Goal: Task Accomplishment & Management: Manage account settings

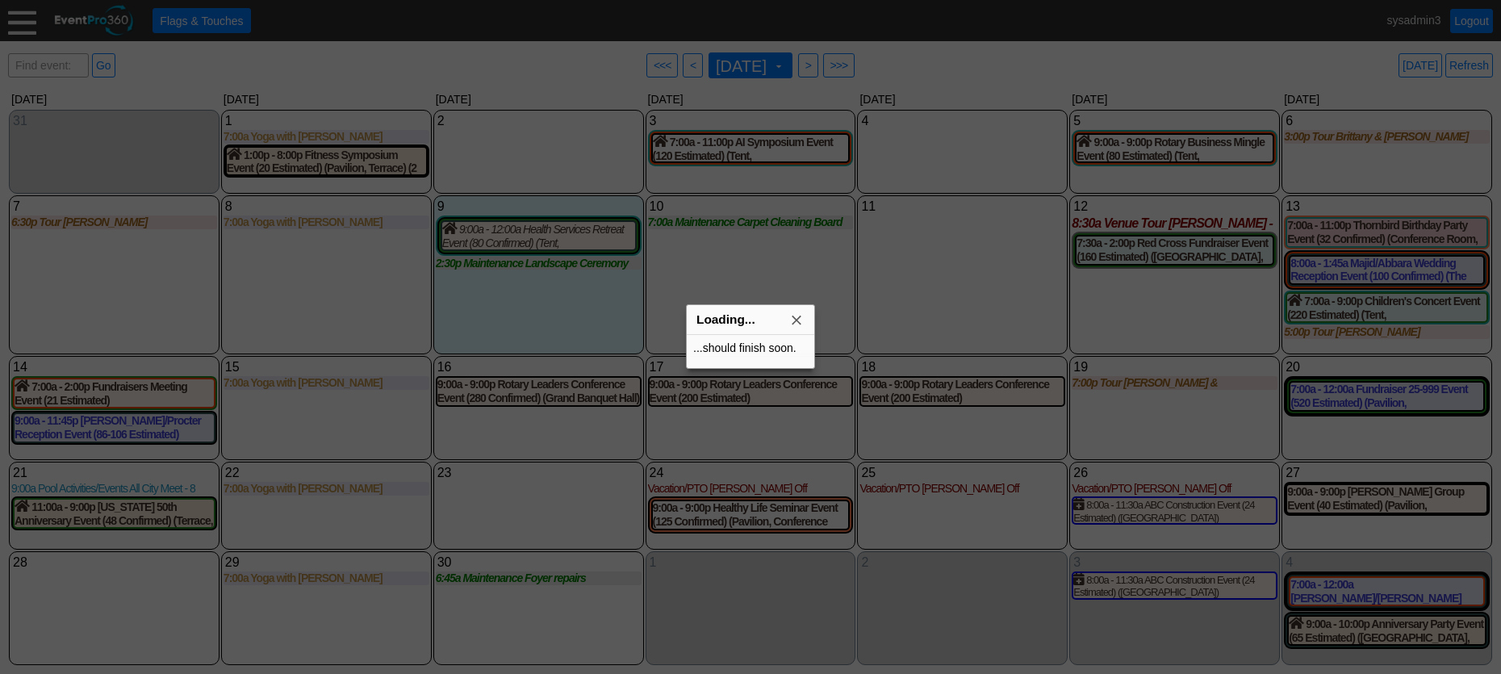
click at [21, 23] on div at bounding box center [750, 337] width 1501 height 674
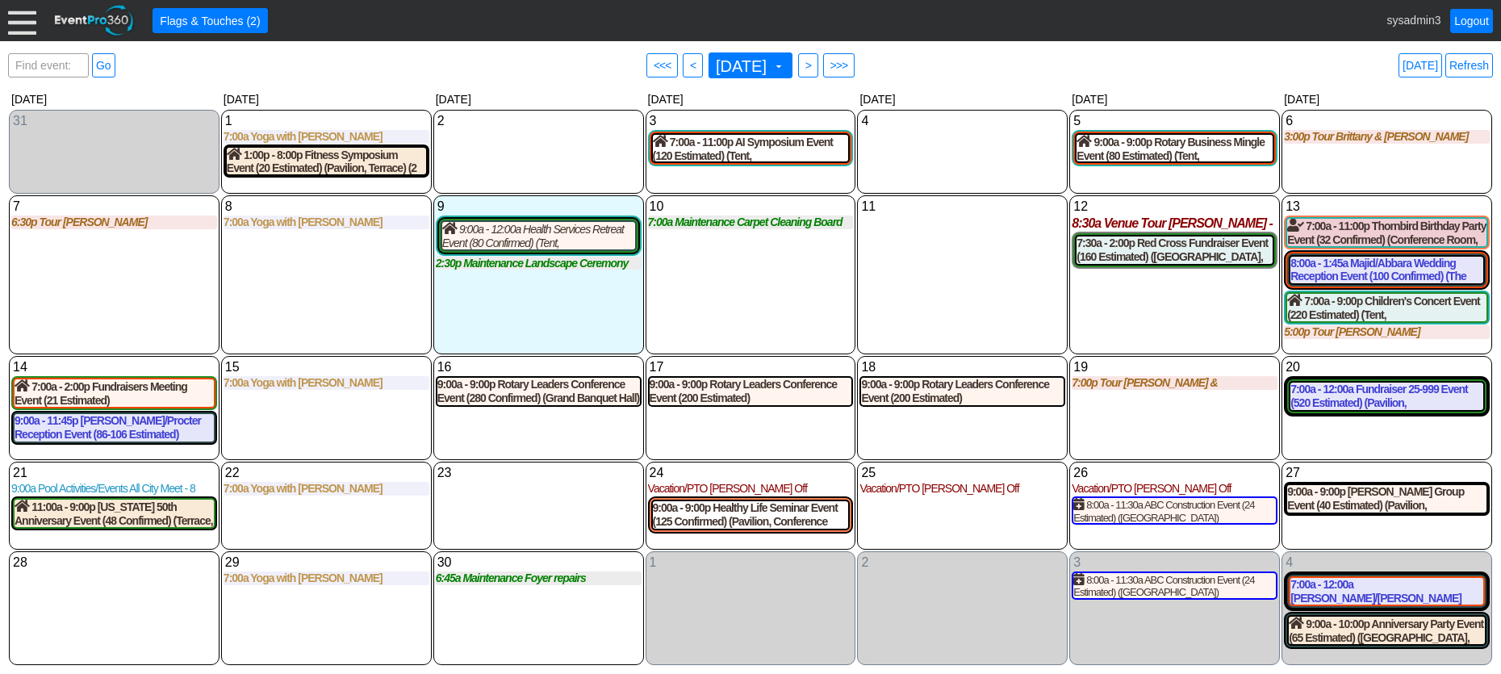
click at [24, 21] on div at bounding box center [22, 20] width 28 height 28
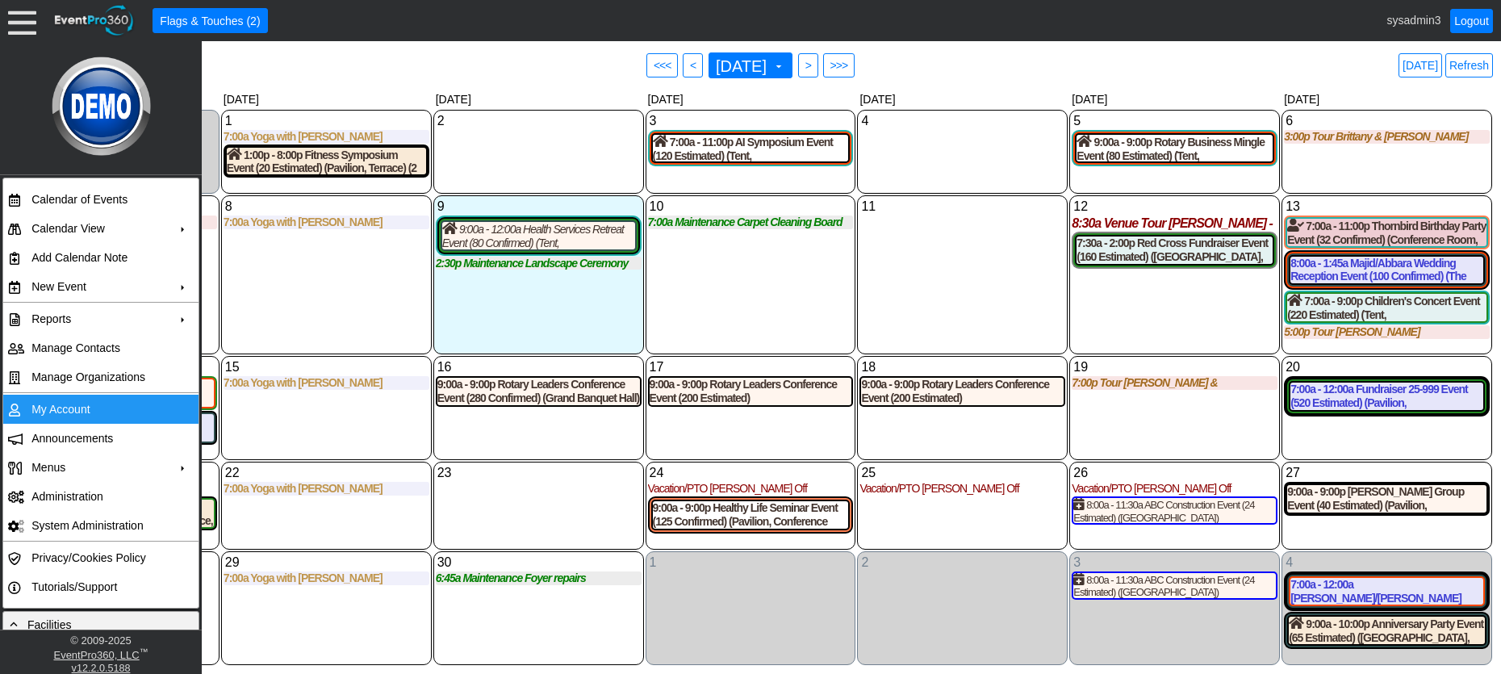
click at [91, 412] on td "My Account" at bounding box center [97, 409] width 144 height 29
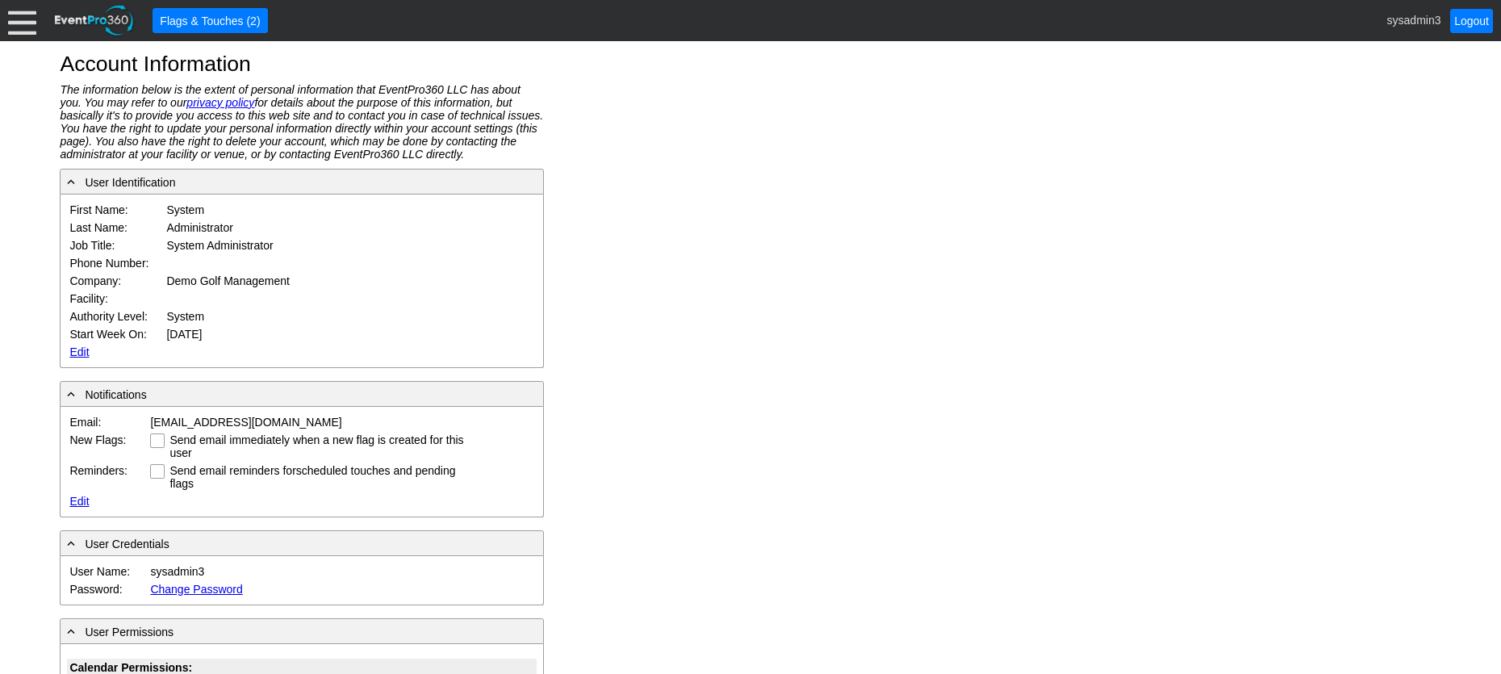
click at [25, 27] on div at bounding box center [22, 20] width 28 height 28
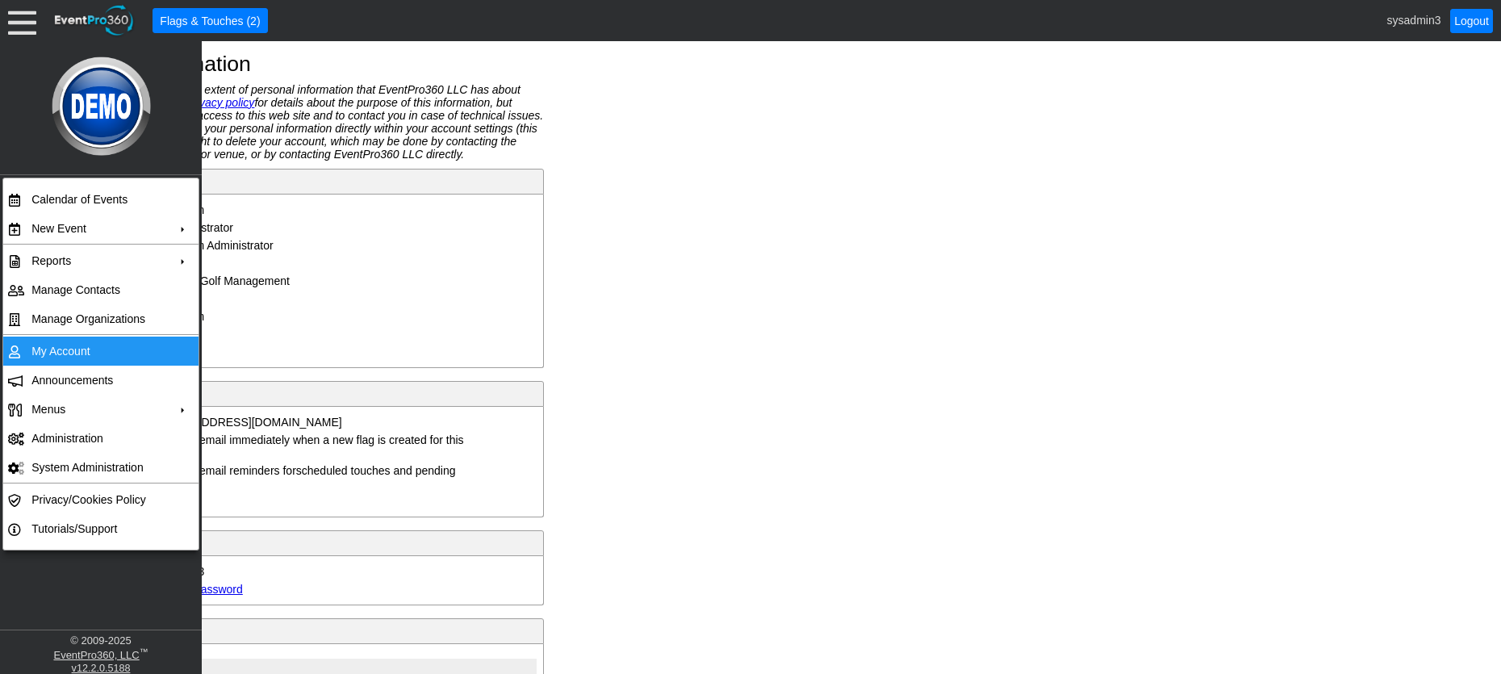
click at [69, 350] on td "My Account" at bounding box center [97, 350] width 144 height 29
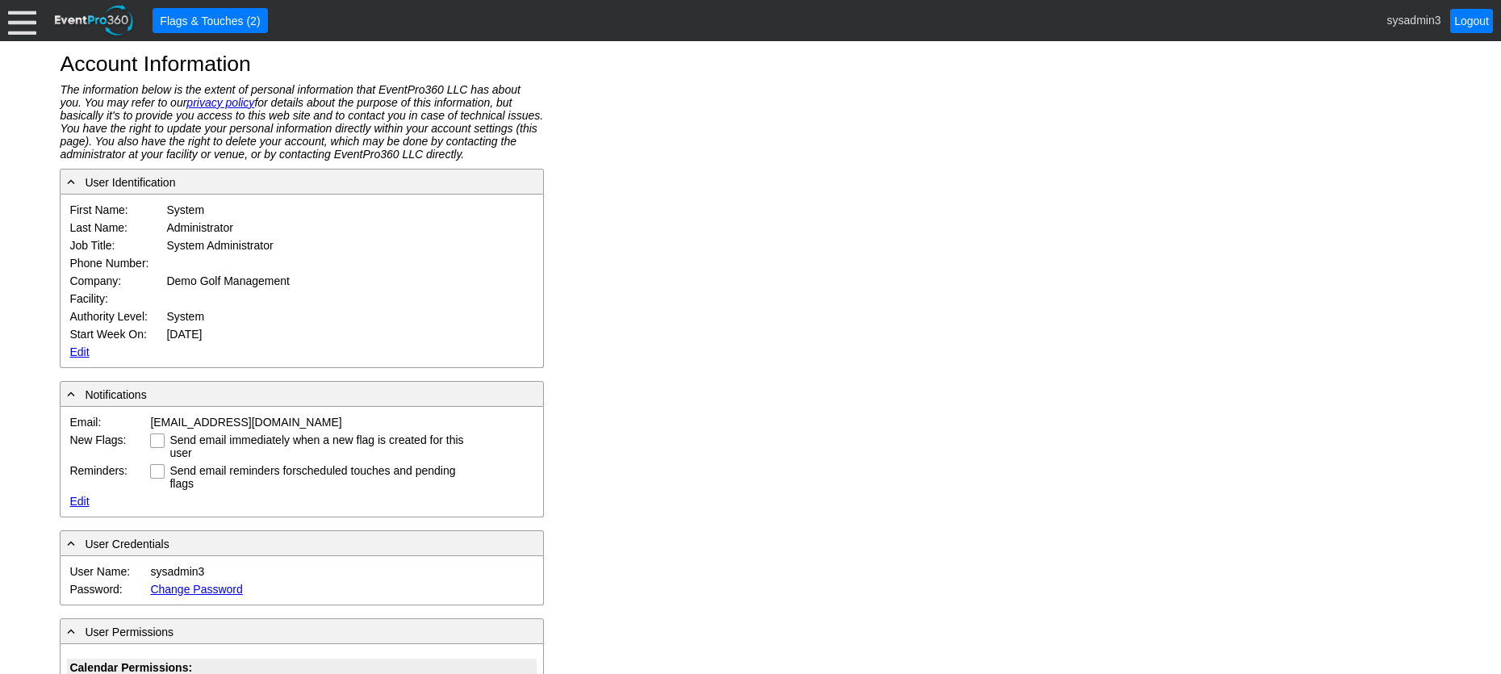
click at [21, 25] on div at bounding box center [22, 20] width 28 height 28
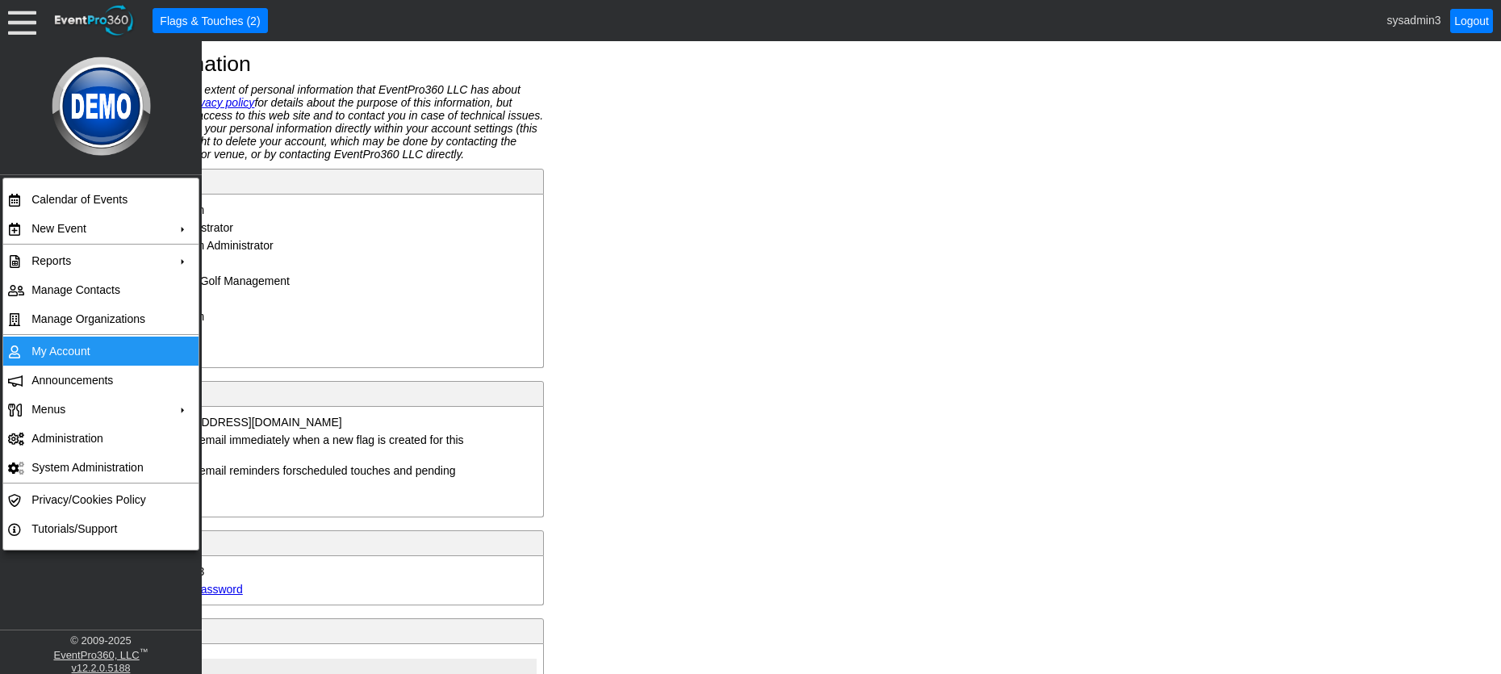
click at [86, 349] on td "My Account" at bounding box center [97, 350] width 144 height 29
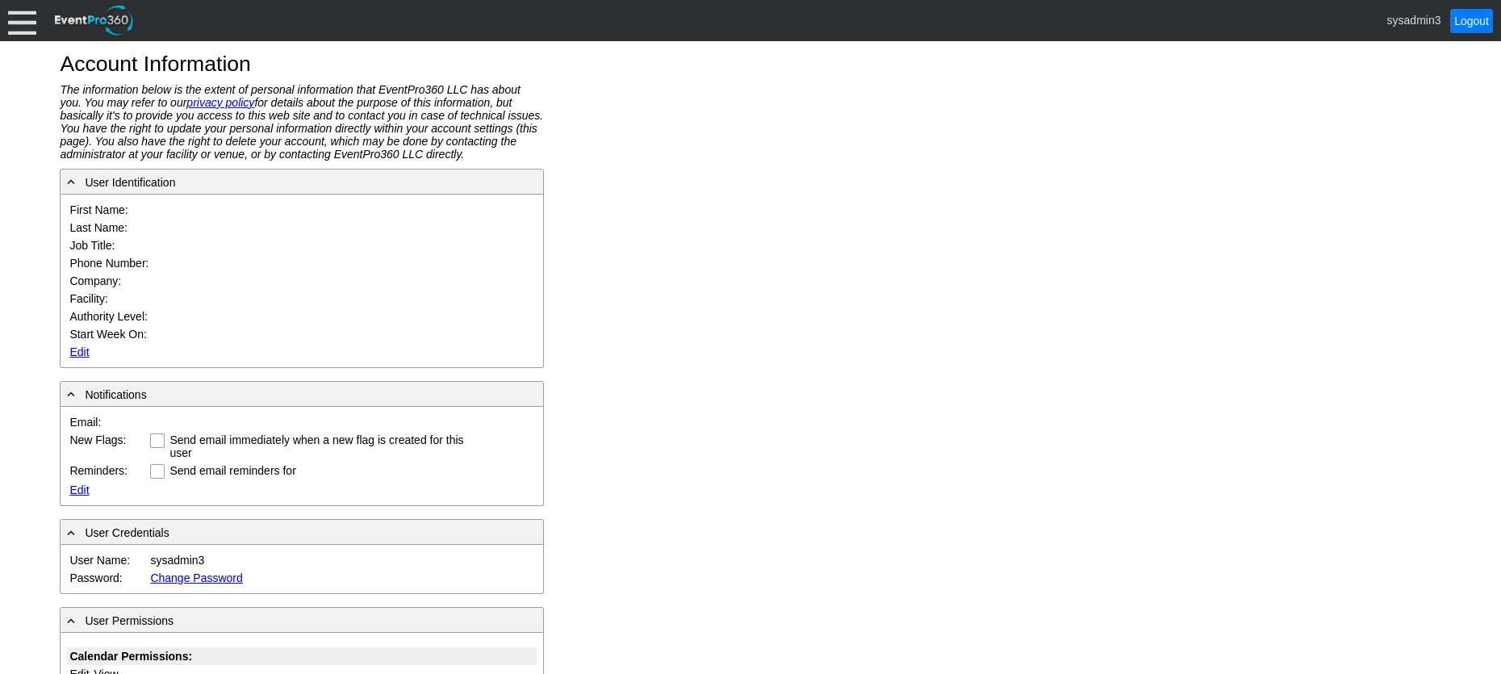
type input "System"
type input "Administrator"
type input "System Administrator"
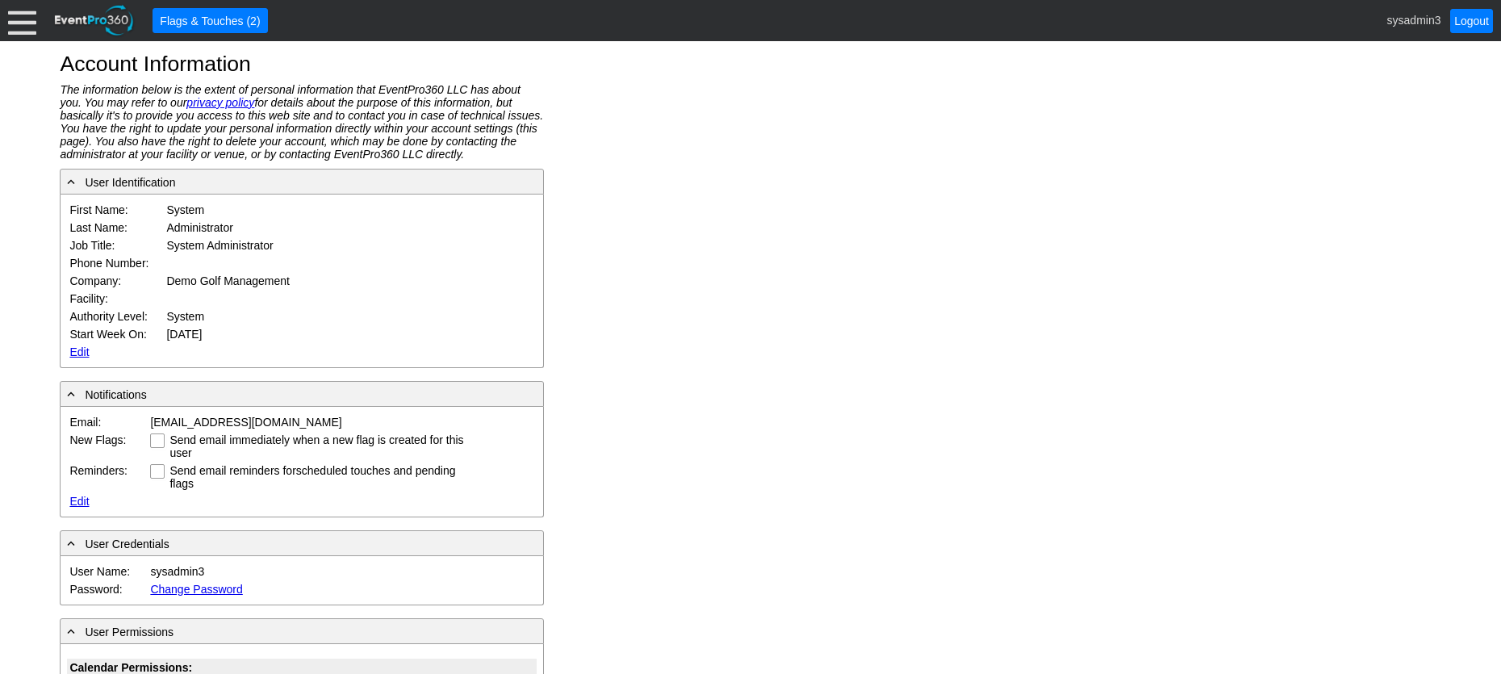
click at [81, 354] on link "Edit" at bounding box center [78, 351] width 19 height 13
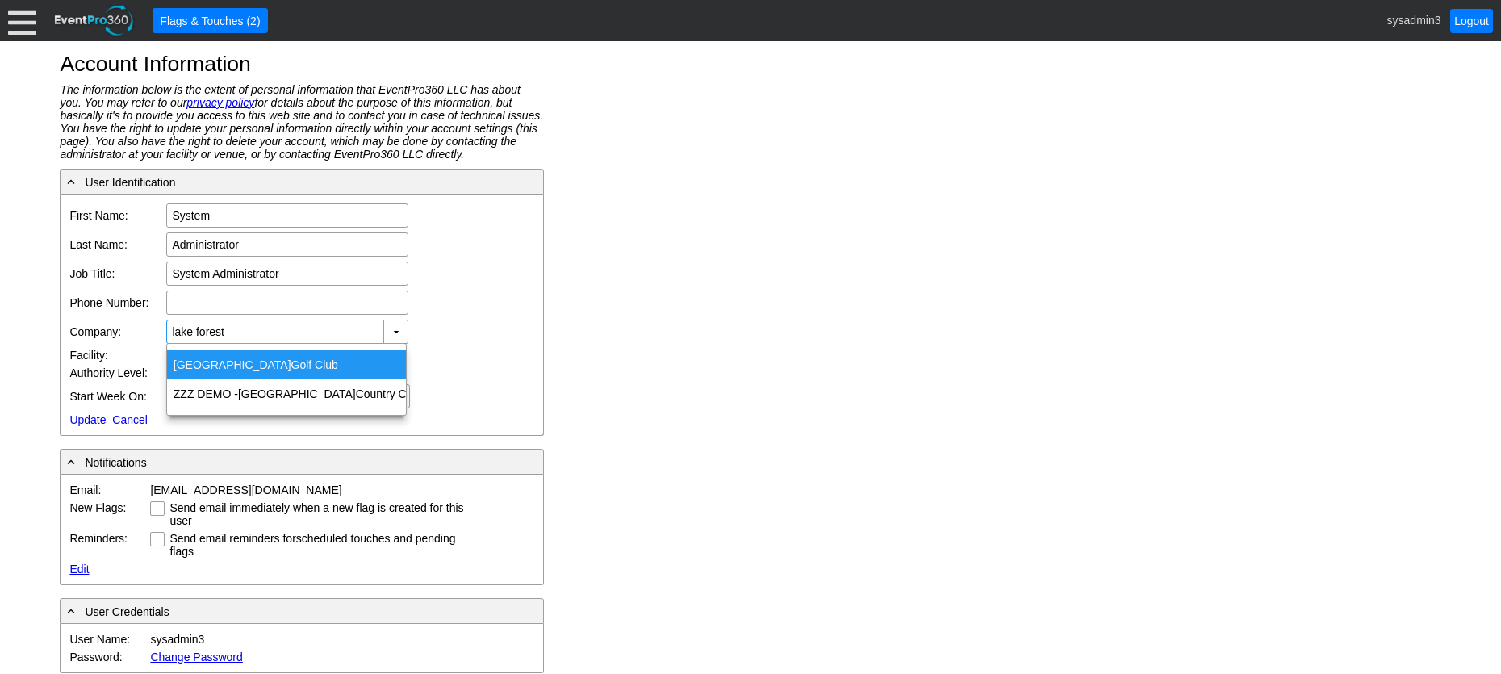
click at [228, 352] on div "Lake Forest Golf Club" at bounding box center [286, 364] width 239 height 29
type input "Lake Forest Golf Club"
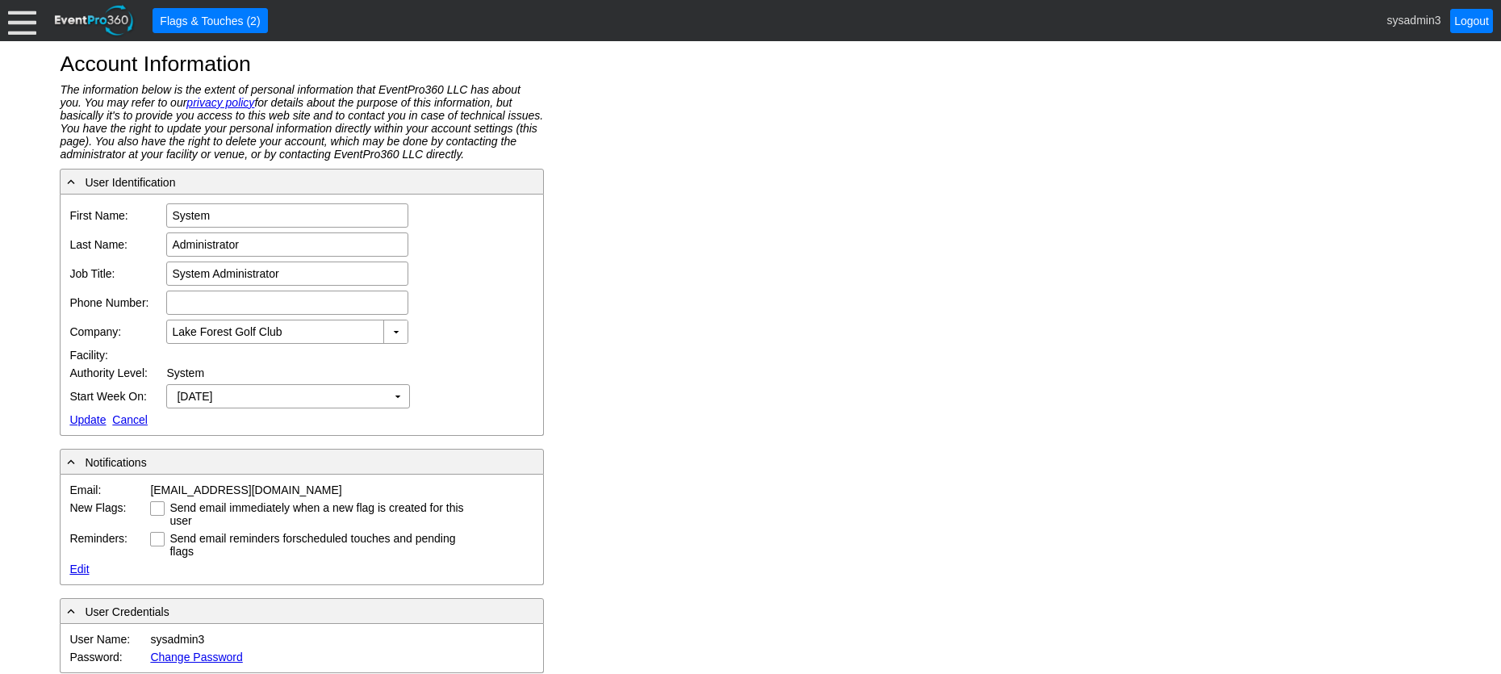
click at [93, 416] on link "Update" at bounding box center [87, 419] width 36 height 13
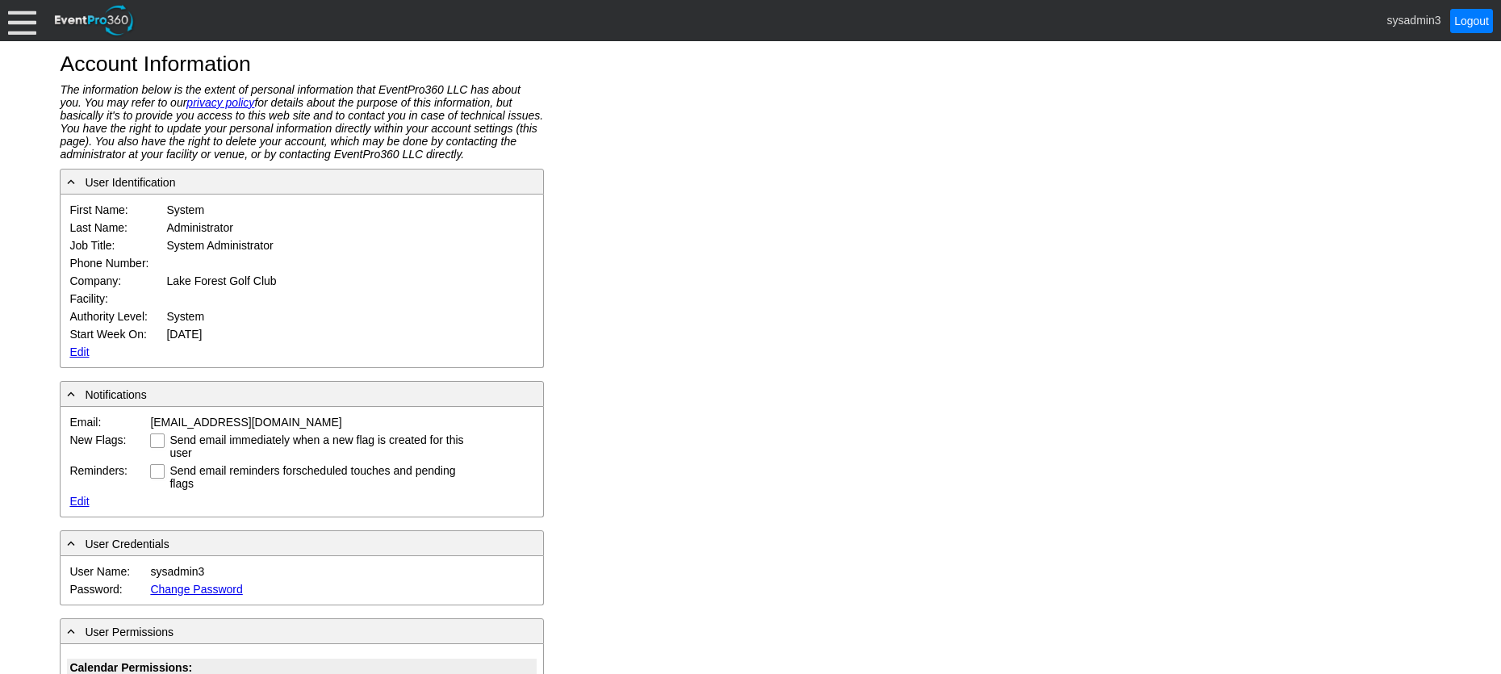
click at [10, 14] on div at bounding box center [22, 20] width 28 height 28
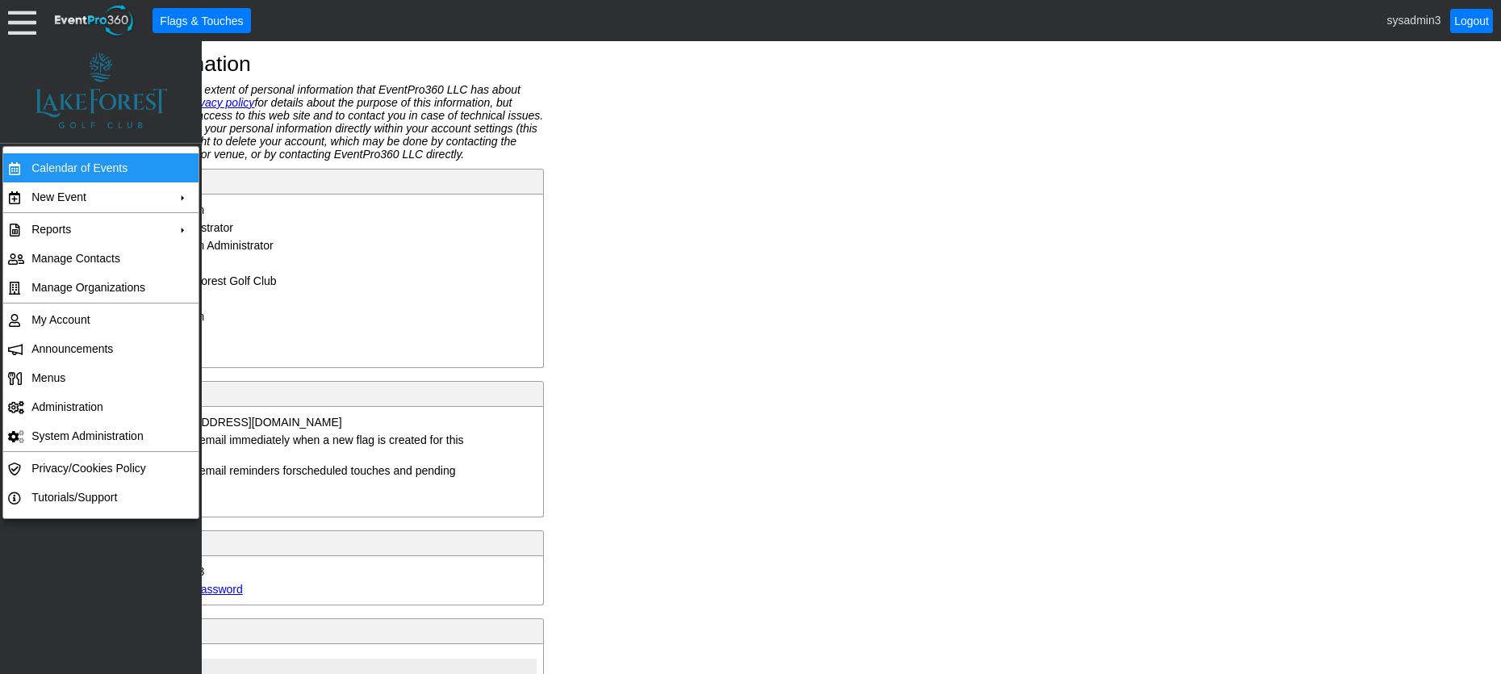
click at [66, 162] on td "Calendar of Events" at bounding box center [97, 167] width 144 height 29
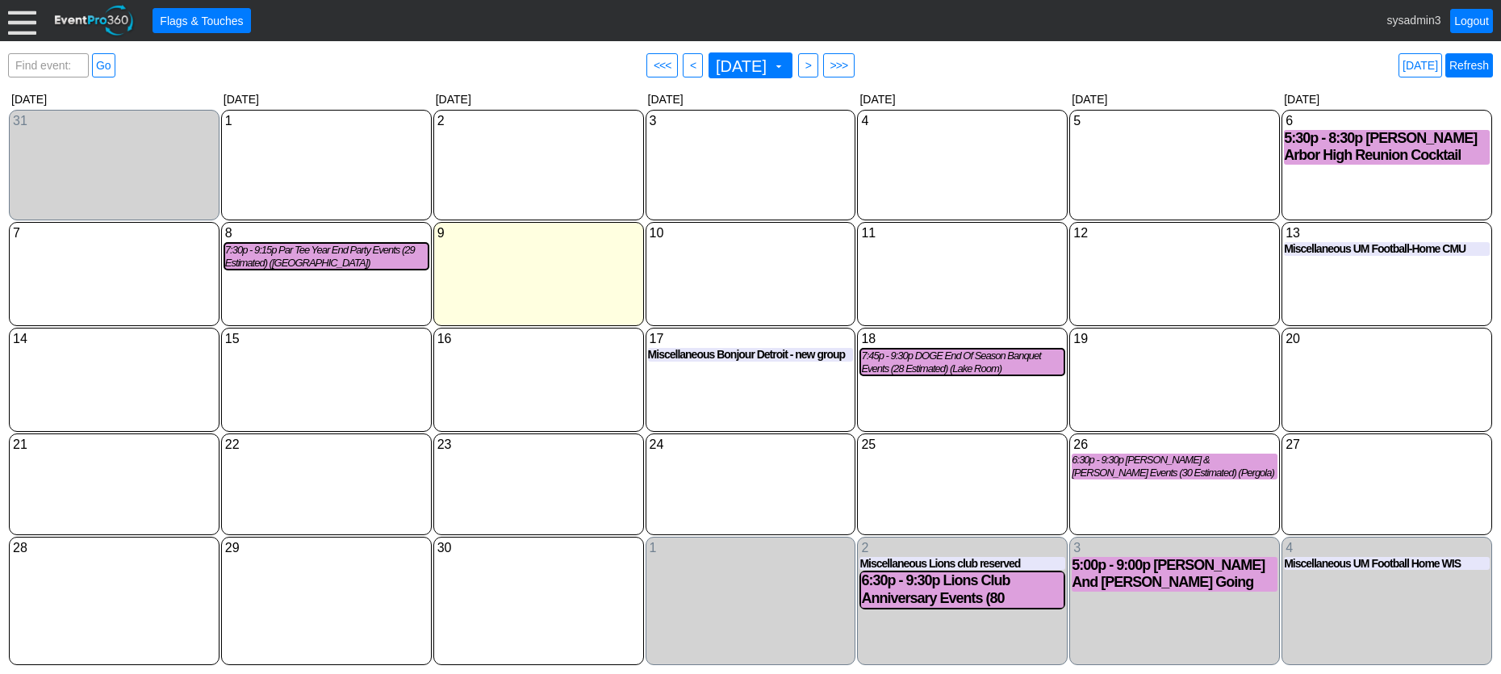
click at [1468, 69] on link "Refresh" at bounding box center [1469, 65] width 48 height 24
click at [9, 15] on div at bounding box center [22, 20] width 28 height 28
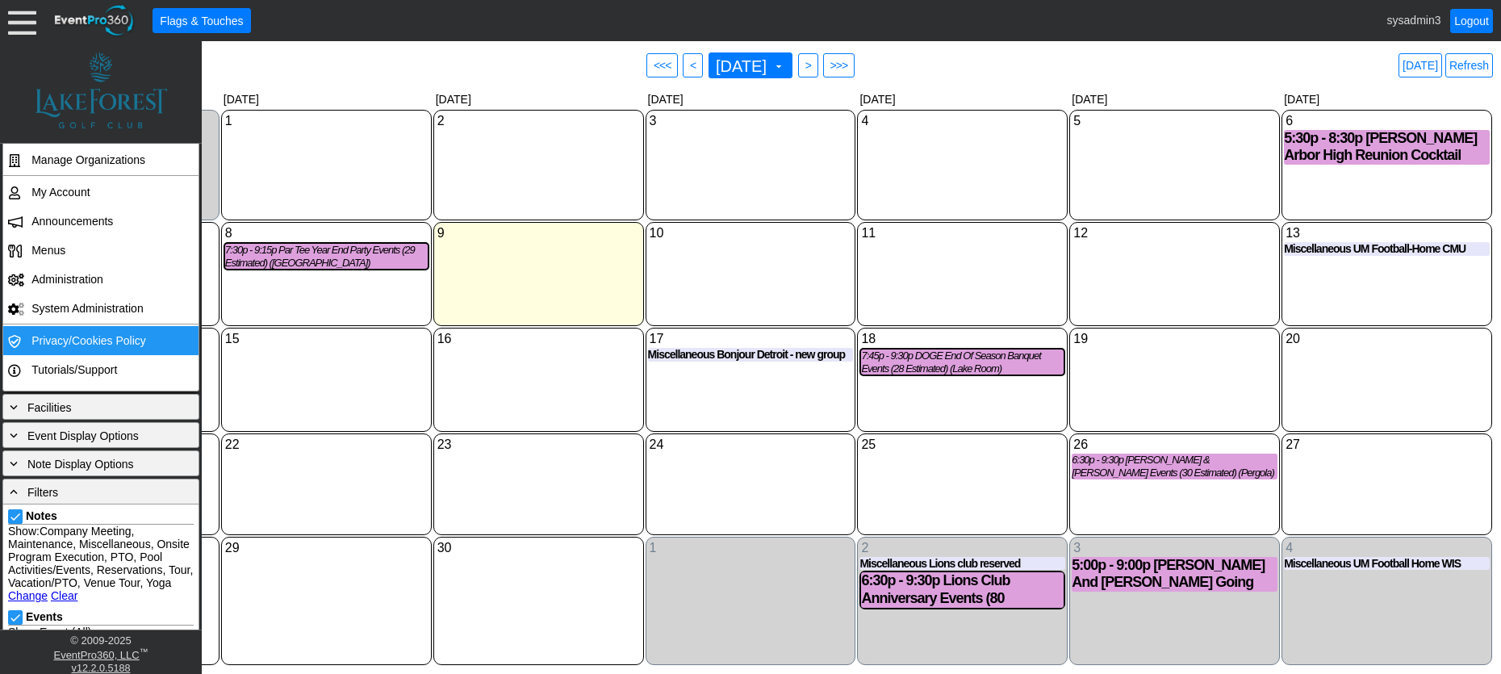
scroll to position [323, 0]
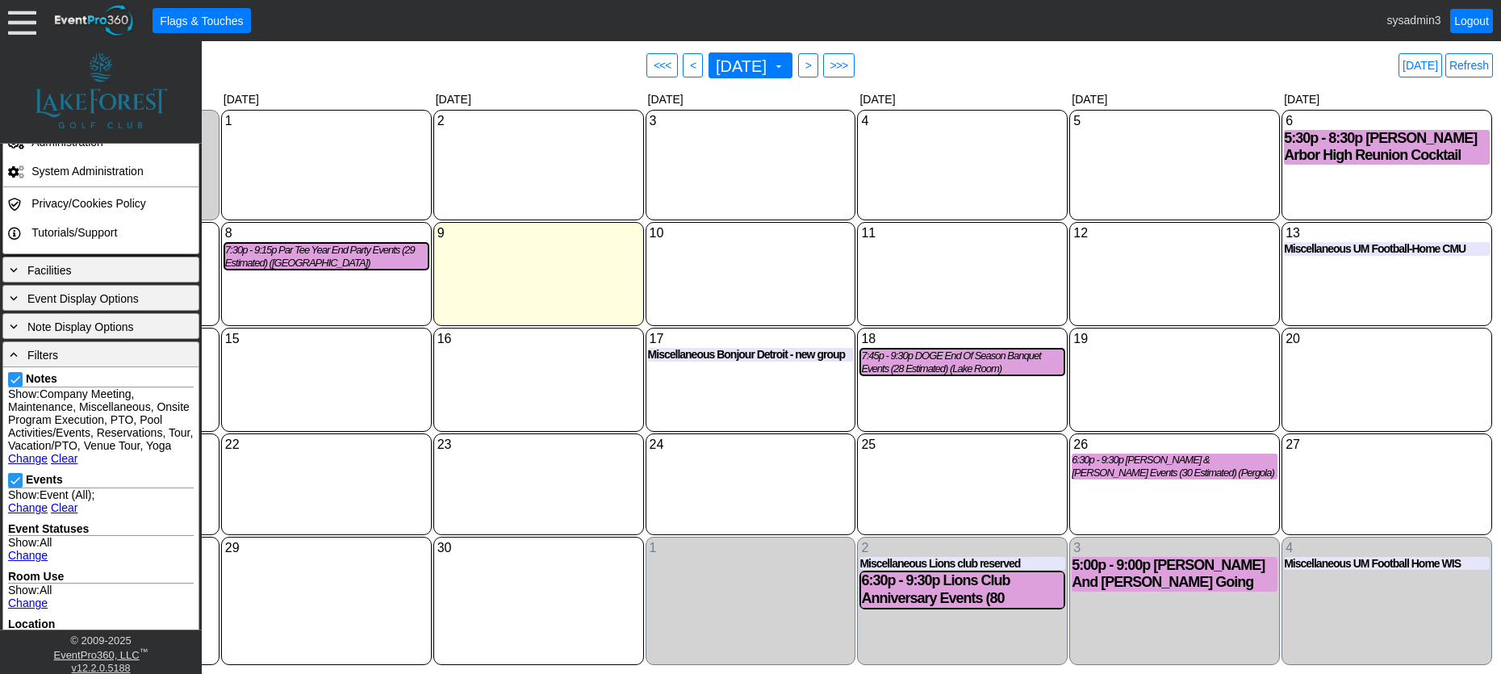
click at [61, 514] on link "Clear" at bounding box center [64, 507] width 27 height 13
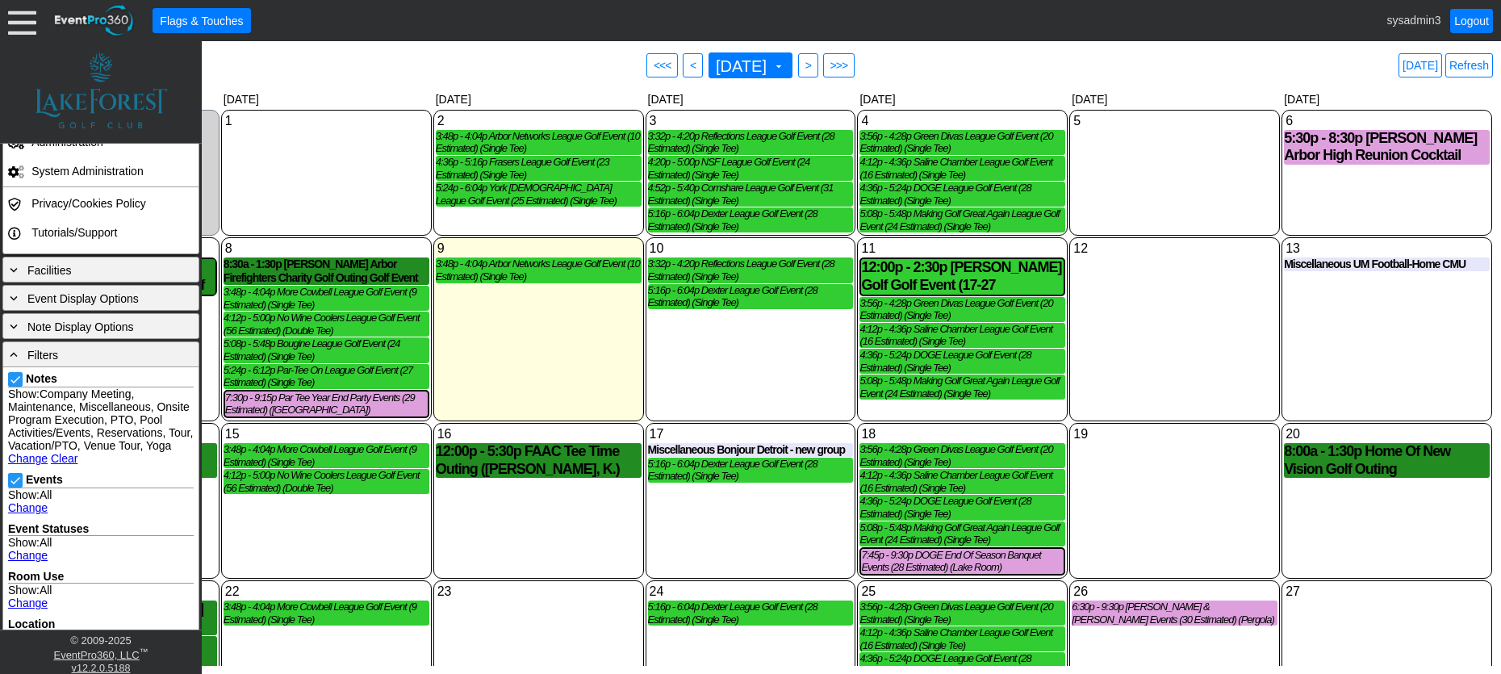
click at [1175, 286] on div "12 Friday" at bounding box center [1174, 329] width 211 height 184
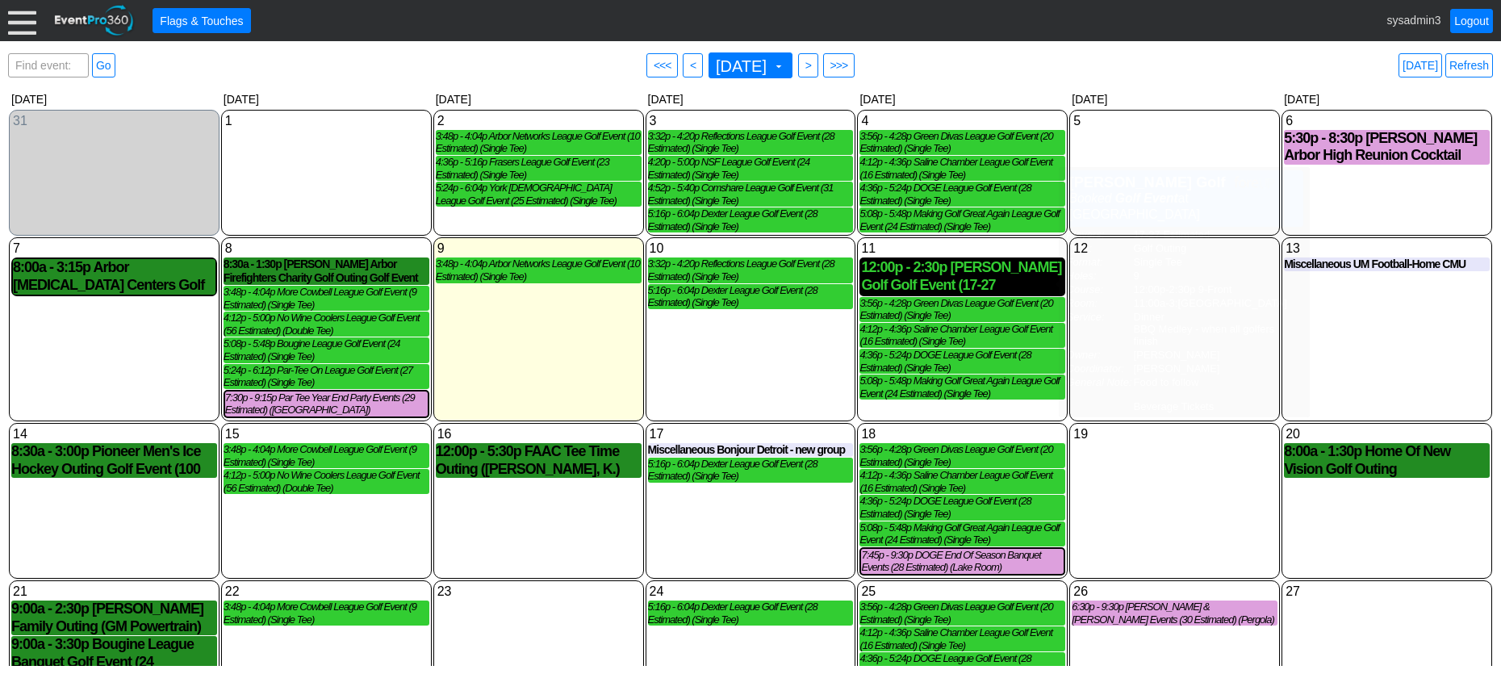
click at [989, 274] on div "12:00p - 2:30p JP Morgan Golf Golf Event (17-27 Estimated) (Single Tee) (Lake R…" at bounding box center [962, 276] width 203 height 35
click at [13, 19] on div at bounding box center [22, 20] width 28 height 28
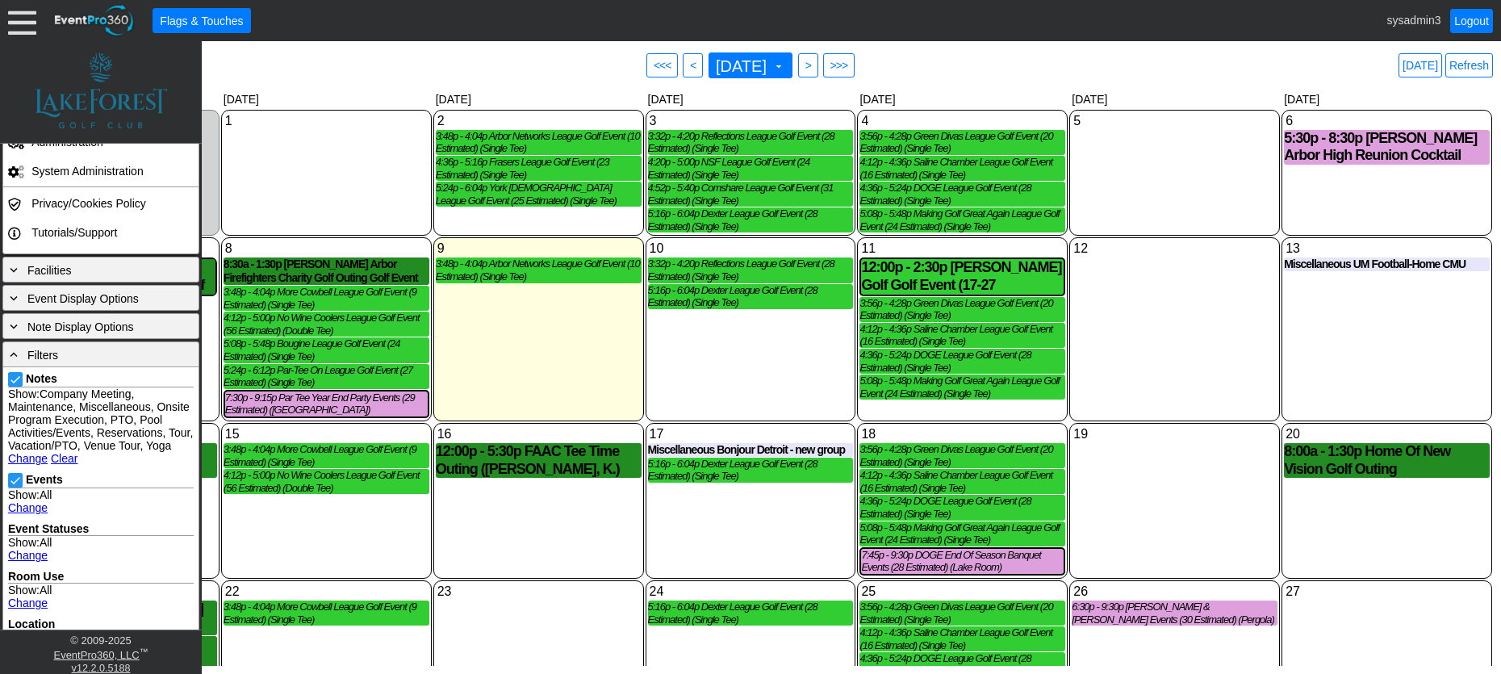
click at [31, 514] on link "Change" at bounding box center [28, 507] width 40 height 13
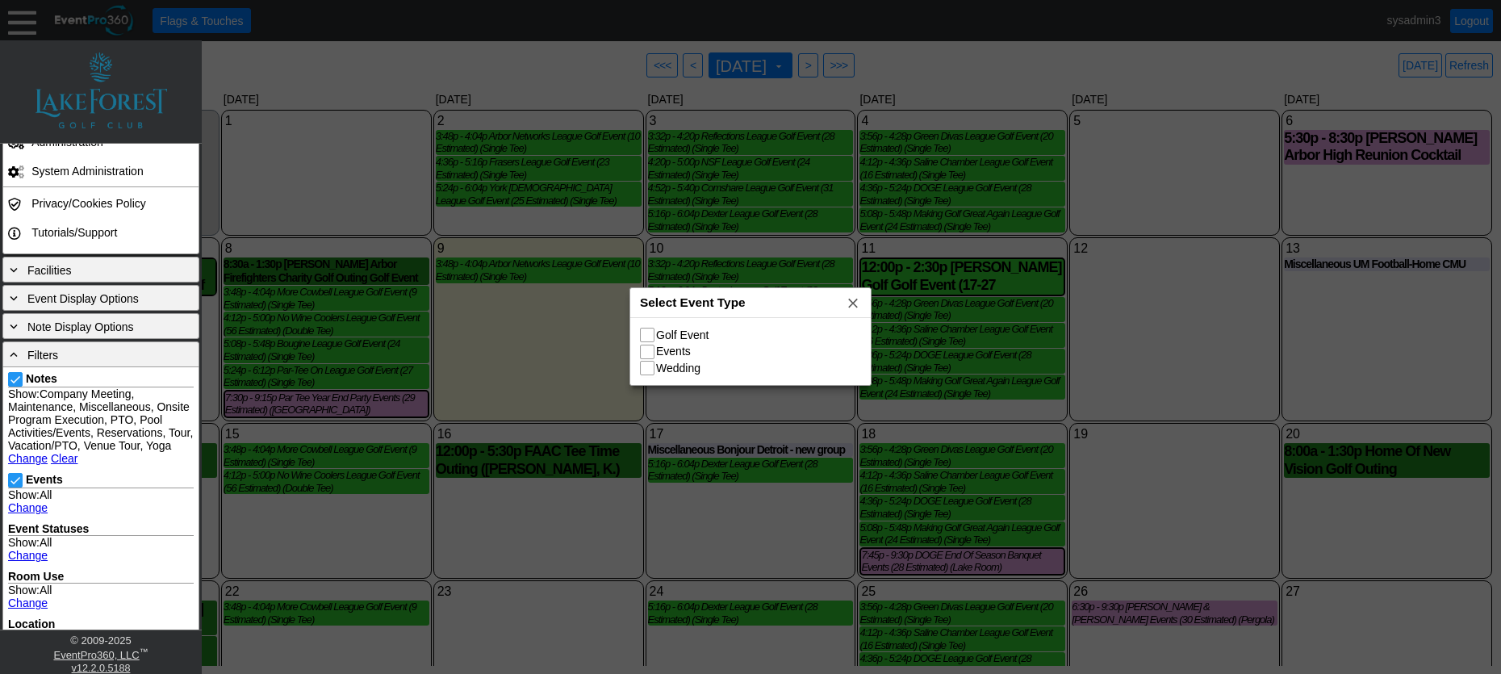
click at [647, 331] on input "Golf Event" at bounding box center [649, 336] width 16 height 16
checkbox input "true"
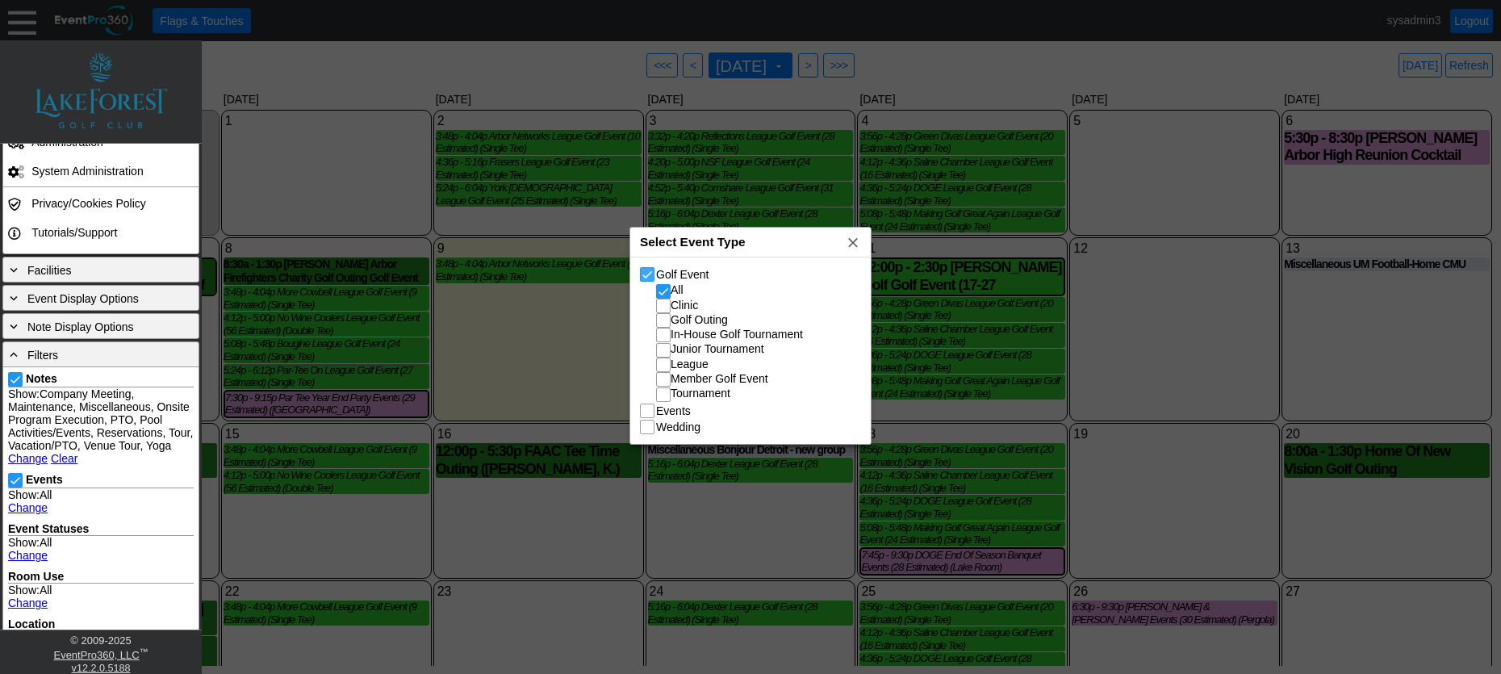
click at [649, 273] on input "Golf Event" at bounding box center [649, 276] width 16 height 16
checkbox input "false"
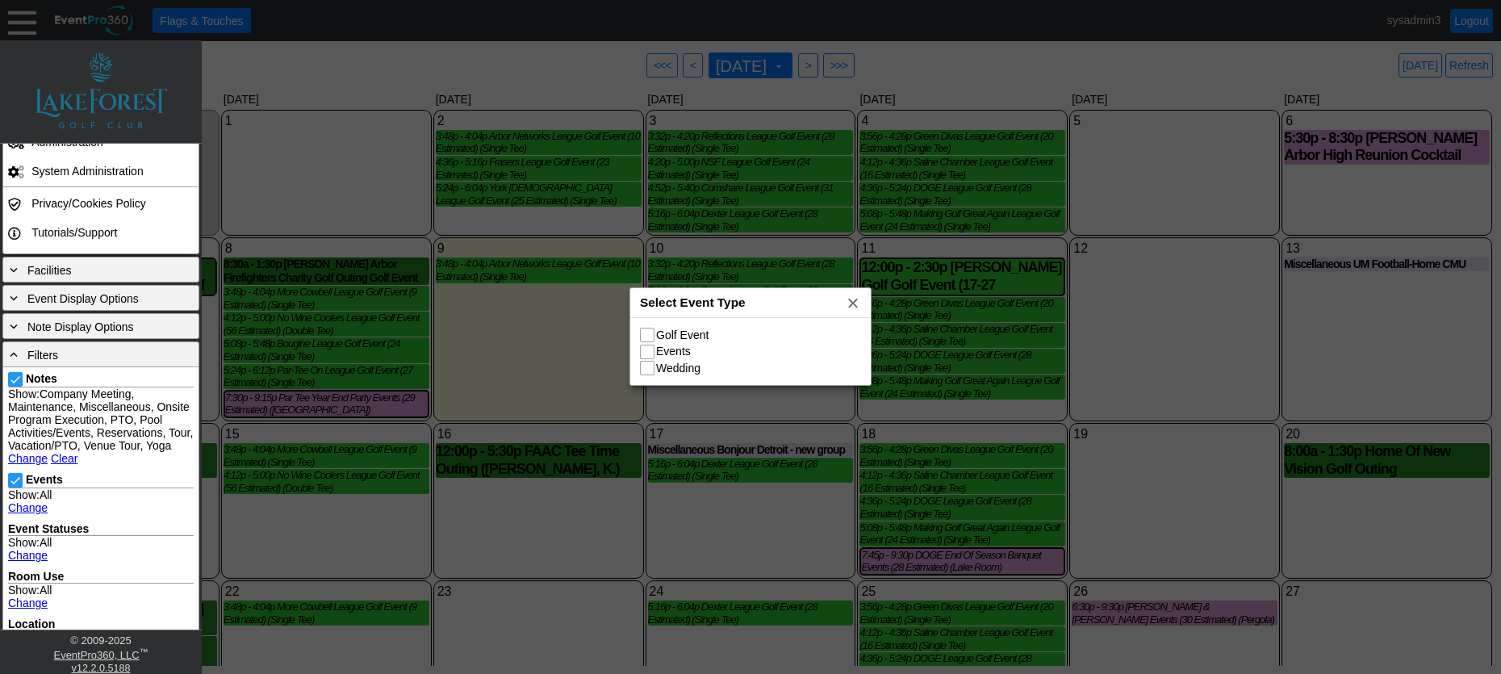
click at [643, 349] on input "Events" at bounding box center [649, 353] width 16 height 16
checkbox input "true"
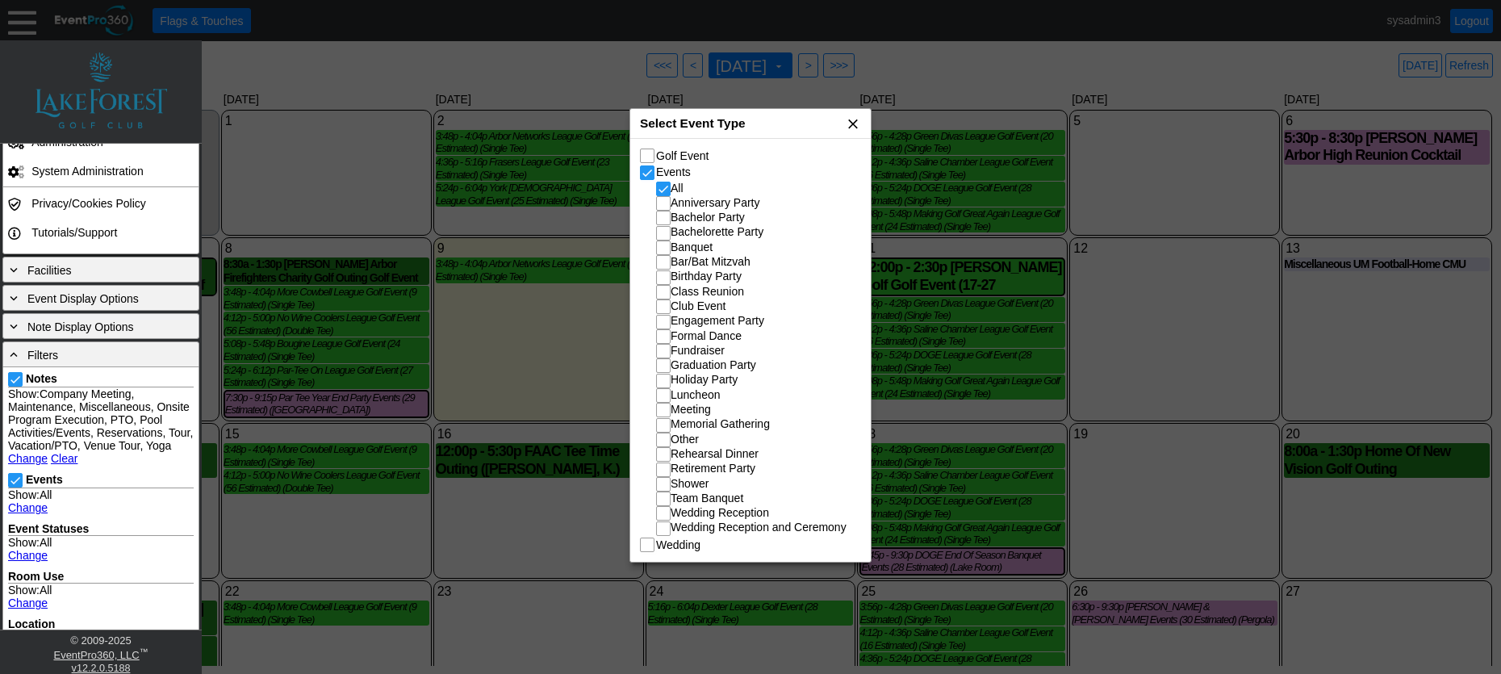
click at [859, 123] on span "x" at bounding box center [853, 123] width 16 height 16
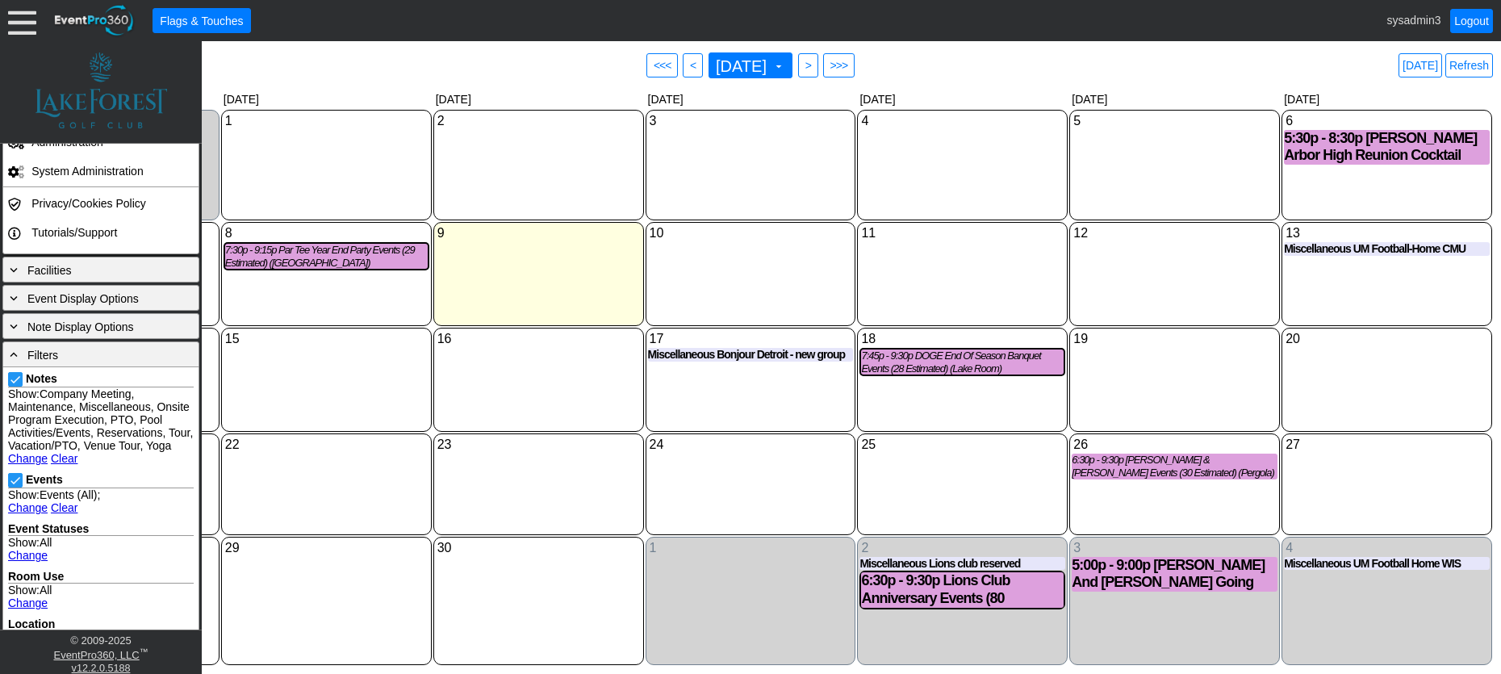
click at [276, 399] on div "15 Monday" at bounding box center [326, 380] width 211 height 104
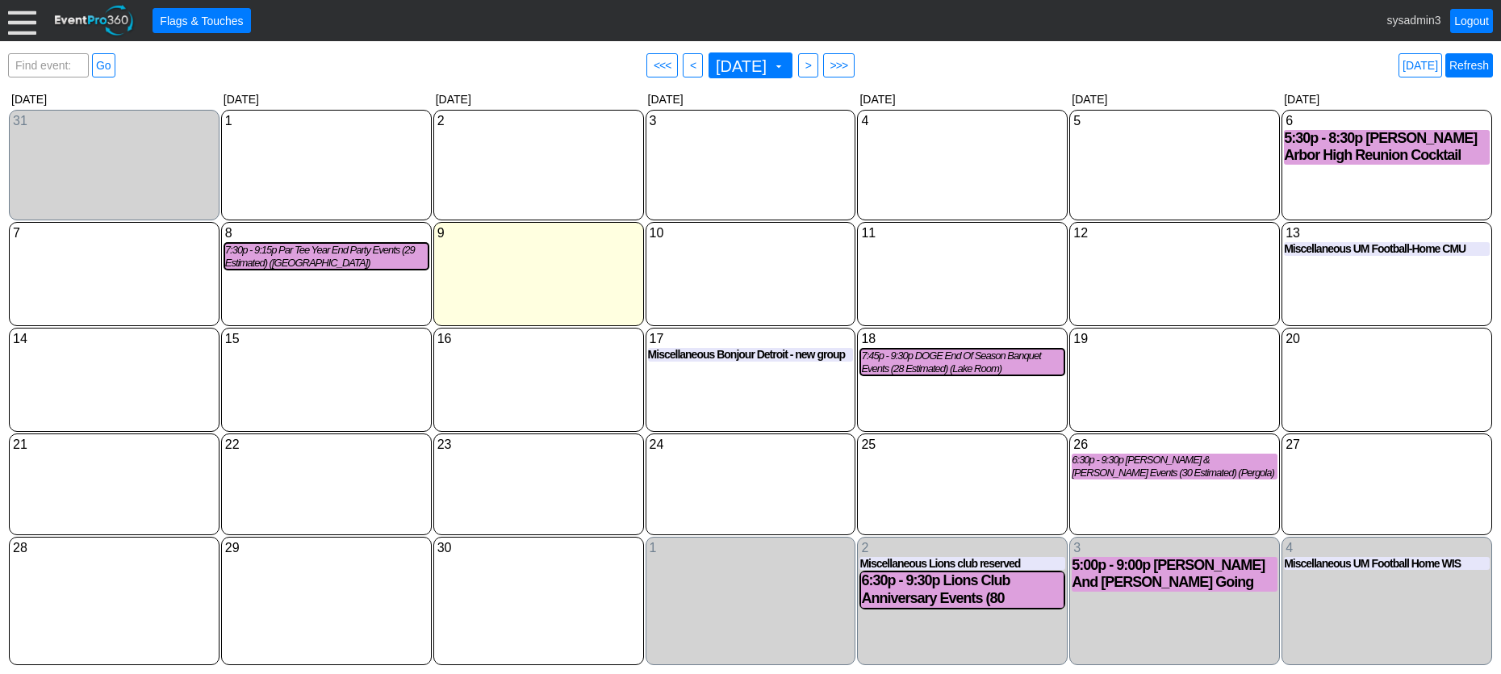
click at [1467, 65] on link "Refresh" at bounding box center [1469, 65] width 48 height 24
click at [1469, 55] on link "Refresh" at bounding box center [1469, 65] width 48 height 24
click at [26, 22] on div at bounding box center [22, 20] width 28 height 28
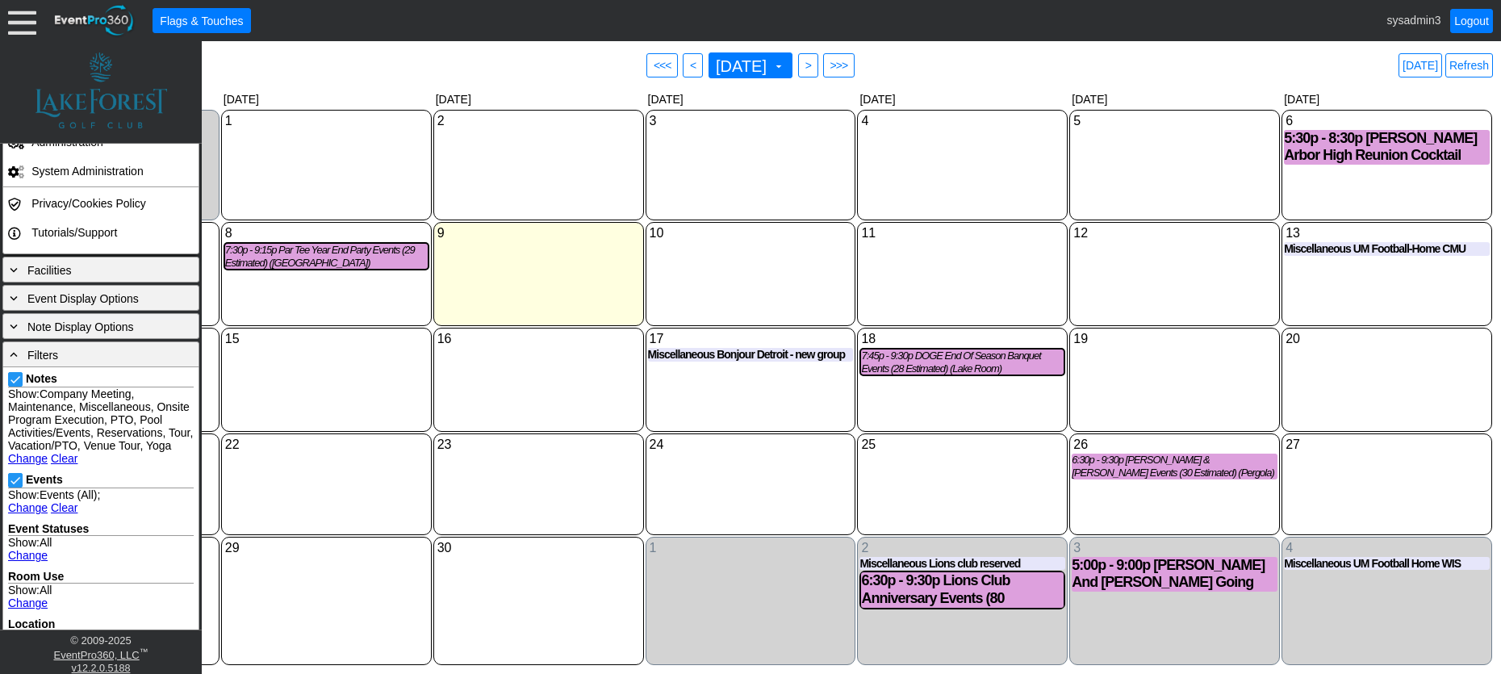
click at [56, 514] on link "Clear" at bounding box center [64, 507] width 27 height 13
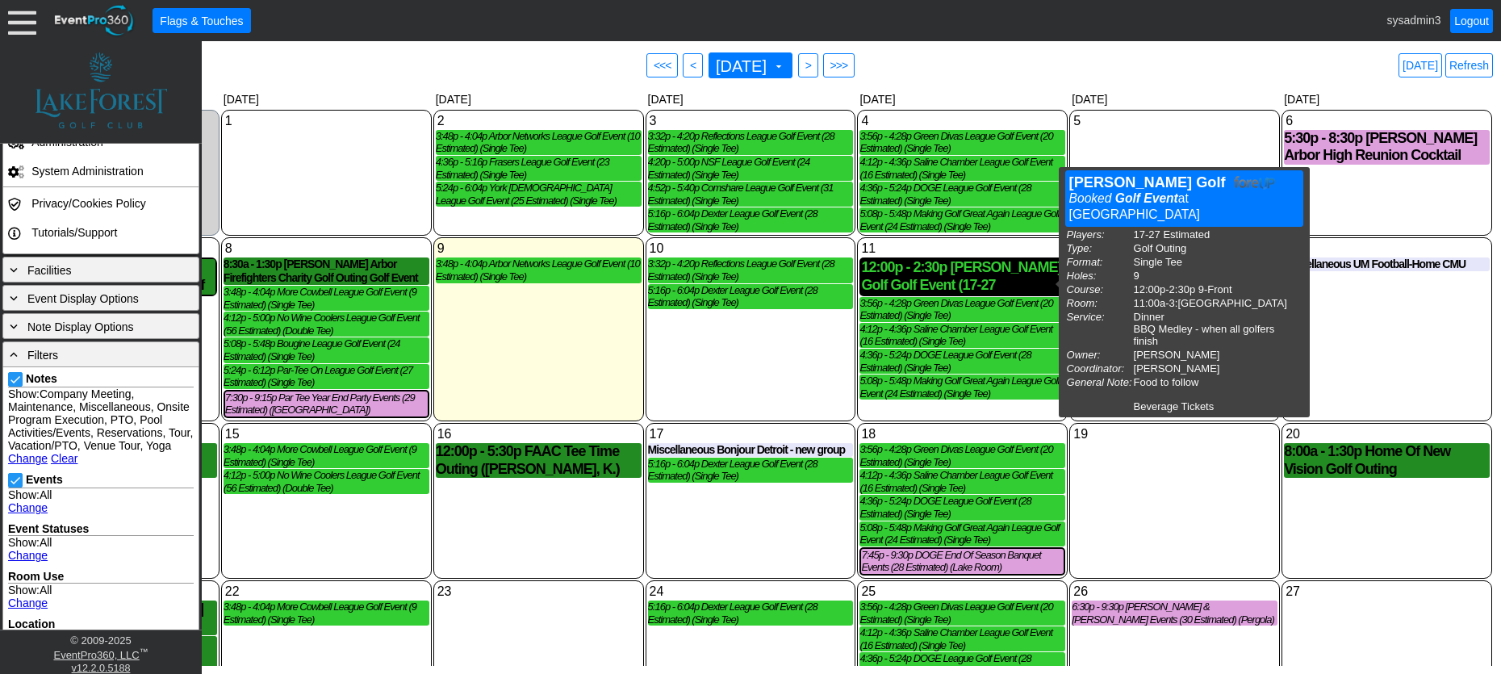
click at [940, 274] on div "12:00p - 2:30p JP Morgan Golf Golf Event (17-27 Estimated) (Single Tee) (Lake R…" at bounding box center [962, 276] width 203 height 35
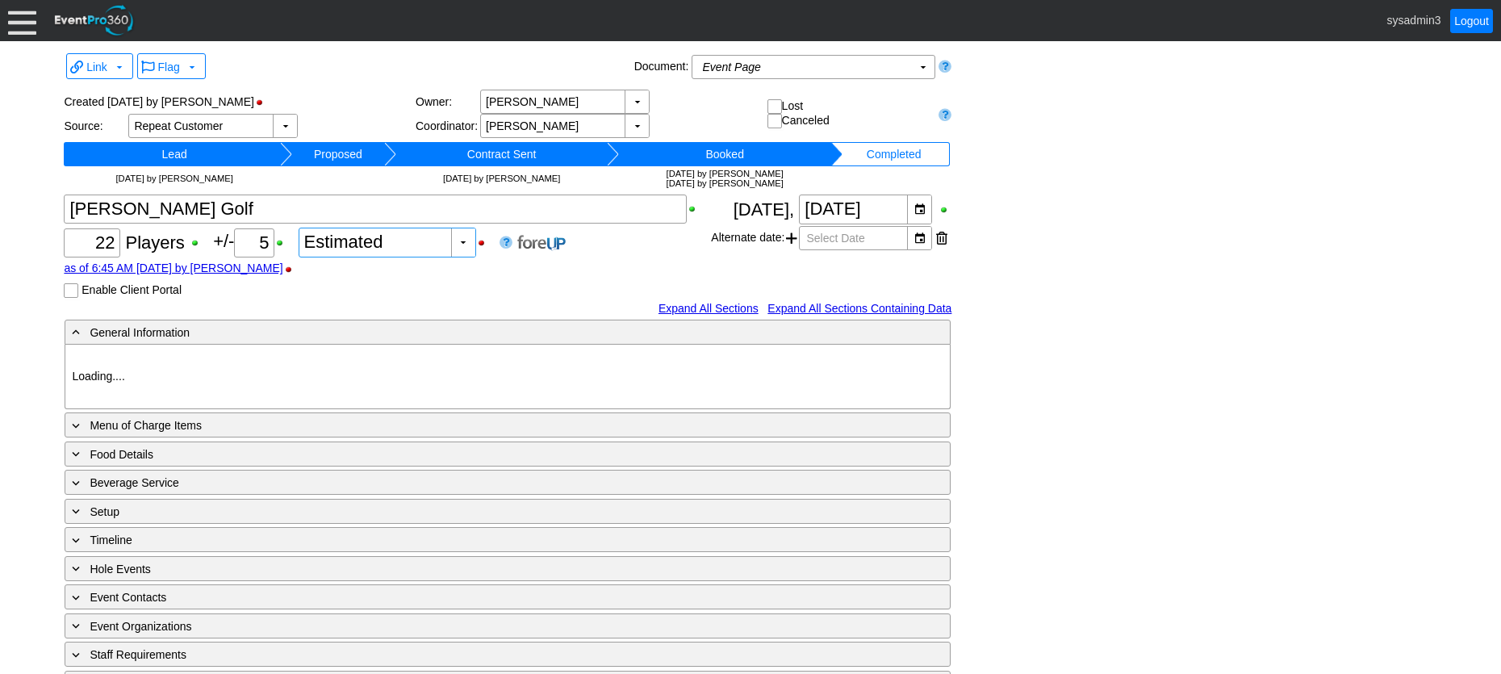
type input "Lake Forest GC"
type input "Golf Outing"
type input "Scramble"
type input "Single Tee"
type input "White"
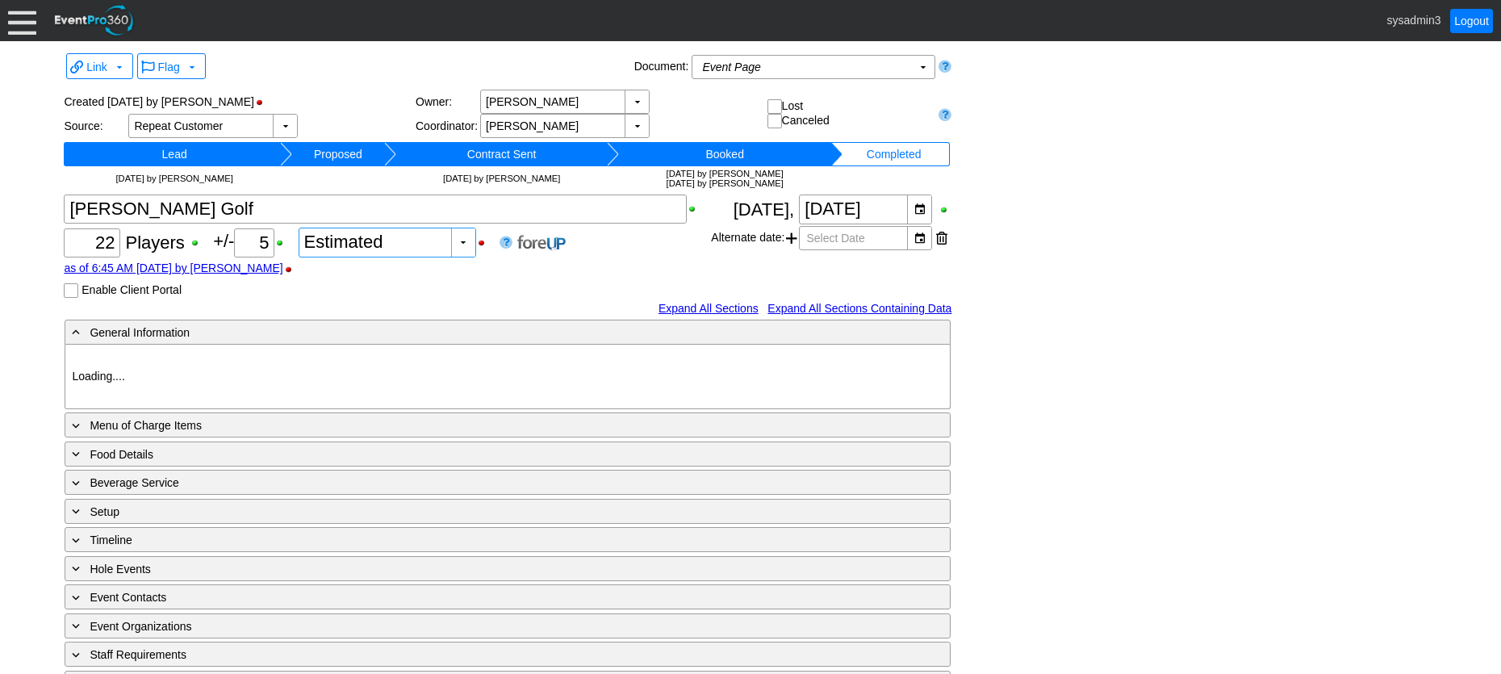
type input "Green"
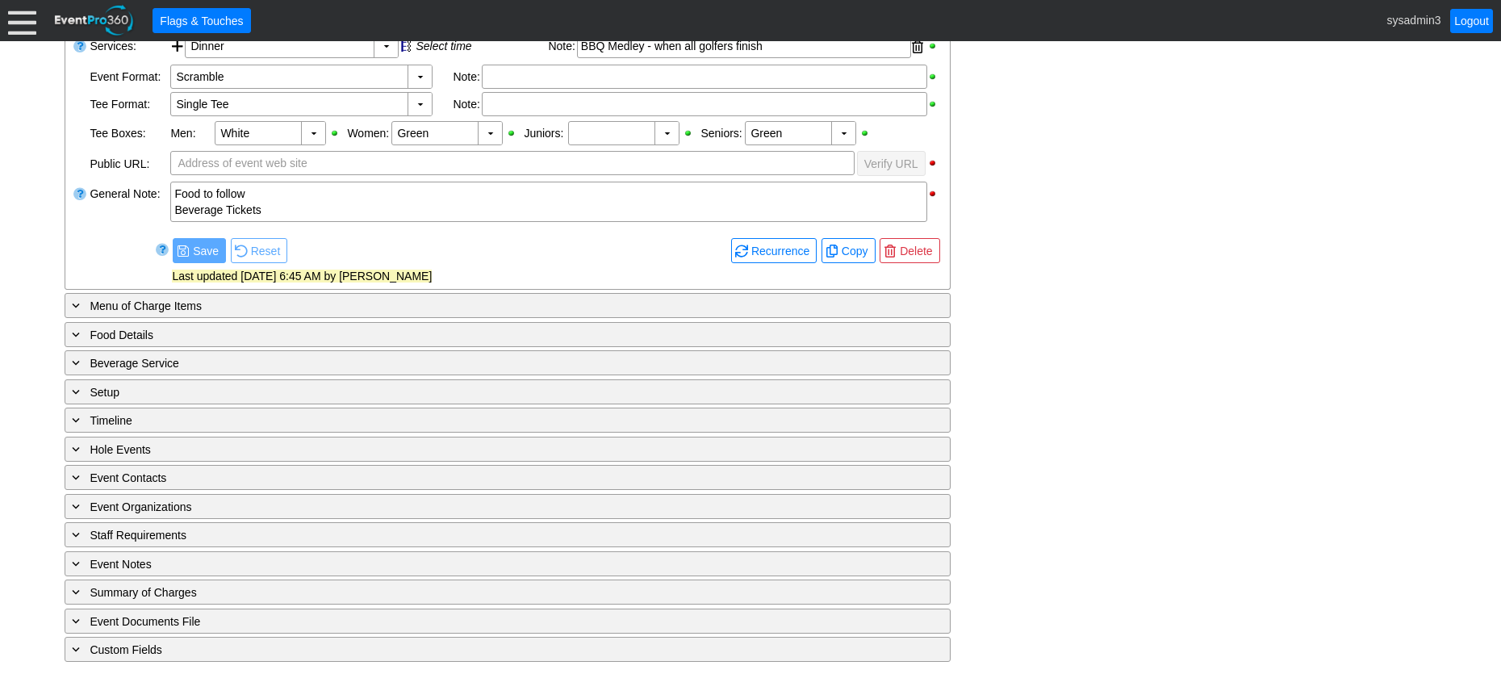
scroll to position [454, 0]
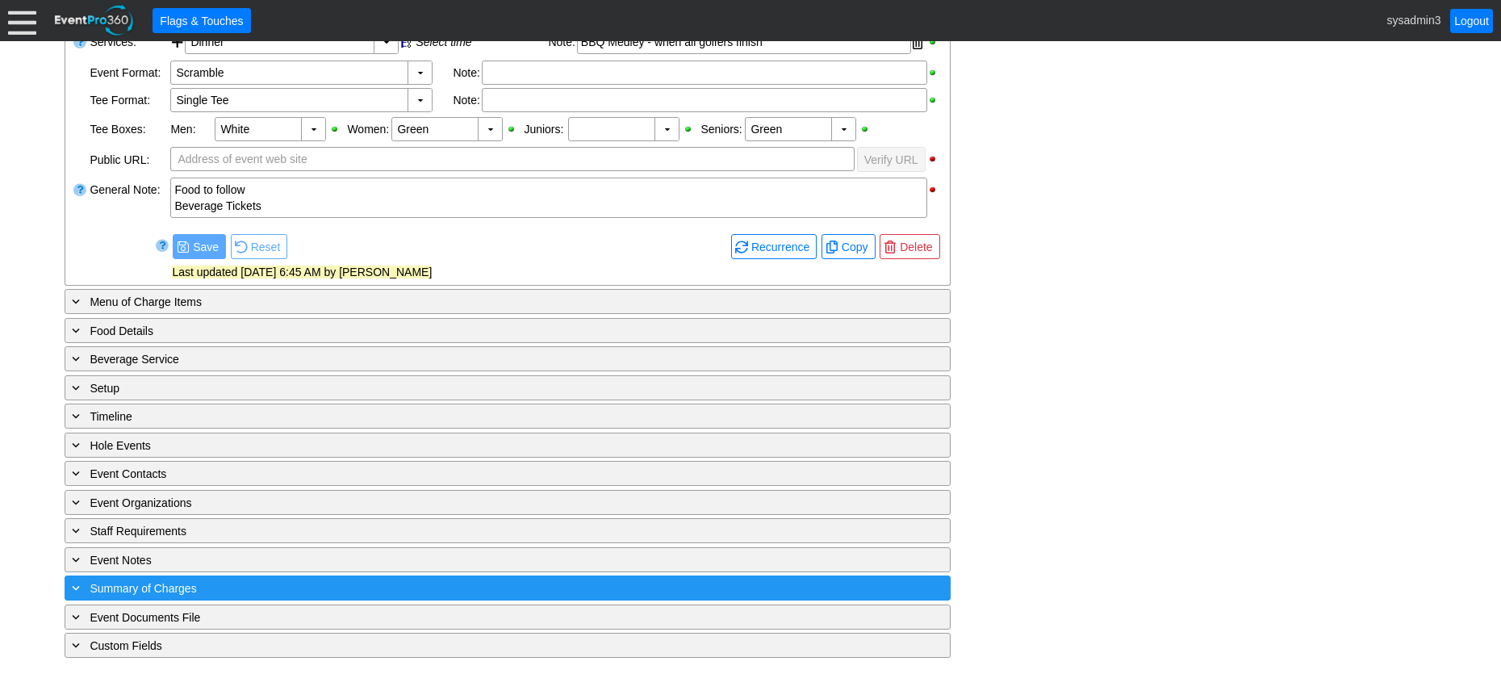
click at [391, 591] on div "+ Summary of Charges" at bounding box center [475, 588] width 812 height 19
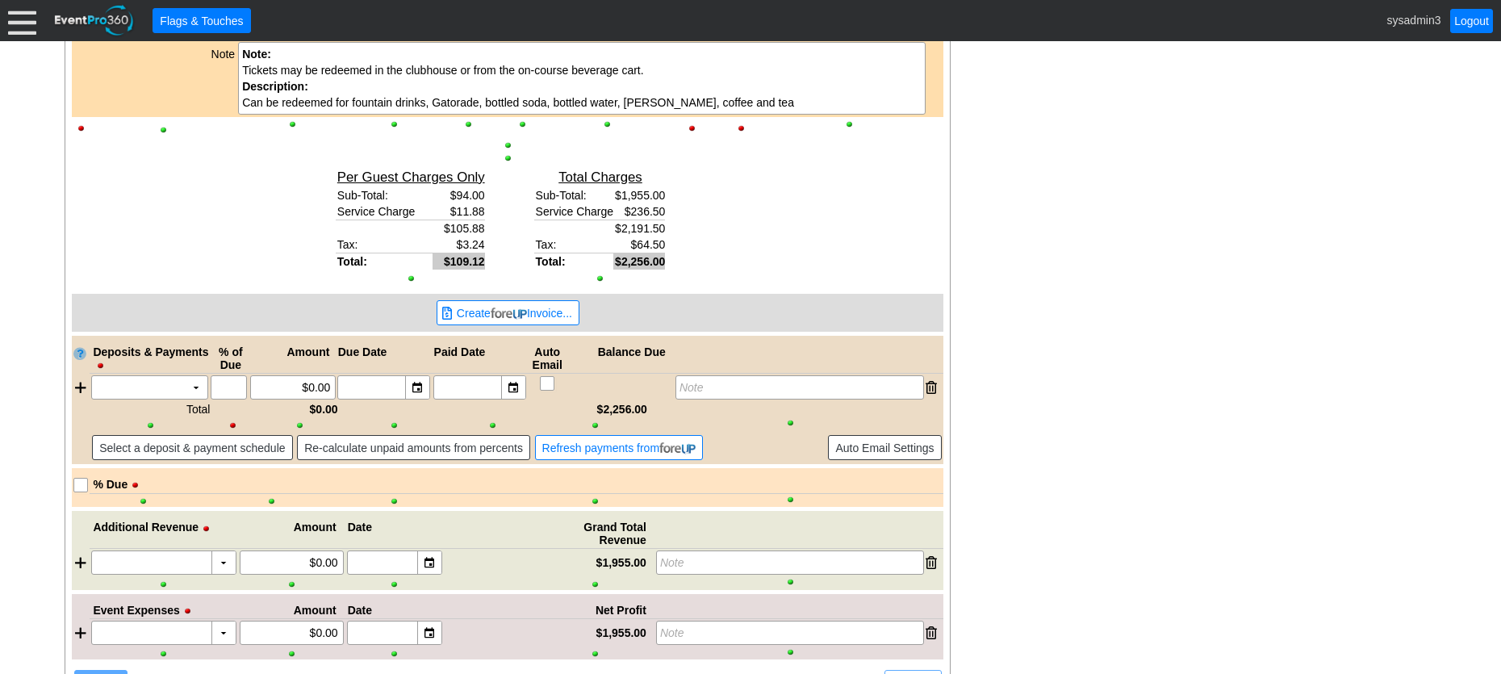
scroll to position [1563, 0]
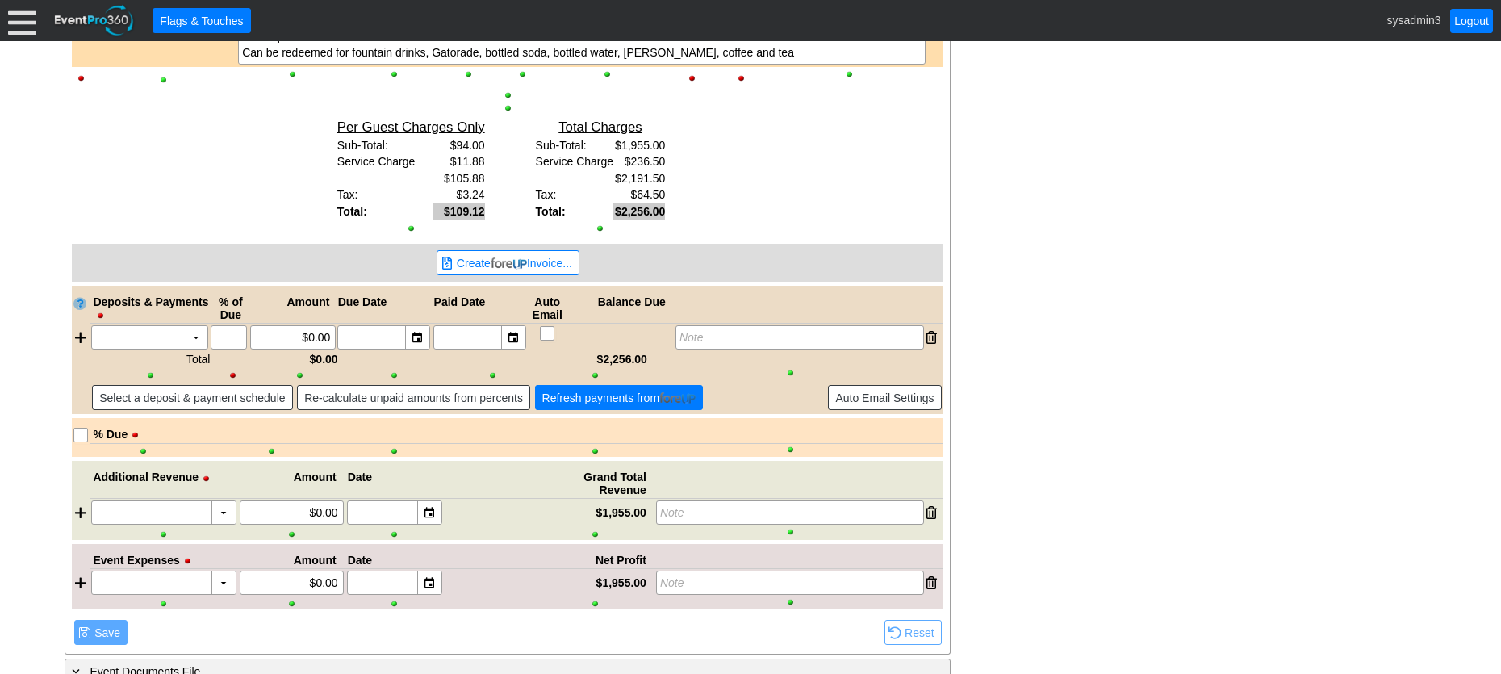
click at [597, 399] on span "Refresh payments from" at bounding box center [619, 398] width 161 height 16
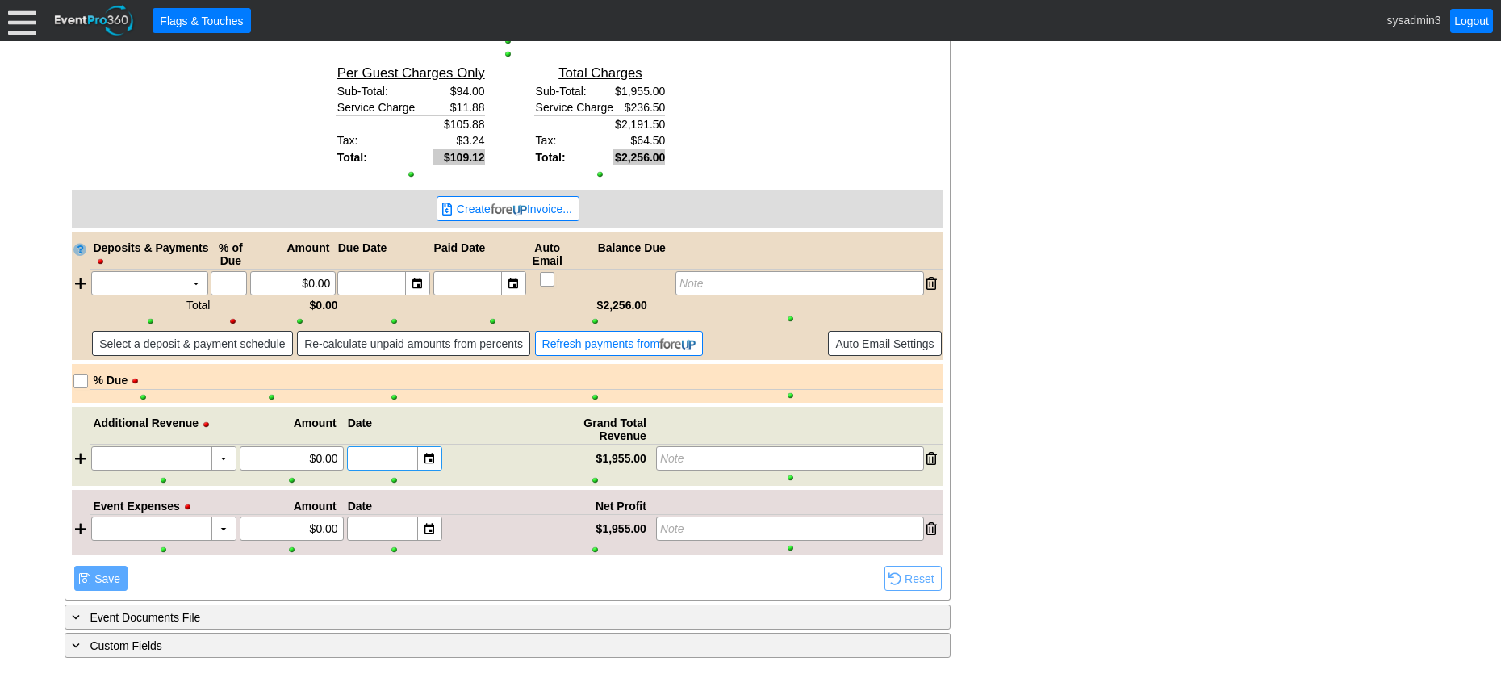
scroll to position [1537, 0]
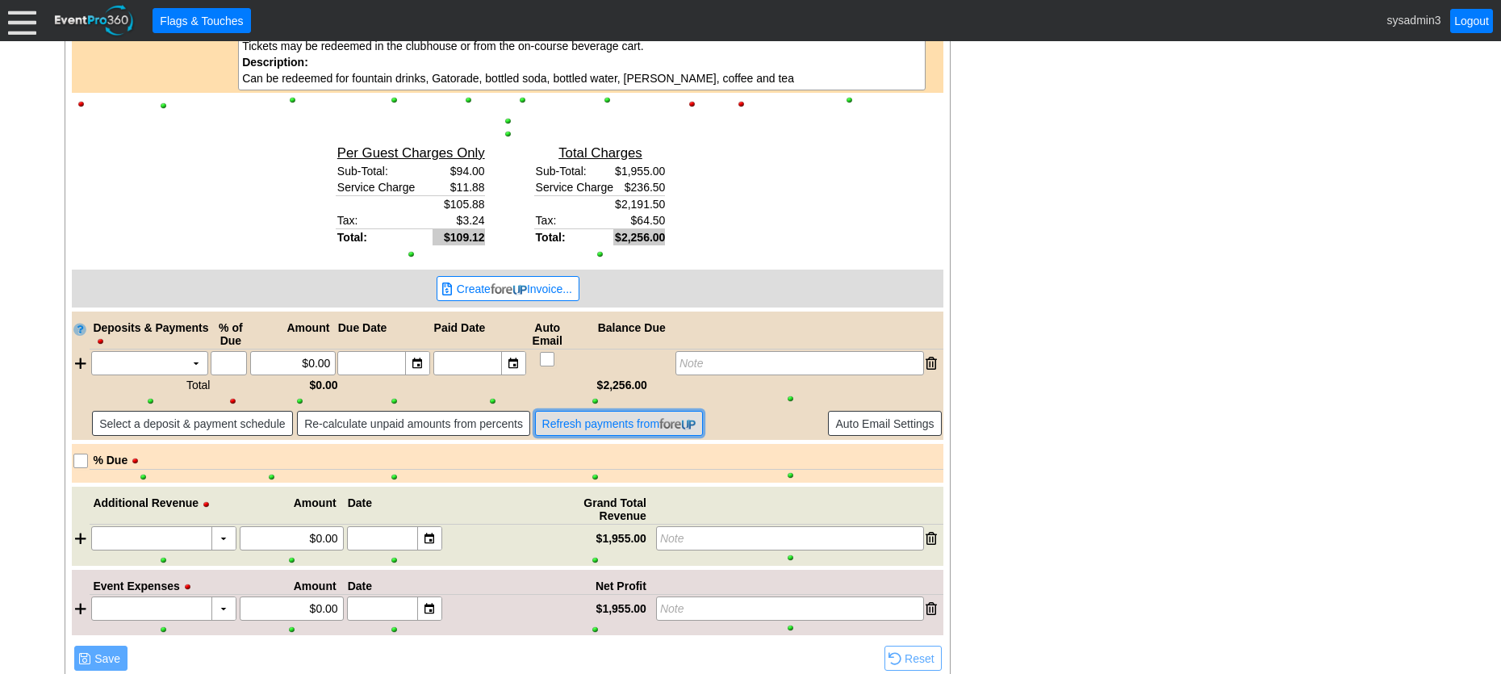
click at [605, 417] on span "Refresh payments from" at bounding box center [619, 424] width 161 height 16
click at [604, 420] on span "Refresh payments from" at bounding box center [619, 424] width 161 height 16
click at [612, 428] on span "Refresh payments from" at bounding box center [619, 424] width 161 height 16
click at [620, 419] on span "Refresh payments from" at bounding box center [619, 424] width 161 height 16
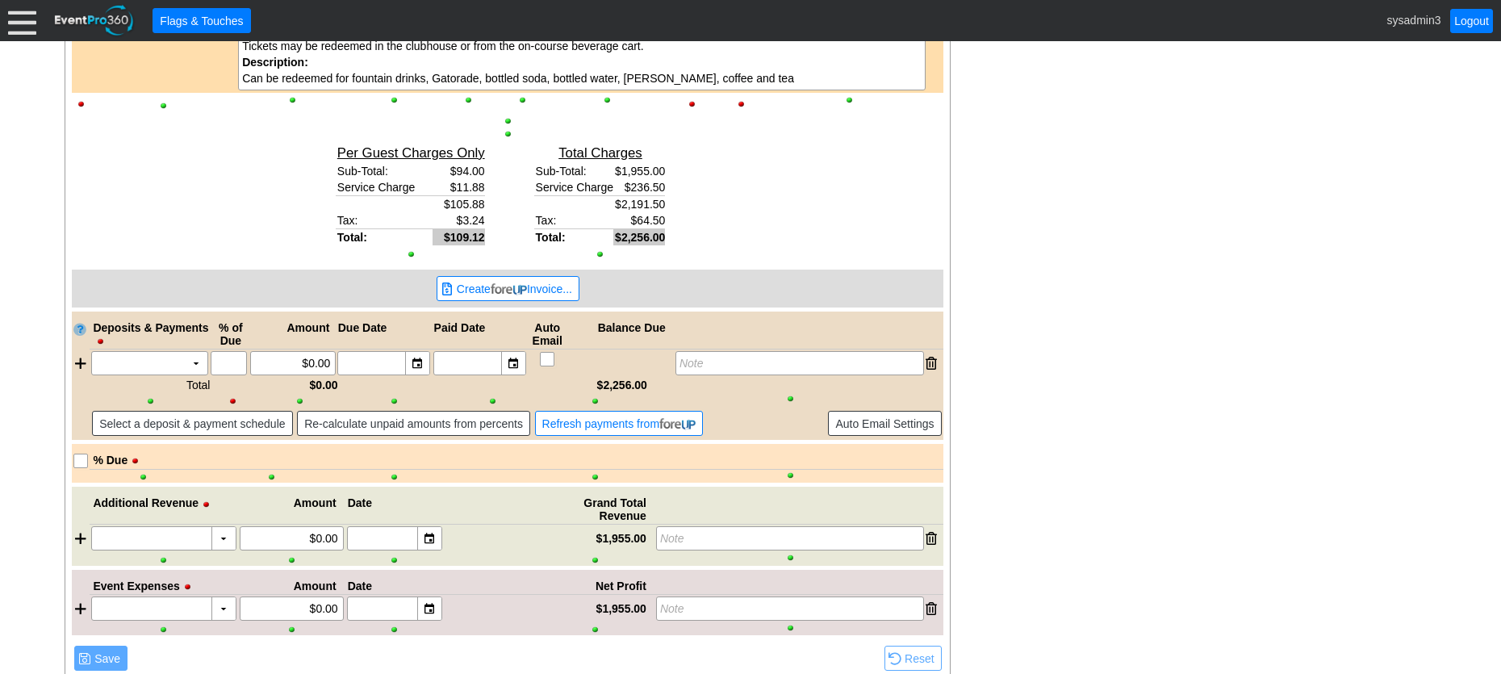
click at [620, 419] on span "Refresh payments from" at bounding box center [619, 424] width 161 height 16
click at [647, 429] on span "Refresh payments from" at bounding box center [619, 424] width 161 height 16
click at [629, 420] on span "Refresh payments from" at bounding box center [619, 424] width 161 height 16
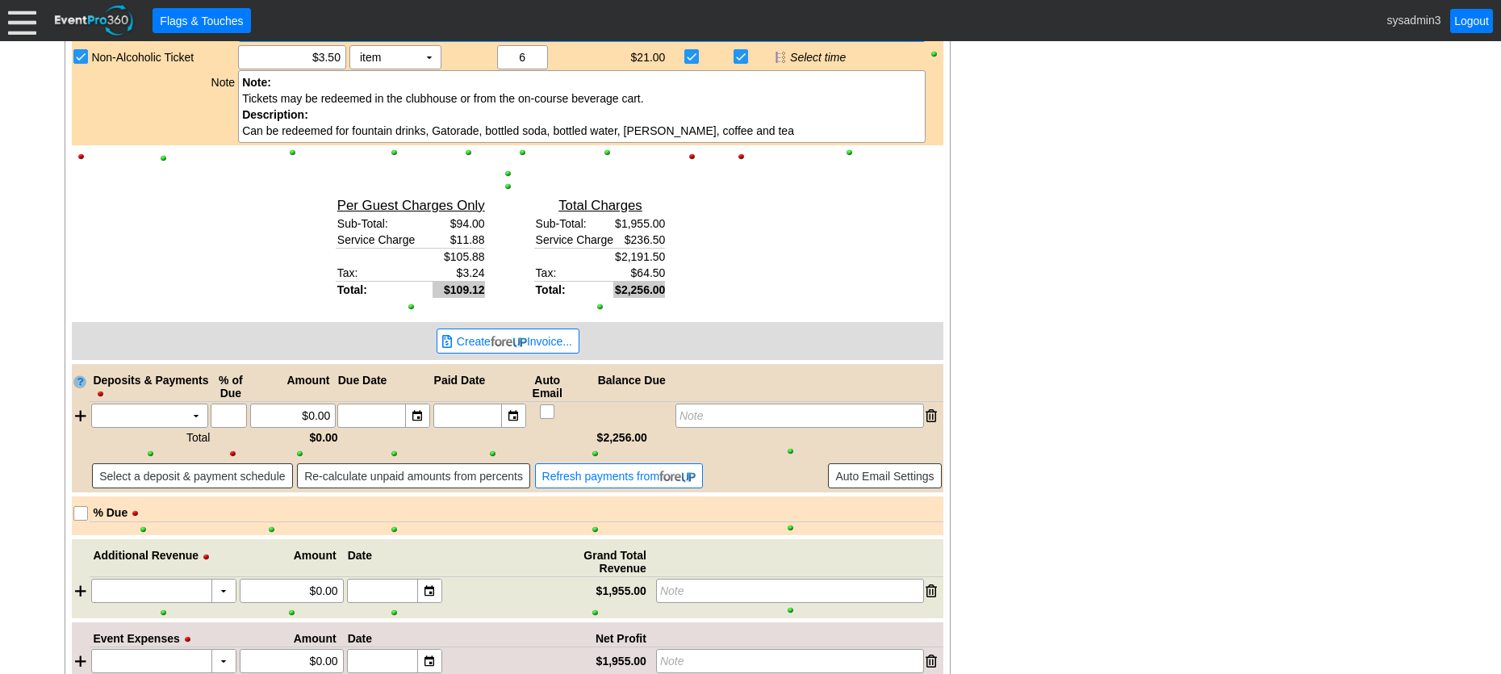
scroll to position [1456, 0]
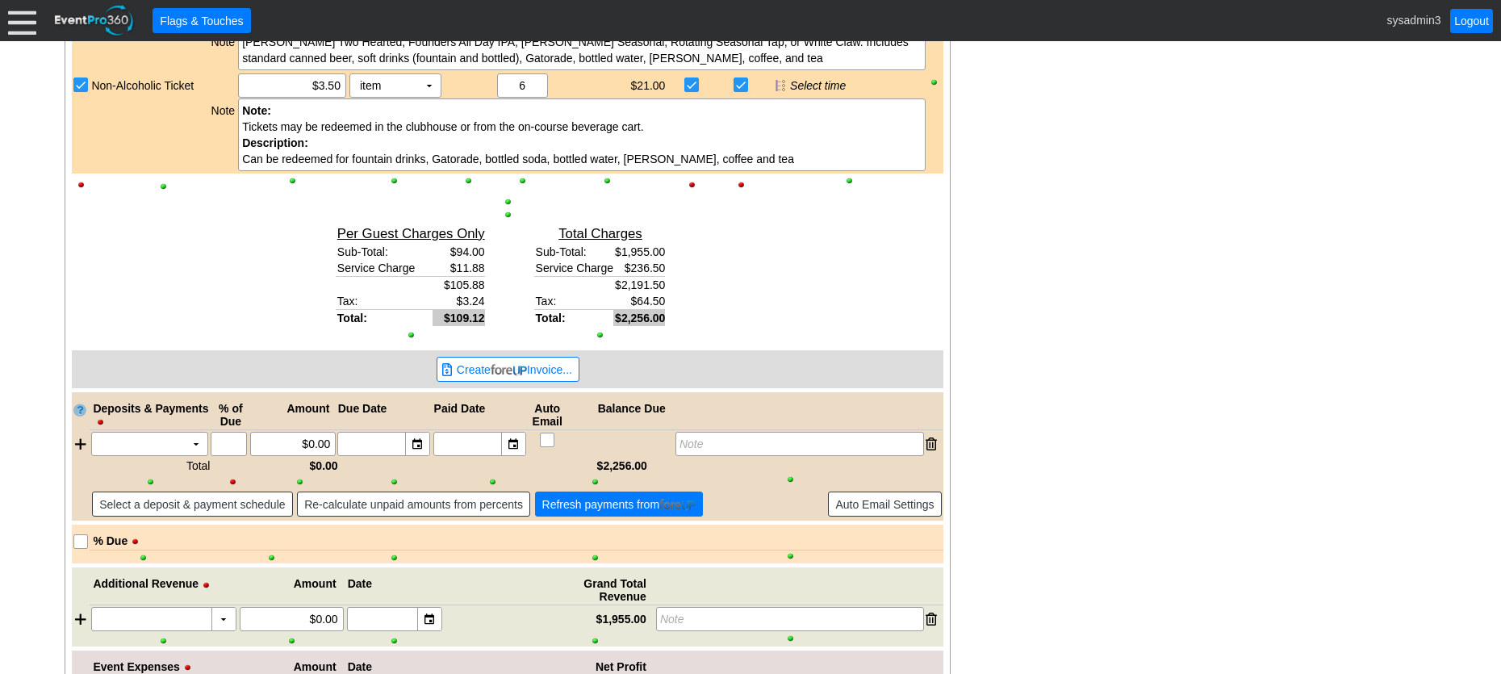
click at [620, 500] on span "Refresh payments from" at bounding box center [619, 504] width 161 height 16
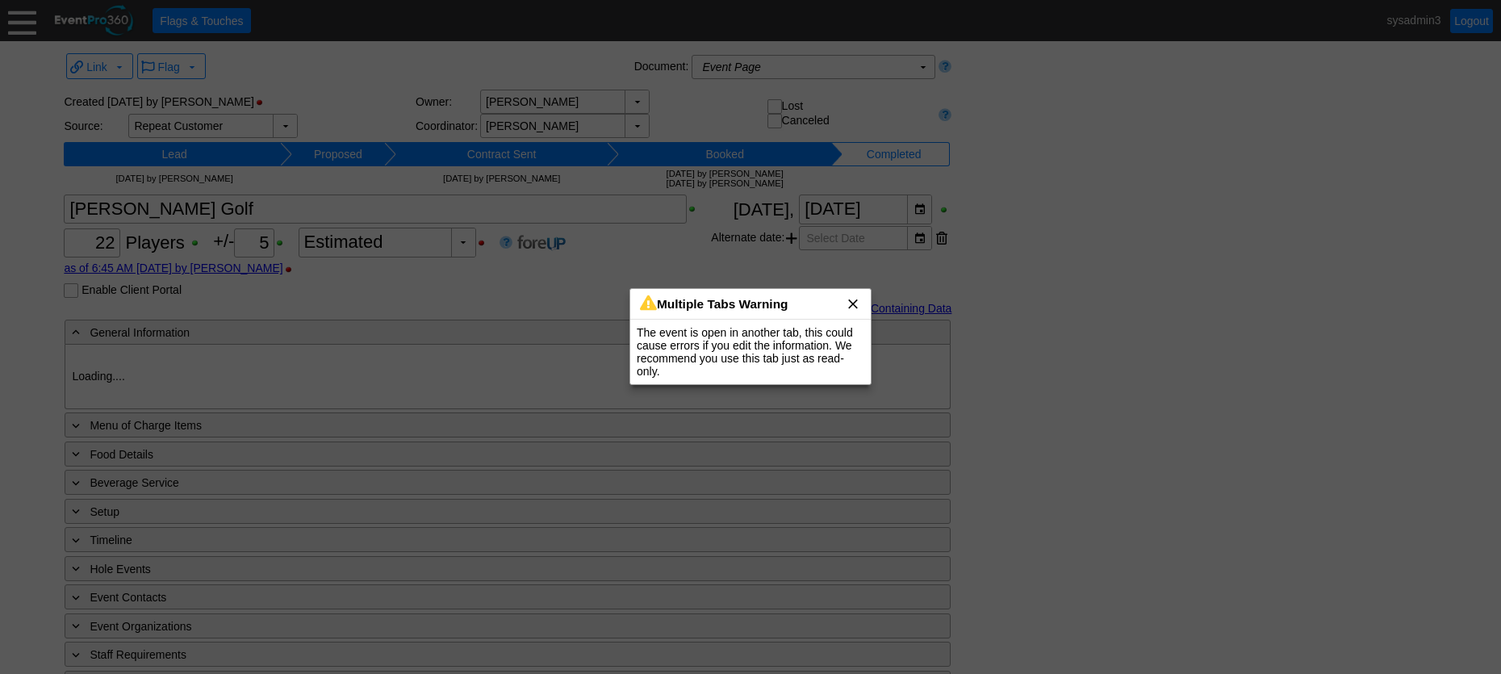
type input "[GEOGRAPHIC_DATA]"
type input "Golf Outing"
type input "Scramble"
type input "Single Tee"
type input "White"
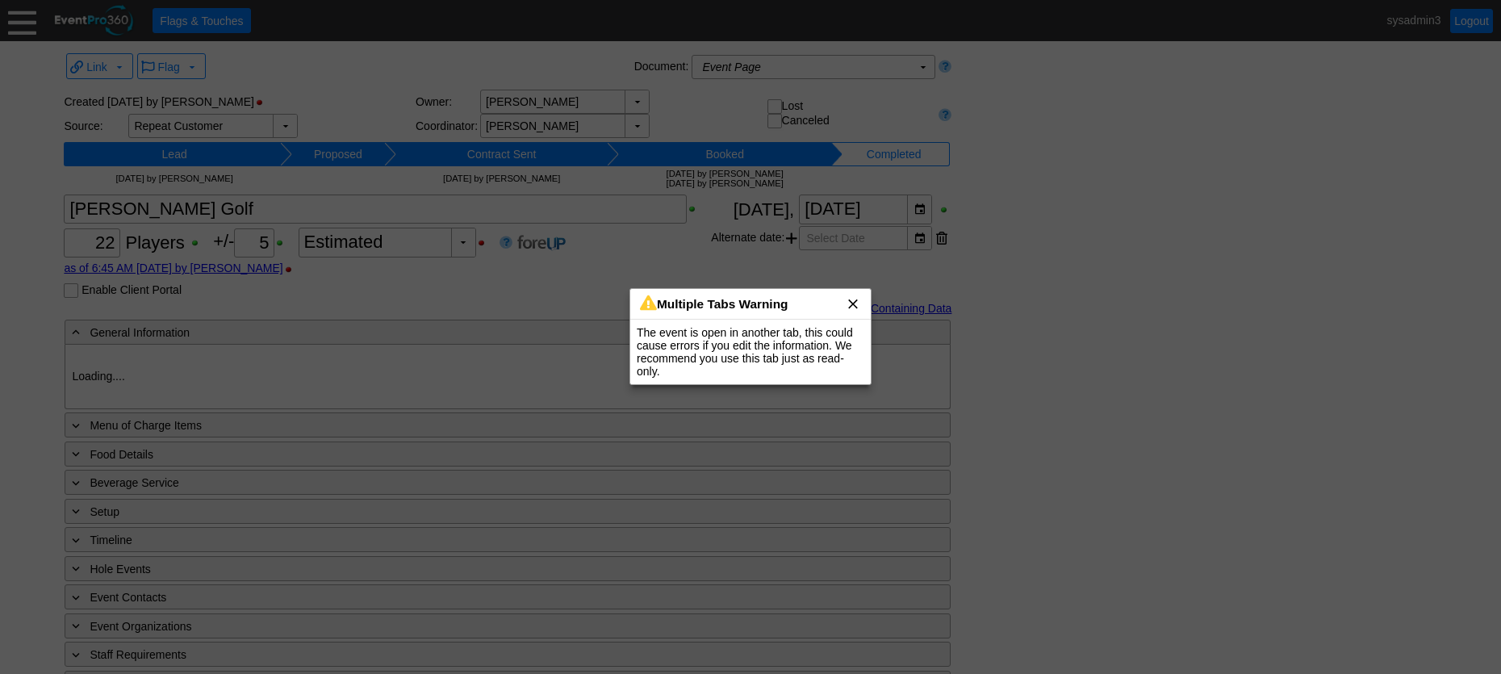
type input "Green"
click at [854, 307] on span "x" at bounding box center [853, 303] width 16 height 16
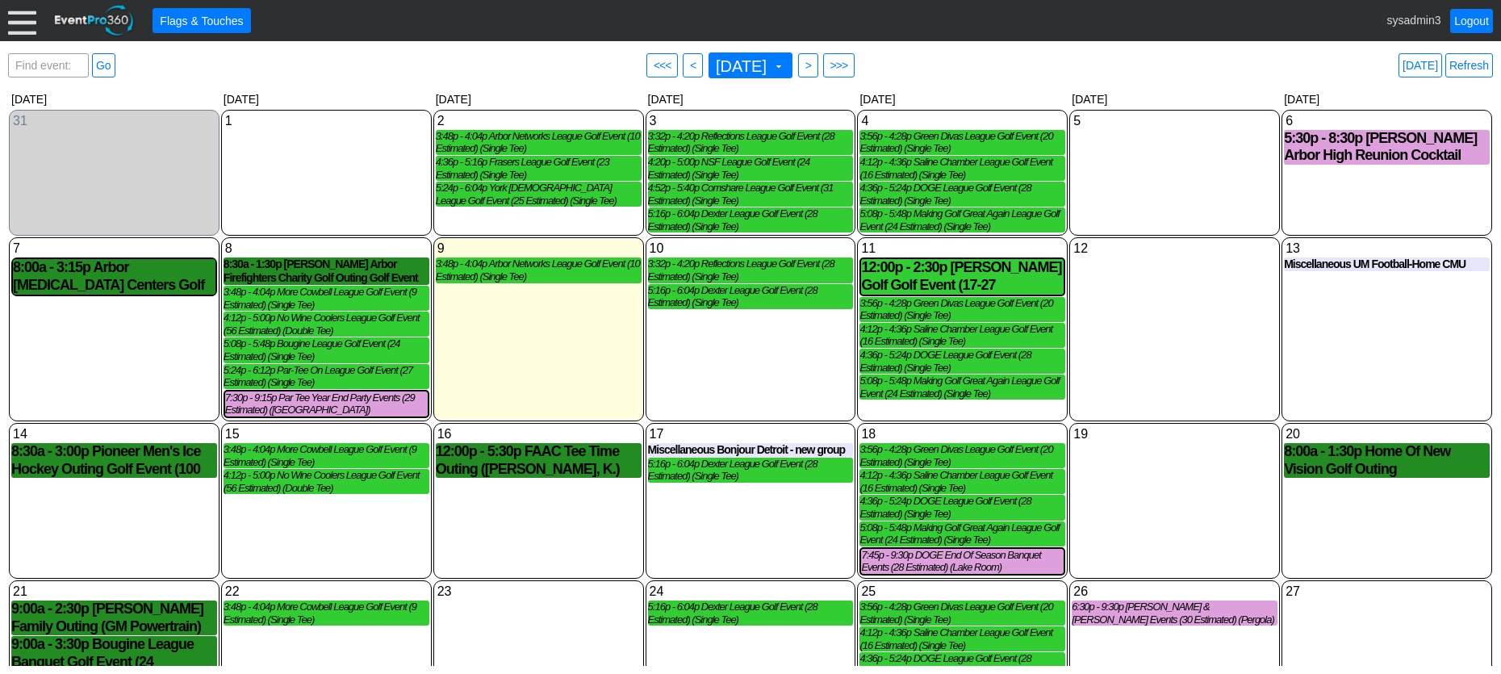
click at [21, 28] on div at bounding box center [22, 20] width 28 height 28
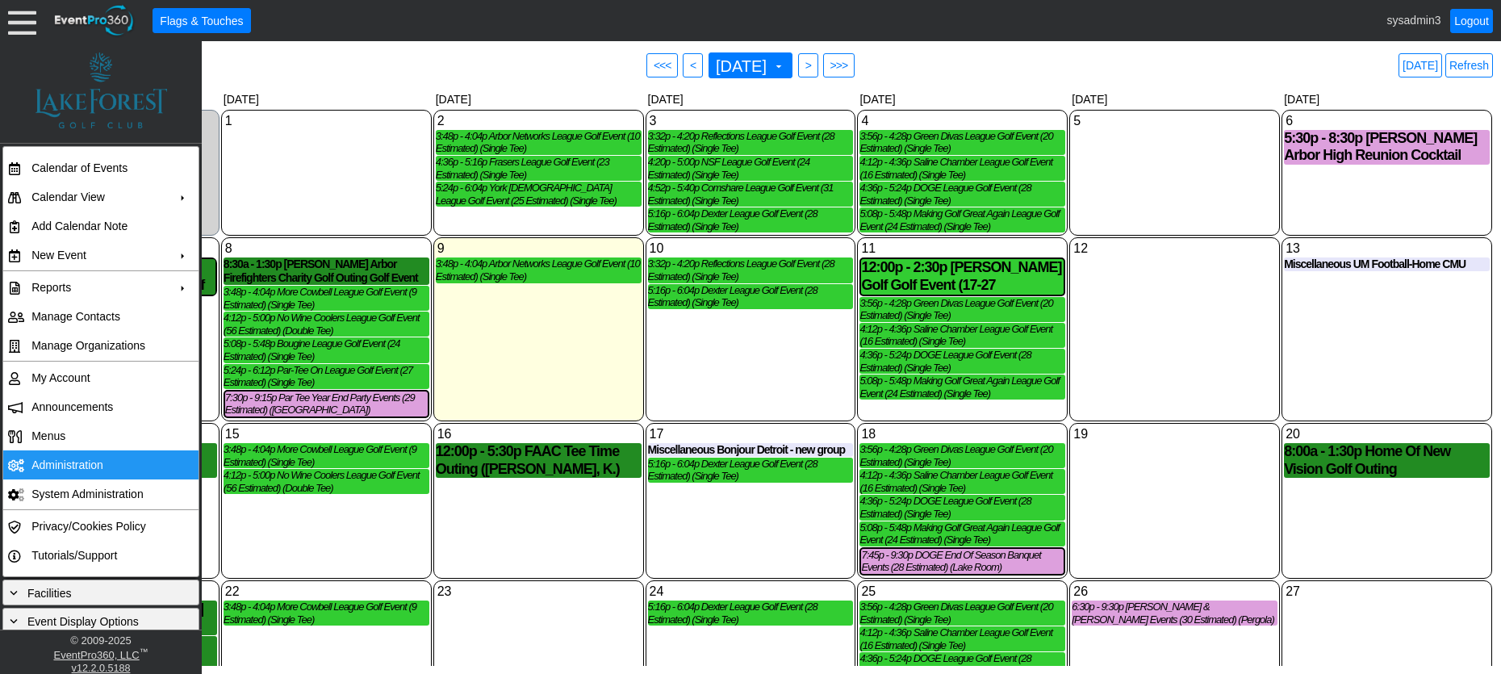
click at [65, 470] on td "Administration" at bounding box center [97, 464] width 144 height 29
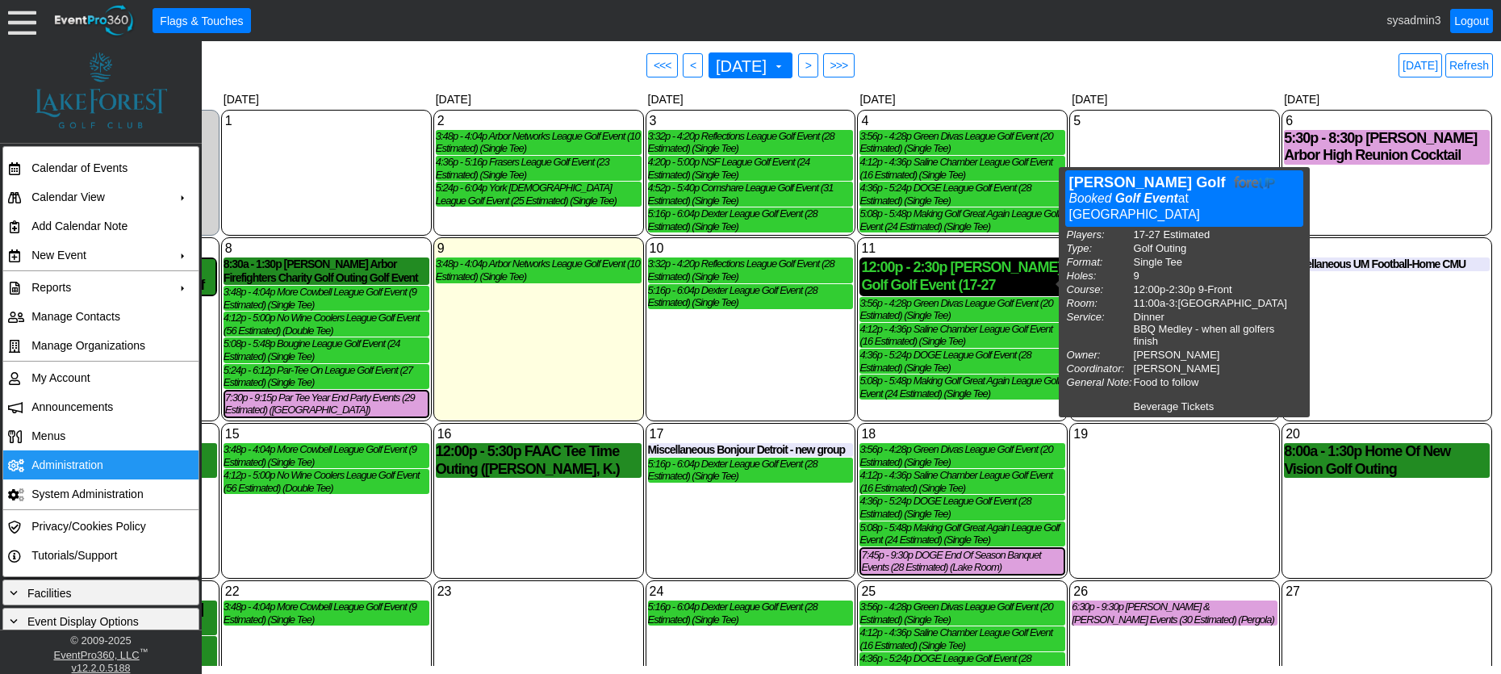
click at [921, 280] on div "12:00p - 2:30p JP Morgan Golf Golf Event (17-27 Estimated) (Single Tee) (Lake R…" at bounding box center [962, 276] width 203 height 35
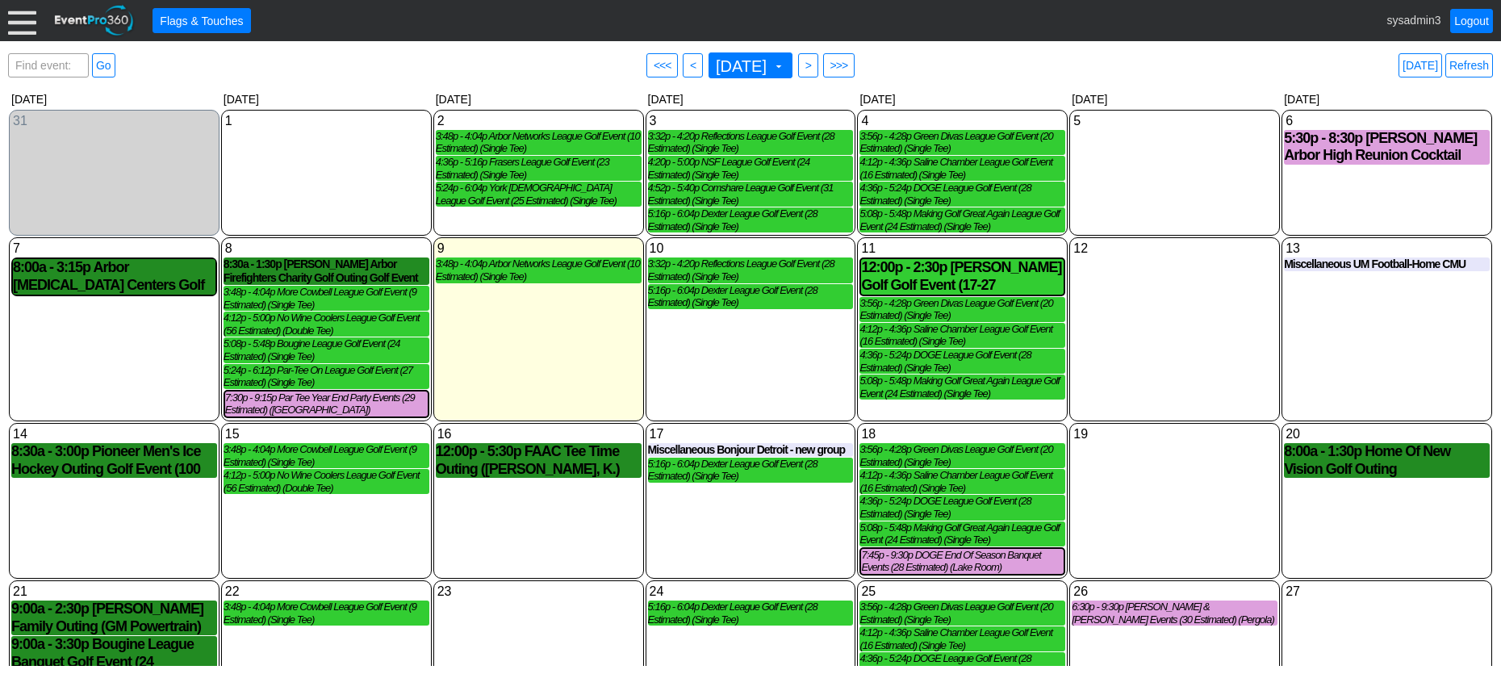
click at [21, 16] on div at bounding box center [22, 20] width 28 height 28
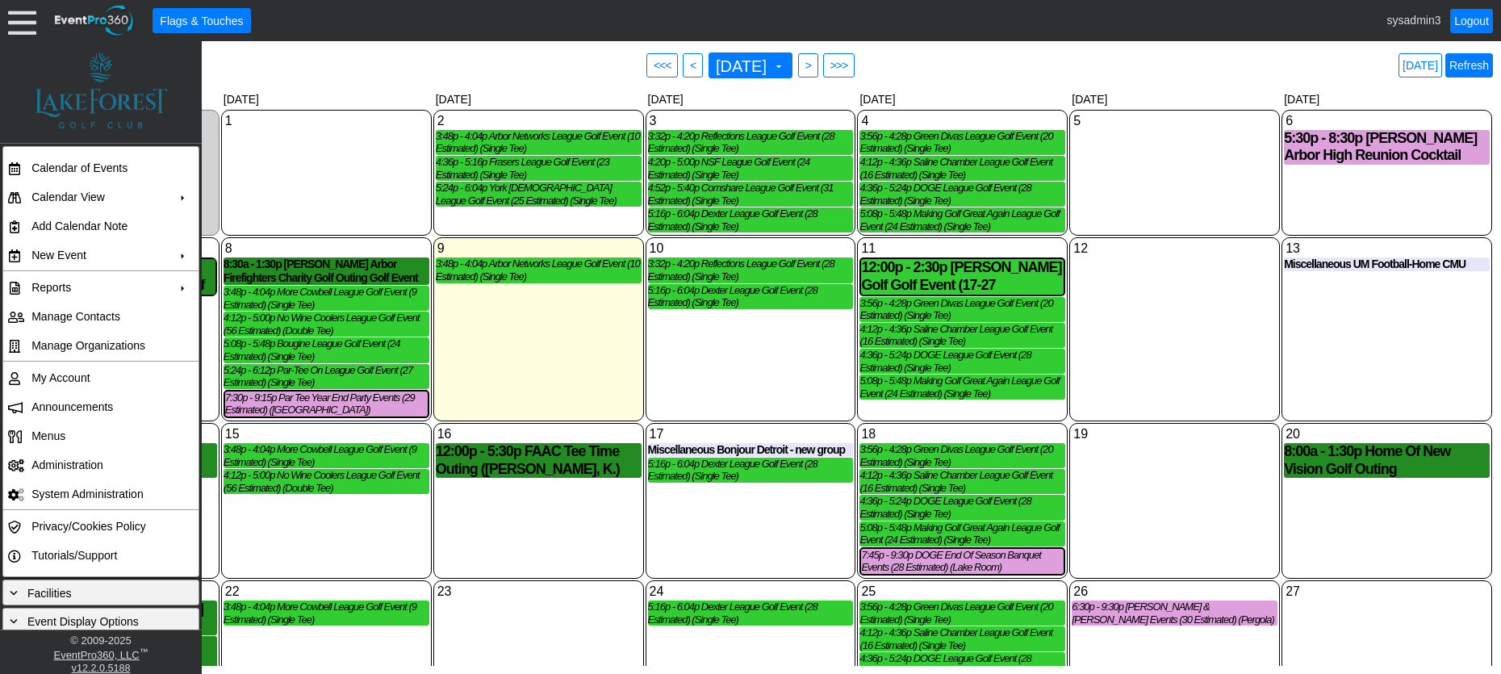
click at [1468, 66] on link "Refresh" at bounding box center [1469, 65] width 48 height 24
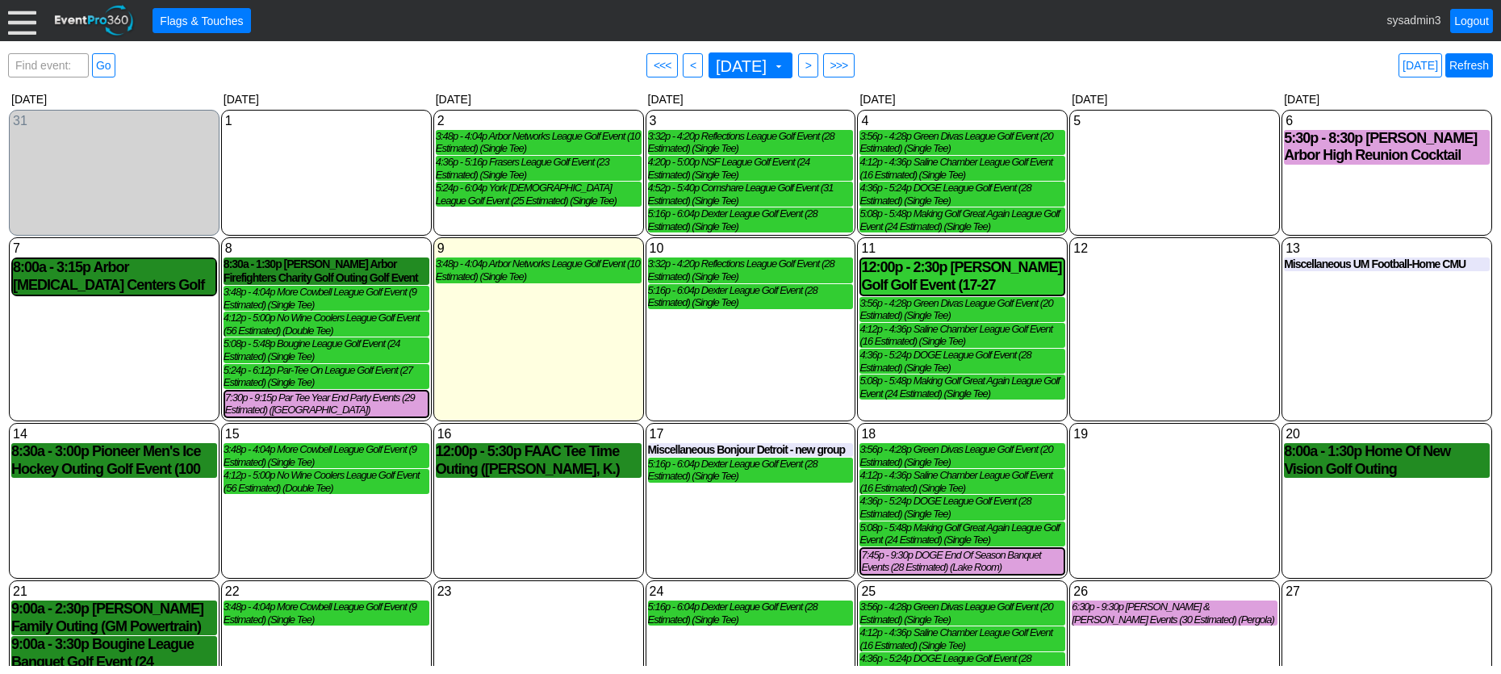
click at [1459, 66] on link "Refresh" at bounding box center [1469, 65] width 48 height 24
click at [17, 22] on div at bounding box center [22, 20] width 28 height 28
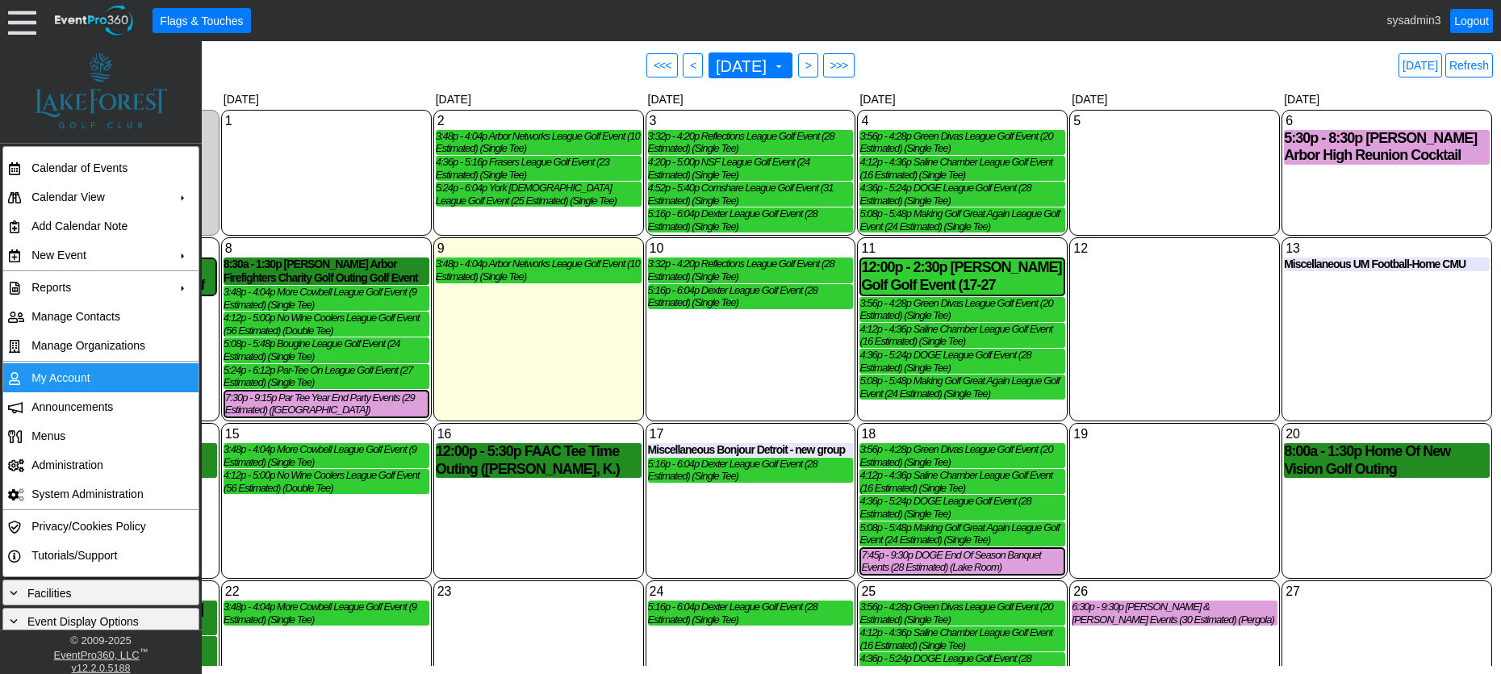
click at [69, 374] on td "My Account" at bounding box center [97, 377] width 144 height 29
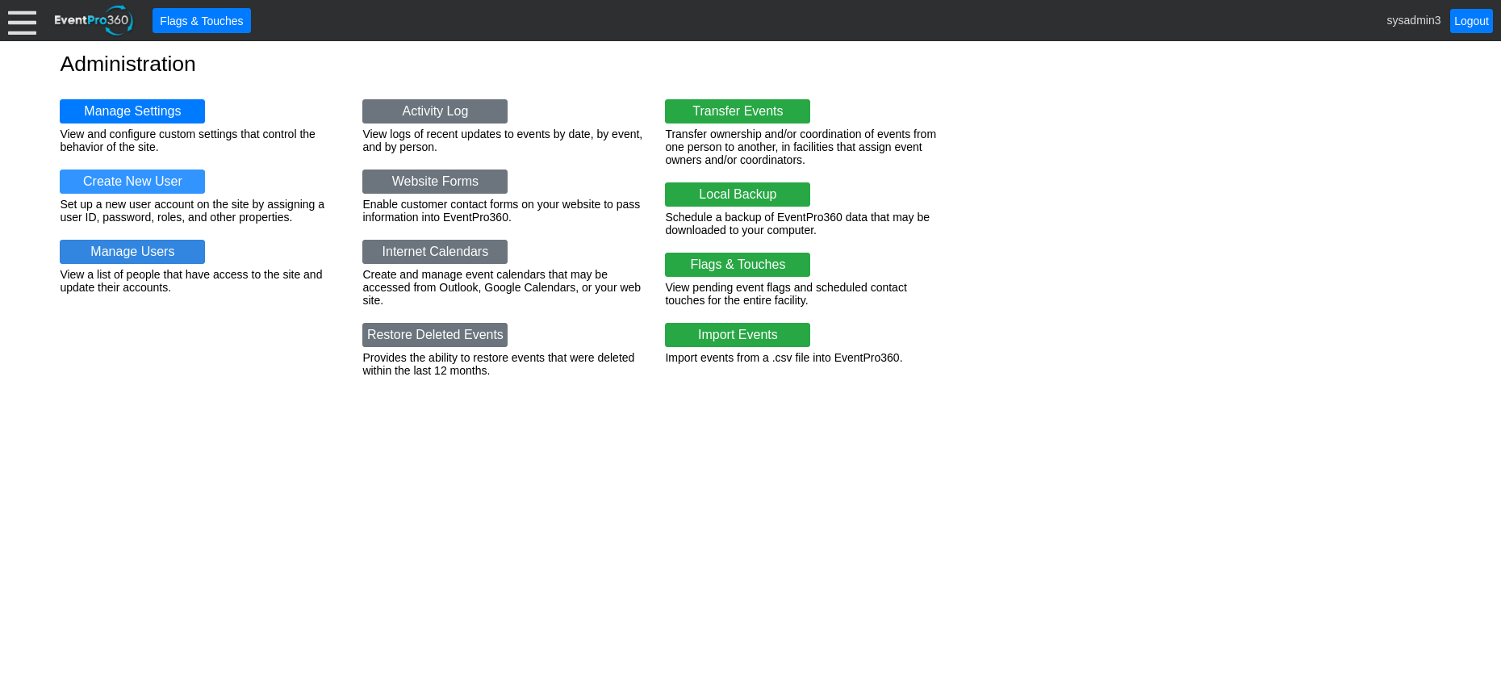
click at [161, 252] on link "Manage Users" at bounding box center [132, 252] width 145 height 24
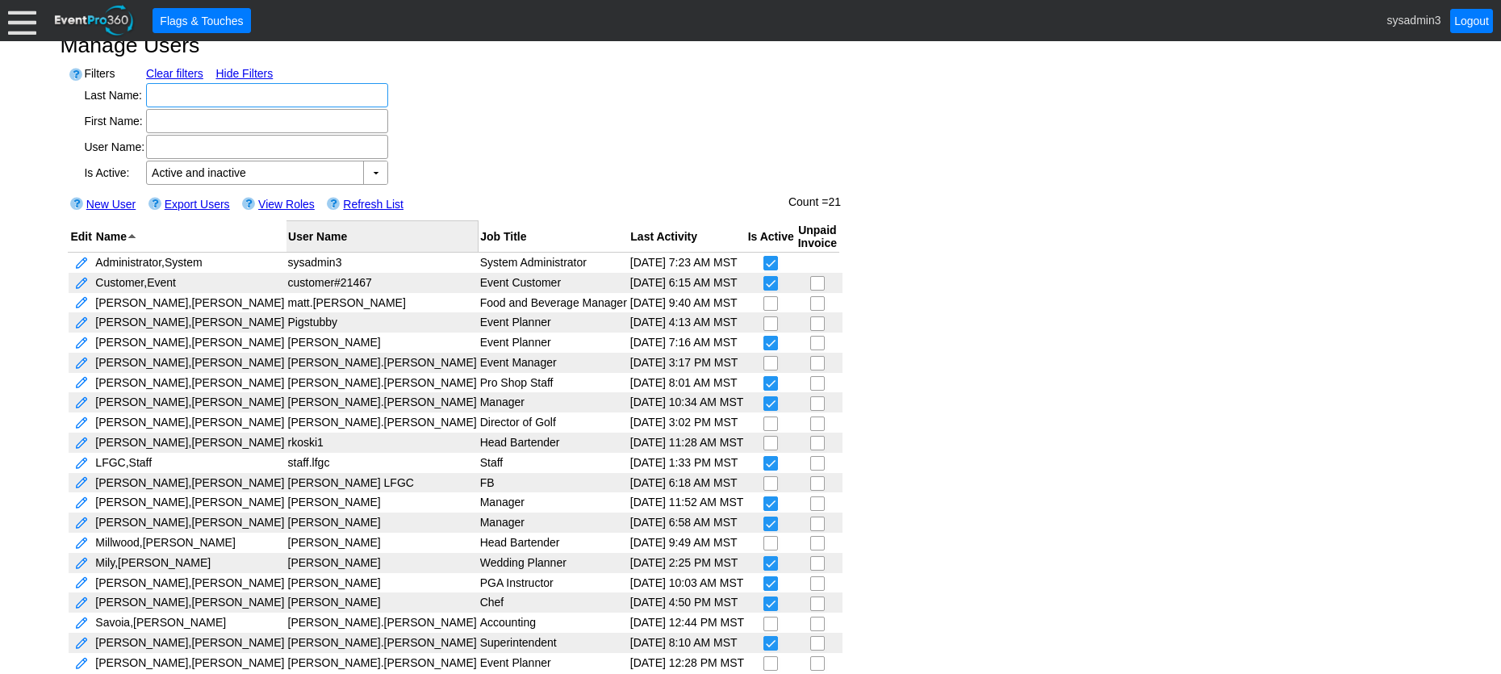
scroll to position [27, 0]
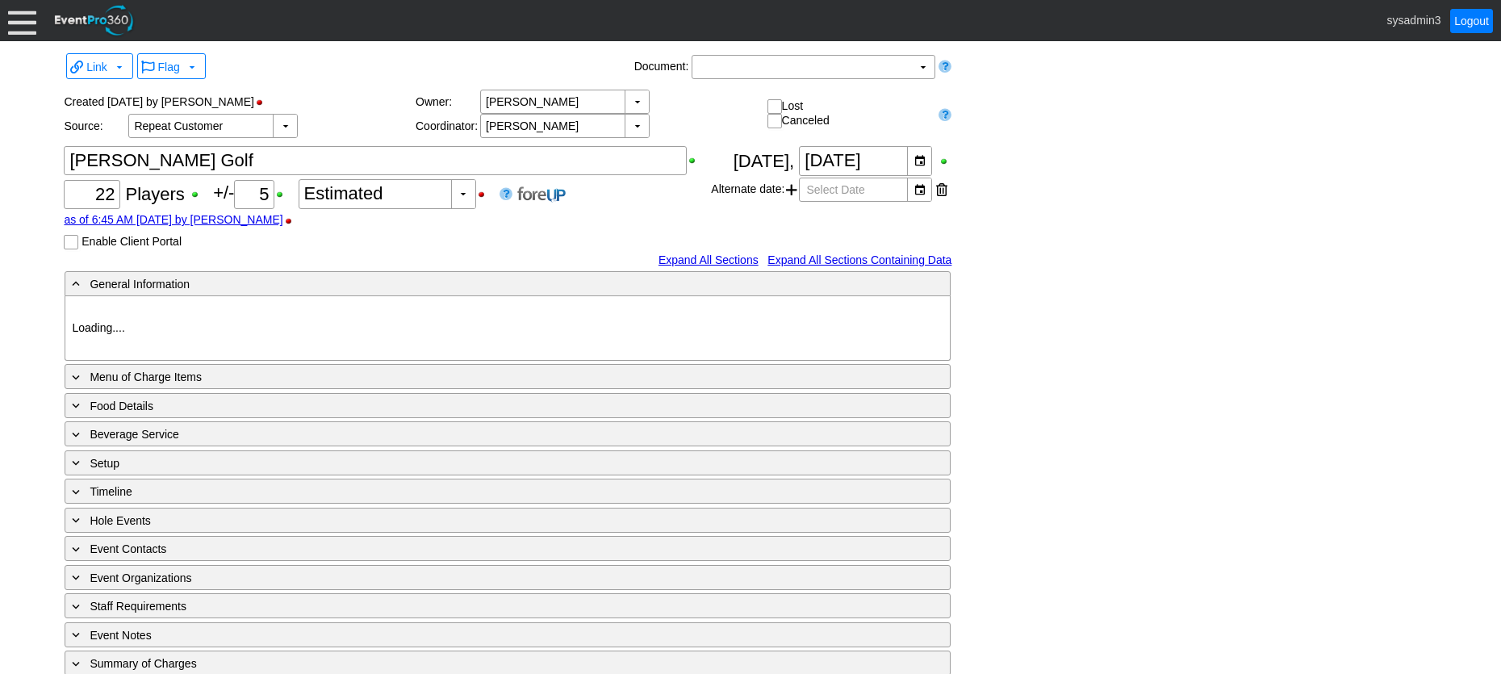
type input "Lake Forest GC"
type input "Golf Outing"
type input "Scramble"
type input "Single Tee"
type input "White"
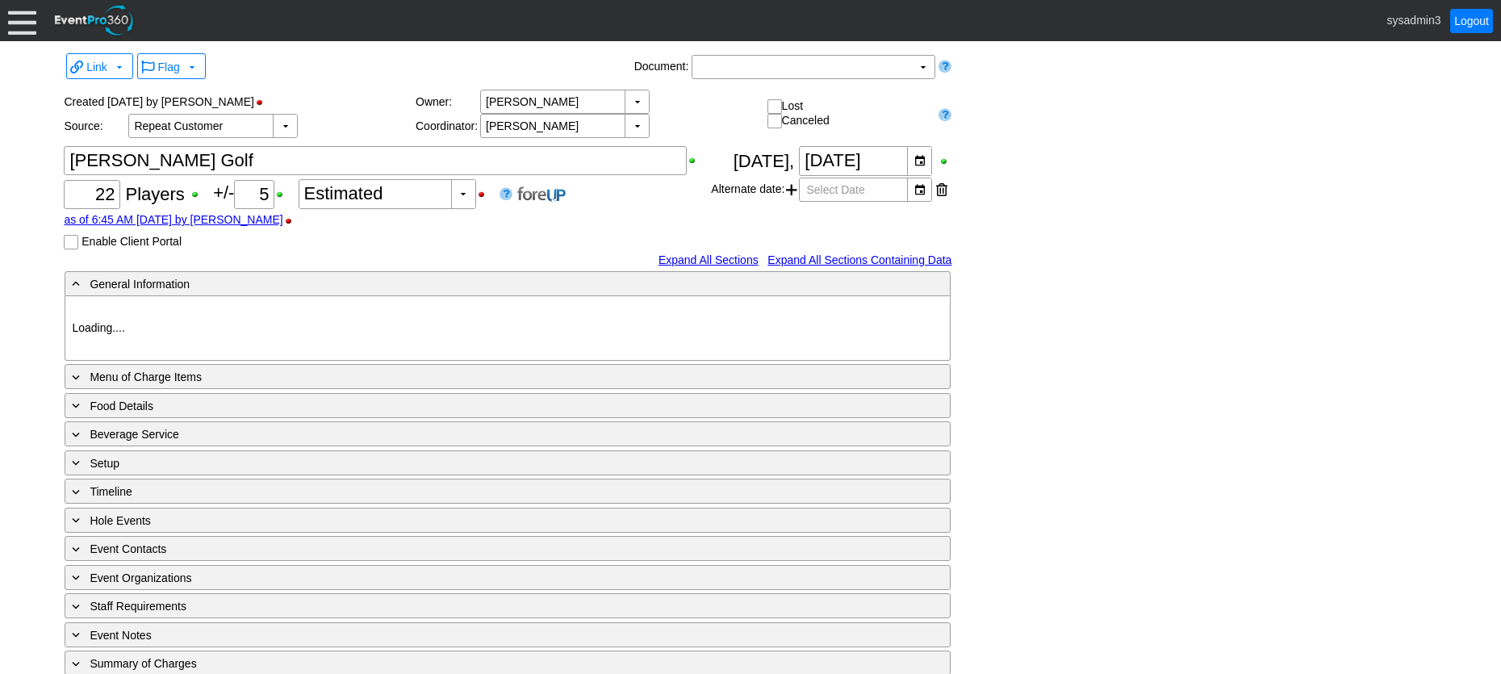
type input "Green"
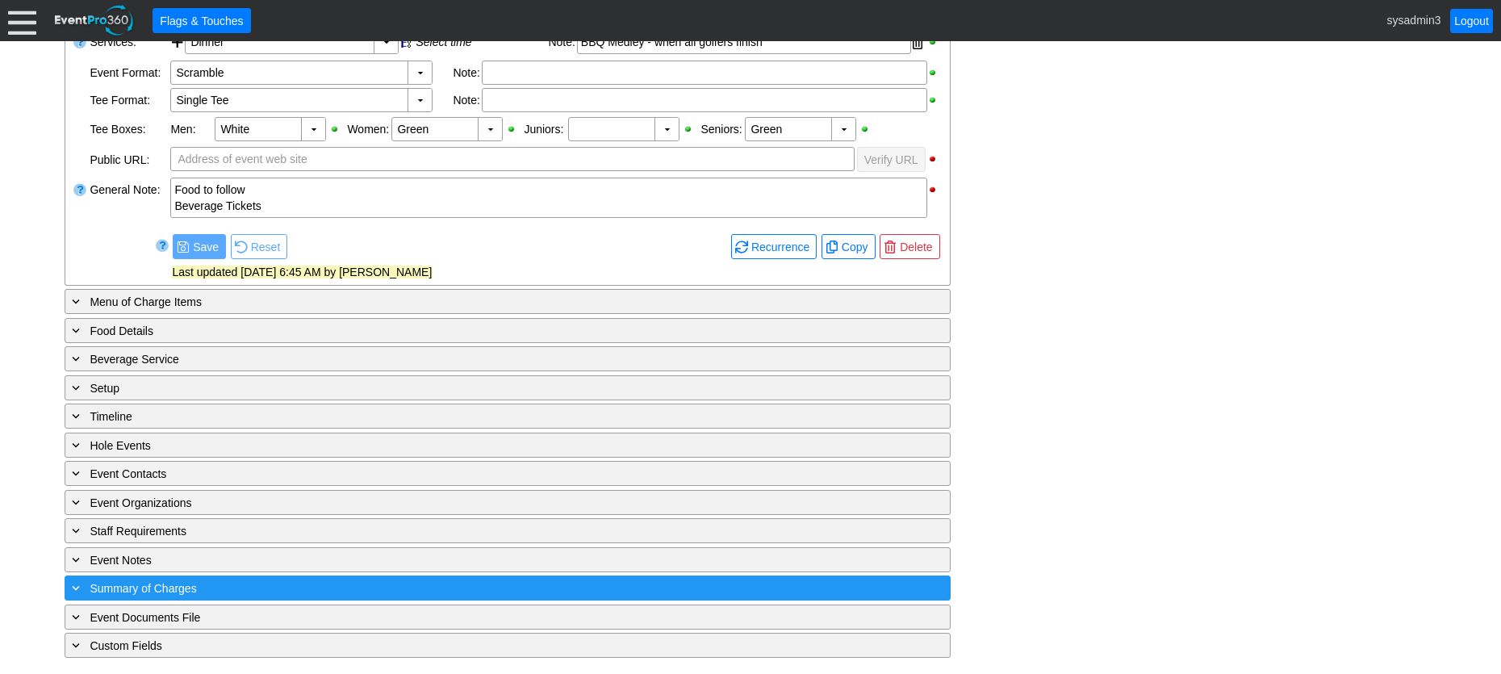
click at [604, 580] on div "+ Summary of Charges" at bounding box center [475, 588] width 812 height 19
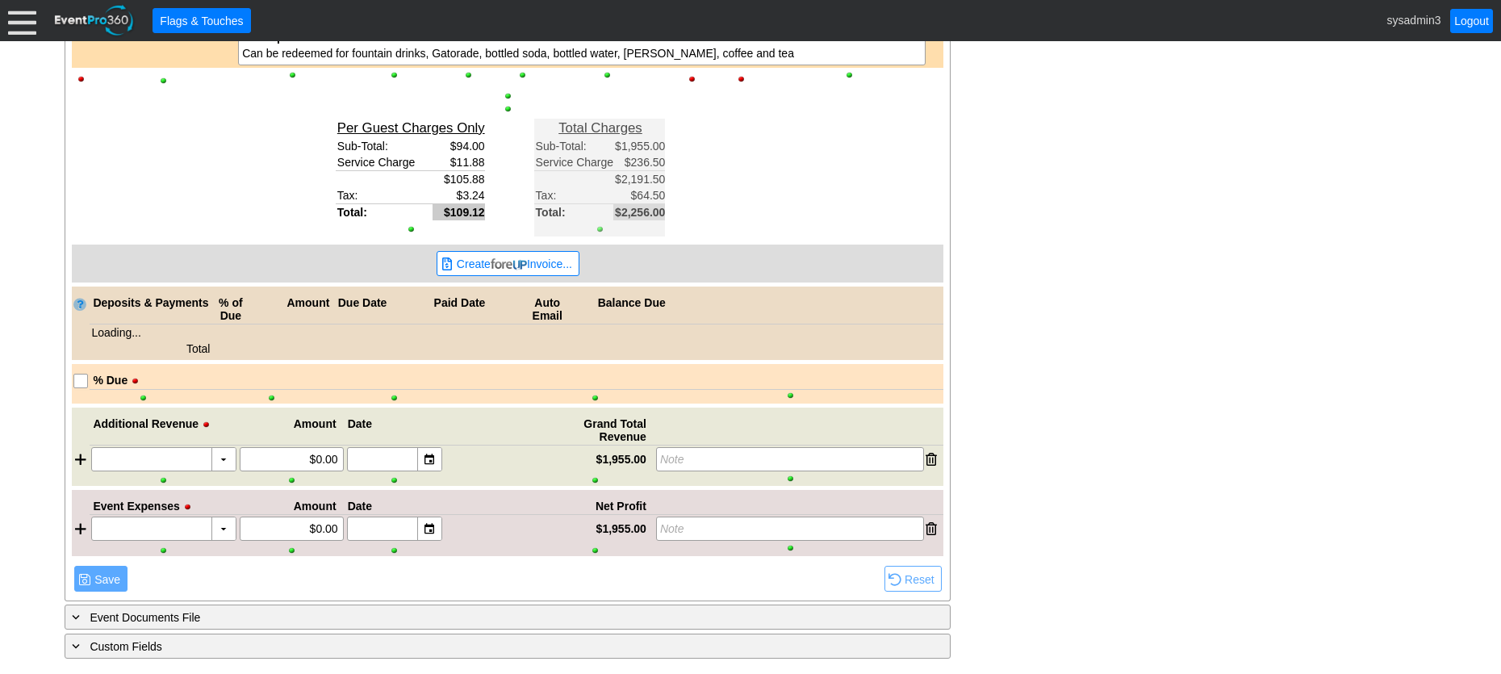
scroll to position [1563, 0]
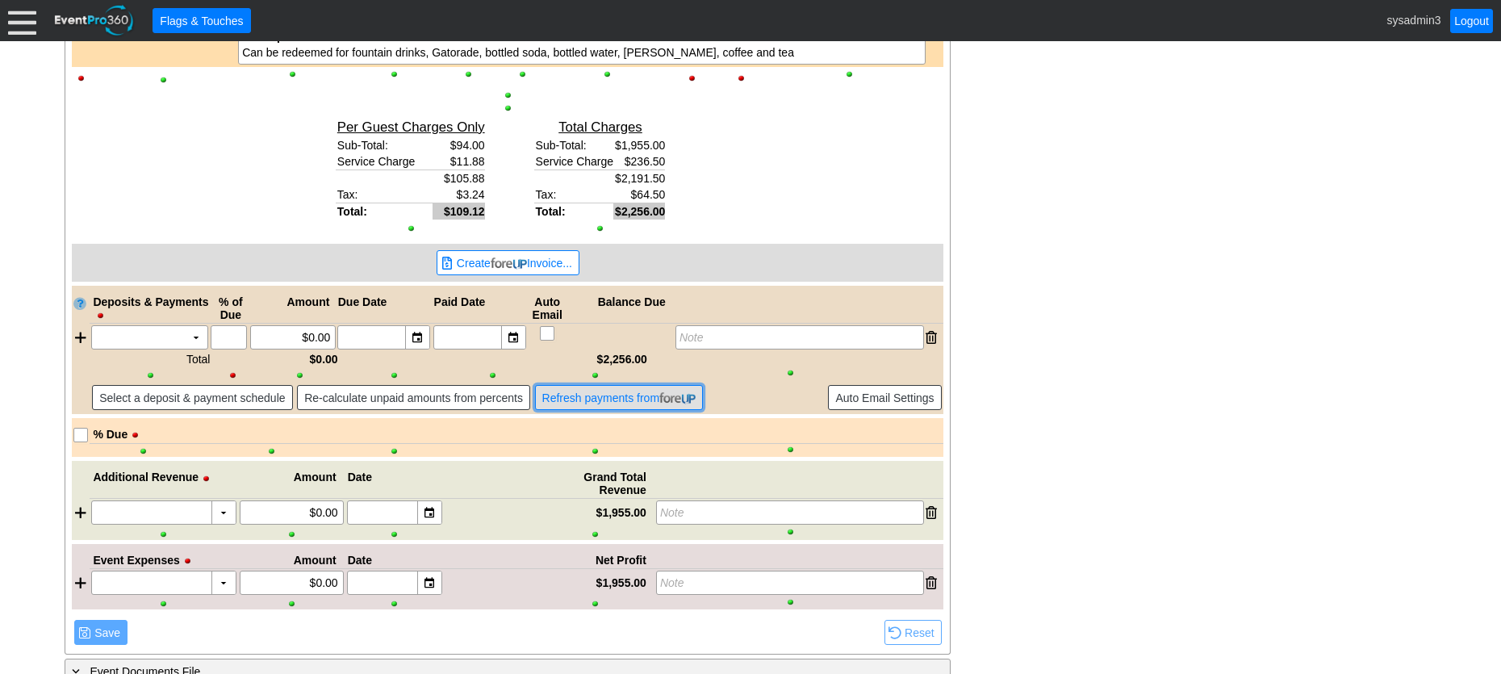
click at [645, 390] on span "Refresh payments from" at bounding box center [619, 398] width 161 height 16
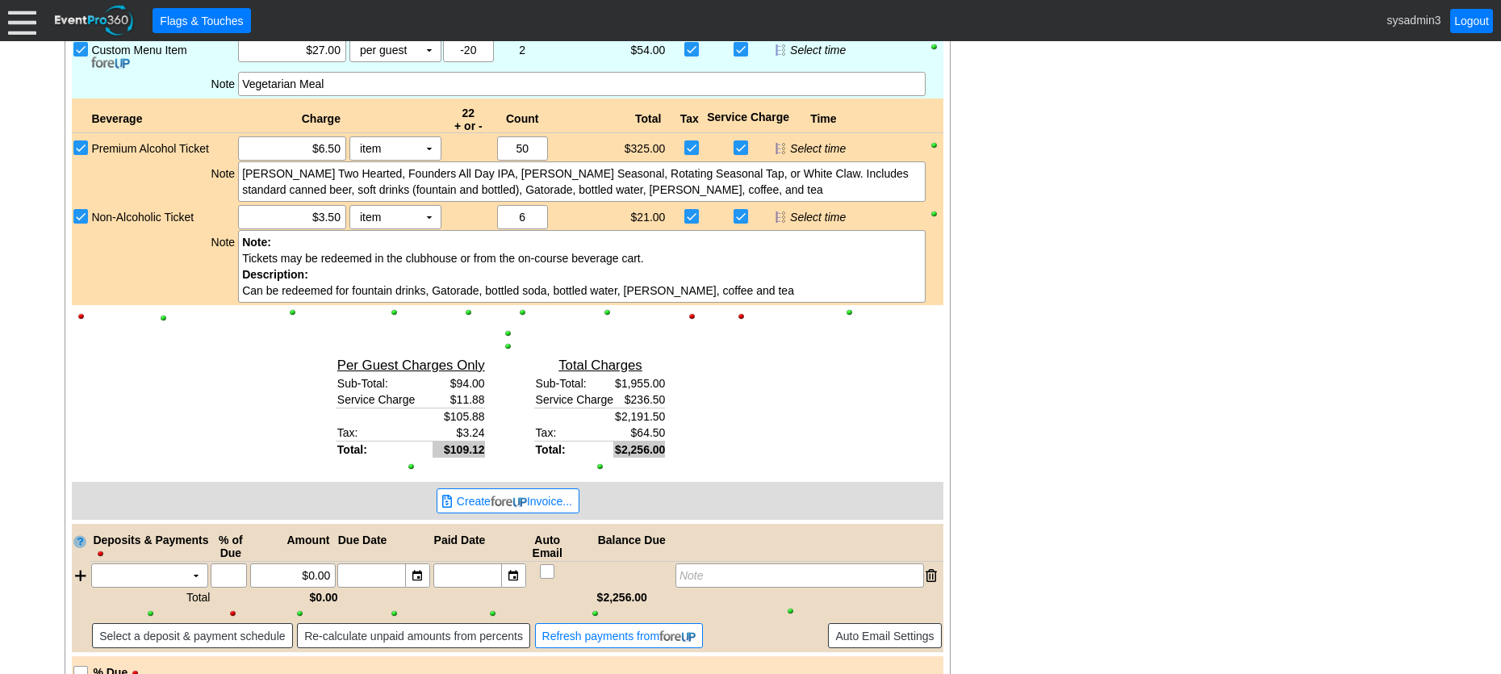
scroll to position [1321, 0]
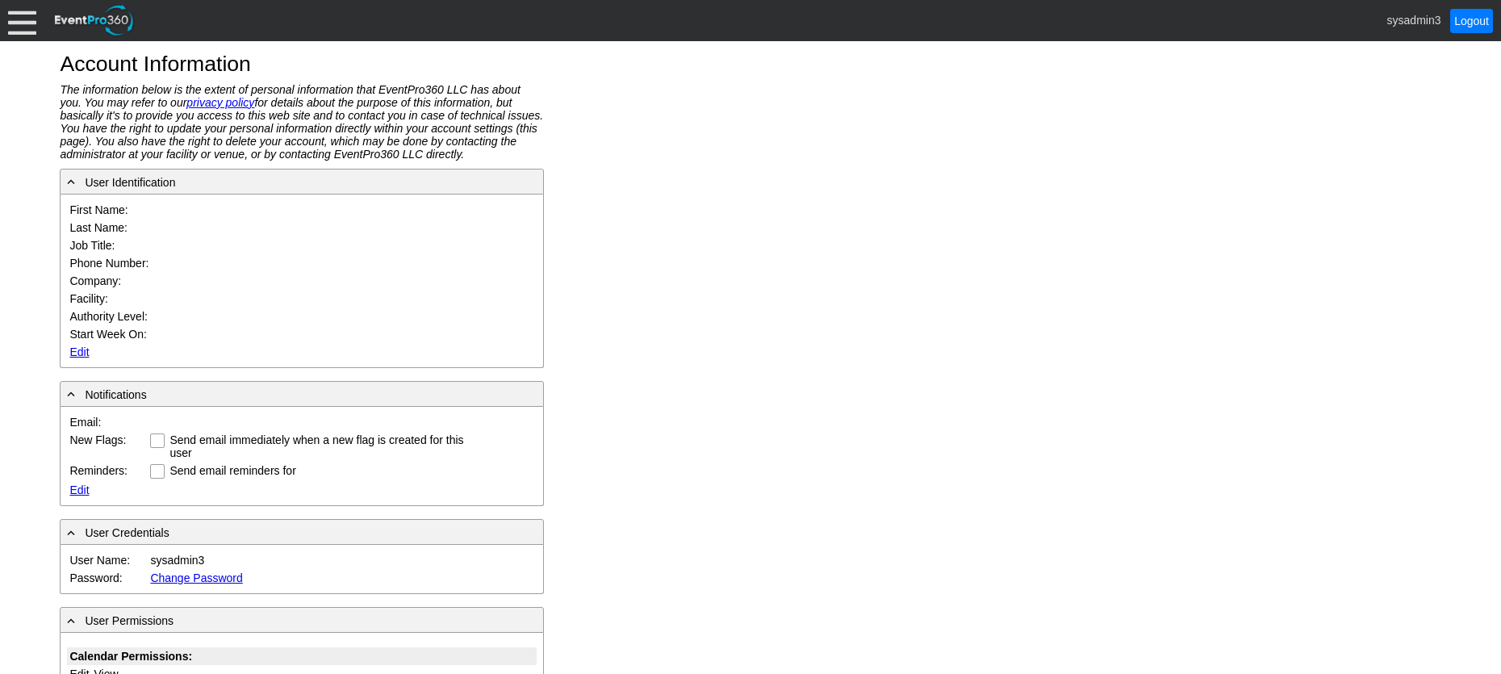
type input "System"
type input "Administrator"
type input "System Administrator"
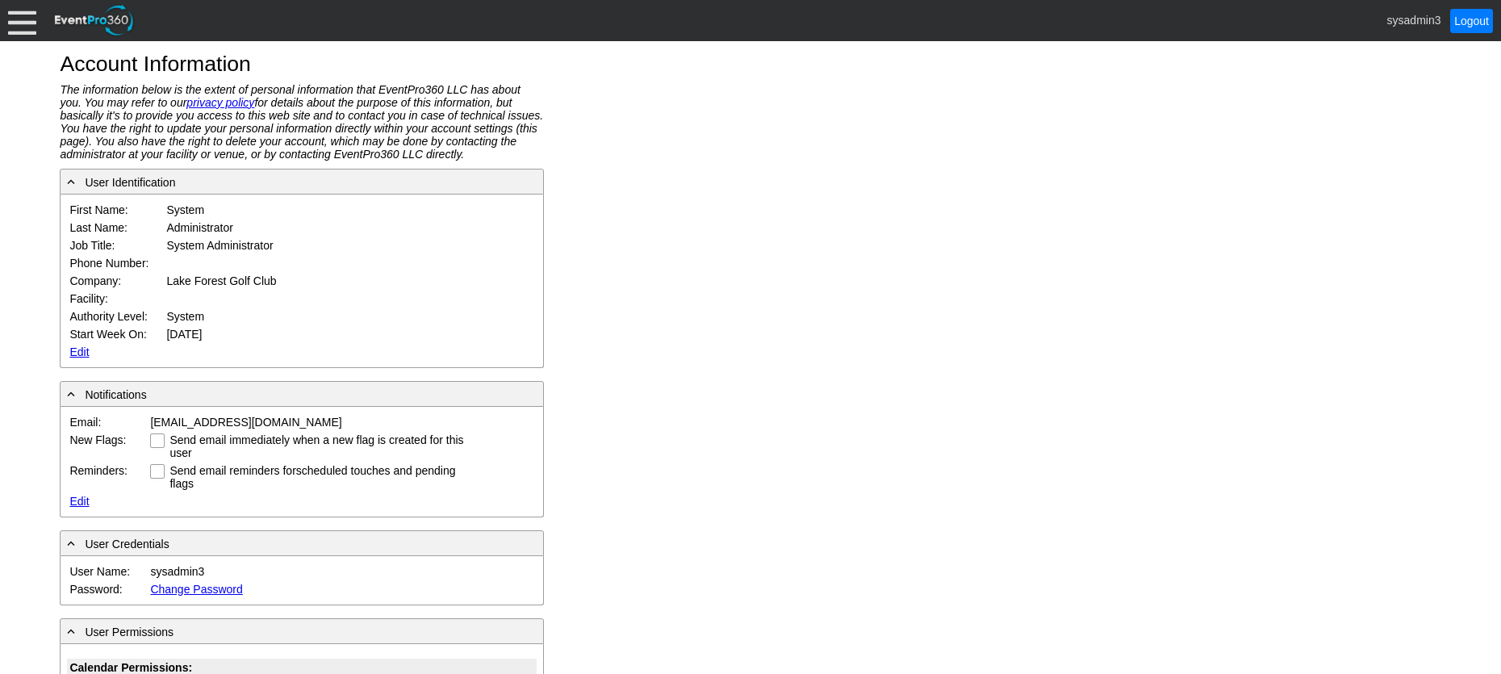
click at [81, 353] on link "Edit" at bounding box center [78, 351] width 19 height 13
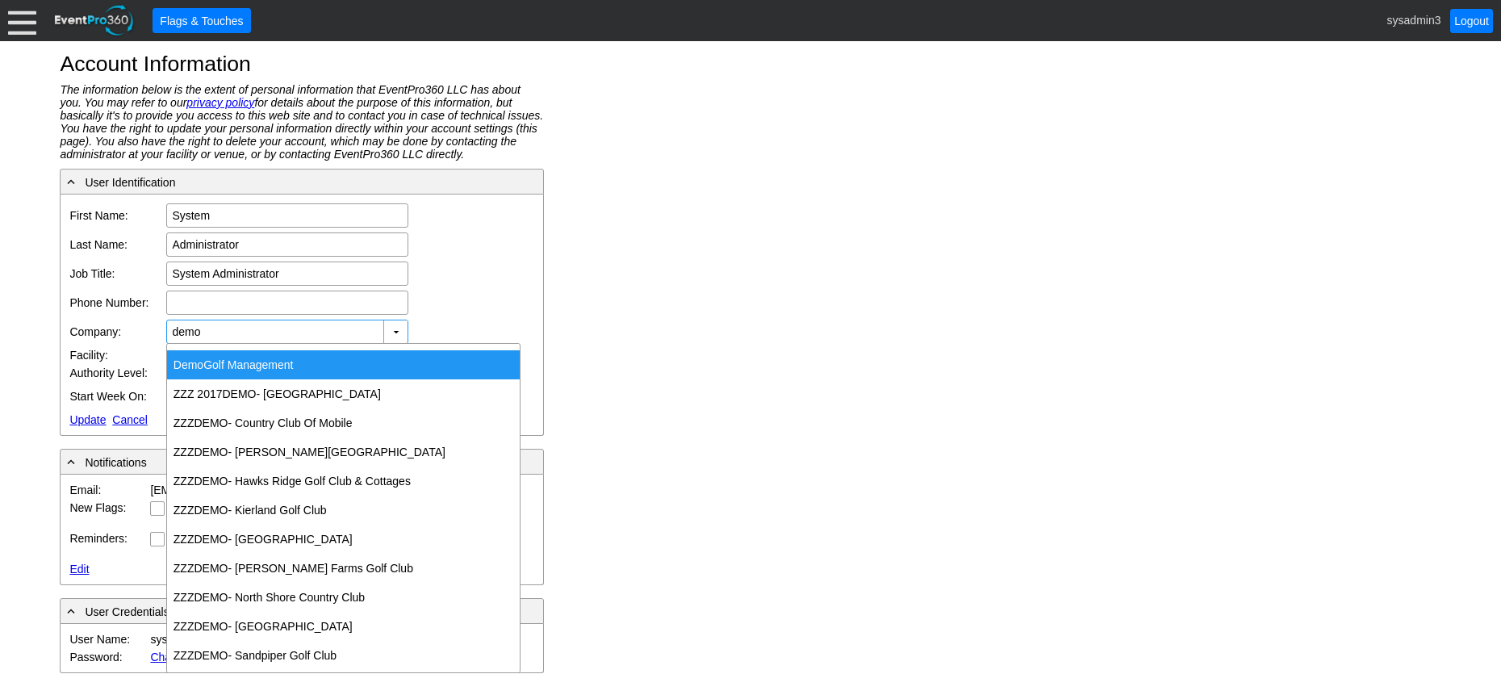
click at [231, 358] on div "Demo Golf Management" at bounding box center [343, 364] width 353 height 29
type input "Demo Golf Management"
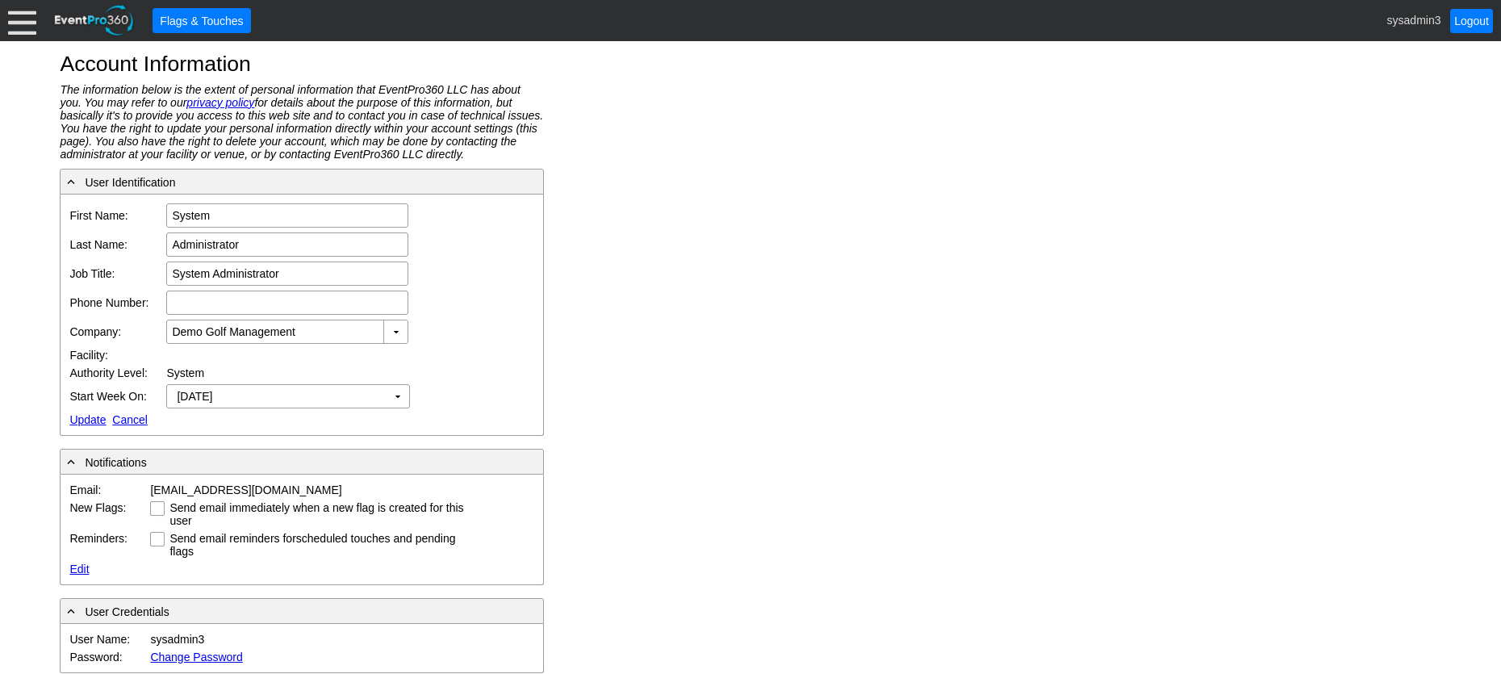
click at [77, 416] on link "Update" at bounding box center [87, 419] width 36 height 13
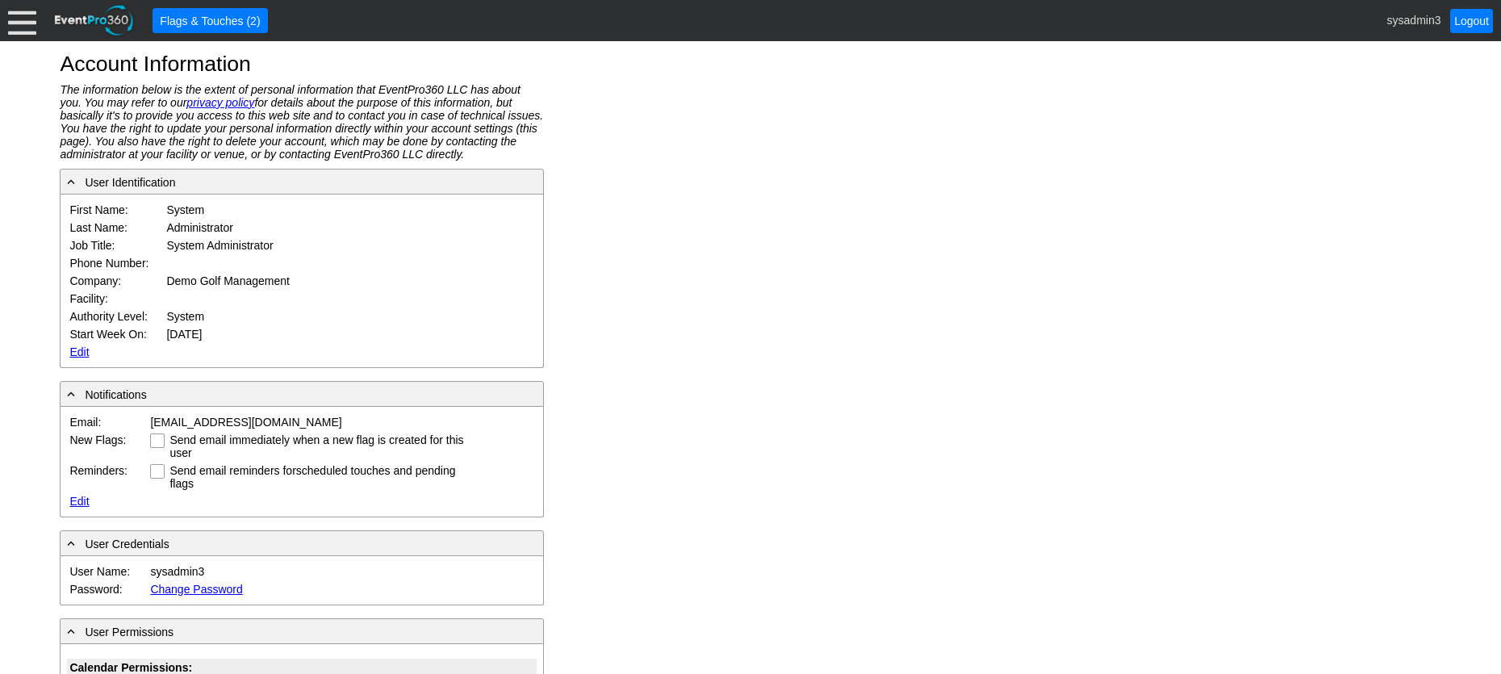
click at [21, 19] on div at bounding box center [22, 20] width 28 height 28
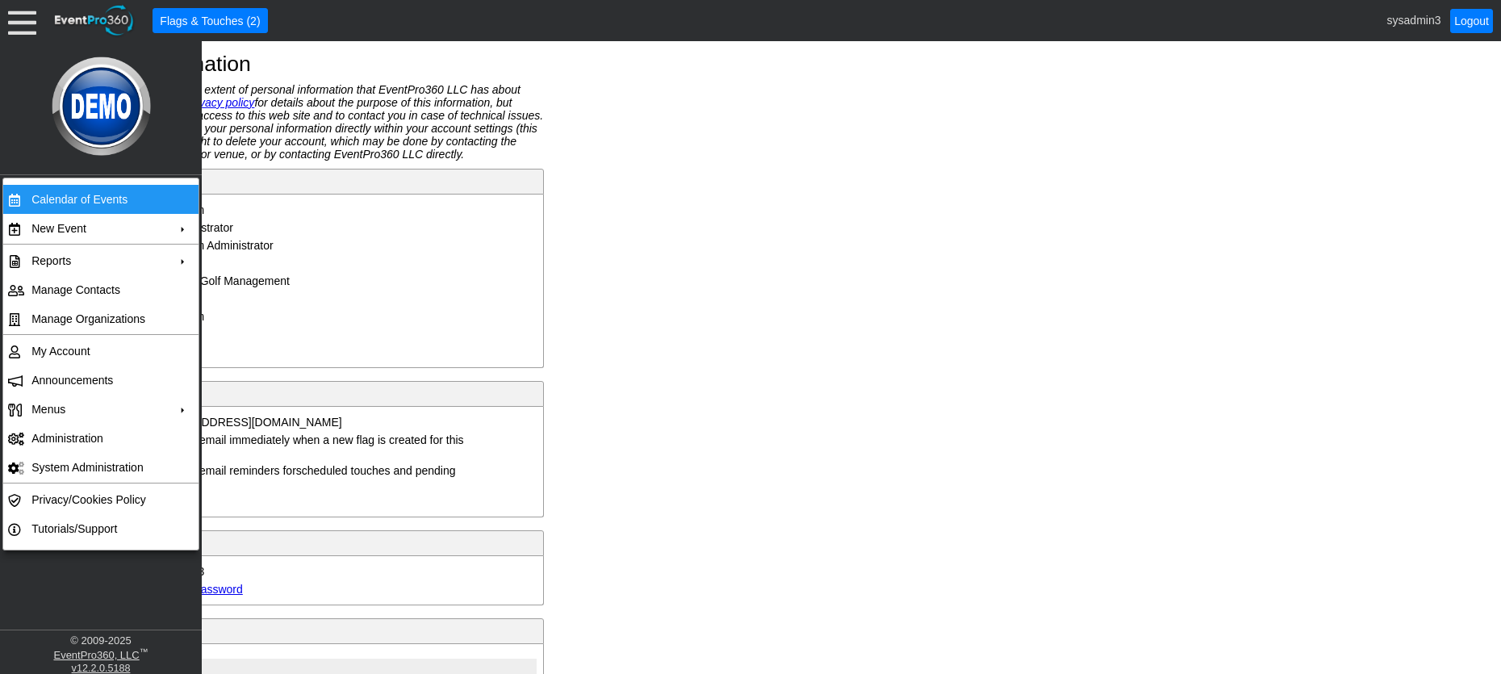
click at [75, 197] on td "Calendar of Events" at bounding box center [97, 199] width 144 height 29
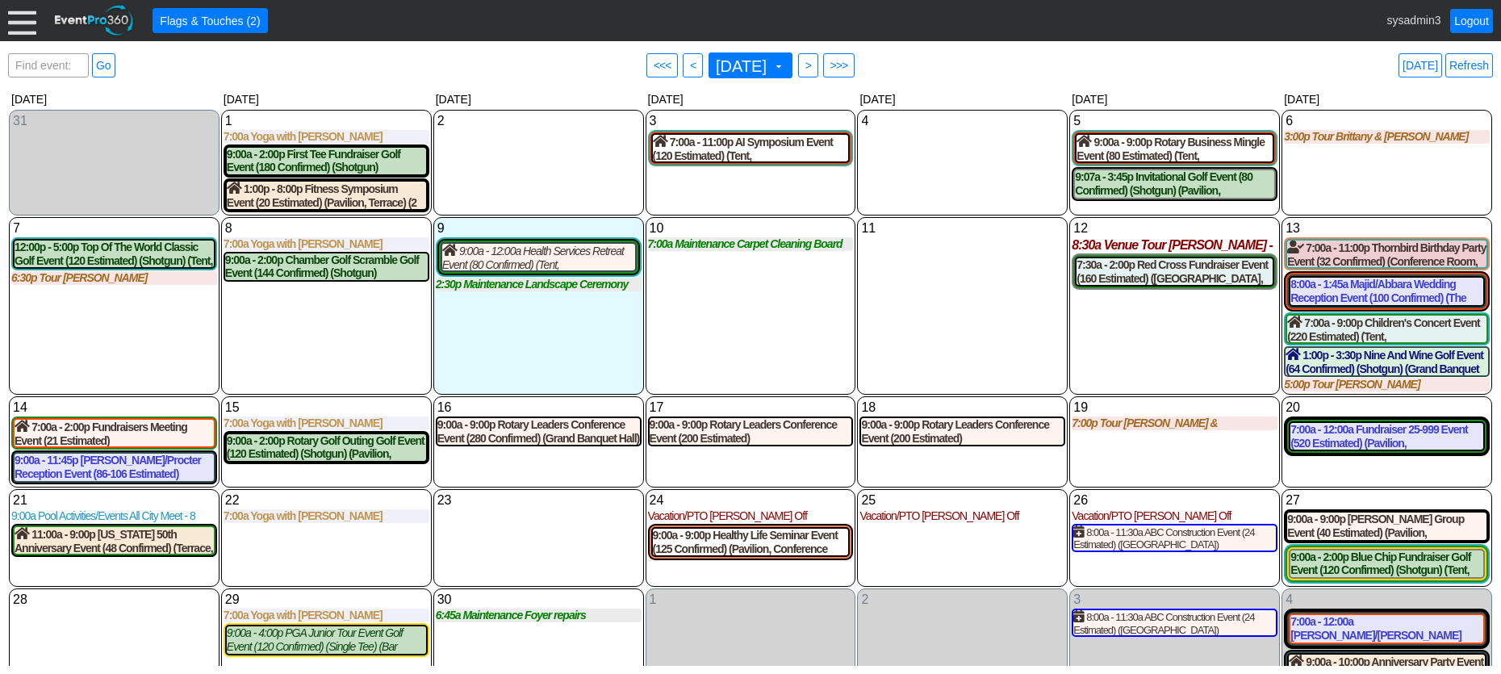
click at [17, 13] on div at bounding box center [22, 20] width 28 height 28
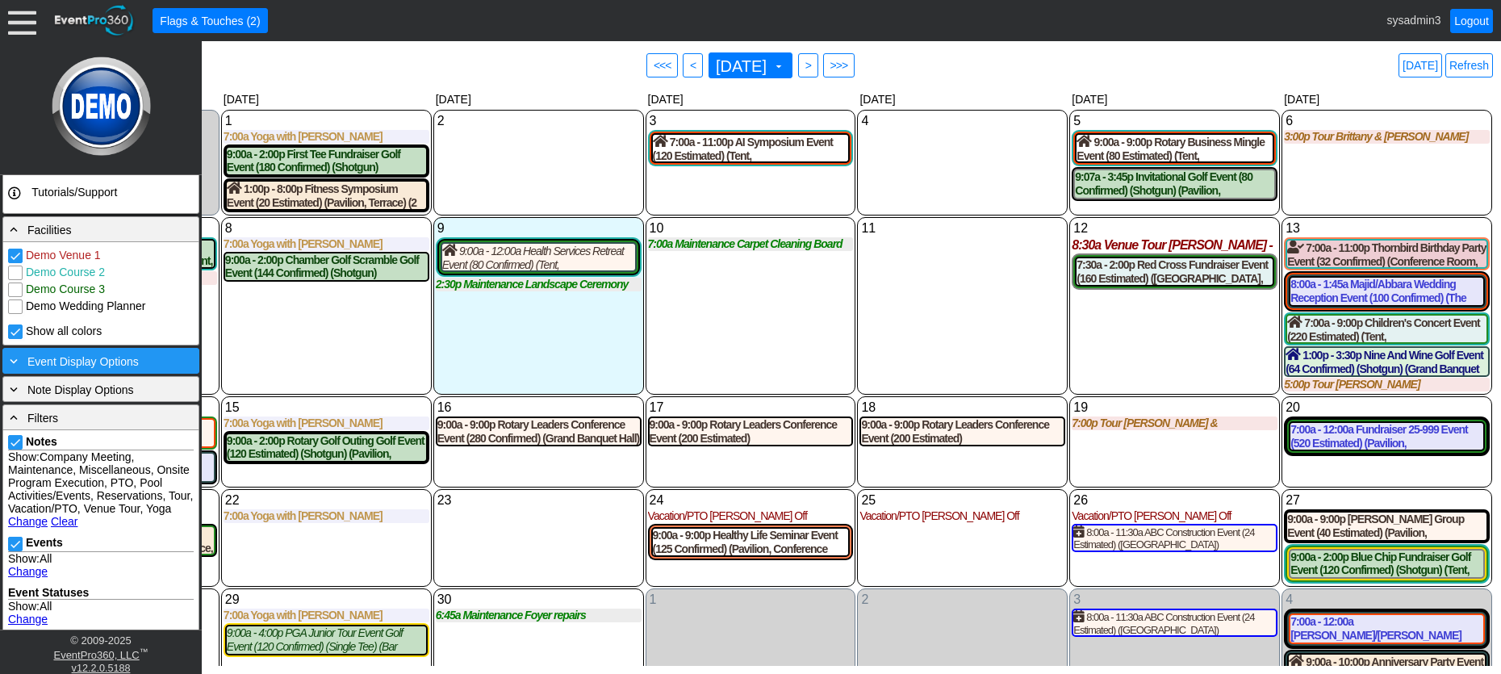
scroll to position [403, 0]
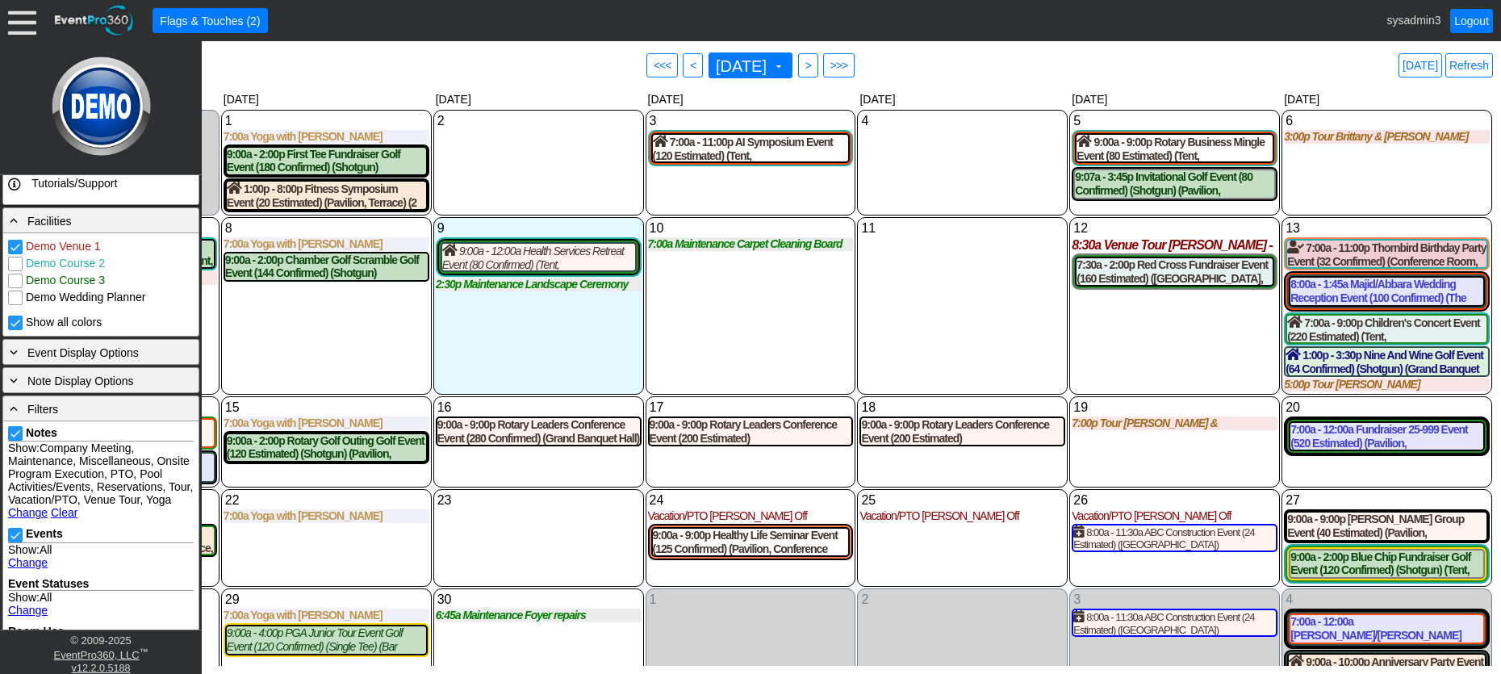
click at [29, 569] on link "Change" at bounding box center [28, 562] width 40 height 13
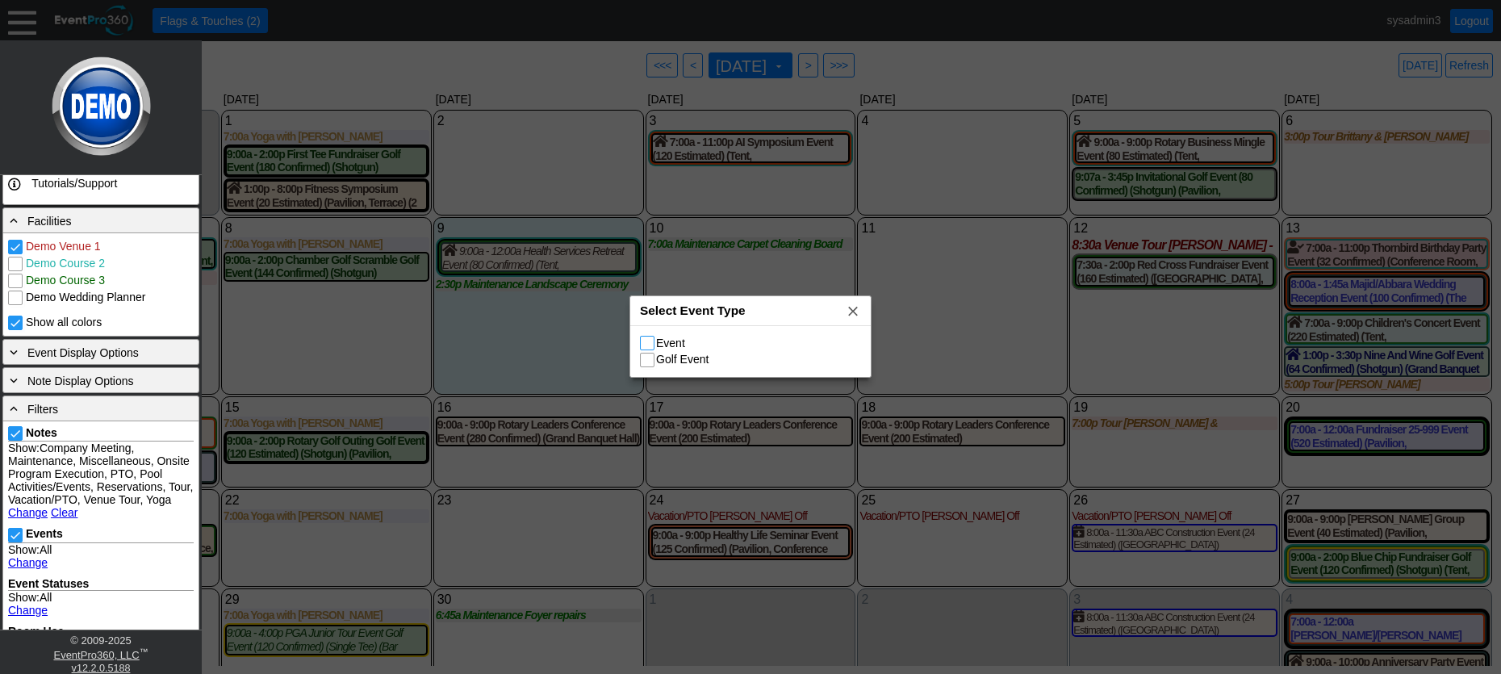
click at [652, 345] on input "Event" at bounding box center [649, 344] width 16 height 16
checkbox input "true"
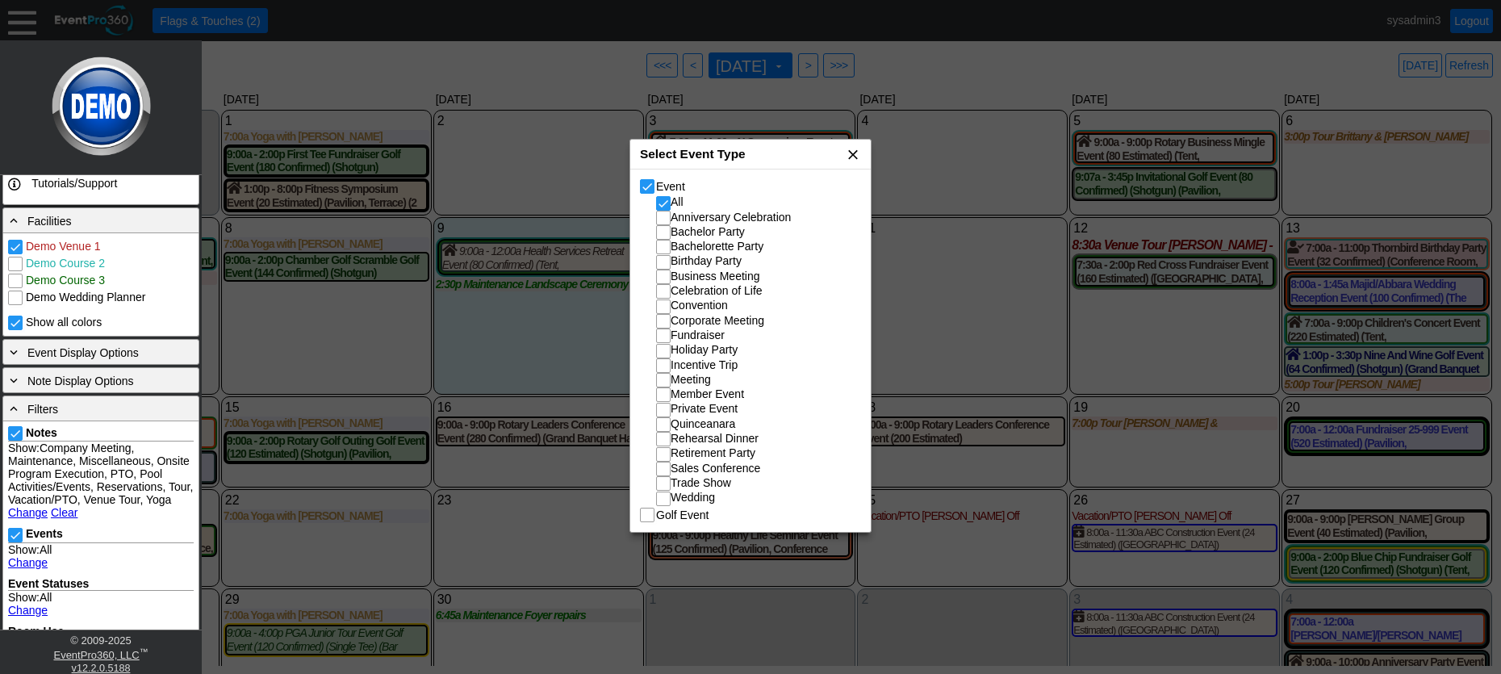
click at [853, 148] on span "x" at bounding box center [853, 154] width 16 height 16
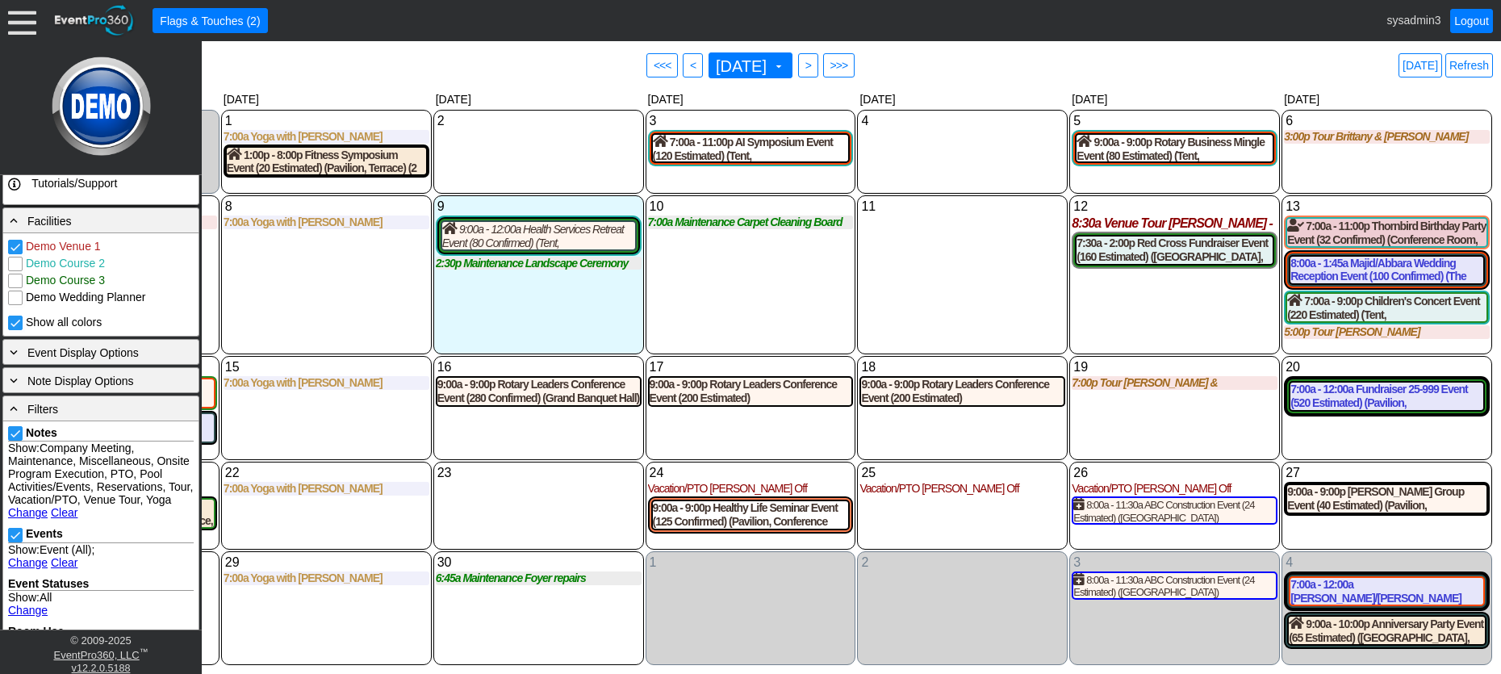
click at [965, 253] on div "11 [DATE]" at bounding box center [962, 274] width 211 height 159
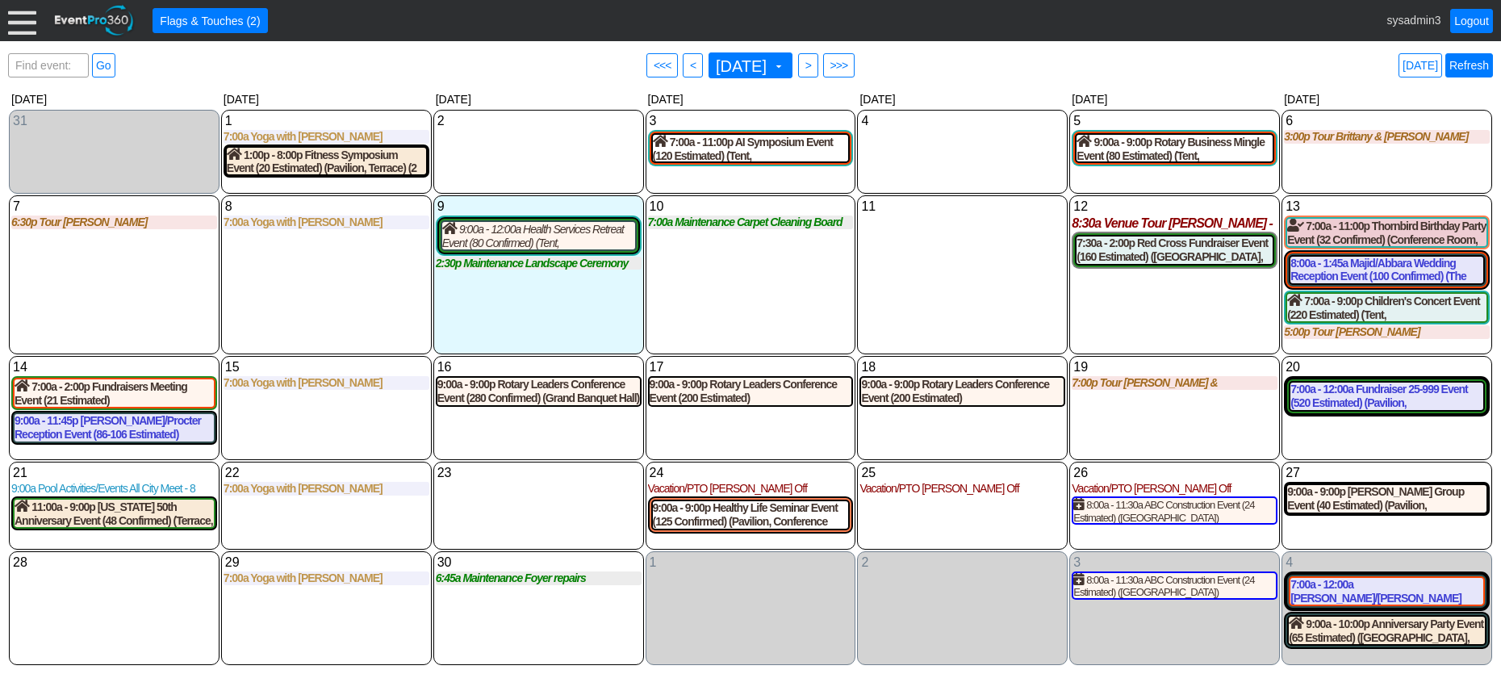
click at [1469, 66] on link "Refresh" at bounding box center [1469, 65] width 48 height 24
click at [1326, 389] on div "7:00a - 12:00a Fundraiser 25-999 Event (520 Estimated) (Pavilion, Grand Banquet…" at bounding box center [1386, 395] width 193 height 27
click at [1477, 63] on link "Refresh" at bounding box center [1469, 65] width 48 height 24
click at [814, 64] on span ">" at bounding box center [808, 65] width 12 height 16
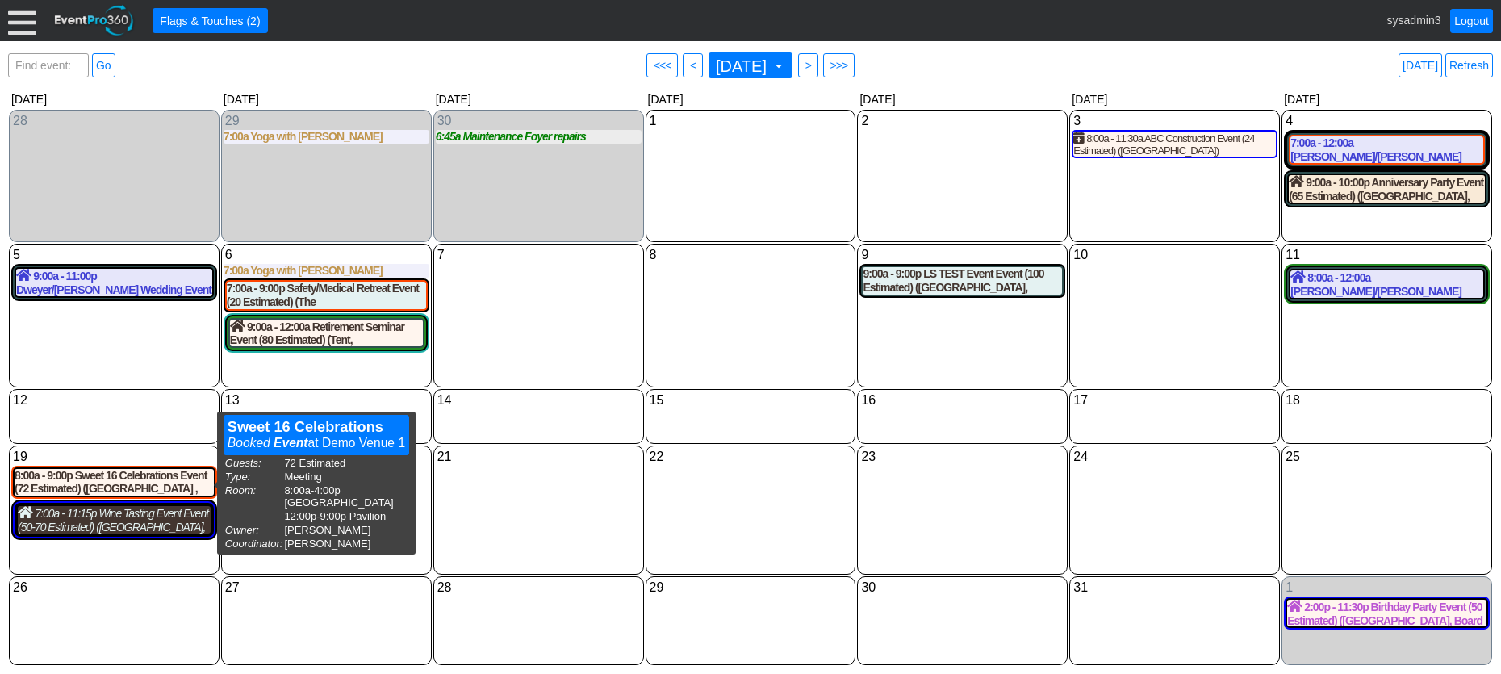
click at [123, 532] on div "7:00a - 11:15p Wine Tasting Event Event (50-70 Estimated) (The Grand Room, Oaks…" at bounding box center [114, 519] width 193 height 27
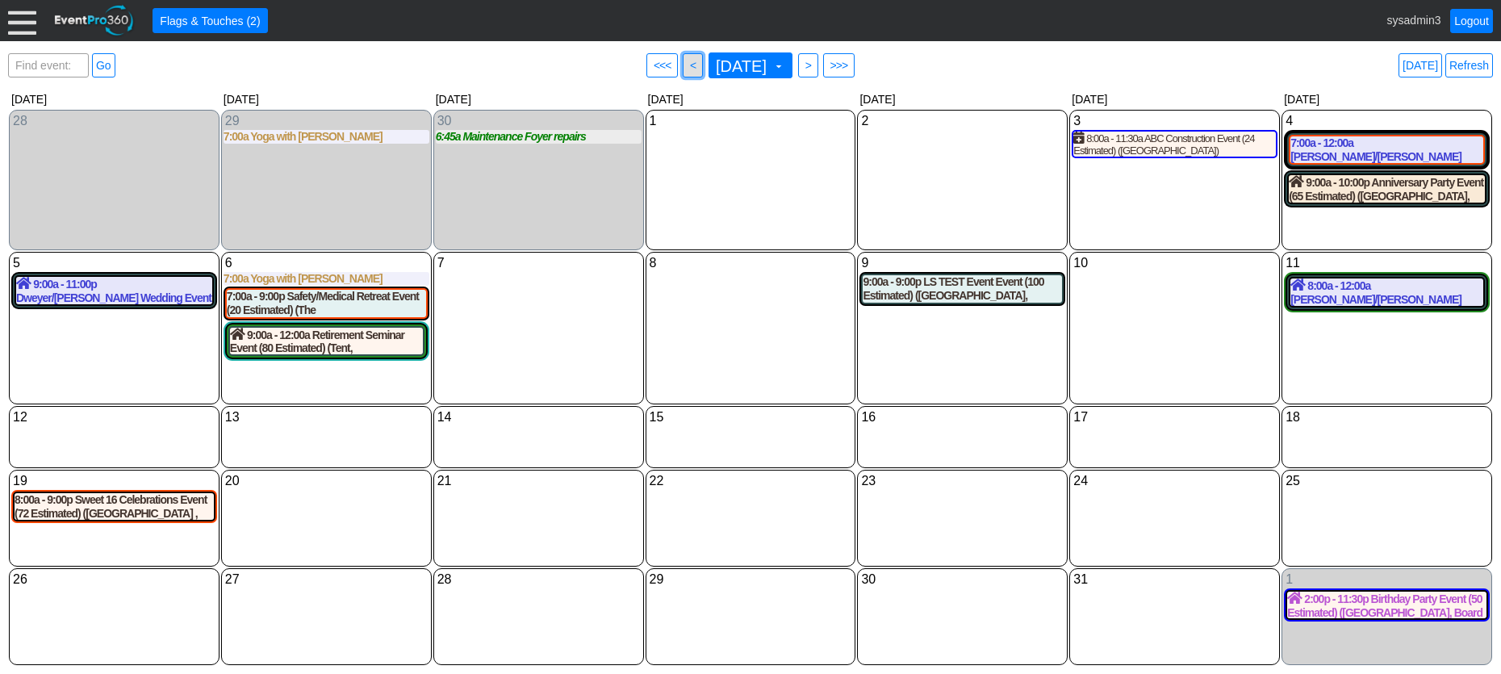
click at [687, 67] on span "<" at bounding box center [693, 65] width 12 height 16
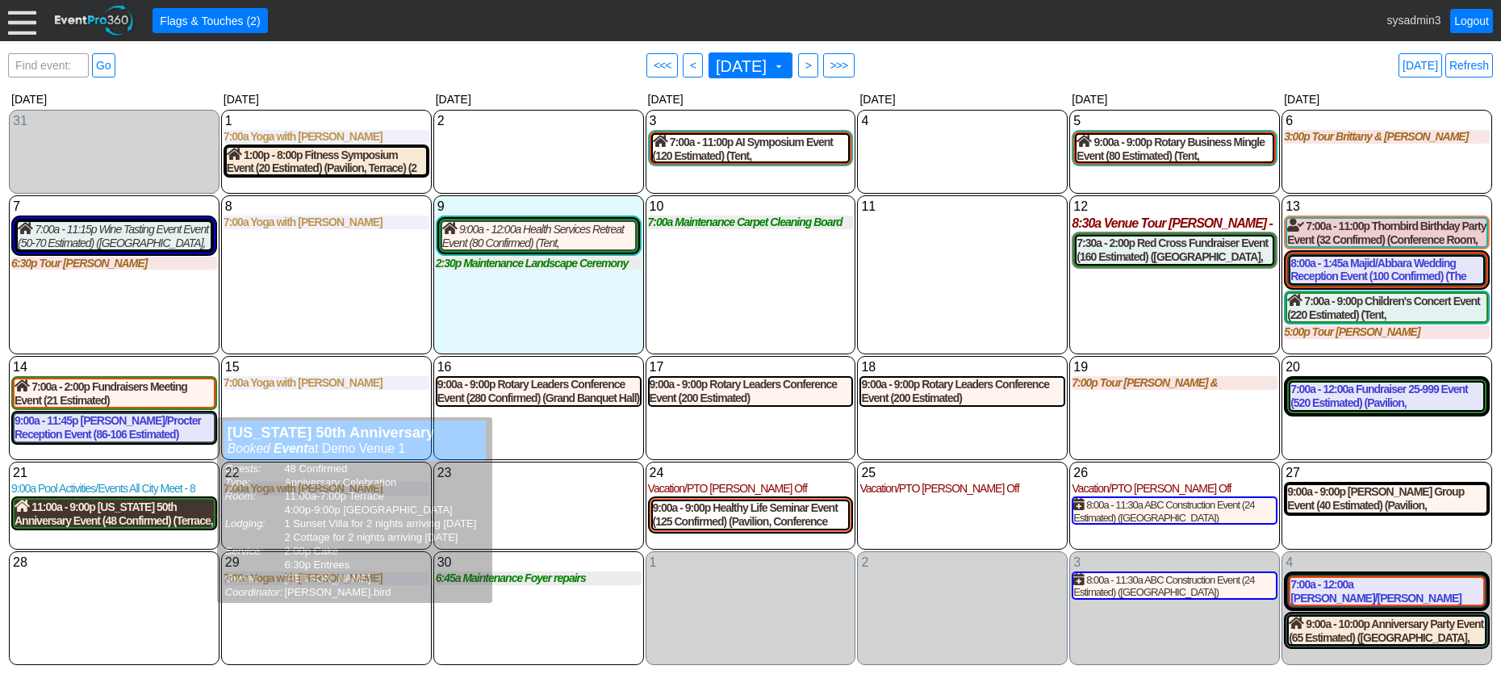
click at [106, 514] on div "11:00a - 9:00p Maine 50th Anniversary Event (48 Confirmed) (Terrace, West Room)…" at bounding box center [114, 512] width 199 height 27
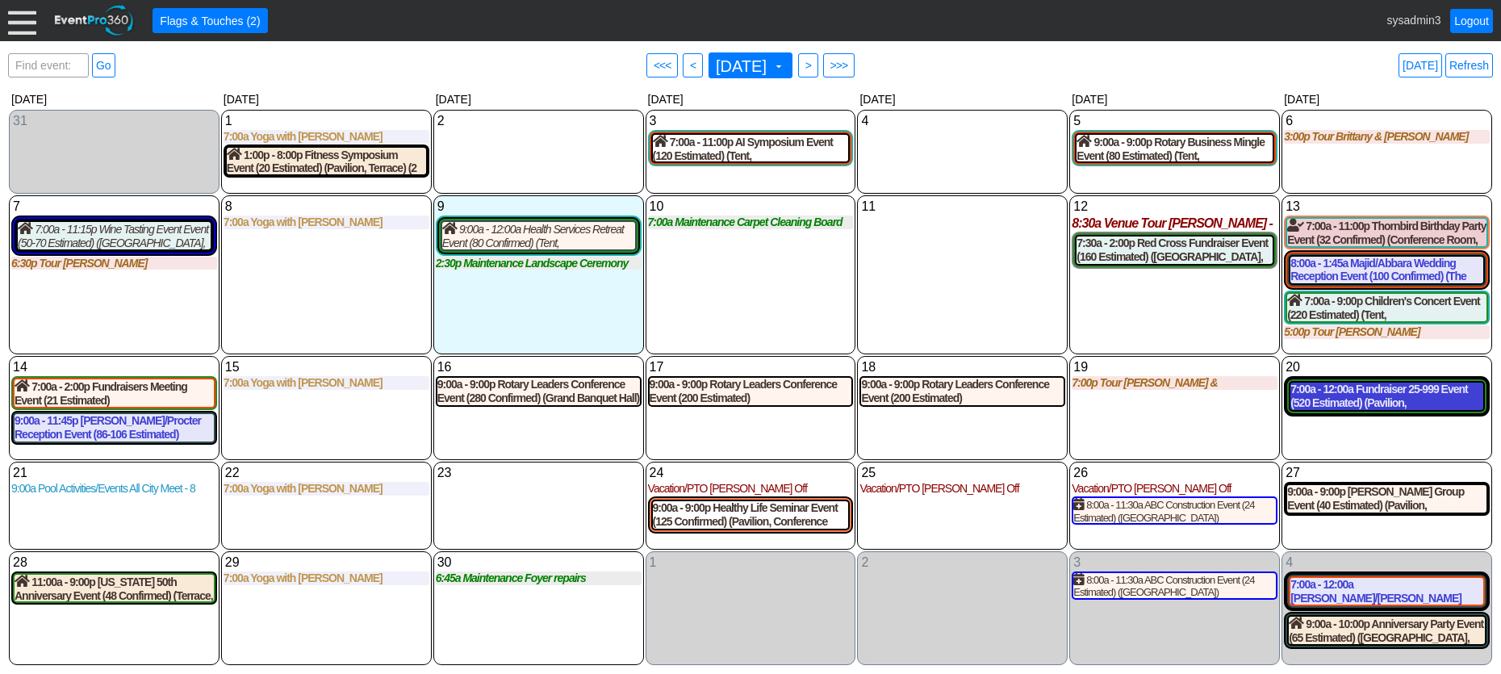
click at [1364, 395] on div "7:00a - 12:00a Fundraiser 25-999 Event (520 Estimated) (Pavilion, Grand Banquet…" at bounding box center [1386, 395] width 193 height 27
click at [1476, 65] on link "Refresh" at bounding box center [1469, 65] width 48 height 24
click at [22, 23] on div at bounding box center [22, 20] width 28 height 28
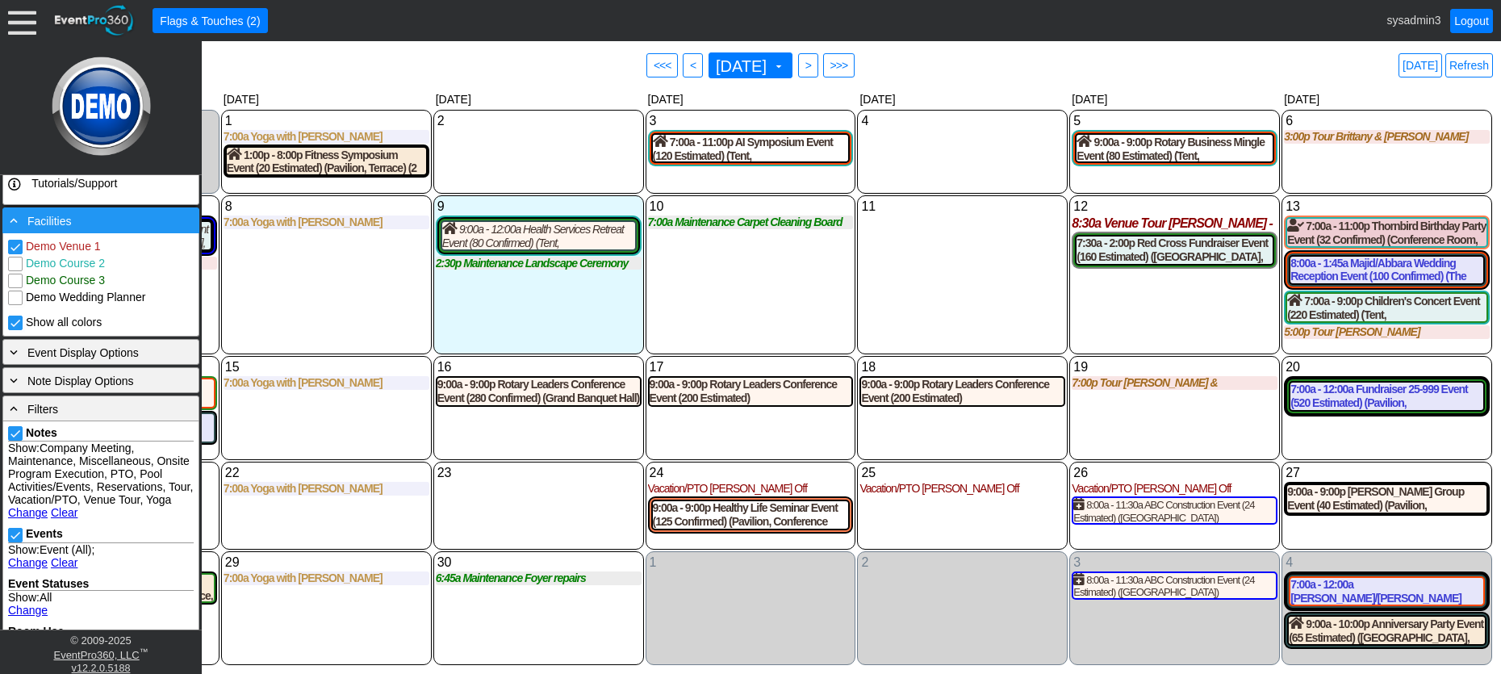
click at [111, 222] on div "- Facilities" at bounding box center [100, 220] width 189 height 18
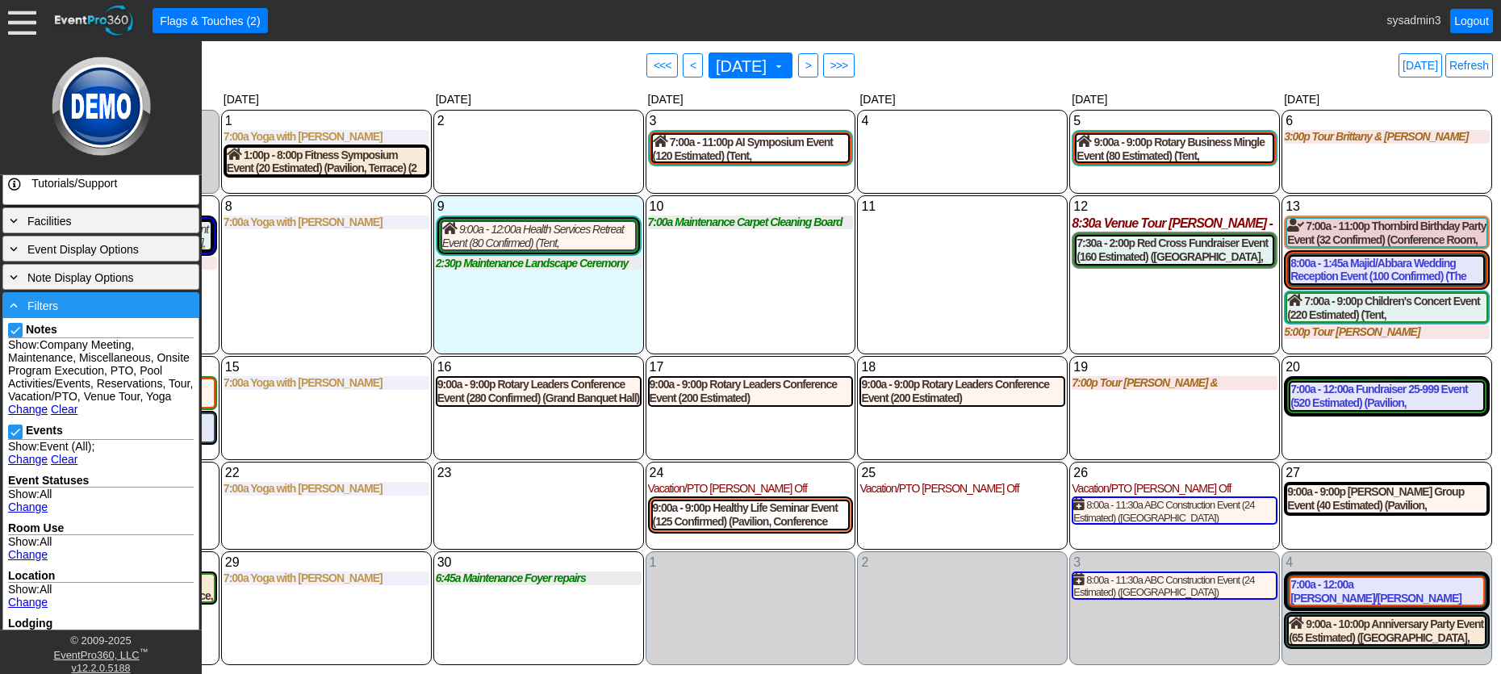
click at [108, 297] on div "- Filters" at bounding box center [100, 305] width 189 height 18
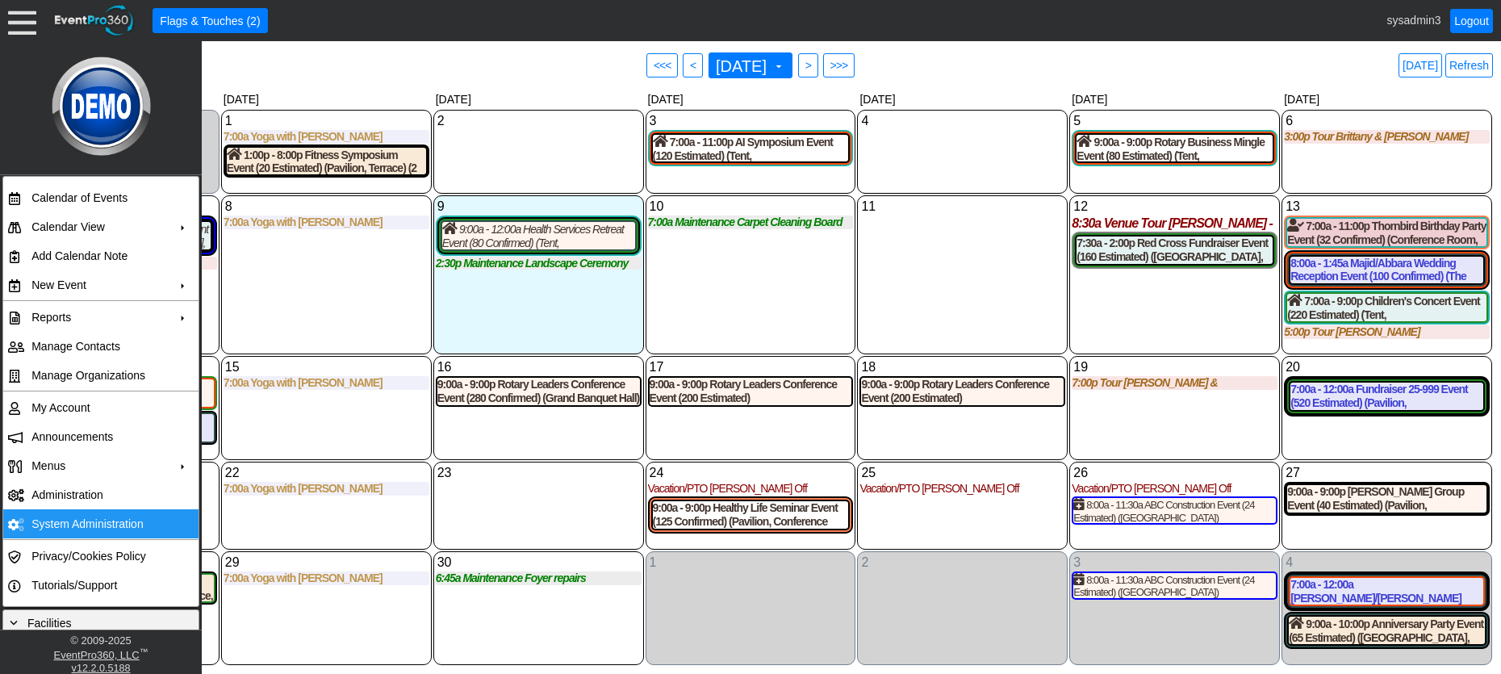
scroll to position [0, 0]
click at [264, 427] on div "15 Monday 7:00a Yoga with Ashley with Ashley at Demo Venue 1 Type: Yoga Time: 7…" at bounding box center [326, 408] width 211 height 104
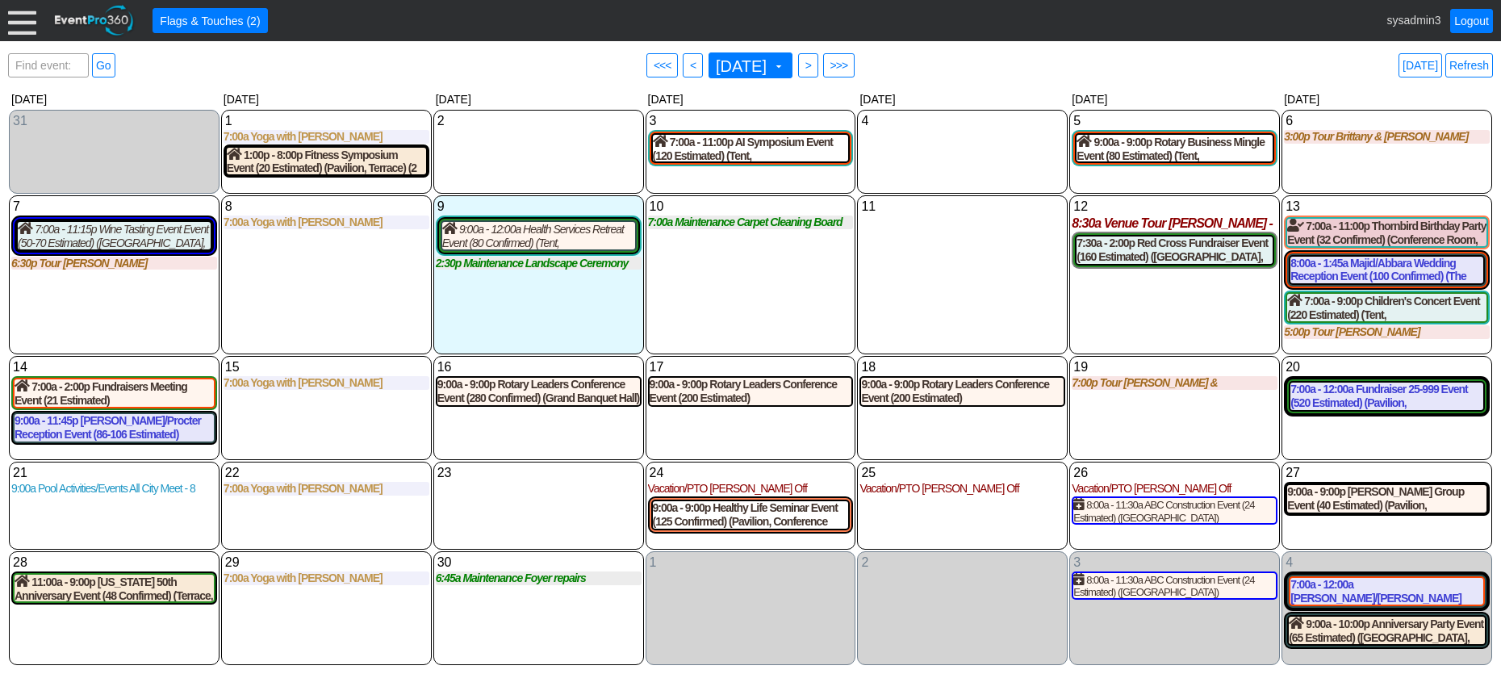
click at [26, 20] on div at bounding box center [22, 20] width 28 height 28
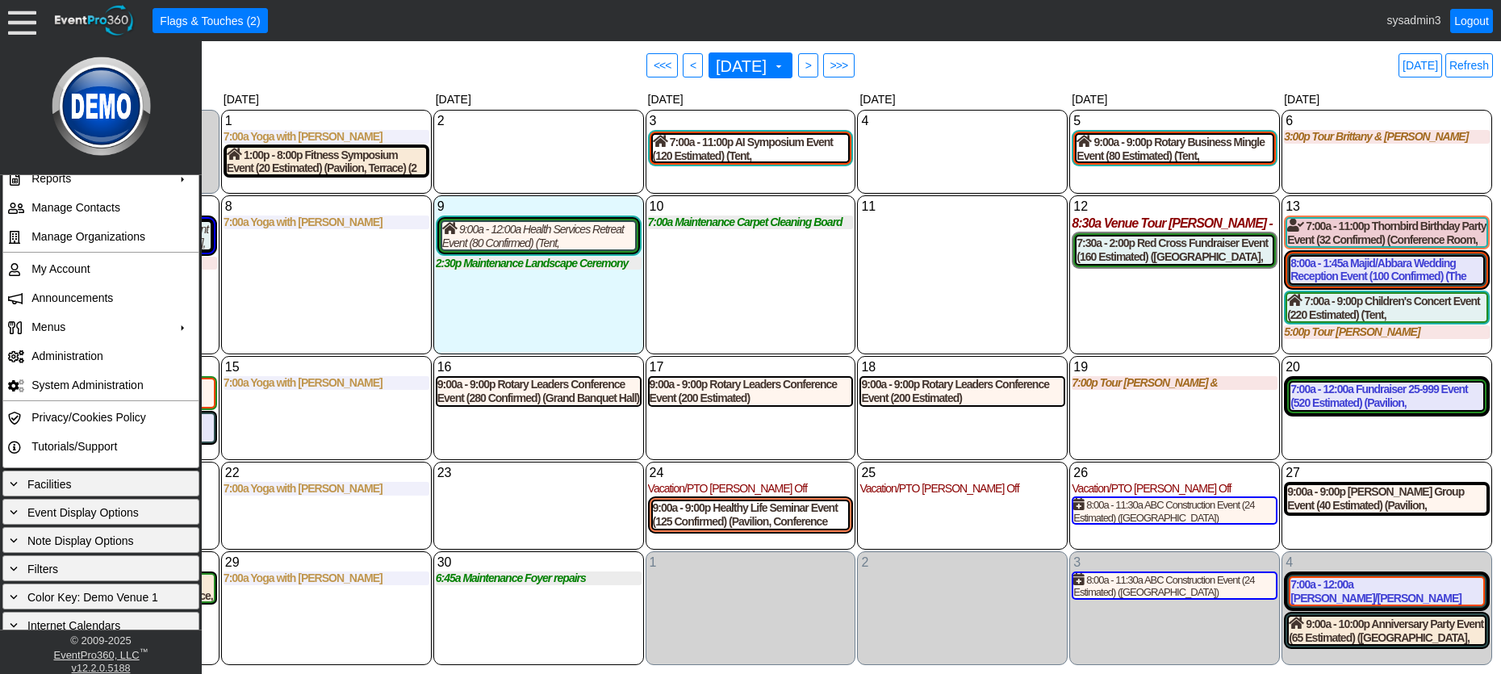
scroll to position [151, 0]
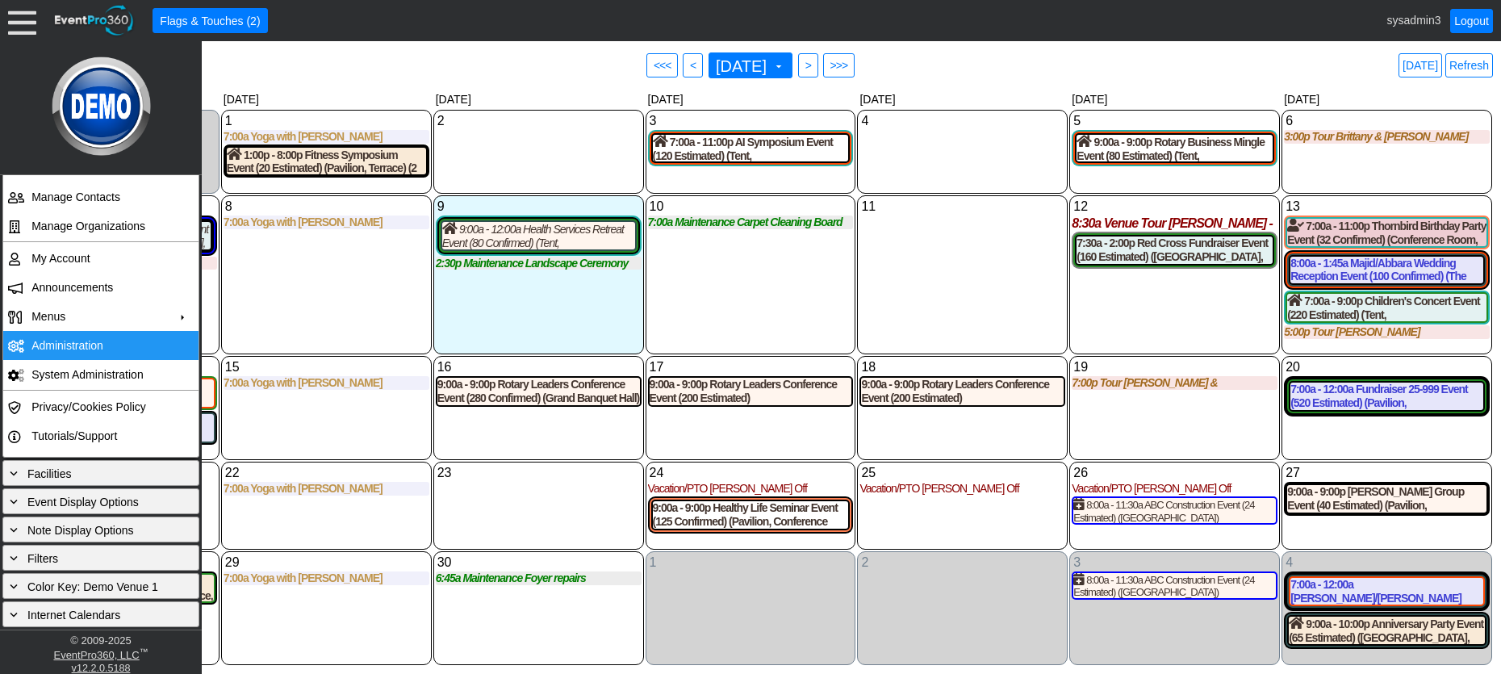
click at [53, 342] on td "Administration" at bounding box center [97, 345] width 144 height 29
click at [339, 309] on div "8 Monday 7:00a Yoga with Ashley with Ashley at Demo Venue 1 Type: Yoga Time: 7:…" at bounding box center [326, 274] width 211 height 159
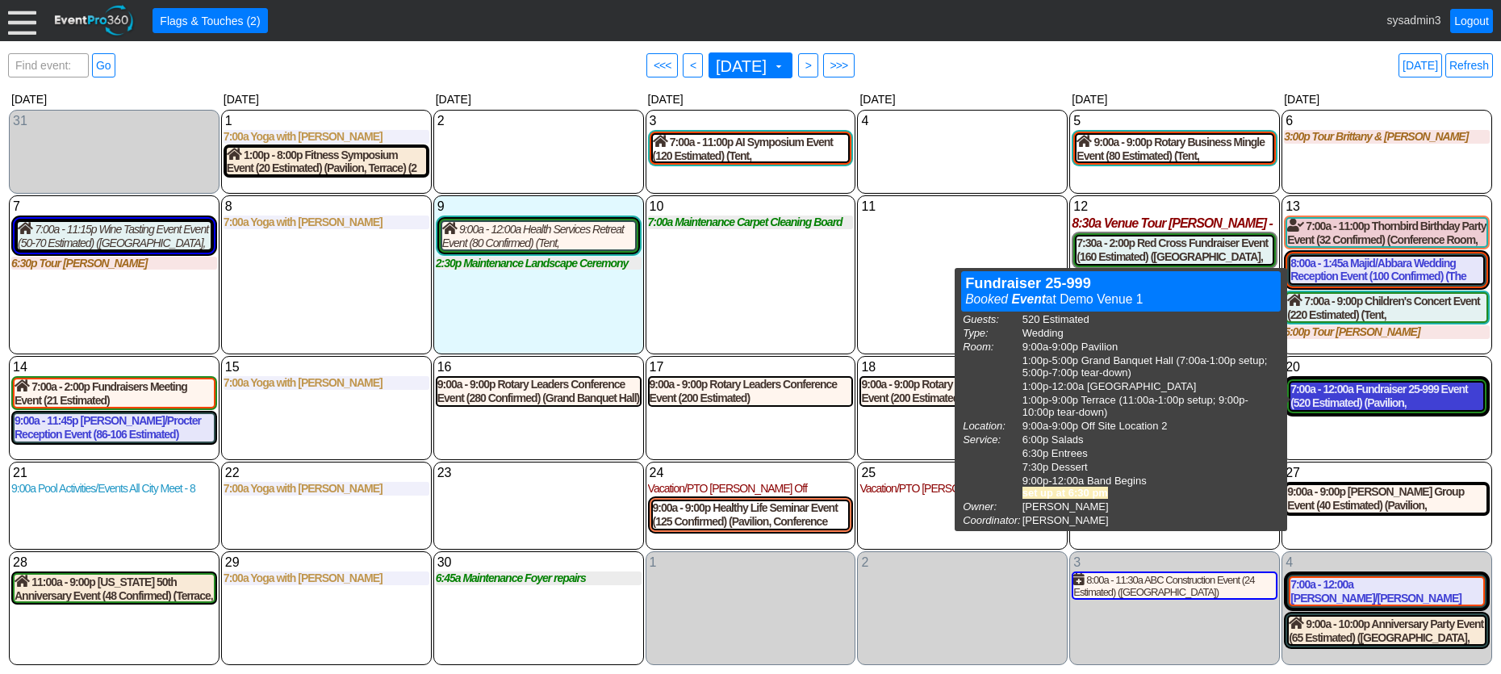
click at [1373, 390] on div "7:00a - 12:00a Fundraiser 25-999 Event (520 Estimated) (Pavilion, Grand Banquet…" at bounding box center [1386, 395] width 193 height 27
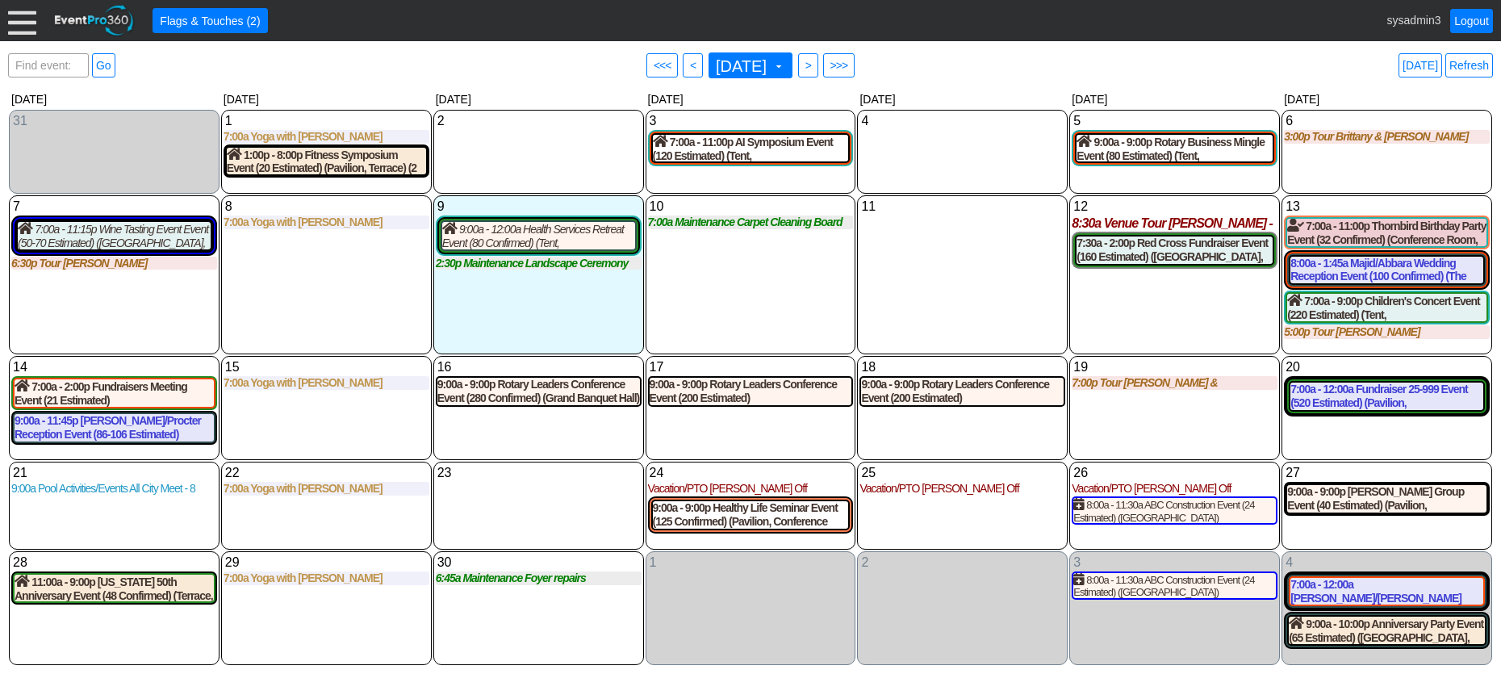
click at [16, 28] on div at bounding box center [22, 20] width 28 height 28
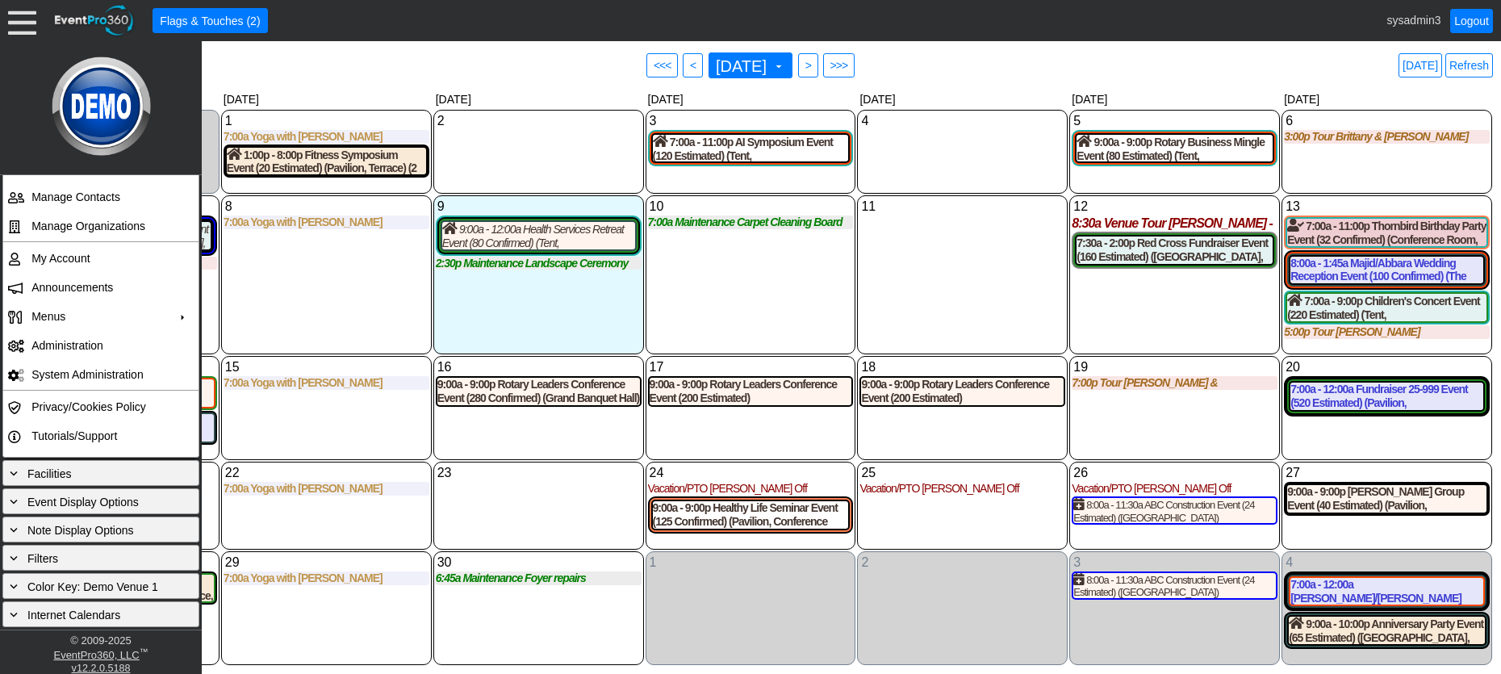
click at [347, 324] on div "8 Monday 7:00a Yoga with Ashley with Ashley at Demo Venue 1 Type: Yoga Time: 7:…" at bounding box center [326, 274] width 211 height 159
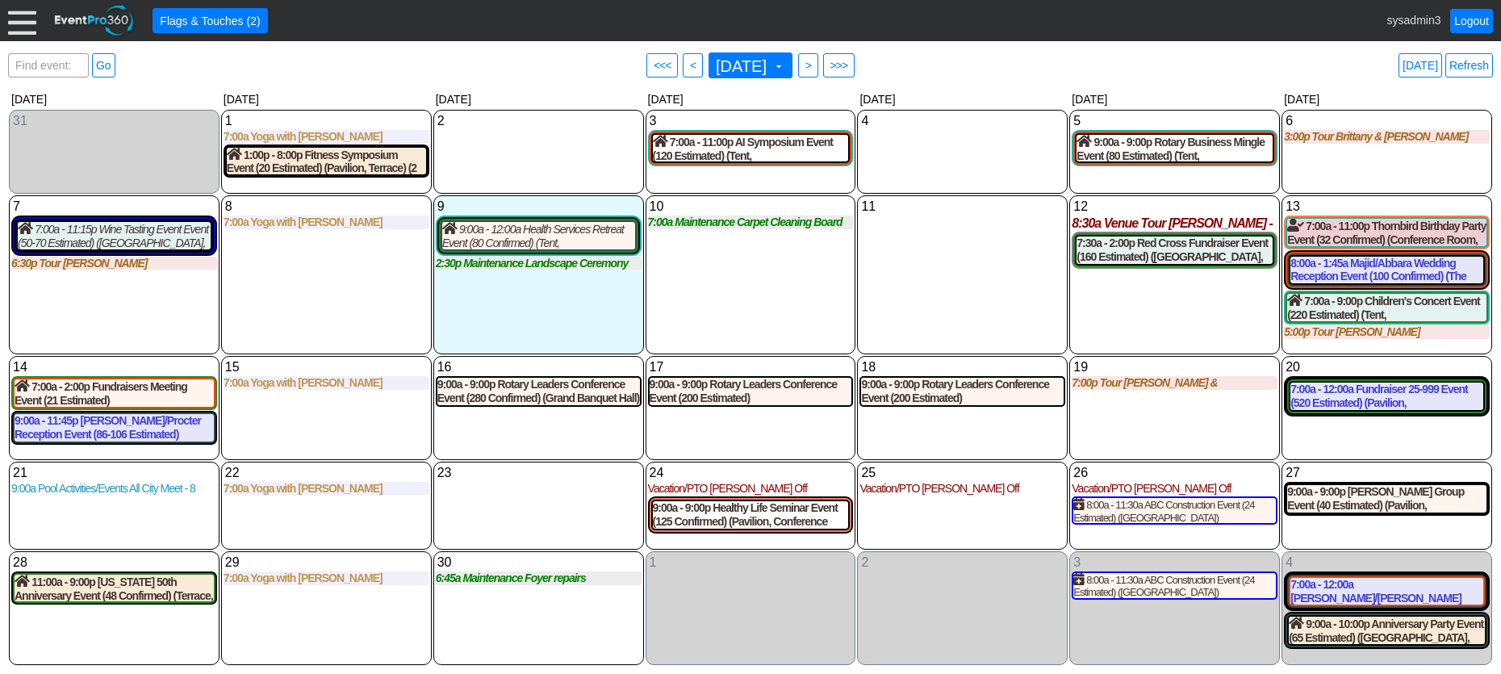
click at [28, 27] on div at bounding box center [22, 20] width 28 height 28
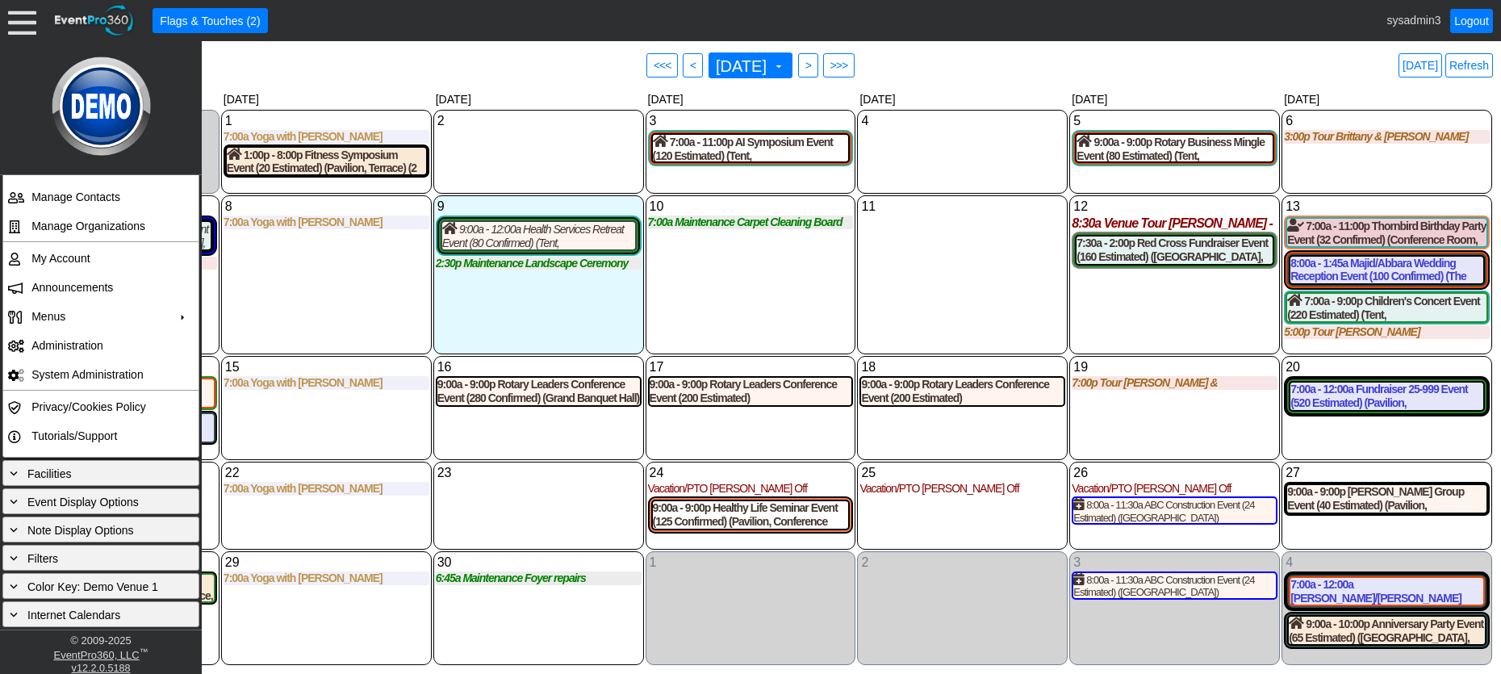
click at [499, 505] on div "23 Tuesday" at bounding box center [538, 505] width 211 height 87
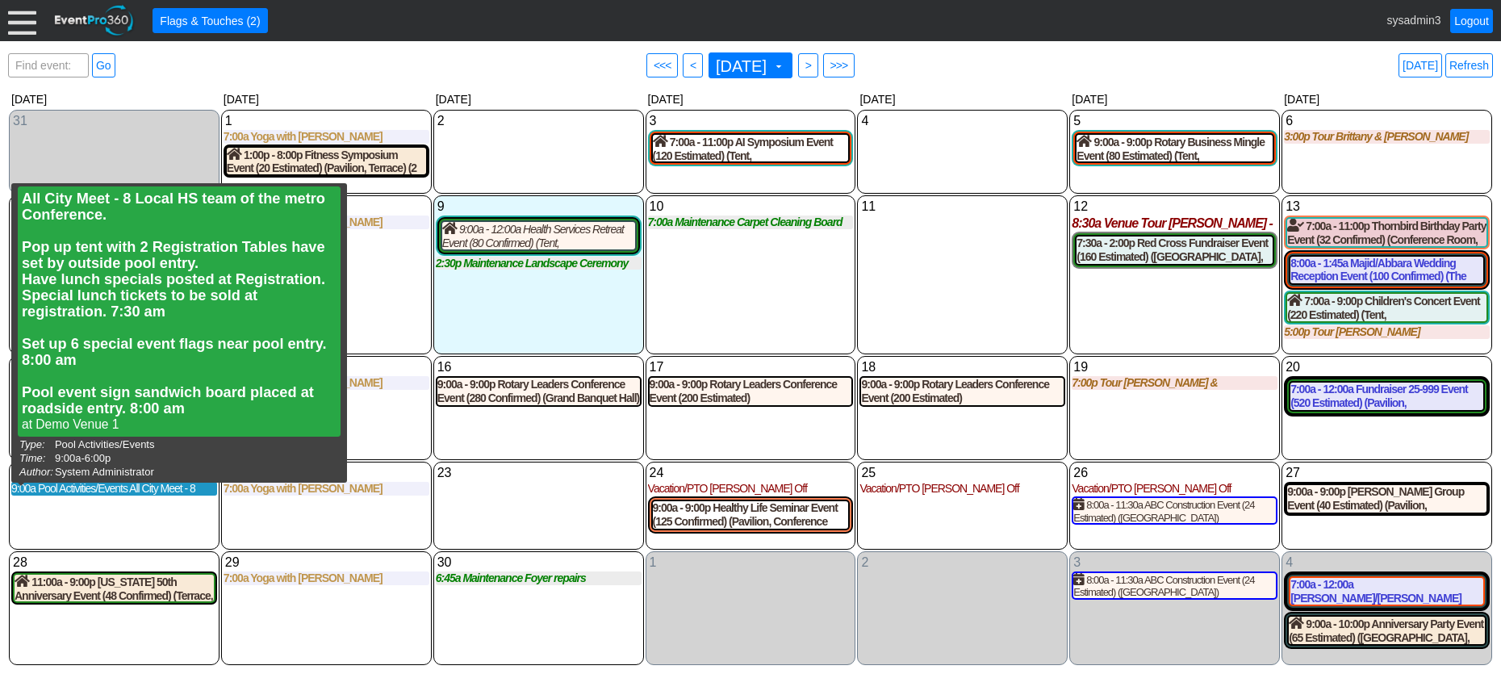
click at [88, 492] on div "9:00a Pool Activities/Events All City Meet - 8 Local HS team of the metro Confe…" at bounding box center [114, 489] width 206 height 14
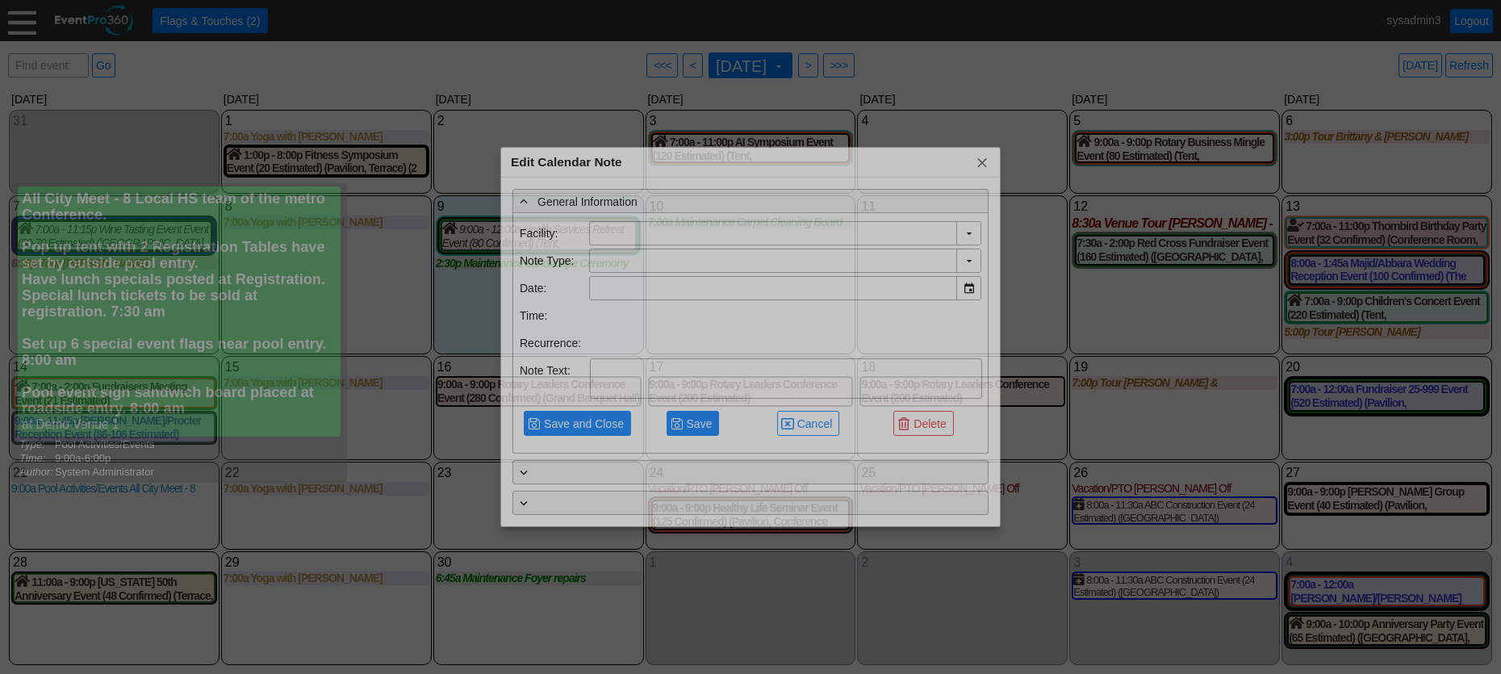
type input "Demo Venue 1"
type input "9/21/2025"
type textarea "All City Meet - 8 Local HS team of the metro Conference. Pop up tent with 2 Reg…"
type input "Pool Activities/Events"
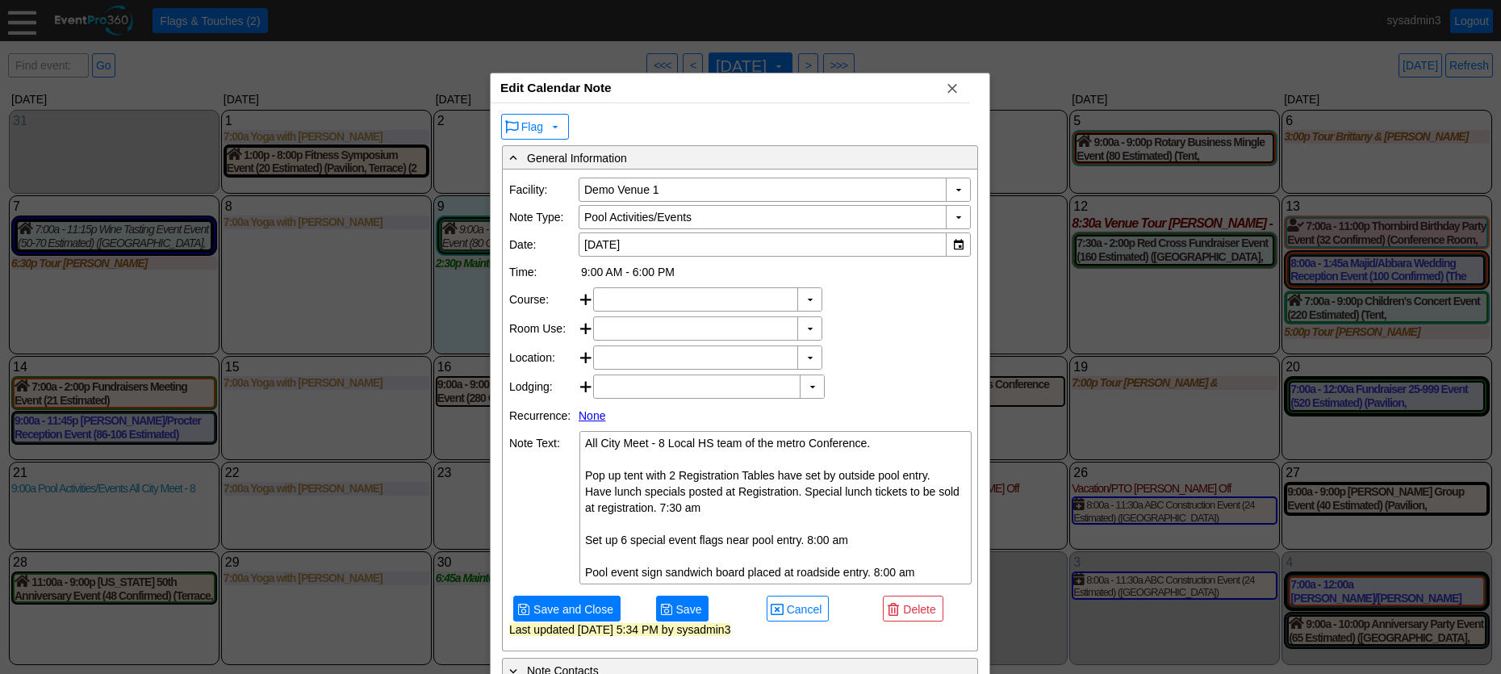
click at [801, 90] on div "Edit Calendar Note x" at bounding box center [730, 88] width 479 height 30
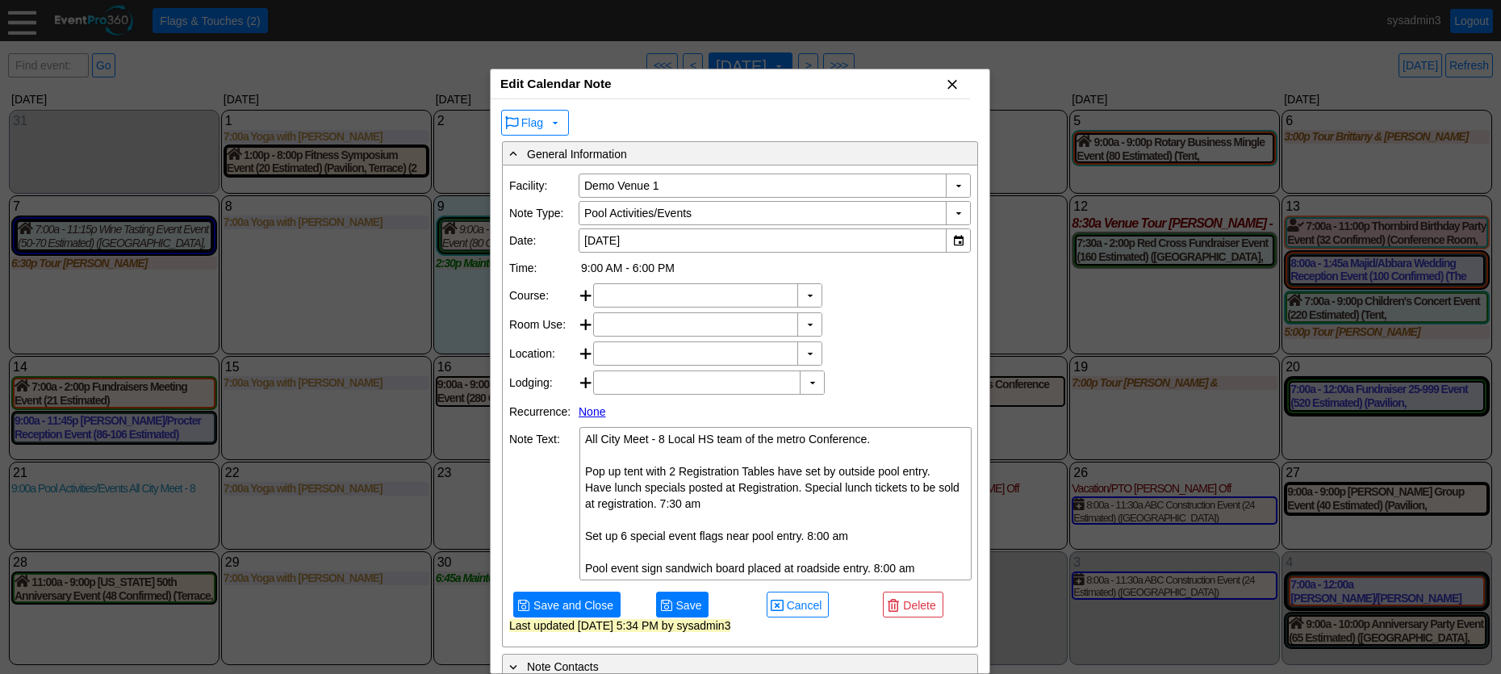
click at [954, 83] on span "x" at bounding box center [952, 84] width 16 height 16
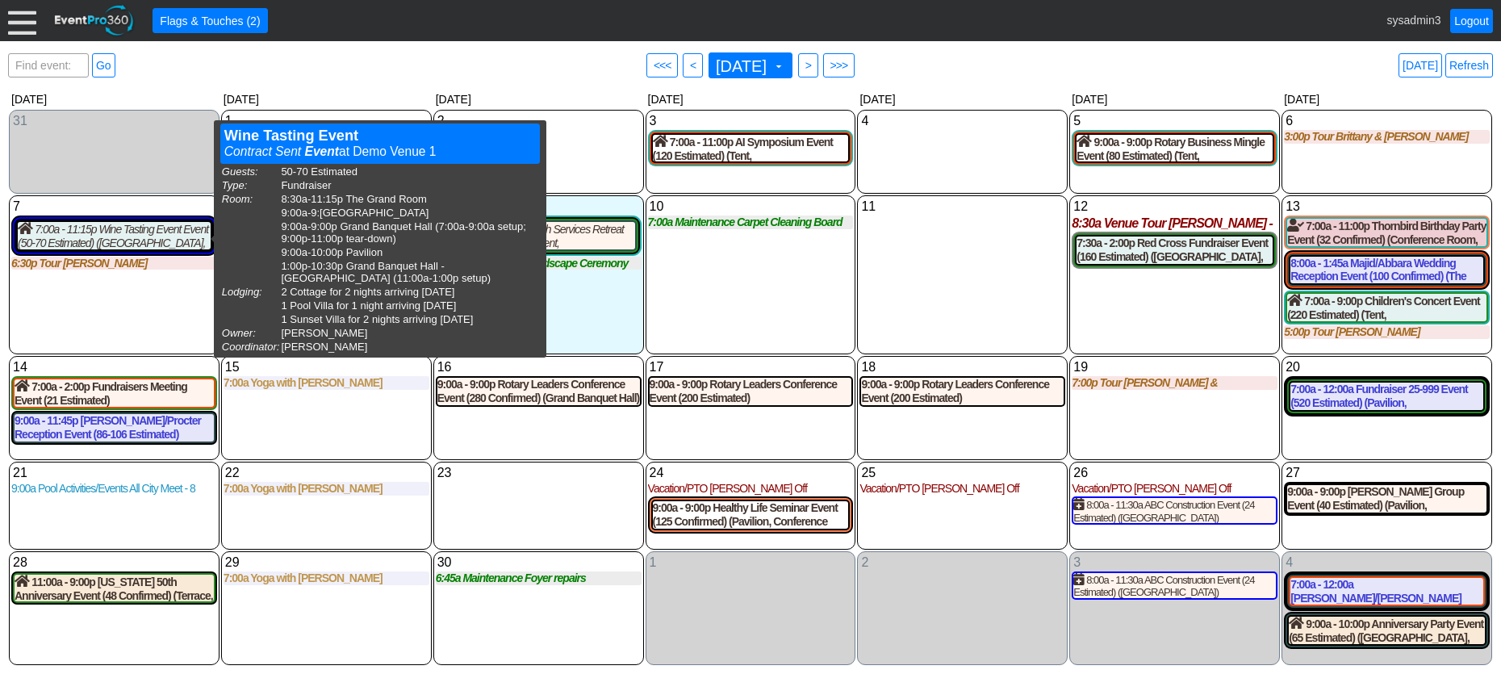
click at [775, 270] on div "10 Wednesday 7:00a Maintenance Carpet Cleaning Board Rooms Carpet Cleaning Boar…" at bounding box center [751, 274] width 211 height 159
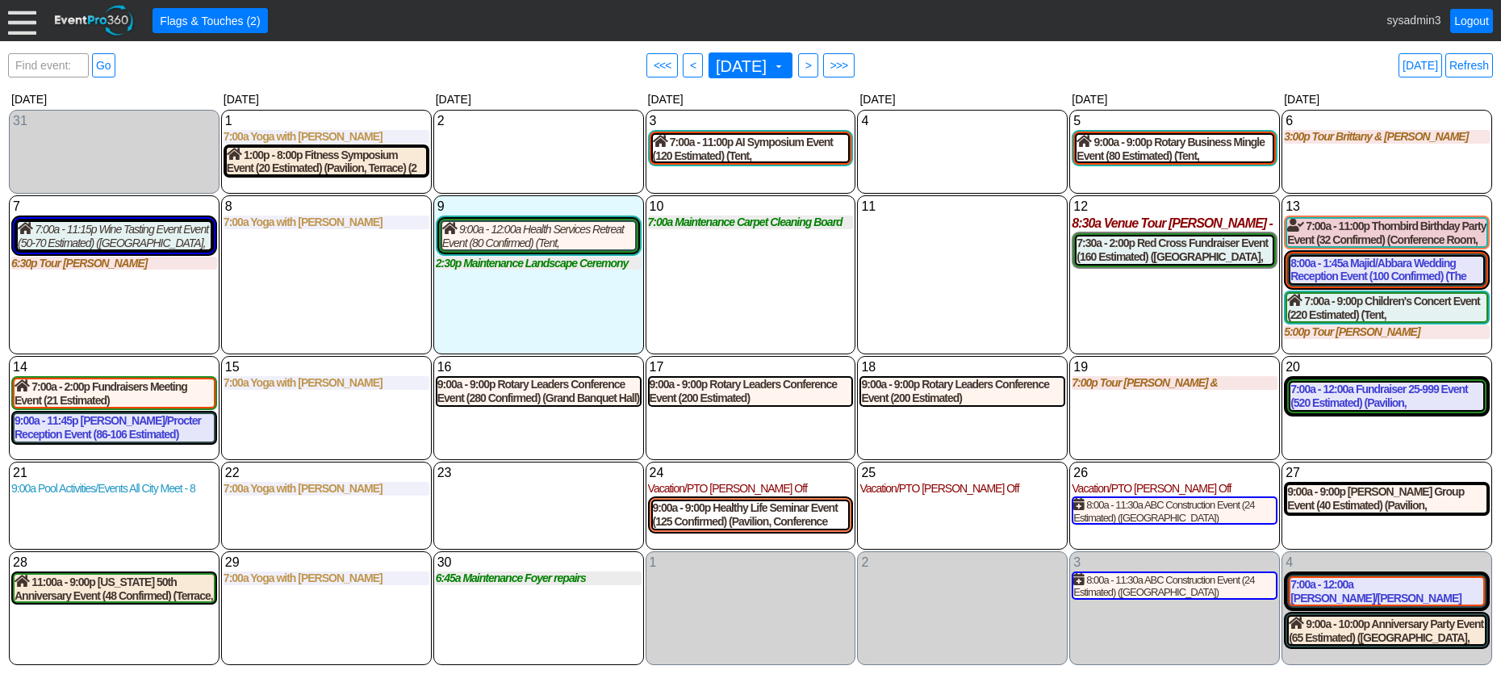
drag, startPoint x: 1016, startPoint y: 308, endPoint x: 967, endPoint y: 269, distance: 62.5
click at [1014, 308] on div "11 Thursday" at bounding box center [962, 274] width 211 height 159
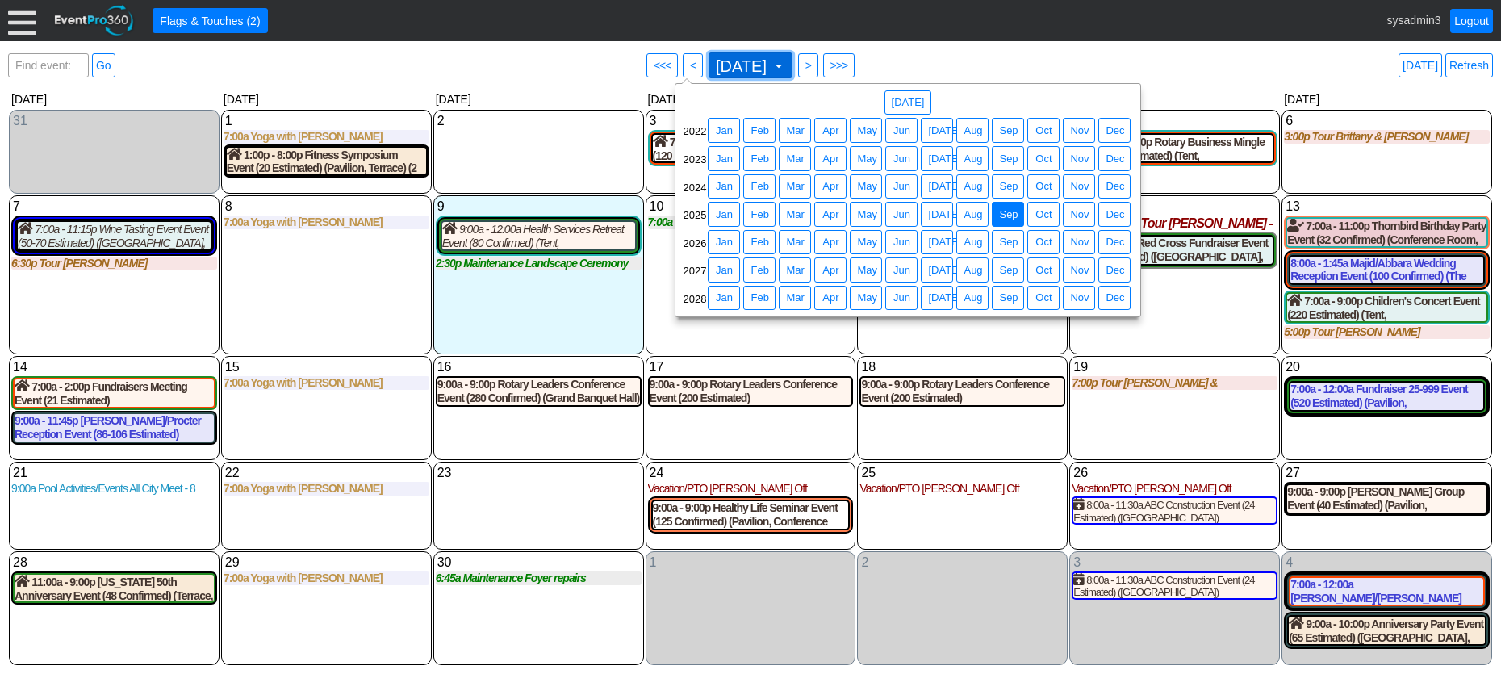
click at [756, 62] on span "September 2025" at bounding box center [740, 66] width 57 height 16
click at [903, 240] on span "Jun" at bounding box center [901, 242] width 23 height 16
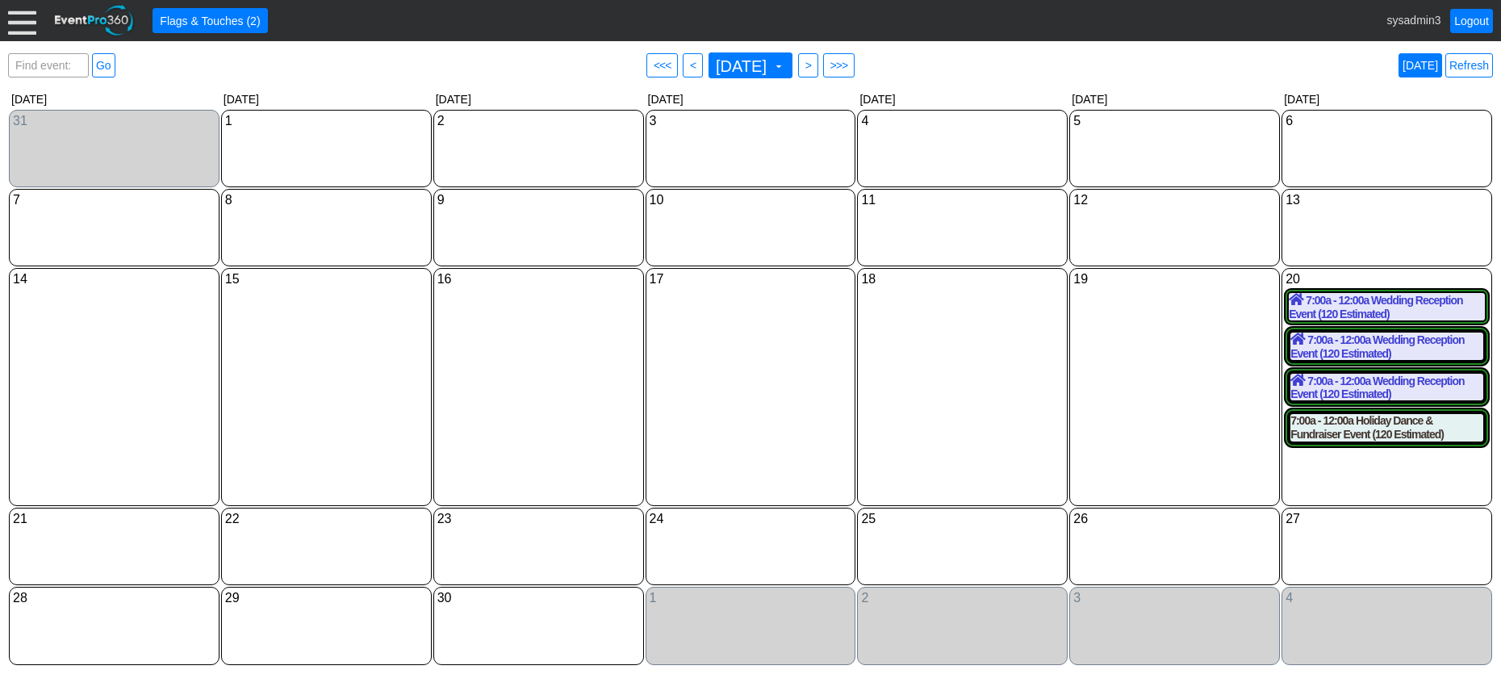
click at [1423, 62] on link "Today" at bounding box center [1420, 65] width 44 height 24
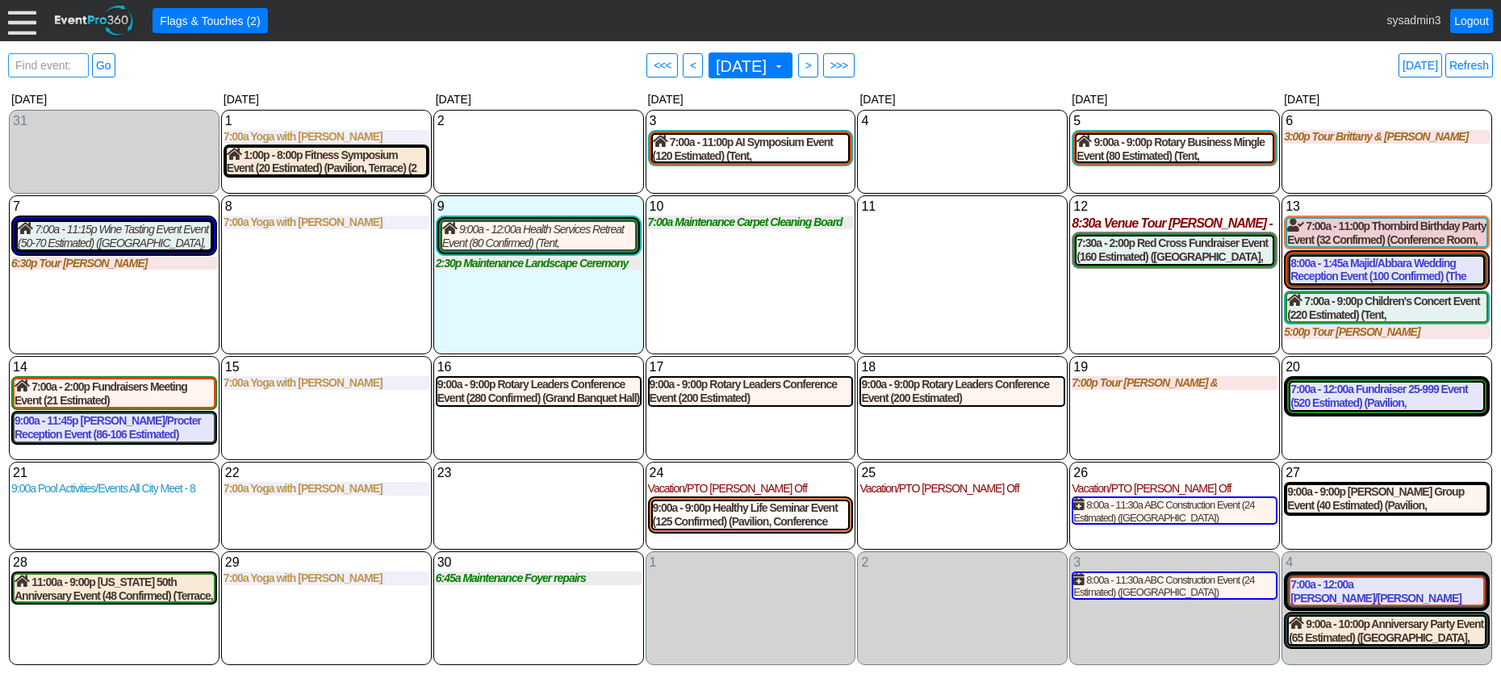
click at [49, 65] on span "Find event: enter title" at bounding box center [48, 73] width 73 height 39
type input "Red cr"
click at [103, 61] on link "Go" at bounding box center [103, 65] width 23 height 24
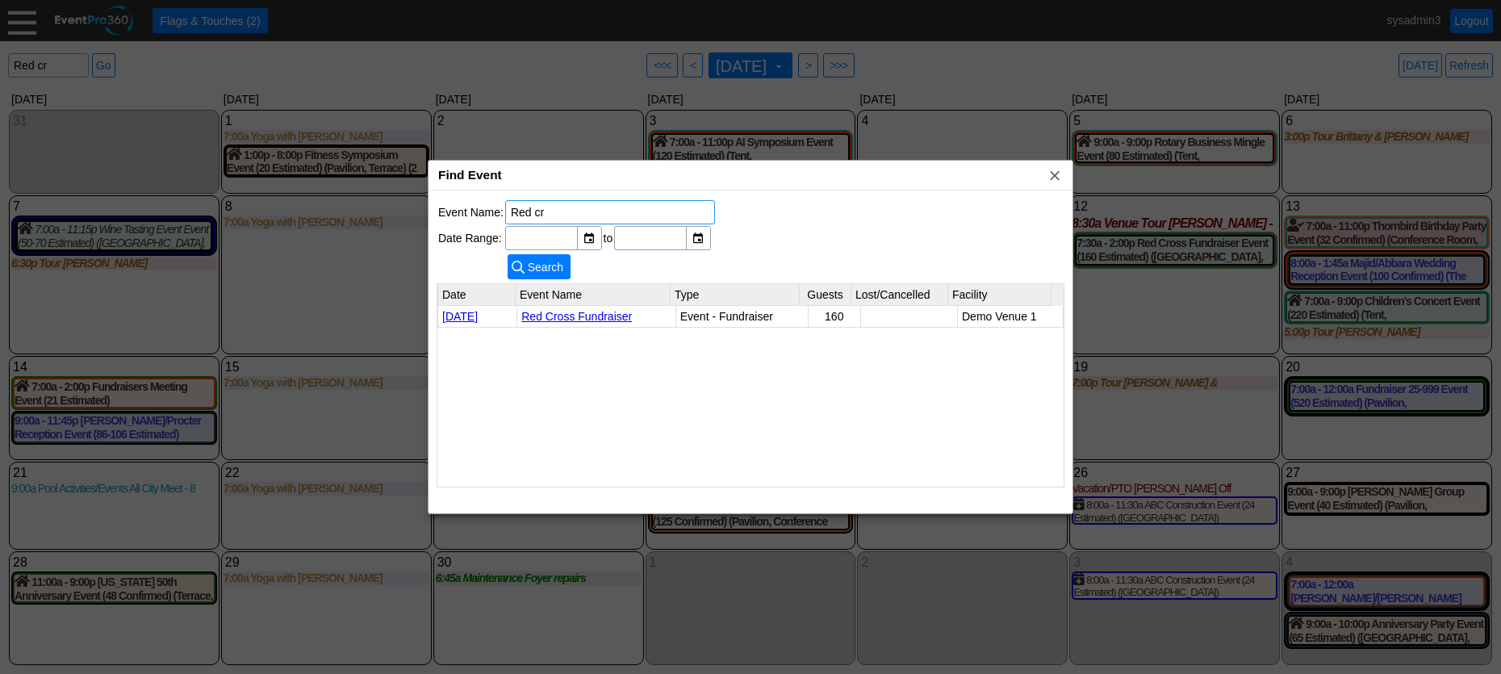
drag, startPoint x: 593, startPoint y: 210, endPoint x: 463, endPoint y: 205, distance: 130.0
click at [463, 205] on tr "Event Name: Red cr" at bounding box center [576, 212] width 277 height 24
click at [1052, 176] on span "x" at bounding box center [1055, 175] width 16 height 16
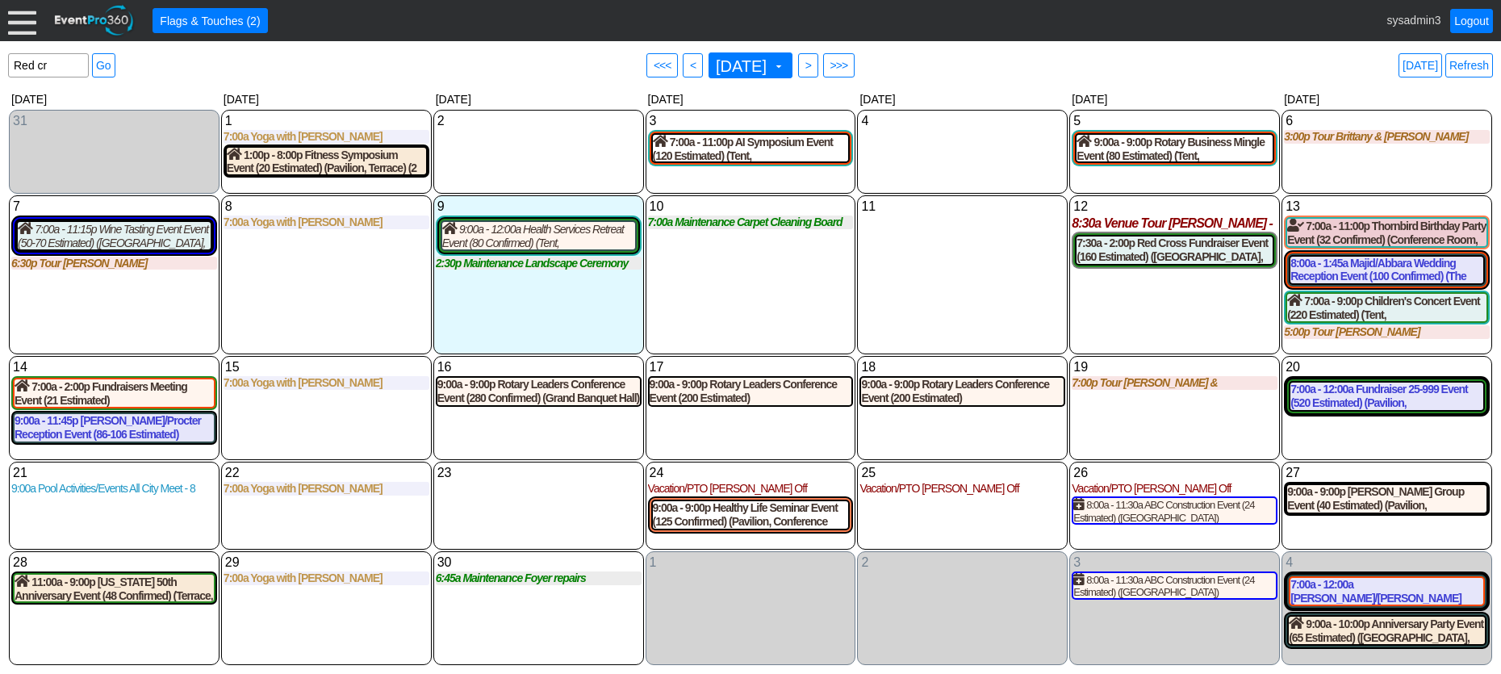
click at [996, 264] on div "11 Thursday" at bounding box center [962, 274] width 211 height 159
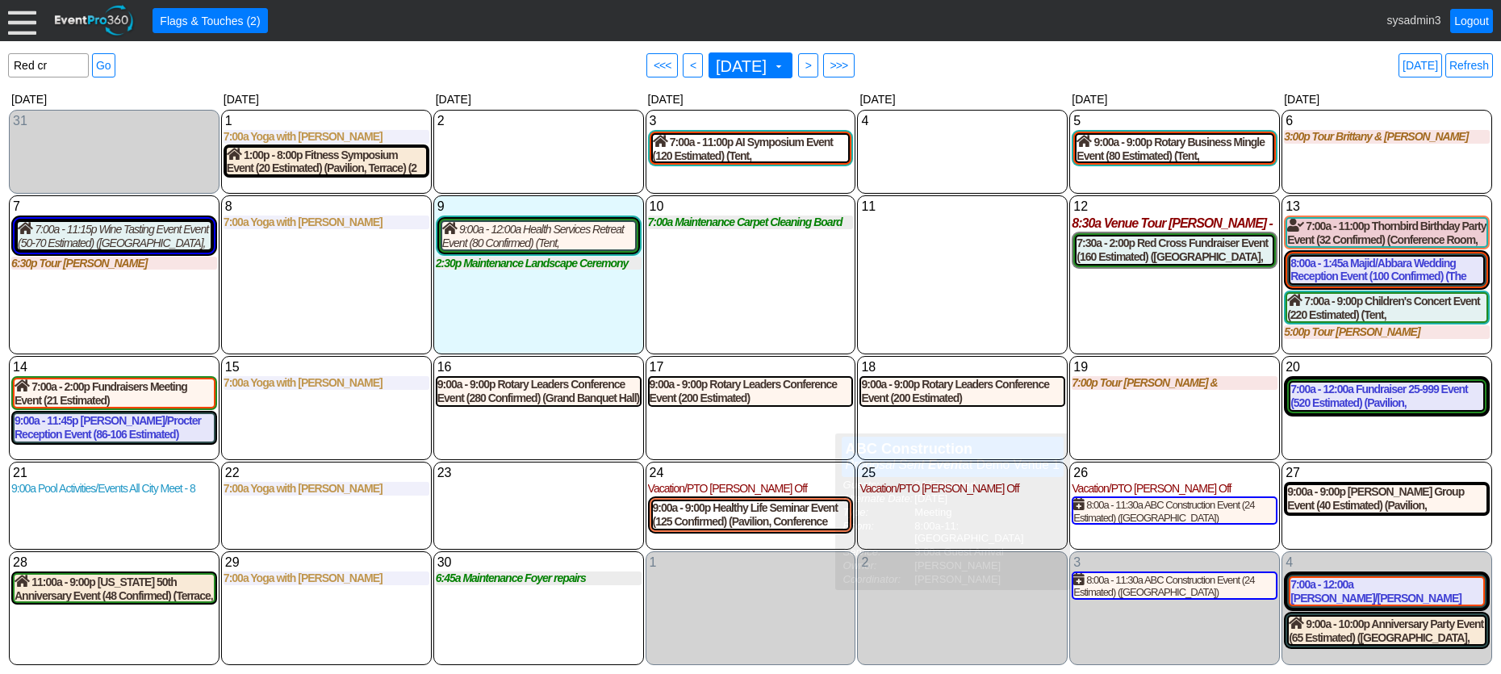
click at [1185, 436] on div "19 Friday 7:00p Tour Ashley Davis & Blaine Melius Ashley Davis & Blaine Melius …" at bounding box center [1174, 408] width 211 height 104
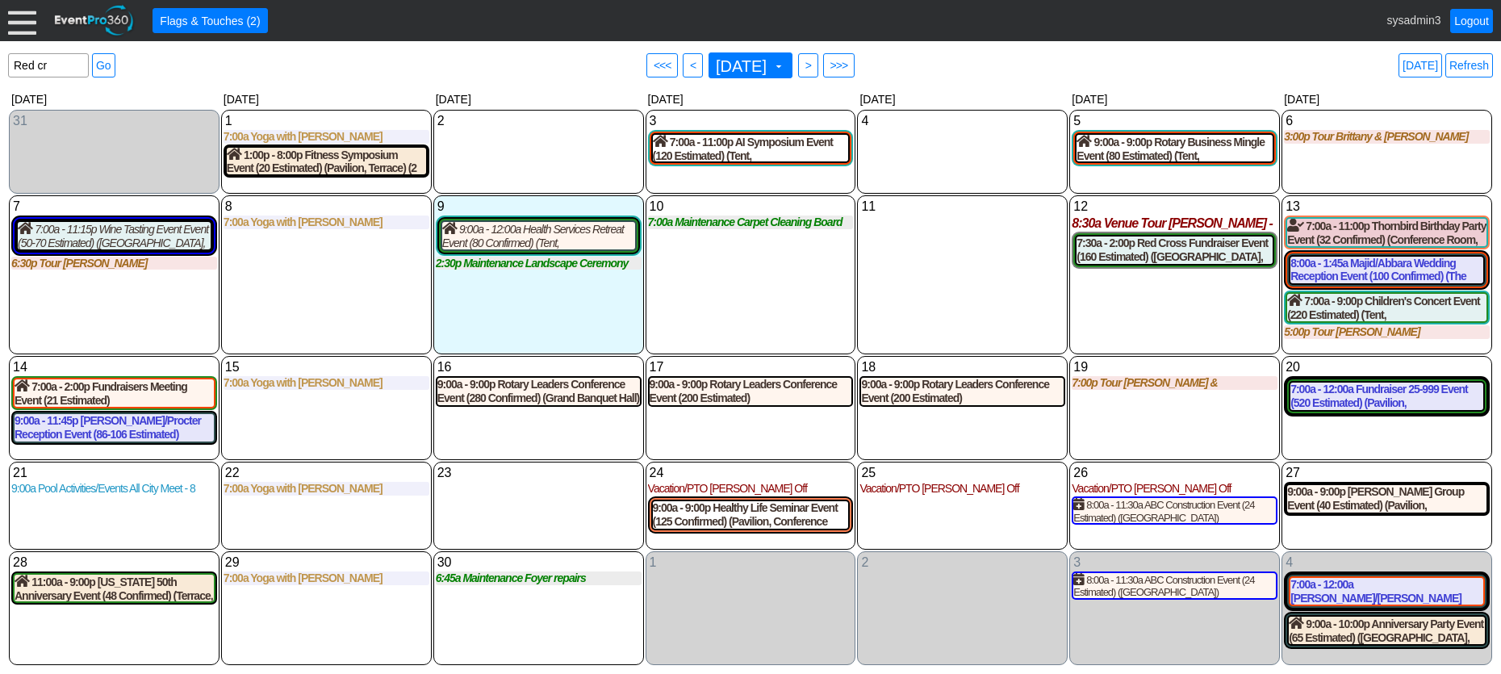
click at [296, 306] on div "8 Monday 7:00a Yoga with Ashley with Ashley at Demo Venue 1 Type: Yoga Time: 7:…" at bounding box center [326, 274] width 211 height 159
click at [16, 19] on div at bounding box center [22, 20] width 28 height 28
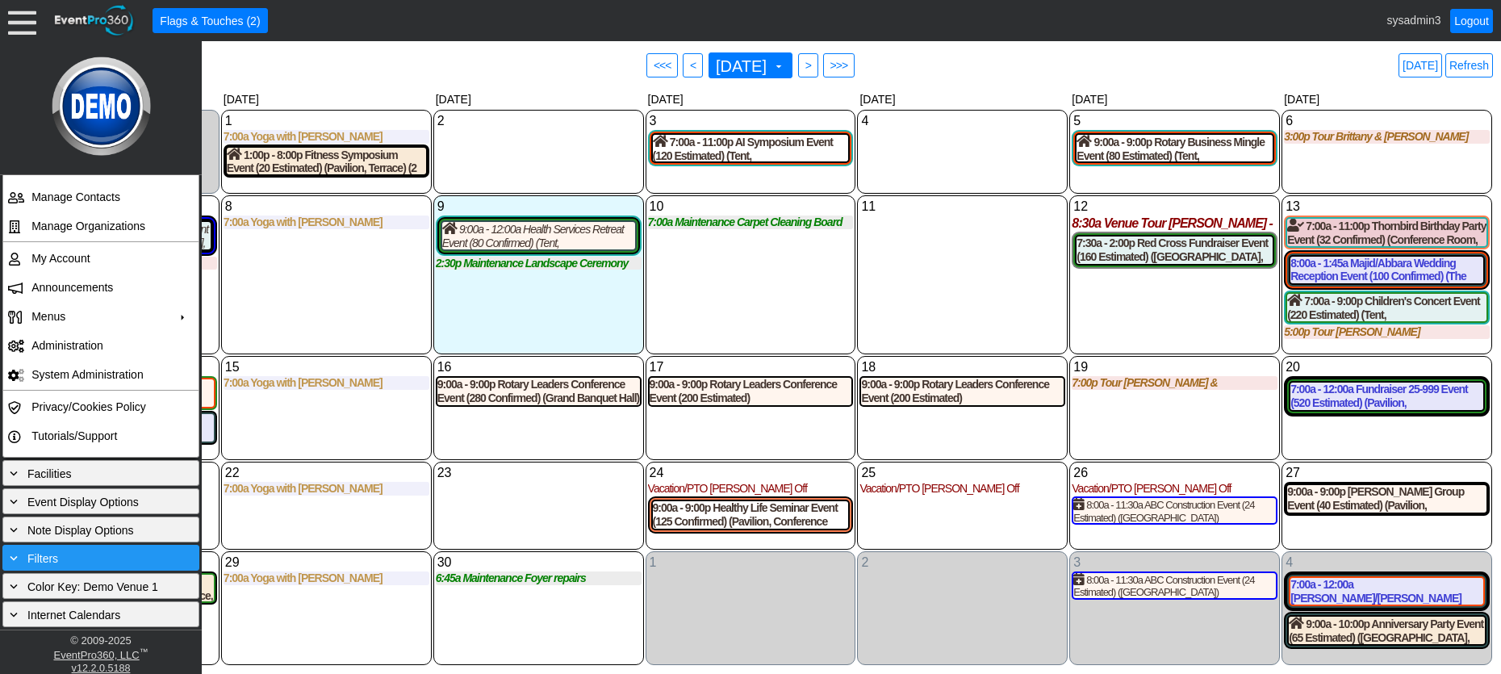
click at [77, 551] on div "+ Filters" at bounding box center [100, 558] width 189 height 18
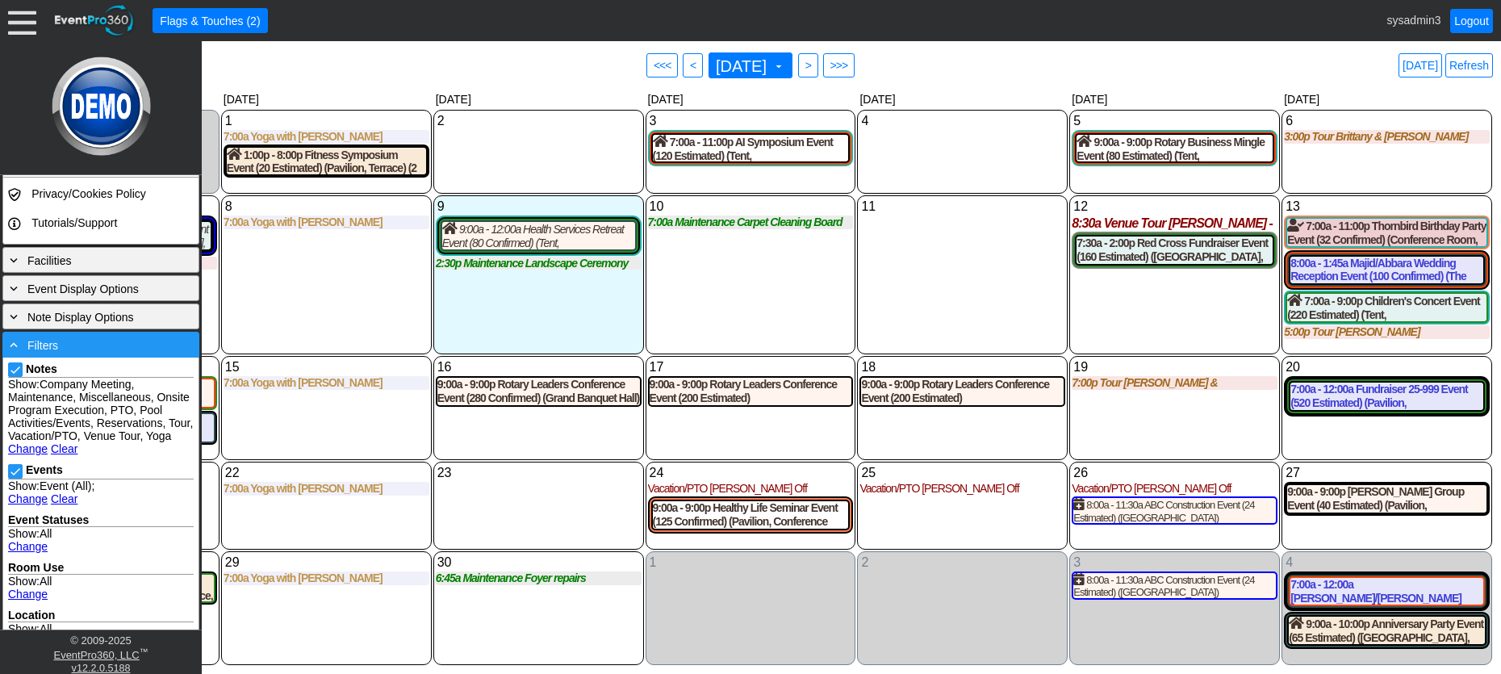
scroll to position [393, 0]
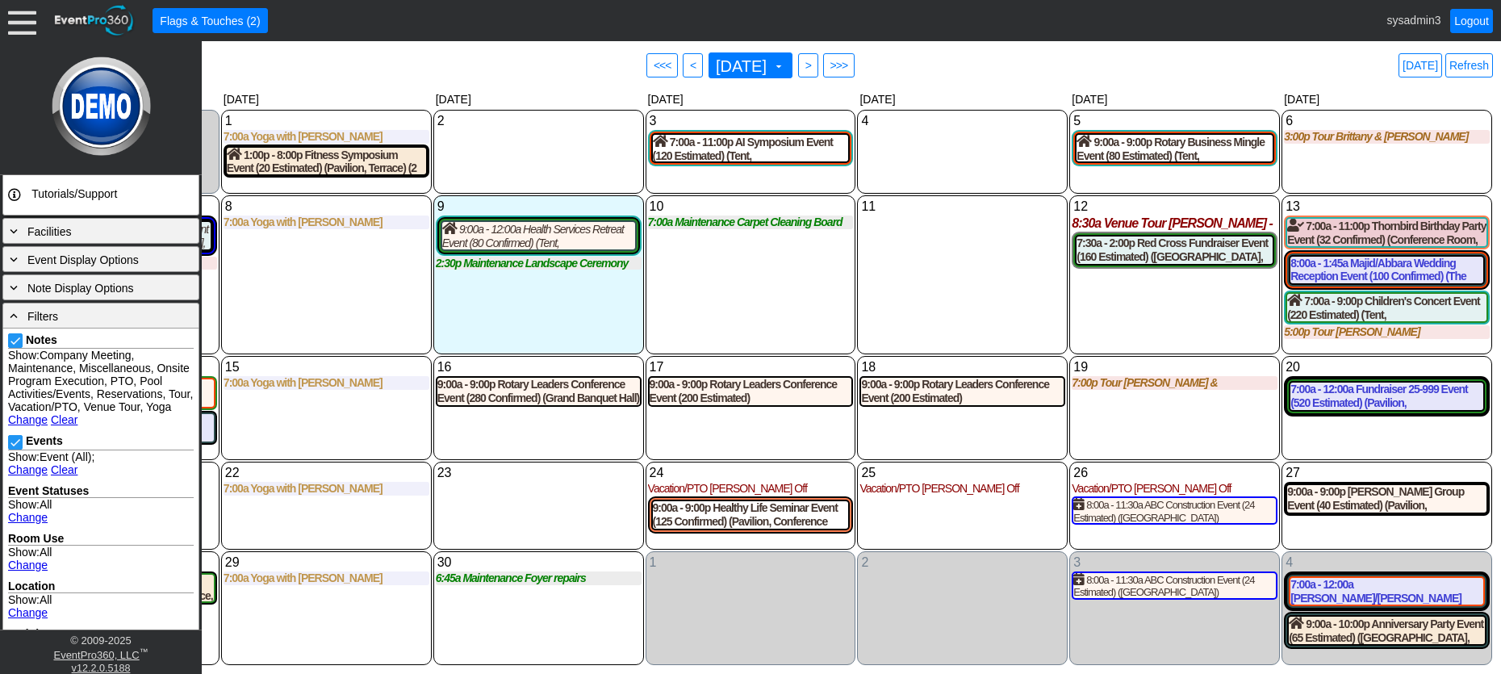
click at [27, 426] on link "Change" at bounding box center [28, 419] width 40 height 13
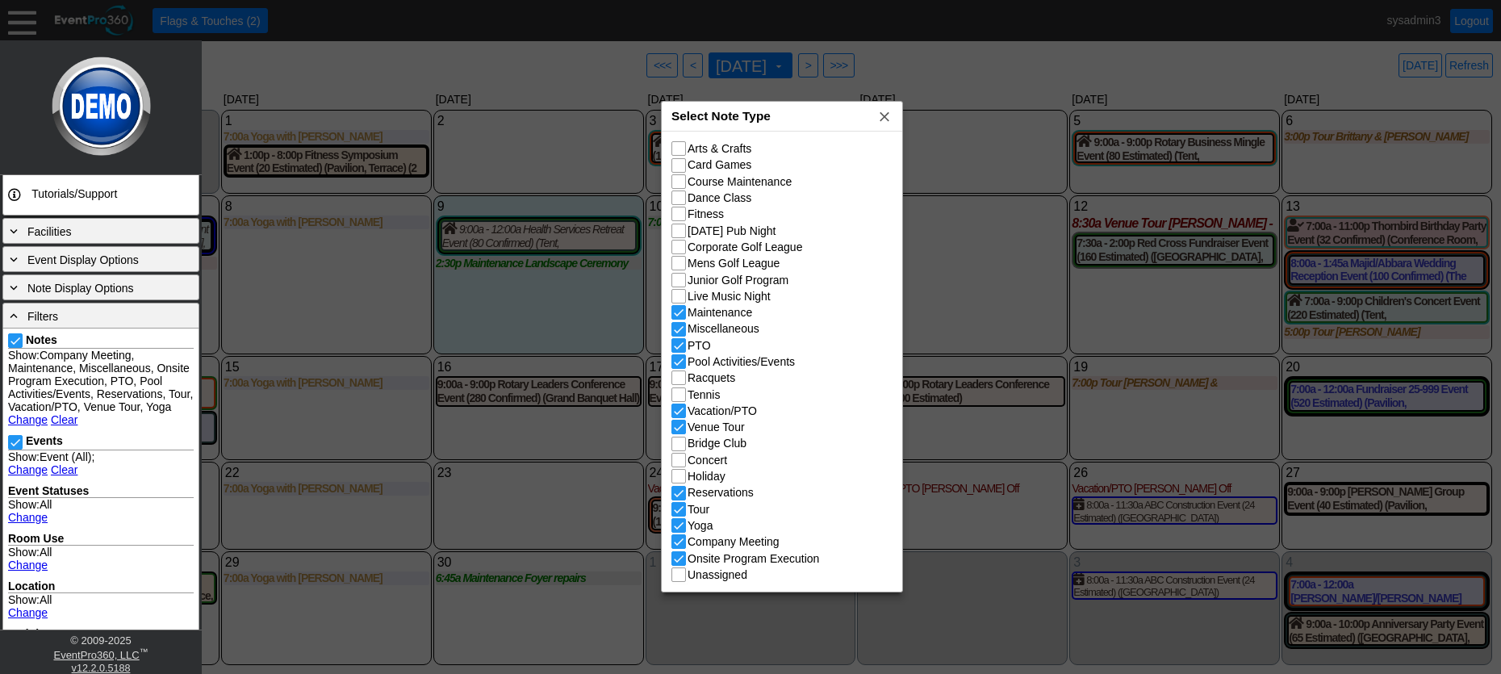
click at [800, 107] on div "Select Note Type x" at bounding box center [782, 117] width 240 height 30
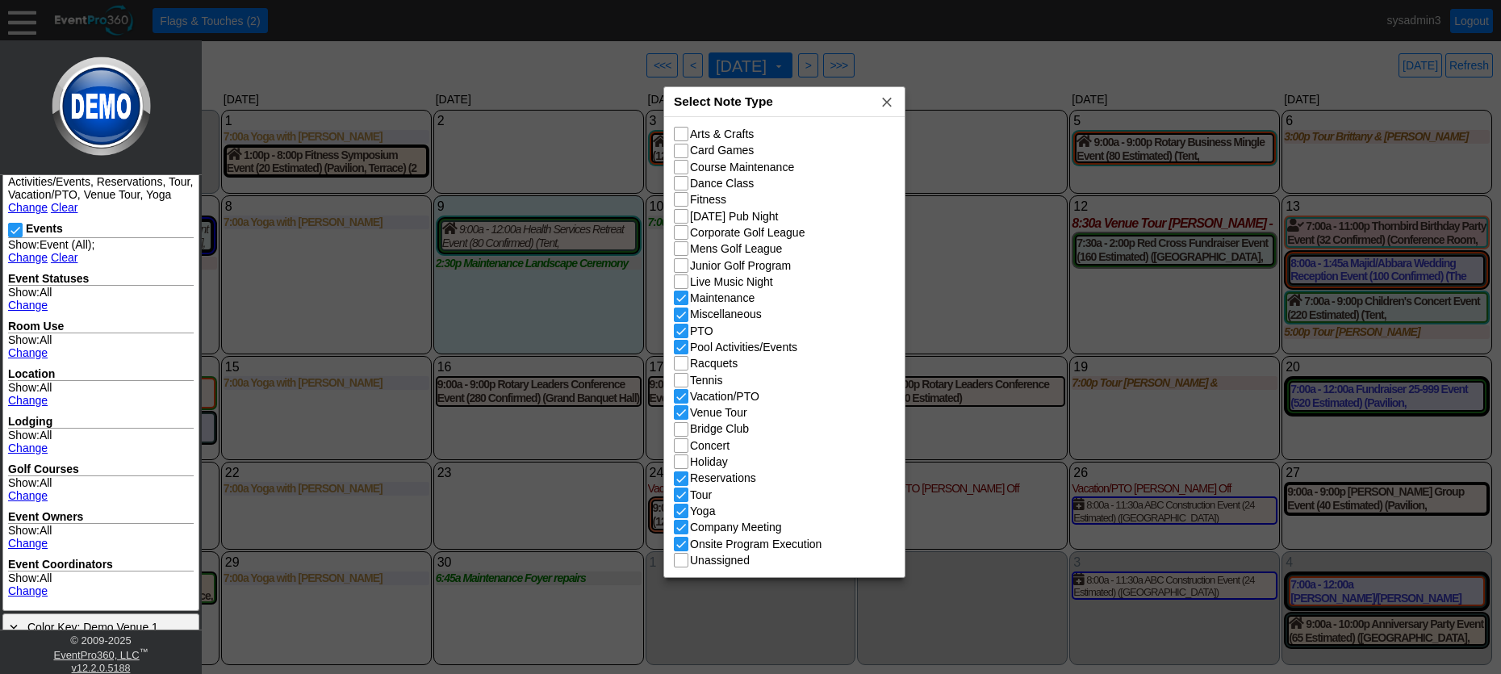
scroll to position [635, 0]
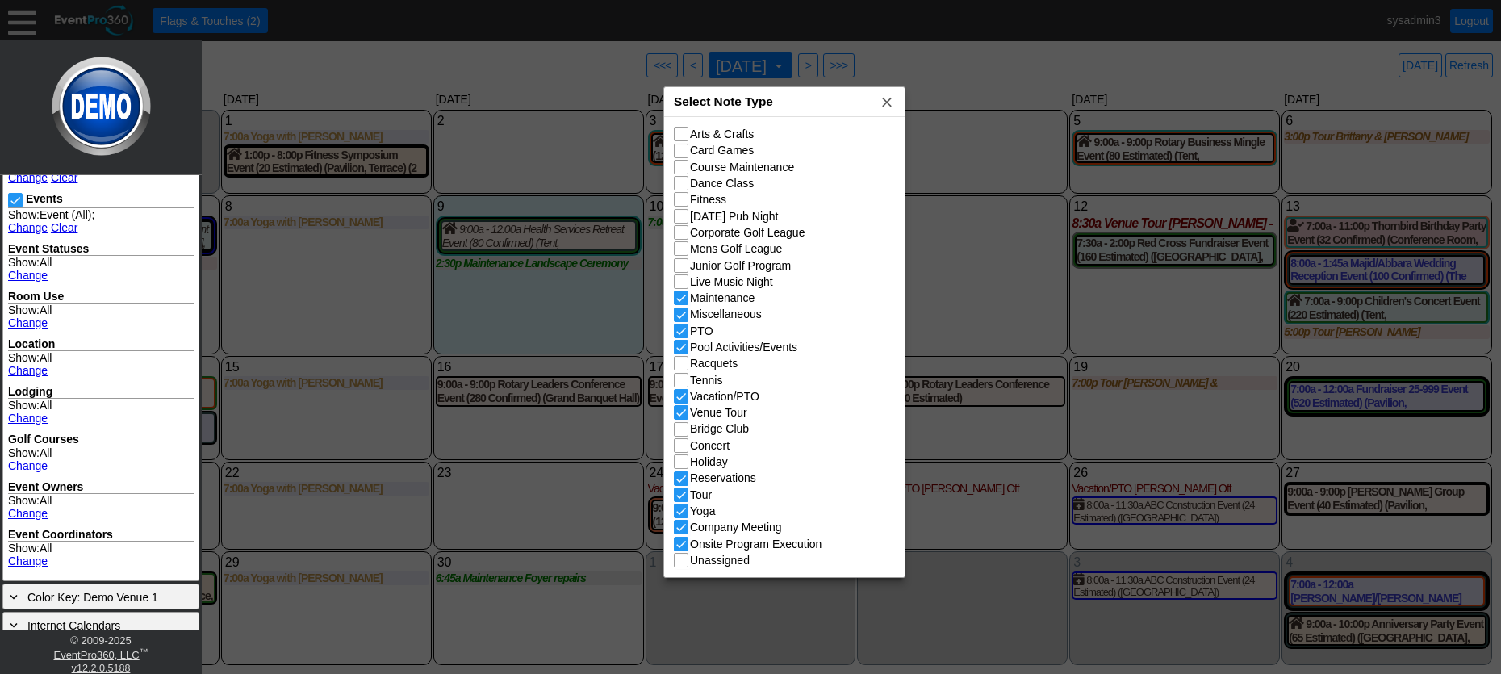
click at [359, 320] on div at bounding box center [750, 337] width 1501 height 674
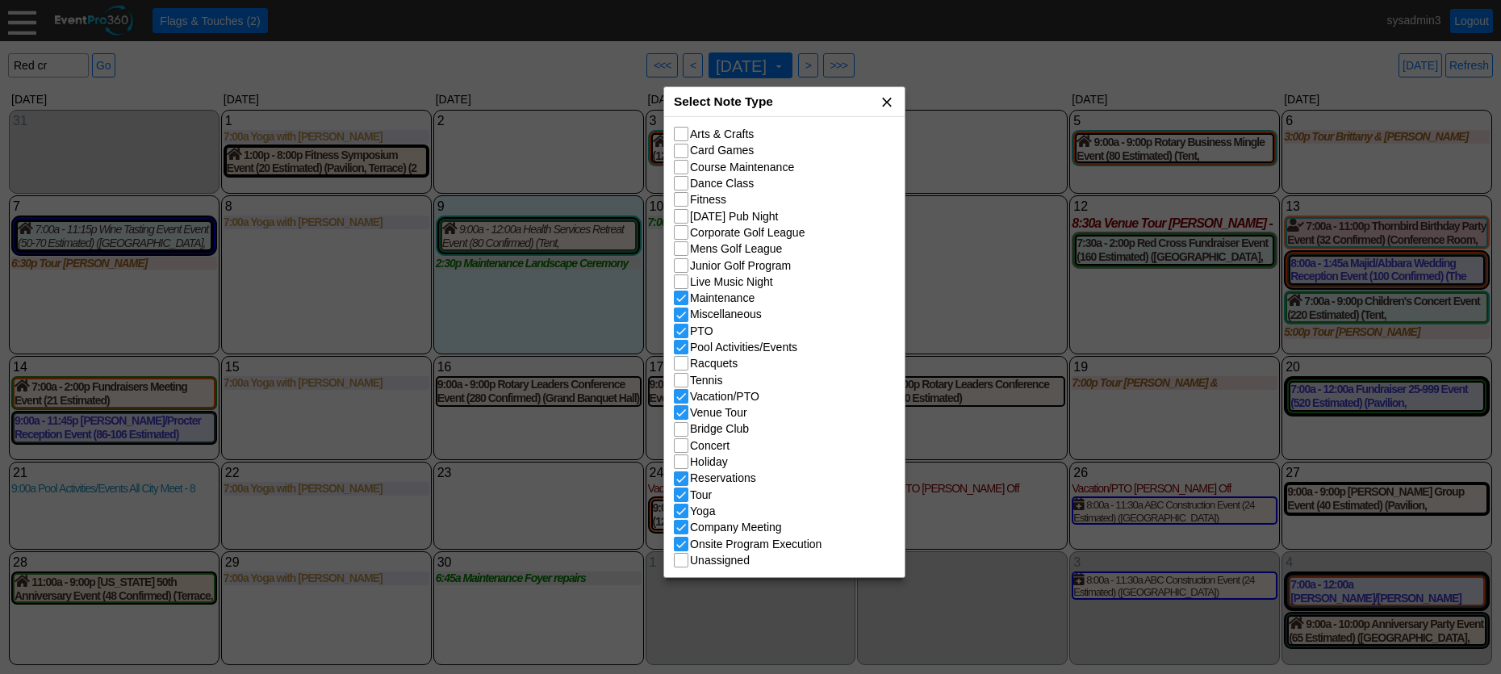
click at [888, 98] on span "x" at bounding box center [887, 102] width 16 height 16
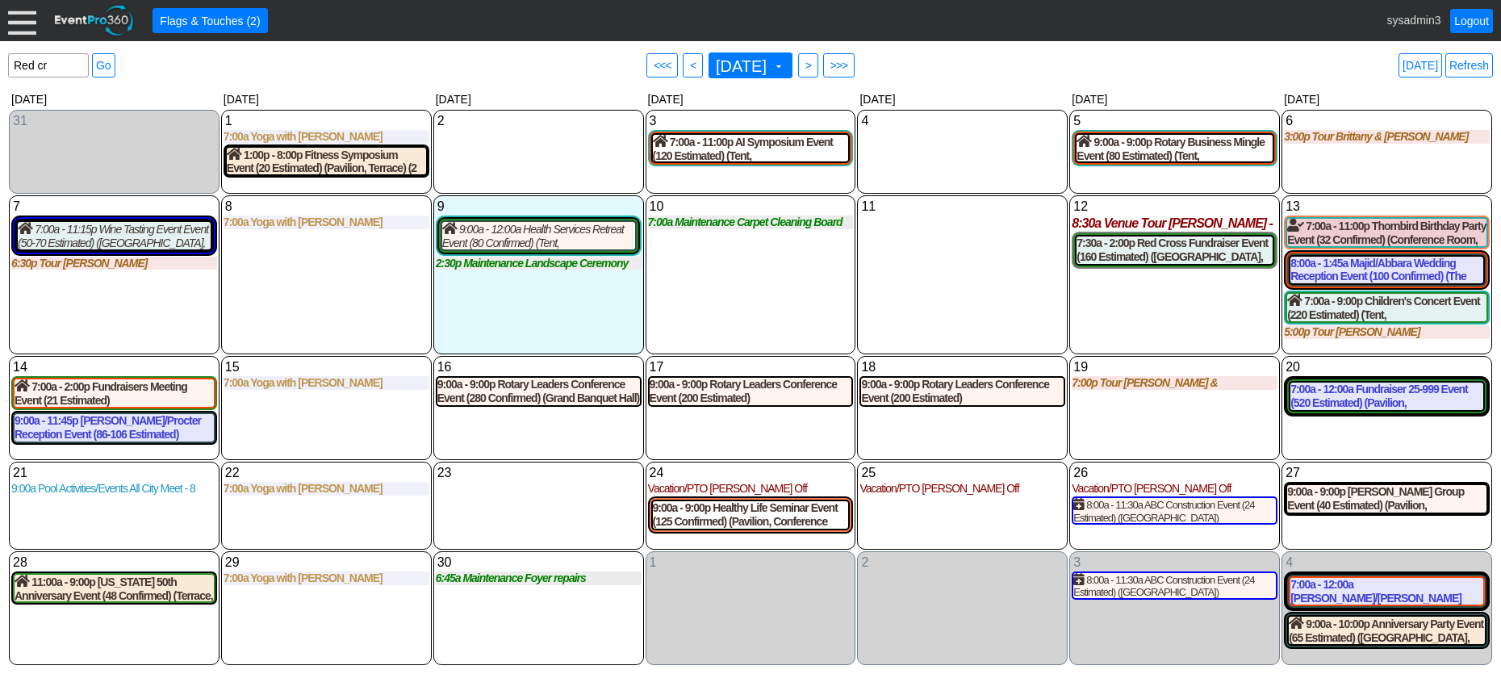
click at [25, 20] on div at bounding box center [22, 20] width 28 height 28
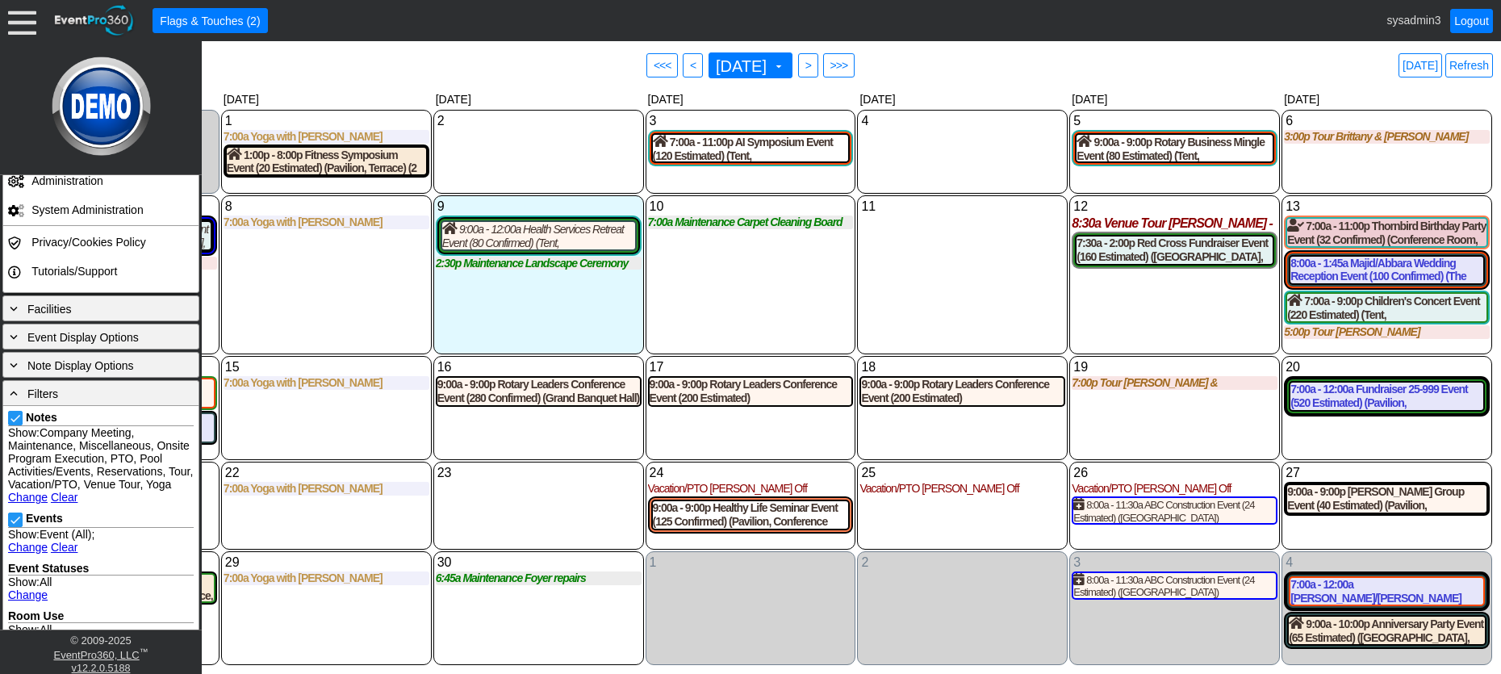
scroll to position [312, 0]
click at [109, 341] on span "Event Display Options" at bounding box center [82, 340] width 111 height 13
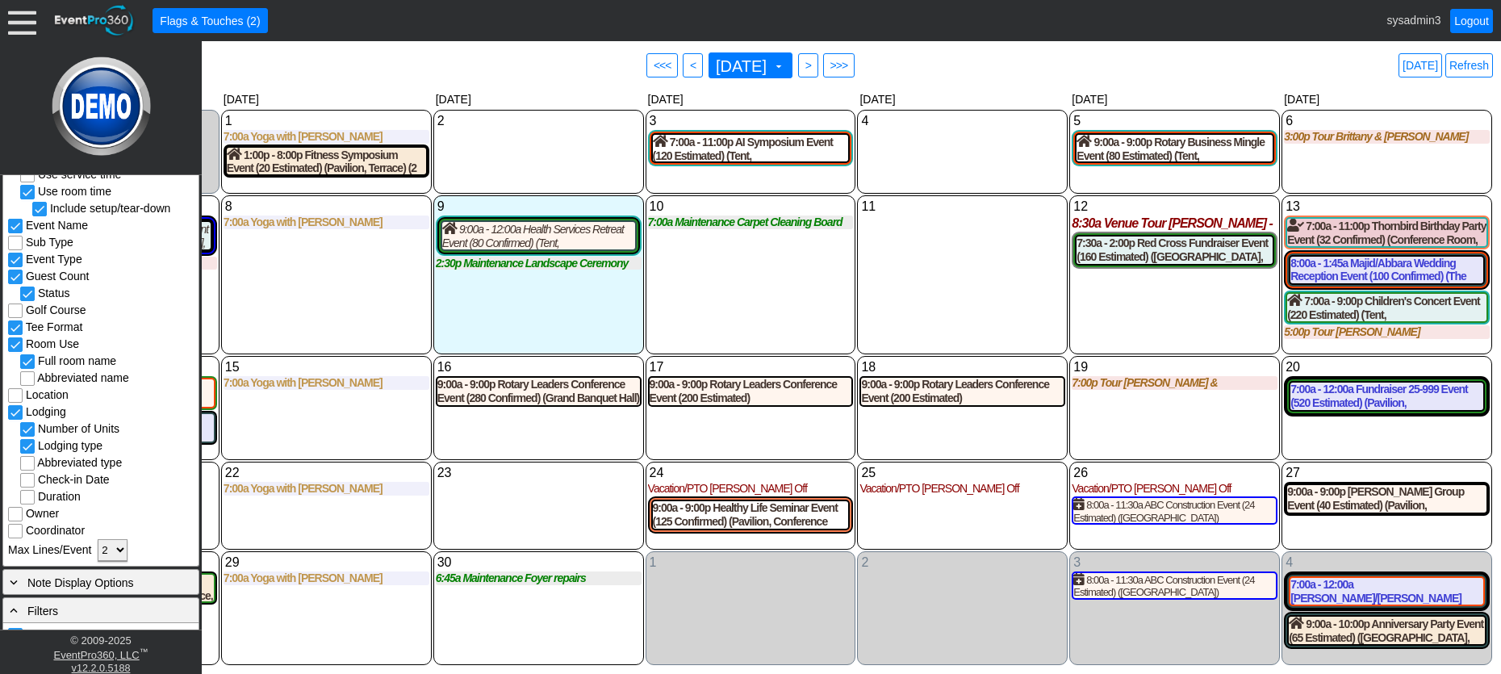
scroll to position [474, 0]
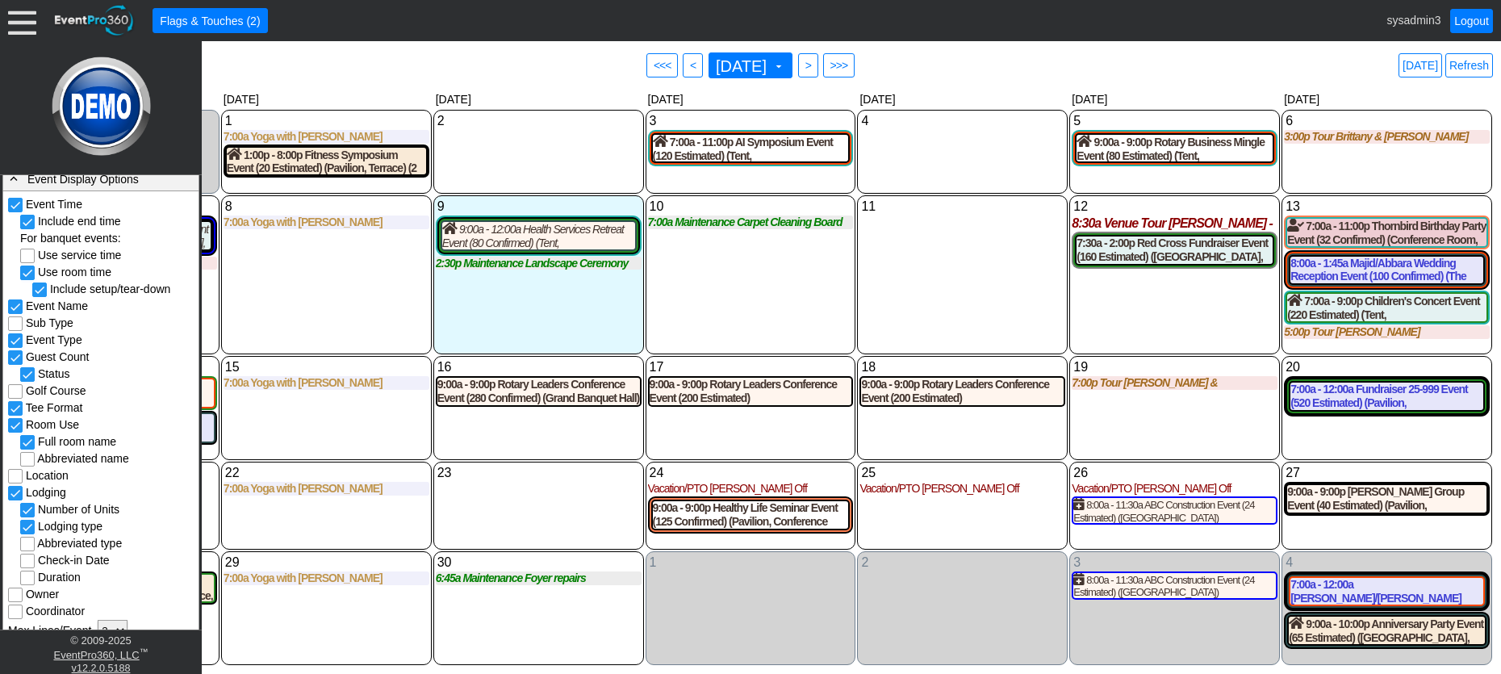
click at [362, 318] on div "8 Monday 7:00a Yoga with Ashley with Ashley at Demo Venue 1 Type: Yoga Time: 7:…" at bounding box center [326, 274] width 211 height 159
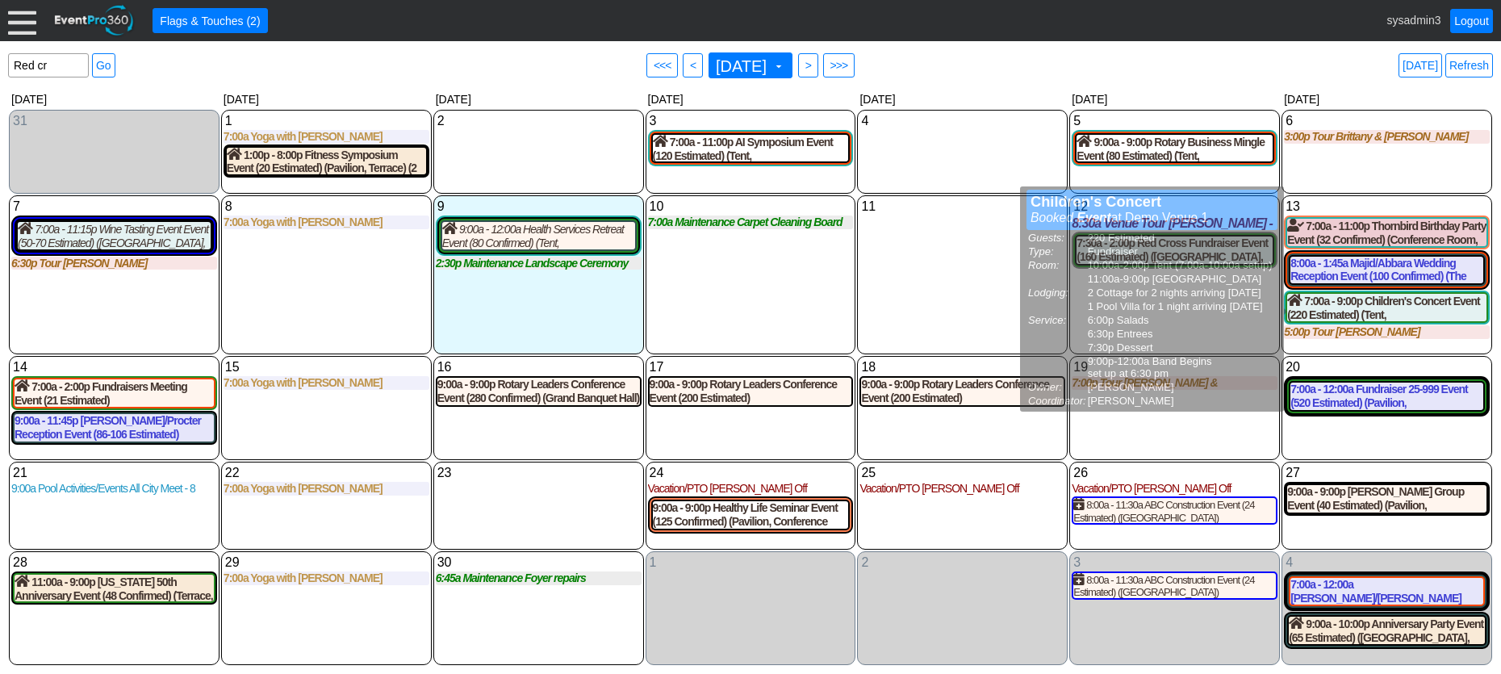
click at [956, 276] on div "11 Thursday" at bounding box center [962, 274] width 211 height 159
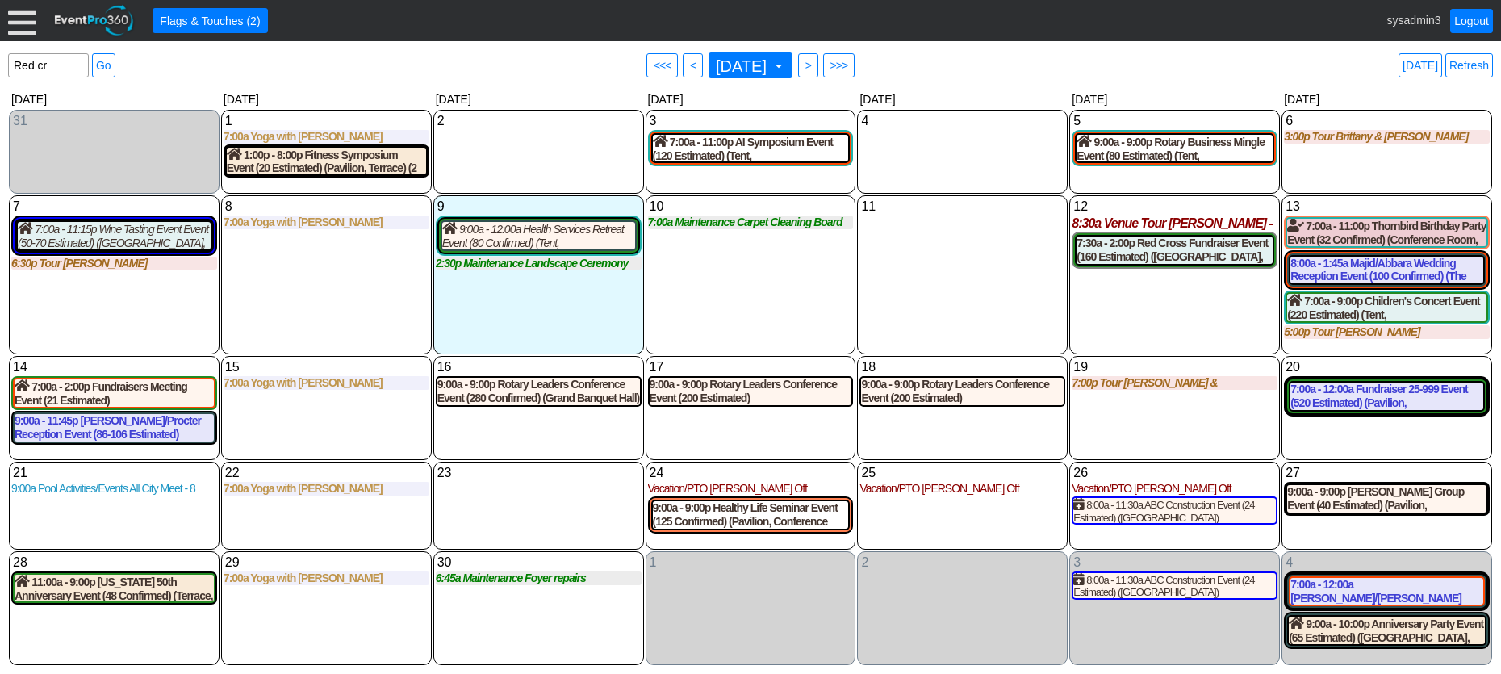
click at [18, 24] on div at bounding box center [22, 20] width 28 height 28
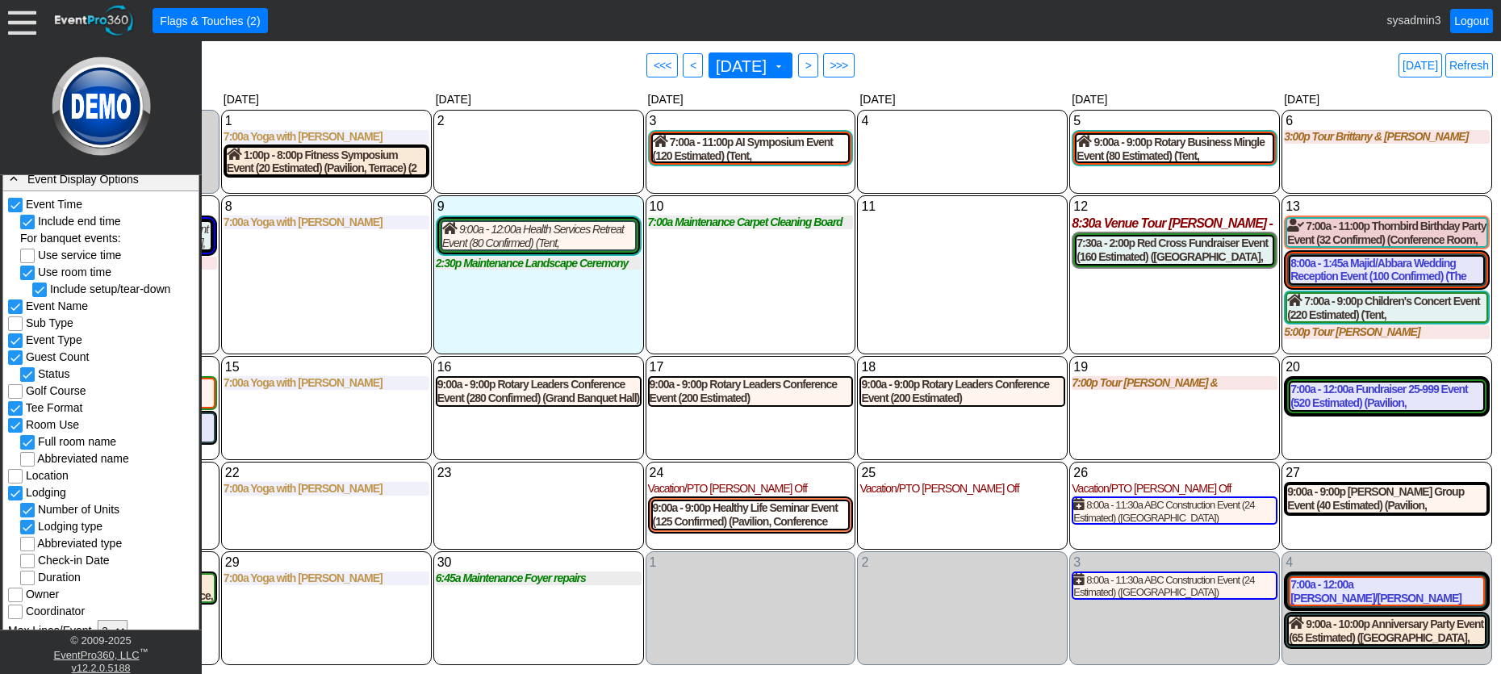
scroll to position [554, 0]
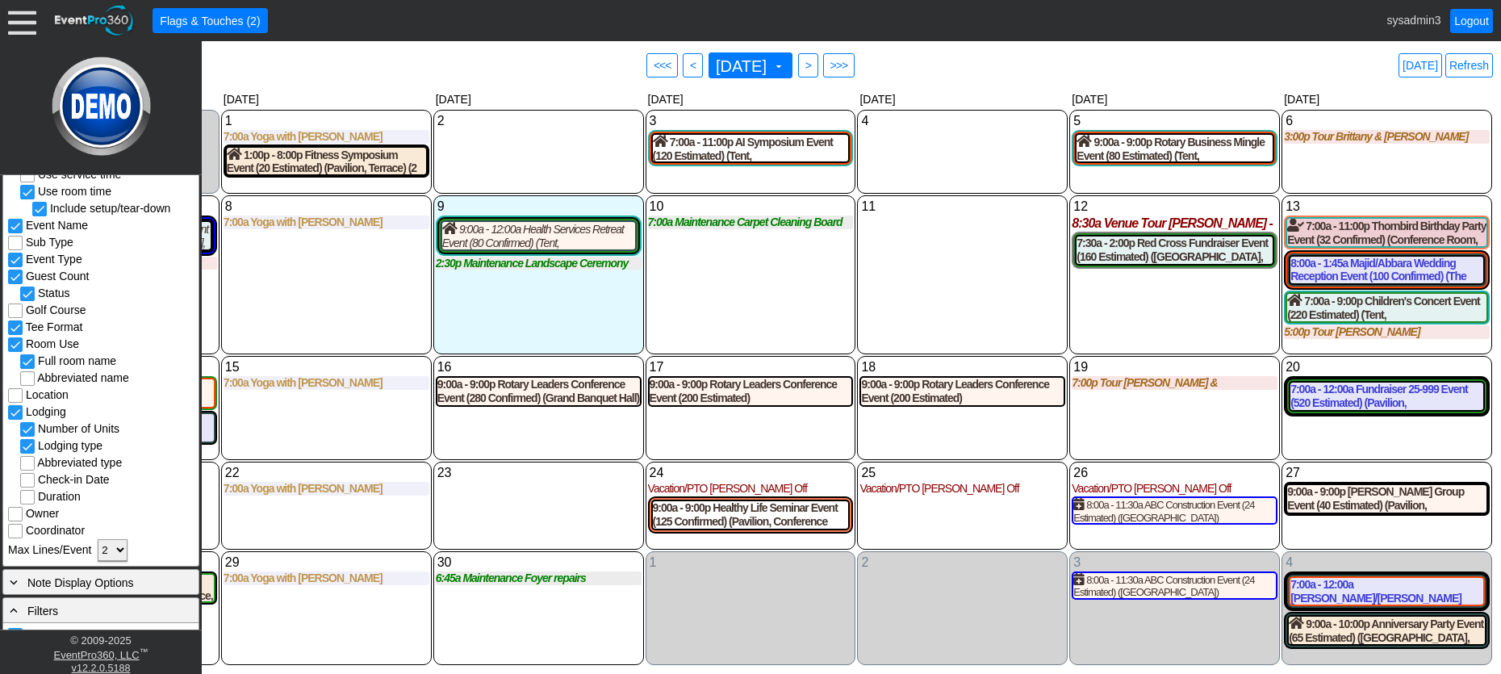
click at [124, 546] on select "1 2 3 All" at bounding box center [113, 550] width 30 height 22
click at [98, 539] on select "1 2 3 All" at bounding box center [113, 550] width 30 height 22
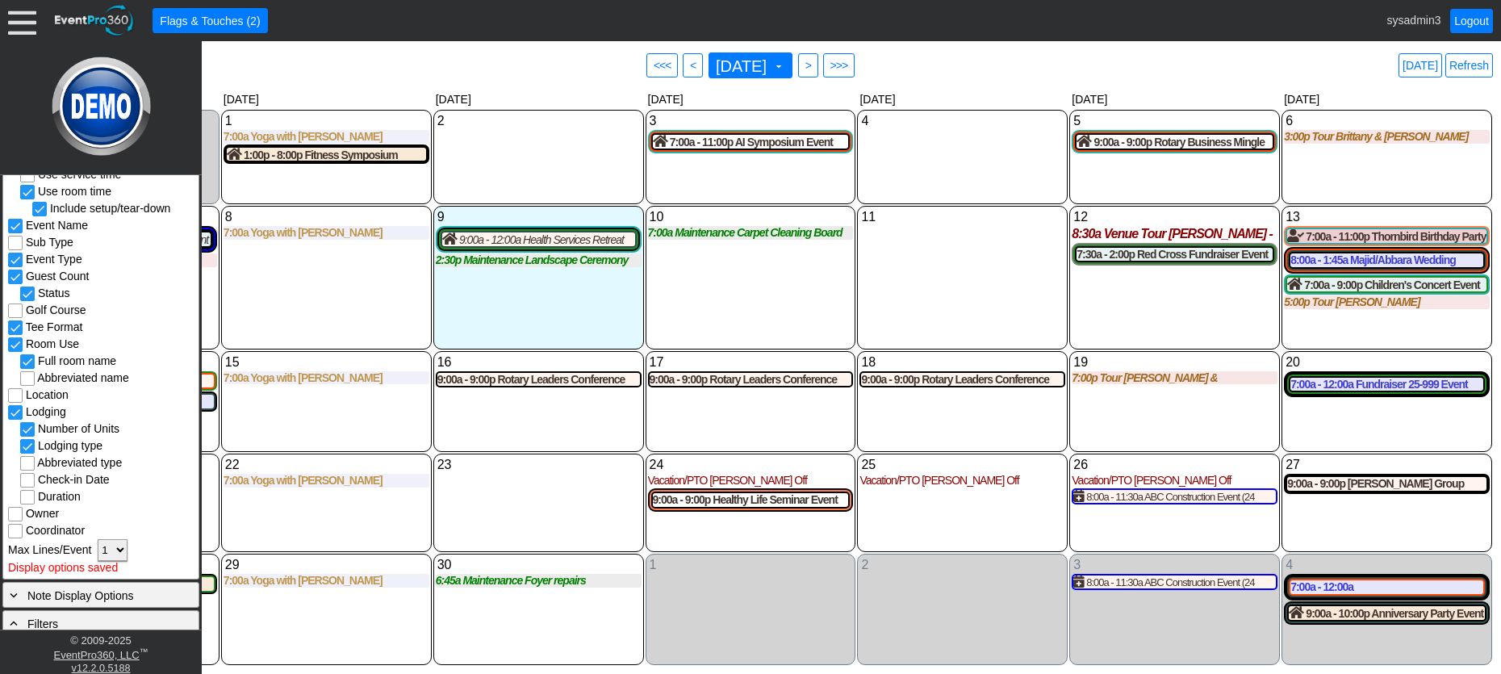
click at [949, 263] on div "11 Thursday" at bounding box center [962, 277] width 211 height 143
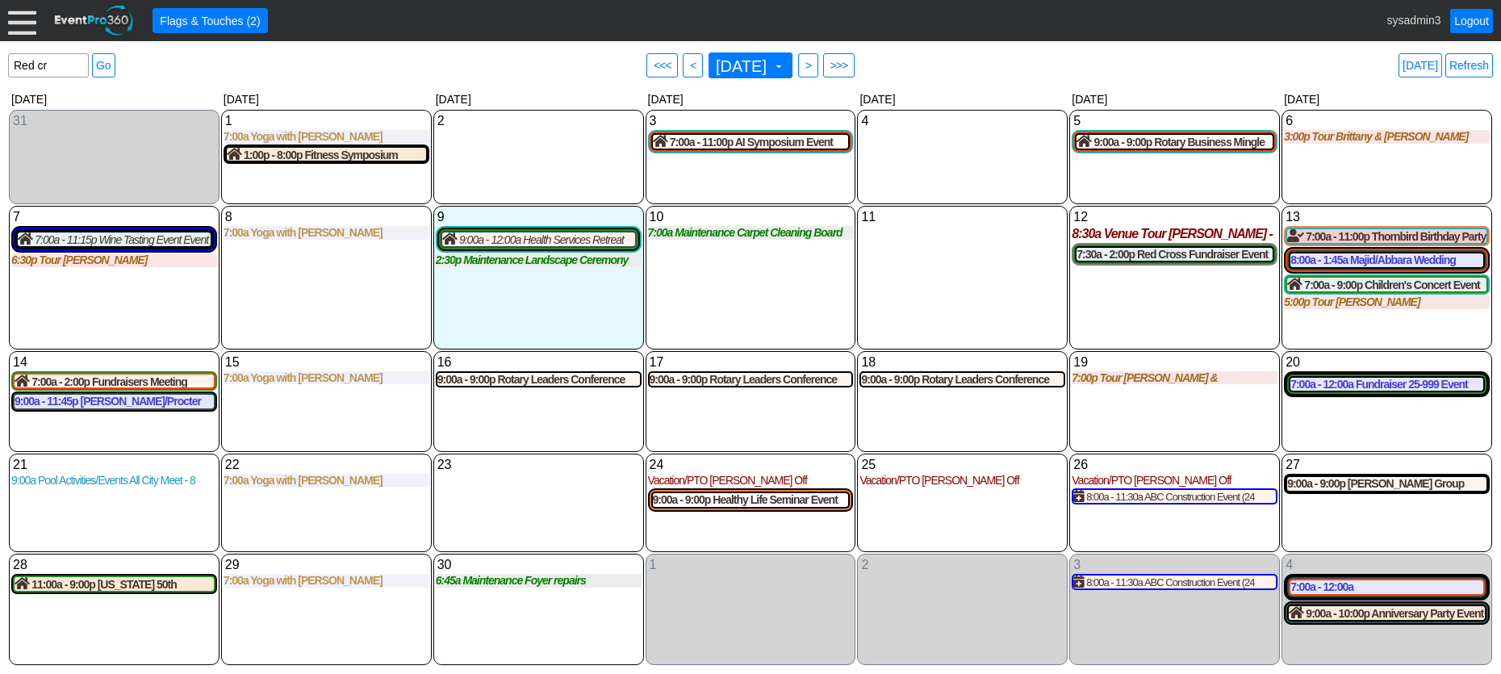
click at [17, 21] on div at bounding box center [22, 20] width 28 height 28
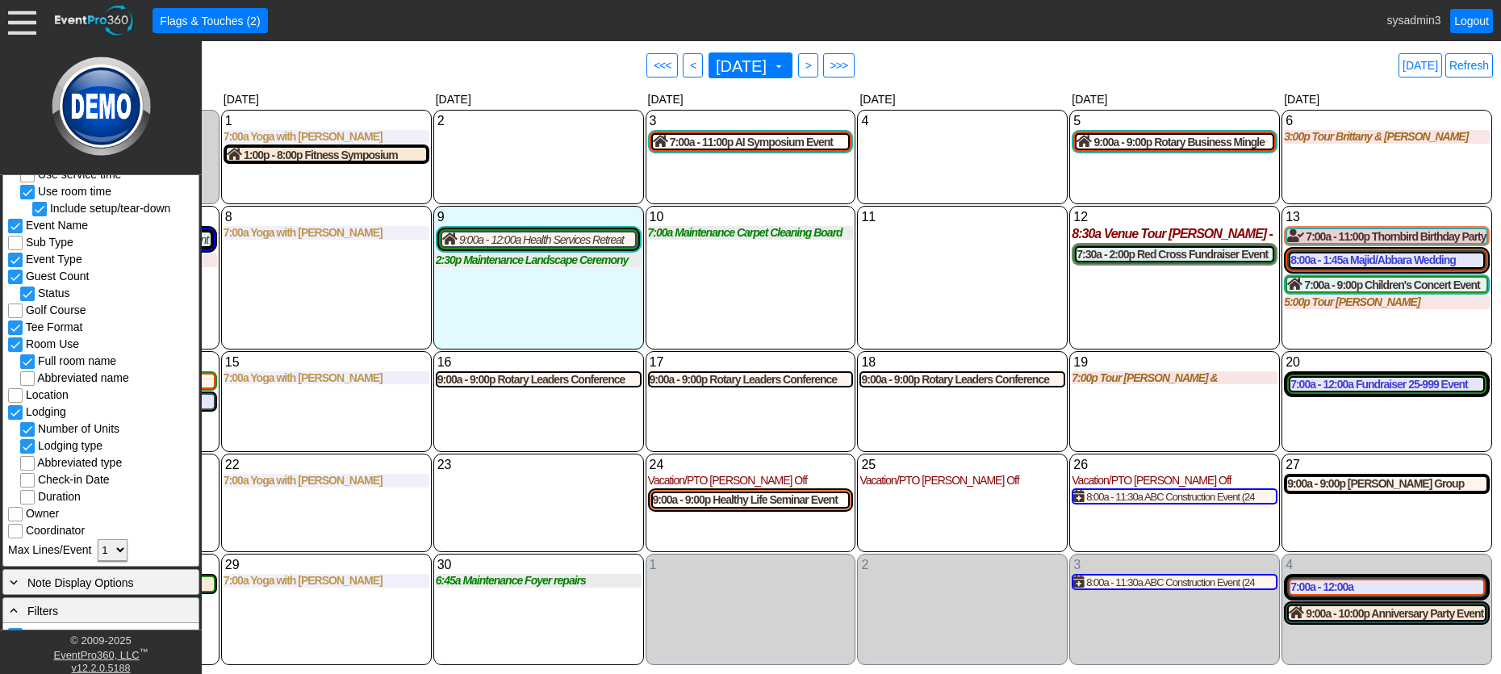
click at [119, 549] on select "1 2 3 All" at bounding box center [113, 550] width 30 height 22
select select "2"
click at [98, 539] on select "1 2 3 All" at bounding box center [113, 550] width 30 height 22
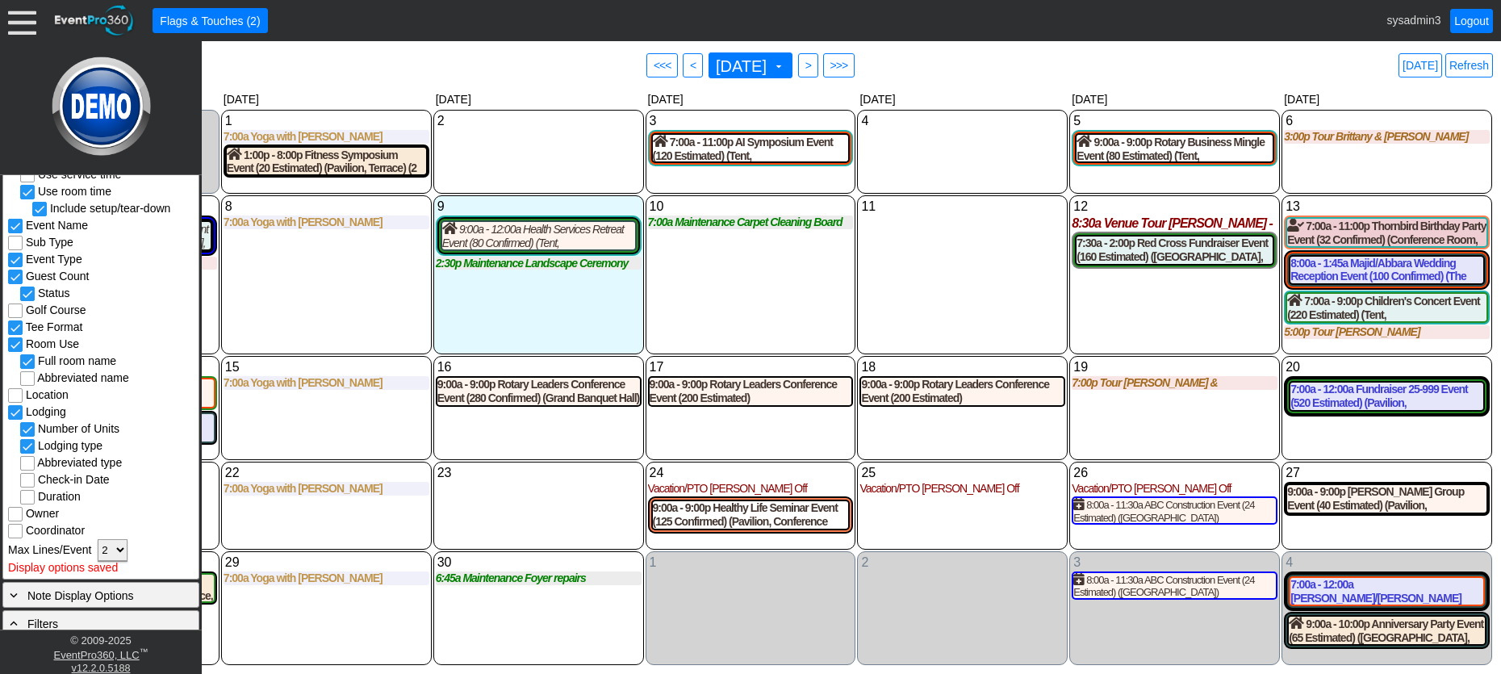
click at [733, 295] on div "10 Wednesday 7:00a Maintenance Carpet Cleaning Board Rooms Carpet Cleaning Boar…" at bounding box center [751, 274] width 211 height 159
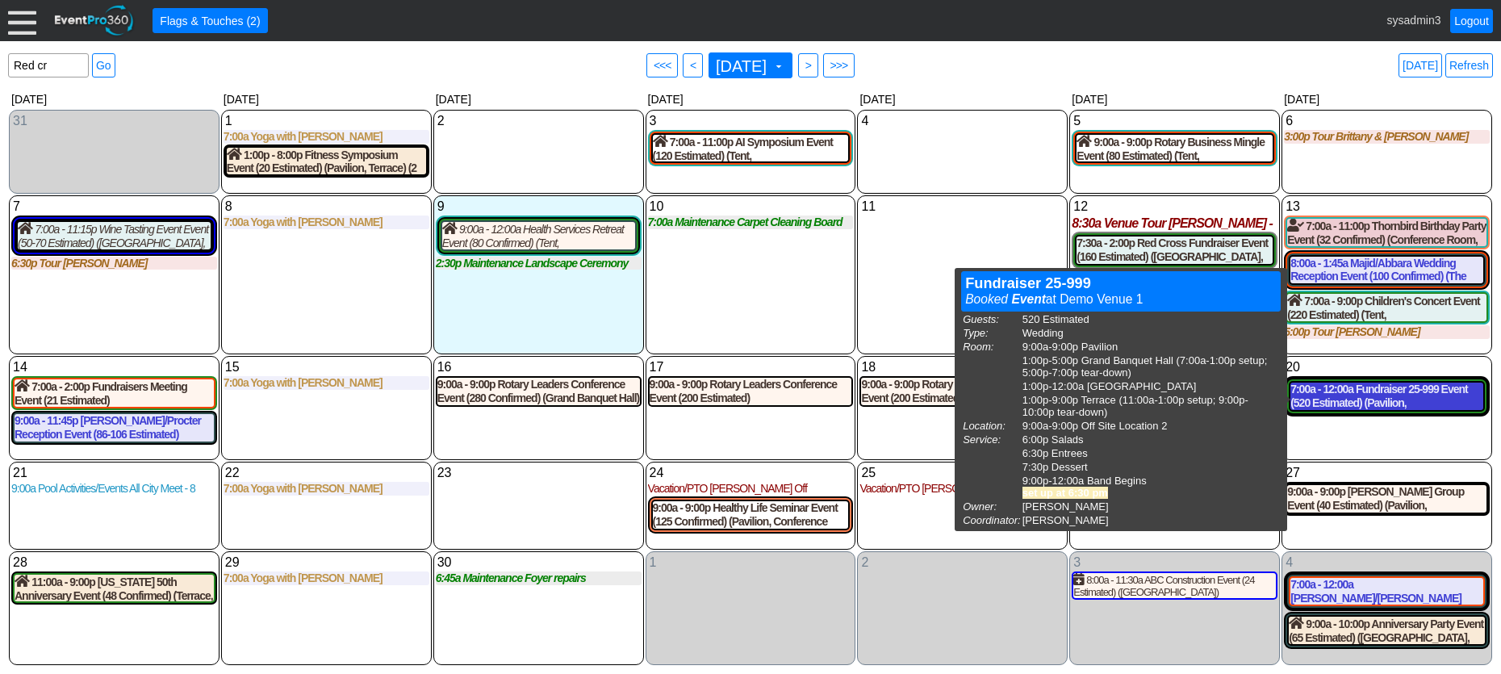
click at [1368, 398] on div "7:00a - 12:00a Fundraiser 25-999 Event (520 Estimated) (Pavilion, Grand Banquet…" at bounding box center [1386, 395] width 193 height 27
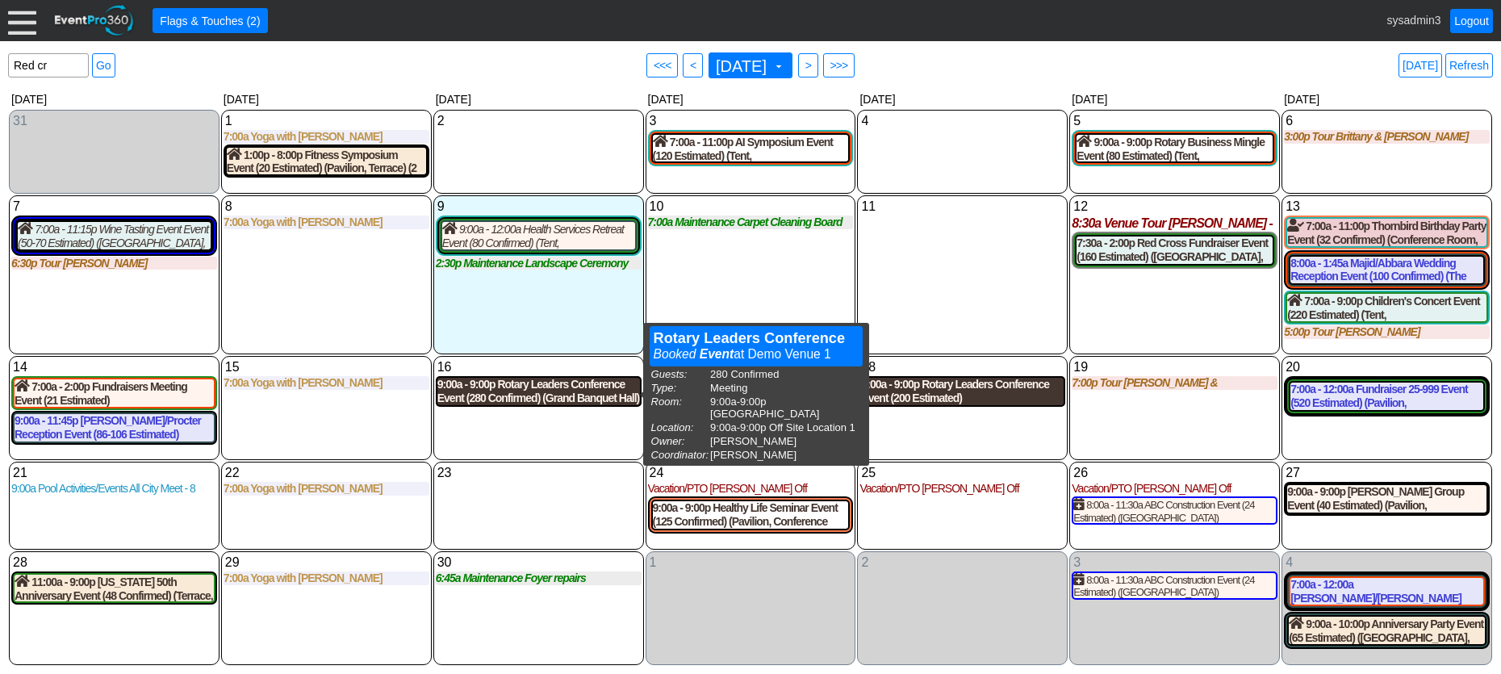
click at [530, 388] on div "9:00a - 9:00p Rotary Leaders Conference Event (280 Confirmed) (Grand Banquet Ha…" at bounding box center [538, 391] width 203 height 27
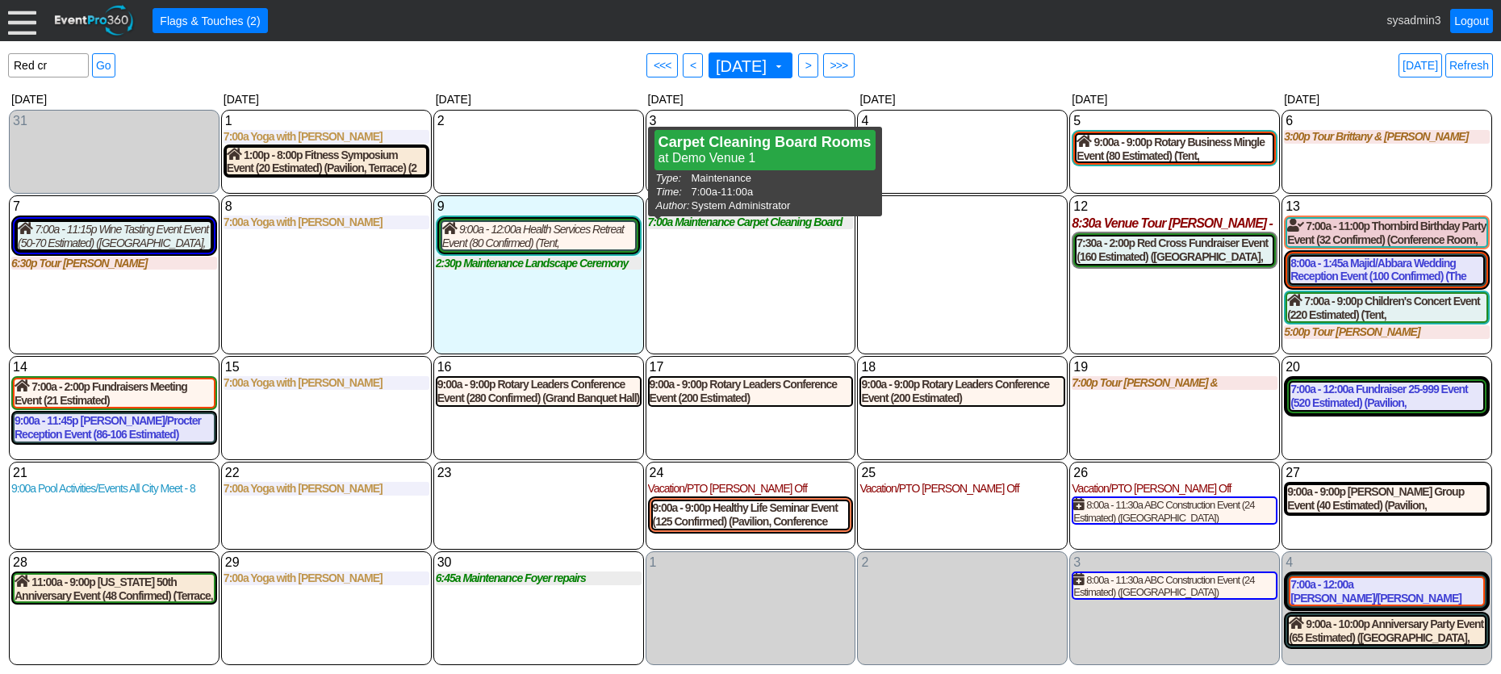
click at [740, 286] on div "10 Wednesday 7:00a Maintenance Carpet Cleaning Board Rooms Carpet Cleaning Boar…" at bounding box center [751, 274] width 211 height 159
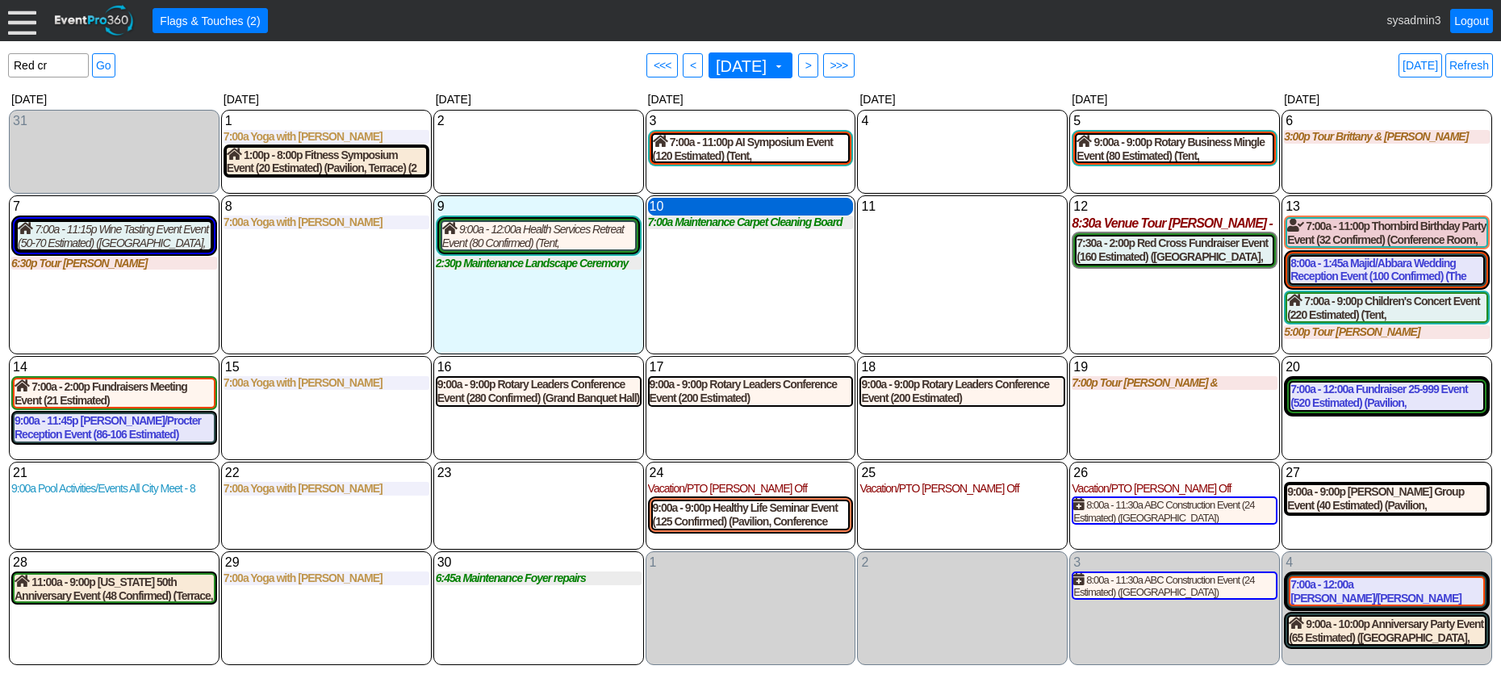
click at [724, 206] on div "10 Wednesday" at bounding box center [751, 207] width 206 height 18
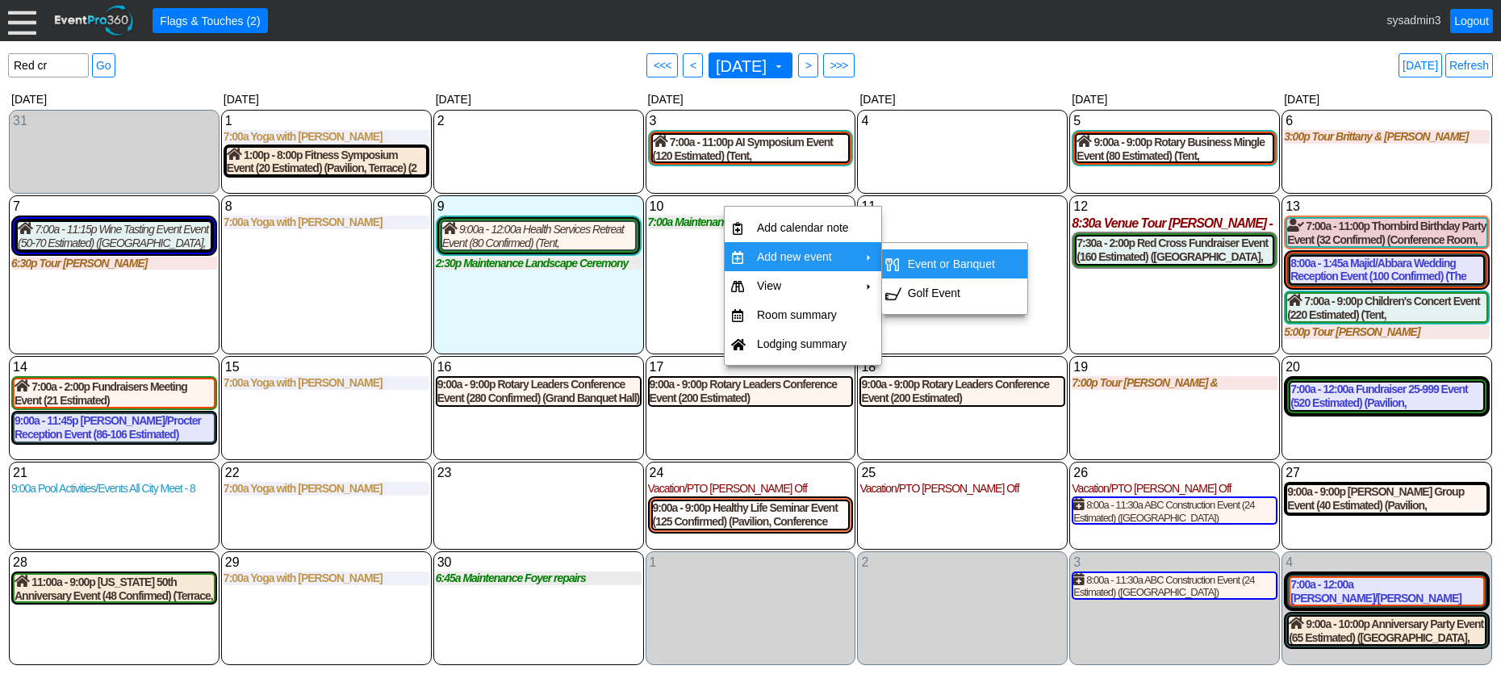
click at [921, 259] on td "Event or Banquet" at bounding box center [951, 263] width 100 height 29
type input "9/10/2025"
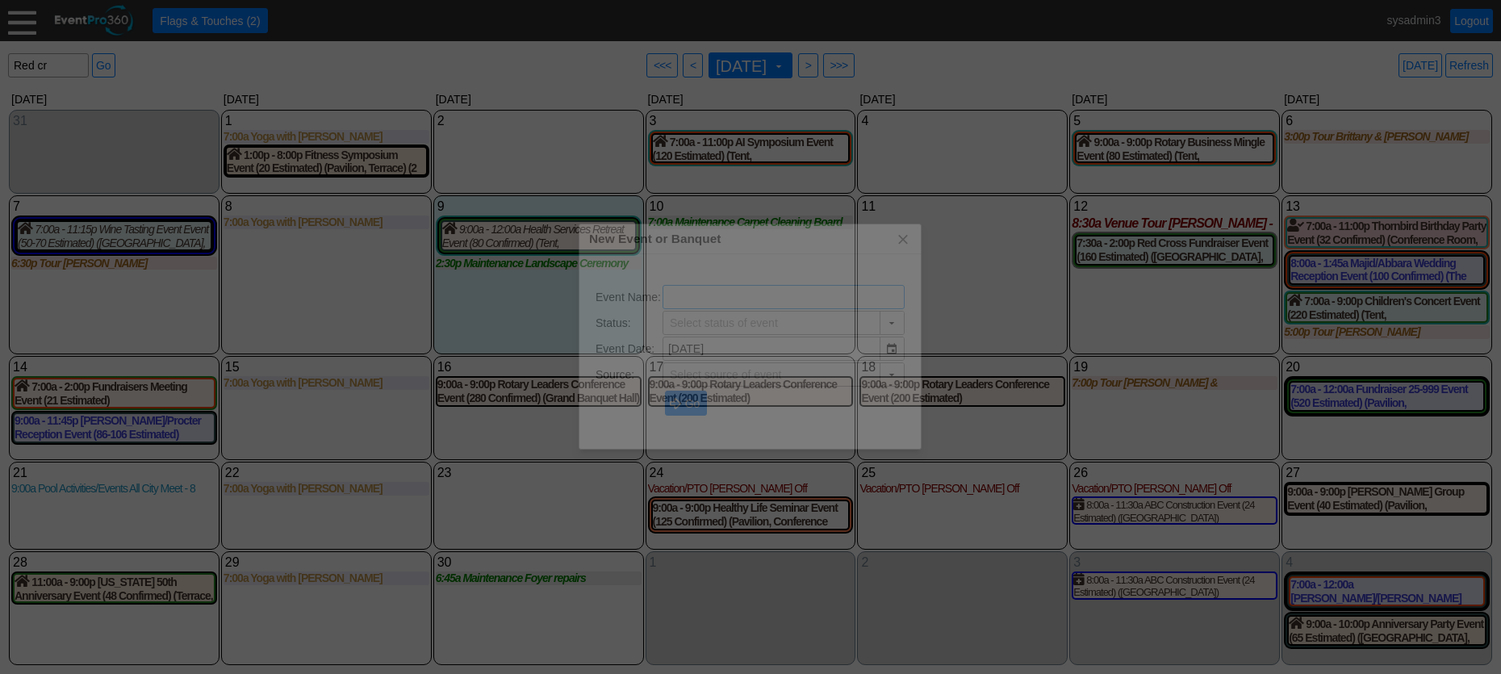
type input "Lead"
type input "Demo Venue 1"
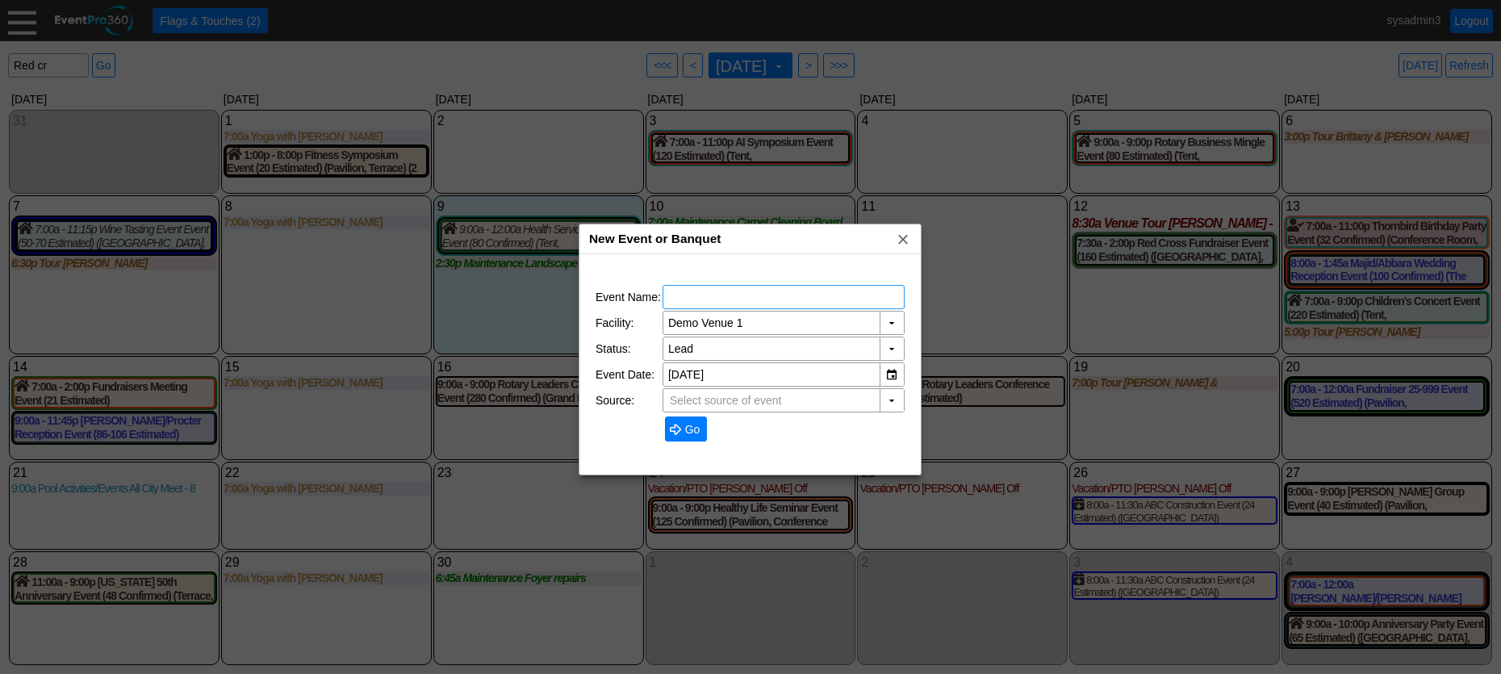
click at [802, 287] on input "text" at bounding box center [783, 297] width 231 height 23
type input "TEST"
click at [692, 429] on span "Go" at bounding box center [693, 429] width 22 height 16
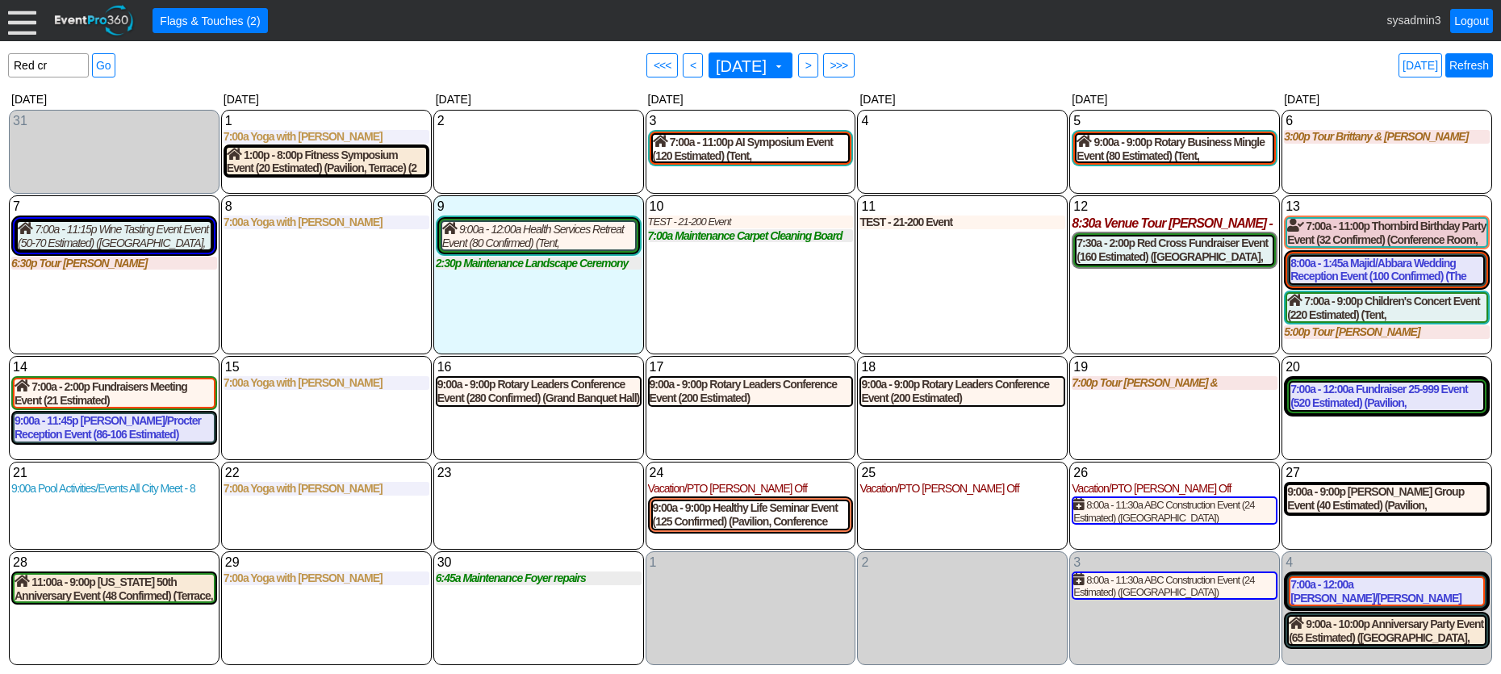
click at [1455, 65] on link "Refresh" at bounding box center [1469, 65] width 48 height 24
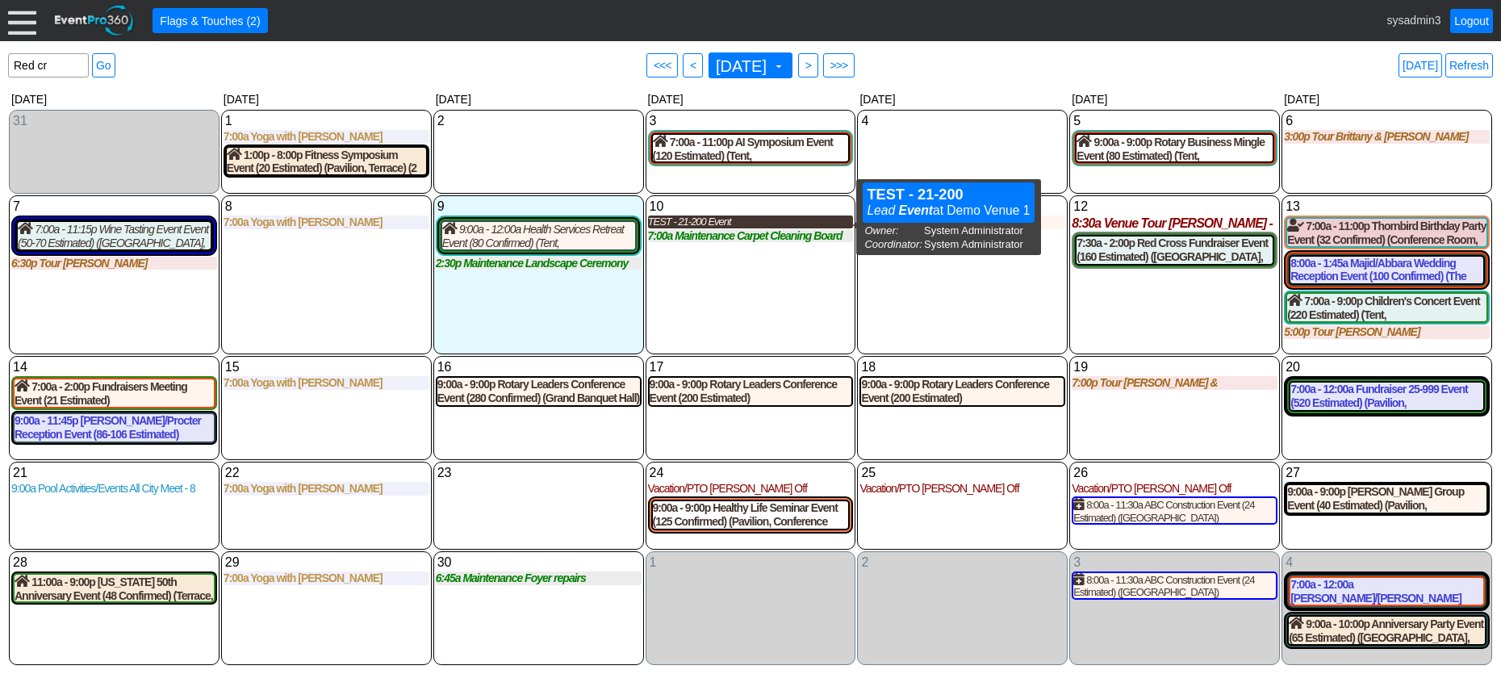
click at [750, 227] on div "TEST - 21-200 Event" at bounding box center [751, 221] width 206 height 13
click at [930, 306] on div "11 Thursday TEST - 21-200 Event TEST - 21-200 Booked Event at Demo Venue 1 Owne…" at bounding box center [962, 274] width 211 height 159
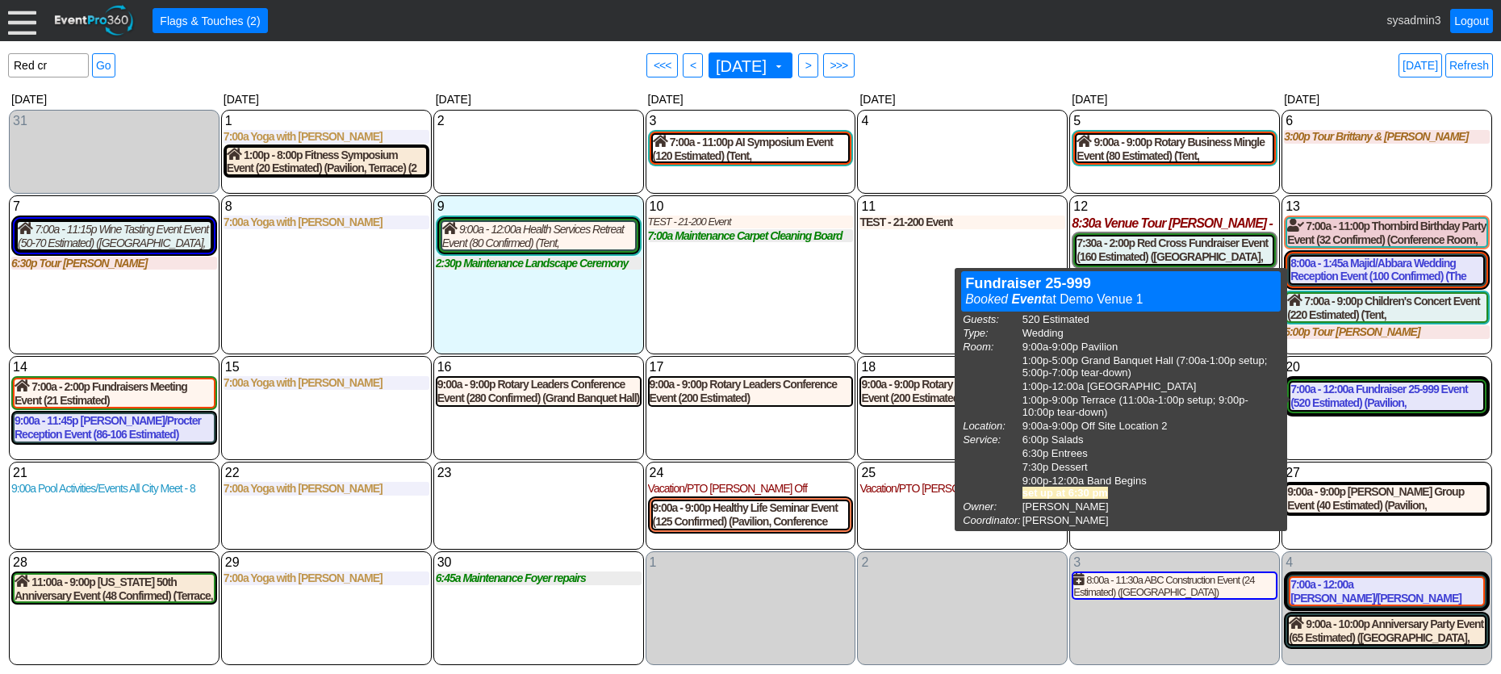
click at [888, 432] on div "18 Thursday 9:00a - 9:00p Rotary Leaders Conference Event (200 Estimated) (Gran…" at bounding box center [962, 408] width 211 height 104
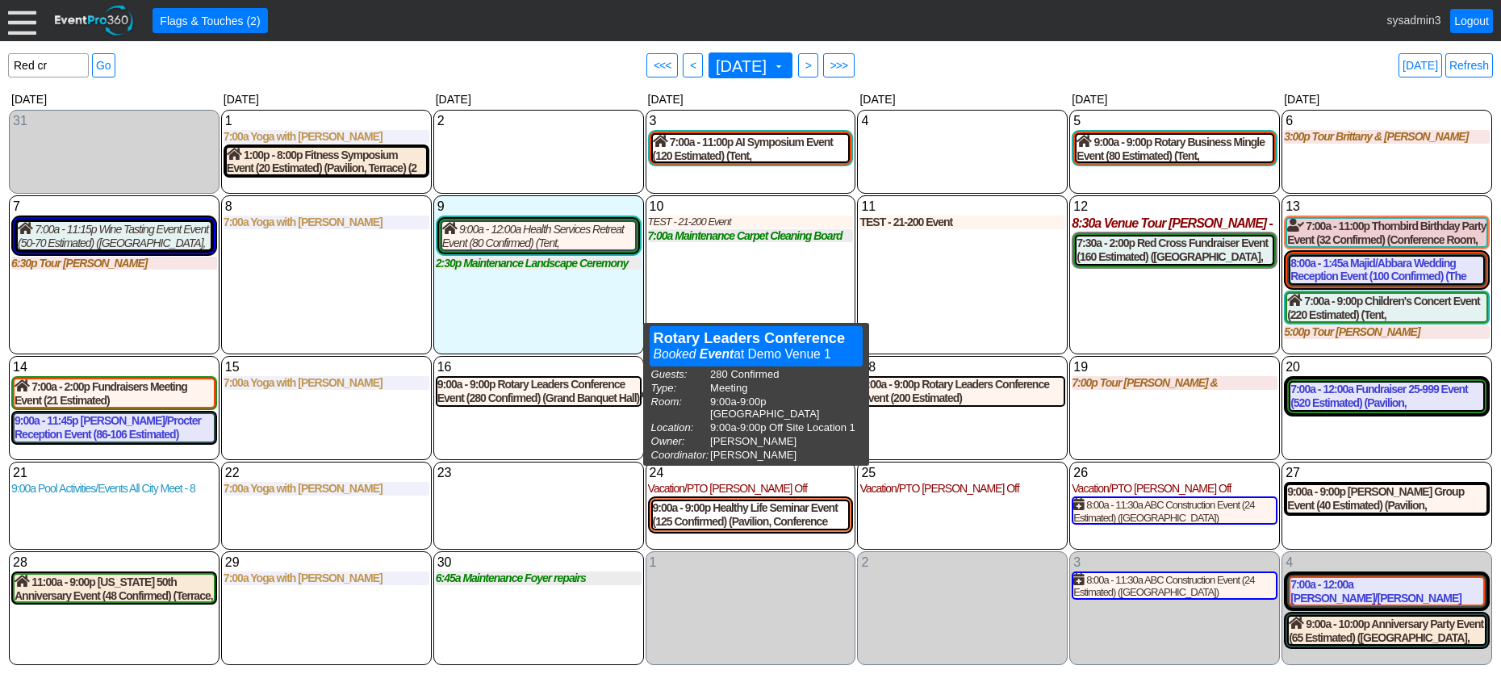
click at [921, 445] on div "18 Thursday 9:00a - 9:00p Rotary Leaders Conference Event (200 Estimated) (Gran…" at bounding box center [962, 408] width 211 height 104
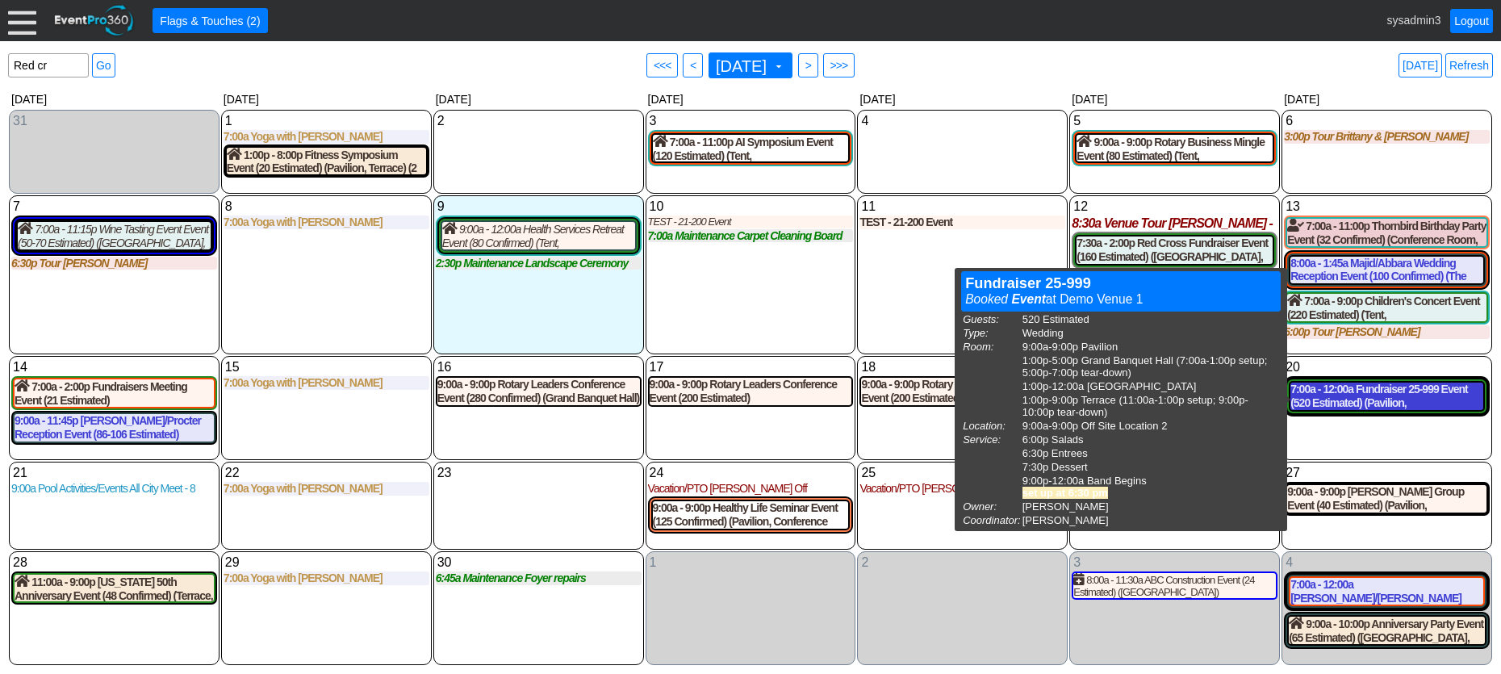
click at [1343, 396] on div "7:00a - 12:00a Fundraiser 25-999 Event (520 Estimated) (Pavilion, Grand Banquet…" at bounding box center [1386, 395] width 193 height 27
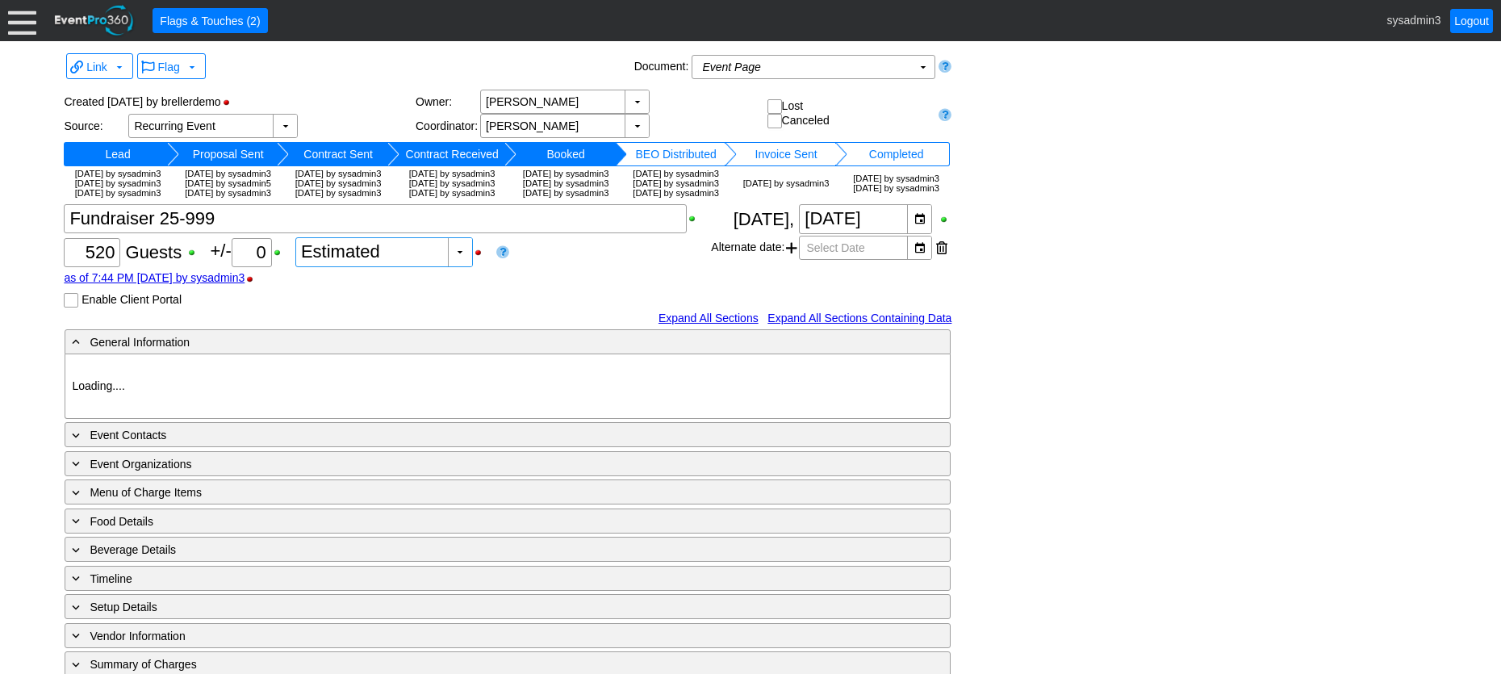
type input "Demo Venue 1"
type input "Wedding"
type input "[URL][DOMAIN_NAME]"
type input "675609"
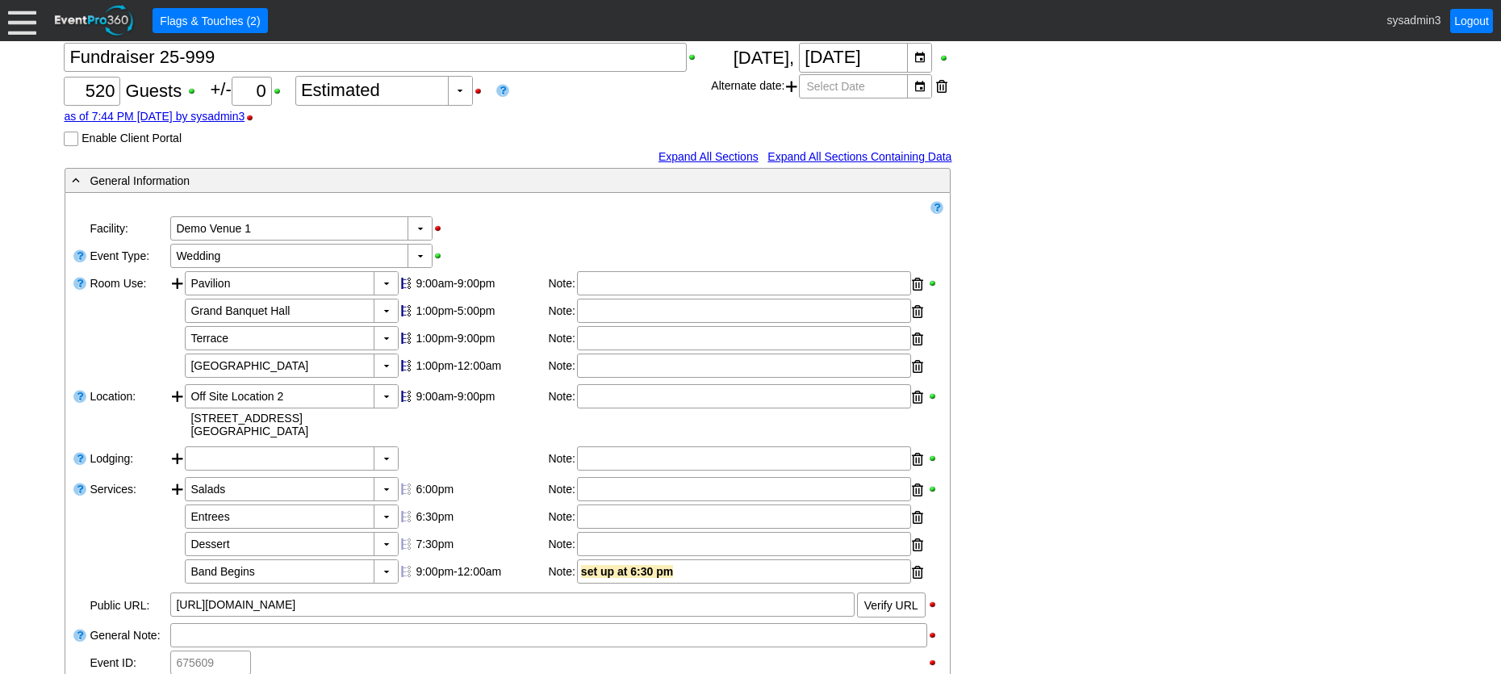
click at [69, 148] on input "Enable Client Portal" at bounding box center [73, 140] width 16 height 16
checkbox input "true"
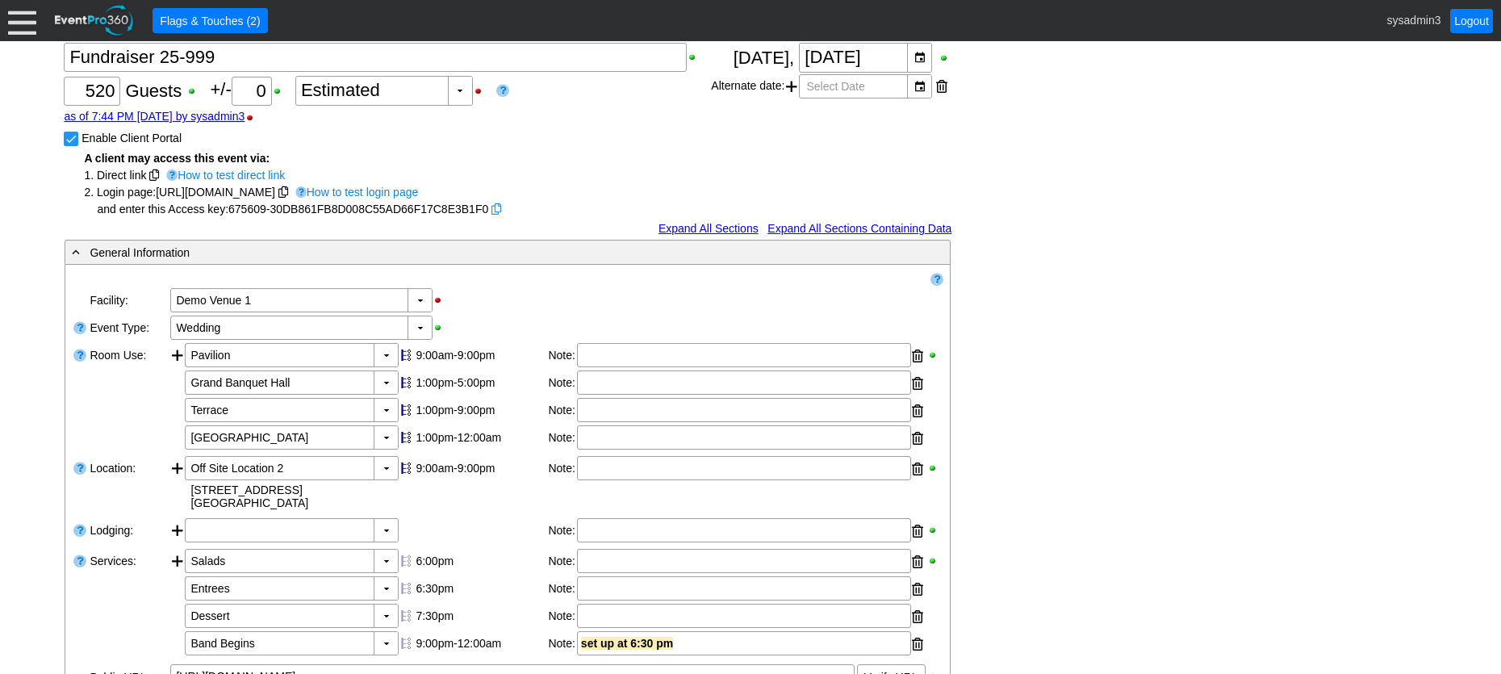
click at [501, 215] on span at bounding box center [496, 208] width 10 height 11
click at [671, 182] on div "A client may access this event via: 1. Direct link How to test direct link 2. L…" at bounding box center [387, 182] width 647 height 72
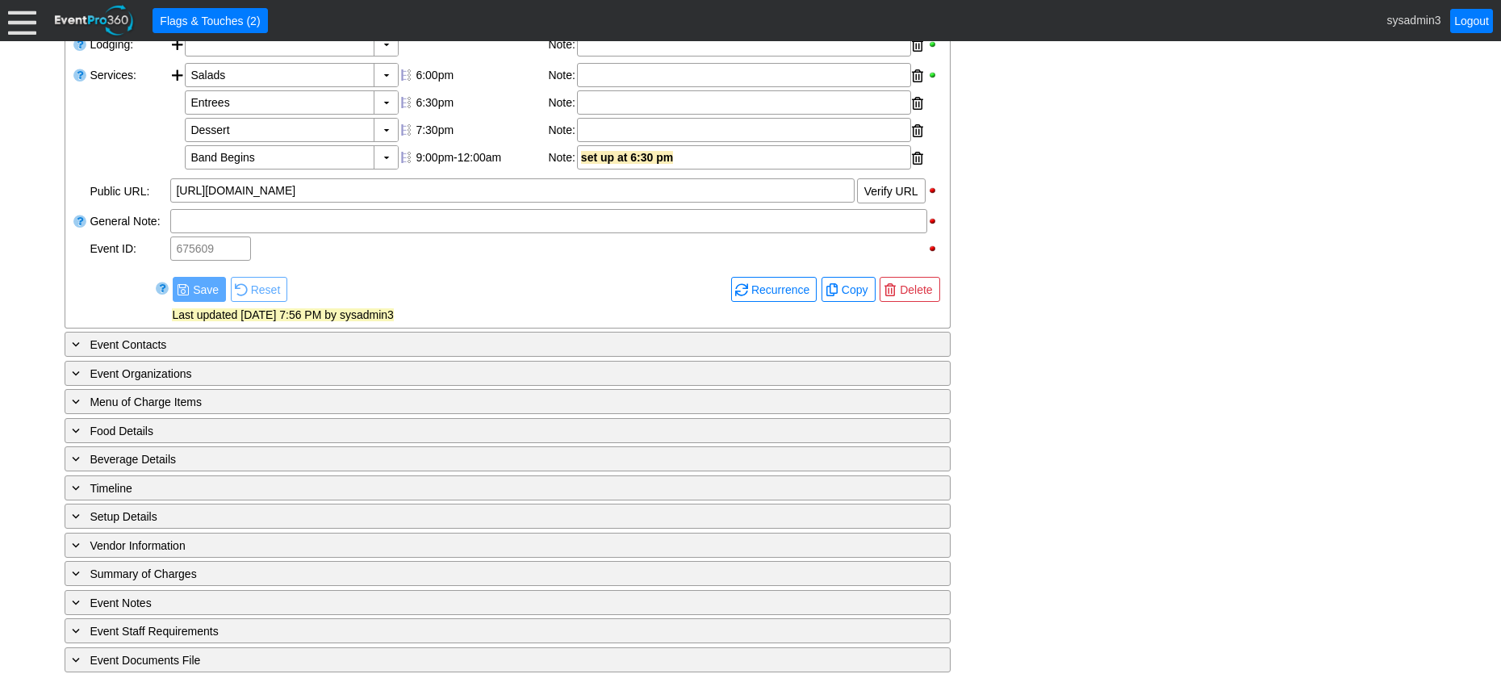
scroll to position [719, 0]
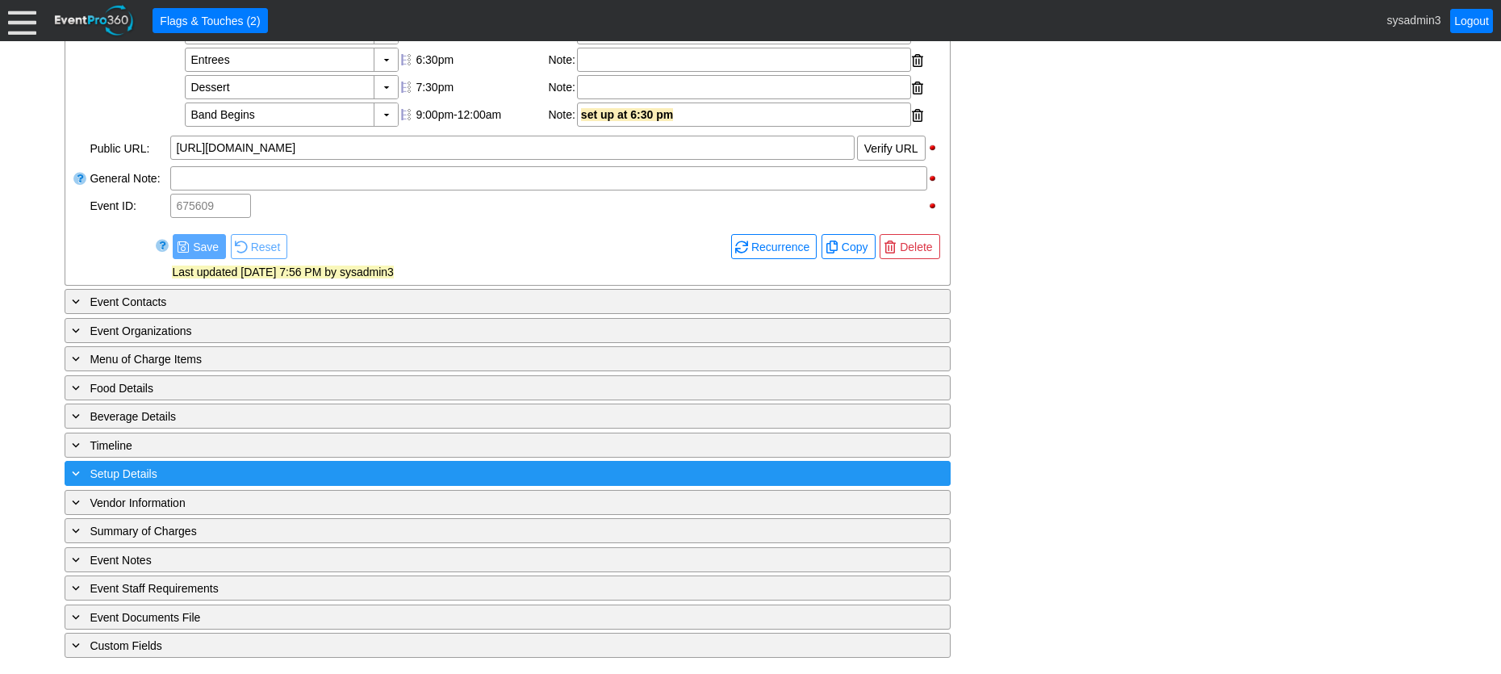
click at [331, 474] on div "+ Setup Details" at bounding box center [475, 473] width 812 height 19
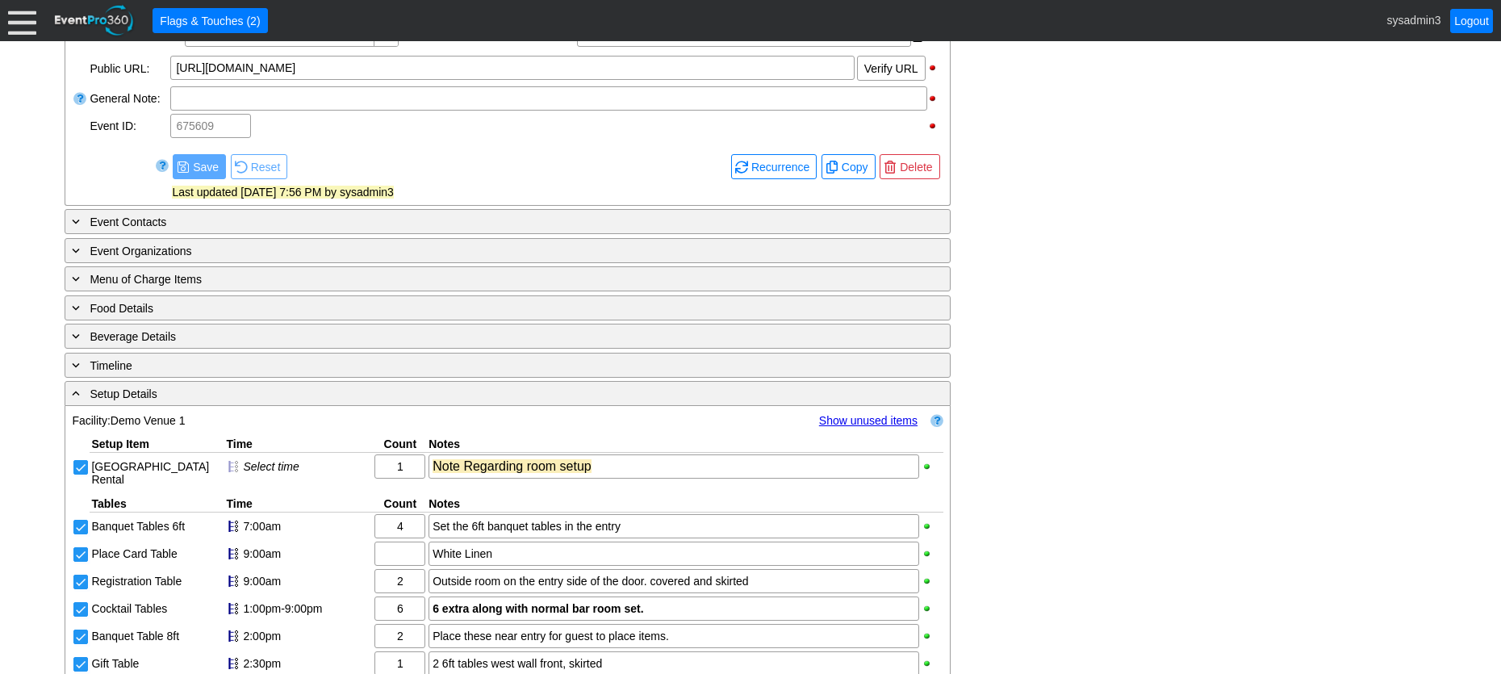
scroll to position [751, 0]
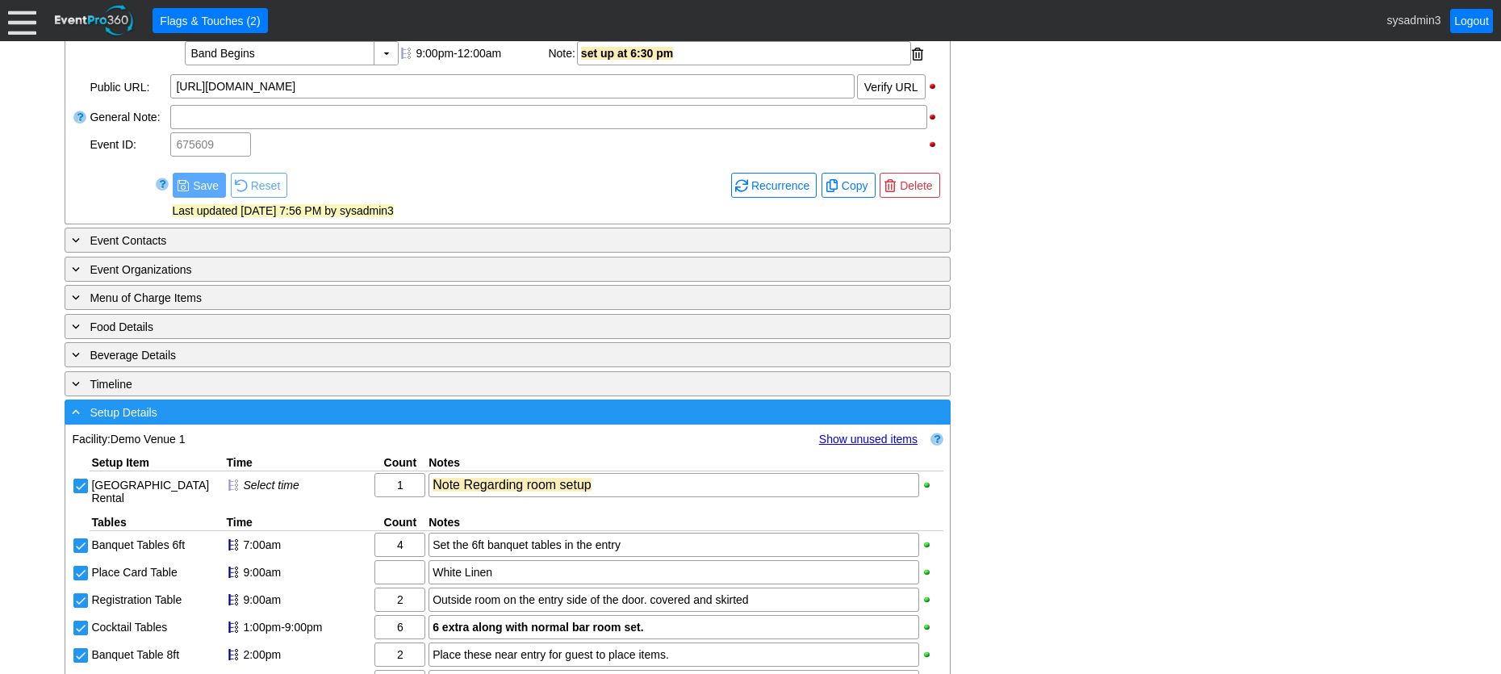
click at [512, 421] on div "- Setup Details" at bounding box center [475, 412] width 812 height 19
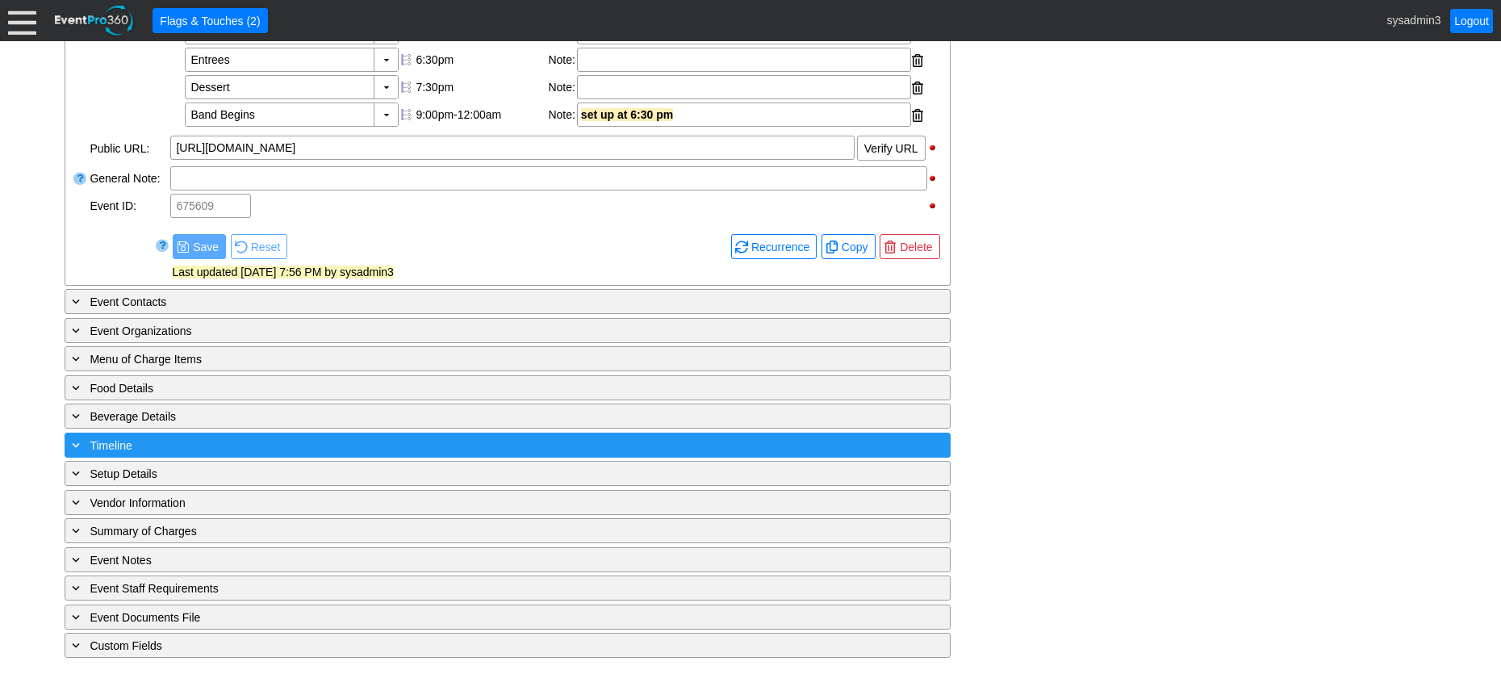
click at [474, 437] on div "+ Timeline" at bounding box center [475, 445] width 812 height 19
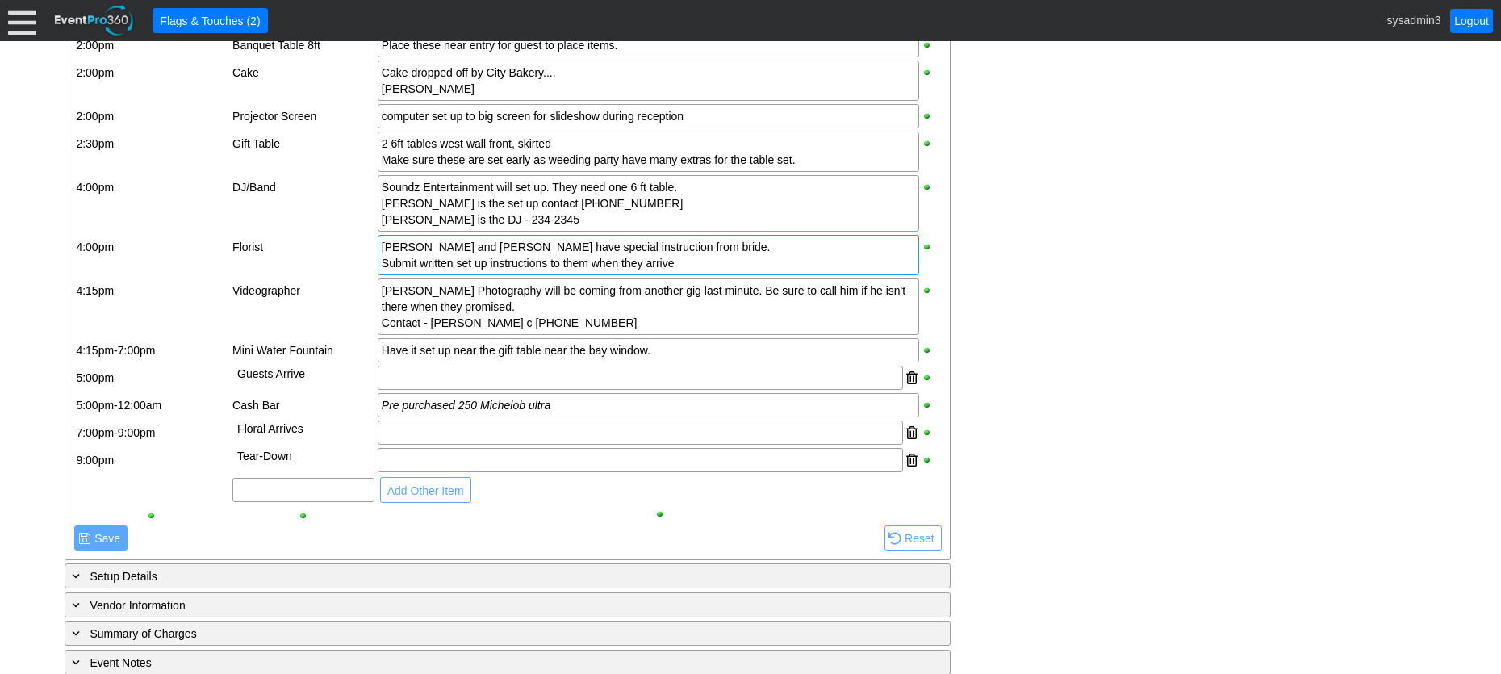
scroll to position [1481, 0]
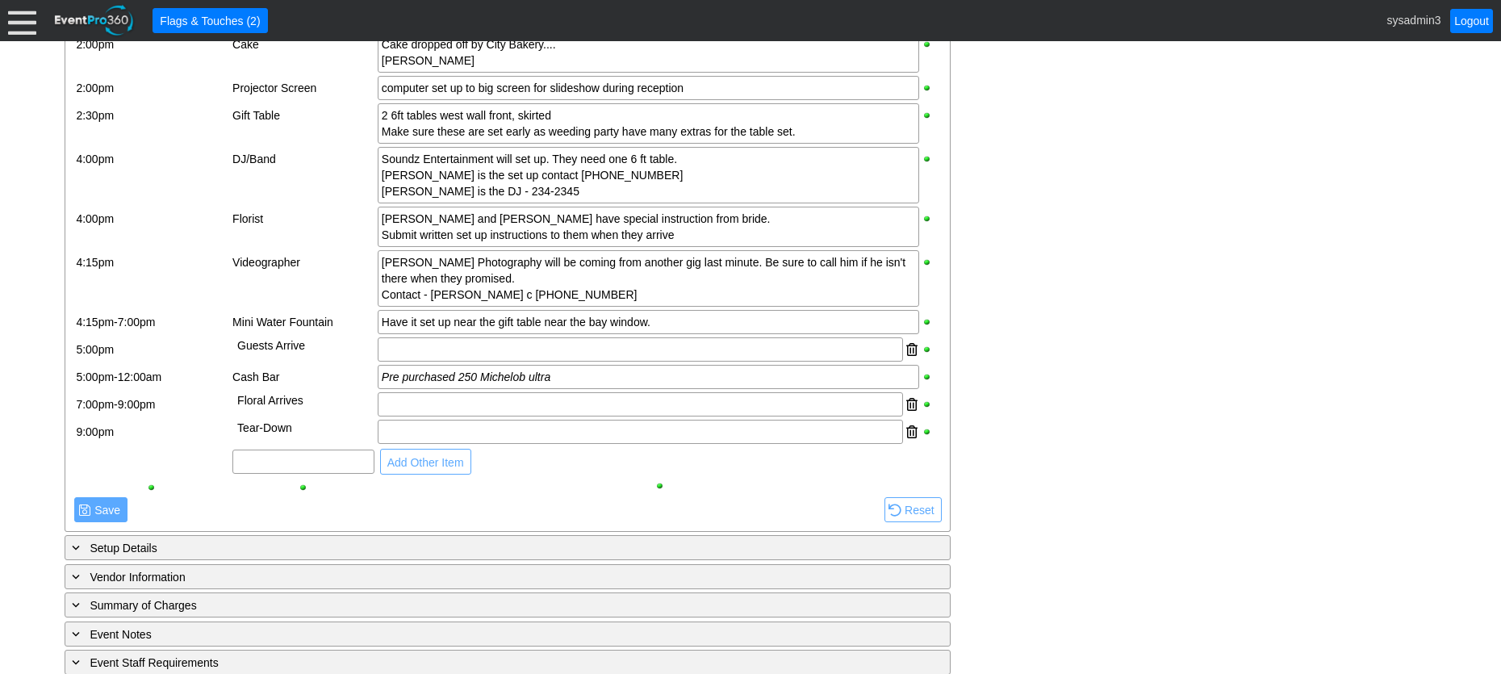
click at [450, 470] on span "Add Other Item" at bounding box center [425, 462] width 83 height 16
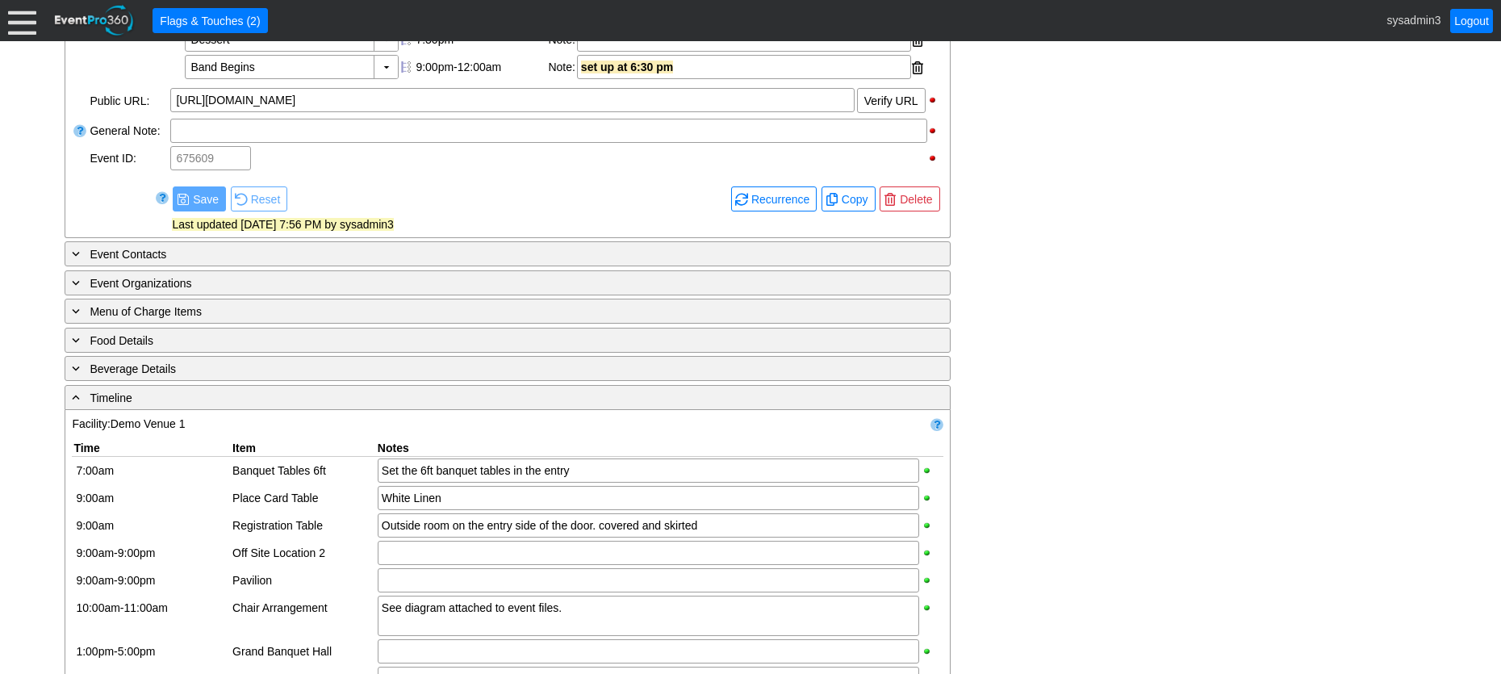
scroll to position [675, 0]
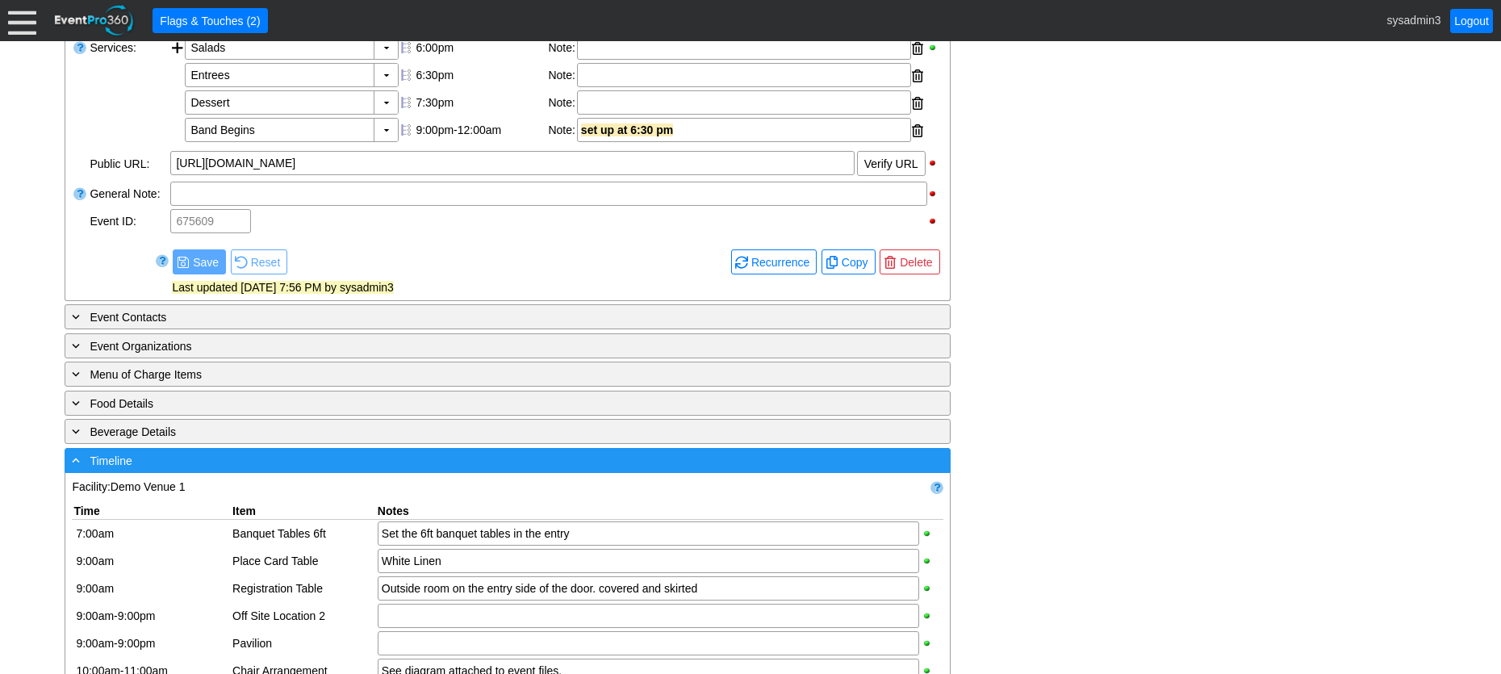
click at [512, 470] on div "- Timeline" at bounding box center [475, 460] width 812 height 19
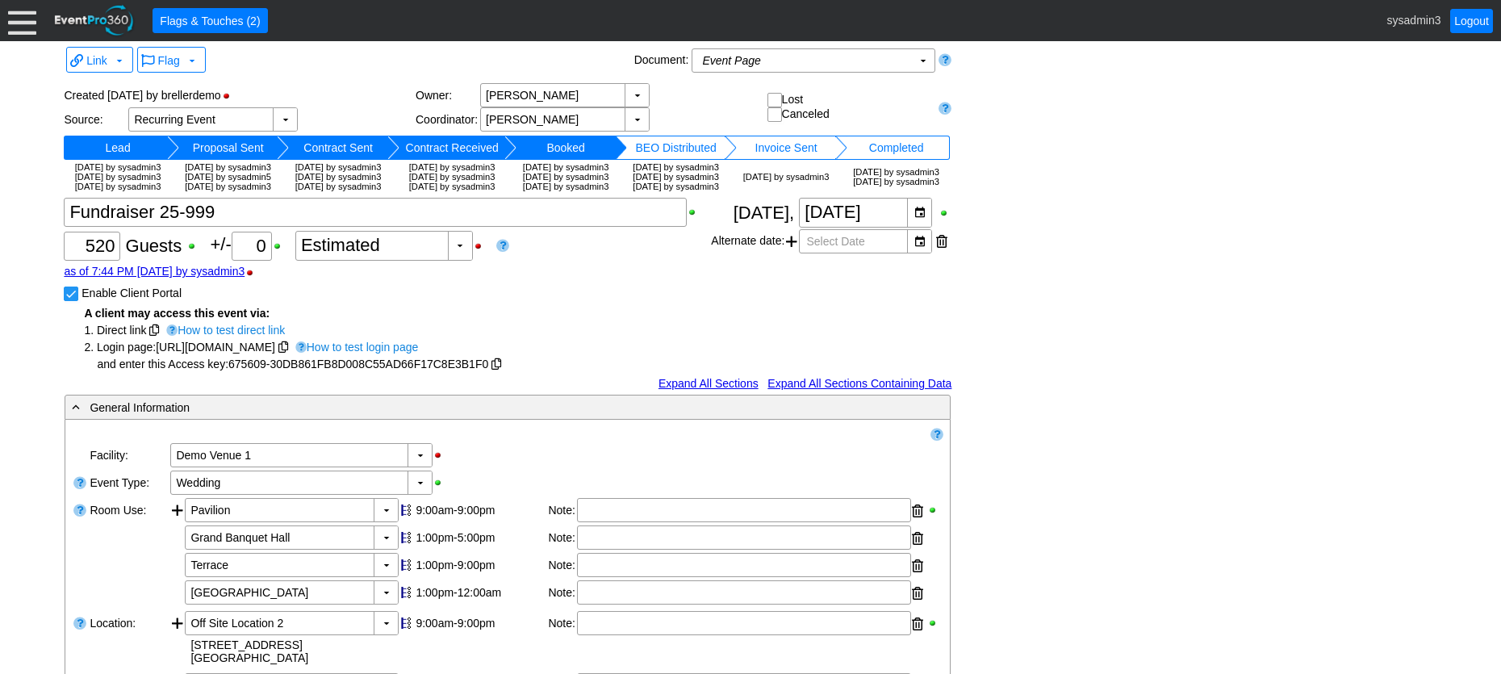
scroll to position [0, 0]
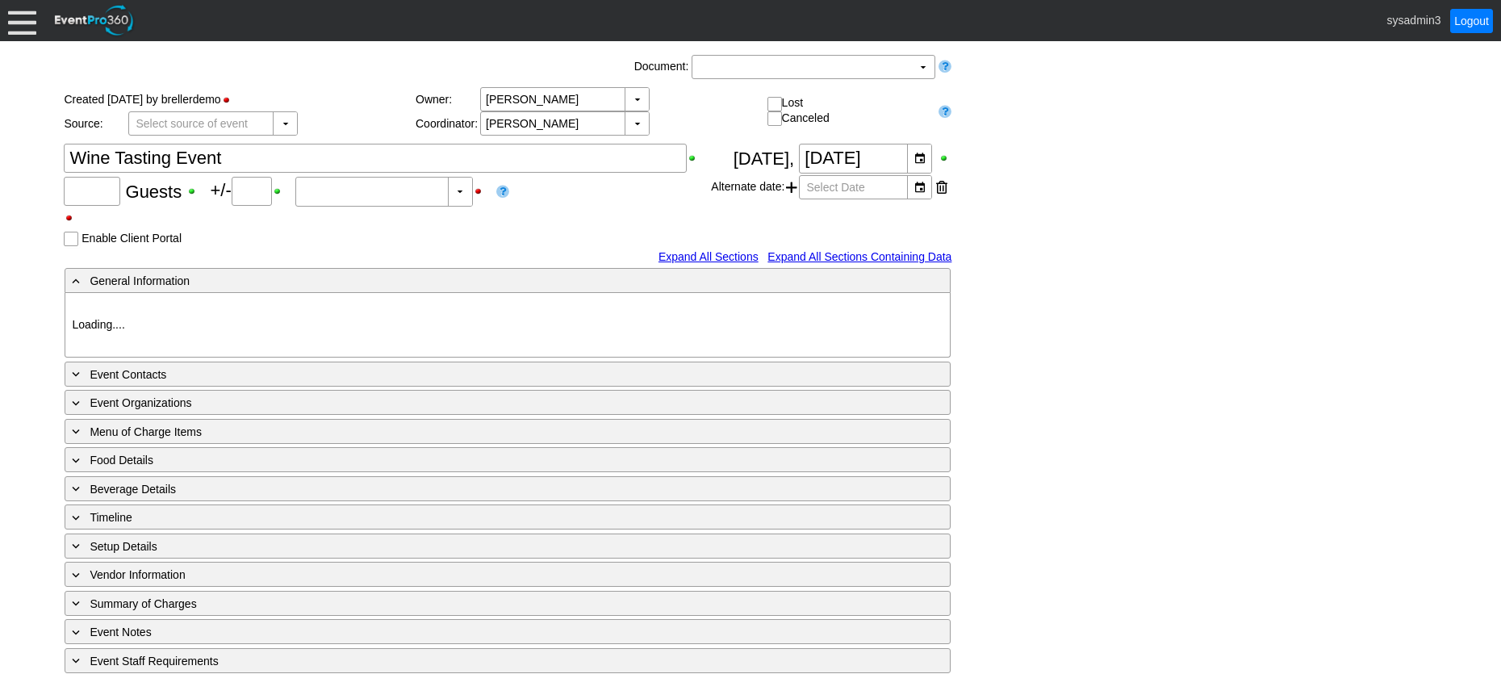
type input "60"
type input "10"
type input "Estimated"
type input "Demo Venue 1"
type input "Fundraiser"
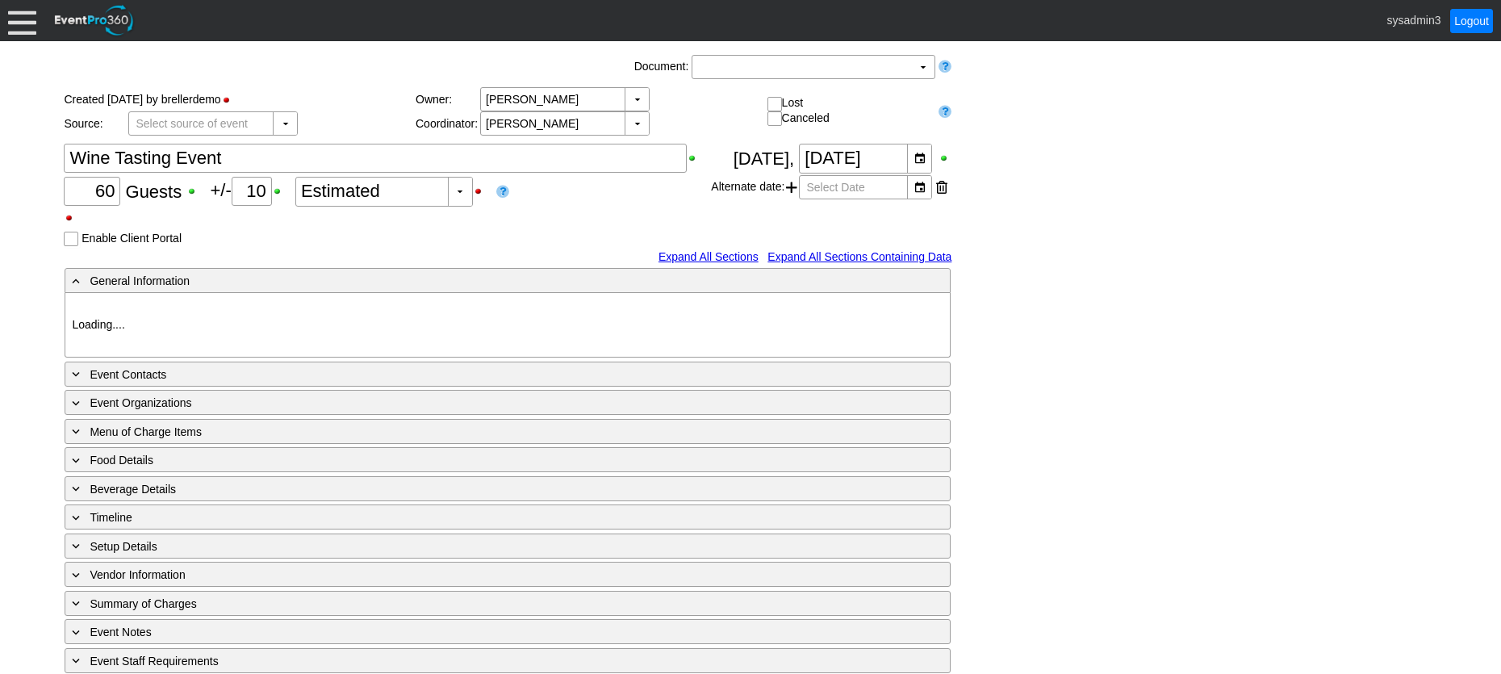
type input "393968"
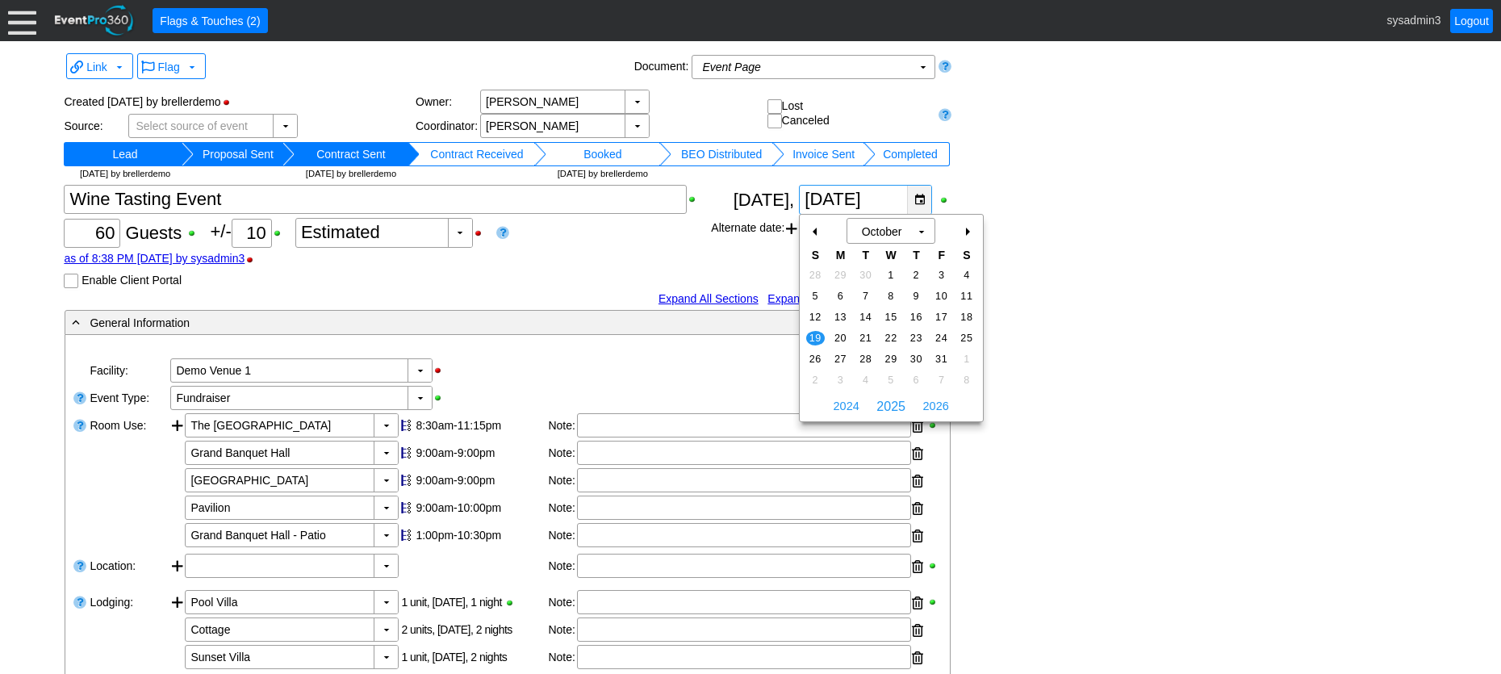
click at [918, 197] on div "▼" at bounding box center [919, 200] width 24 height 28
click at [812, 226] on div "-" at bounding box center [816, 231] width 26 height 27
click at [815, 293] on span "7" at bounding box center [815, 296] width 19 height 15
type input "[DATE]"
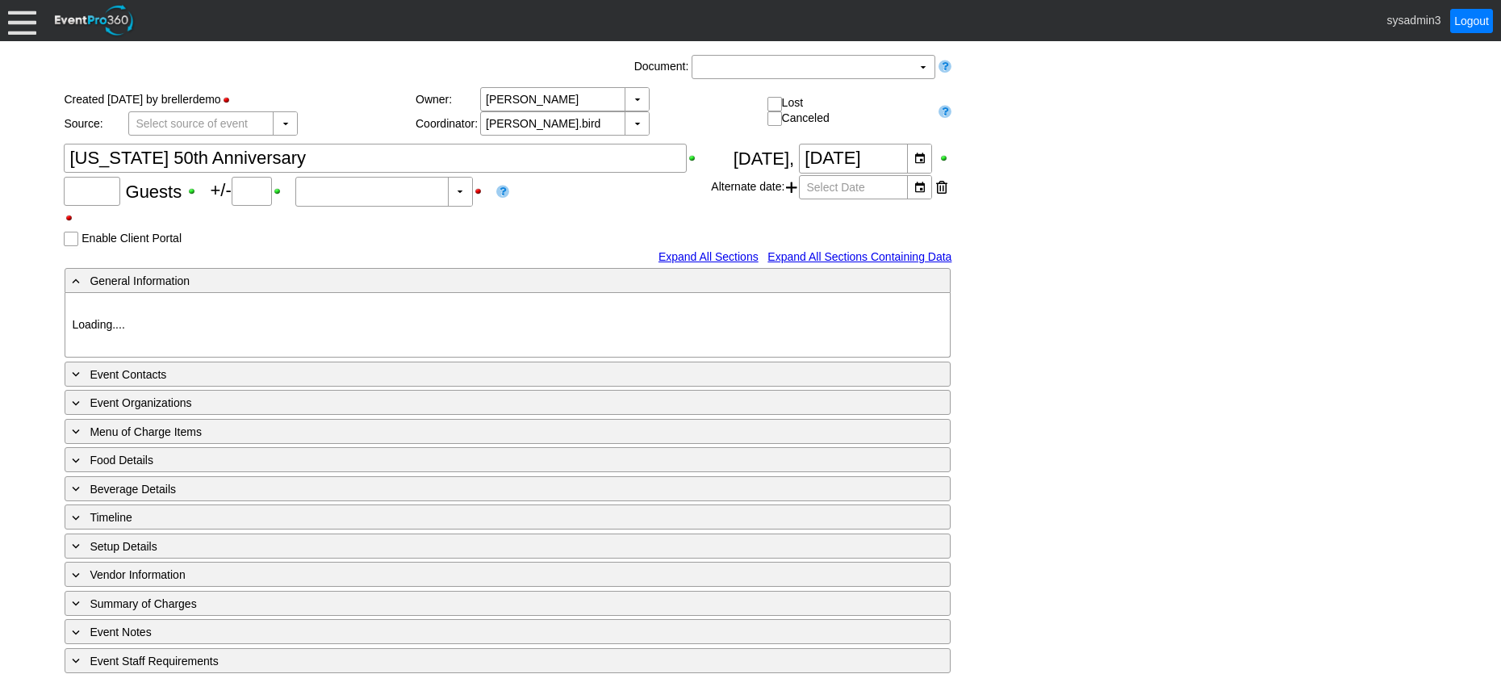
type input "48"
type input "Confirmed"
type input "Demo Venue 1"
type input "Anniversary Celebration"
type input "10371"
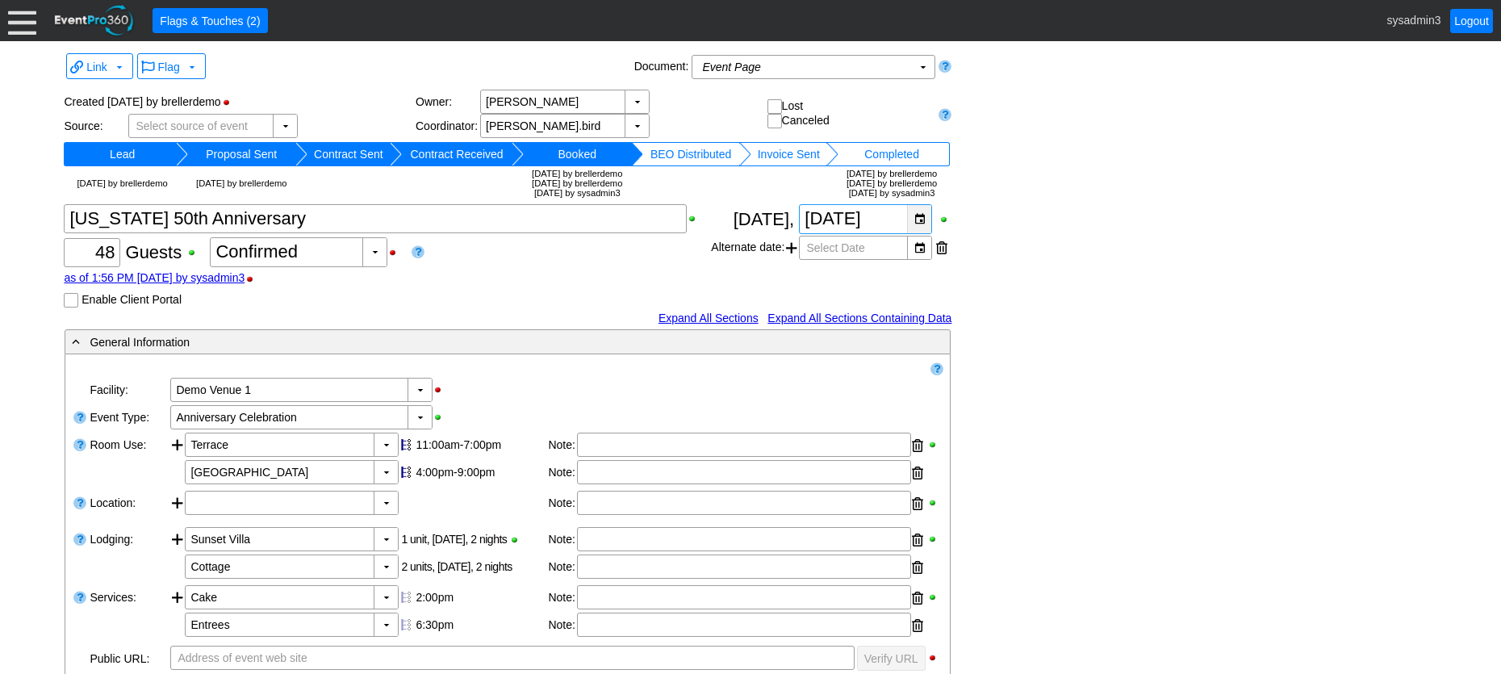
click at [923, 216] on div "▼" at bounding box center [919, 219] width 24 height 28
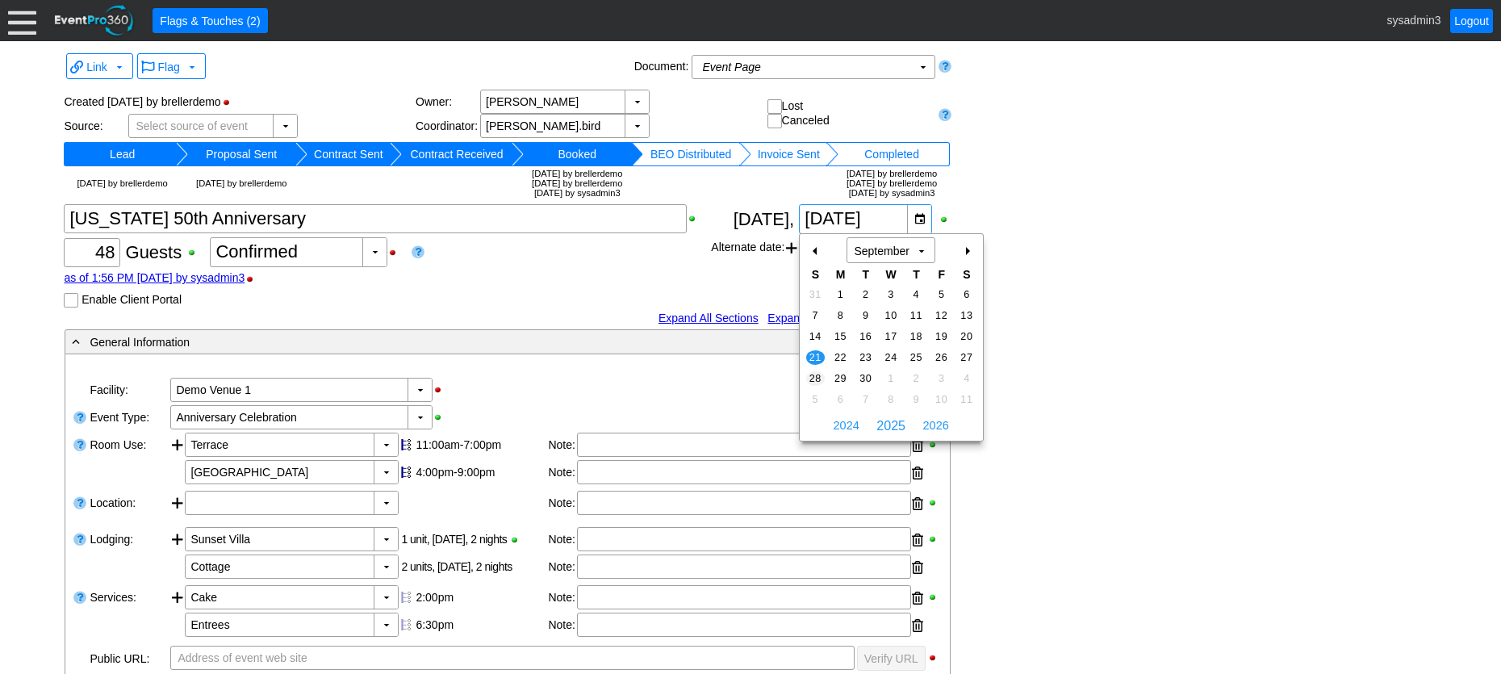
click at [815, 374] on span "28" at bounding box center [815, 378] width 19 height 15
type input "[DATE]"
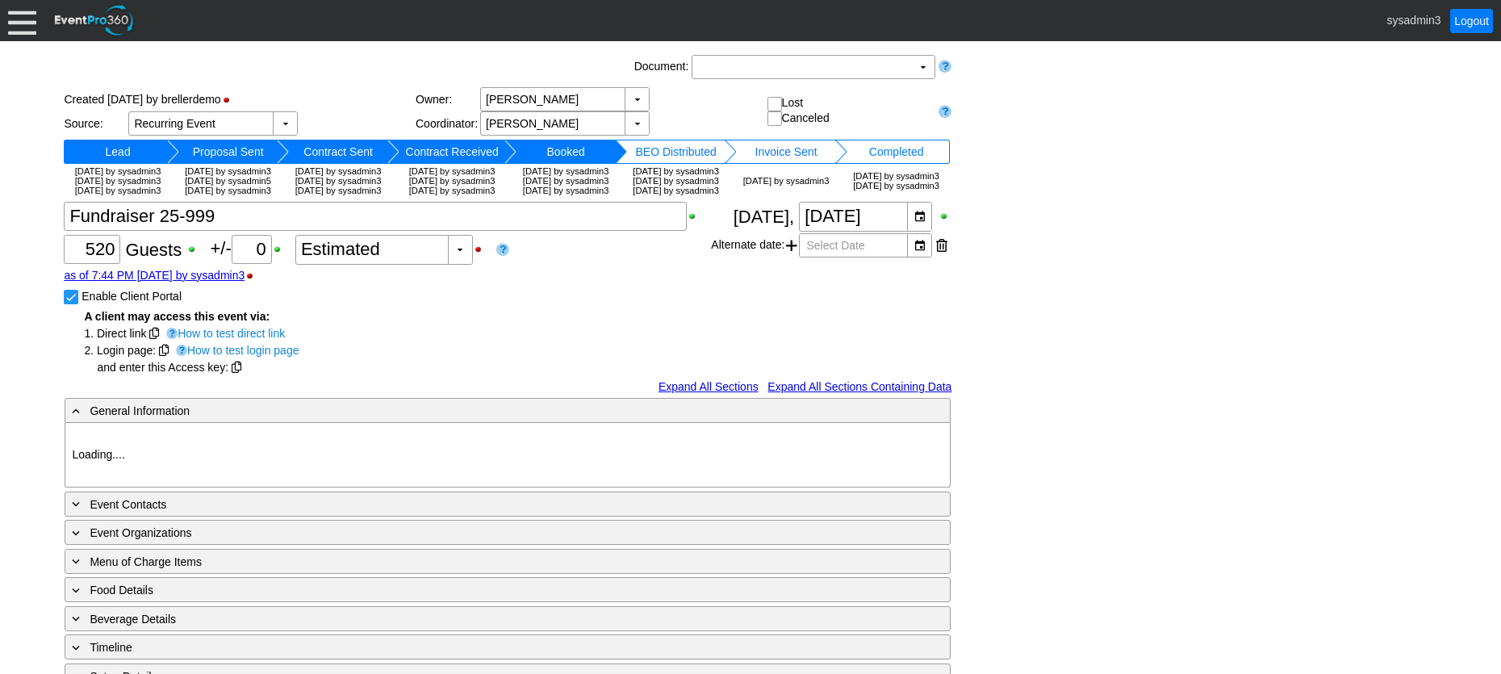
type input "Demo Venue 1"
type input "Wedding"
type input "[URL][DOMAIN_NAME]"
type input "675609"
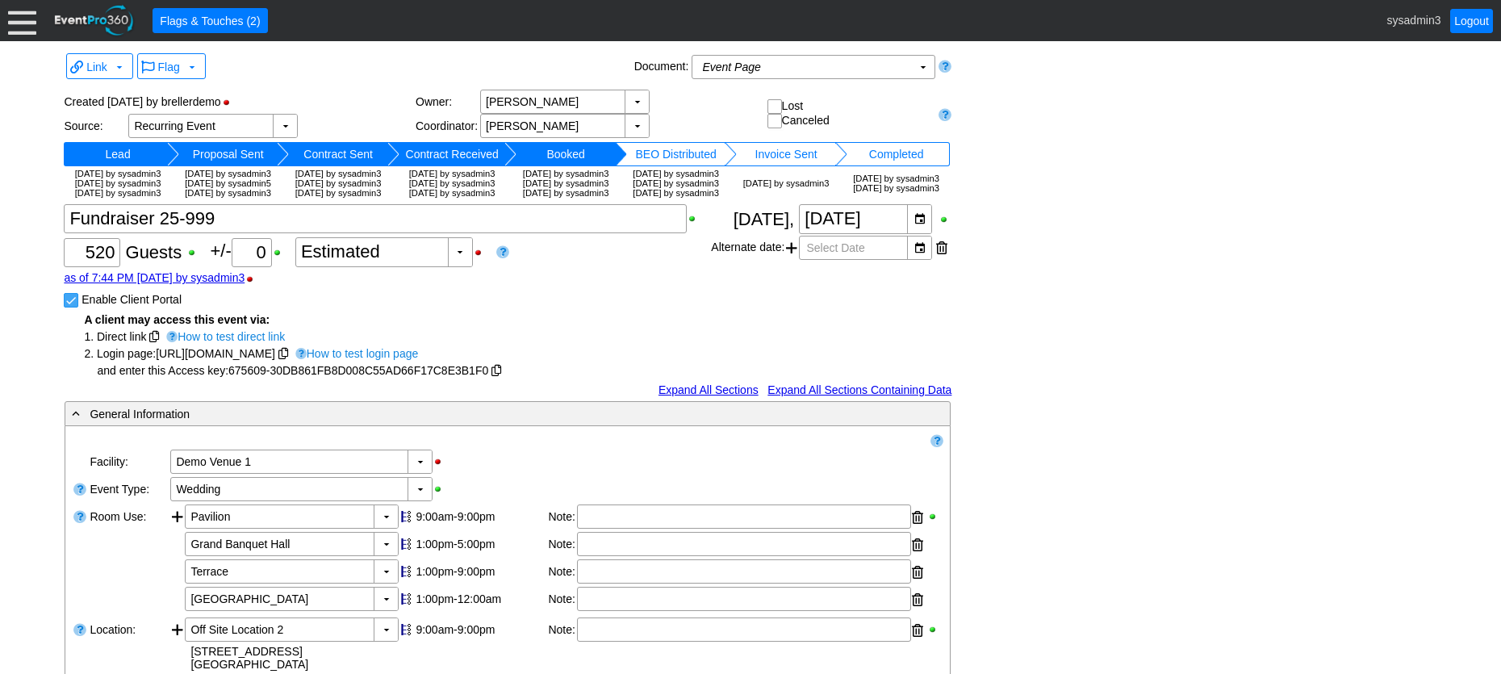
click at [69, 310] on input "Enable Client Portal" at bounding box center [73, 302] width 16 height 16
checkbox input "false"
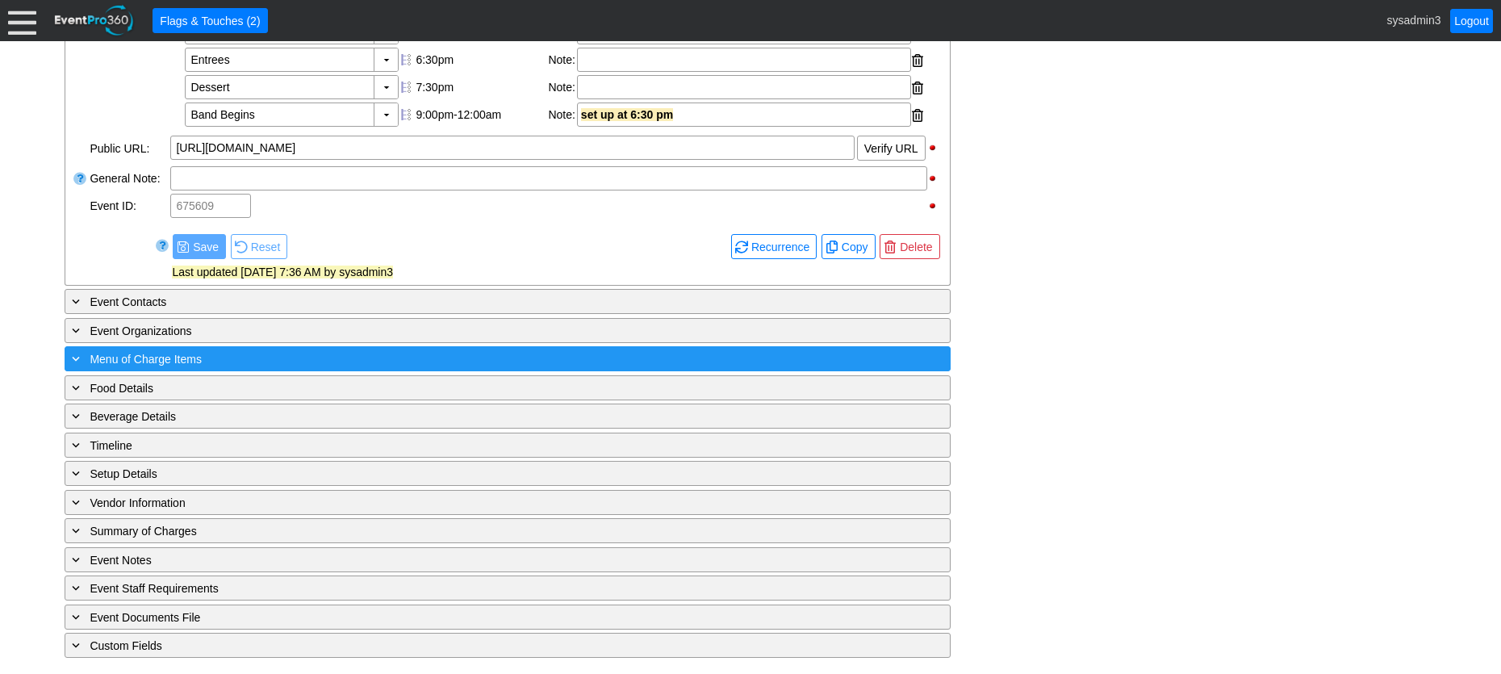
scroll to position [647, 0]
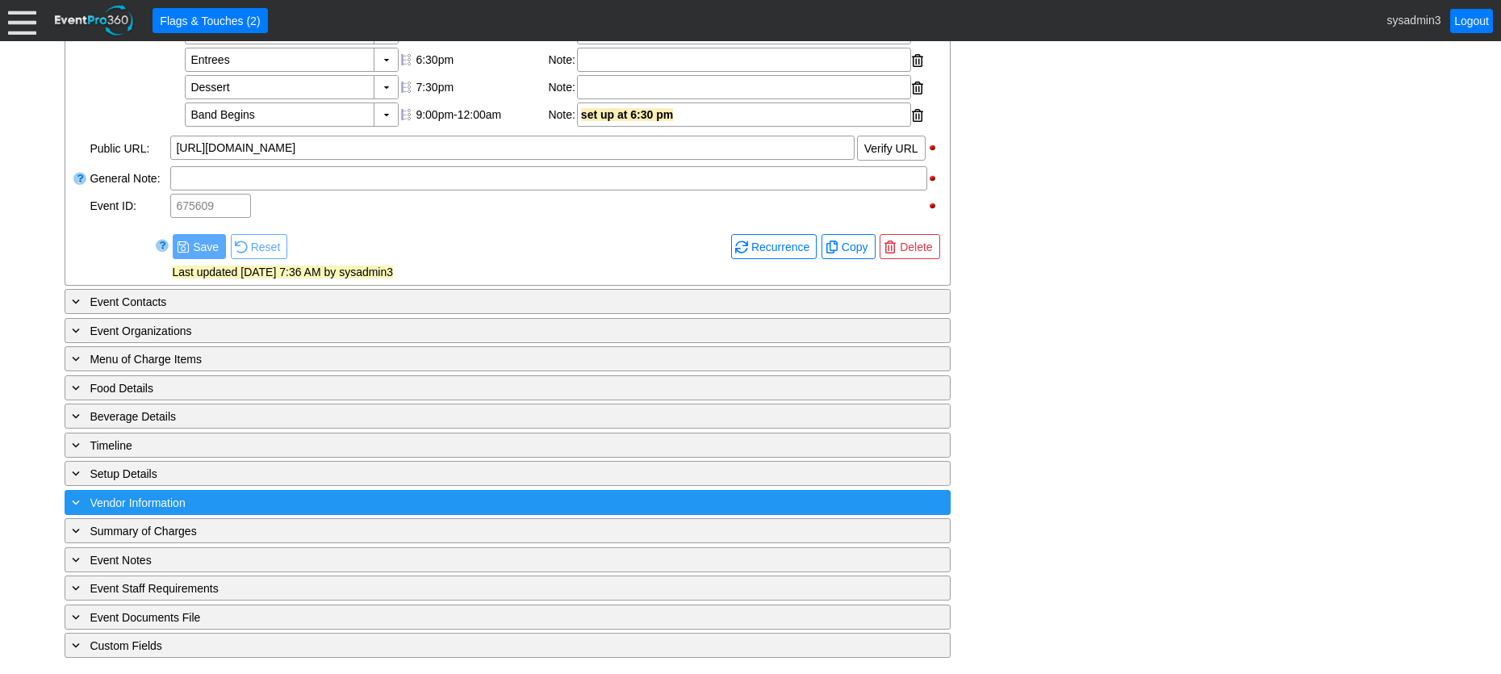
click at [282, 509] on div "+ Vendor Information" at bounding box center [475, 502] width 812 height 19
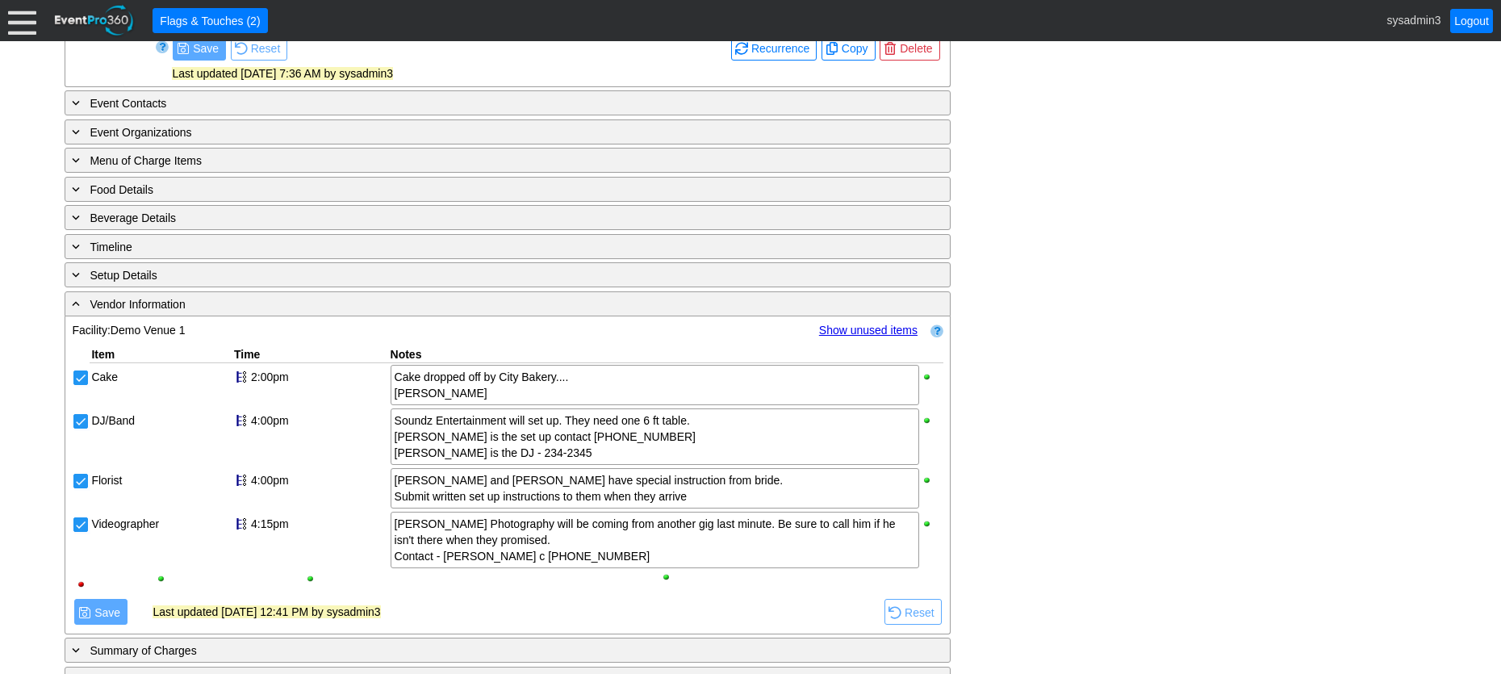
scroll to position [889, 0]
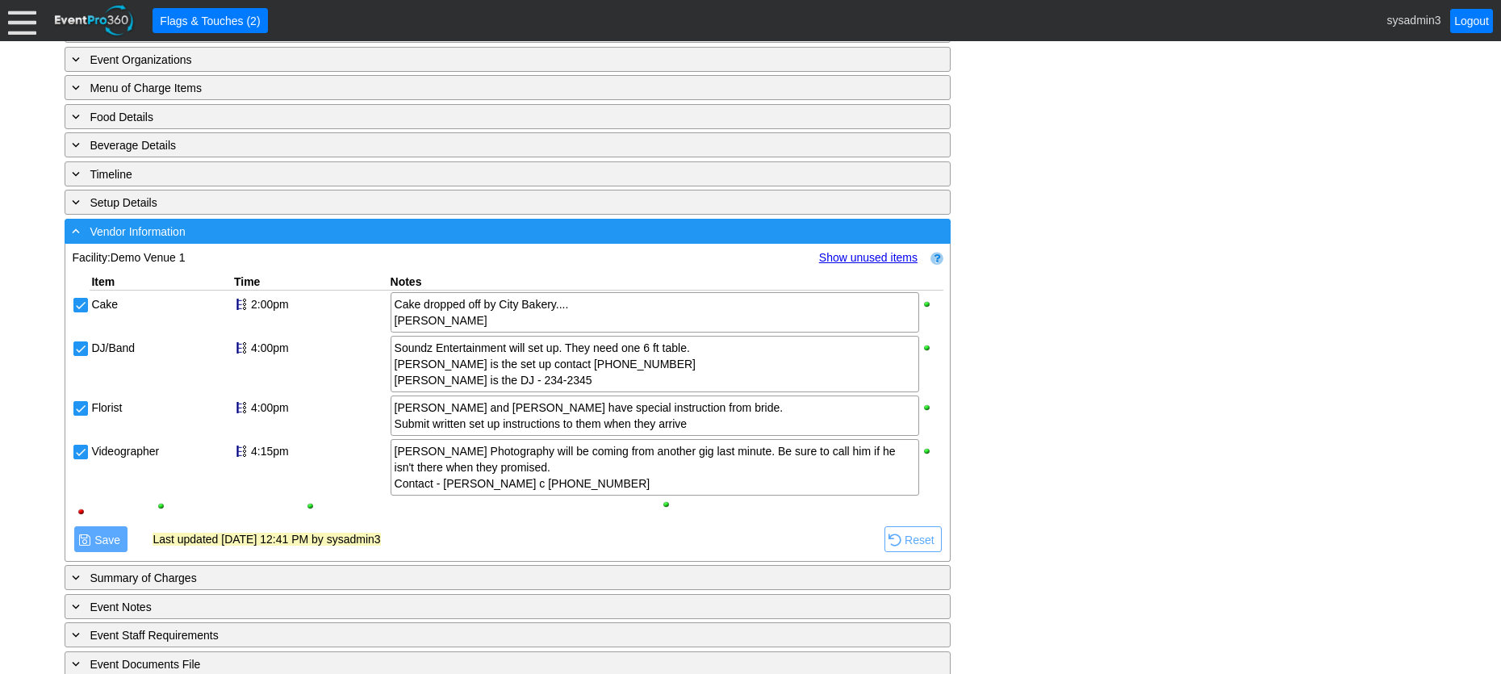
click at [350, 240] on div "- Vendor Information" at bounding box center [475, 231] width 812 height 19
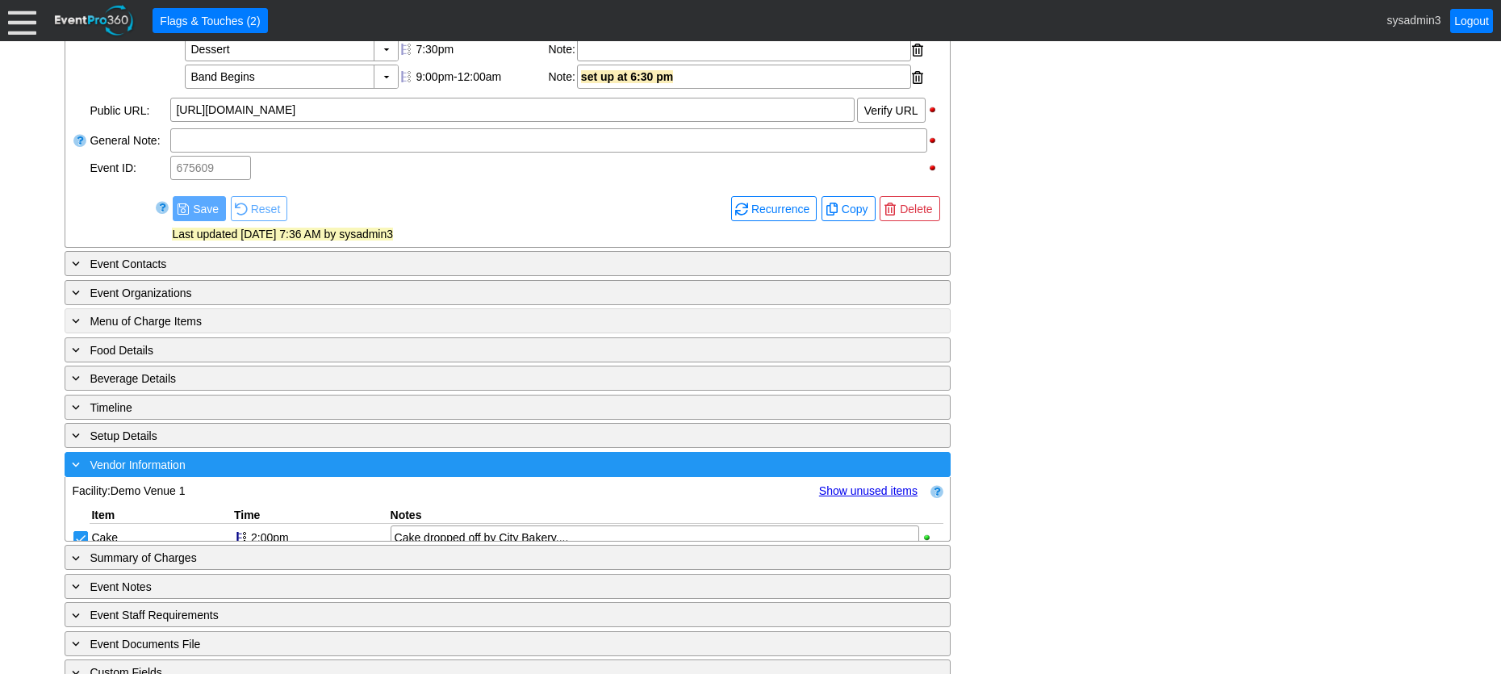
scroll to position [647, 0]
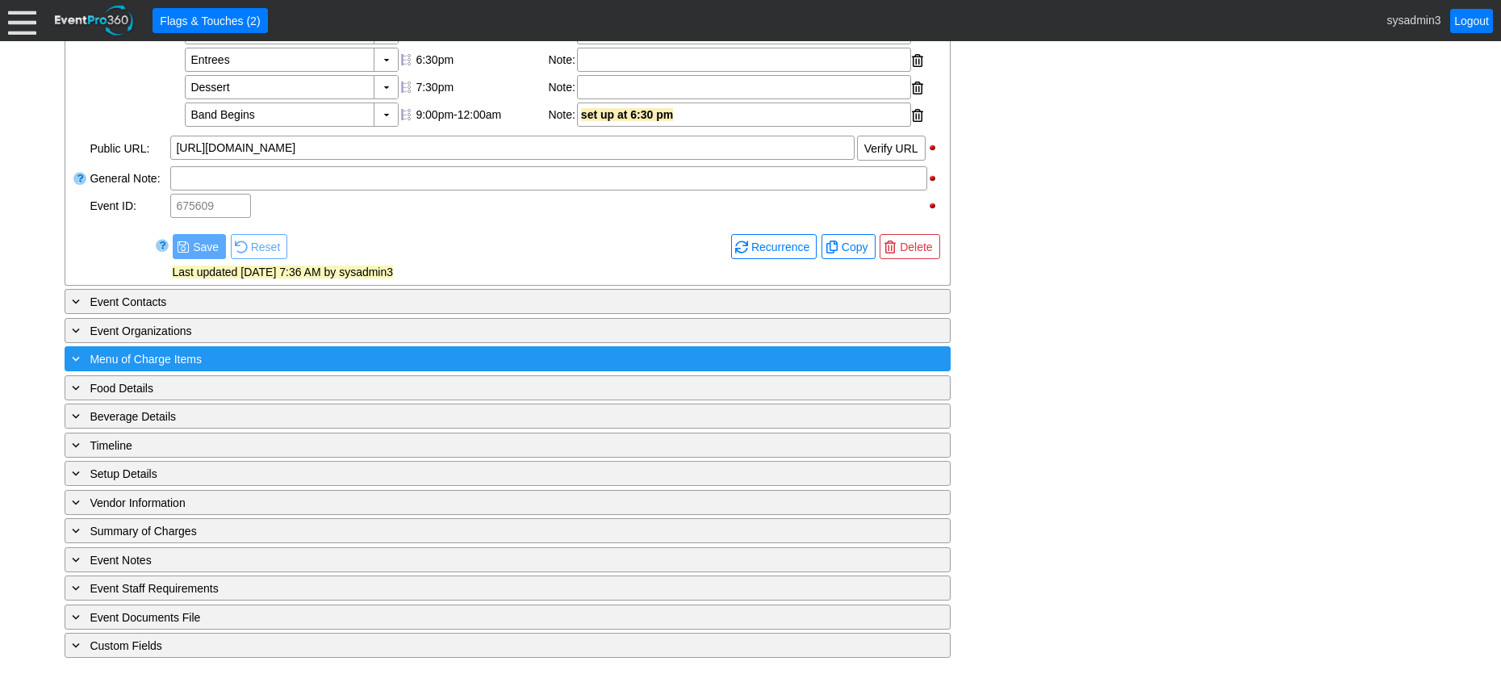
click at [325, 365] on div "+ Menu of Charge Items" at bounding box center [475, 358] width 812 height 19
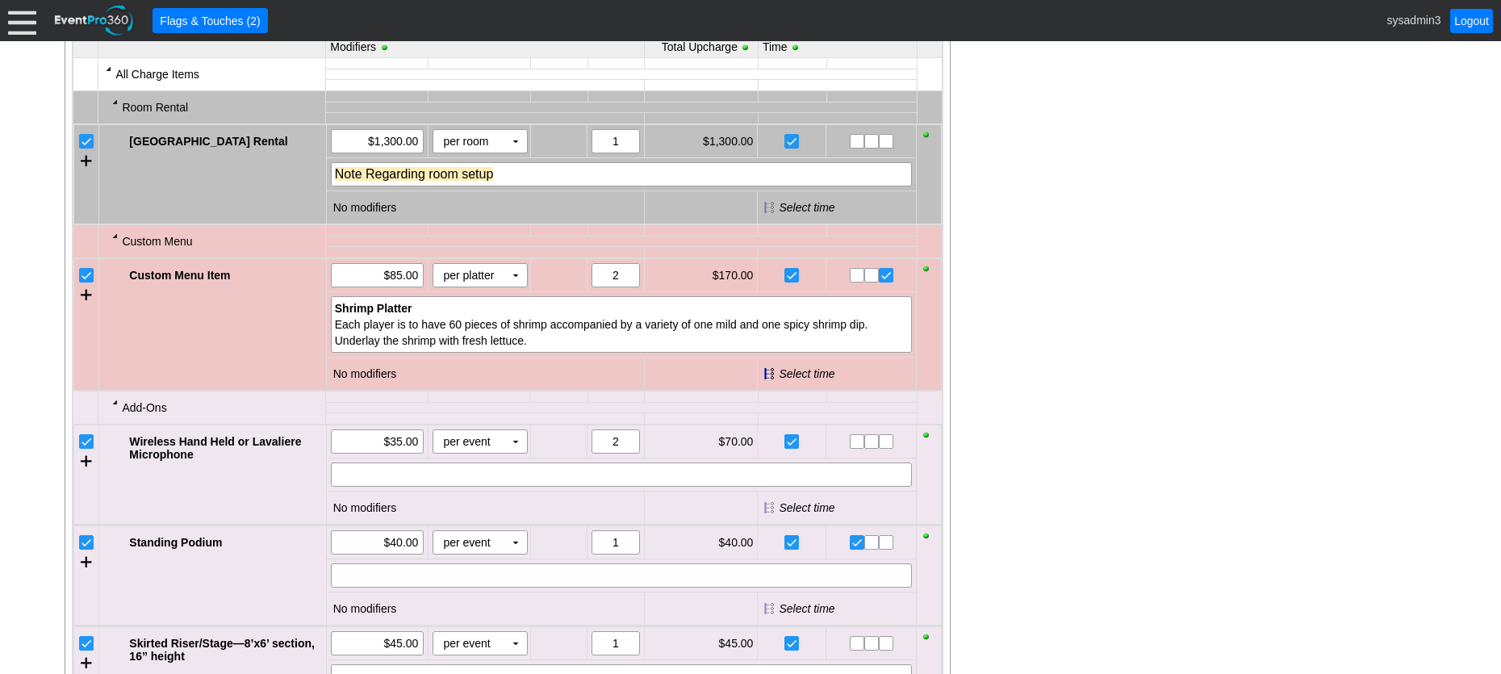
scroll to position [888, 0]
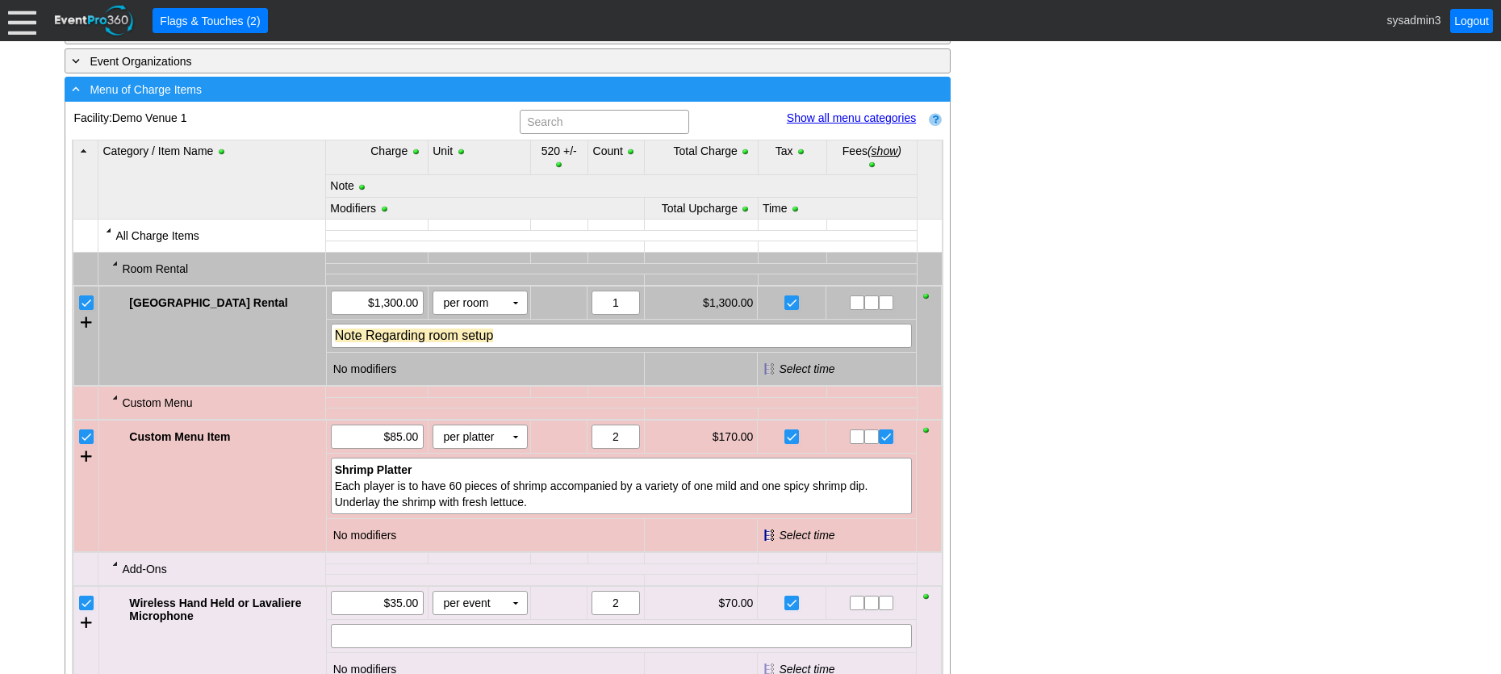
click at [370, 98] on div "- Menu of Charge Items" at bounding box center [475, 89] width 812 height 19
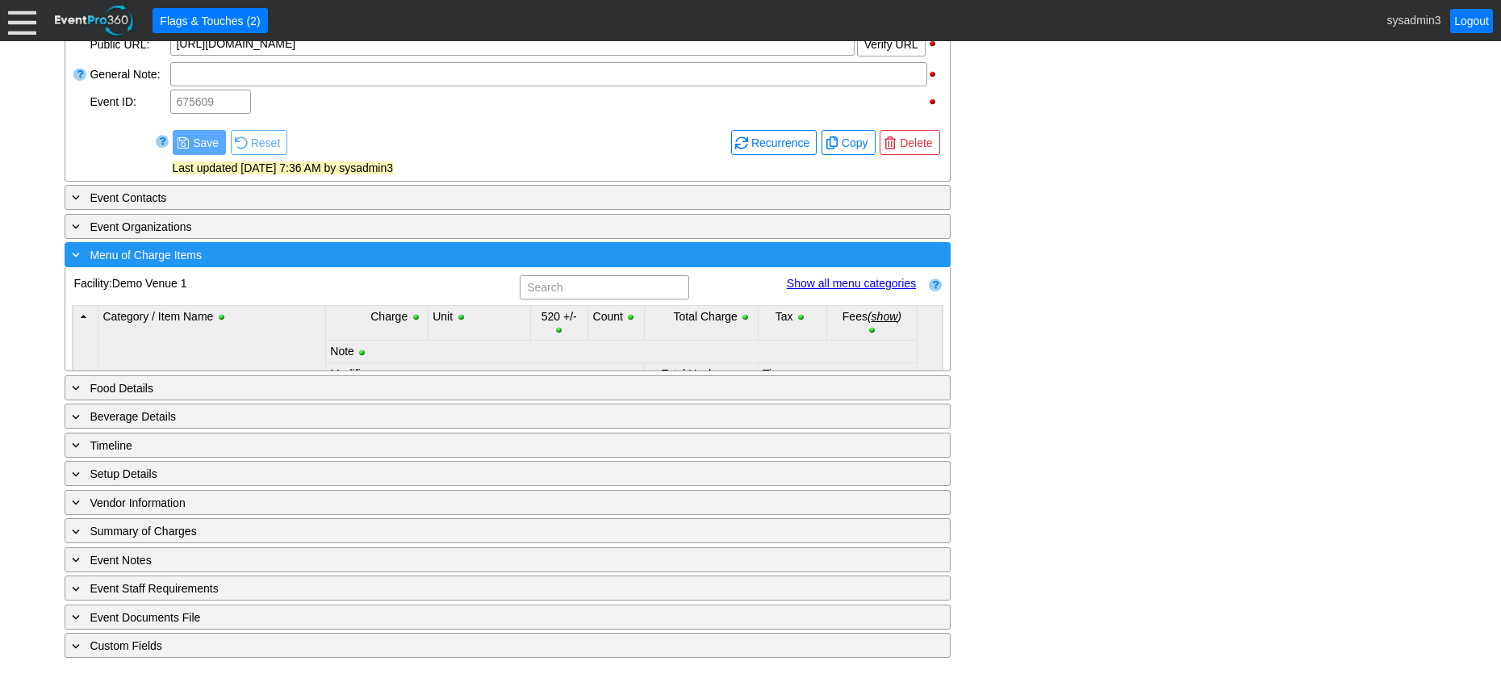
scroll to position [647, 0]
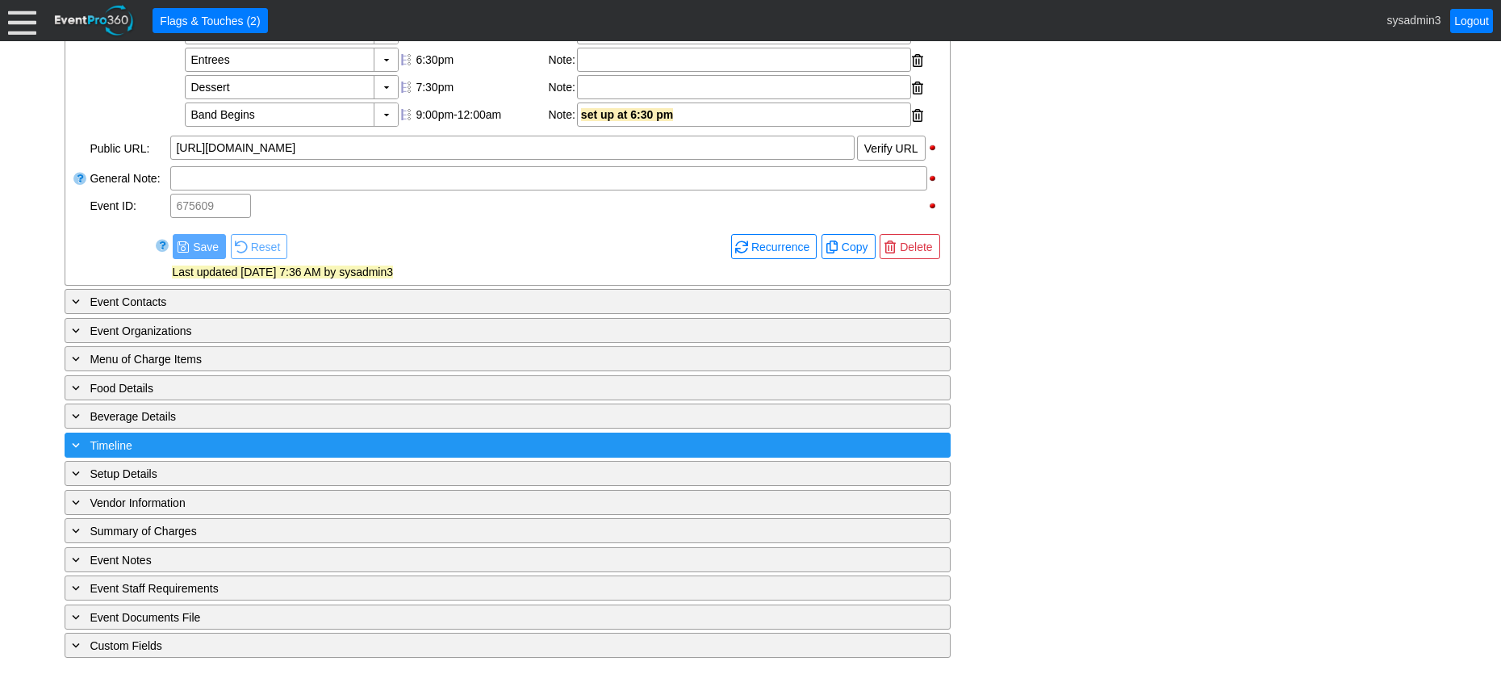
click at [317, 439] on div "+ Timeline" at bounding box center [475, 445] width 812 height 19
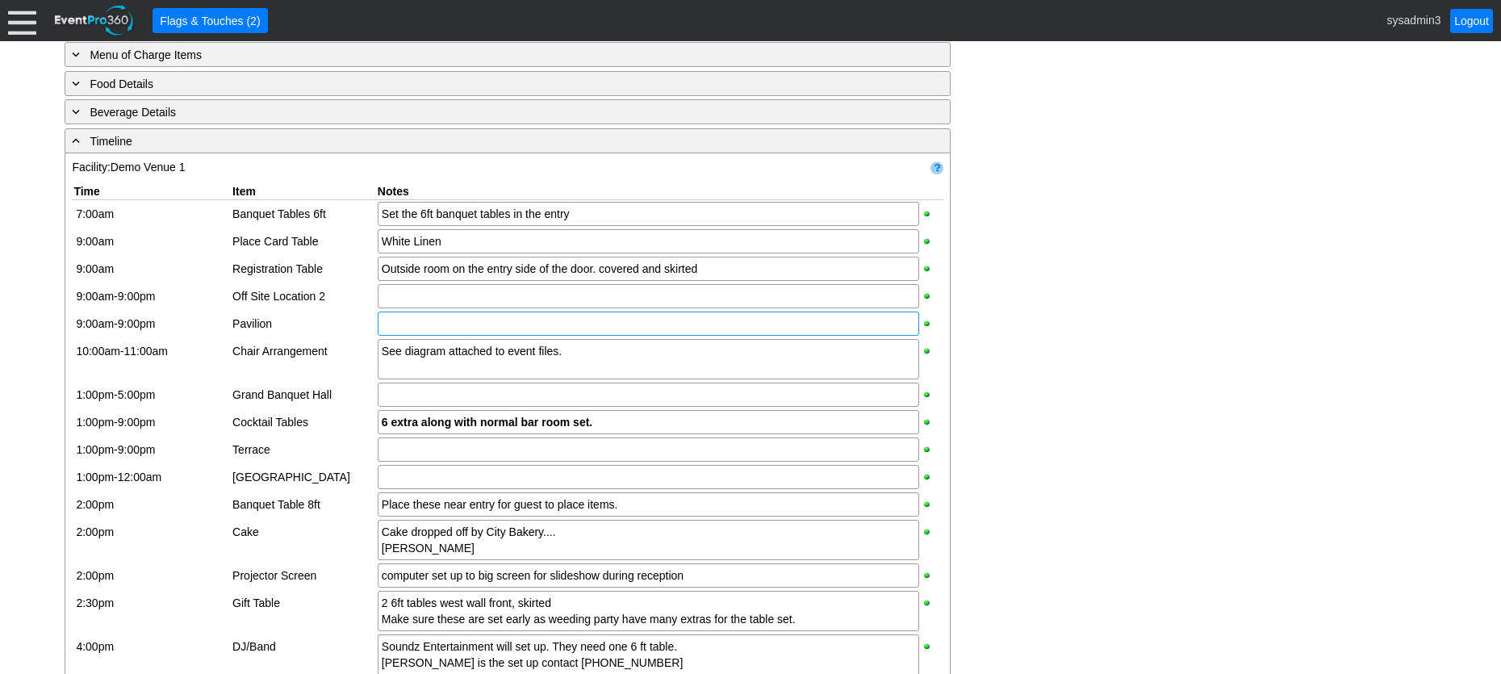
scroll to position [888, 0]
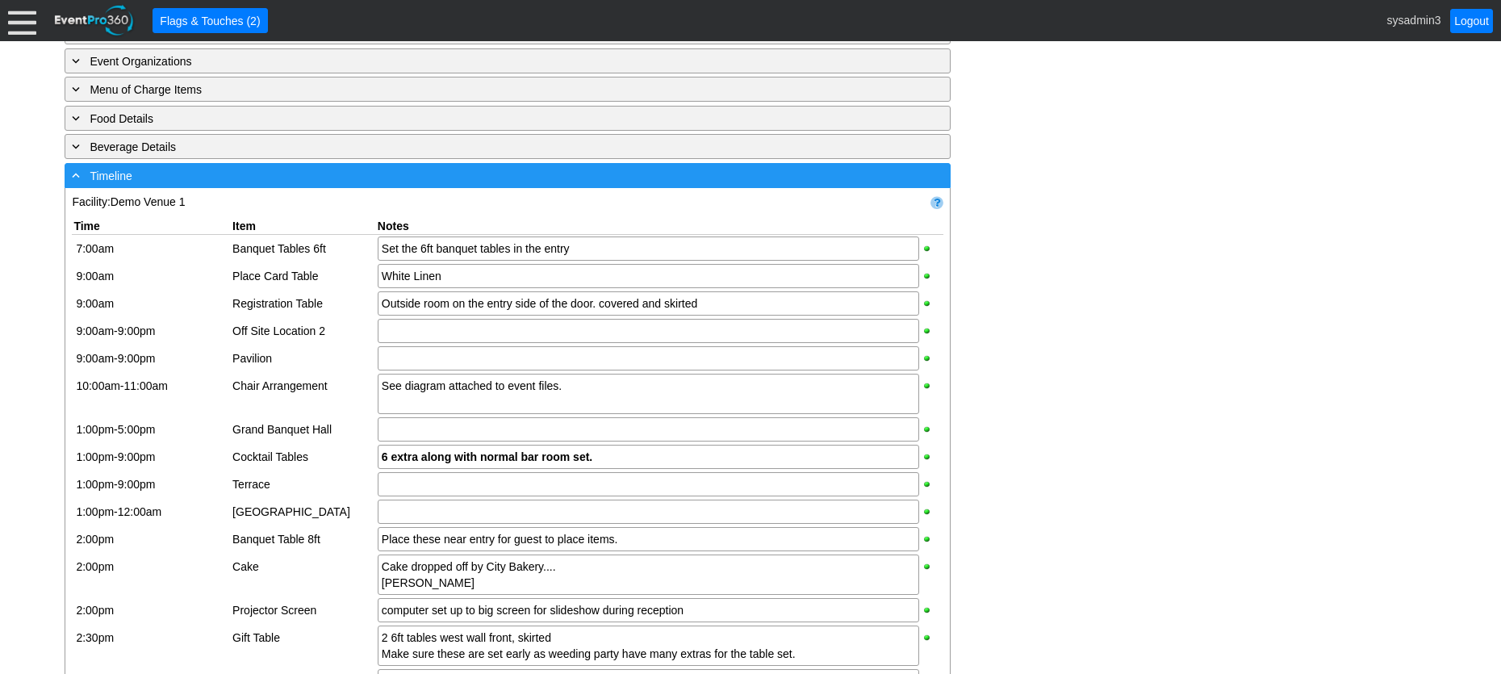
click at [385, 185] on div "- Timeline" at bounding box center [475, 175] width 812 height 19
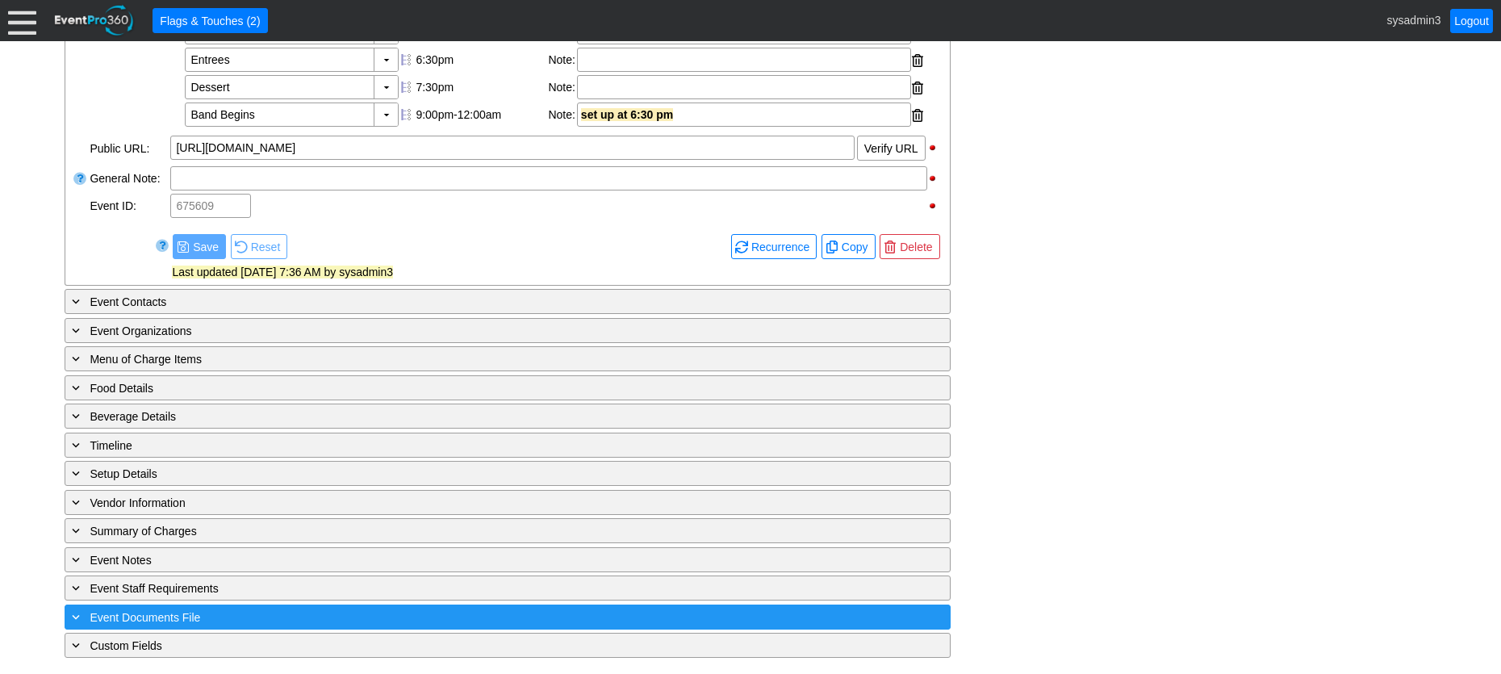
click at [387, 617] on div "+ Event Documents File" at bounding box center [475, 617] width 812 height 19
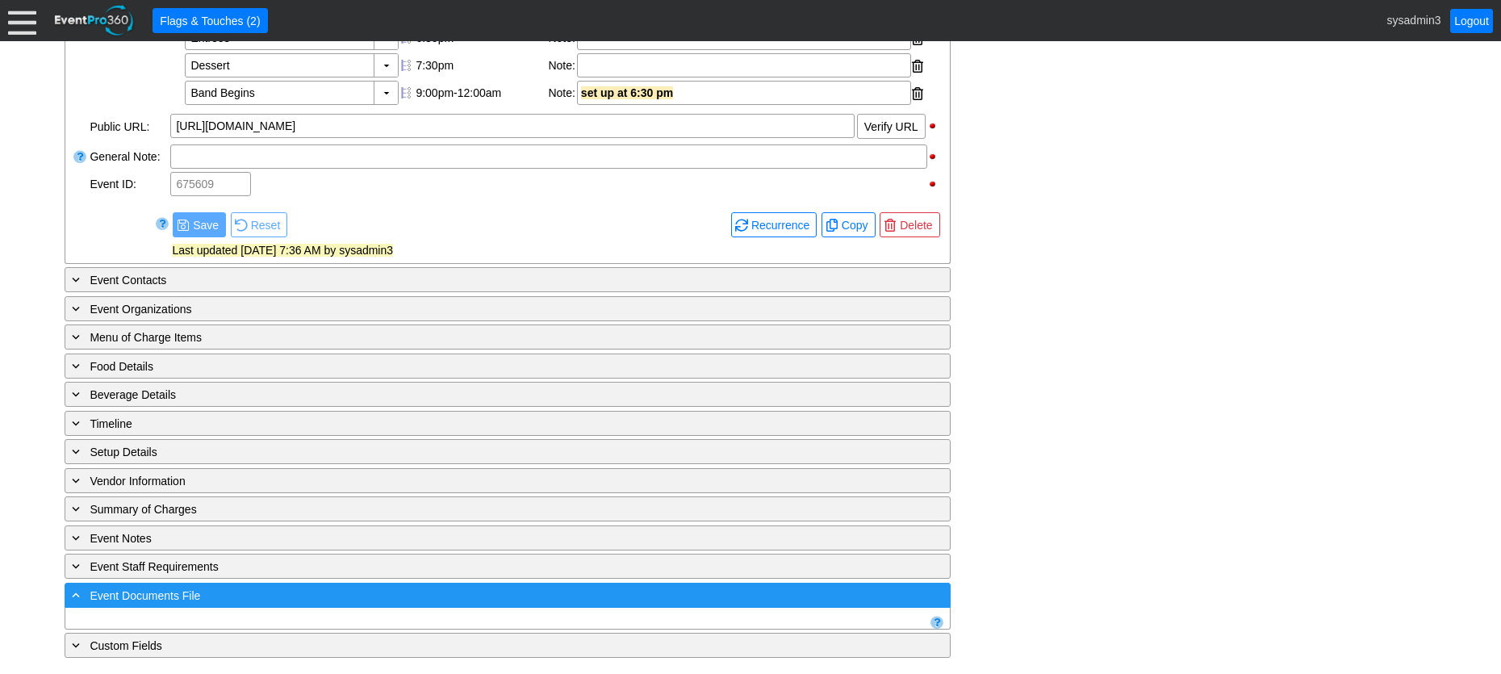
scroll to position [885, 0]
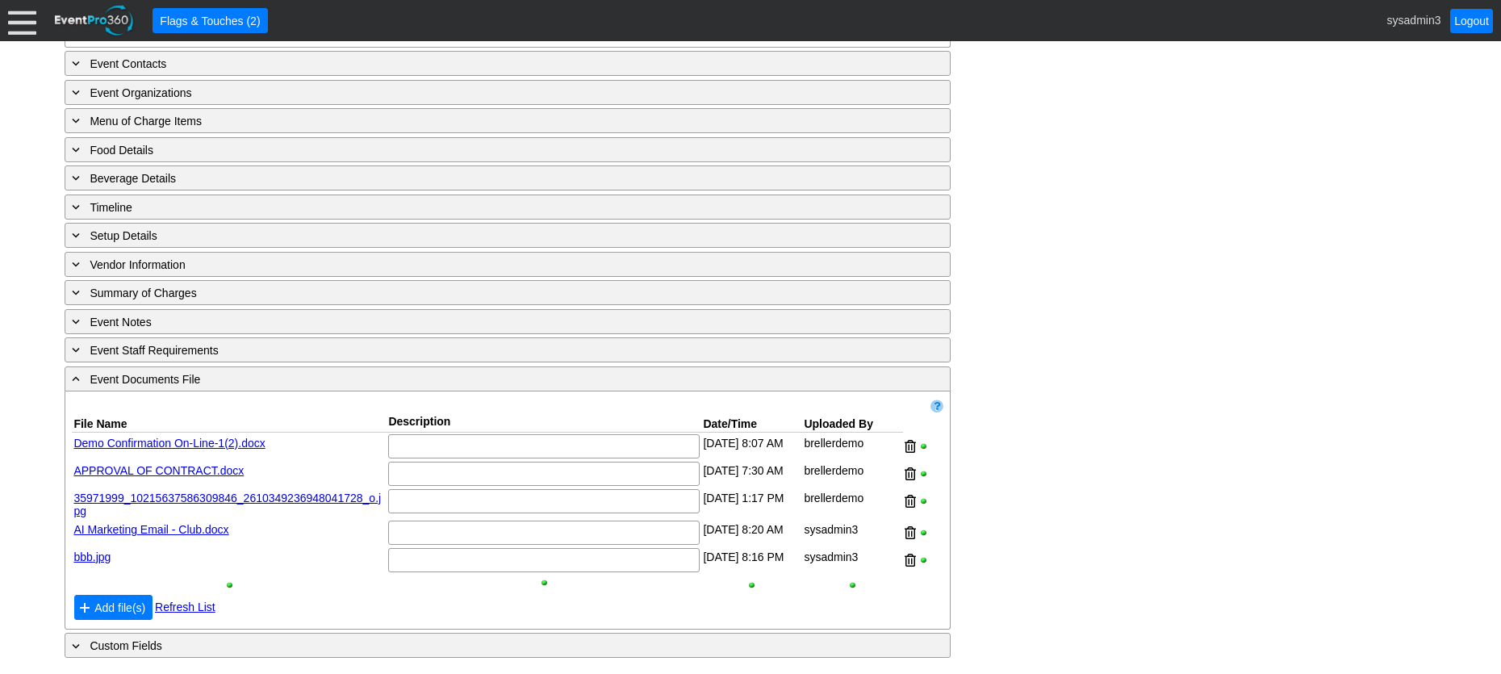
click at [96, 556] on link "bbb.jpg" at bounding box center [91, 556] width 37 height 13
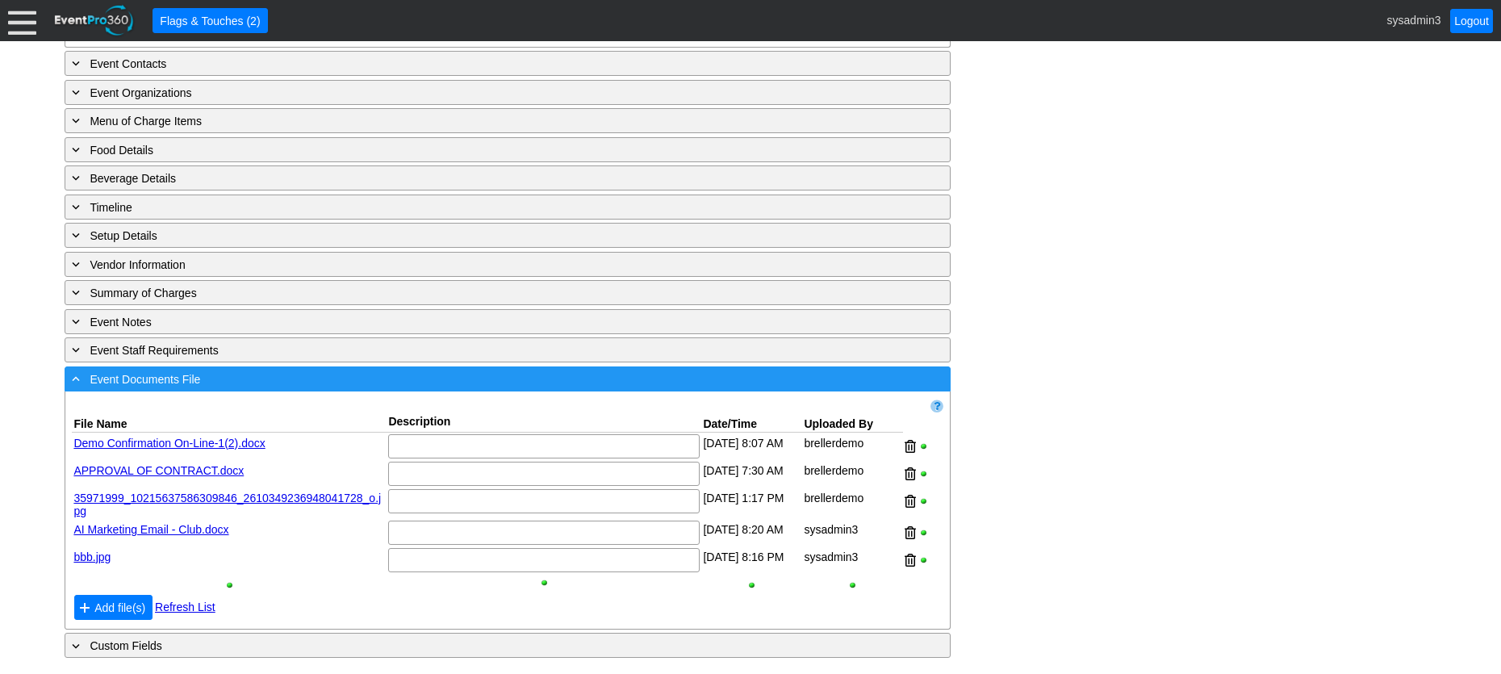
click at [386, 379] on div "- Event Documents File" at bounding box center [475, 379] width 812 height 19
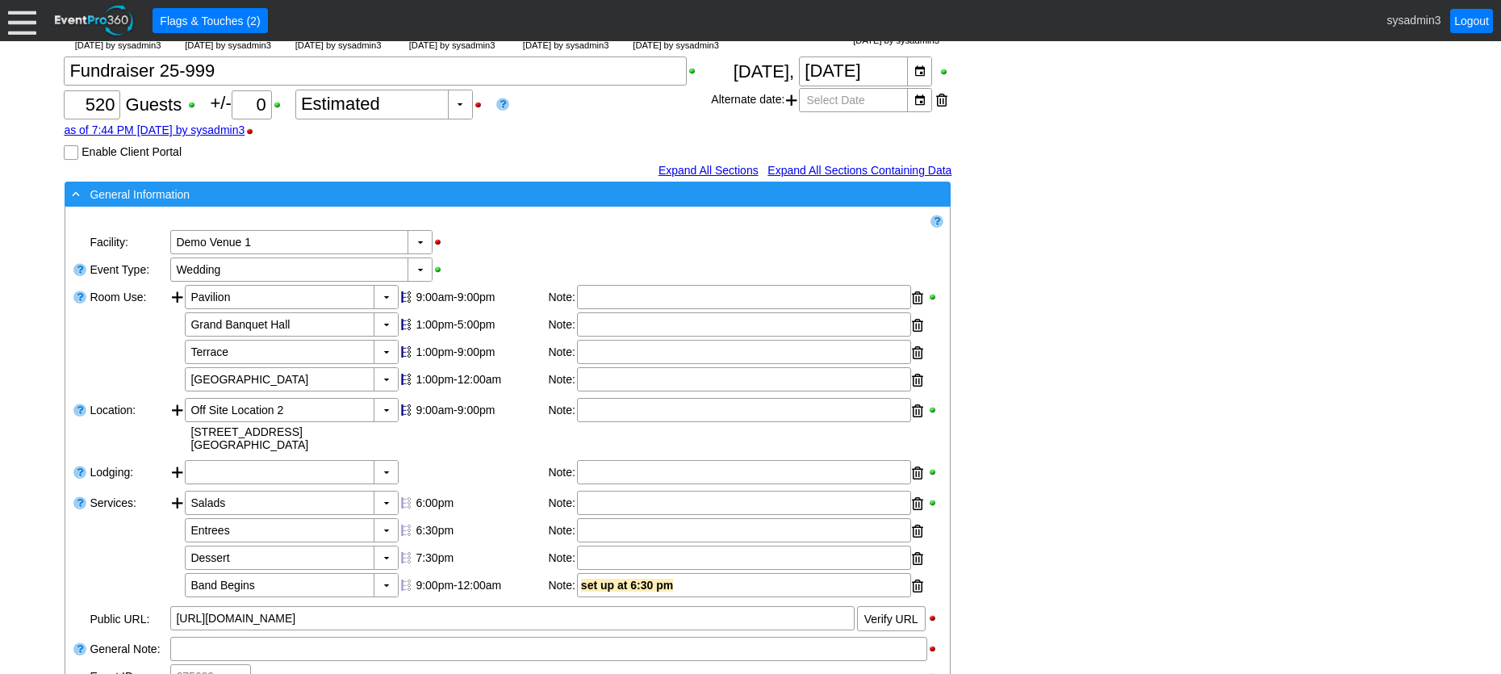
scroll to position [566, 0]
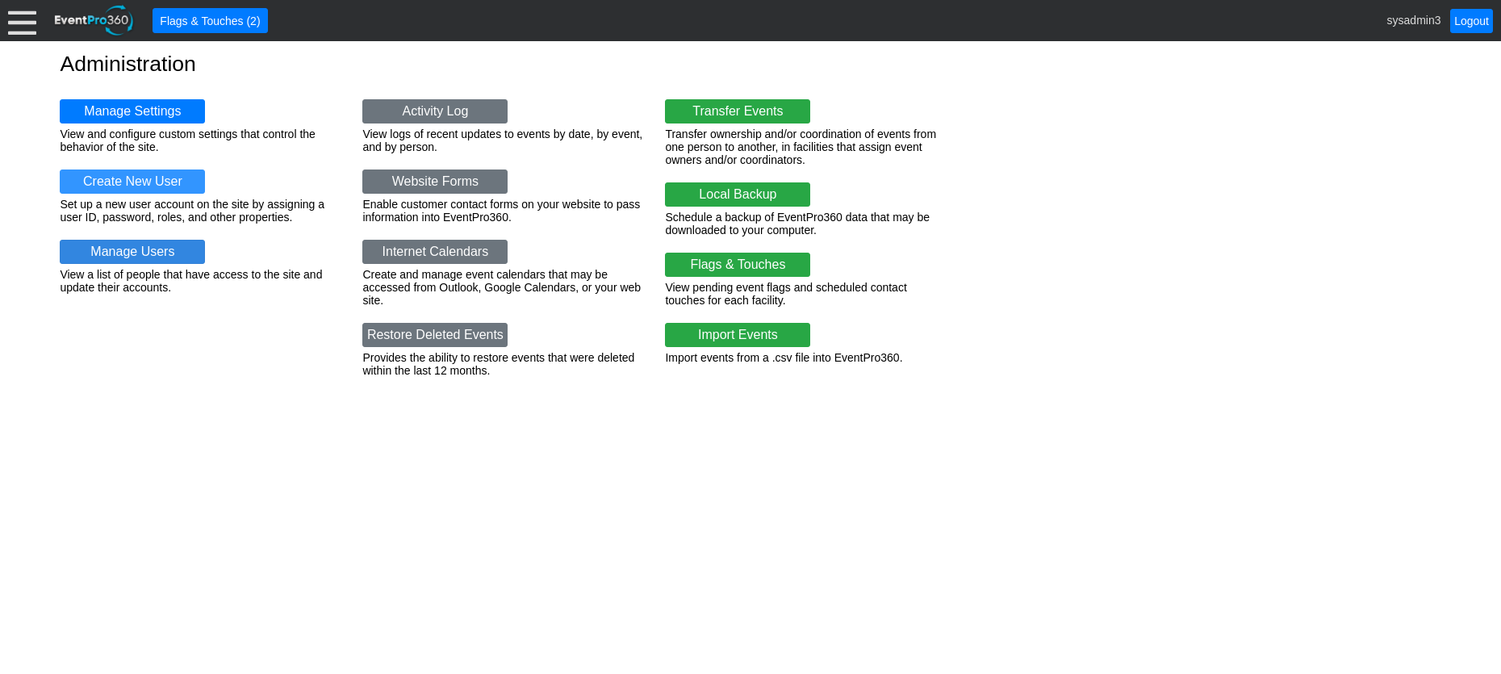
click at [136, 249] on link "Manage Users" at bounding box center [132, 252] width 145 height 24
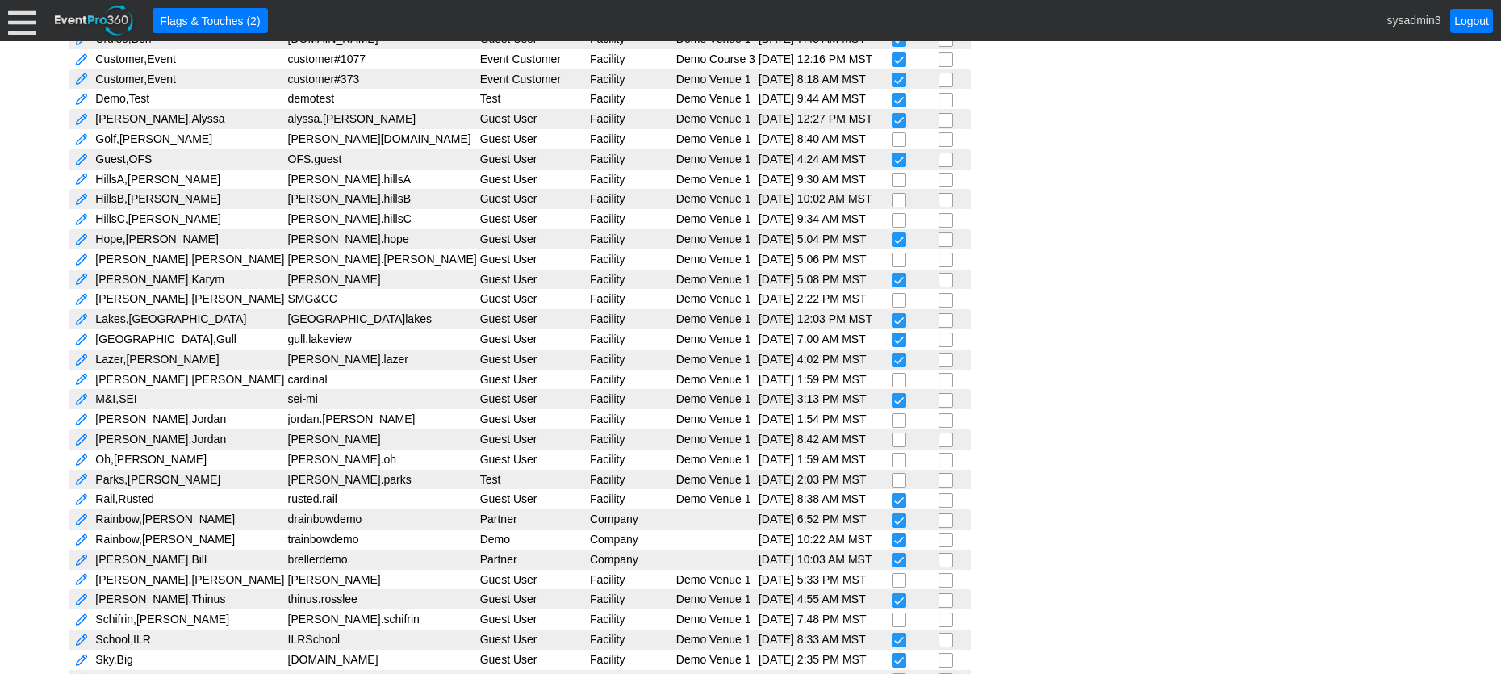
scroll to position [484, 0]
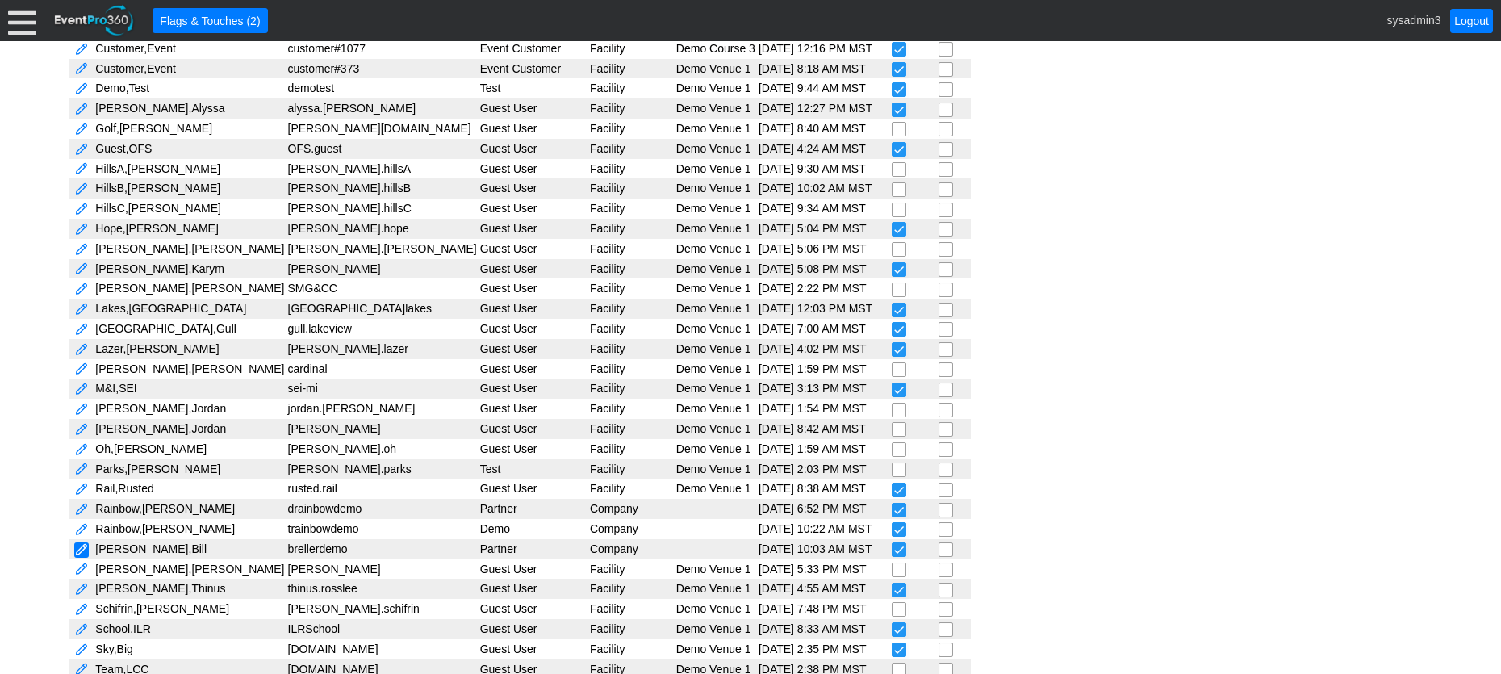
click at [77, 548] on link at bounding box center [81, 549] width 15 height 15
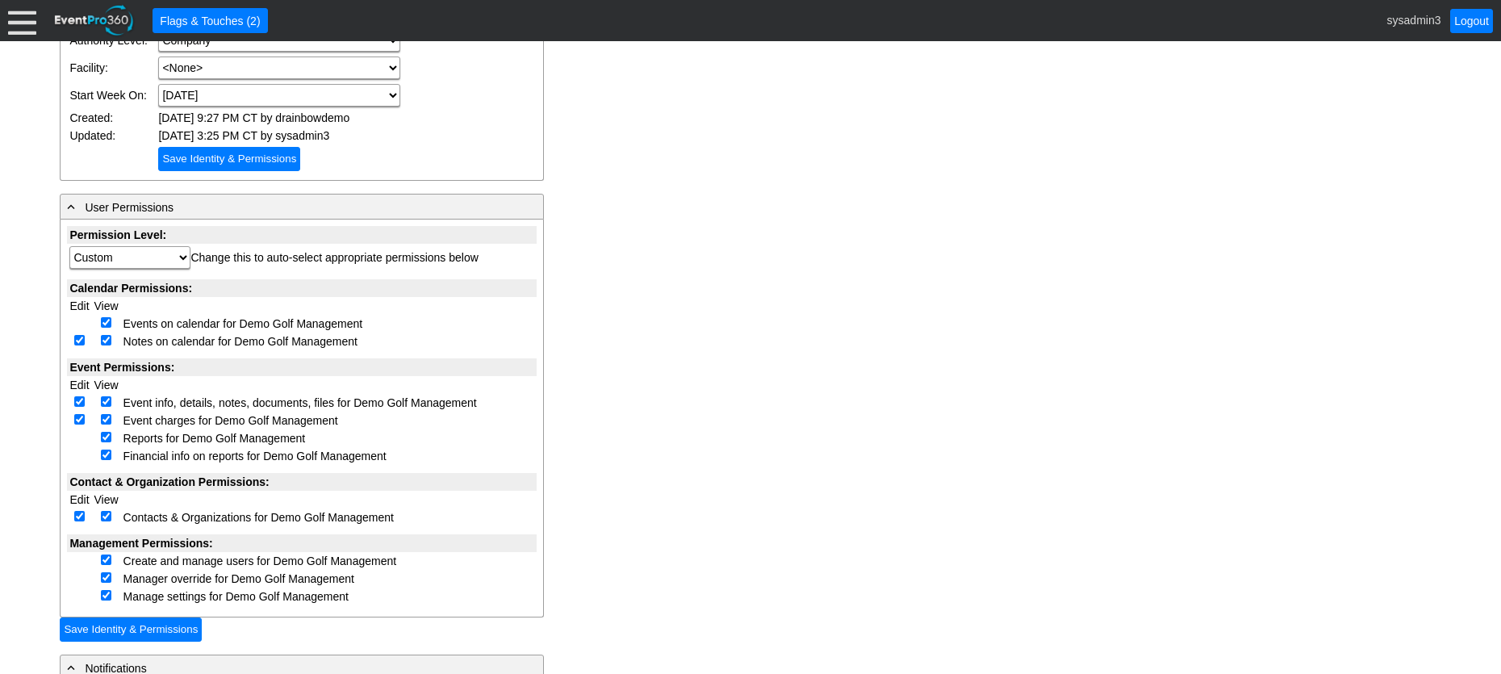
scroll to position [323, 0]
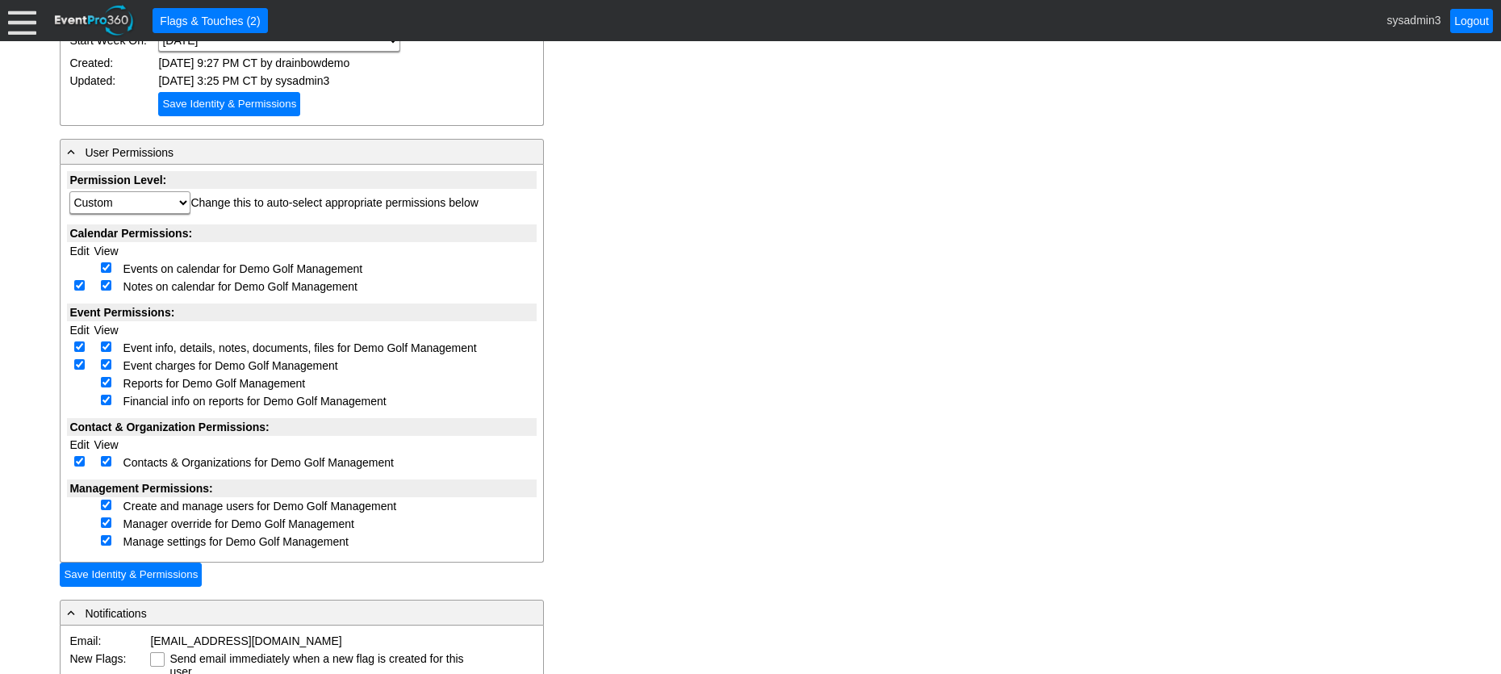
click at [78, 286] on input "checkbox" at bounding box center [79, 285] width 10 height 10
checkbox input "false"
select select "Custom"
click at [77, 349] on input "checkbox" at bounding box center [79, 346] width 10 height 10
checkbox input "false"
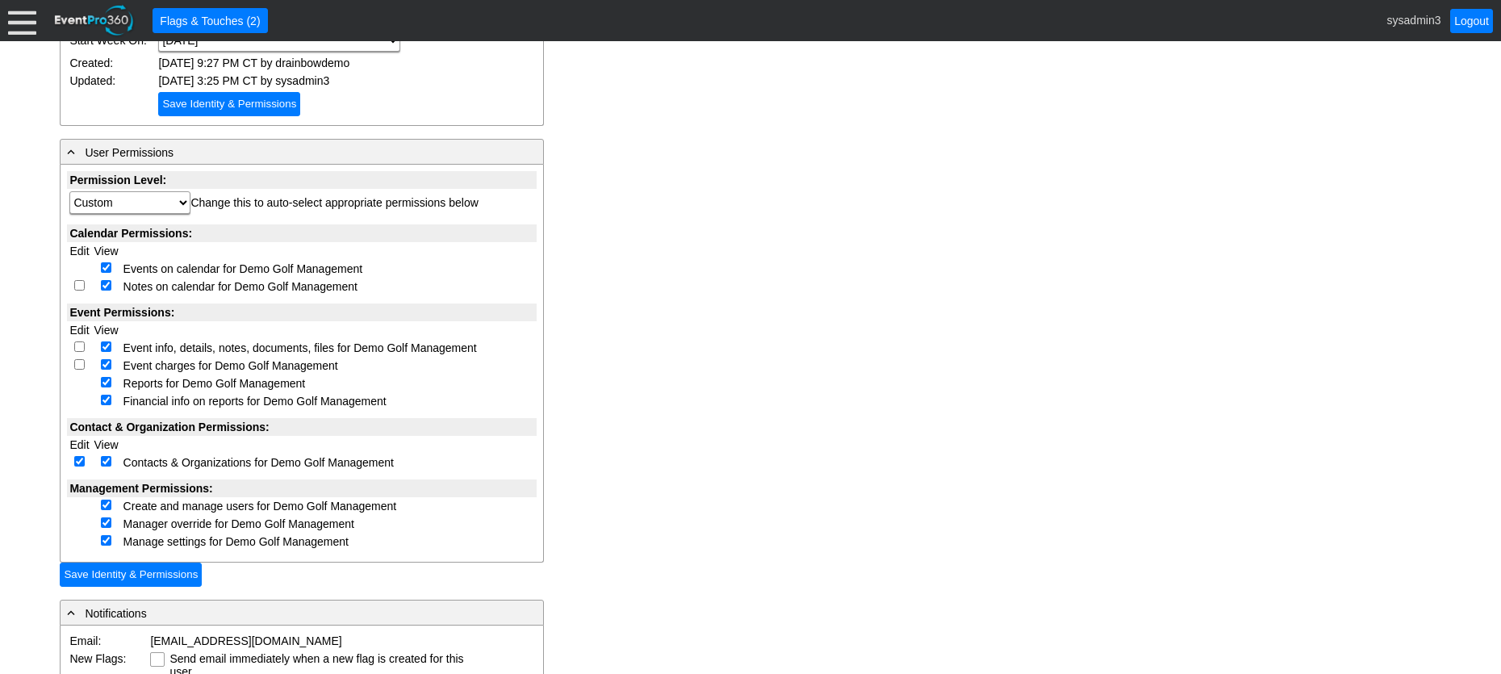
select select "Custom"
checkbox input "false"
click at [75, 462] on input "checkbox" at bounding box center [79, 461] width 10 height 10
checkbox input "false"
select select "Custom"
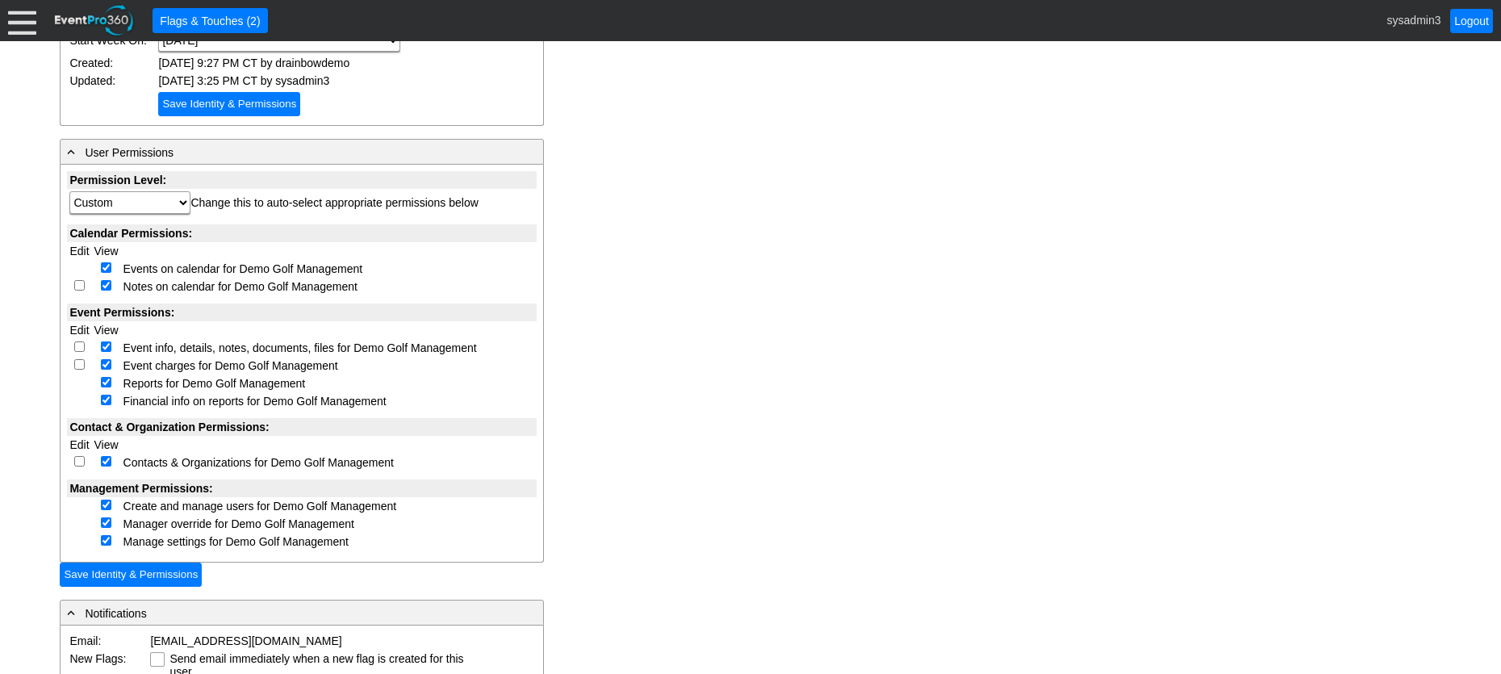
click at [107, 503] on input "checkbox" at bounding box center [106, 504] width 10 height 10
checkbox input "false"
select select "Custom"
click at [104, 521] on input "checkbox" at bounding box center [106, 522] width 10 height 10
checkbox input "false"
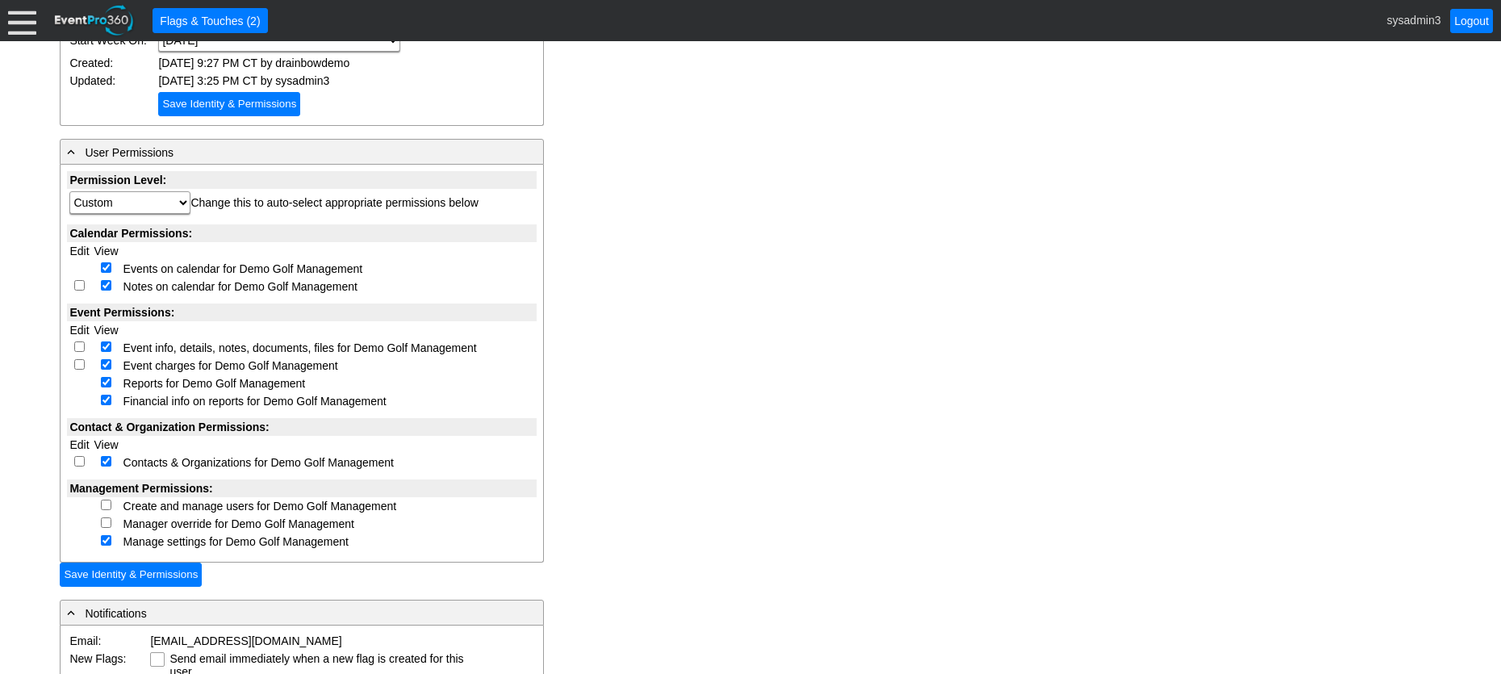
select select "Custom"
click at [103, 537] on input "checkbox" at bounding box center [106, 540] width 10 height 10
checkbox input "false"
select select "Custom"
click at [108, 362] on input "checkbox" at bounding box center [106, 364] width 10 height 10
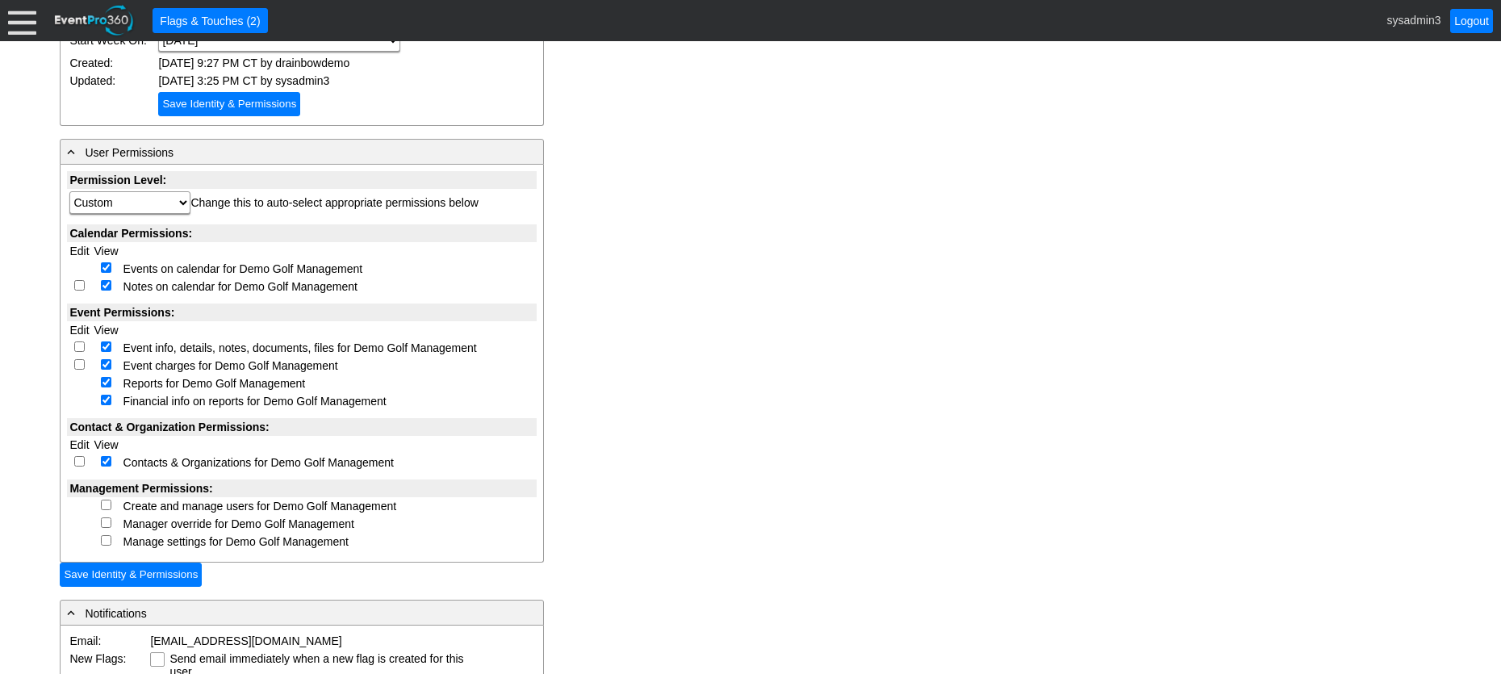
checkbox input "false"
select select "Custom"
click at [110, 365] on input "checkbox" at bounding box center [106, 364] width 10 height 10
checkbox input "true"
select select "Custom"
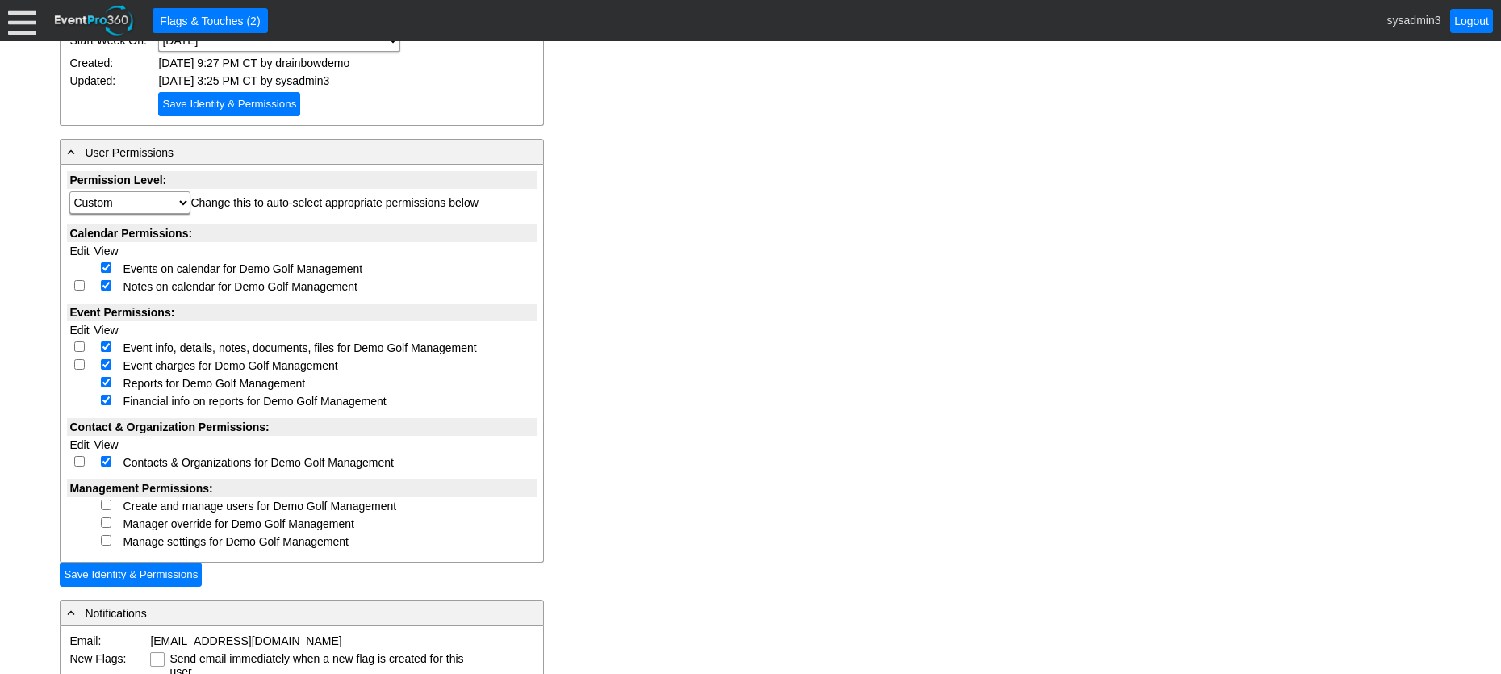
click at [110, 503] on input "checkbox" at bounding box center [106, 504] width 10 height 10
checkbox input "true"
select select "Custom"
click at [102, 525] on input "checkbox" at bounding box center [106, 522] width 10 height 10
checkbox input "true"
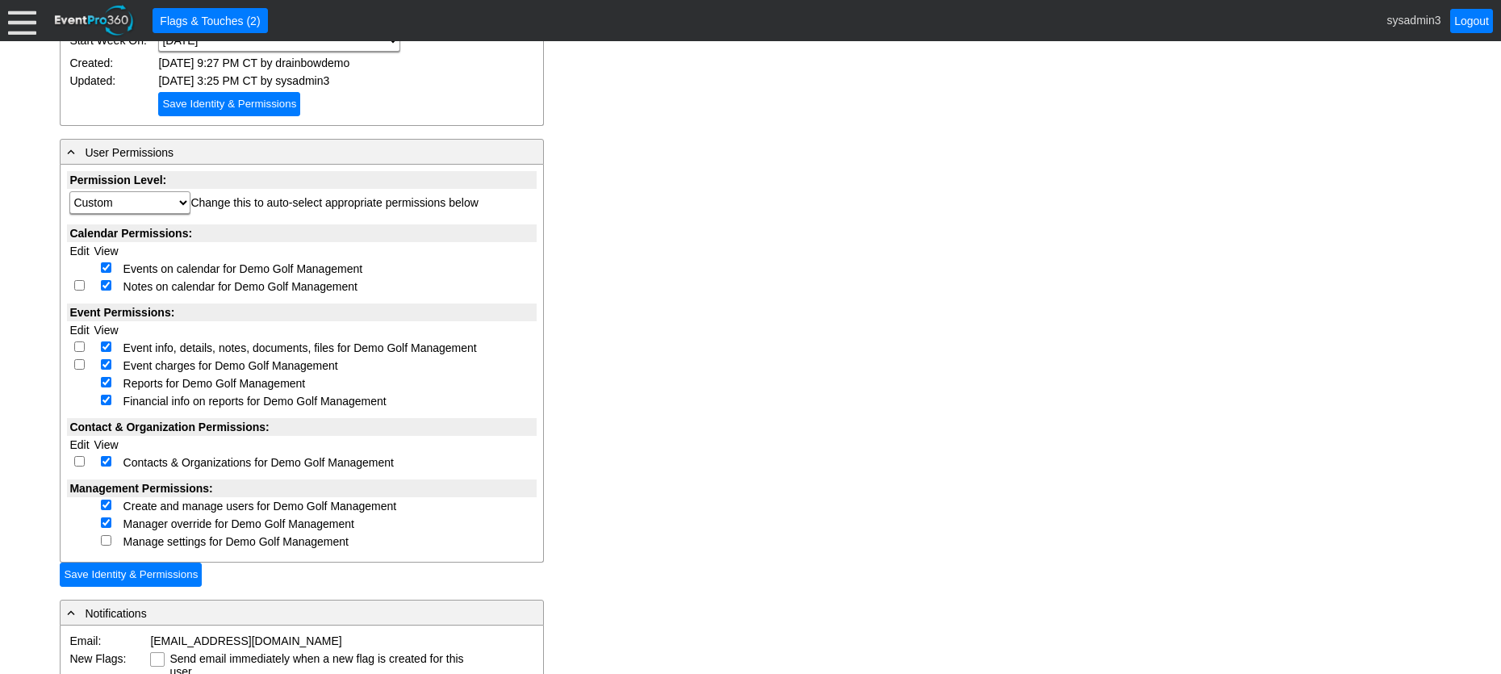
select select "Custom"
click at [107, 541] on input "checkbox" at bounding box center [106, 540] width 10 height 10
checkbox input "true"
select select "Custom"
click at [80, 456] on input "checkbox" at bounding box center [79, 461] width 10 height 10
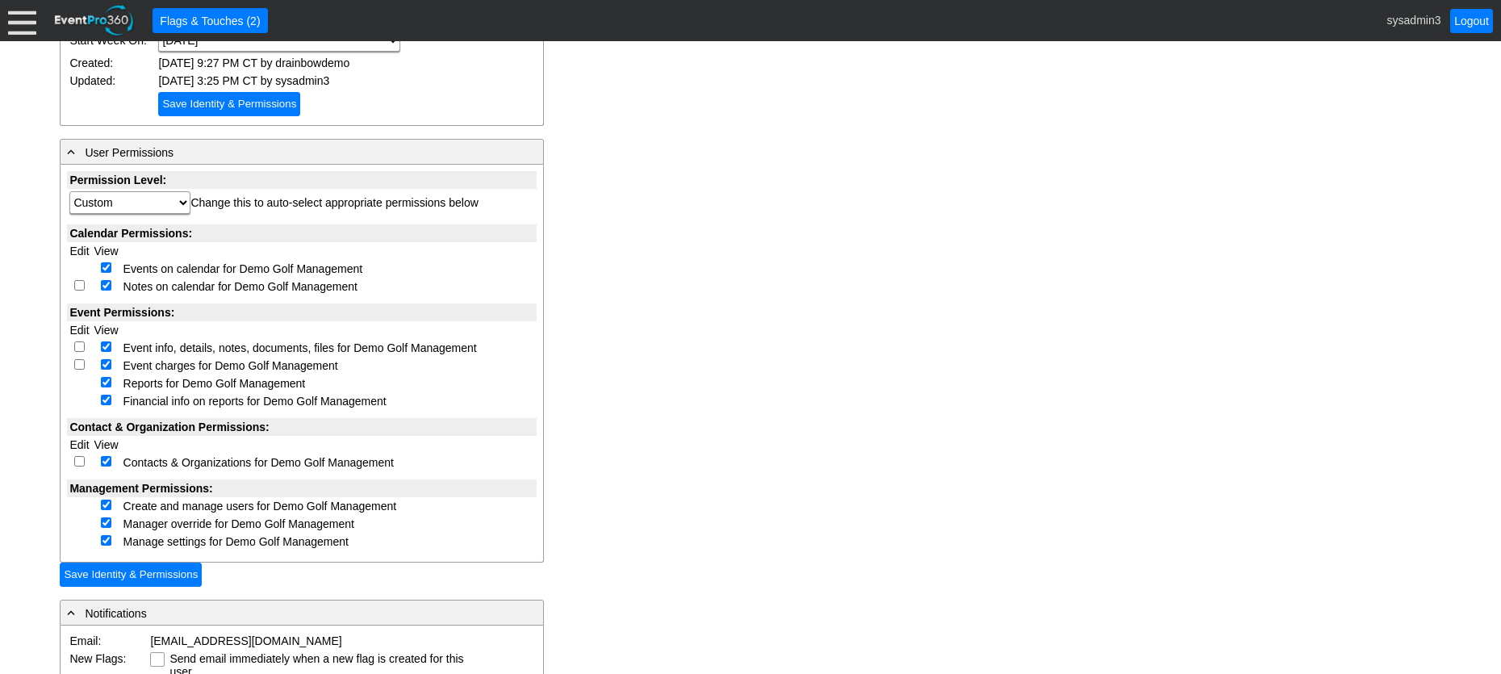
checkbox input "true"
select select "Custom"
click at [78, 362] on input "checkbox" at bounding box center [79, 364] width 10 height 10
checkbox input "true"
select select "Custom"
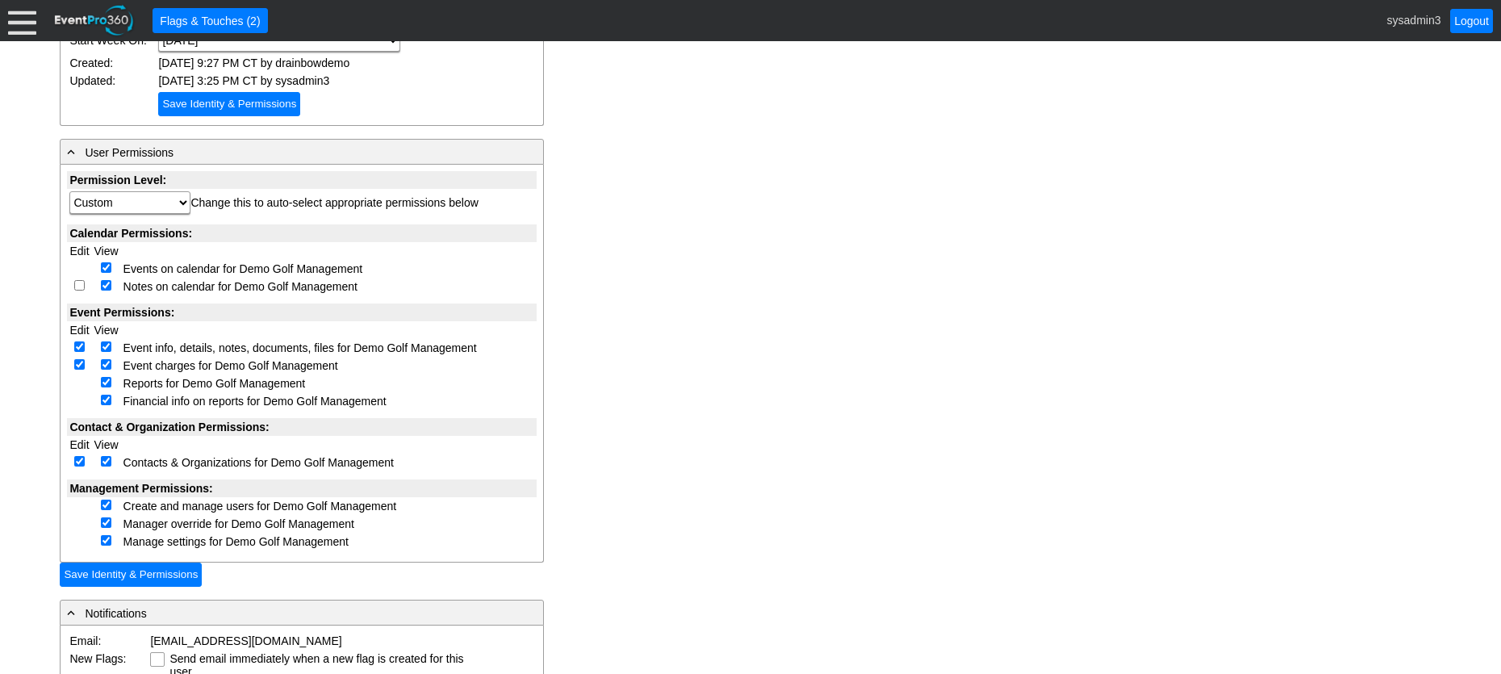
checkbox input "true"
click at [75, 282] on input "checkbox" at bounding box center [79, 285] width 10 height 10
checkbox input "true"
select select "Custom"
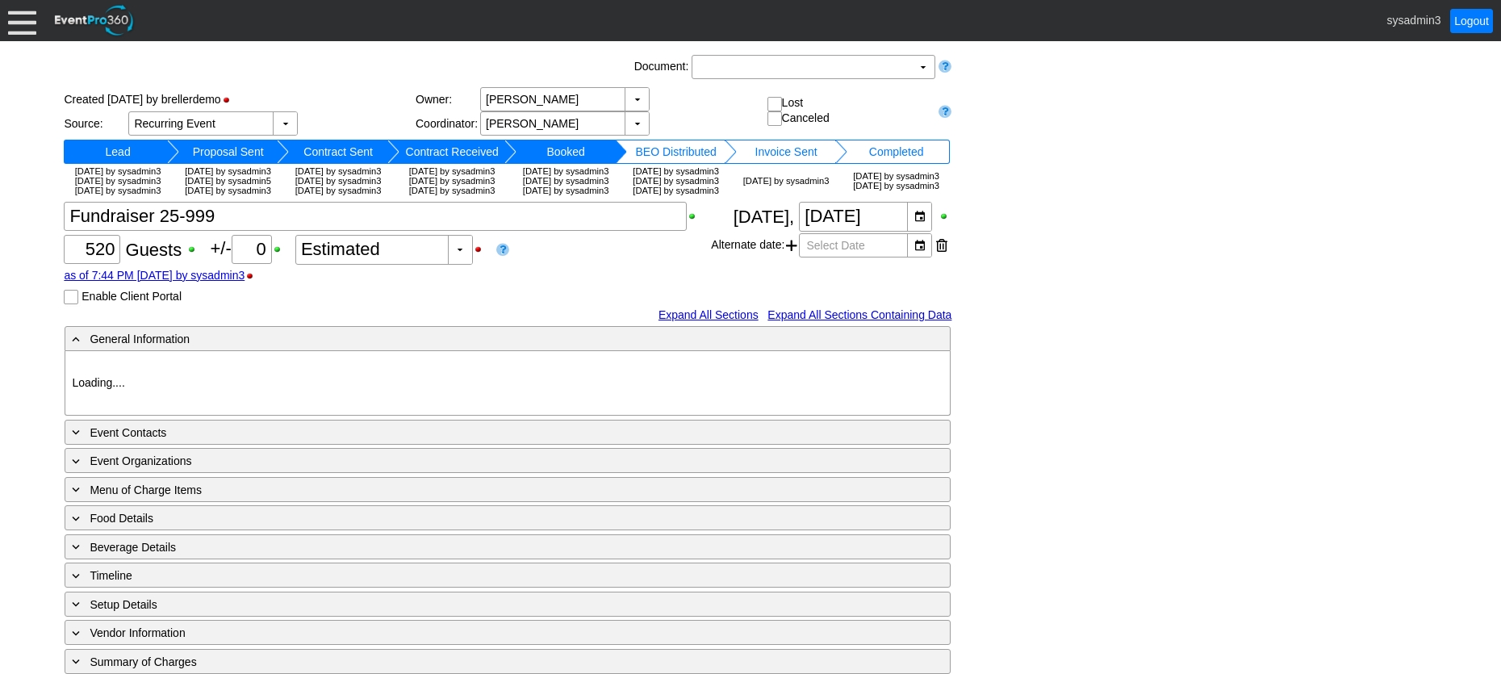
type input "Demo Venue 1"
type input "Wedding"
type input "[URL][DOMAIN_NAME]"
type input "675609"
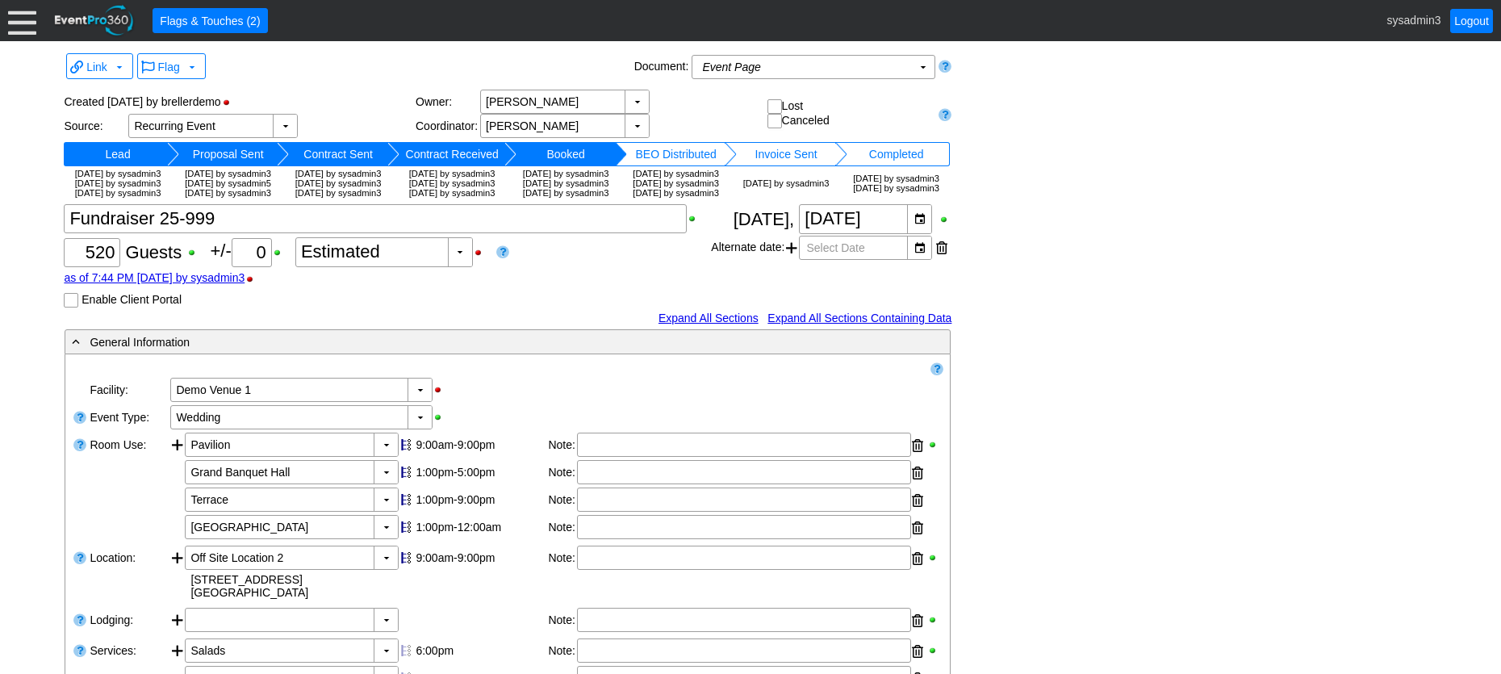
click at [76, 310] on input "Enable Client Portal" at bounding box center [73, 302] width 16 height 16
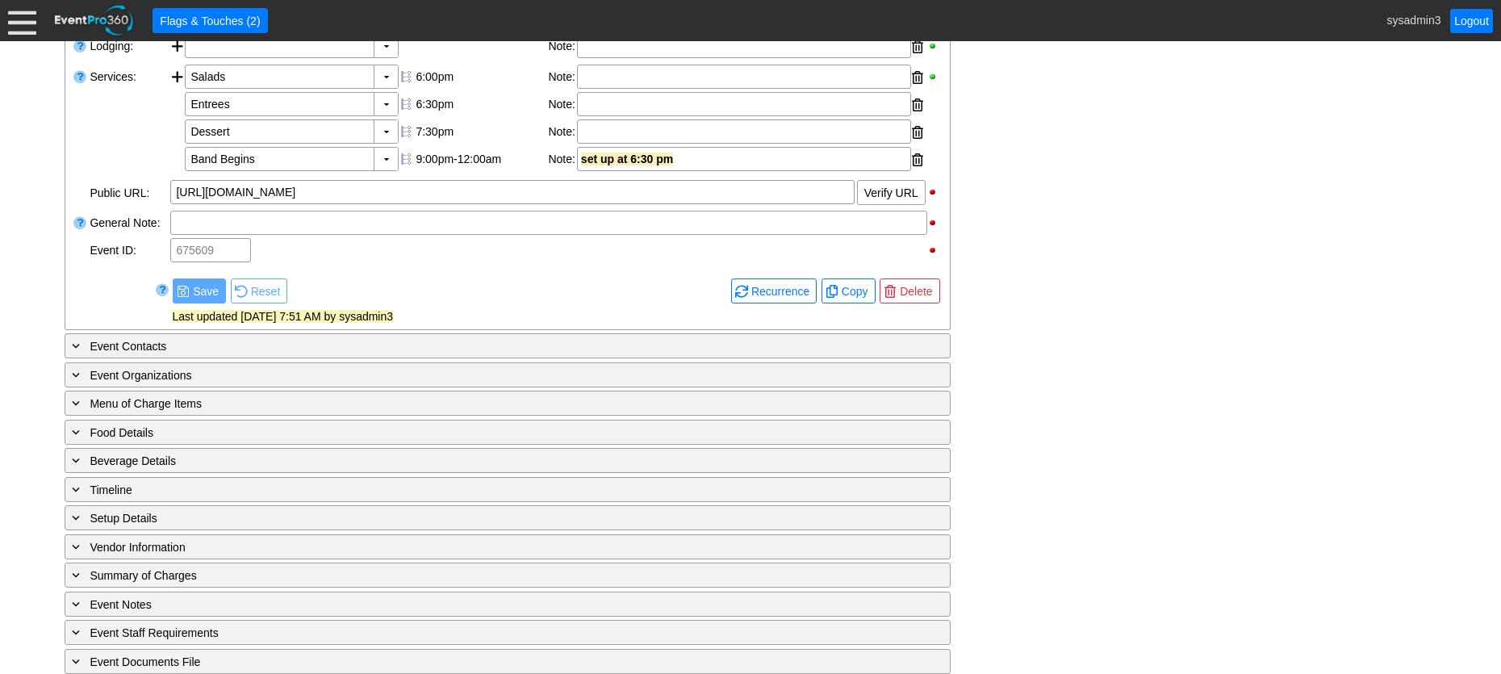
scroll to position [719, 0]
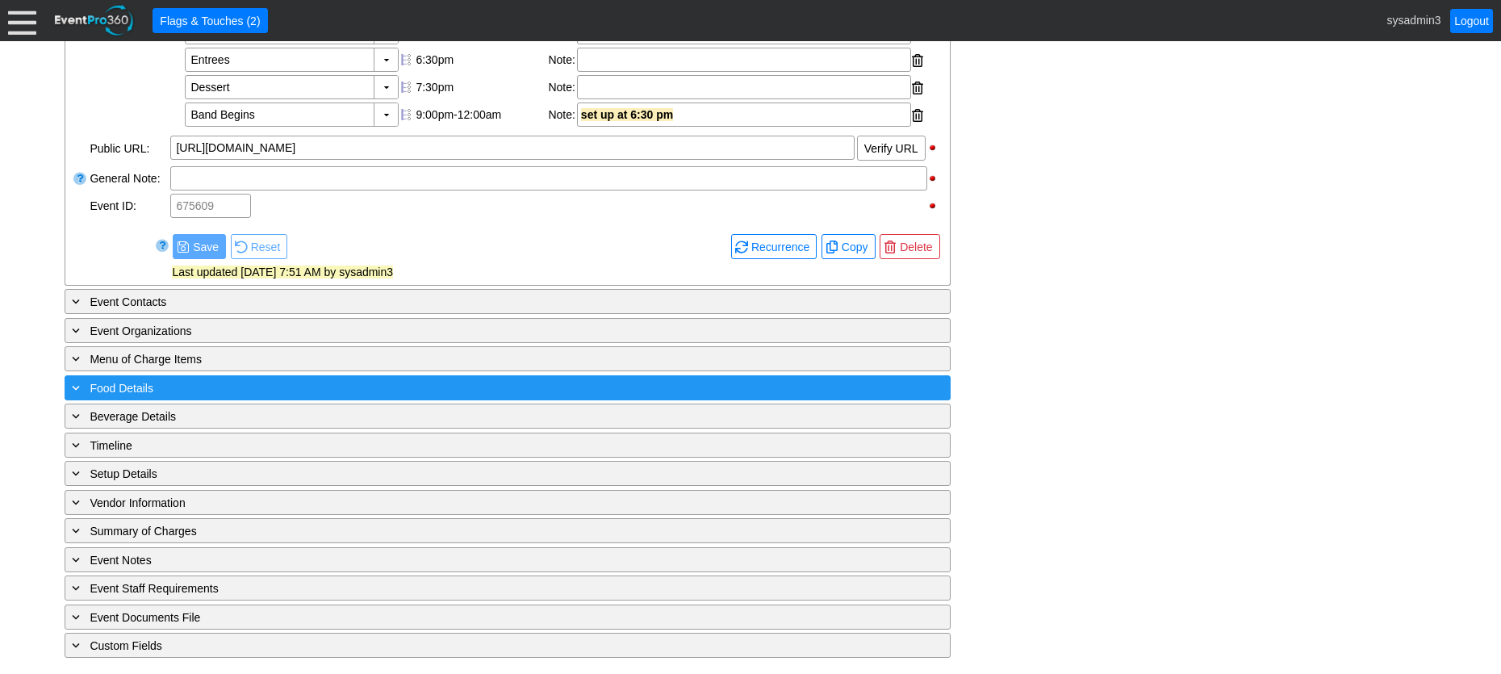
click at [332, 386] on div "+ Food Details" at bounding box center [475, 387] width 812 height 19
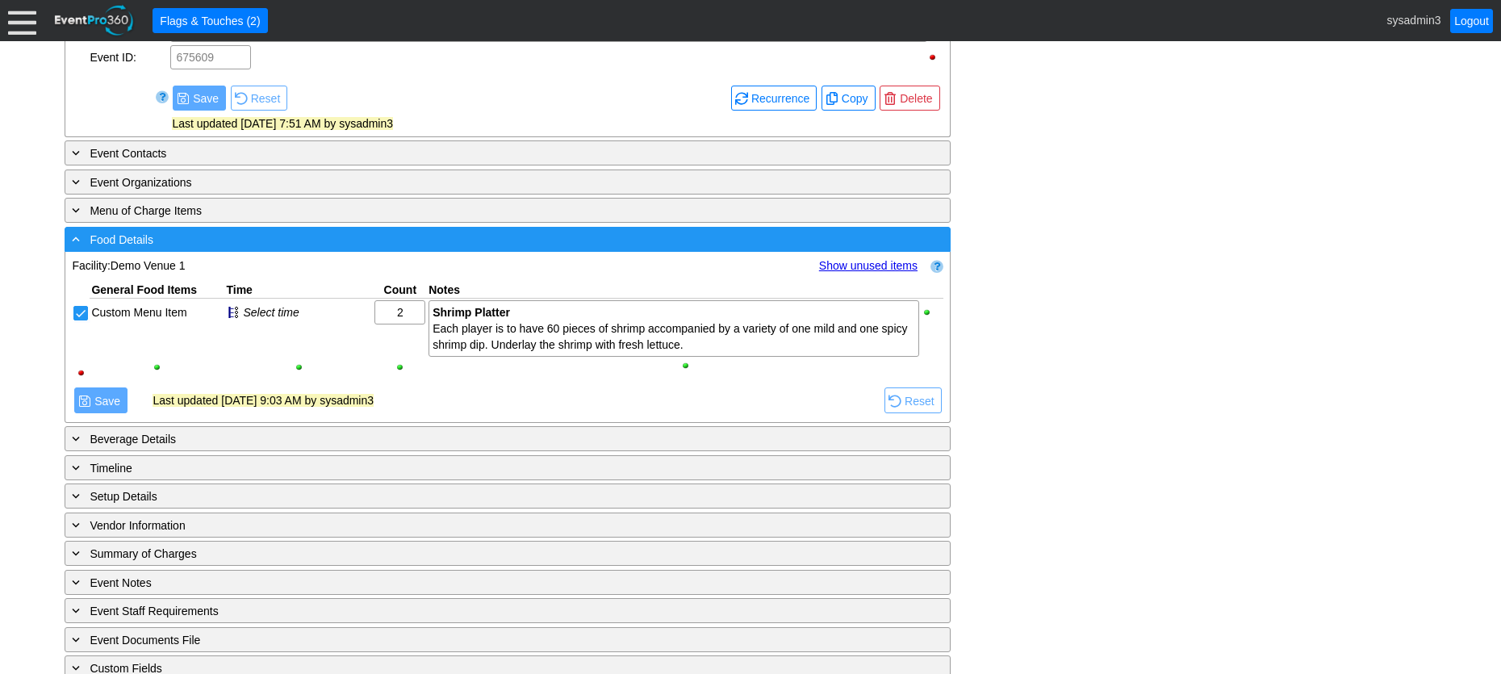
scroll to position [880, 0]
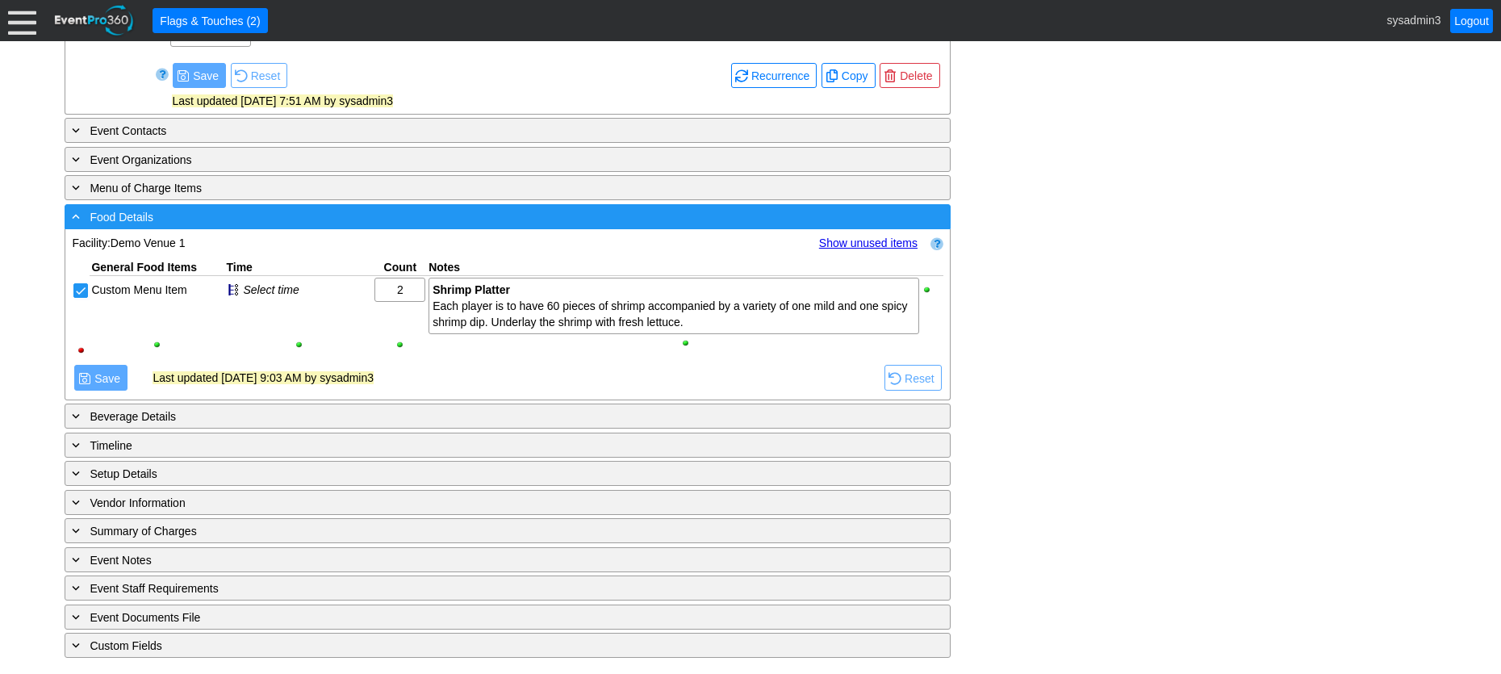
click at [416, 226] on div "- Food Details" at bounding box center [475, 216] width 812 height 19
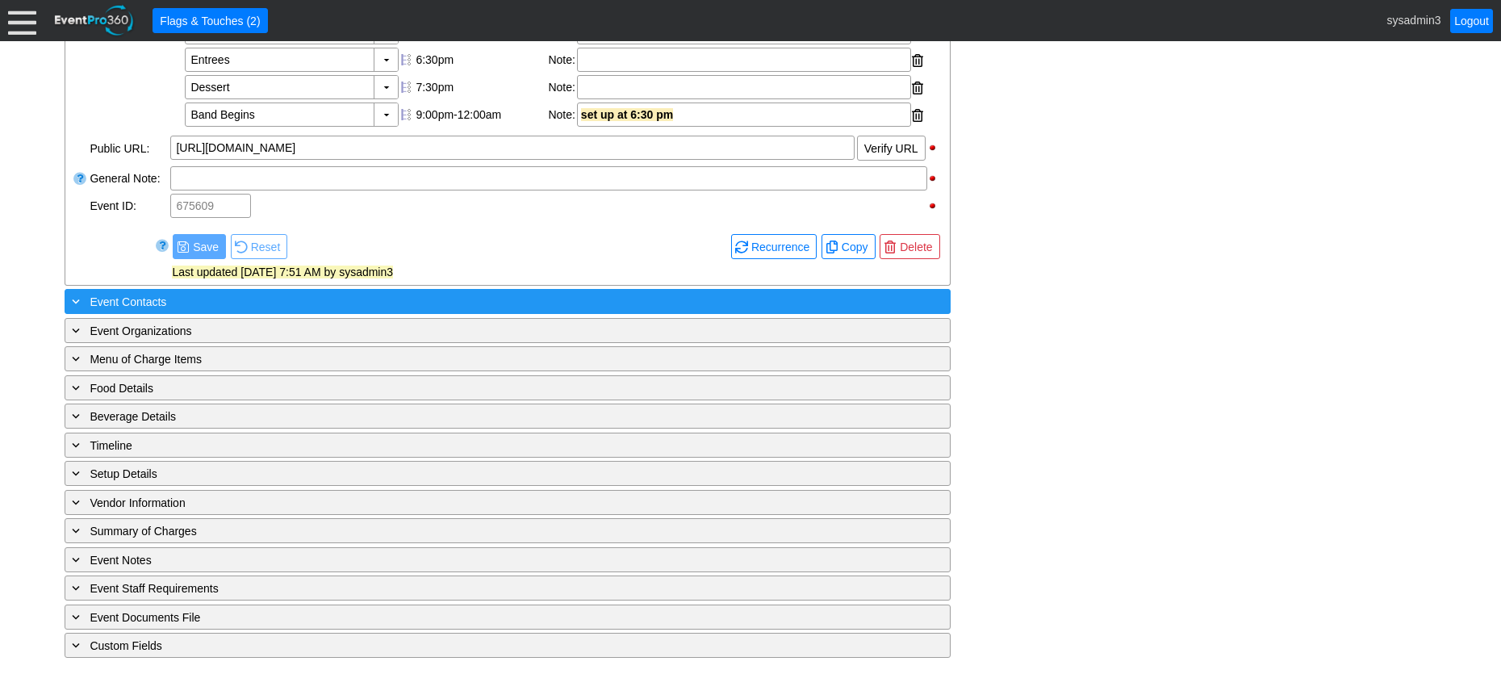
scroll to position [719, 0]
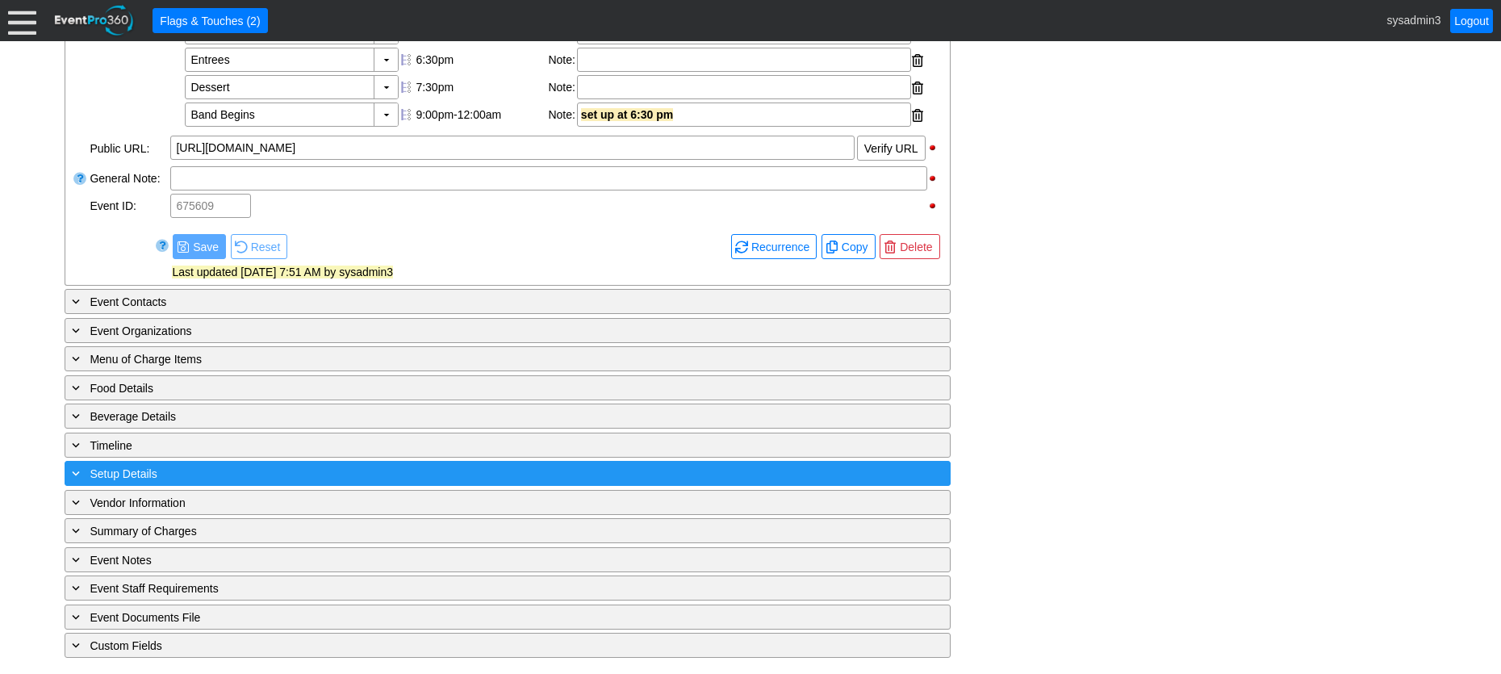
click at [345, 469] on div "+ Setup Details" at bounding box center [475, 473] width 812 height 19
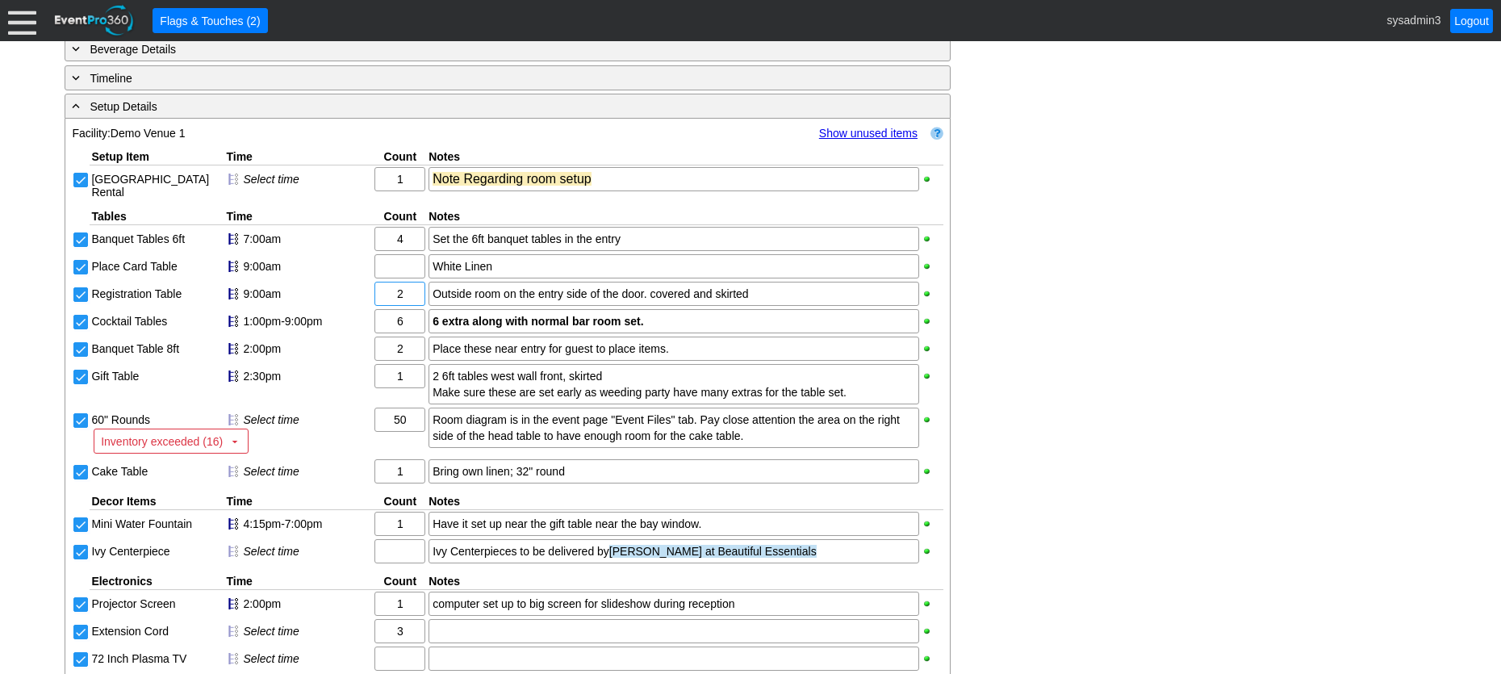
scroll to position [961, 0]
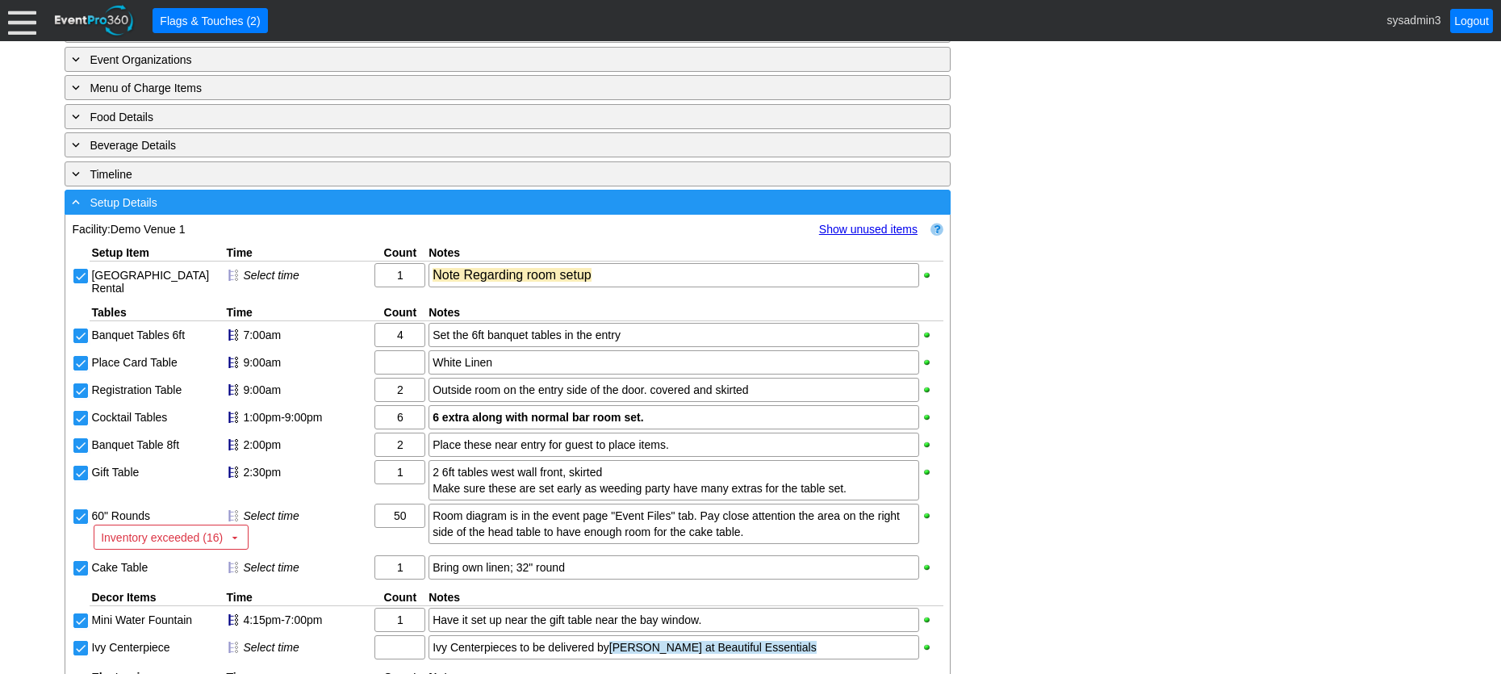
click at [426, 211] on div "- Setup Details" at bounding box center [475, 202] width 812 height 19
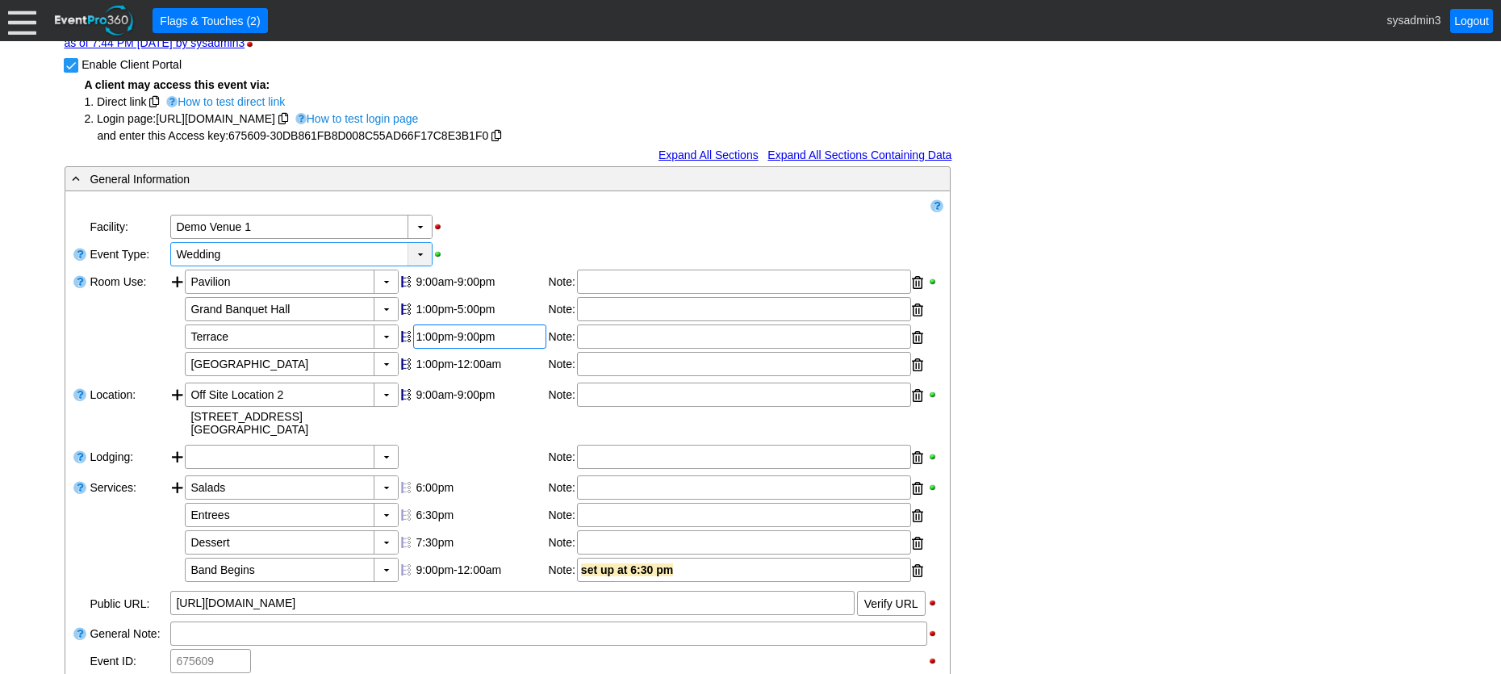
scroll to position [0, 0]
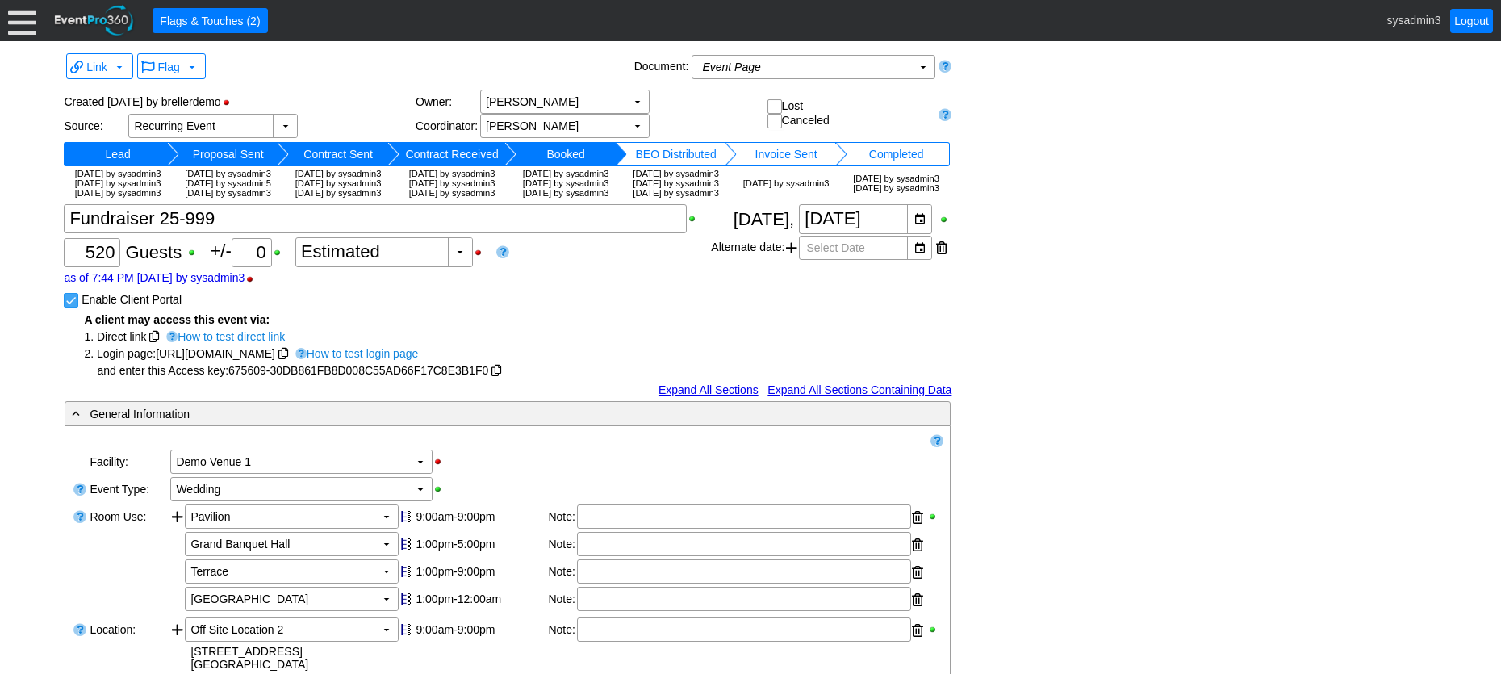
click at [74, 310] on input "Enable Client Portal" at bounding box center [73, 302] width 16 height 16
checkbox input "false"
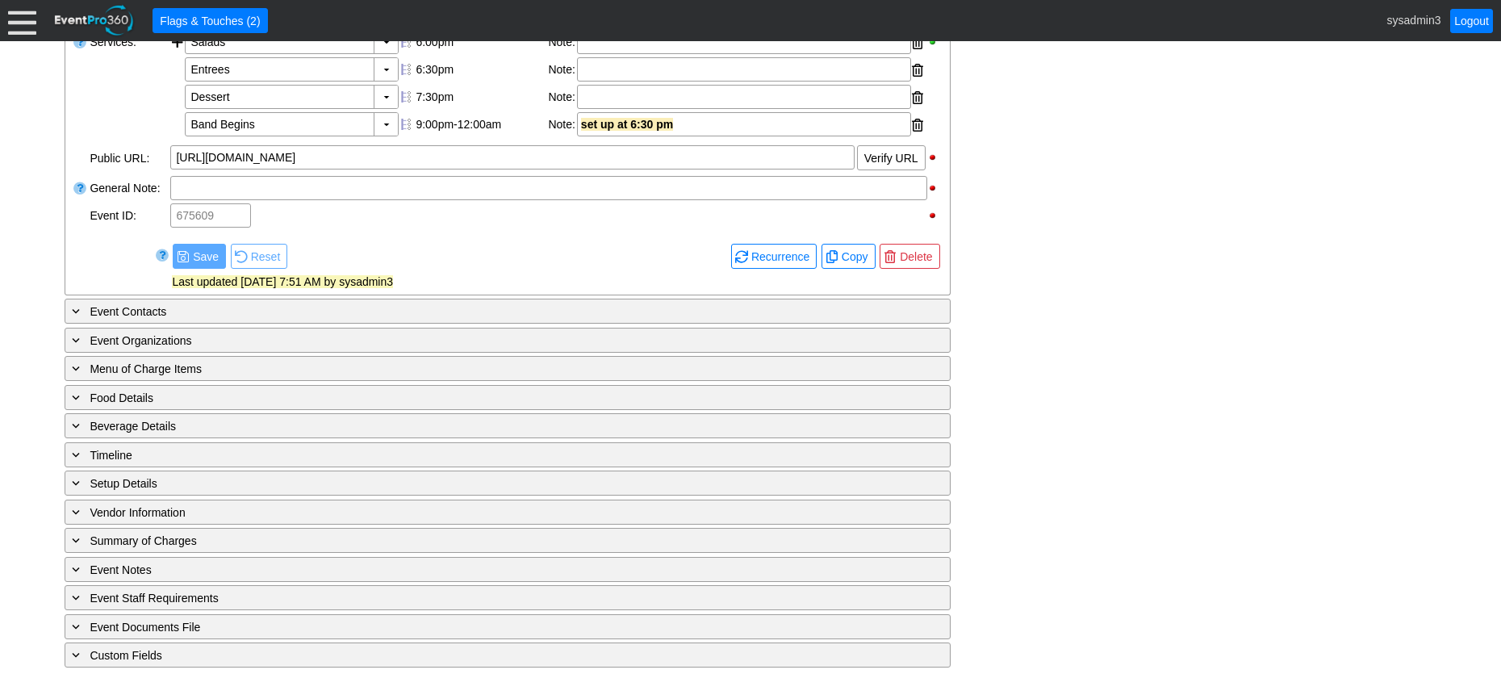
scroll to position [647, 0]
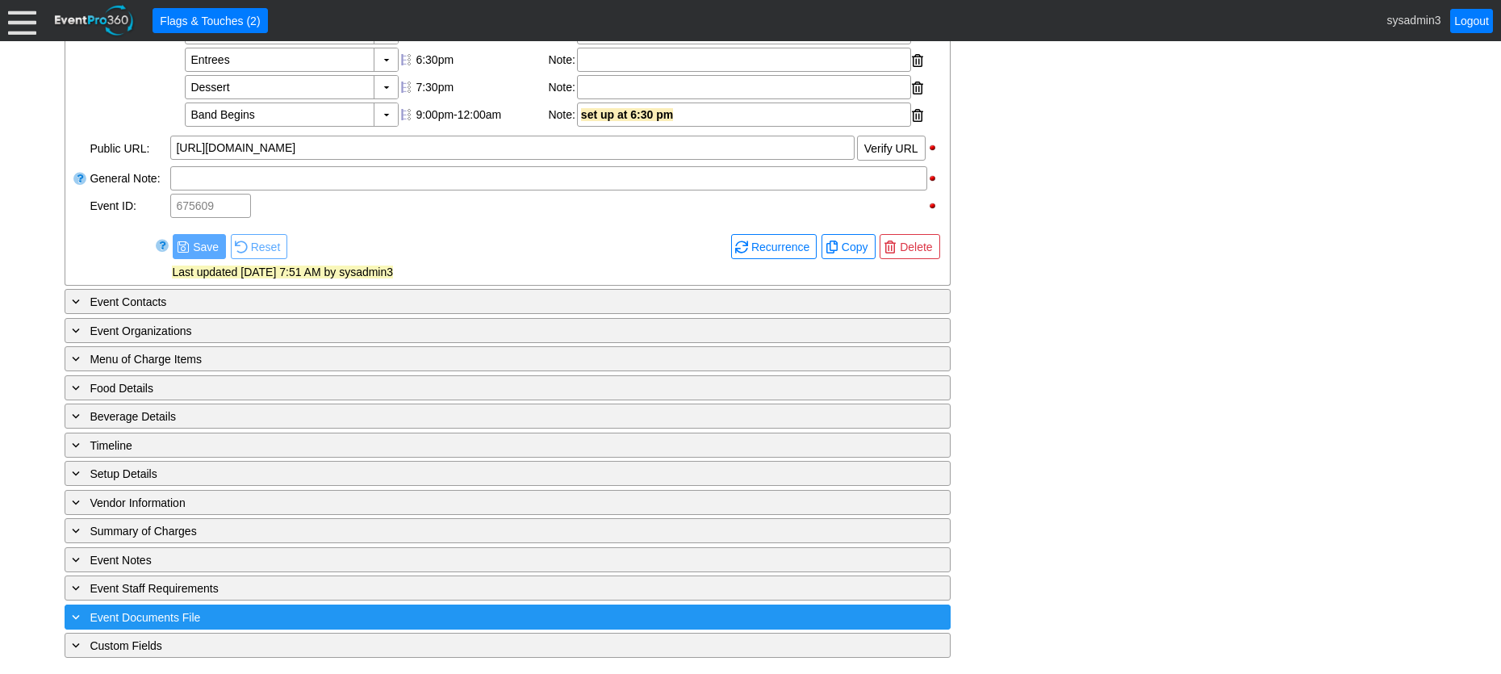
click at [332, 615] on div "+ Event Documents File" at bounding box center [475, 617] width 812 height 19
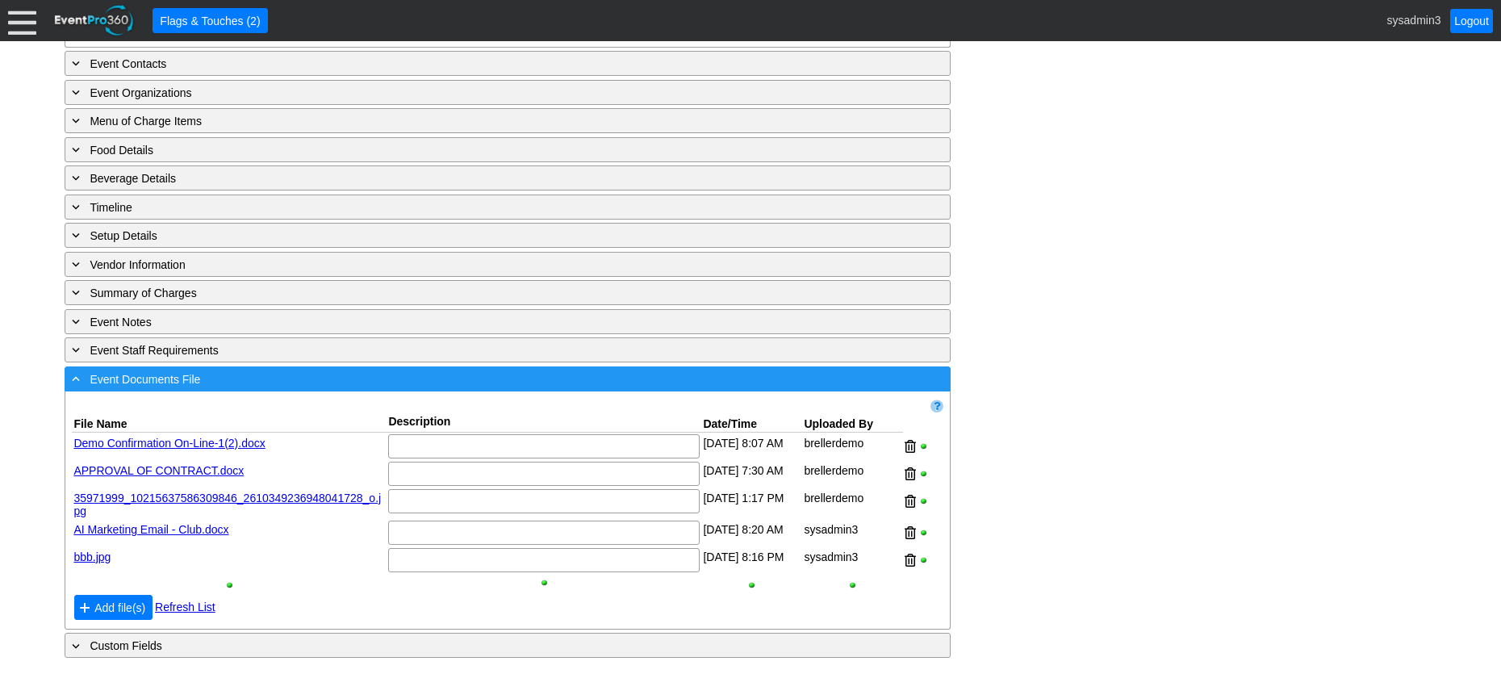
scroll to position [885, 0]
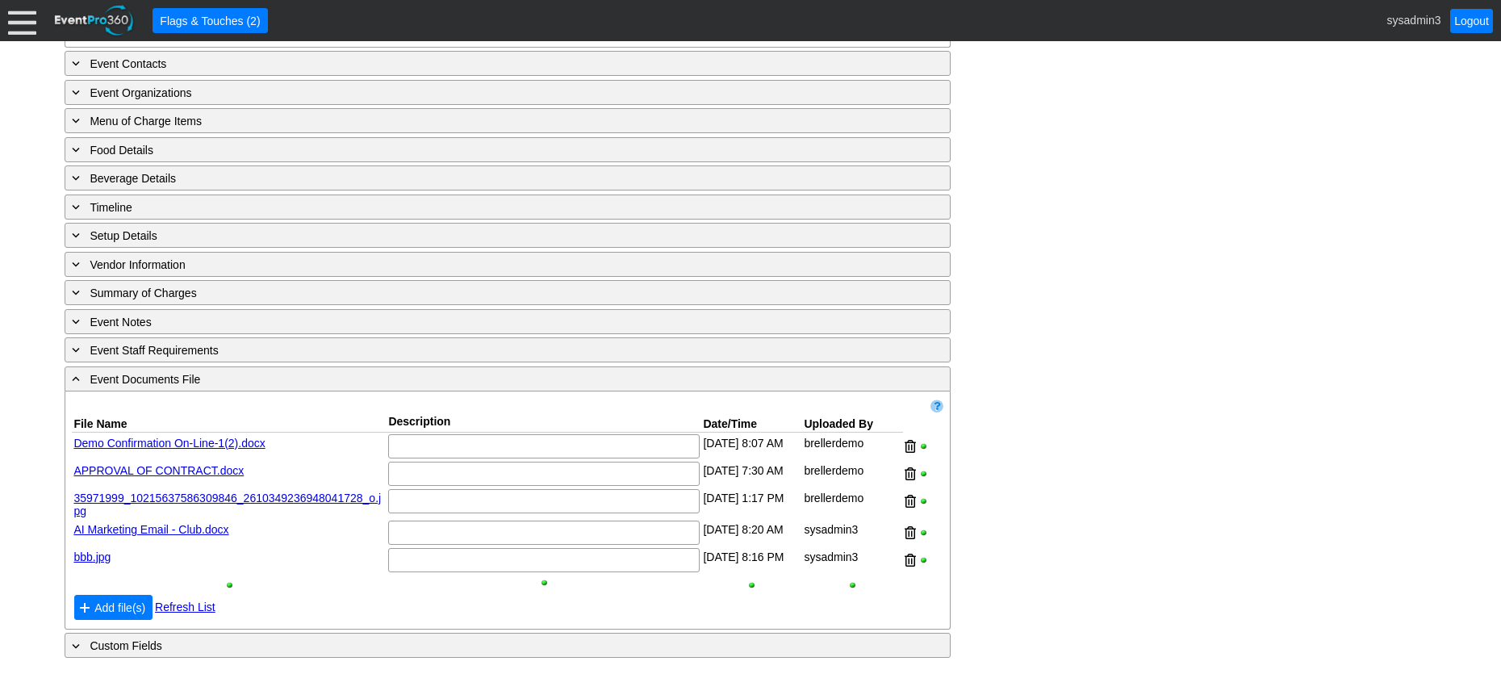
click at [98, 553] on link "bbb.jpg" at bounding box center [91, 556] width 37 height 13
click at [119, 609] on span "Add file(s)" at bounding box center [119, 608] width 57 height 16
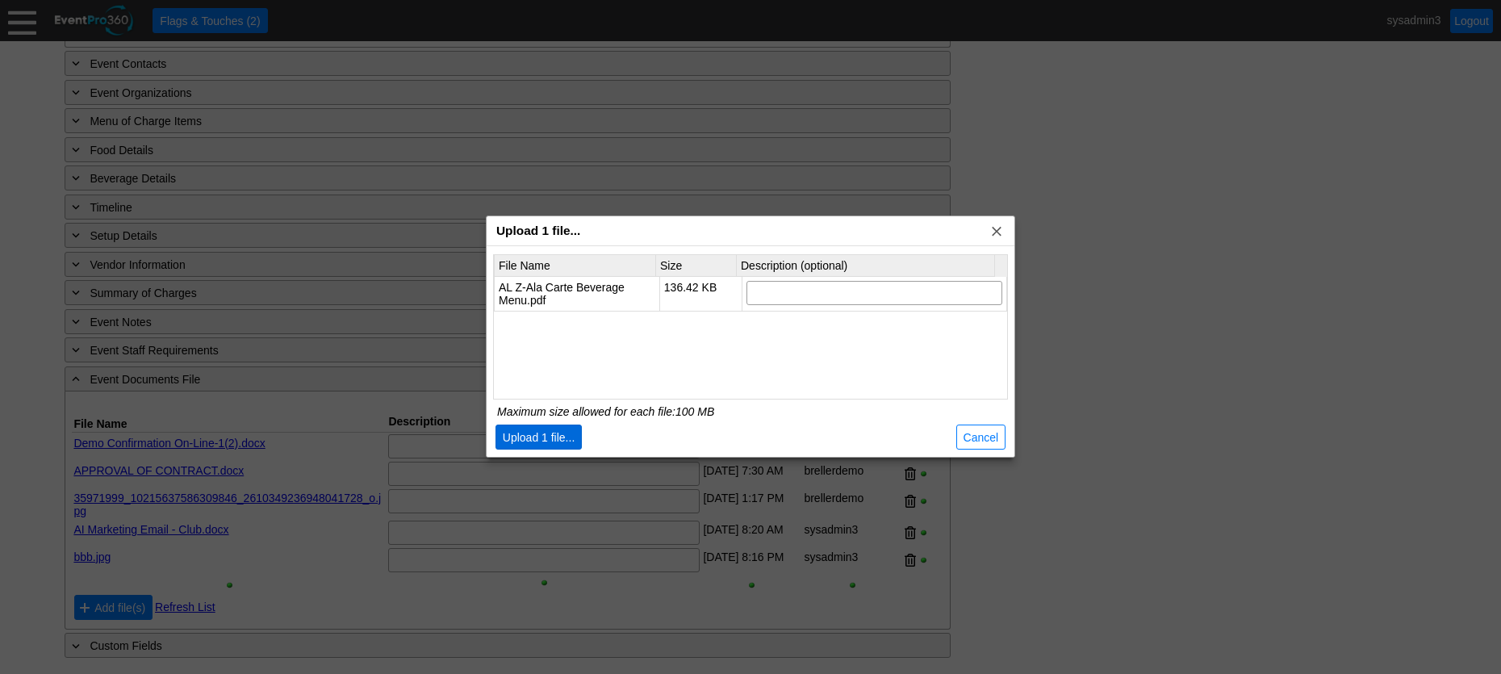
click at [549, 432] on span "Upload 1 file..." at bounding box center [538, 437] width 79 height 16
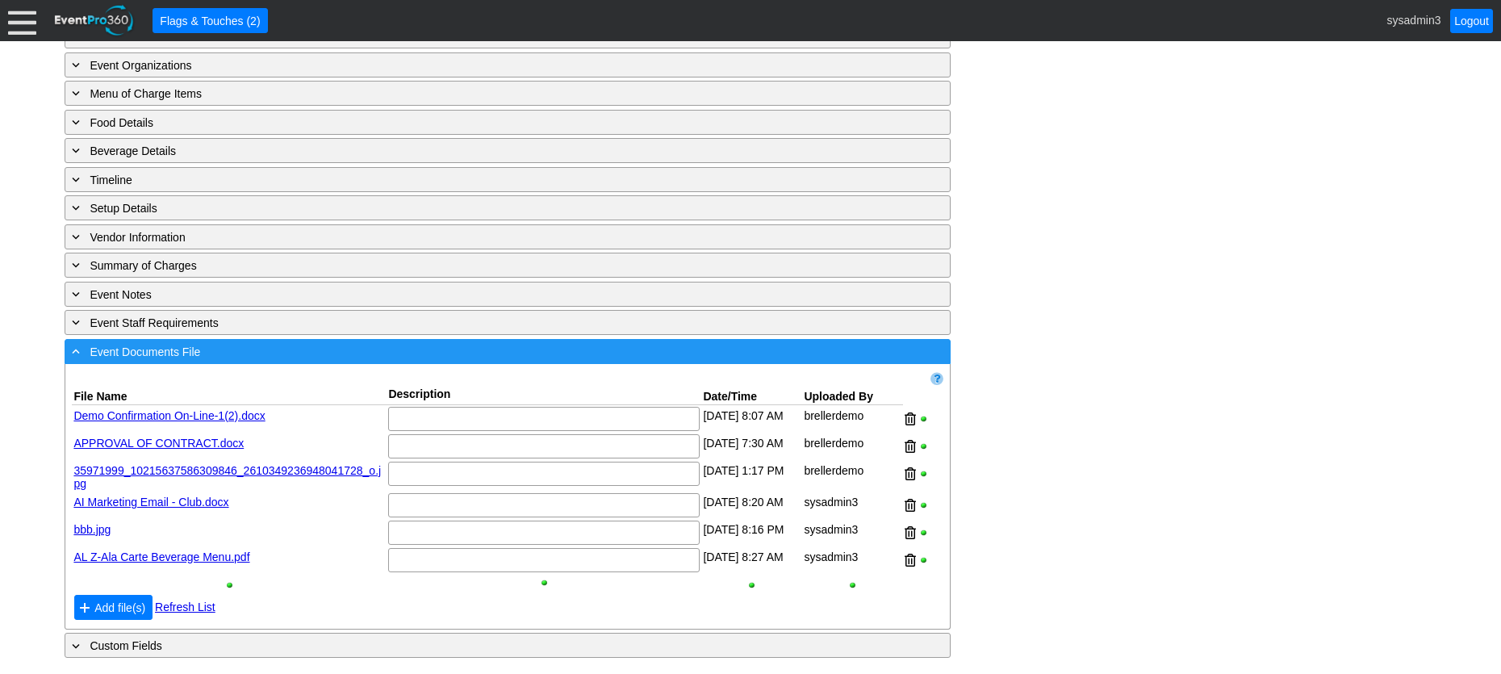
click at [316, 361] on div "- Event Documents File" at bounding box center [475, 351] width 812 height 19
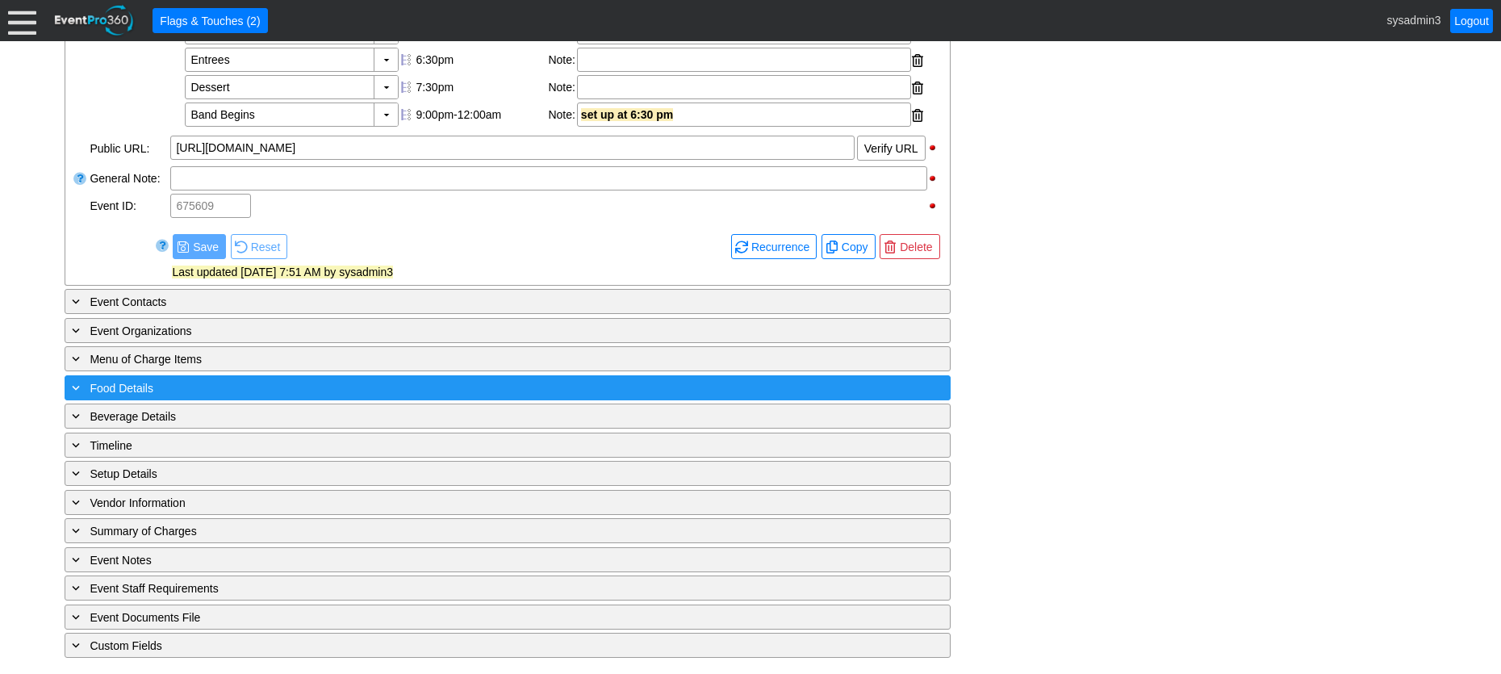
scroll to position [647, 0]
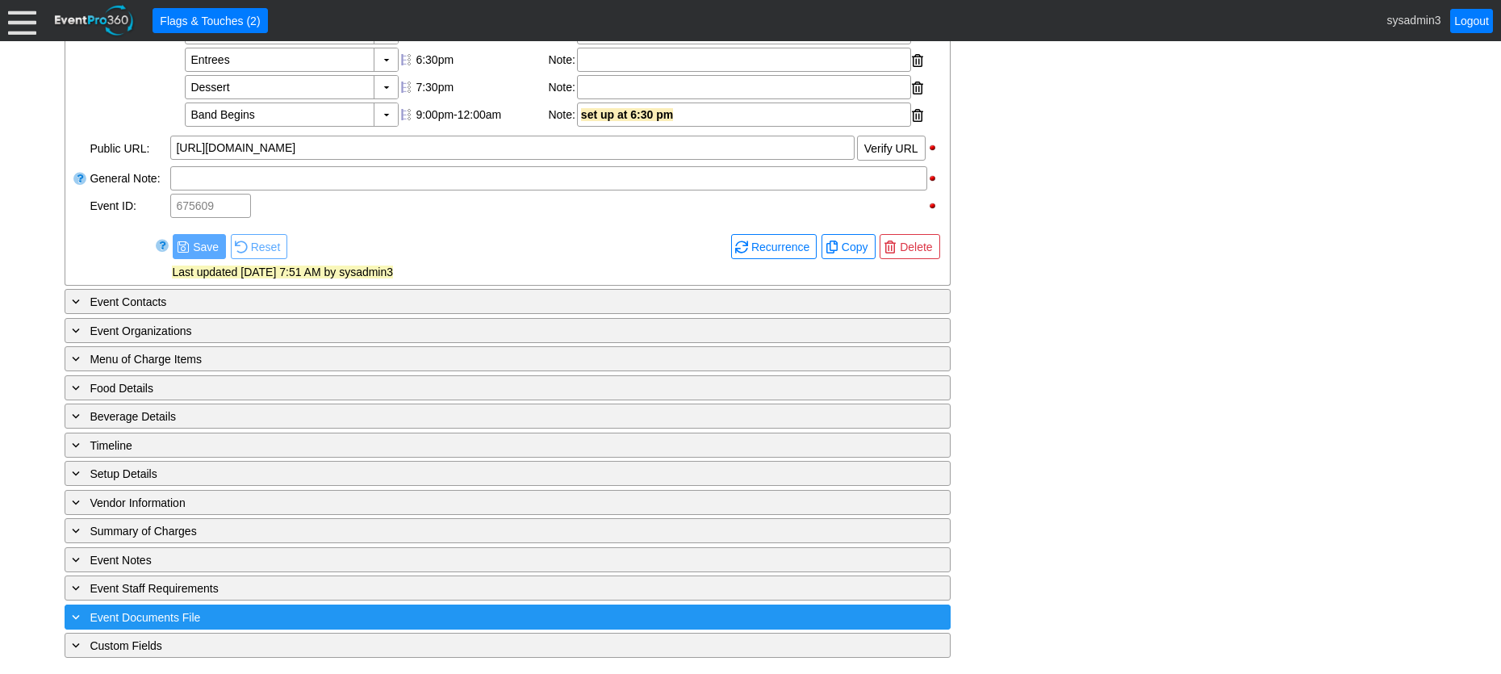
click at [219, 612] on div "+ Event Documents File" at bounding box center [475, 617] width 812 height 19
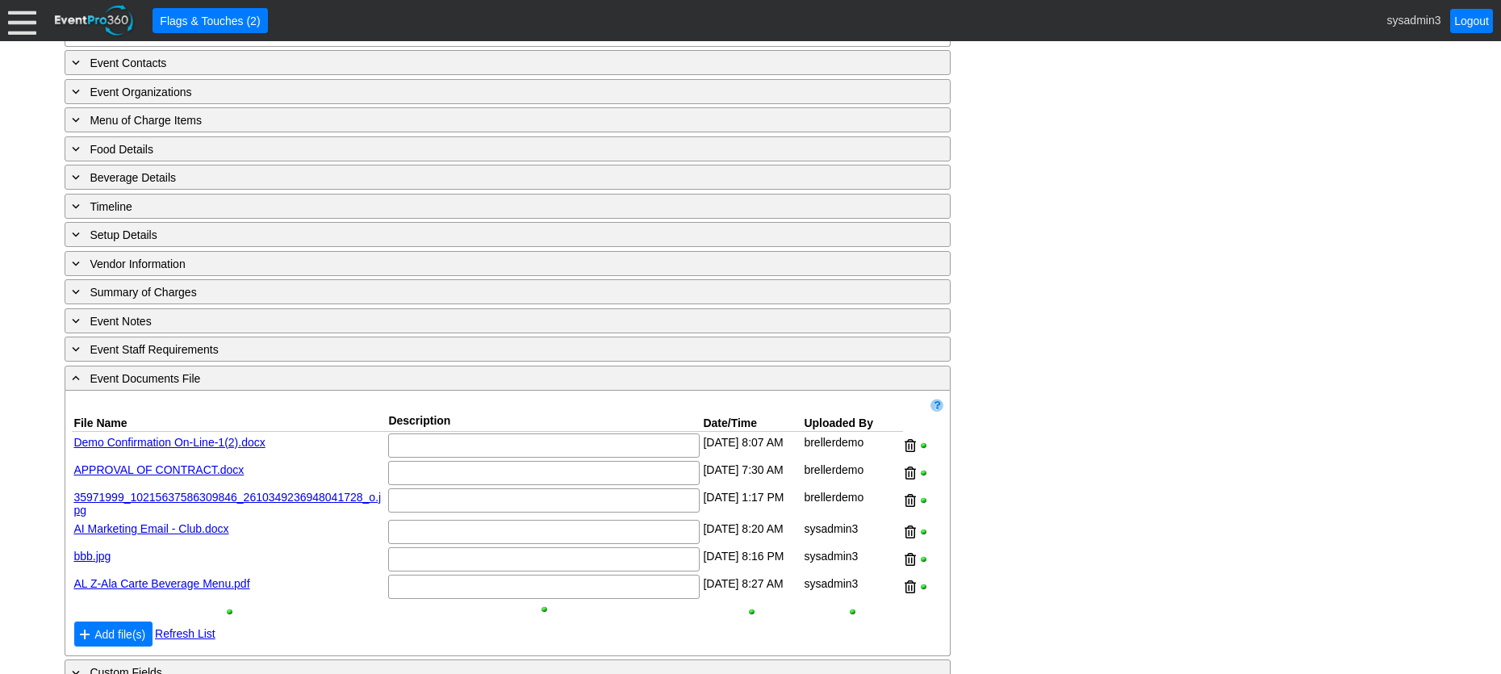
scroll to position [913, 0]
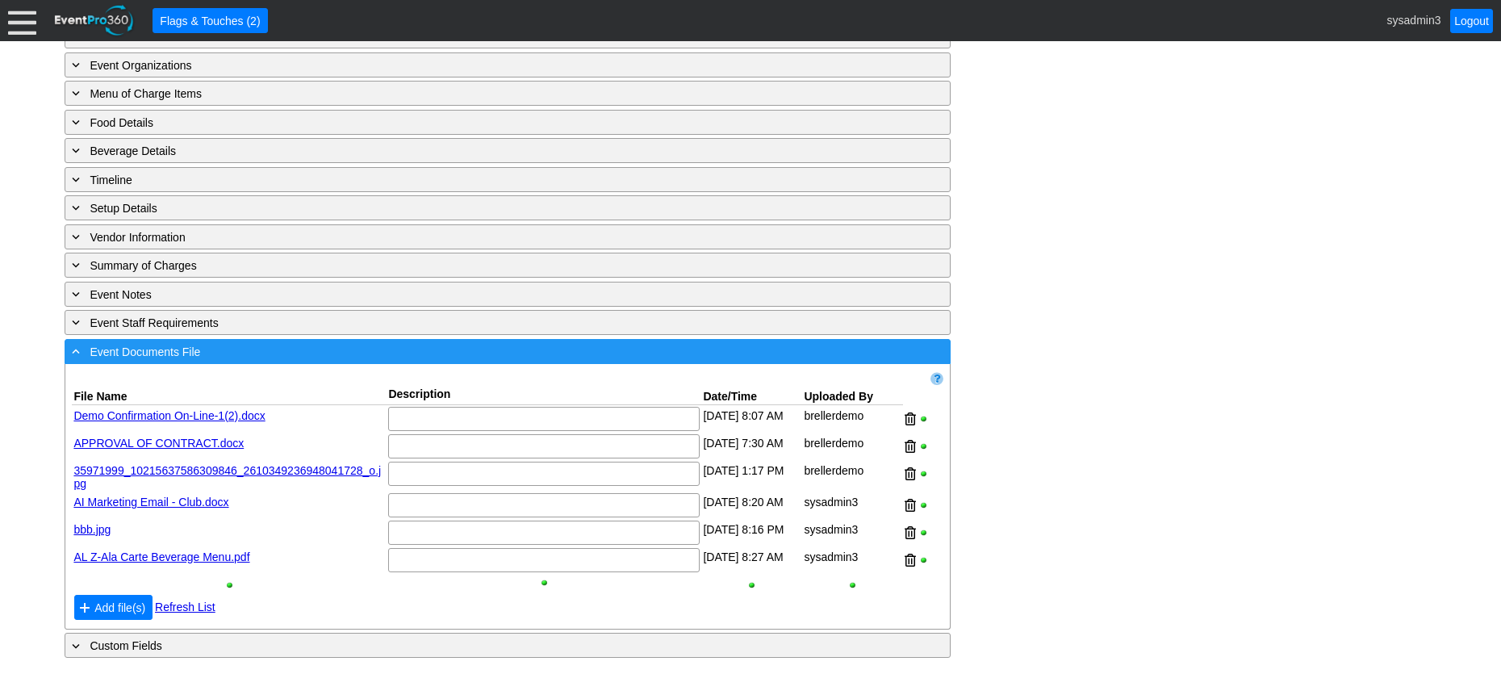
click at [310, 357] on div "- Event Documents File" at bounding box center [475, 351] width 812 height 19
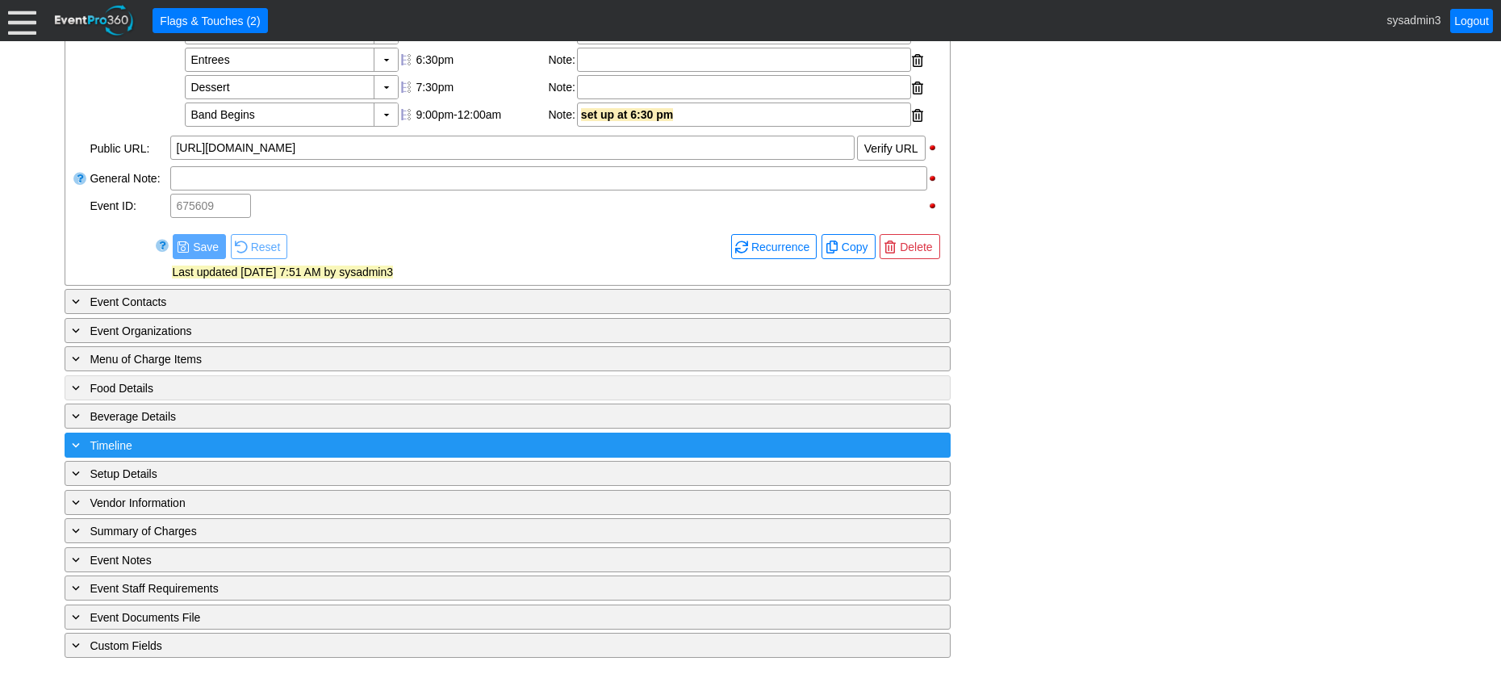
scroll to position [647, 0]
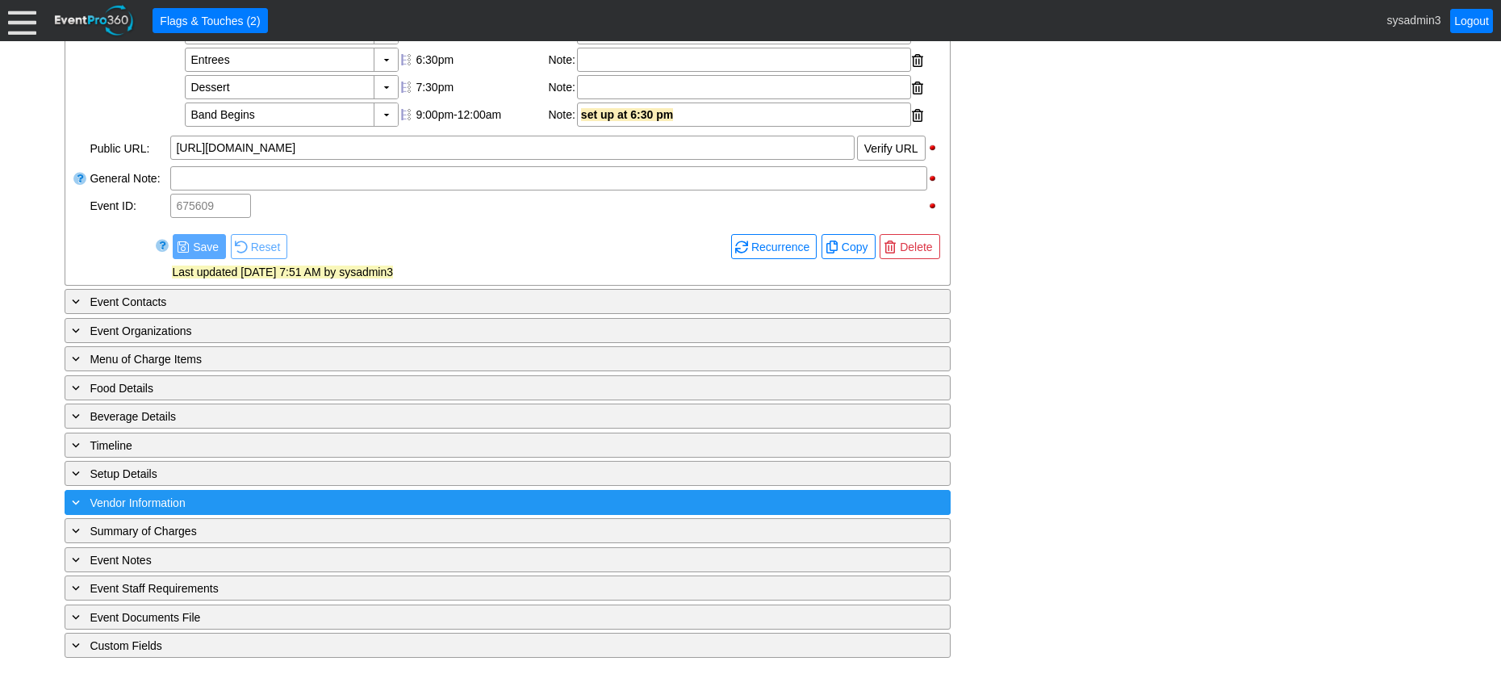
click at [219, 501] on div "+ Vendor Information" at bounding box center [475, 502] width 812 height 19
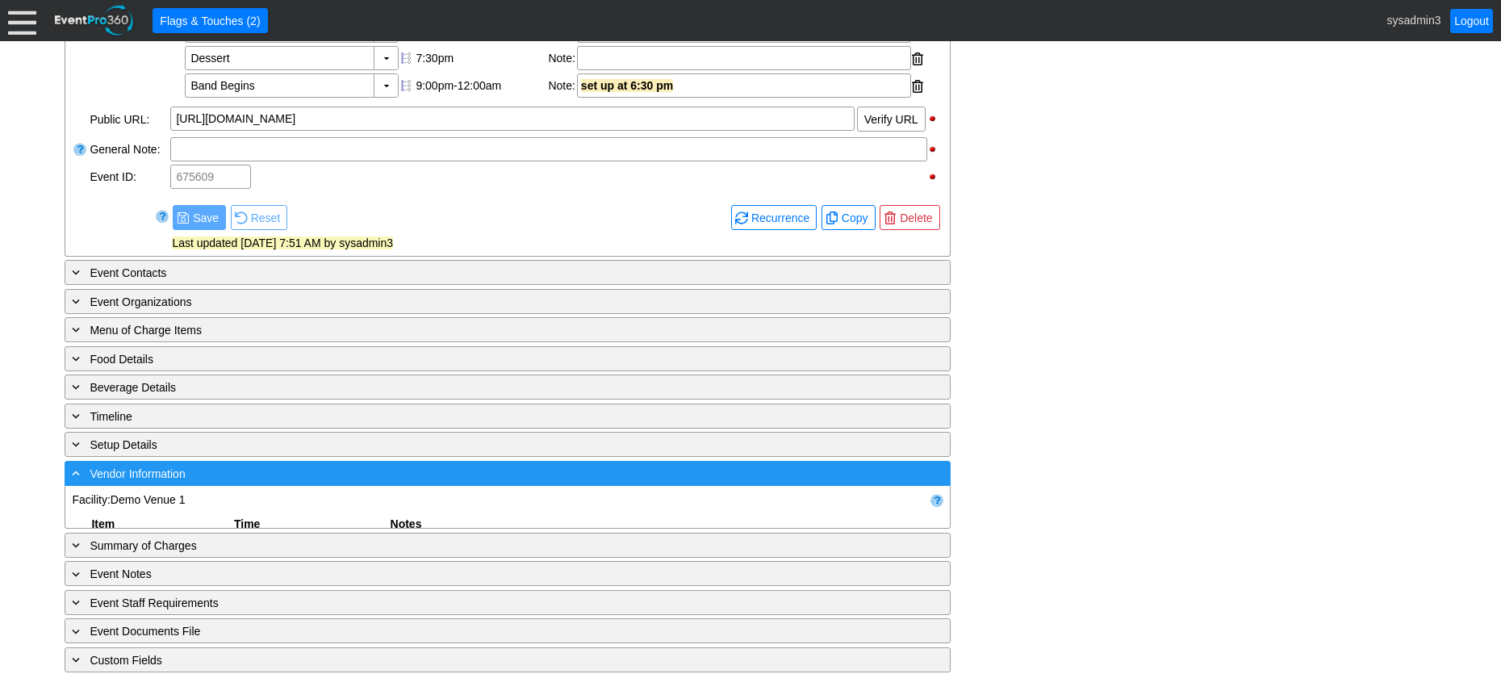
scroll to position [913, 0]
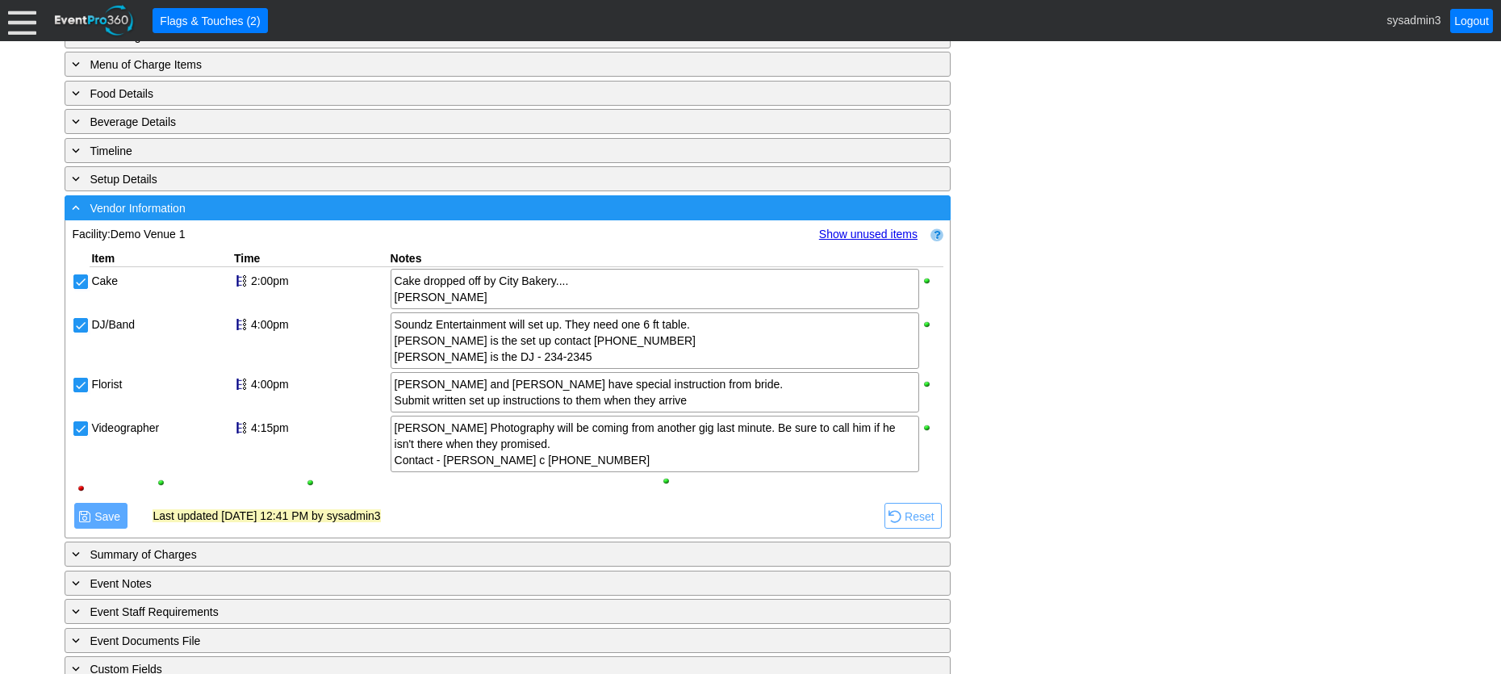
click at [298, 217] on div "- Vendor Information" at bounding box center [475, 207] width 812 height 19
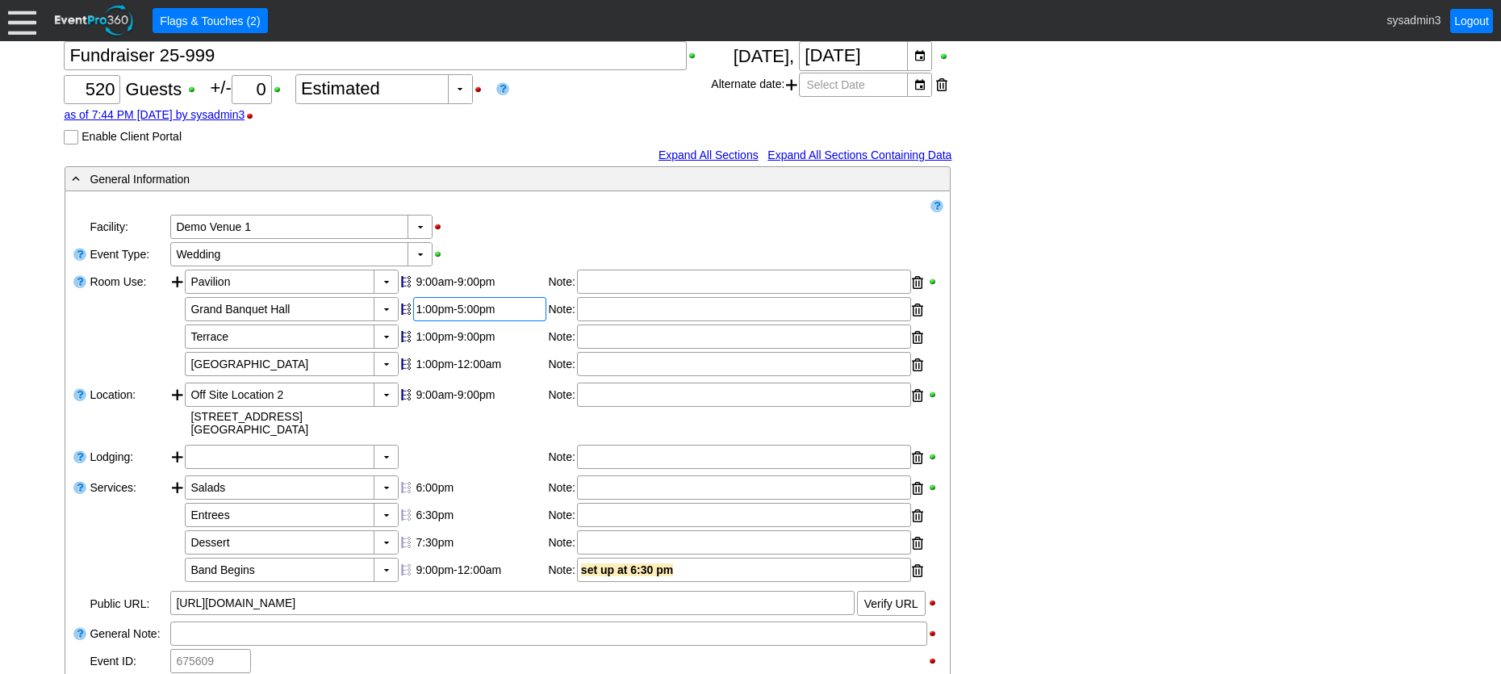
scroll to position [0, 0]
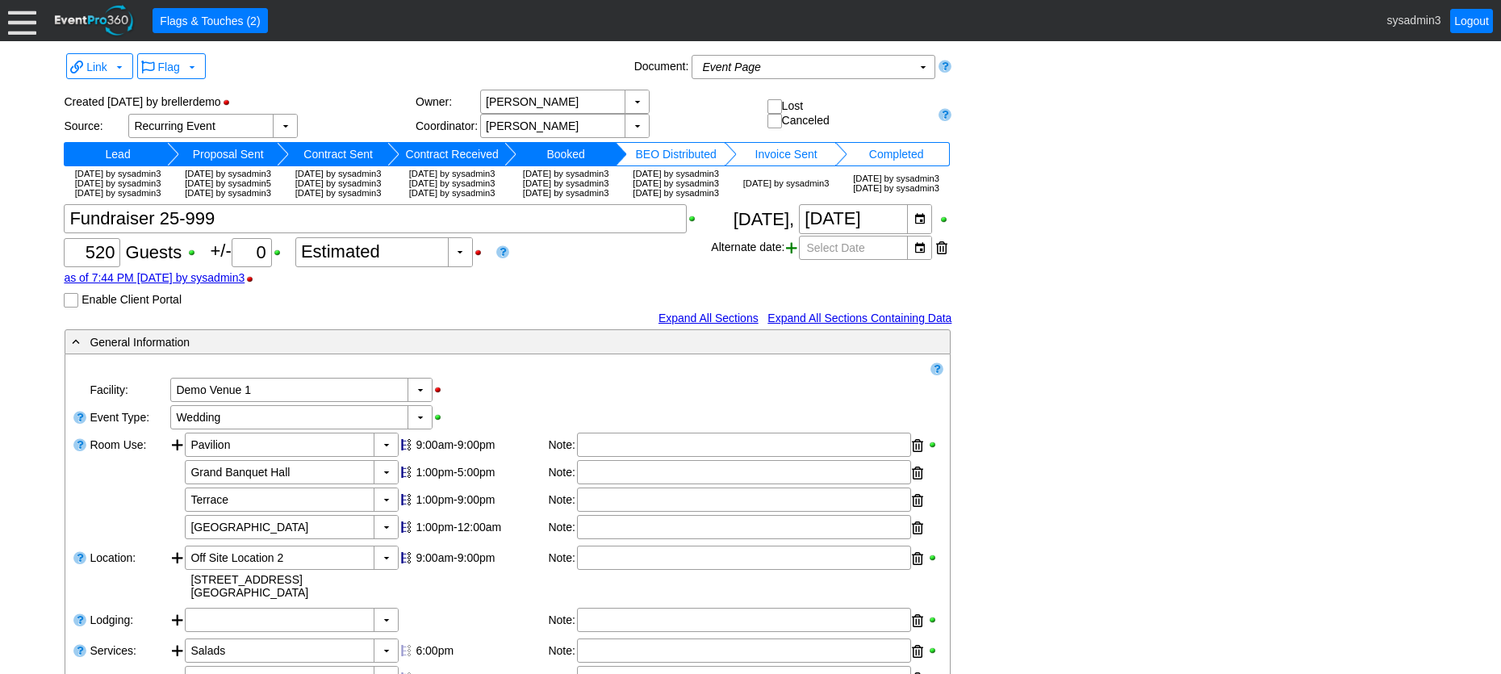
click at [786, 260] on span at bounding box center [791, 248] width 11 height 24
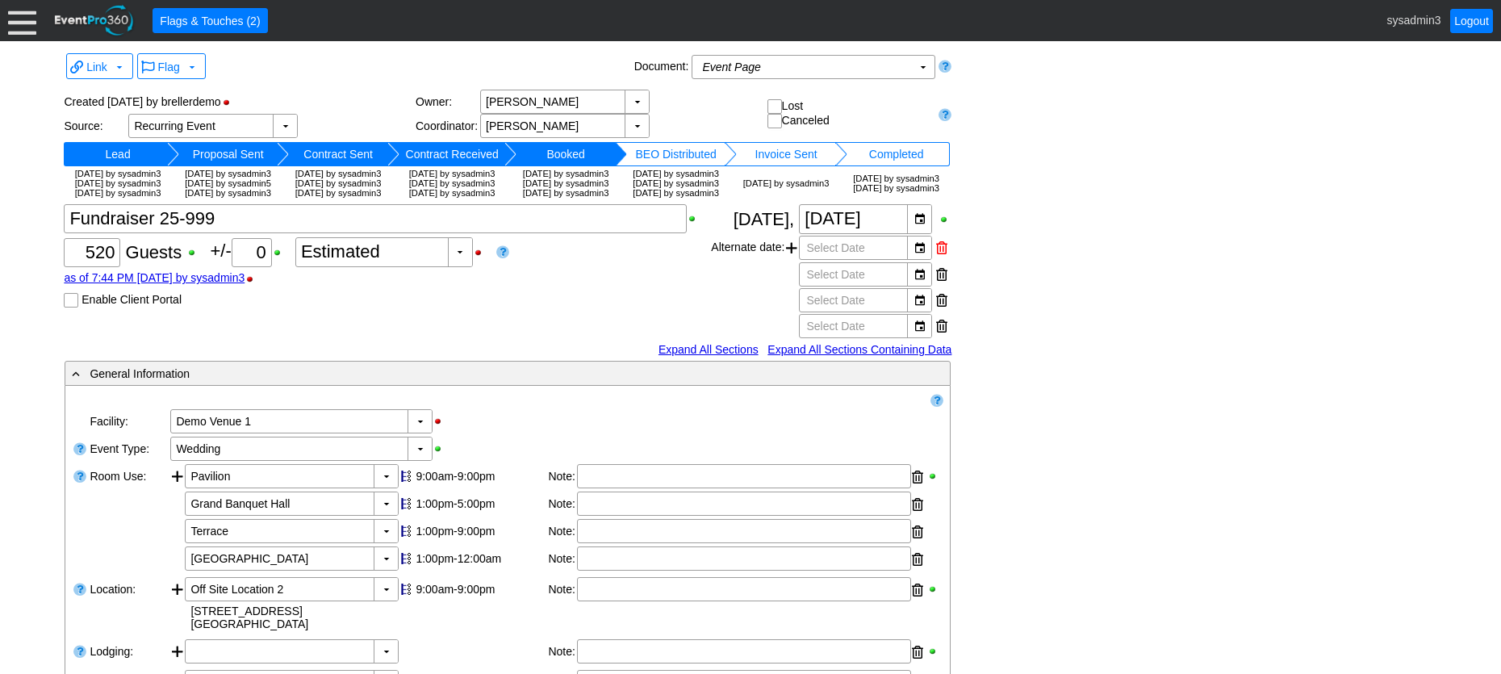
click at [939, 260] on div at bounding box center [941, 248] width 11 height 24
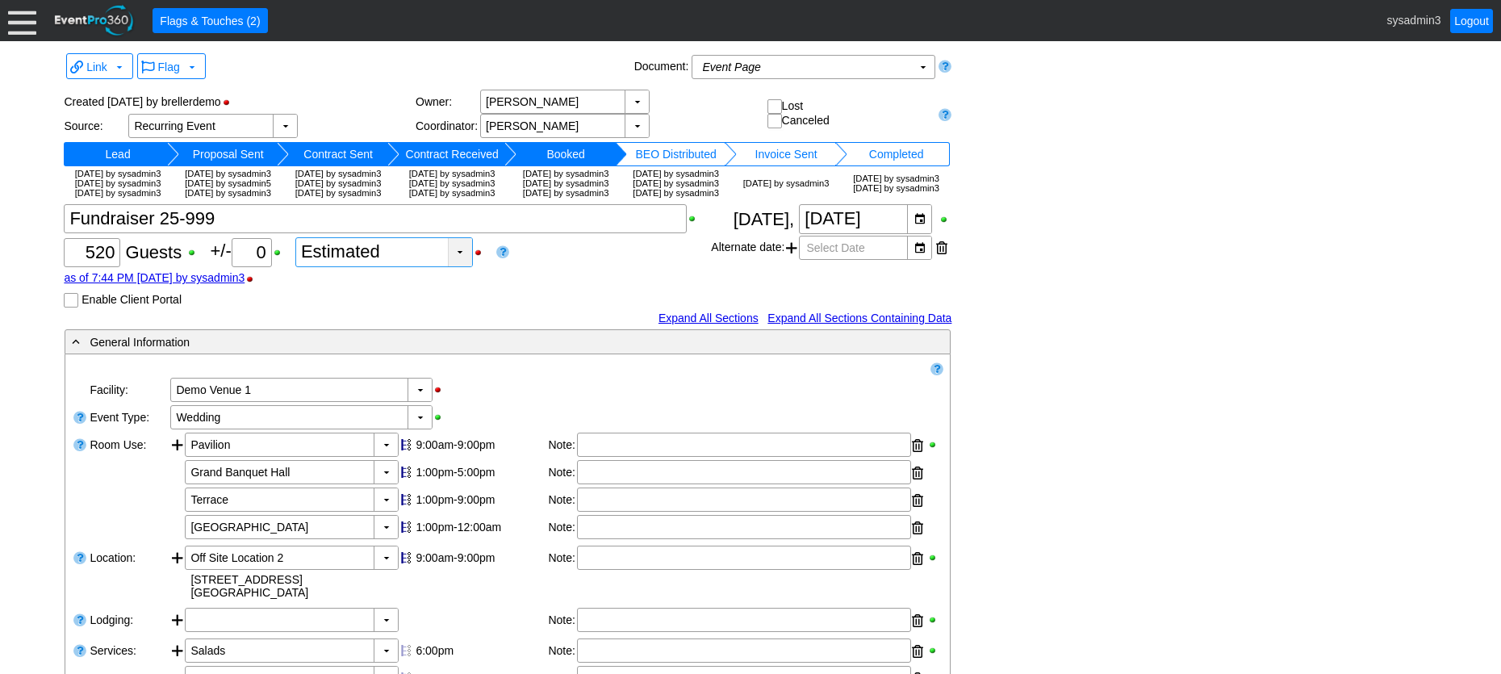
click at [462, 266] on div "▼" at bounding box center [460, 252] width 24 height 28
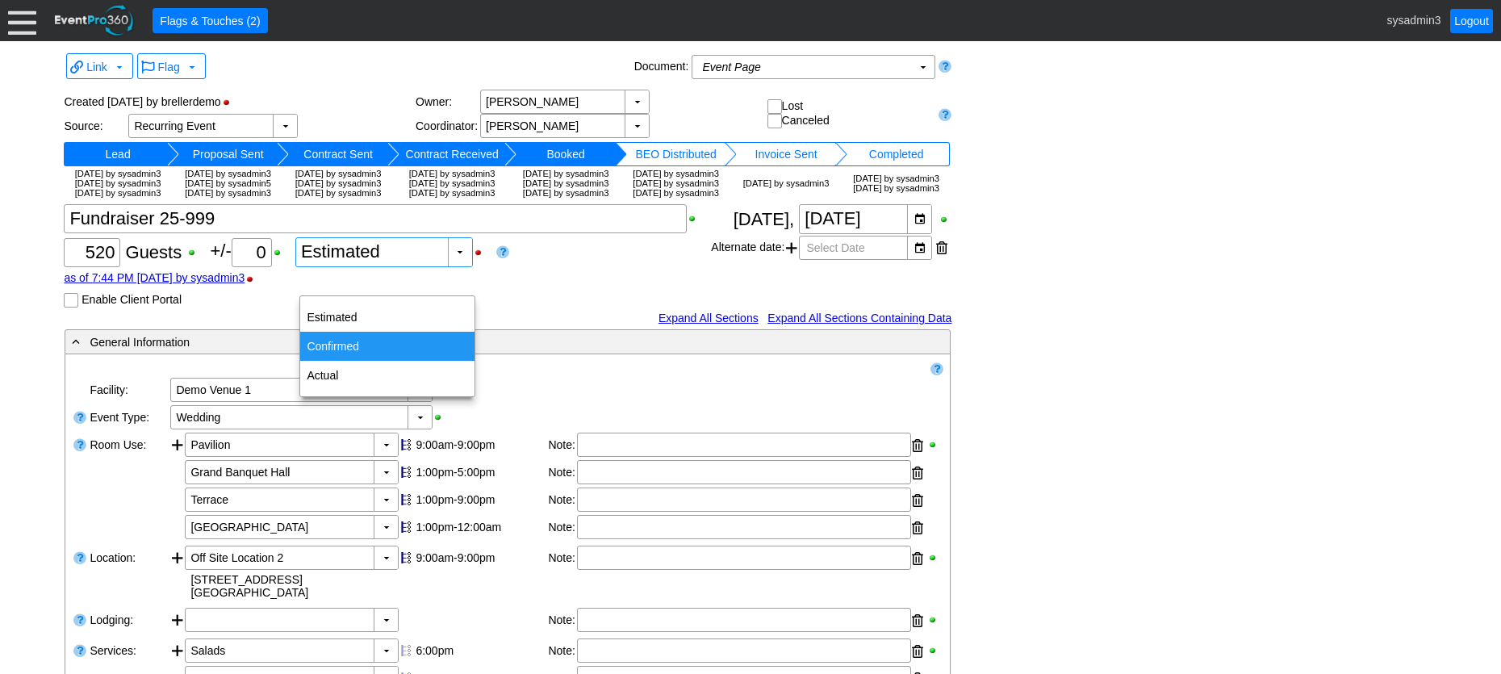
click at [350, 345] on div "Confirmed" at bounding box center [387, 346] width 174 height 29
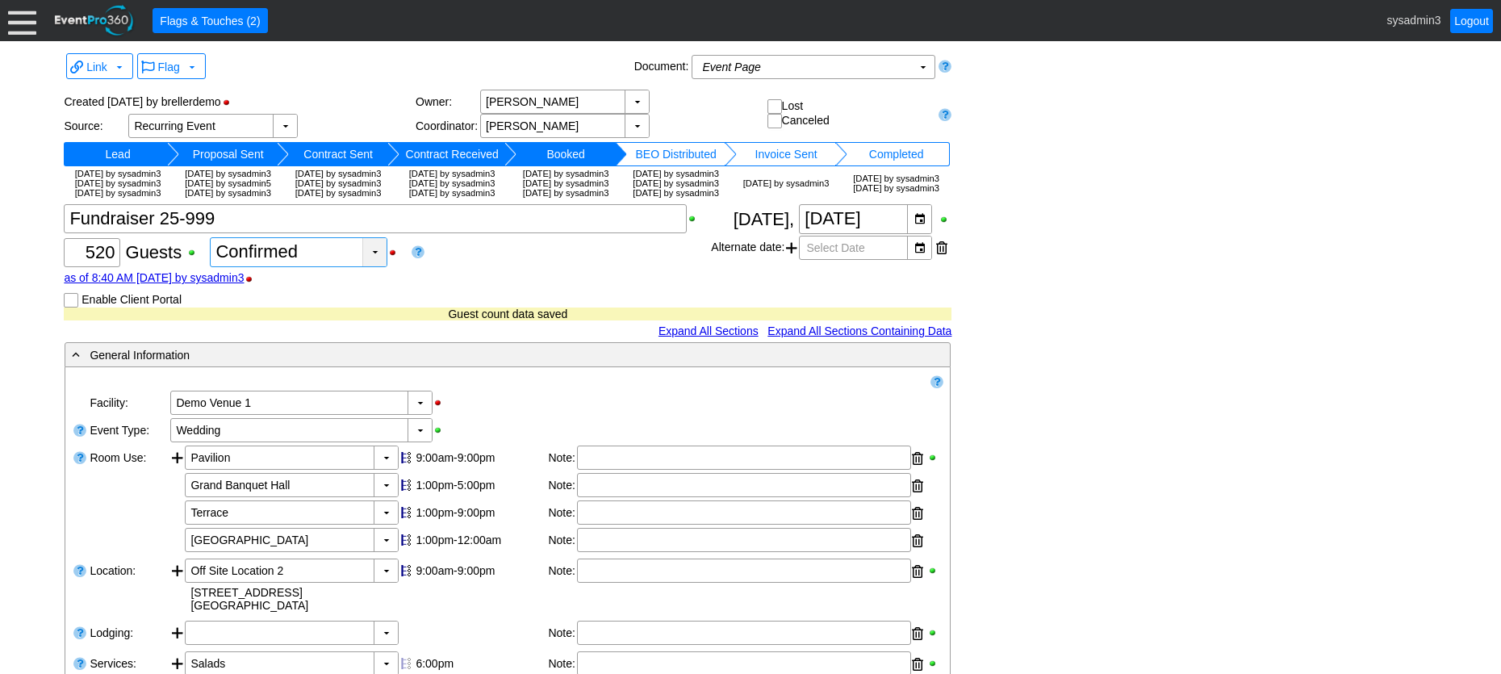
click at [377, 266] on div "▼" at bounding box center [374, 252] width 24 height 28
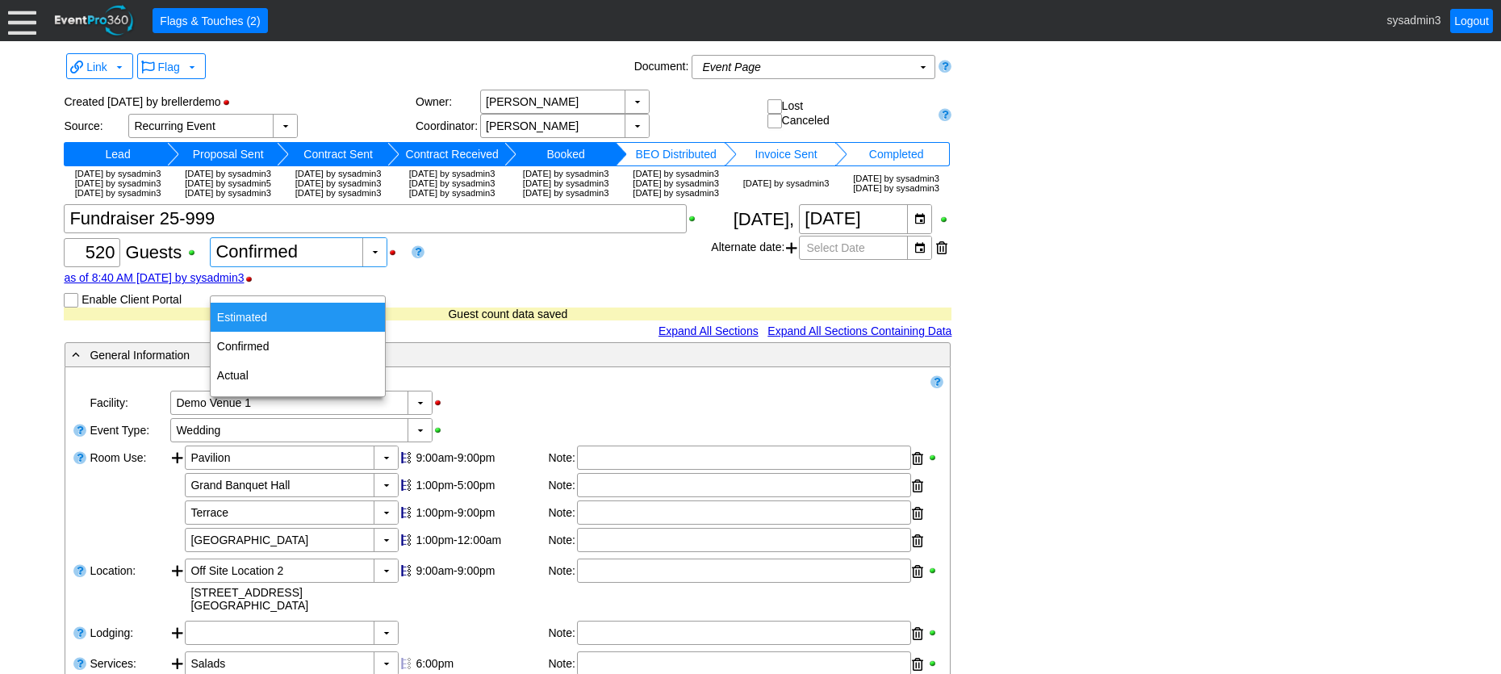
click at [260, 311] on div "Estimated" at bounding box center [298, 317] width 174 height 29
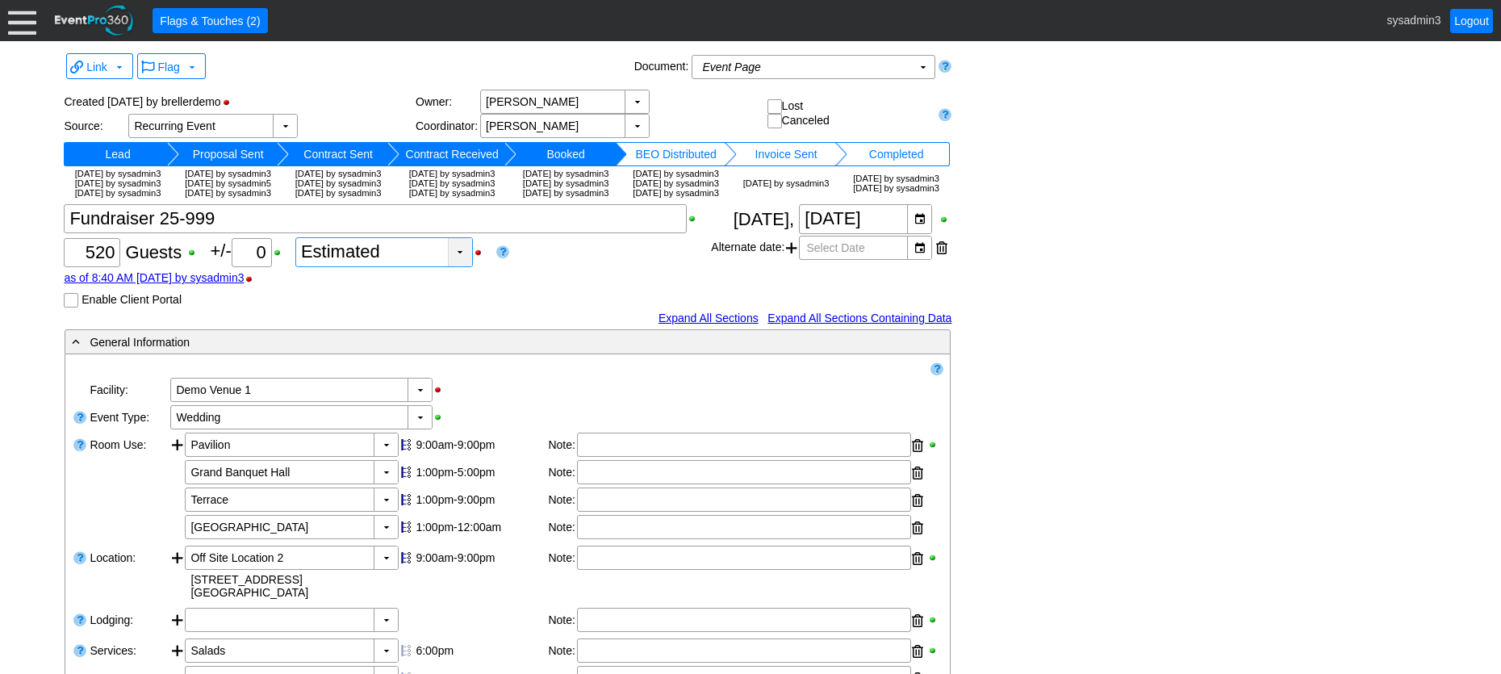
click at [460, 266] on div "▼" at bounding box center [460, 252] width 24 height 28
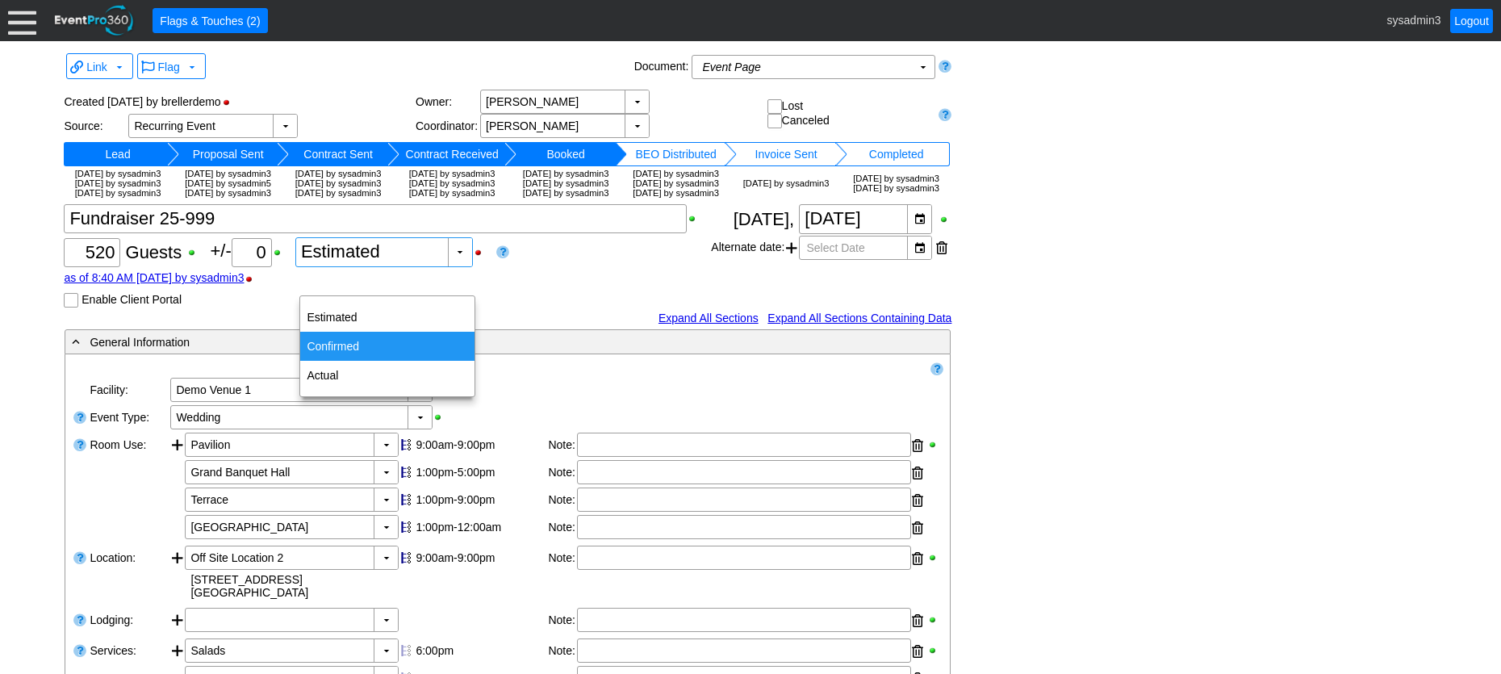
click at [349, 341] on div "Confirmed" at bounding box center [387, 346] width 174 height 29
type input "Confirmed"
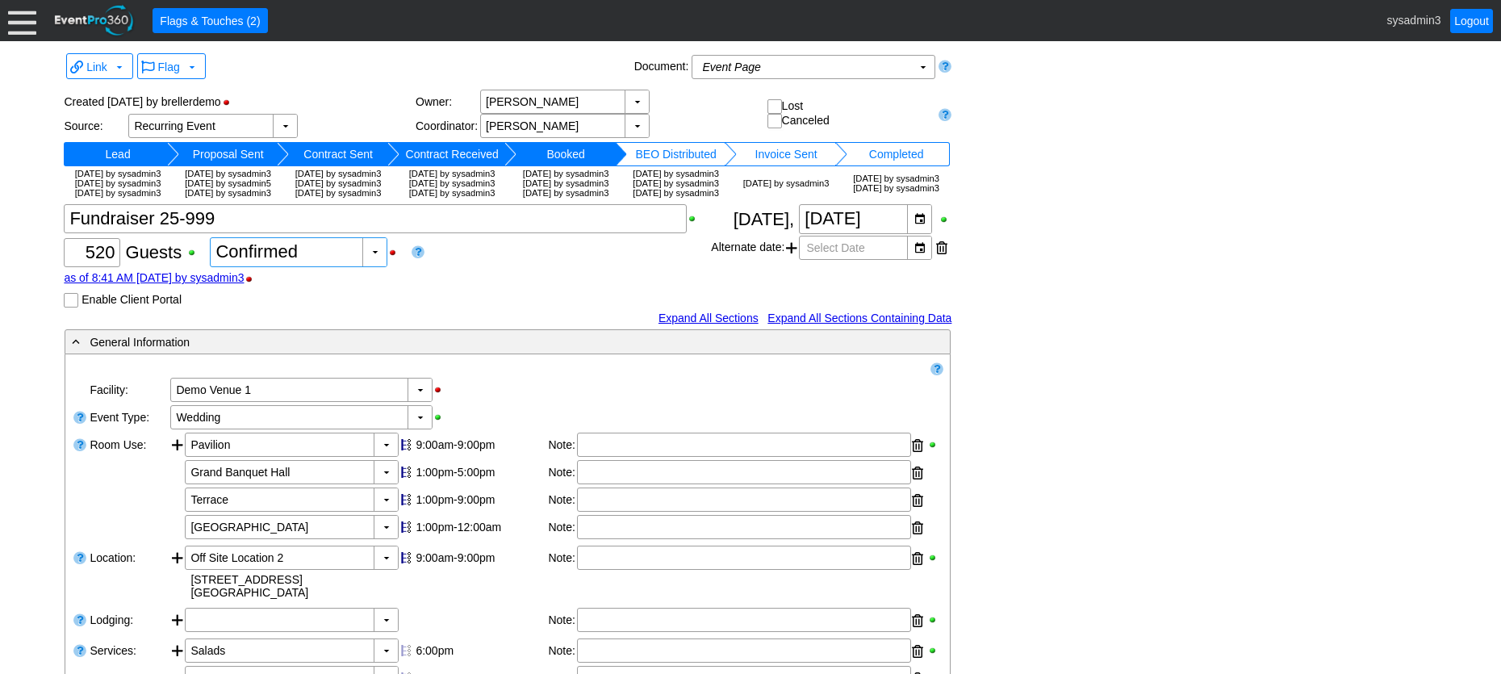
click at [244, 284] on link "as of 8:41 AM on Tuesday, 9/9/2025 by sysadmin3" at bounding box center [154, 277] width 180 height 13
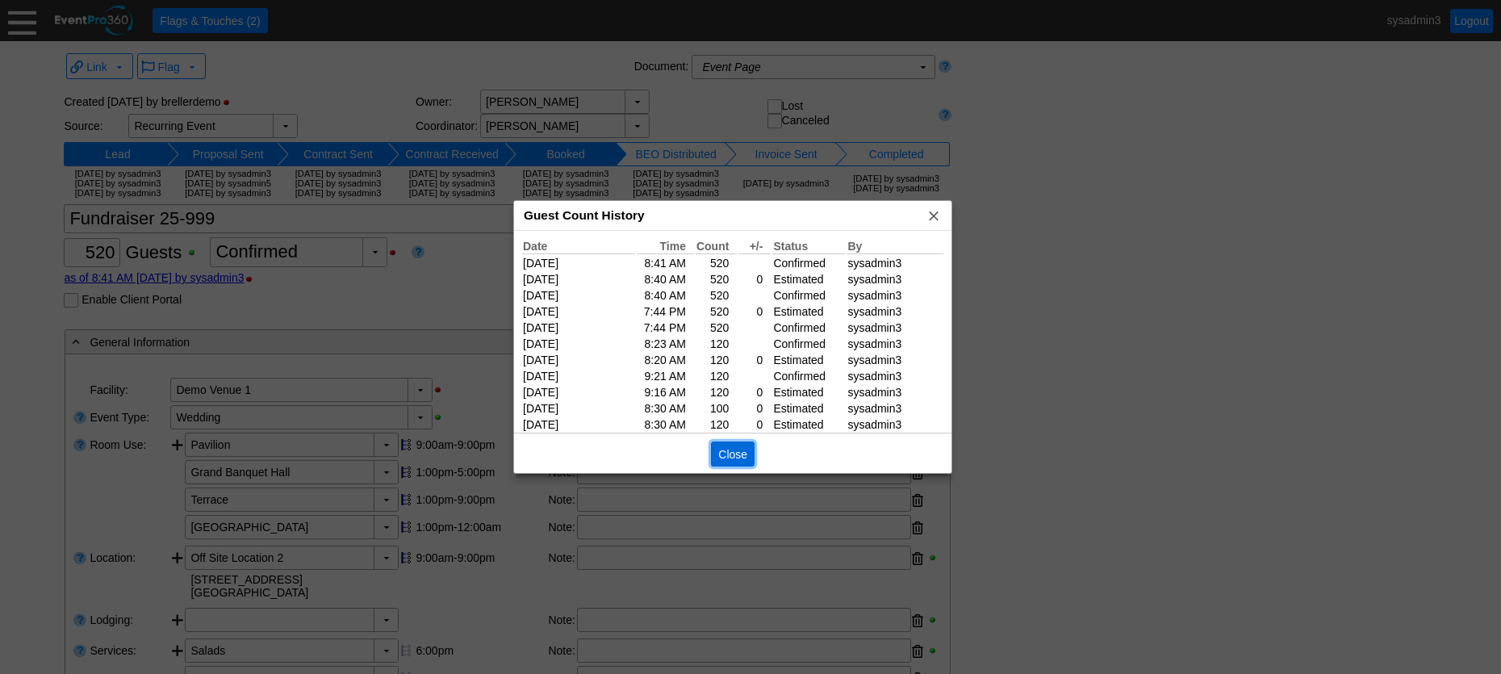
click at [744, 453] on span "Close" at bounding box center [733, 454] width 36 height 16
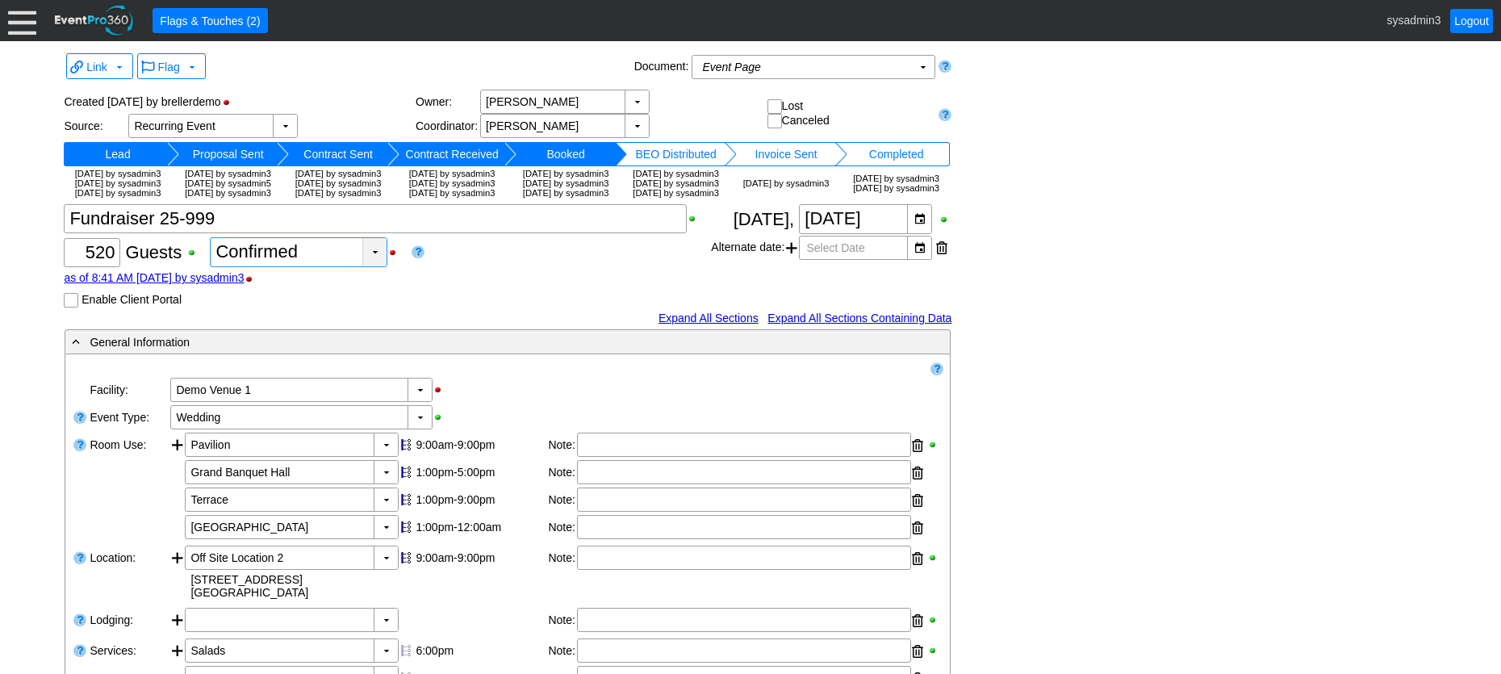
click at [376, 266] on div "▼" at bounding box center [374, 252] width 24 height 28
click at [419, 284] on div "as of 8:41 AM on Tuesday, 9/9/2025 by sysadmin3" at bounding box center [387, 277] width 647 height 13
click at [243, 284] on link "as of 8:41 AM on Tuesday, 9/9/2025 by sysadmin3" at bounding box center [154, 277] width 180 height 13
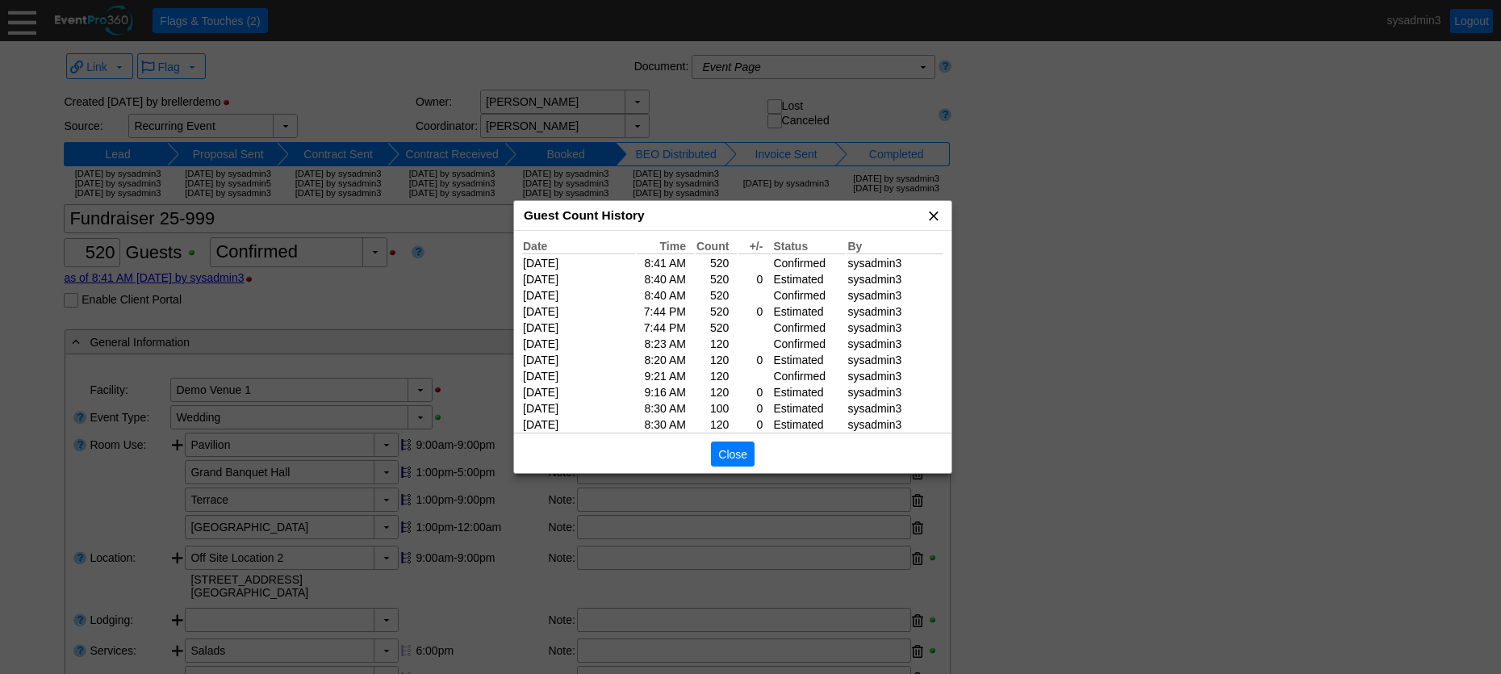
click at [942, 214] on span "x" at bounding box center [934, 215] width 16 height 16
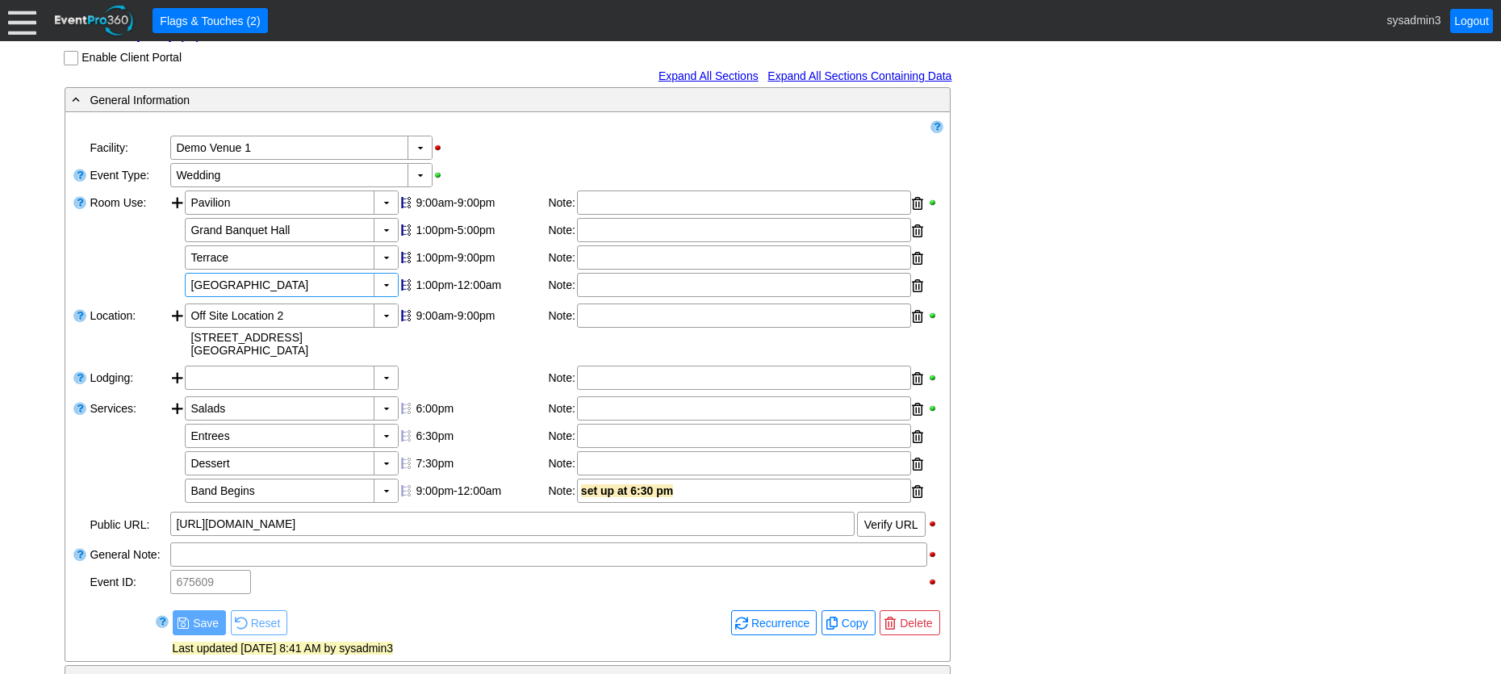
scroll to position [323, 0]
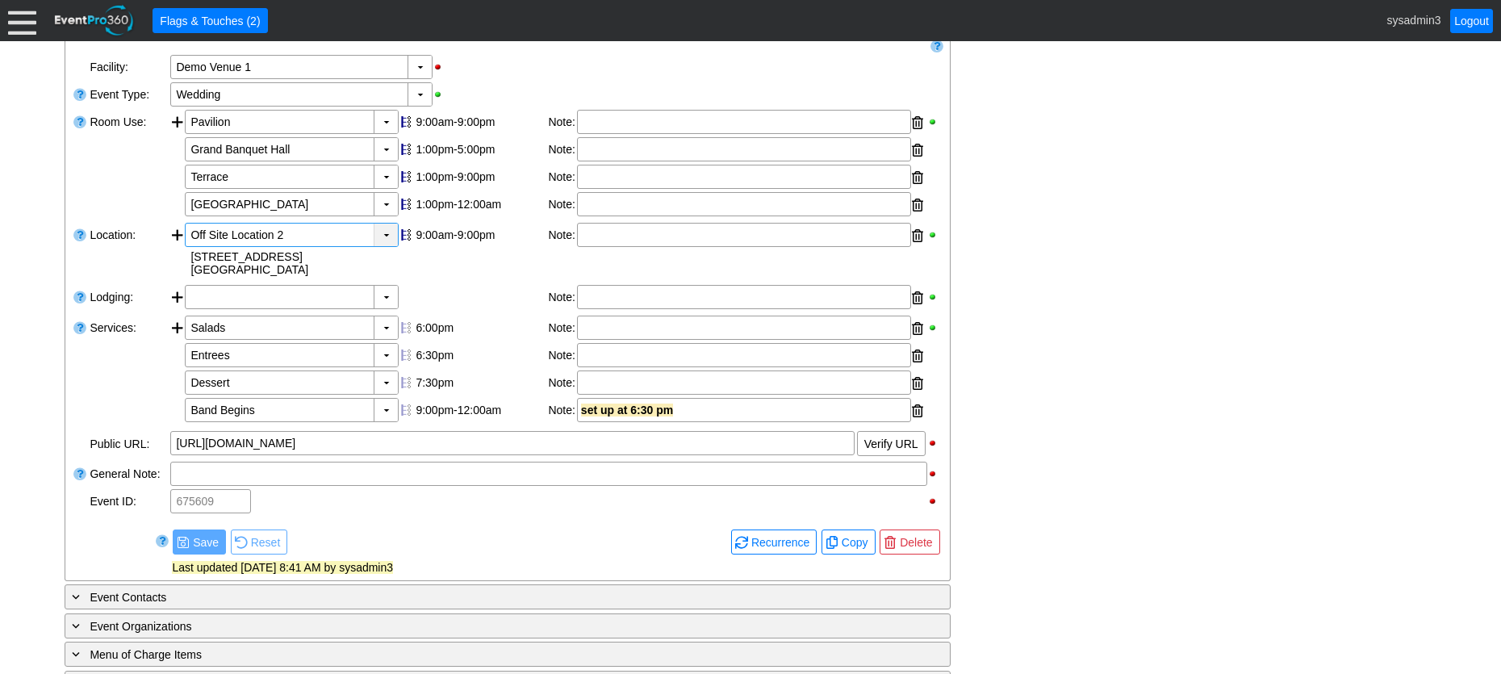
click at [386, 246] on div "▼" at bounding box center [386, 235] width 24 height 23
click at [1038, 215] on div "- General Information ▼ Loading.... Remove all highlights Facility: ▼ Χ Demo Ve…" at bounding box center [750, 480] width 1381 height 948
click at [416, 106] on div "▼" at bounding box center [419, 94] width 24 height 23
click at [529, 81] on div "▼ Χ Demo Venue 1" at bounding box center [556, 66] width 775 height 27
click at [382, 246] on div "▼" at bounding box center [386, 235] width 24 height 23
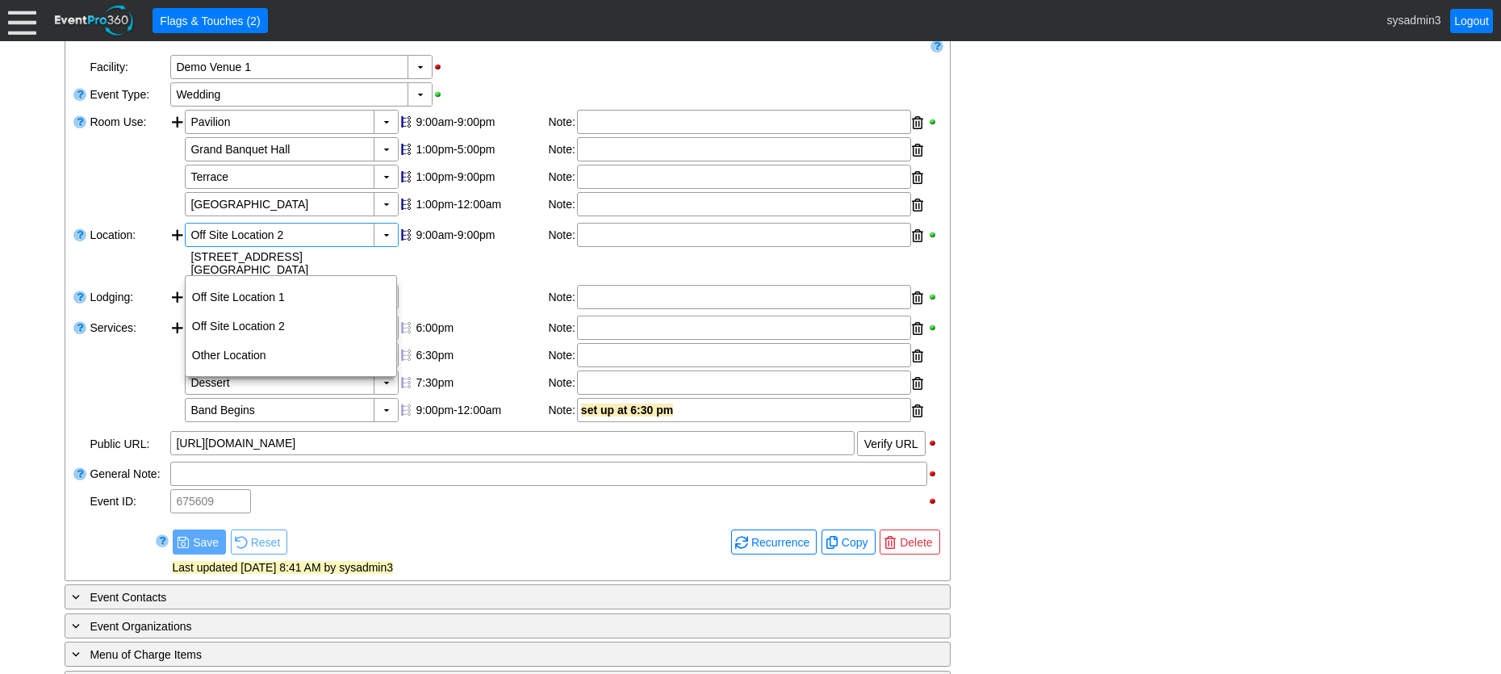
click at [540, 81] on div "▼ Χ Demo Venue 1" at bounding box center [556, 66] width 775 height 27
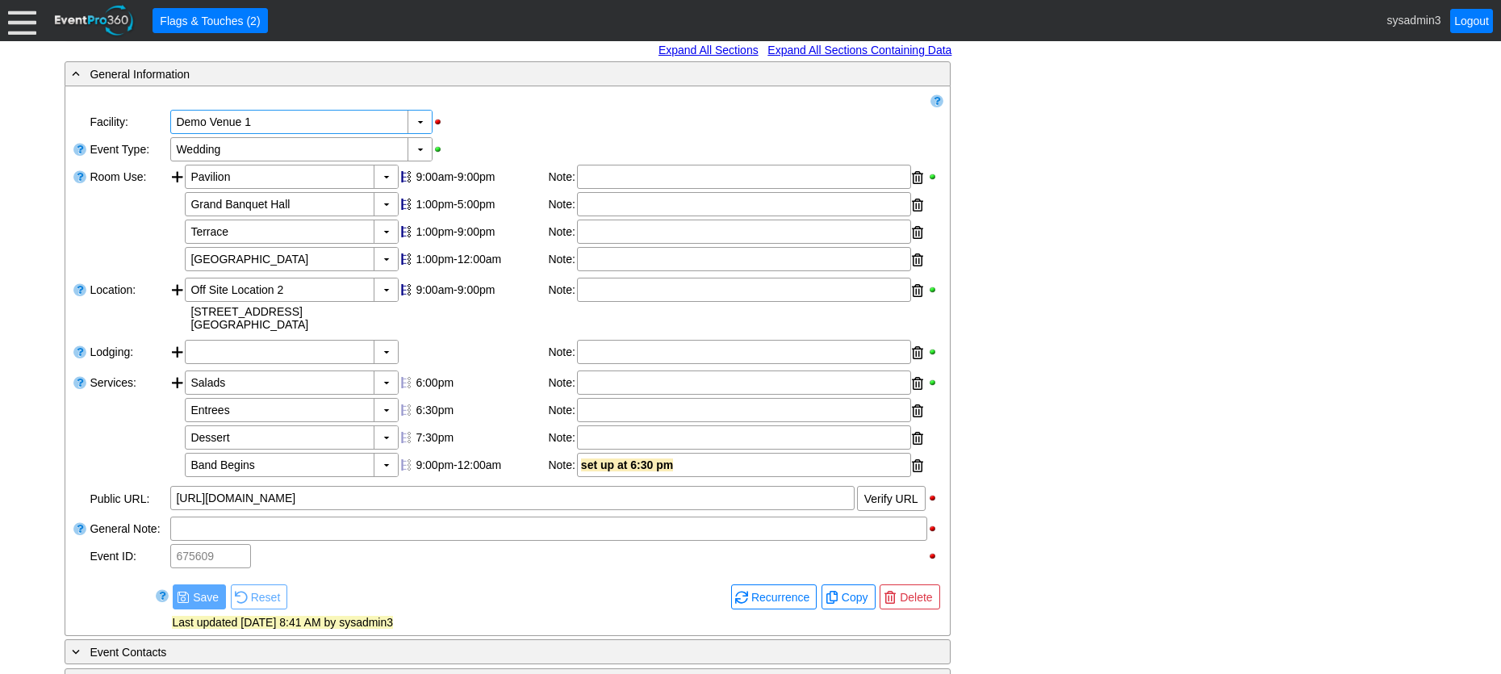
scroll to position [403, 0]
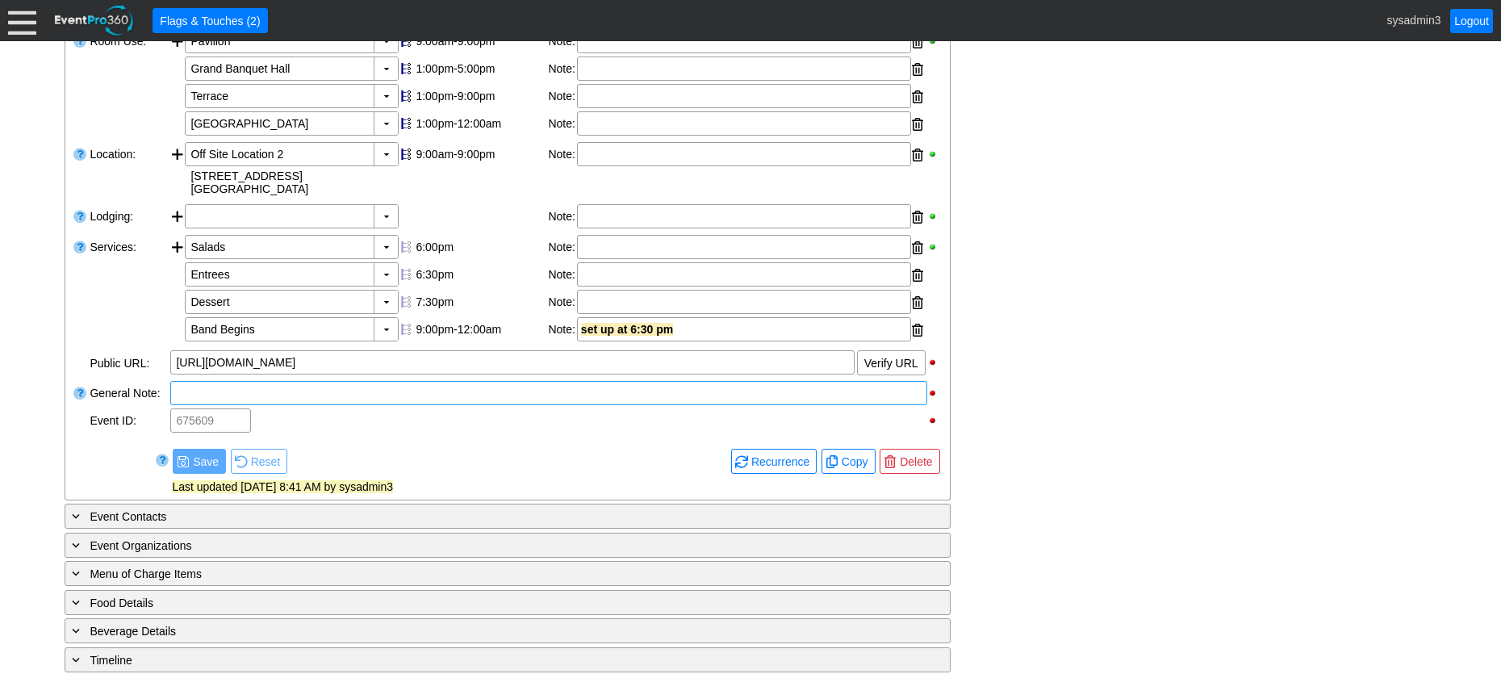
click at [260, 405] on div at bounding box center [548, 393] width 757 height 24
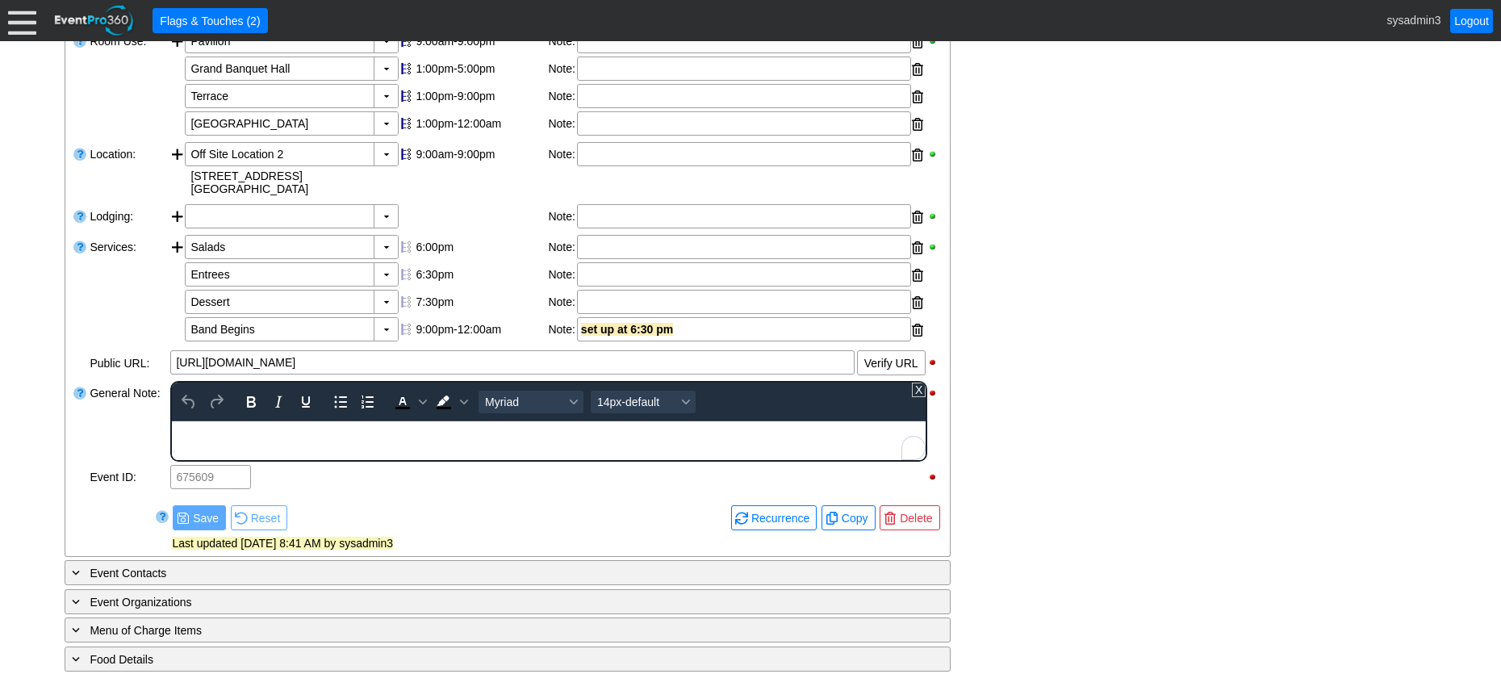
scroll to position [565, 0]
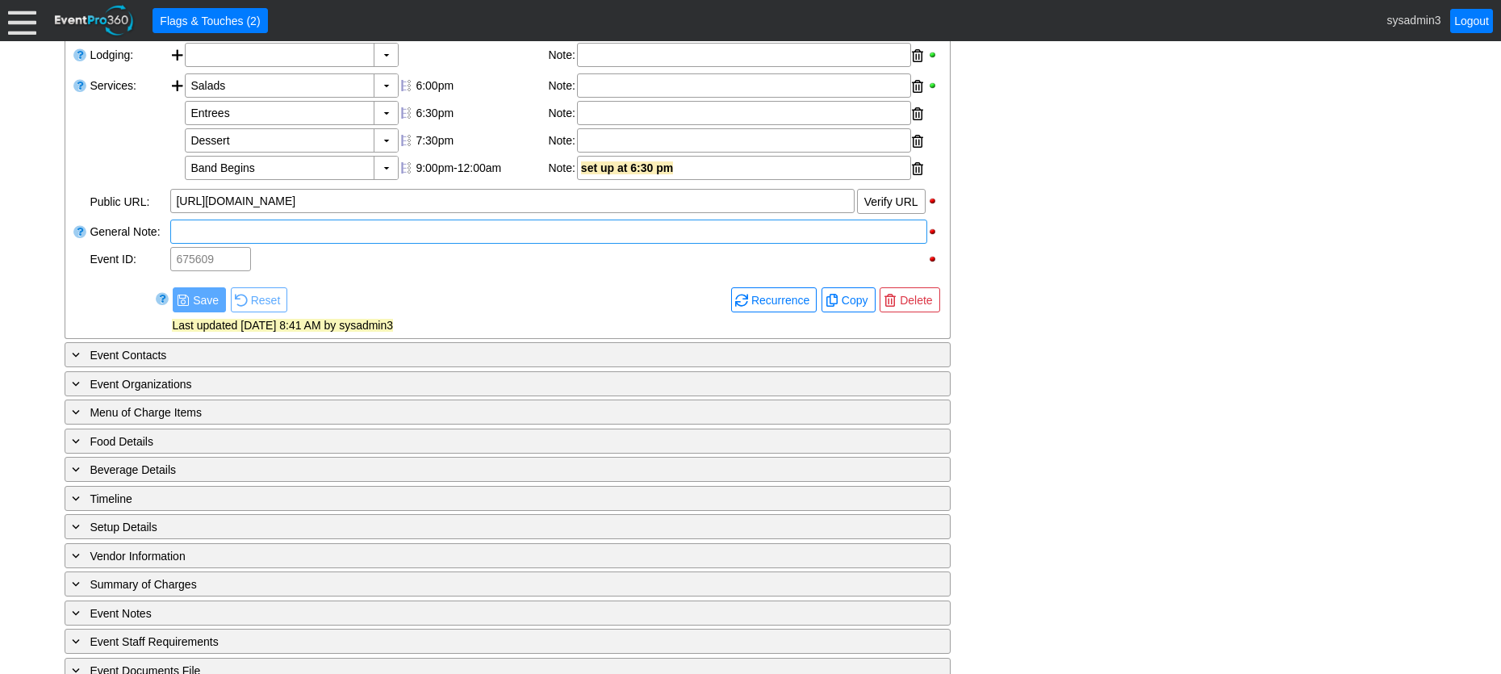
click at [980, 155] on div "- General Information ▼ Loading.... Remove all highlights Facility: ▼ Χ Demo Ve…" at bounding box center [750, 238] width 1381 height 948
click at [347, 212] on input "https://eventpro360.com/" at bounding box center [512, 201] width 672 height 23
type input "https://eventpro360.com/"
click at [1127, 296] on div "- General Information ▼ Loading.... Remove all highlights Facility: ▼ Χ Demo Ve…" at bounding box center [750, 238] width 1381 height 948
click at [211, 308] on span "Save" at bounding box center [206, 300] width 32 height 16
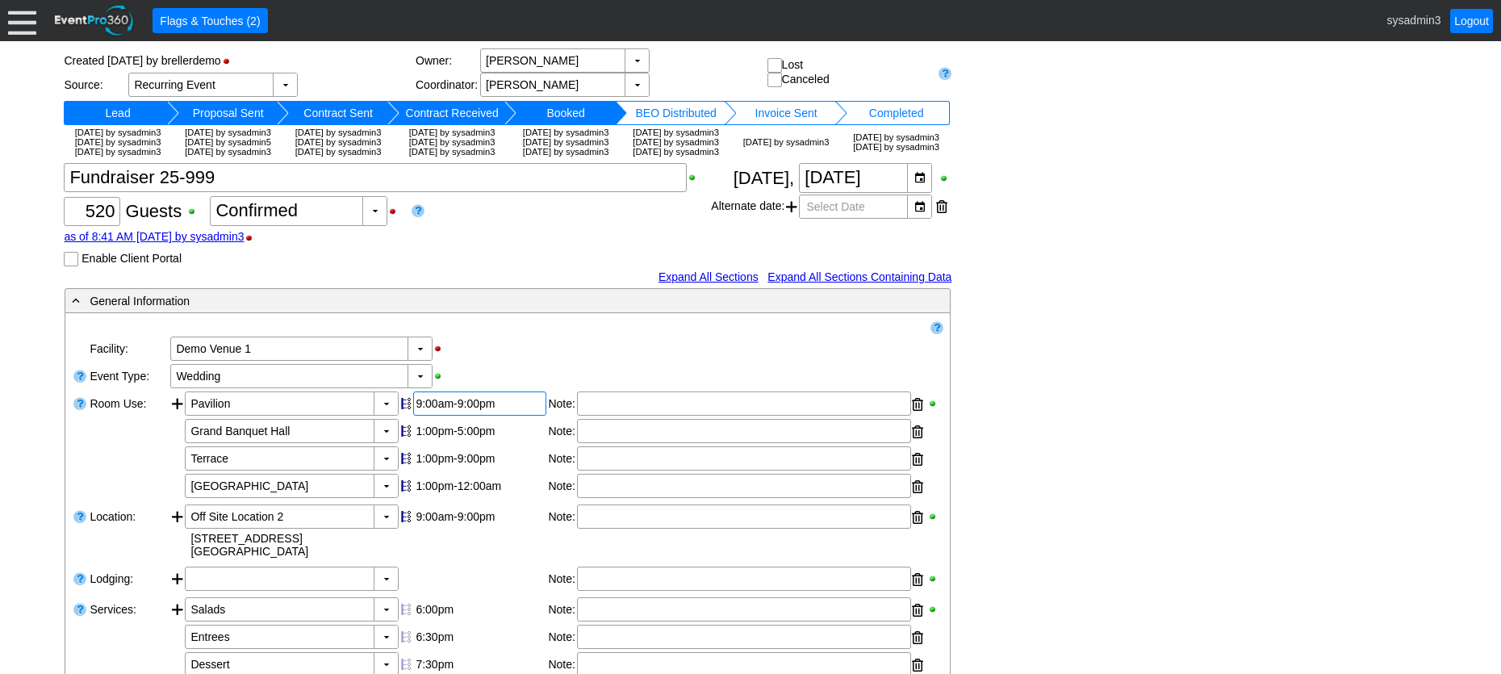
scroll to position [0, 0]
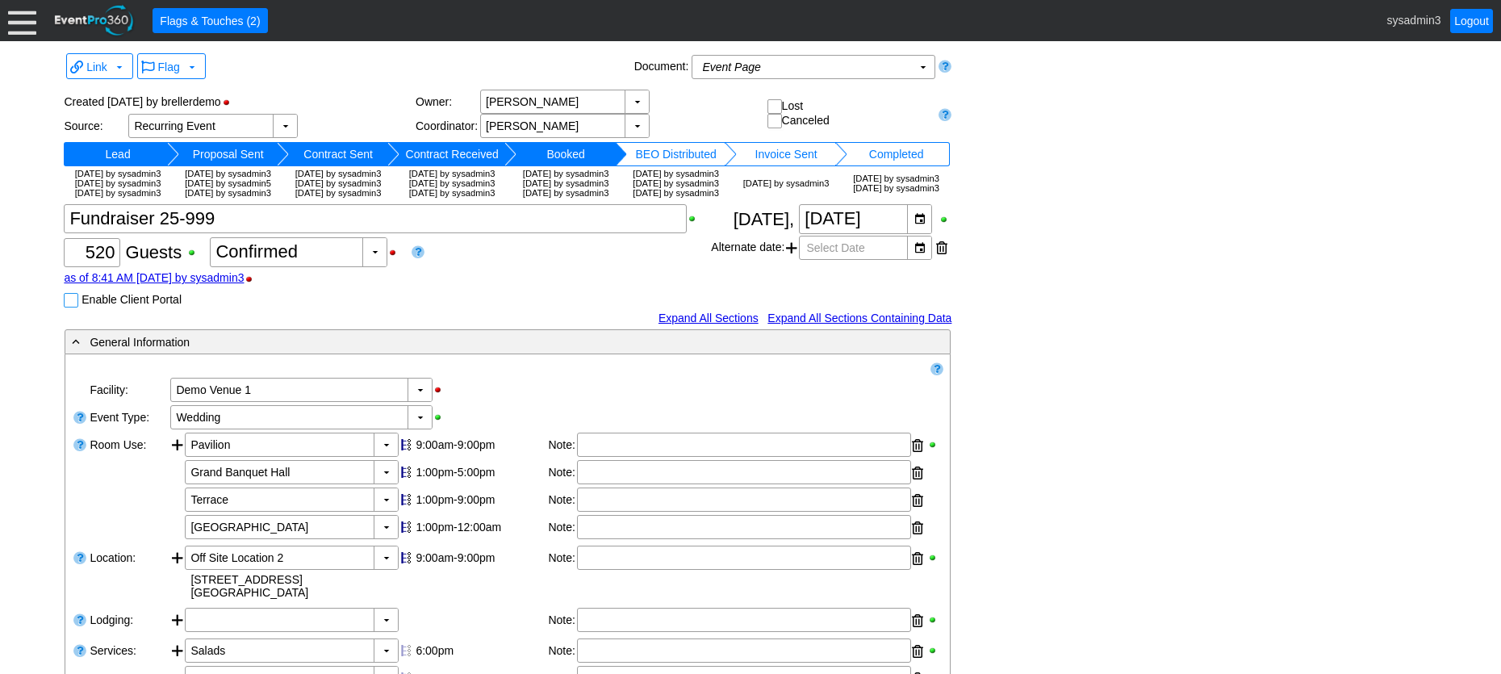
click at [73, 310] on input "Enable Client Portal" at bounding box center [73, 302] width 16 height 16
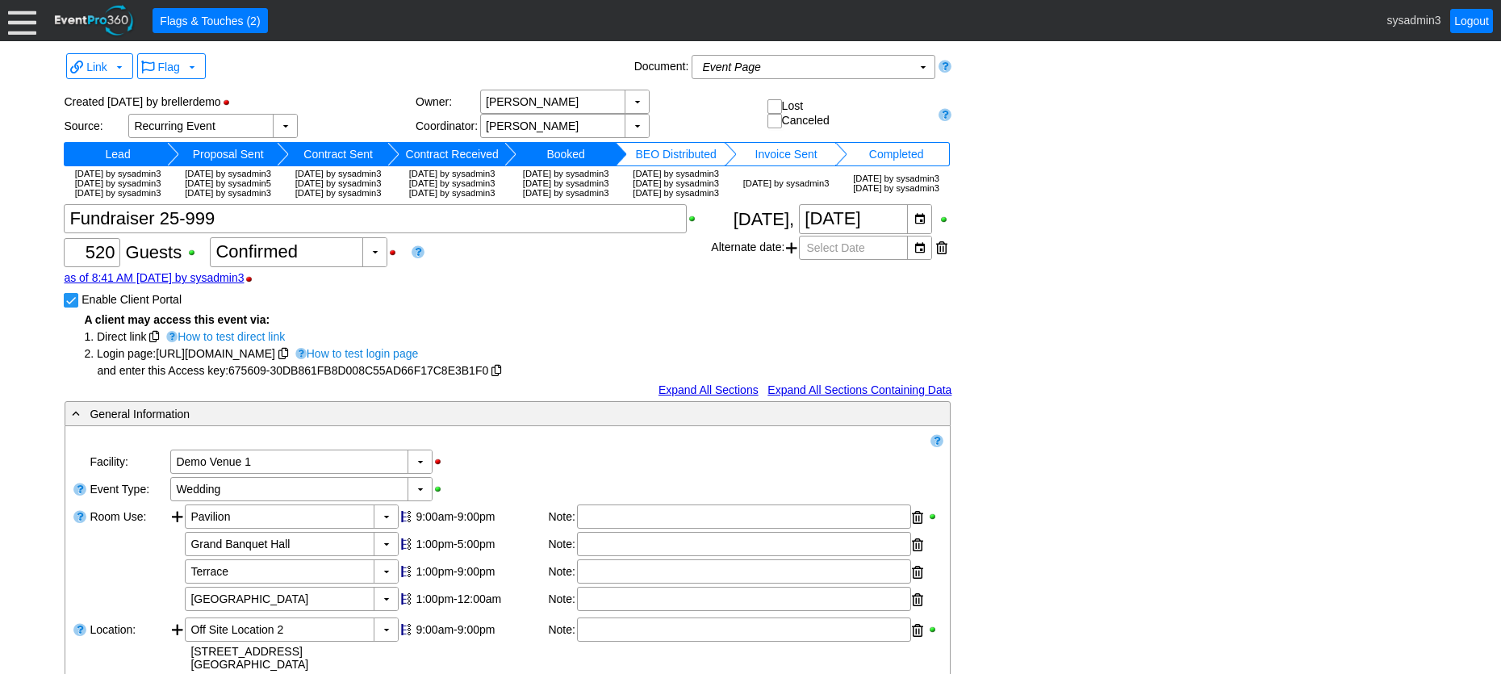
click at [73, 310] on input "Enable Client Portal" at bounding box center [73, 302] width 16 height 16
checkbox input "false"
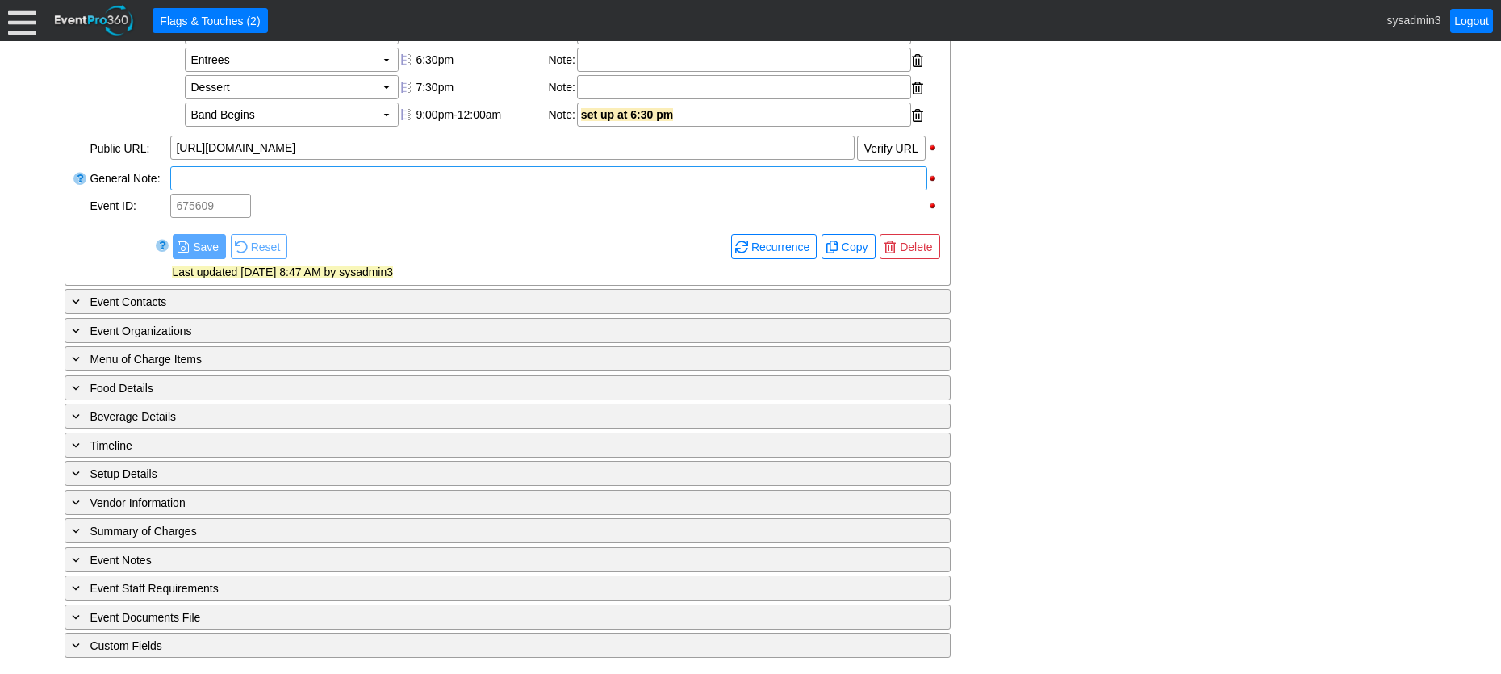
scroll to position [647, 0]
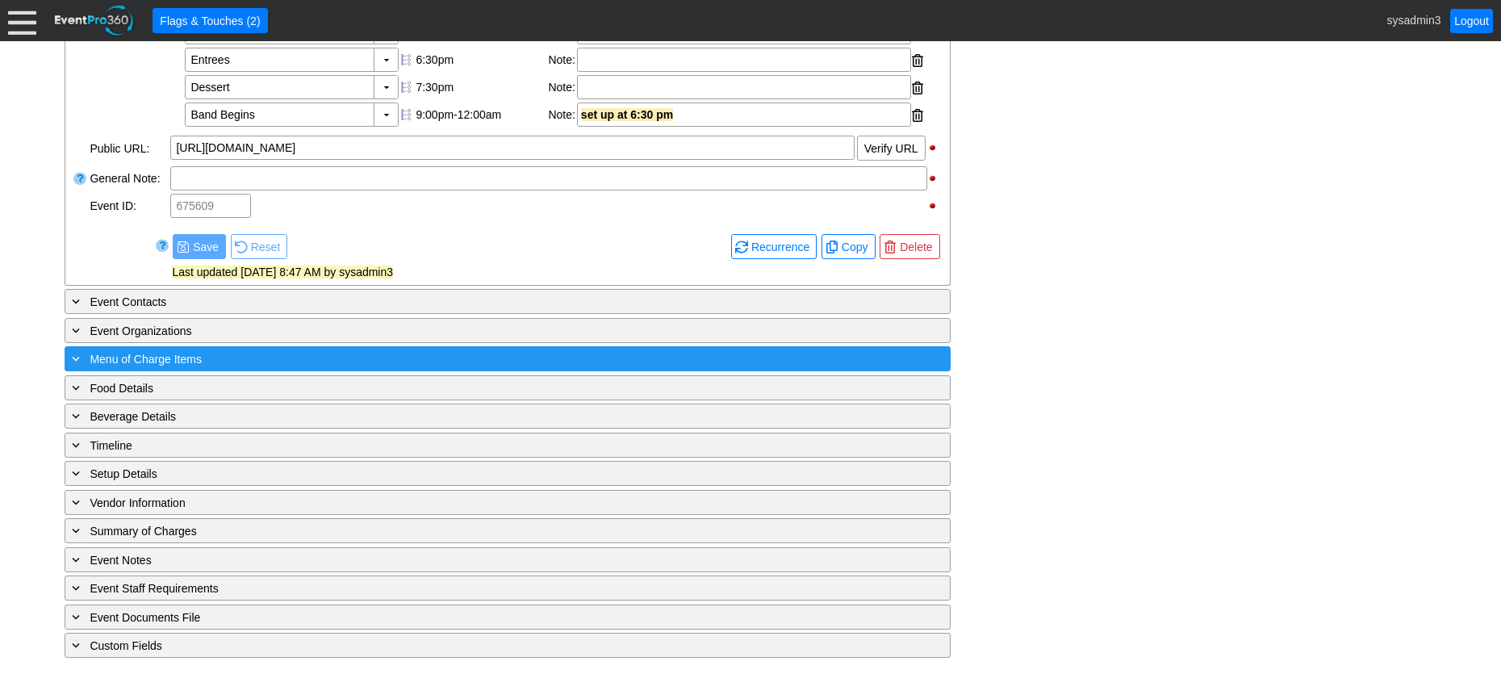
click at [259, 356] on div "+ Menu of Charge Items" at bounding box center [475, 358] width 812 height 19
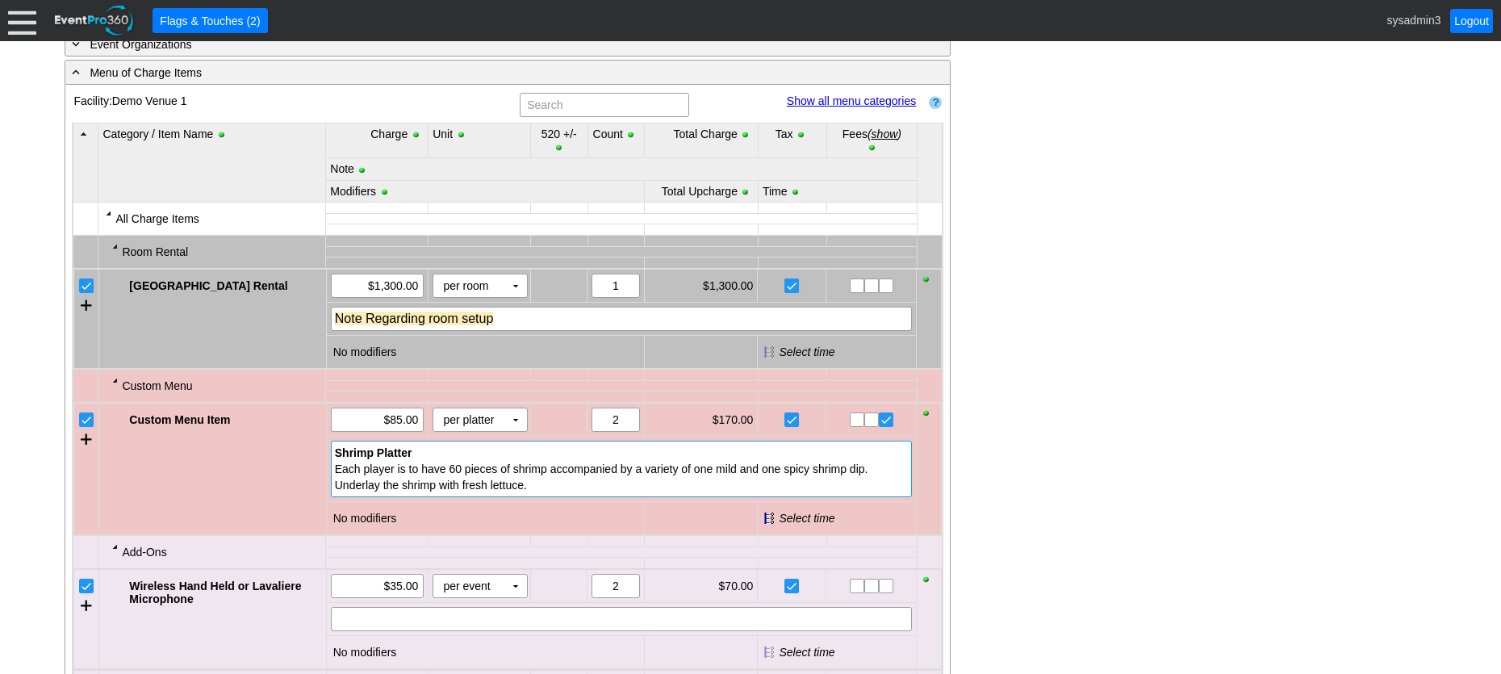
scroll to position [888, 0]
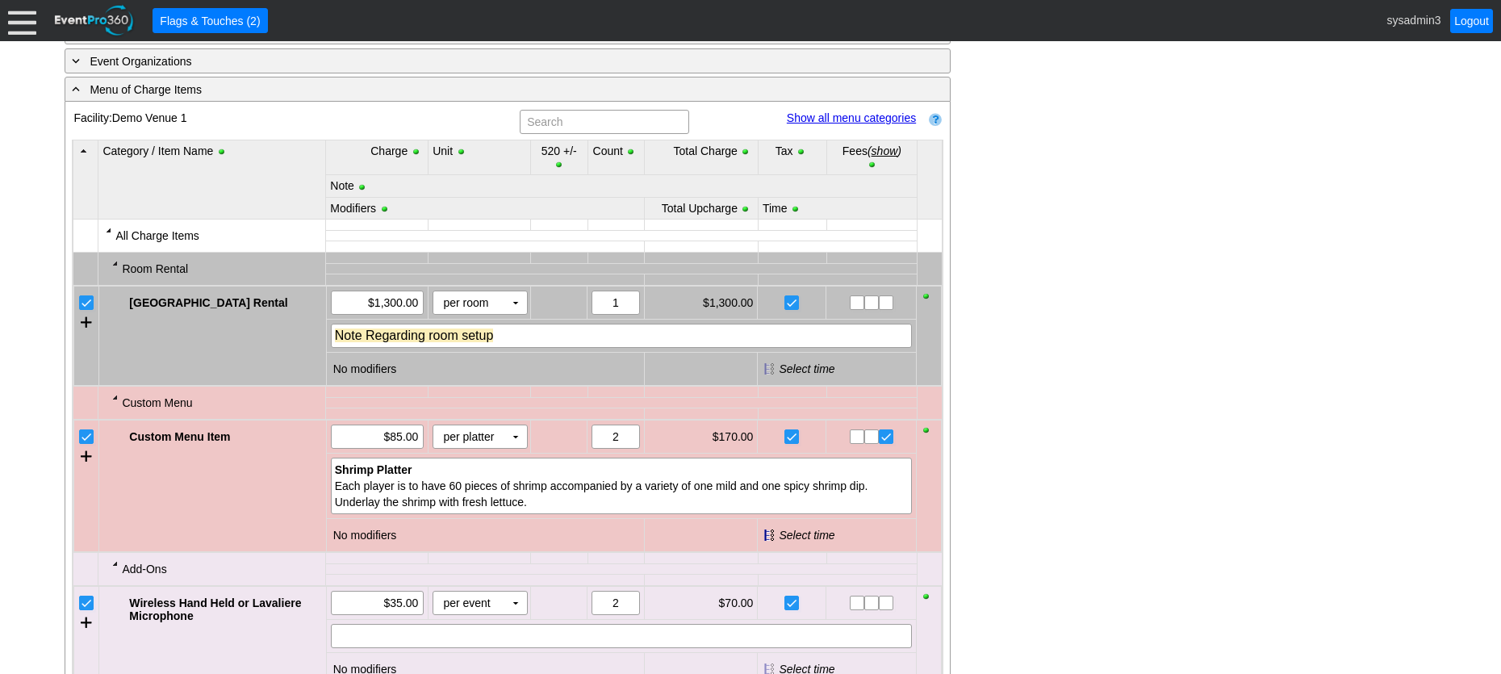
click at [842, 124] on link "Show all menu categories" at bounding box center [851, 117] width 129 height 13
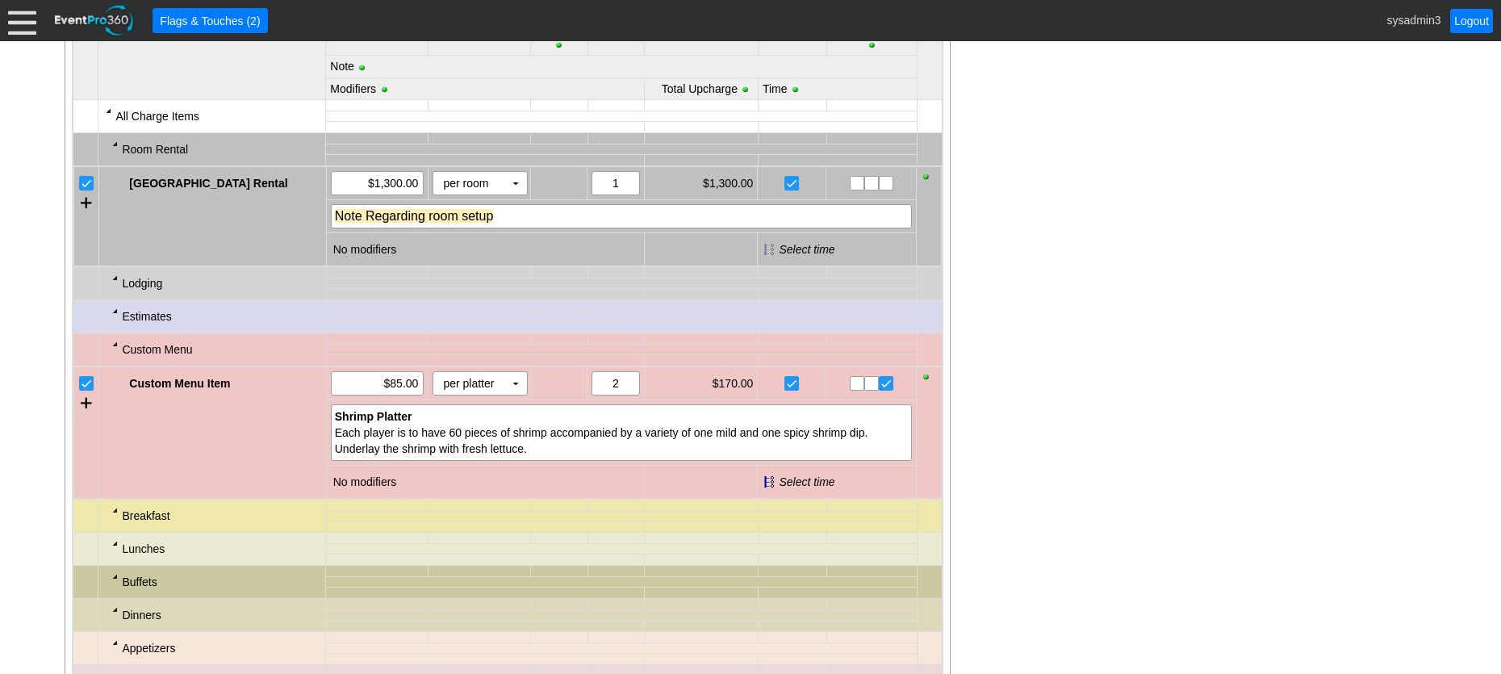
scroll to position [968, 0]
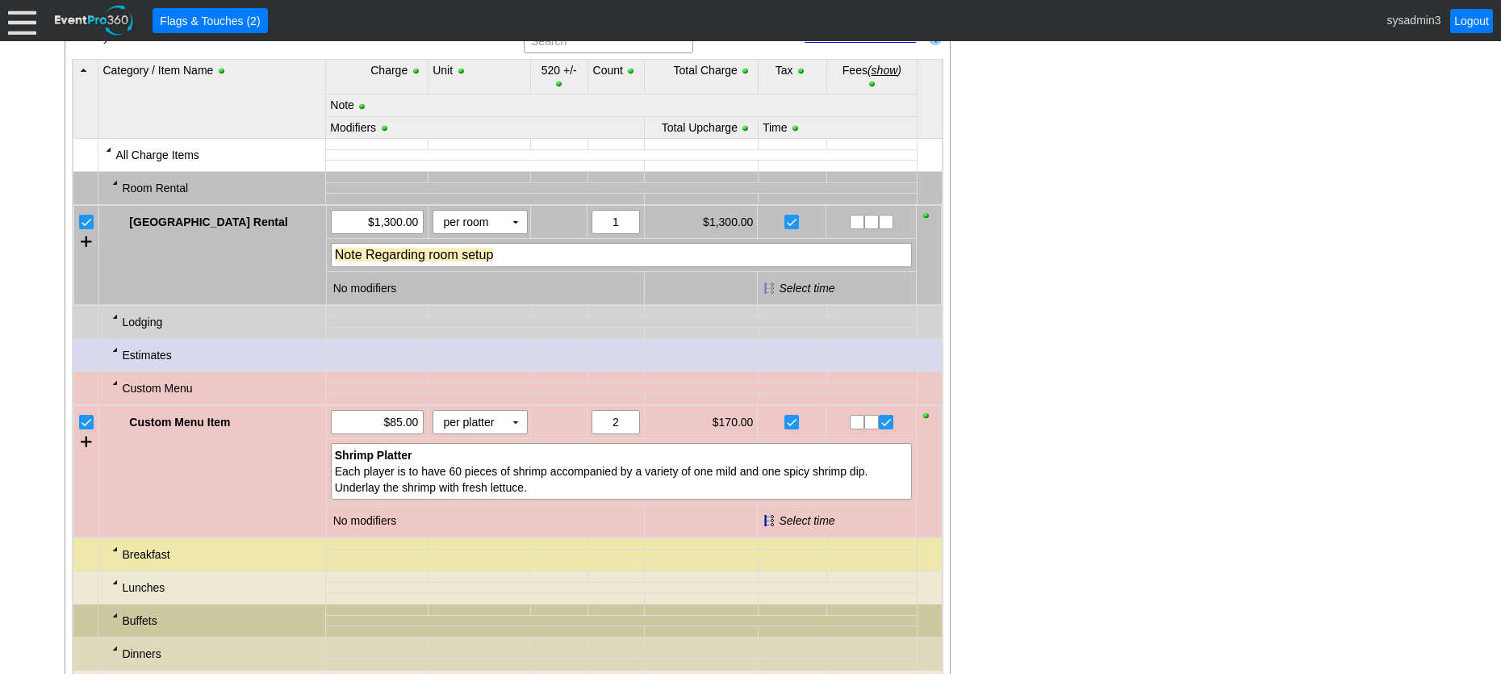
drag, startPoint x: 301, startPoint y: 264, endPoint x: 1046, endPoint y: 238, distance: 745.2
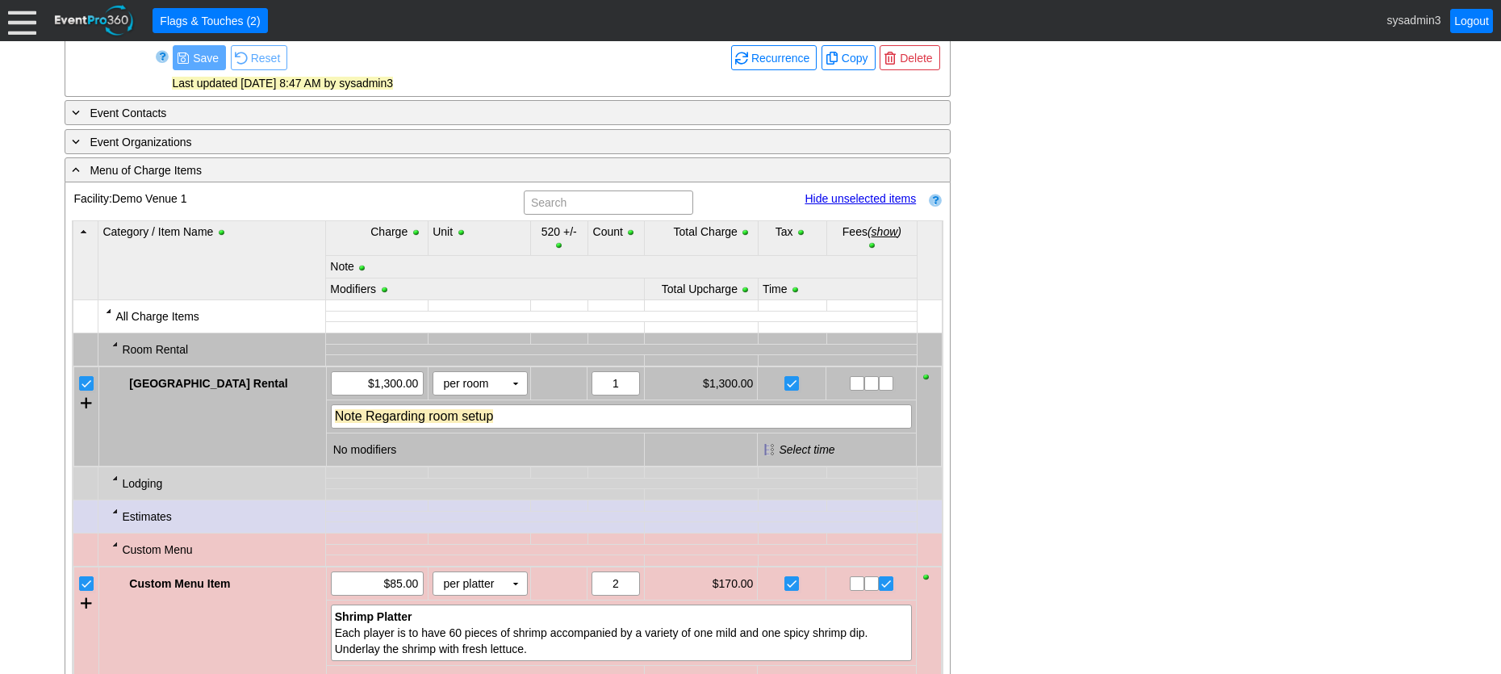
click at [848, 205] on link "Hide unselected items" at bounding box center [859, 198] width 111 height 13
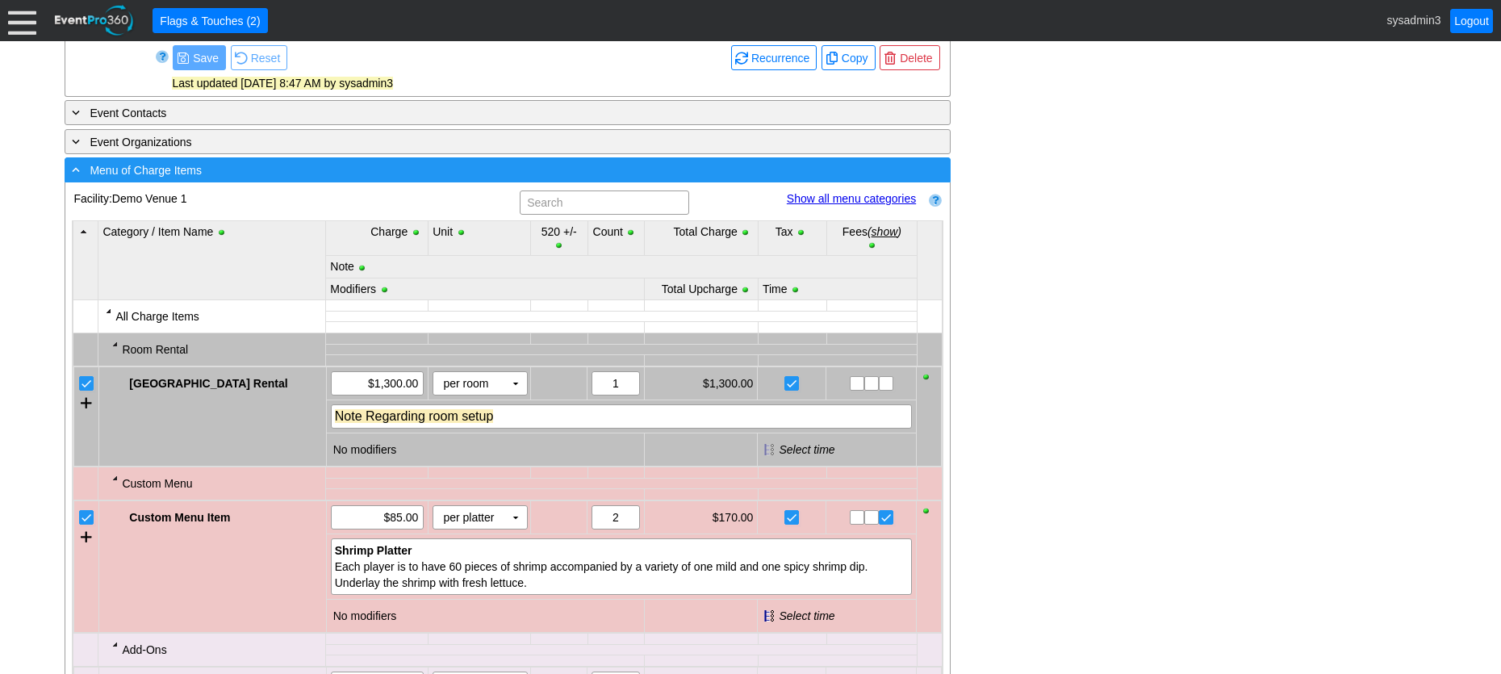
click at [302, 179] on div "- Menu of Charge Items" at bounding box center [475, 170] width 812 height 19
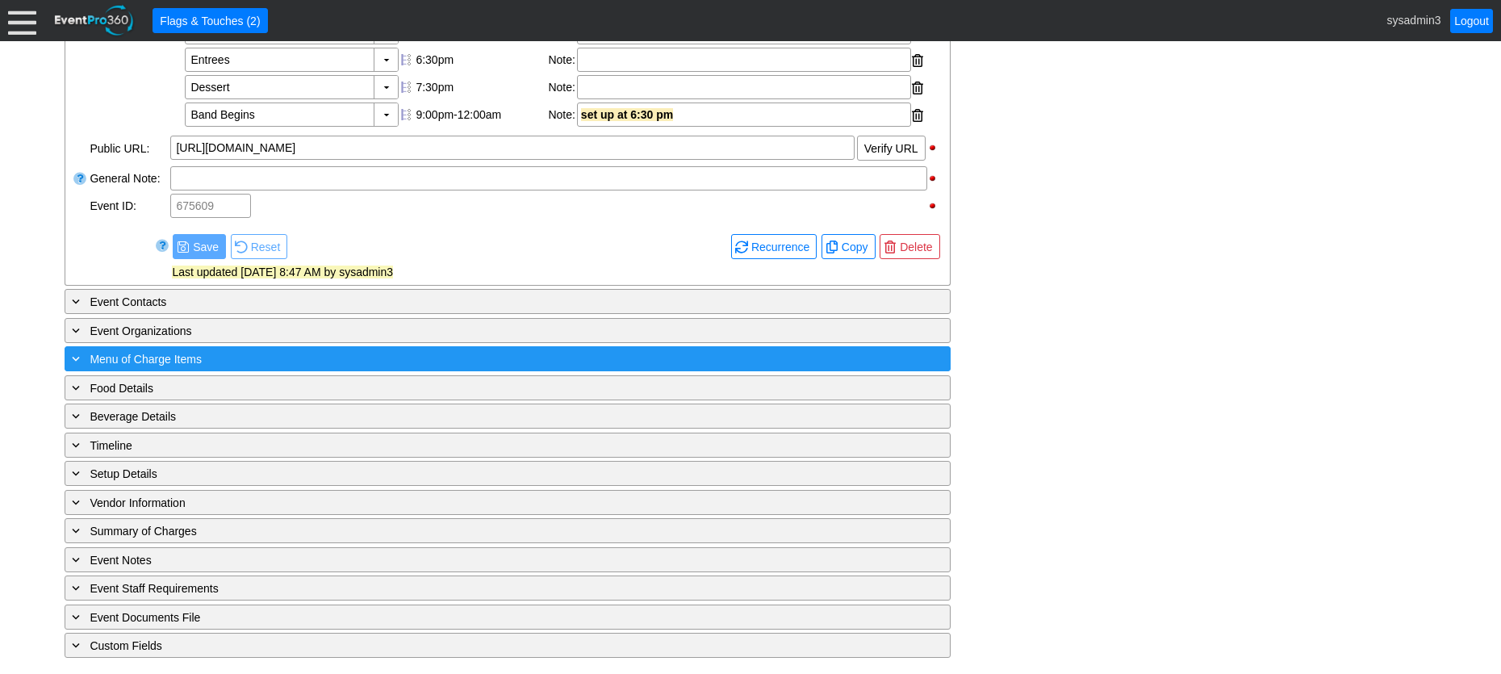
click at [194, 360] on span "Menu of Charge Items" at bounding box center [146, 359] width 112 height 13
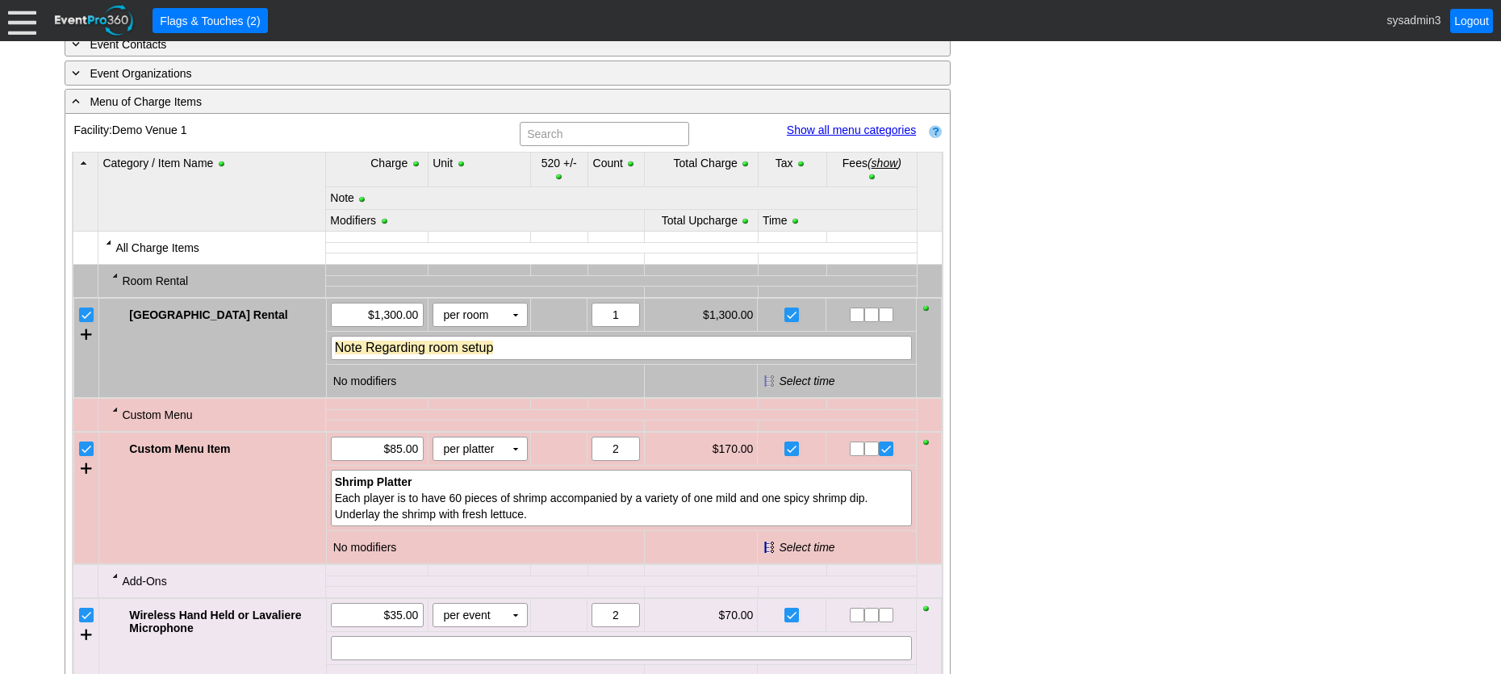
scroll to position [807, 0]
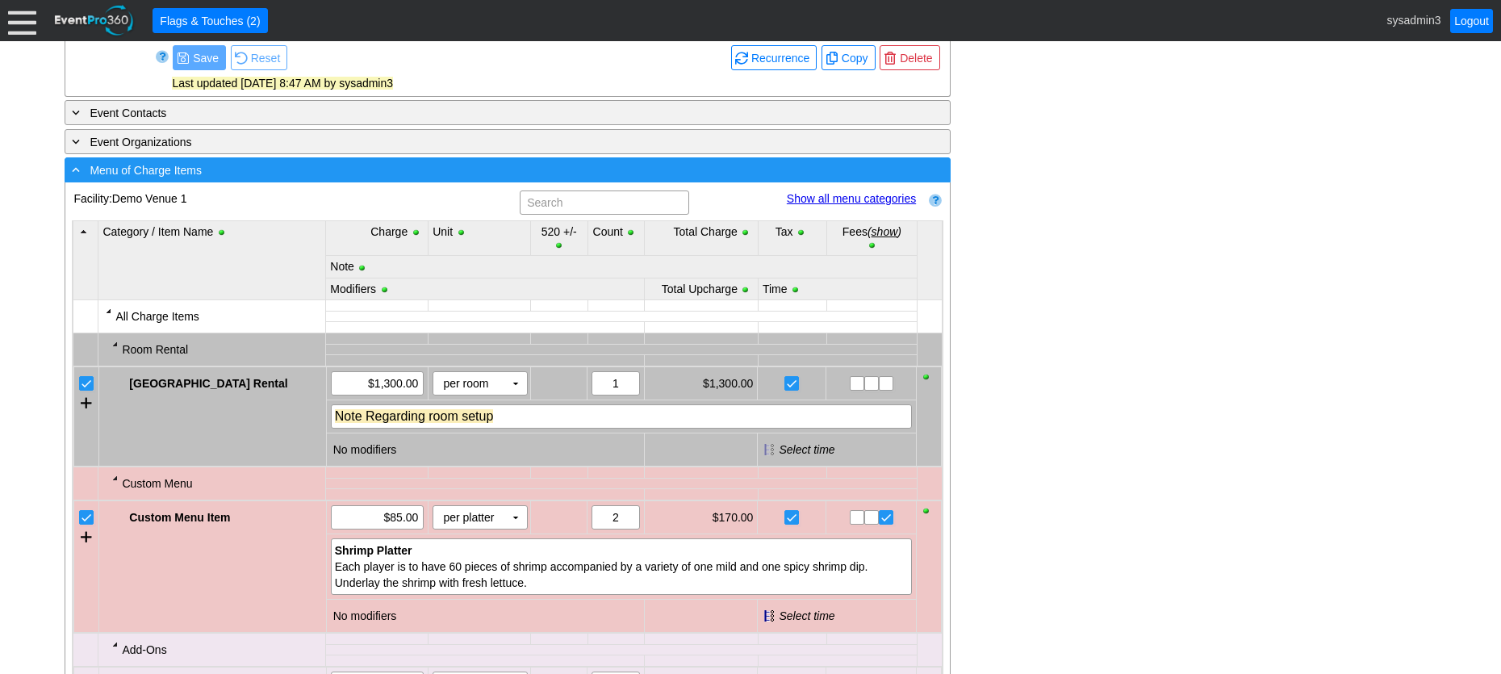
click at [300, 179] on div "- Menu of Charge Items" at bounding box center [475, 170] width 812 height 19
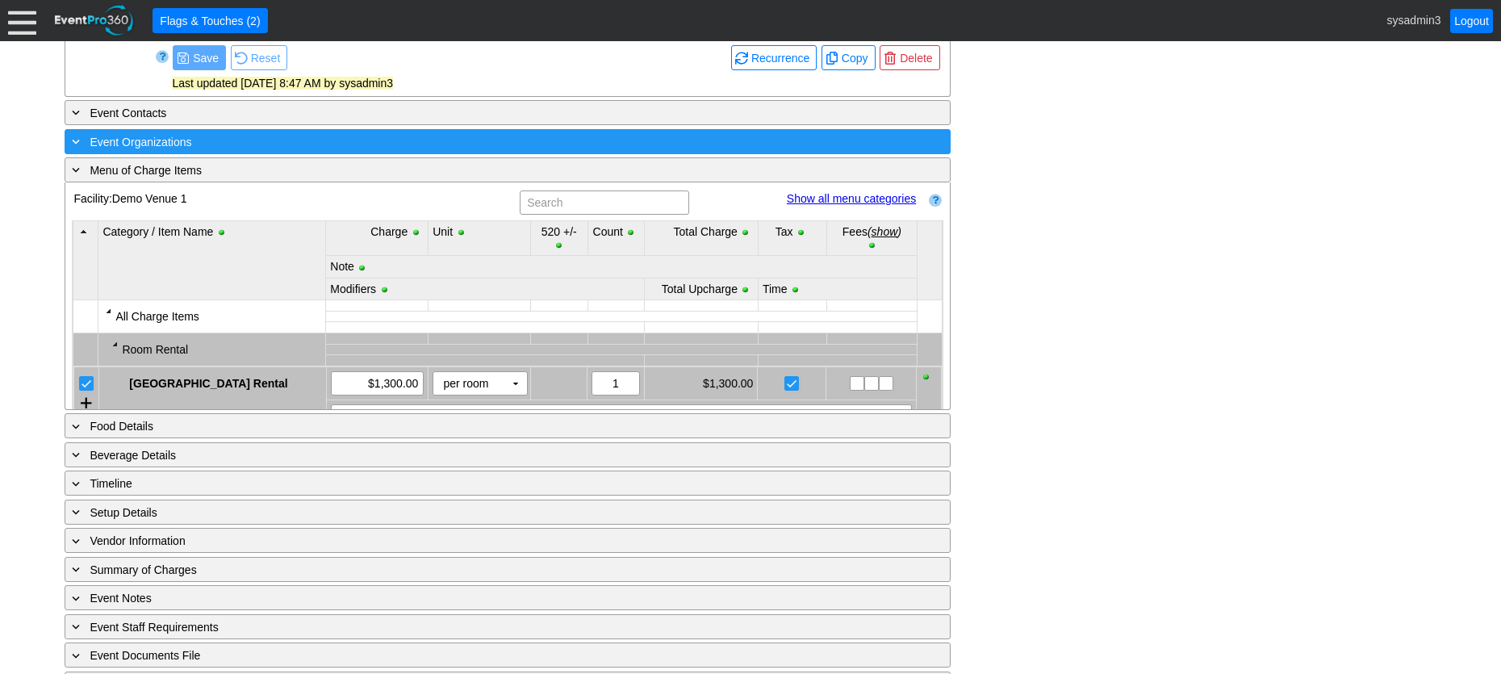
scroll to position [647, 0]
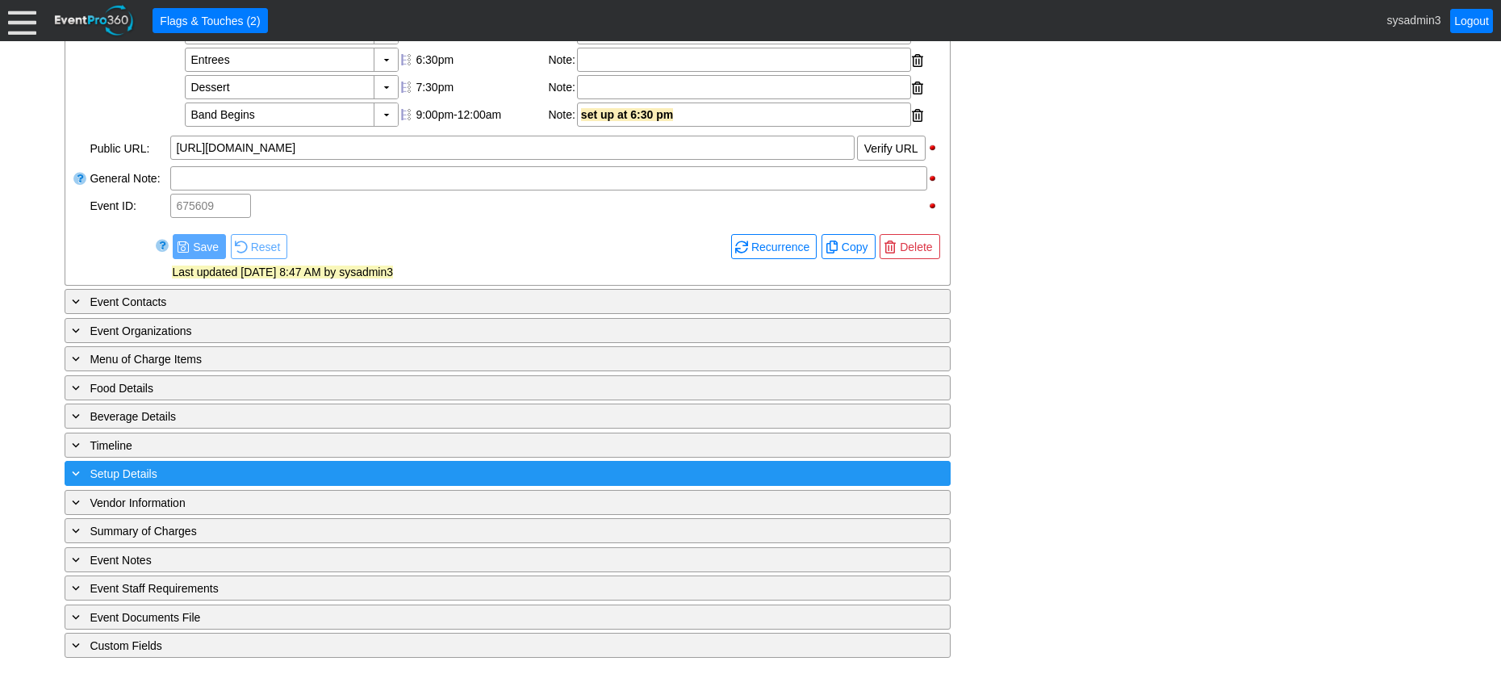
click at [220, 469] on div "+ Setup Details" at bounding box center [475, 473] width 812 height 19
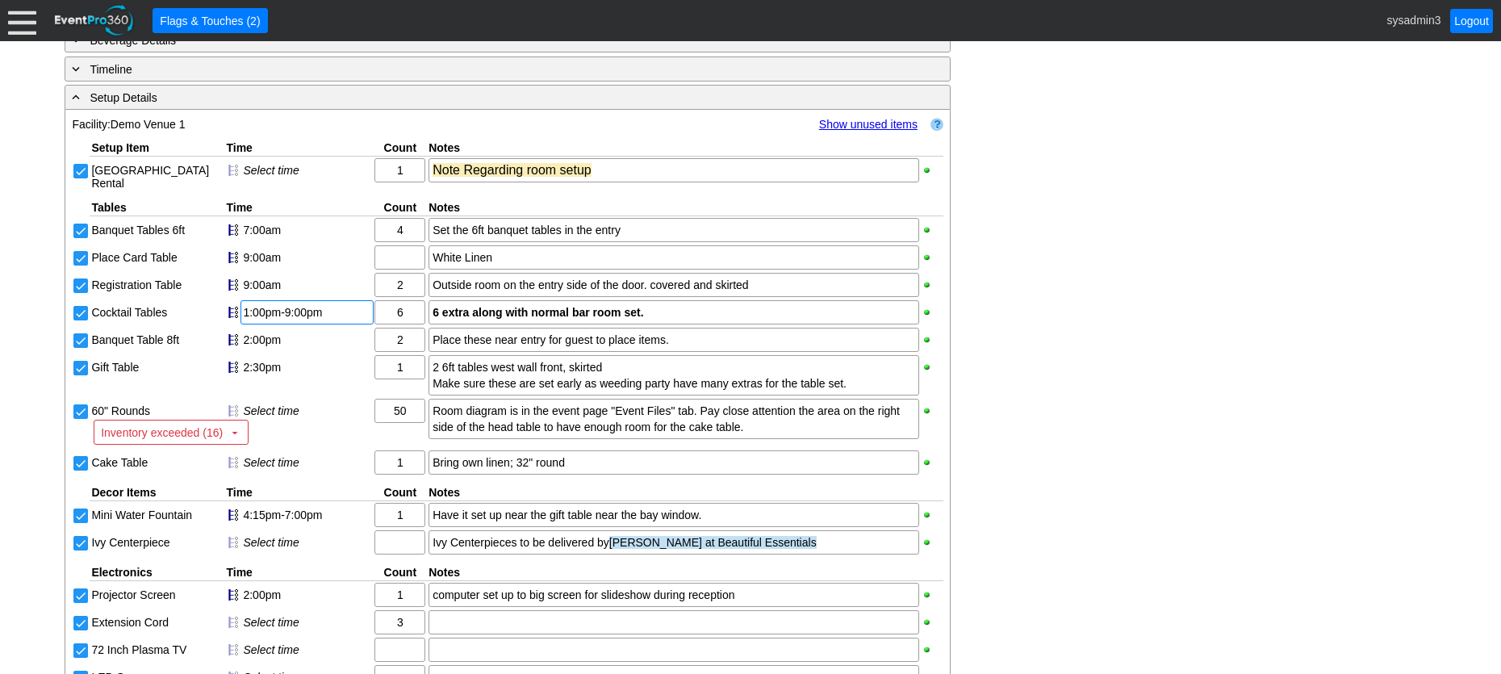
scroll to position [968, 0]
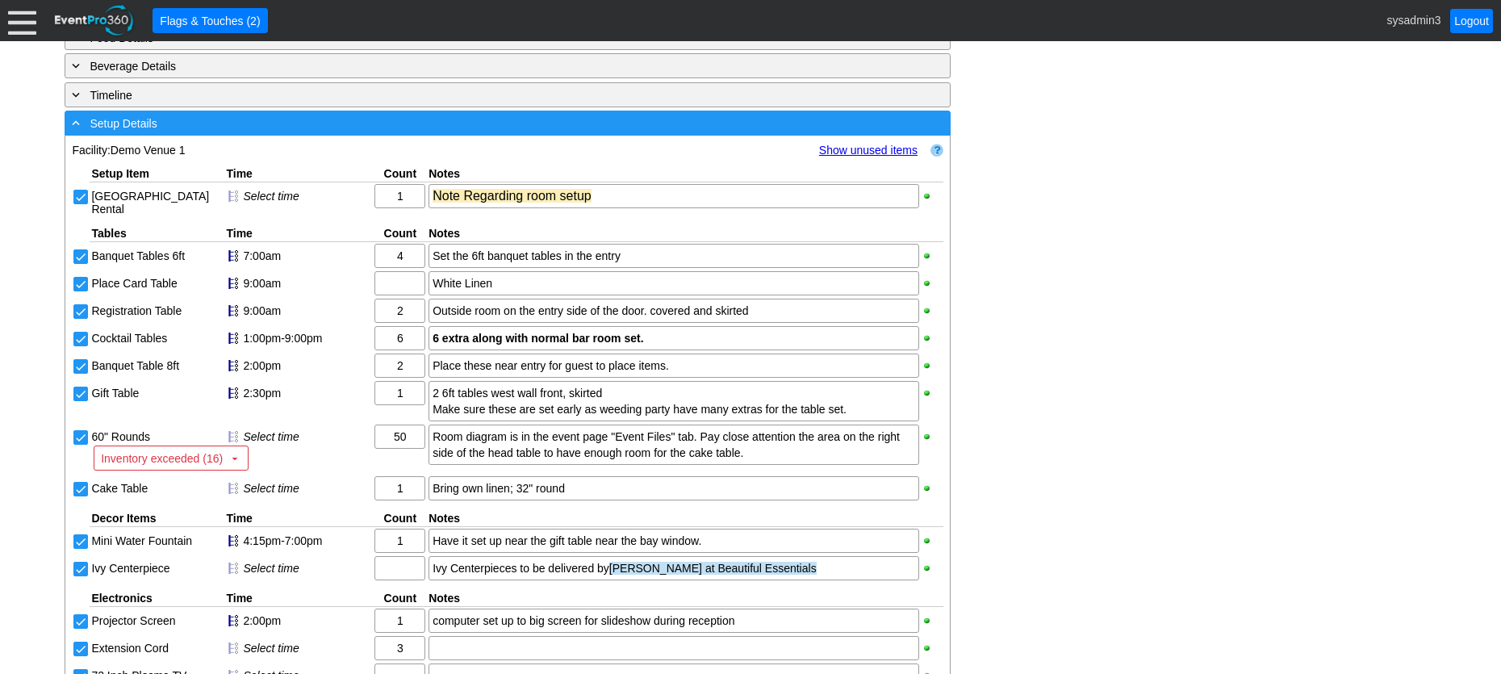
click at [352, 132] on div "- Setup Details" at bounding box center [475, 123] width 812 height 19
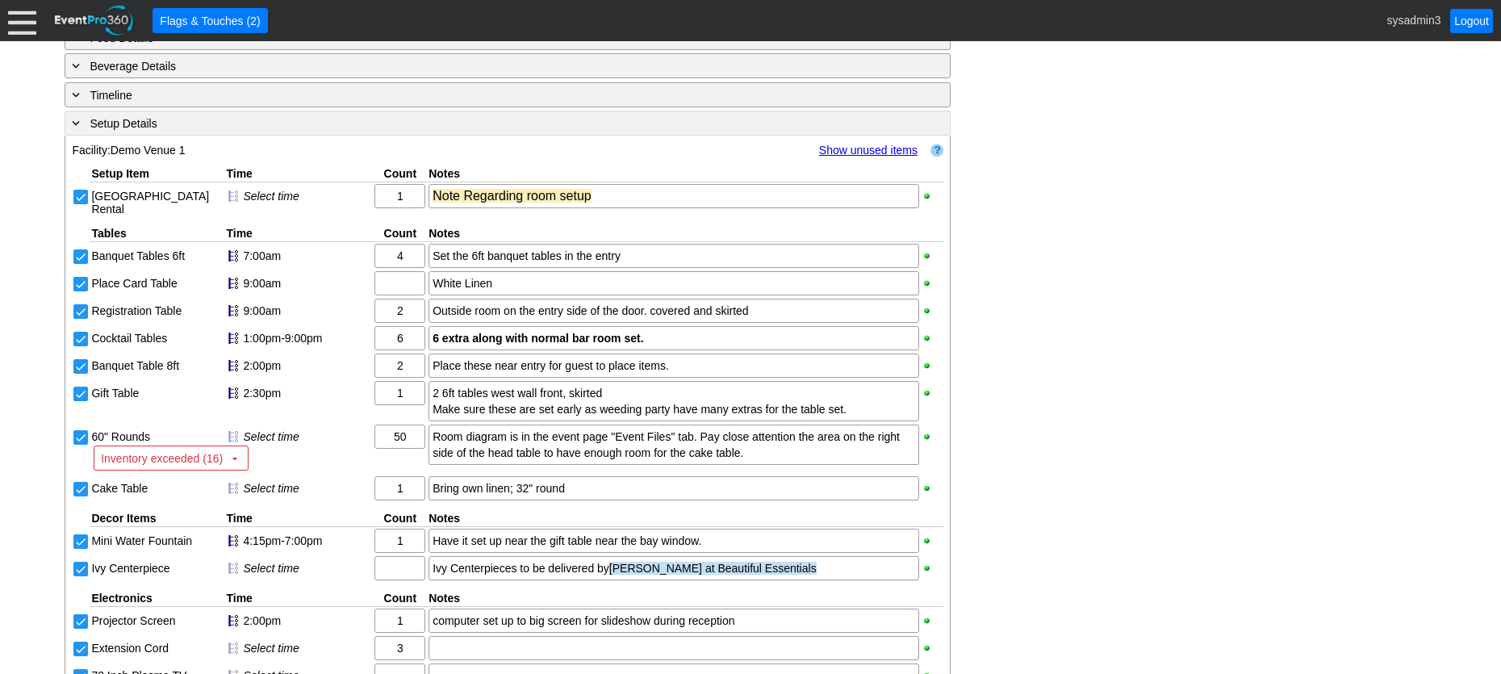
scroll to position [647, 0]
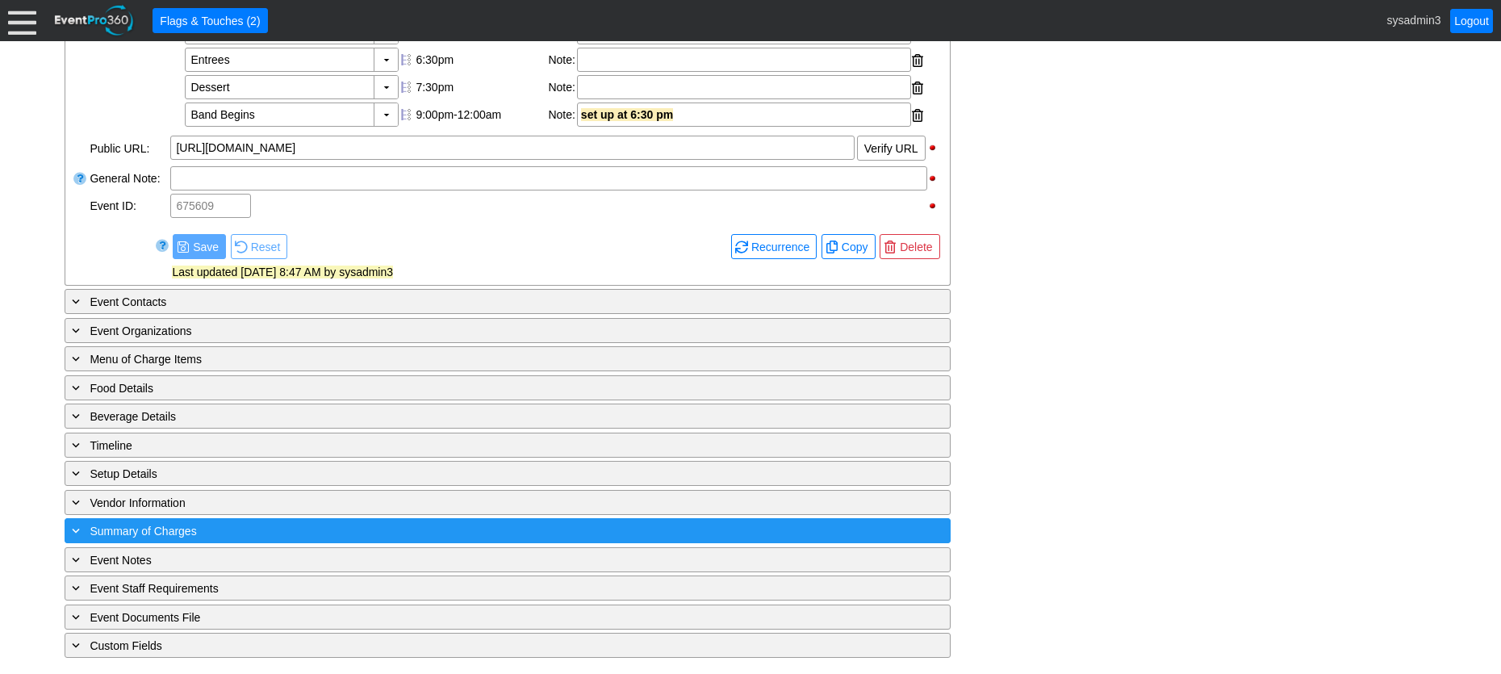
click at [321, 540] on div "+ Summary of Charges" at bounding box center [475, 530] width 812 height 19
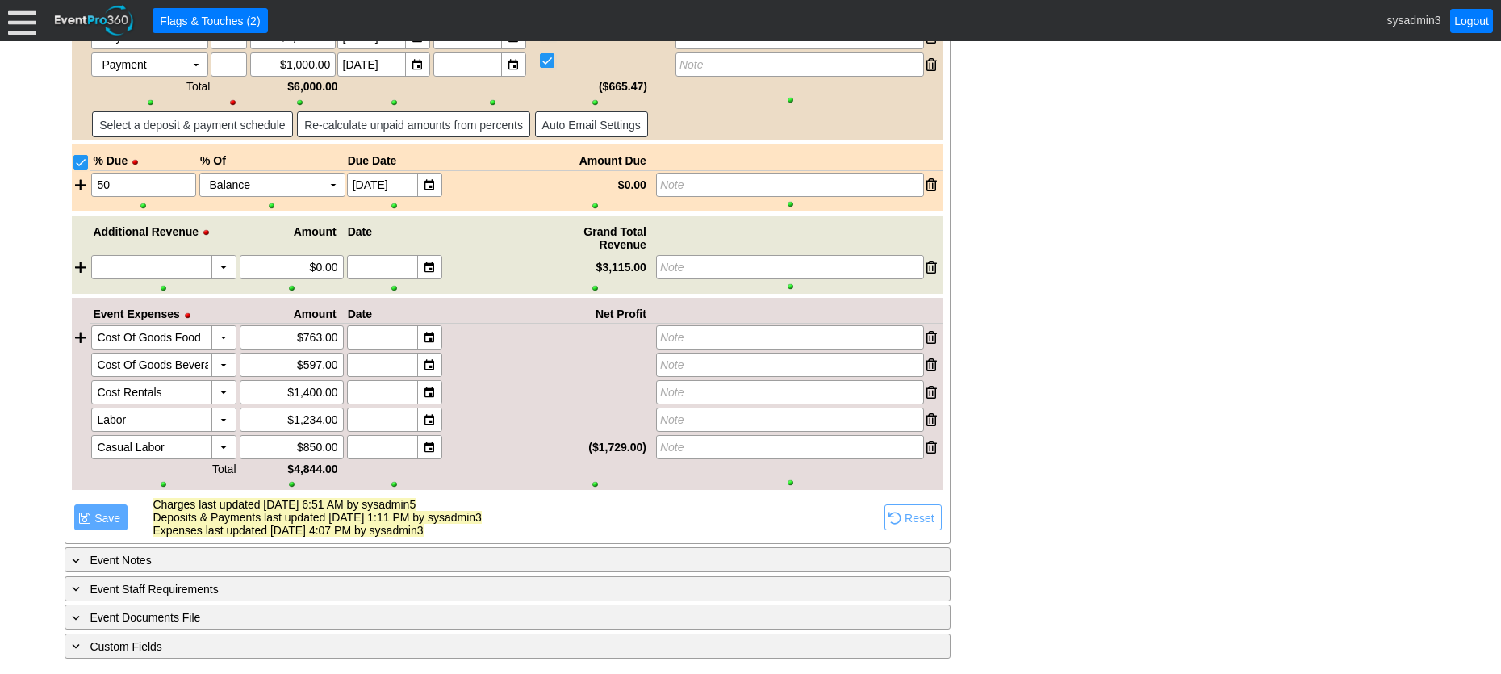
scroll to position [2230, 0]
click at [220, 341] on div "▼" at bounding box center [223, 337] width 24 height 23
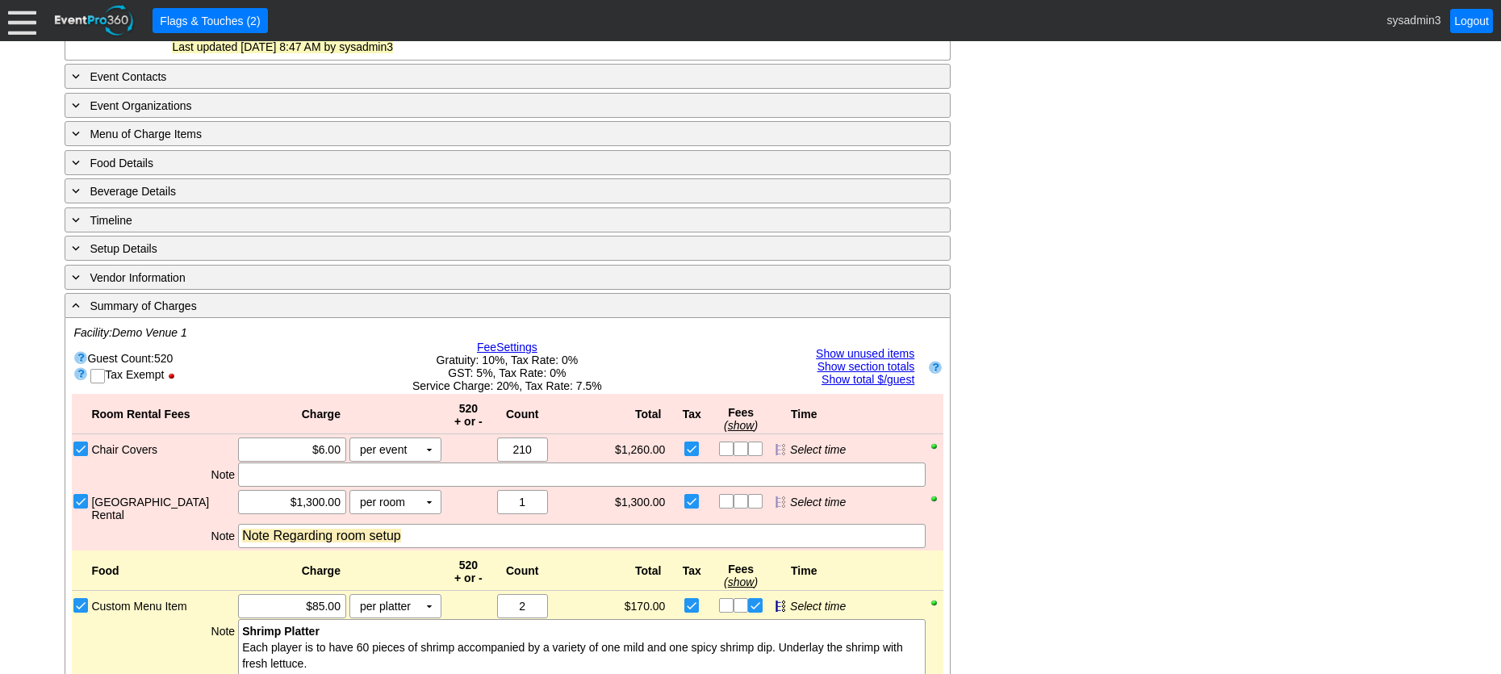
scroll to position [859, 0]
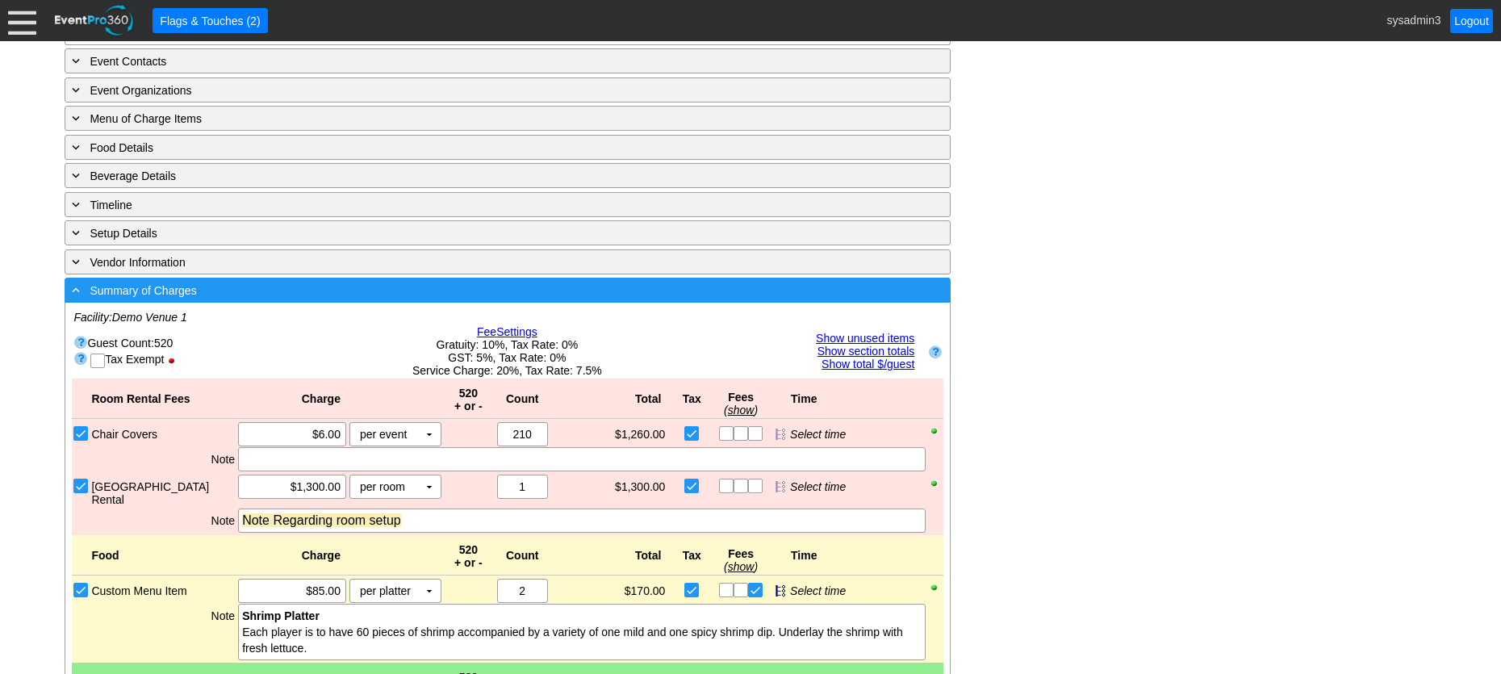
click at [412, 299] on div "- Summary of Charges" at bounding box center [475, 290] width 812 height 19
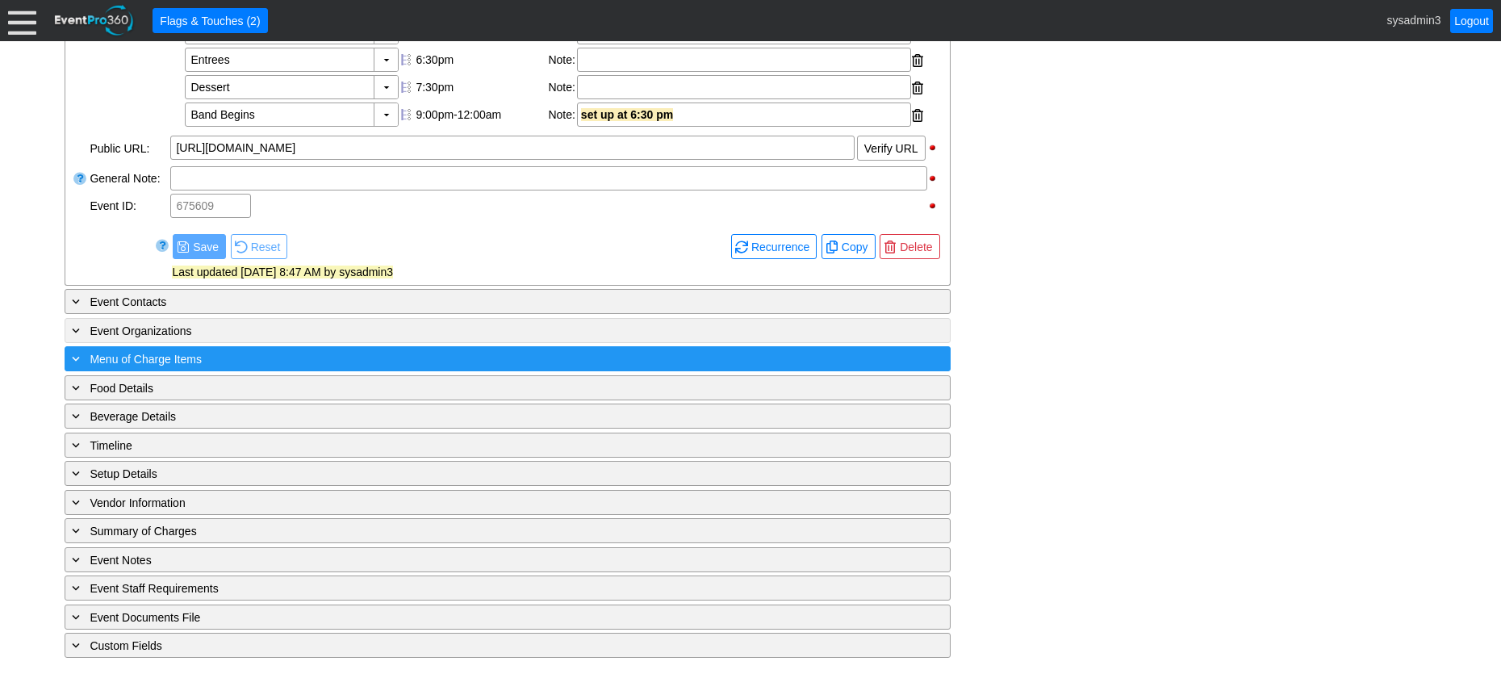
scroll to position [647, 0]
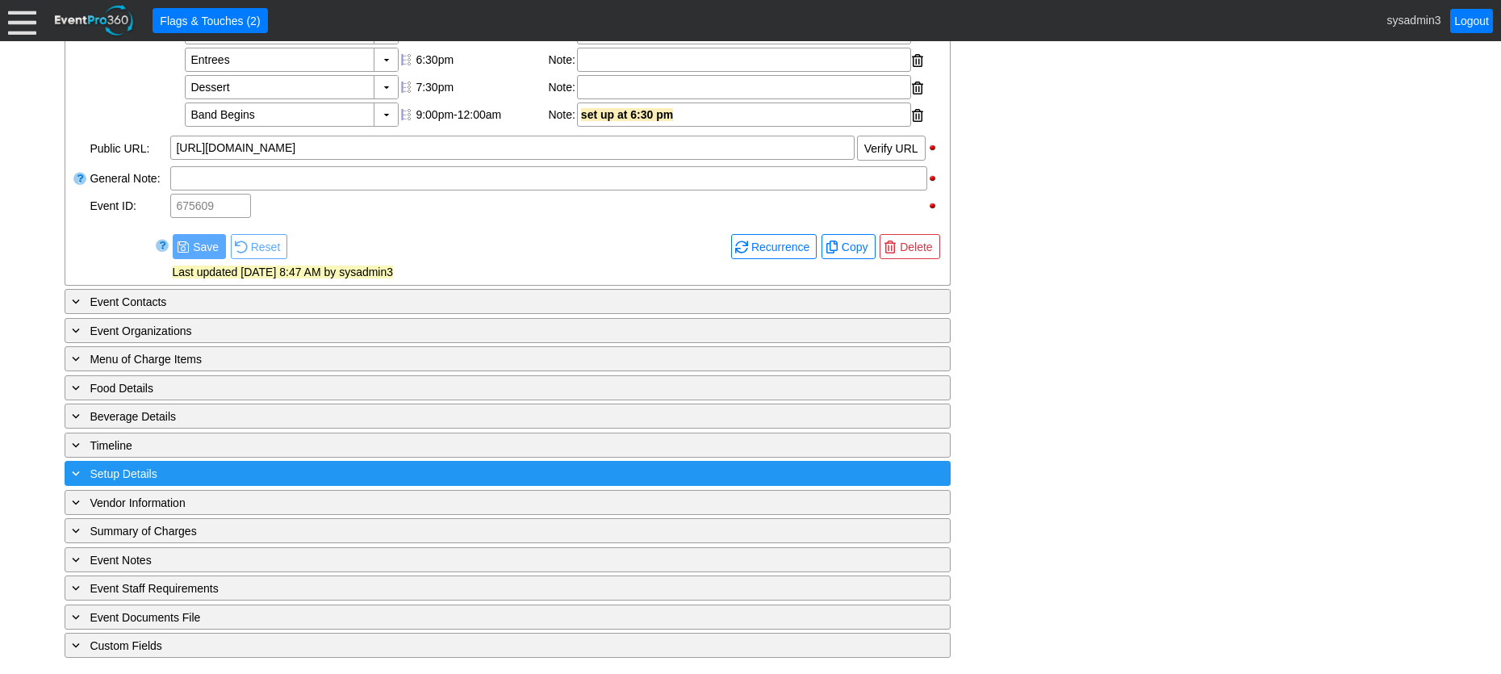
click at [308, 467] on div "+ Setup Details" at bounding box center [475, 473] width 812 height 19
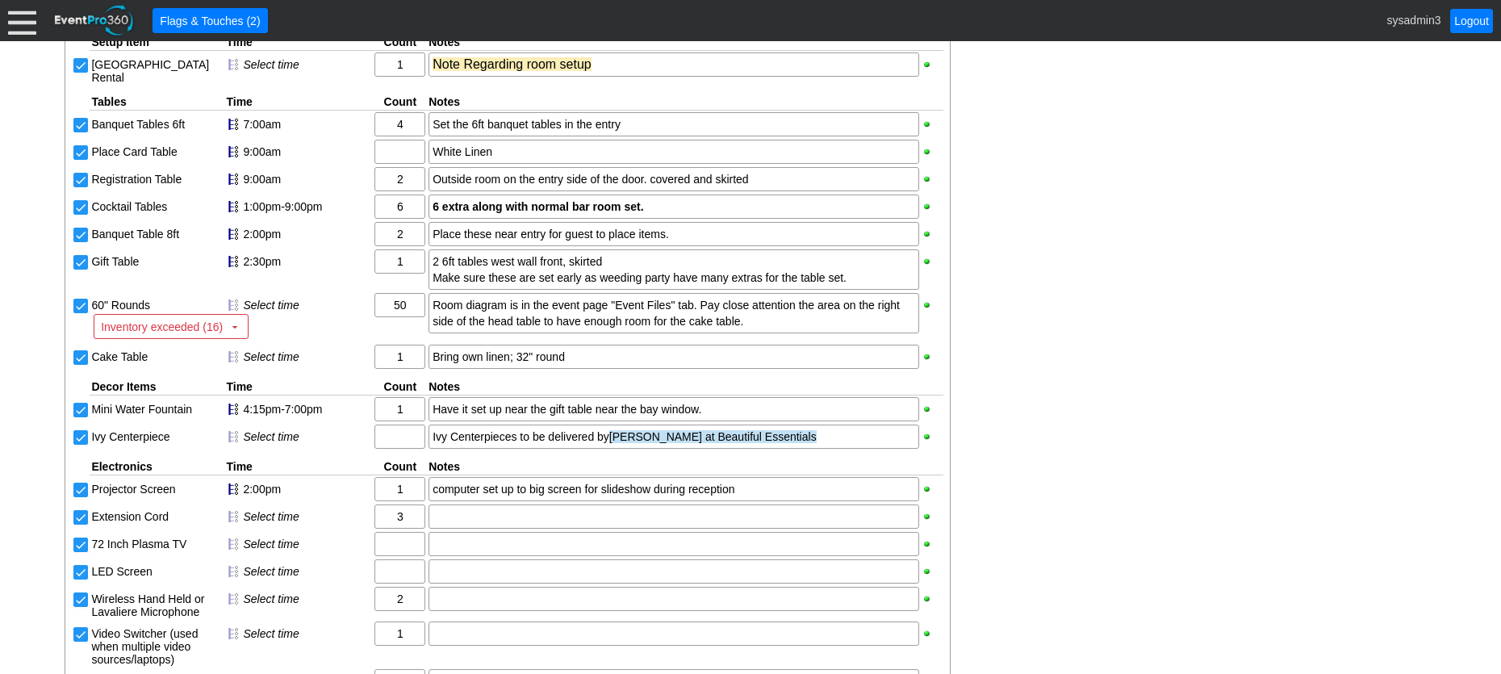
scroll to position [1101, 0]
click at [644, 132] on div "Set the 6ft banquet tables in the entry" at bounding box center [673, 123] width 483 height 16
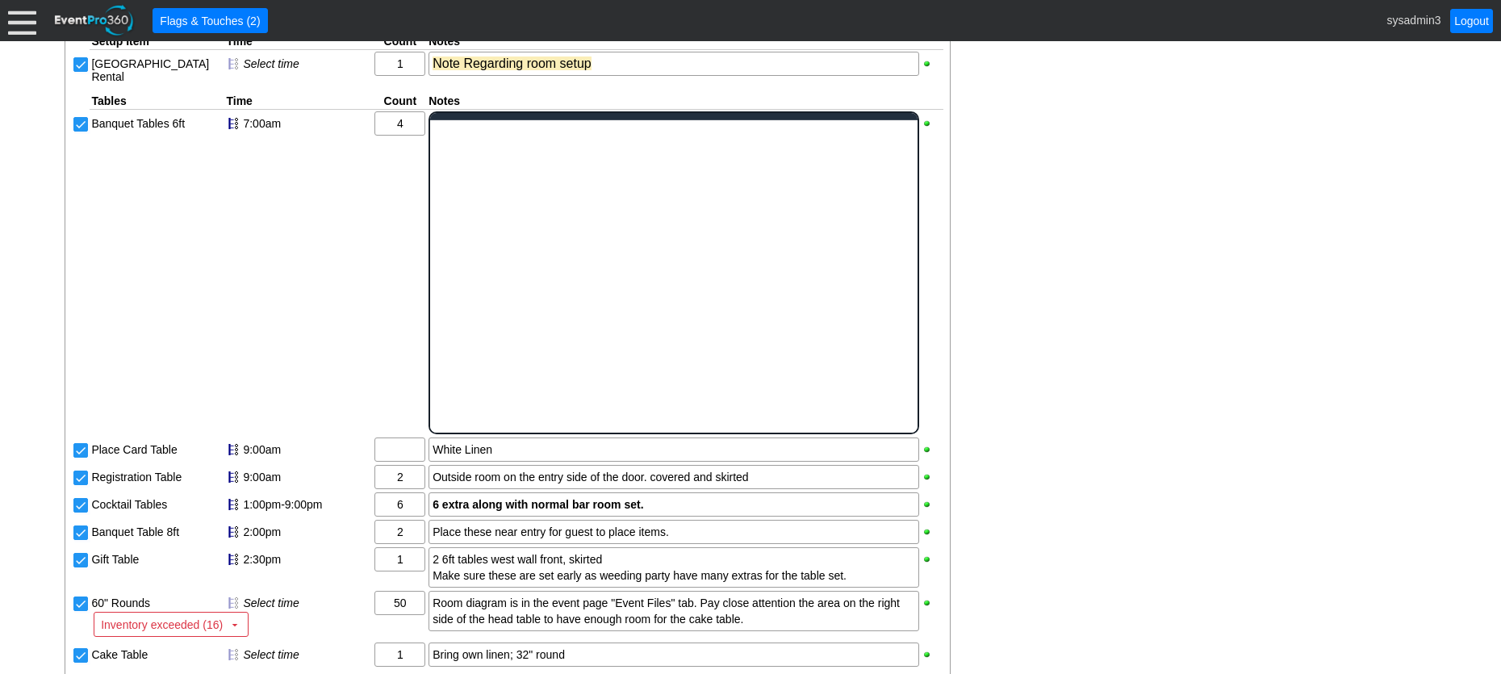
scroll to position [0, 0]
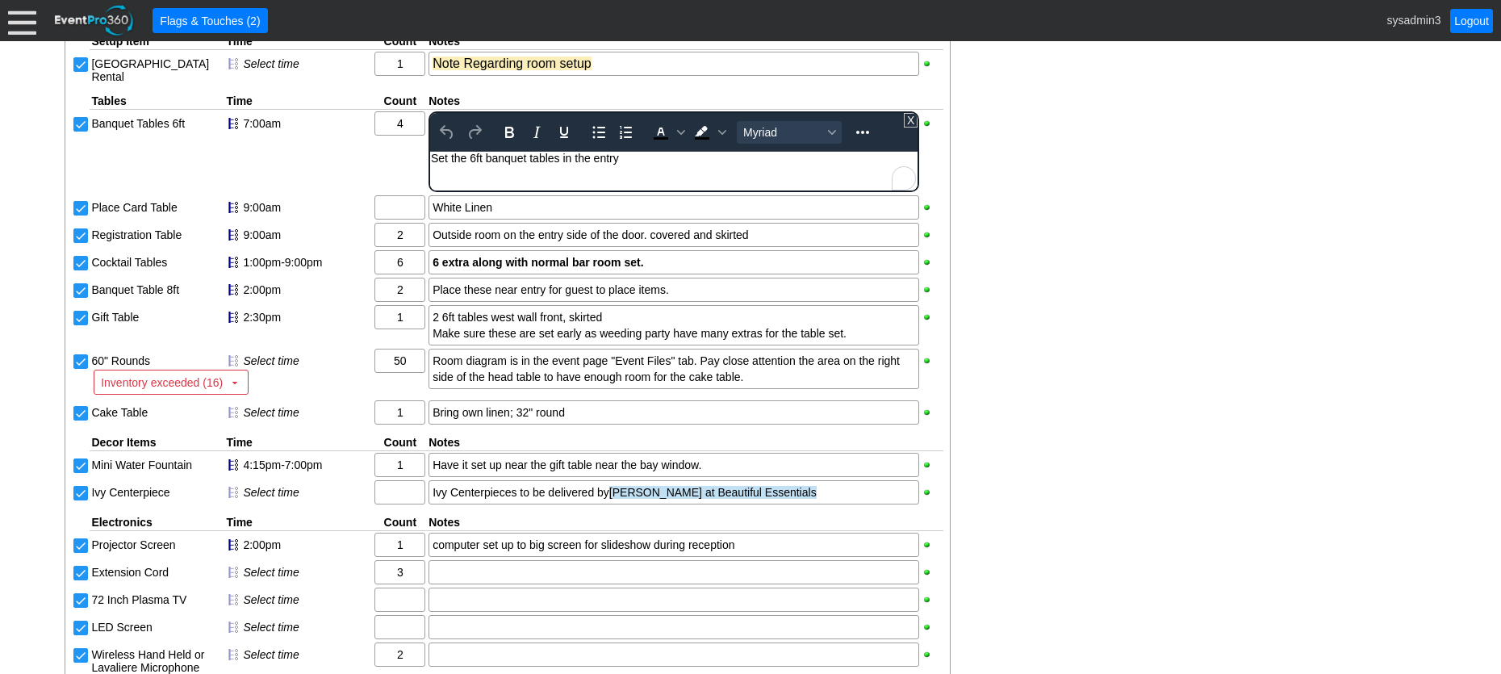
click at [642, 157] on div "Set the 6ft banquet tables in the entry" at bounding box center [674, 158] width 486 height 13
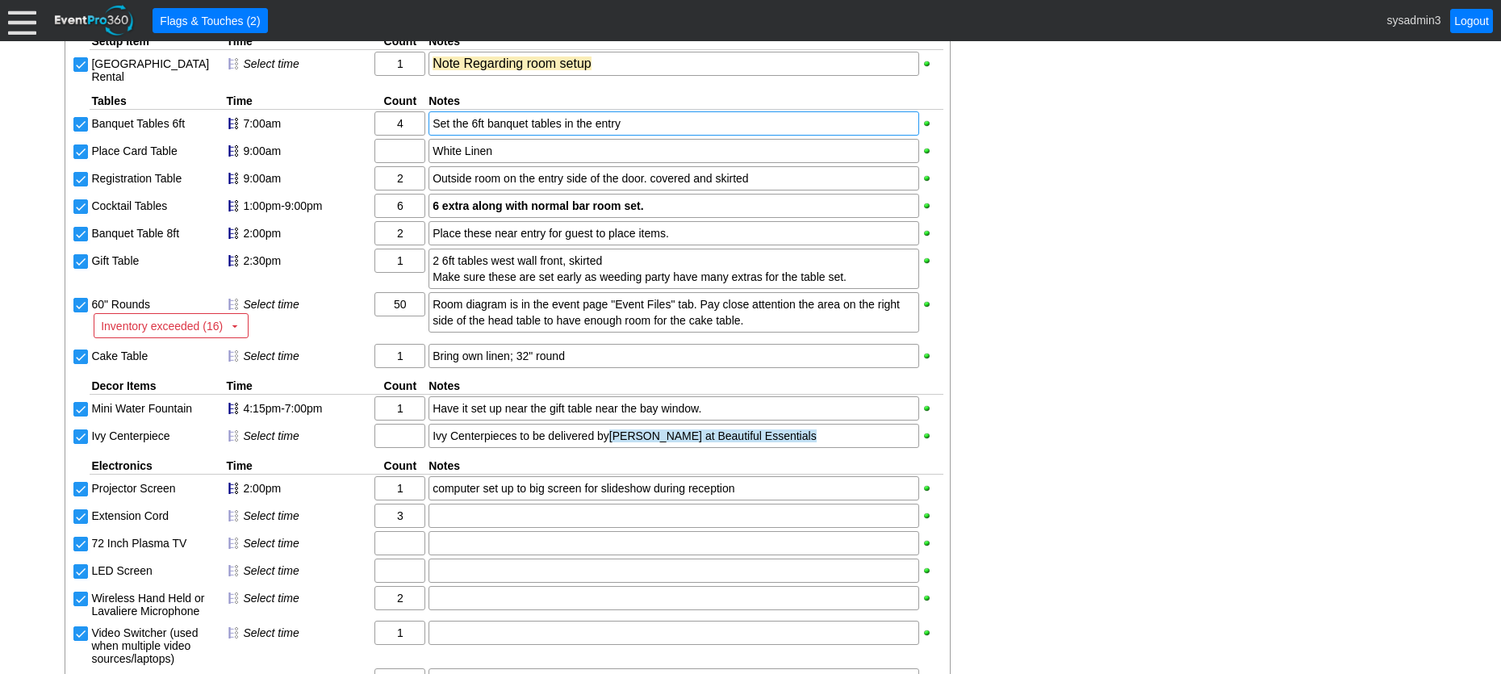
click at [1077, 133] on div "- General Information ▼ Loading.... Remove all highlights Facility: ▼ Χ Demo Ve…" at bounding box center [750, 206] width 1381 height 1956
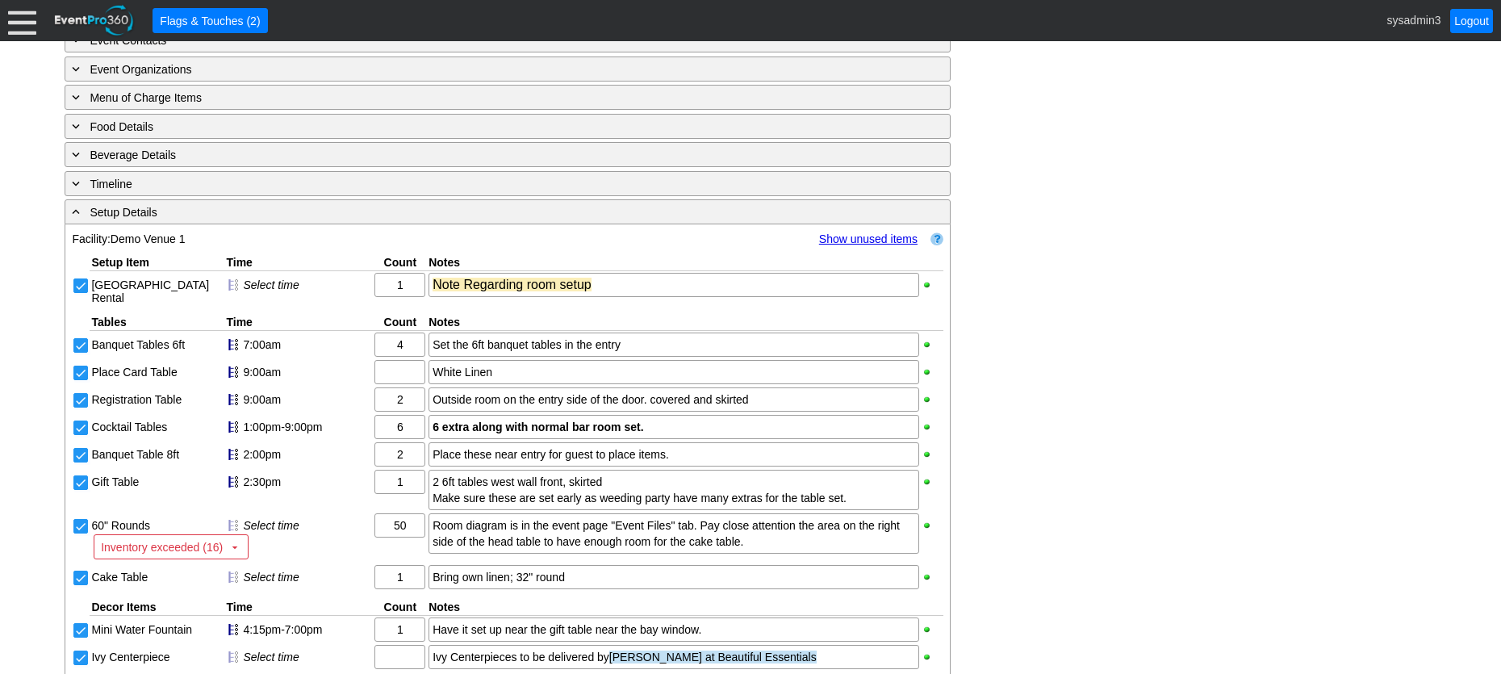
scroll to position [760, 0]
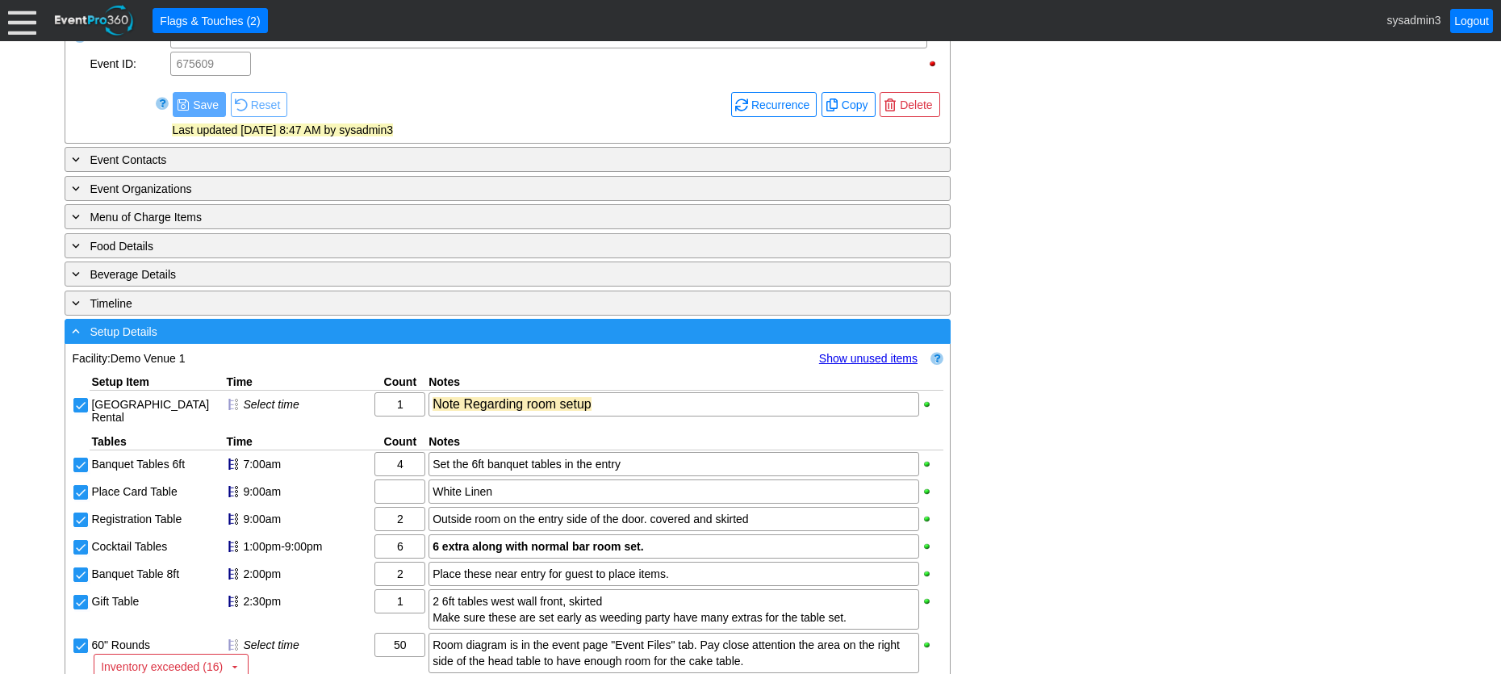
click at [257, 341] on div "- Setup Details" at bounding box center [475, 331] width 812 height 19
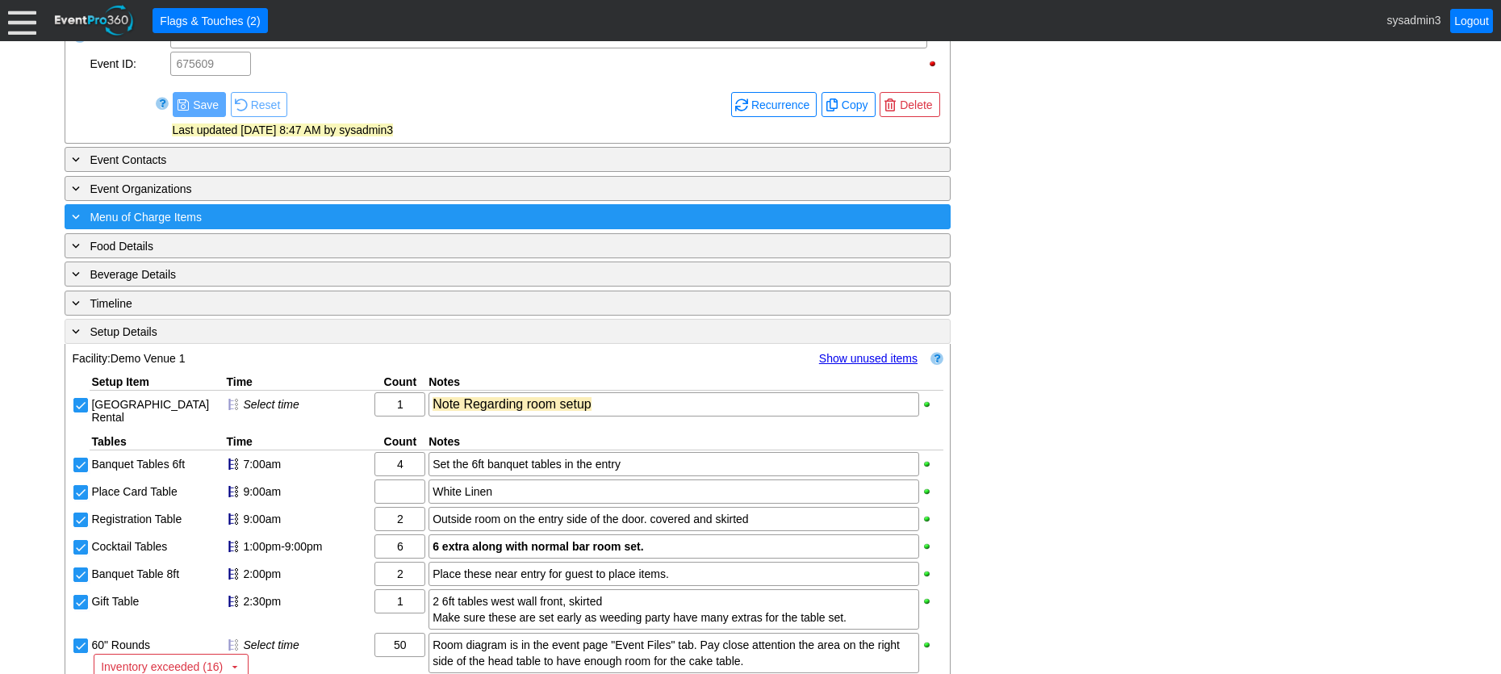
scroll to position [647, 0]
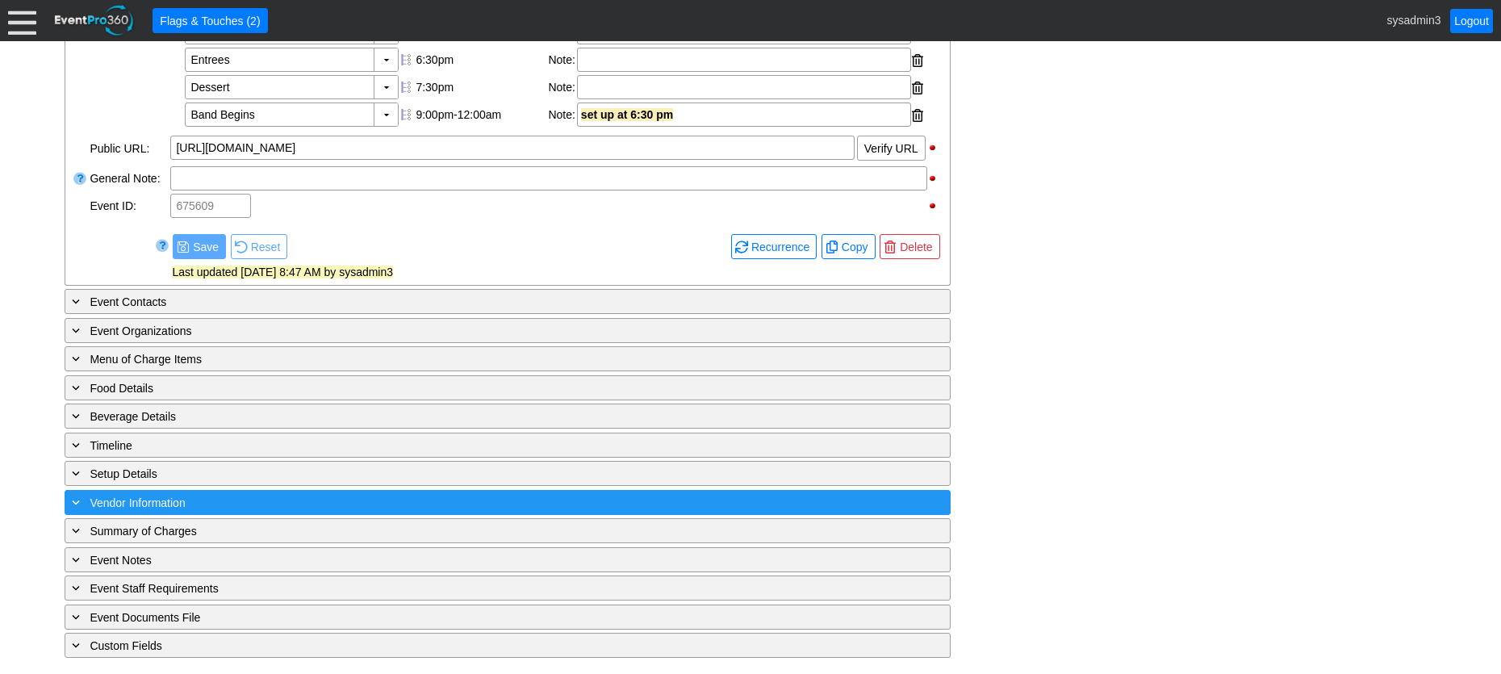
click at [229, 497] on div "+ Vendor Information" at bounding box center [475, 502] width 812 height 19
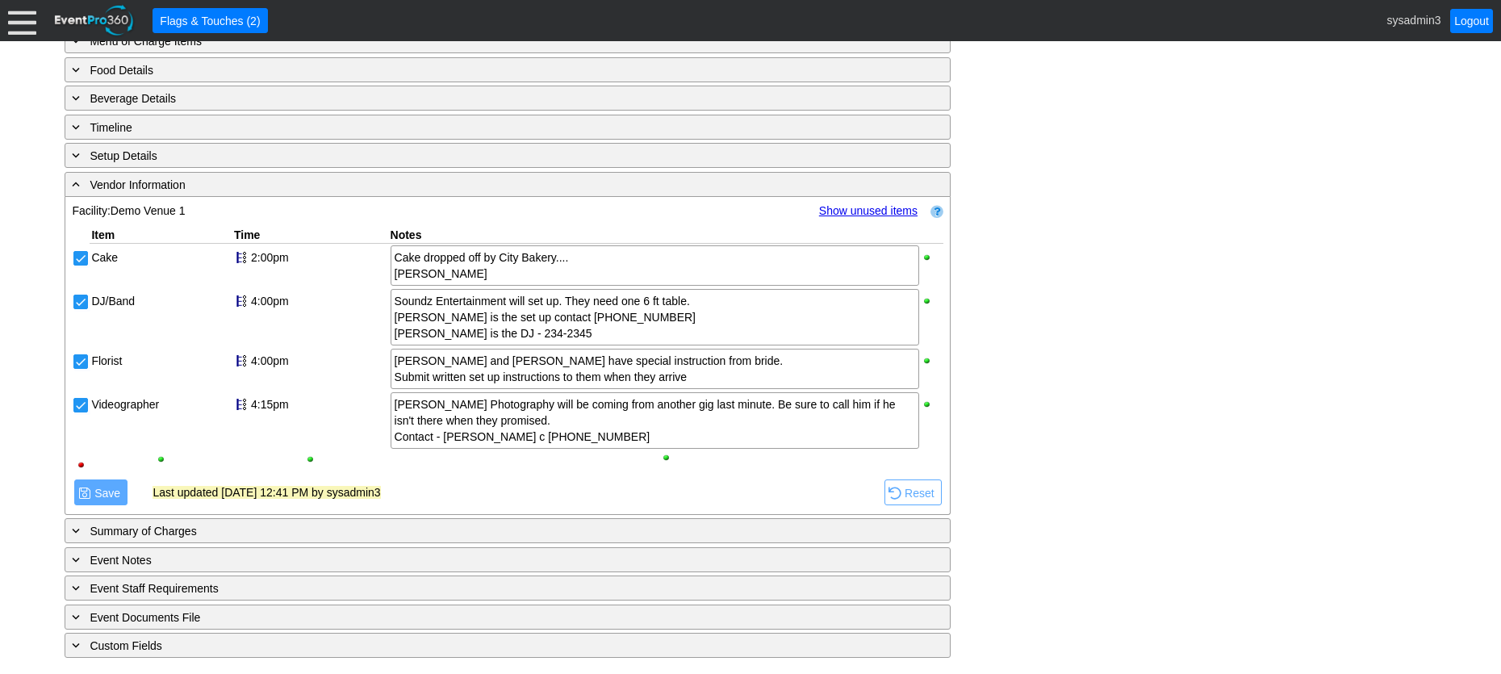
scroll to position [965, 0]
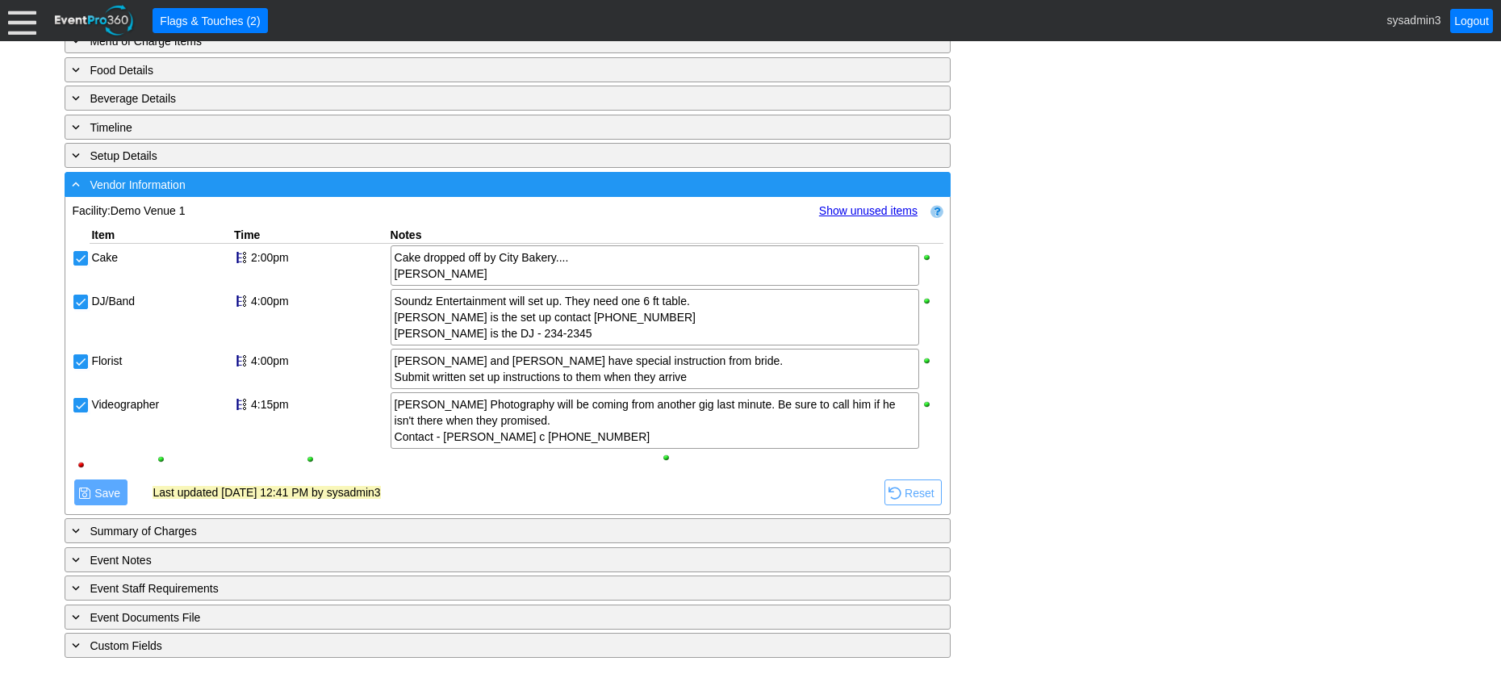
click at [251, 186] on div "- Vendor Information" at bounding box center [475, 184] width 812 height 19
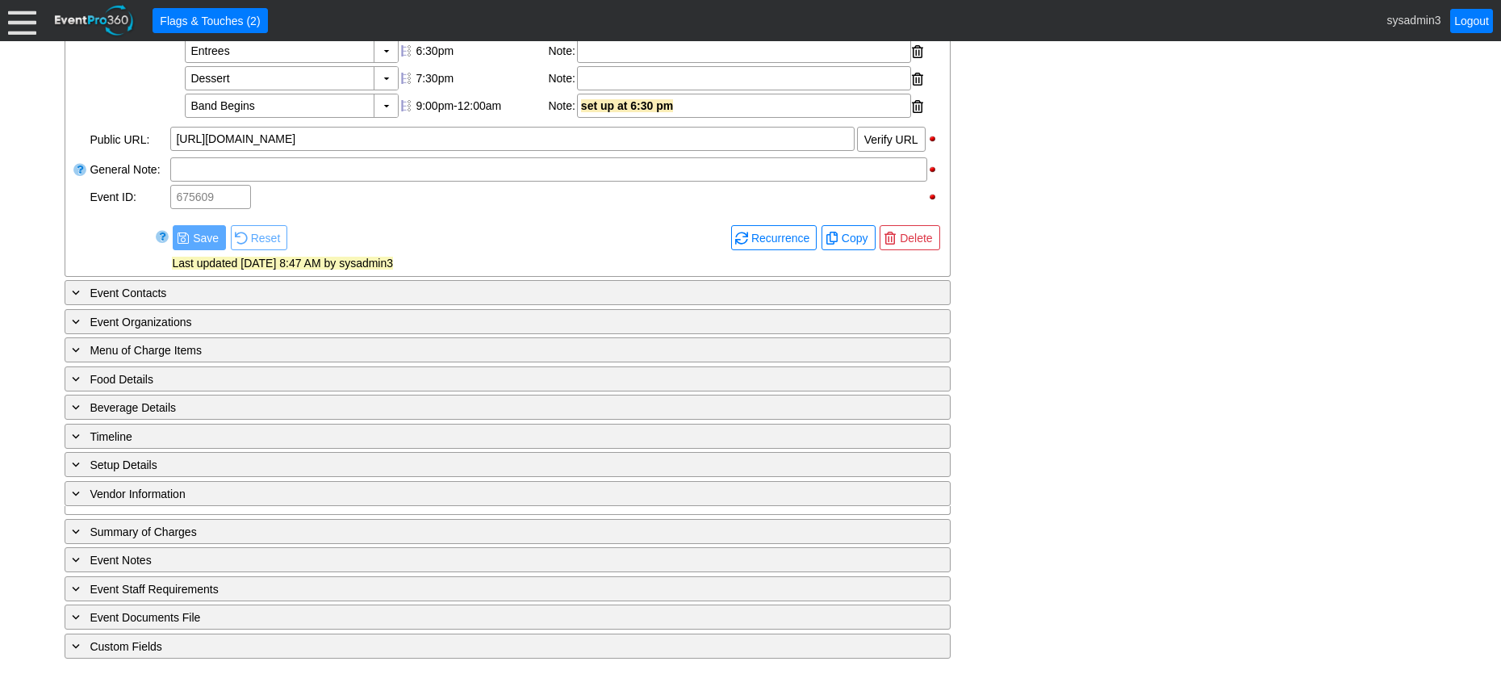
scroll to position [647, 0]
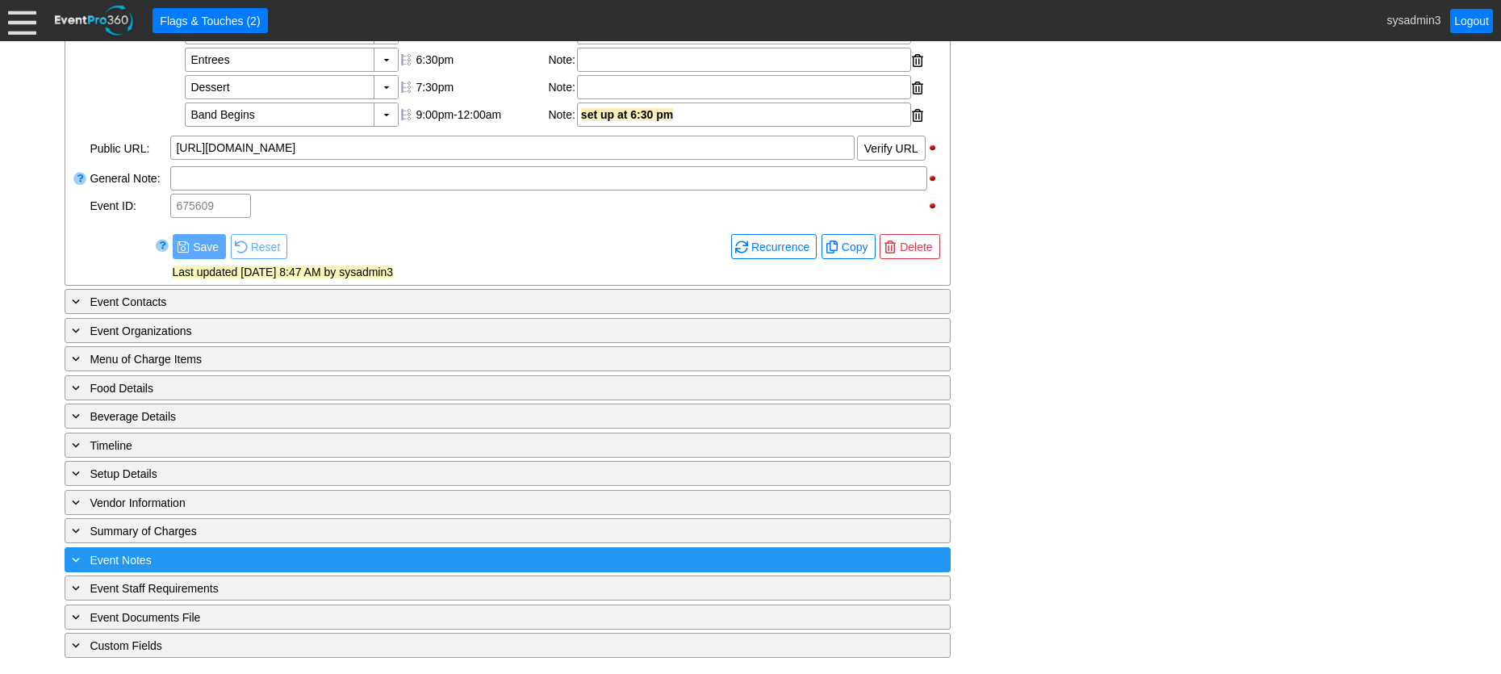
click at [241, 552] on div "+ Event Notes" at bounding box center [475, 559] width 812 height 19
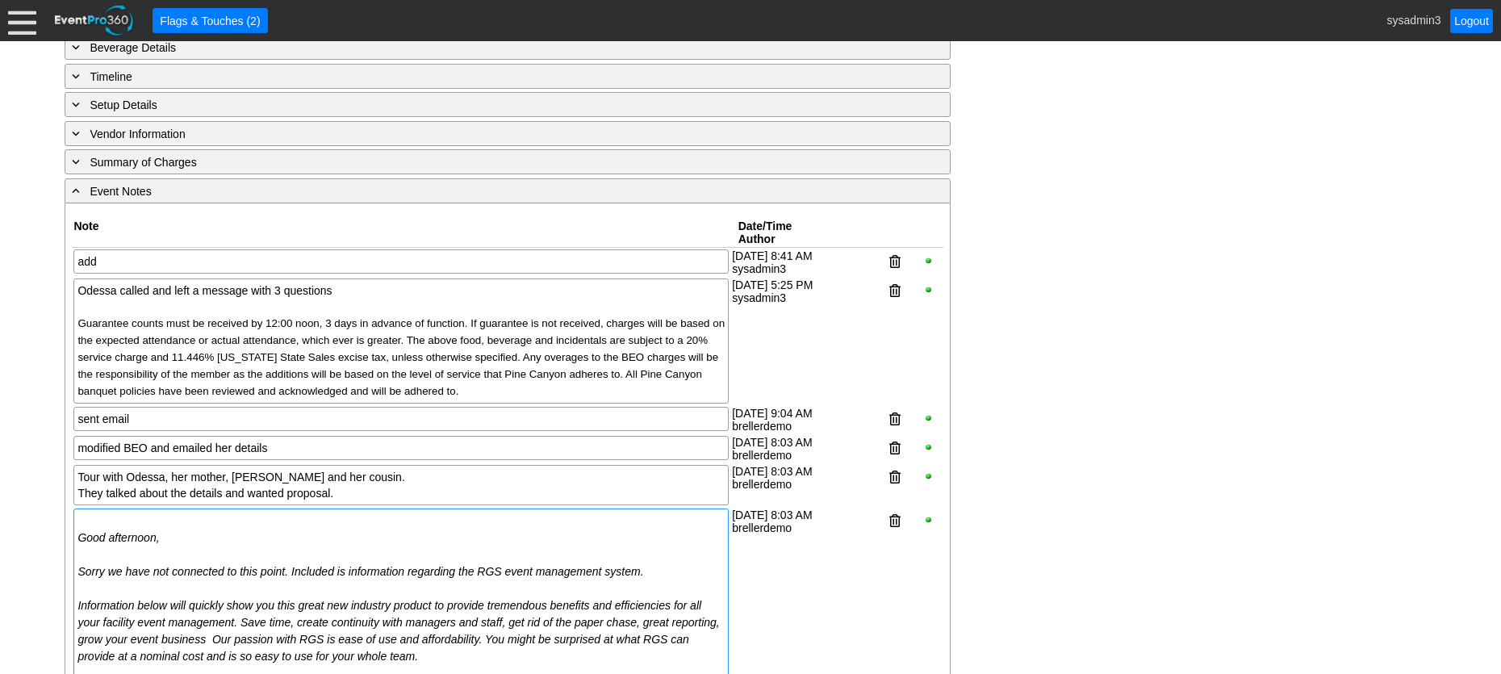
scroll to position [986, 0]
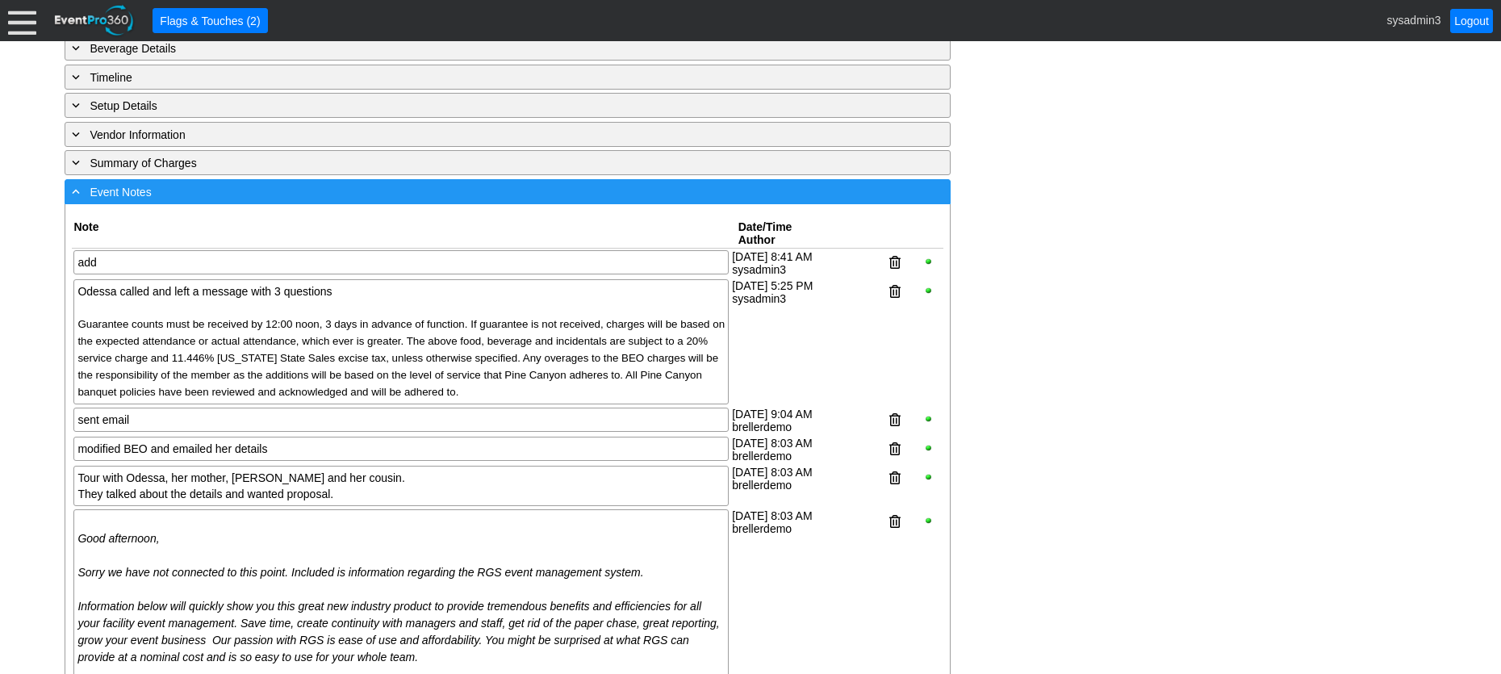
click at [316, 201] on div "- Event Notes" at bounding box center [475, 191] width 812 height 19
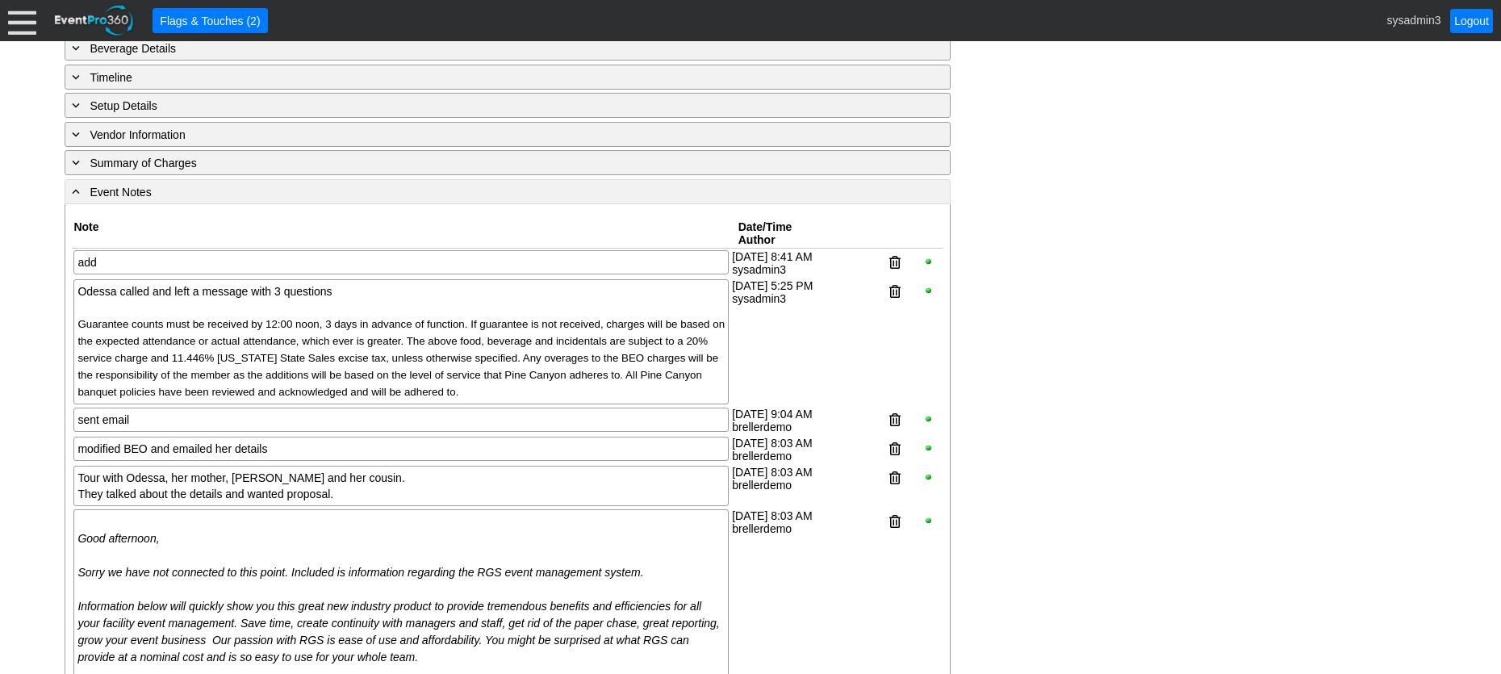
scroll to position [647, 0]
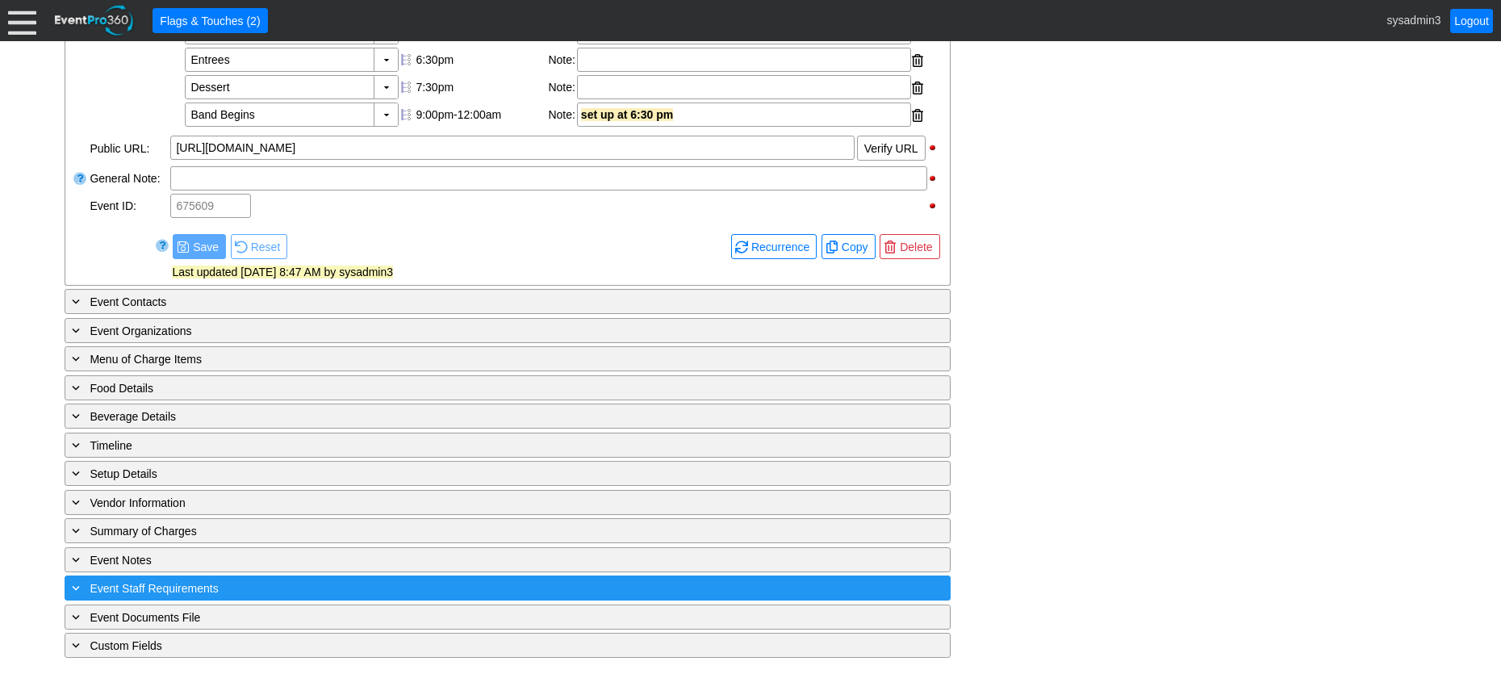
click at [302, 591] on div "+ Event Staff Requirements" at bounding box center [475, 588] width 812 height 19
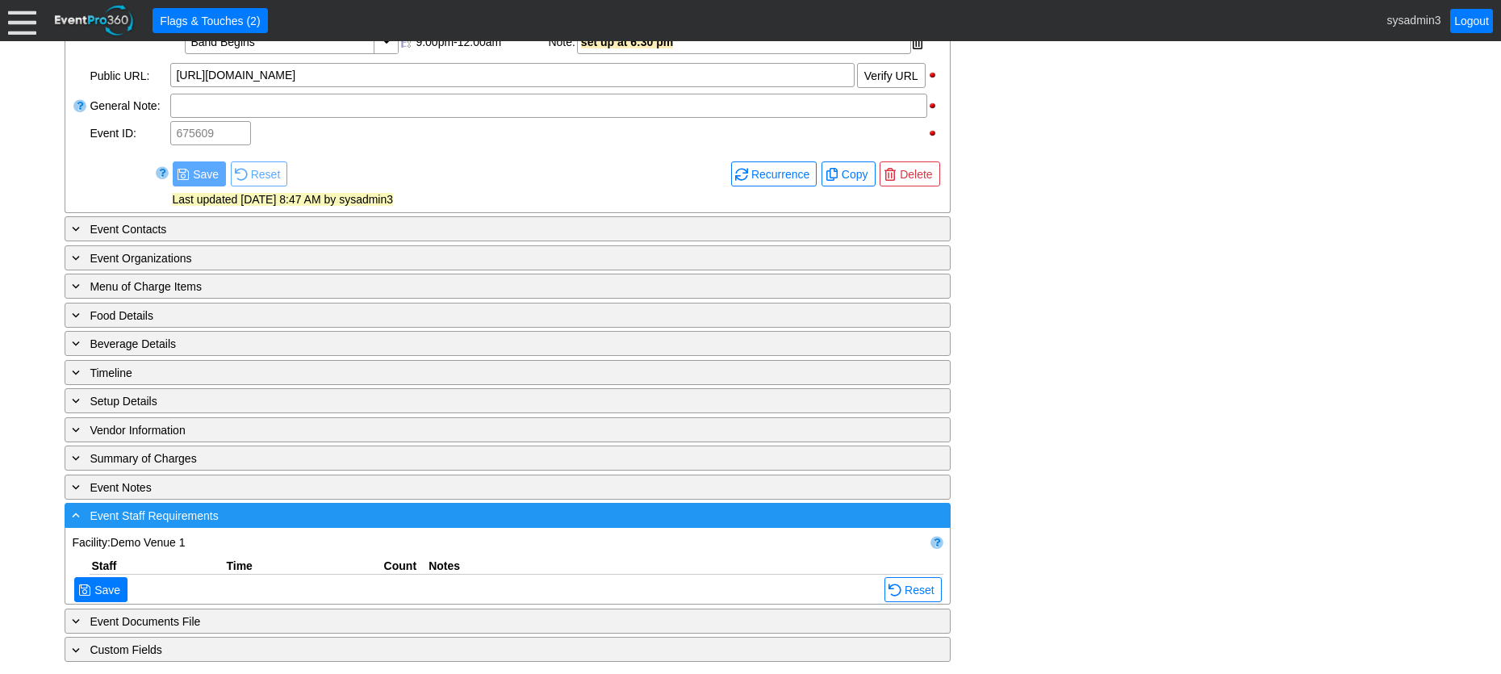
scroll to position [986, 0]
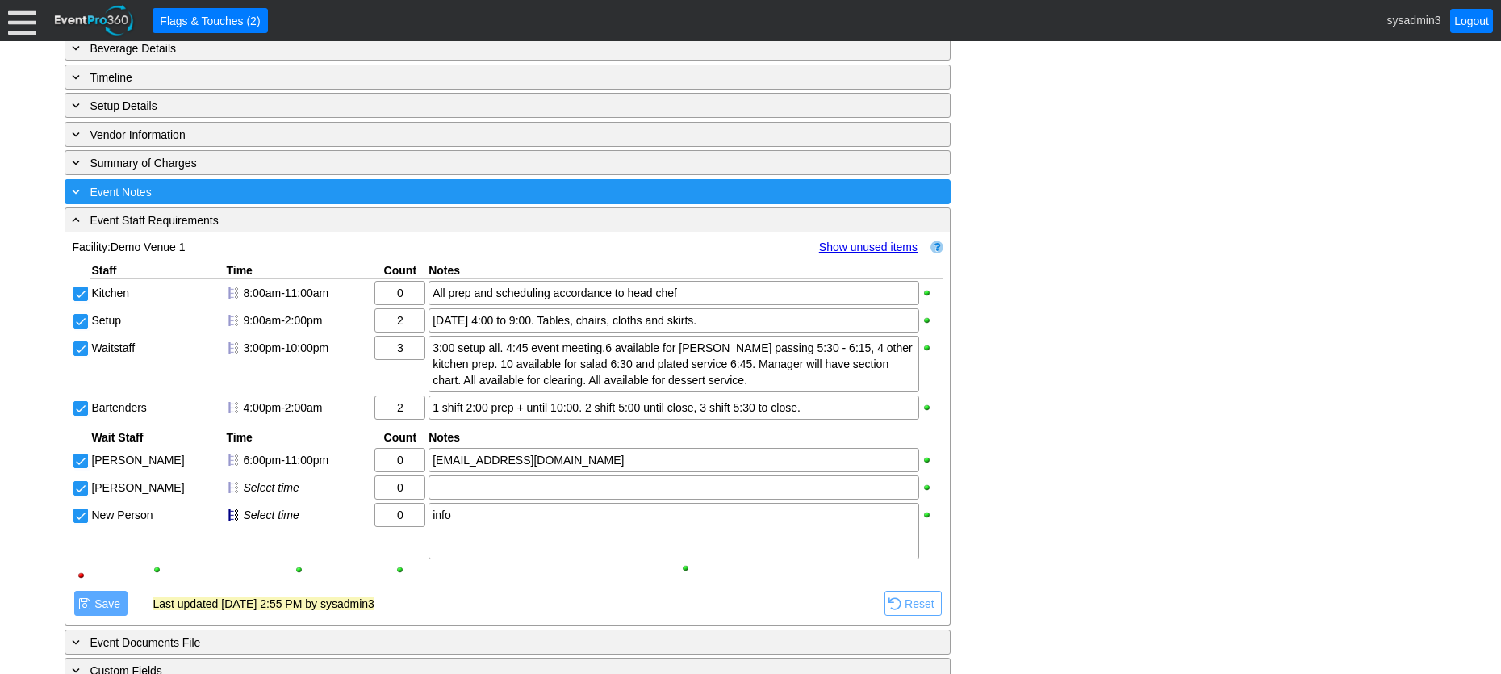
click at [211, 201] on div "+ Event Notes" at bounding box center [475, 191] width 812 height 19
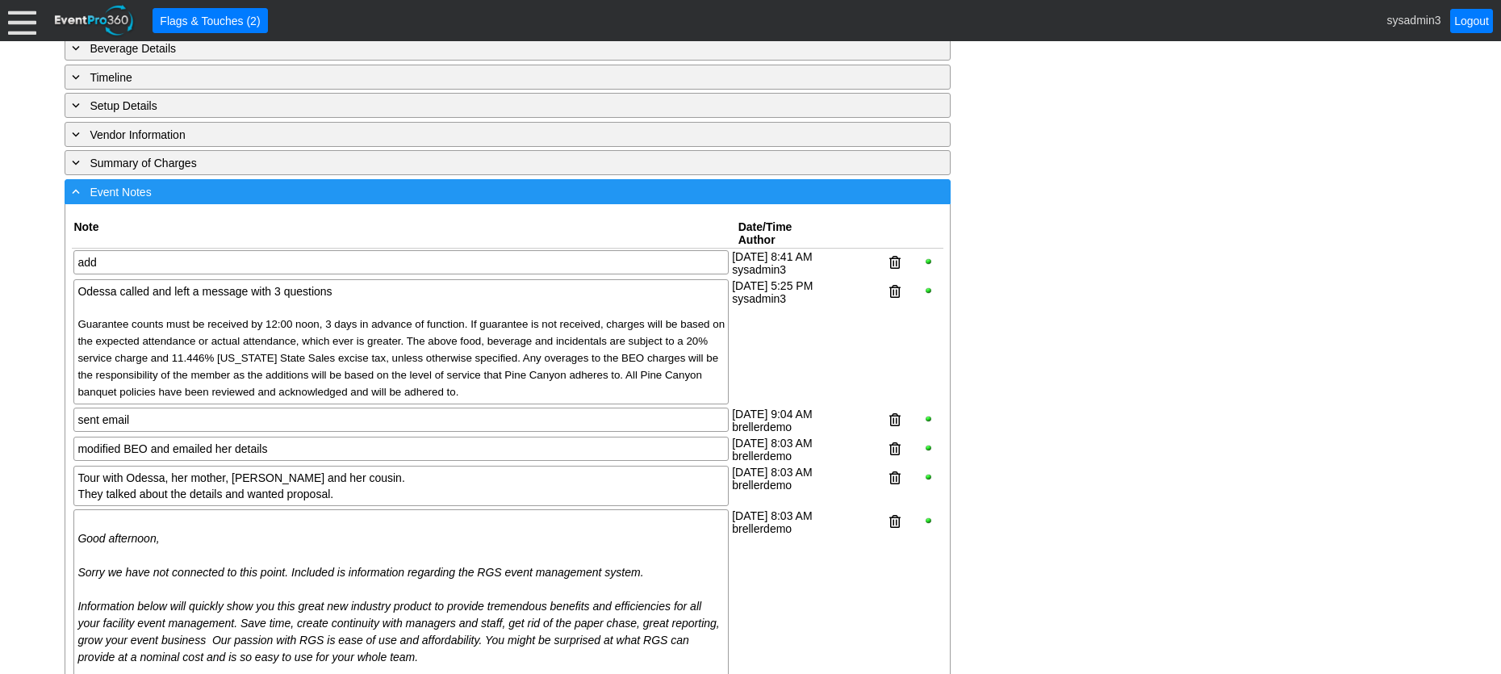
click at [420, 201] on div "- Event Notes" at bounding box center [475, 191] width 812 height 19
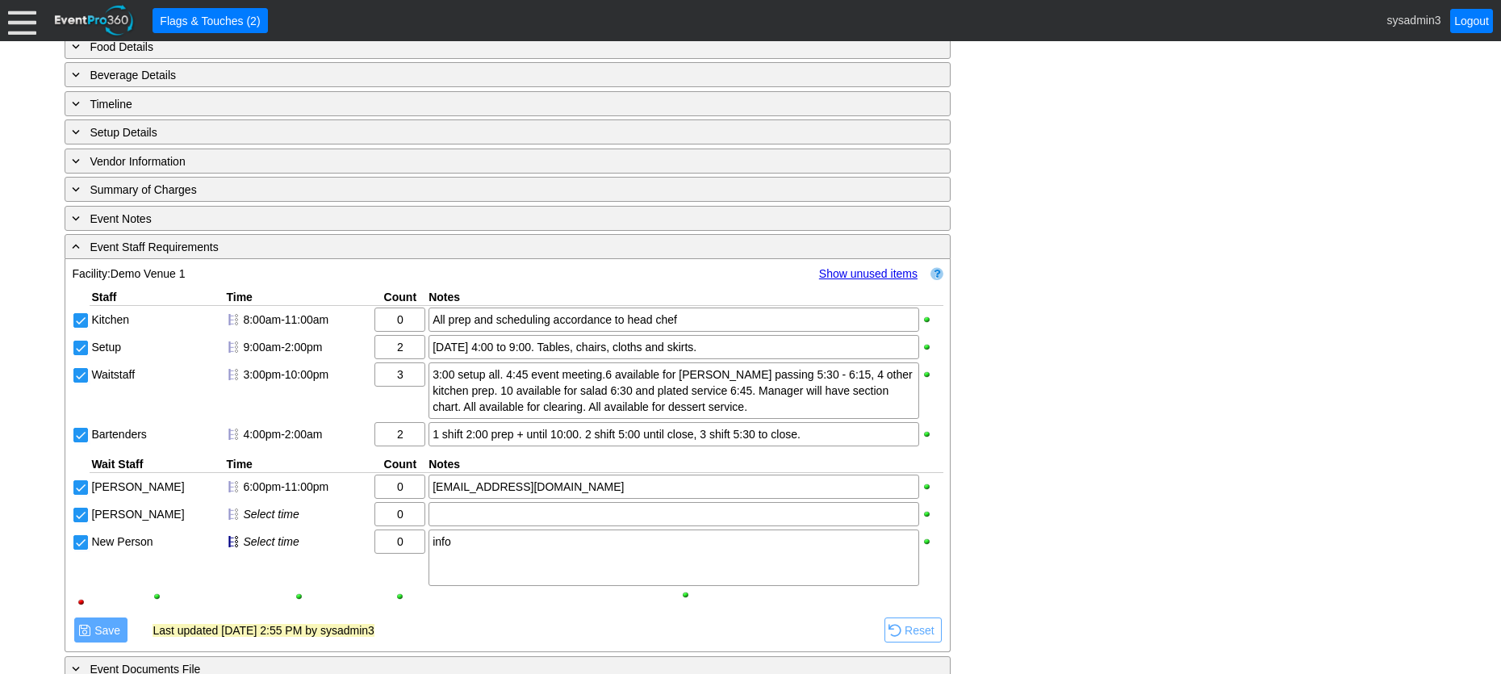
scroll to position [1040, 0]
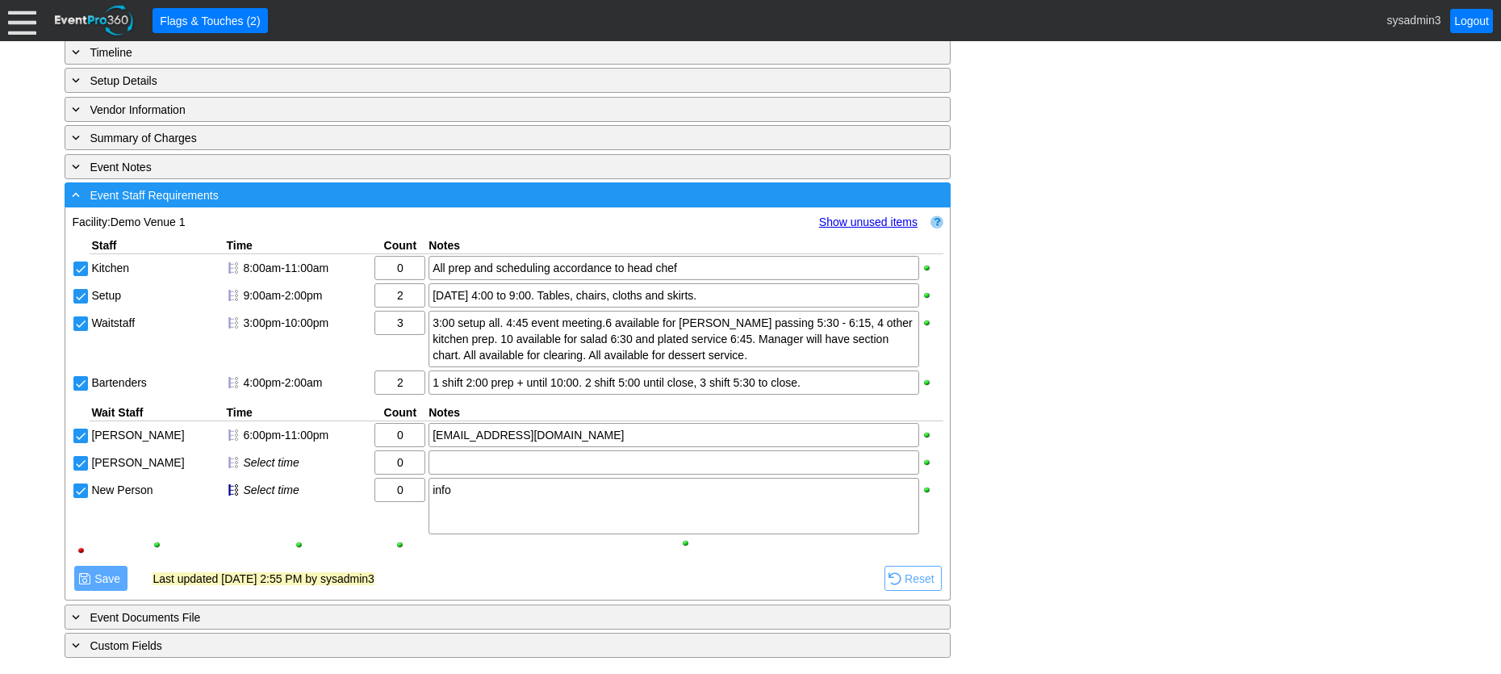
click at [354, 201] on div "- Event Staff Requirements" at bounding box center [475, 195] width 812 height 19
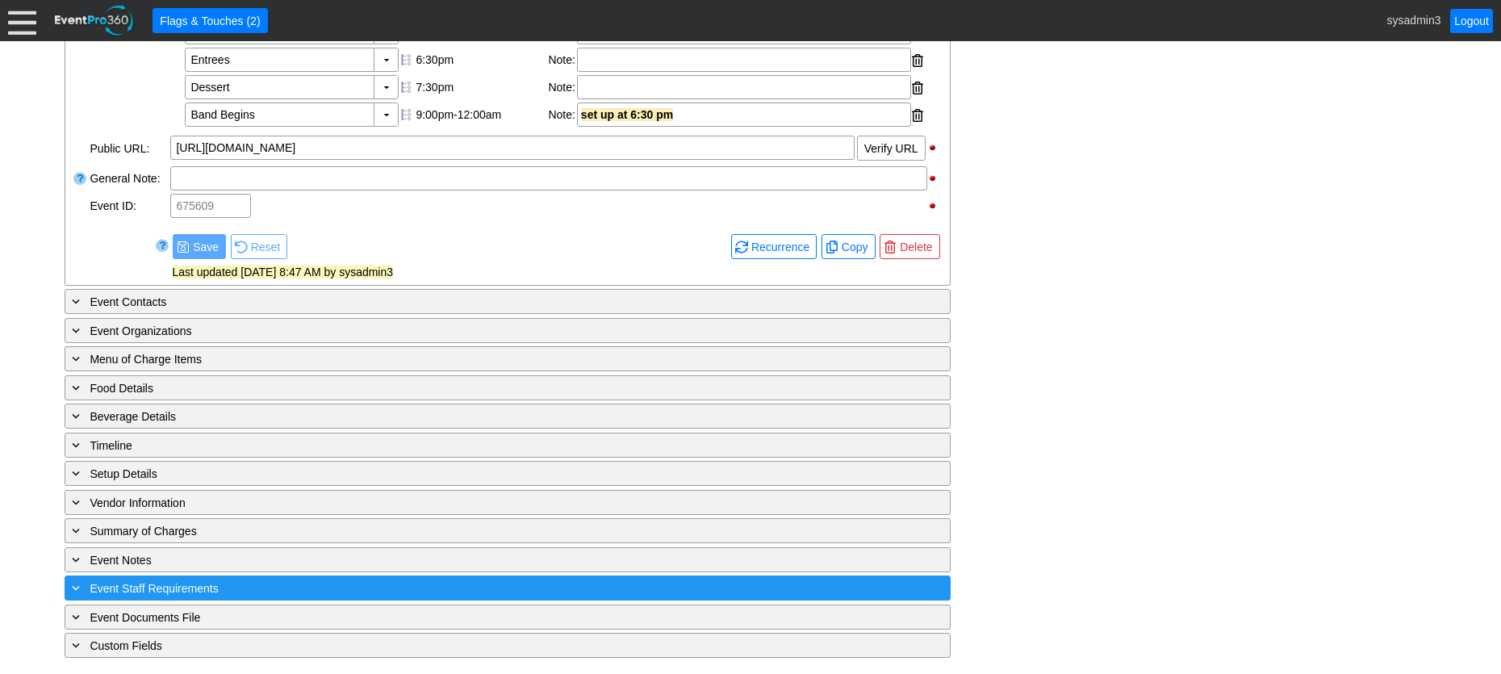
scroll to position [647, 0]
click at [724, 587] on div "+ Event Staff Requirements" at bounding box center [475, 588] width 812 height 19
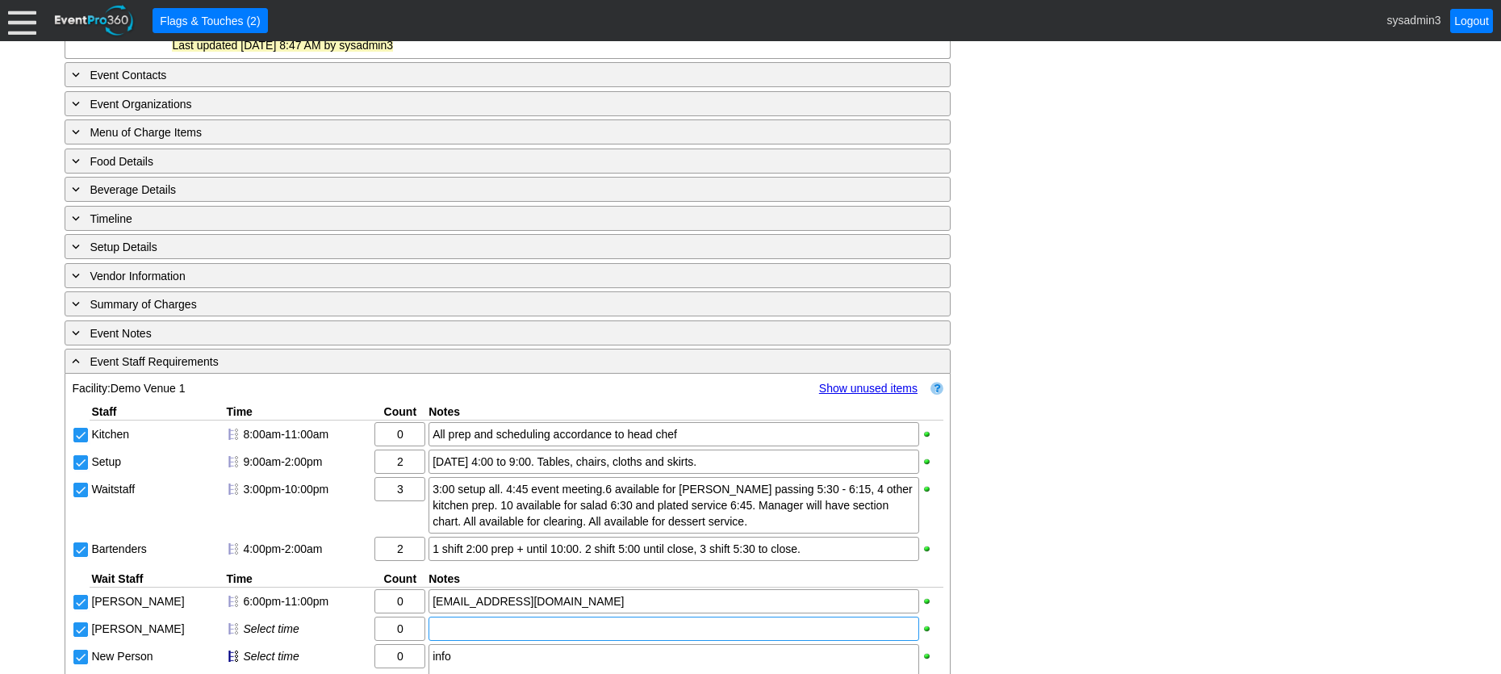
scroll to position [1040, 0]
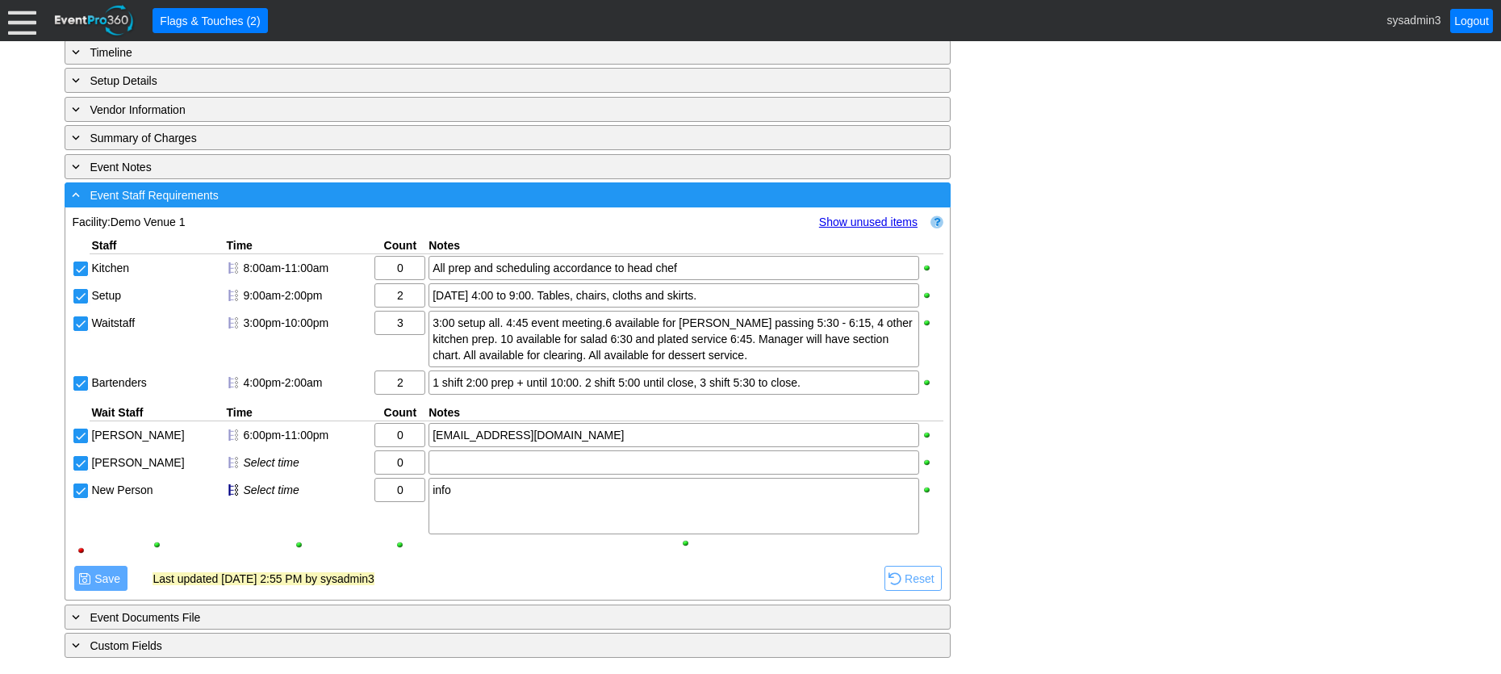
click at [336, 199] on div "- Event Staff Requirements" at bounding box center [475, 195] width 812 height 19
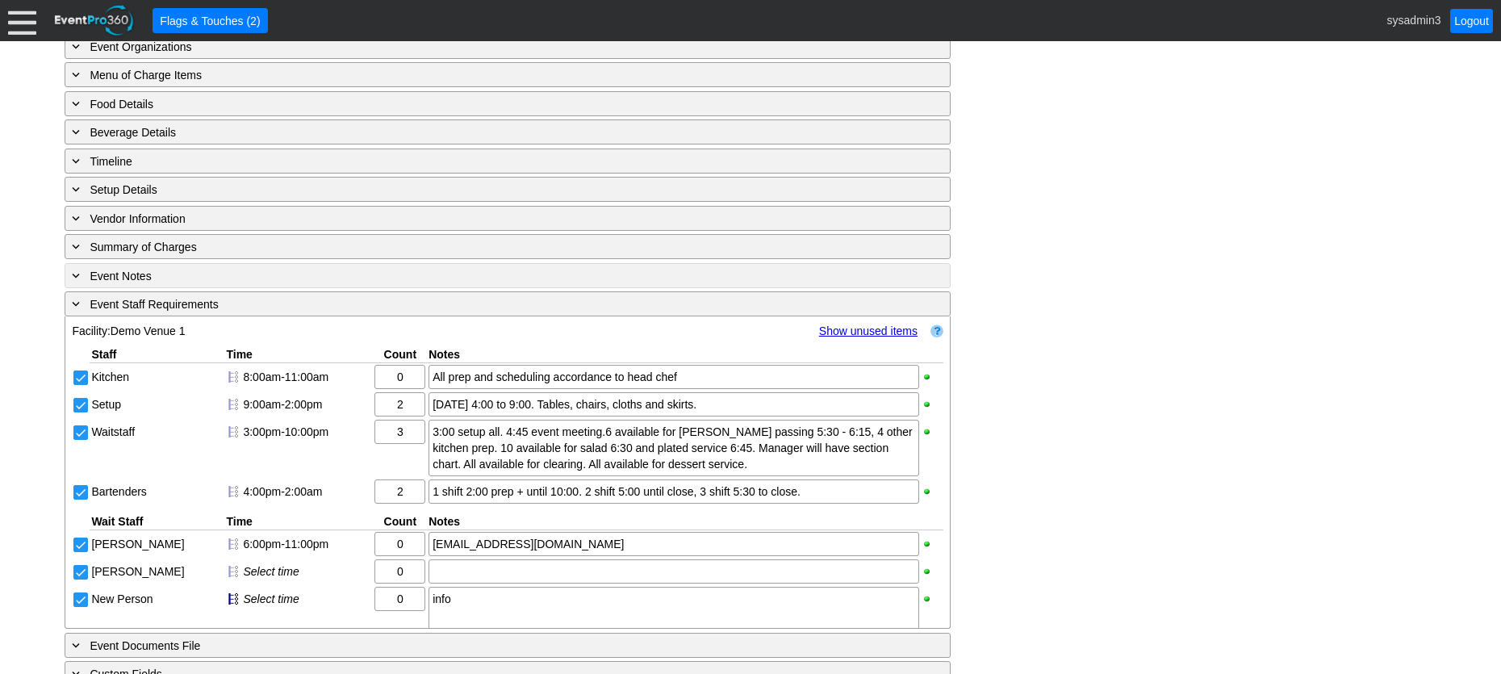
scroll to position [647, 0]
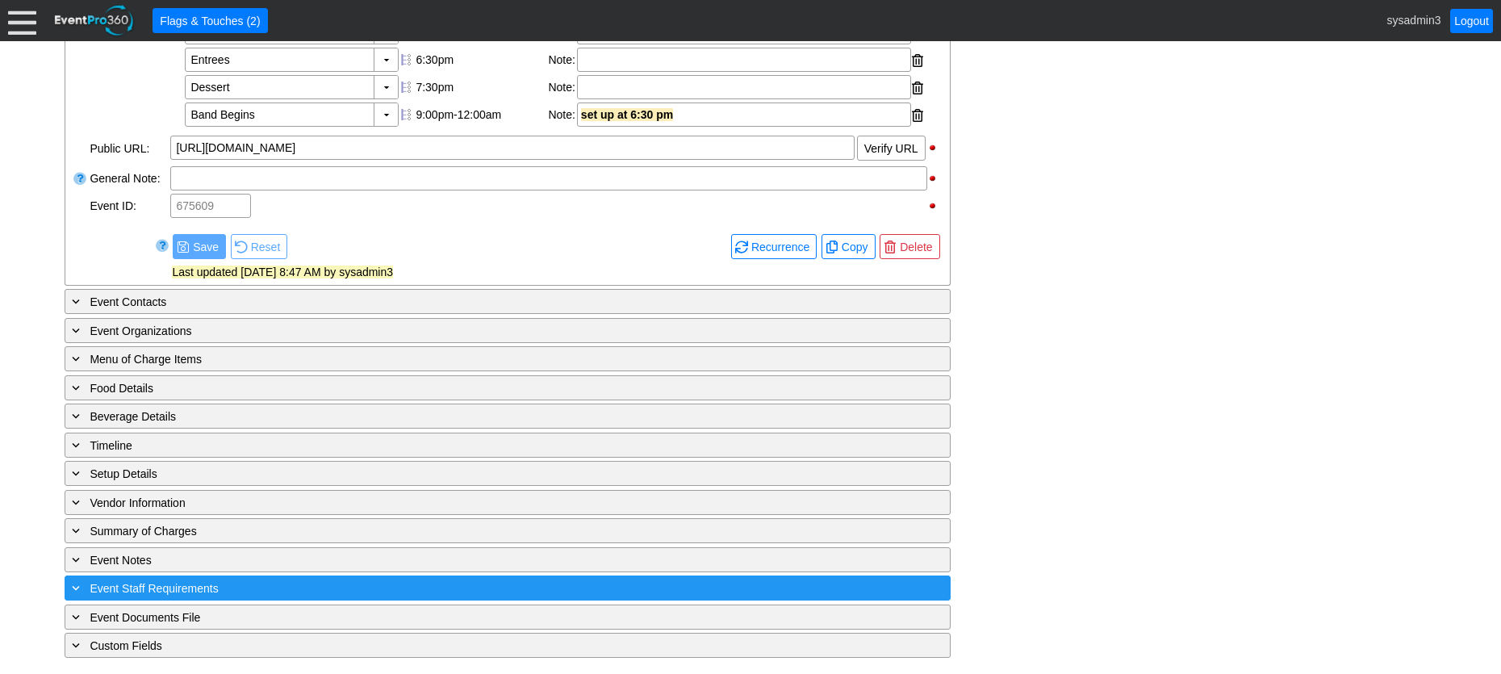
click at [249, 587] on div "+ Event Staff Requirements" at bounding box center [475, 588] width 812 height 19
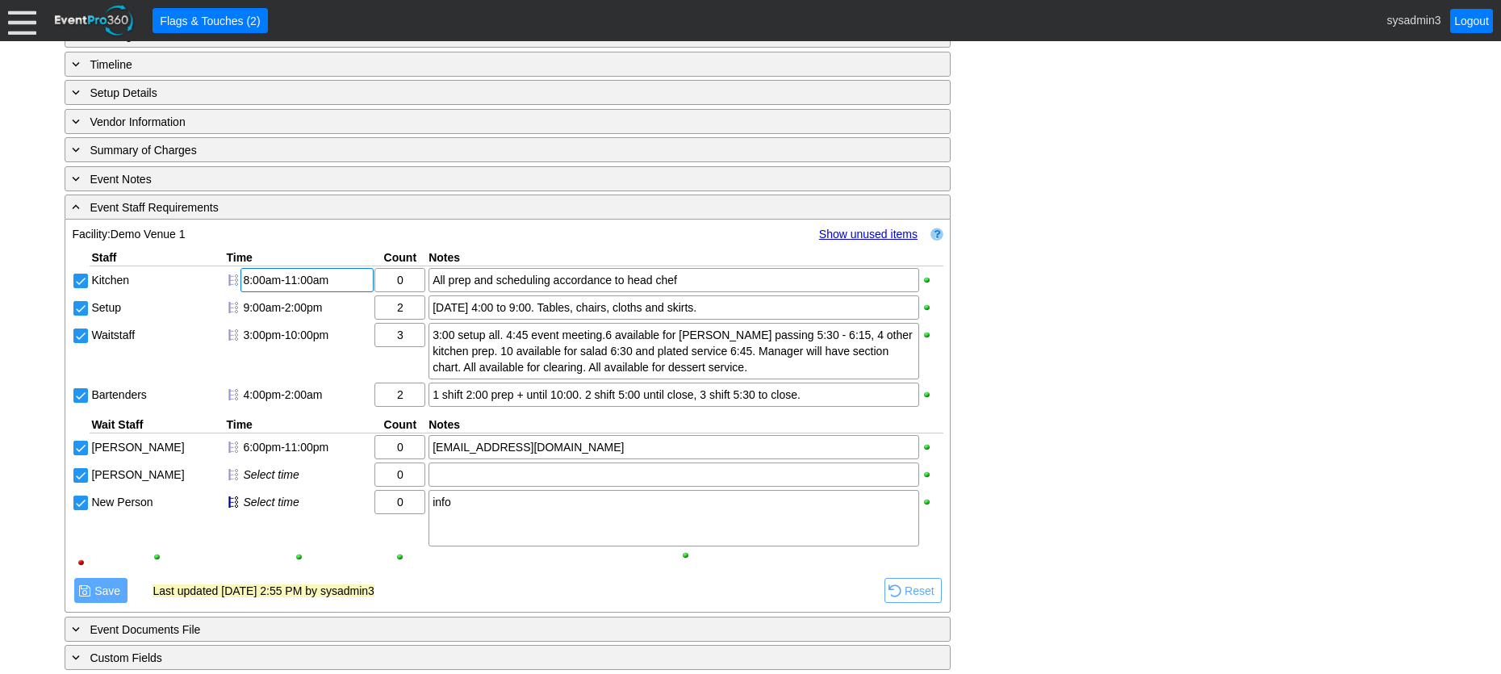
scroll to position [959, 0]
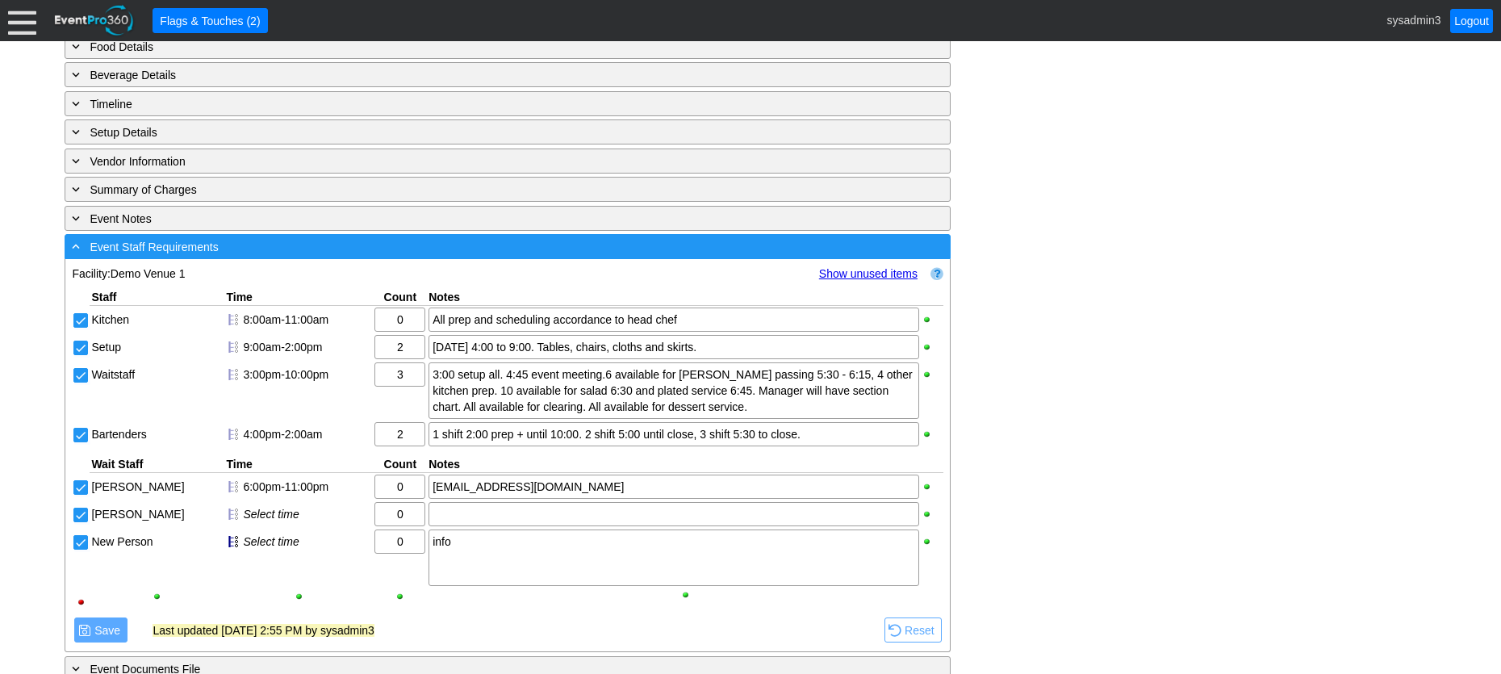
click at [329, 256] on div "- Event Staff Requirements" at bounding box center [475, 246] width 812 height 19
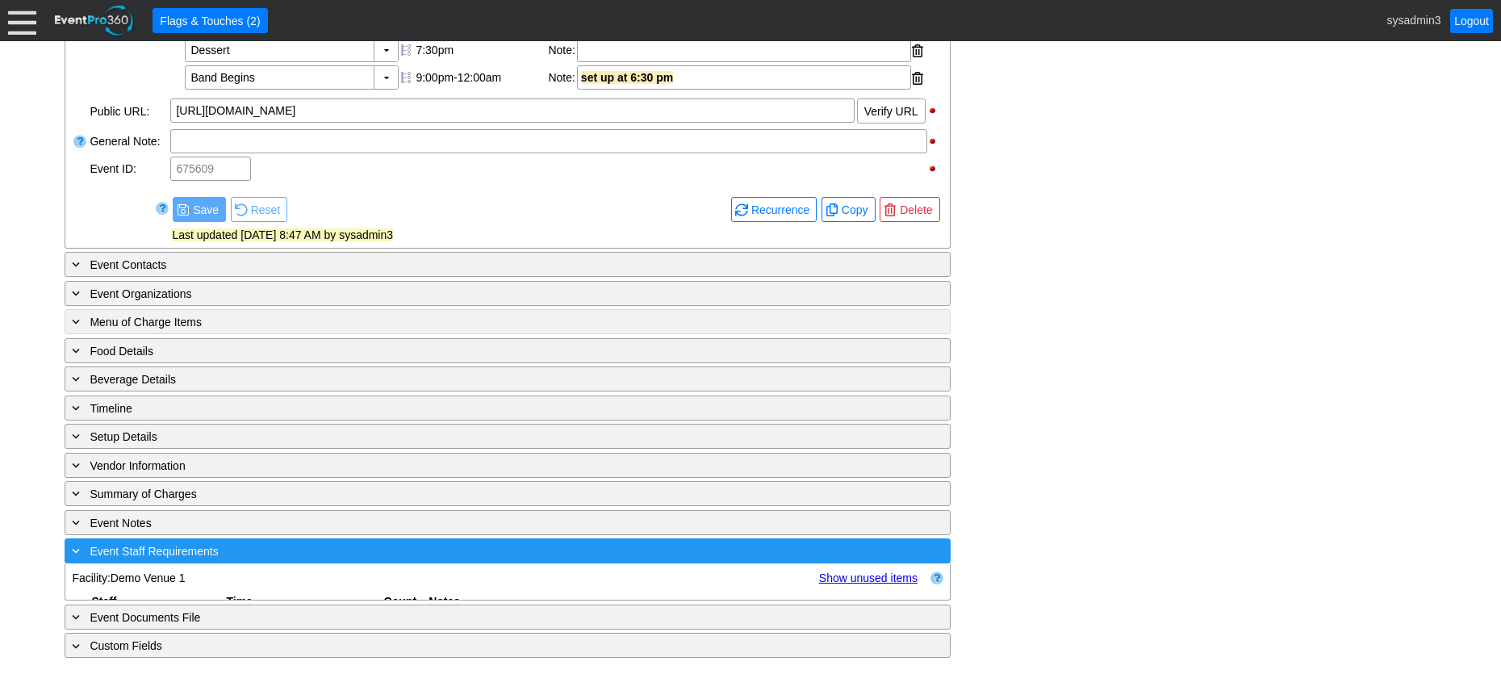
scroll to position [647, 0]
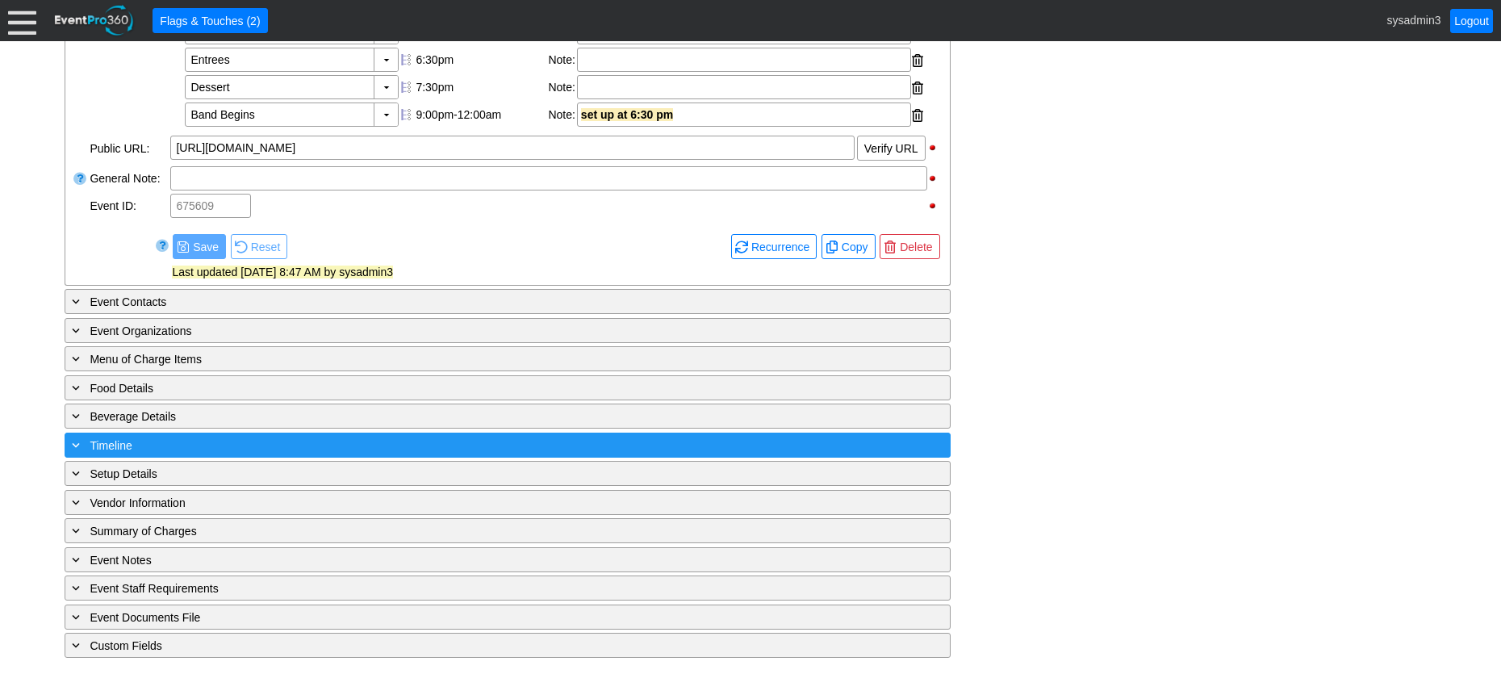
click at [345, 436] on div "+ Timeline" at bounding box center [475, 445] width 812 height 19
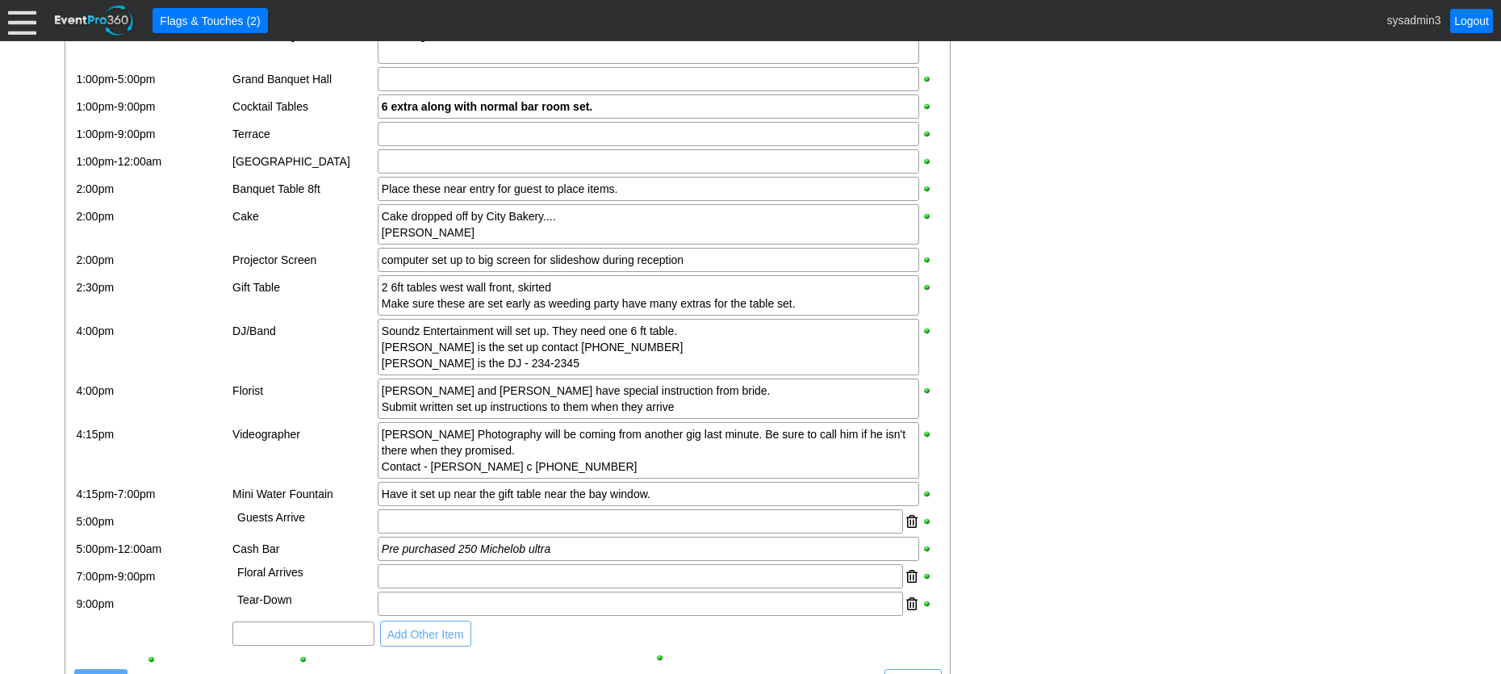
scroll to position [1513, 0]
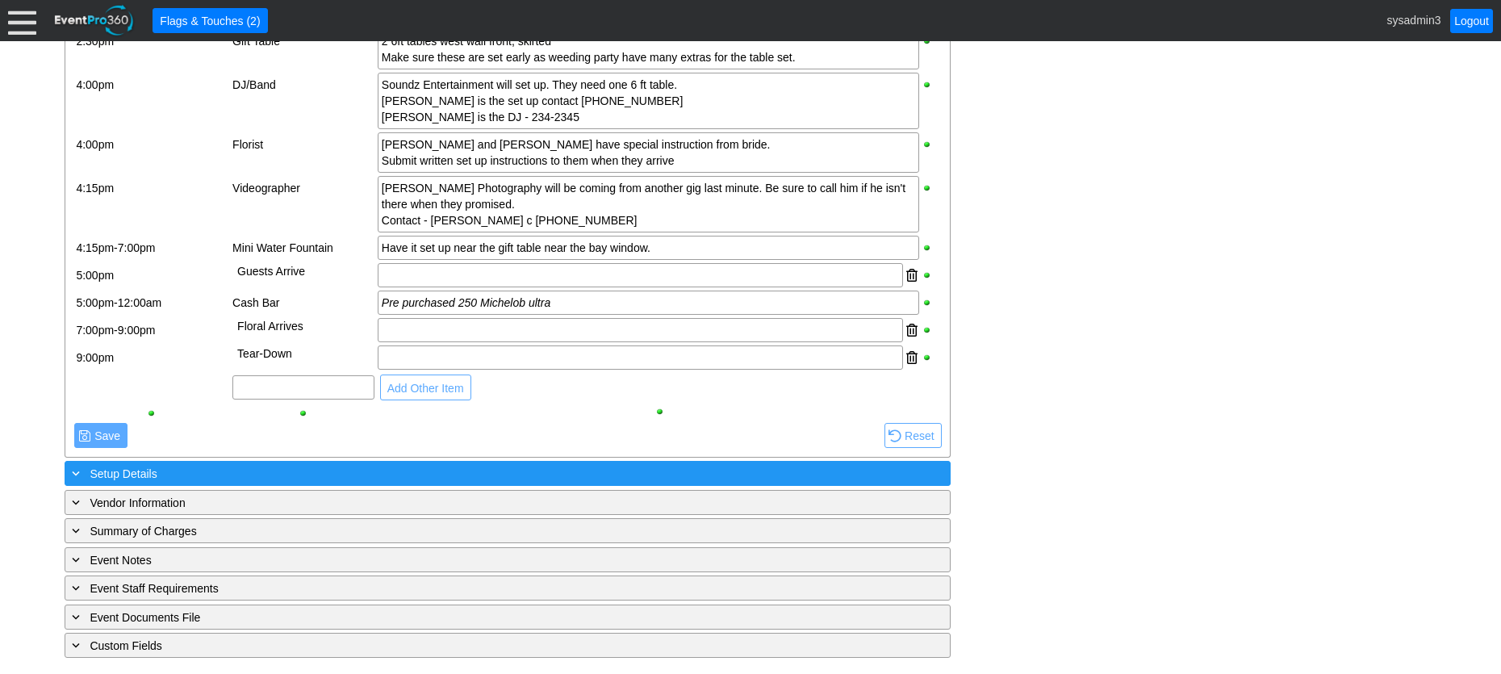
click at [275, 475] on div "+ Setup Details" at bounding box center [475, 473] width 812 height 19
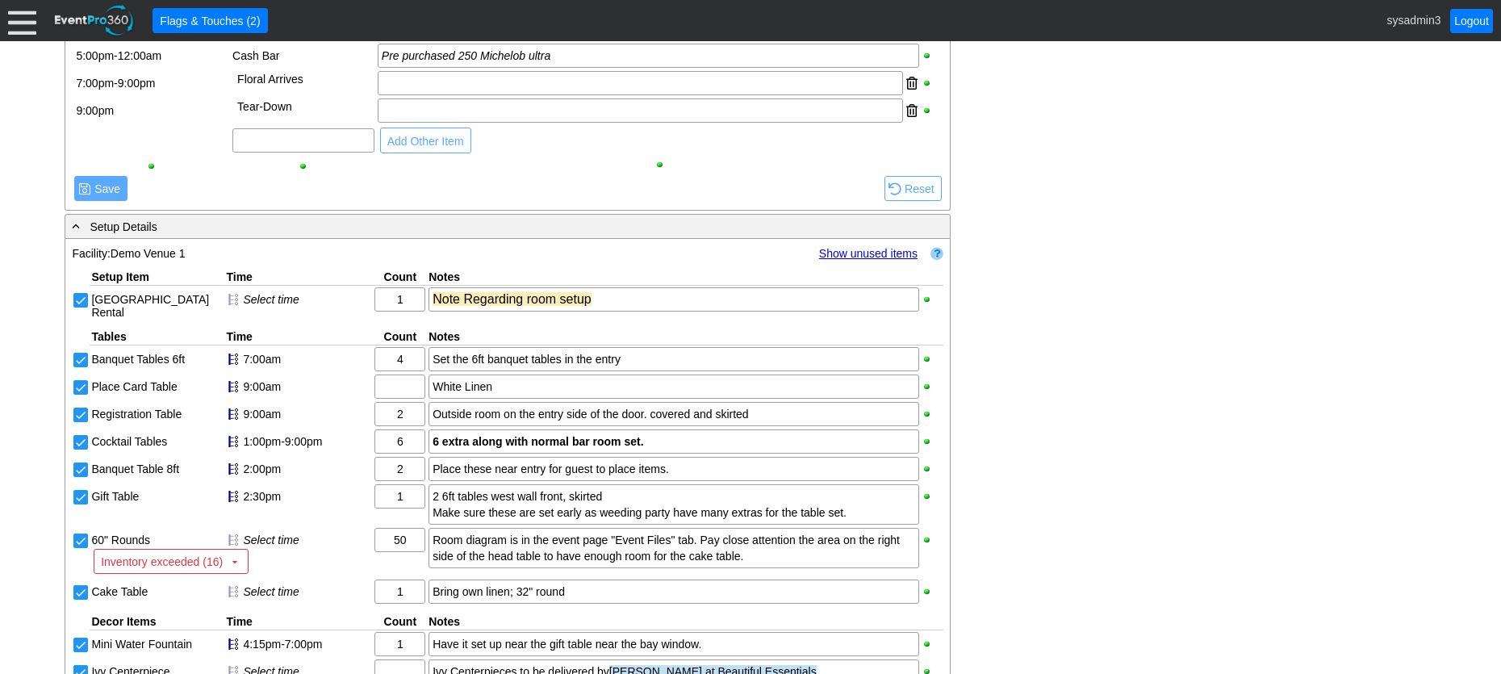
scroll to position [1594, 0]
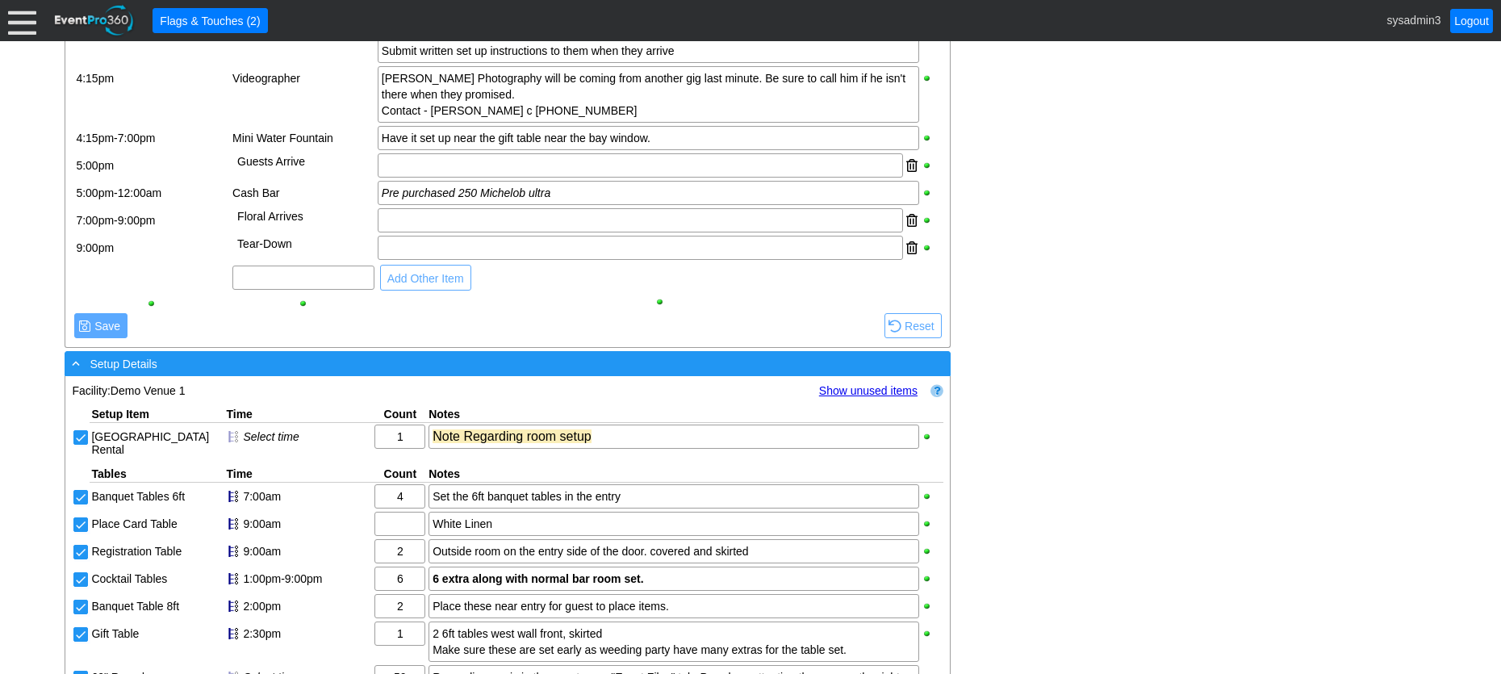
click at [328, 373] on div "- Setup Details" at bounding box center [475, 363] width 812 height 19
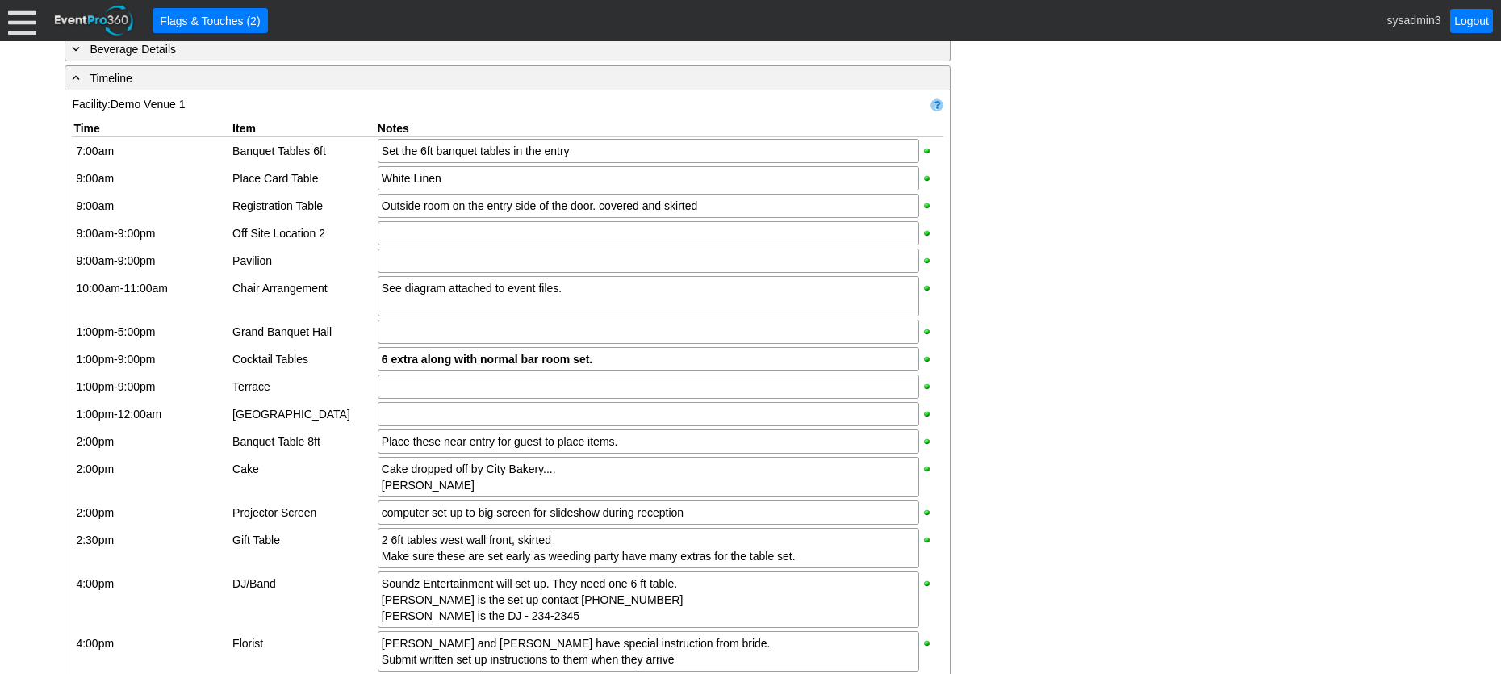
scroll to position [948, 0]
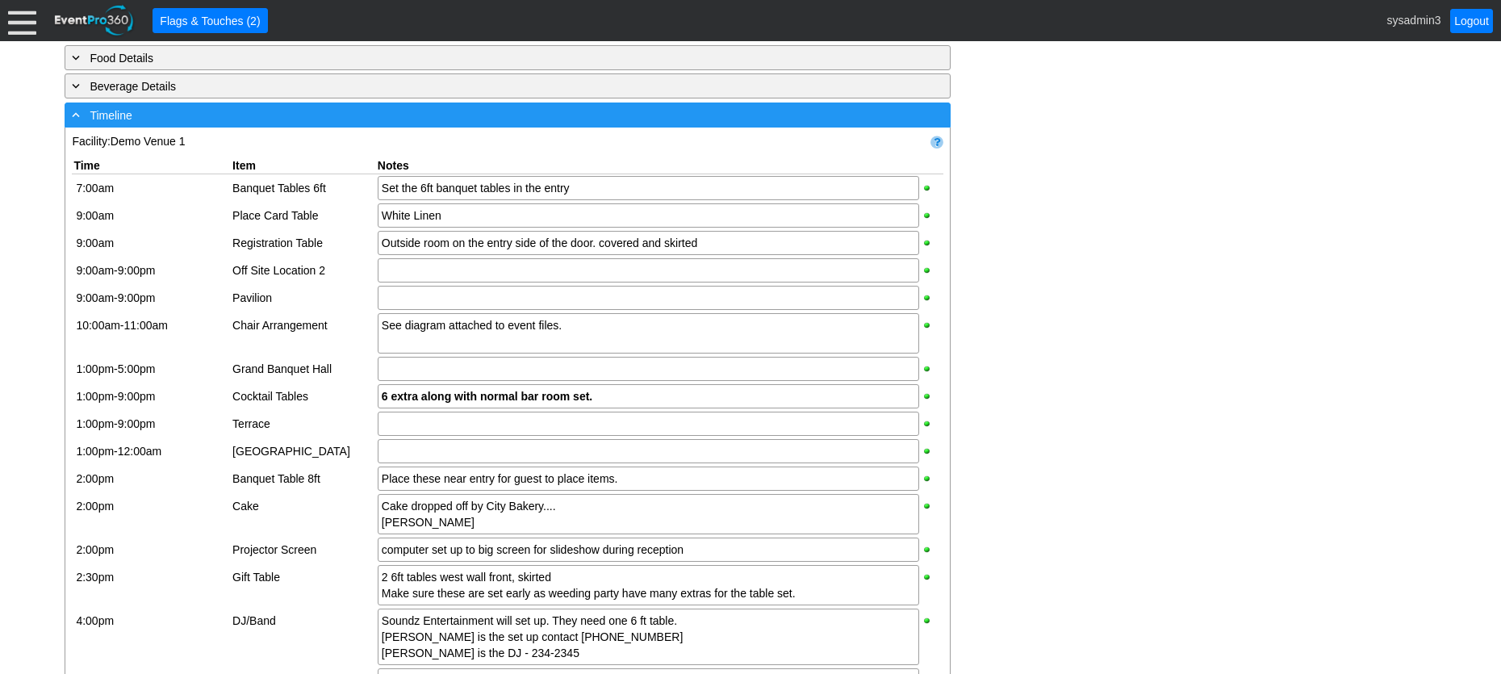
click at [452, 124] on div "- Timeline" at bounding box center [475, 115] width 812 height 19
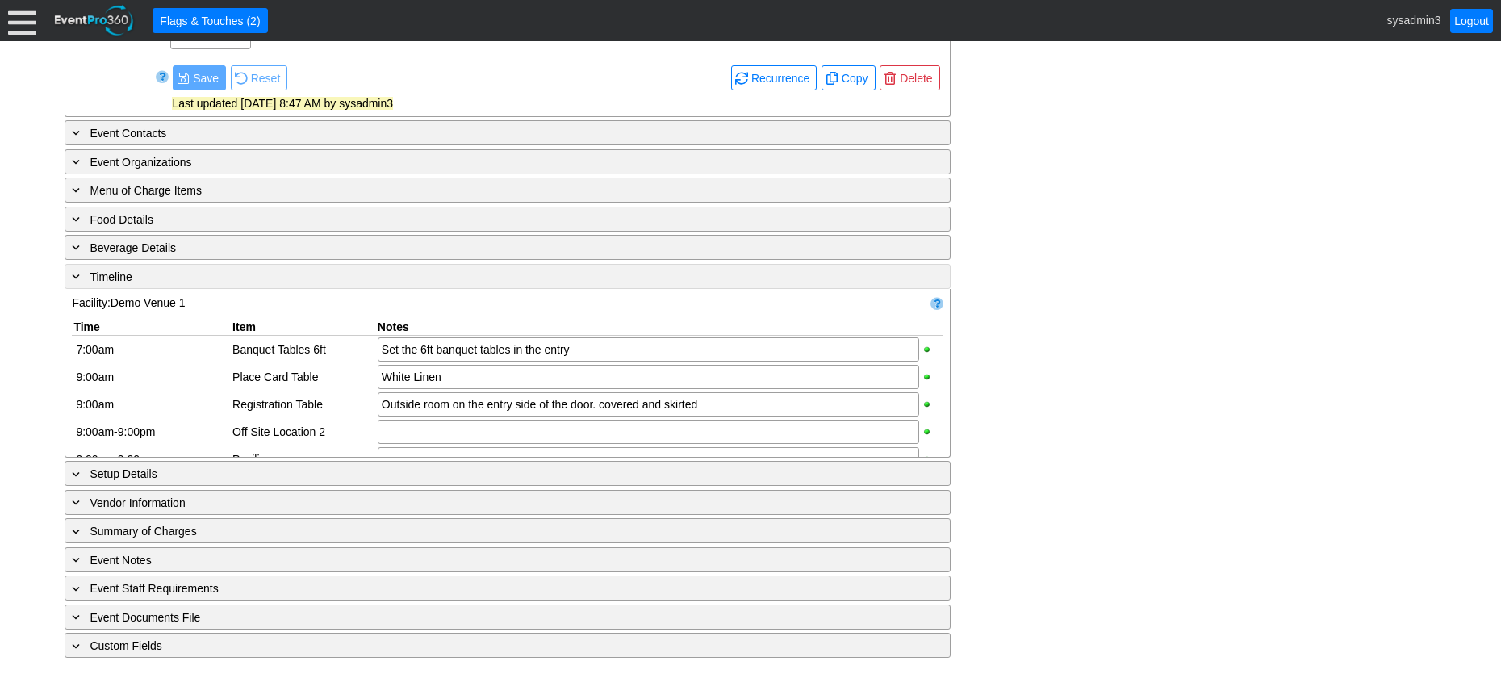
scroll to position [647, 0]
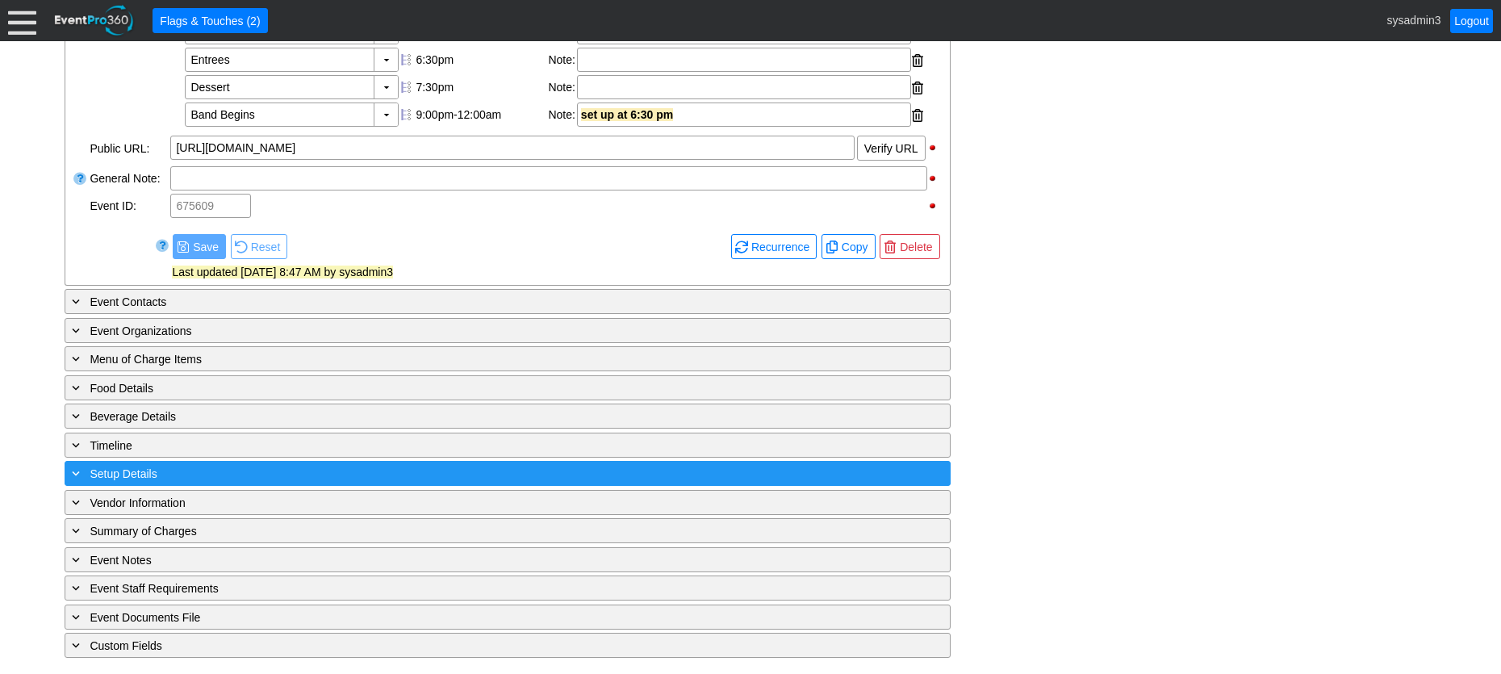
click at [184, 469] on div "+ Setup Details" at bounding box center [475, 473] width 812 height 19
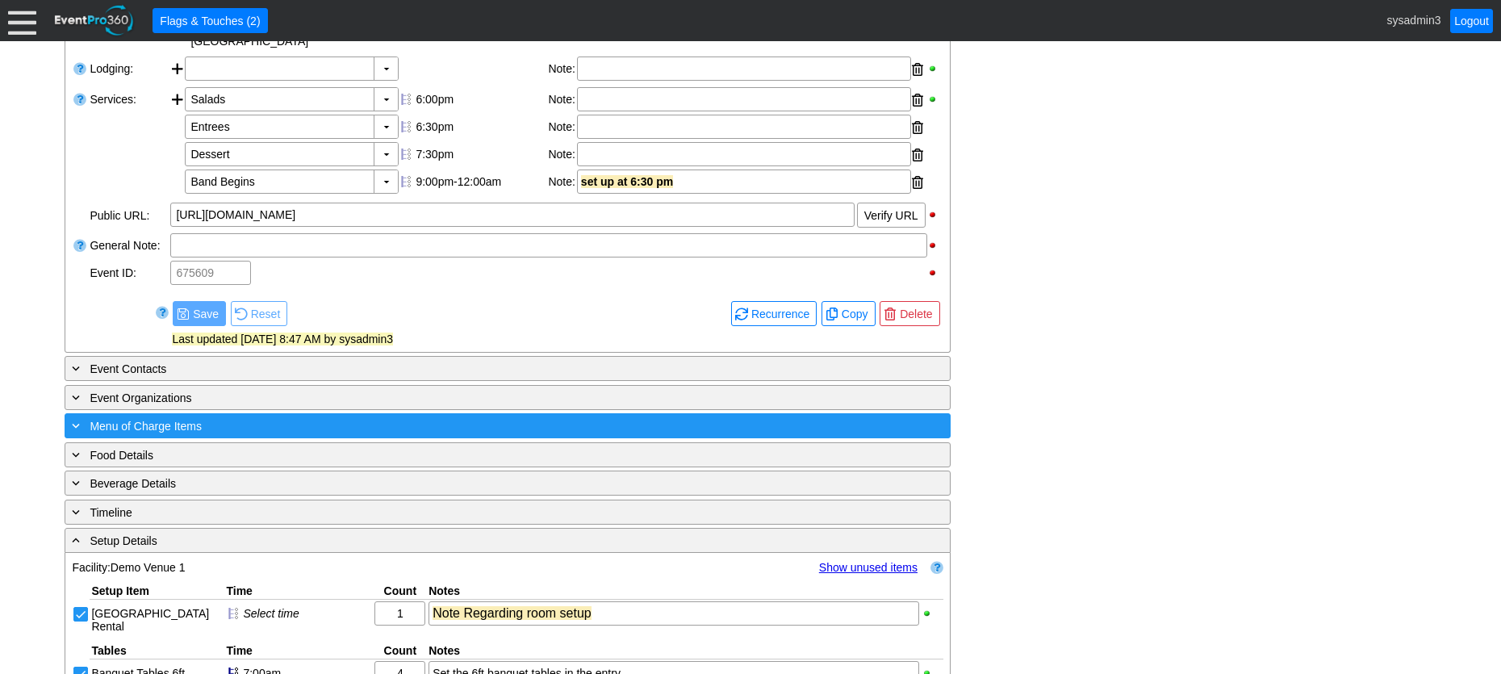
scroll to position [565, 0]
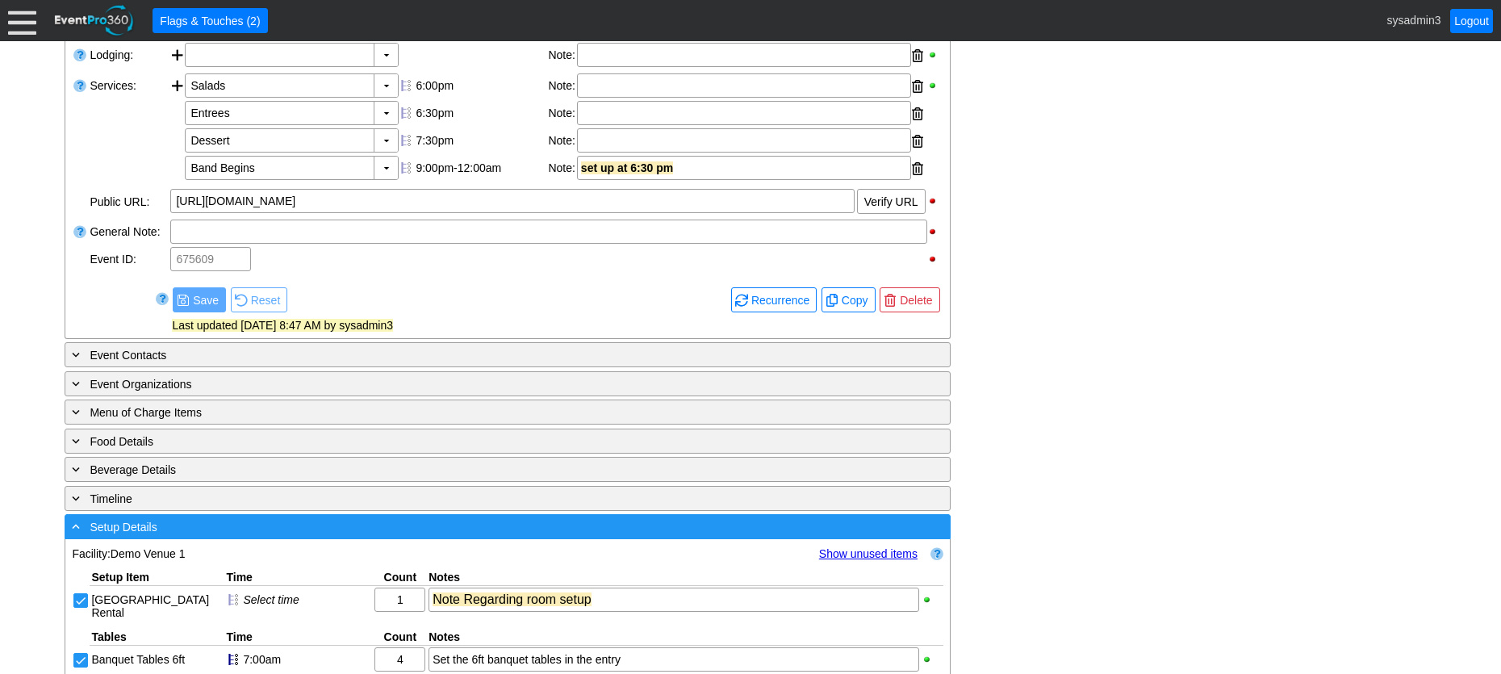
click at [570, 536] on div "- Setup Details" at bounding box center [475, 526] width 812 height 19
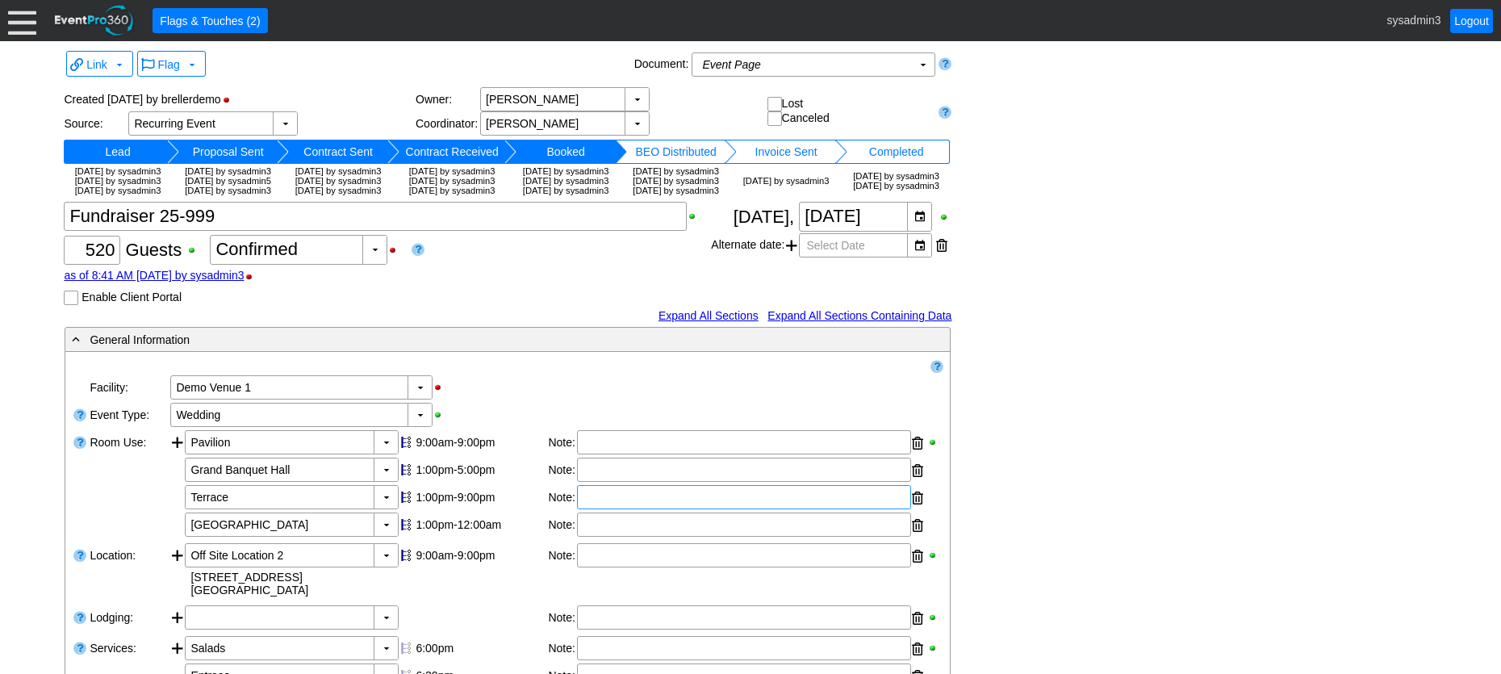
scroll to position [0, 0]
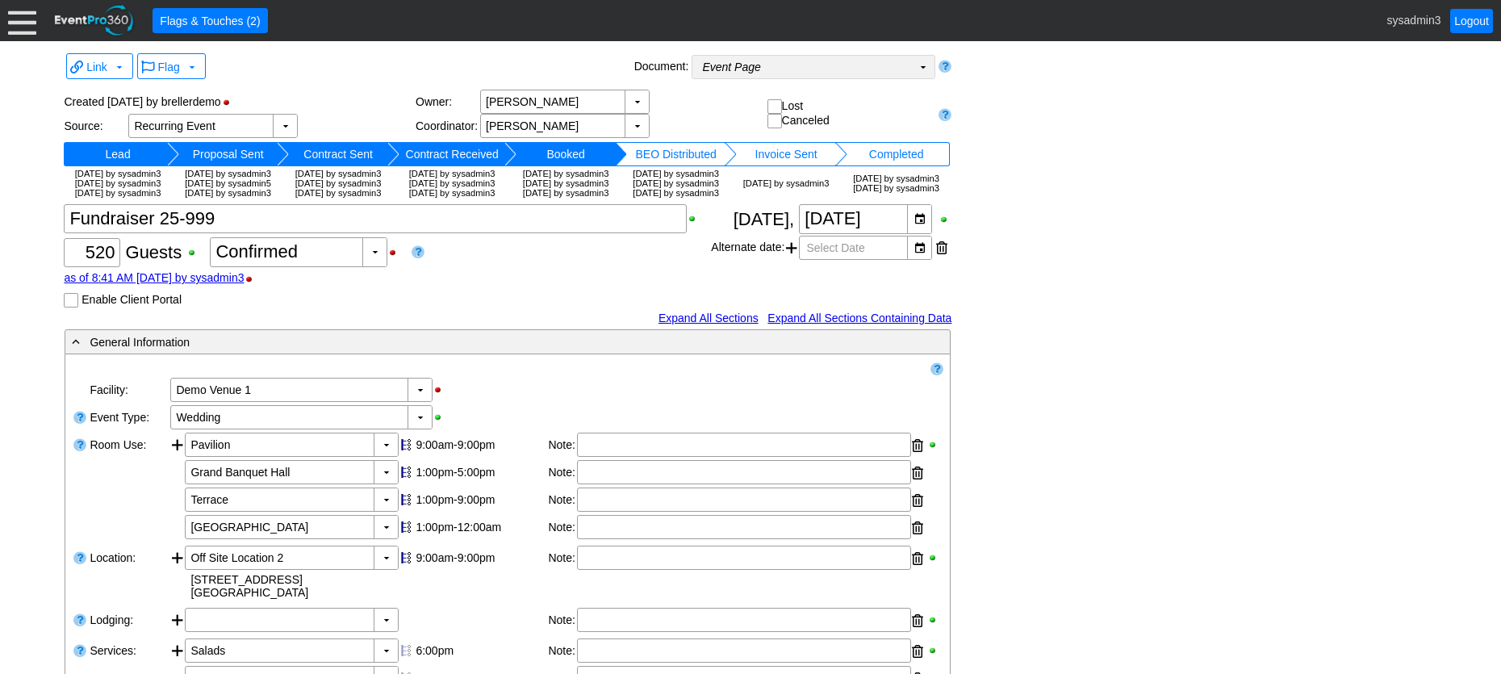
click at [834, 58] on td "Event Page Χ" at bounding box center [801, 67] width 219 height 23
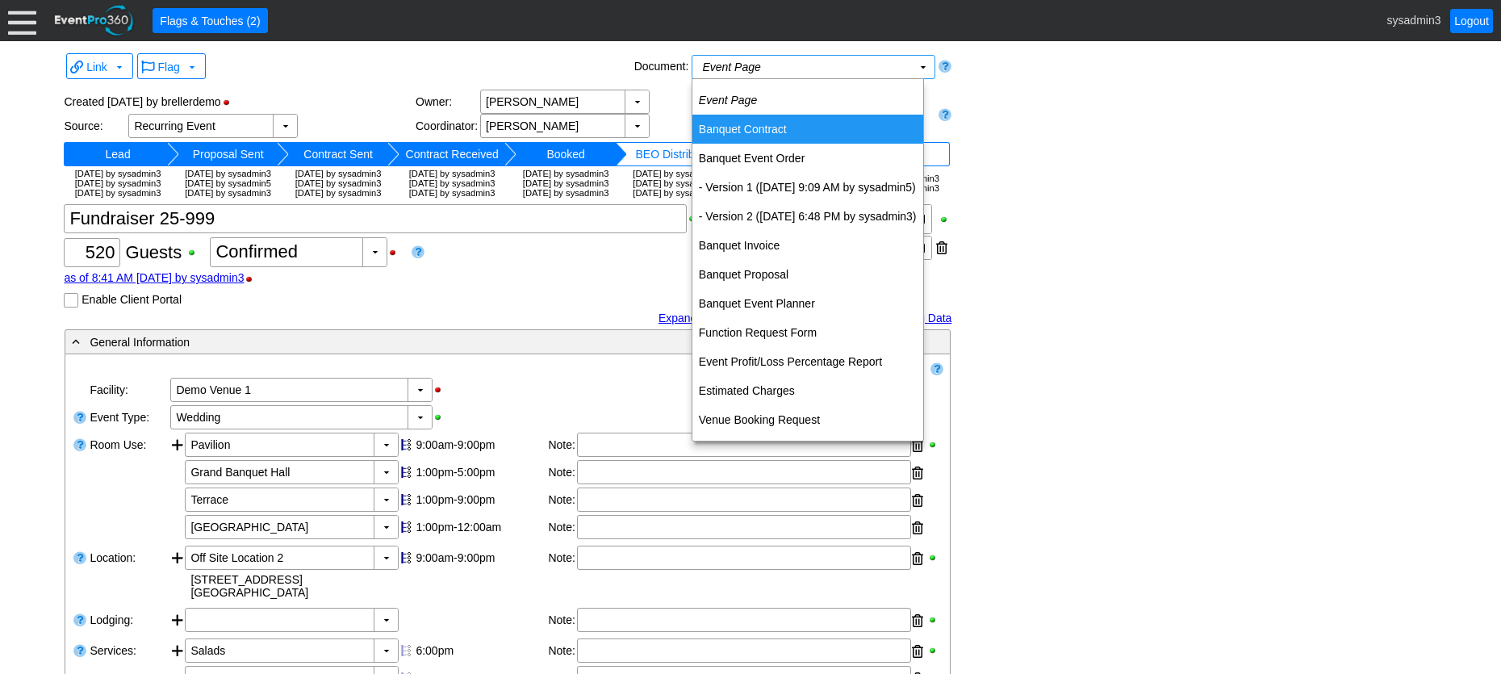
click at [758, 123] on td "Banquet Contract" at bounding box center [807, 129] width 231 height 29
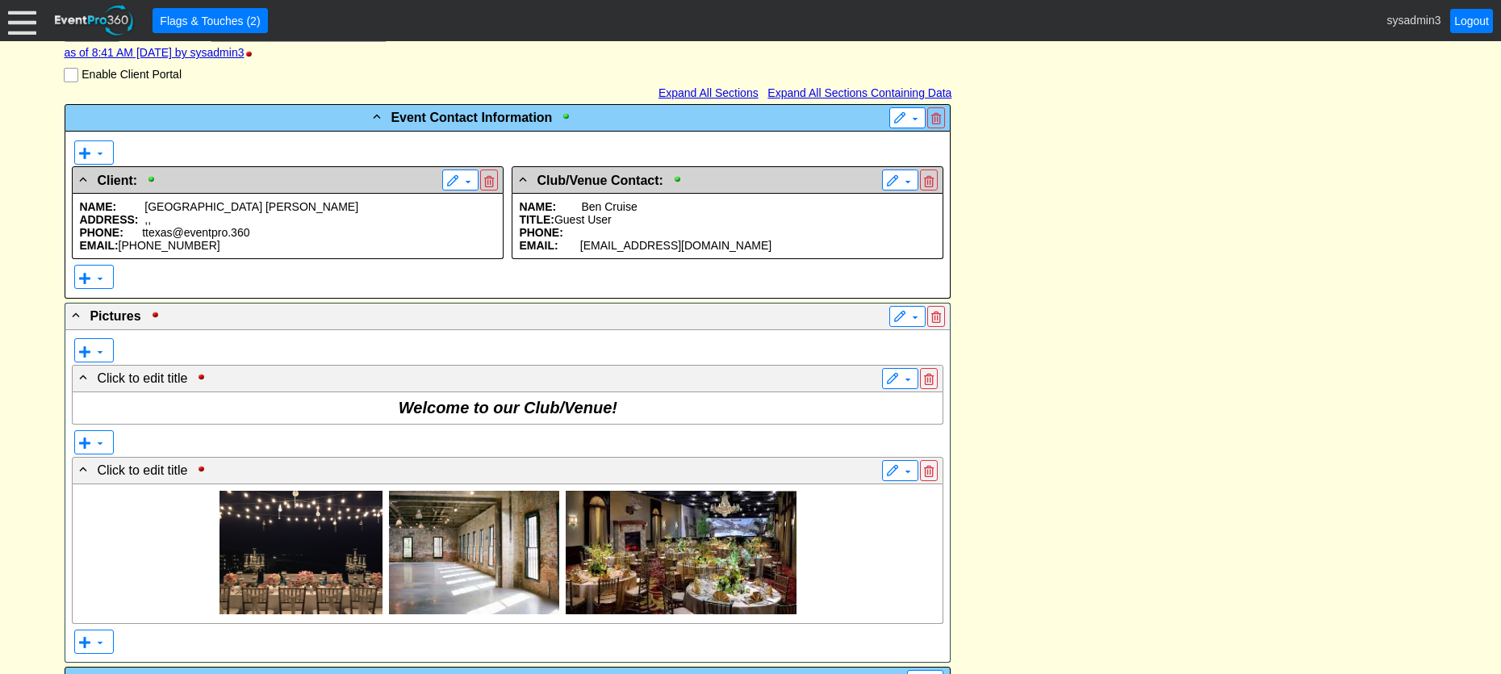
scroll to position [323, 0]
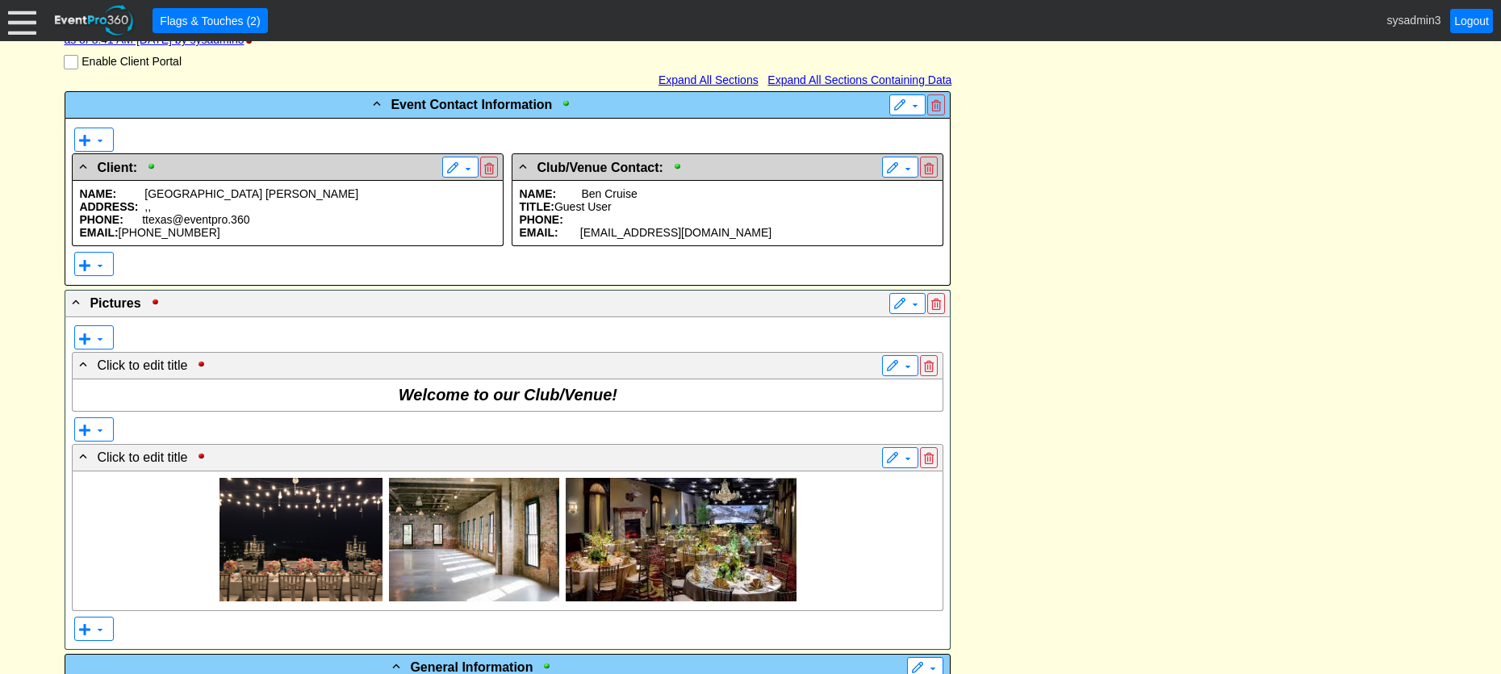
click at [234, 213] on p "ADDRESS: , ," at bounding box center [287, 206] width 417 height 13
click at [653, 213] on p "TITLE: Guest User" at bounding box center [727, 206] width 417 height 13
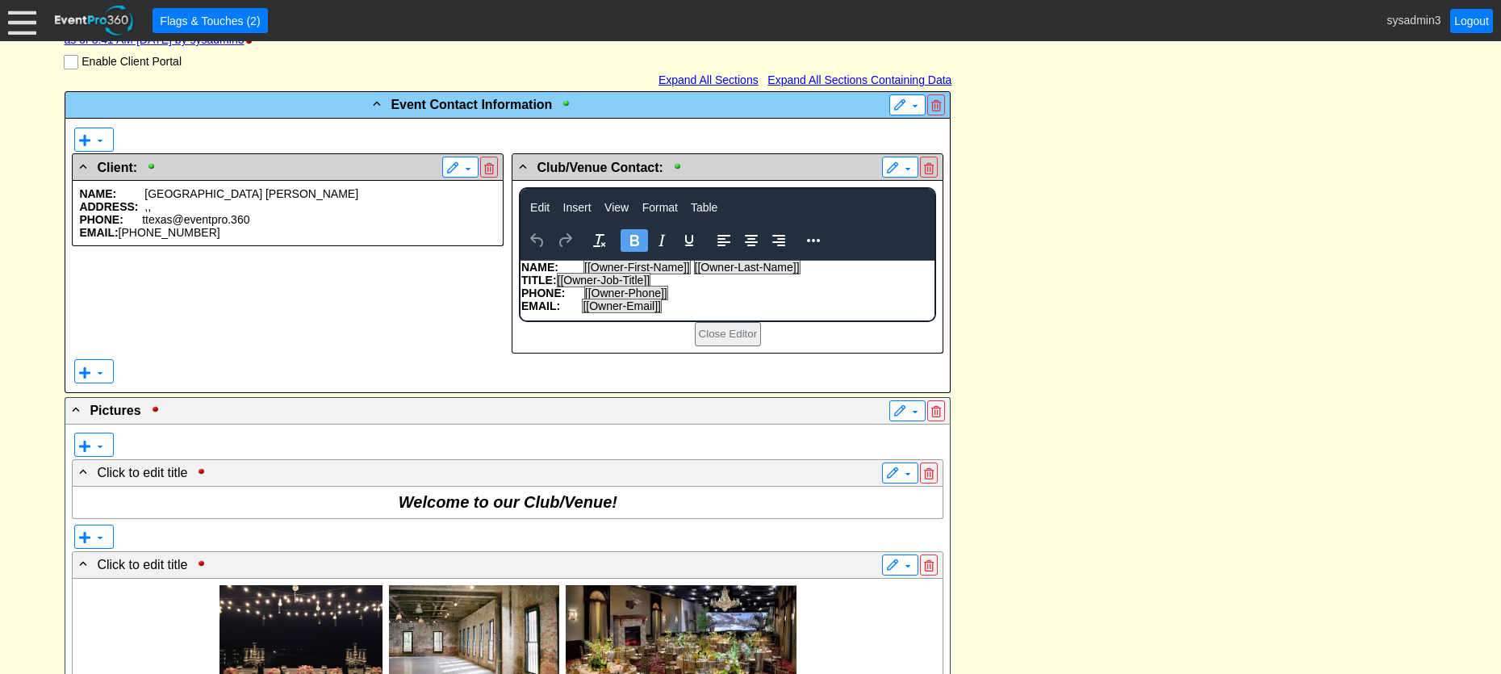
scroll to position [0, 0]
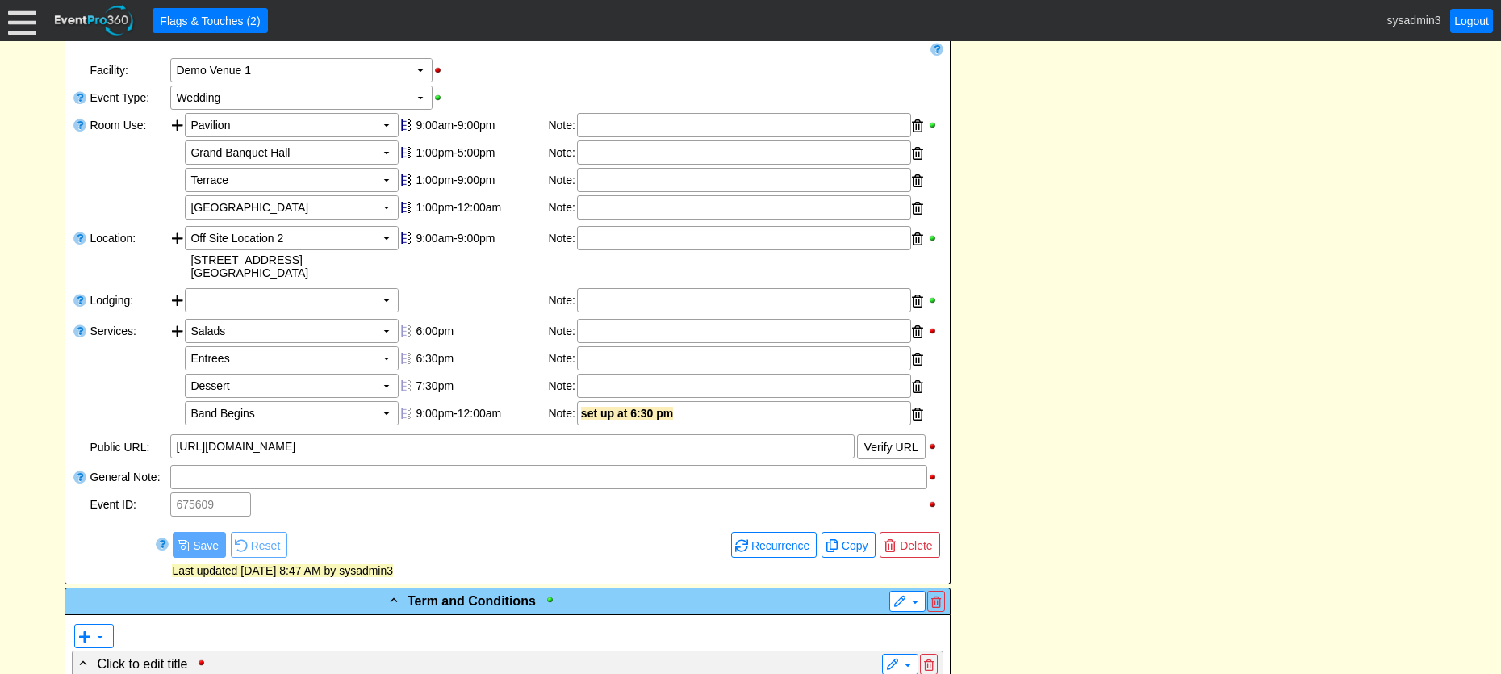
scroll to position [968, 0]
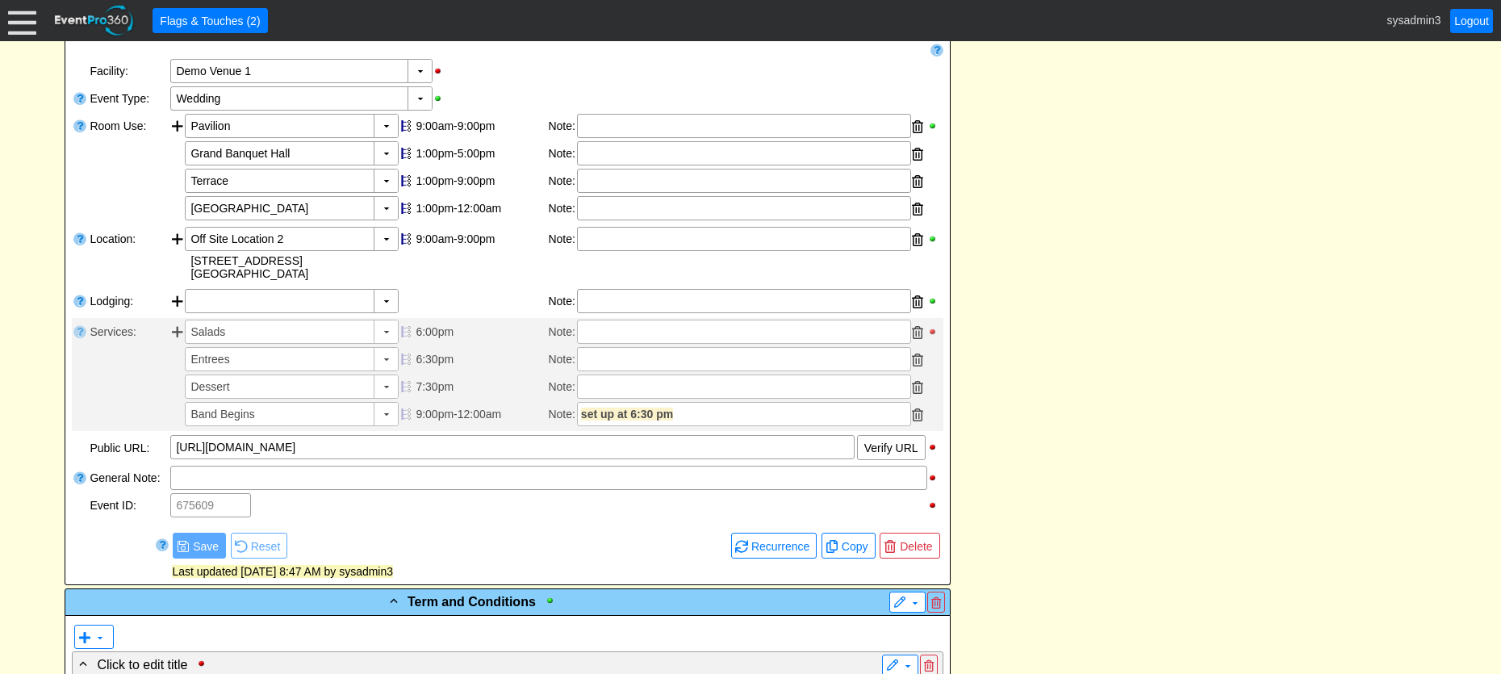
click at [935, 337] on div at bounding box center [934, 331] width 15 height 11
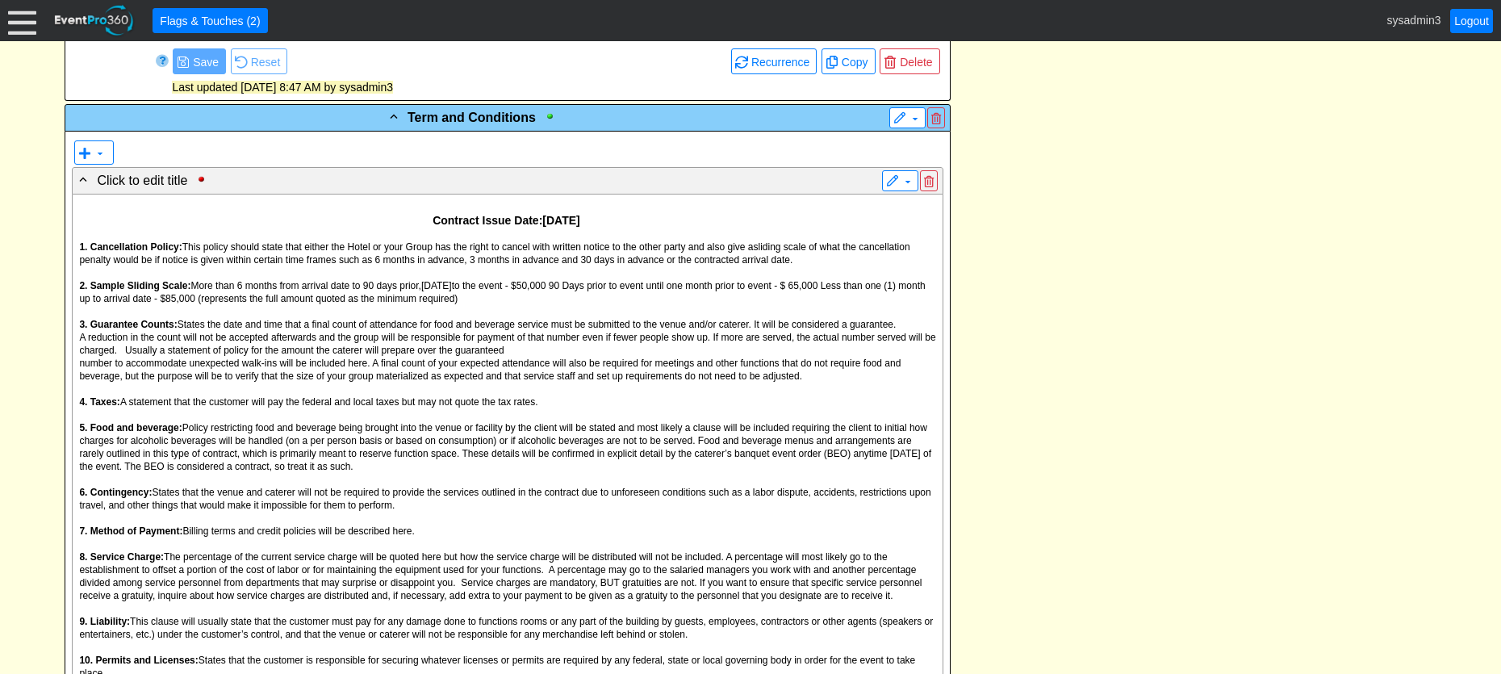
scroll to position [1533, 0]
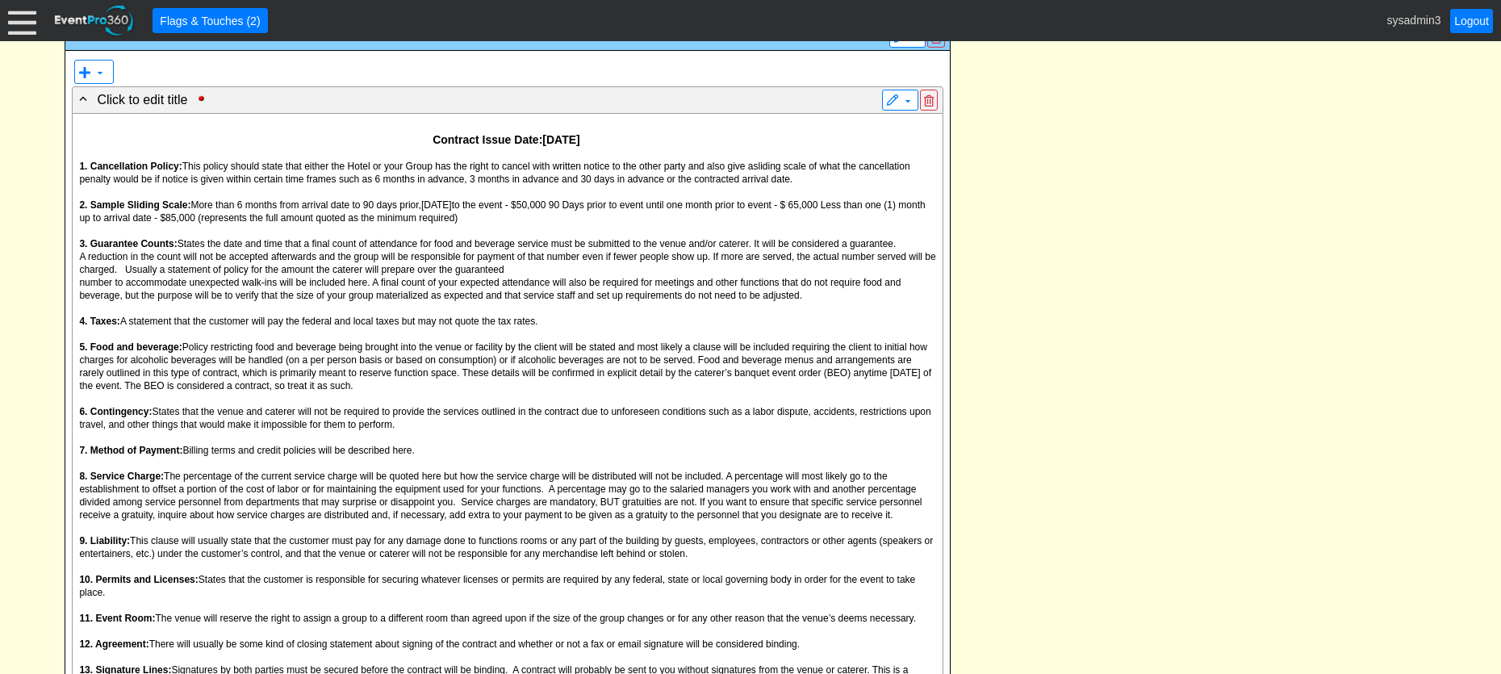
click at [517, 224] on span "More than 6 months from arrival date to 90 days prior, June 22, 2025 to the eve…" at bounding box center [502, 211] width 846 height 24
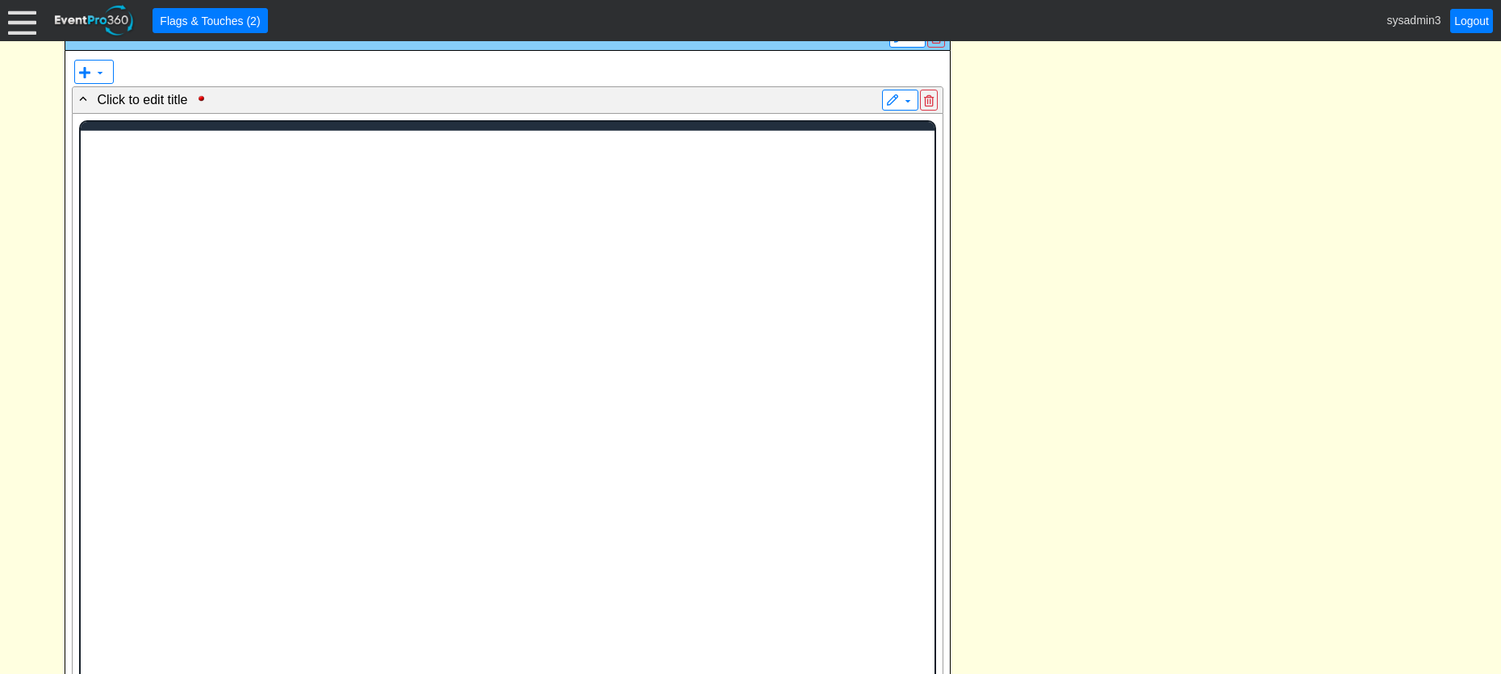
scroll to position [0, 0]
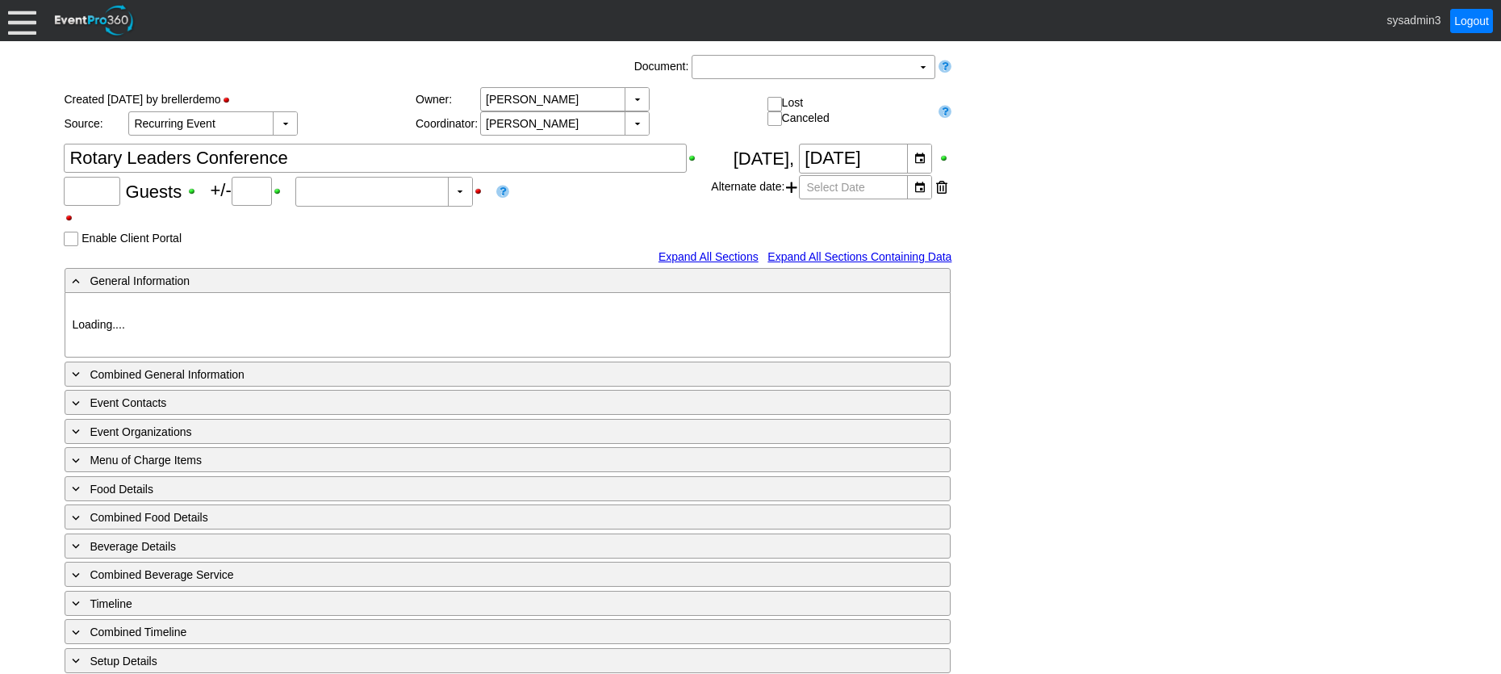
type input "280"
type input "Confirmed"
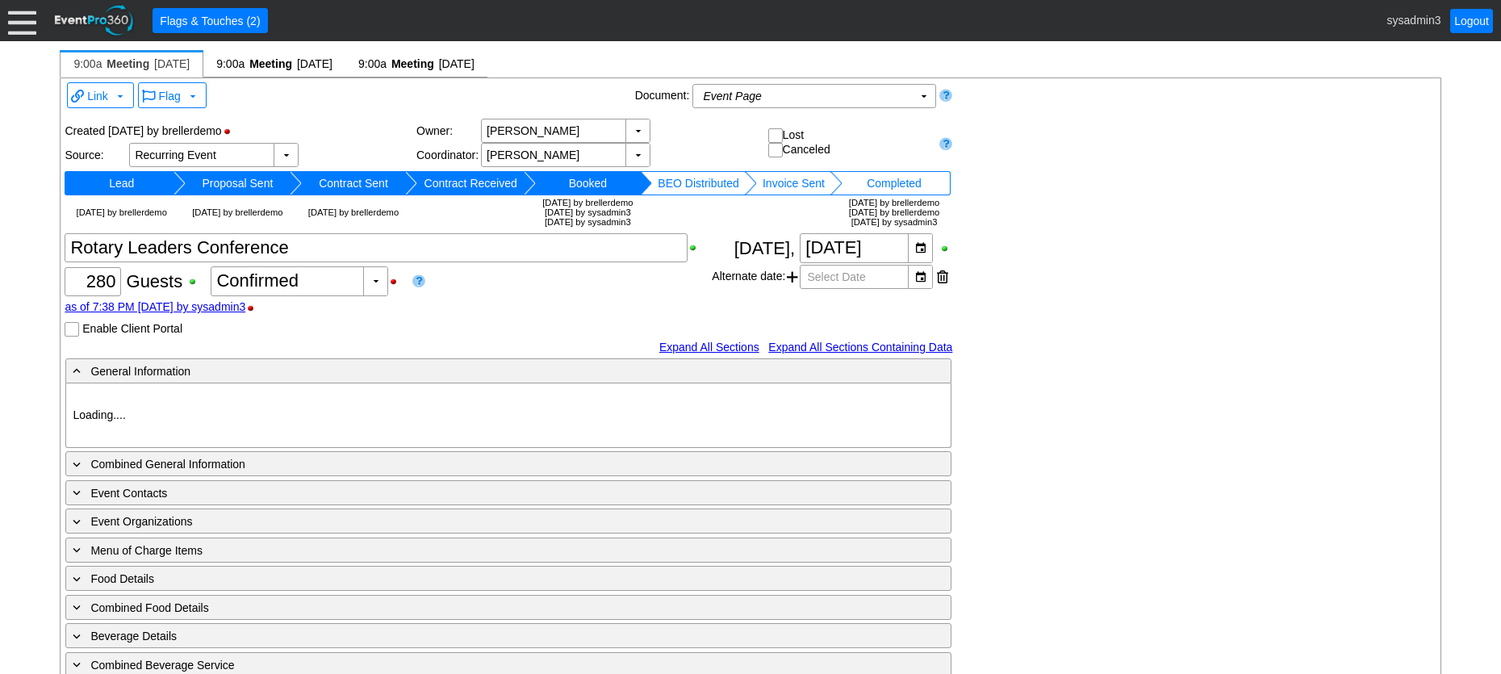
type input "Demo Venue 1"
type input "Meeting"
type input "91266"
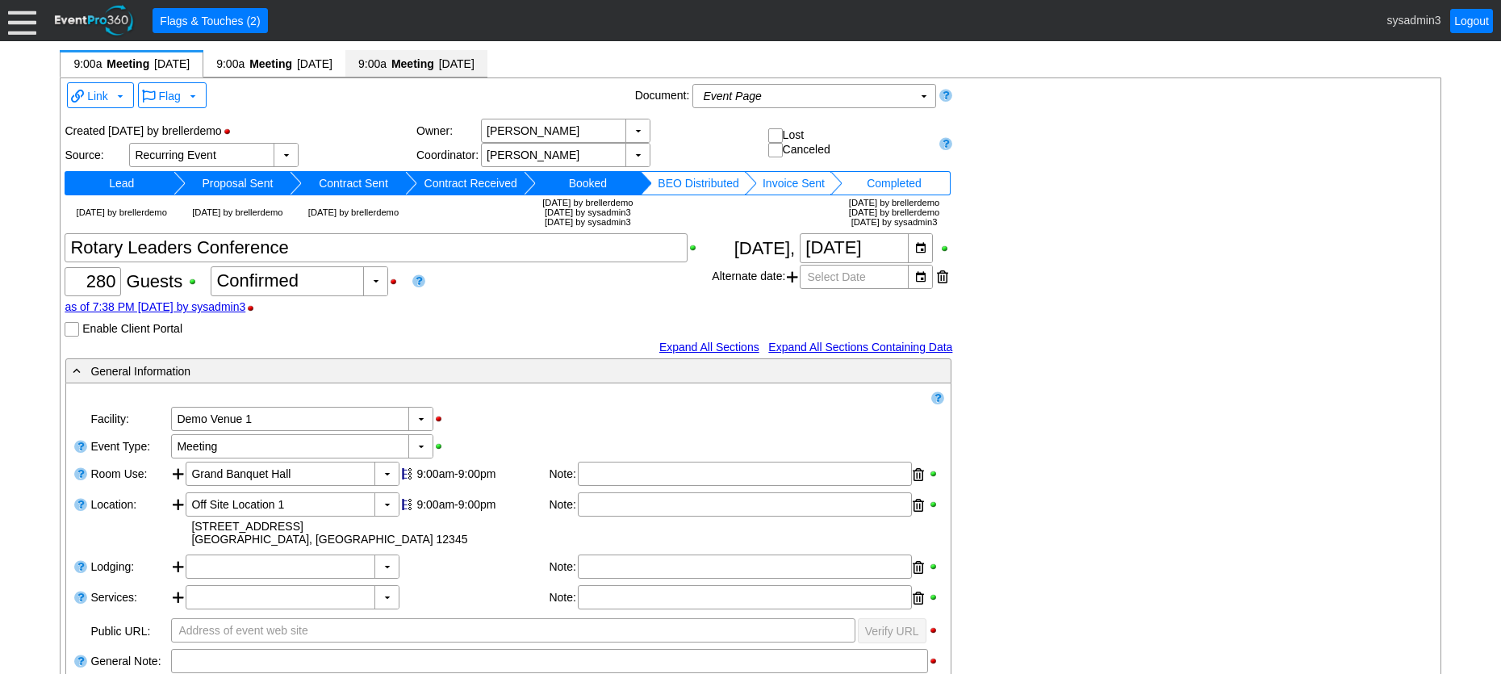
click at [436, 58] on span "Meeting" at bounding box center [413, 64] width 46 height 16
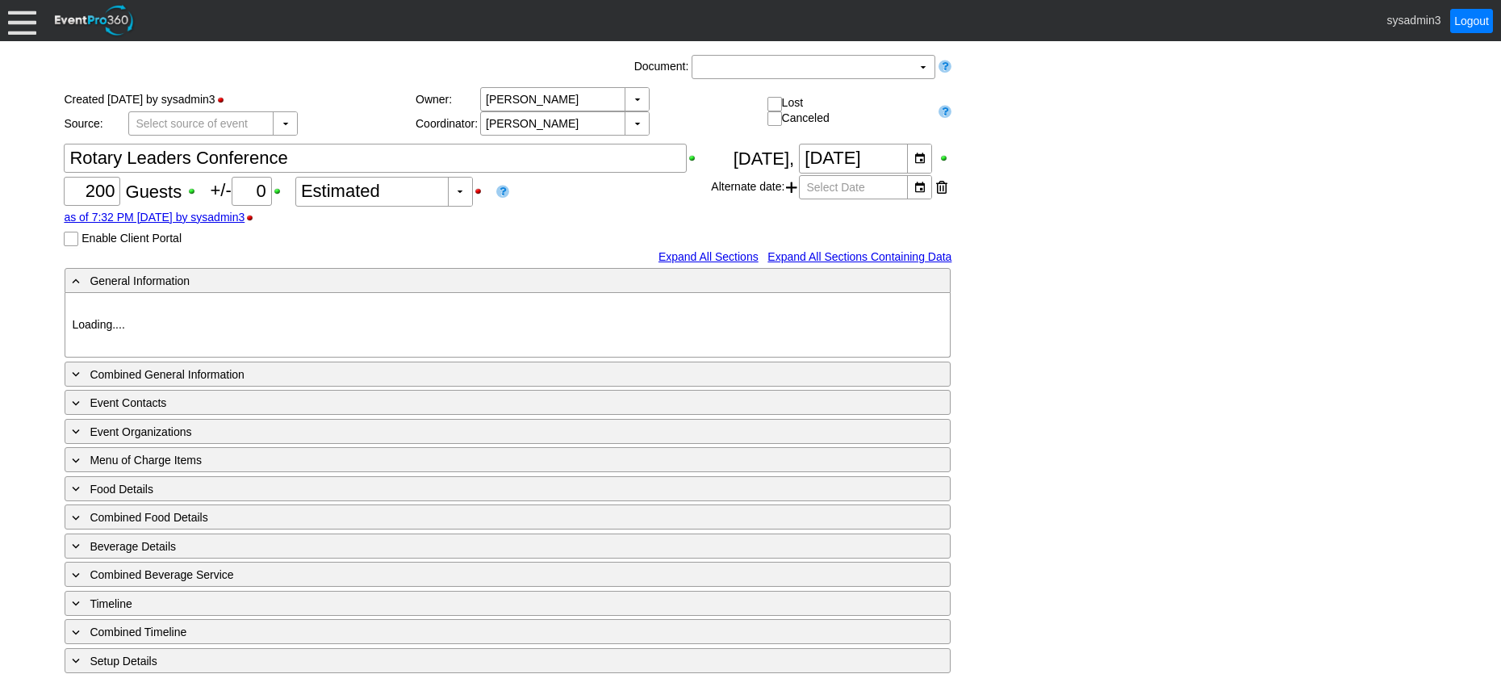
type input "Demo Venue 1"
type input "Meeting"
type input "1210269"
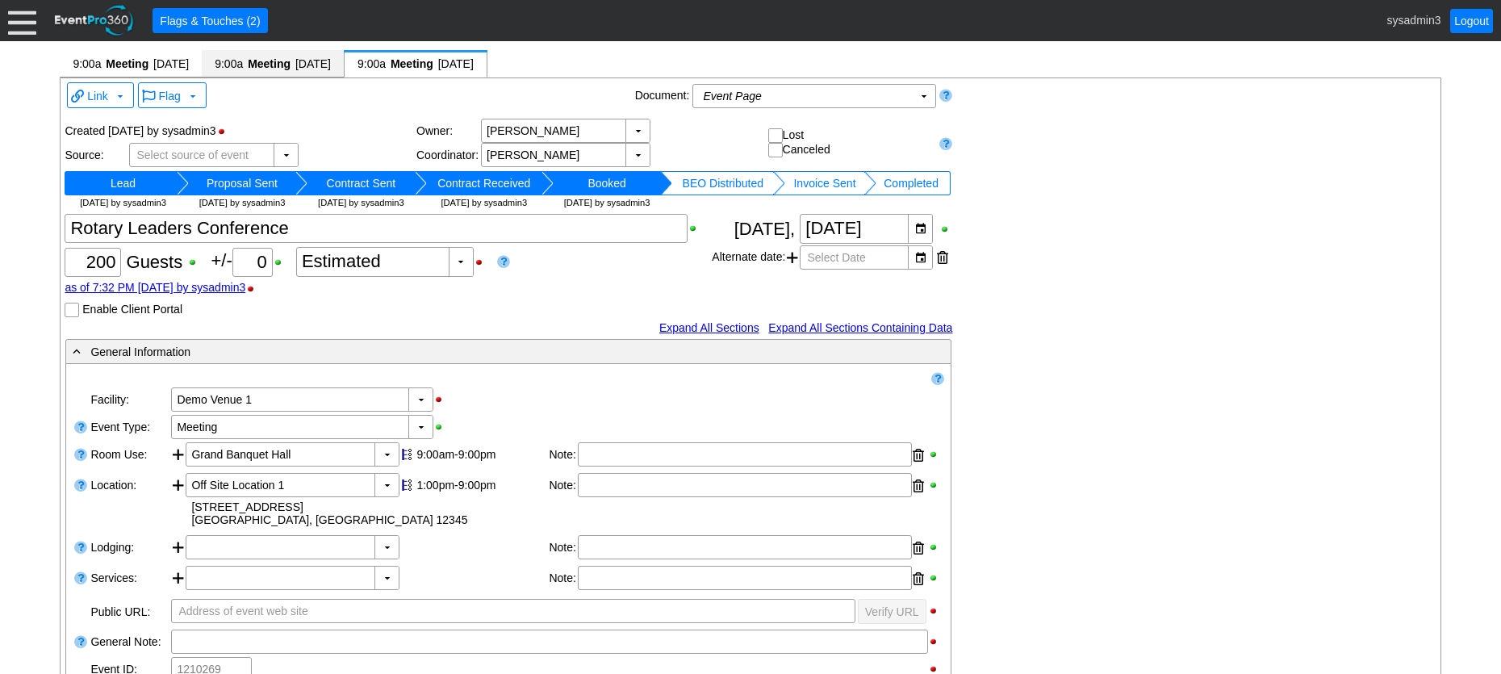
click at [317, 61] on span "[DATE]" at bounding box center [313, 63] width 36 height 13
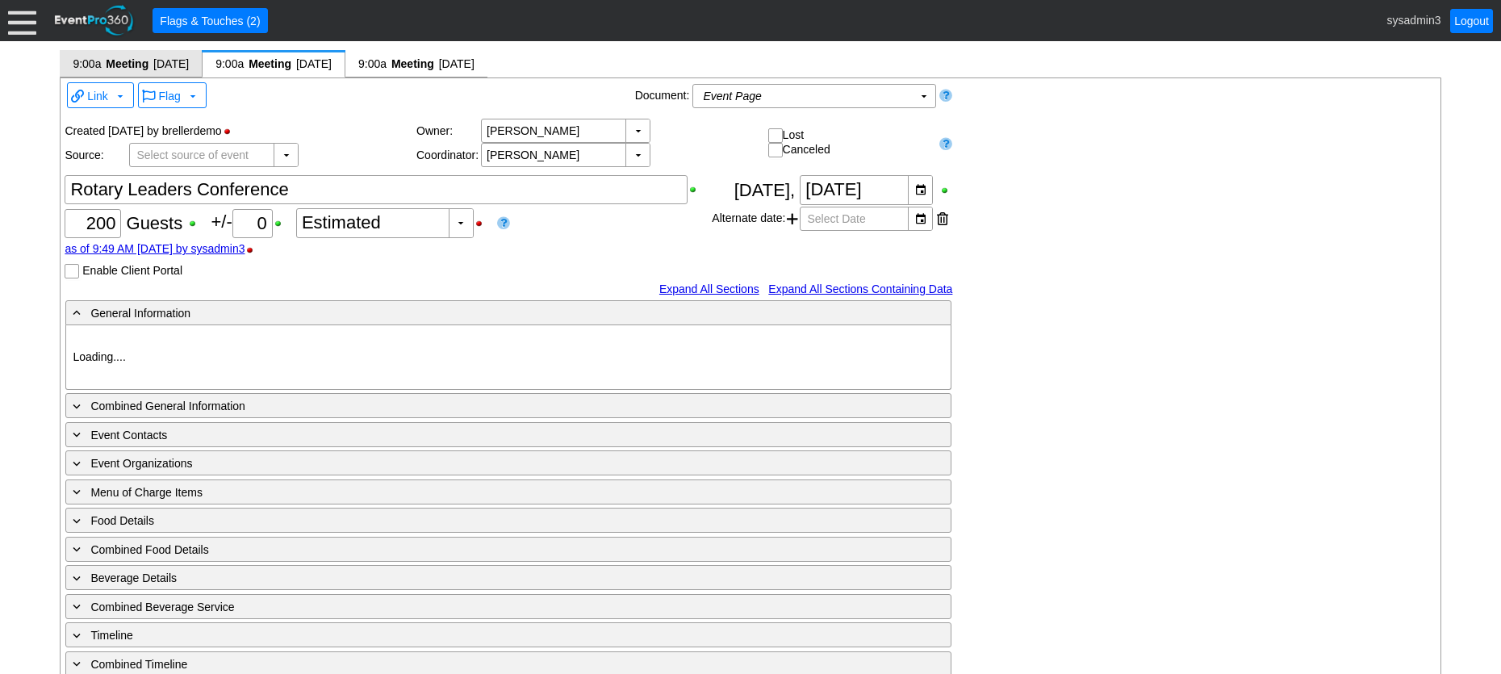
click at [164, 61] on span "[DATE]" at bounding box center [171, 63] width 36 height 13
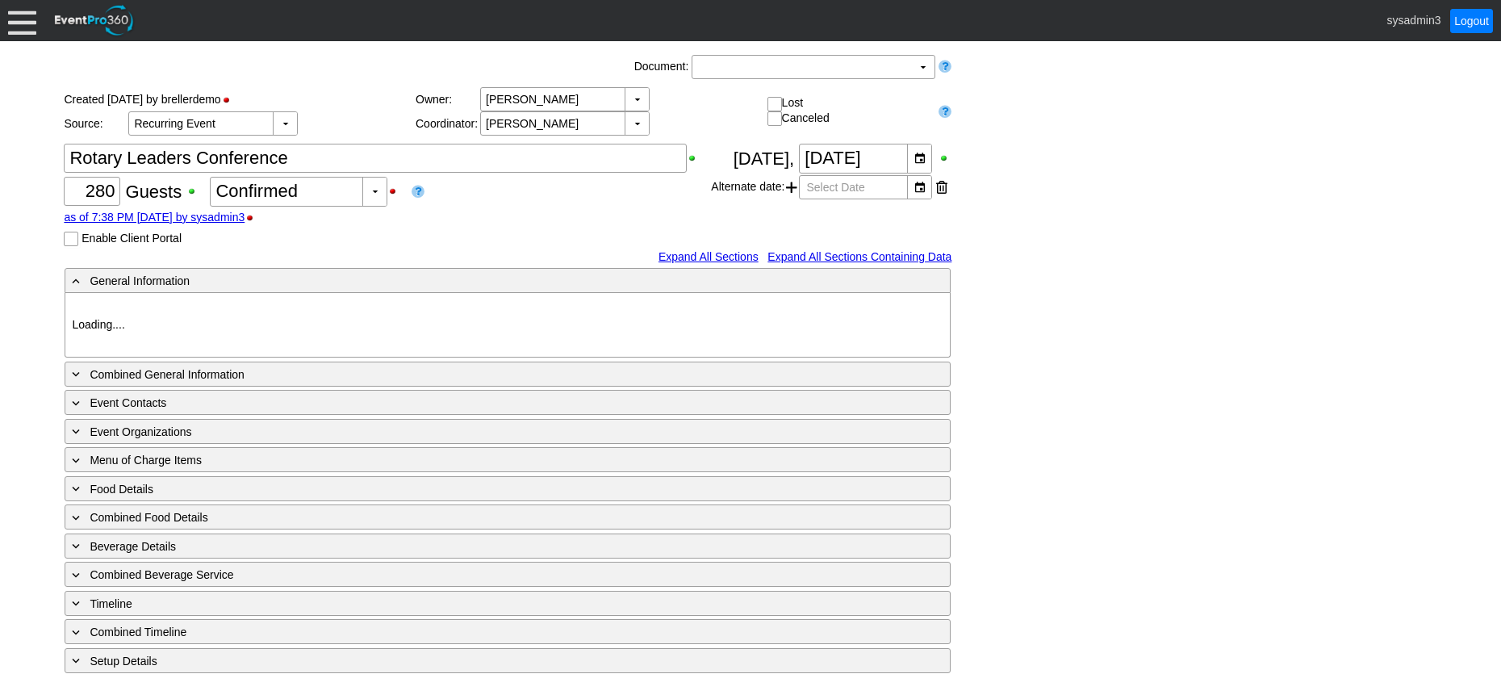
type input "Demo Venue 1"
type input "Meeting"
type input "91266"
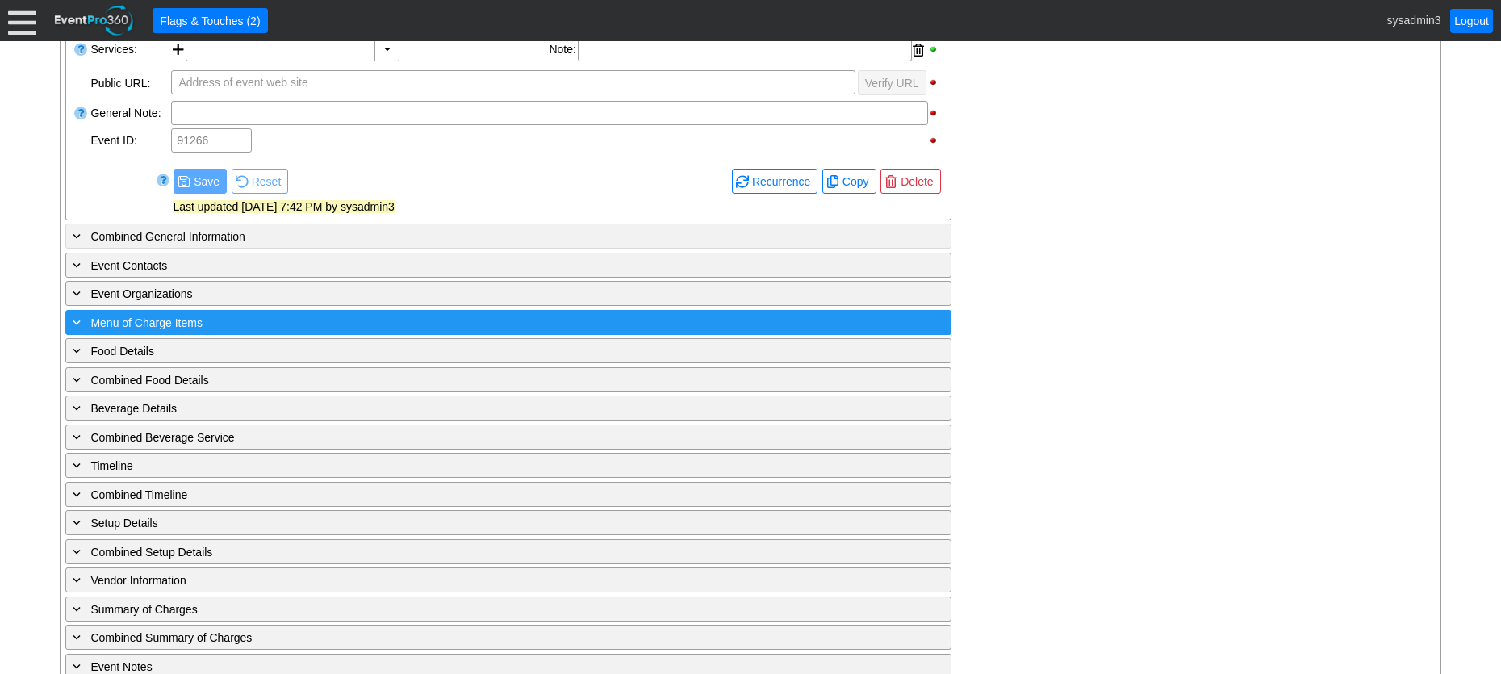
scroll to position [565, 0]
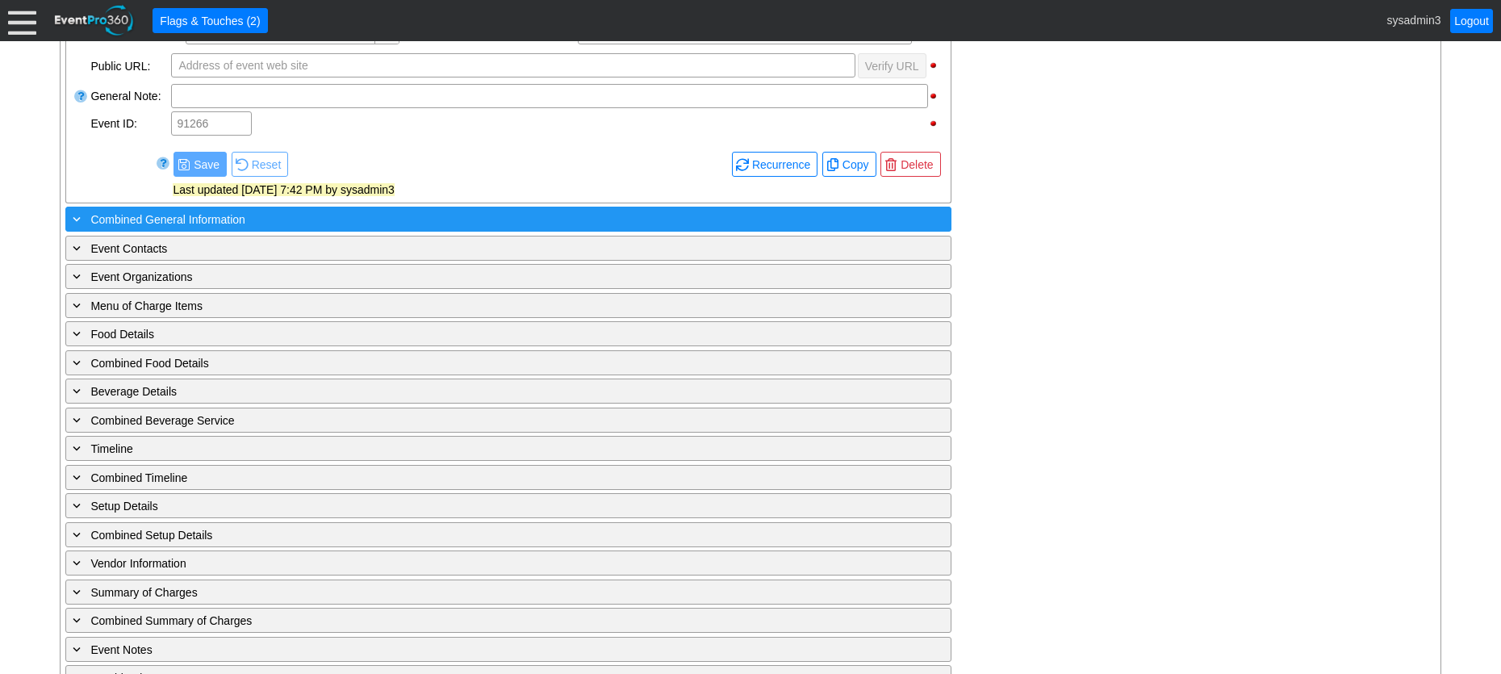
click at [239, 213] on div "+ Combined General Information" at bounding box center [475, 219] width 812 height 19
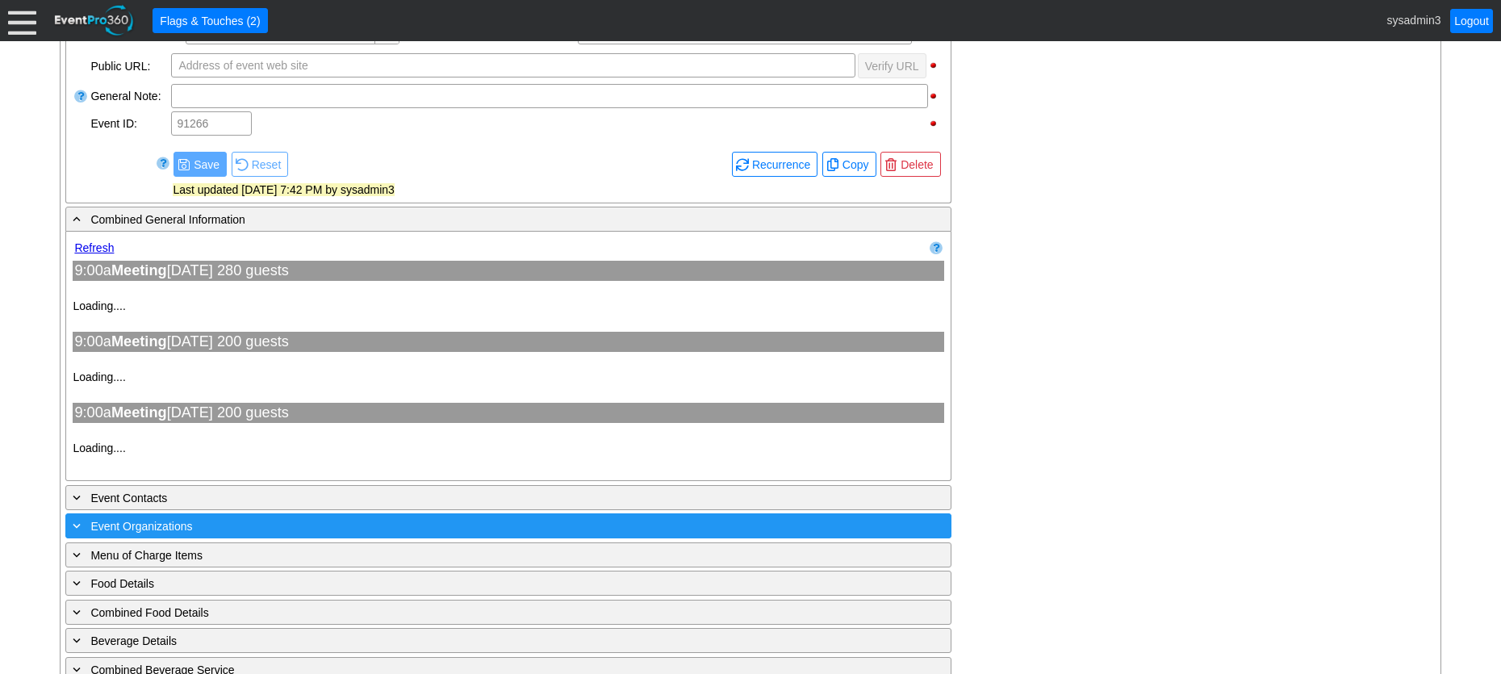
type input "Demo Venue 1"
type input "Meeting"
type input "91266"
type input "Demo Venue 1"
type input "Meeting"
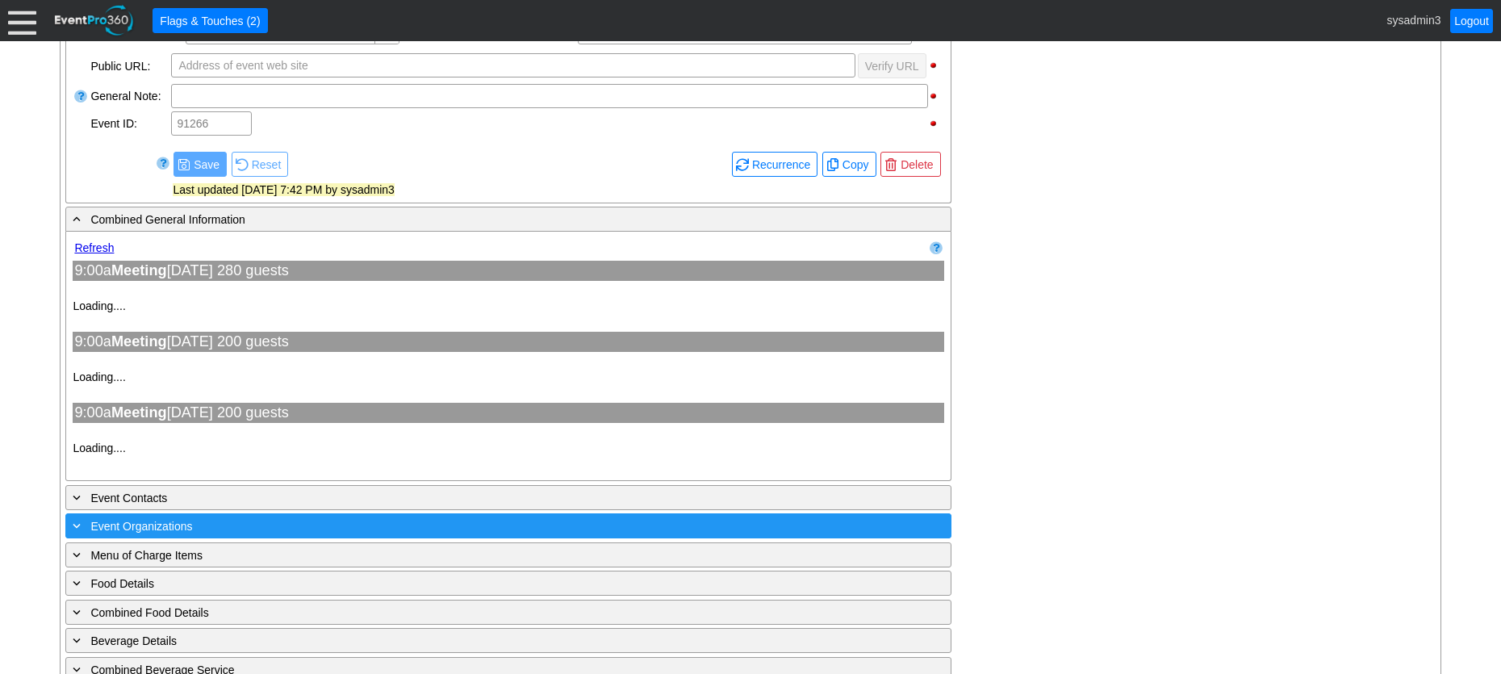
type input "205597"
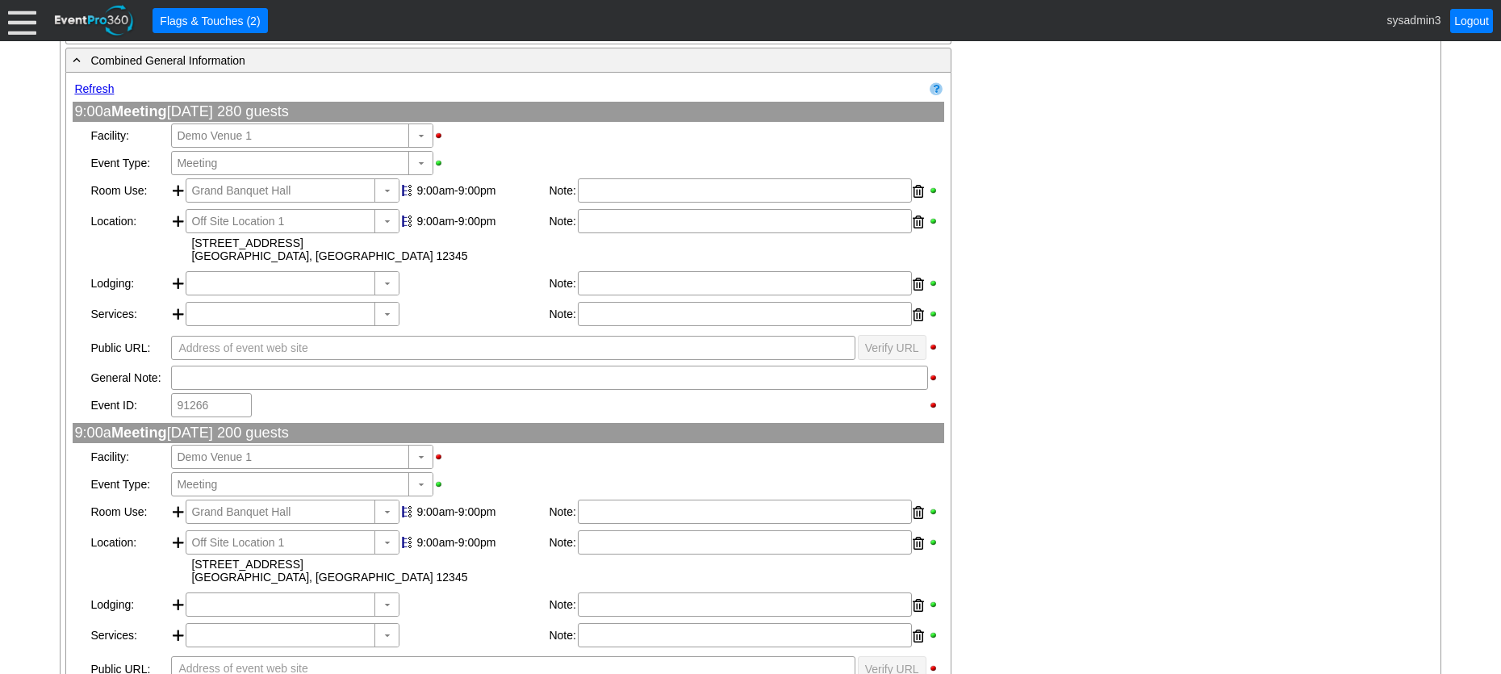
scroll to position [726, 0]
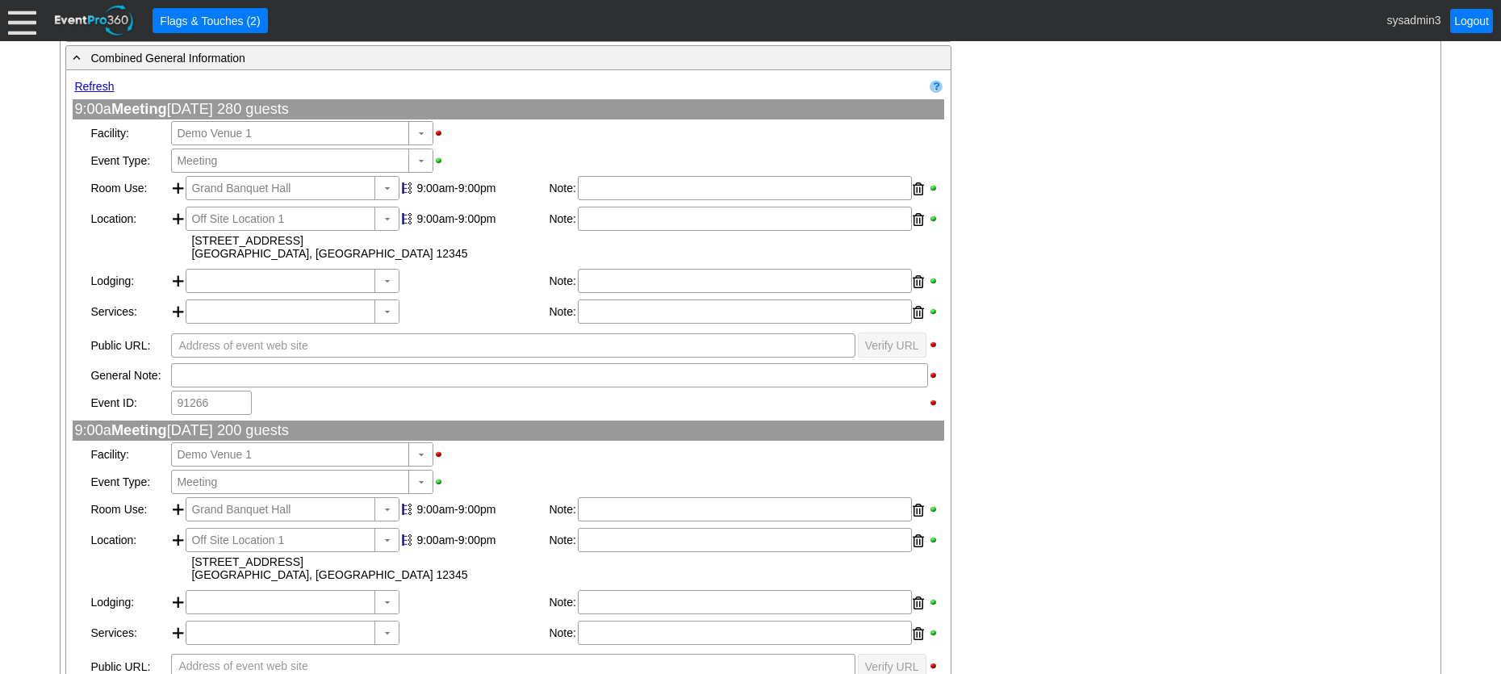
type input "Demo Venue 1"
type input "Meeting"
type input "1210269"
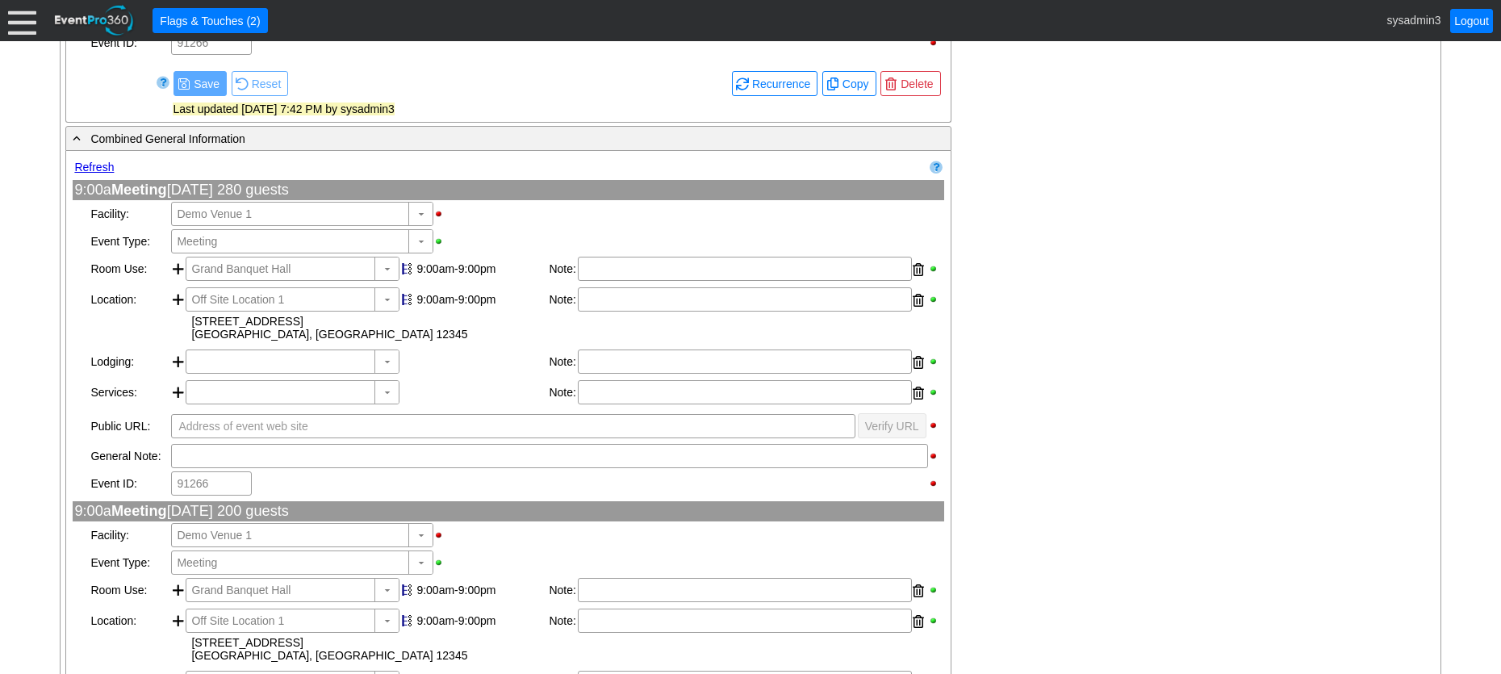
scroll to position [565, 0]
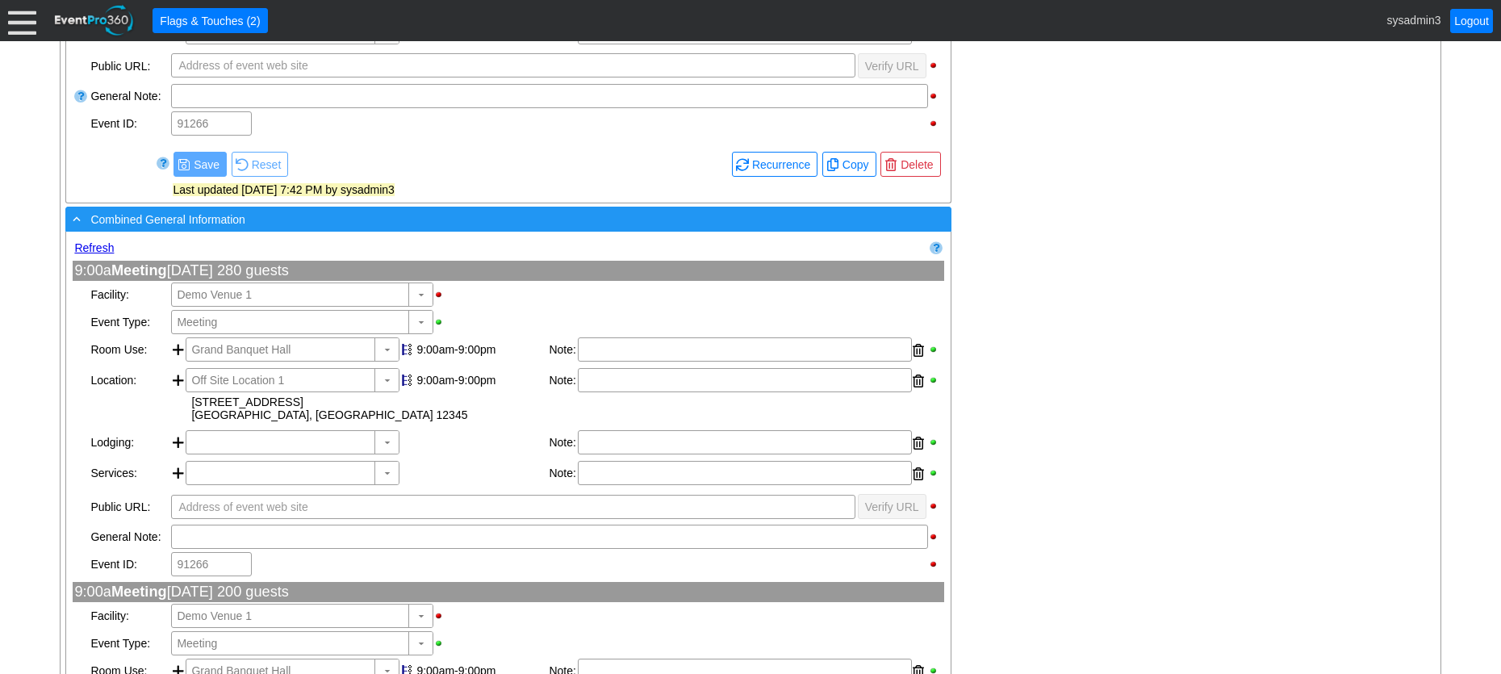
click at [314, 219] on div "- Combined General Information" at bounding box center [475, 219] width 812 height 19
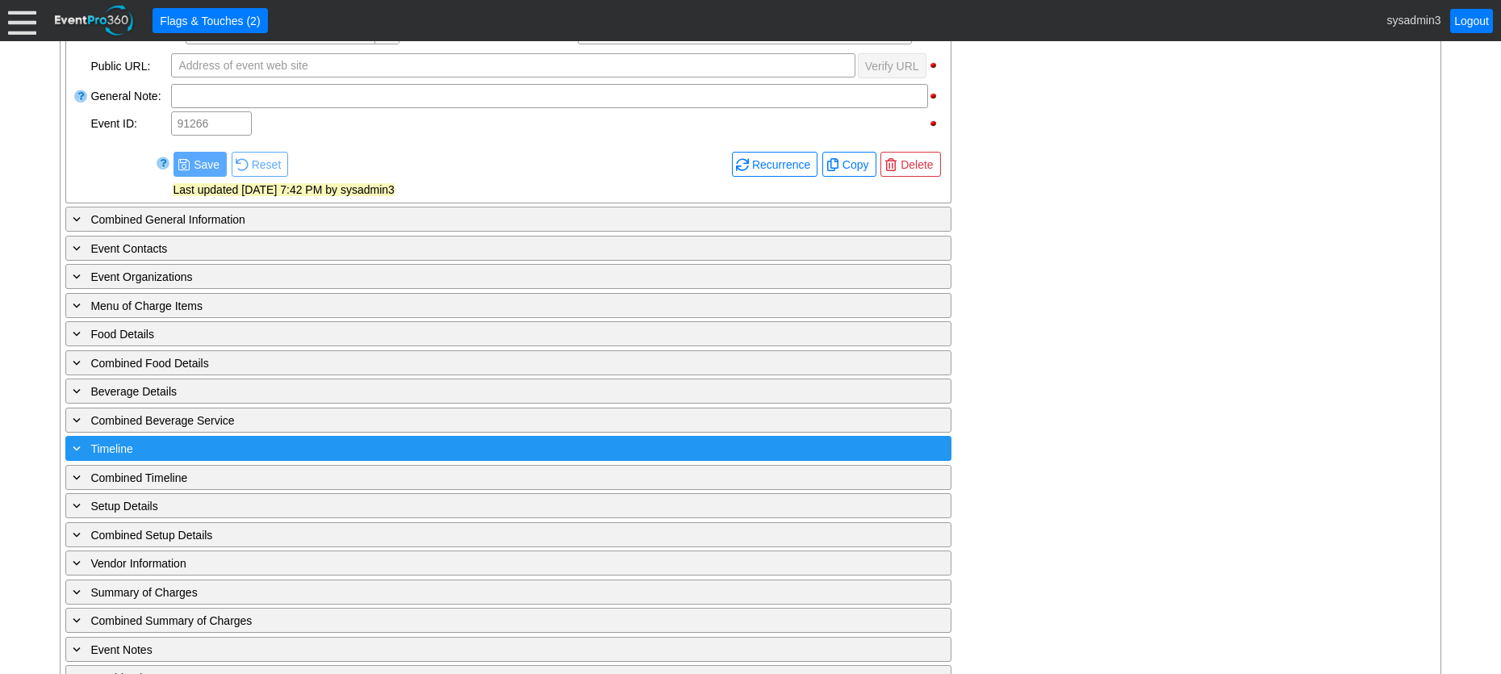
click at [308, 449] on div "+ Timeline" at bounding box center [475, 448] width 812 height 19
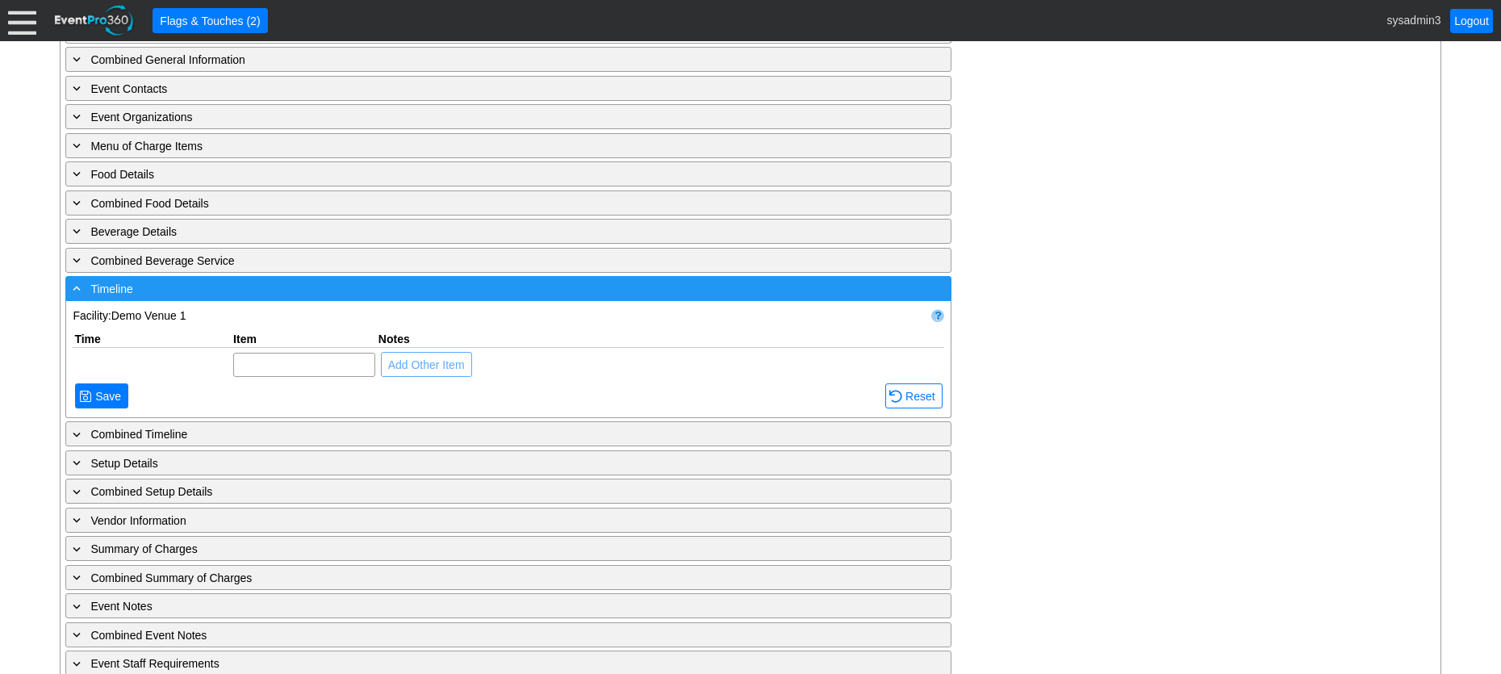
scroll to position [807, 0]
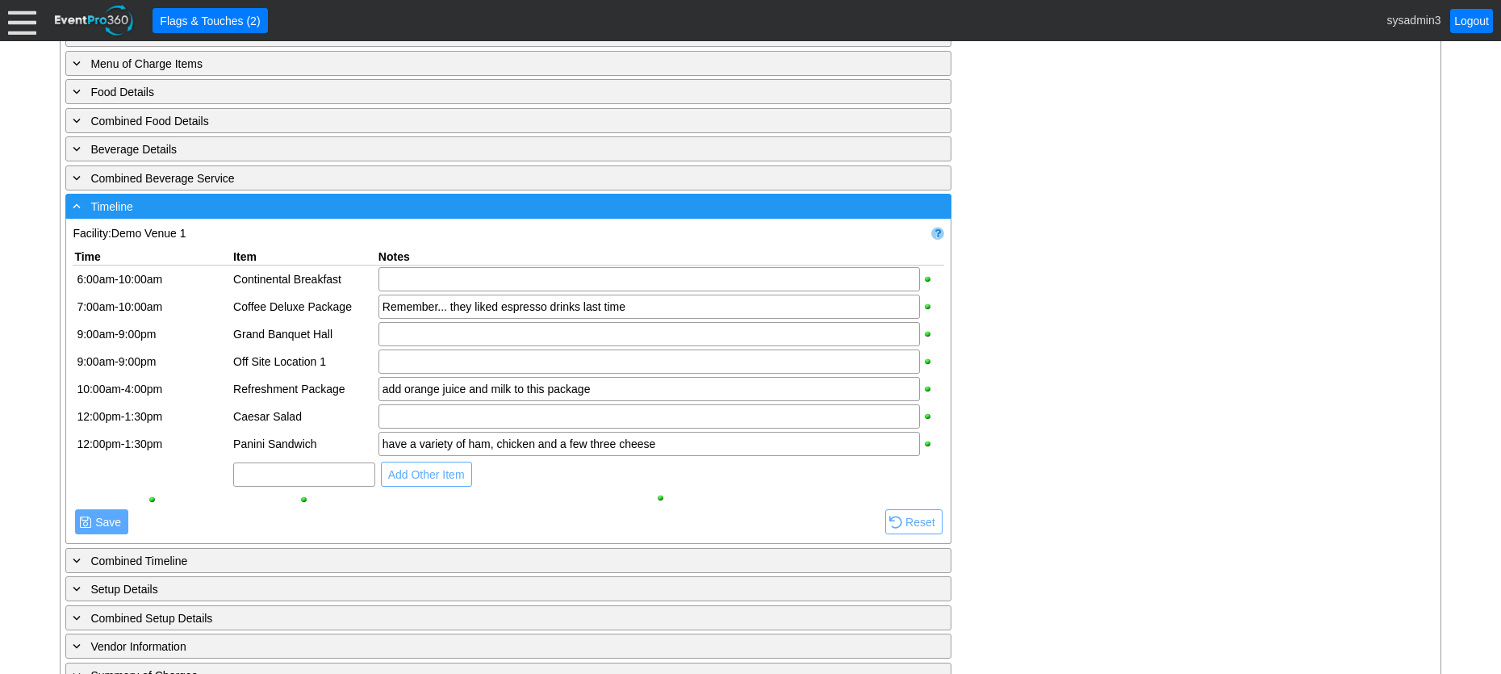
click at [389, 204] on div "- Timeline" at bounding box center [475, 206] width 812 height 19
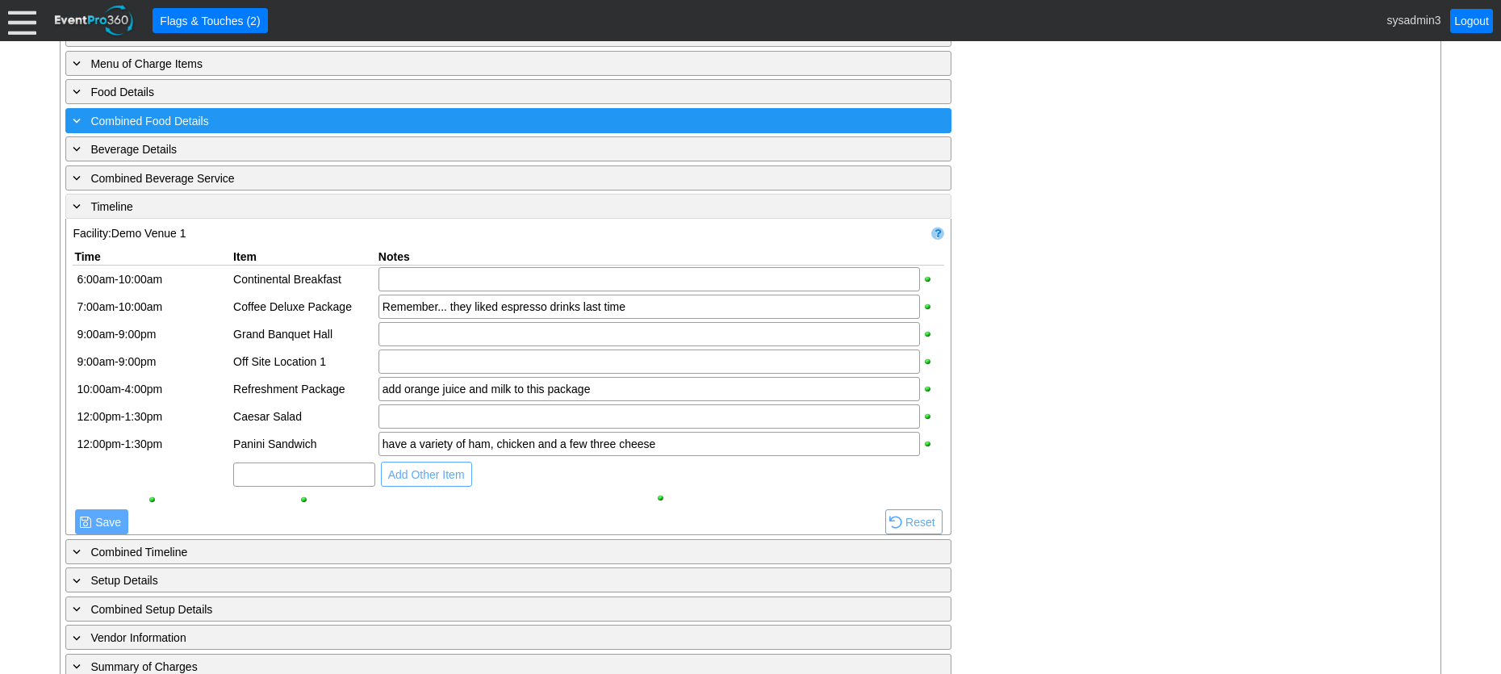
scroll to position [712, 0]
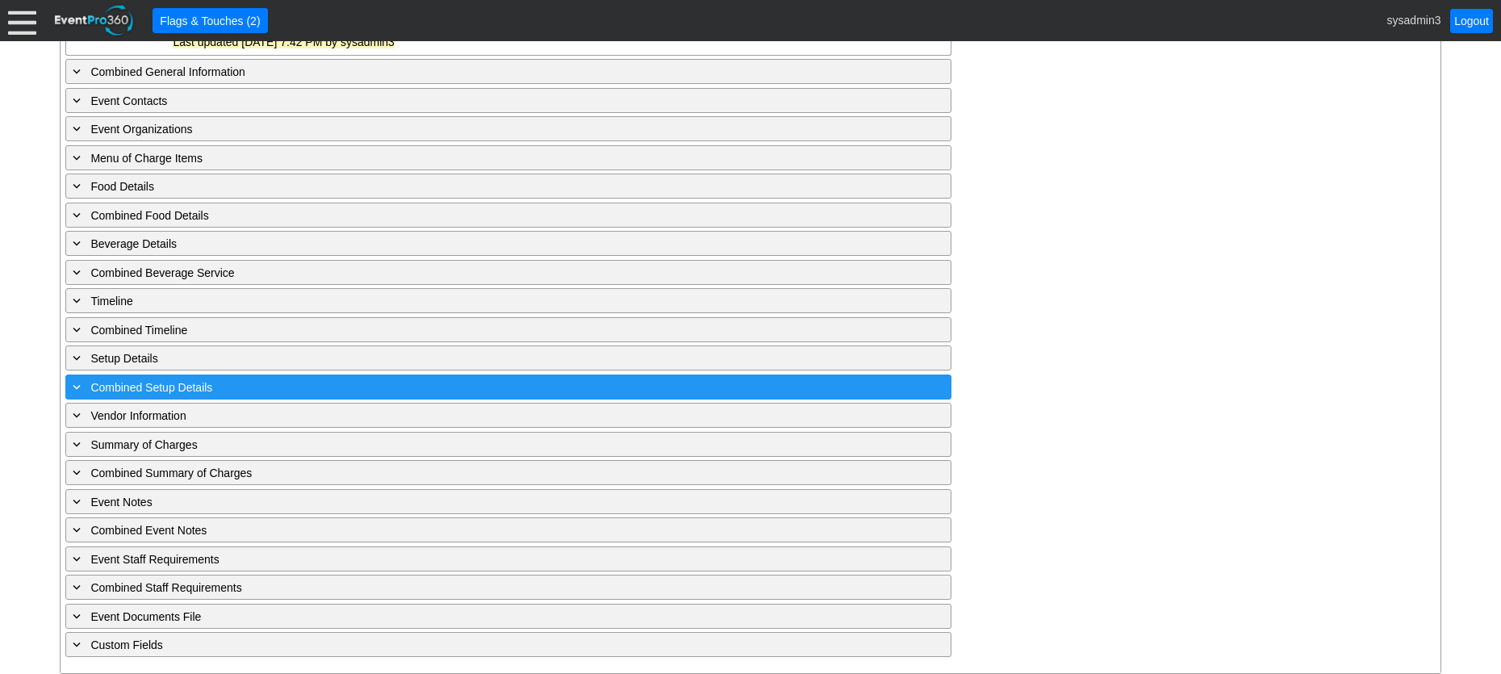
click at [350, 387] on div "+ Combined Setup Details" at bounding box center [475, 387] width 812 height 19
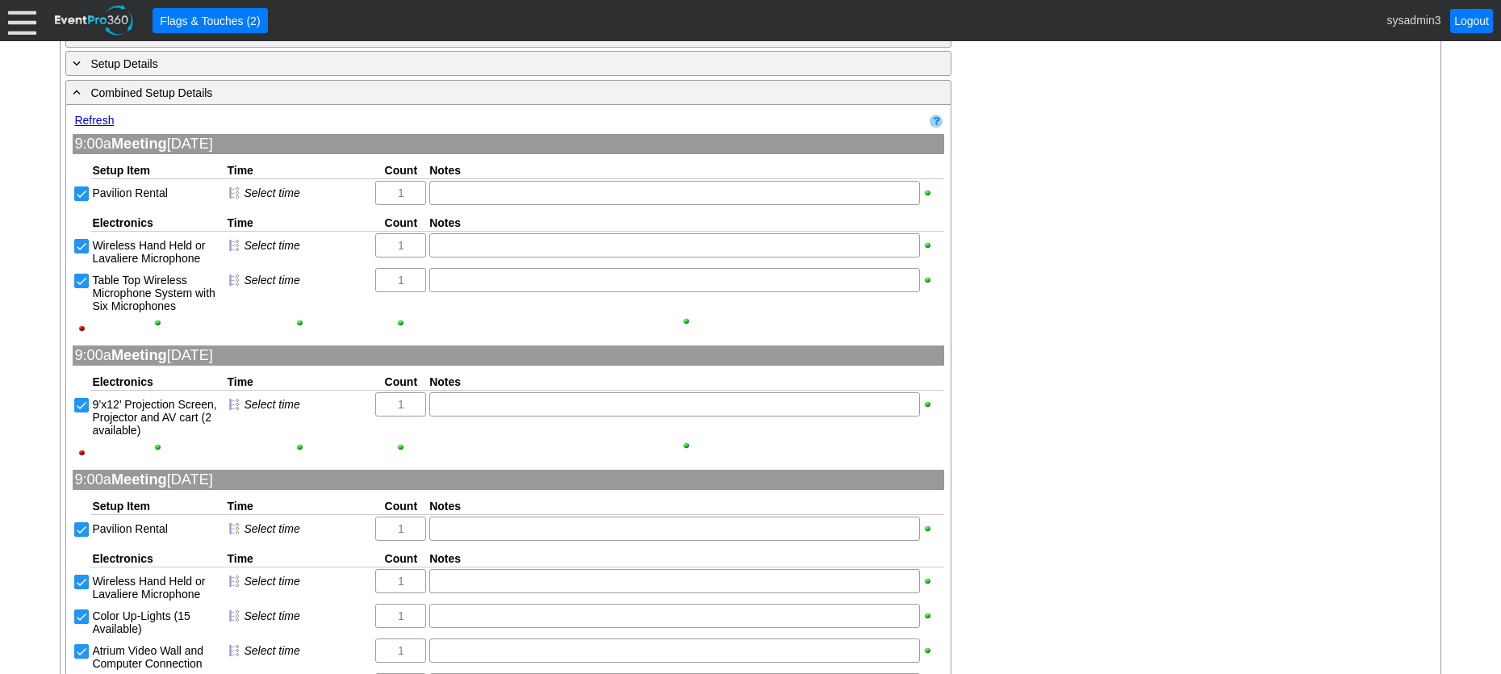
scroll to position [968, 0]
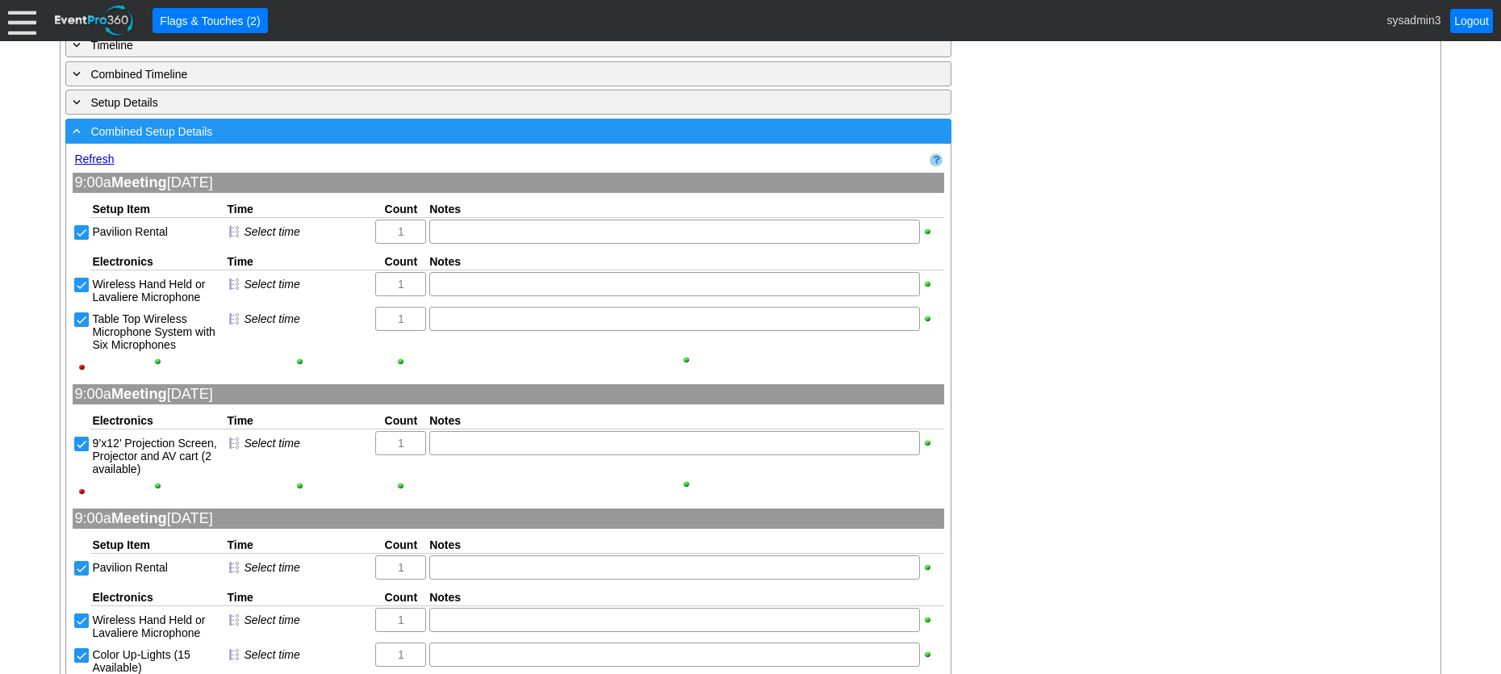
click at [397, 137] on div "- Combined Setup Details" at bounding box center [475, 131] width 812 height 19
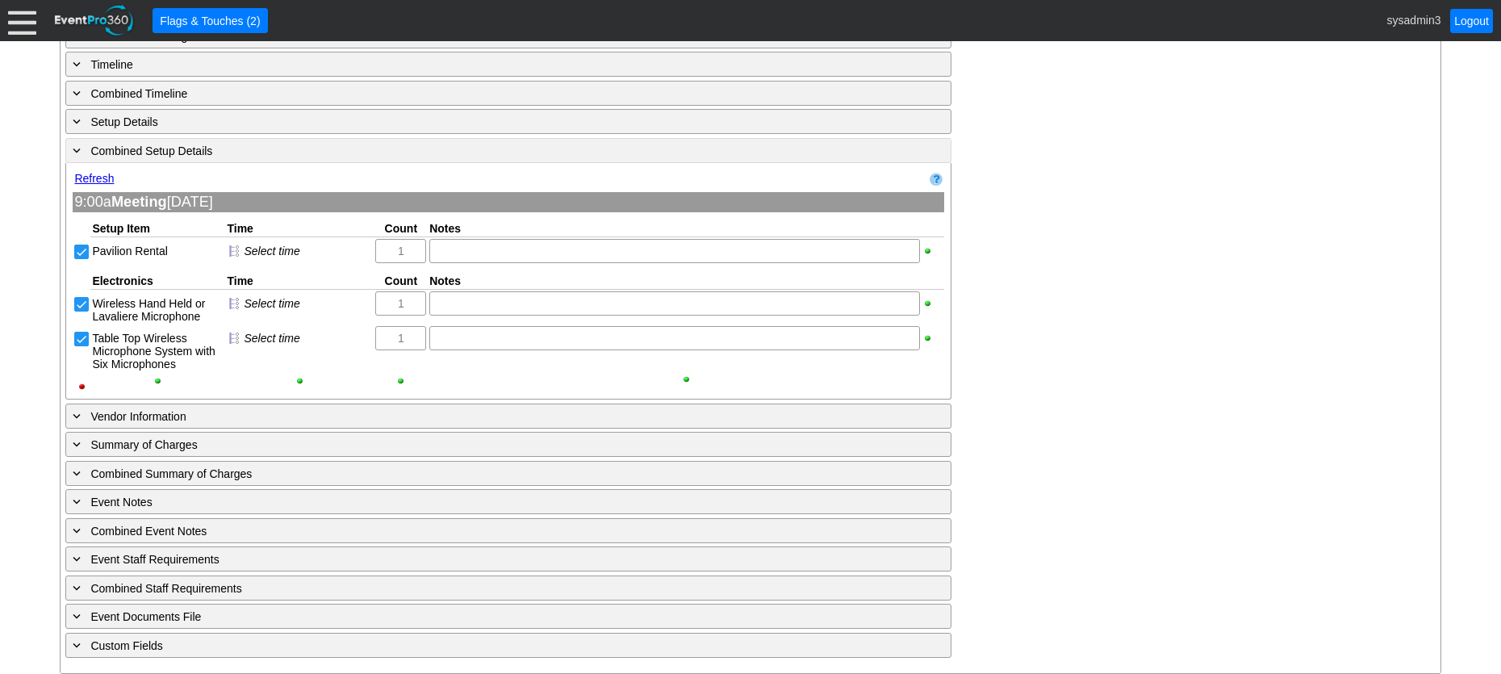
scroll to position [712, 0]
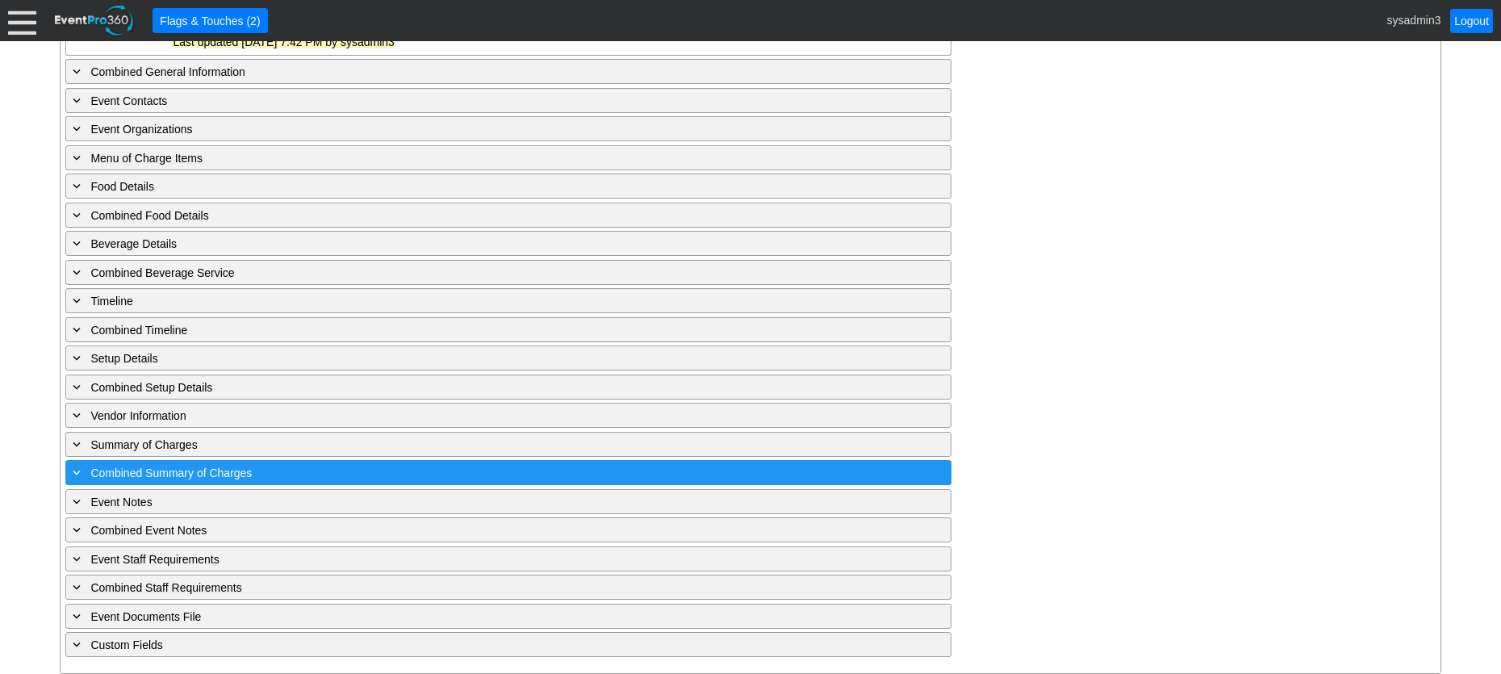
click at [462, 474] on div "+ Combined Summary of Charges" at bounding box center [475, 472] width 812 height 19
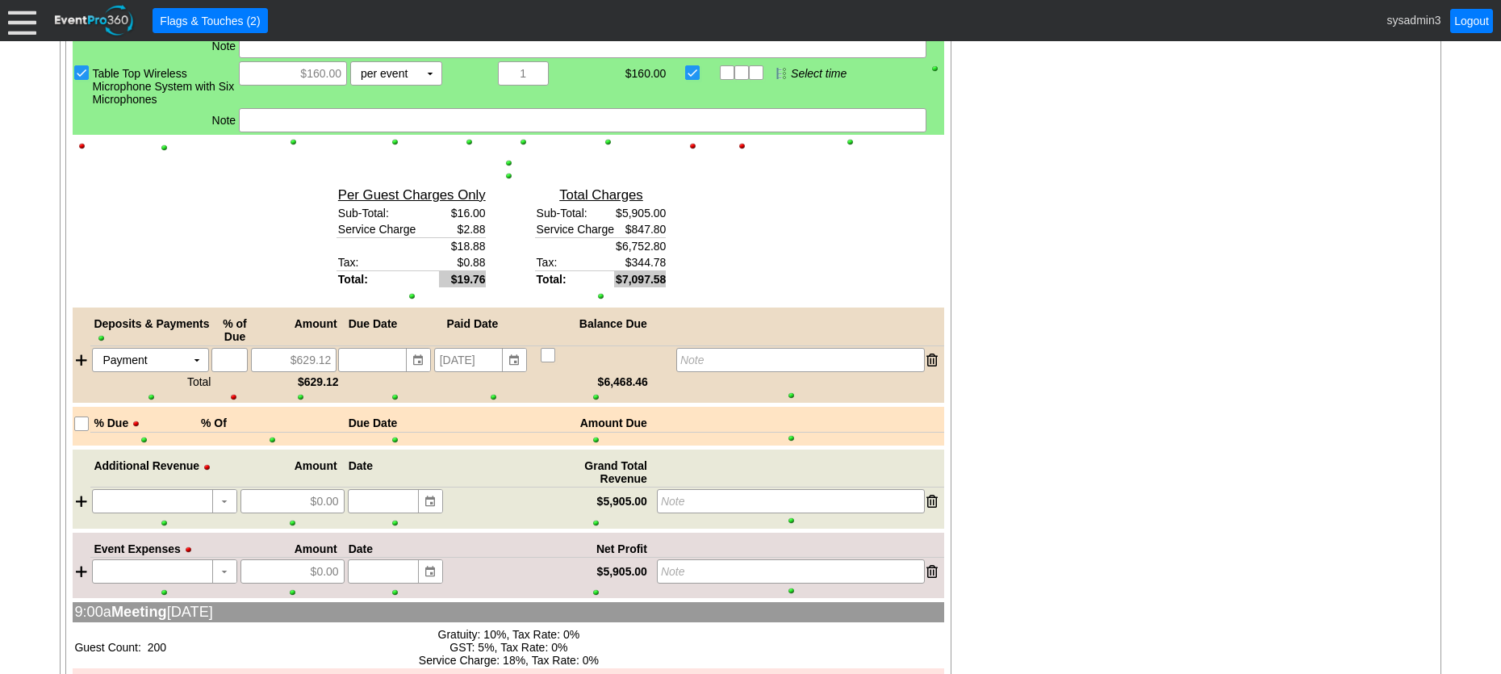
scroll to position [1856, 0]
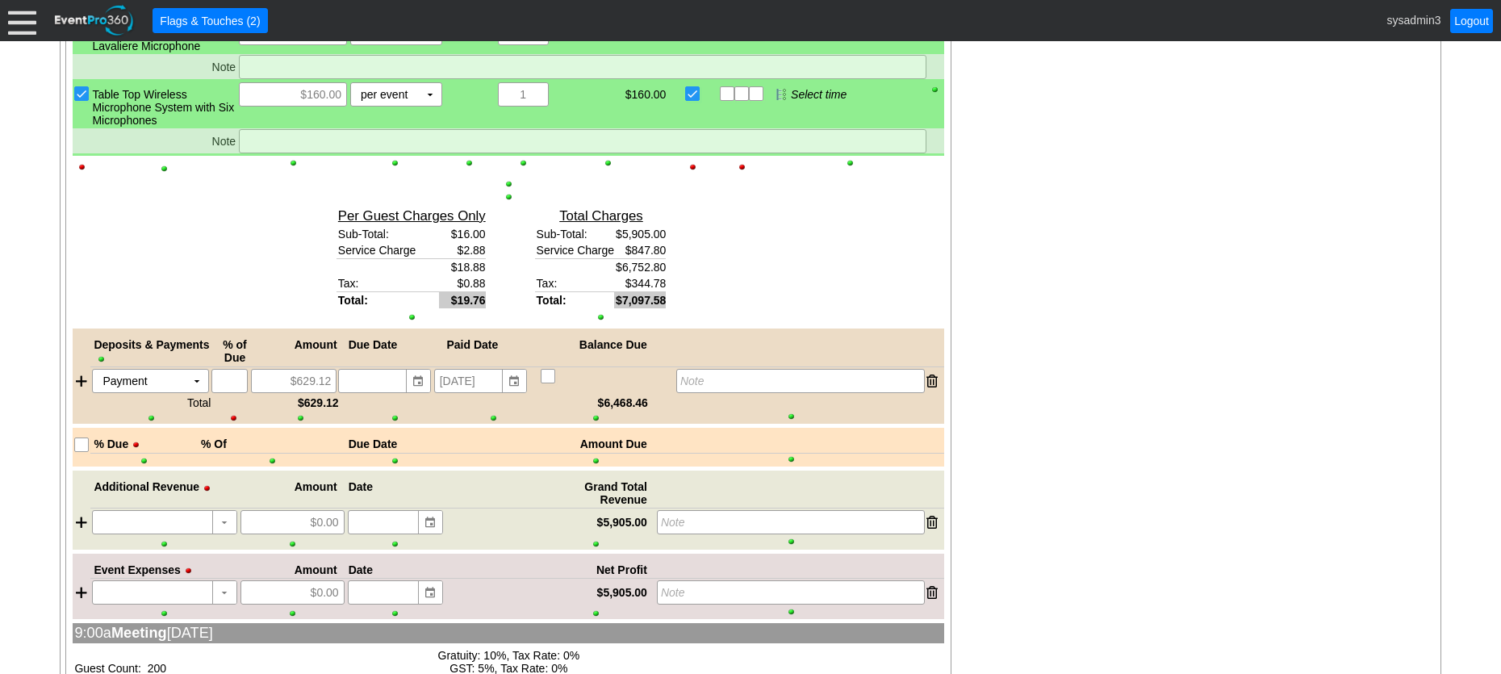
drag, startPoint x: 479, startPoint y: 178, endPoint x: 1133, endPoint y: 267, distance: 659.7
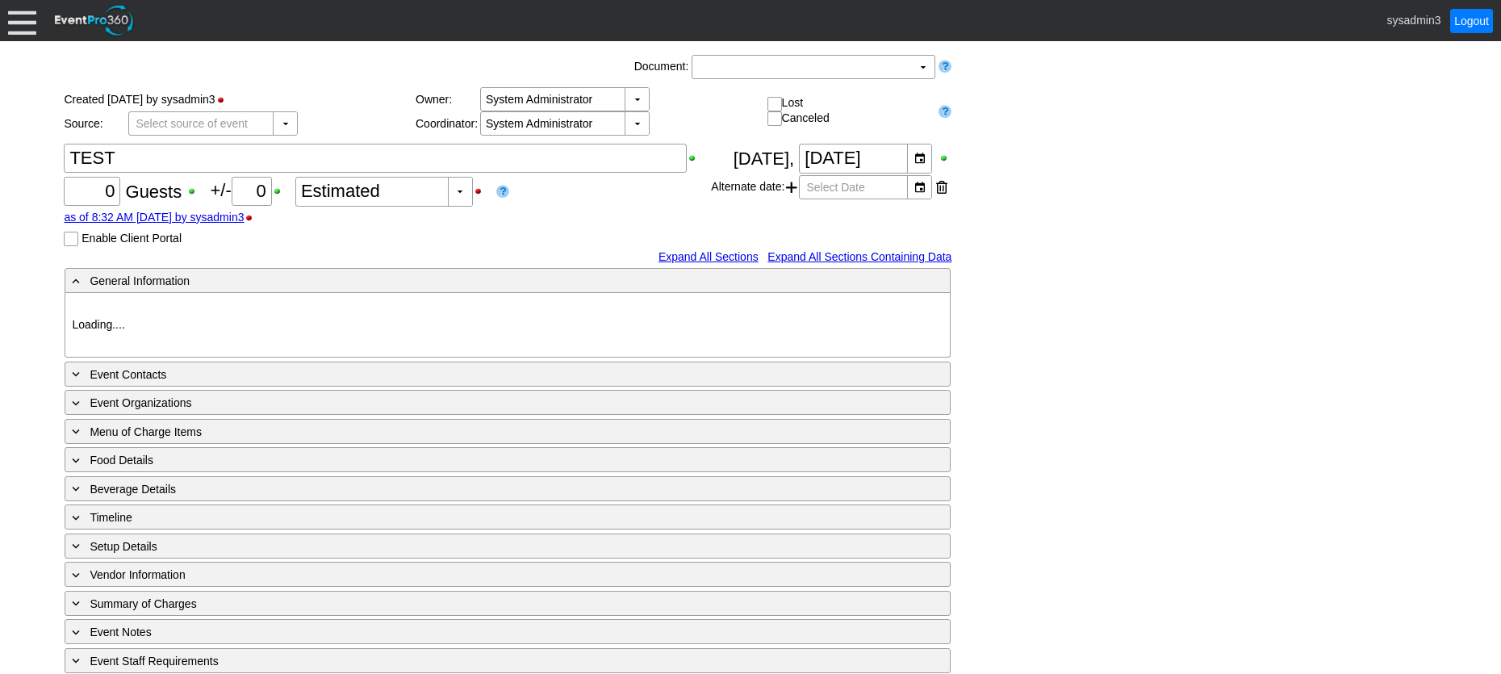
type input "Demo Venue 1"
type input "1210423"
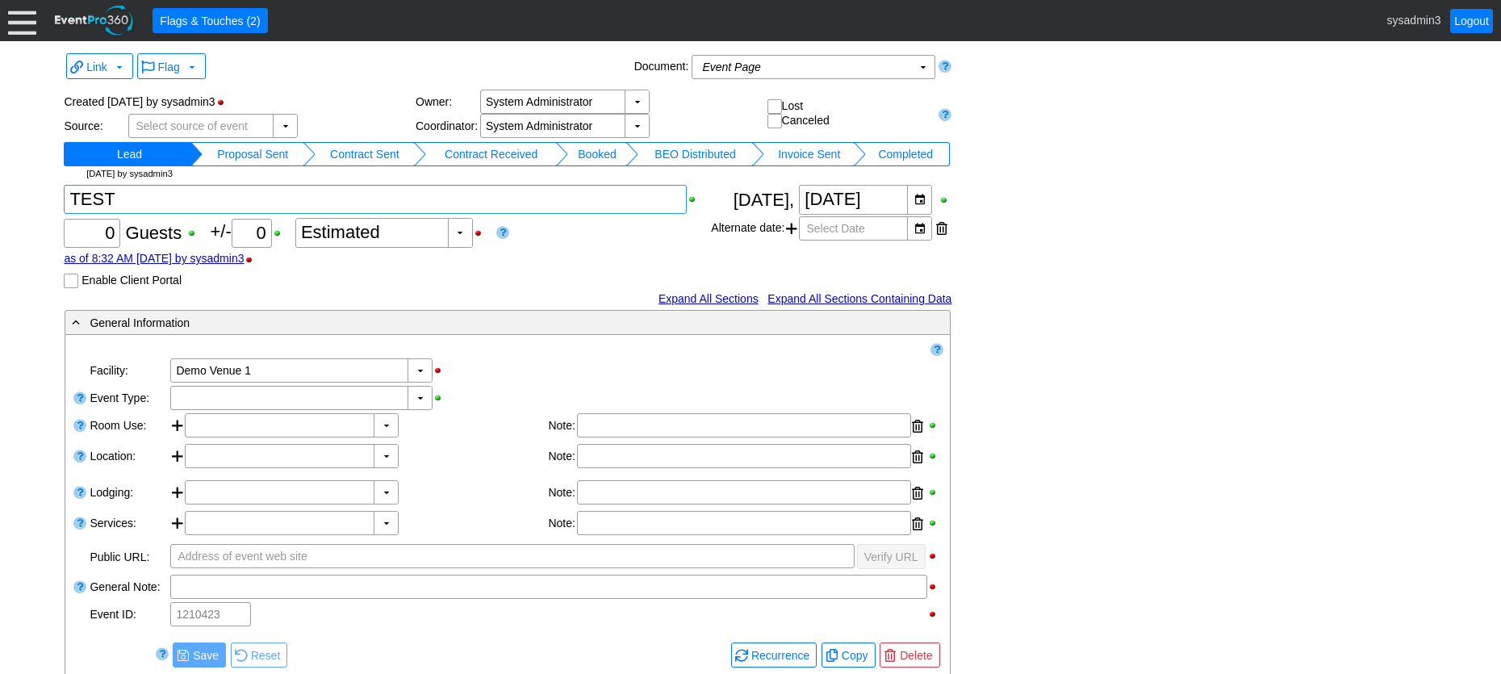
click at [159, 203] on textarea at bounding box center [375, 199] width 623 height 29
click at [157, 195] on textarea at bounding box center [375, 199] width 623 height 29
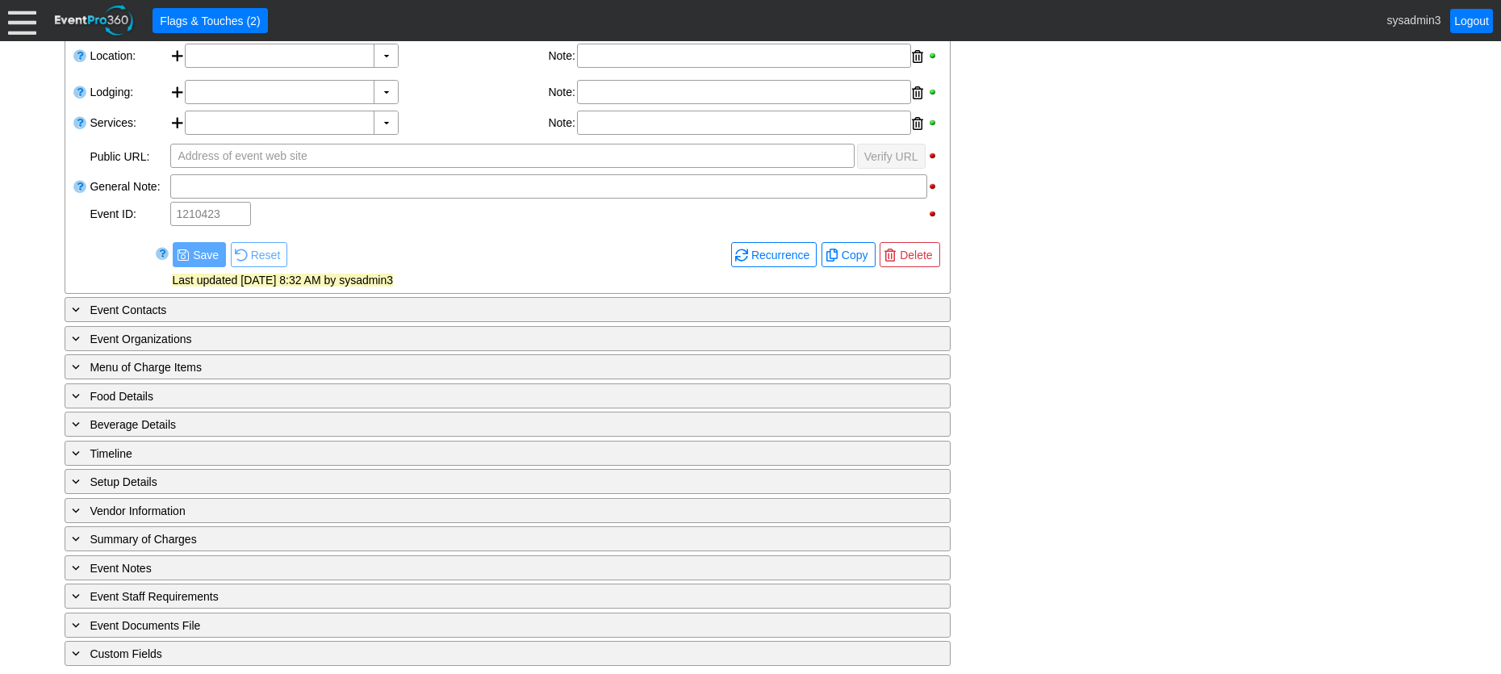
scroll to position [408, 0]
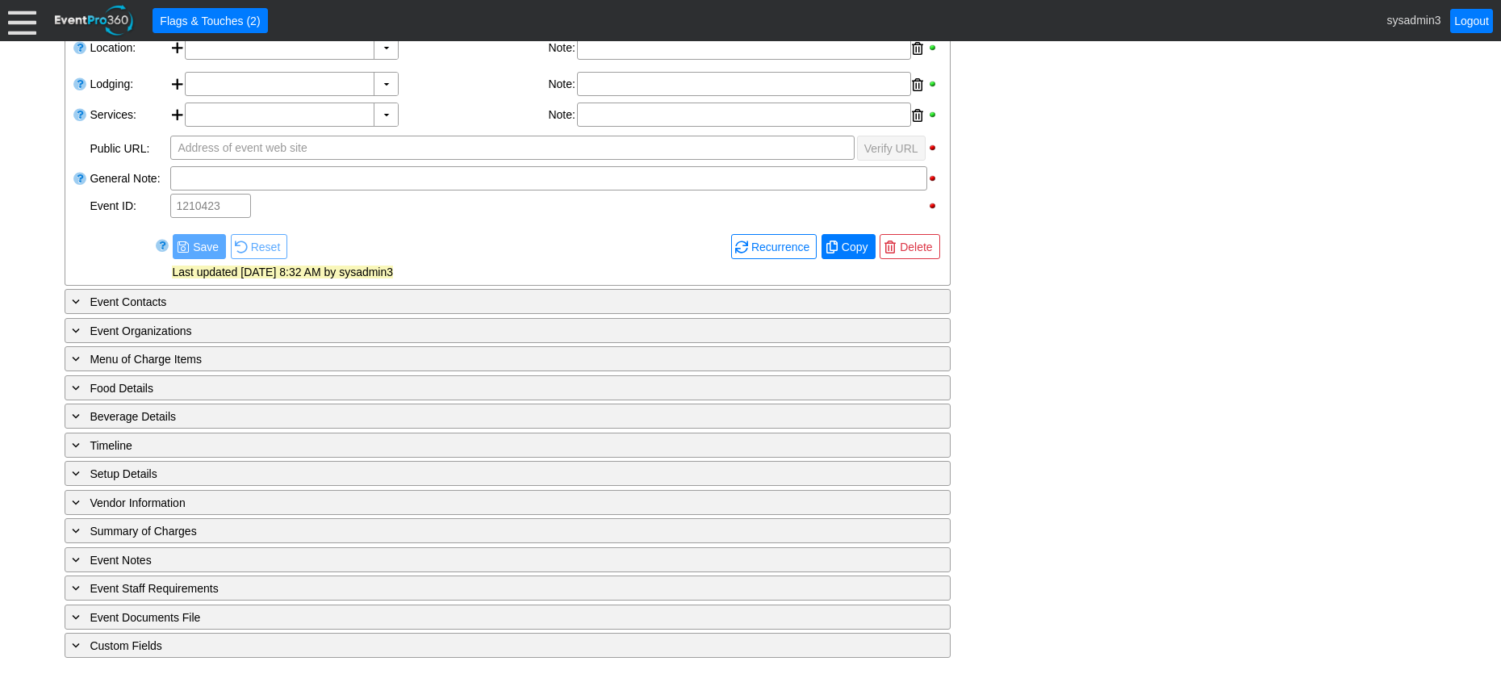
type textarea "TEST - 21-200"
click at [845, 247] on span "Copy" at bounding box center [854, 247] width 33 height 16
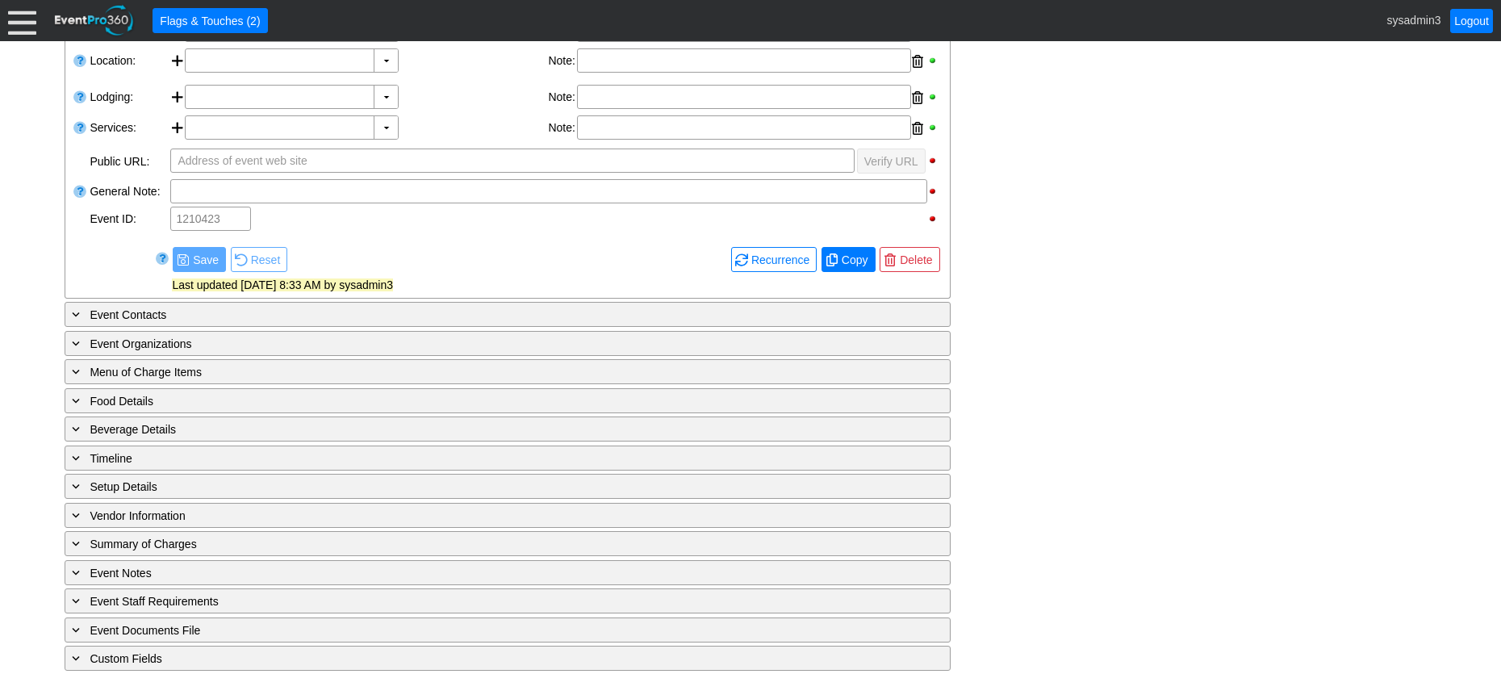
type input "Lead"
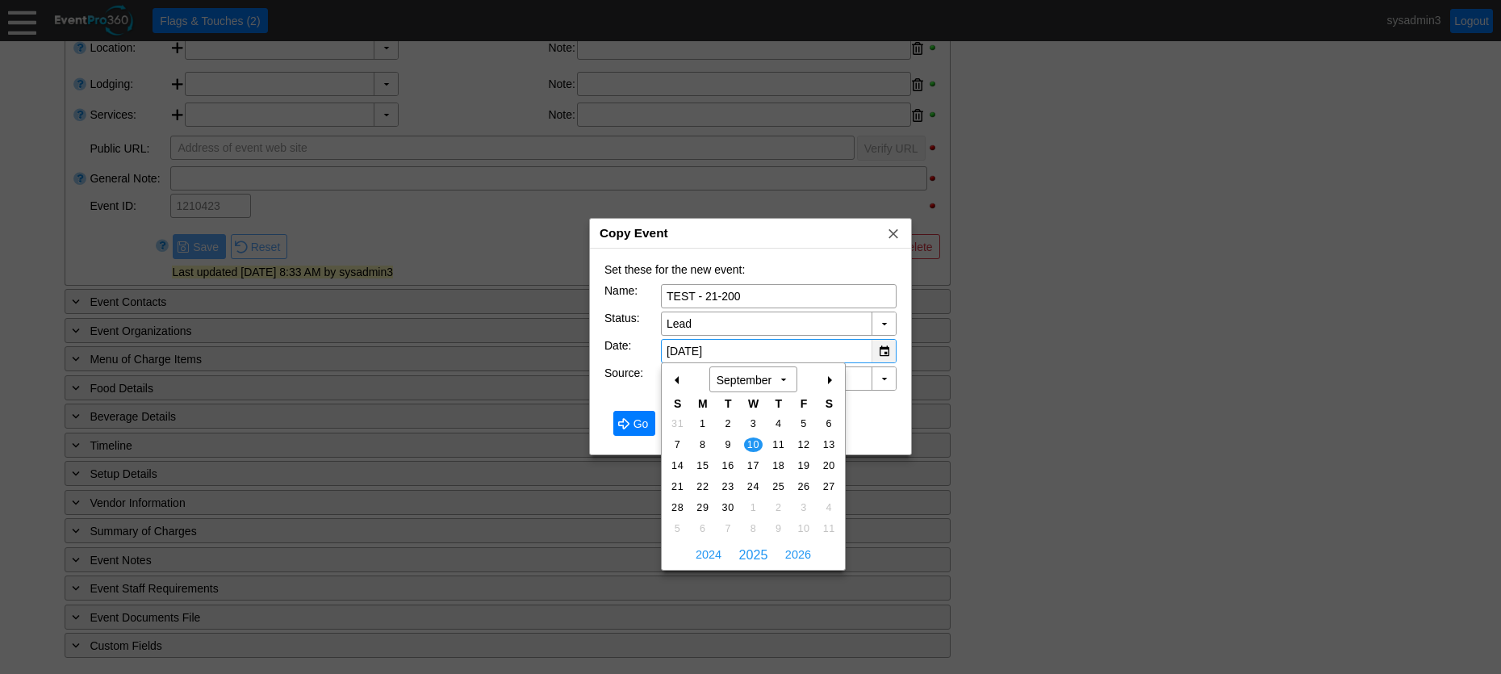
click at [884, 348] on div "▼" at bounding box center [883, 351] width 24 height 23
click at [775, 441] on span "11" at bounding box center [778, 444] width 19 height 15
type input "[DATE]"
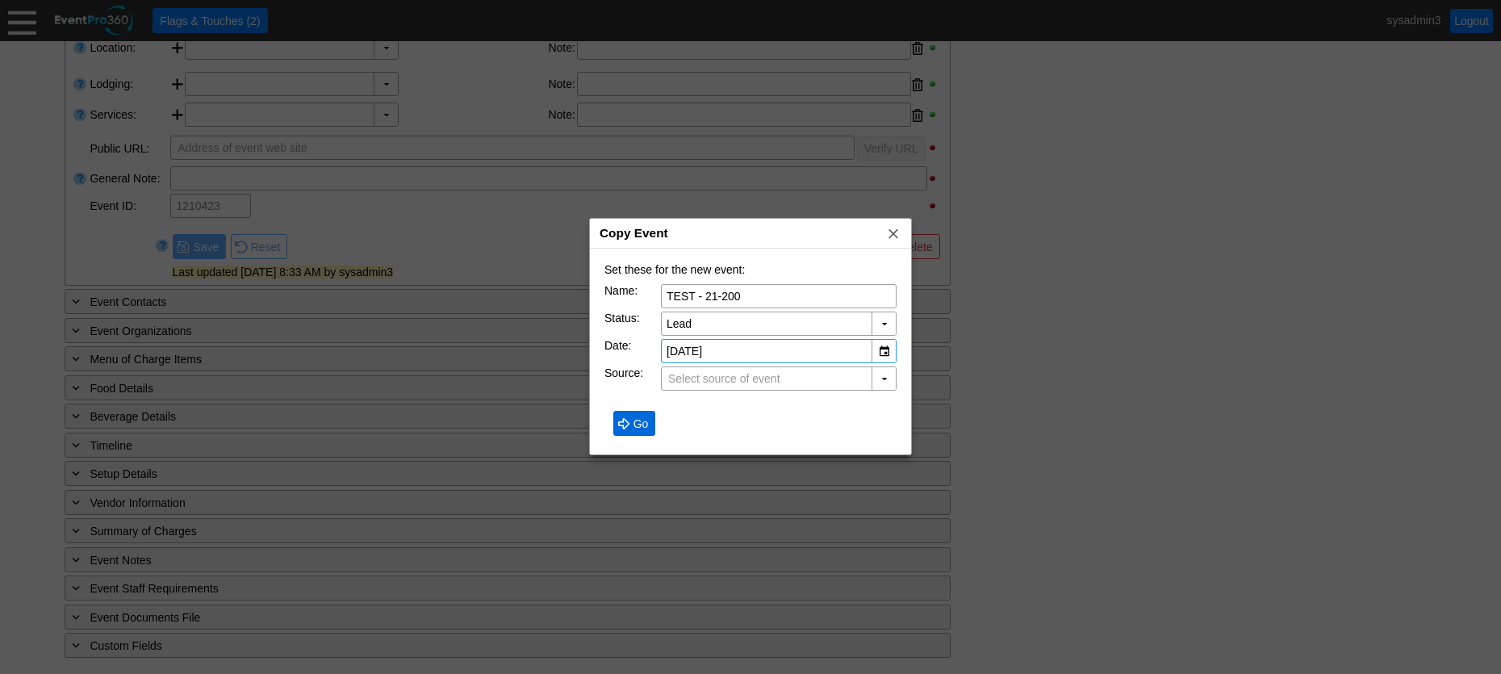
click at [639, 417] on span "Go" at bounding box center [641, 424] width 22 height 16
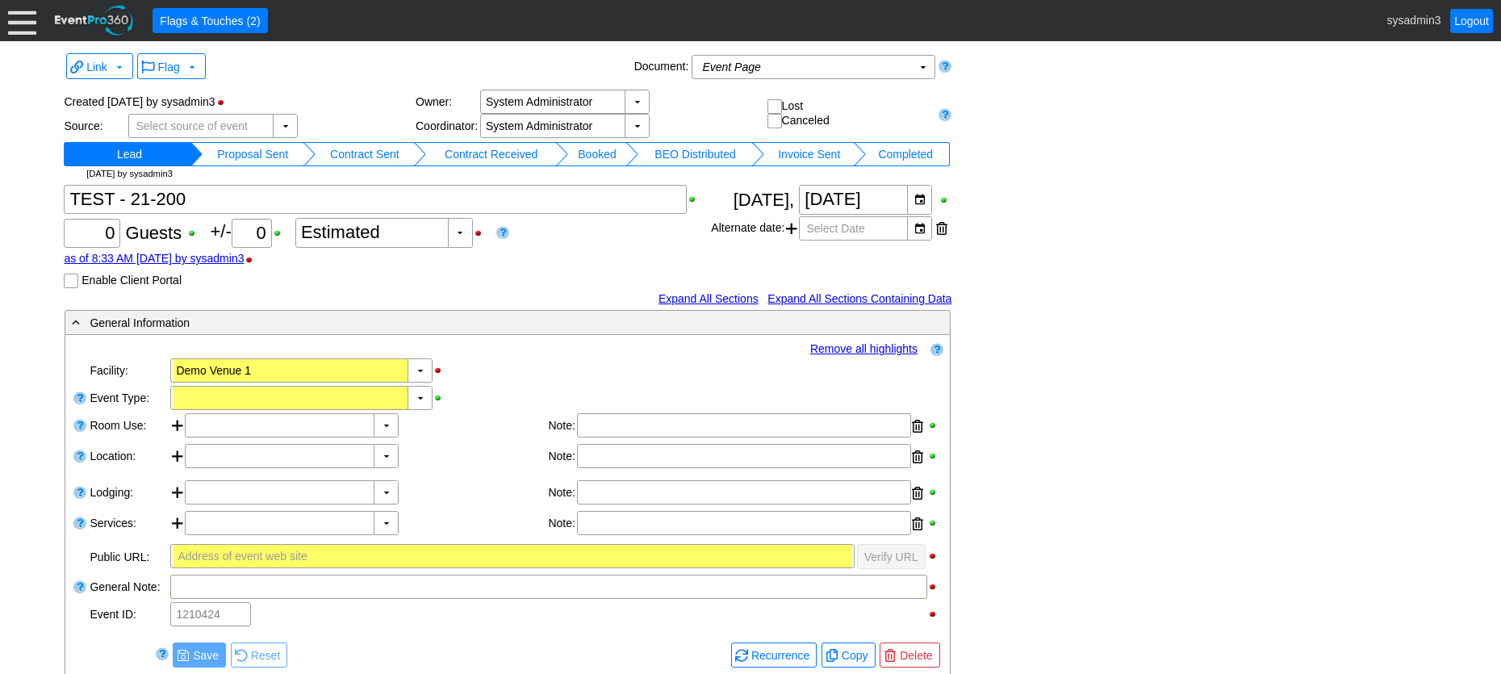
click at [834, 347] on link "Remove all highlights" at bounding box center [863, 348] width 107 height 13
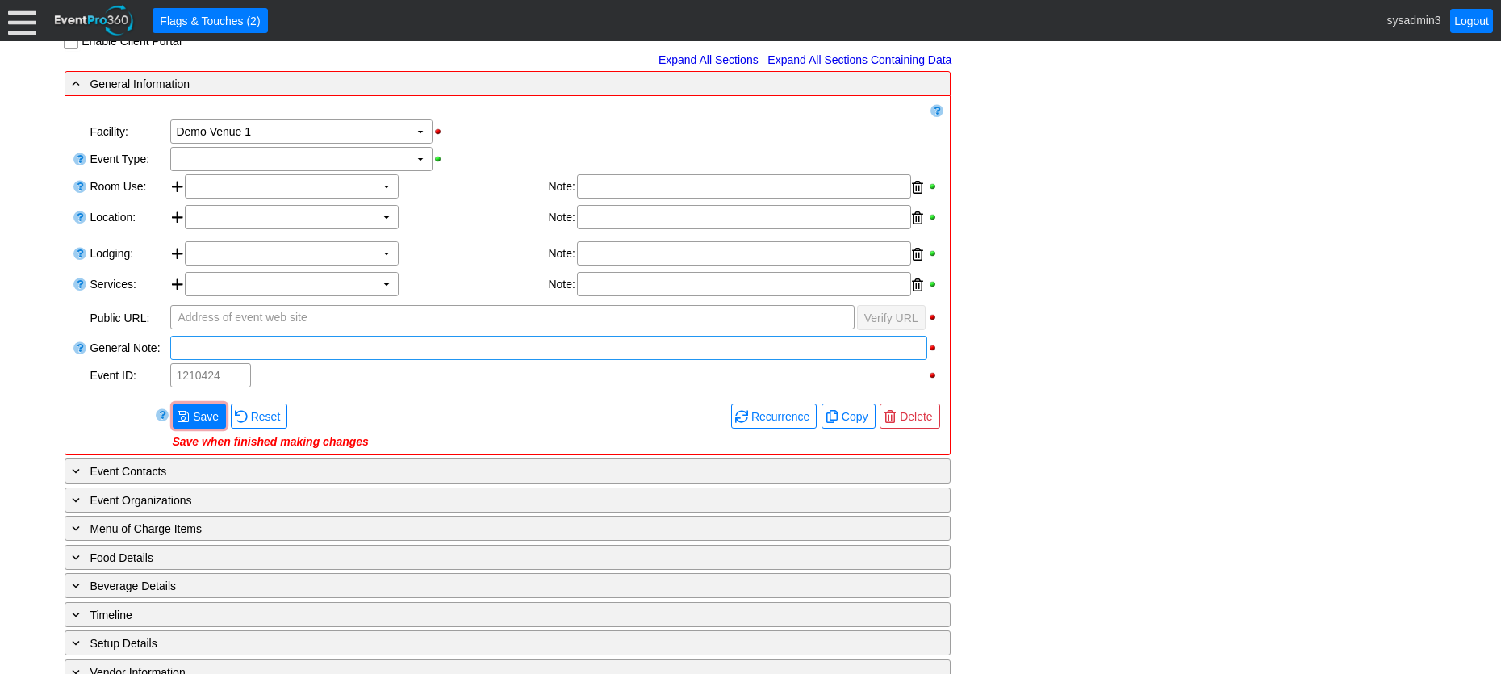
scroll to position [242, 0]
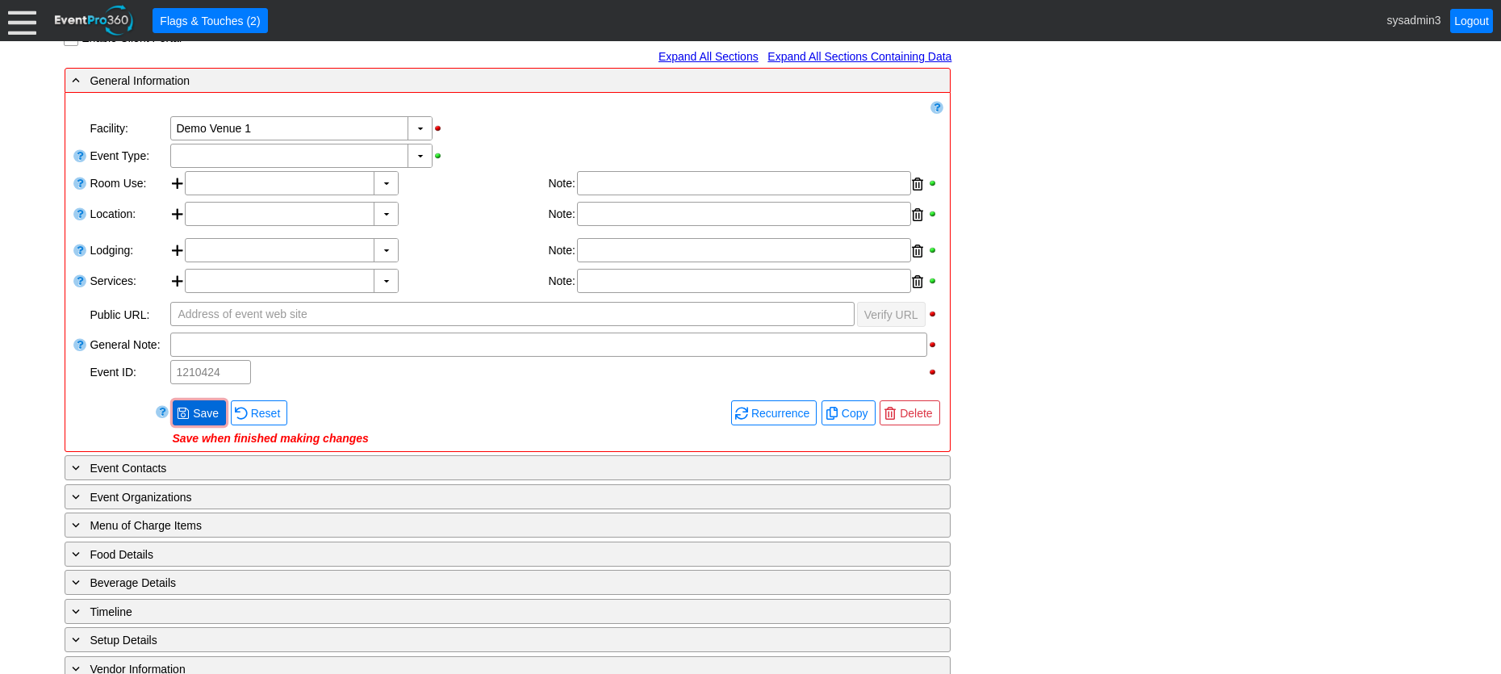
click at [202, 416] on span "Save" at bounding box center [206, 413] width 32 height 16
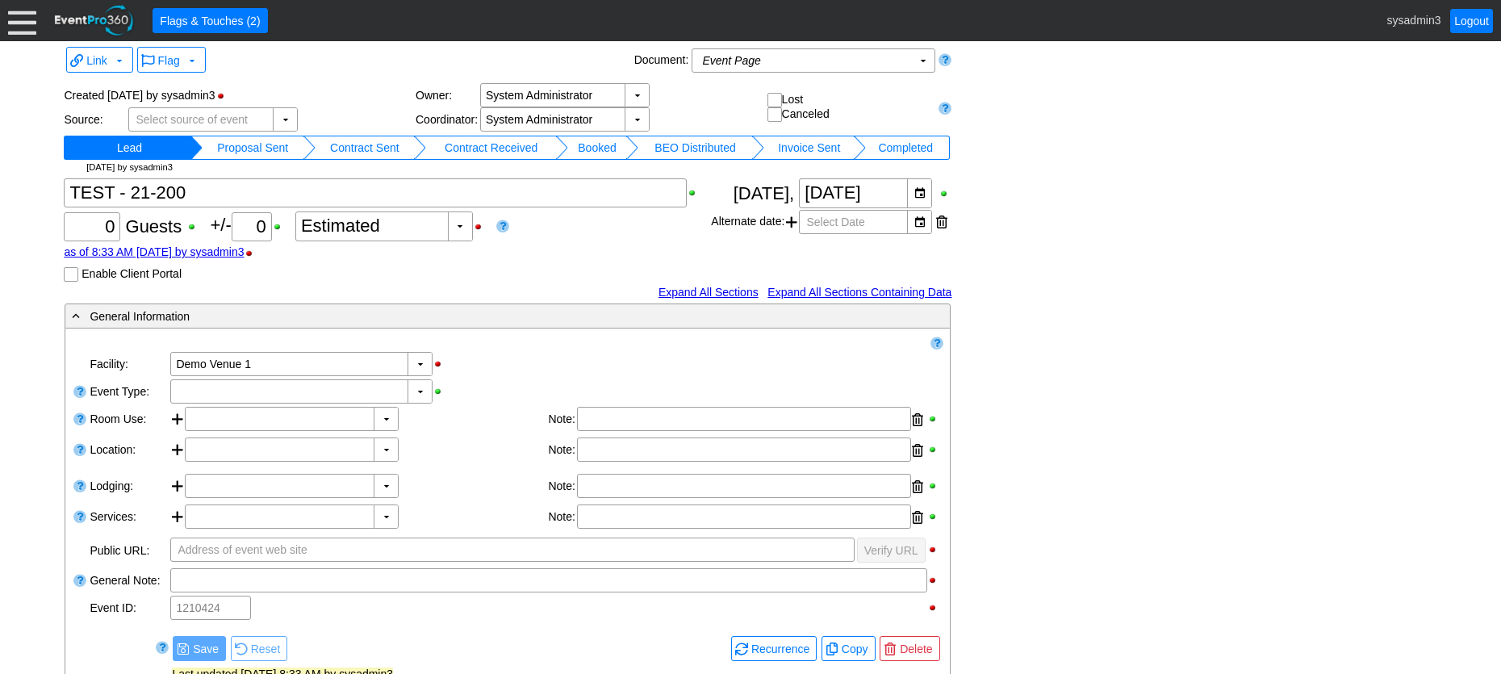
scroll to position [0, 0]
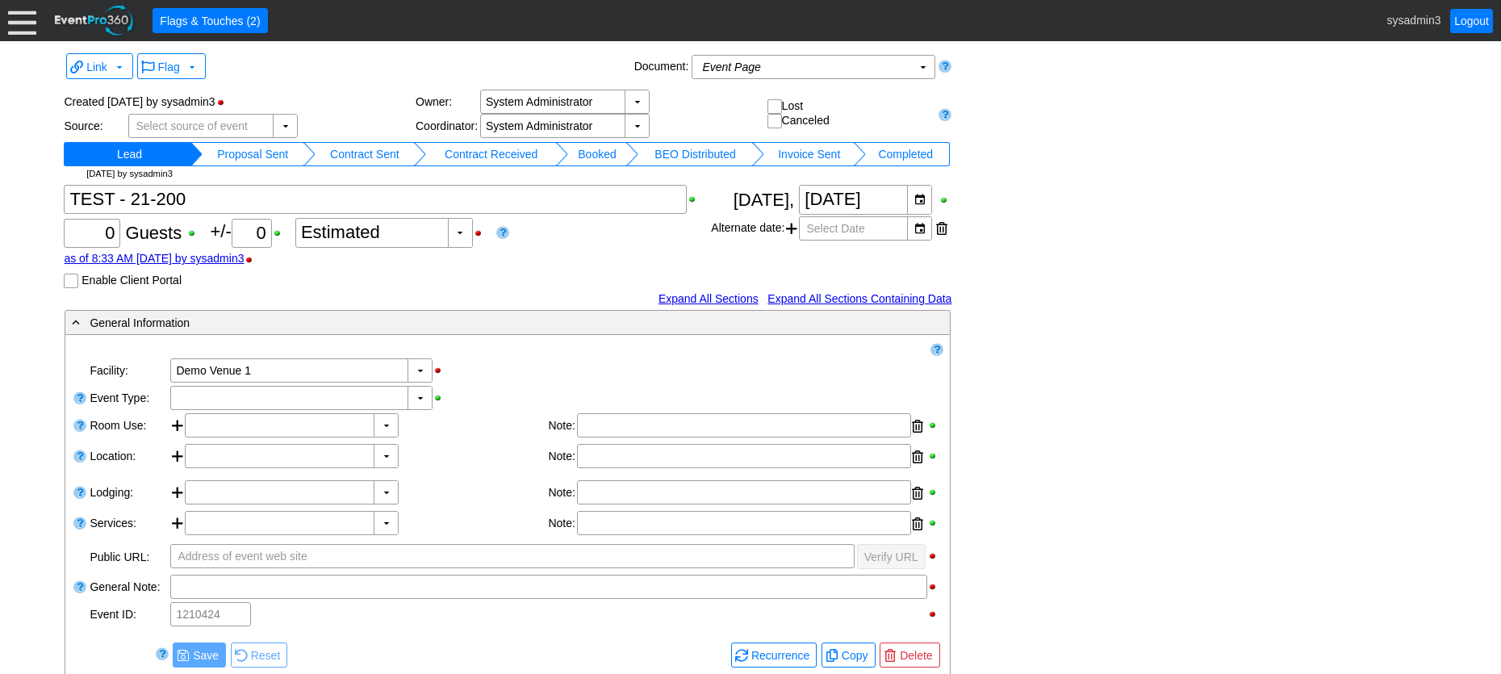
click at [584, 150] on td "Booked" at bounding box center [596, 154] width 57 height 24
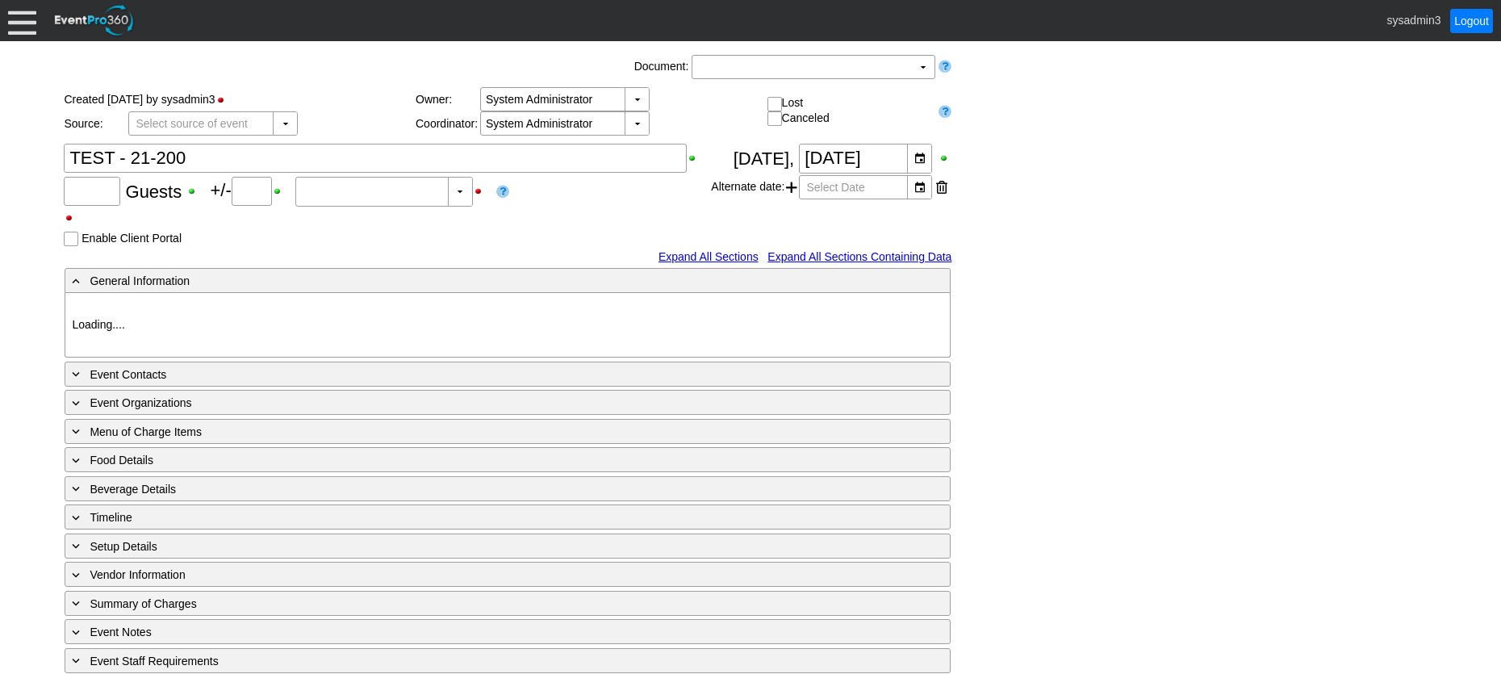
type input "0"
type input "Estimated"
type input "Demo Venue 1"
type input "1210423"
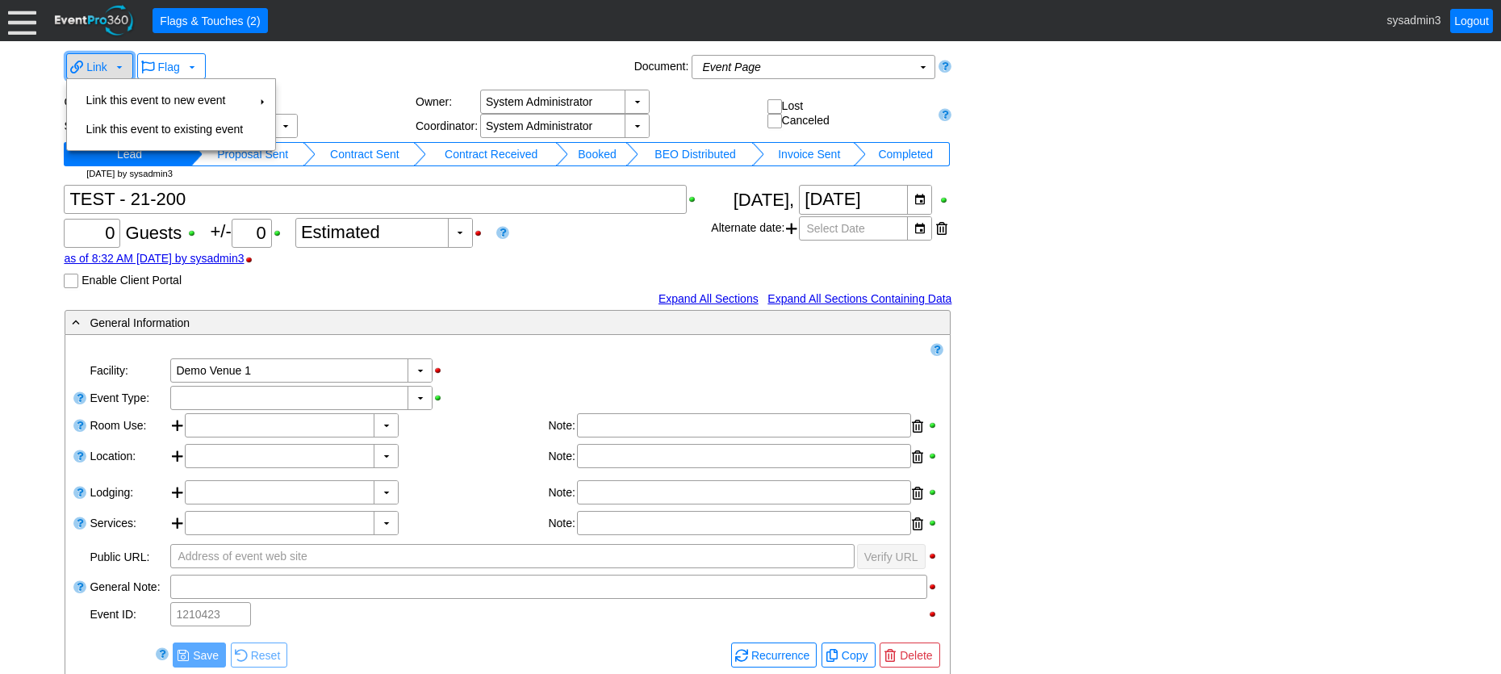
click at [104, 63] on span "Link" at bounding box center [96, 67] width 21 height 13
click at [196, 126] on td "Link this event to existing event" at bounding box center [165, 129] width 170 height 29
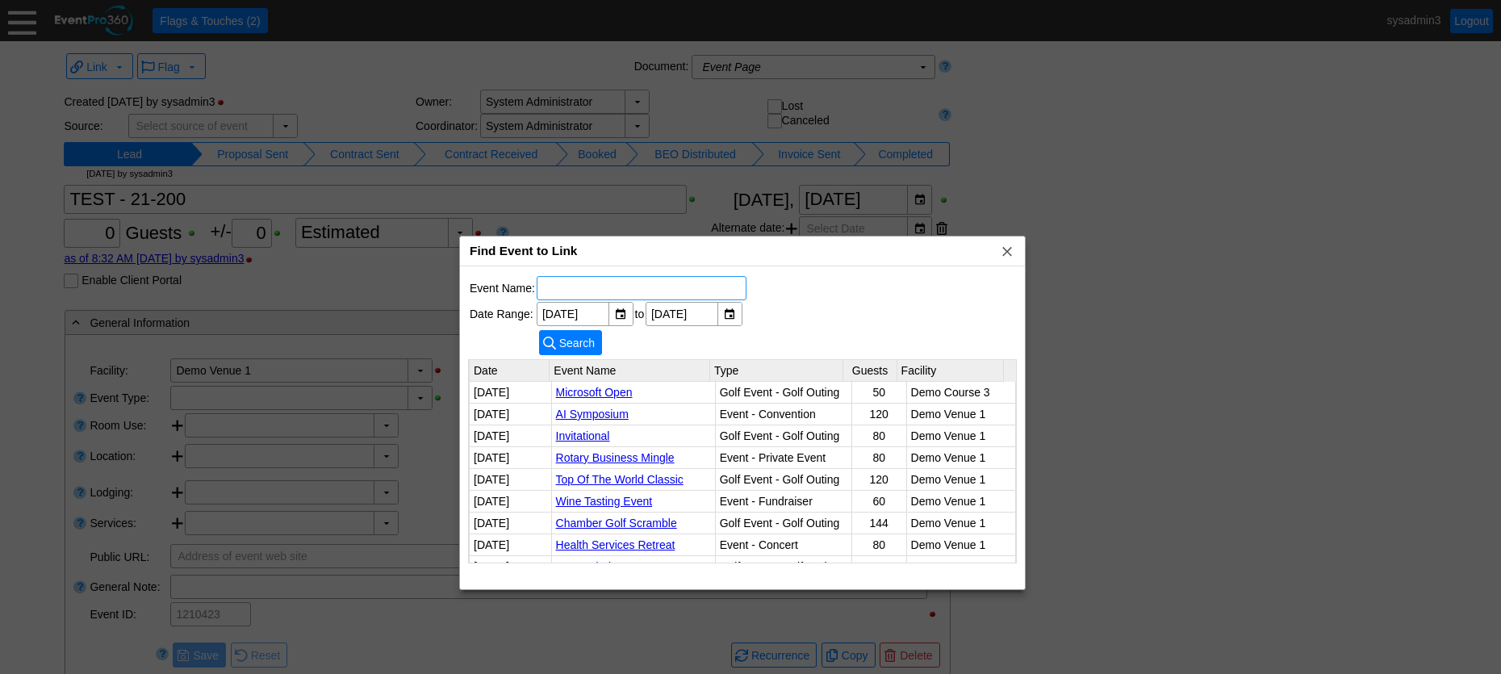
click at [736, 253] on div "Find Event to Link x" at bounding box center [742, 251] width 565 height 30
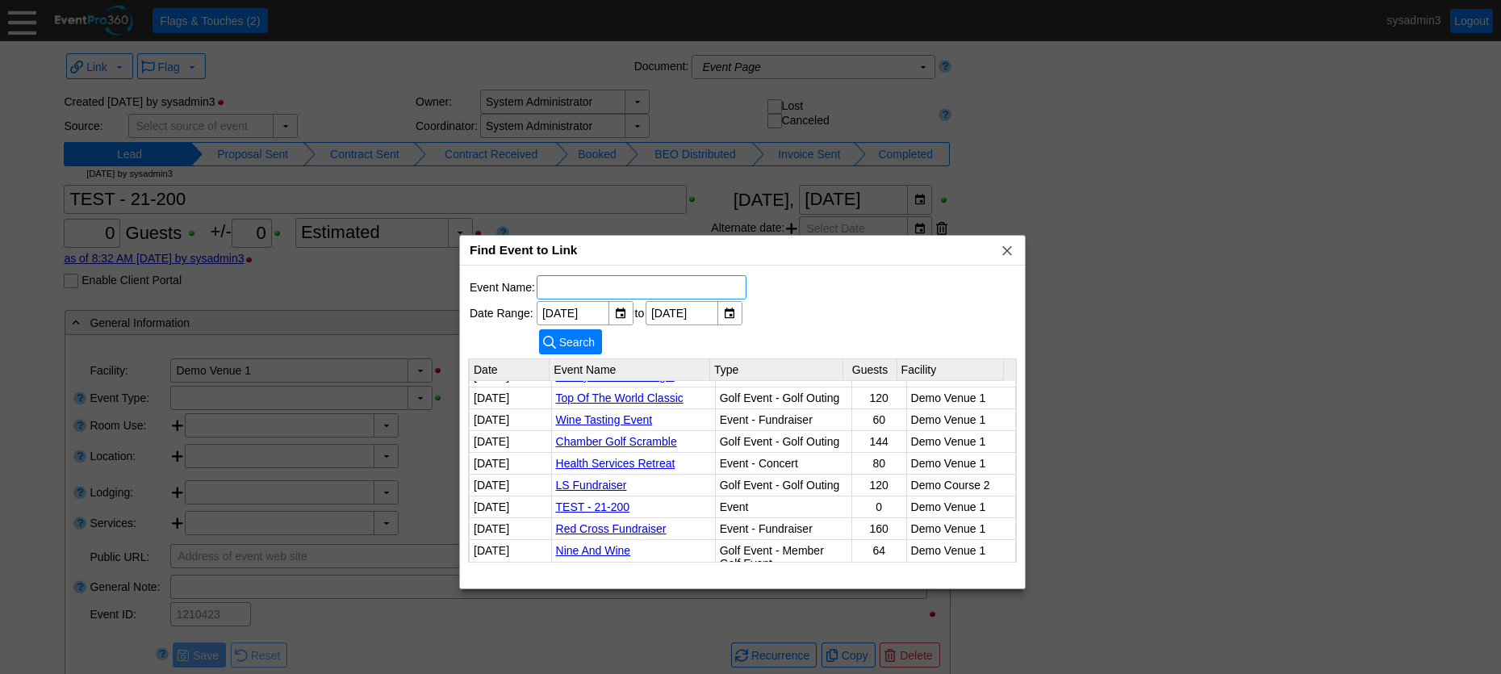
scroll to position [161, 0]
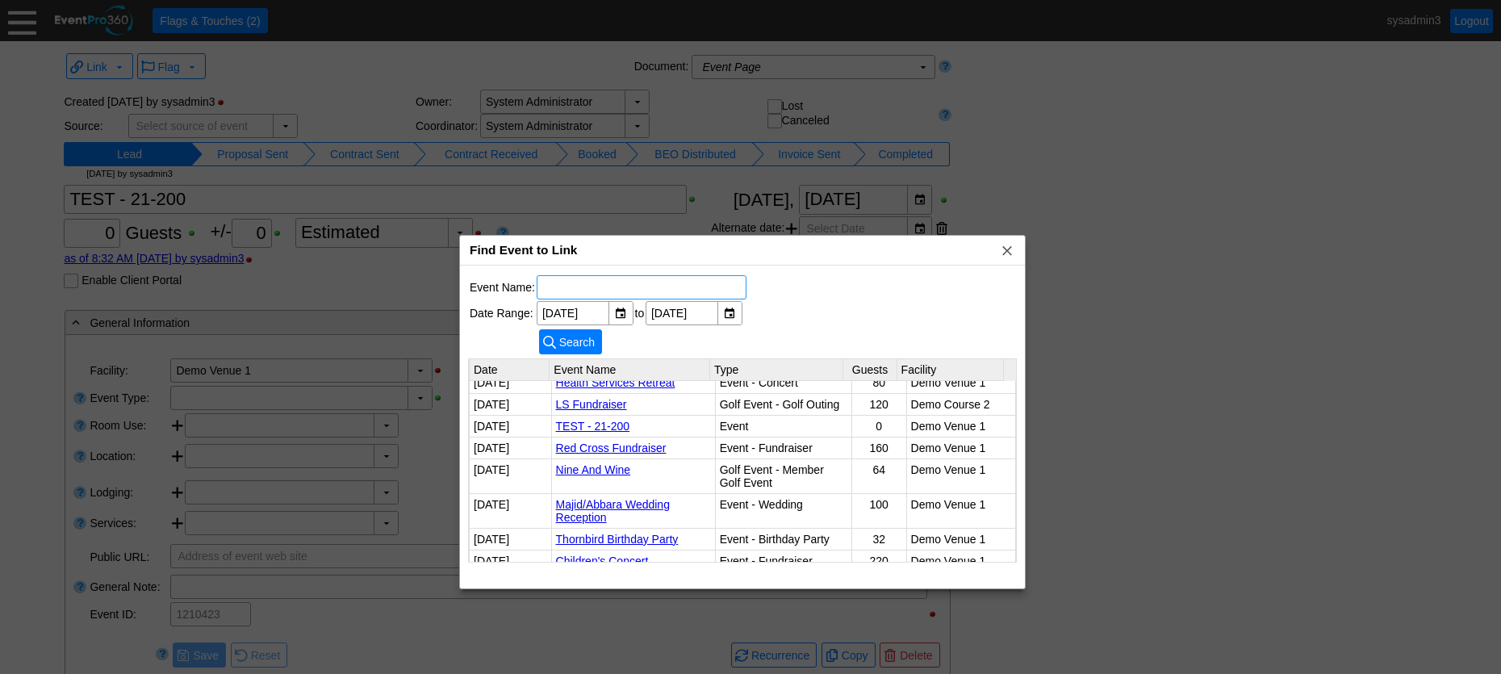
click at [510, 426] on td "9/11/2025" at bounding box center [511, 427] width 82 height 22
click at [602, 423] on link "TEST - 21-200" at bounding box center [593, 426] width 74 height 13
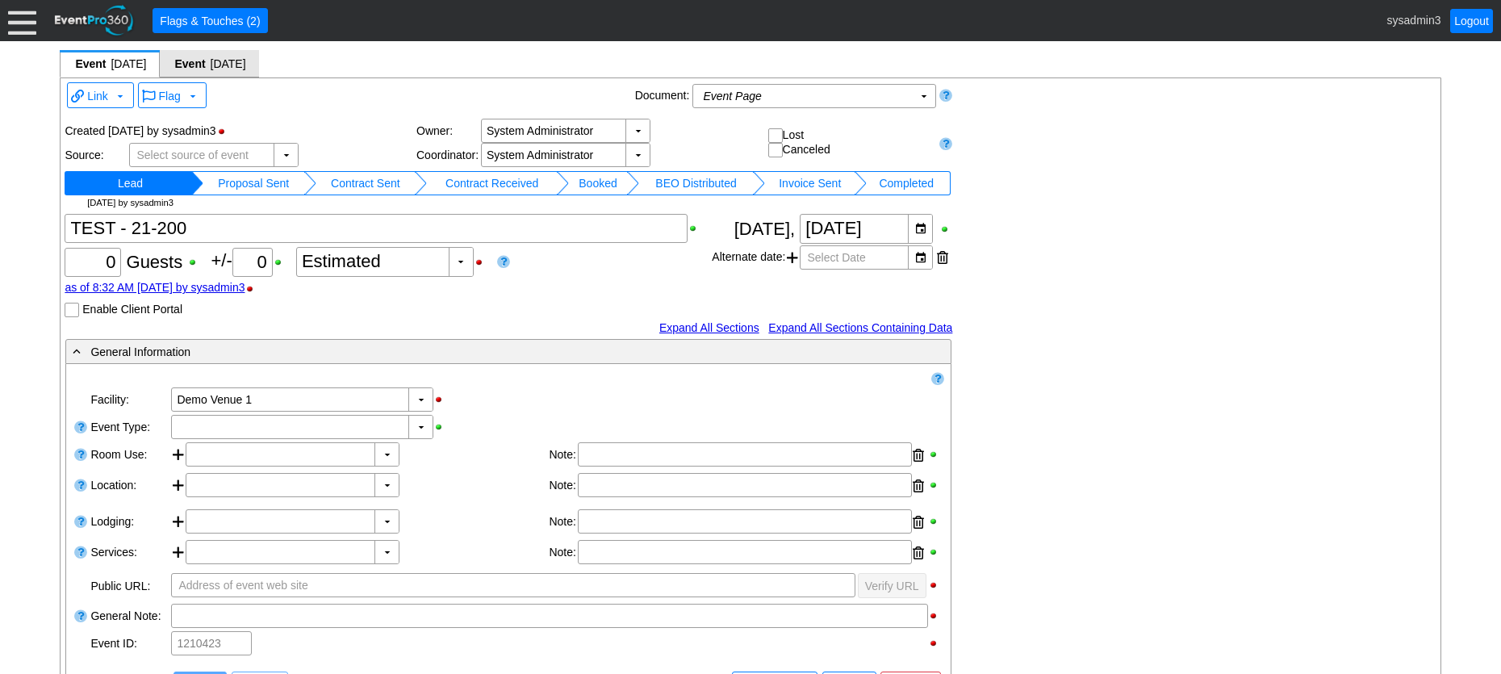
click at [239, 56] on span "Event 9/11/2025" at bounding box center [209, 64] width 73 height 16
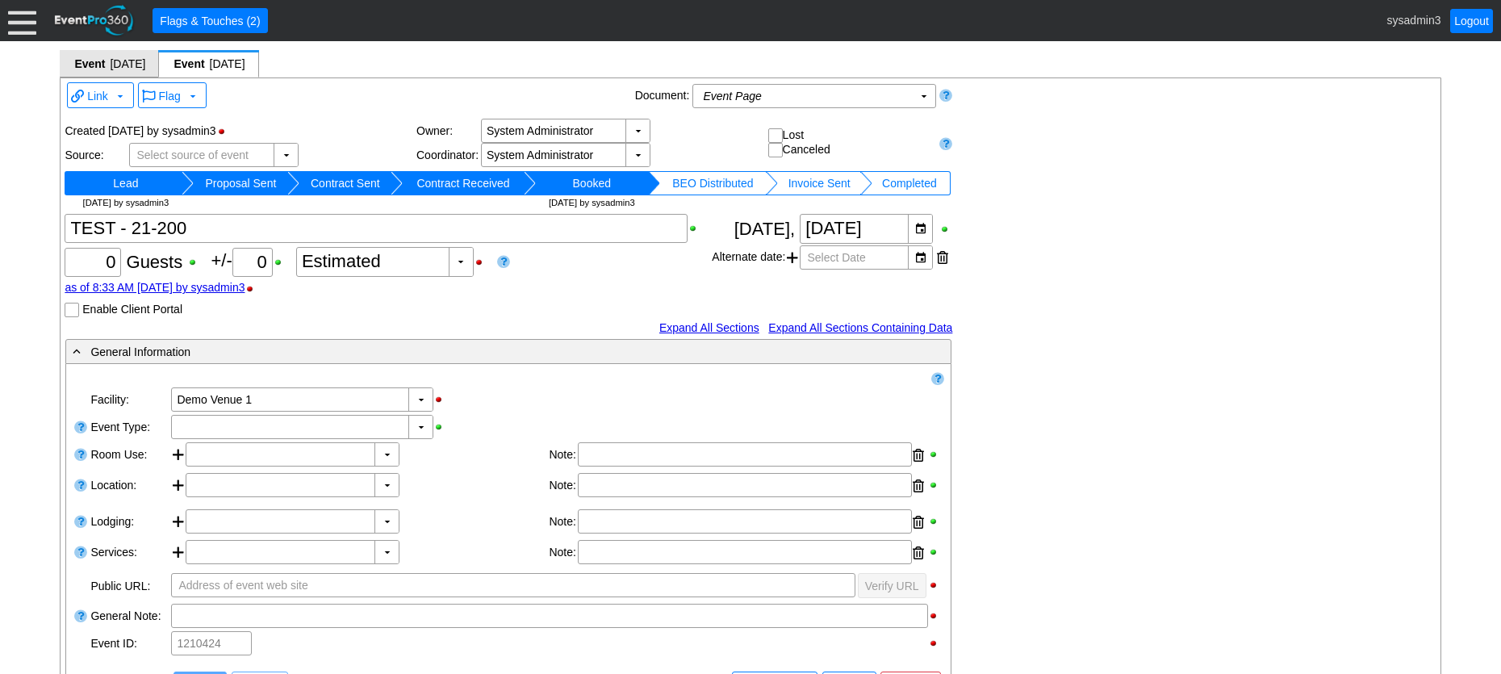
click at [127, 60] on span "[DATE]" at bounding box center [128, 63] width 36 height 13
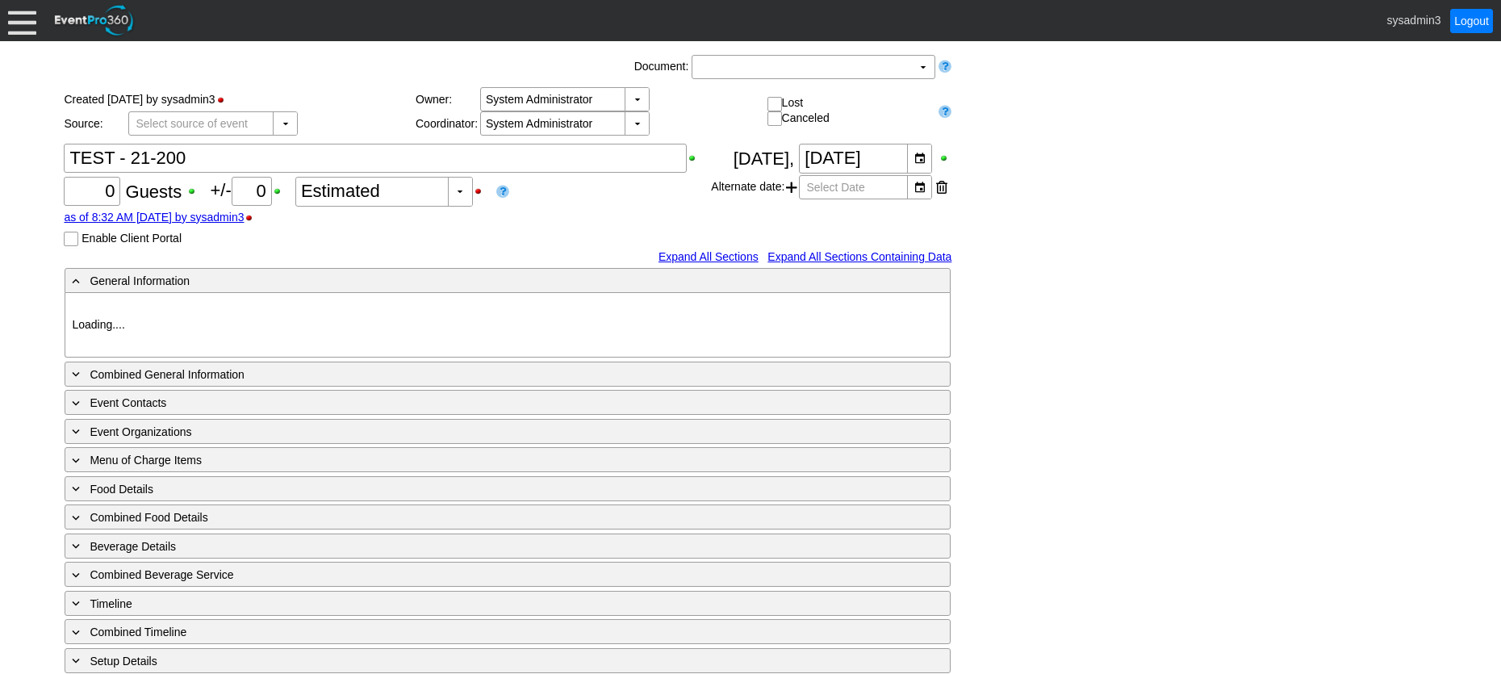
type input "Demo Venue 1"
type input "1210423"
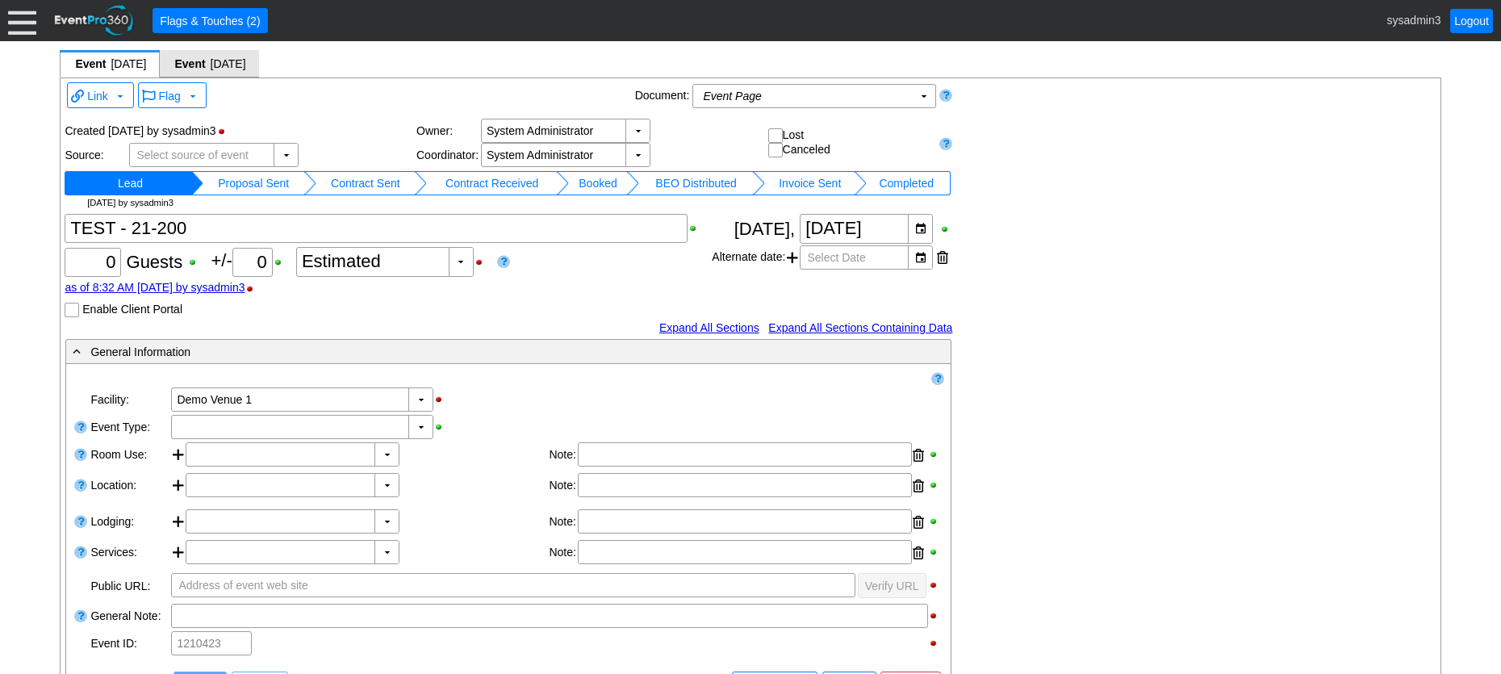
click at [240, 61] on span "[DATE]" at bounding box center [229, 63] width 36 height 13
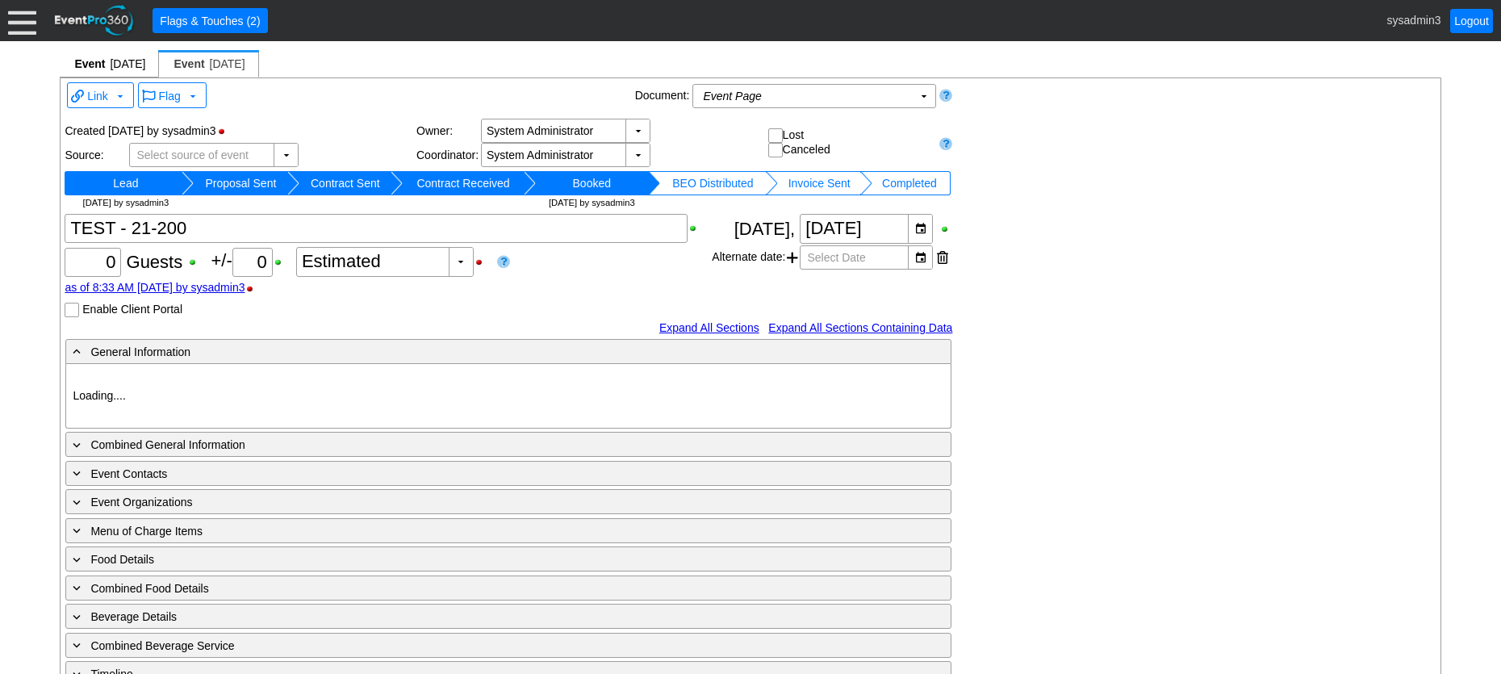
type input "Demo Venue 1"
type input "1210424"
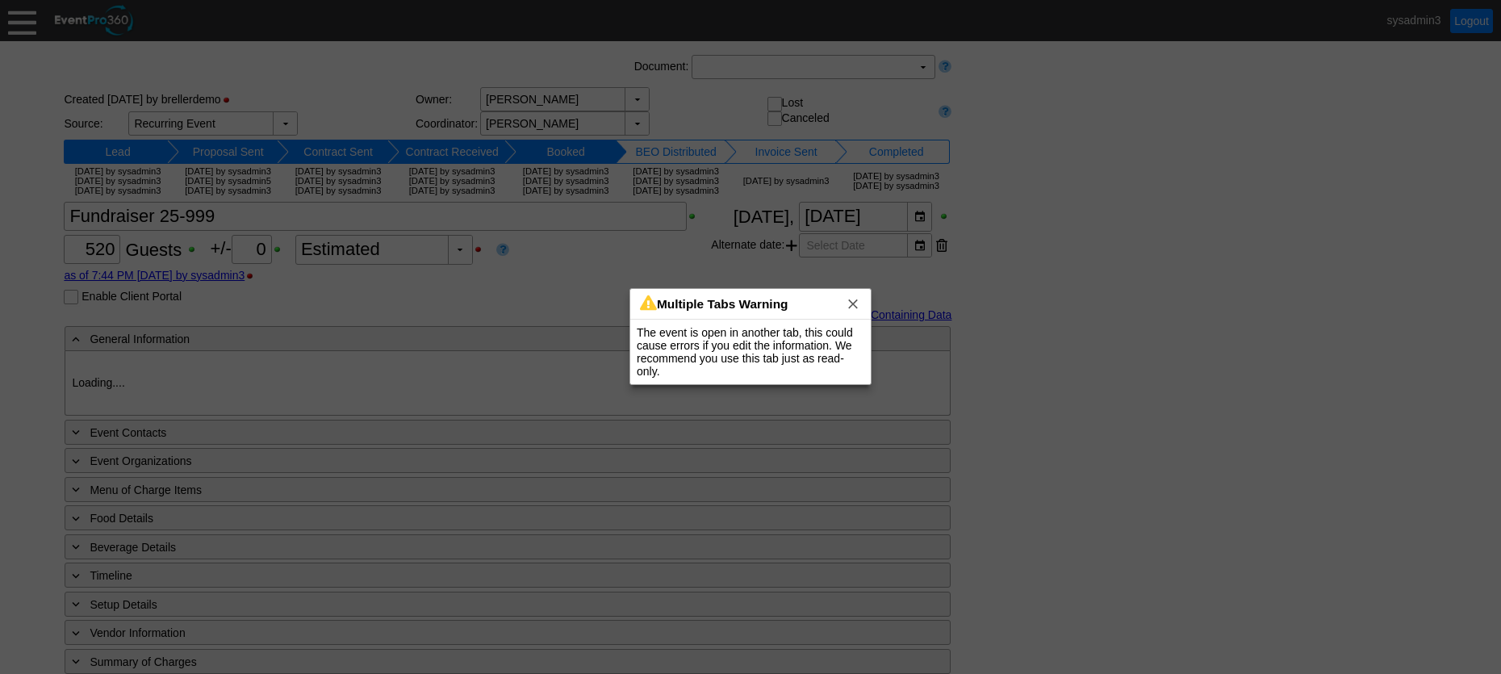
type input "Demo Venue 1"
type input "Wedding"
type input "[URL][DOMAIN_NAME]"
type input "675609"
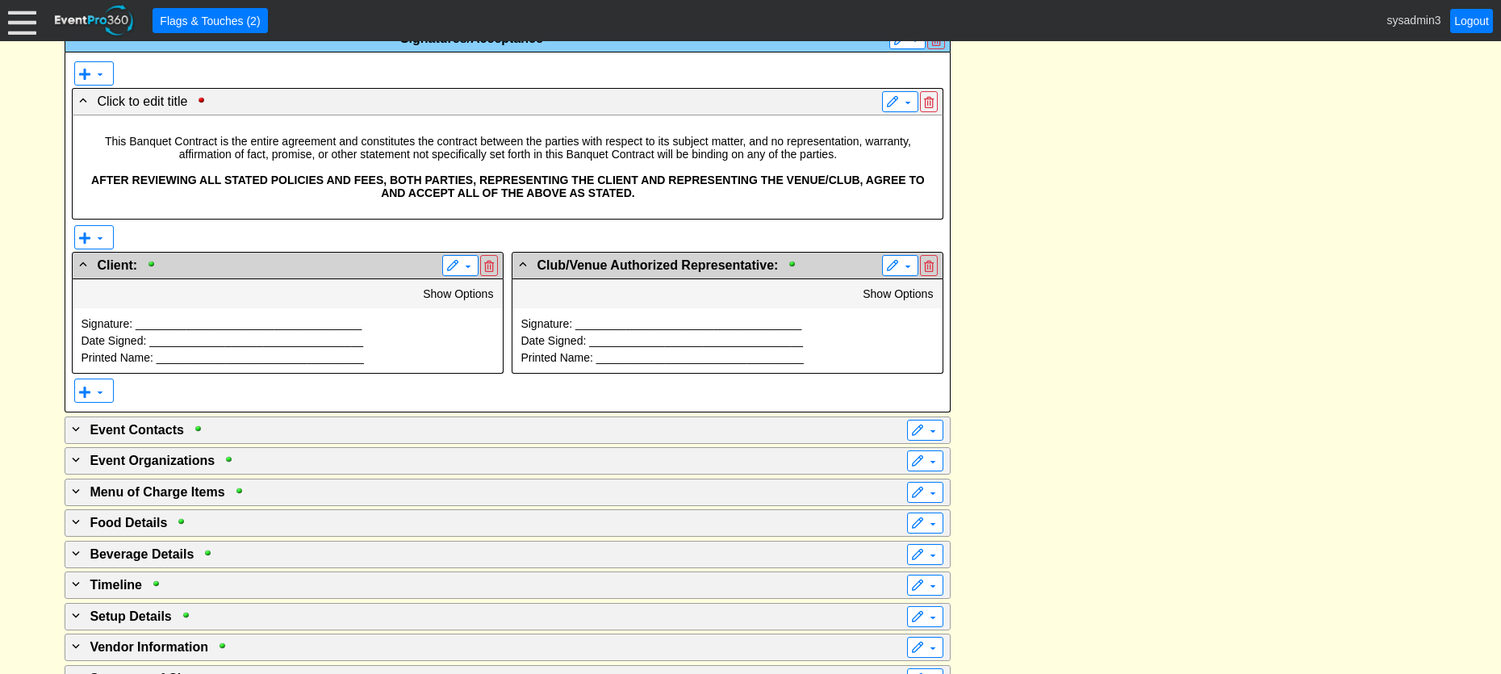
scroll to position [2685, 0]
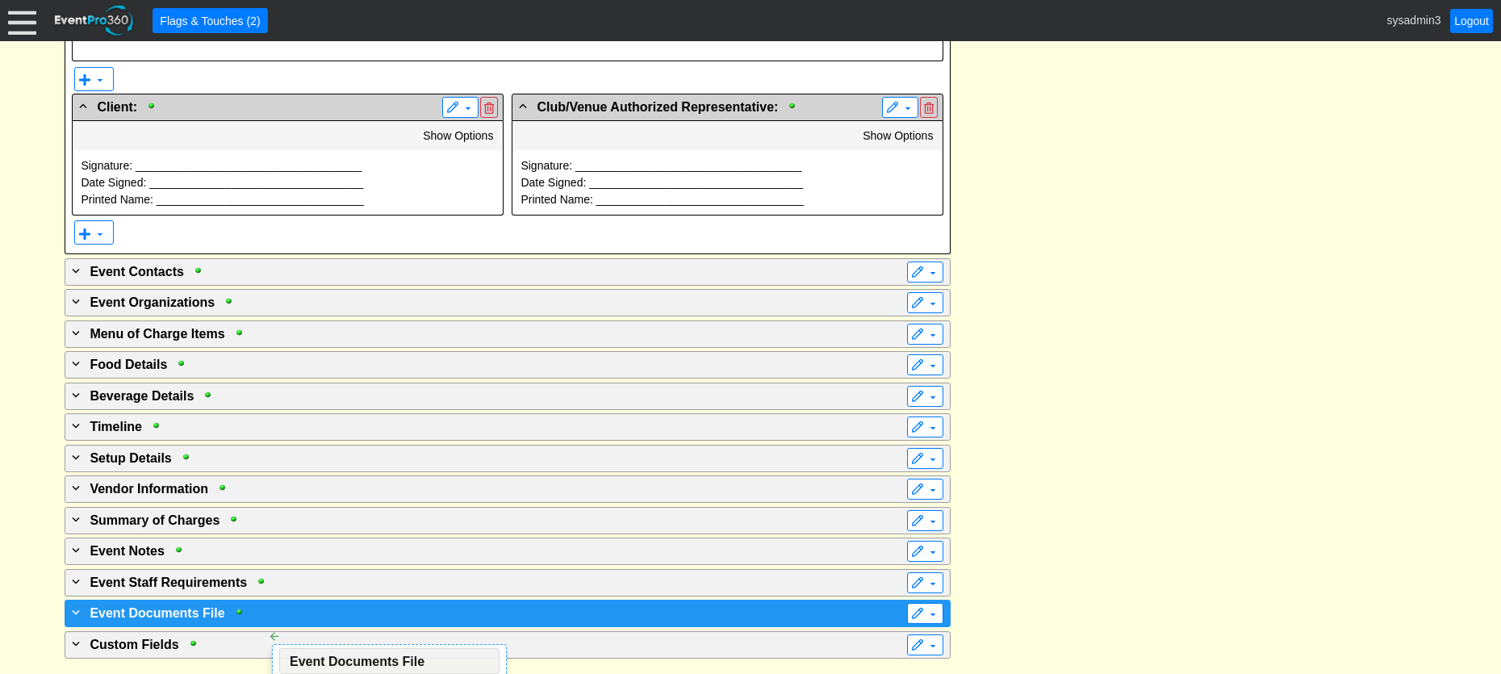
click at [253, 615] on div "+ Event Documents File" at bounding box center [475, 612] width 812 height 19
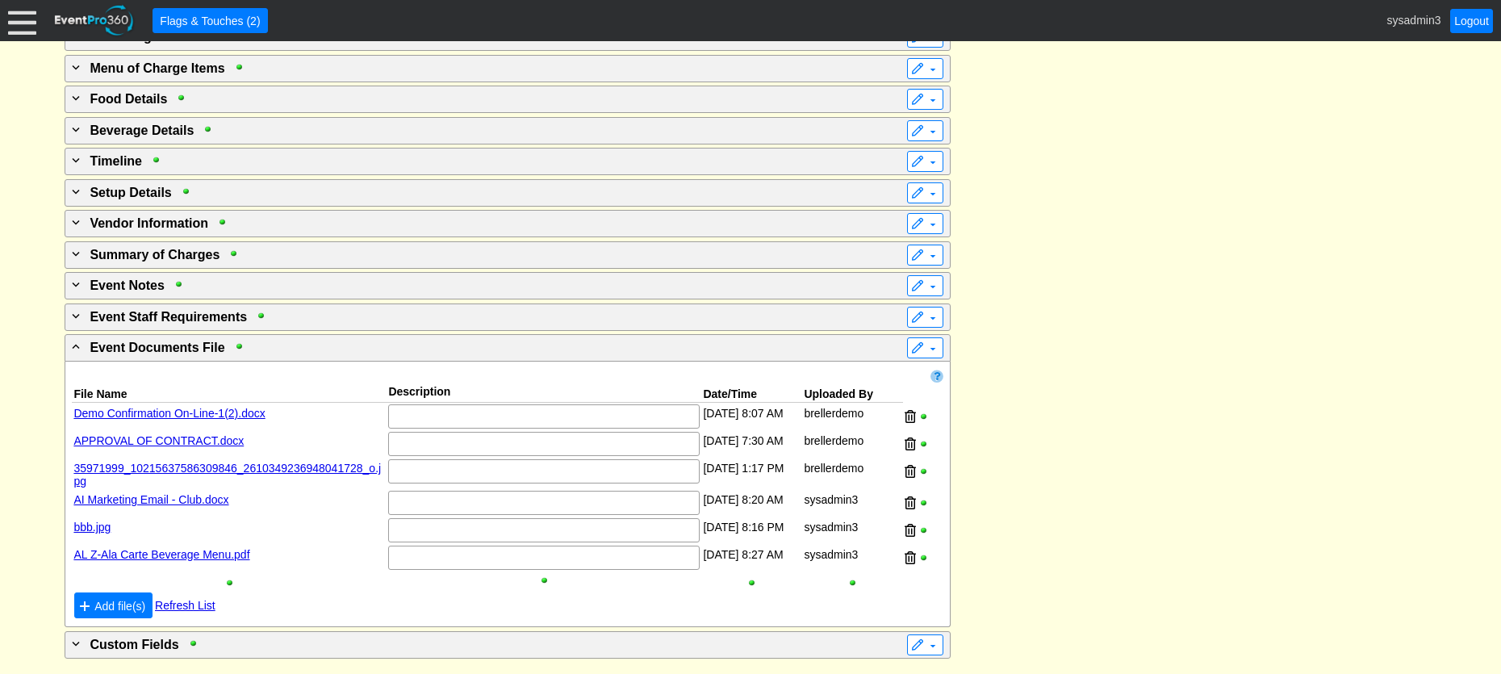
scroll to position [2950, 0]
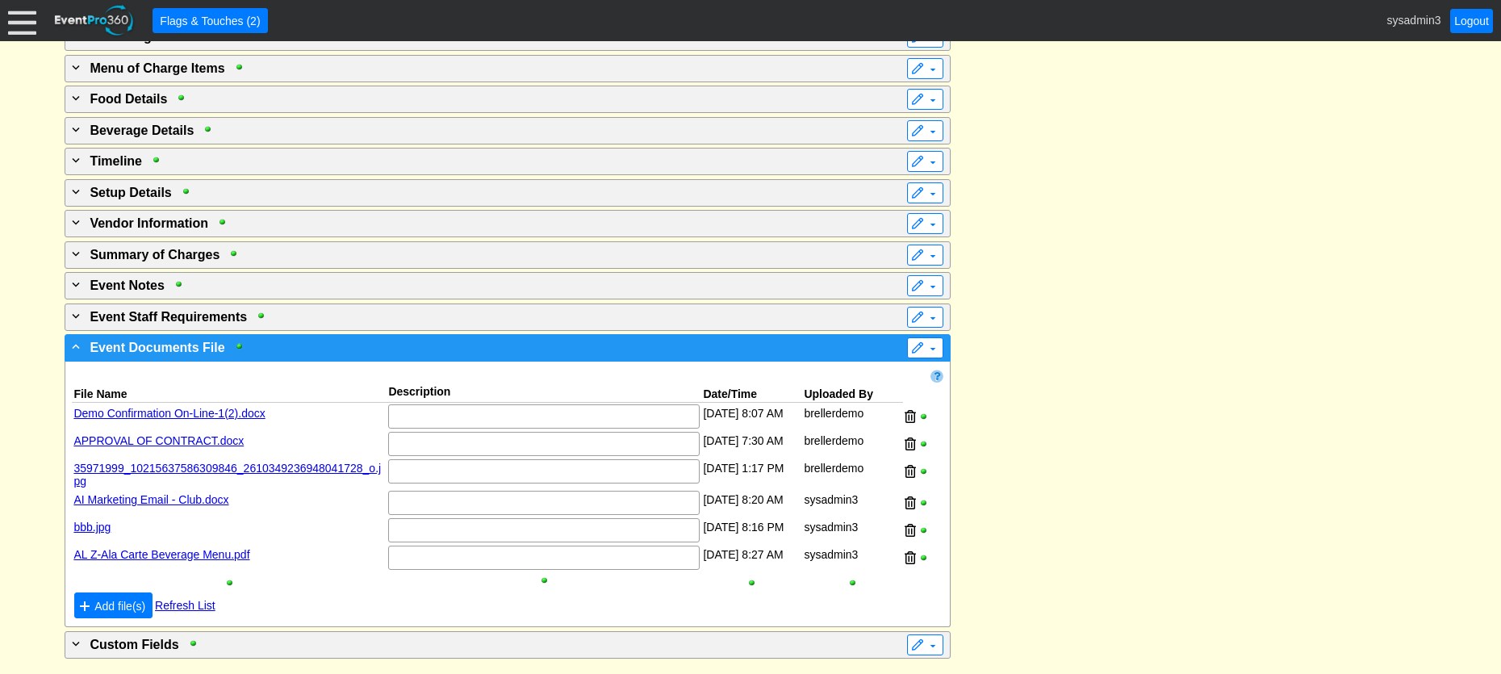
click at [496, 353] on div "- Event Documents File" at bounding box center [475, 346] width 812 height 19
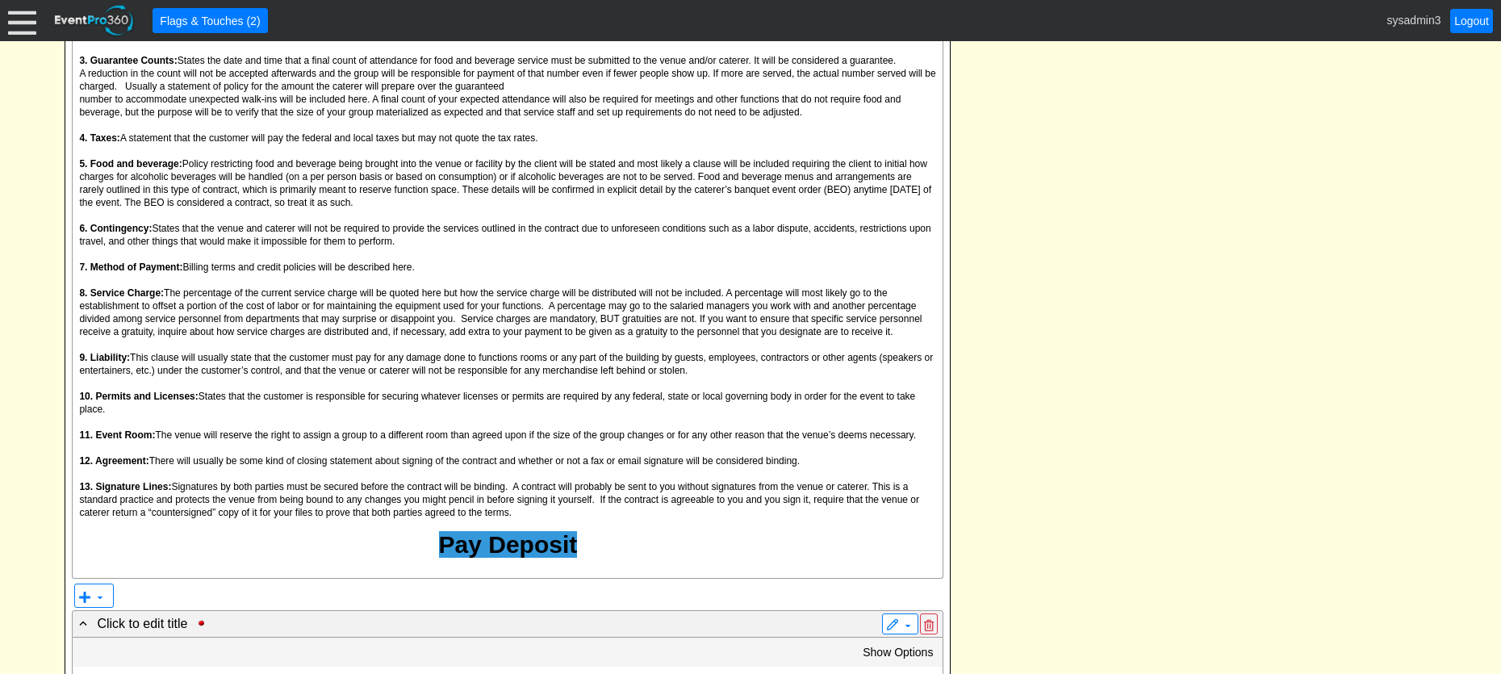
scroll to position [0, 0]
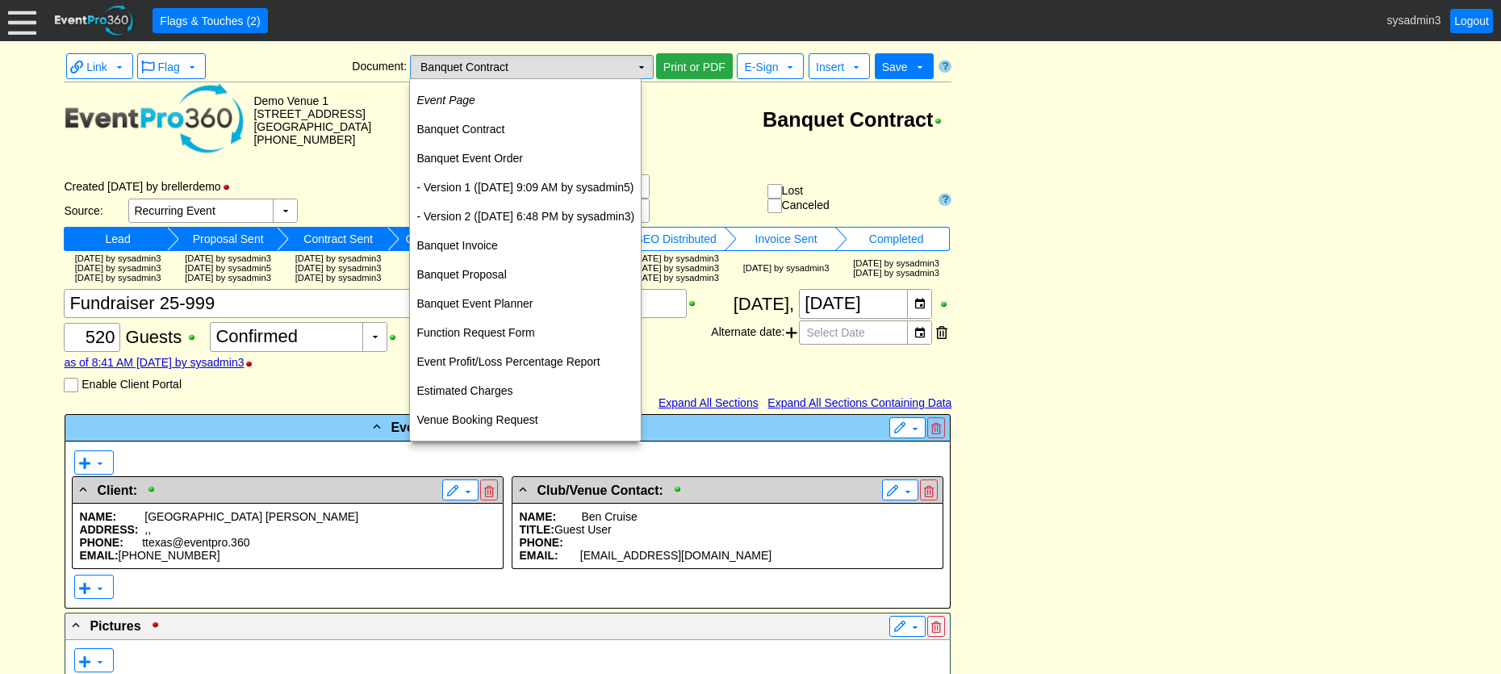
click at [640, 65] on td "▼" at bounding box center [641, 67] width 23 height 23
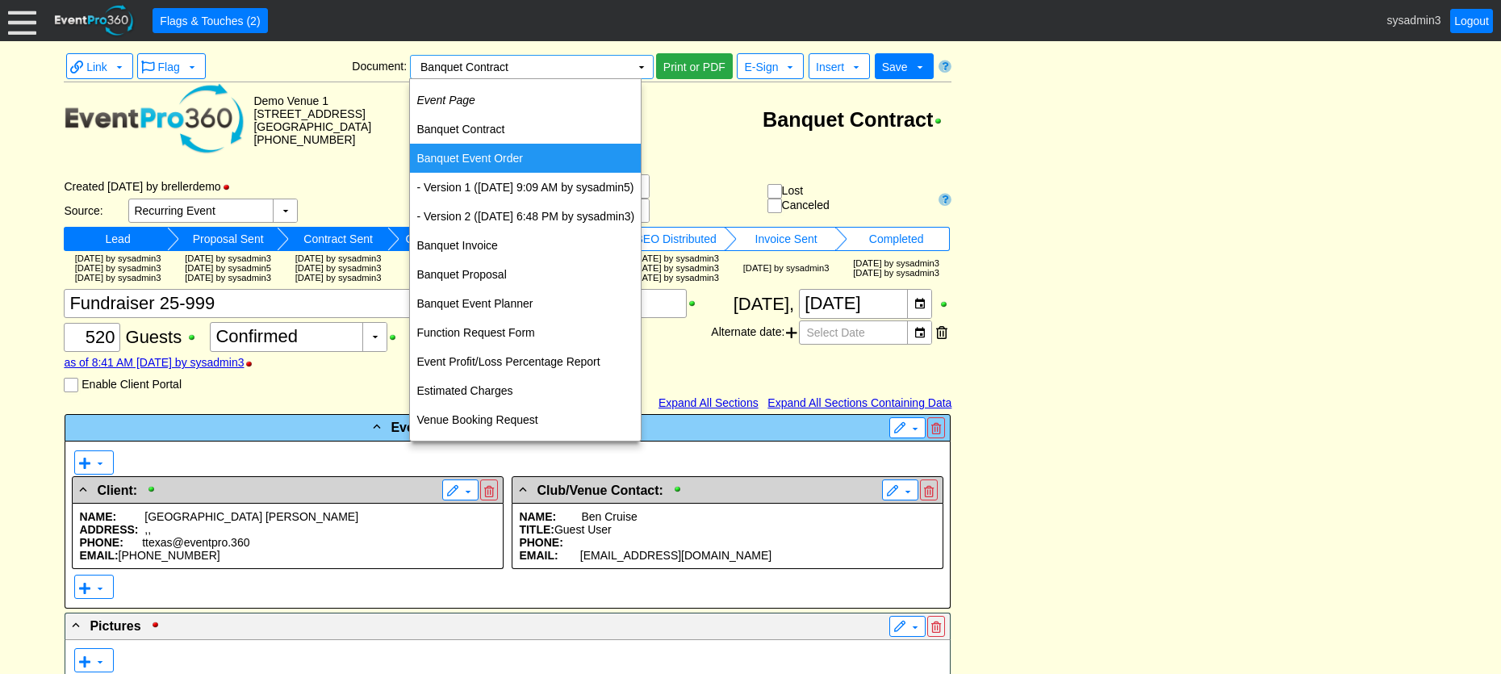
click at [463, 160] on td "Banquet Event Order" at bounding box center [525, 158] width 231 height 29
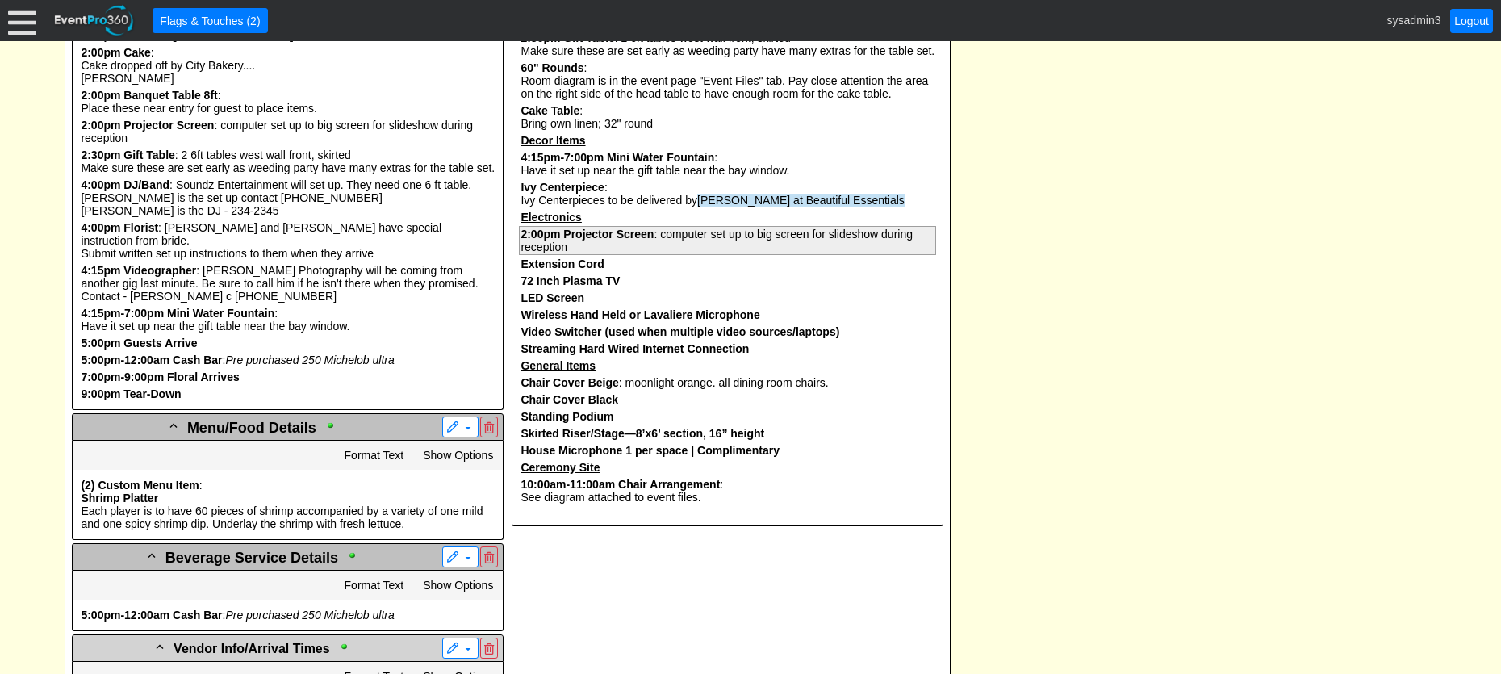
click at [639, 240] on b "Projector Screen" at bounding box center [608, 234] width 90 height 13
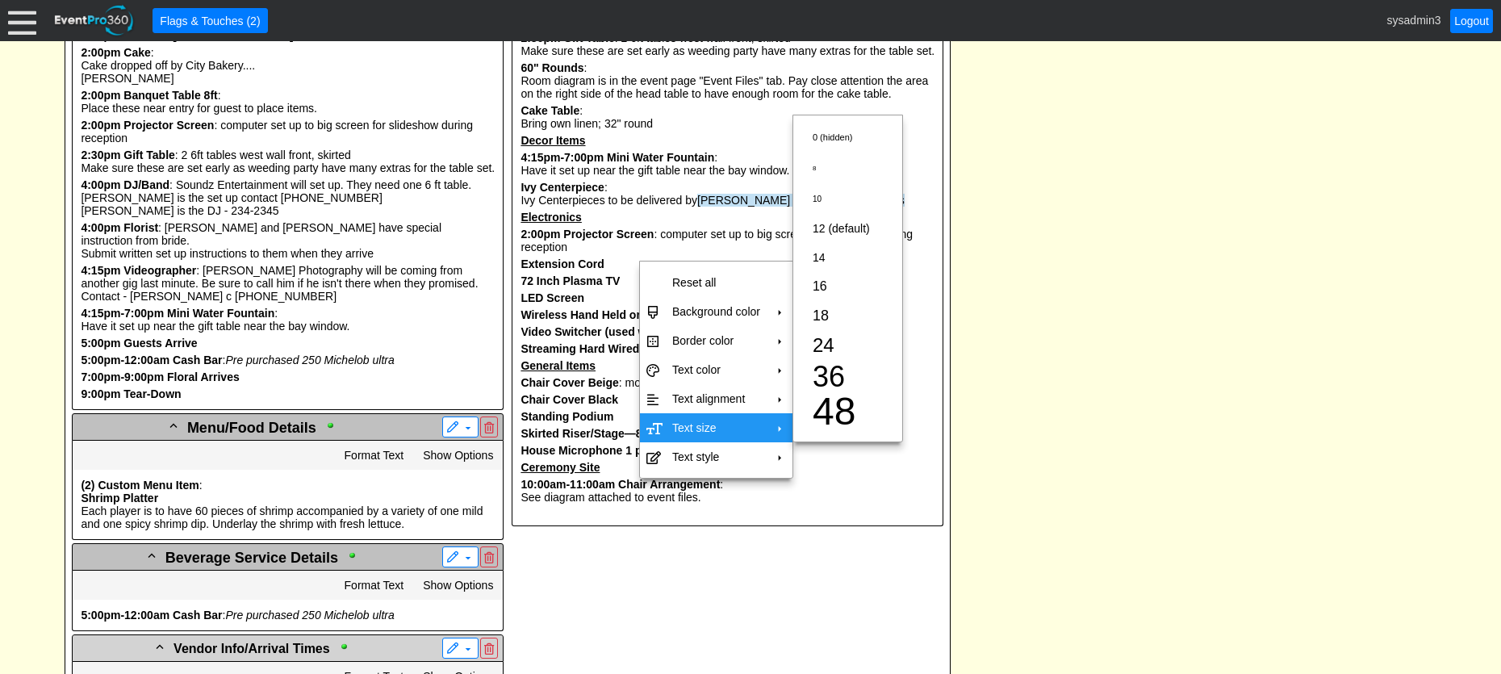
click at [698, 421] on td "Text size" at bounding box center [716, 427] width 101 height 29
click at [836, 371] on span "36" at bounding box center [829, 376] width 32 height 33
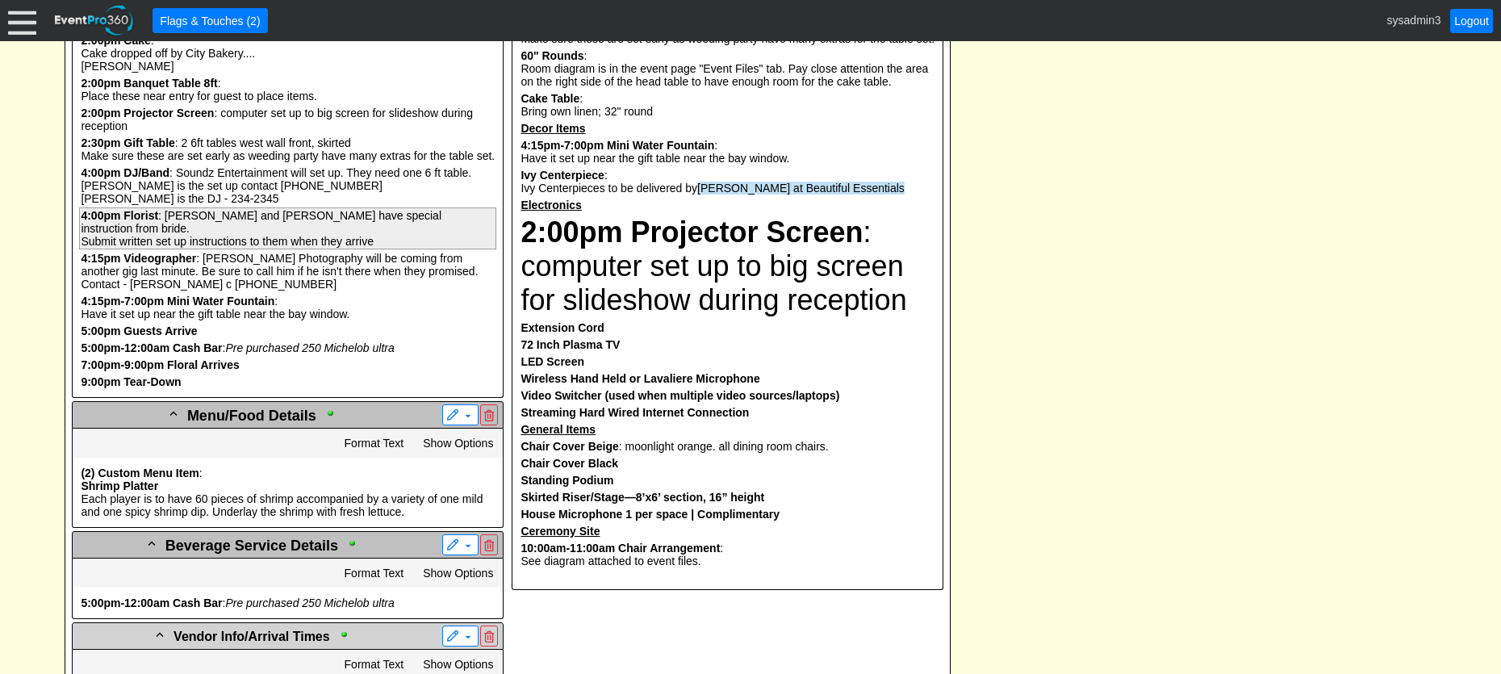
click at [190, 242] on pre "4:00pm Florist : Jane and Dave have special instruction from bride. Submit writ…" at bounding box center [287, 228] width 417 height 42
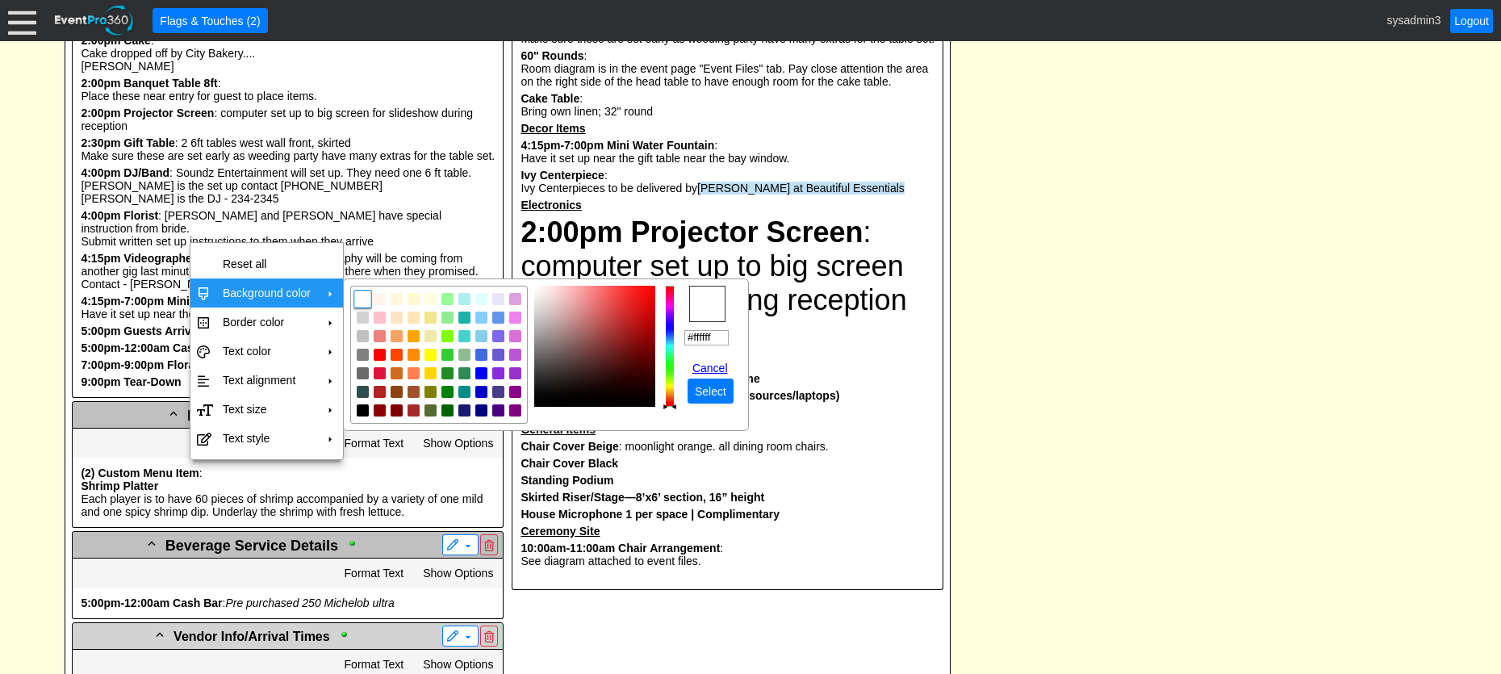
click at [266, 286] on td "Background color" at bounding box center [266, 292] width 101 height 29
click at [417, 338] on img "focusNode" at bounding box center [413, 336] width 15 height 15
type input "#ffa500"
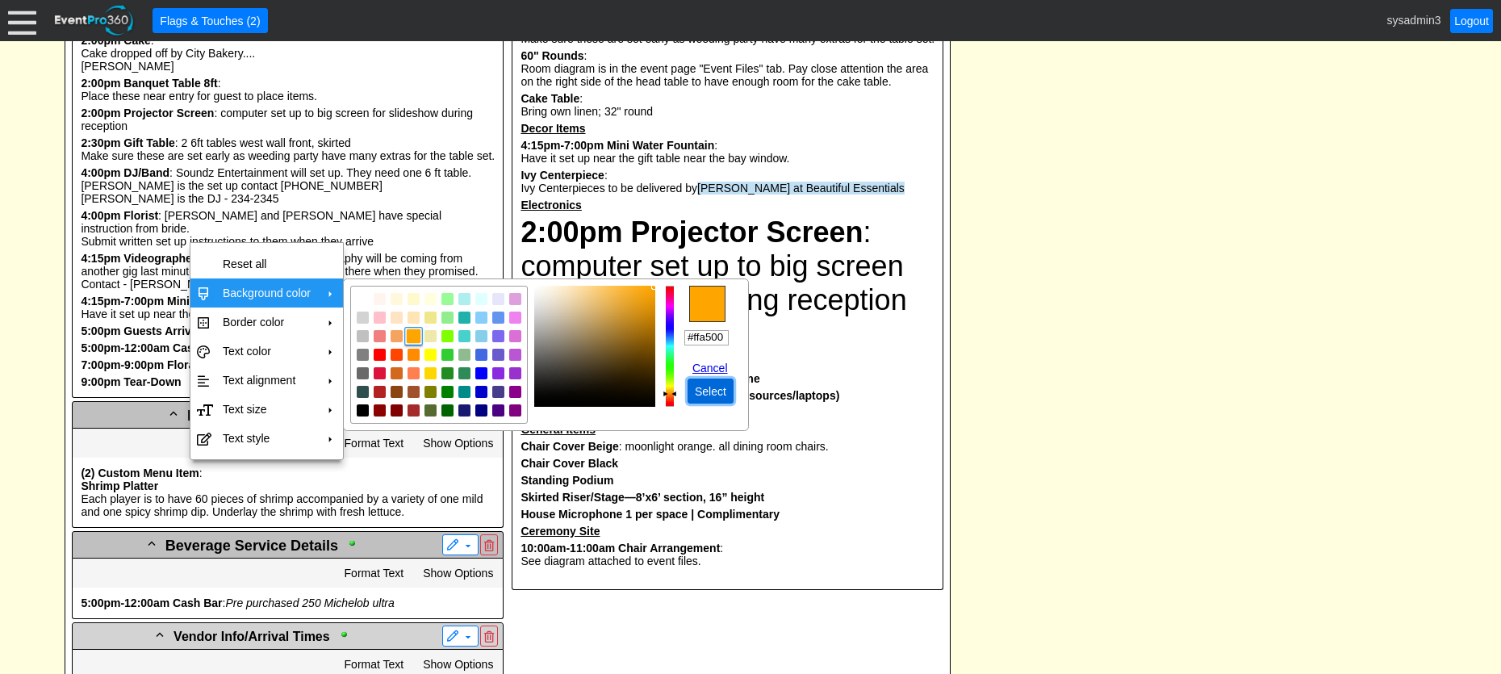
click at [712, 390] on span "Select" at bounding box center [711, 391] width 38 height 16
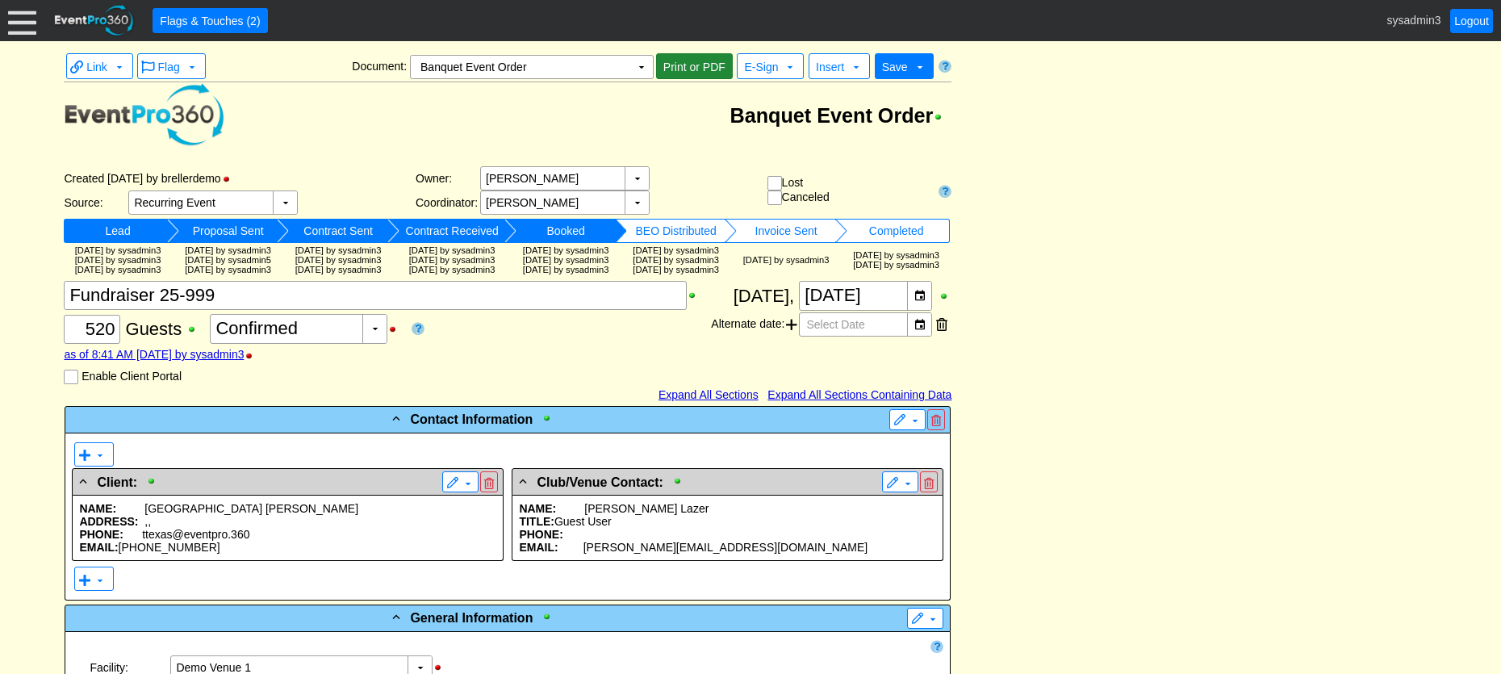
click at [687, 63] on span "Print or PDF" at bounding box center [694, 67] width 69 height 16
click at [650, 68] on td "▼" at bounding box center [641, 67] width 23 height 23
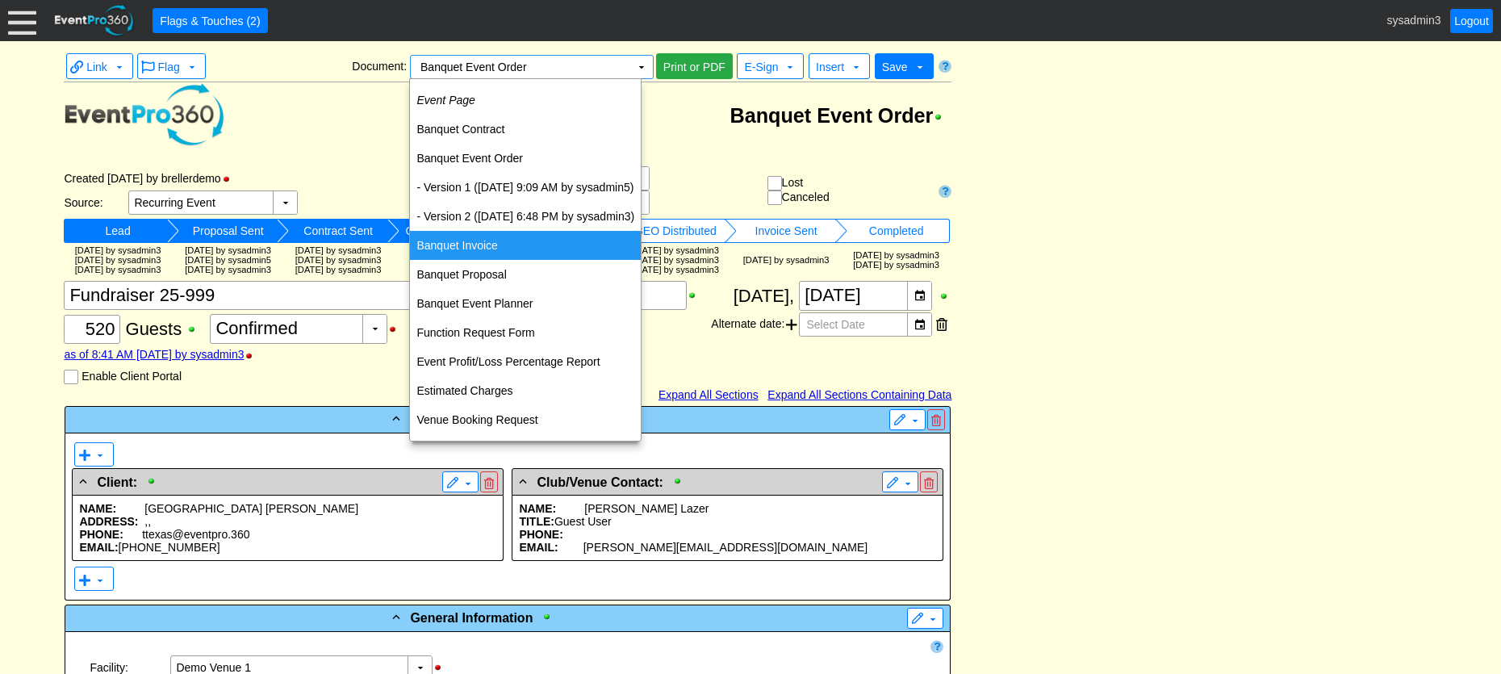
click at [477, 247] on td "Banquet Invoice" at bounding box center [525, 245] width 231 height 29
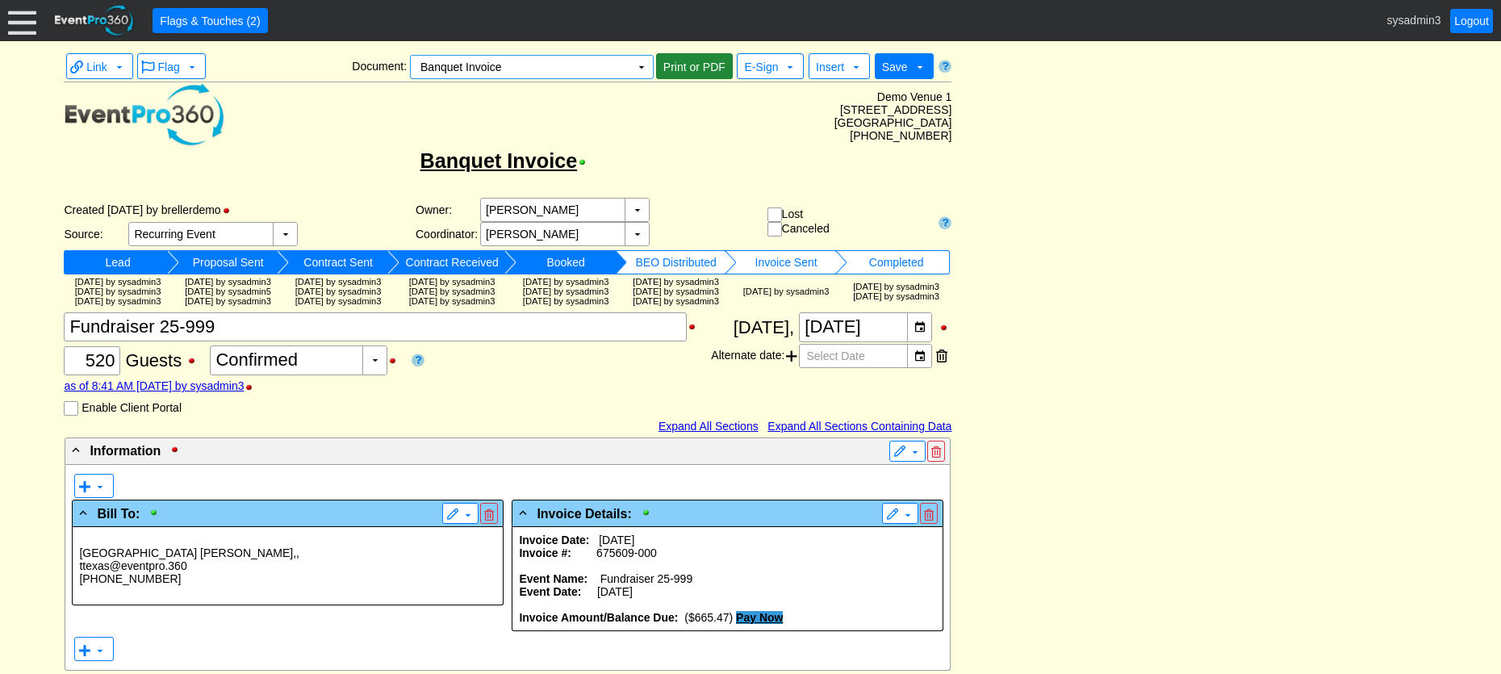
click at [698, 65] on span "Print or PDF" at bounding box center [694, 67] width 69 height 16
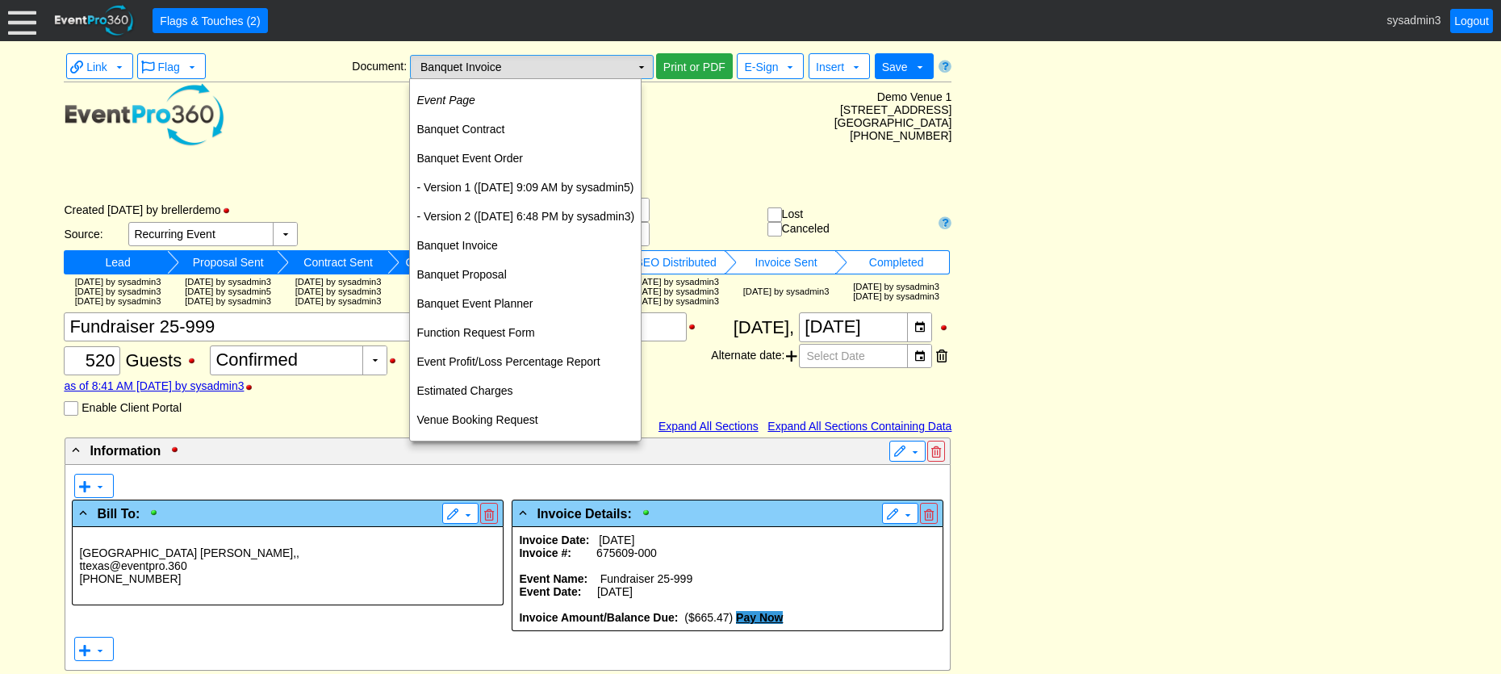
click at [633, 61] on td "▼" at bounding box center [641, 67] width 23 height 23
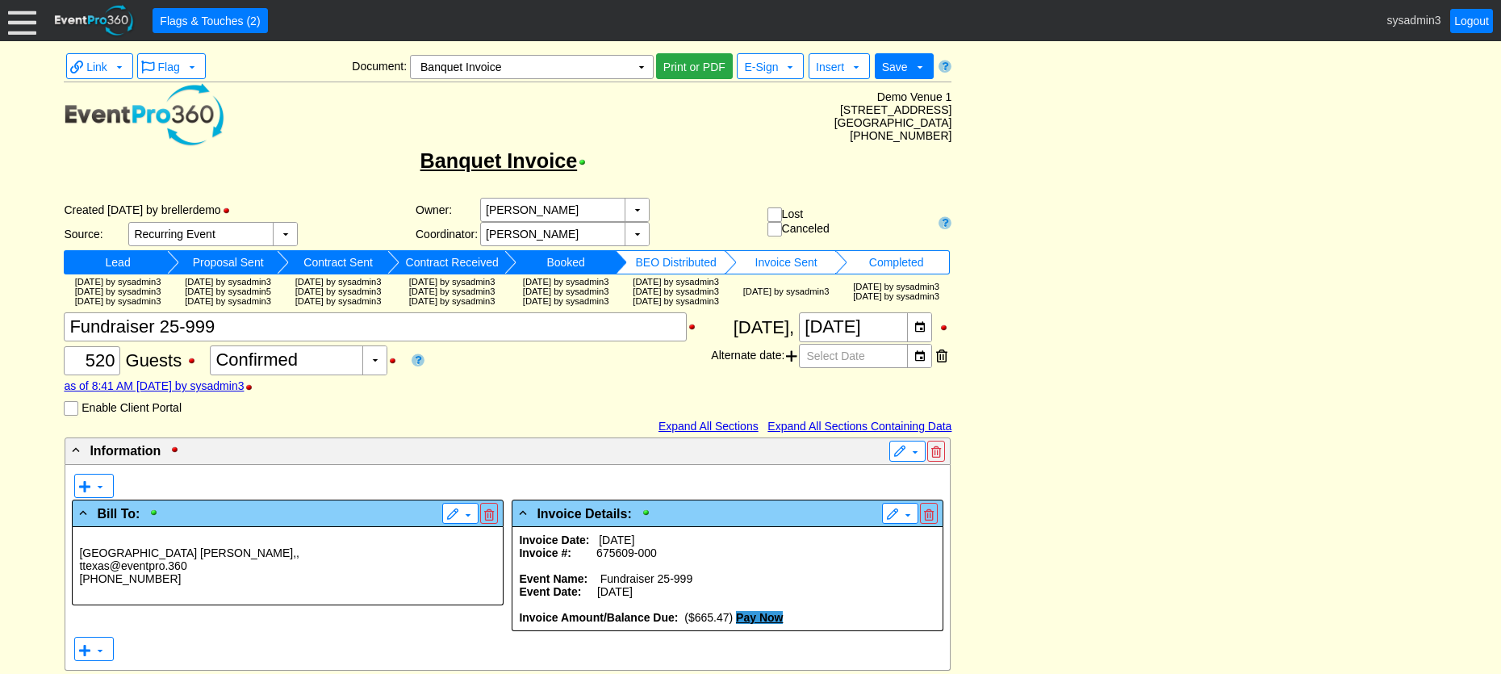
drag, startPoint x: 654, startPoint y: 119, endPoint x: 617, endPoint y: 118, distance: 36.3
click at [617, 118] on td "Demo Venue 1 8525 Univeristy Blvd. Berrien Springs, MI 49104 (269) 471-3563" at bounding box center [588, 115] width 726 height 67
click at [472, 131] on td "Demo Venue 1 8525 Univeristy Blvd. Berrien Springs, MI 49104 (269) 471-3563" at bounding box center [588, 115] width 726 height 67
click at [596, 72] on td "Banquet Invoice Χ" at bounding box center [520, 67] width 219 height 23
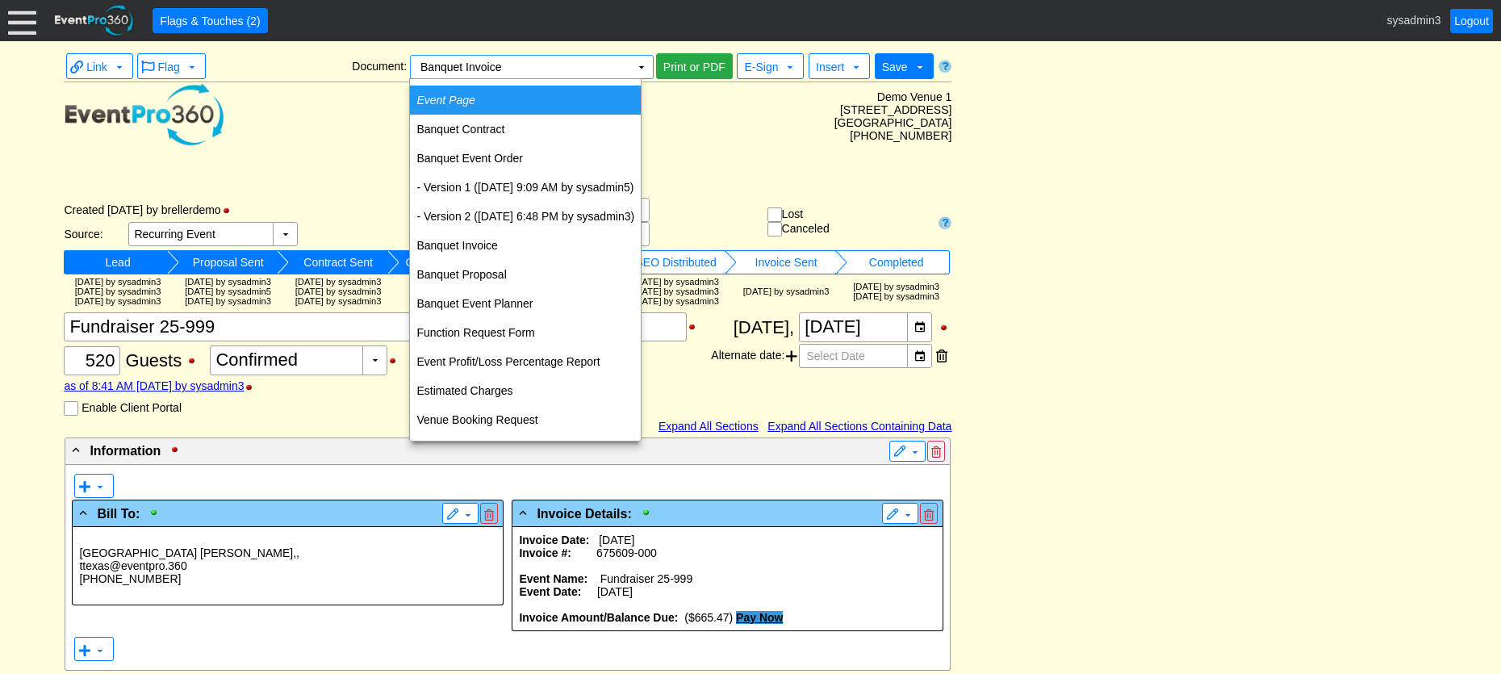
click at [491, 103] on td "Event Page" at bounding box center [525, 100] width 231 height 29
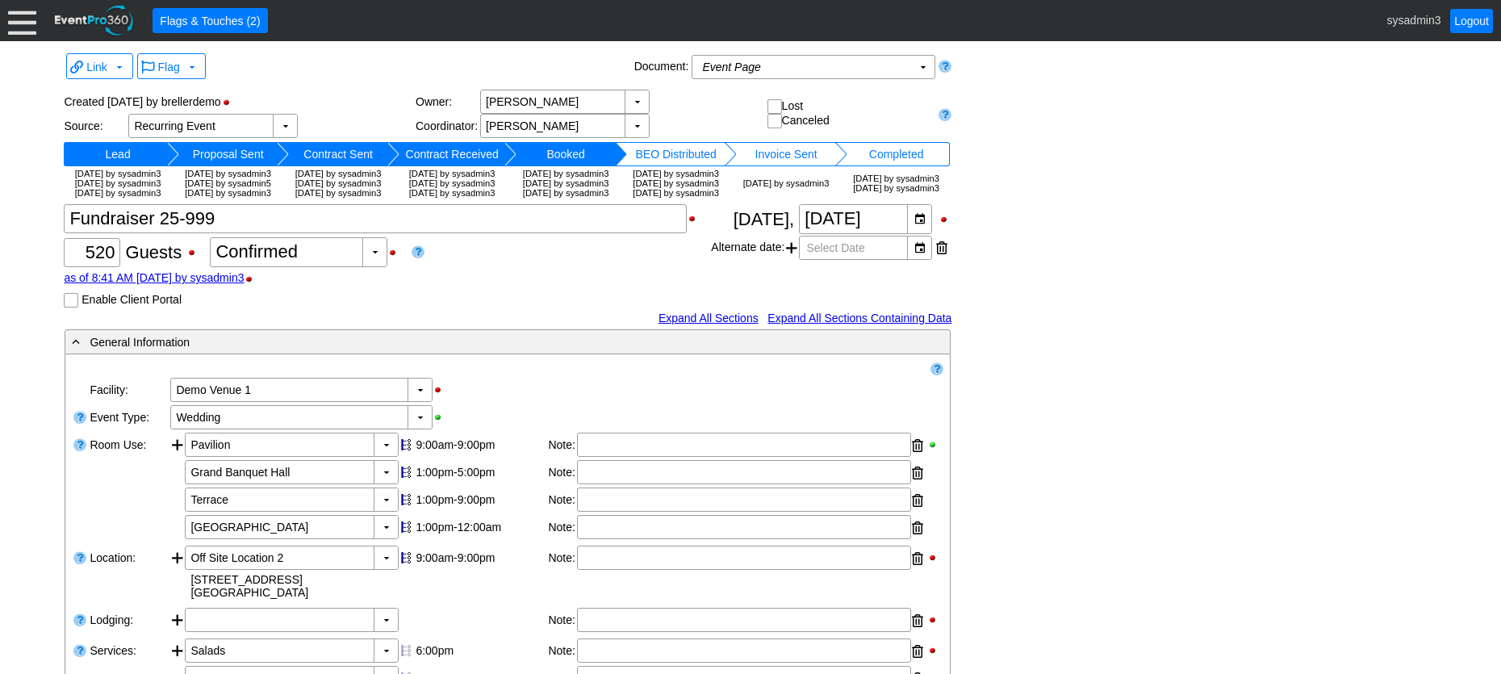
click at [27, 23] on div at bounding box center [22, 20] width 28 height 28
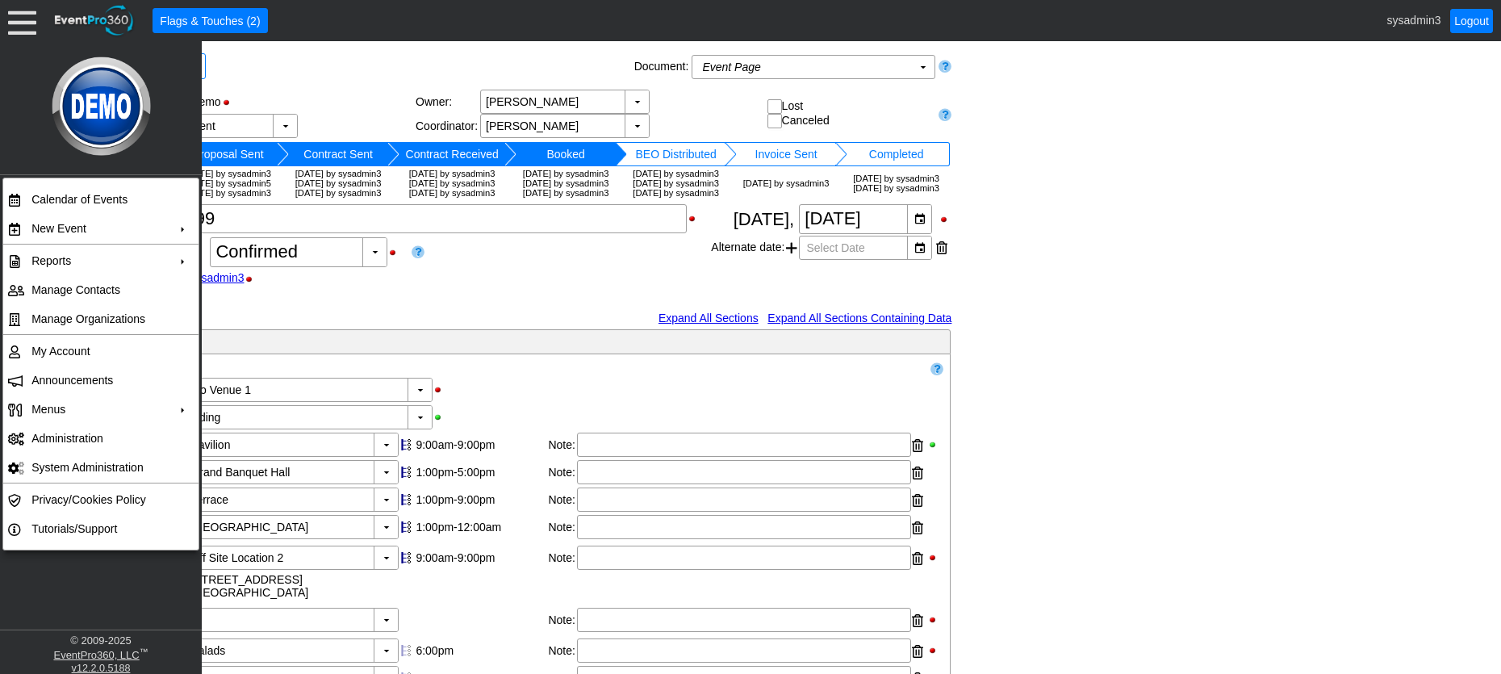
click at [315, 71] on div "Flag ▼" at bounding box center [383, 67] width 495 height 31
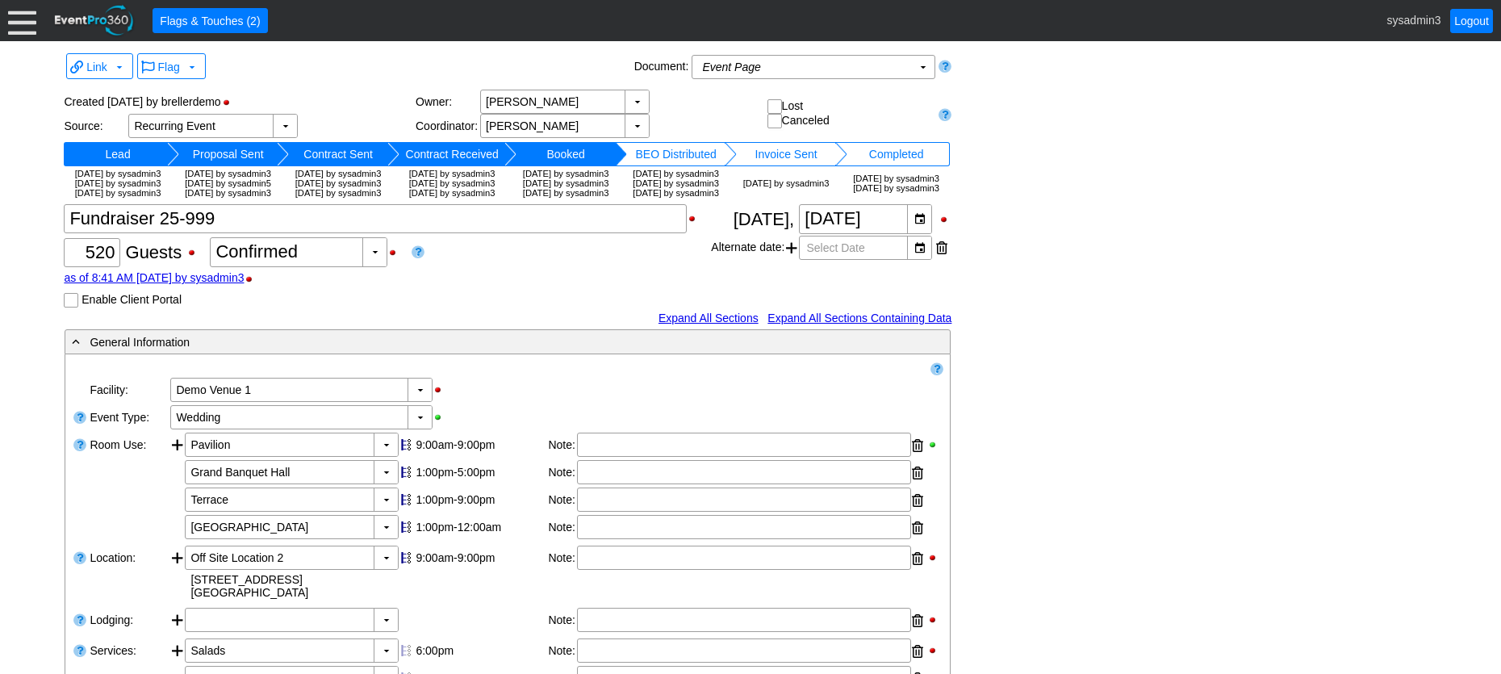
click at [21, 19] on div at bounding box center [22, 20] width 28 height 28
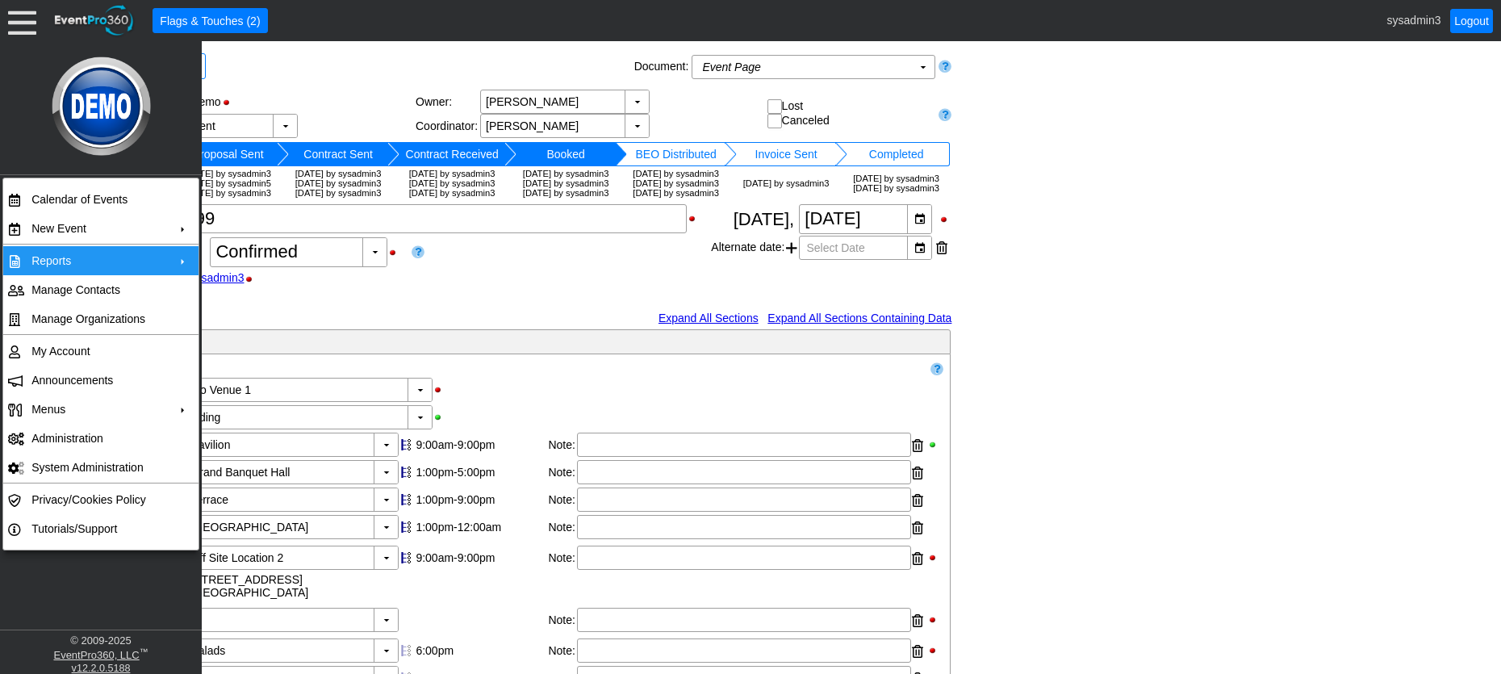
click at [79, 257] on td "Reports" at bounding box center [97, 260] width 144 height 29
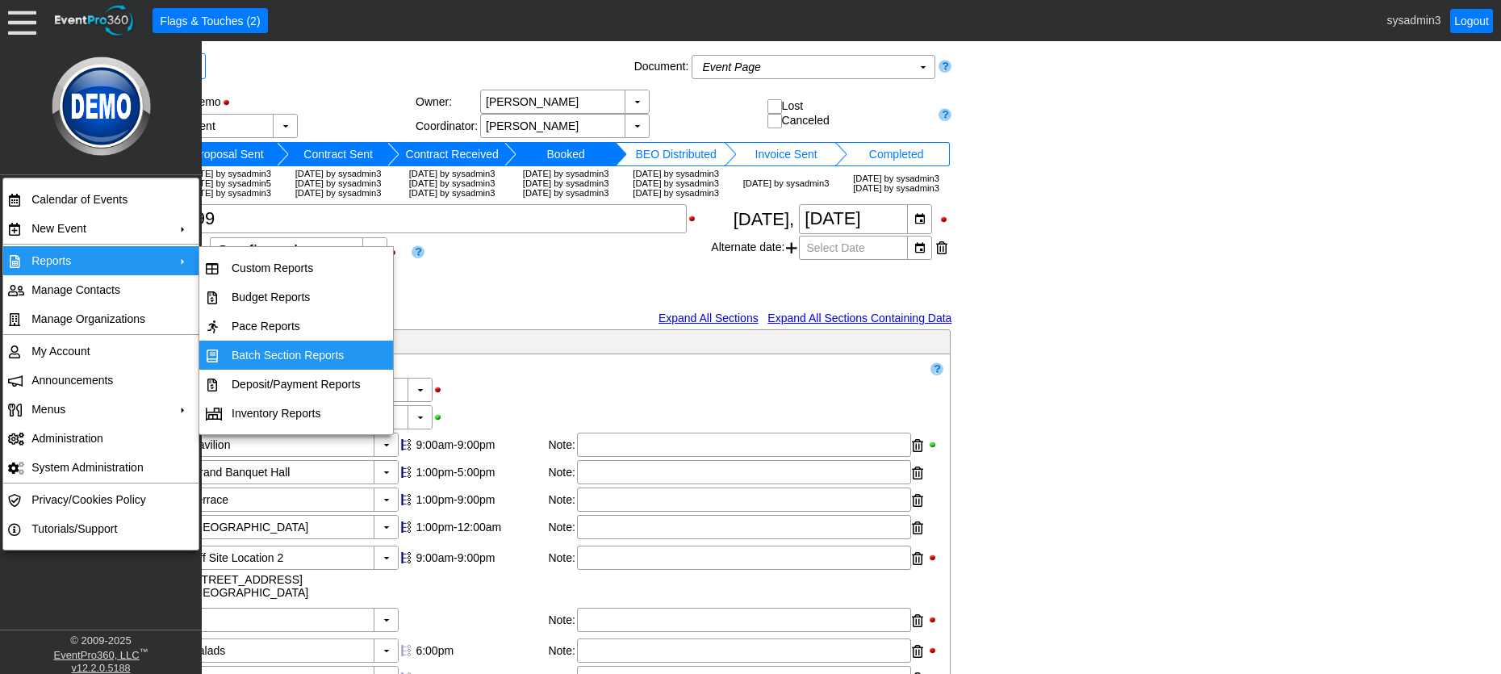
click at [295, 354] on td "Batch Section Reports" at bounding box center [296, 355] width 142 height 29
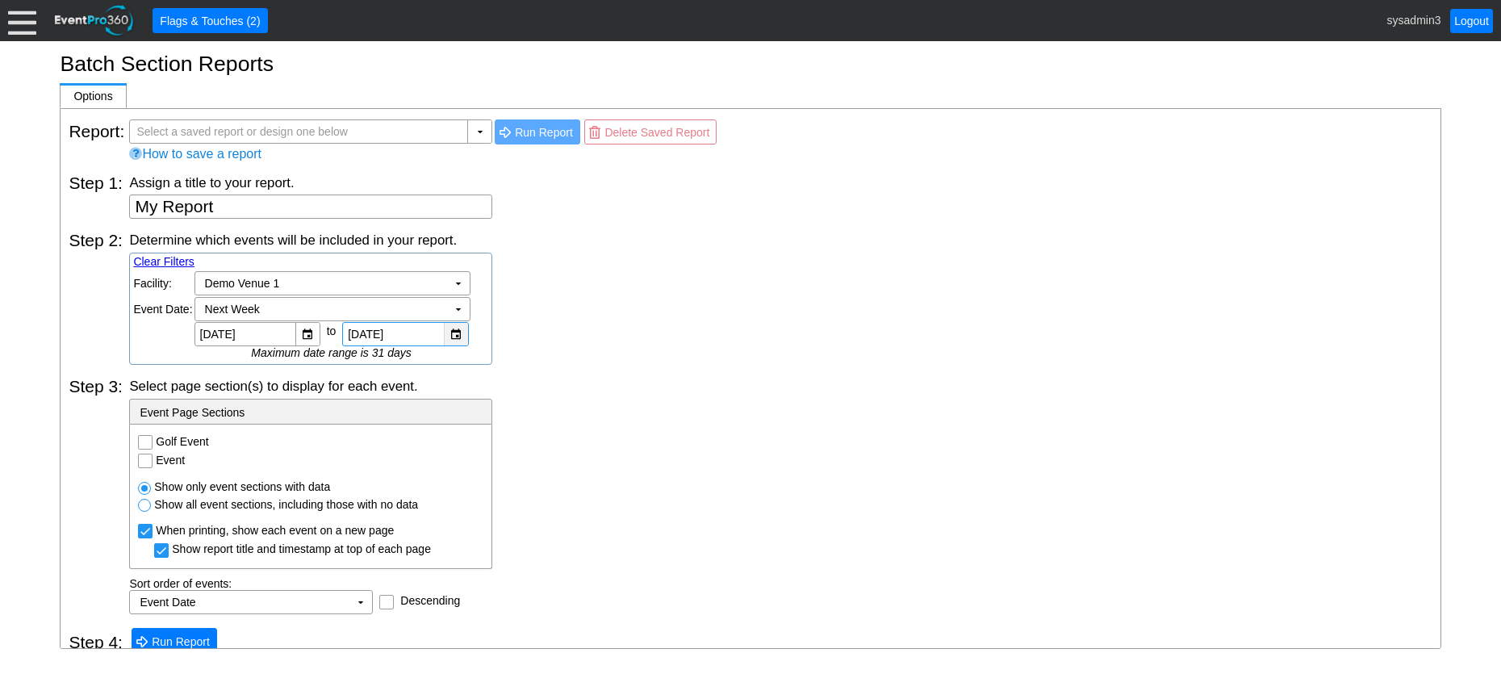
click at [452, 332] on div "▼" at bounding box center [456, 334] width 24 height 23
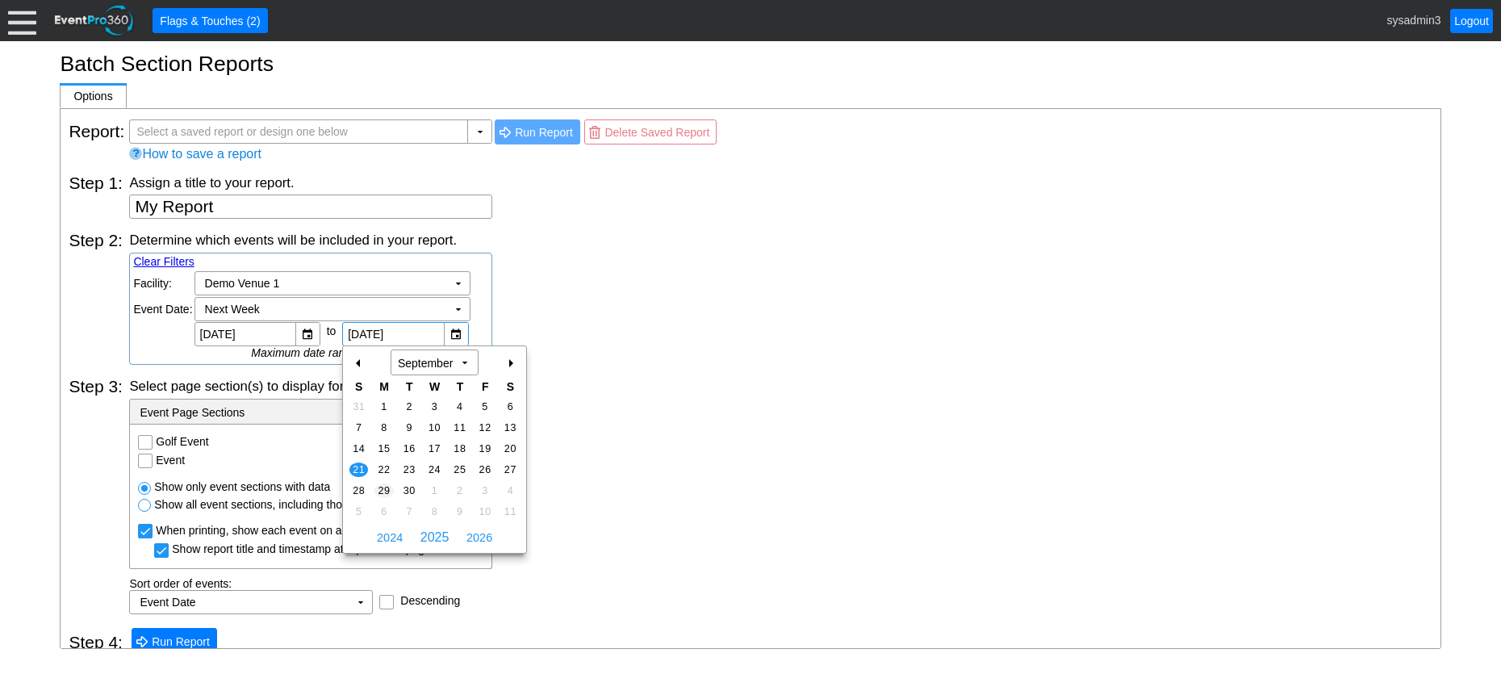
click at [385, 488] on span "29" at bounding box center [383, 490] width 19 height 15
type input "[DATE]"
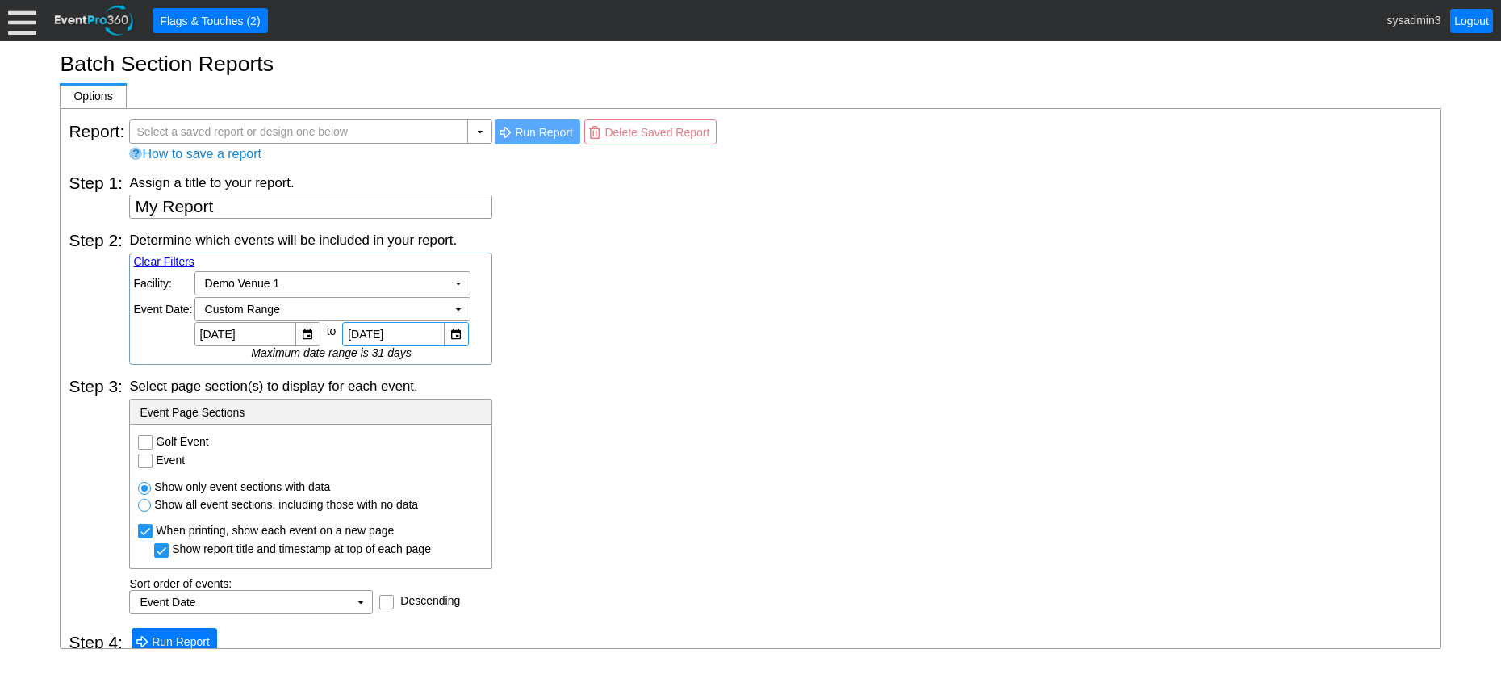
scroll to position [16, 0]
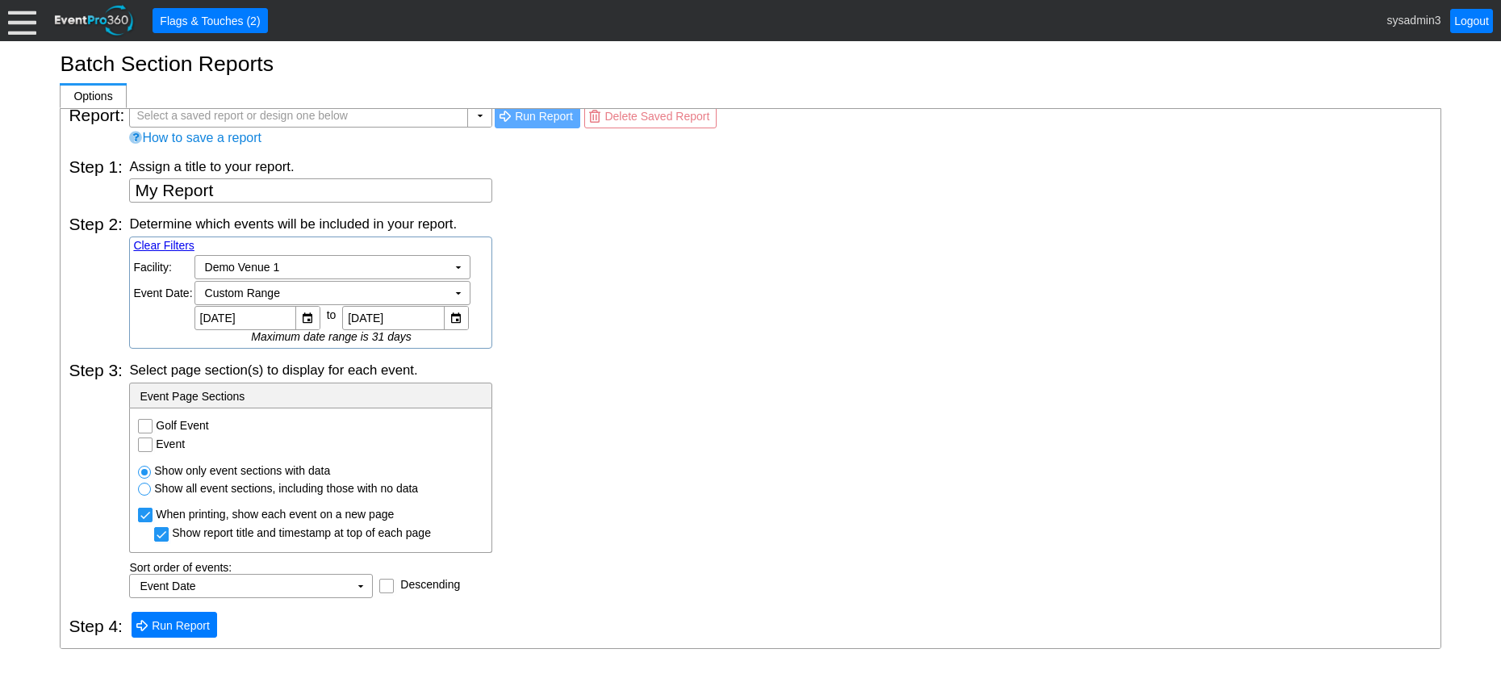
click at [145, 445] on input "Event" at bounding box center [147, 446] width 16 height 16
checkbox input "true"
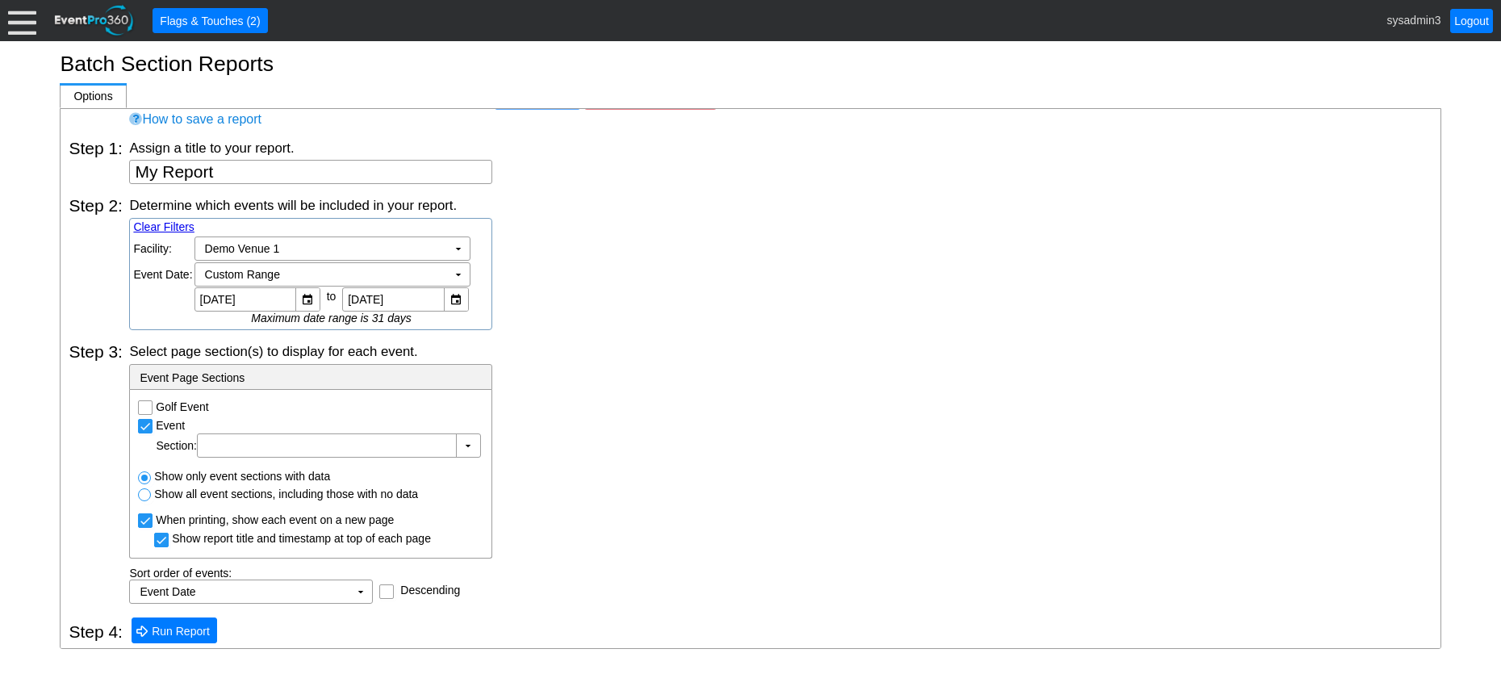
scroll to position [40, 0]
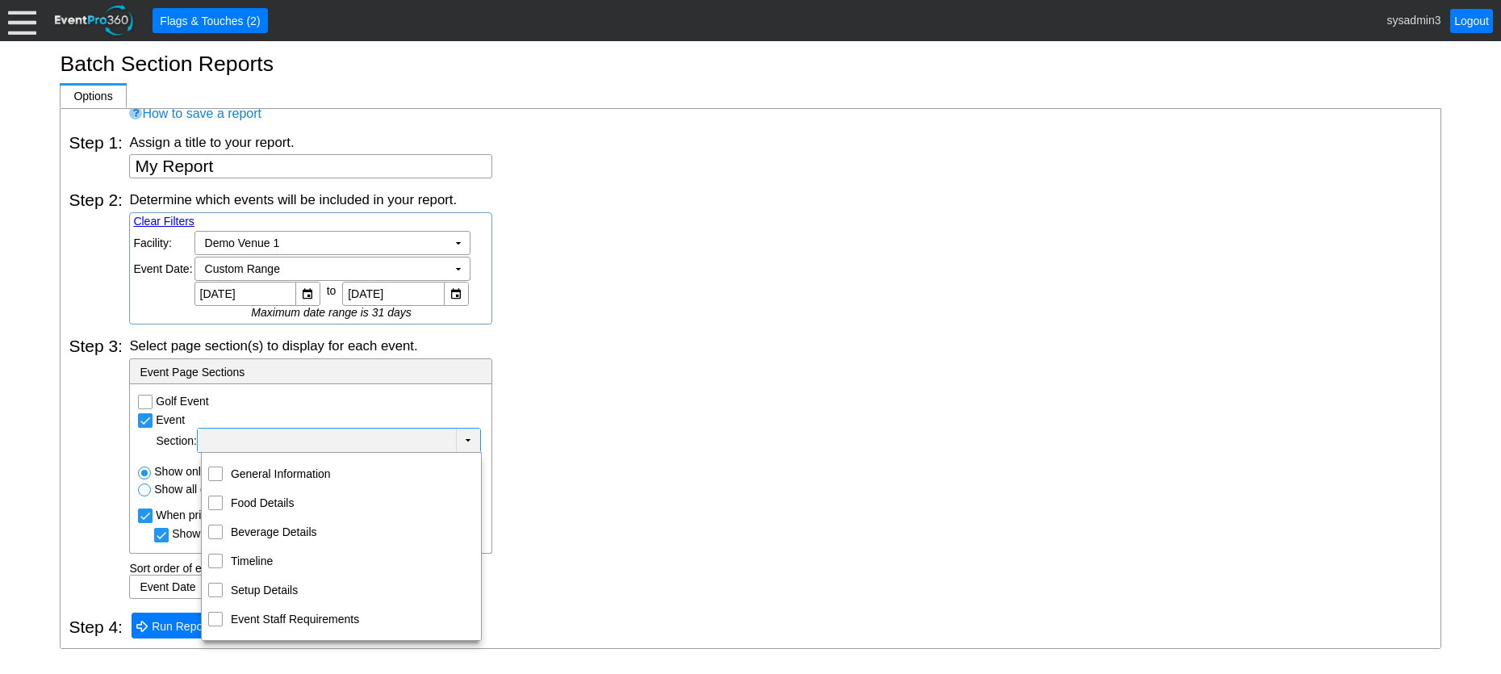
click at [471, 437] on td "▼" at bounding box center [468, 439] width 24 height 23
click at [217, 583] on input "Setup Details" at bounding box center [215, 588] width 10 height 10
checkbox input "true"
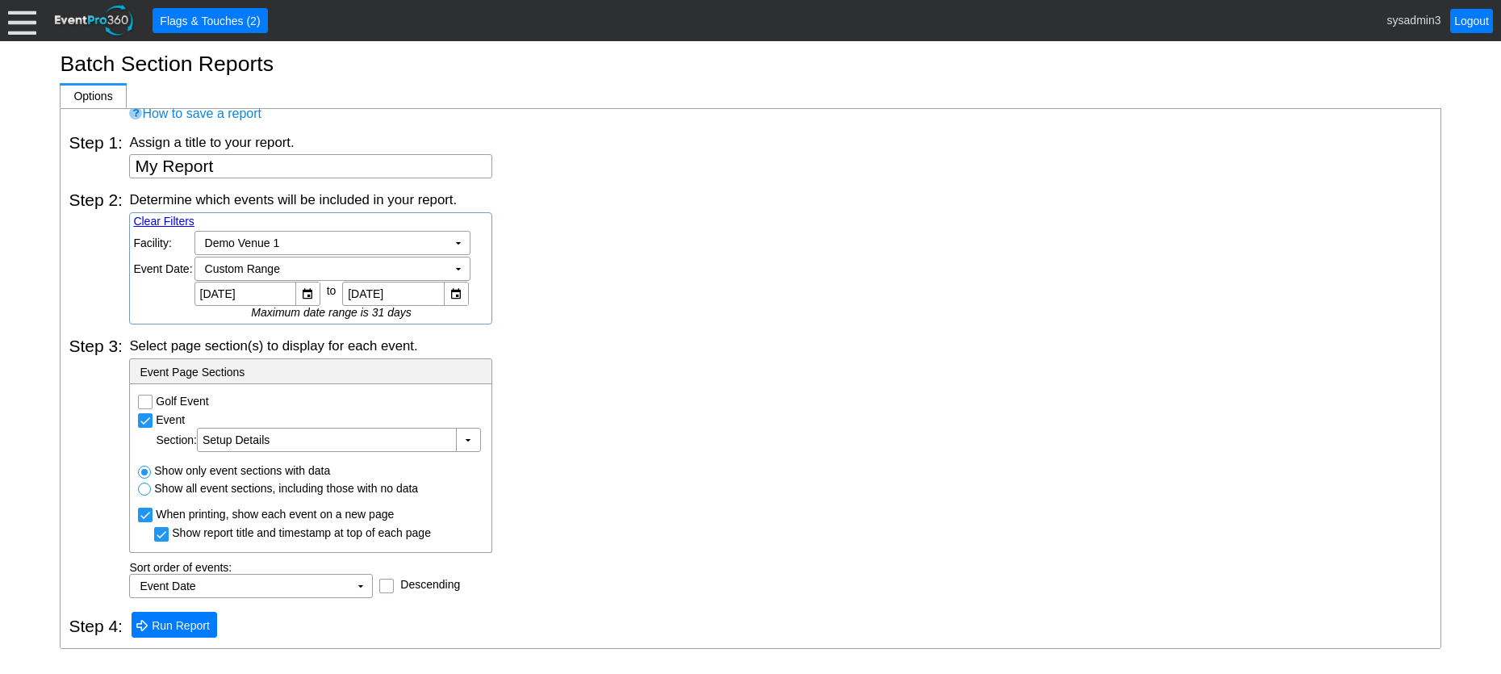
click at [577, 379] on div "Select page section(s) to display for each event. - Event Page Sections Golf Ev…" at bounding box center [780, 466] width 1302 height 261
click at [175, 619] on span "Run Report" at bounding box center [180, 625] width 65 height 16
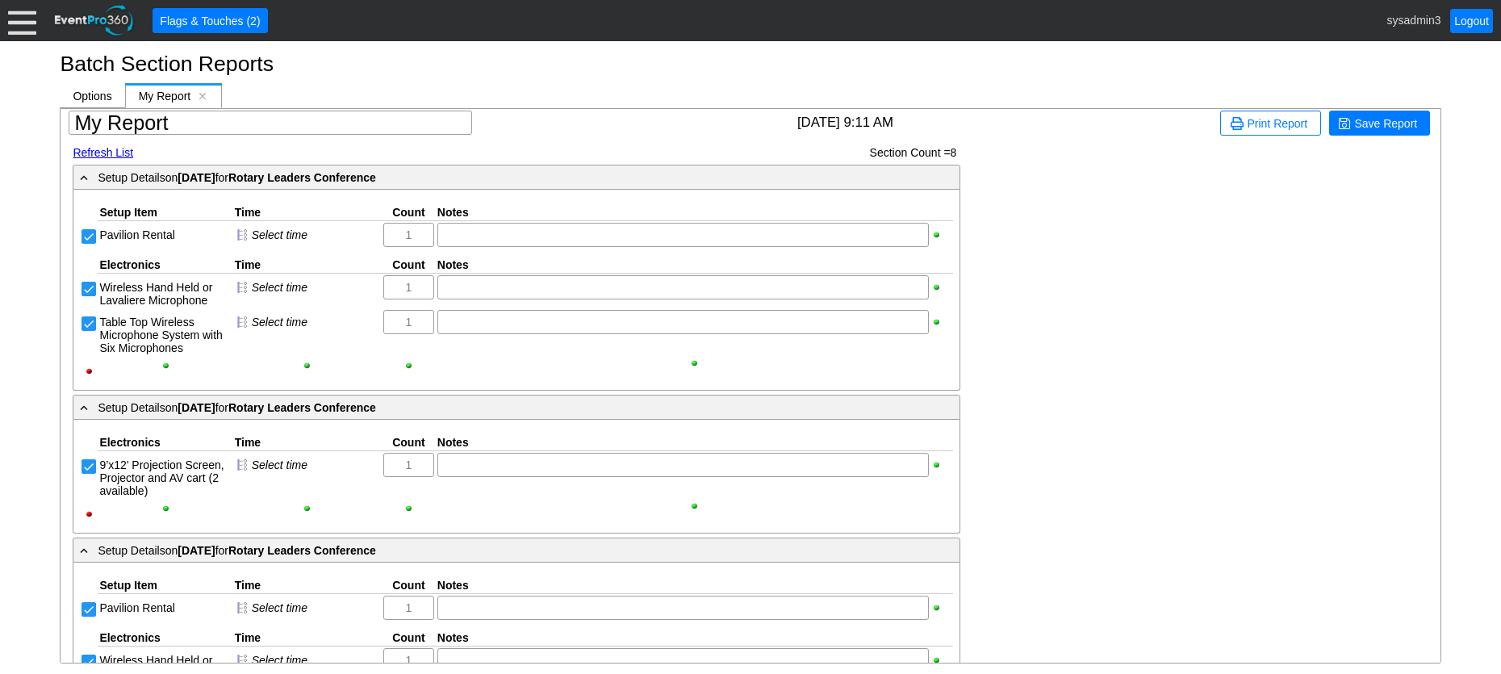
scroll to position [0, 0]
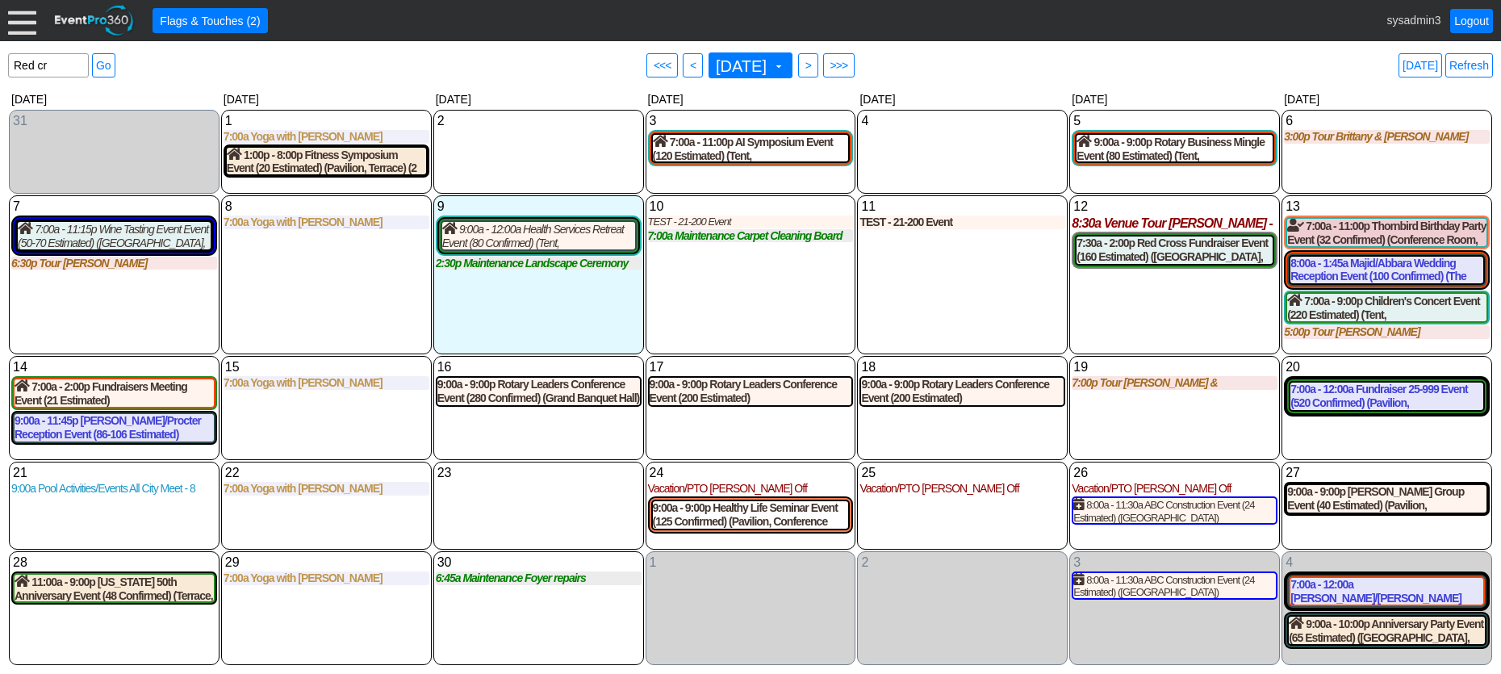
select select "2"
click at [1396, 403] on div "7:00a - 12:00a Fundraiser 25-999 Event (520 Confirmed) (Pavilion, [GEOGRAPHIC_D…" at bounding box center [1386, 395] width 193 height 27
click at [218, 23] on span "Flags & Touches (2)" at bounding box center [210, 21] width 107 height 16
click at [1469, 60] on link "Refresh" at bounding box center [1469, 65] width 48 height 24
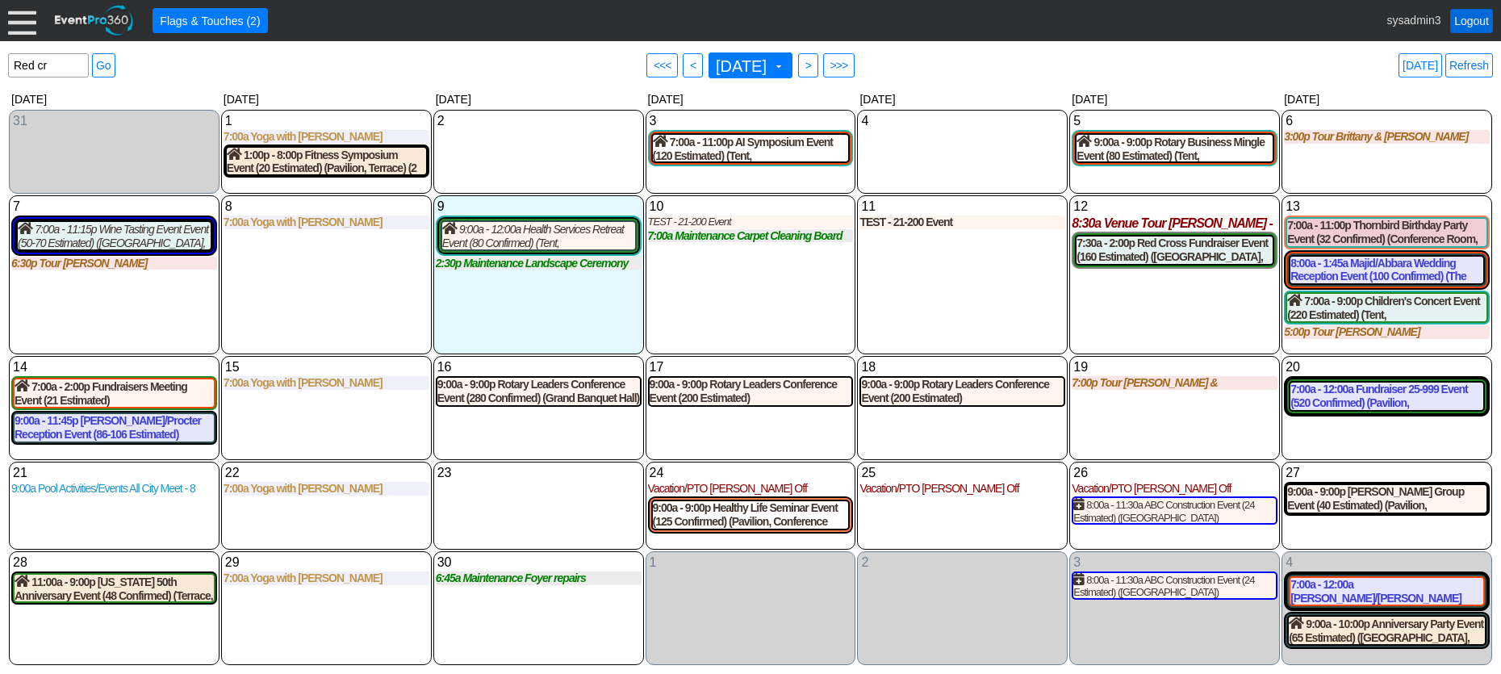
click at [1471, 19] on link "Logout" at bounding box center [1471, 21] width 43 height 24
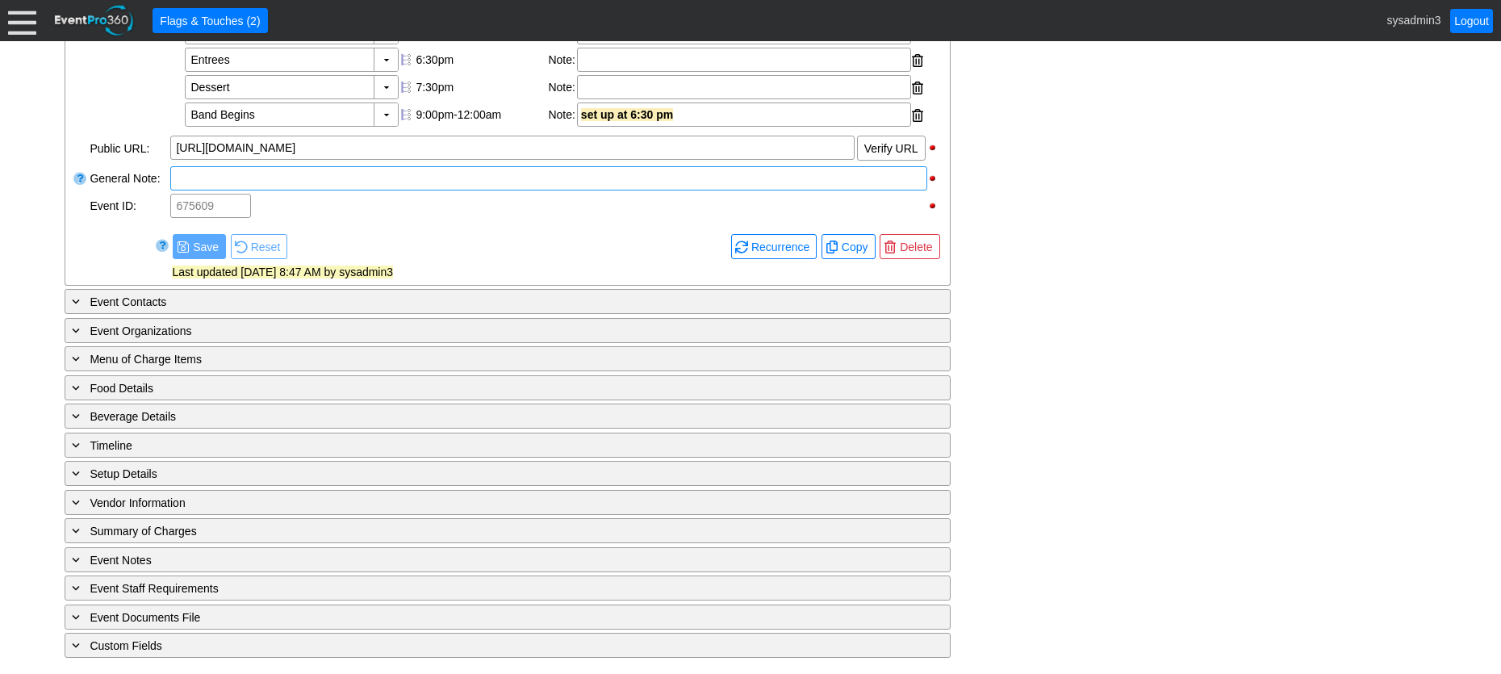
scroll to position [647, 0]
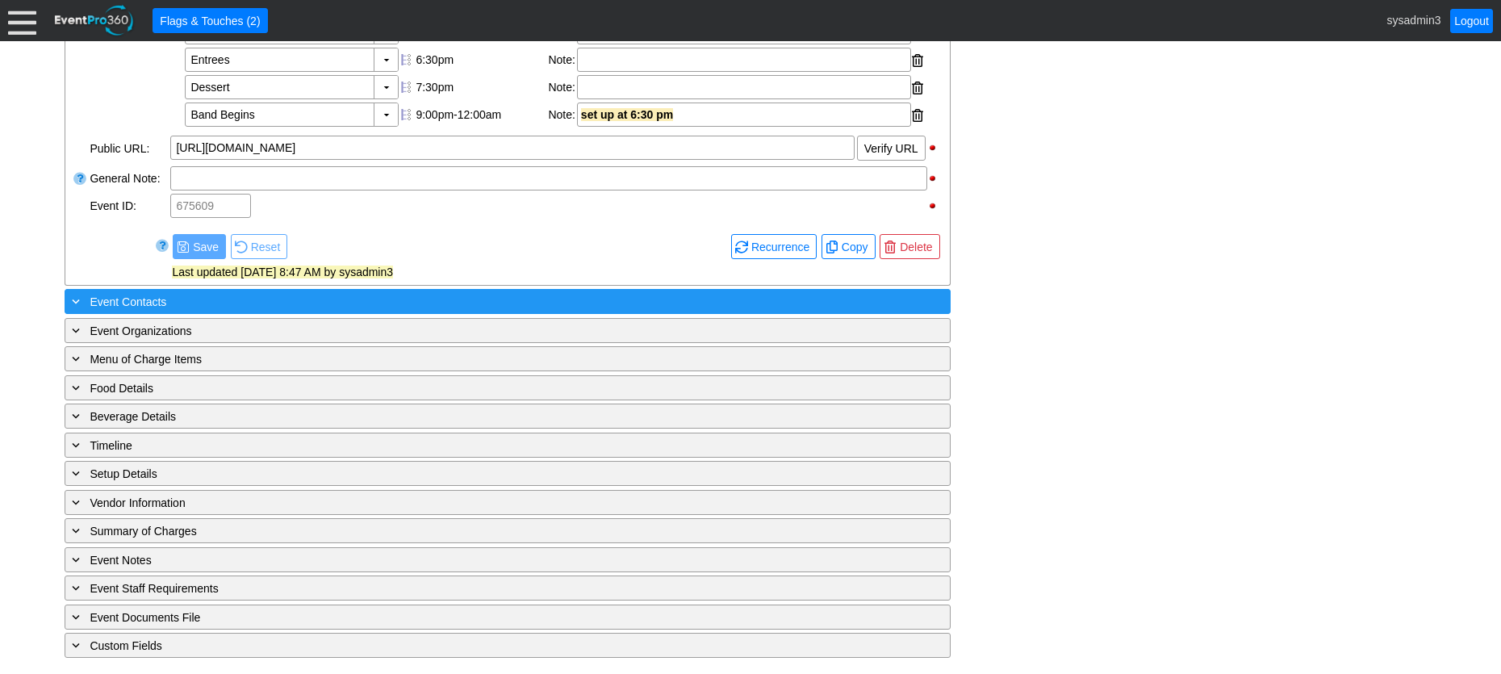
click at [304, 298] on div "+ Event Contacts" at bounding box center [475, 301] width 812 height 19
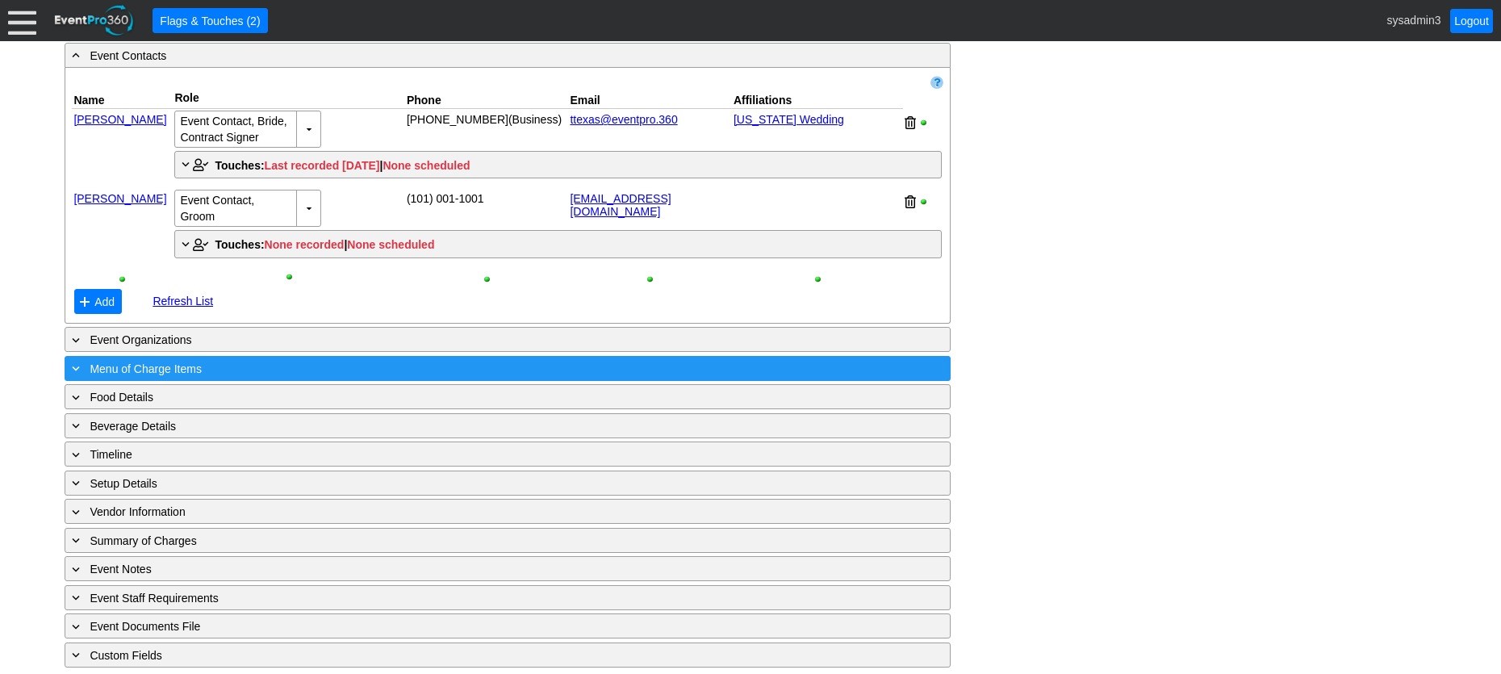
scroll to position [903, 0]
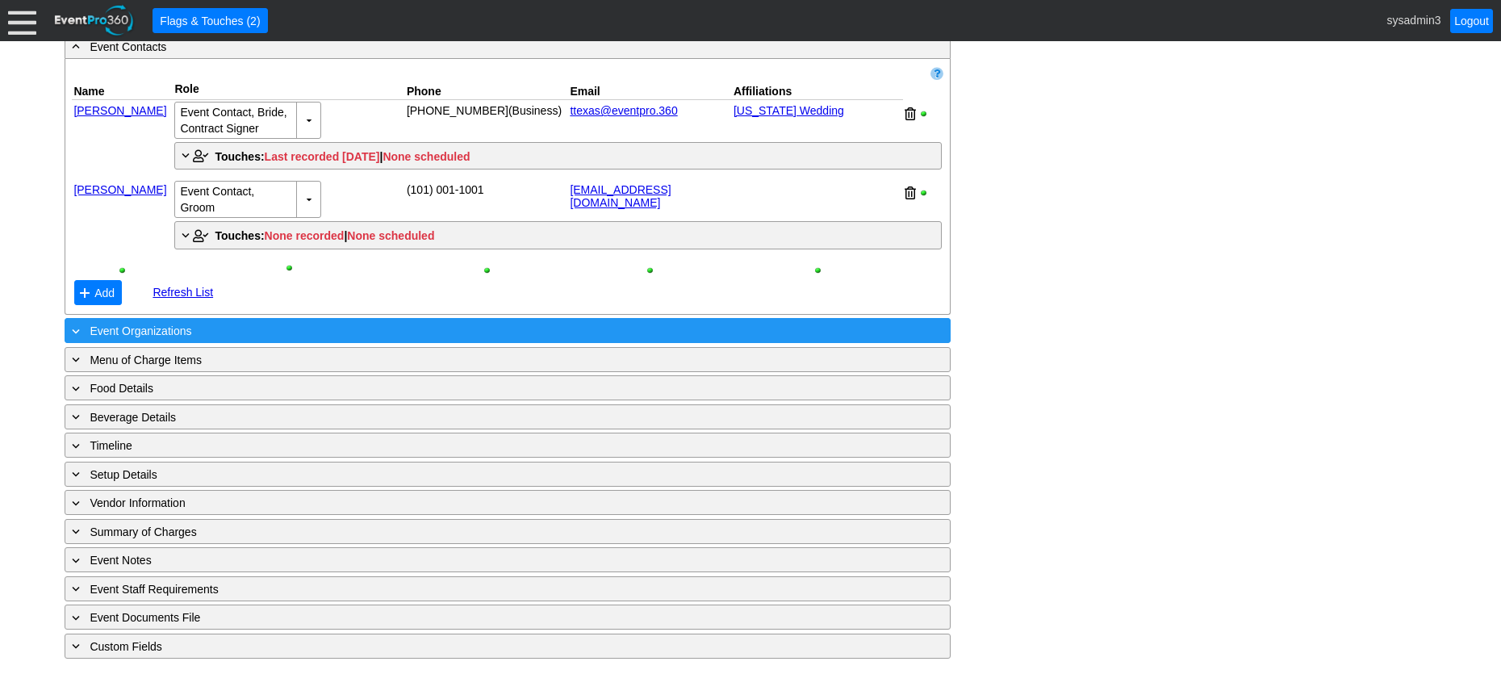
click at [348, 328] on div "+ Event Organizations" at bounding box center [475, 330] width 812 height 19
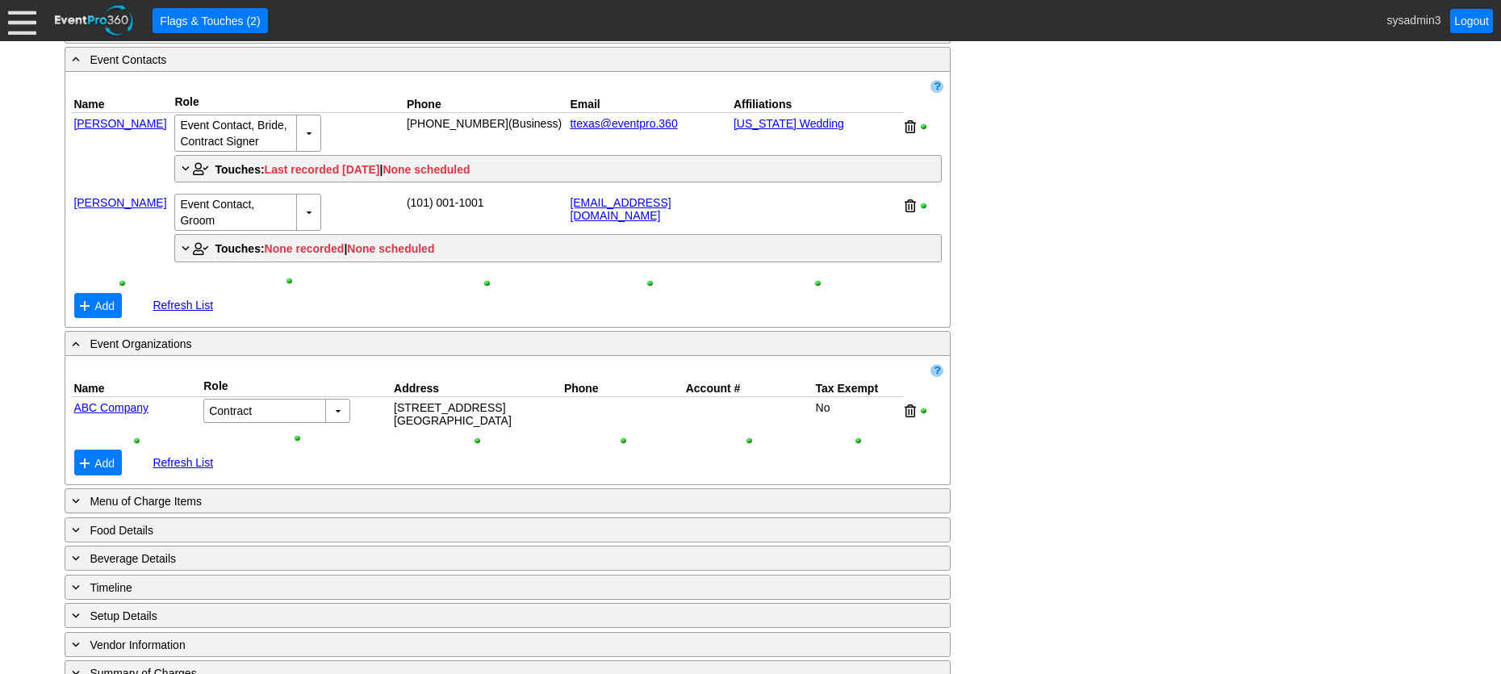
scroll to position [822, 0]
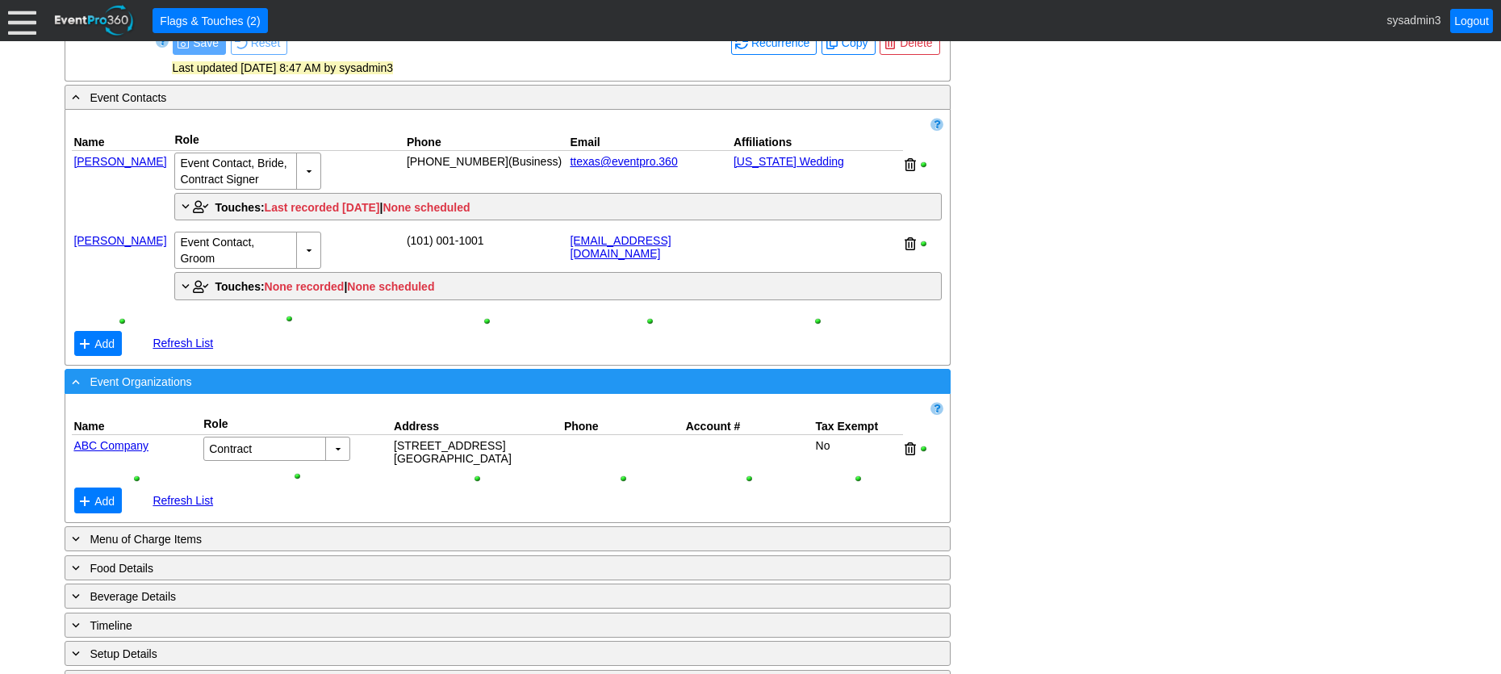
click at [299, 391] on div "- Event Organizations" at bounding box center [475, 381] width 812 height 19
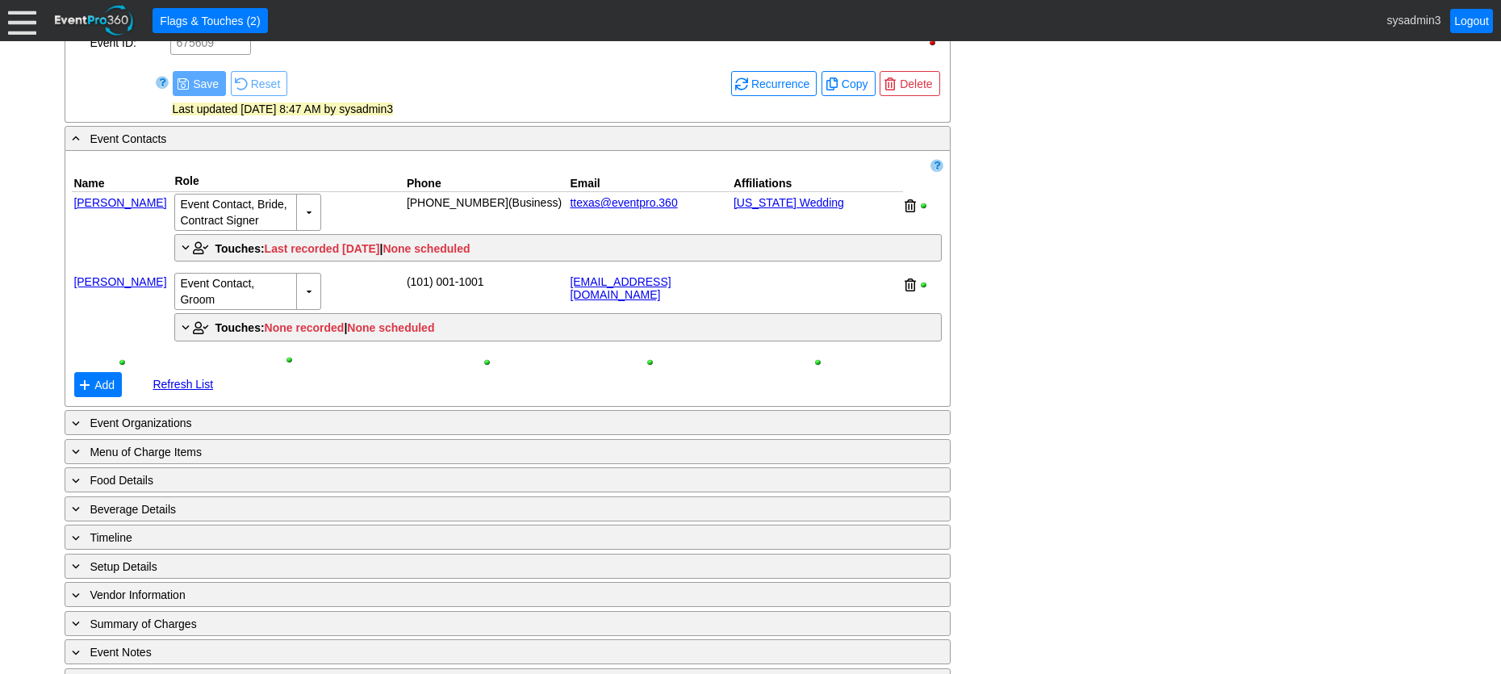
scroll to position [742, 0]
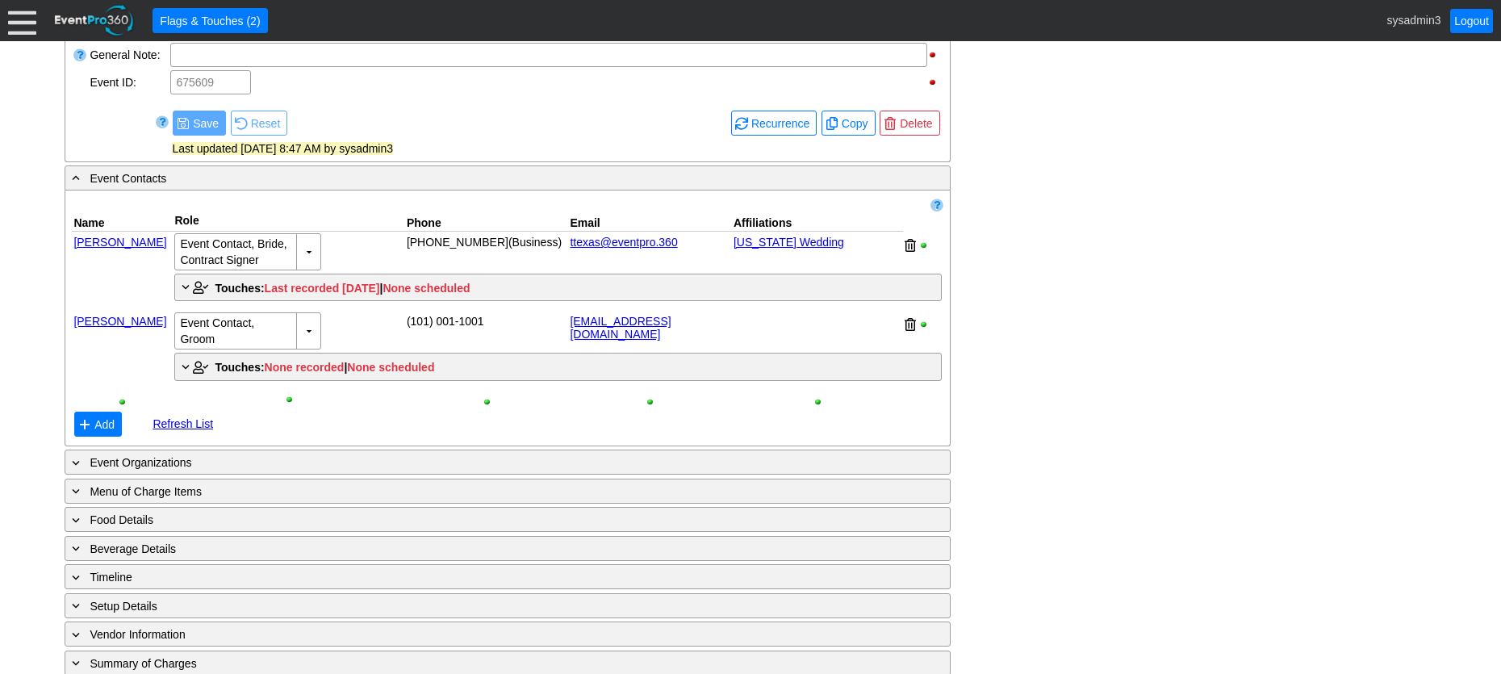
click at [113, 249] on link "[PERSON_NAME]" at bounding box center [119, 242] width 93 height 13
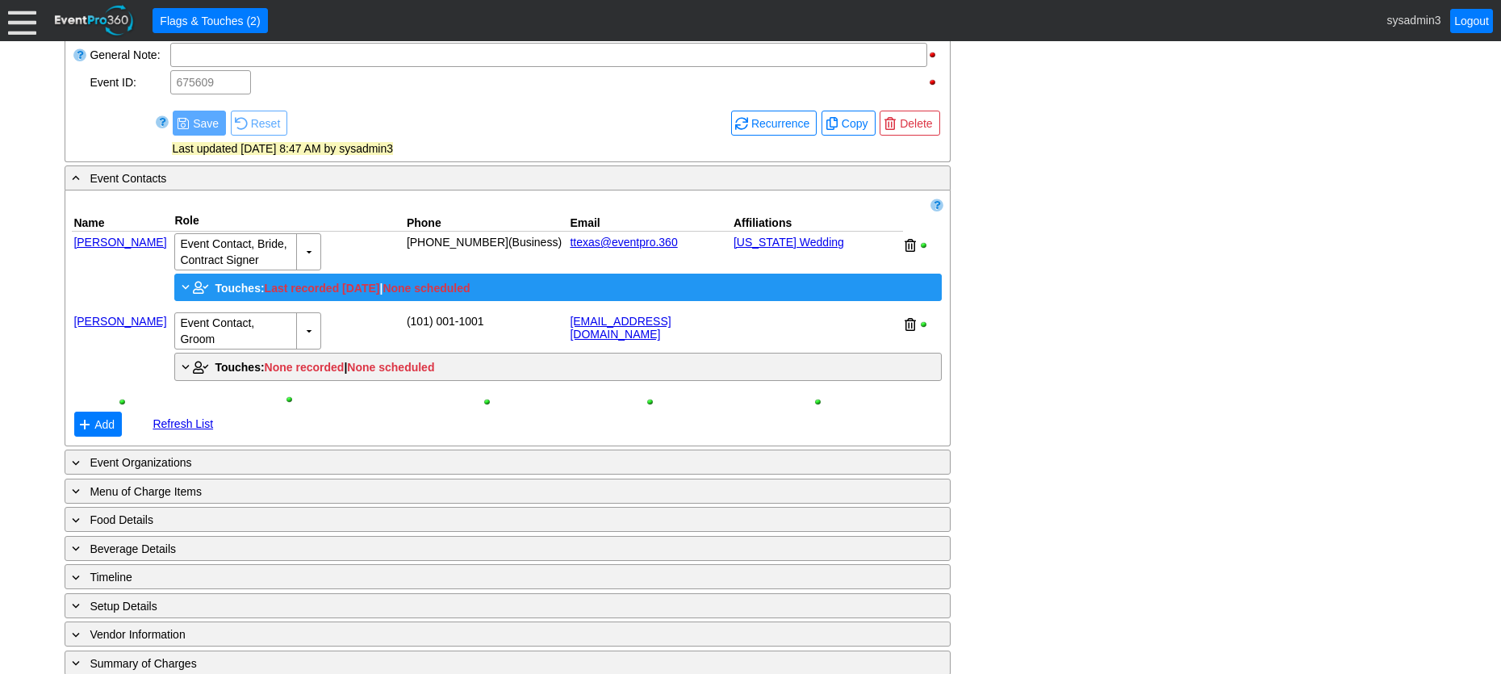
click at [236, 295] on span "Touches:" at bounding box center [239, 288] width 49 height 13
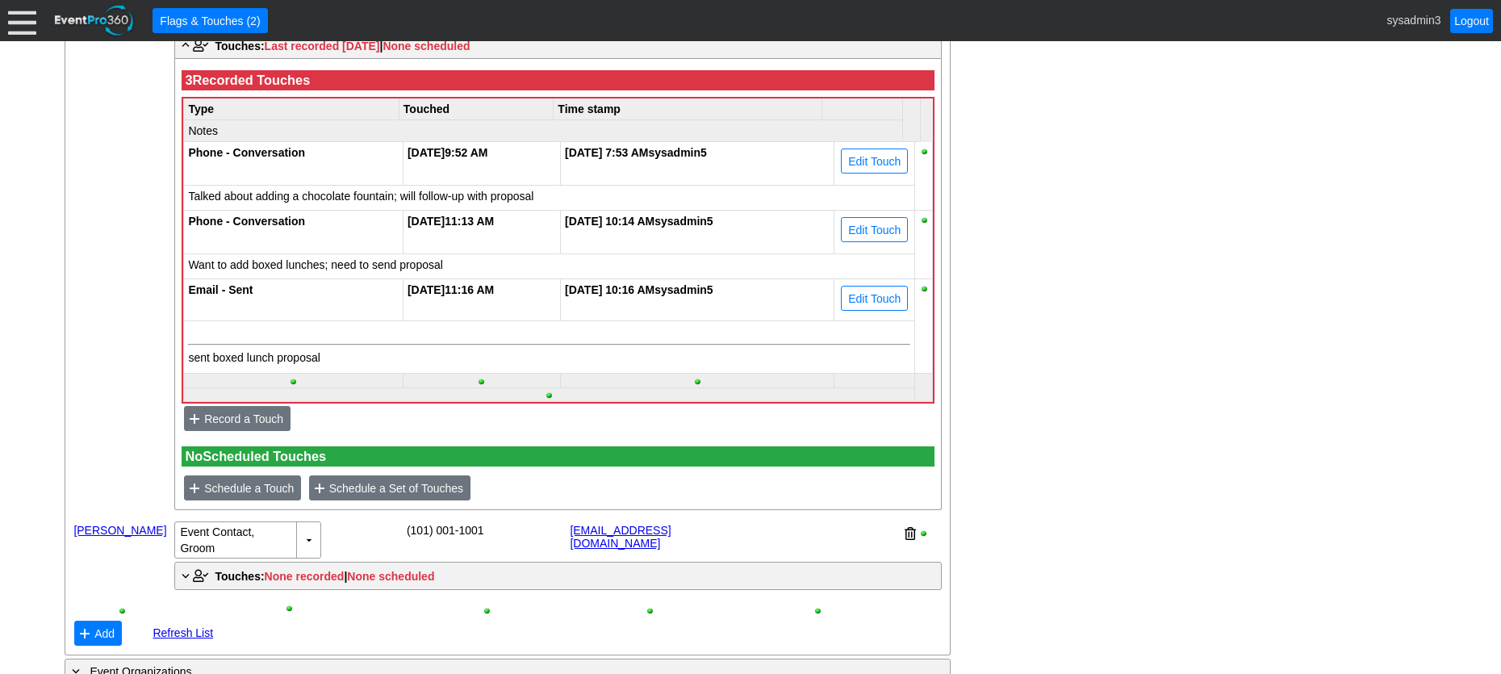
scroll to position [1064, 0]
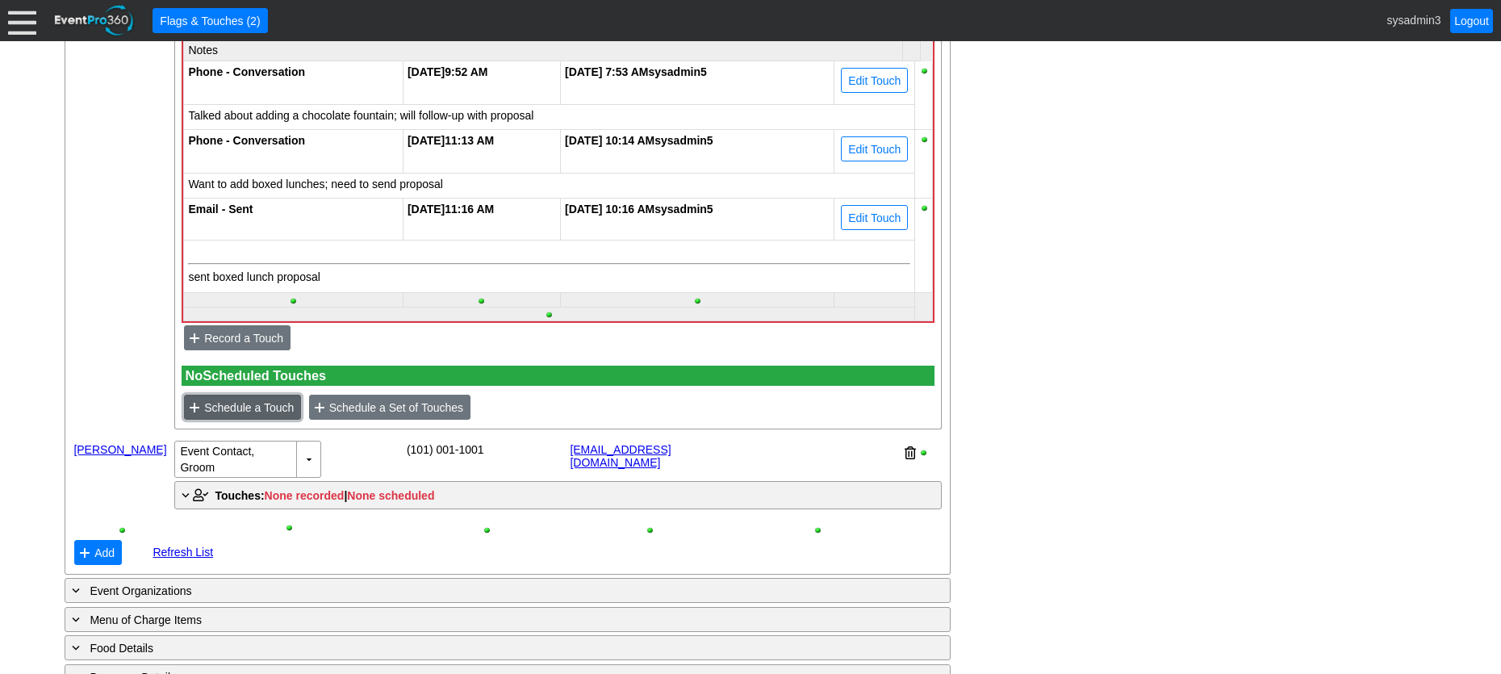
click at [251, 416] on span "Schedule a Touch" at bounding box center [249, 407] width 96 height 16
type input "[DATE]"
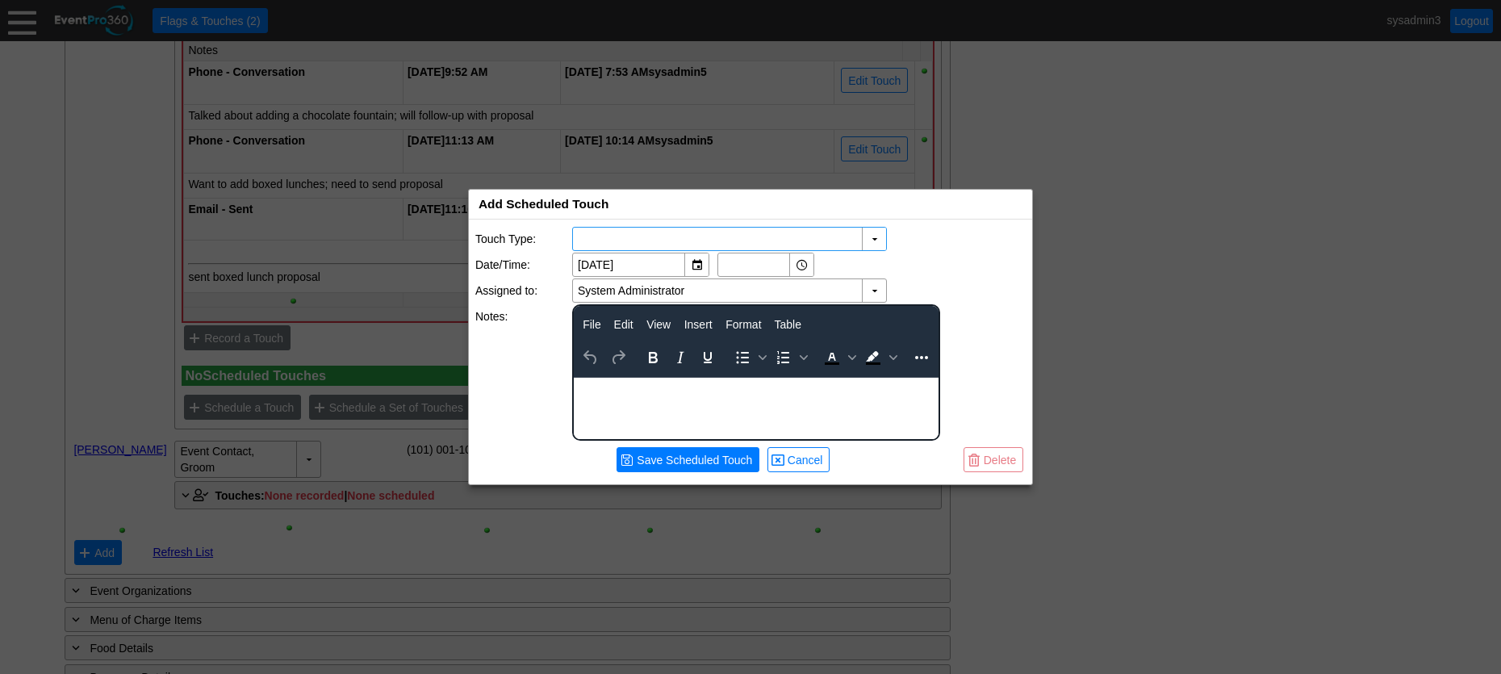
scroll to position [0, 0]
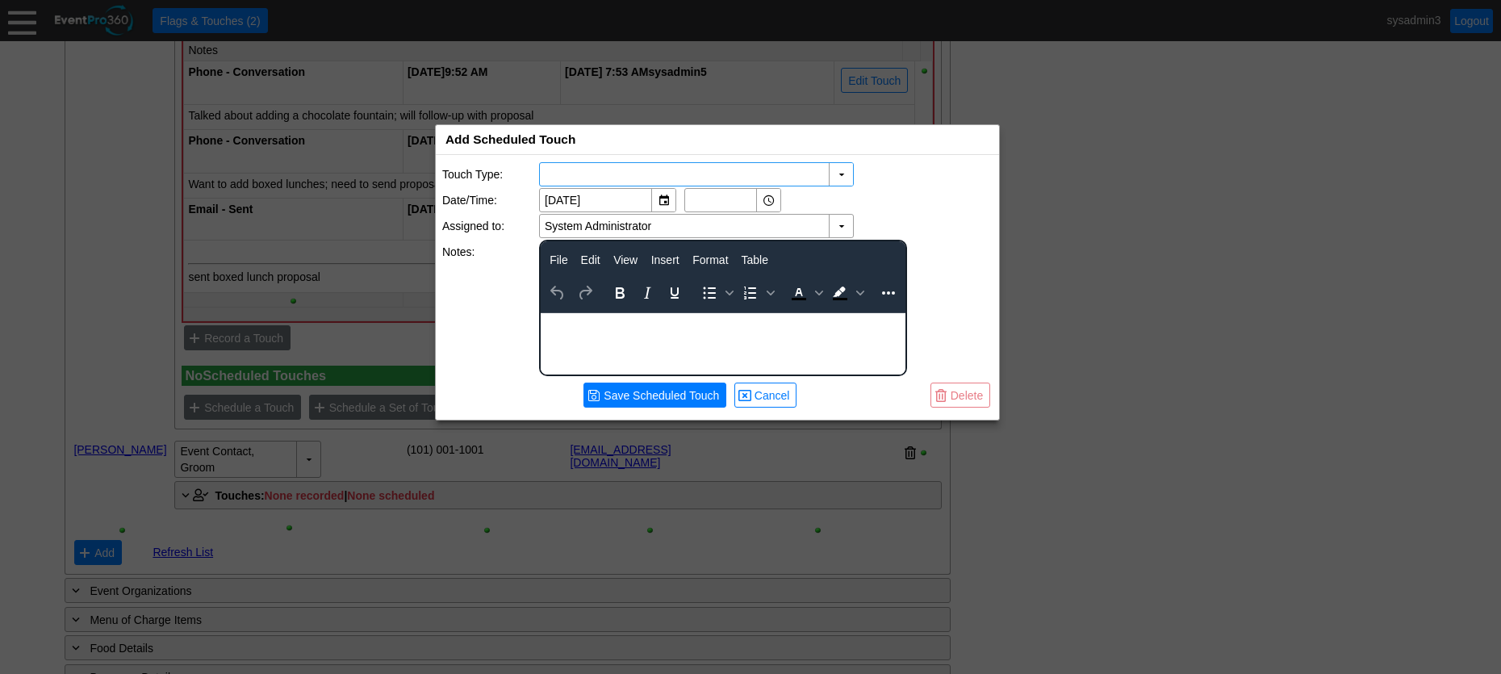
click at [605, 138] on div "Add Scheduled Touch x" at bounding box center [717, 140] width 563 height 30
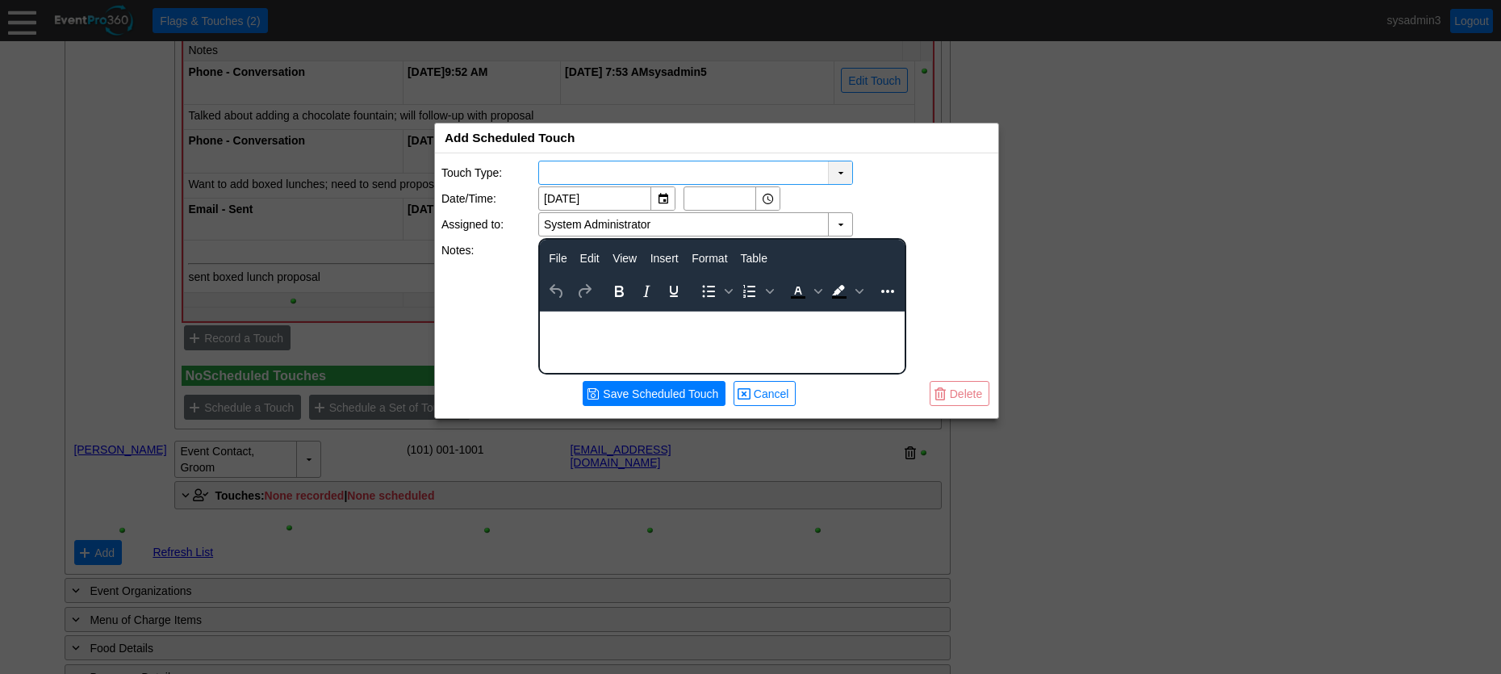
click at [843, 169] on div "▼" at bounding box center [840, 172] width 24 height 23
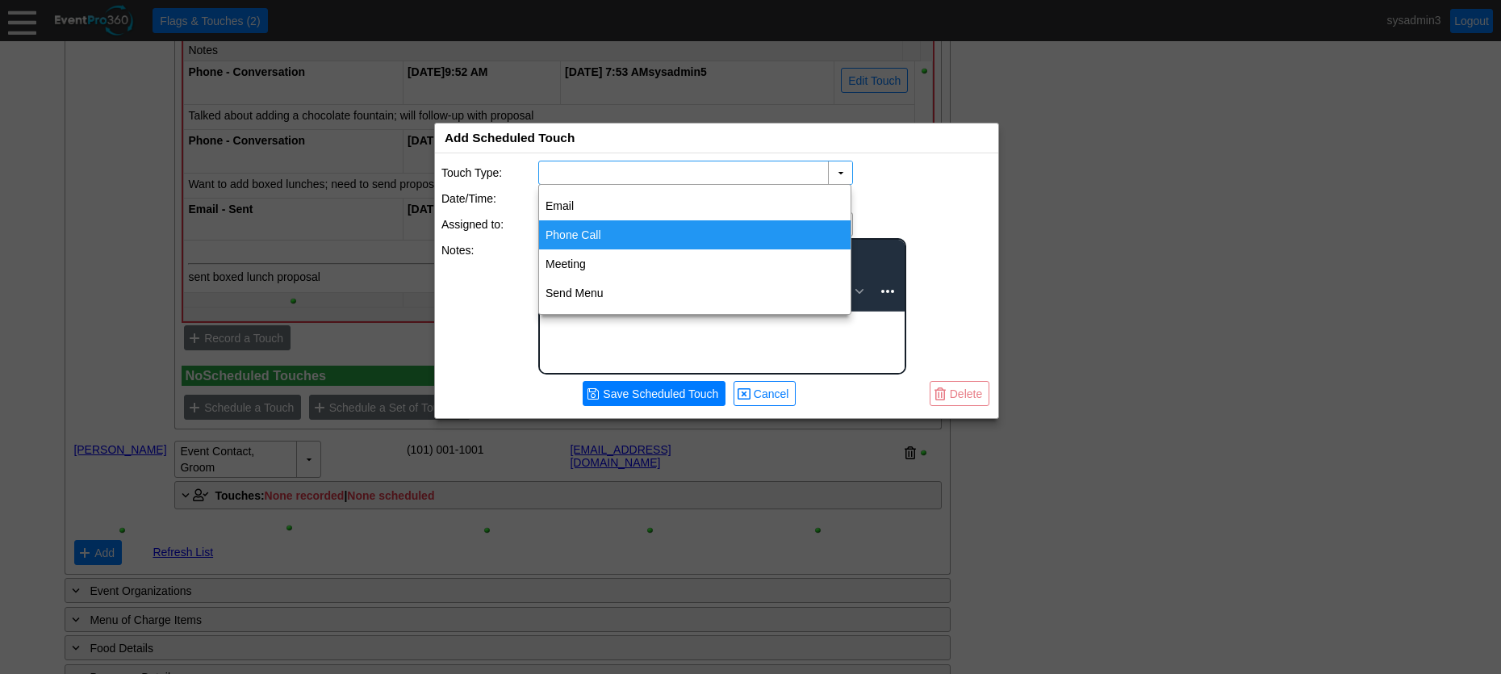
click at [583, 238] on div "Phone Call" at bounding box center [694, 234] width 311 height 29
type input "Phone Call"
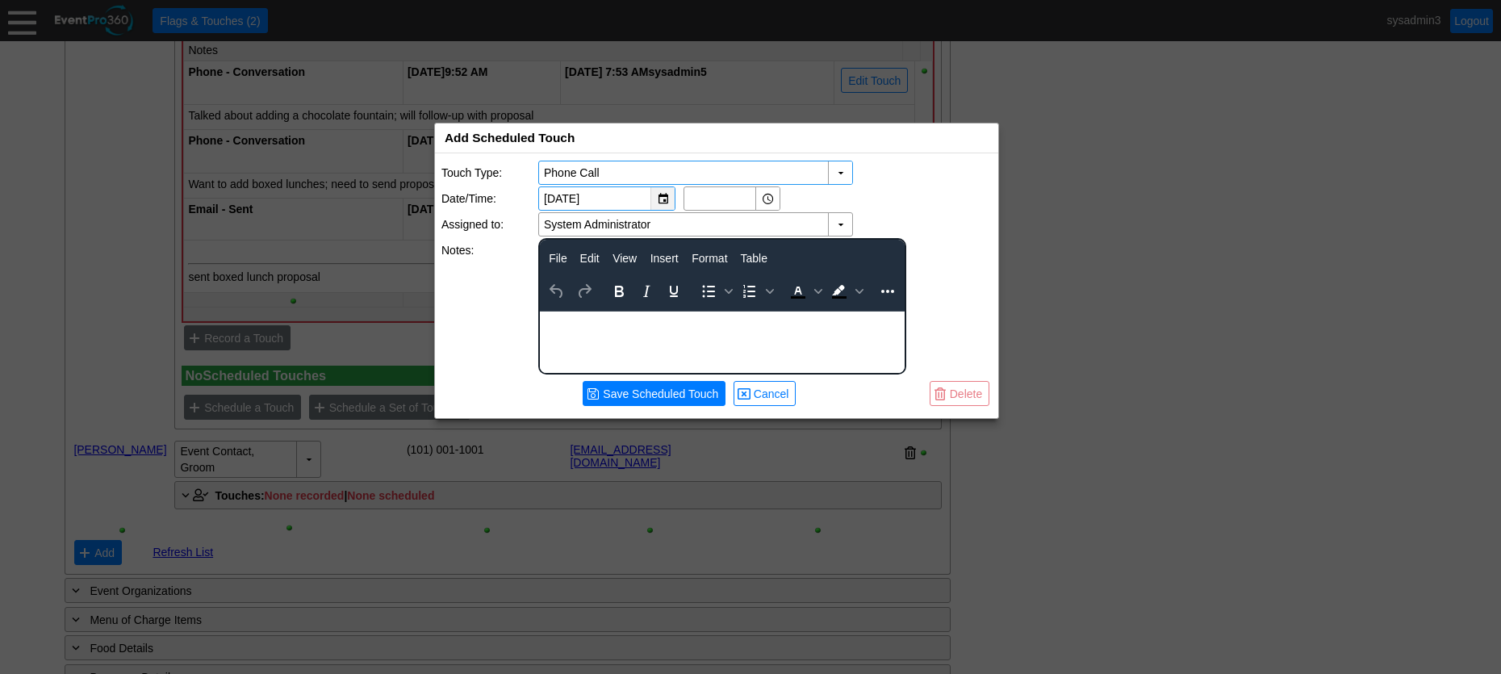
click at [659, 196] on div "▼" at bounding box center [662, 198] width 24 height 23
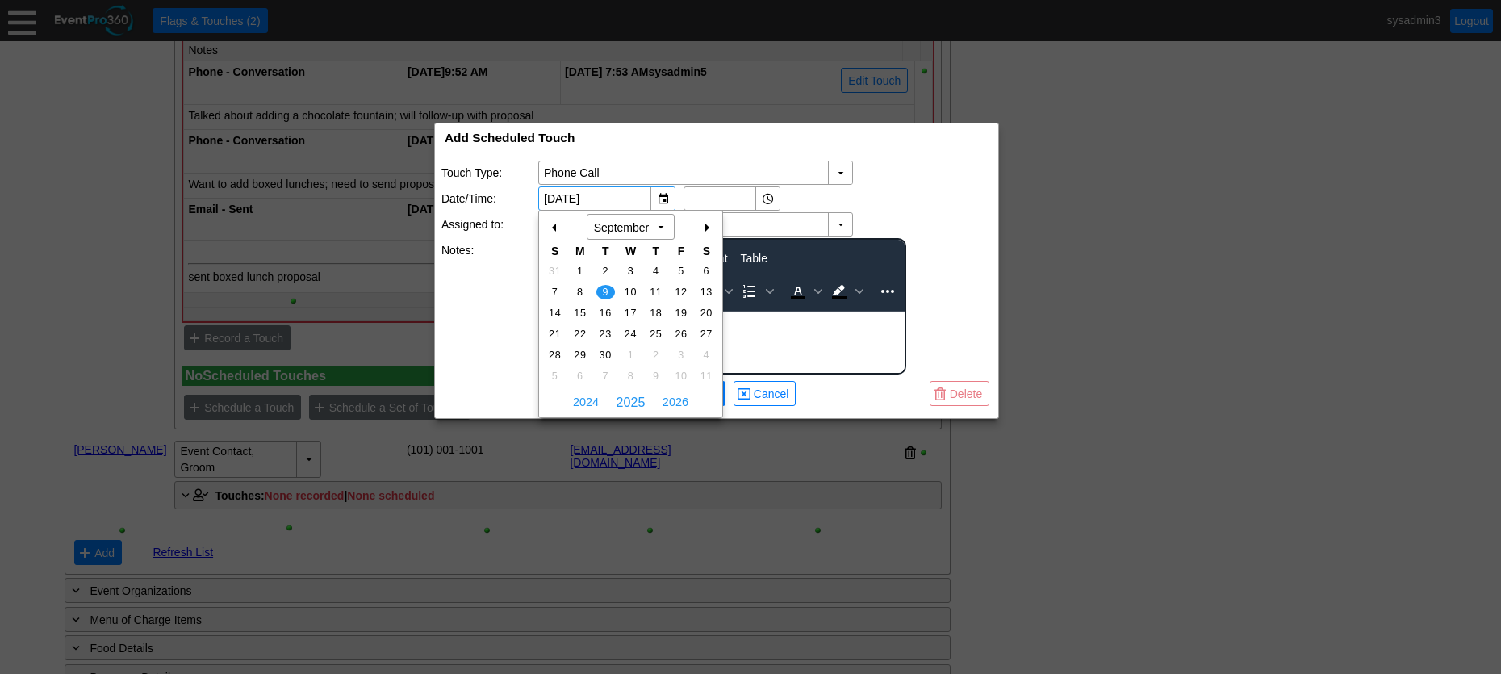
click at [703, 228] on div "+" at bounding box center [706, 227] width 26 height 27
click at [632, 288] on span "10" at bounding box center [630, 292] width 19 height 15
type input "12/10/2025"
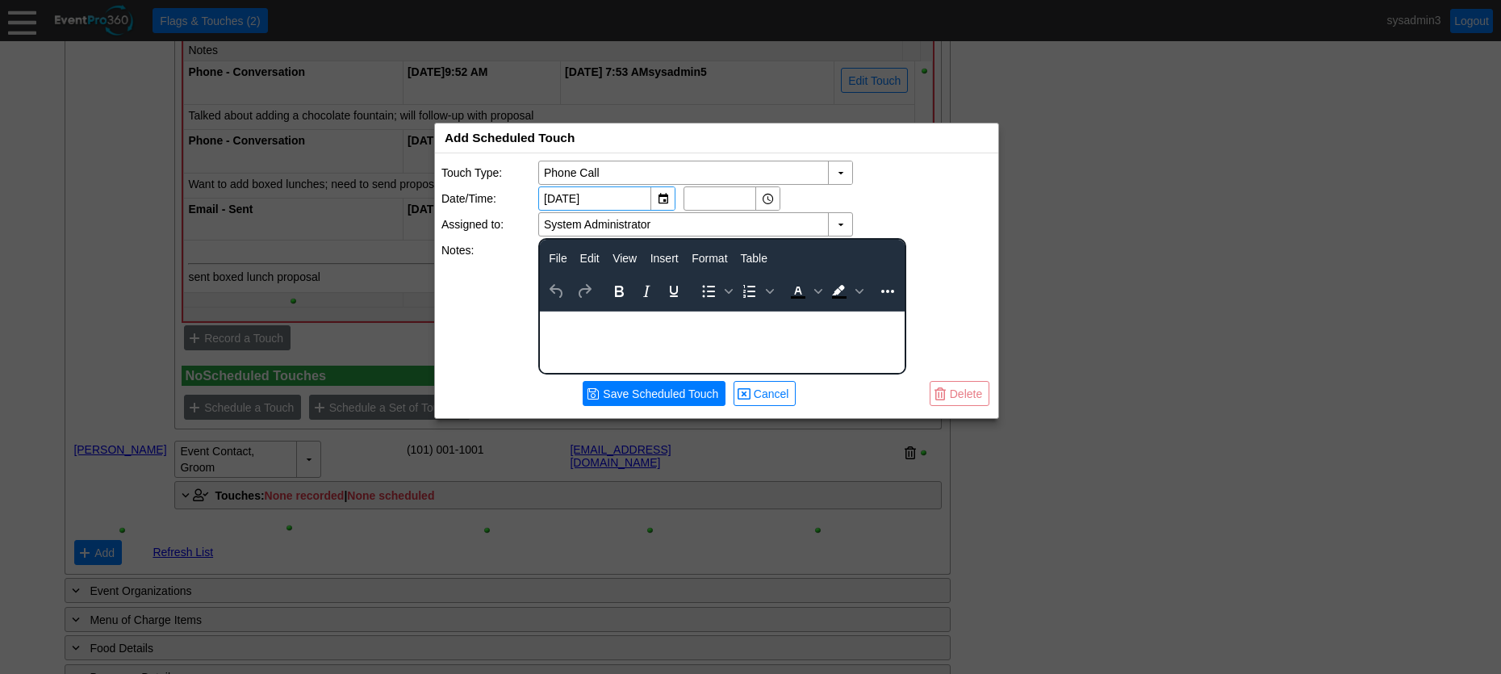
click at [605, 330] on body "Rich Text Area. Press ALT-0 for help." at bounding box center [722, 321] width 365 height 21
click at [837, 220] on td "▼" at bounding box center [840, 224] width 24 height 23
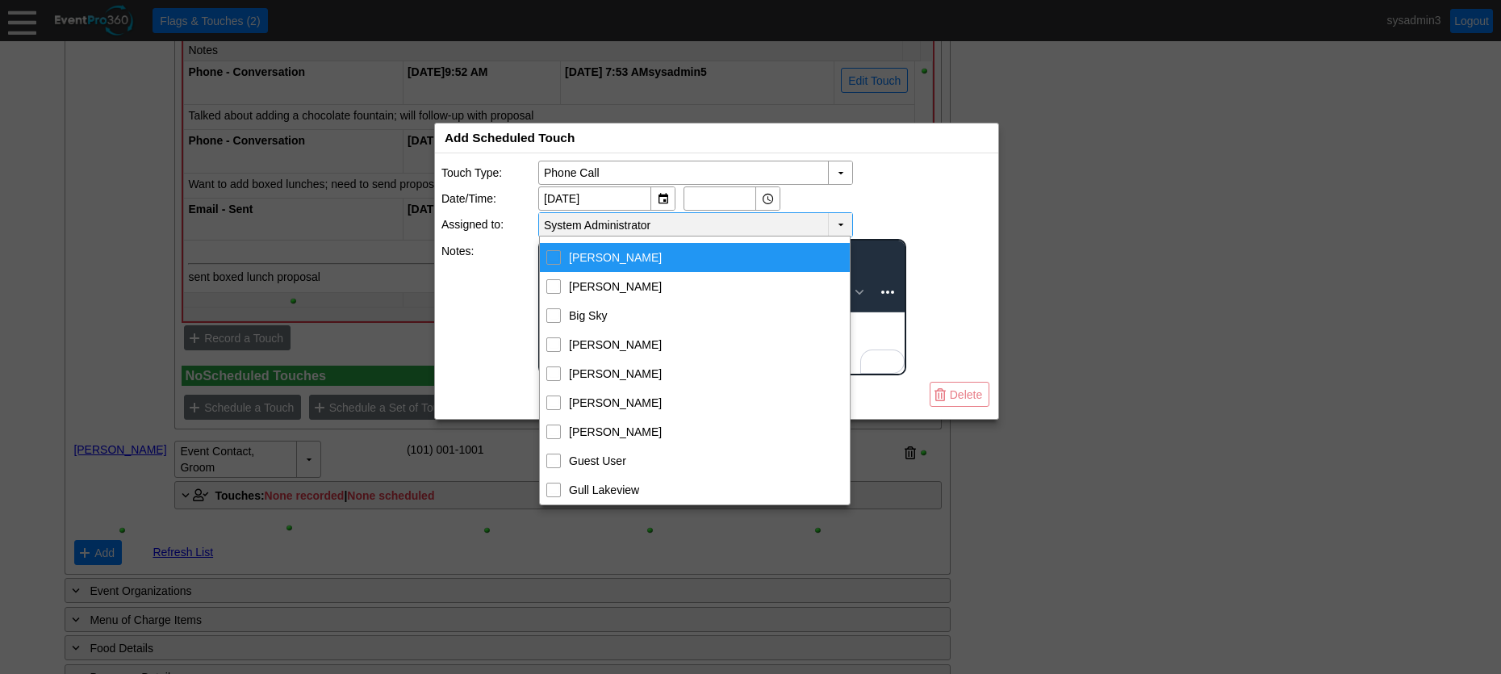
click at [937, 179] on div "▼ Χ Phone Call" at bounding box center [764, 173] width 453 height 24
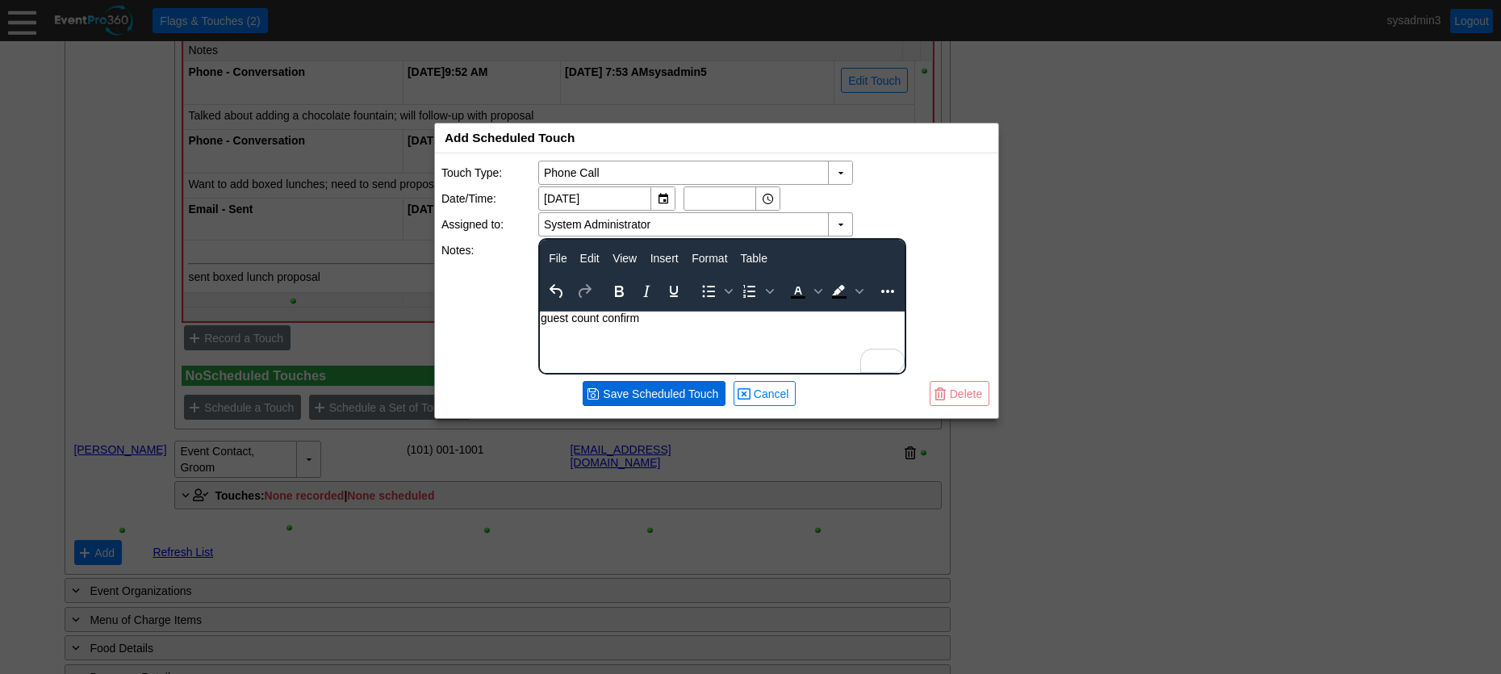
click at [647, 395] on span "Save Scheduled Touch" at bounding box center [661, 394] width 122 height 16
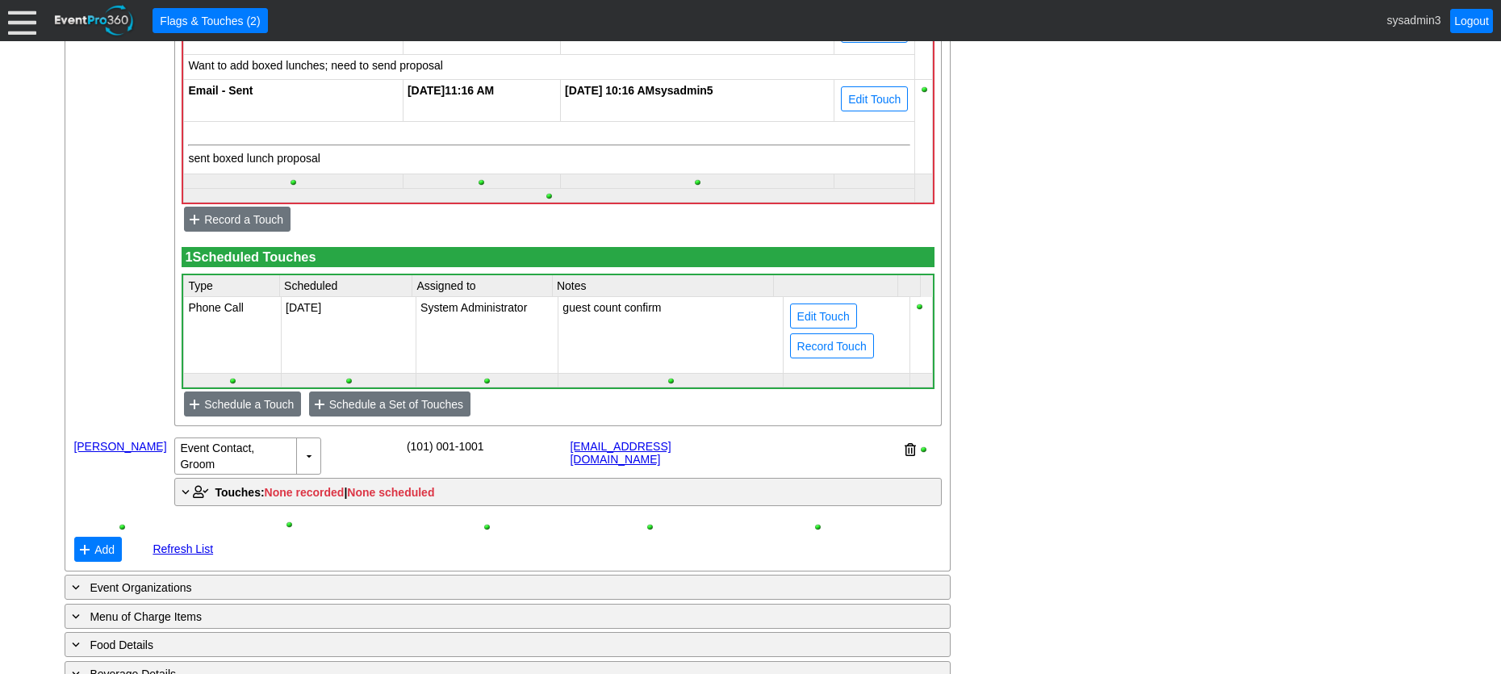
scroll to position [1226, 0]
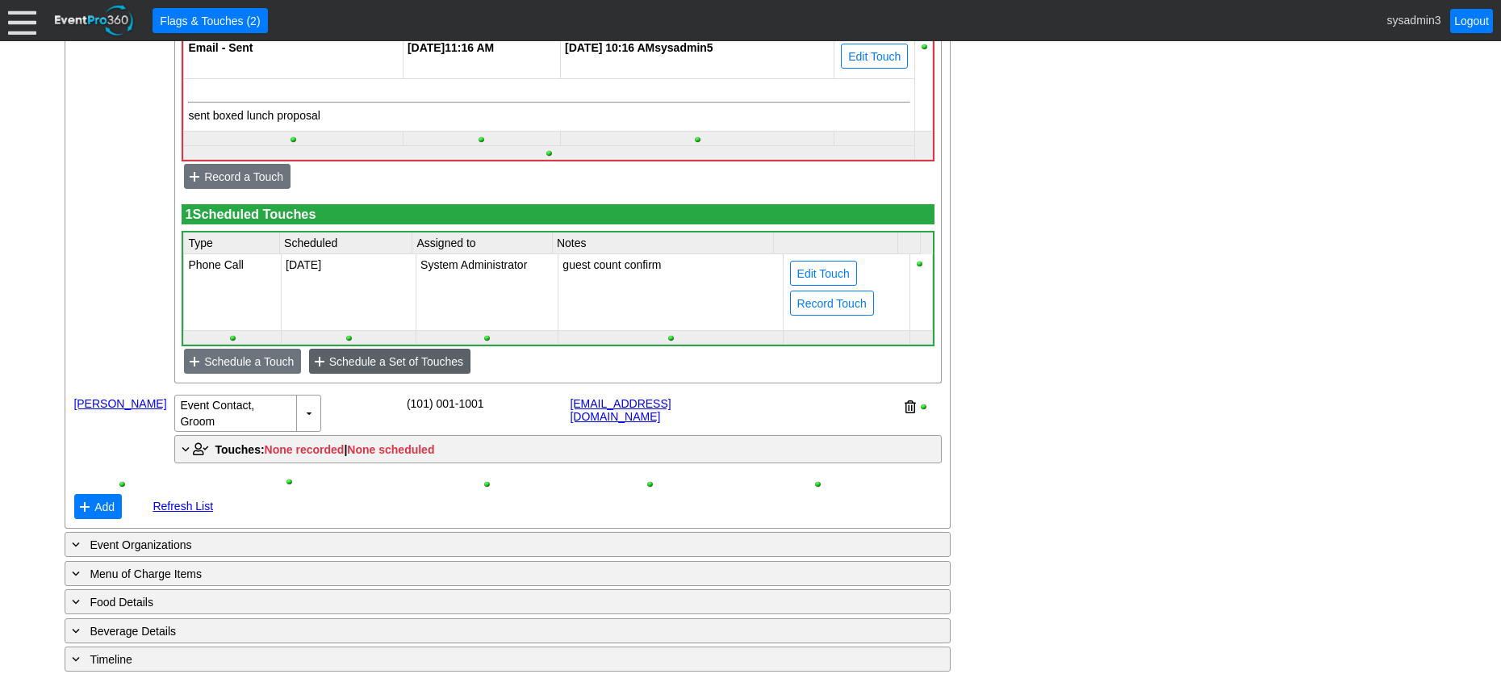
click at [402, 370] on span "Schedule a Set of Touches" at bounding box center [396, 361] width 140 height 16
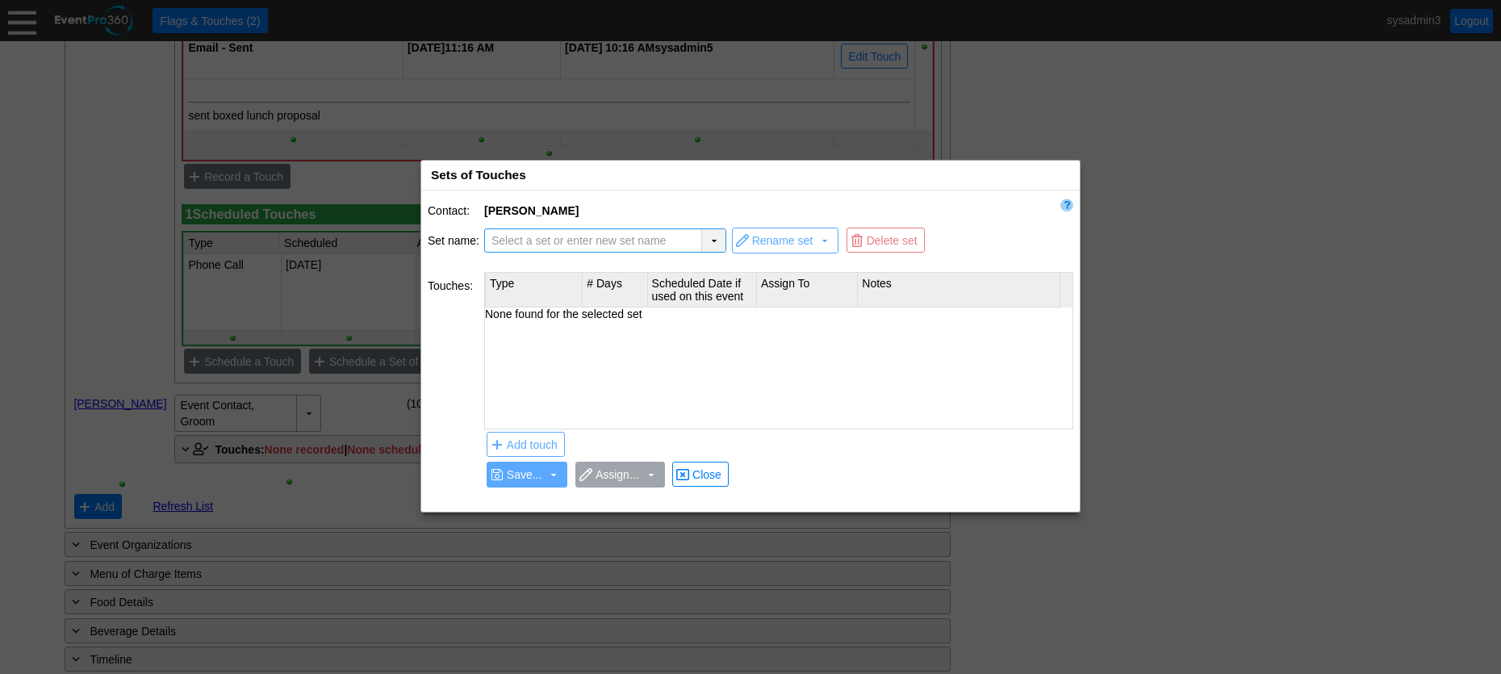
click at [710, 237] on div "▼" at bounding box center [713, 240] width 24 height 23
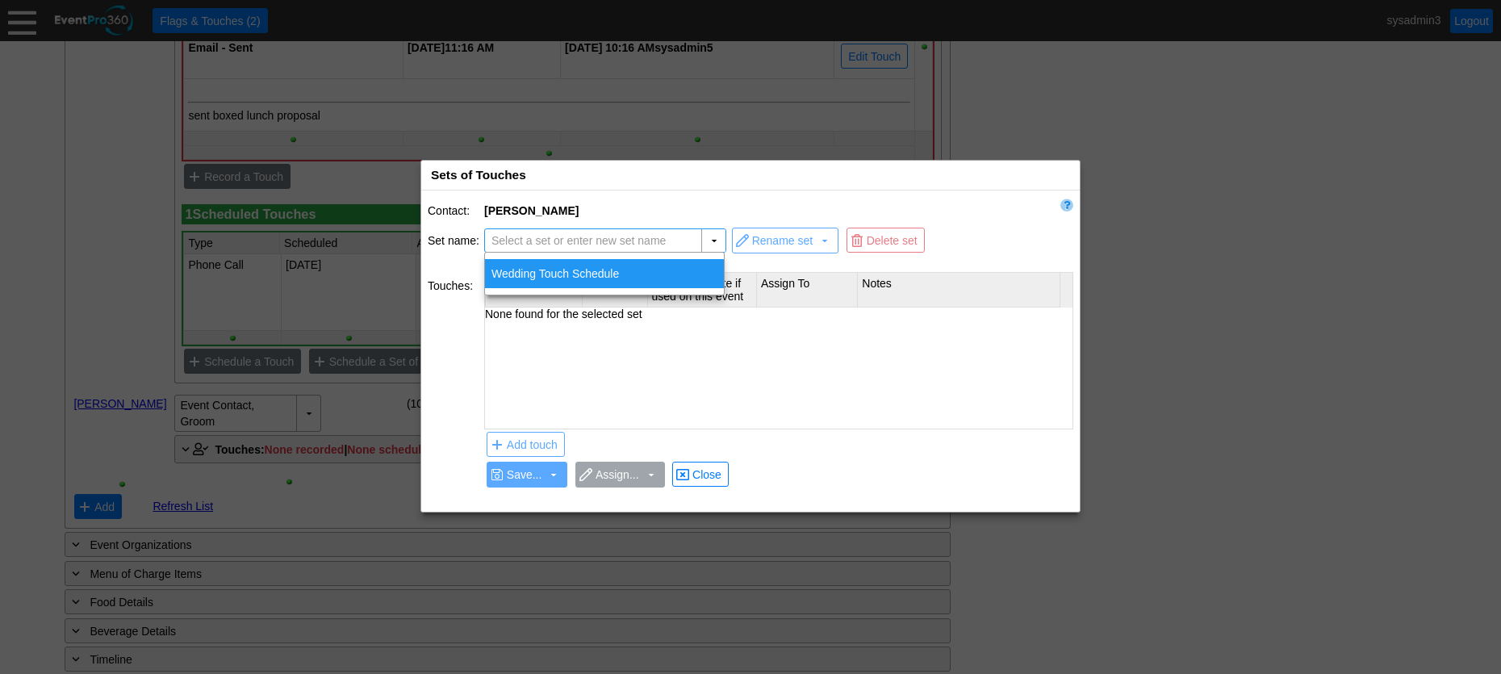
click at [588, 274] on div "Wedding Touch Schedule" at bounding box center [604, 273] width 239 height 29
type input "Wedding Touch Schedule"
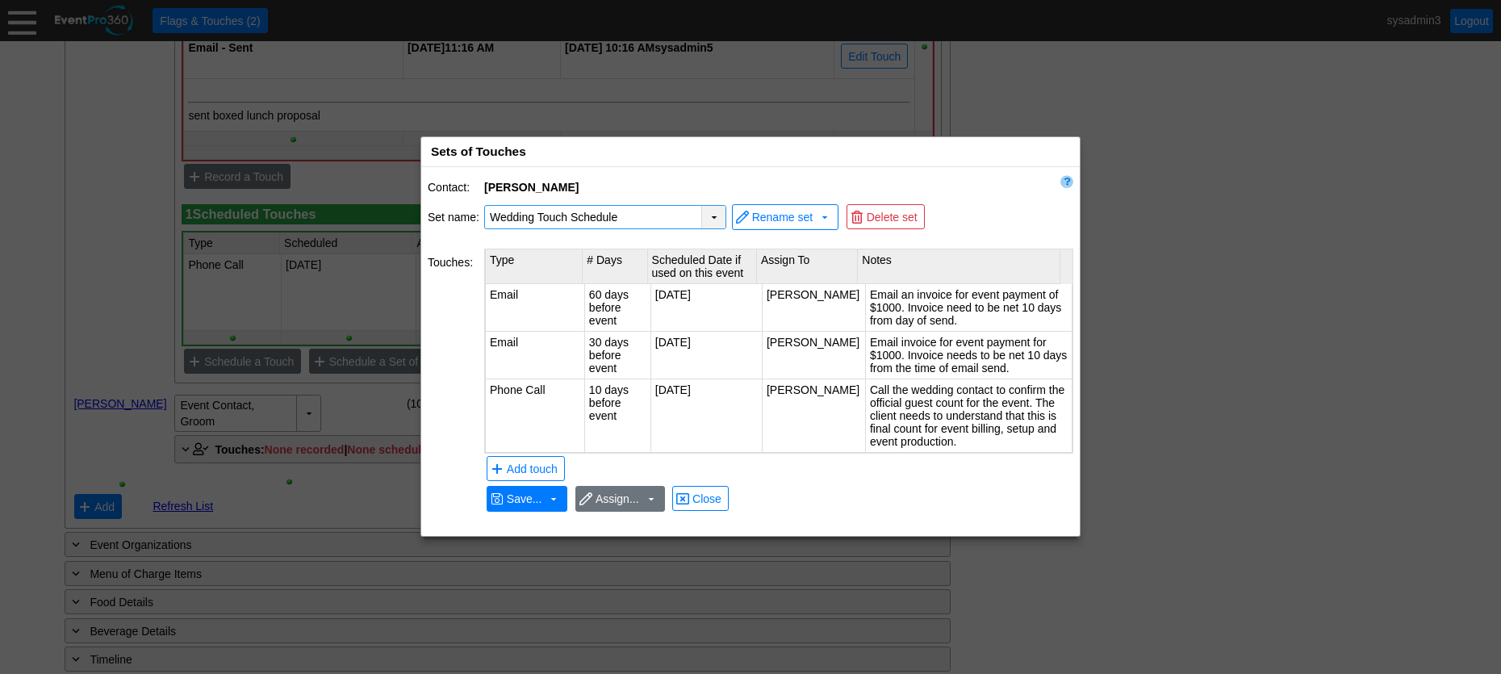
click at [714, 212] on div "▼" at bounding box center [713, 217] width 24 height 23
click at [996, 189] on div "Contact: Odessa Jones Set name: ▼ Χ Wedding Touch Schedule Select a set or ente…" at bounding box center [750, 351] width 658 height 369
click at [706, 495] on span "Close" at bounding box center [707, 499] width 36 height 16
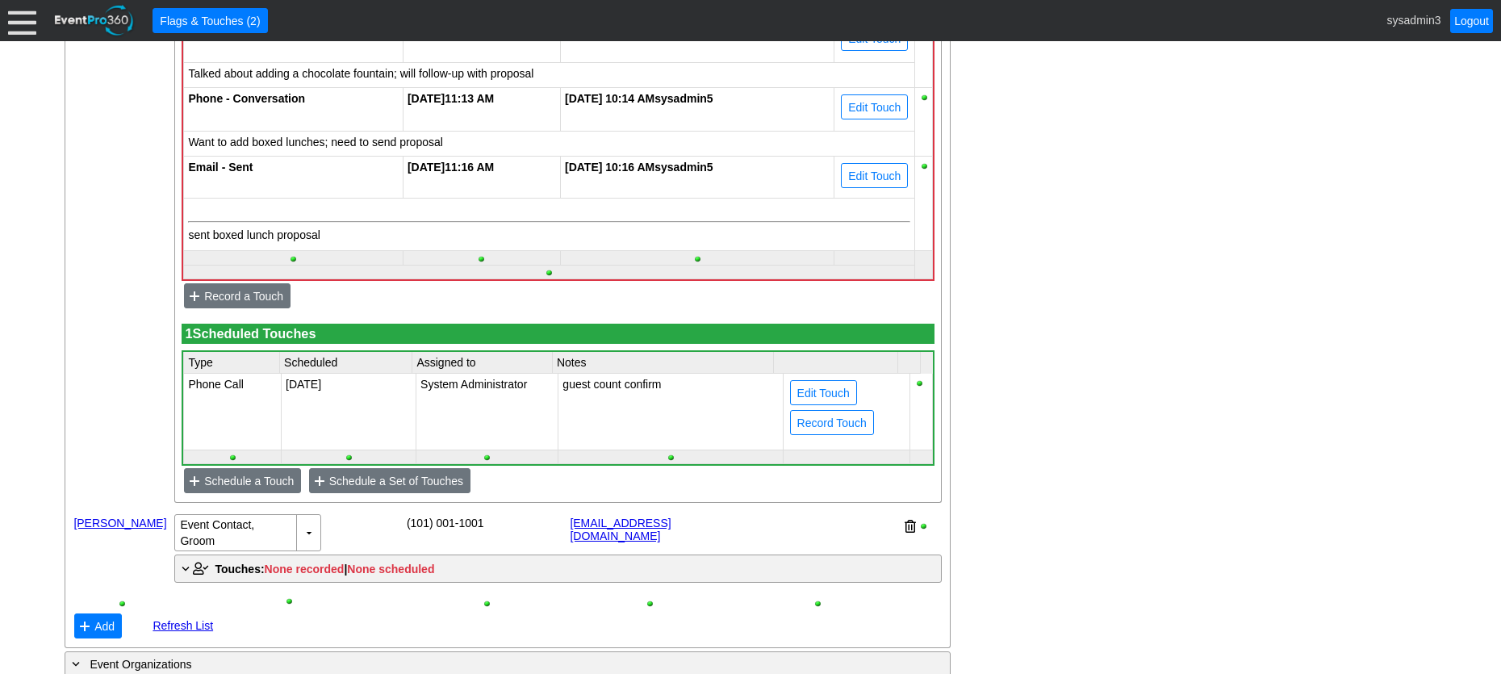
scroll to position [1145, 0]
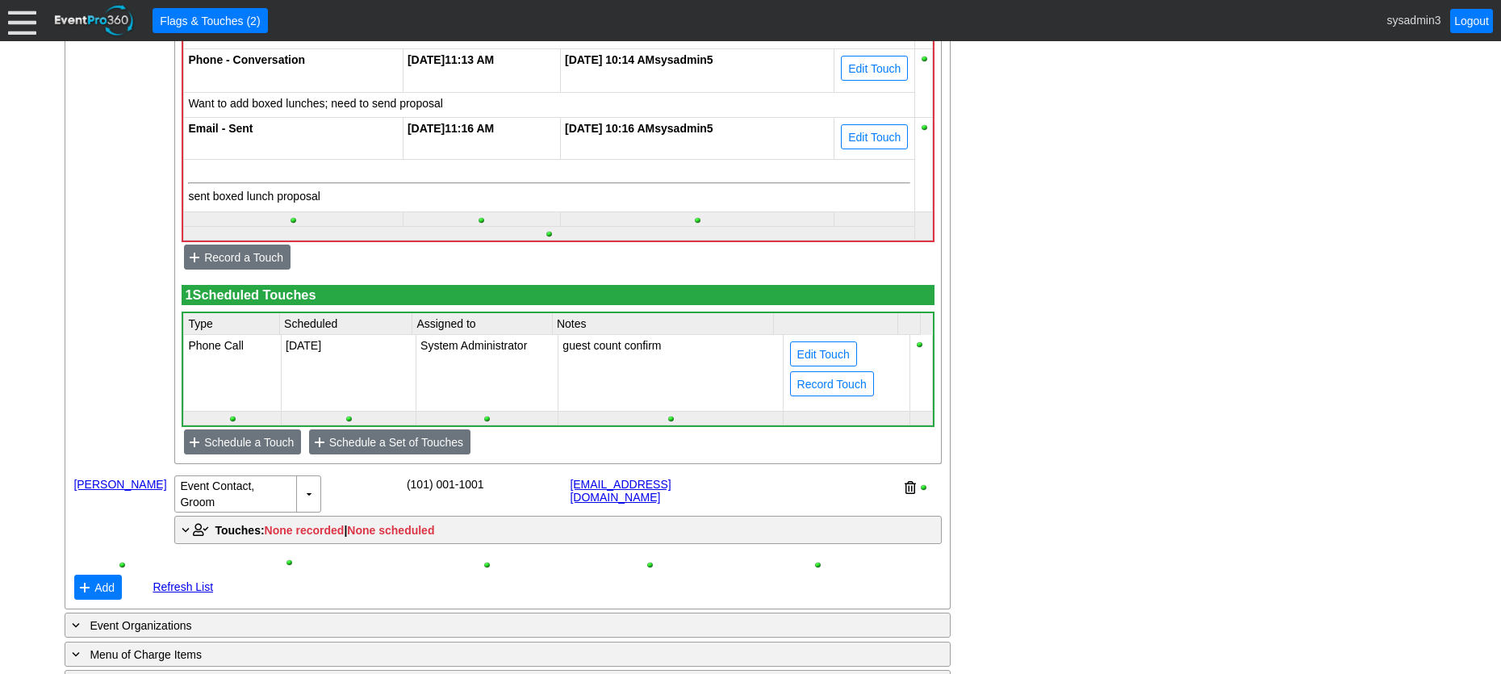
click at [464, 377] on td "System Administrator" at bounding box center [487, 373] width 142 height 77
click at [238, 374] on td "Phone Call" at bounding box center [233, 373] width 98 height 77
click at [814, 362] on span "Edit Touch" at bounding box center [823, 354] width 59 height 16
type input "Phone Call"
type input "12/10/2025"
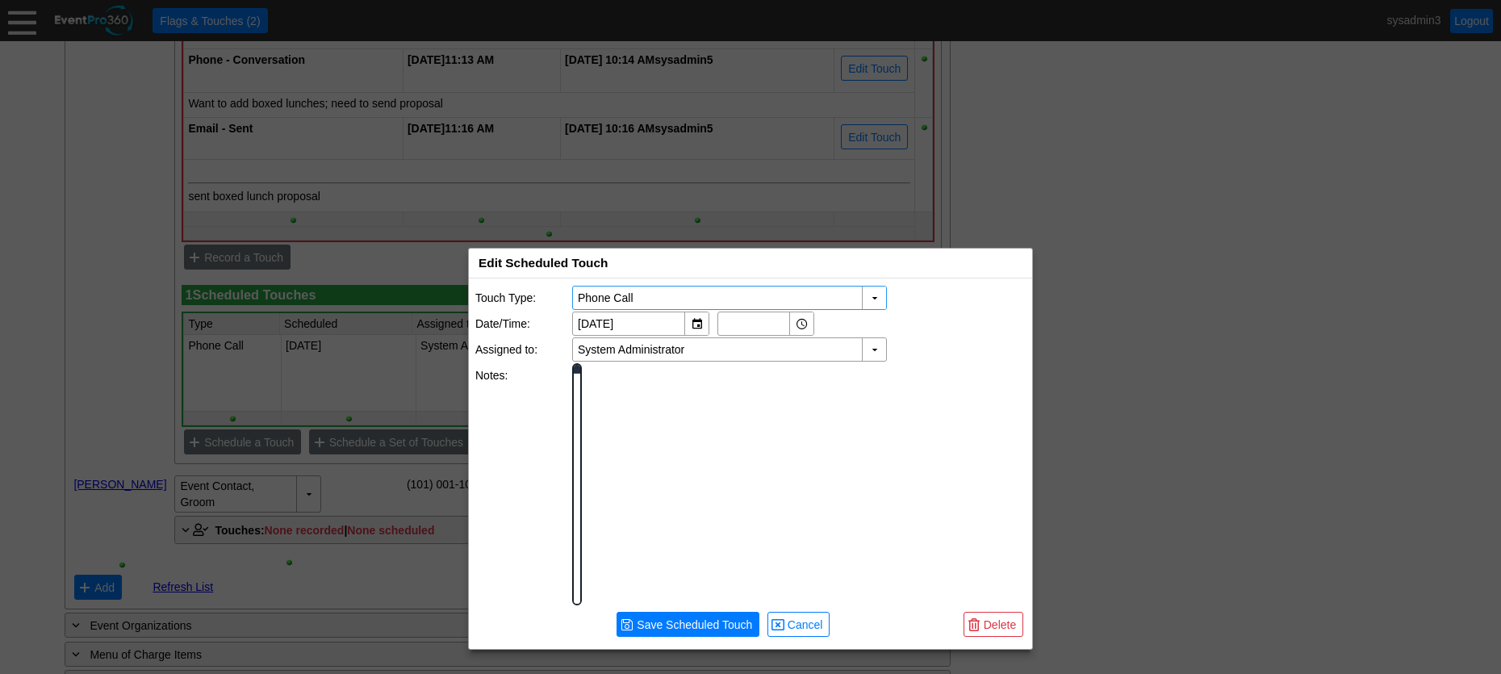
scroll to position [0, 0]
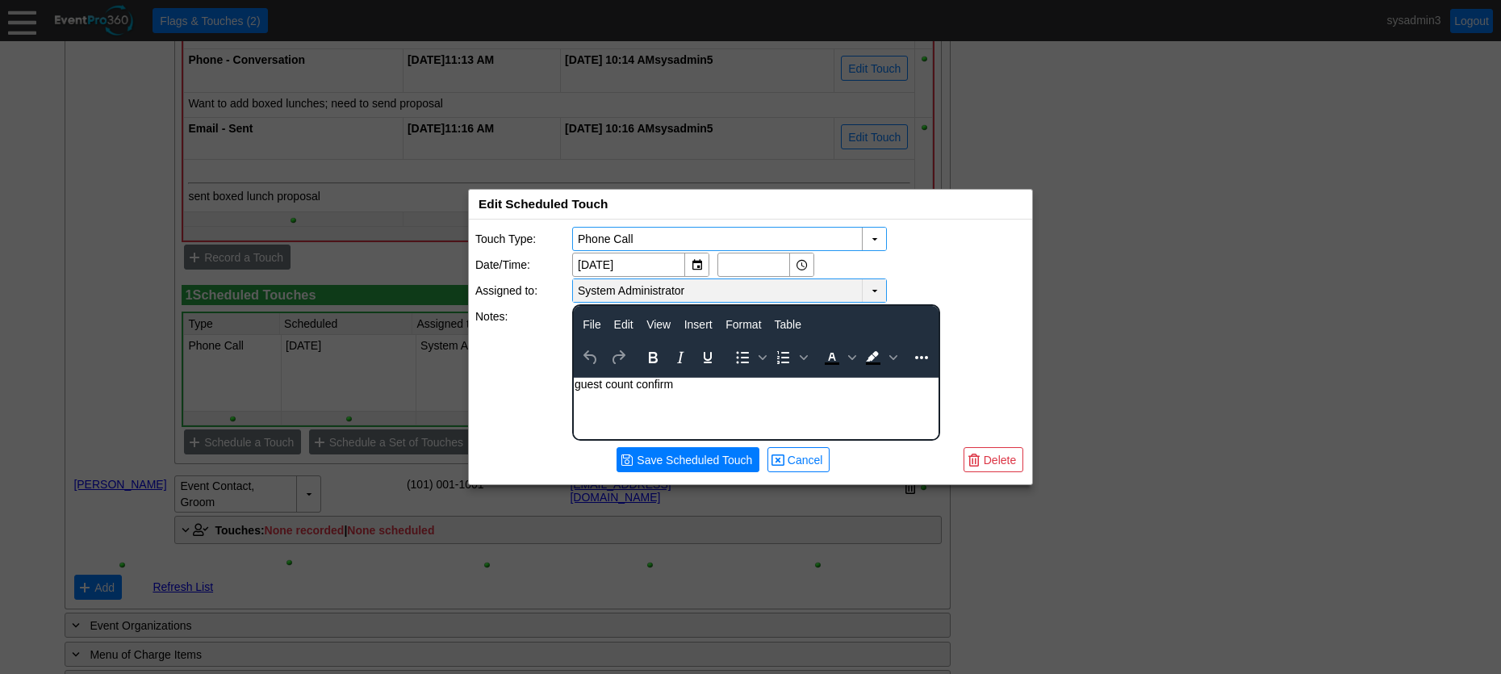
click at [871, 282] on td "▼" at bounding box center [874, 290] width 24 height 23
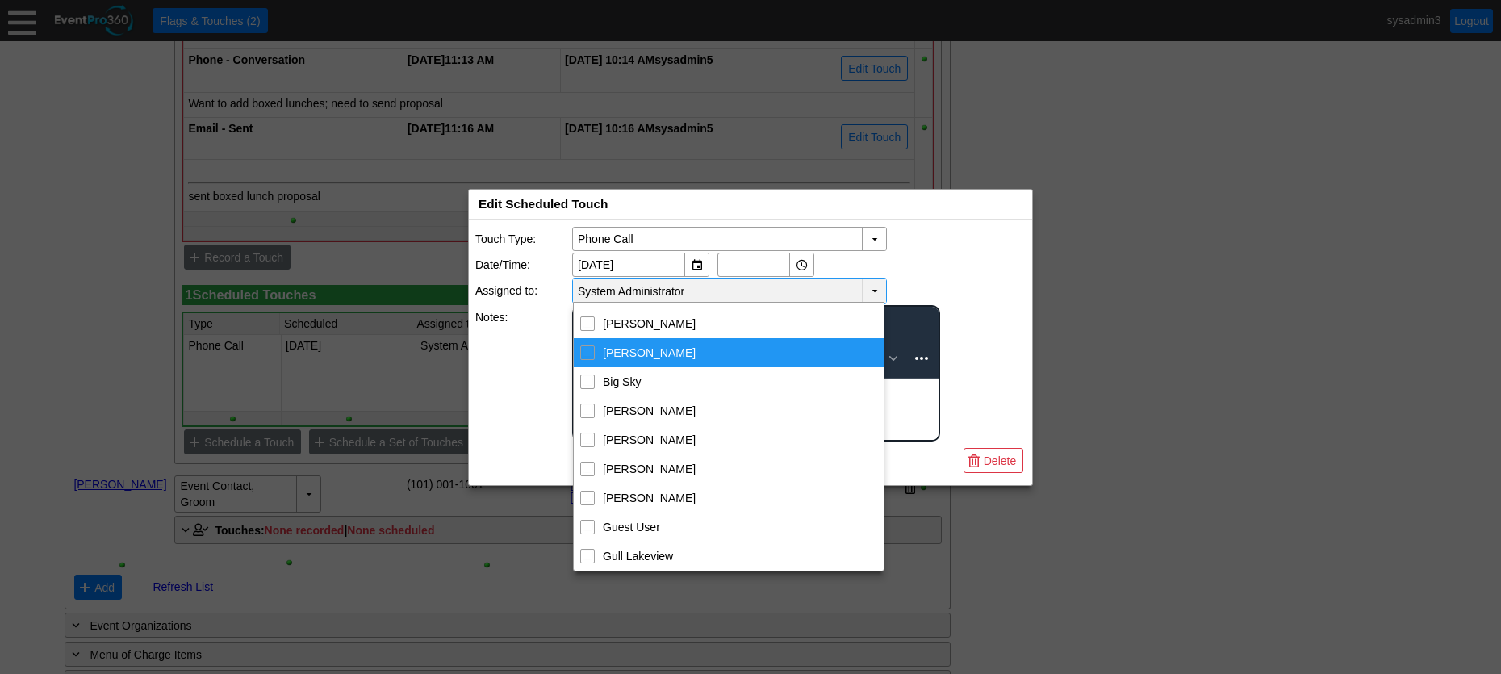
click at [587, 350] on input "Ben Cruise" at bounding box center [588, 351] width 10 height 10
checkbox input "true"
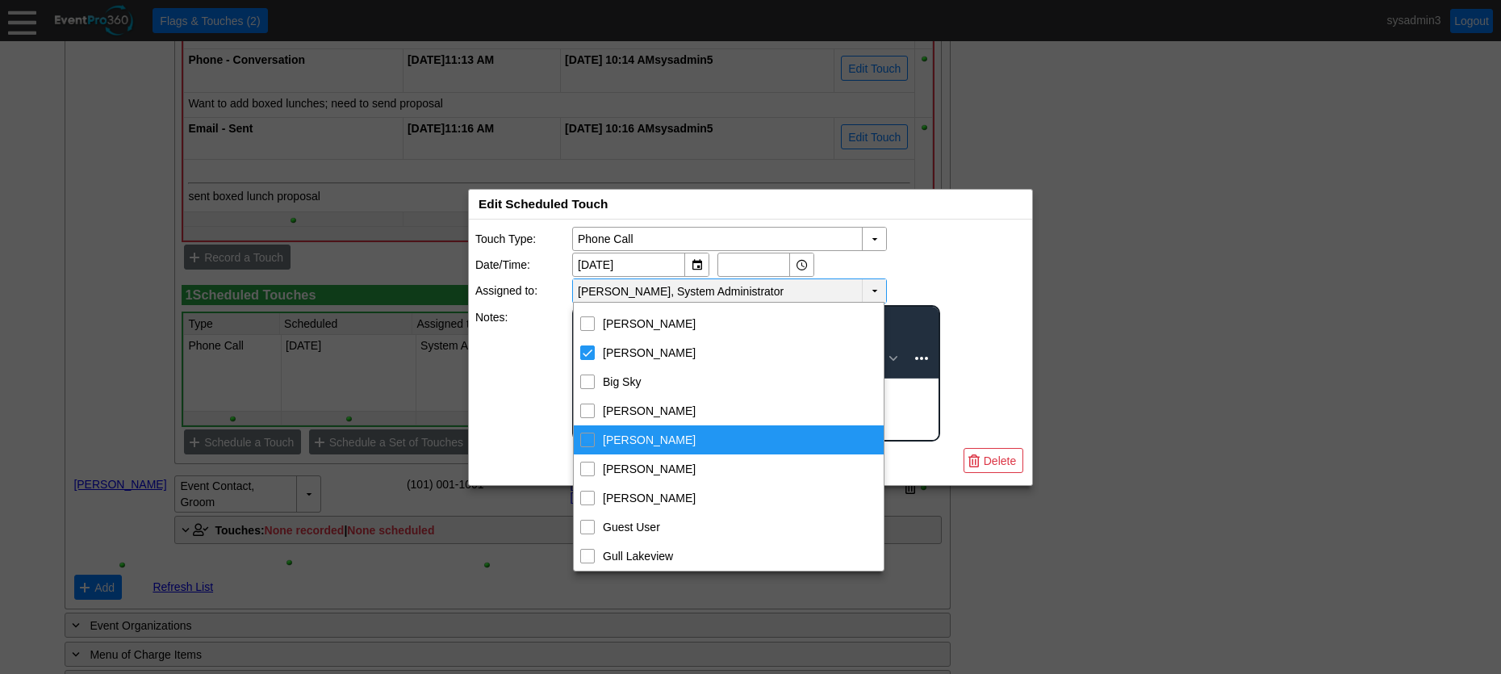
click at [581, 434] on div "Danny Rainbow" at bounding box center [587, 439] width 15 height 15
checkbox input "true"
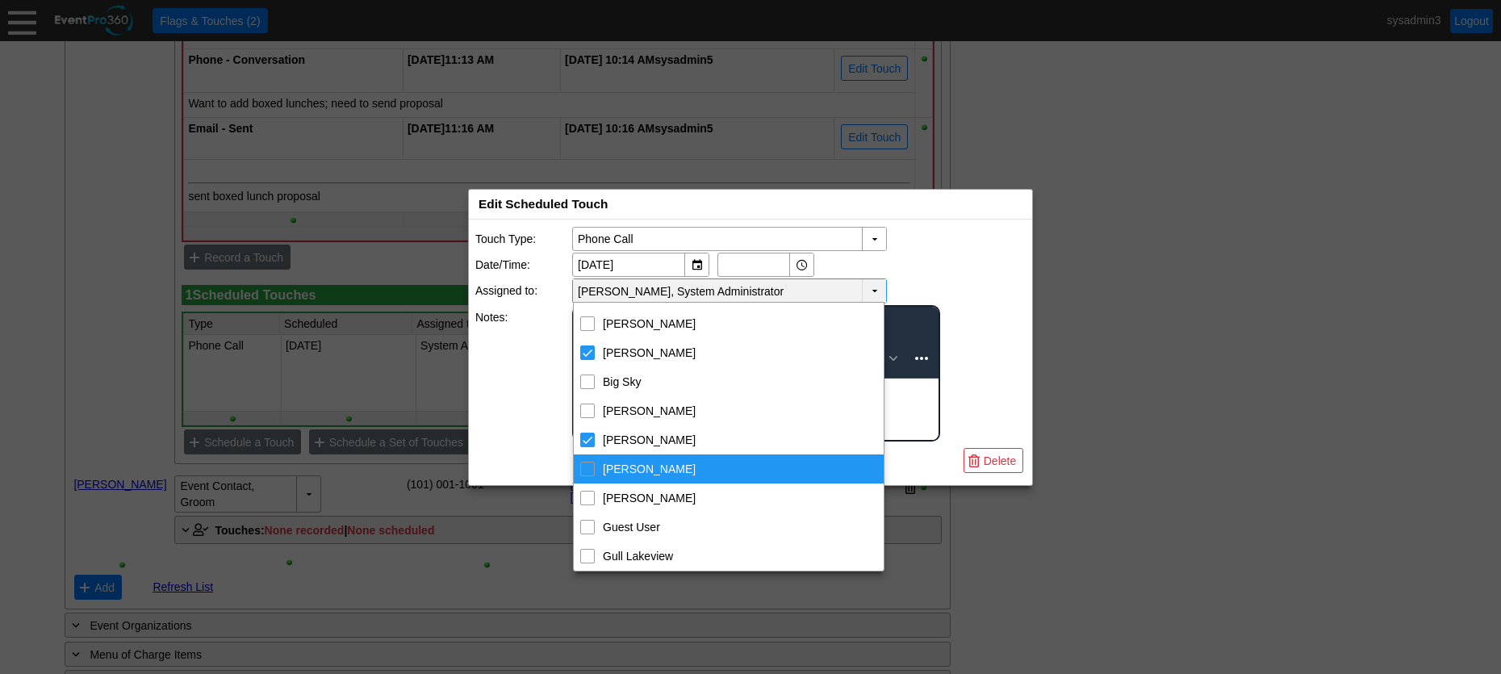
click at [590, 468] on input "David Hope" at bounding box center [588, 467] width 10 height 10
checkbox input "true"
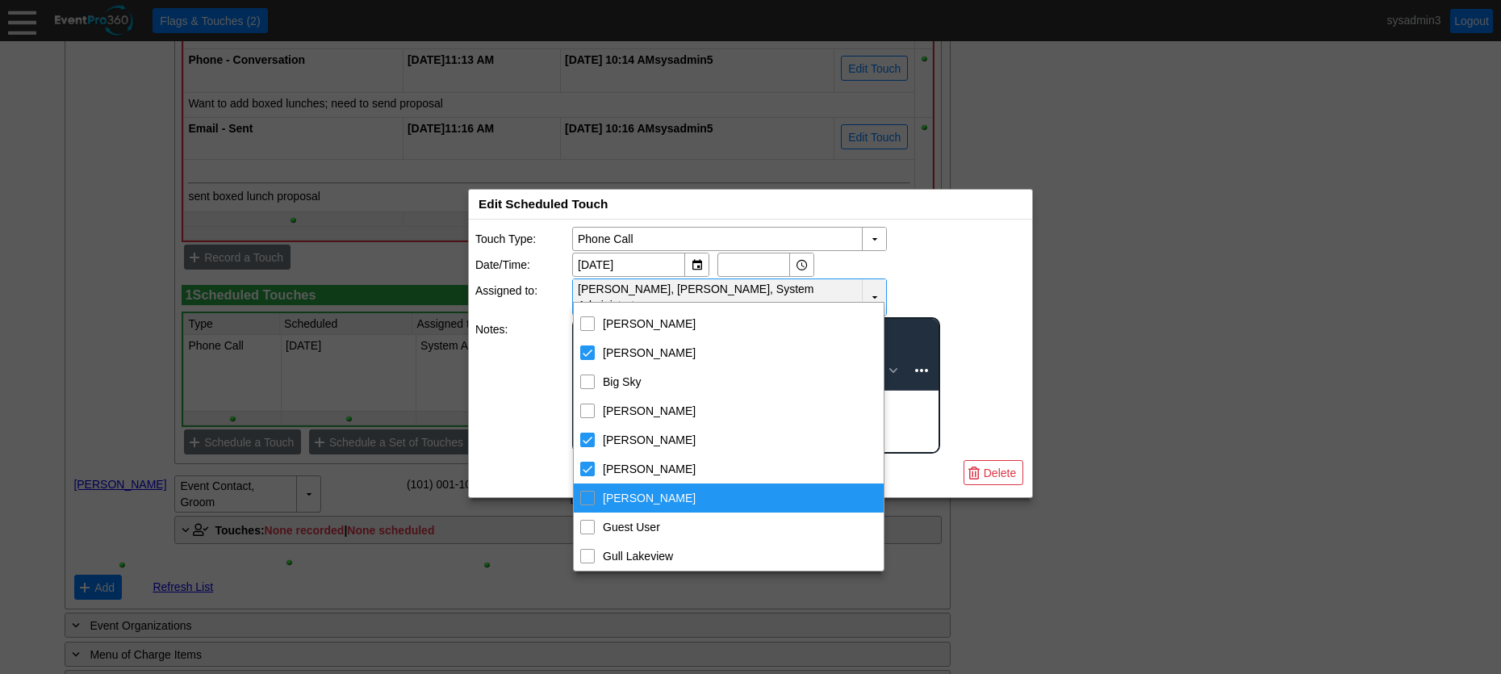
click at [587, 494] on input "Ed Baker" at bounding box center [588, 496] width 10 height 10
checkbox input "true"
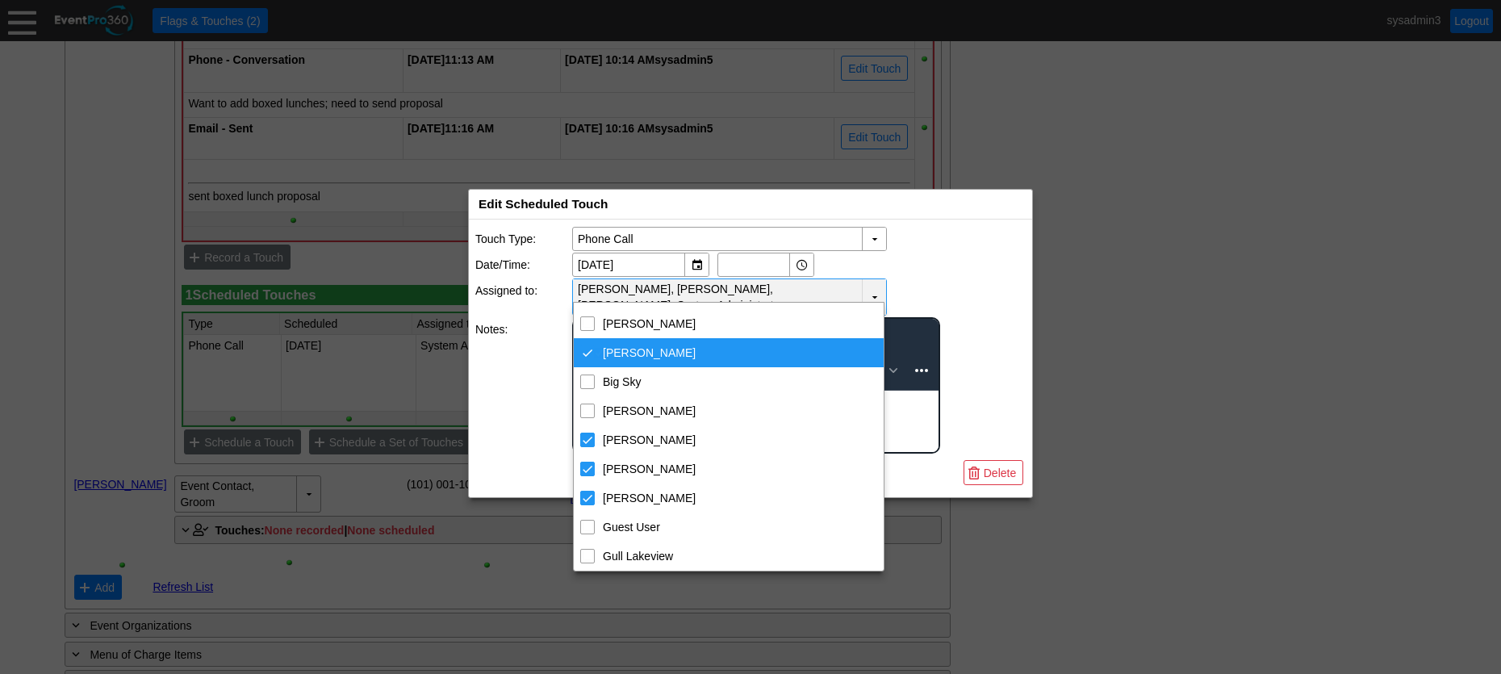
click at [591, 354] on div "Ben Cruise" at bounding box center [587, 352] width 15 height 15
checkbox input "false"
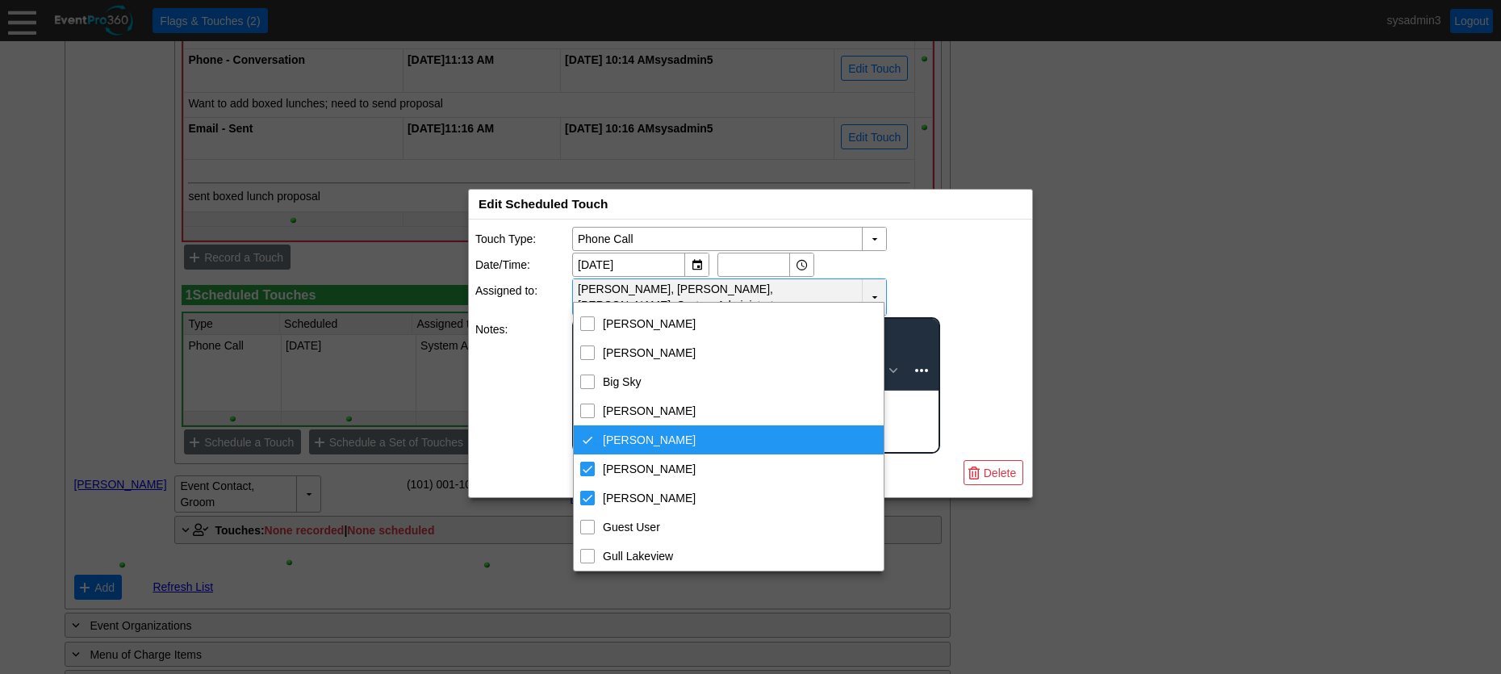
click at [588, 434] on div "Danny Rainbow" at bounding box center [587, 439] width 15 height 15
checkbox input "false"
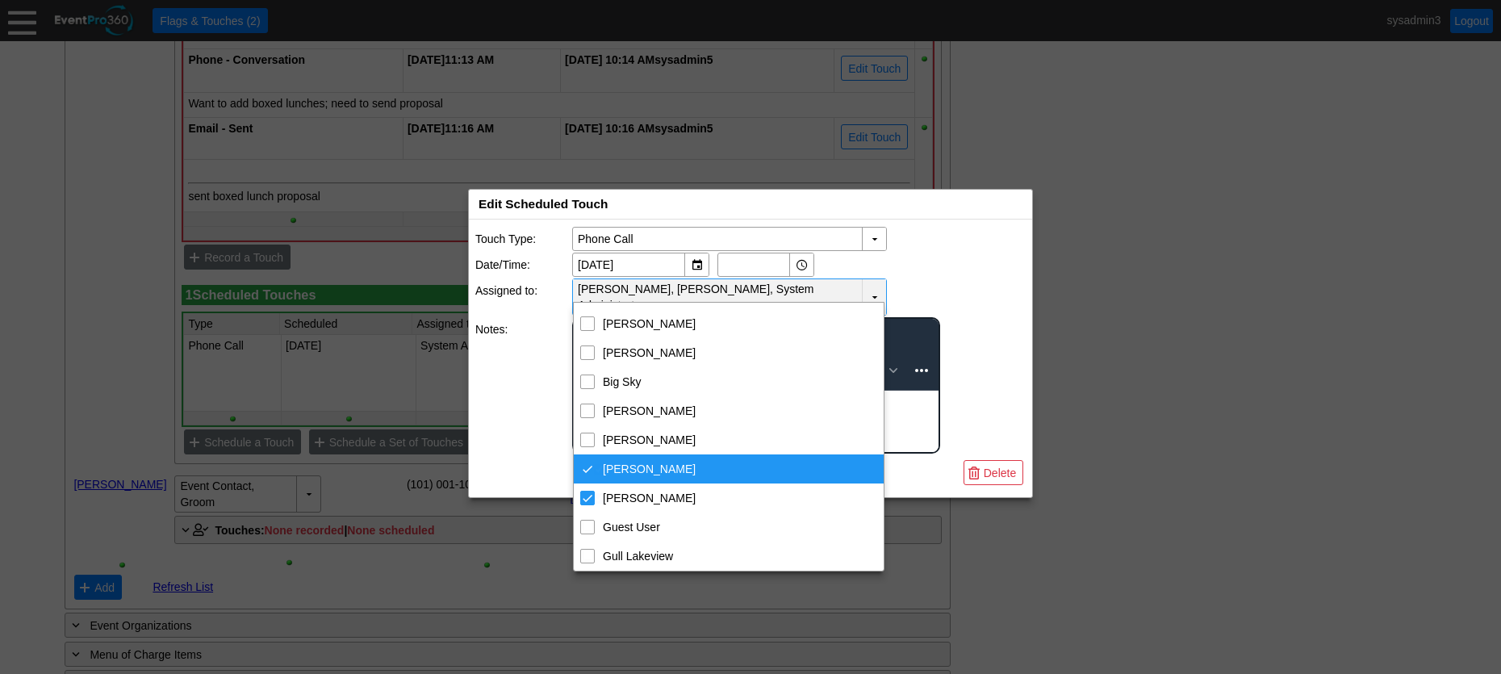
click at [586, 466] on div "David Hope" at bounding box center [587, 469] width 15 height 15
checkbox input "false"
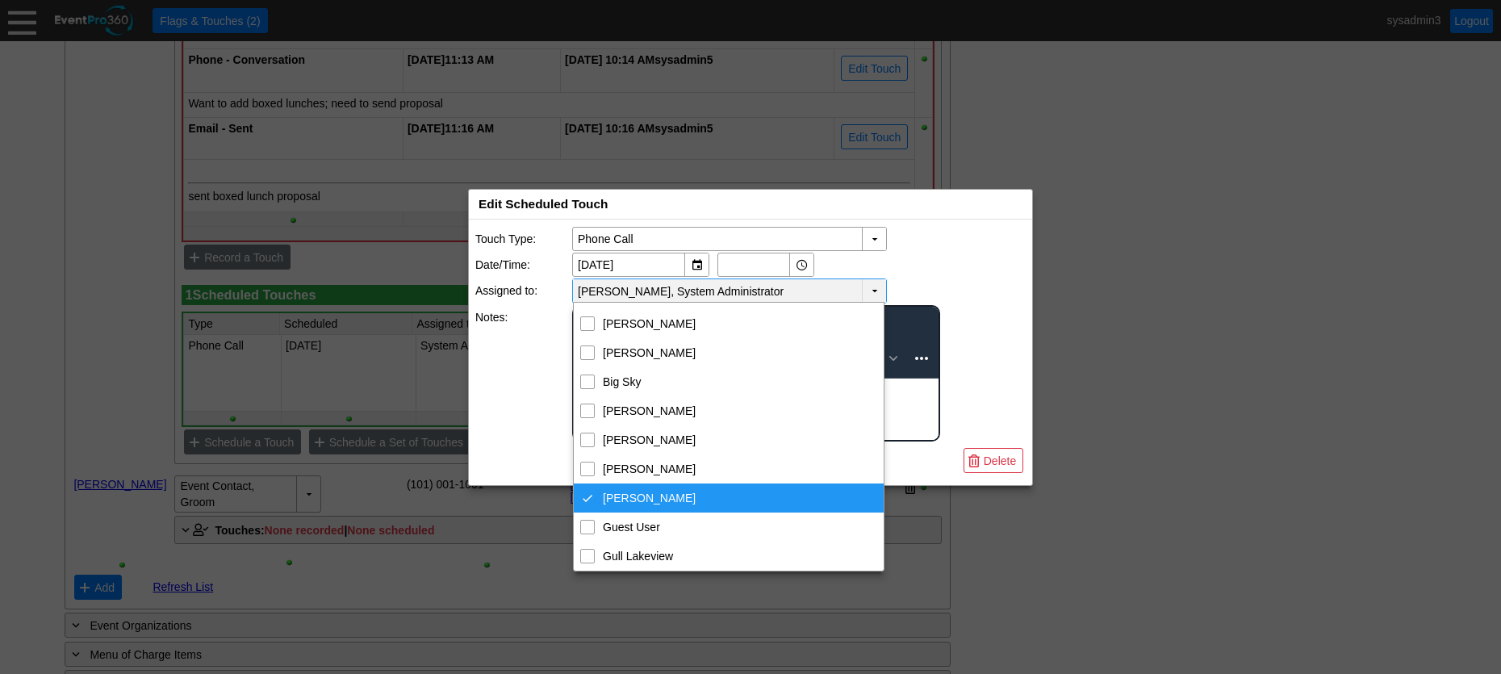
click at [587, 495] on div "Ed Baker" at bounding box center [587, 498] width 15 height 15
checkbox input "false"
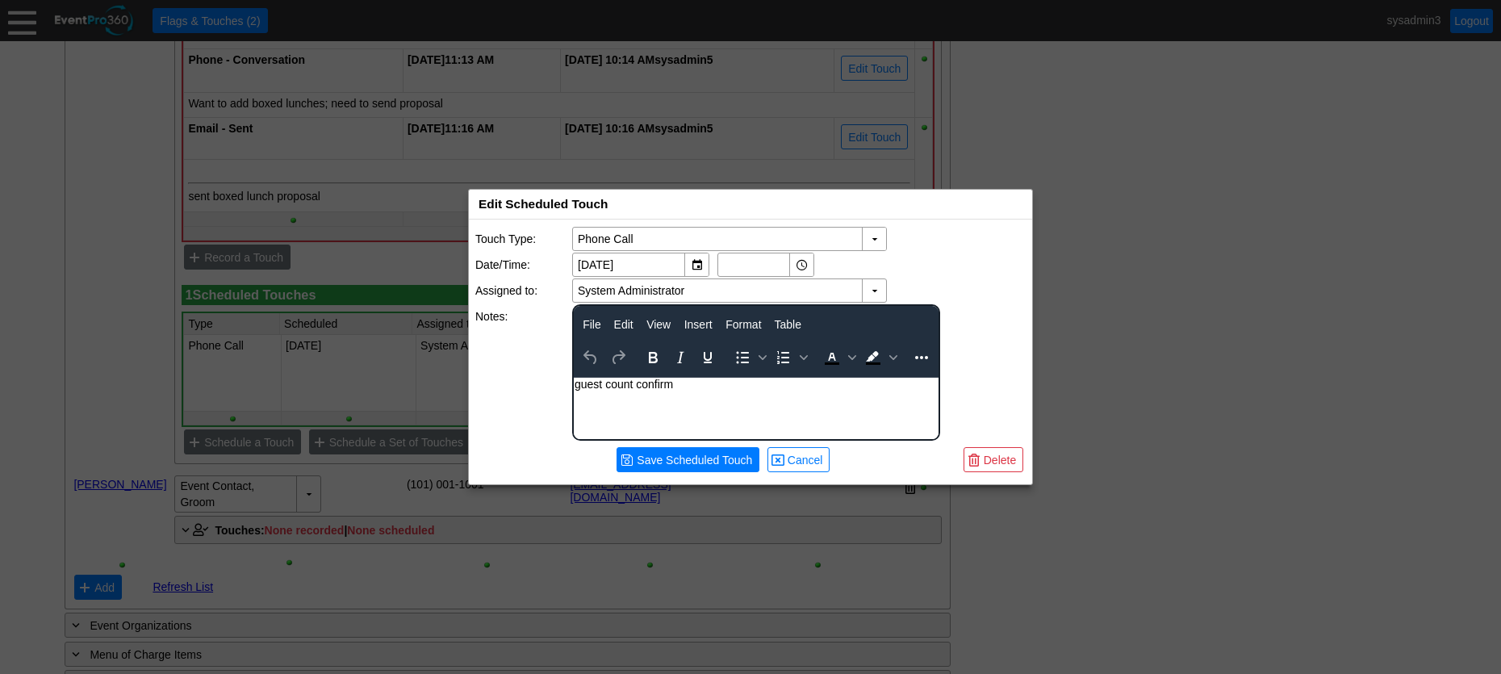
click at [979, 263] on div "▼ Χ 12/10/2025 ▼ Χ" at bounding box center [798, 265] width 453 height 24
click at [871, 240] on div "▼" at bounding box center [874, 239] width 24 height 23
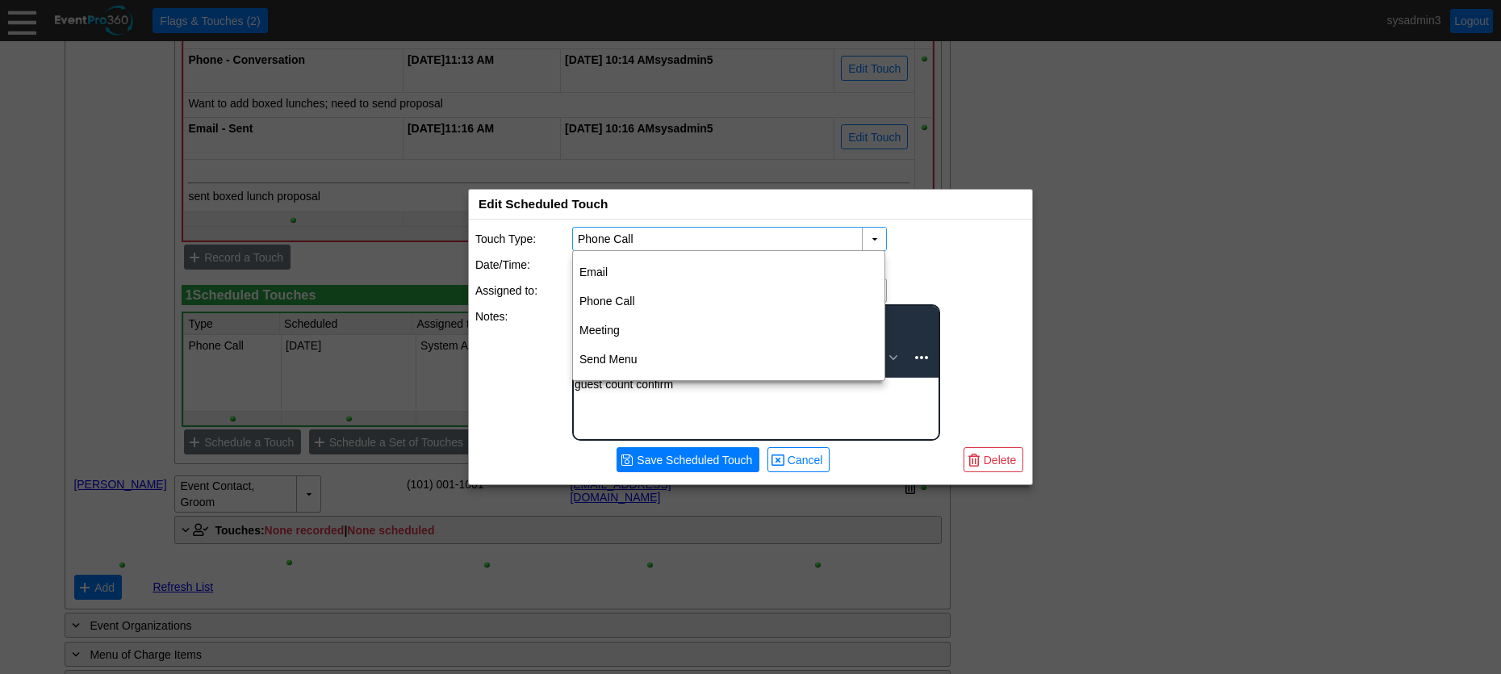
click at [948, 250] on div "▼ Χ Phone Call" at bounding box center [798, 239] width 453 height 24
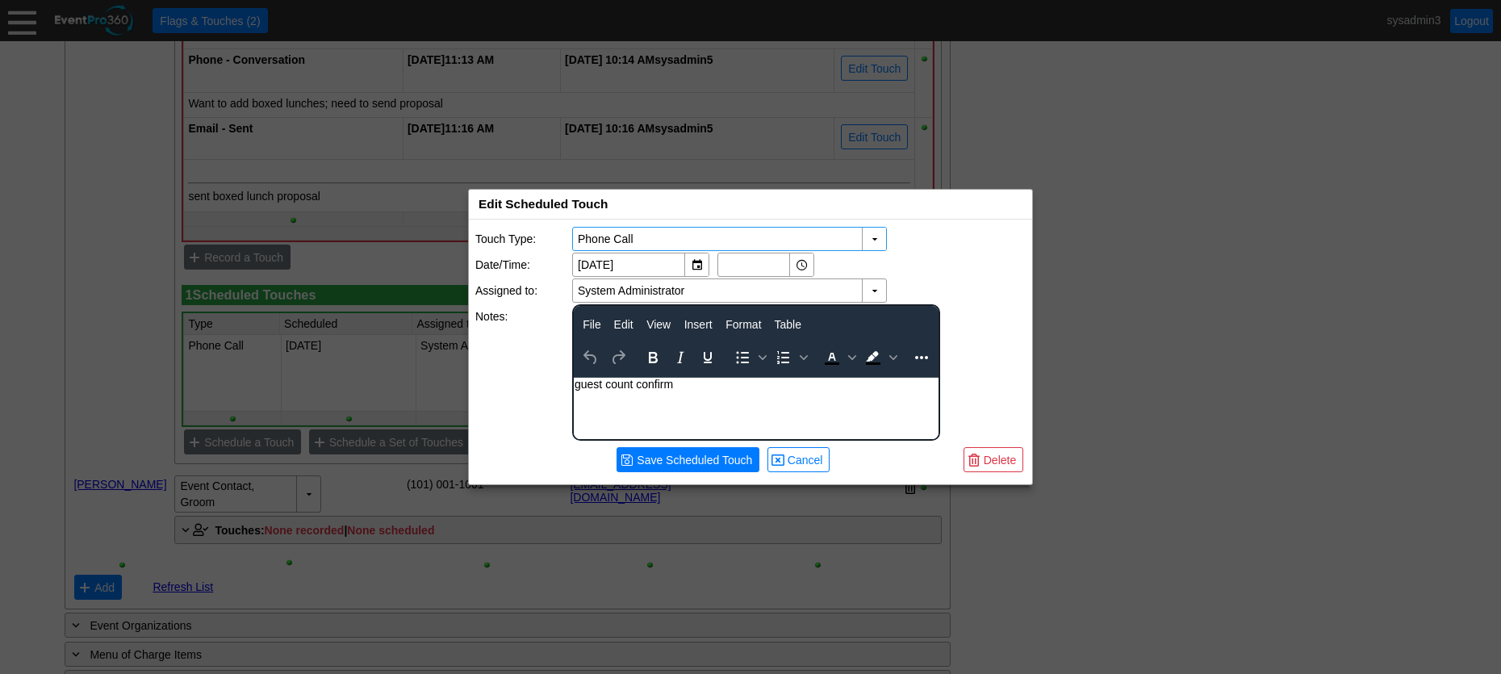
click at [790, 236] on input "Phone Call" at bounding box center [718, 239] width 281 height 23
click at [875, 240] on div "▼" at bounding box center [874, 239] width 24 height 23
click at [941, 259] on div "▼ Χ 12/10/2025 ▼ Χ" at bounding box center [798, 265] width 453 height 24
click at [812, 455] on span "Cancel" at bounding box center [805, 460] width 42 height 16
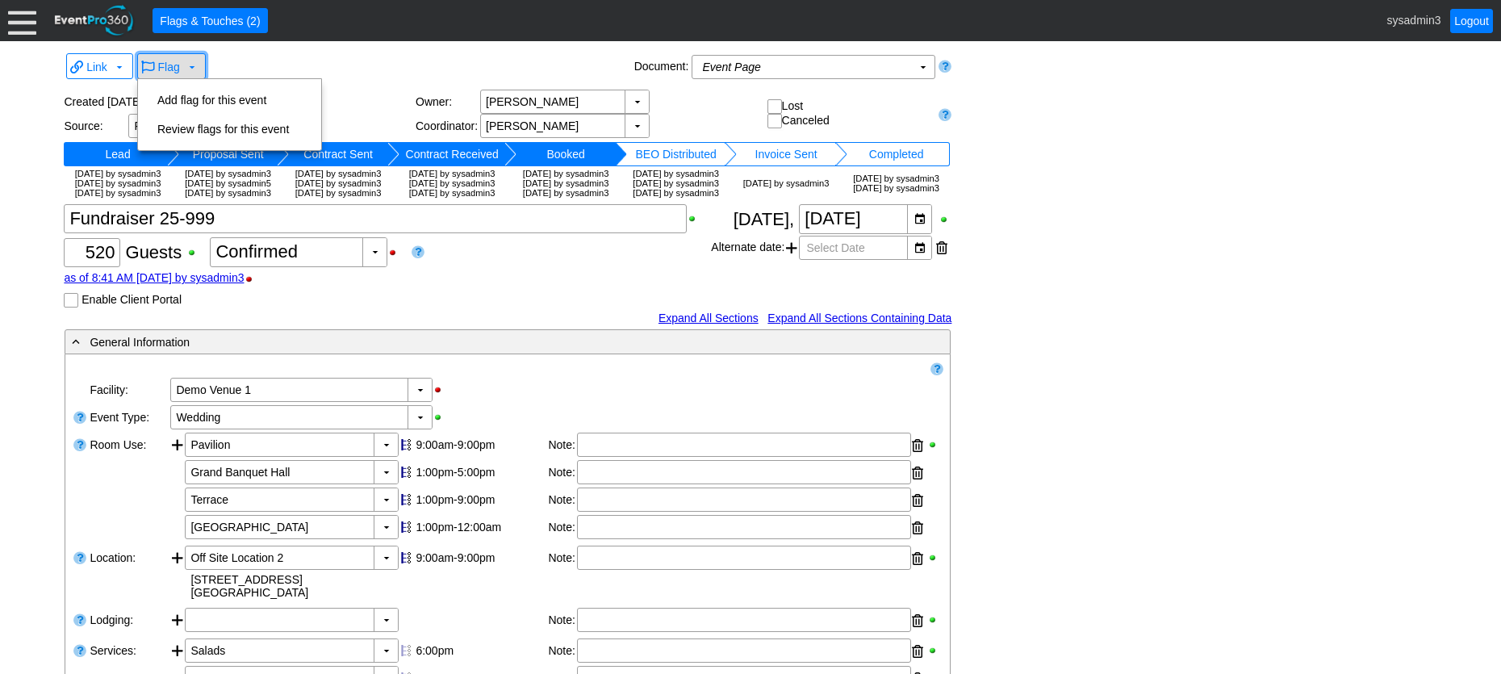
click at [186, 65] on span at bounding box center [192, 67] width 13 height 13
click at [210, 94] on td "Add flag for this event" at bounding box center [223, 100] width 144 height 29
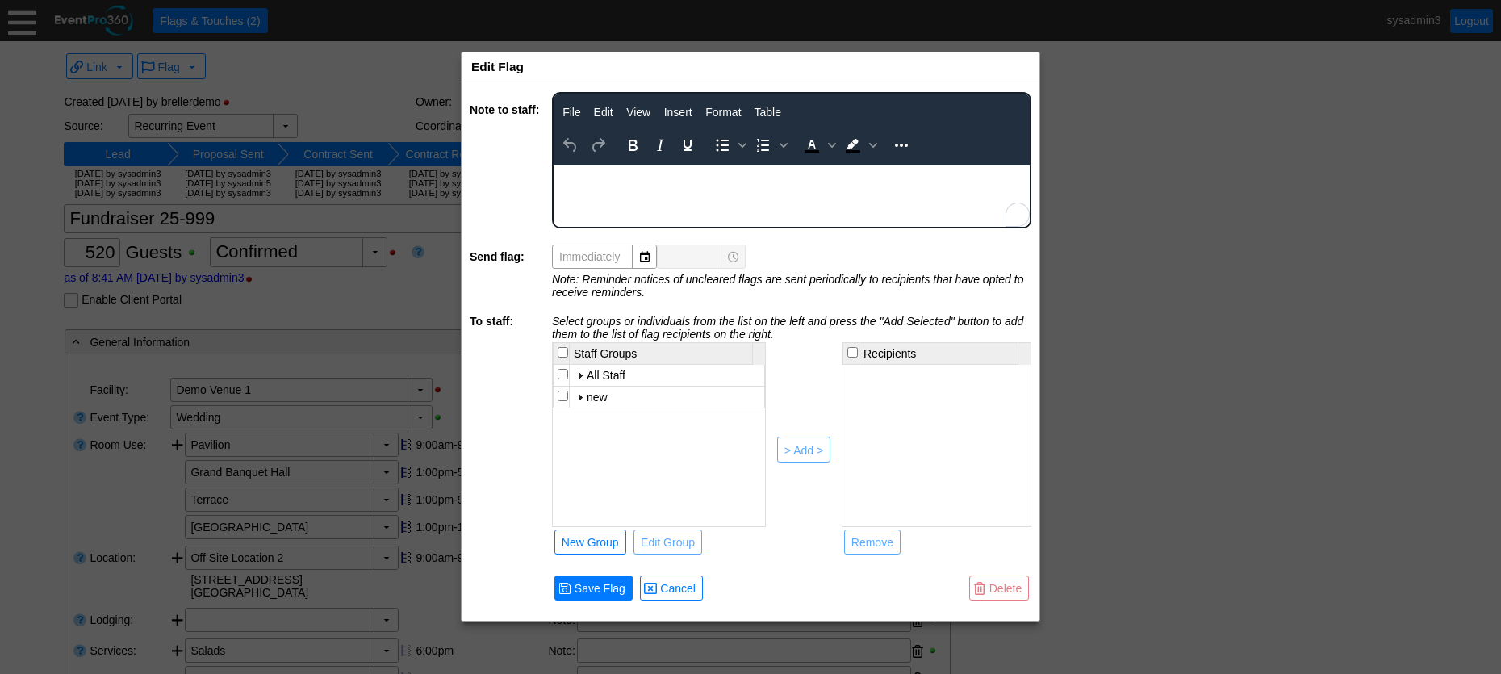
click at [590, 179] on body "To enrich screen reader interactions, please activate Accessibility in Grammarl…" at bounding box center [792, 175] width 476 height 21
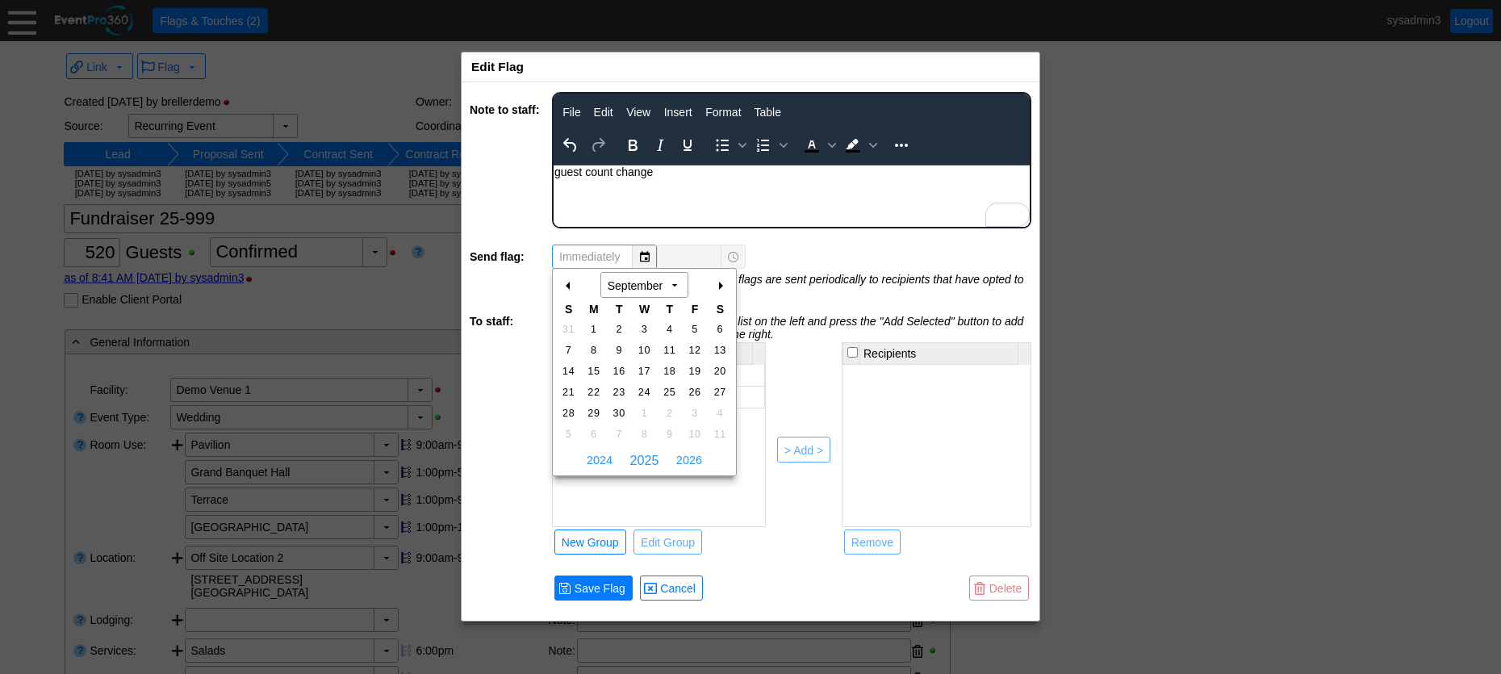
click at [644, 249] on div "▼" at bounding box center [644, 256] width 24 height 23
click at [681, 186] on html "guest count change" at bounding box center [792, 175] width 476 height 21
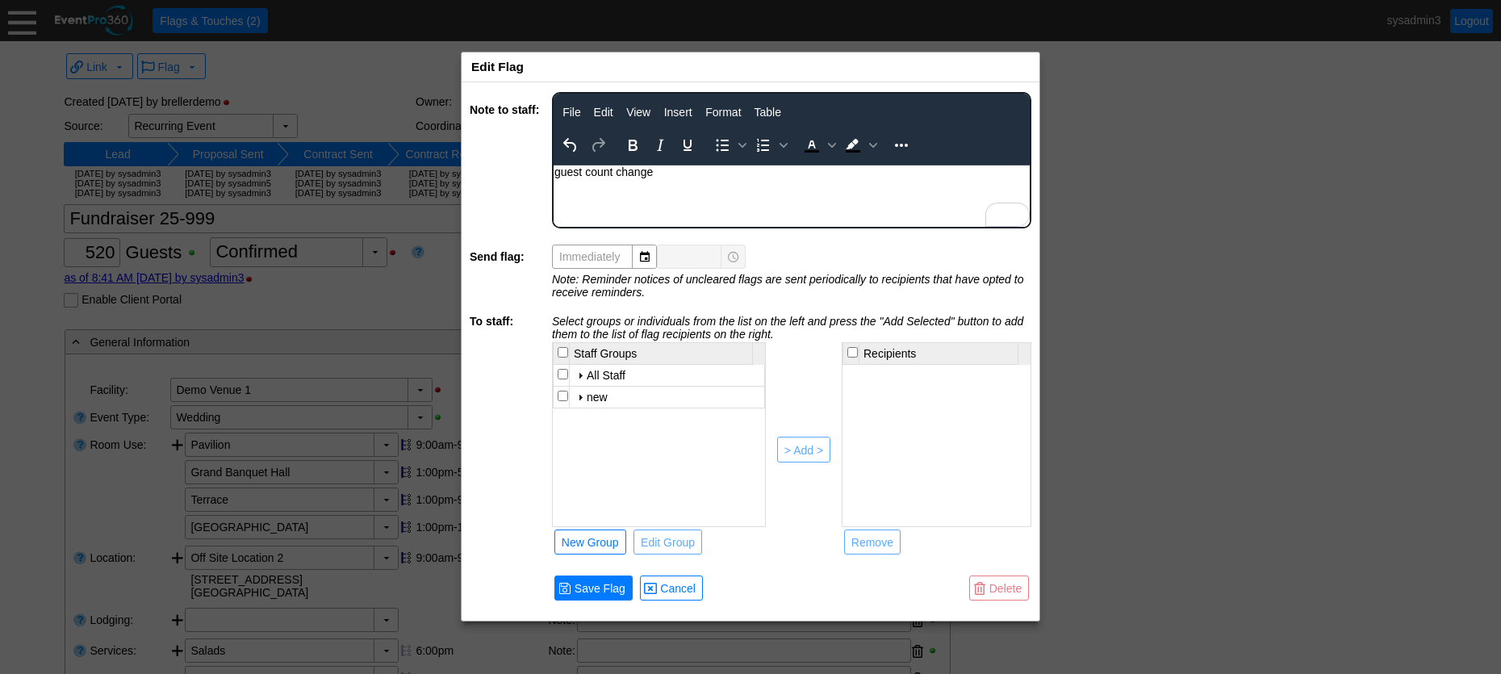
click at [562, 373] on input "checkbox" at bounding box center [563, 374] width 10 height 10
click at [805, 447] on div "> Add >" at bounding box center [803, 450] width 39 height 16
checkbox input "false"
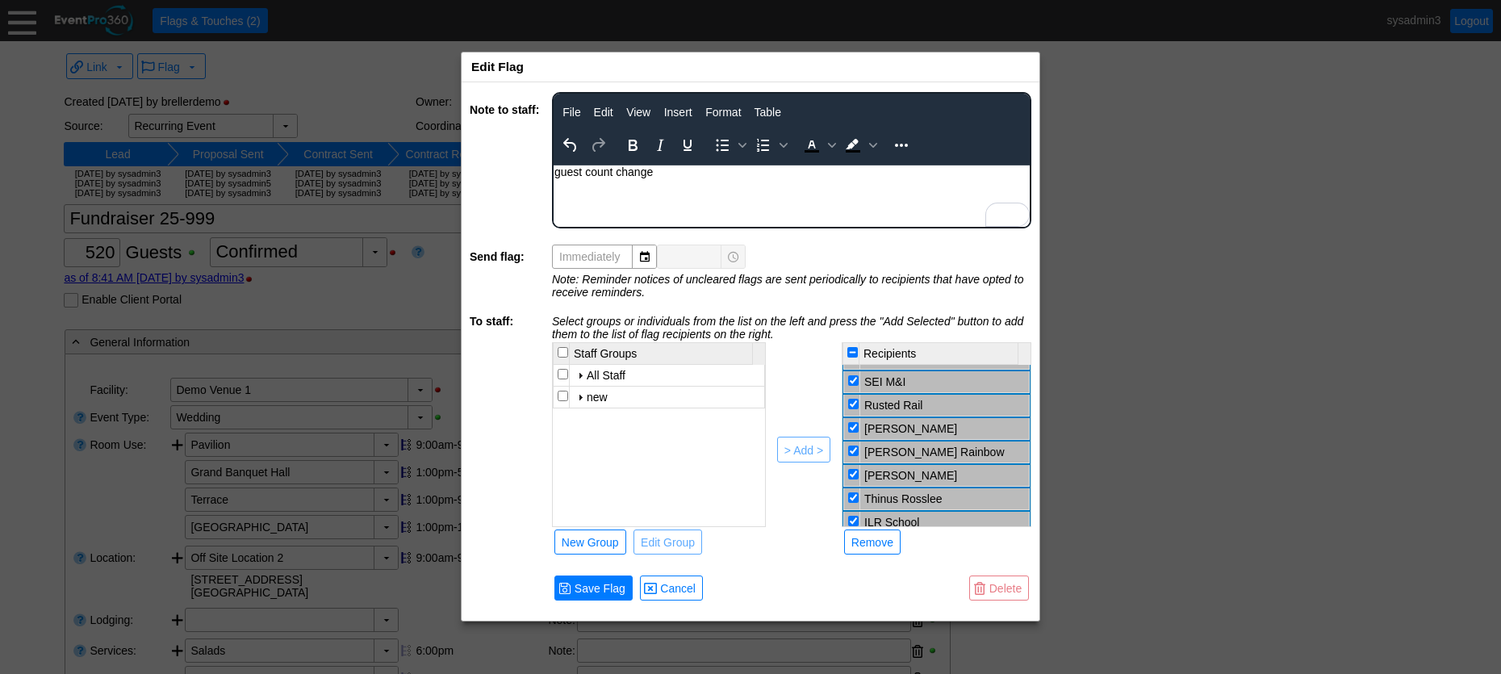
scroll to position [272, 0]
click at [853, 428] on input "checkbox" at bounding box center [853, 430] width 10 height 10
checkbox input "false"
click at [853, 452] on input "checkbox" at bounding box center [853, 452] width 10 height 10
checkbox input "false"
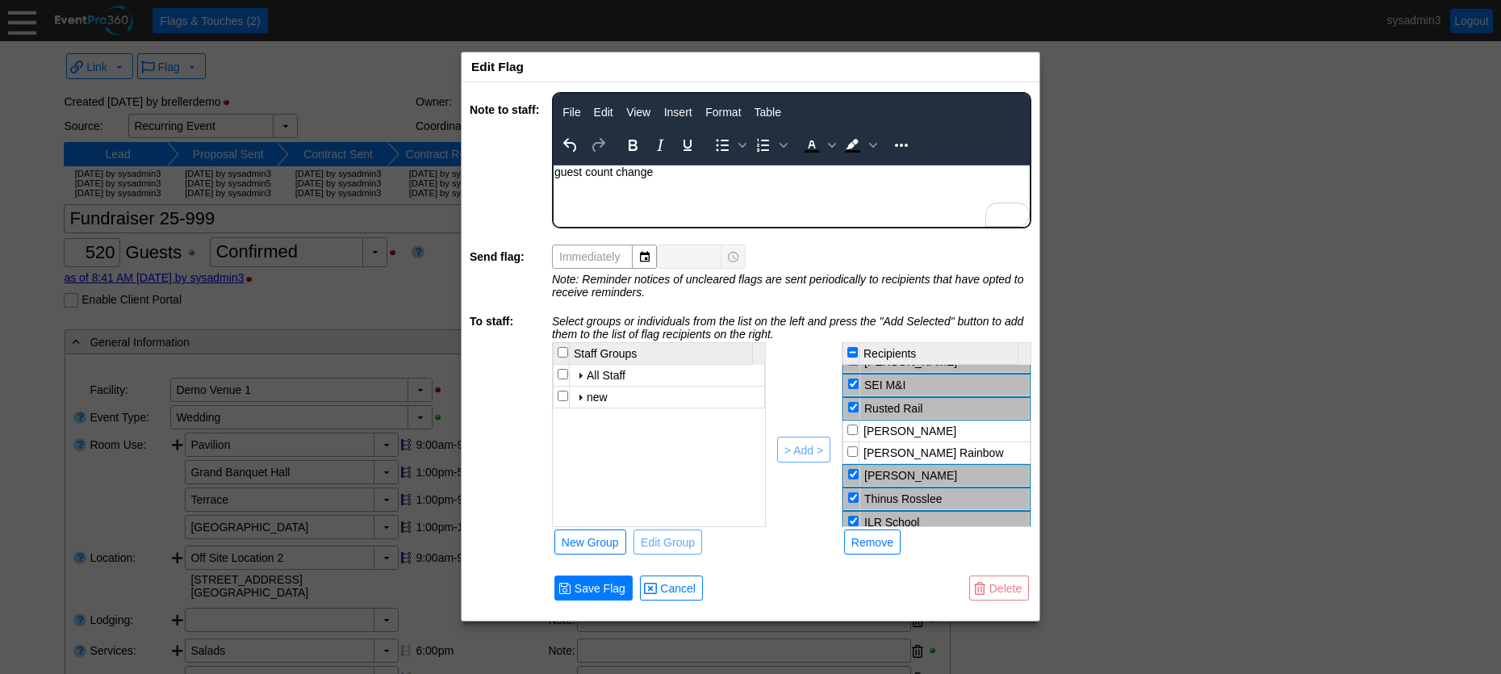
click at [856, 476] on input "checkbox" at bounding box center [853, 474] width 10 height 10
checkbox input "false"
click at [857, 501] on td at bounding box center [852, 498] width 16 height 22
checkbox input "false"
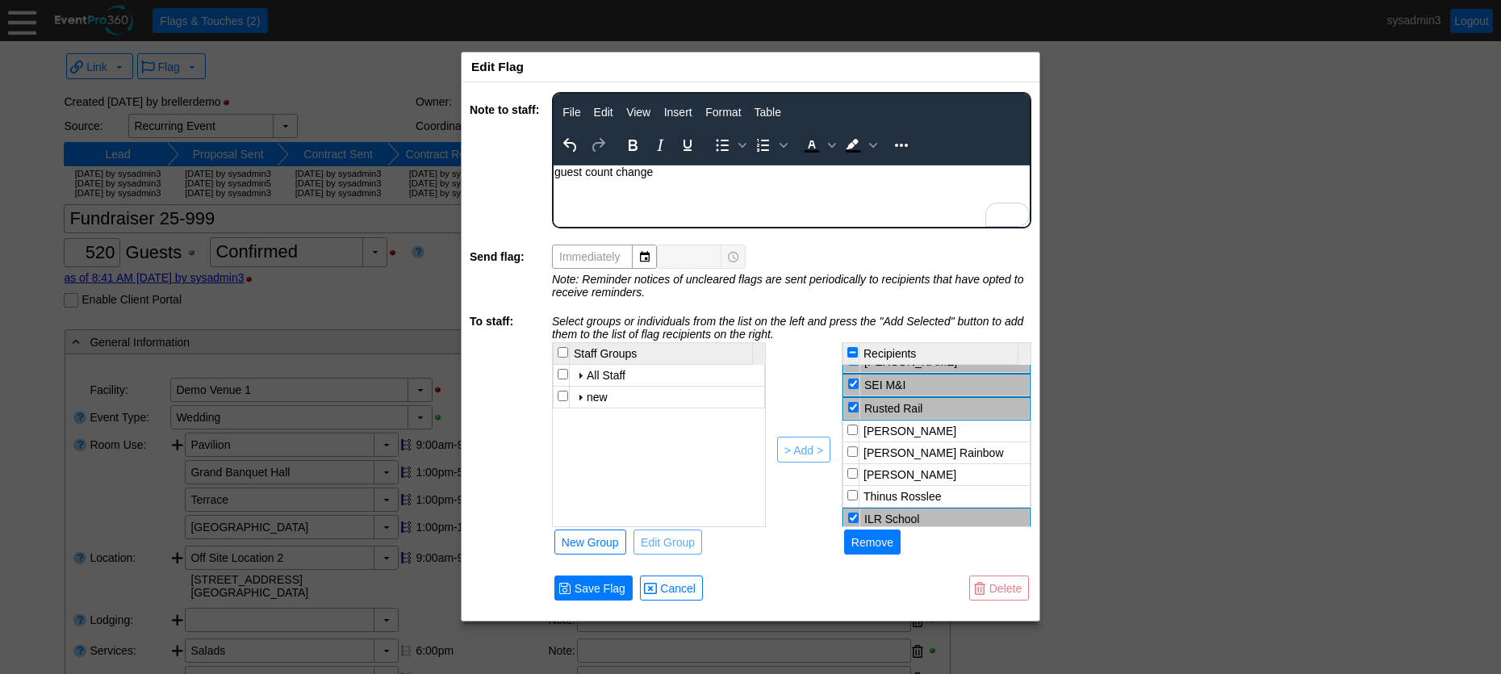
click at [877, 539] on div "Remove" at bounding box center [872, 542] width 42 height 16
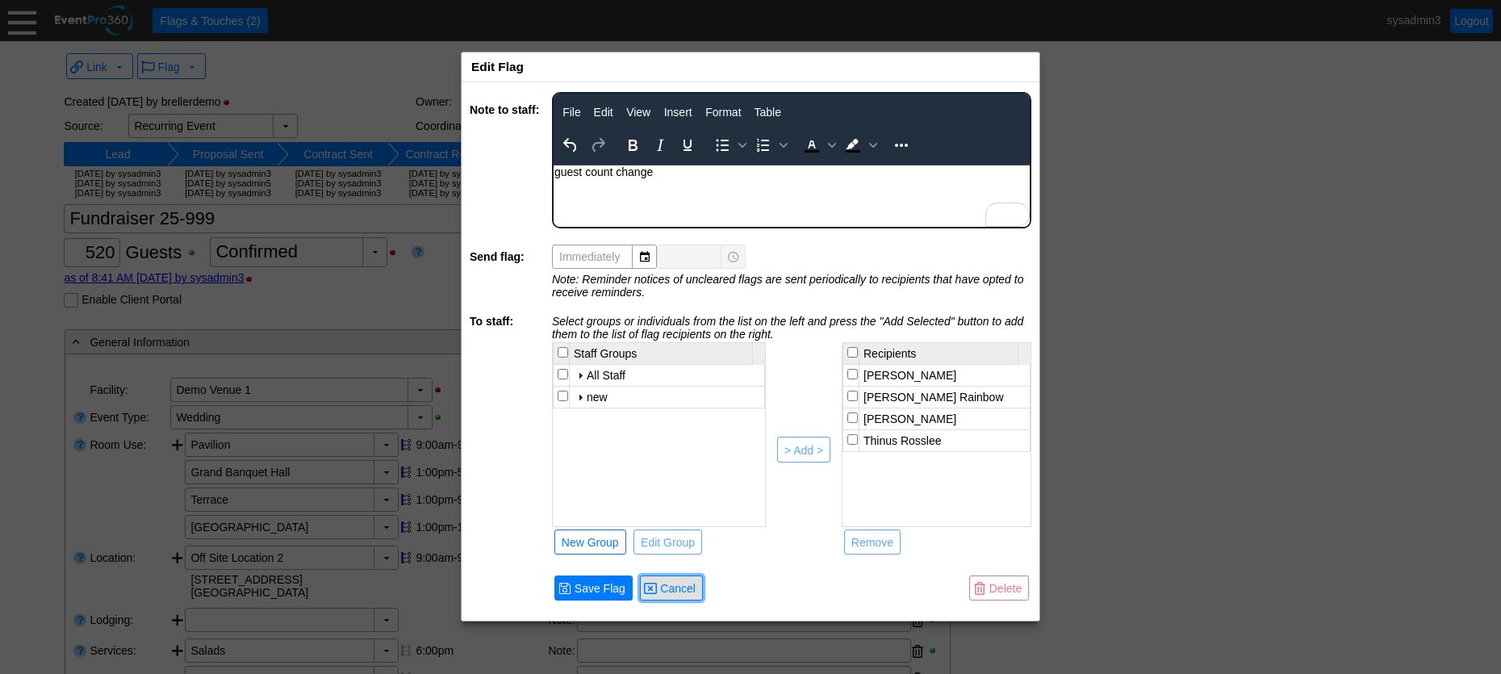
click at [689, 588] on span "Cancel" at bounding box center [678, 588] width 42 height 16
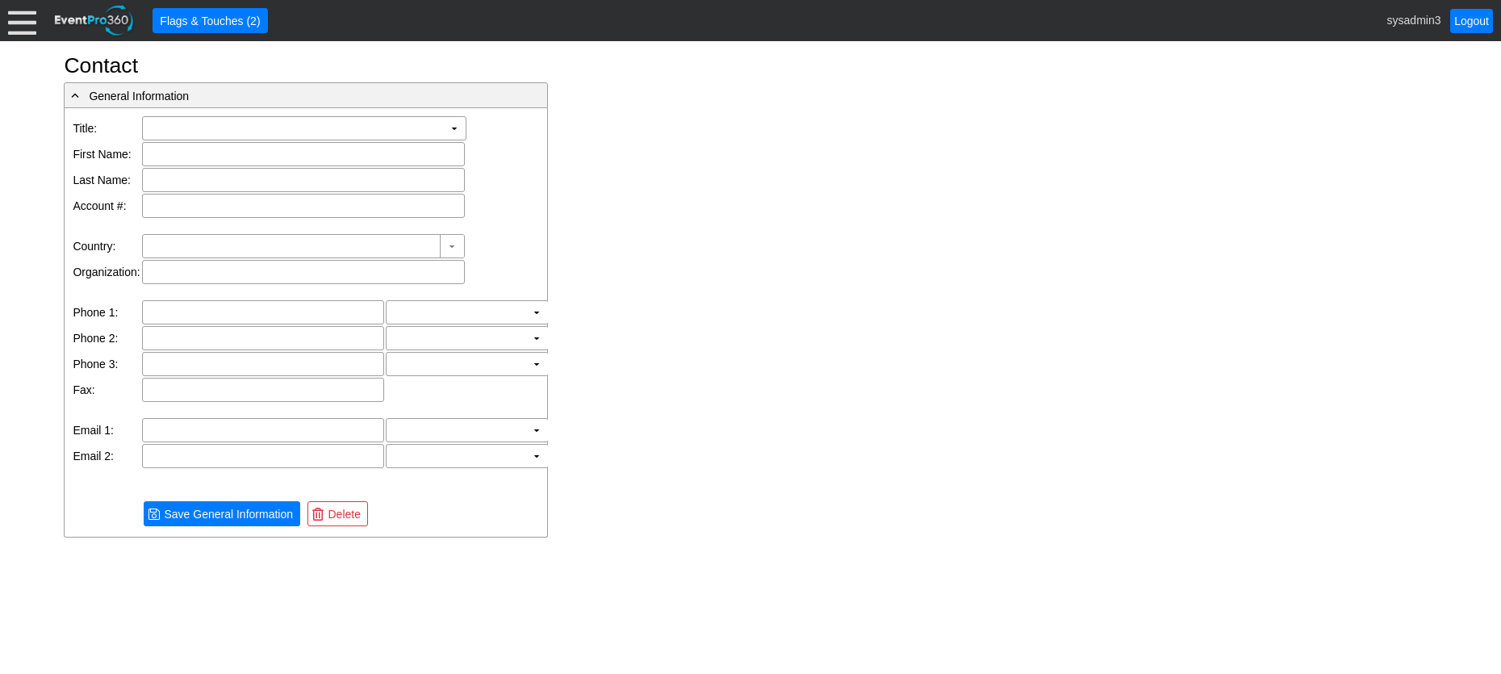
type input "[GEOGRAPHIC_DATA]"
type input "[PERSON_NAME]"
type input "[GEOGRAPHIC_DATA]"
type input "ttexas@eventpro.360"
type input "[PHONE_NUMBER]"
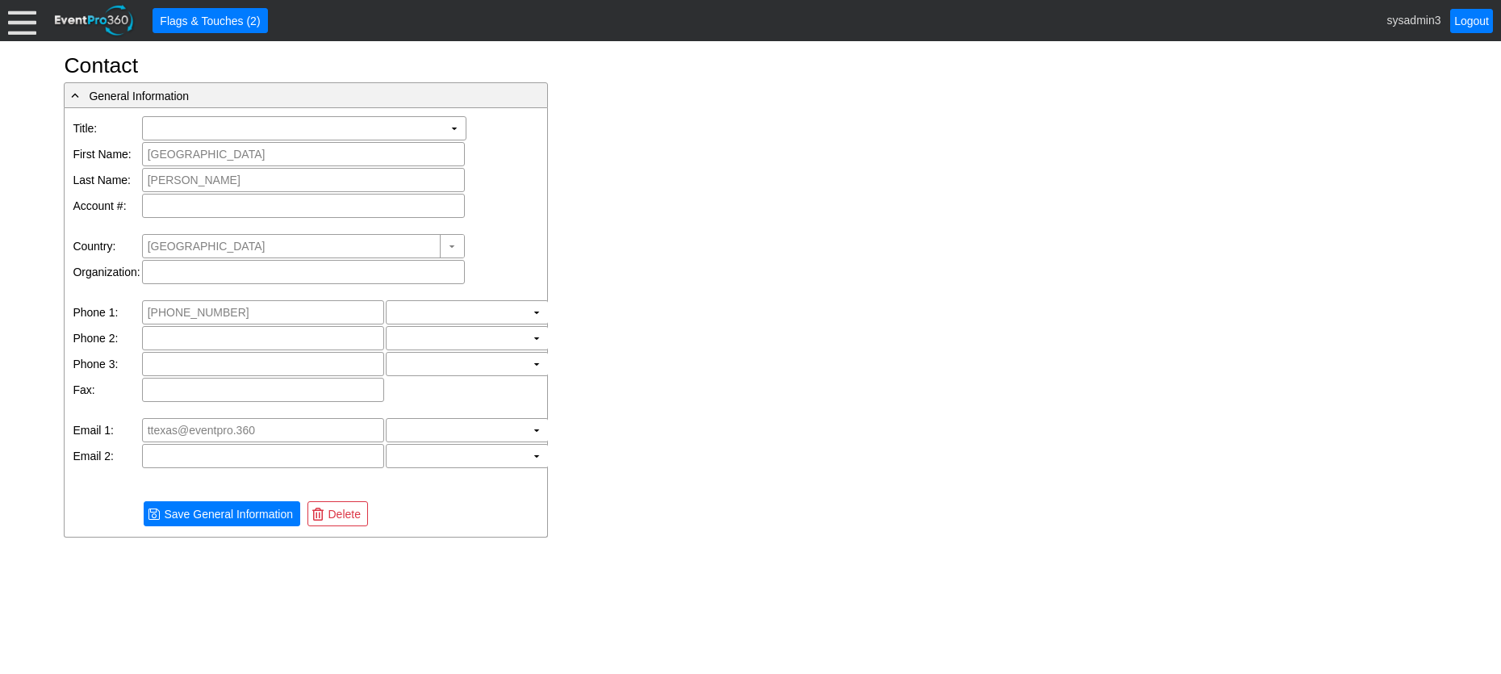
type input "Demo Venue 1"
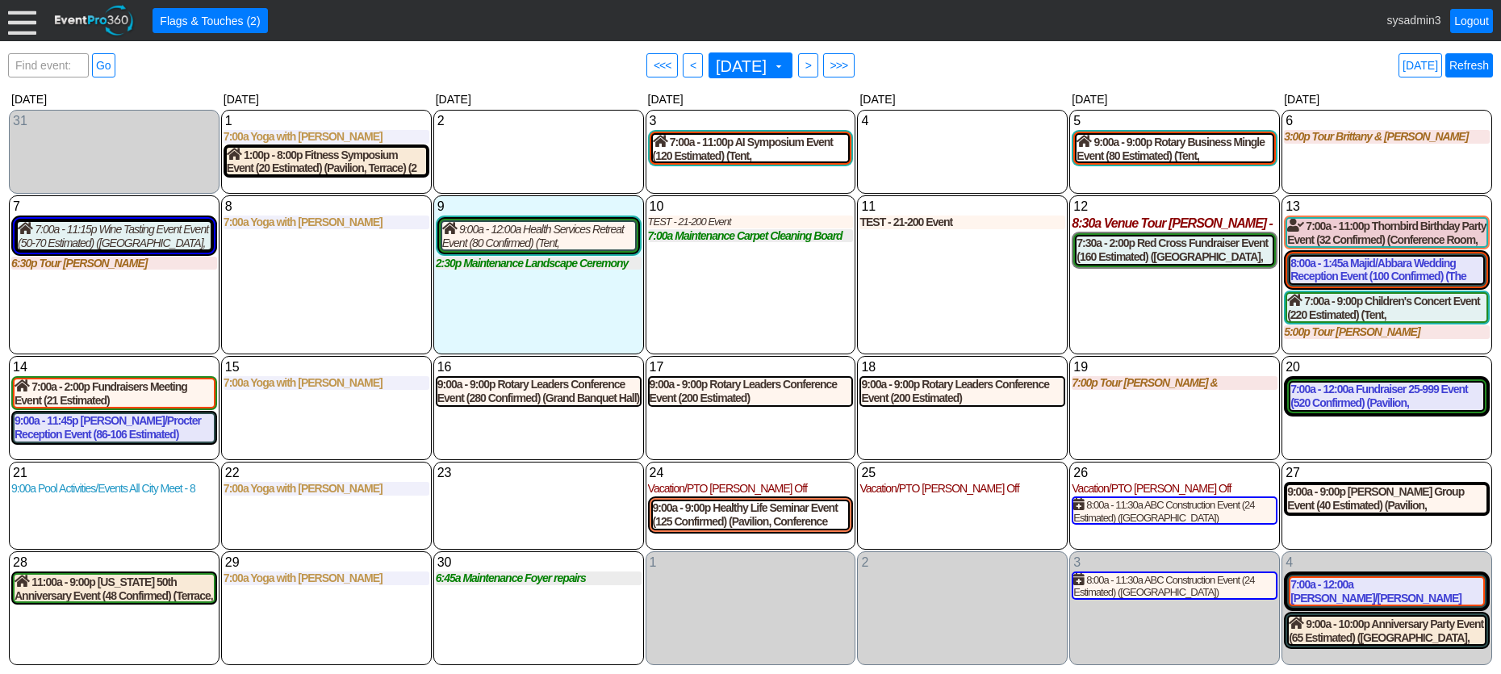
click at [1469, 72] on link "Refresh" at bounding box center [1469, 65] width 48 height 24
click at [20, 19] on div at bounding box center [22, 20] width 28 height 28
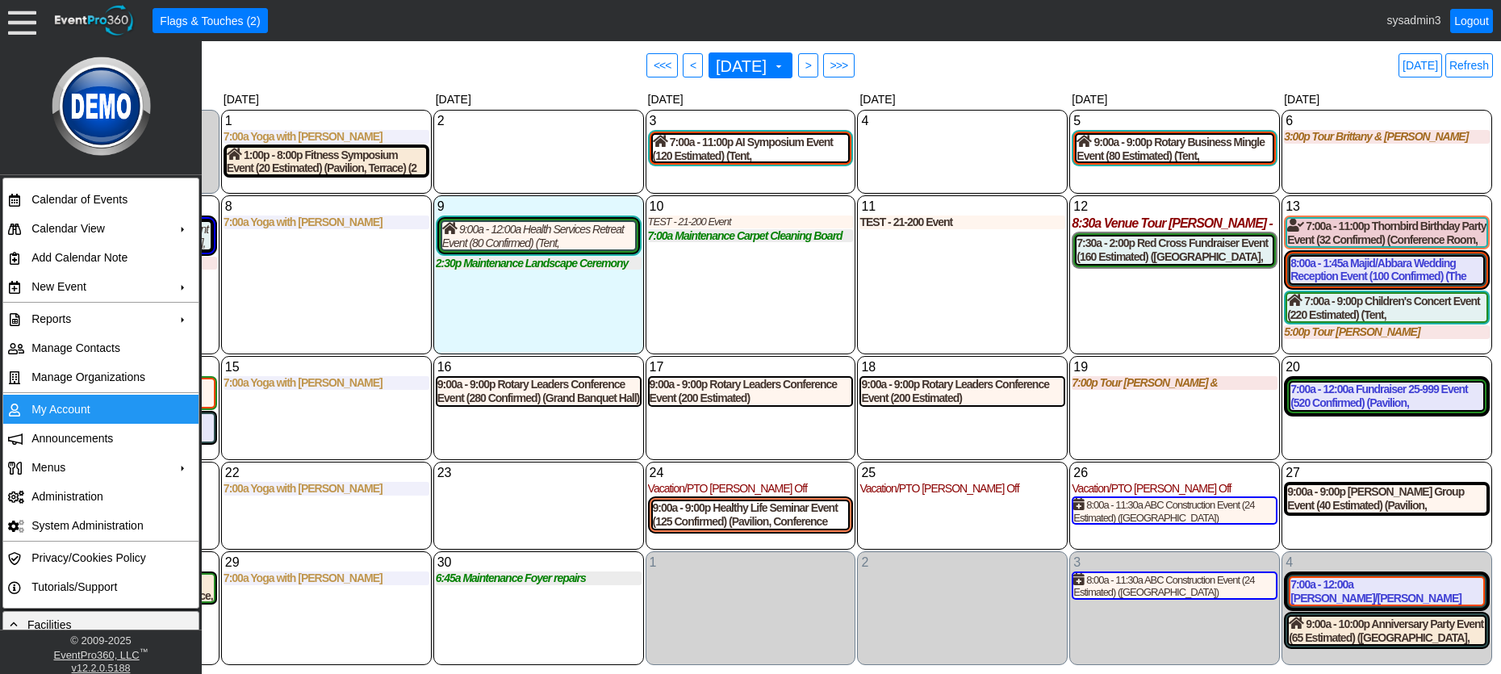
click at [65, 400] on td "My Account" at bounding box center [97, 409] width 144 height 29
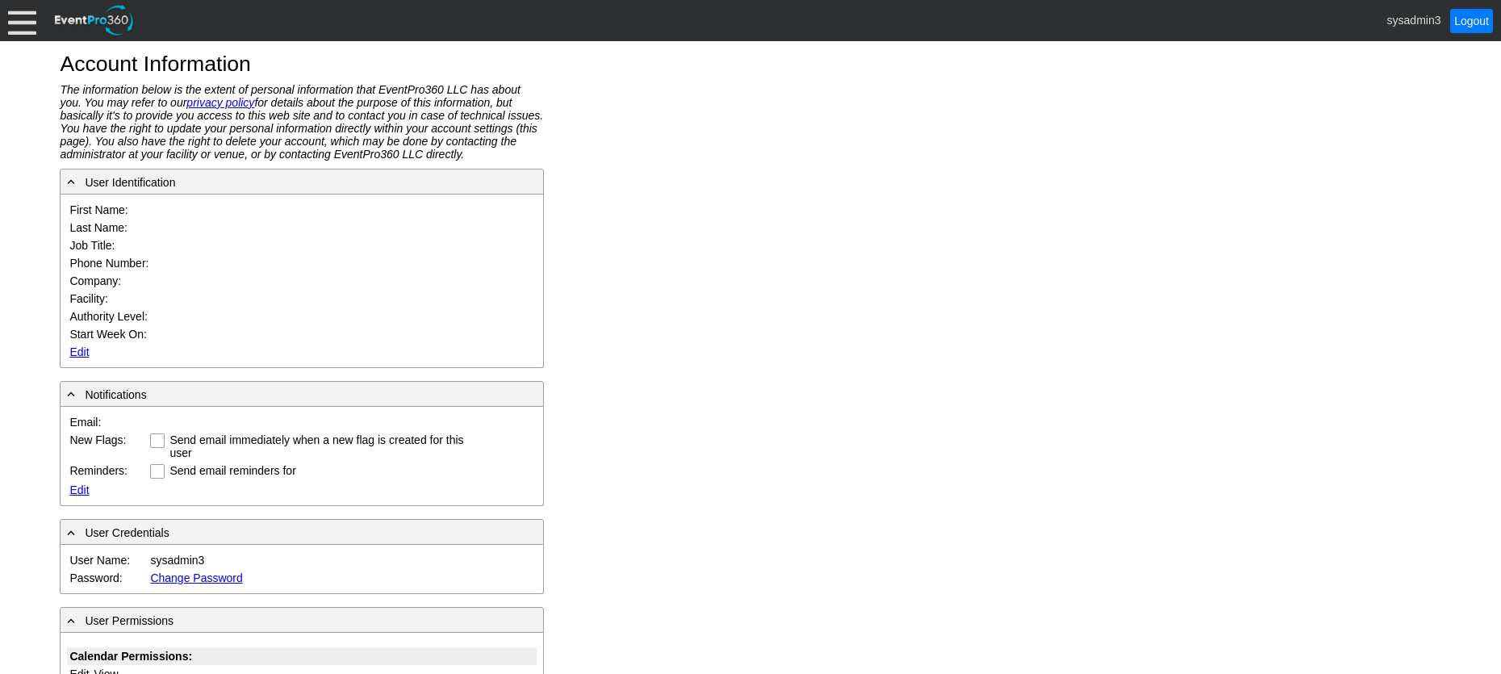
type input "System"
type input "Administrator"
type input "System Administrator"
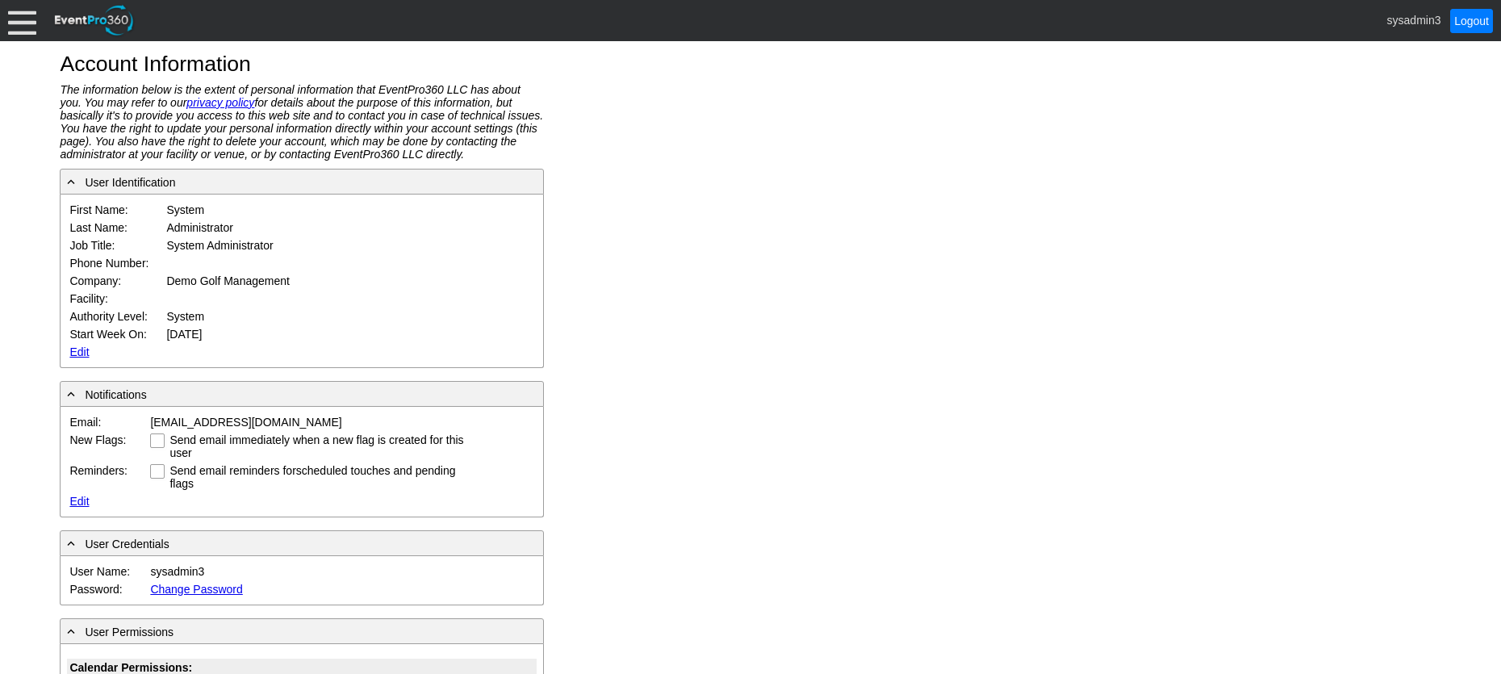
click at [77, 353] on link "Edit" at bounding box center [78, 351] width 19 height 13
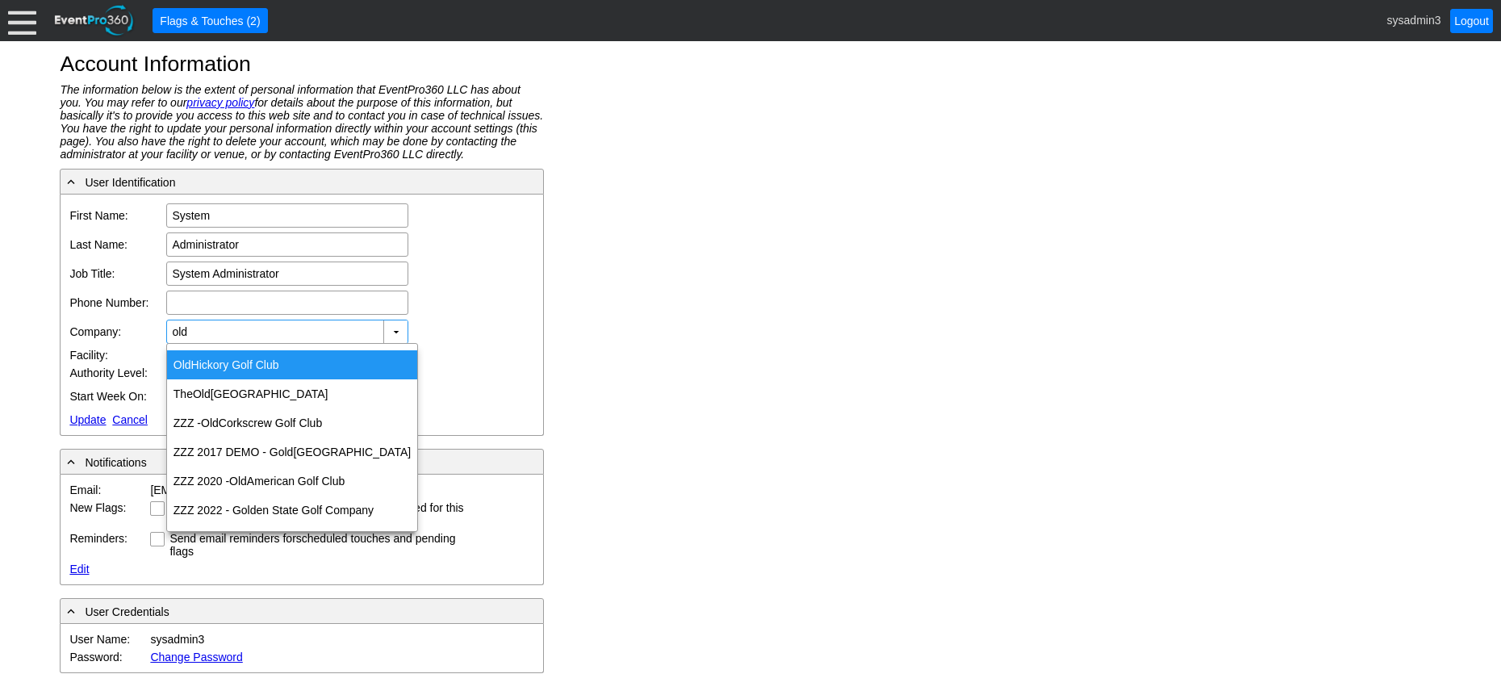
click at [247, 370] on div "Old Hickory Golf Club" at bounding box center [292, 364] width 250 height 29
type input "Old Hickory Golf Club"
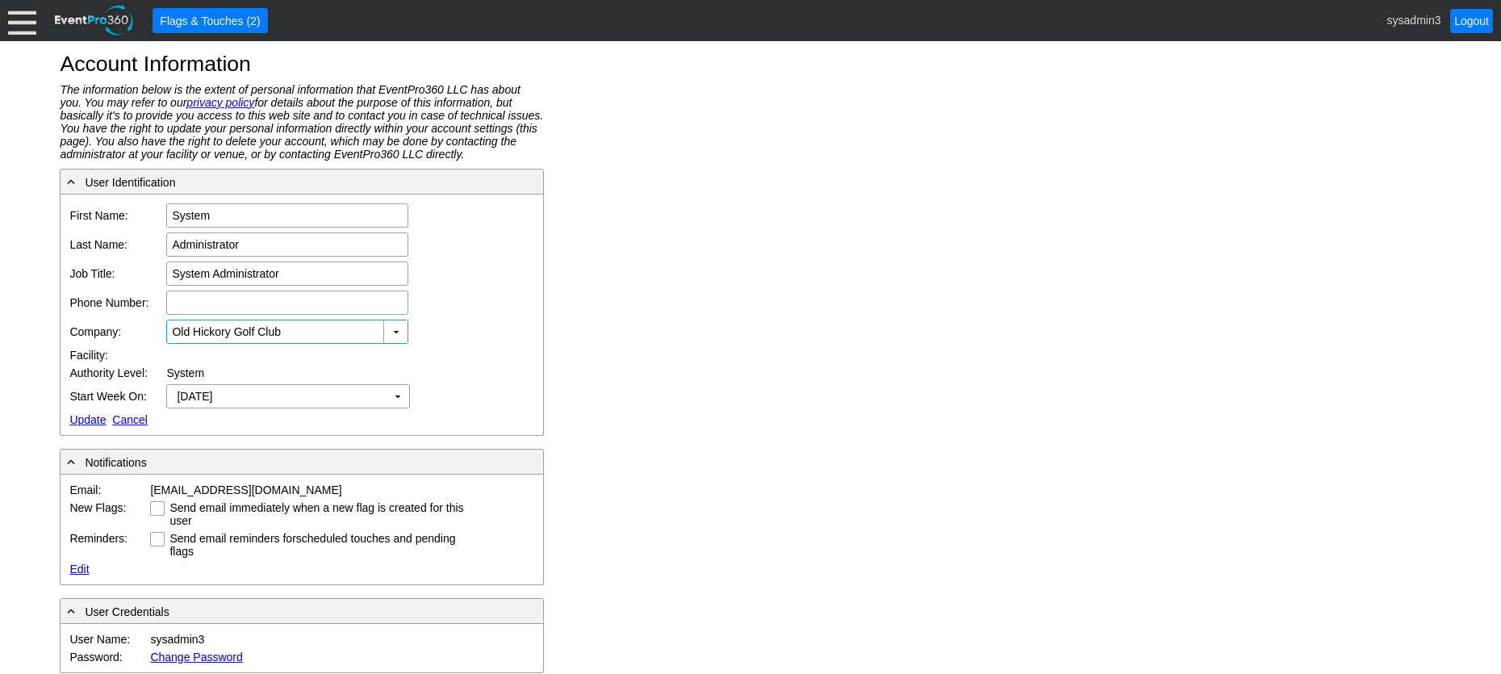
click at [74, 423] on link "Update" at bounding box center [87, 419] width 36 height 13
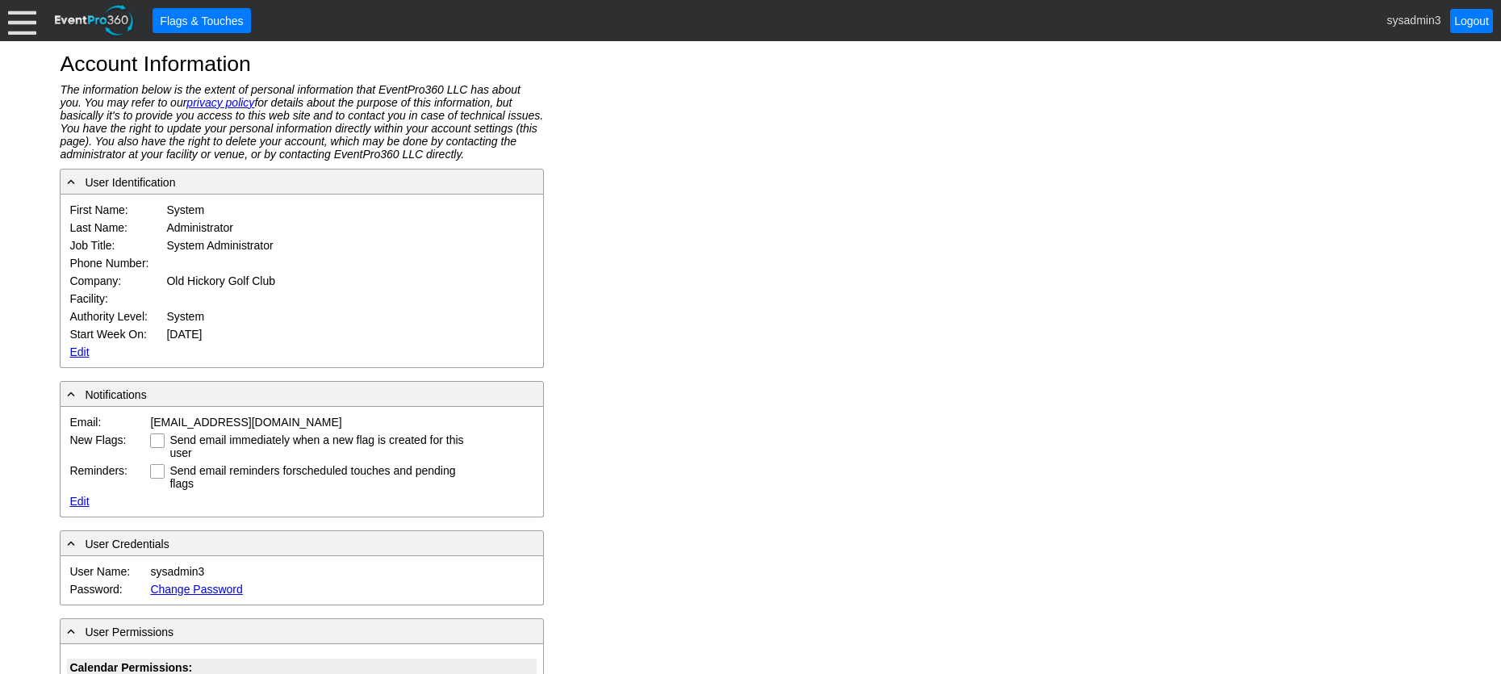
click at [25, 21] on div at bounding box center [22, 20] width 28 height 28
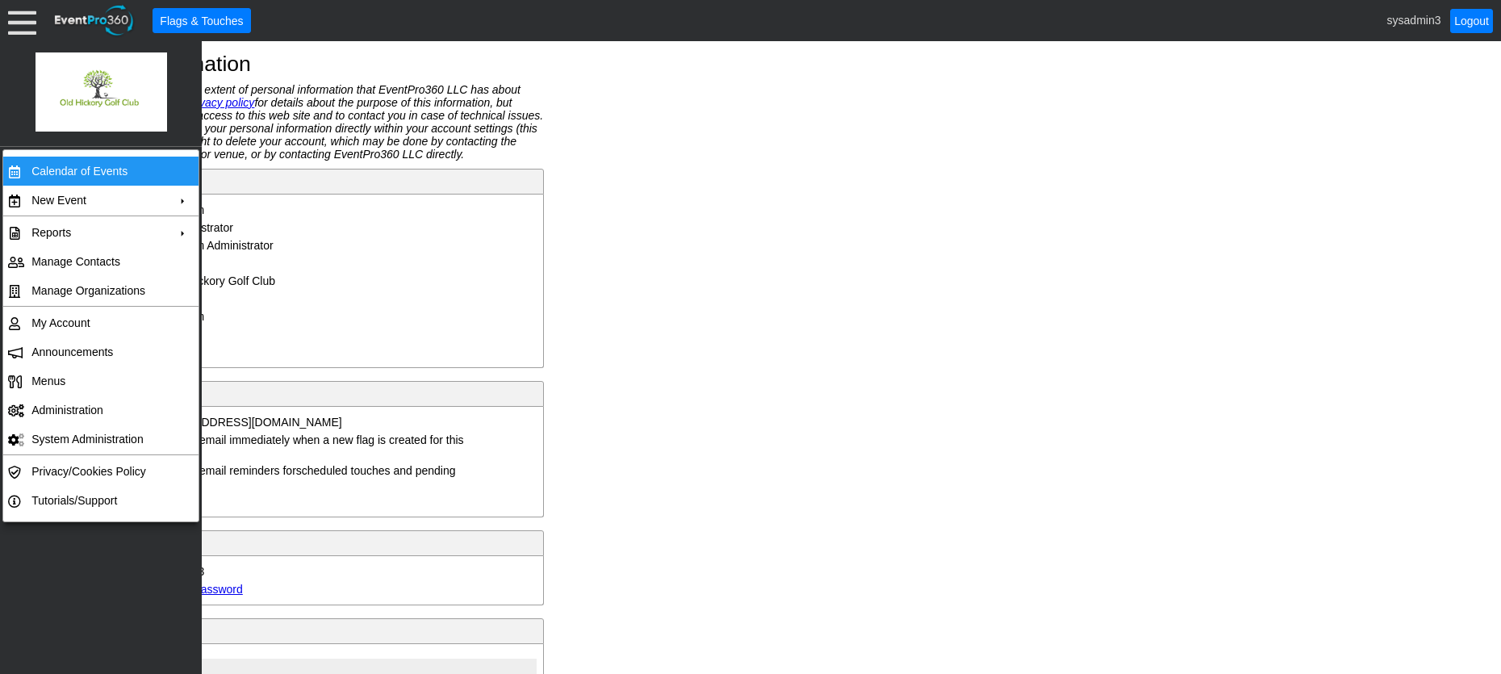
click at [73, 175] on td "Calendar of Events" at bounding box center [97, 171] width 144 height 29
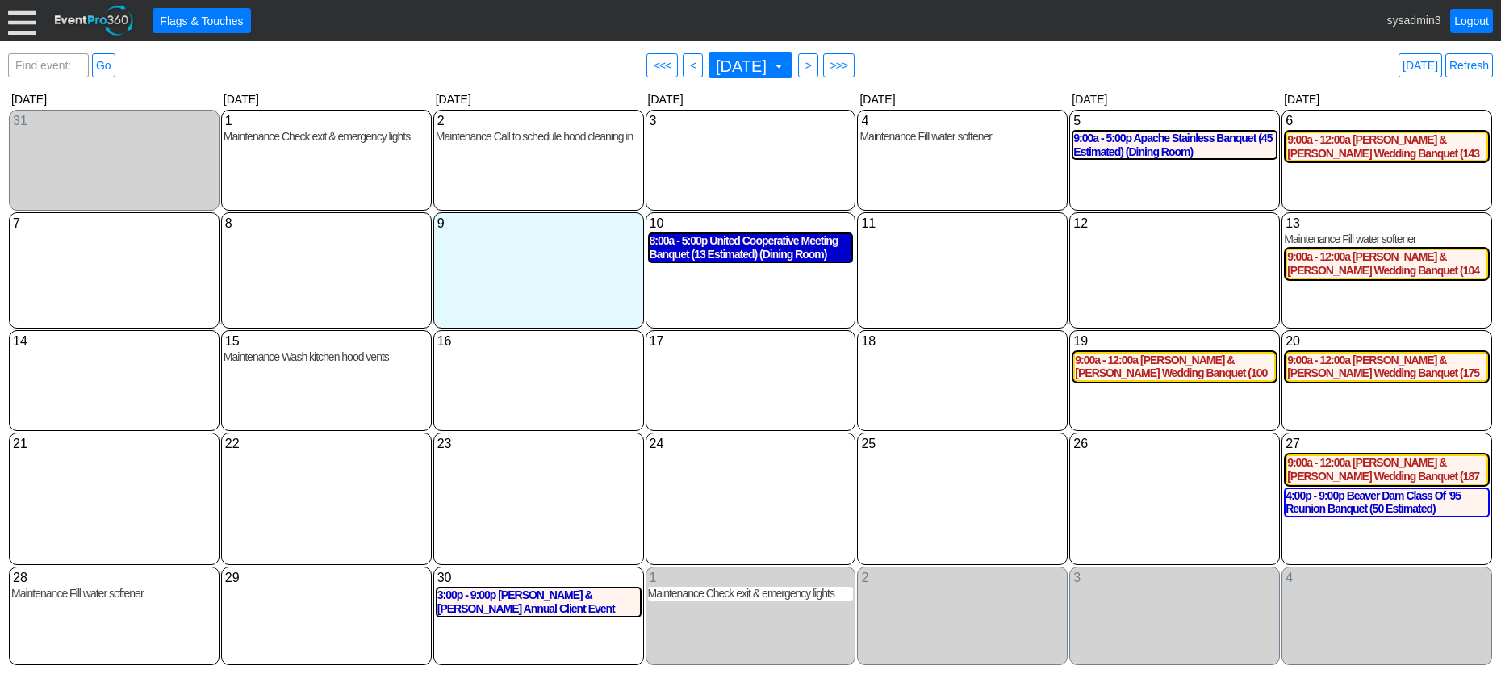
click at [757, 260] on div "8:00a - 5:00p United Cooperative Meeting Banquet (13 Estimated) (Dining Room)" at bounding box center [751, 247] width 203 height 27
click at [17, 18] on div at bounding box center [22, 20] width 28 height 28
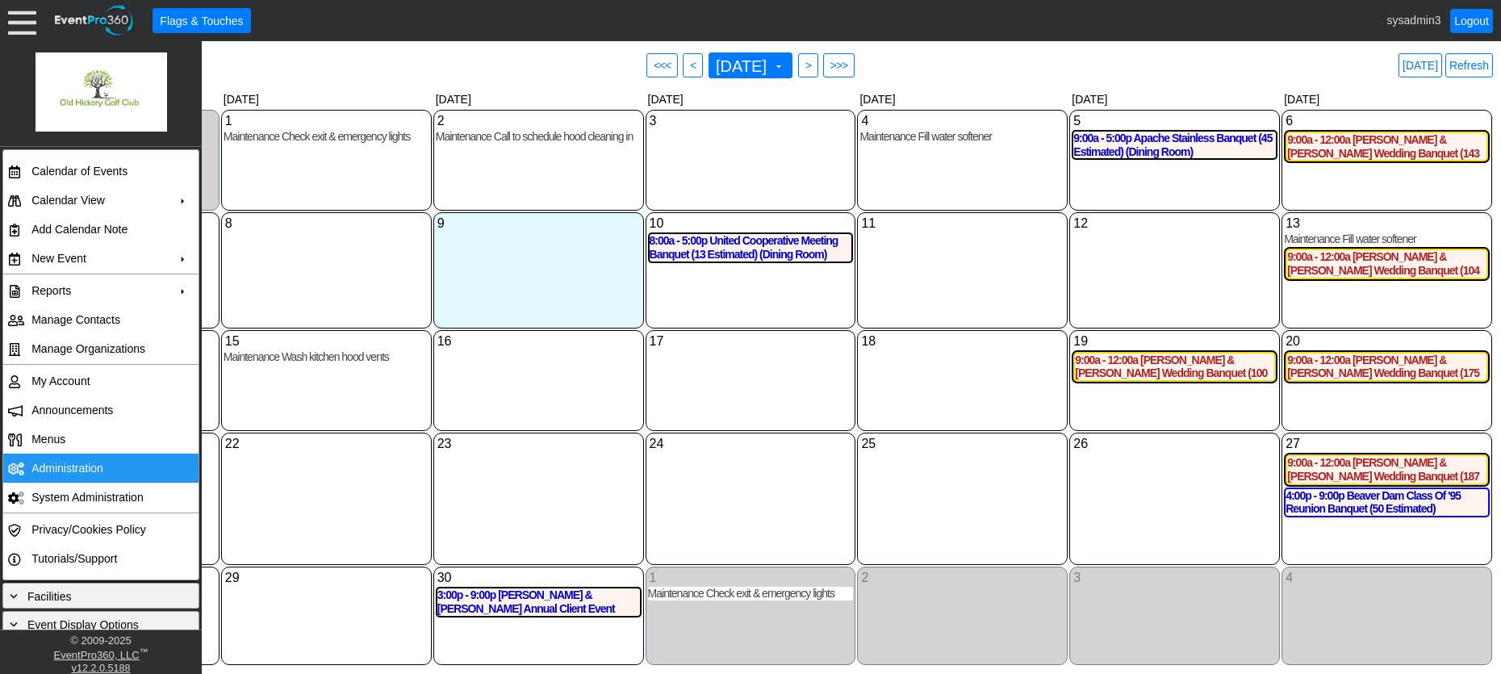
click at [71, 465] on td "Administration" at bounding box center [97, 467] width 144 height 29
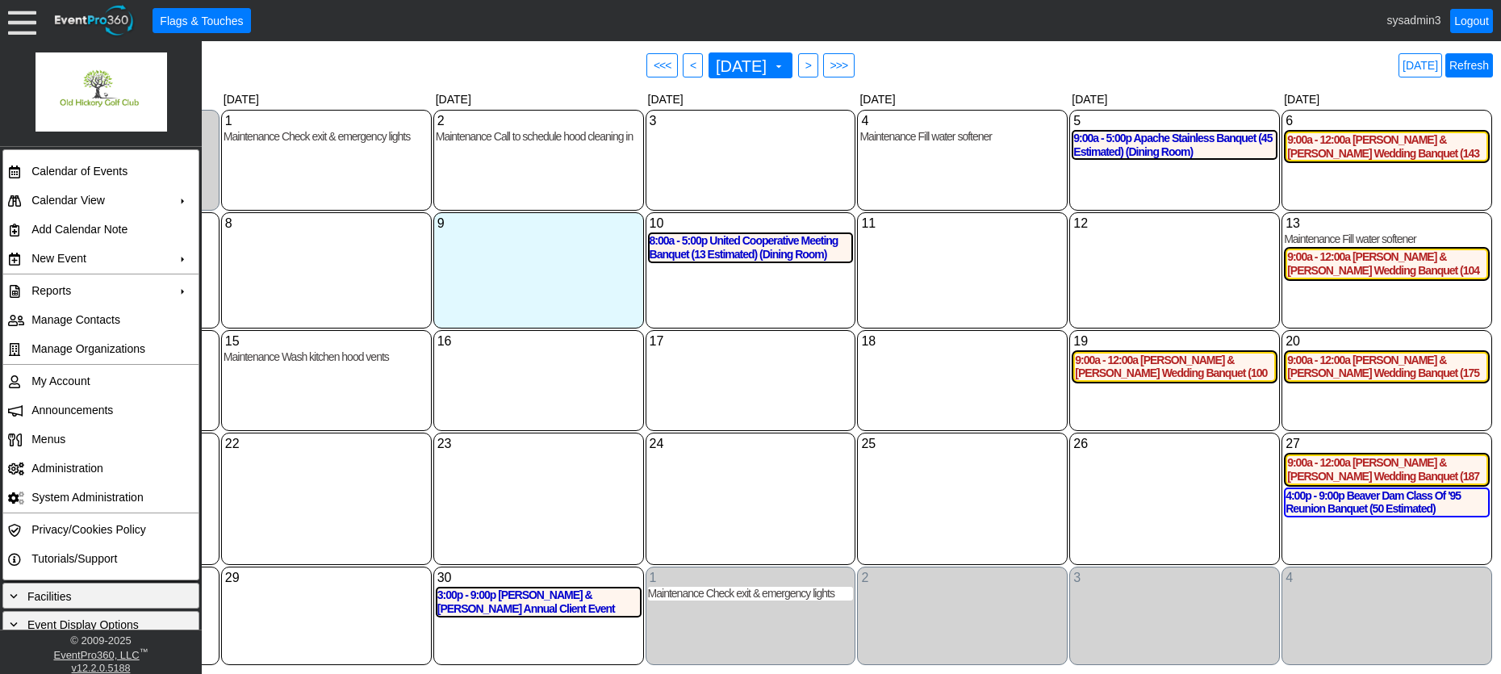
click at [1467, 68] on link "Refresh" at bounding box center [1469, 65] width 48 height 24
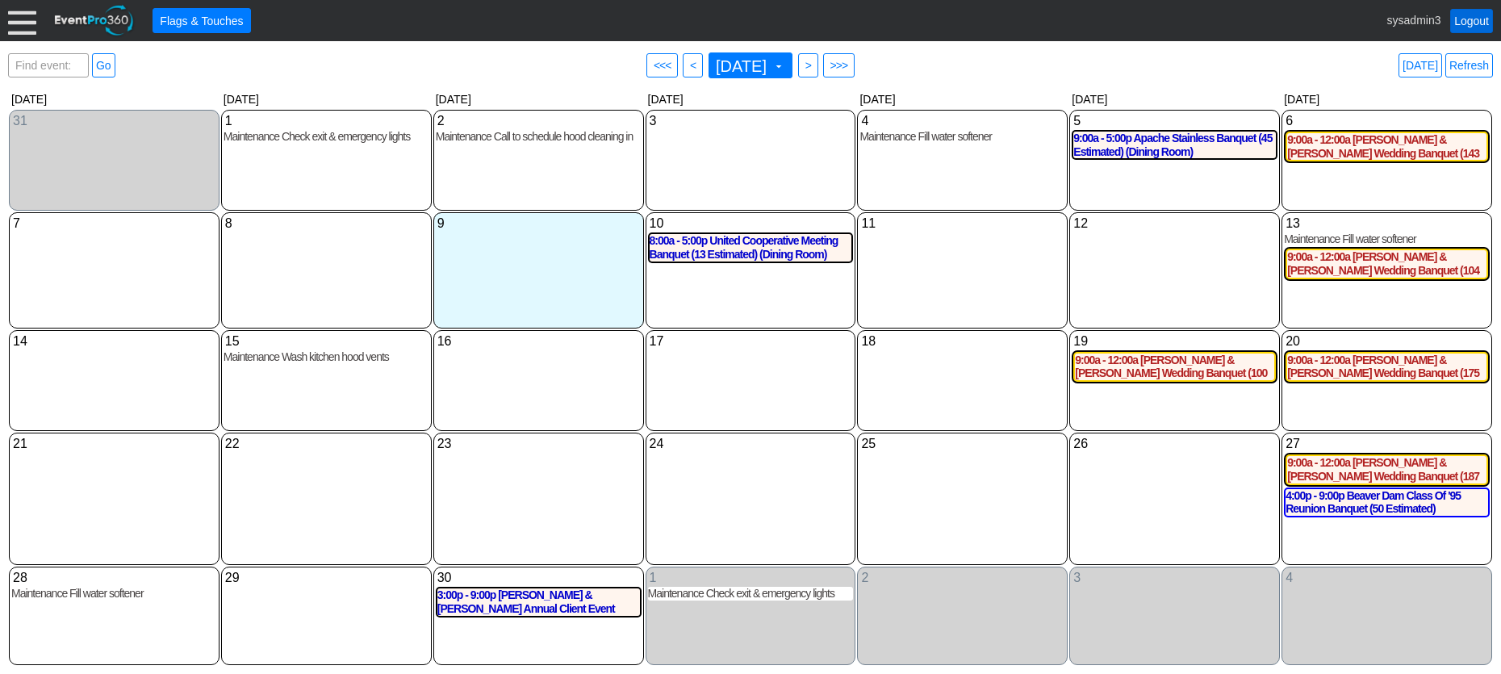
click at [1476, 13] on link "Logout" at bounding box center [1471, 21] width 43 height 24
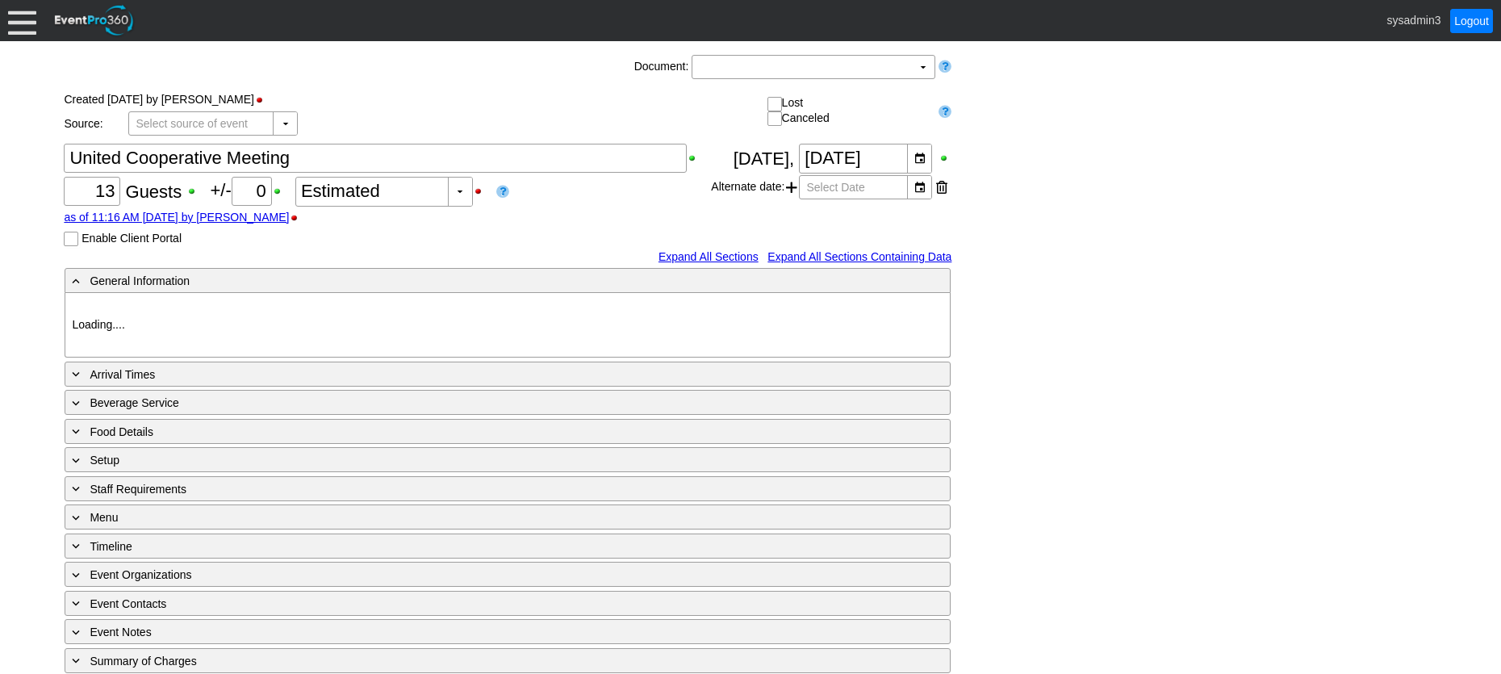
type input "Old Hickory GC"
type input "Meeting"
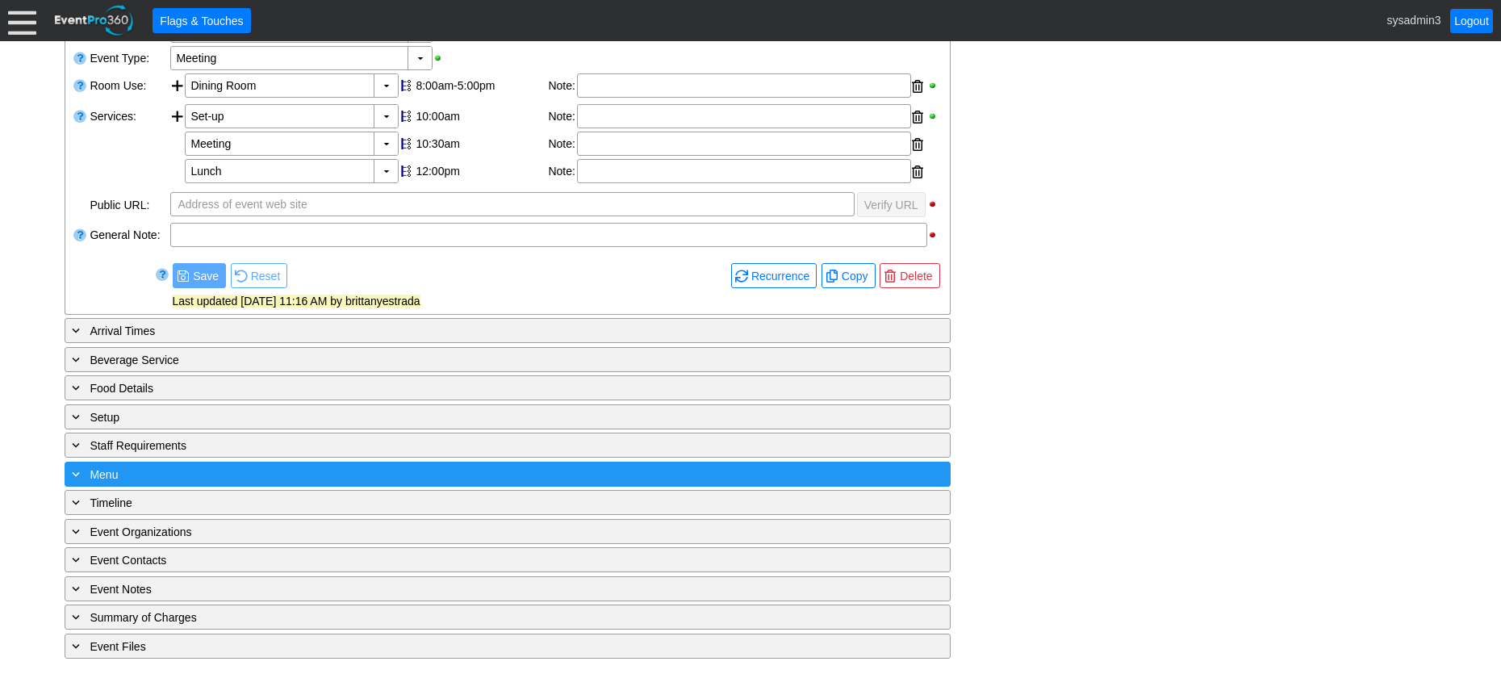
click at [341, 466] on div "+ Menu" at bounding box center [475, 474] width 812 height 19
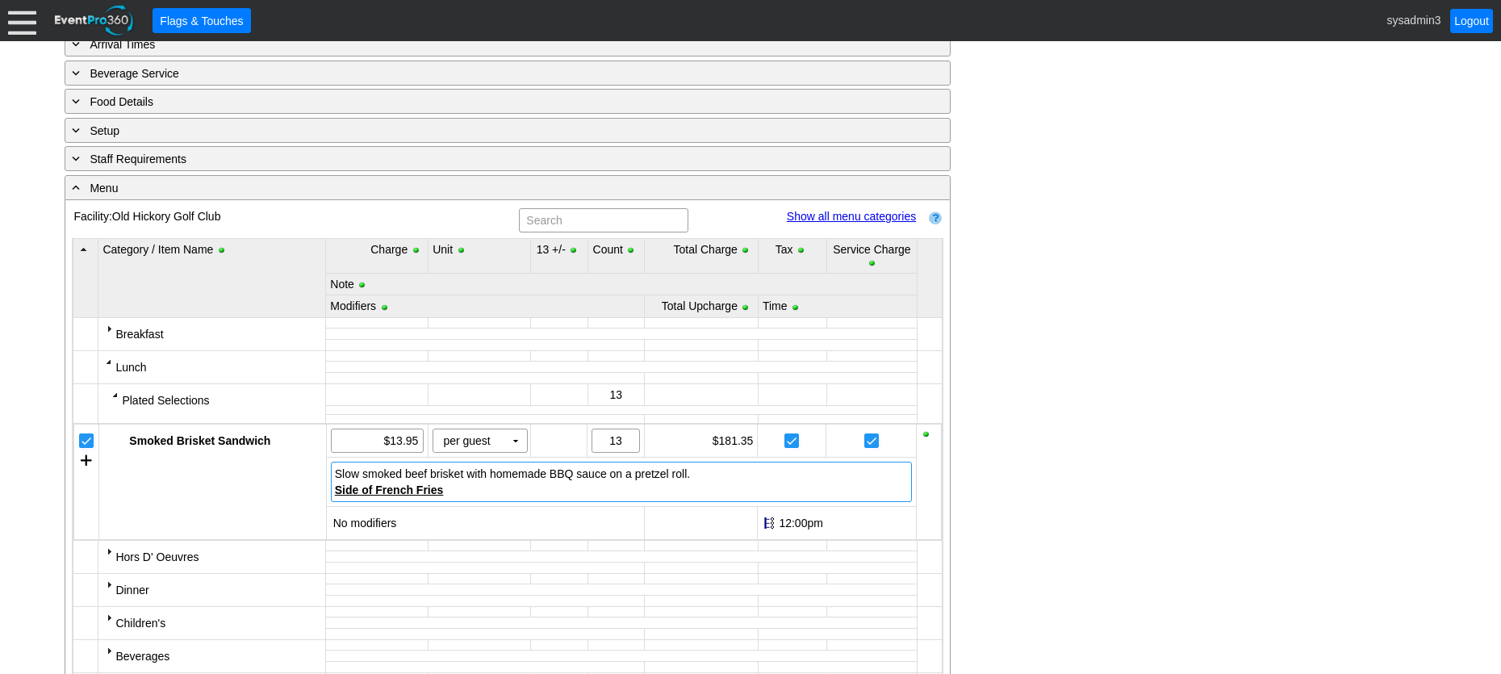
scroll to position [663, 0]
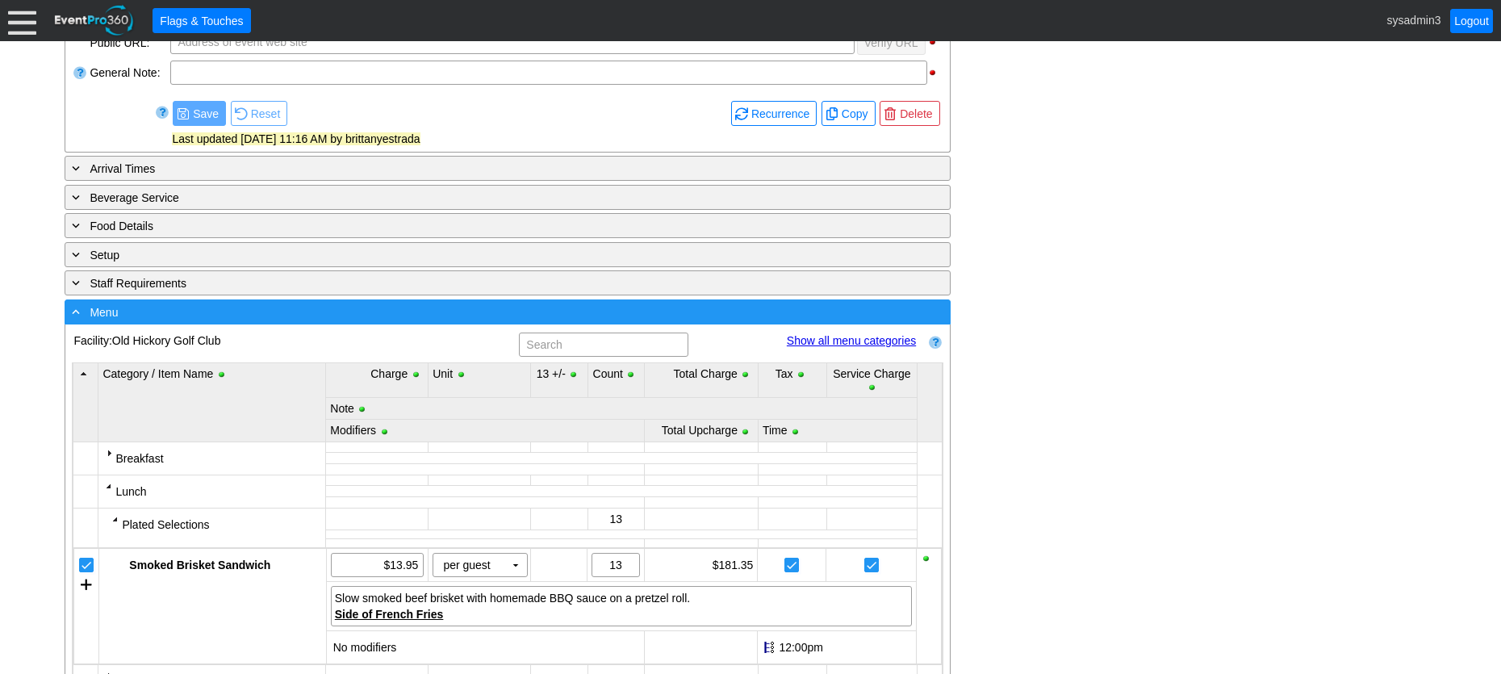
click at [407, 311] on div "- Menu" at bounding box center [475, 312] width 812 height 19
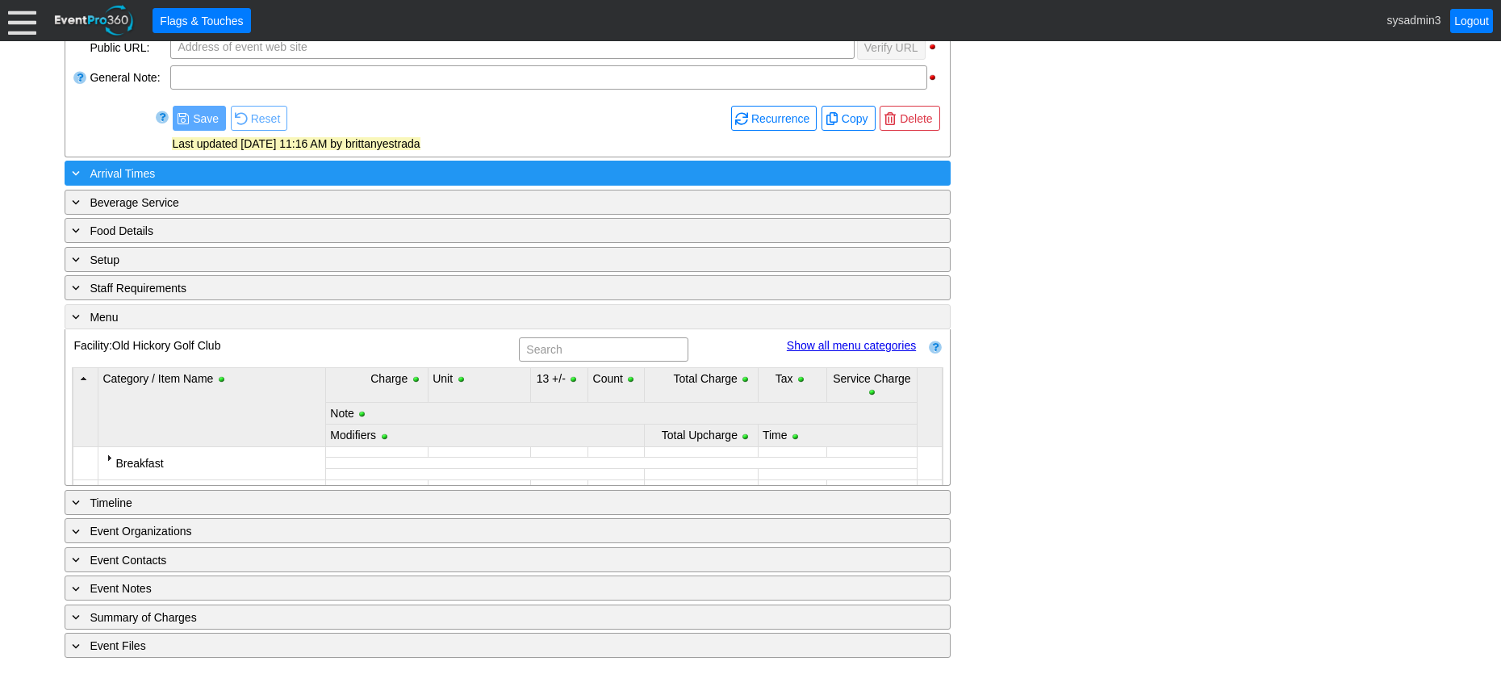
scroll to position [341, 0]
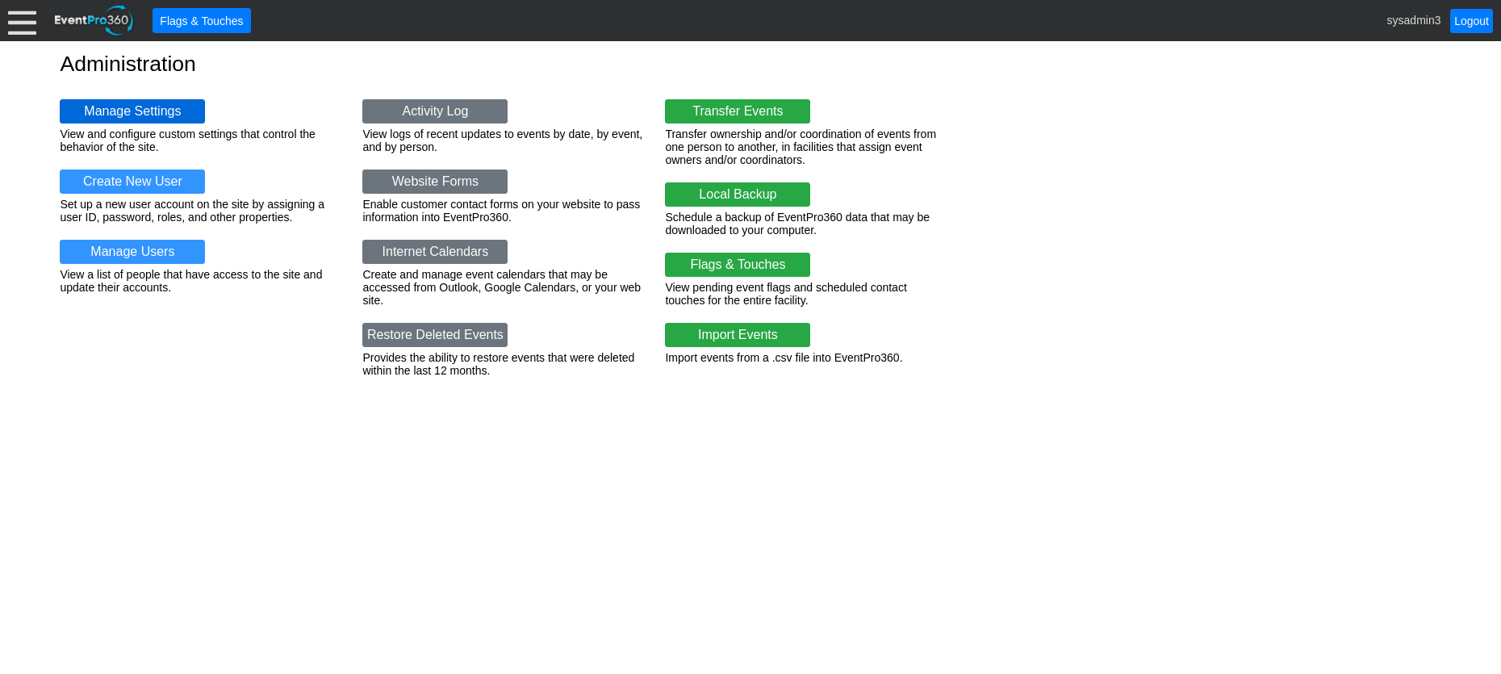
click at [125, 108] on link "Manage Settings" at bounding box center [132, 111] width 145 height 24
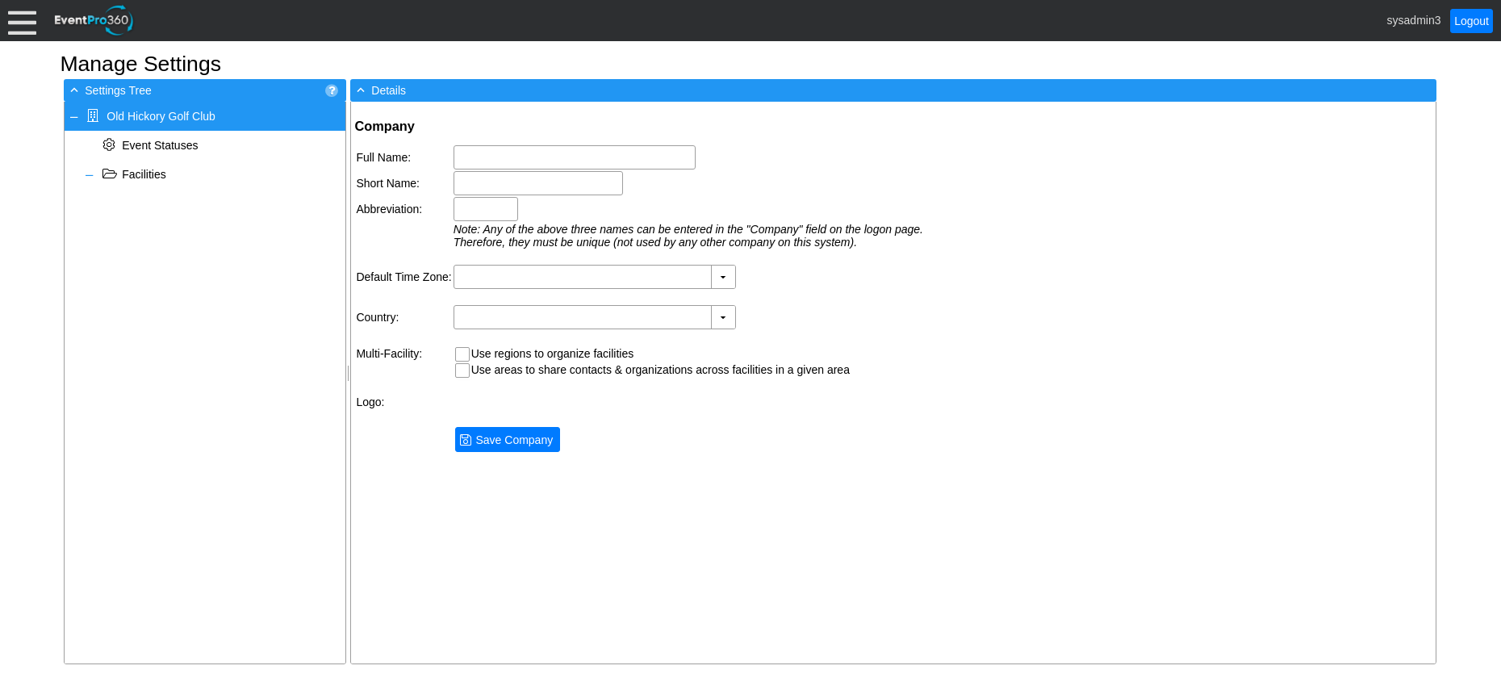
type input "Old Hickory Golf Club"
type input "Old Hickory GC"
type input "OHGC"
type input "(GMT-06:00) Central Time ([GEOGRAPHIC_DATA] & [GEOGRAPHIC_DATA])"
type input "[GEOGRAPHIC_DATA] (English)"
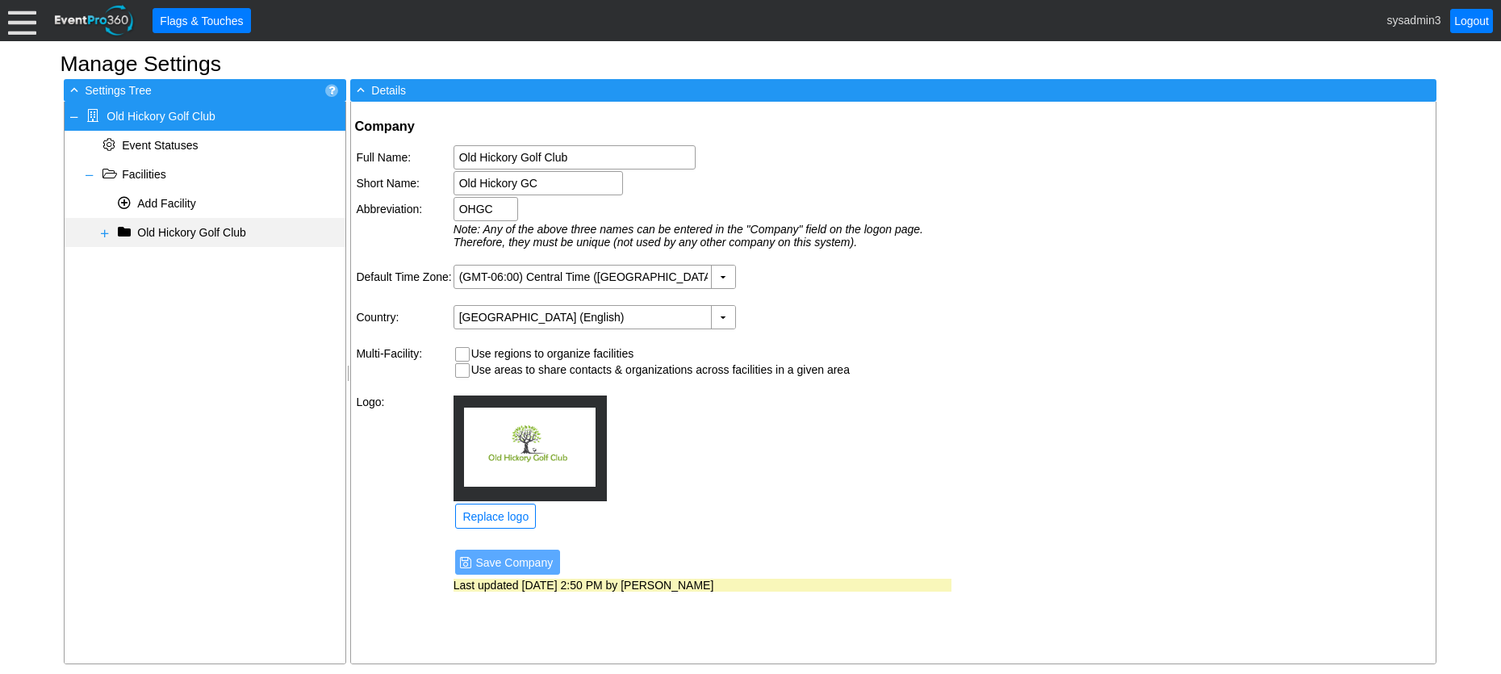
click at [106, 231] on span at bounding box center [104, 233] width 13 height 13
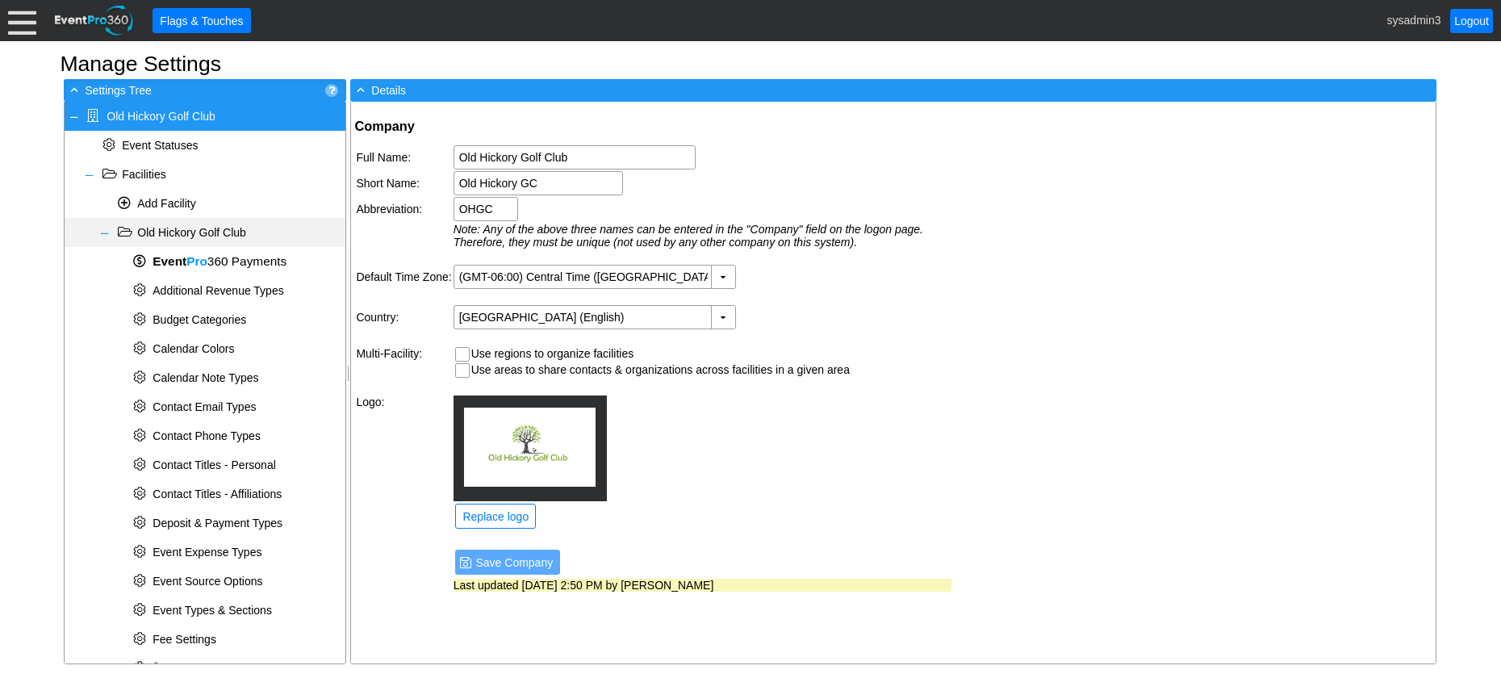
click at [109, 232] on span at bounding box center [104, 233] width 13 height 13
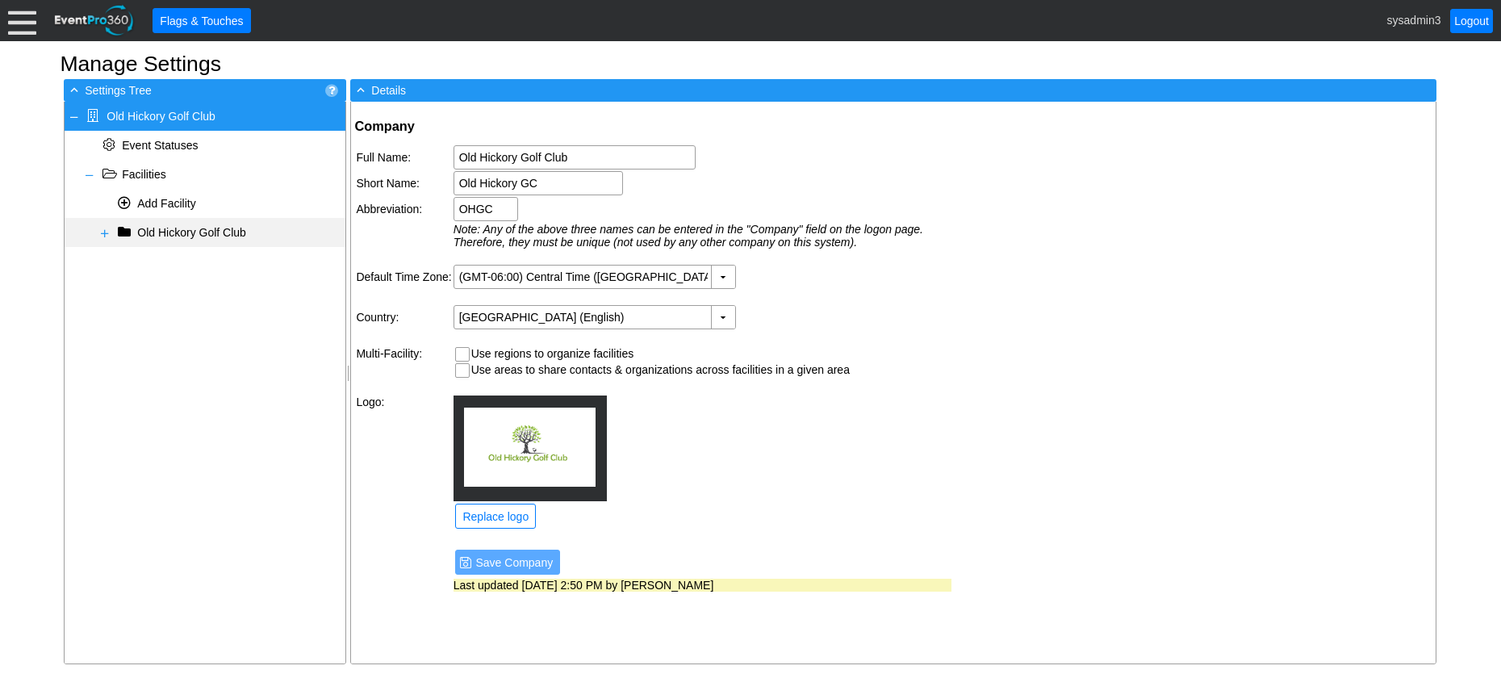
click at [103, 232] on span at bounding box center [104, 233] width 13 height 13
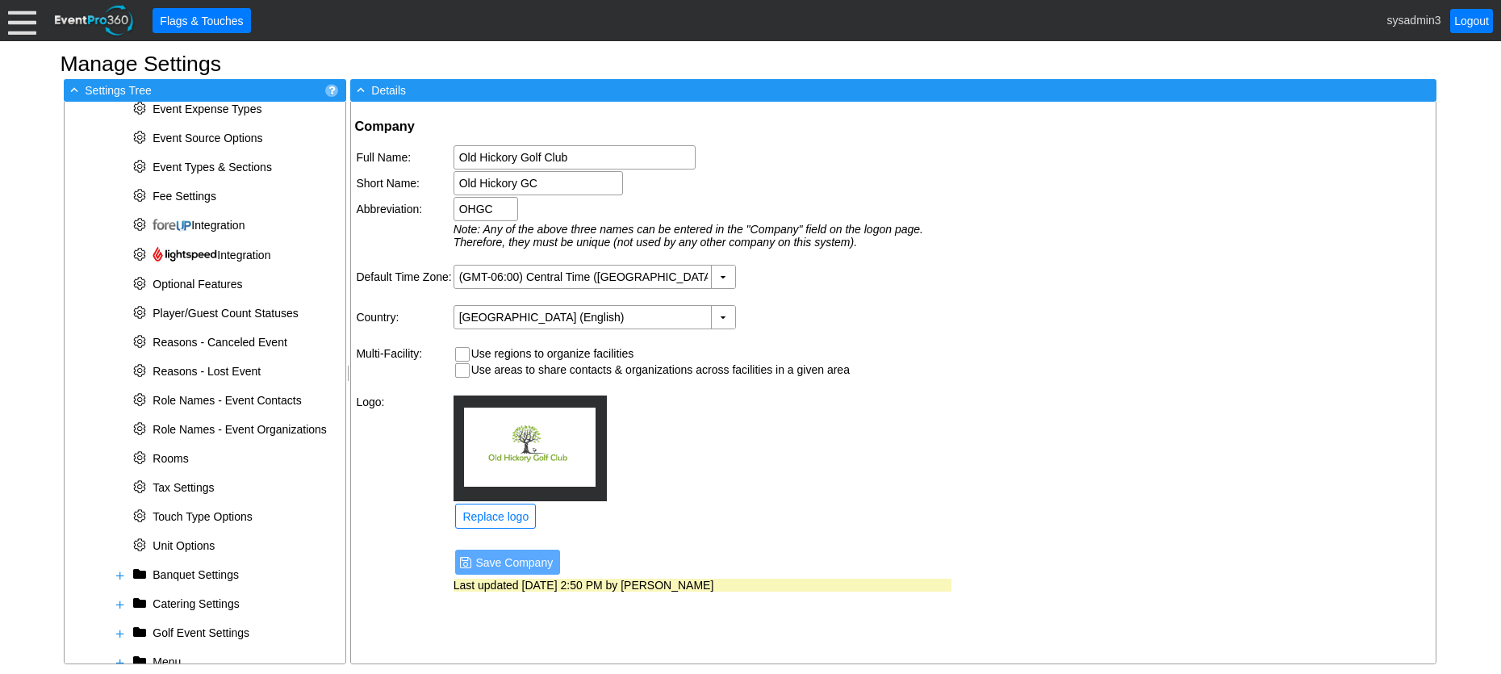
scroll to position [476, 0]
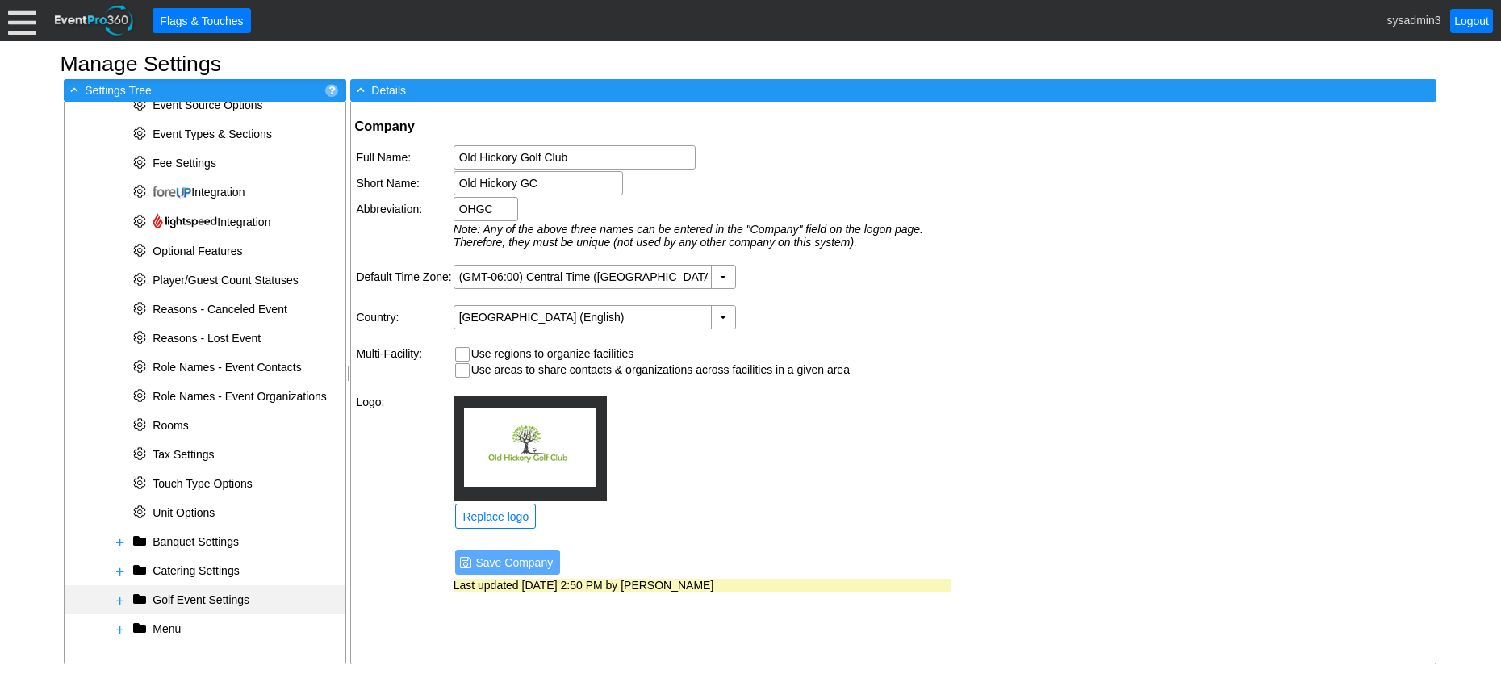
click at [119, 596] on span at bounding box center [120, 600] width 13 height 13
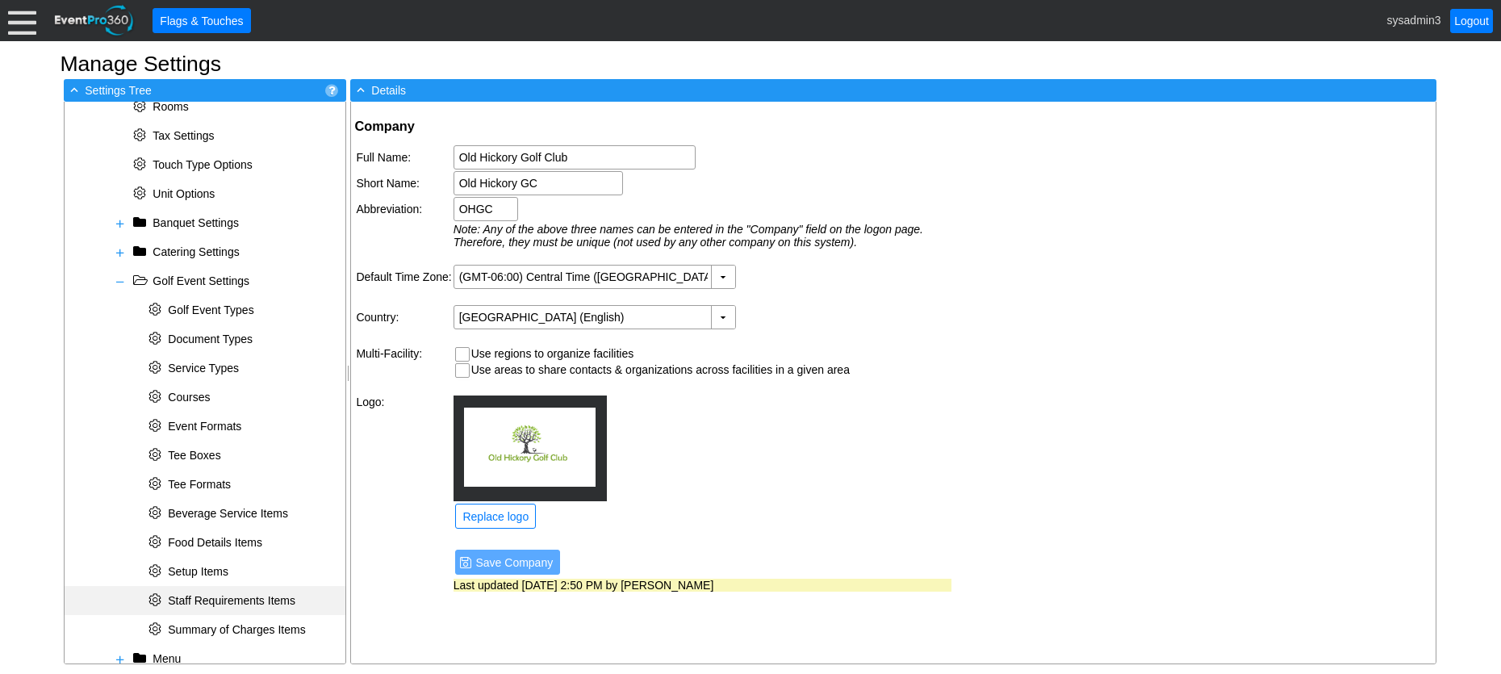
scroll to position [799, 0]
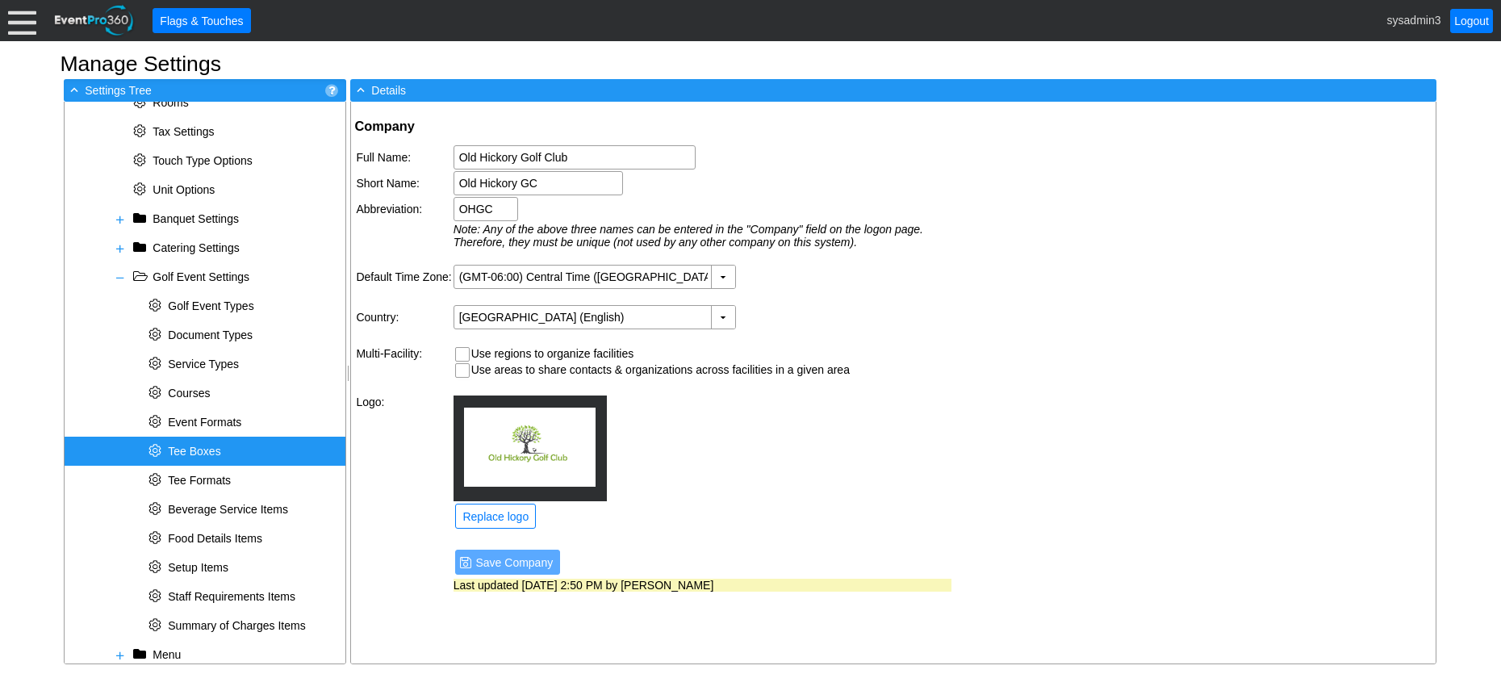
click at [198, 448] on span "Tee Boxes" at bounding box center [194, 451] width 52 height 13
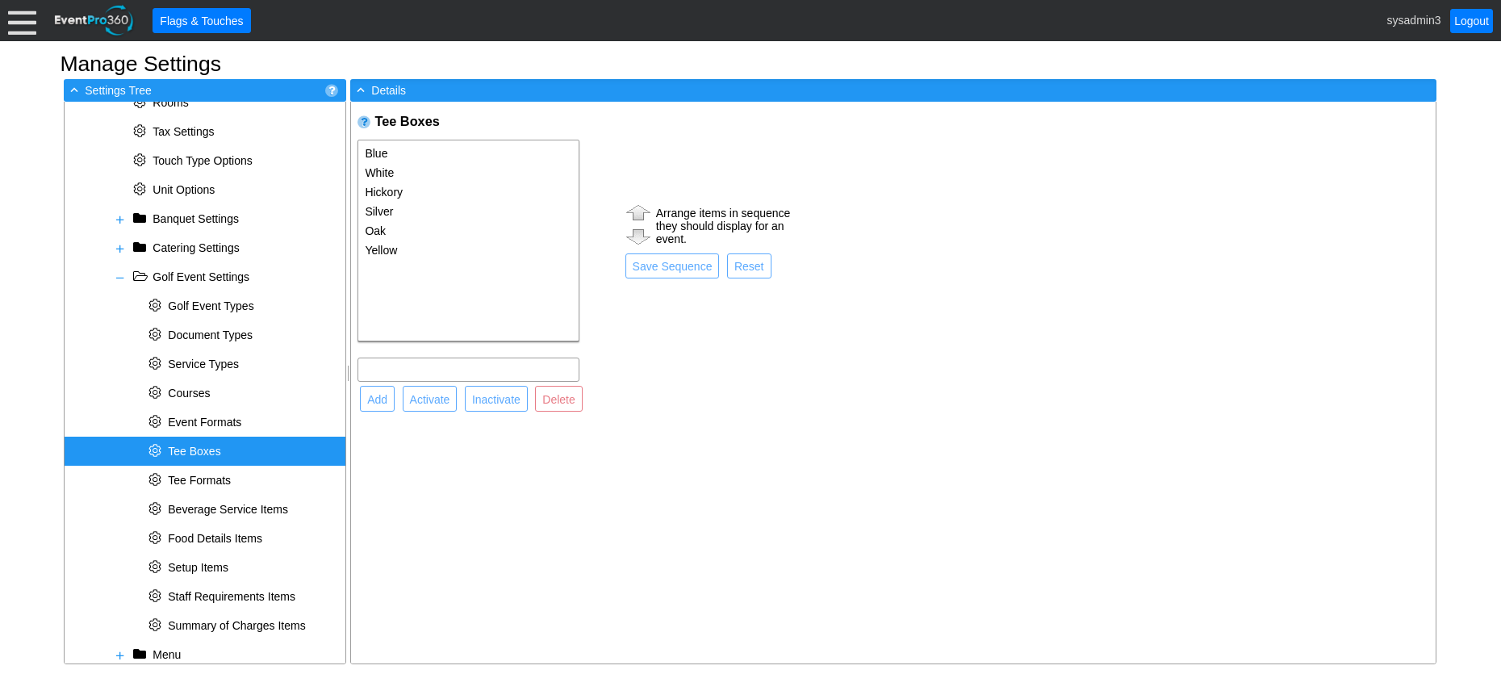
select select "1718"
click at [384, 151] on option "Blue" at bounding box center [468, 153] width 220 height 19
type input "Blue"
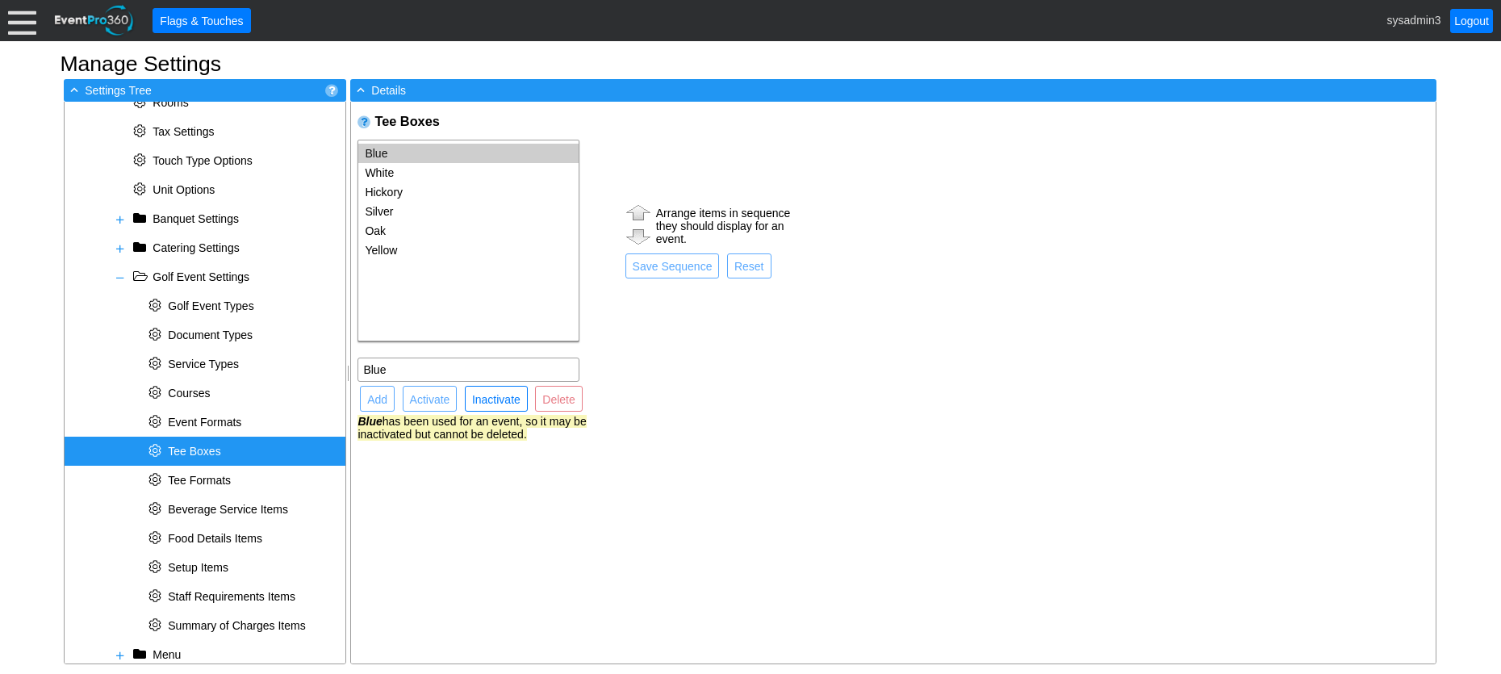
click at [401, 152] on option "Blue" at bounding box center [468, 153] width 220 height 19
click at [414, 365] on input "Blue" at bounding box center [468, 369] width 211 height 23
click at [644, 372] on td at bounding box center [711, 369] width 176 height 24
click at [190, 447] on span "Tee Boxes" at bounding box center [194, 451] width 52 height 13
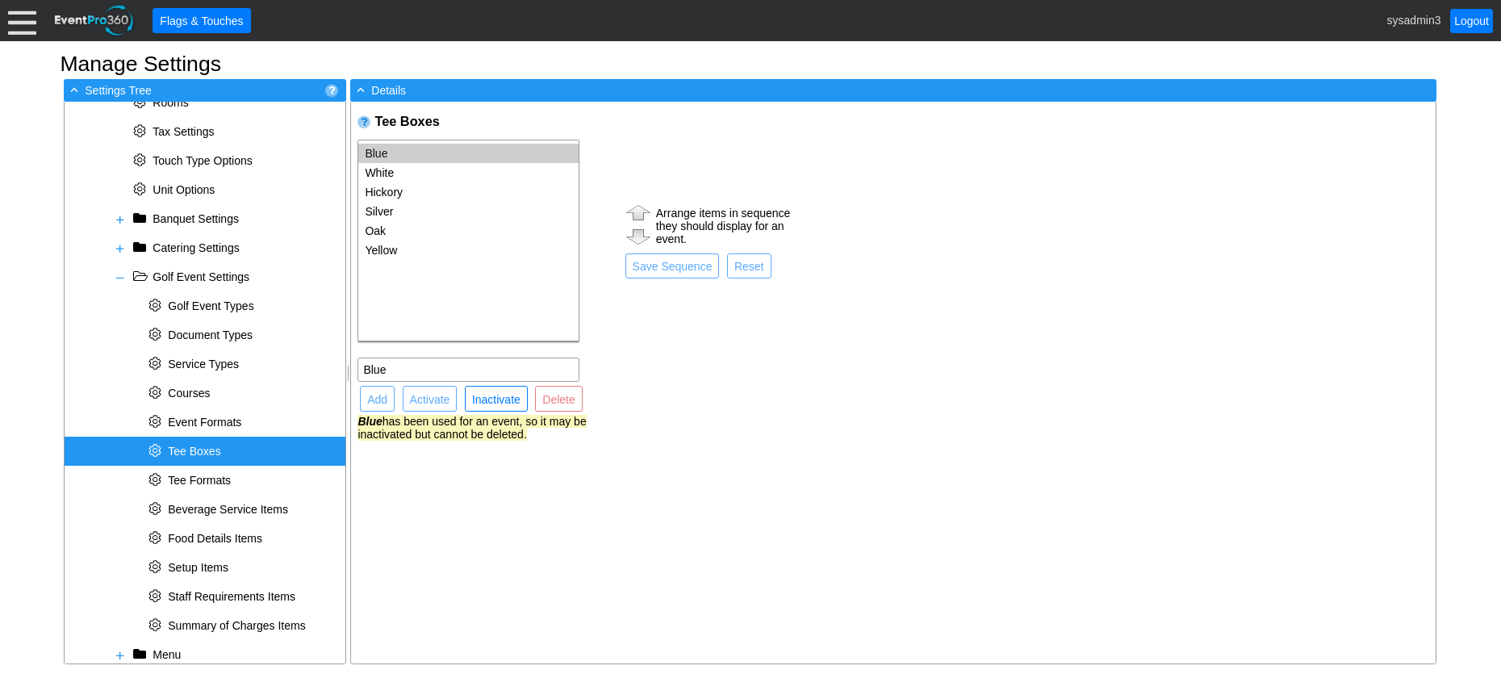
select select
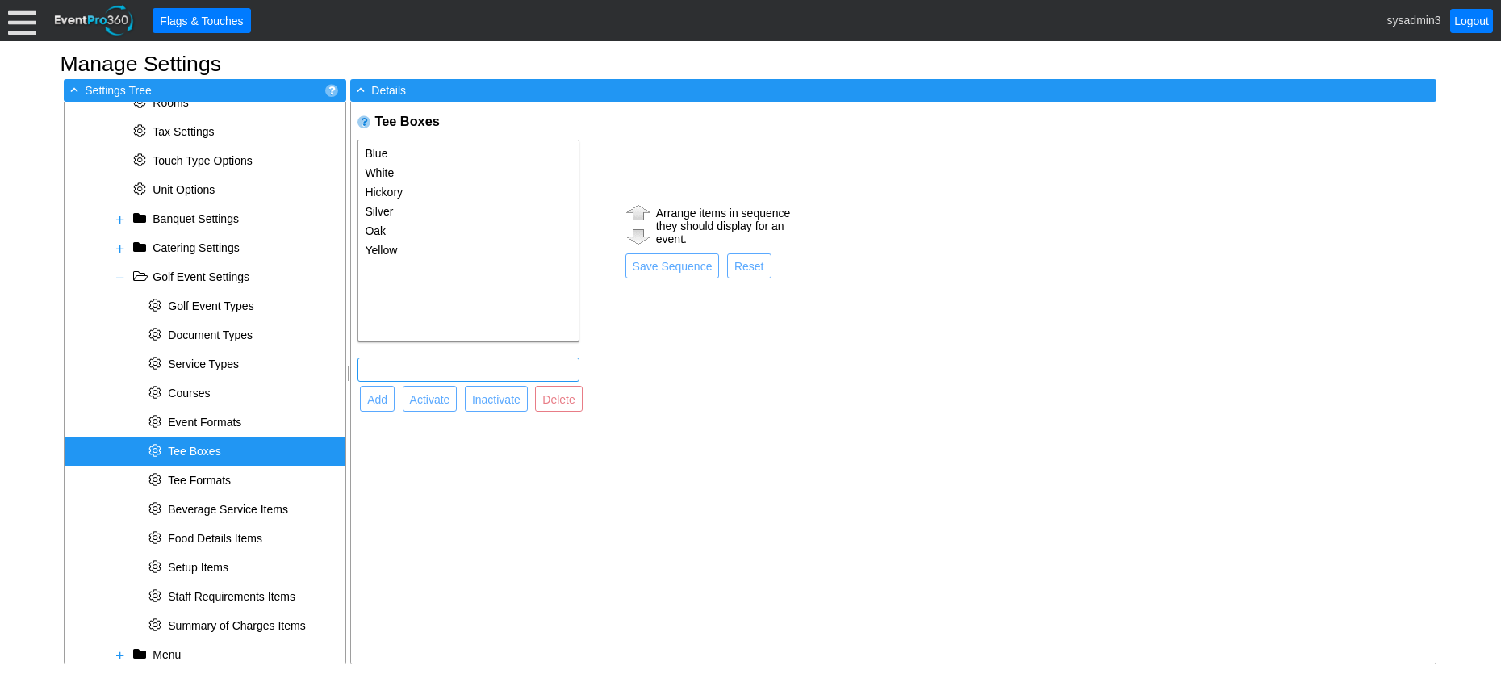
click at [403, 368] on input "text" at bounding box center [468, 369] width 211 height 23
click at [115, 278] on span at bounding box center [120, 277] width 13 height 13
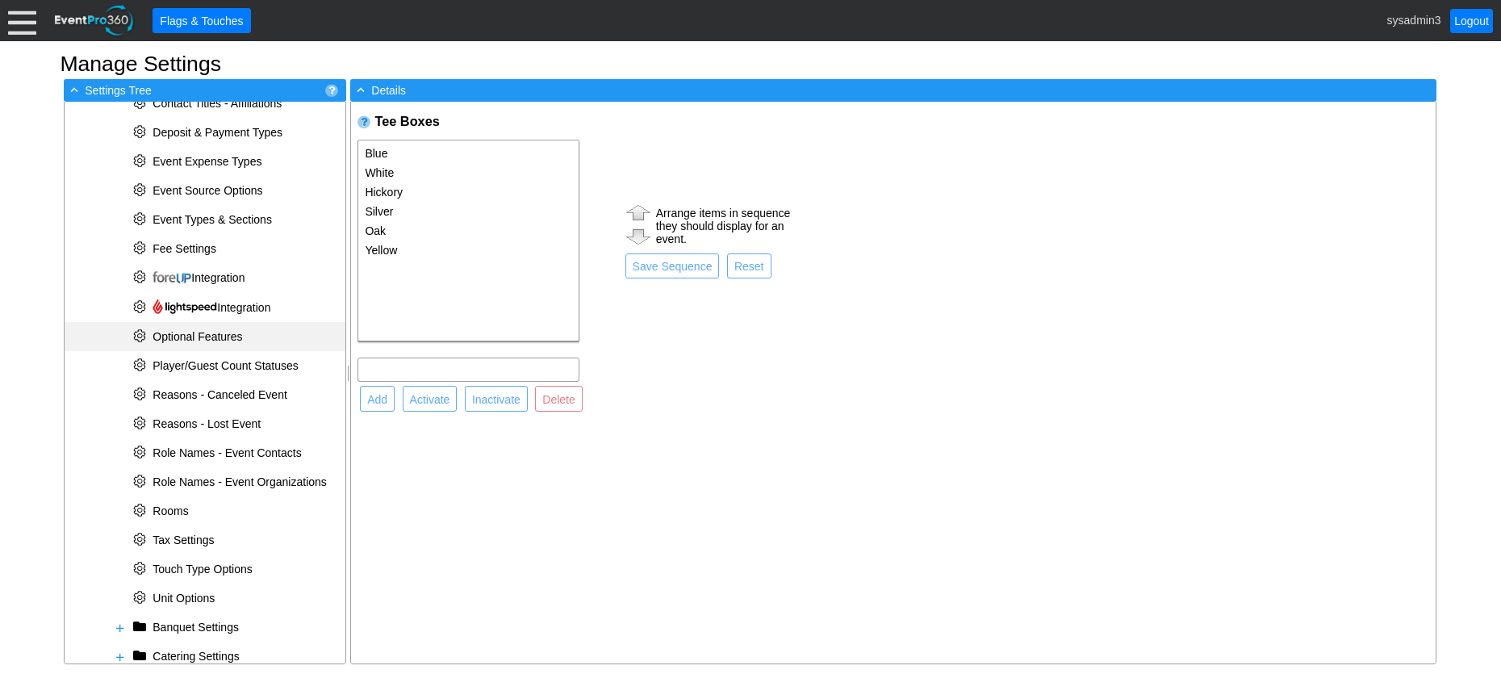
scroll to position [476, 0]
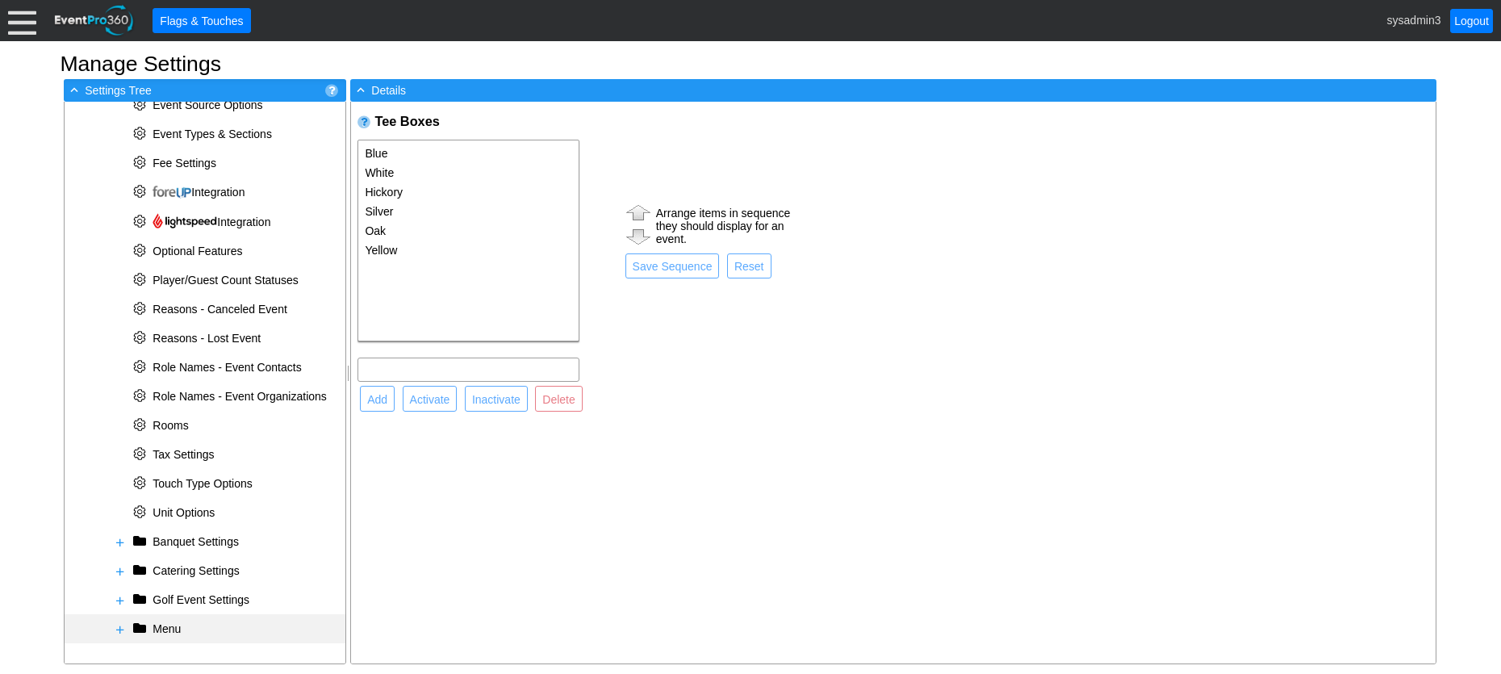
click at [116, 626] on span at bounding box center [120, 629] width 13 height 13
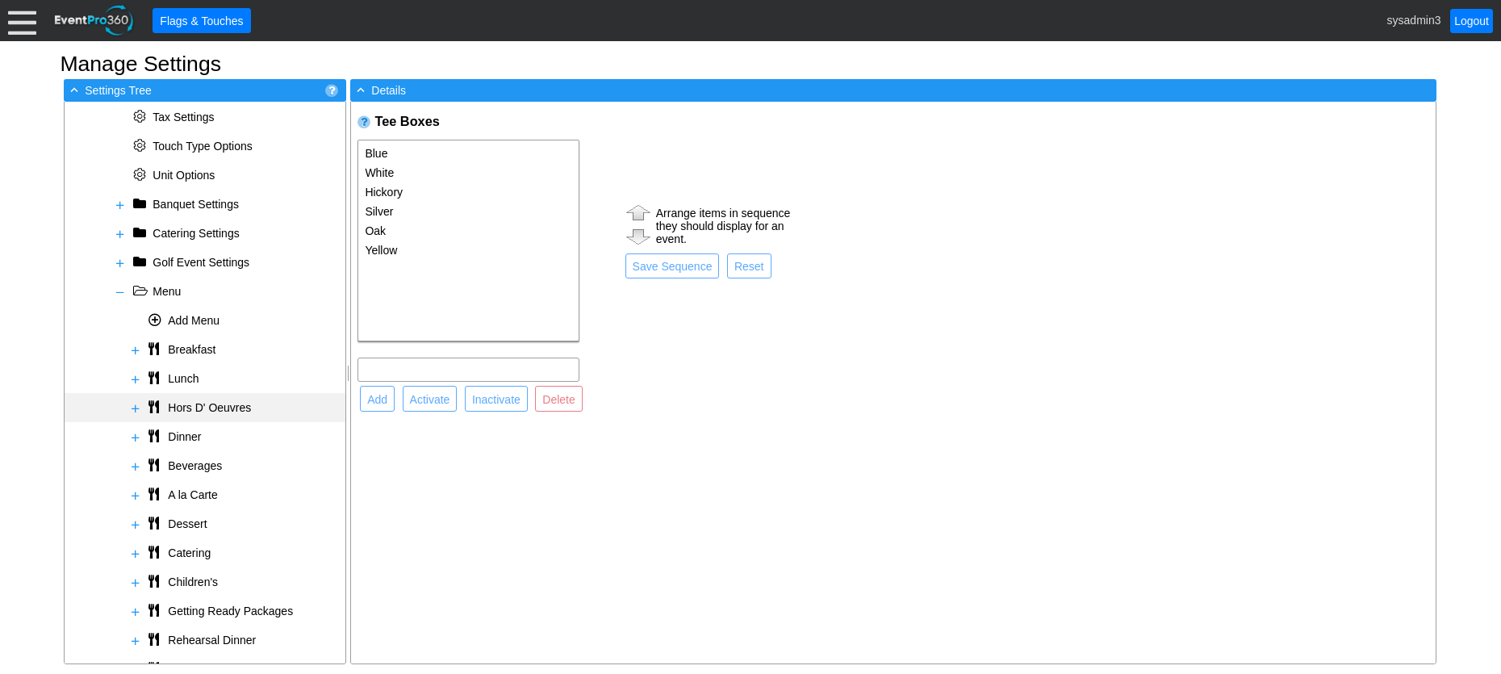
scroll to position [750, 0]
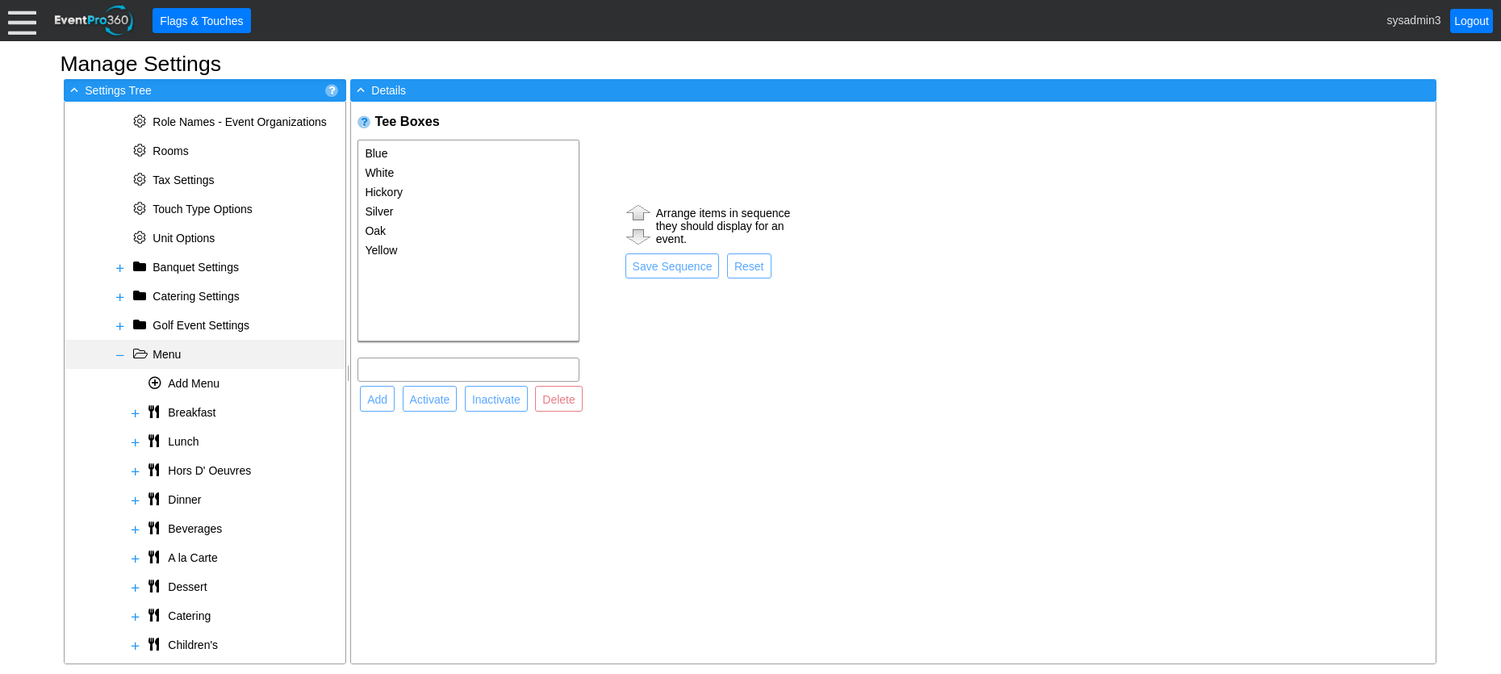
click at [122, 359] on span at bounding box center [120, 355] width 13 height 13
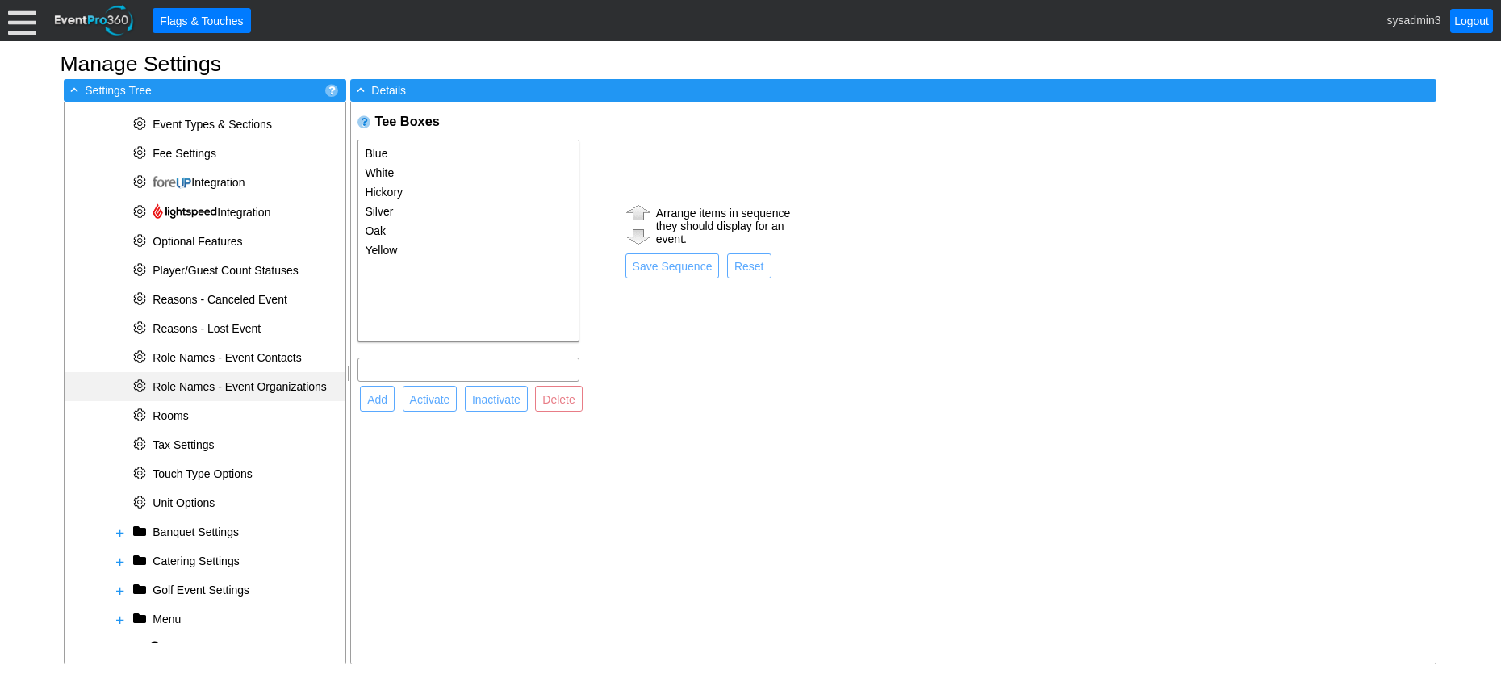
scroll to position [476, 0]
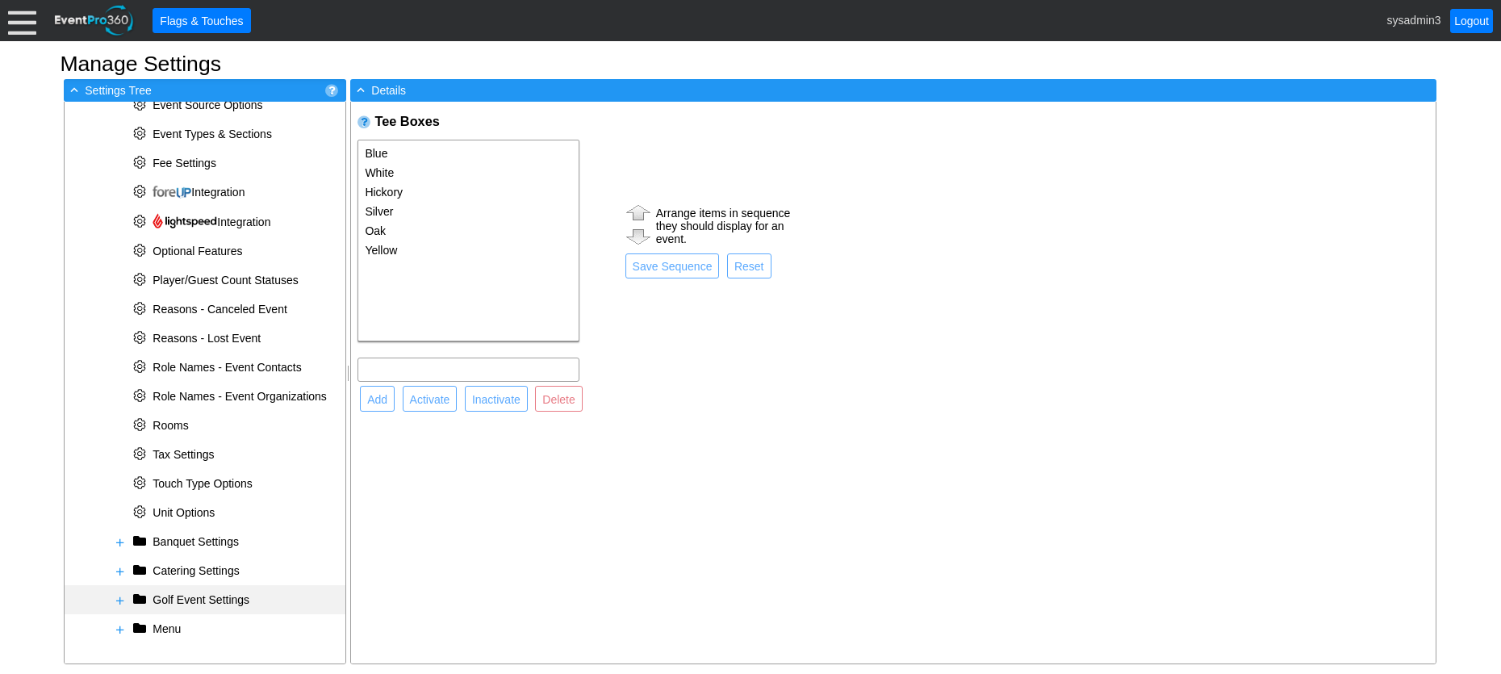
click at [123, 597] on span at bounding box center [120, 600] width 13 height 13
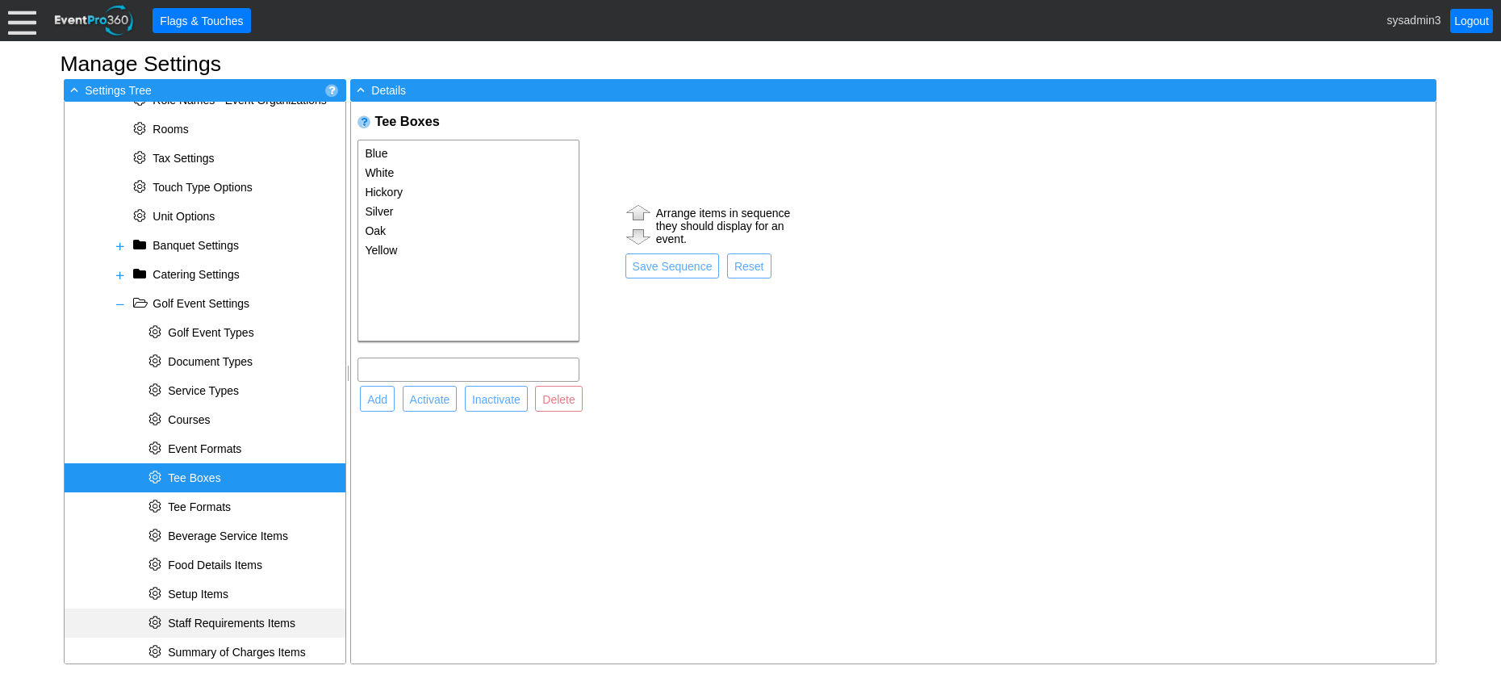
scroll to position [799, 0]
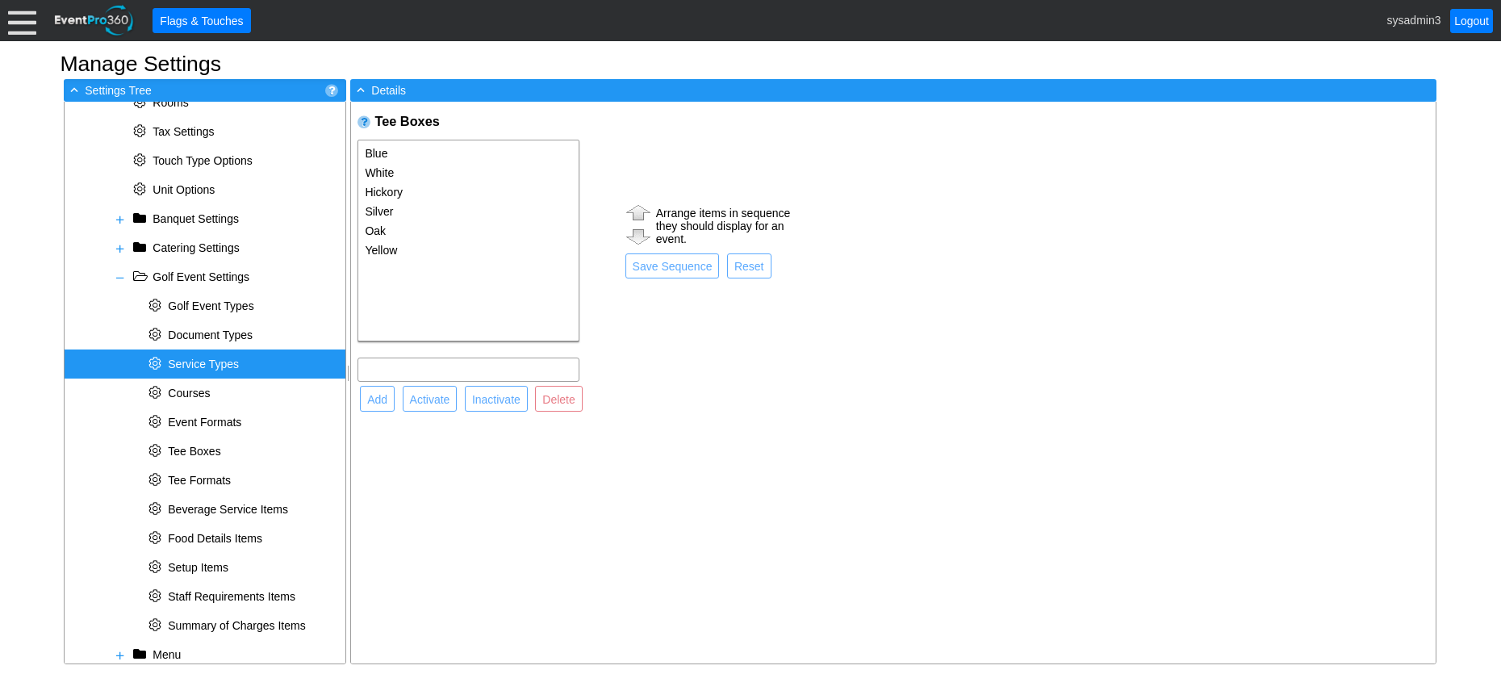
click at [229, 362] on span "Service Types" at bounding box center [203, 363] width 71 height 13
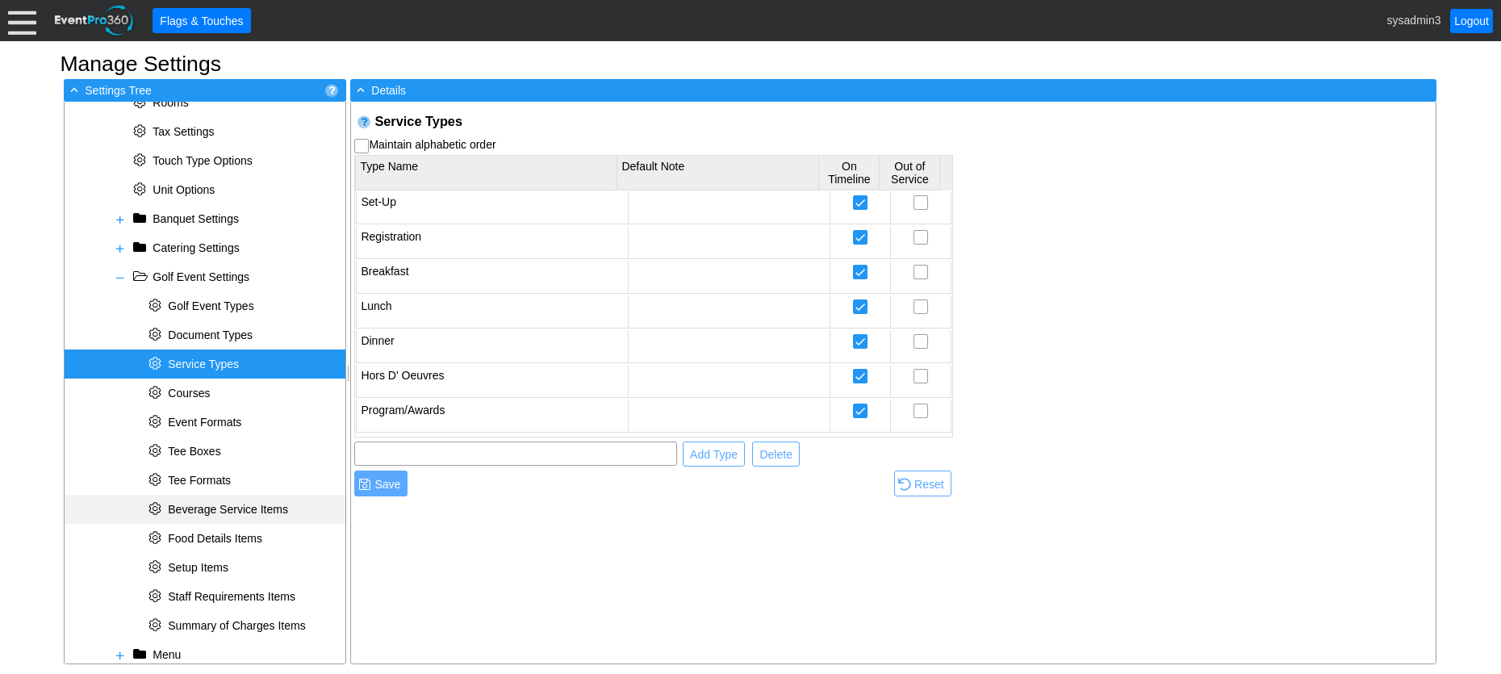
click at [231, 503] on span "Beverage Service Items" at bounding box center [228, 509] width 120 height 13
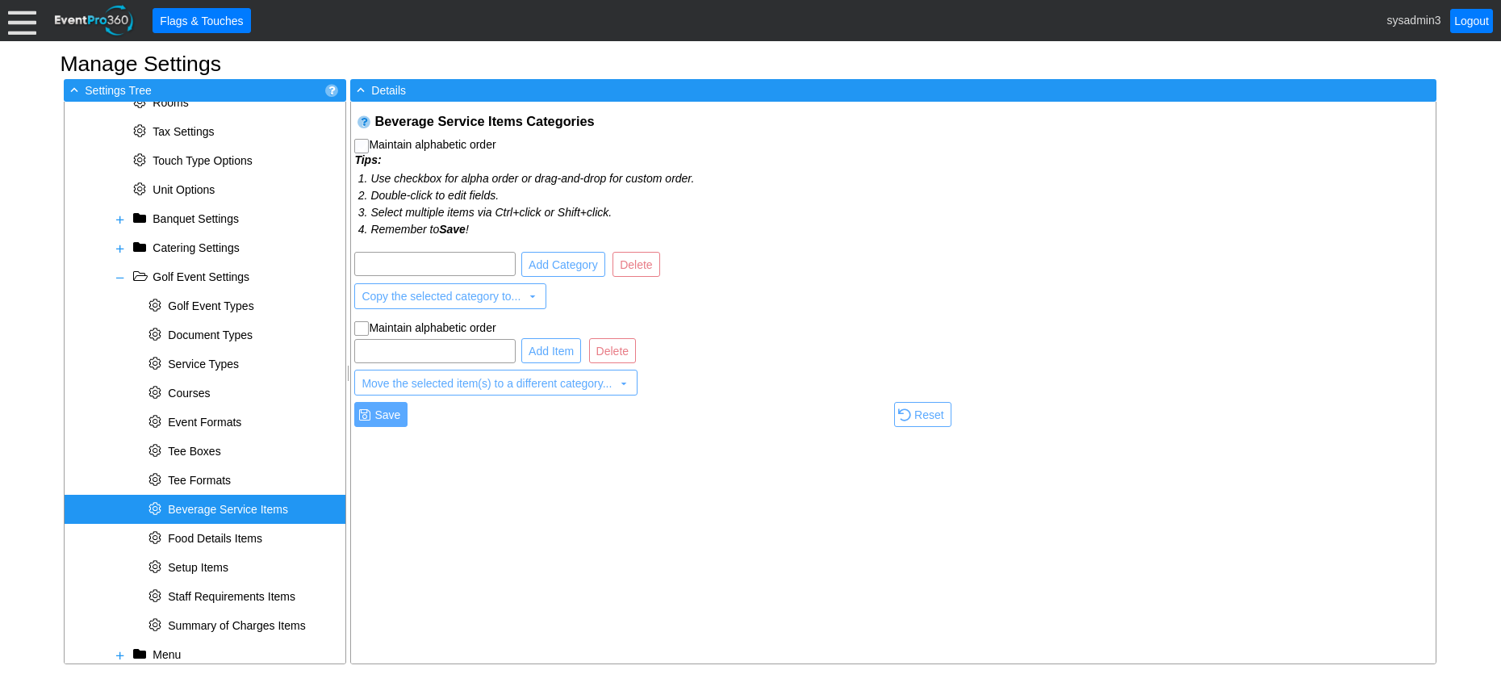
checkbox input "true"
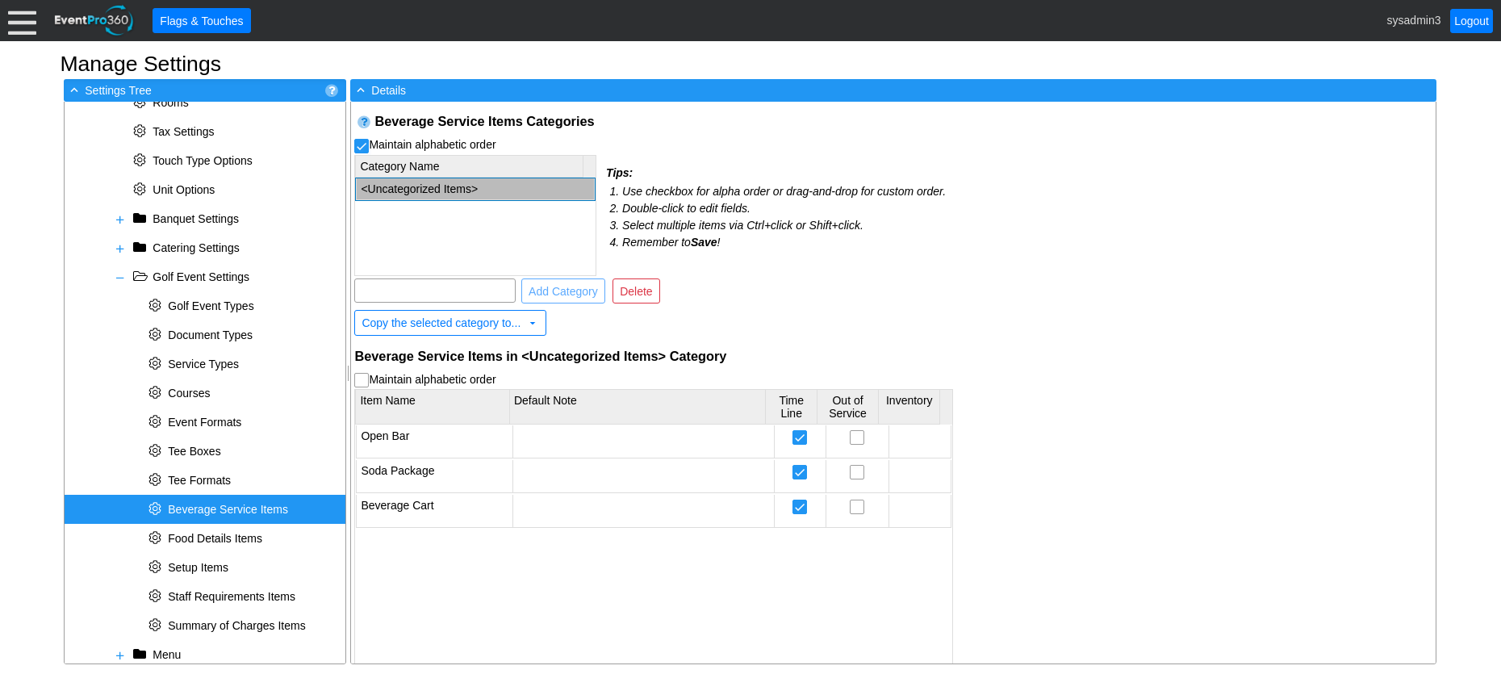
click at [212, 509] on span "Beverage Service Items" at bounding box center [228, 509] width 120 height 13
click at [205, 506] on span "Beverage Service Items" at bounding box center [228, 509] width 120 height 13
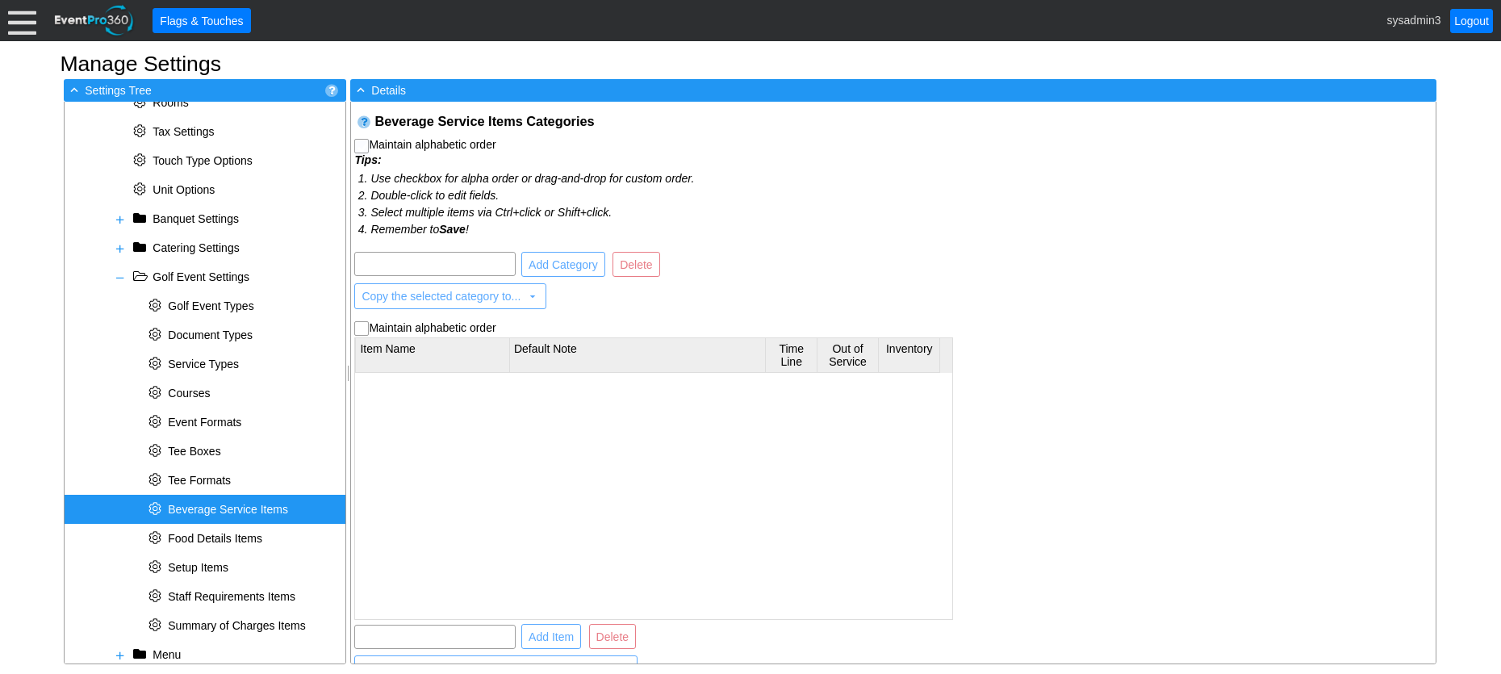
checkbox input "true"
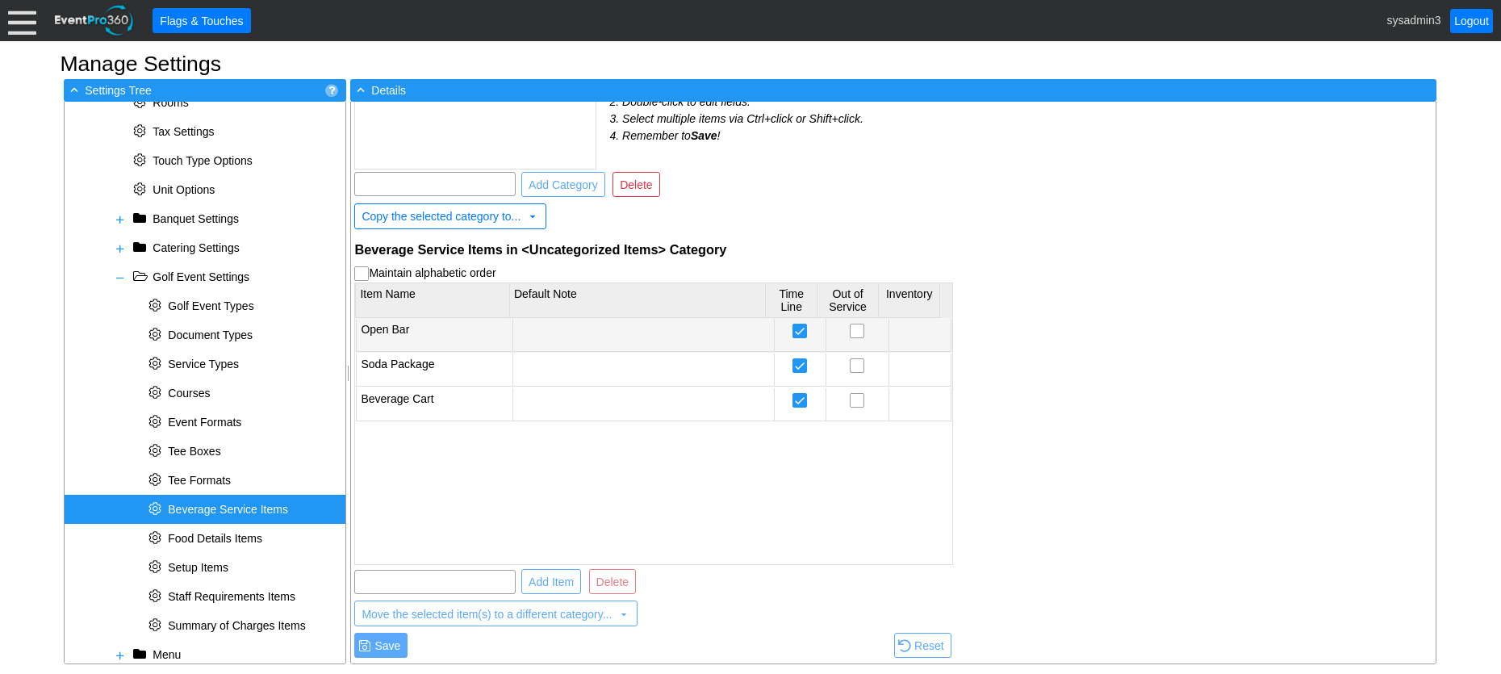
scroll to position [27, 0]
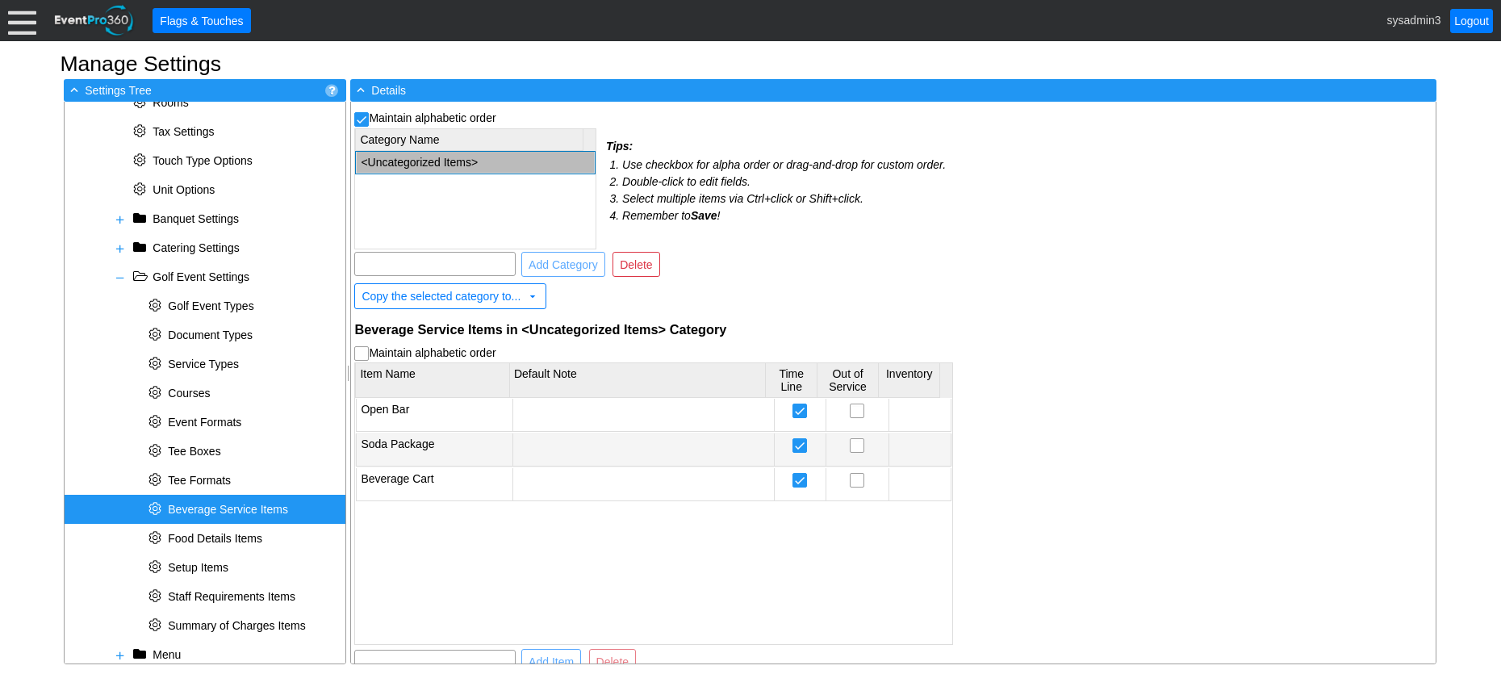
click at [459, 448] on td "Soda Package" at bounding box center [435, 449] width 157 height 33
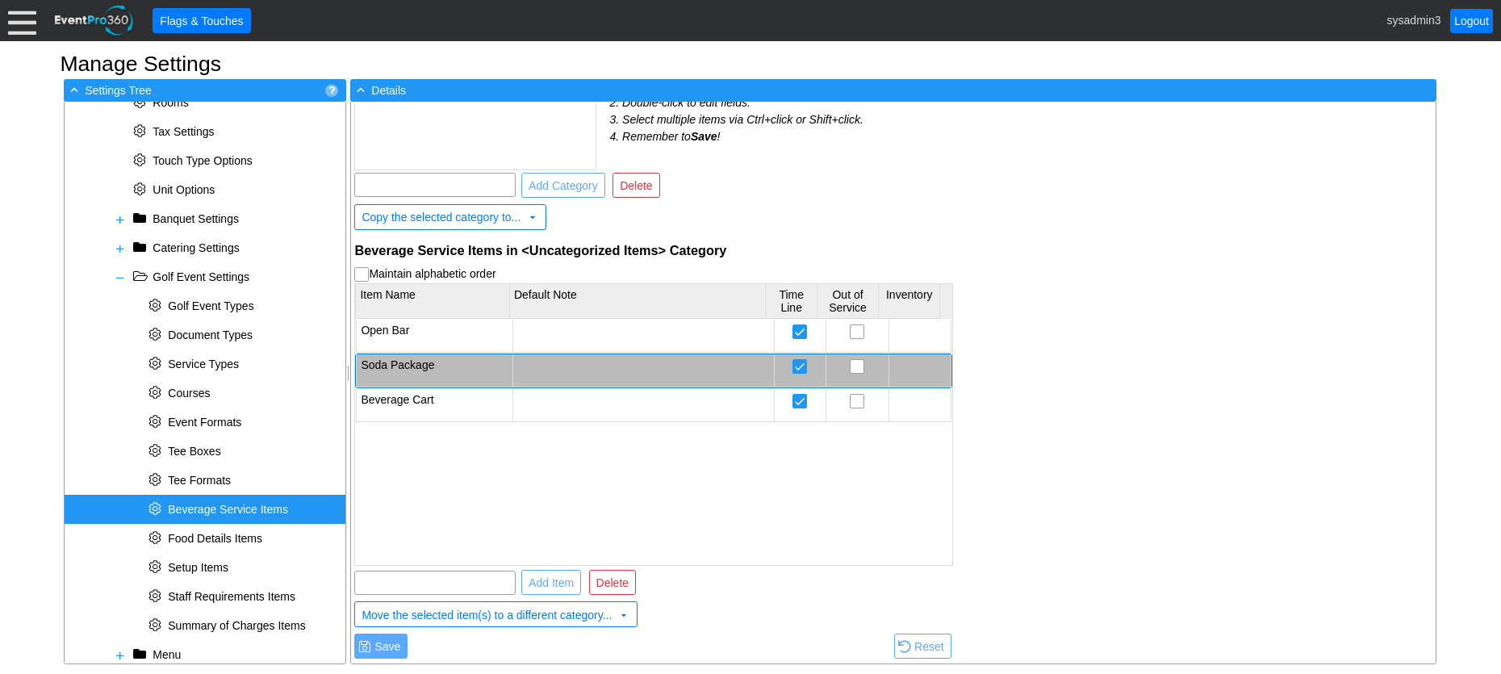
scroll to position [107, 0]
click at [228, 510] on span "Beverage Service Items" at bounding box center [228, 509] width 120 height 13
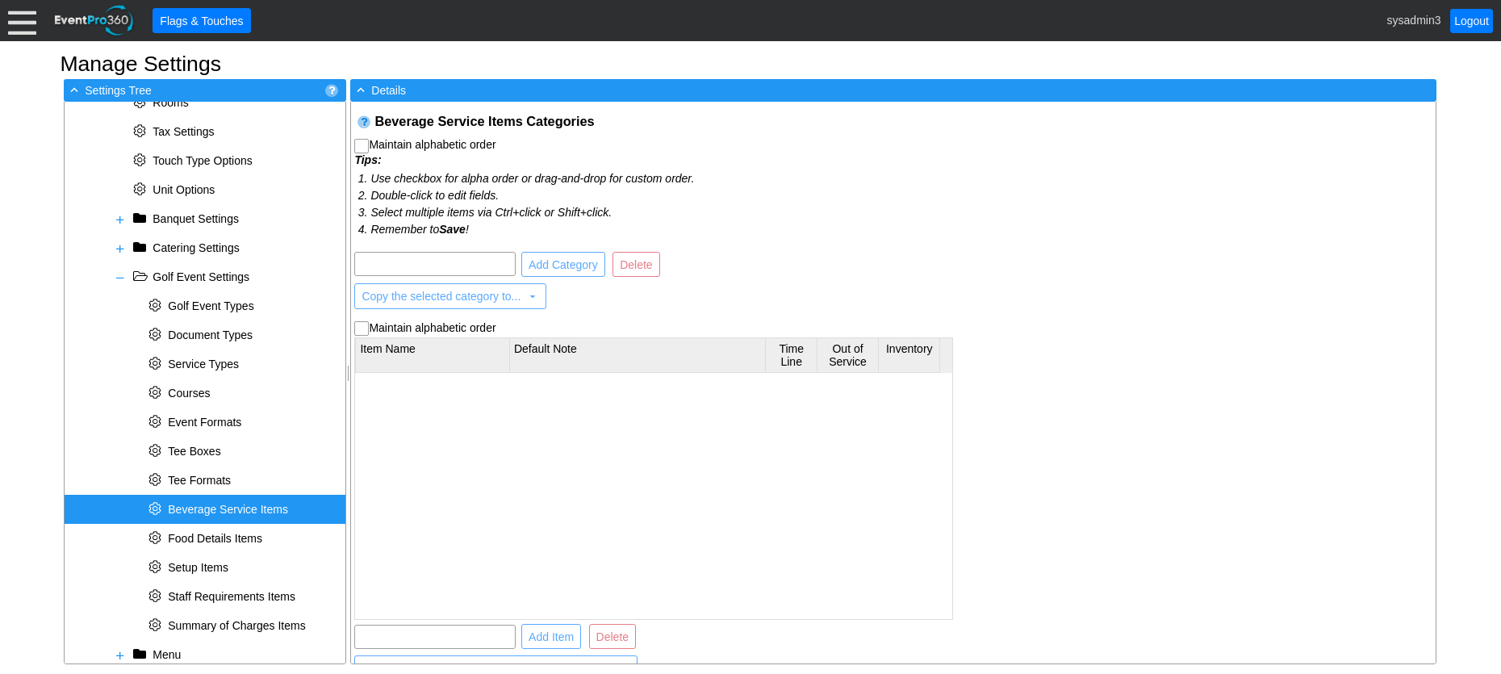
checkbox input "true"
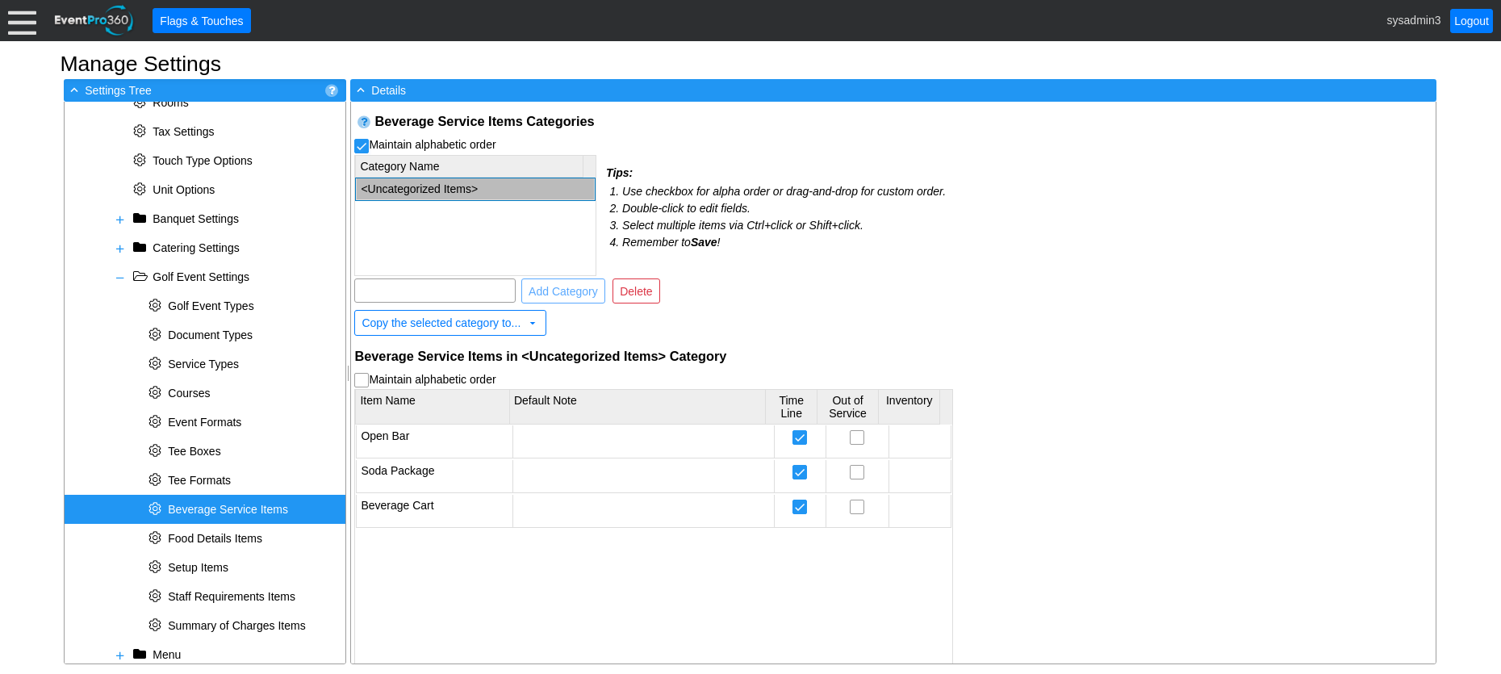
click at [228, 510] on span "Beverage Service Items" at bounding box center [228, 509] width 120 height 13
click at [585, 473] on div at bounding box center [643, 476] width 252 height 24
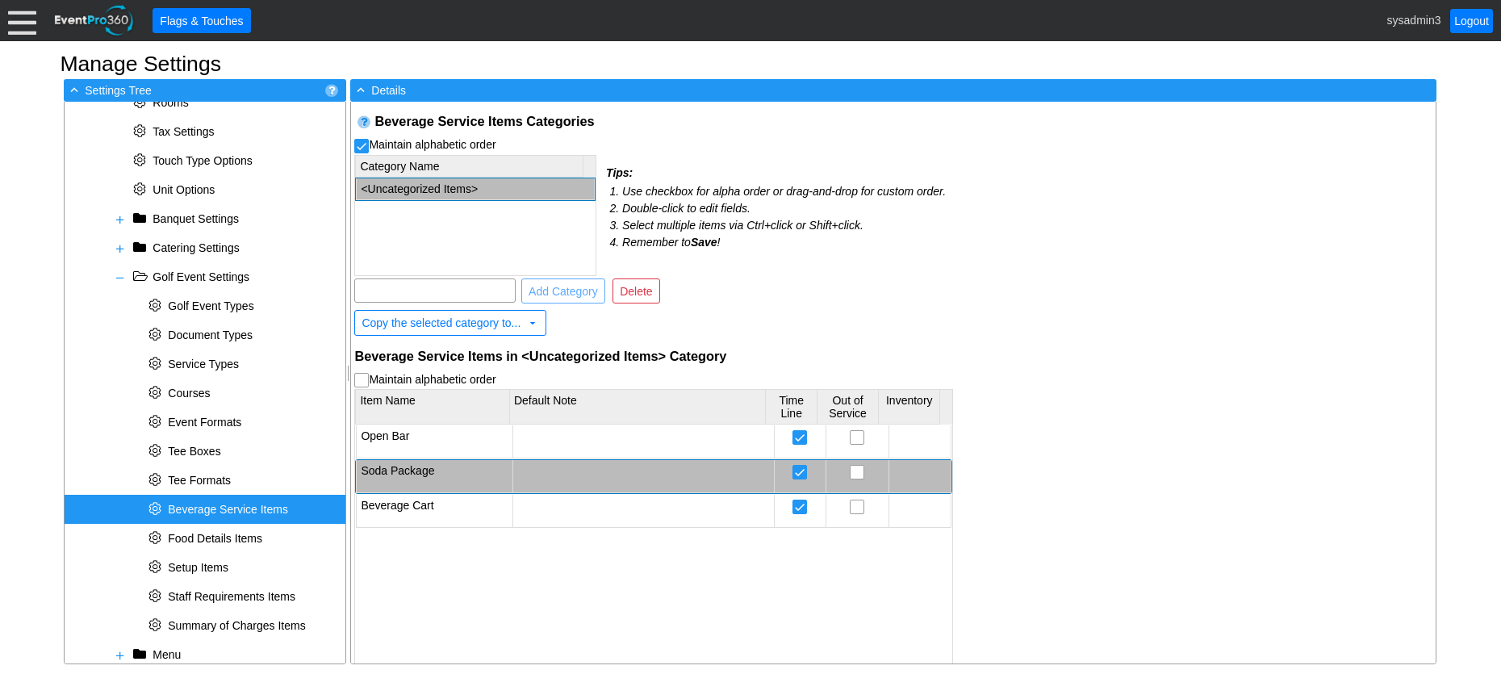
click at [585, 473] on div at bounding box center [643, 476] width 252 height 24
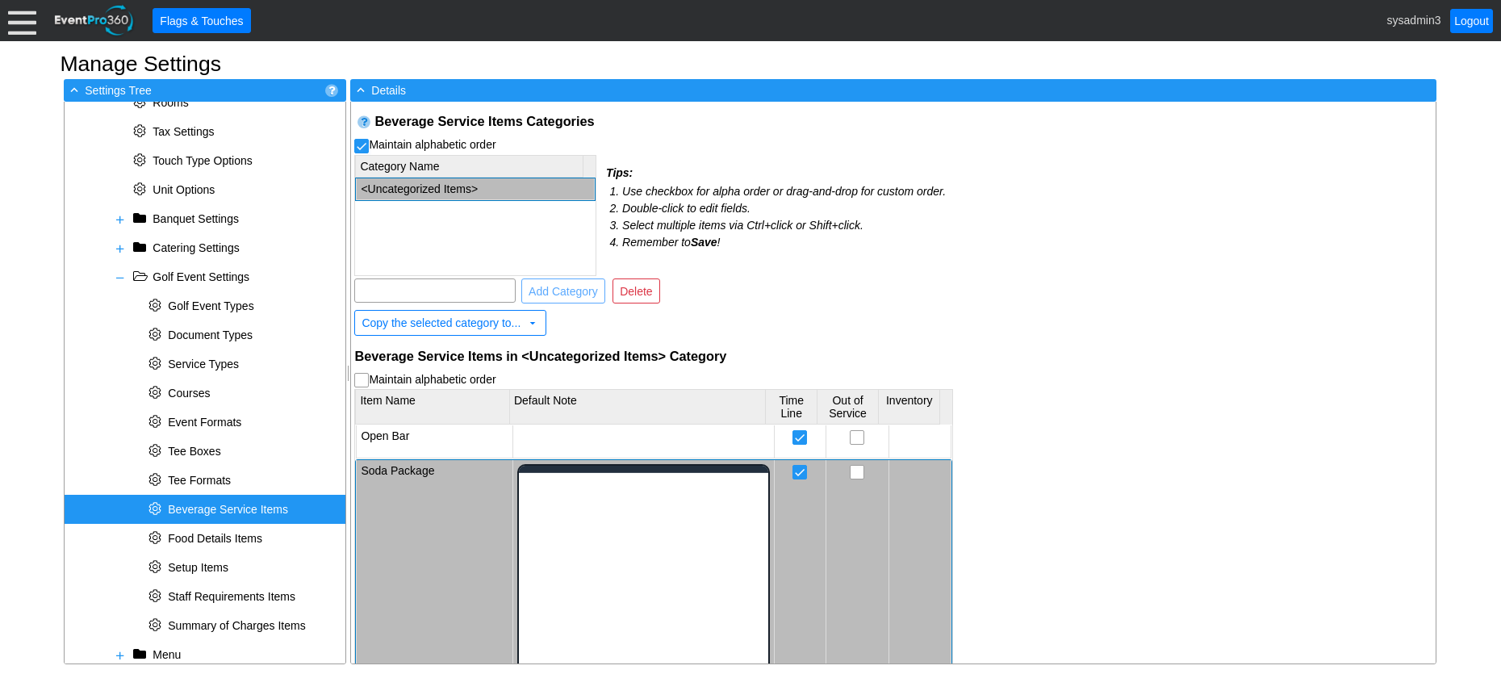
click at [585, 473] on div at bounding box center [643, 625] width 252 height 323
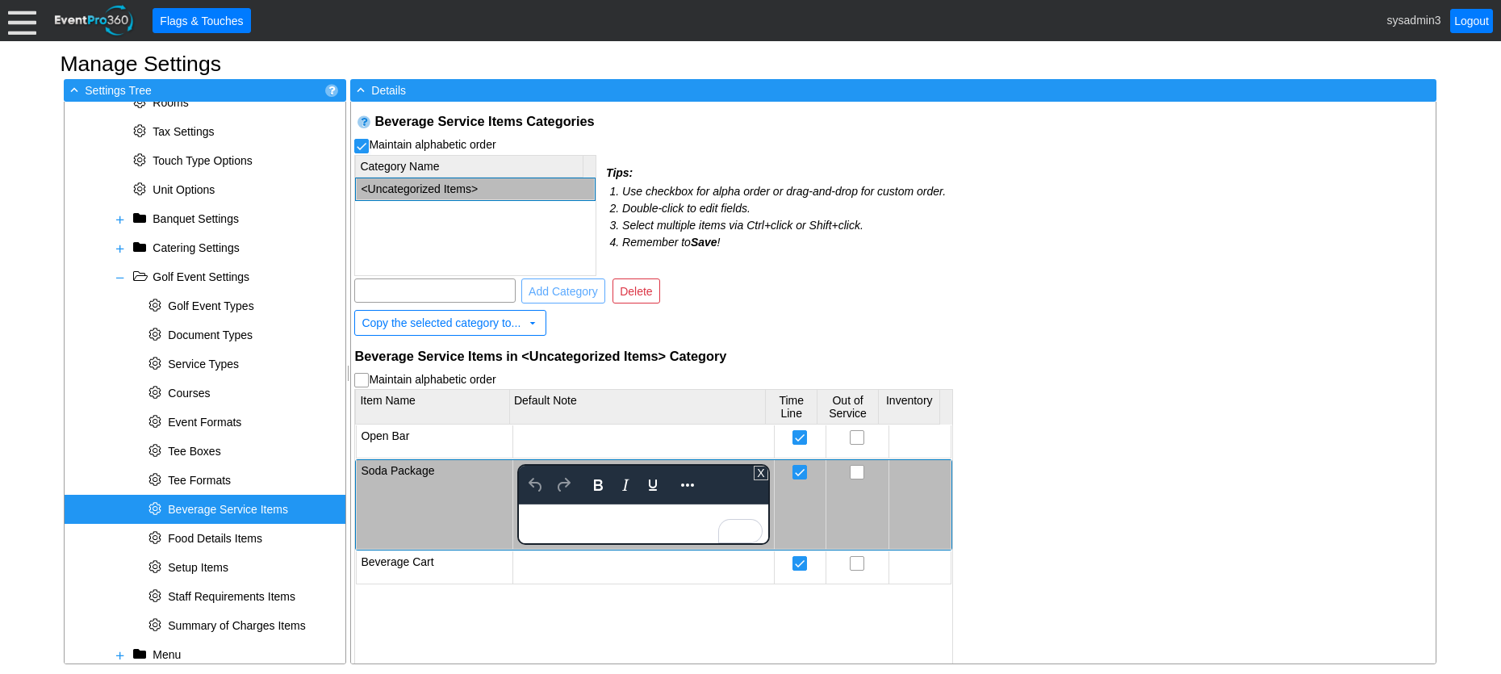
click at [1096, 380] on div "Beverage Service Items Categories Maintain alphabetic order Category Name <Unca…" at bounding box center [893, 383] width 1084 height 562
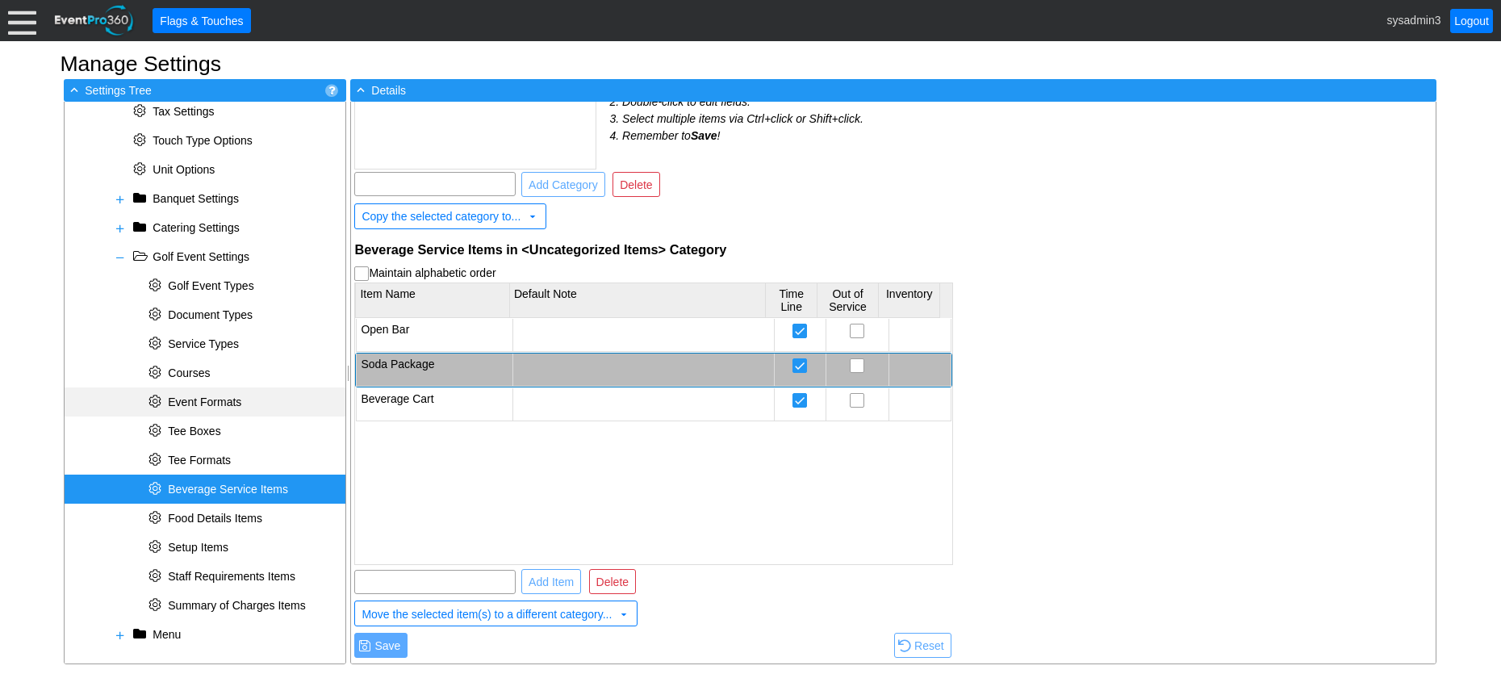
scroll to position [825, 0]
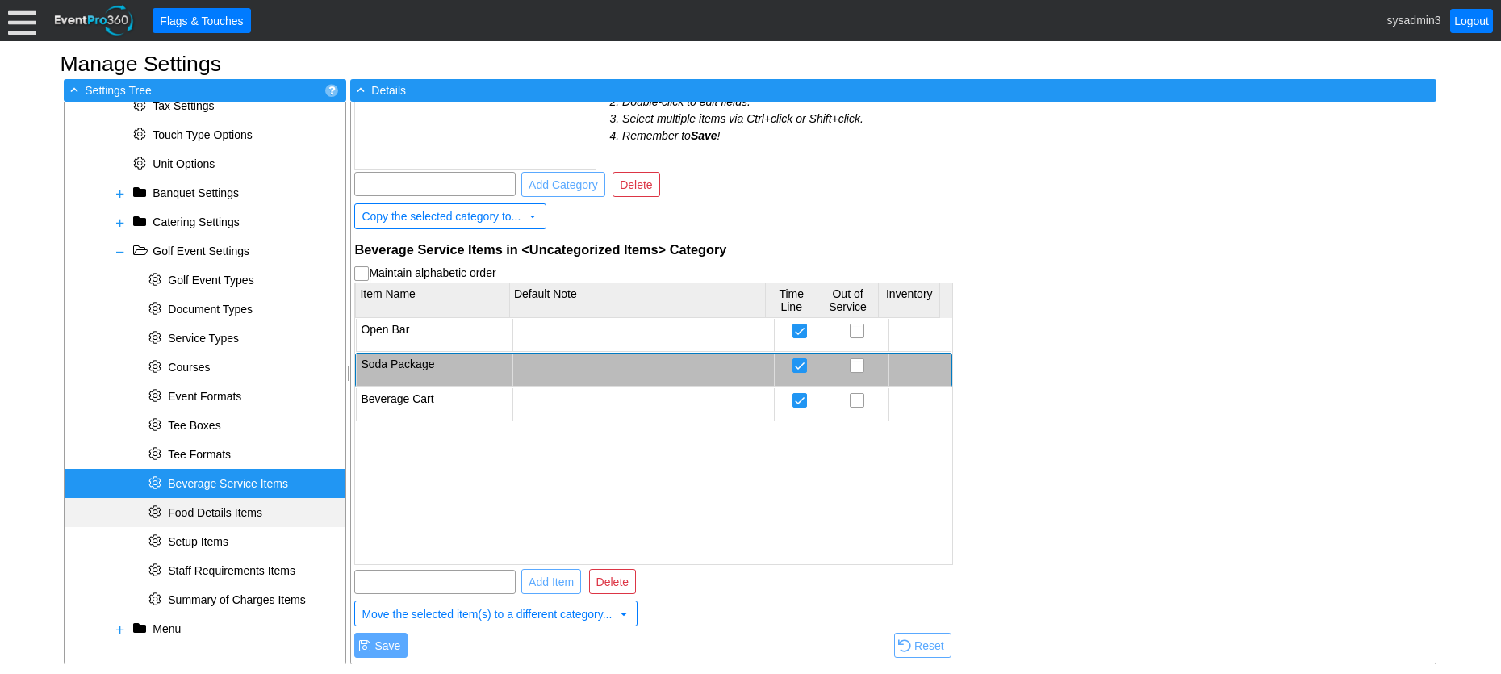
click at [214, 514] on span "Food Details Items" at bounding box center [215, 512] width 94 height 13
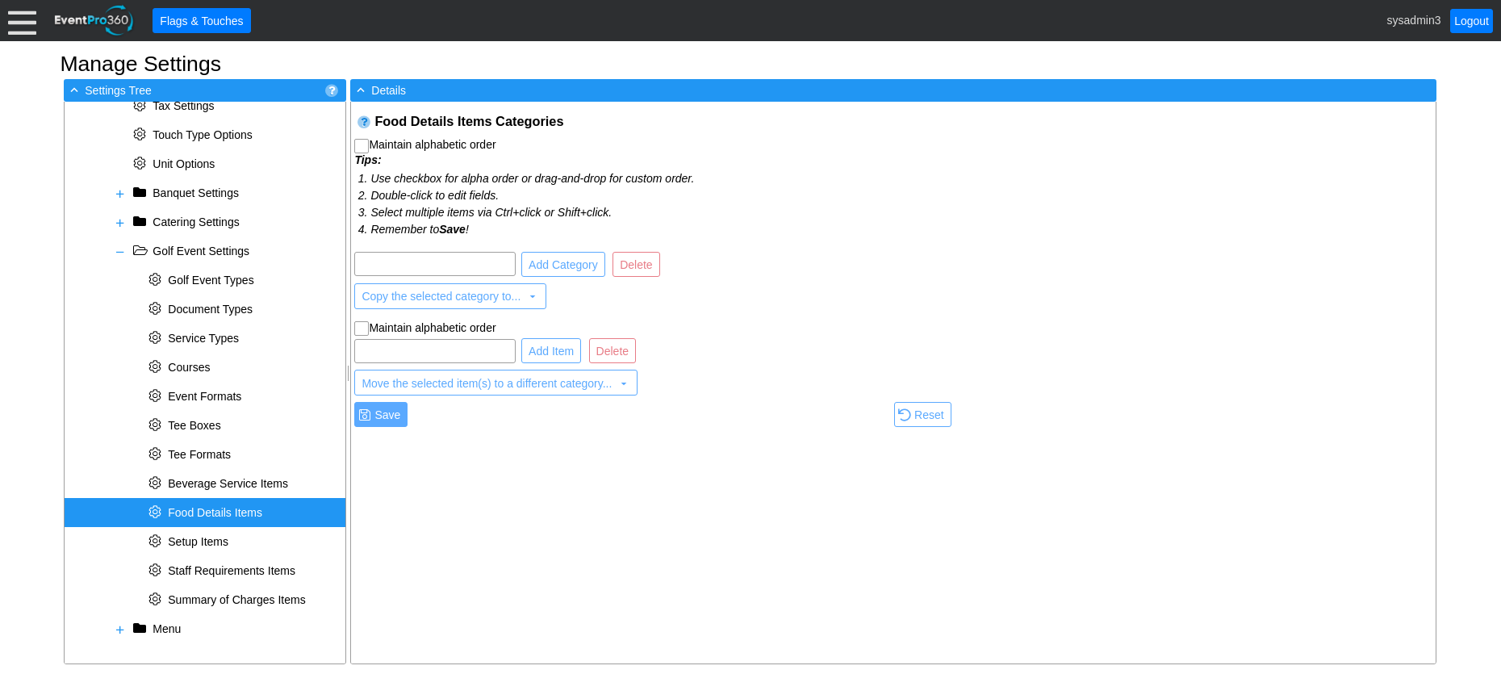
scroll to position [0, 0]
checkbox input "true"
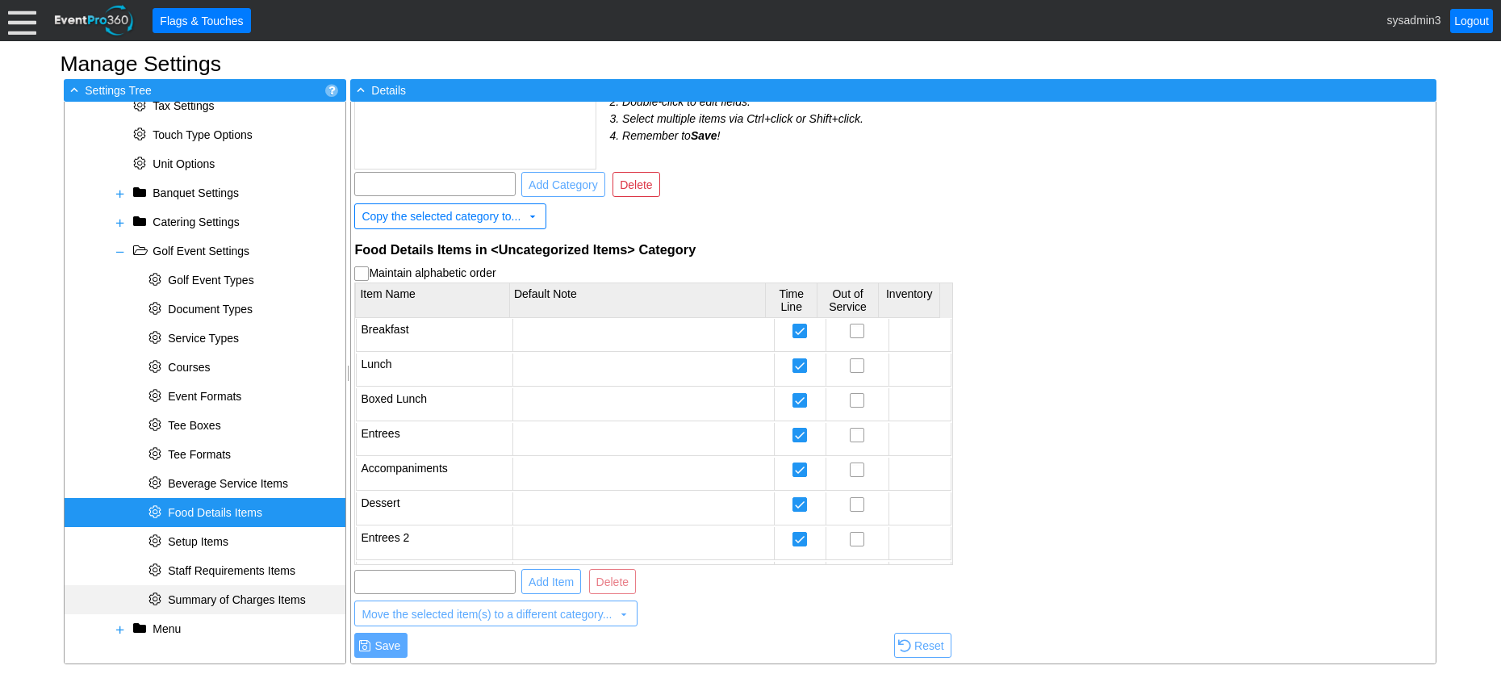
click at [210, 597] on span "Summary of Charges Items" at bounding box center [236, 599] width 137 height 13
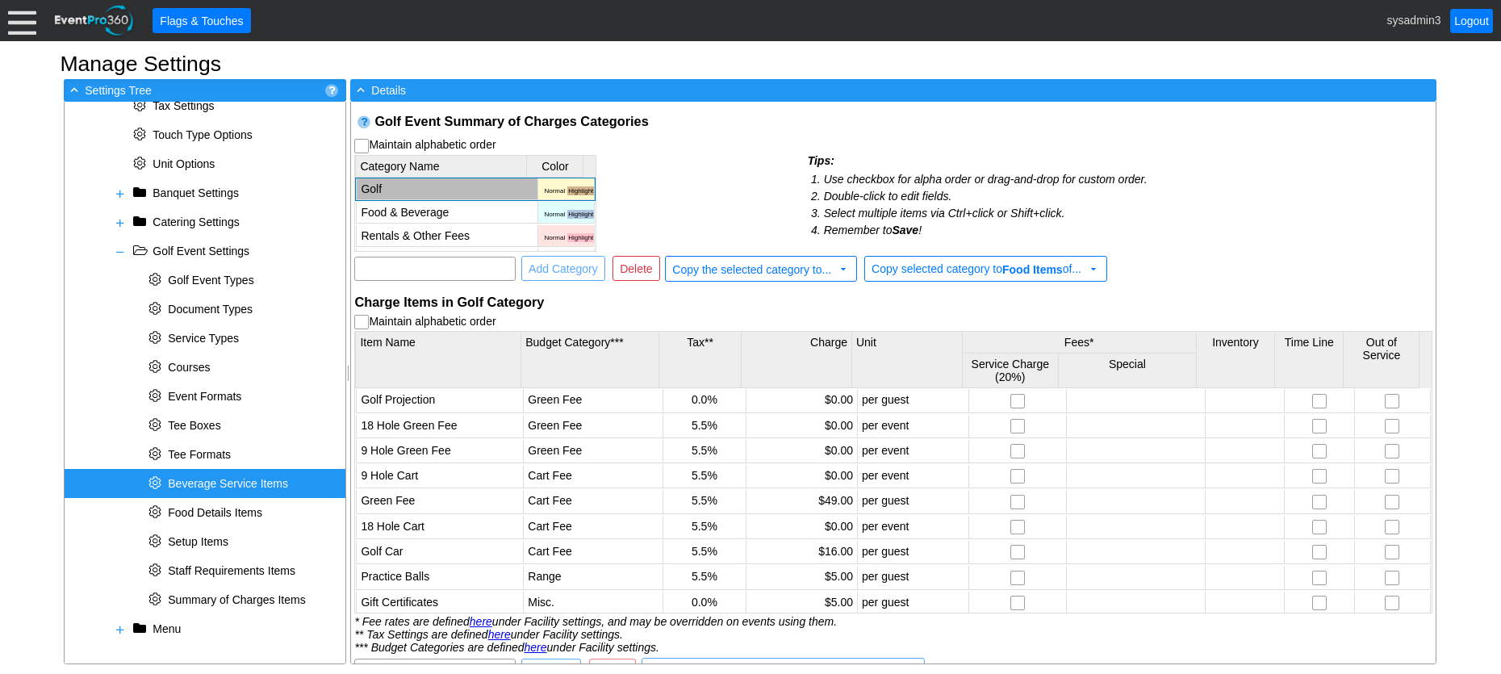
click at [211, 483] on span "Beverage Service Items" at bounding box center [228, 483] width 120 height 13
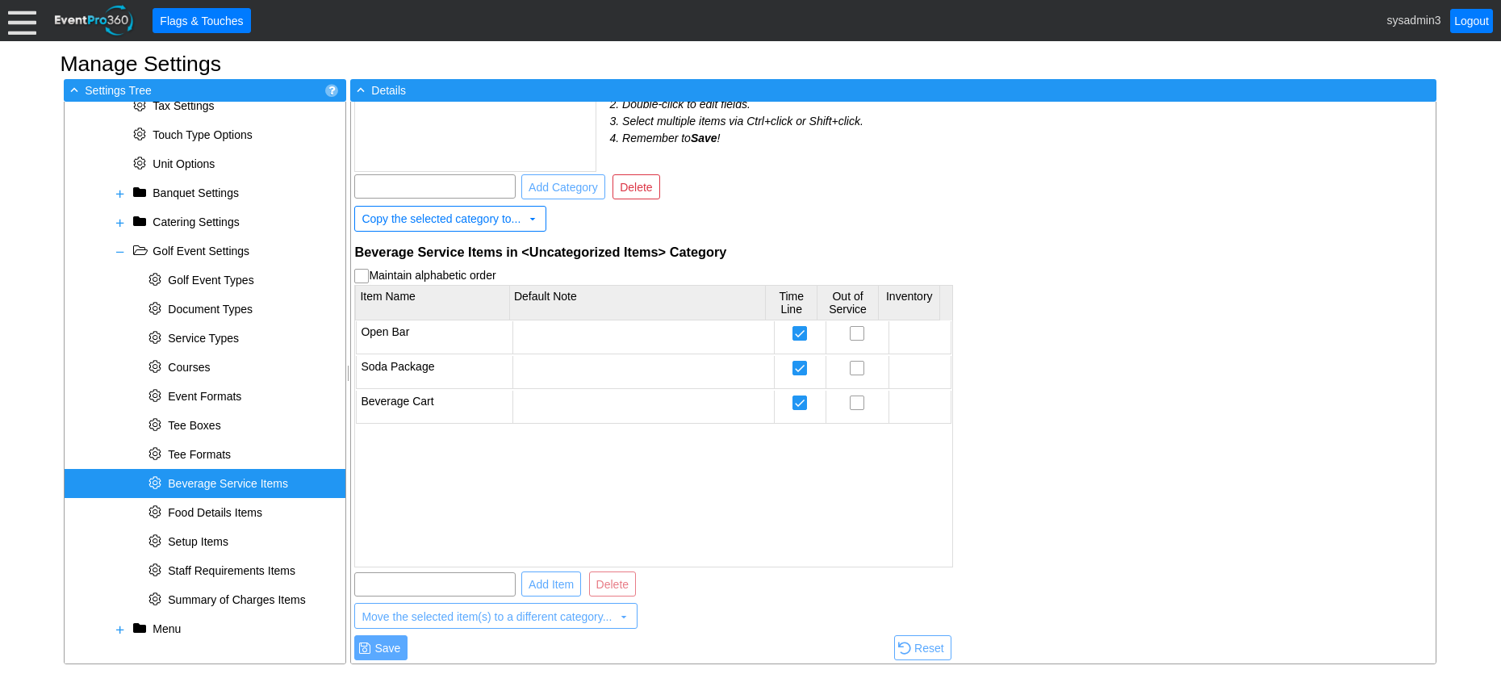
scroll to position [107, 0]
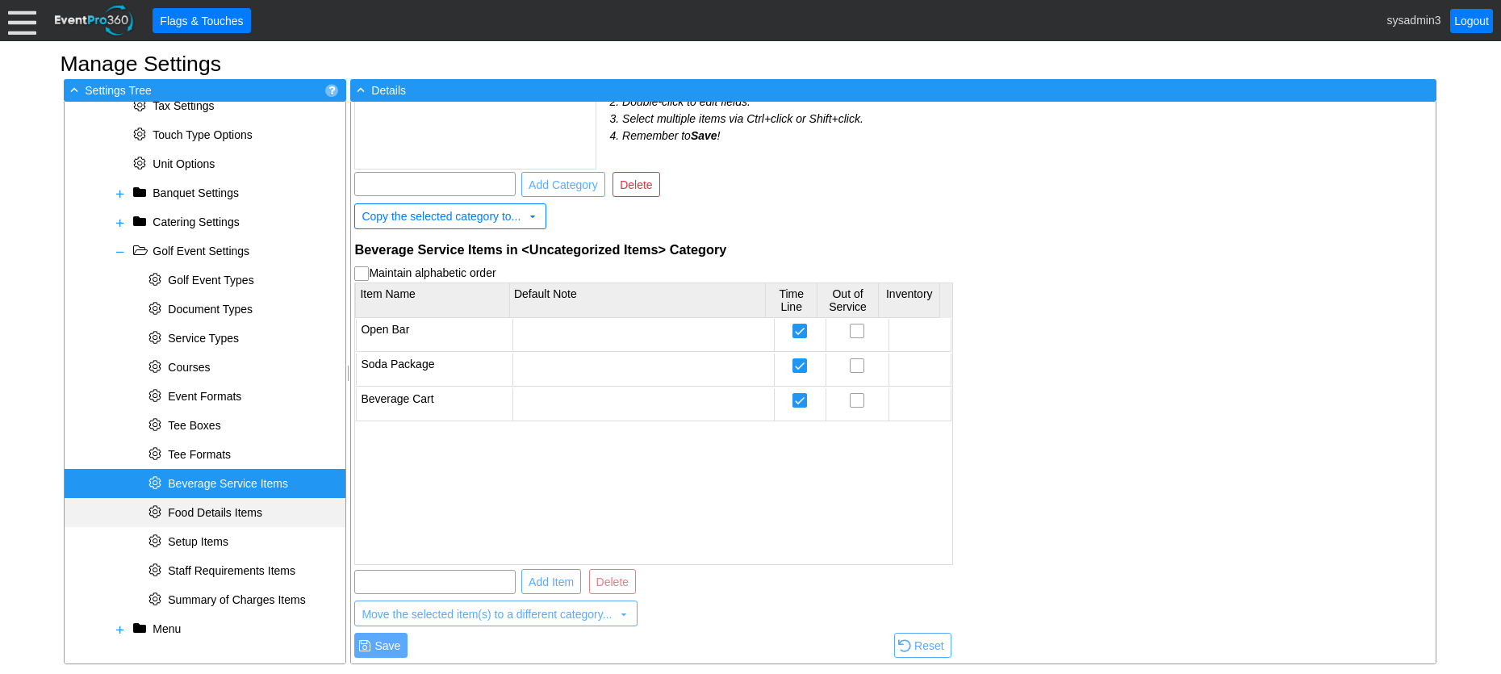
click at [212, 509] on span "Food Details Items" at bounding box center [215, 512] width 94 height 13
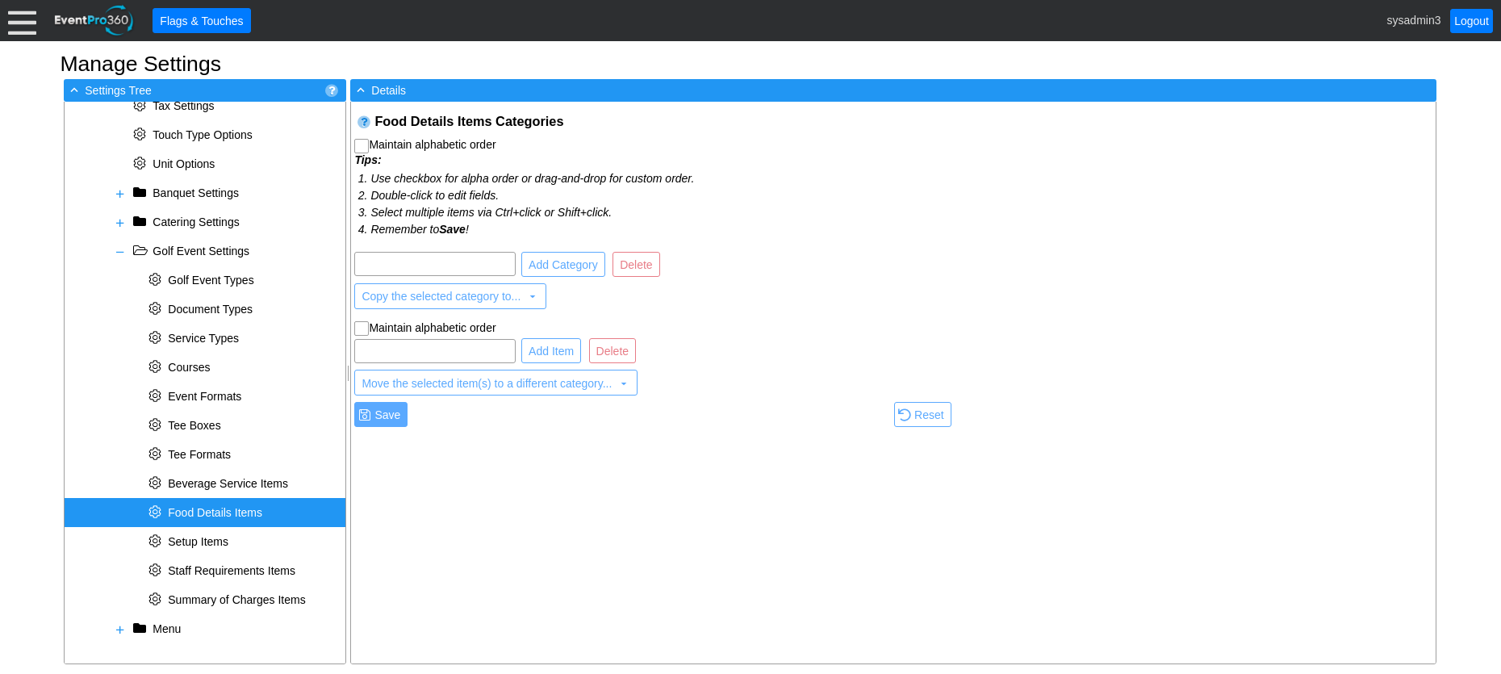
scroll to position [0, 0]
checkbox input "true"
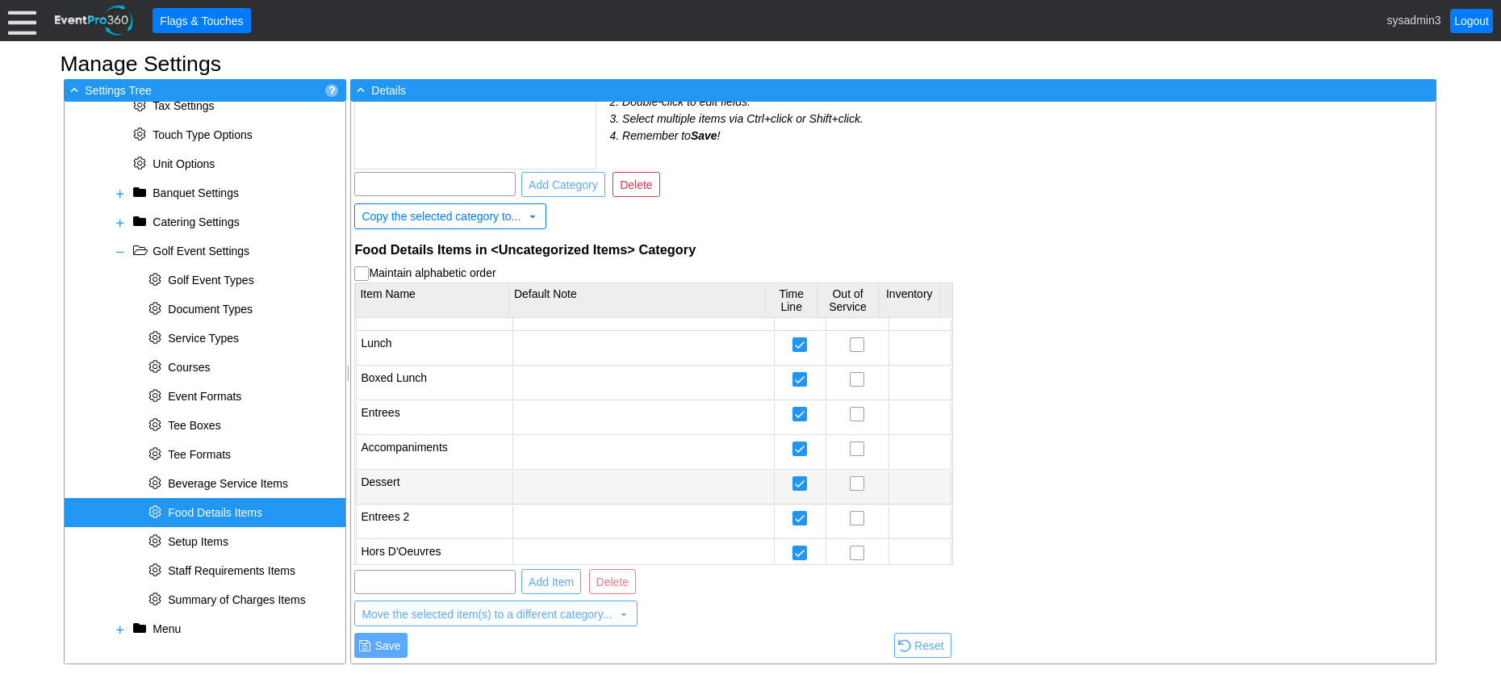
scroll to position [31, 0]
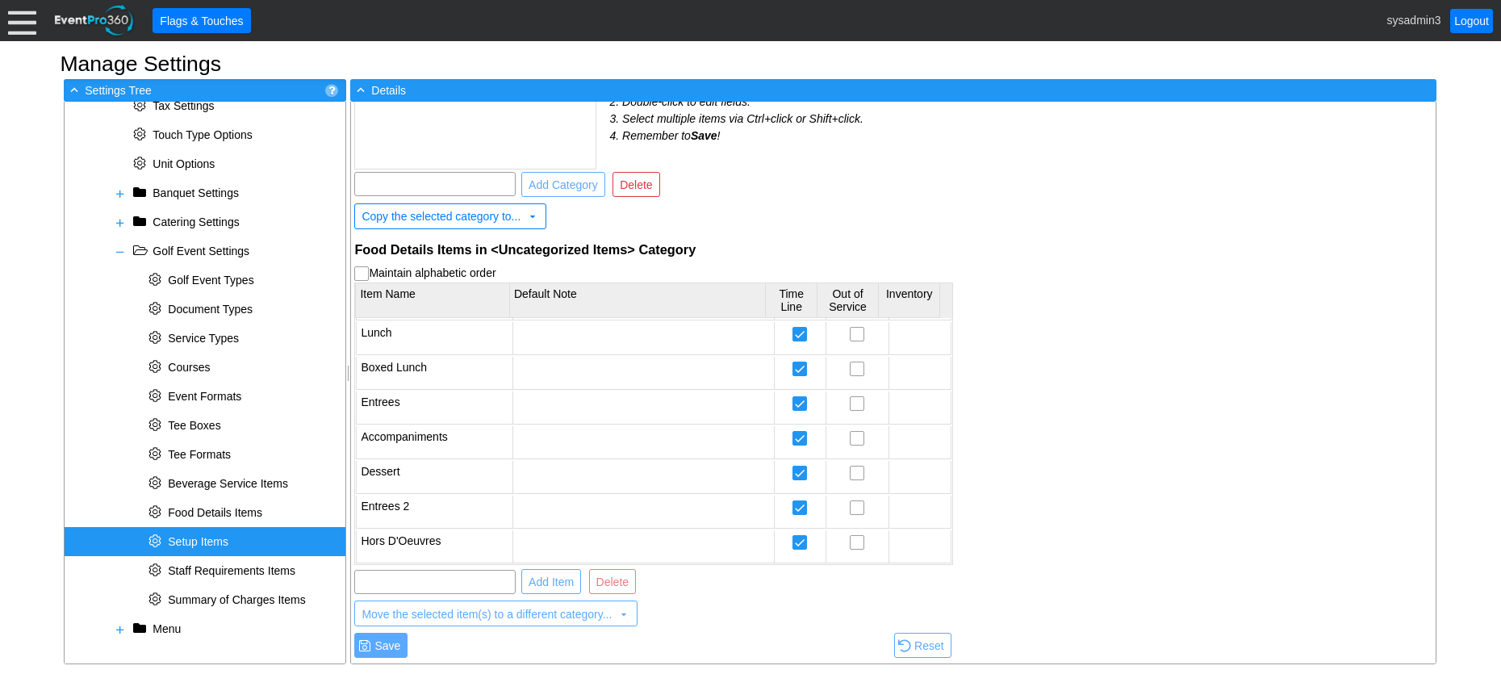
click at [214, 537] on span "Setup Items" at bounding box center [198, 541] width 61 height 13
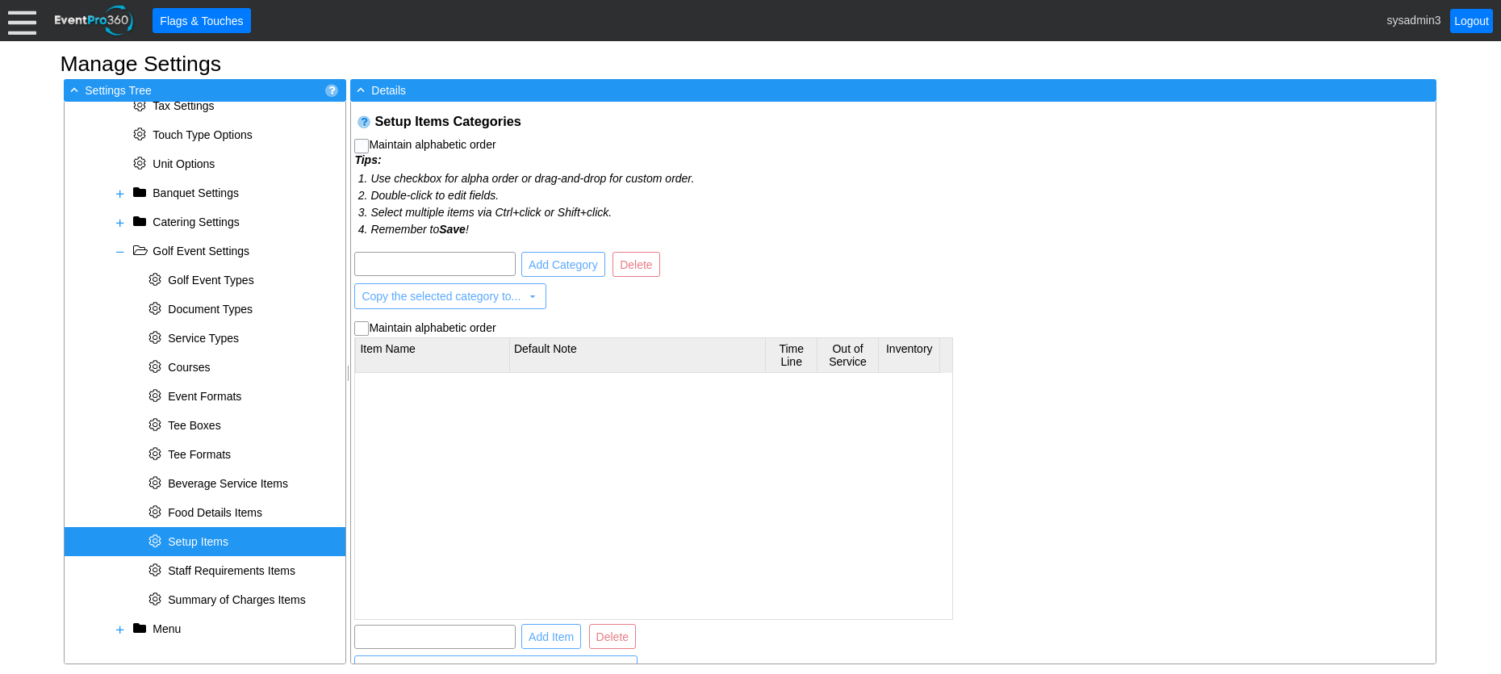
checkbox input "true"
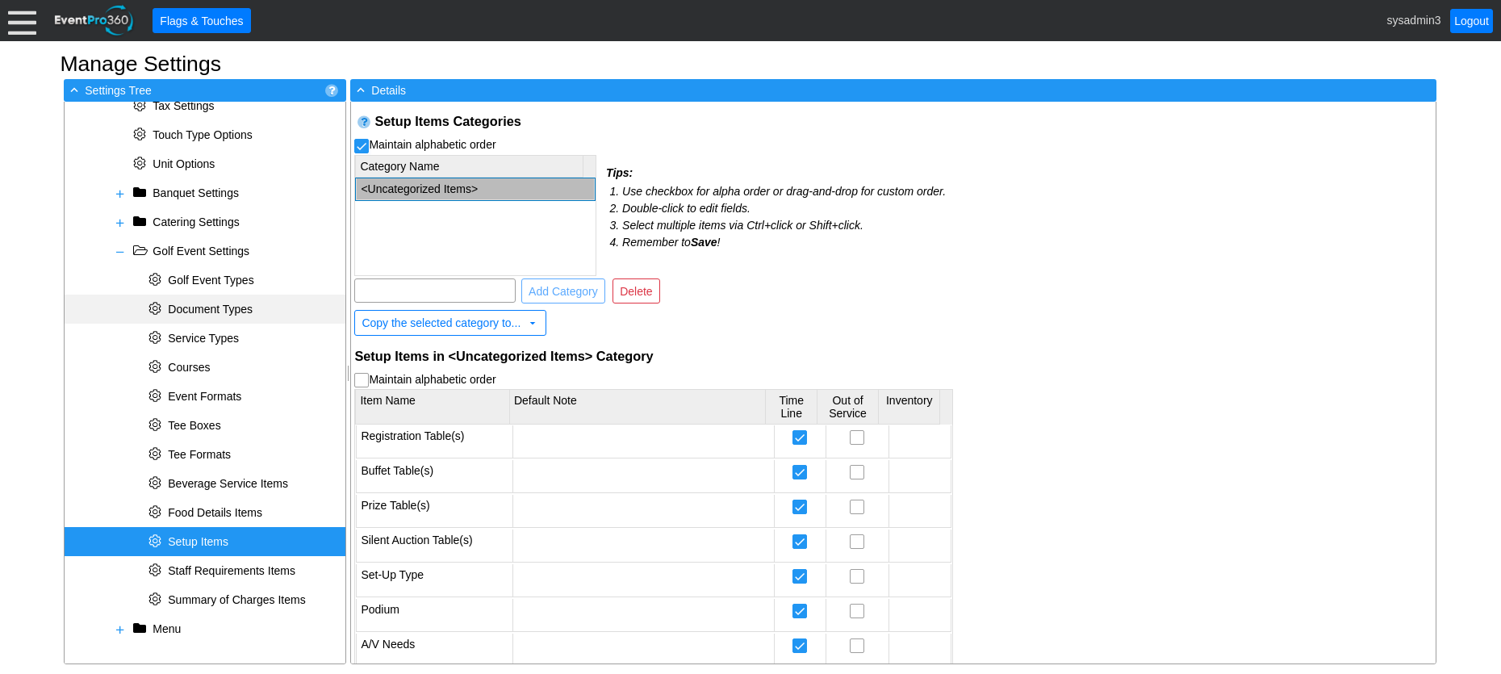
click at [222, 306] on span "Document Types" at bounding box center [210, 309] width 85 height 13
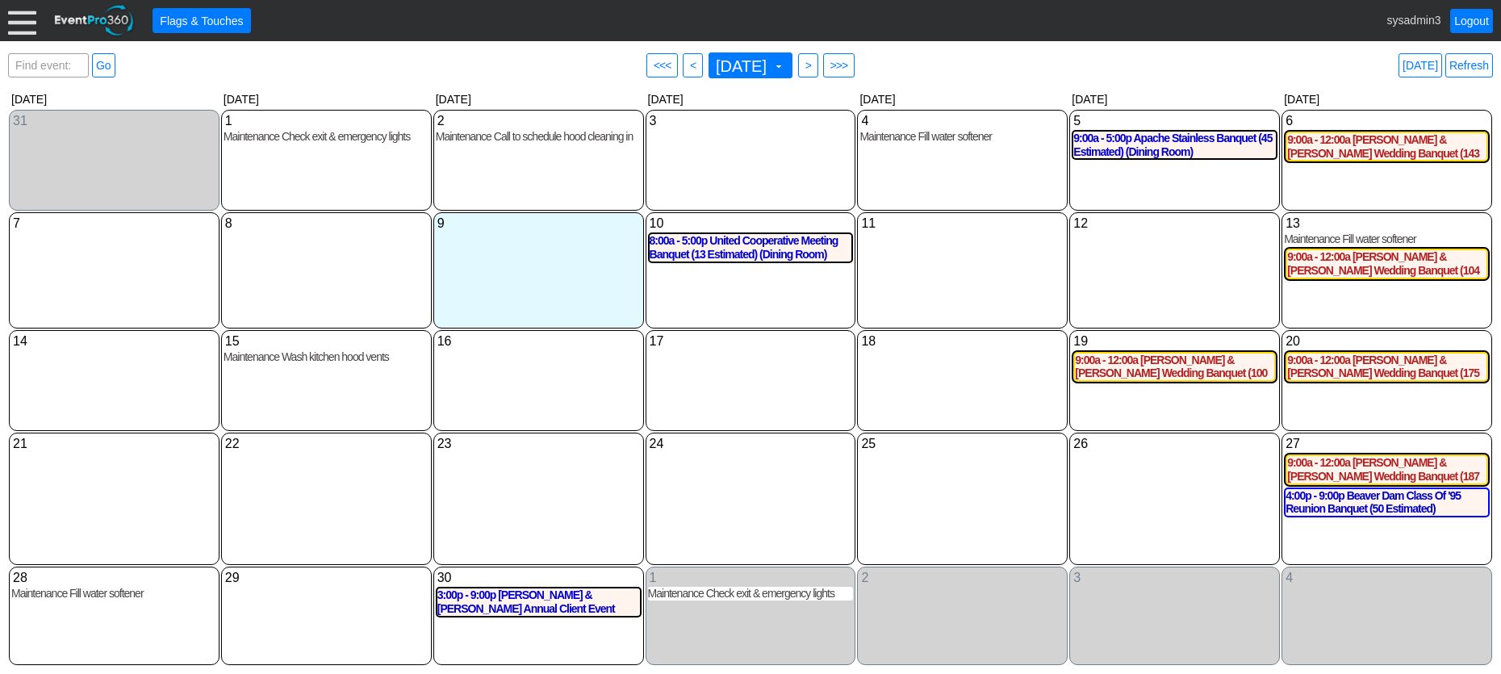
click at [20, 21] on div at bounding box center [22, 20] width 28 height 28
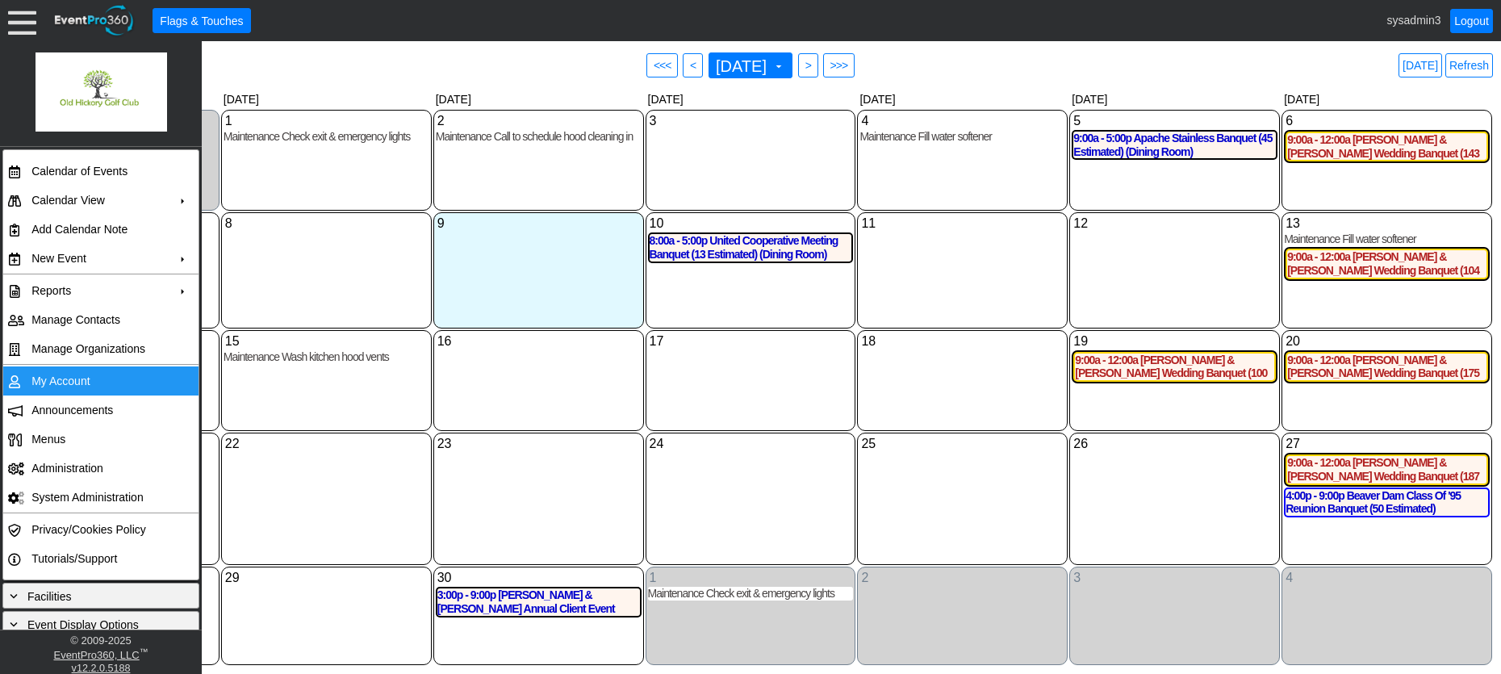
click at [69, 386] on td "My Account" at bounding box center [97, 380] width 144 height 29
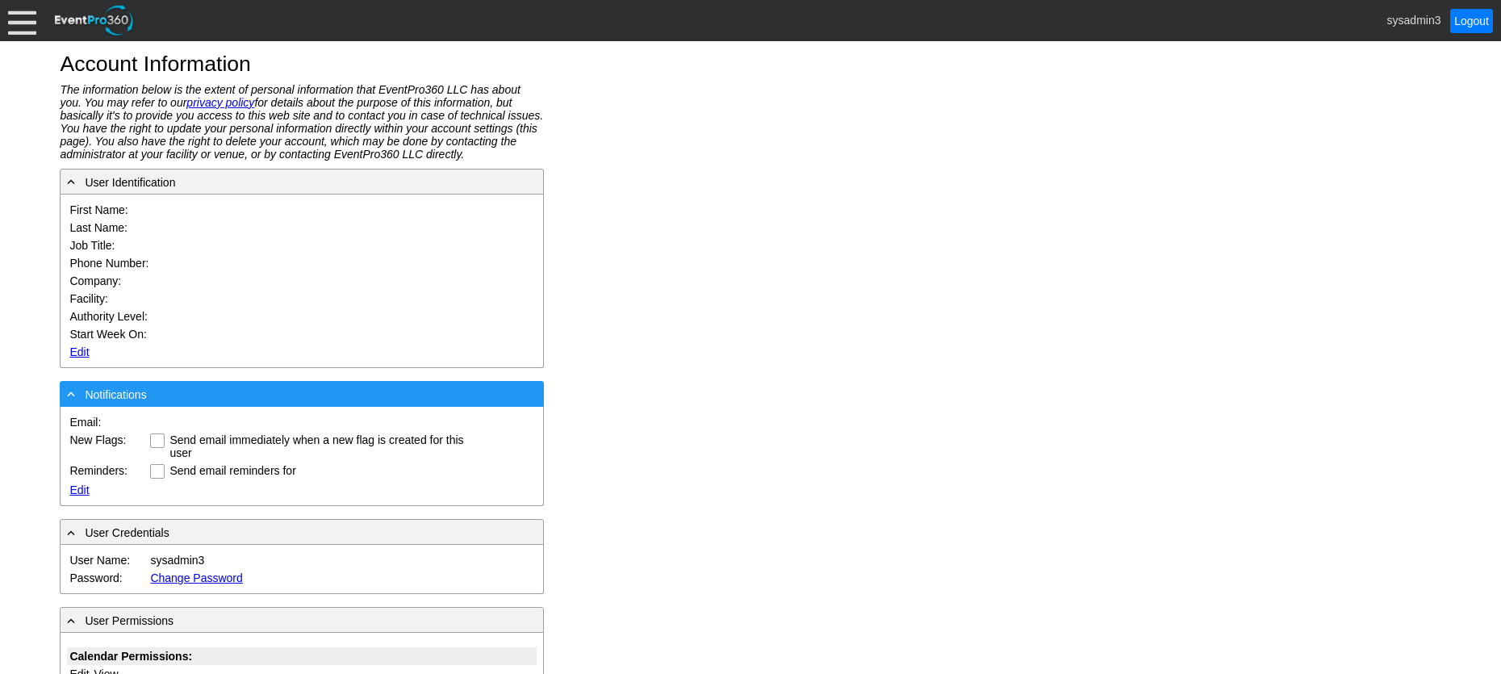
type input "System"
type input "Administrator"
type input "System Administrator"
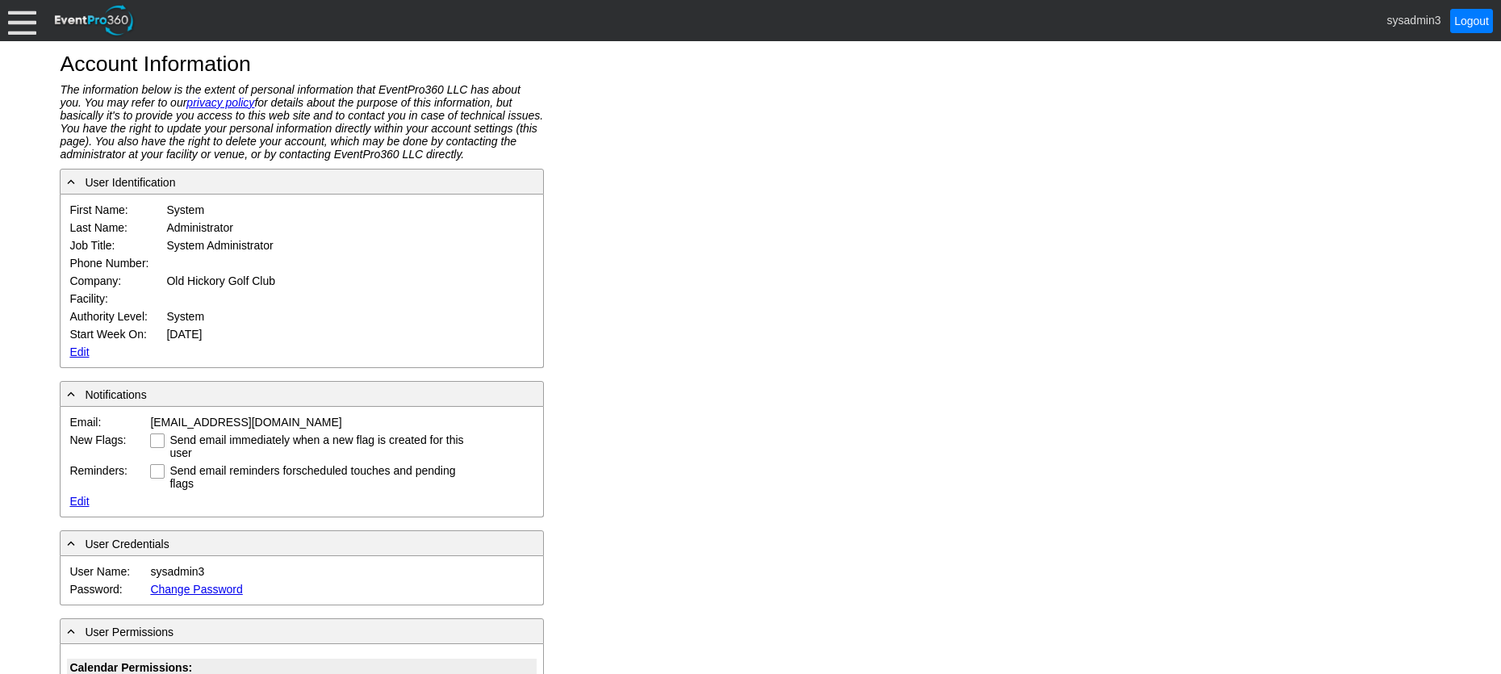
click at [79, 350] on link "Edit" at bounding box center [78, 351] width 19 height 13
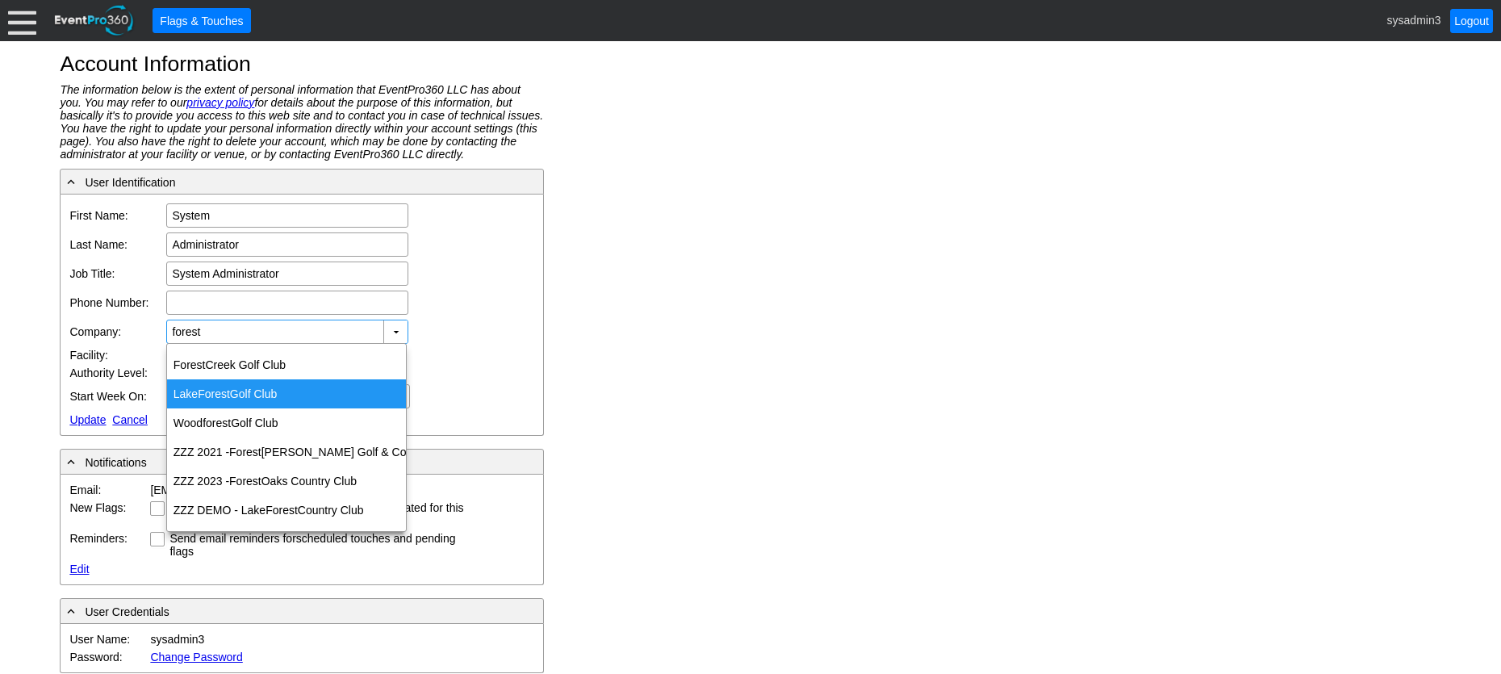
click at [236, 386] on div "Lake Forest Golf Club" at bounding box center [286, 393] width 239 height 29
type input "Lake Forest Golf Club"
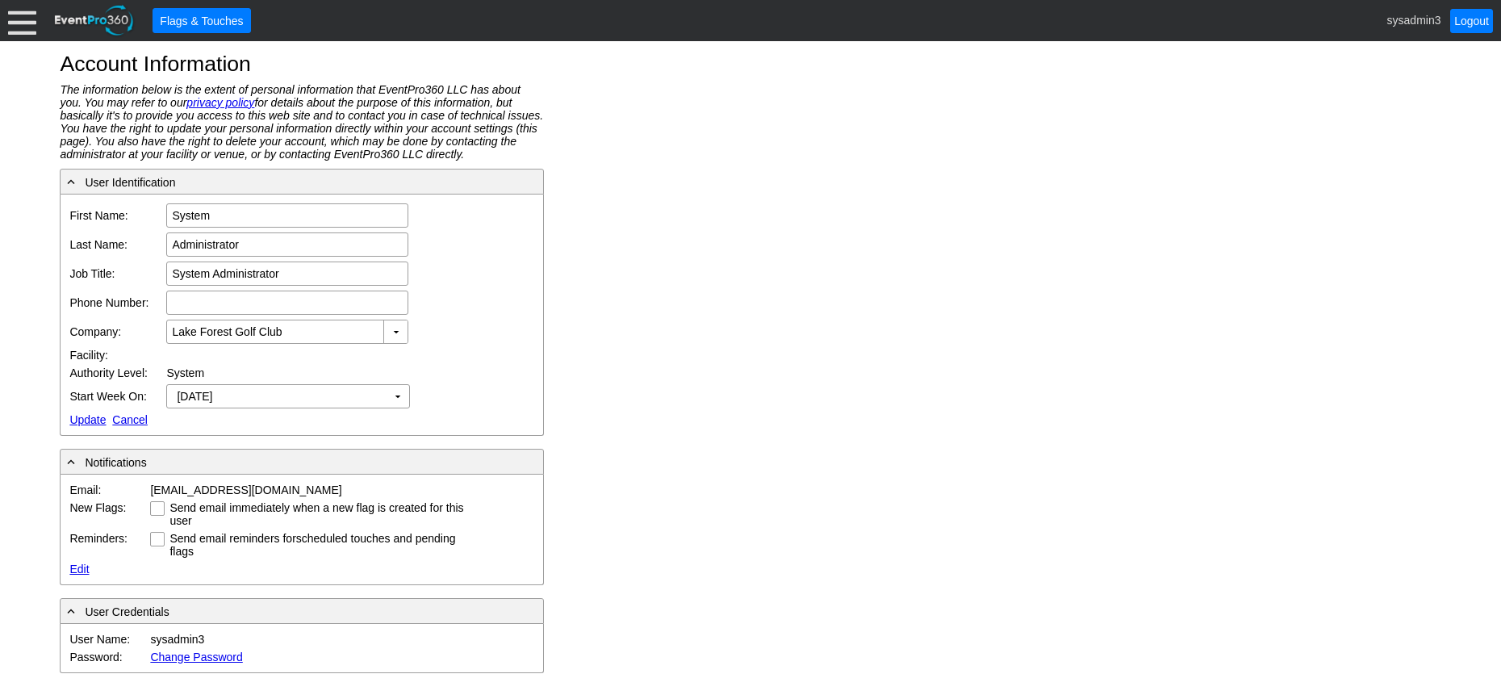
click at [91, 418] on link "Update" at bounding box center [87, 419] width 36 height 13
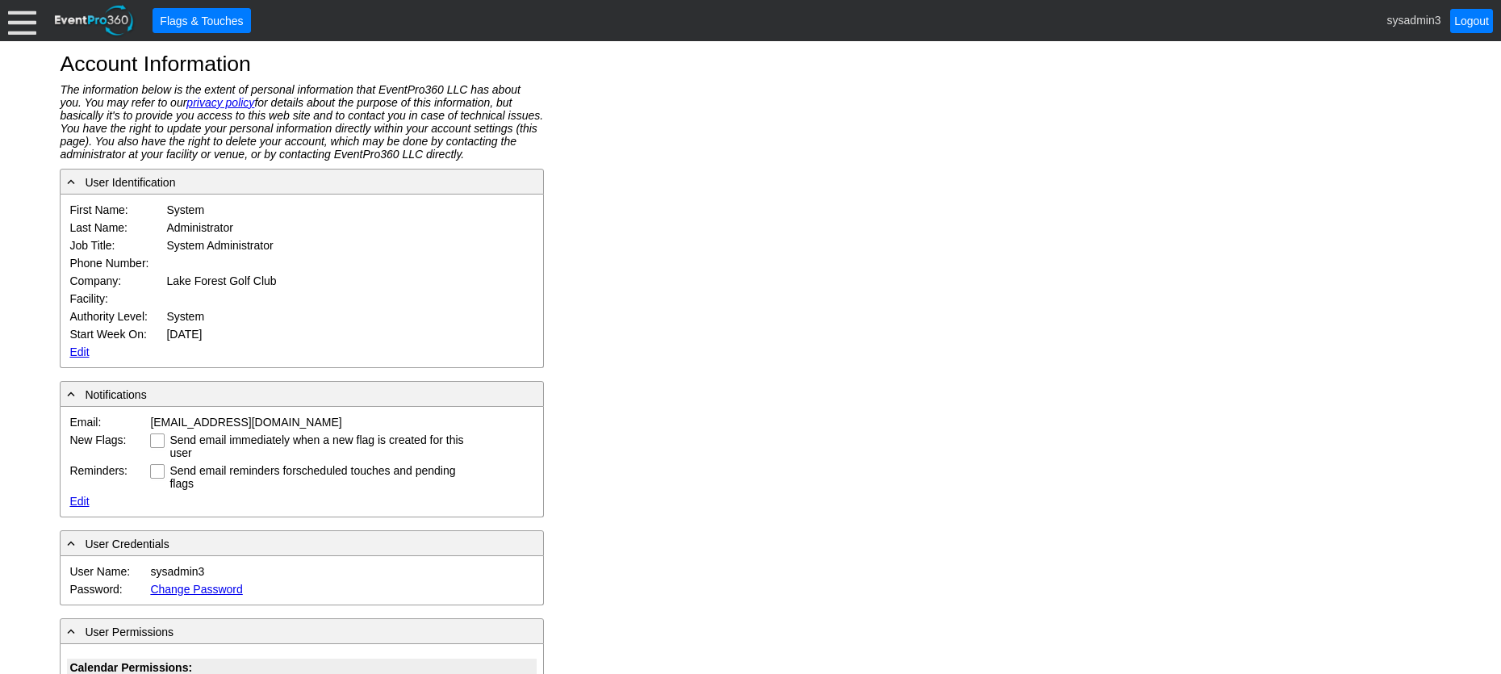
click at [15, 11] on div at bounding box center [22, 20] width 28 height 28
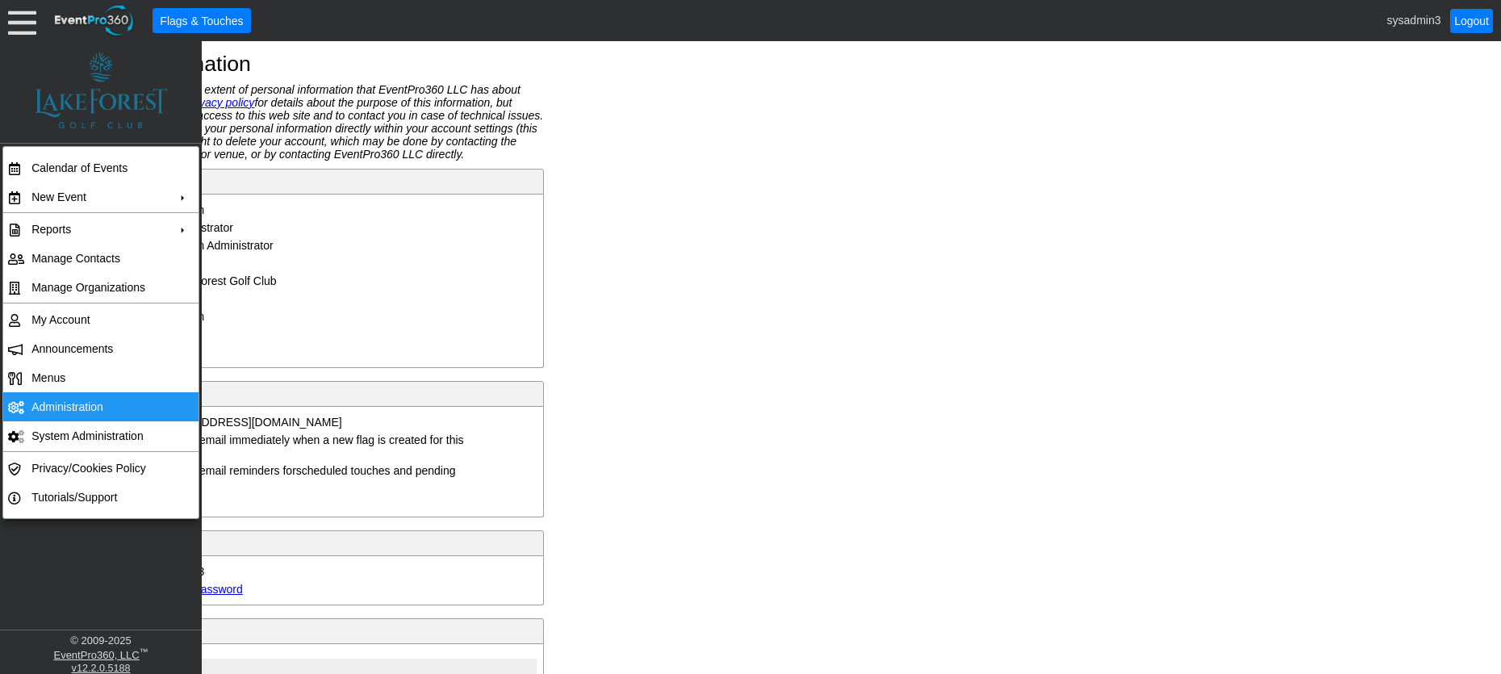
click at [68, 405] on td "Administration" at bounding box center [97, 406] width 144 height 29
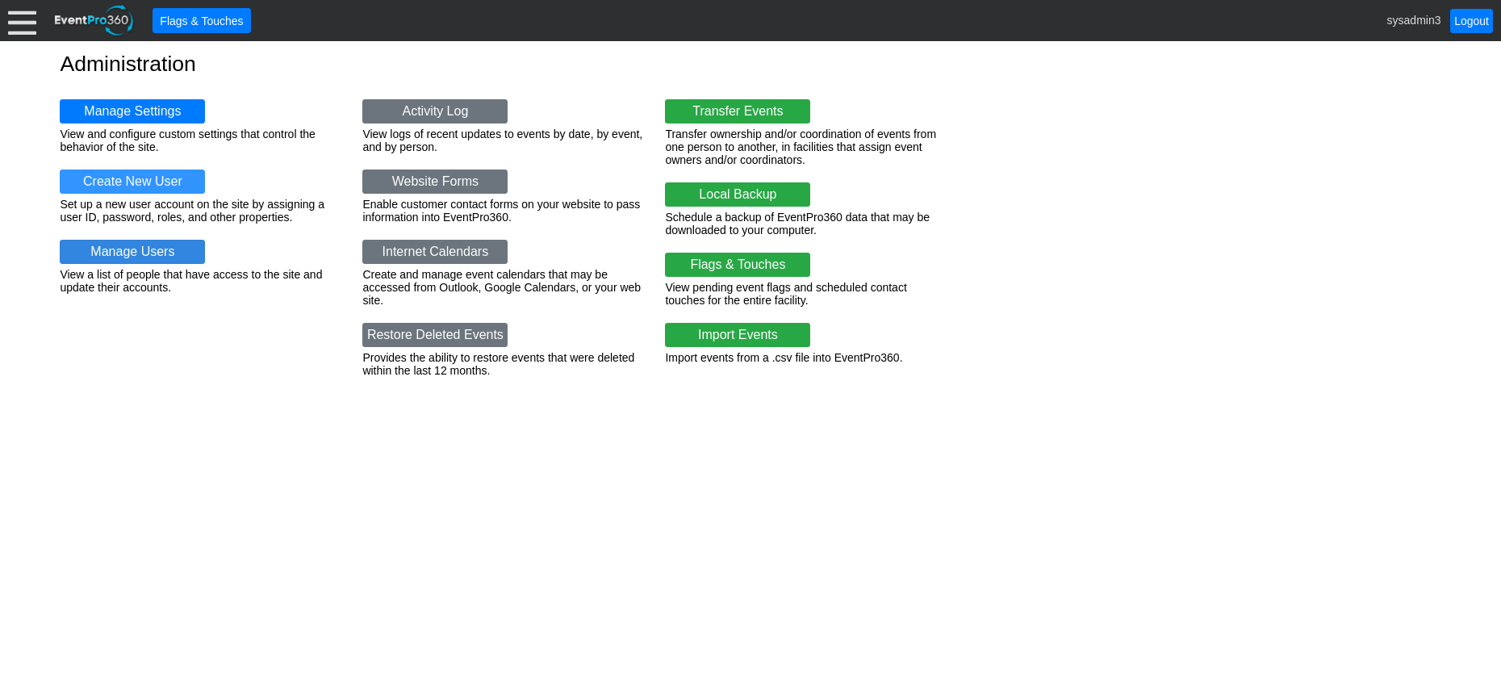
click at [133, 253] on link "Manage Users" at bounding box center [132, 252] width 145 height 24
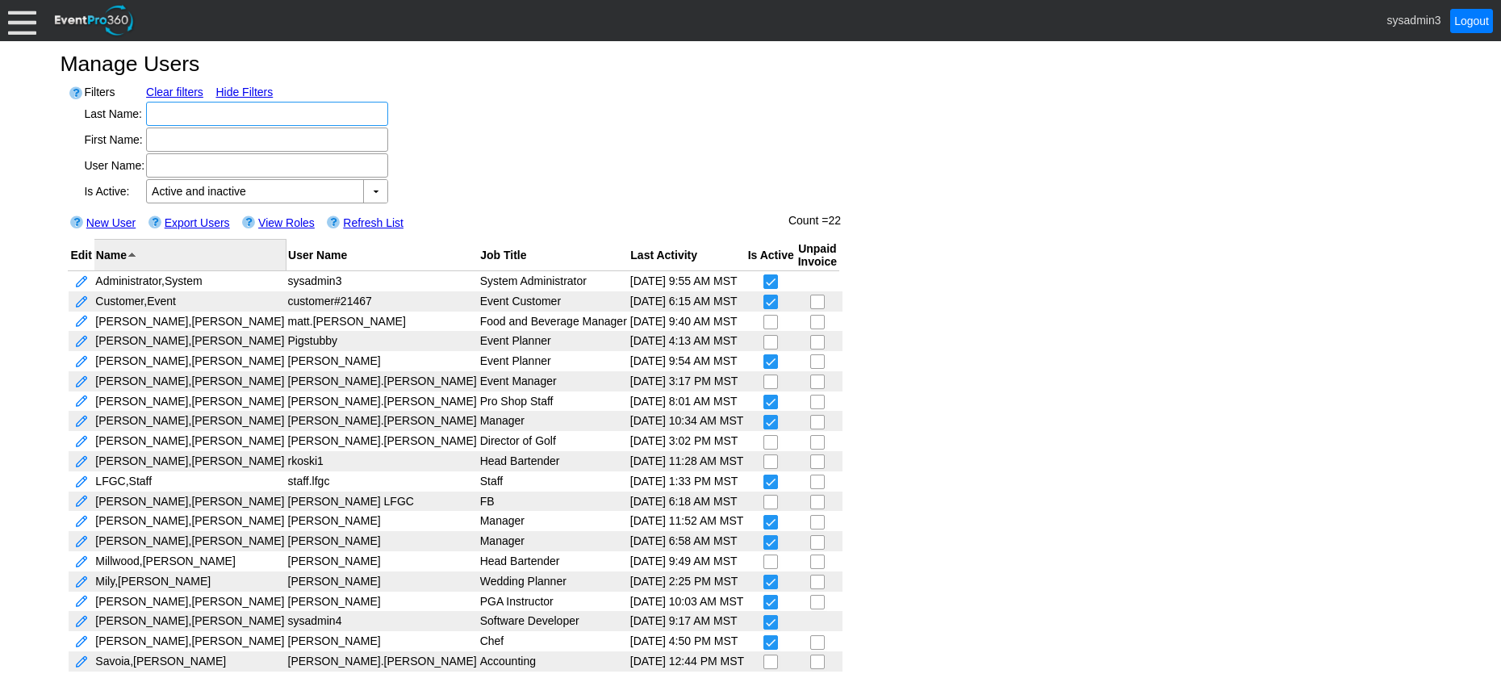
scroll to position [47, 0]
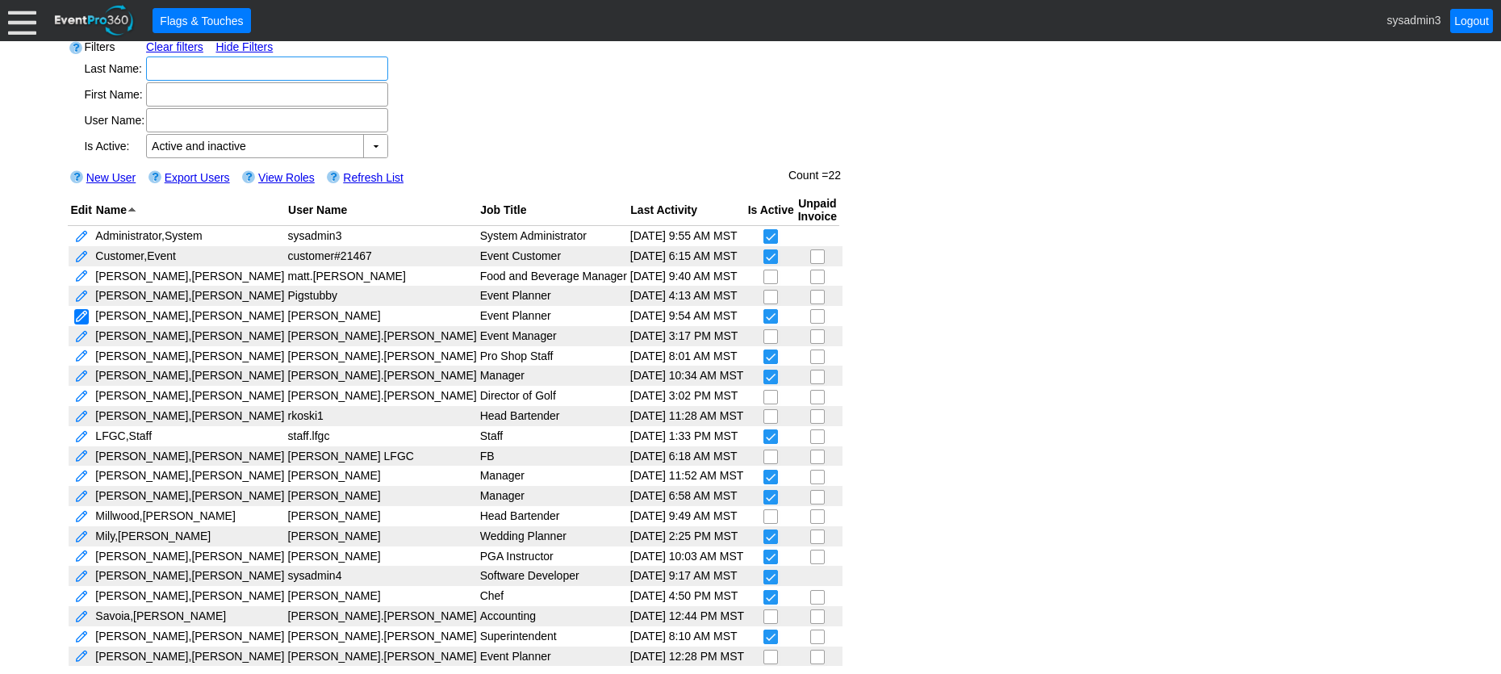
click at [83, 309] on link at bounding box center [81, 316] width 15 height 15
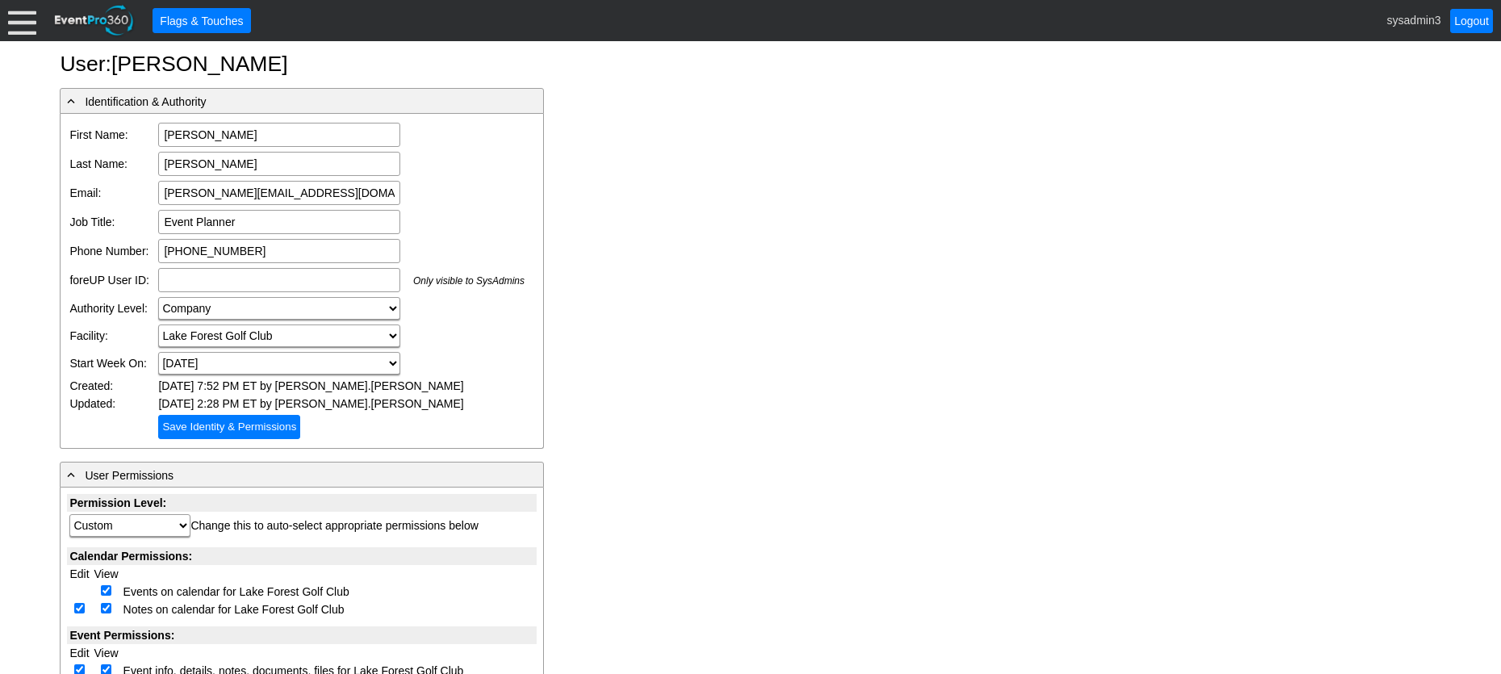
drag, startPoint x: 276, startPoint y: 195, endPoint x: 132, endPoint y: 194, distance: 144.4
click at [132, 194] on tr "Email: [PERSON_NAME][EMAIL_ADDRESS][DOMAIN_NAME] Email is required Email format…" at bounding box center [297, 192] width 460 height 29
click at [28, 22] on div at bounding box center [22, 20] width 28 height 28
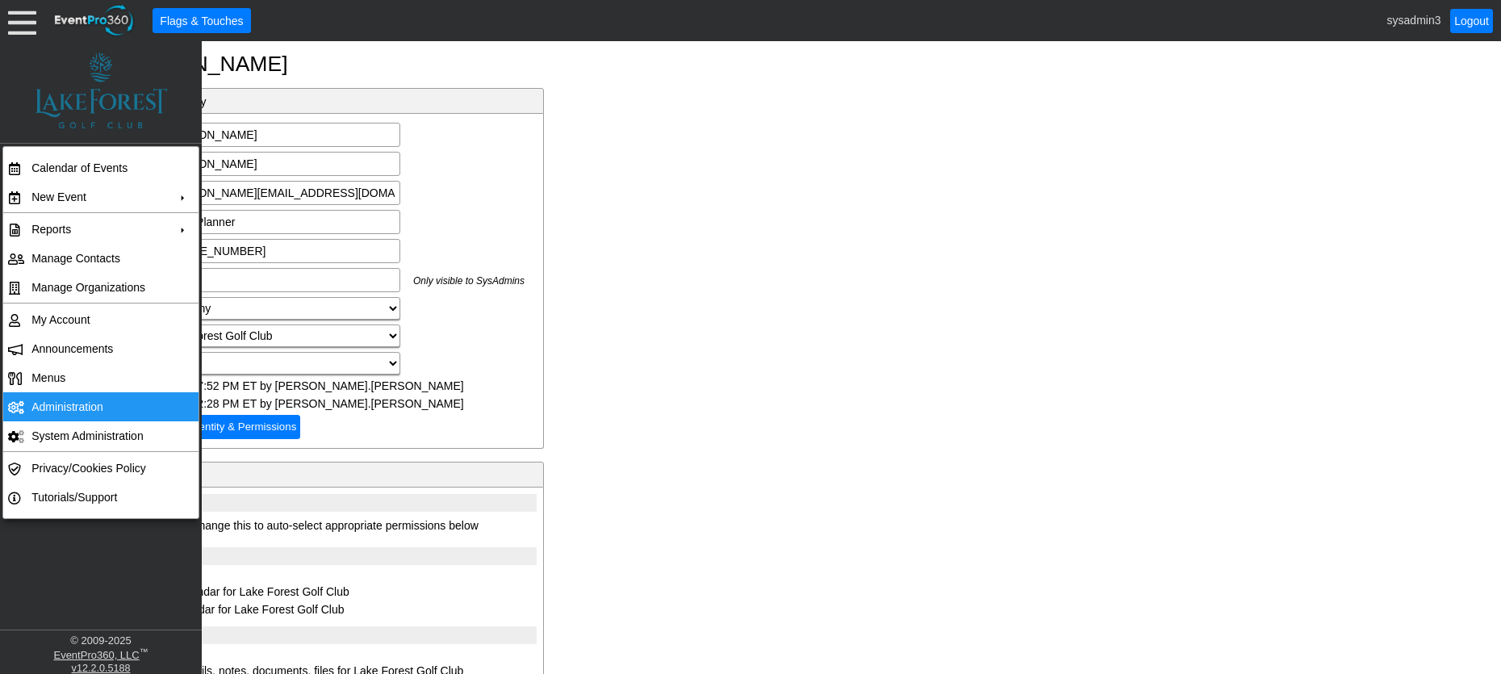
click at [69, 408] on td "Administration" at bounding box center [97, 406] width 144 height 29
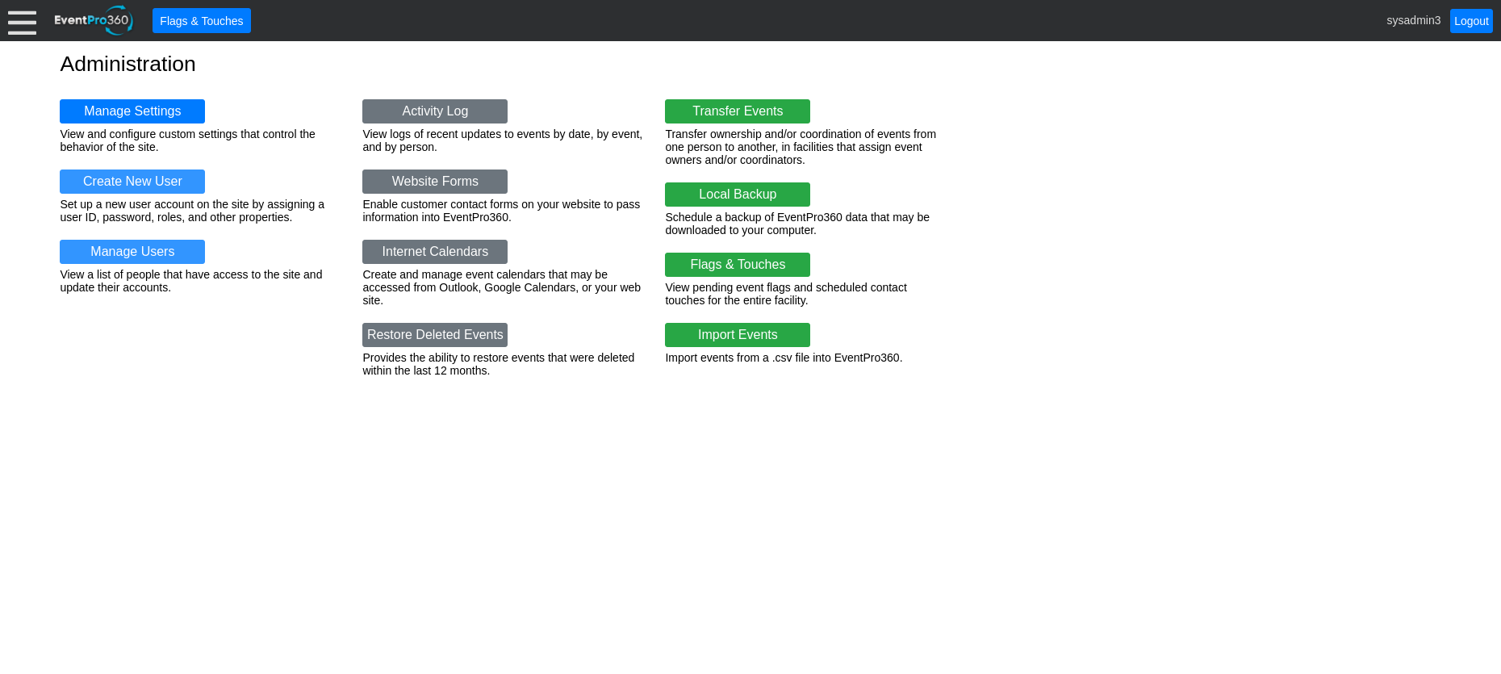
click at [23, 26] on div at bounding box center [22, 20] width 28 height 28
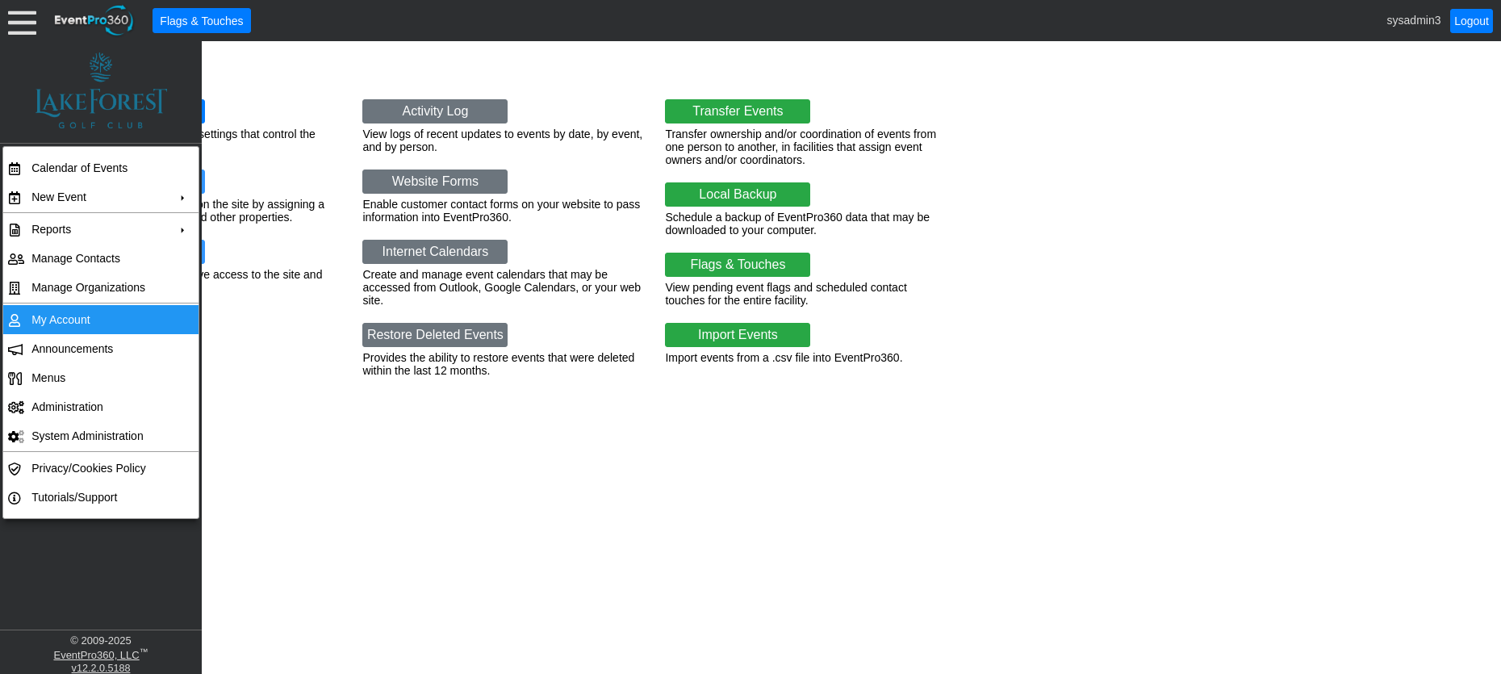
click at [83, 322] on td "My Account" at bounding box center [97, 319] width 144 height 29
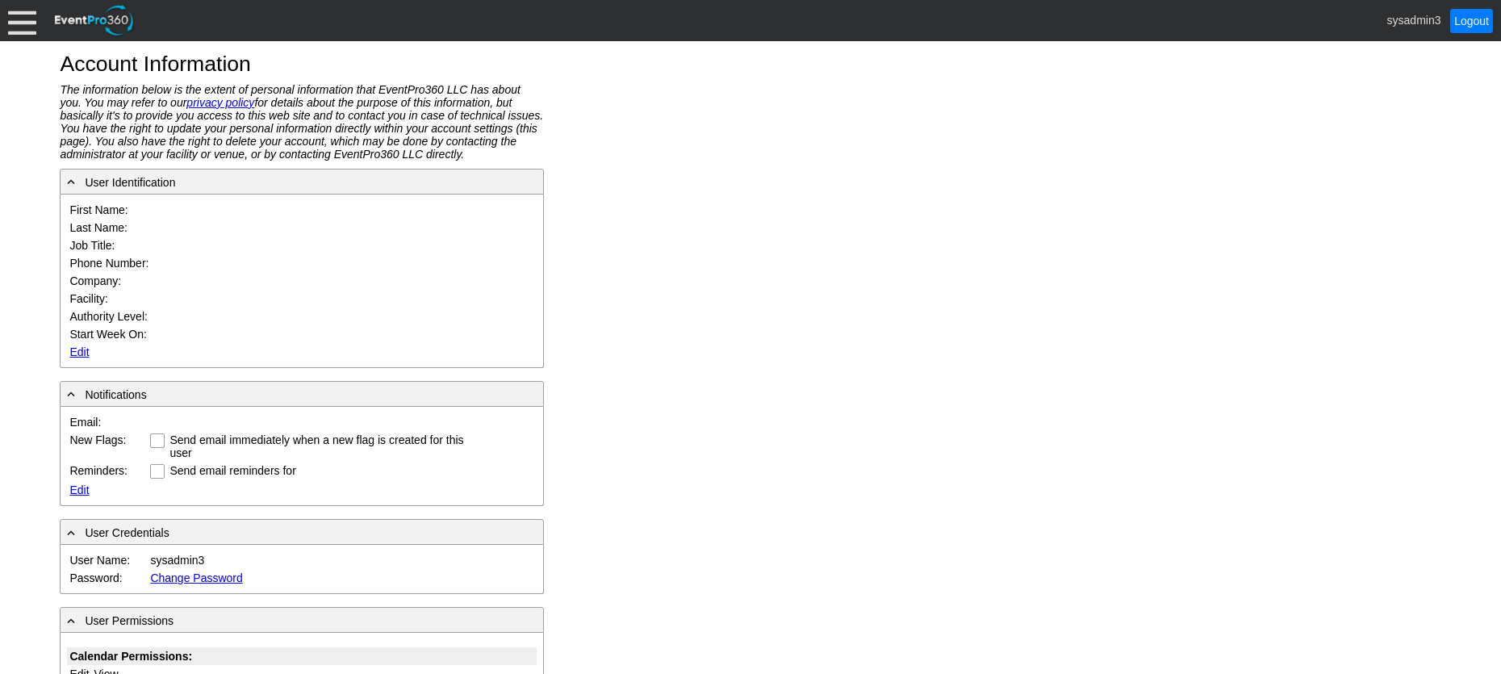
type input "System"
type input "Administrator"
type input "System Administrator"
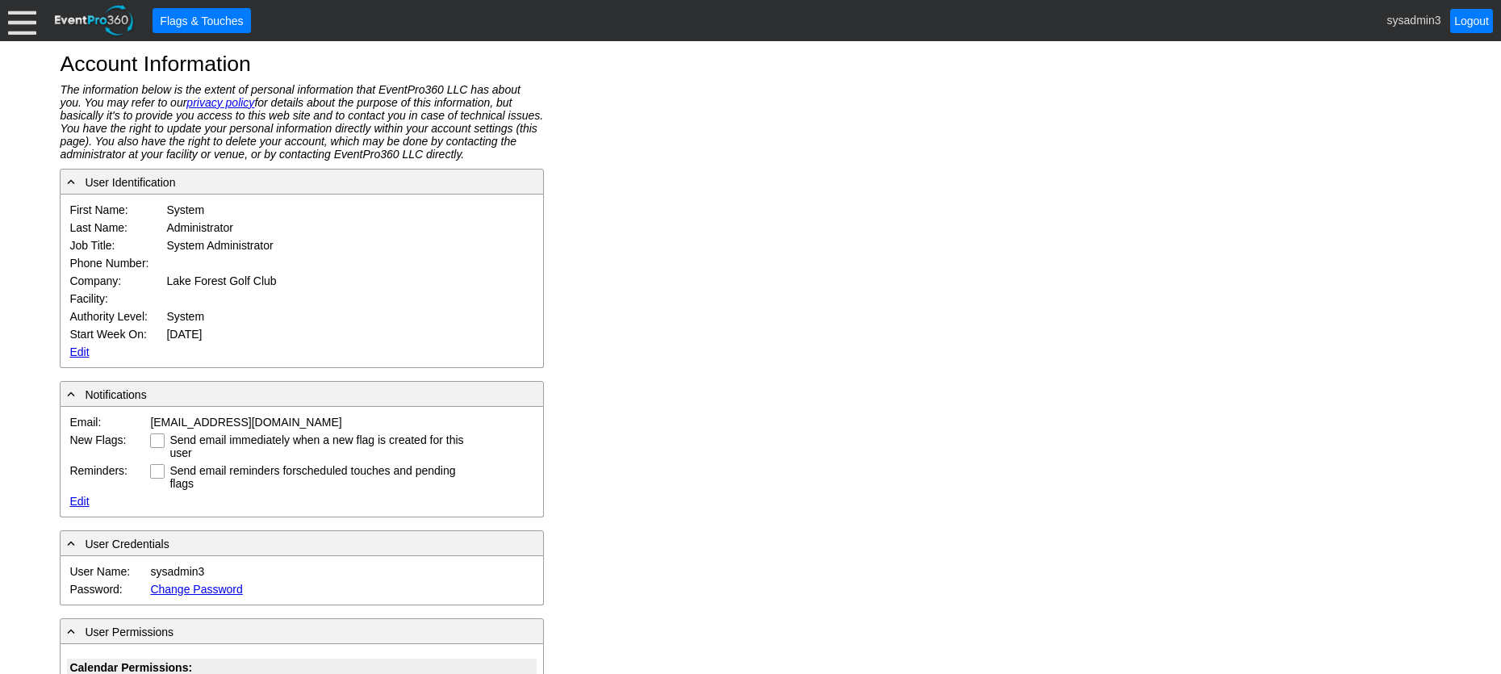
click at [79, 352] on link "Edit" at bounding box center [78, 351] width 19 height 13
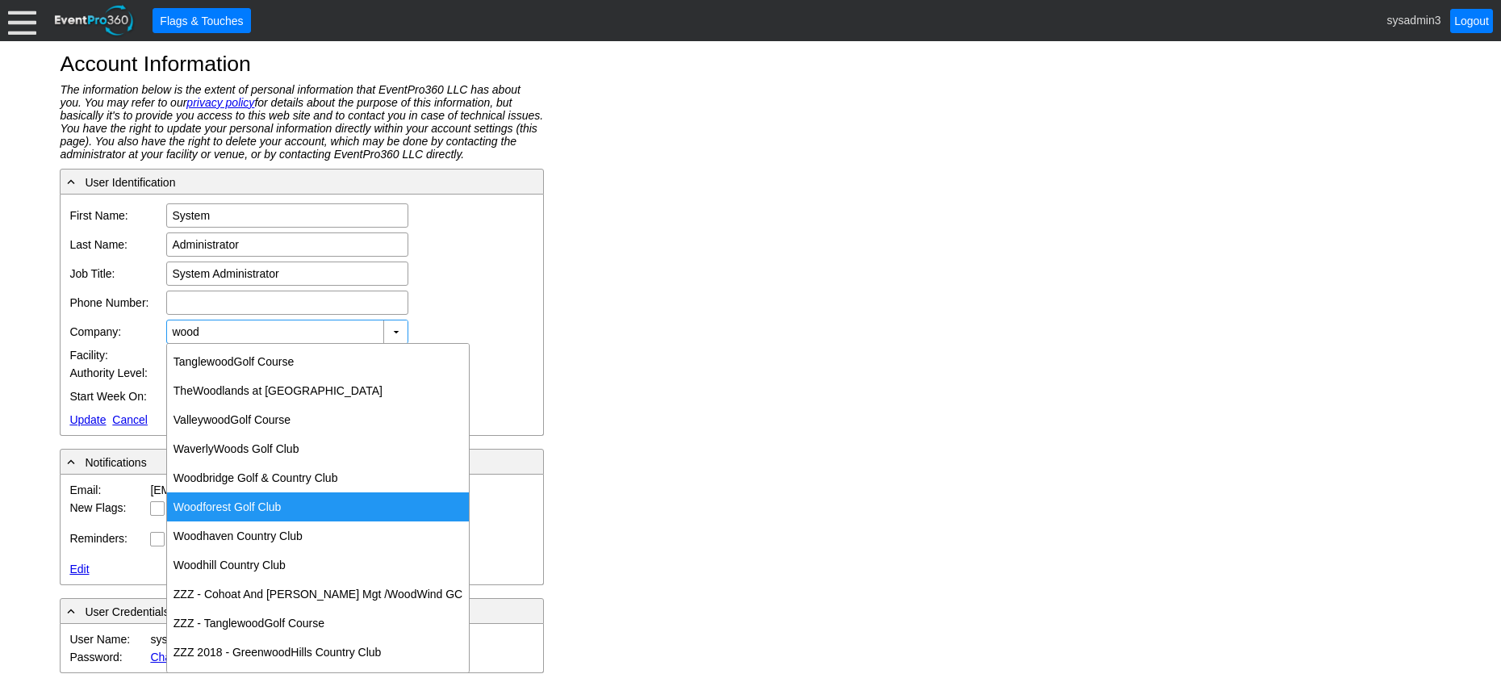
scroll to position [403, 0]
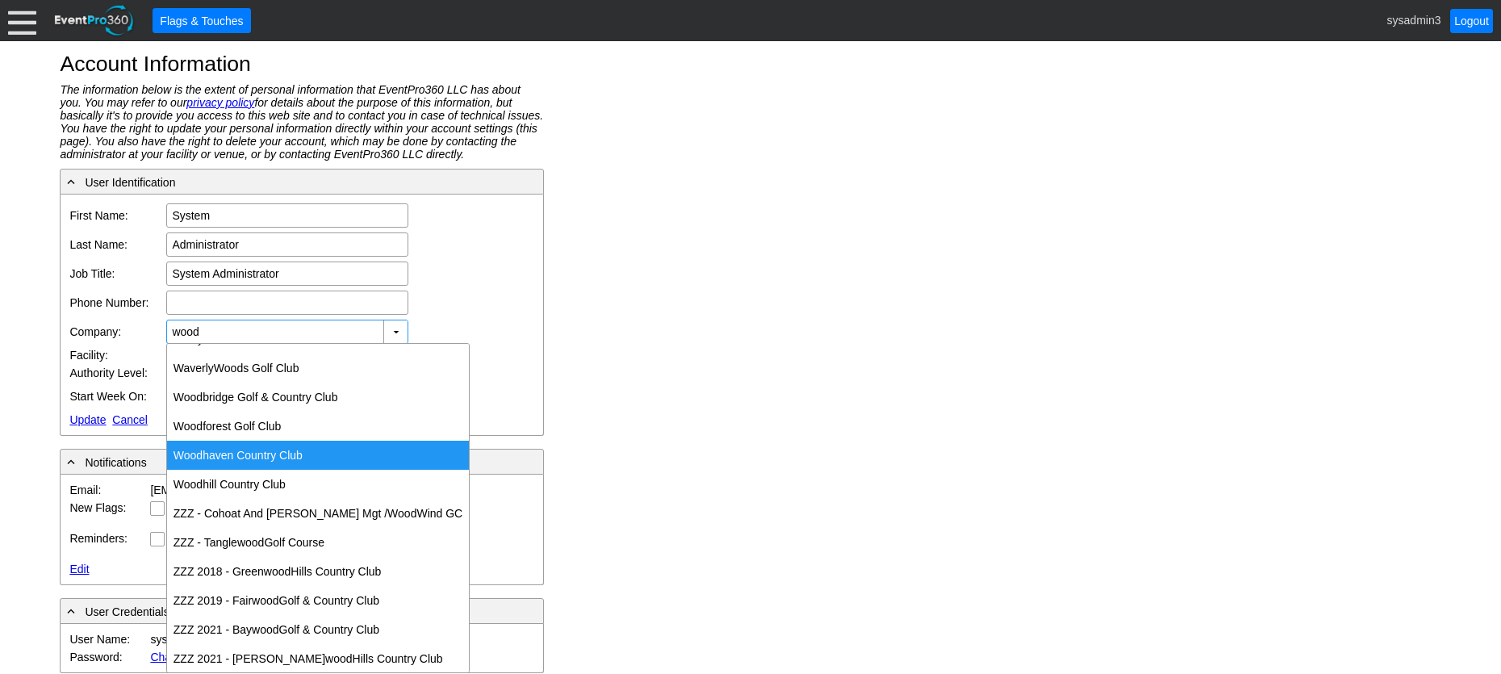
click at [260, 451] on div "Wood haven Country Club" at bounding box center [318, 455] width 302 height 29
type input "Woodhaven Country Club"
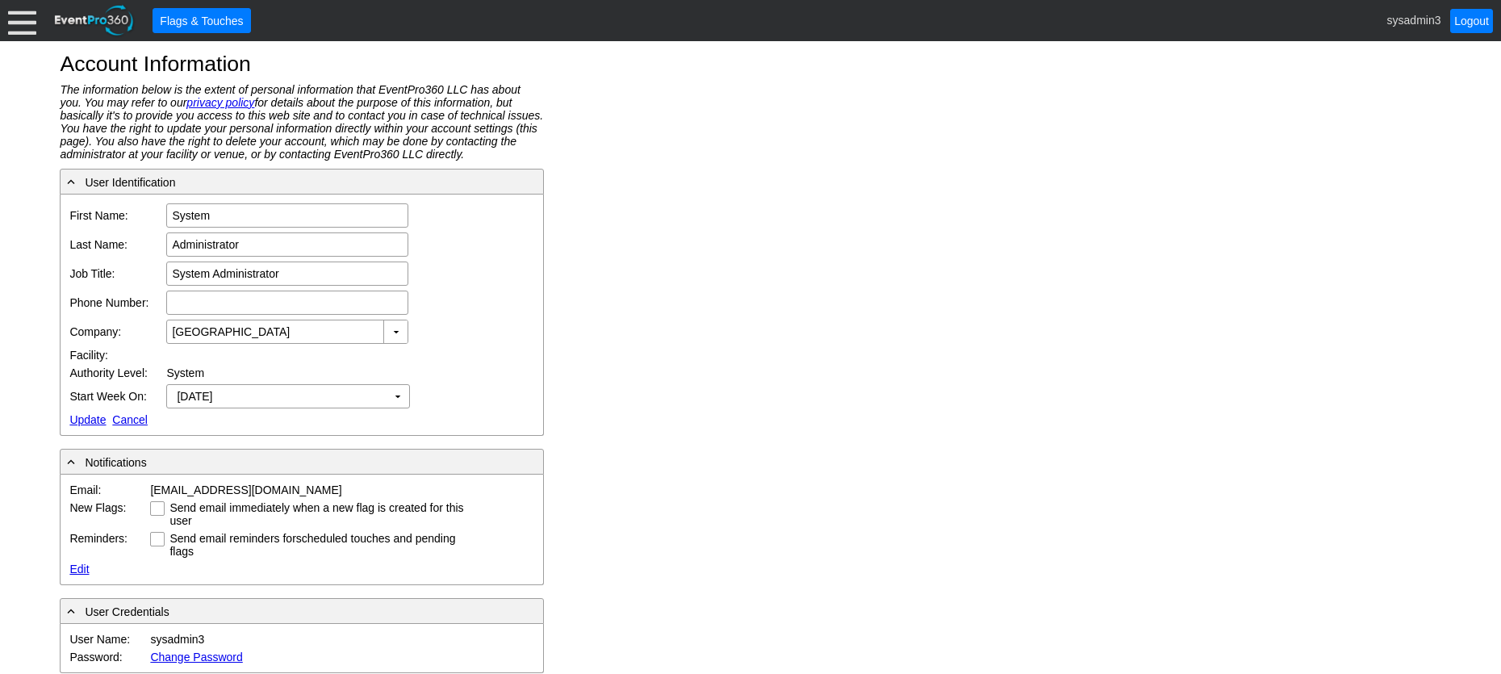
click at [87, 416] on link "Update" at bounding box center [87, 419] width 36 height 13
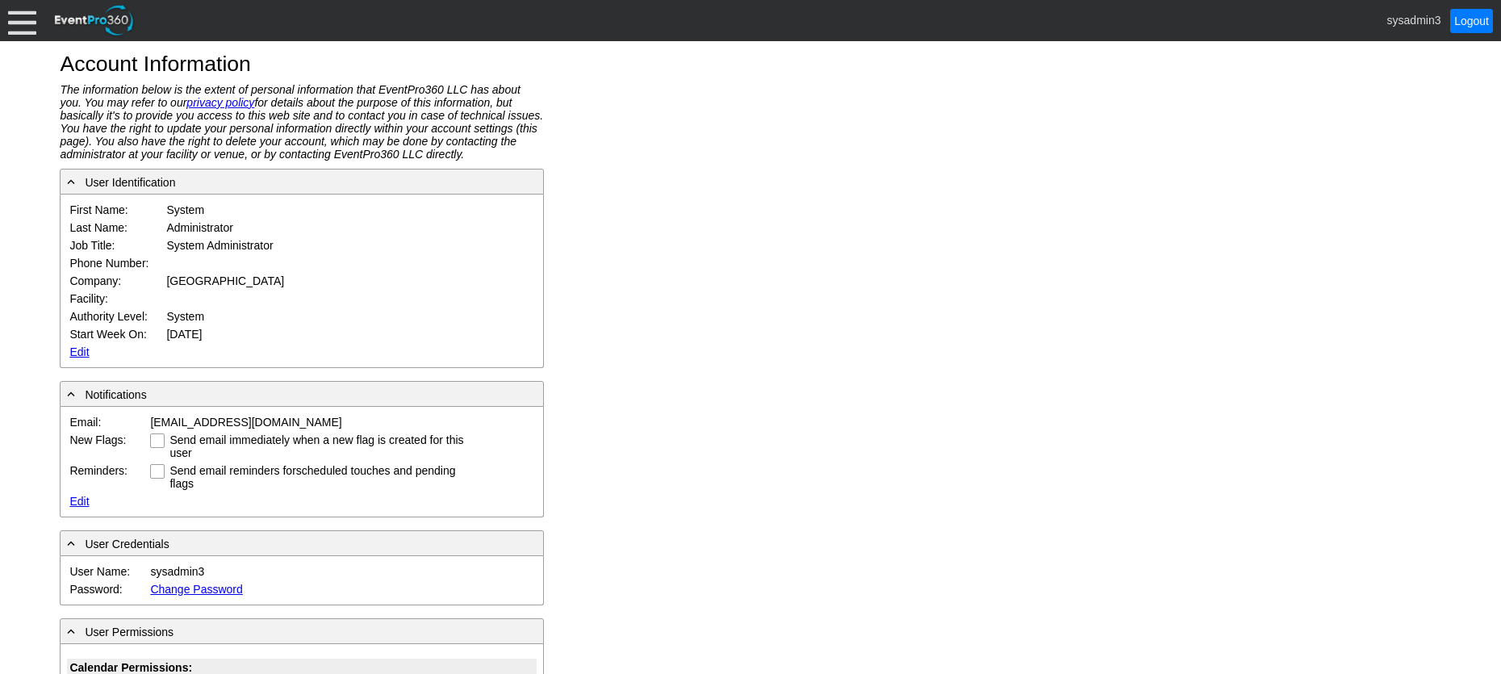
click at [23, 23] on div at bounding box center [22, 20] width 28 height 28
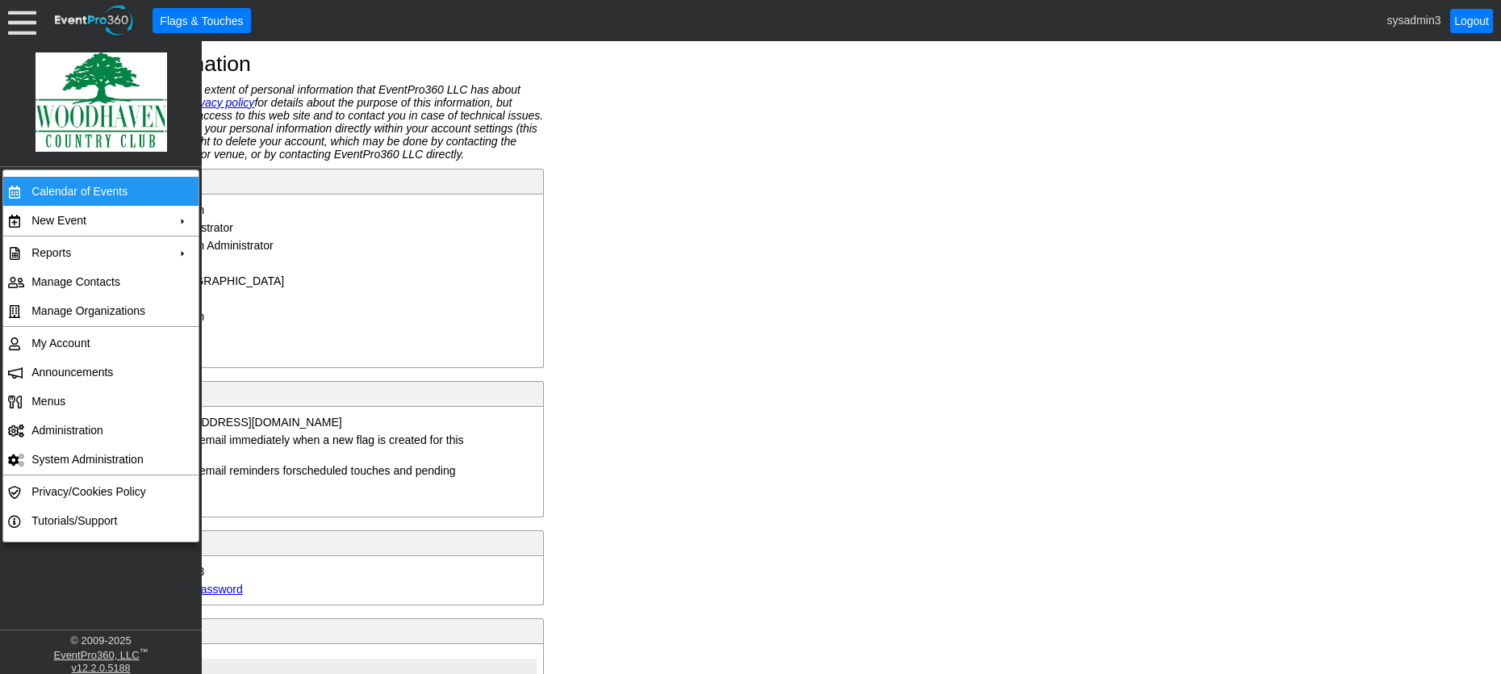
click at [53, 181] on td "Calendar of Events" at bounding box center [97, 191] width 144 height 29
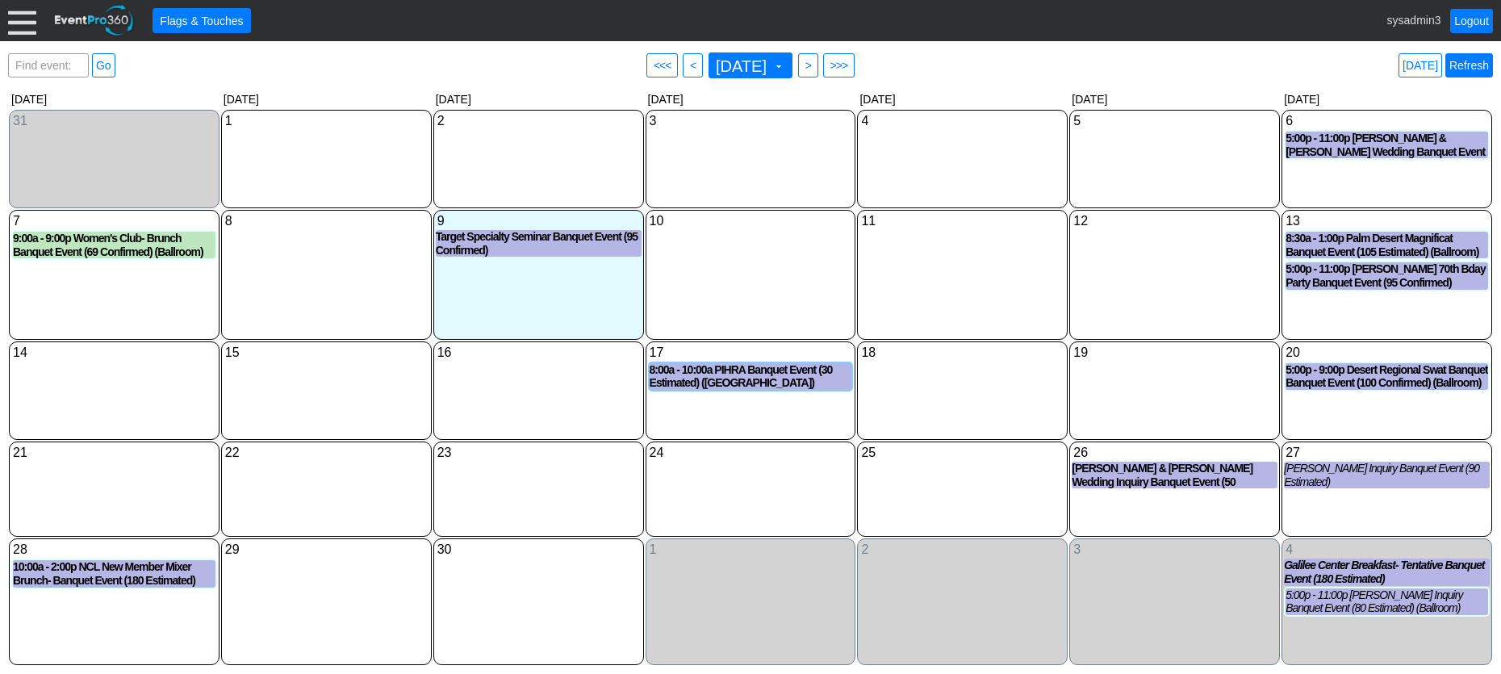
click at [1487, 65] on link "Refresh" at bounding box center [1469, 65] width 48 height 24
click at [1122, 260] on div "12 [DATE]" at bounding box center [1174, 275] width 211 height 130
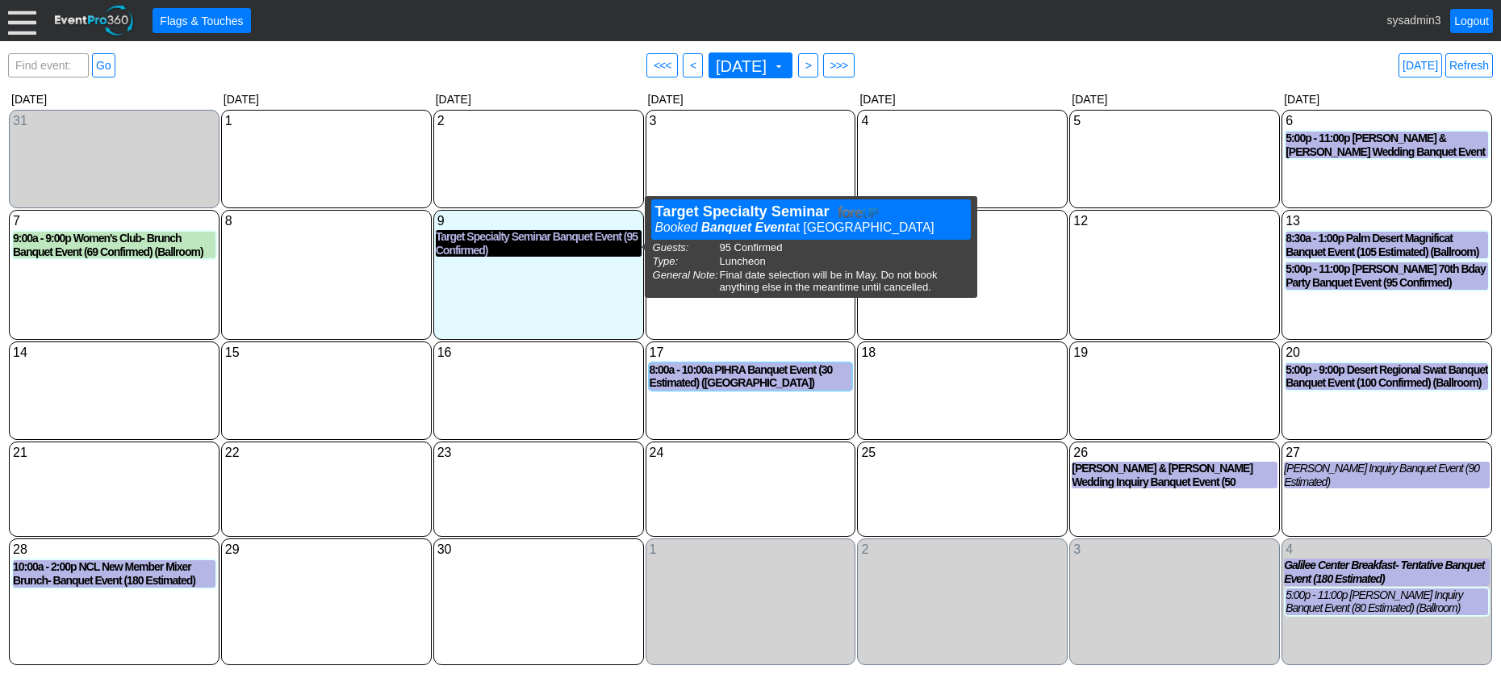
click at [563, 242] on div "Target Specialty Seminar Banquet Event (95 Confirmed)" at bounding box center [539, 243] width 206 height 27
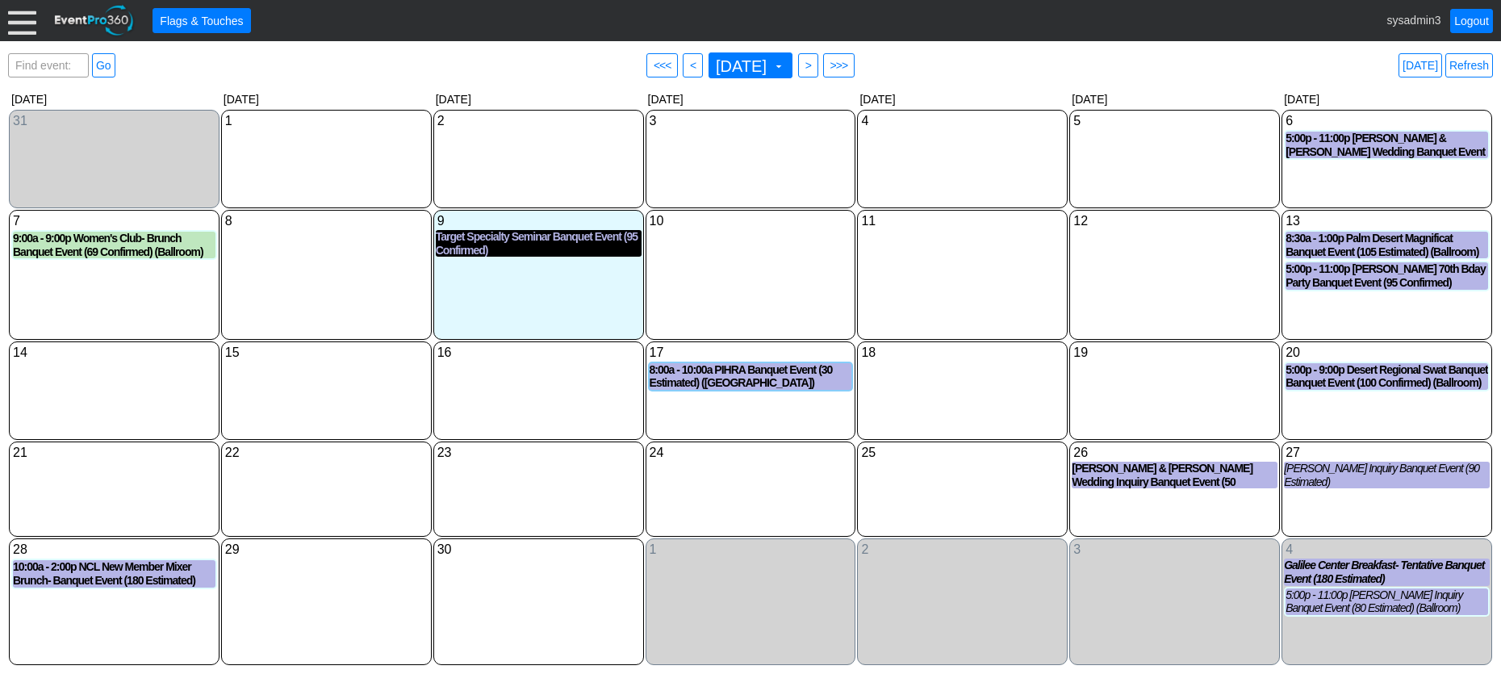
click at [531, 242] on div "Target Specialty Seminar Banquet Event (95 Confirmed)" at bounding box center [539, 243] width 206 height 27
click at [1460, 58] on link "Refresh" at bounding box center [1469, 65] width 48 height 24
click at [540, 244] on div "Target Specialty Seminar Banquet Event (95 Confirmed)" at bounding box center [539, 243] width 206 height 27
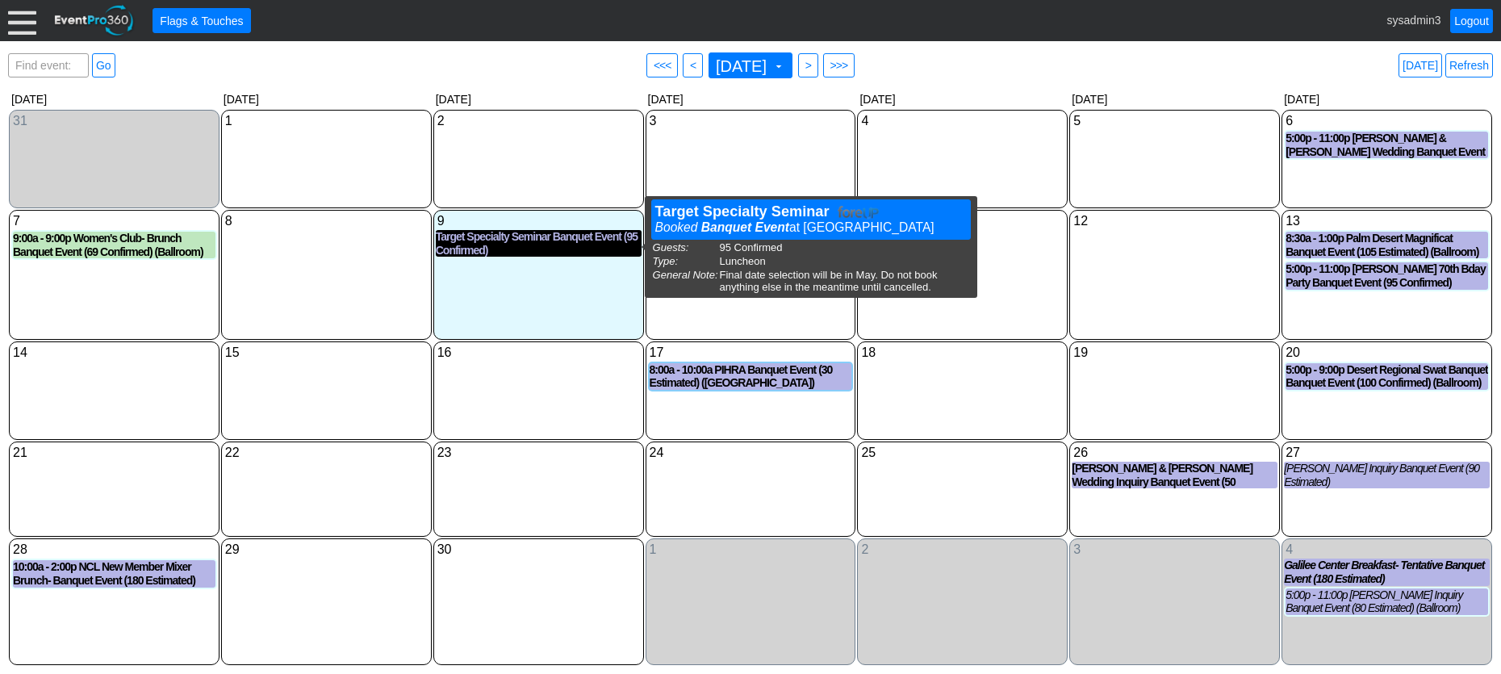
click at [541, 247] on div "Target Specialty Seminar Banquet Event (95 Confirmed)" at bounding box center [539, 243] width 206 height 27
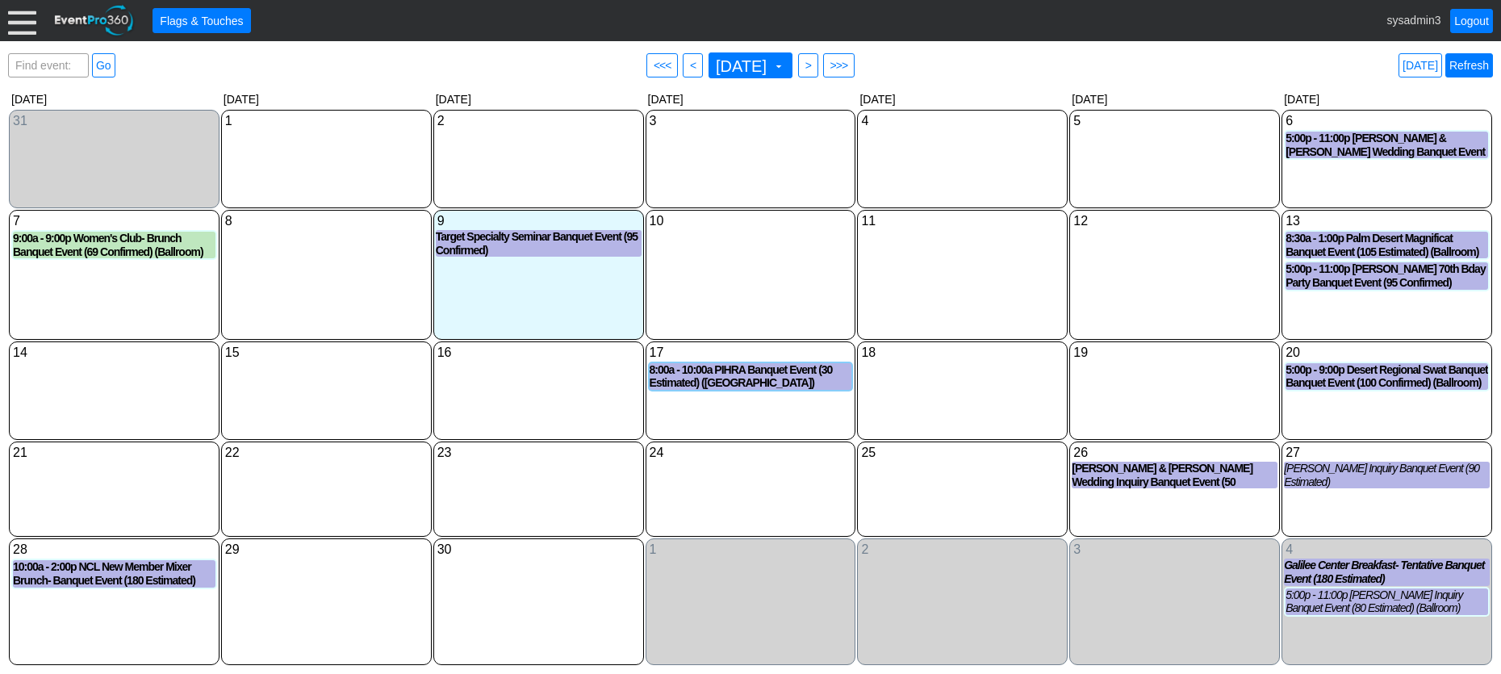
click at [1471, 65] on link "Refresh" at bounding box center [1469, 65] width 48 height 24
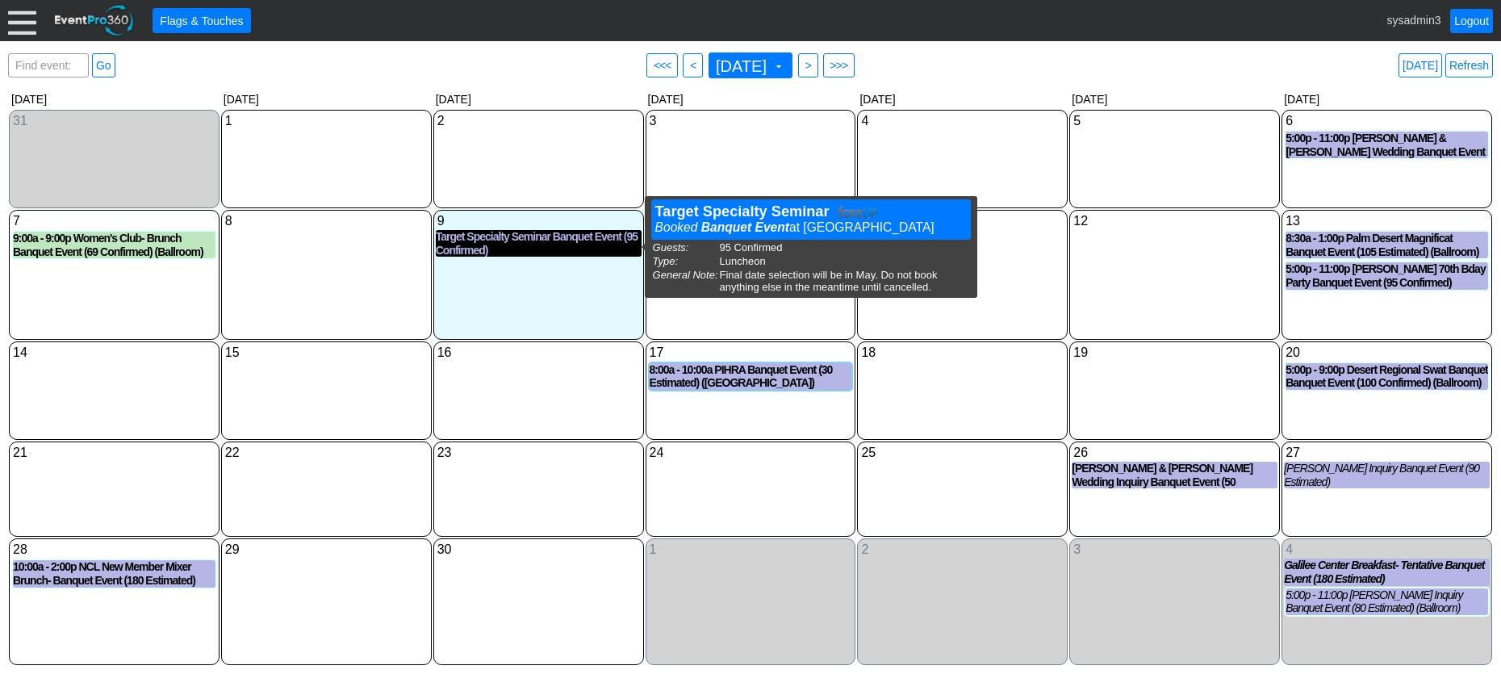
click at [520, 242] on div "Target Specialty Seminar Banquet Event (95 Confirmed)" at bounding box center [539, 243] width 206 height 27
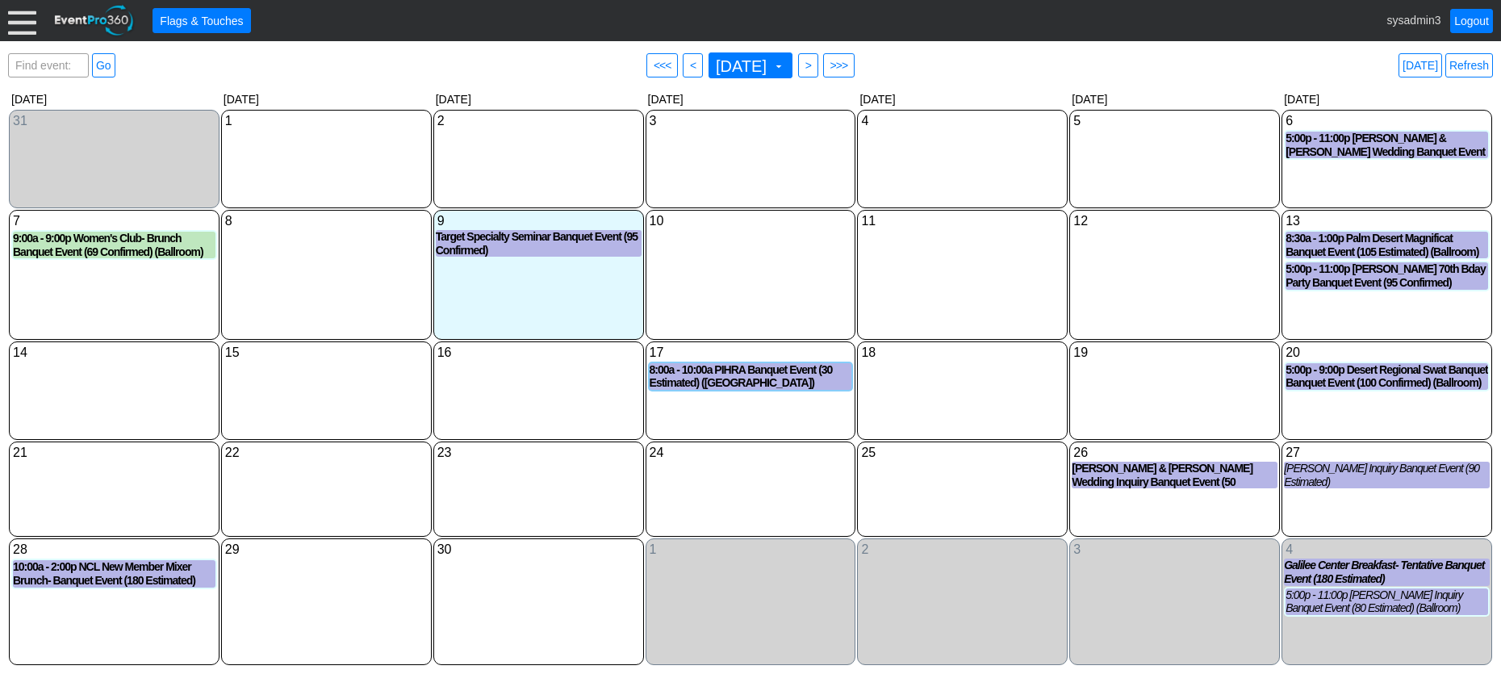
click at [1006, 273] on div "11 [DATE]" at bounding box center [962, 275] width 211 height 130
click at [1480, 60] on link "Refresh" at bounding box center [1469, 65] width 48 height 24
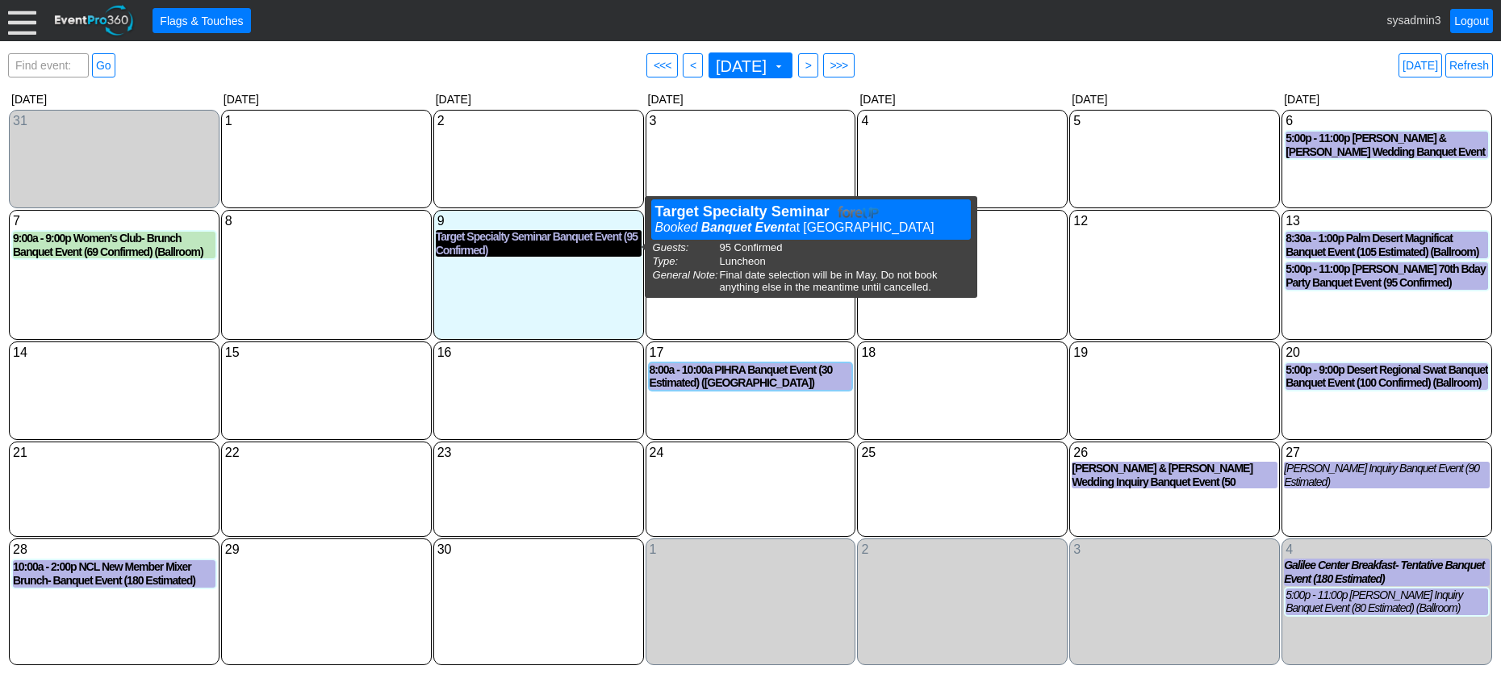
click at [510, 242] on div "Target Specialty Seminar Banquet Event (95 Confirmed)" at bounding box center [539, 243] width 206 height 27
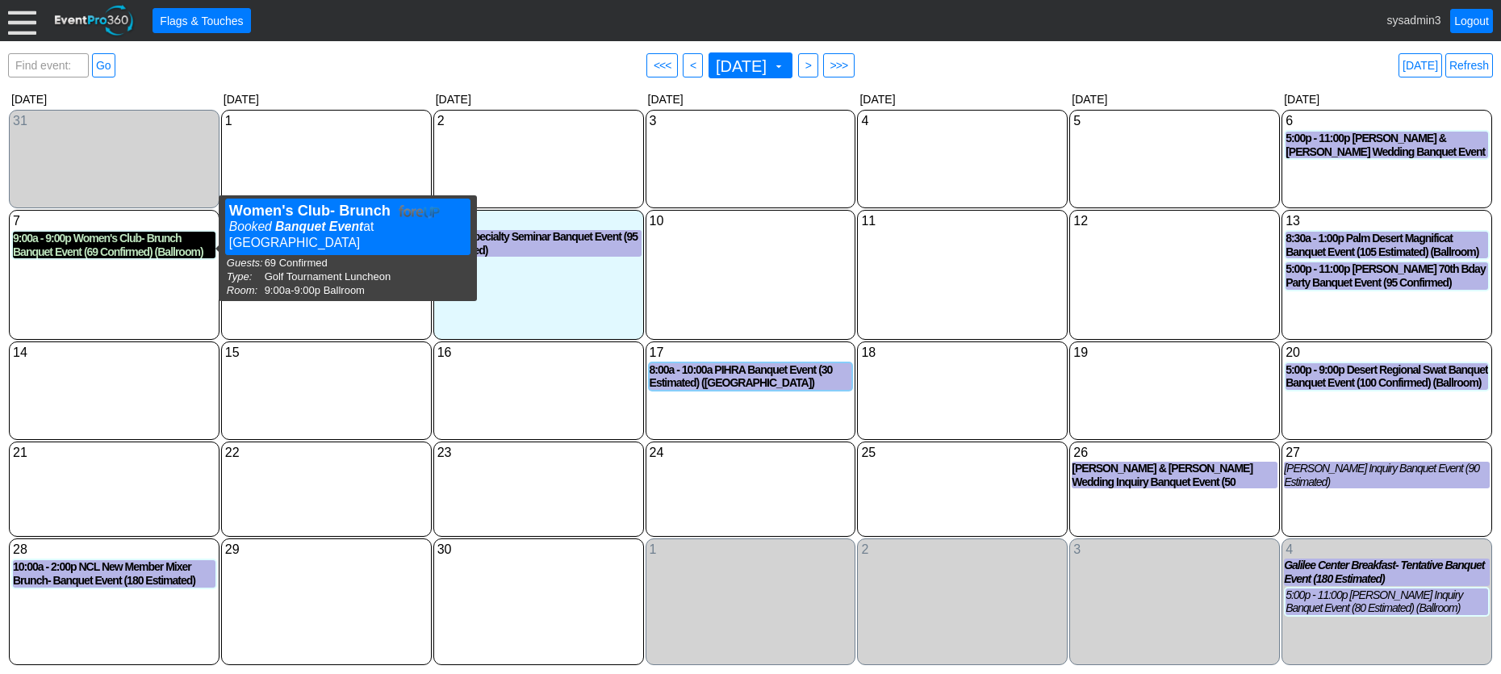
click at [85, 242] on div "9:00a - 9:00p Women's Club- Brunch Banquet Event (69 Confirmed) (Ballroom)" at bounding box center [114, 245] width 203 height 27
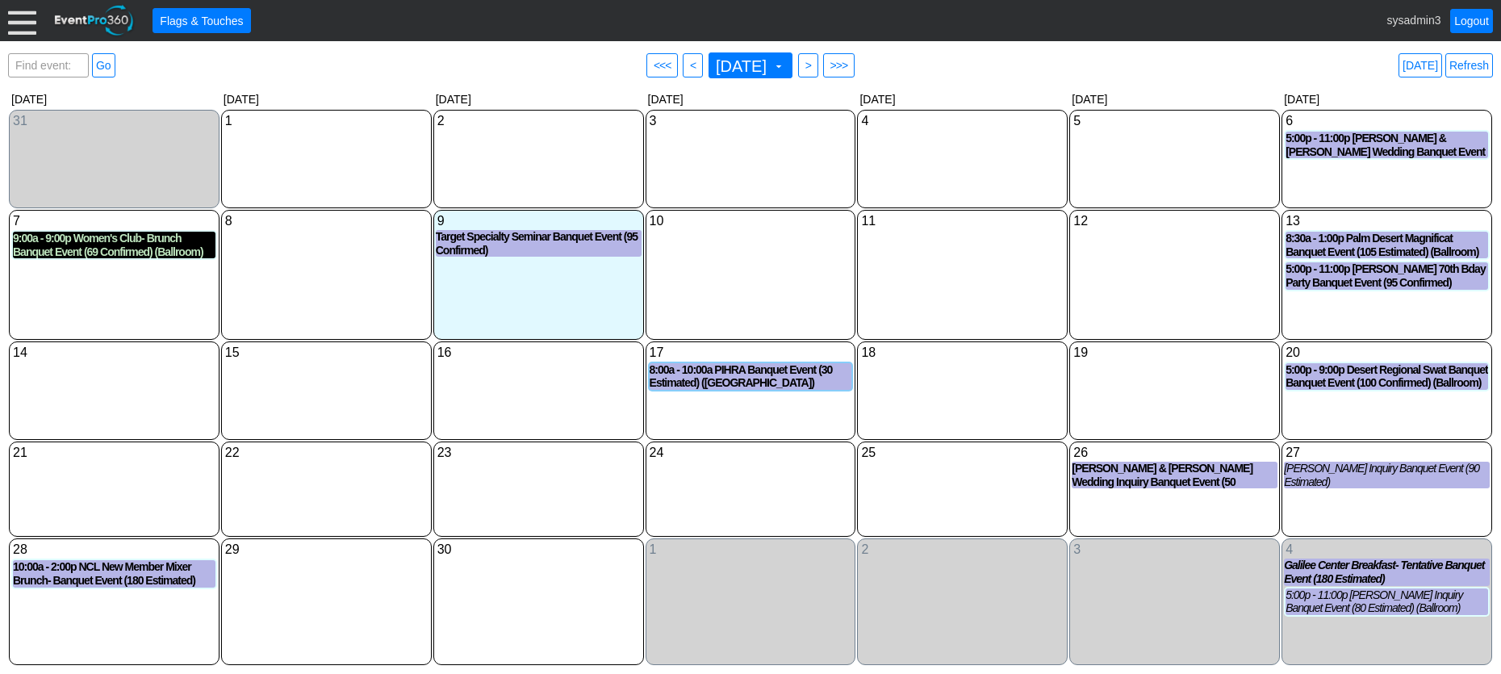
click at [102, 247] on div "9:00a - 9:00p Women's Club- Brunch Banquet Event (69 Confirmed) (Ballroom)" at bounding box center [114, 245] width 203 height 27
click at [1475, 68] on link "Refresh" at bounding box center [1469, 65] width 48 height 24
click at [115, 240] on div "9:00a - 9:00p Women's Club- Brunch Banquet Event (69 Confirmed) (Ballroom)" at bounding box center [114, 245] width 203 height 27
click at [23, 13] on div at bounding box center [22, 20] width 28 height 28
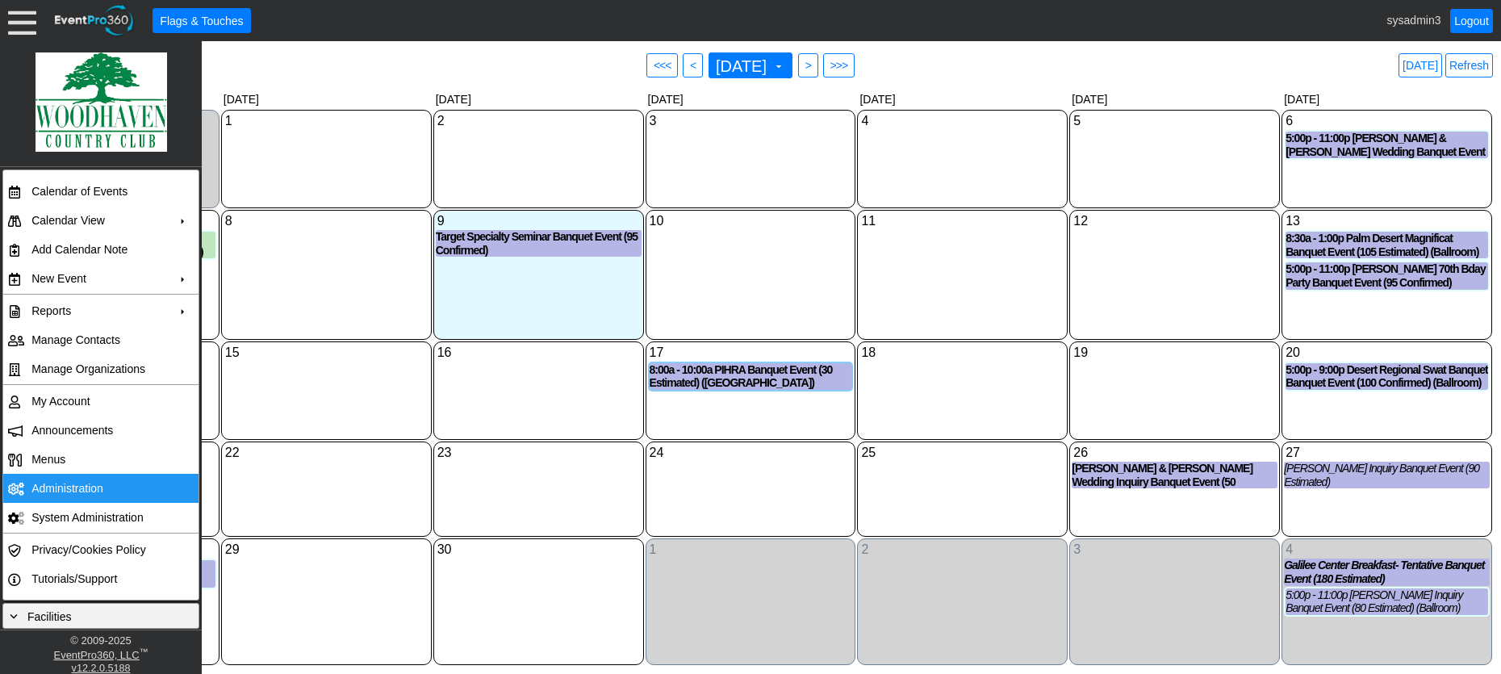
click at [65, 484] on td "Administration" at bounding box center [97, 488] width 144 height 29
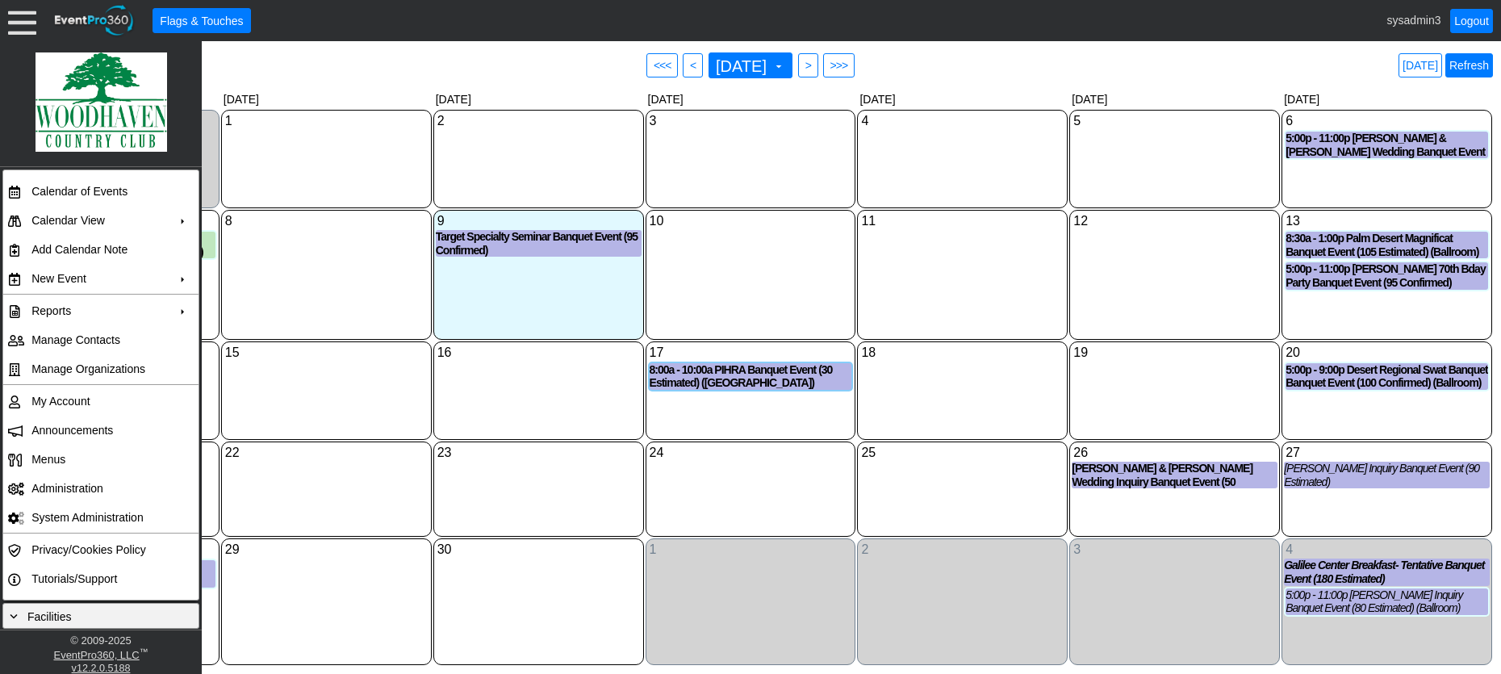
click at [1470, 70] on link "Refresh" at bounding box center [1469, 65] width 48 height 24
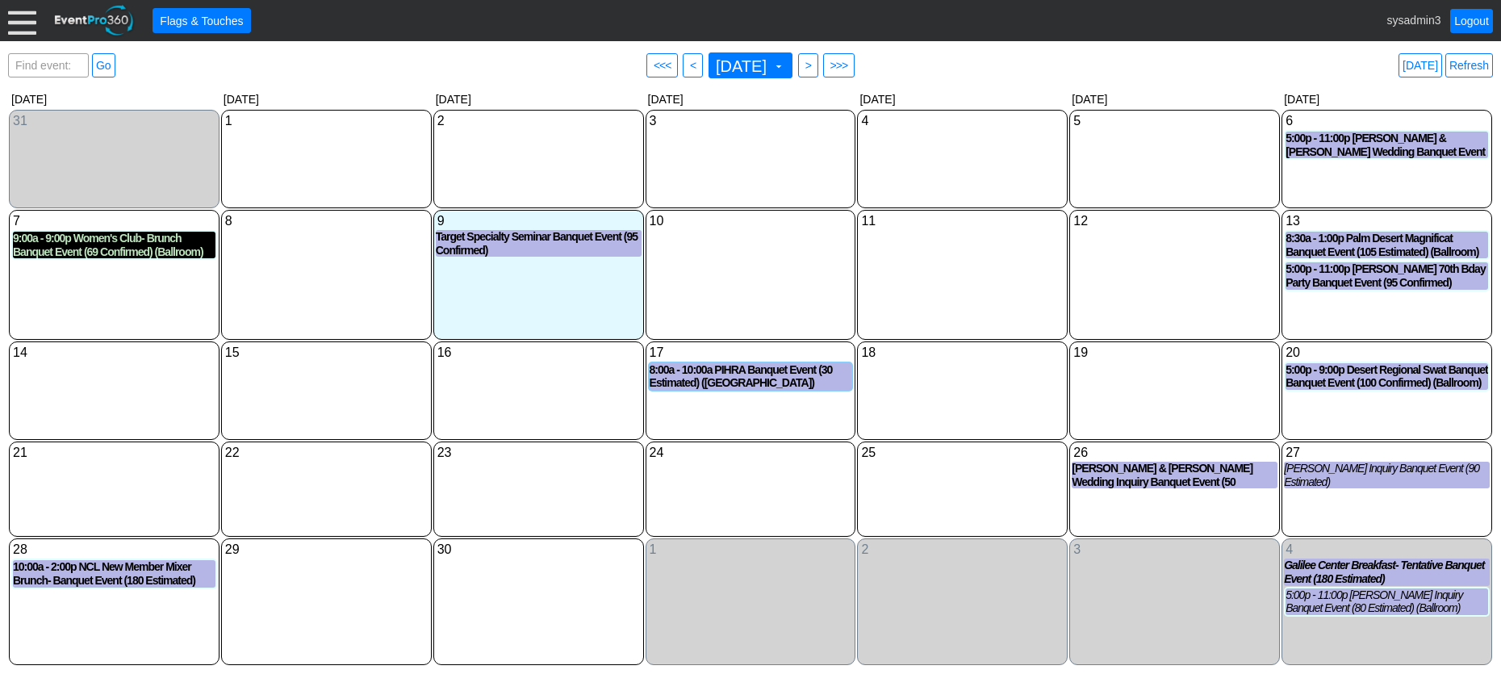
click at [148, 242] on div "9:00a - 9:00p Women's Club- Brunch Banquet Event (69 Confirmed) (Ballroom)" at bounding box center [114, 245] width 203 height 27
click at [1471, 62] on link "Refresh" at bounding box center [1469, 65] width 48 height 24
click at [1474, 19] on link "Logout" at bounding box center [1471, 21] width 43 height 24
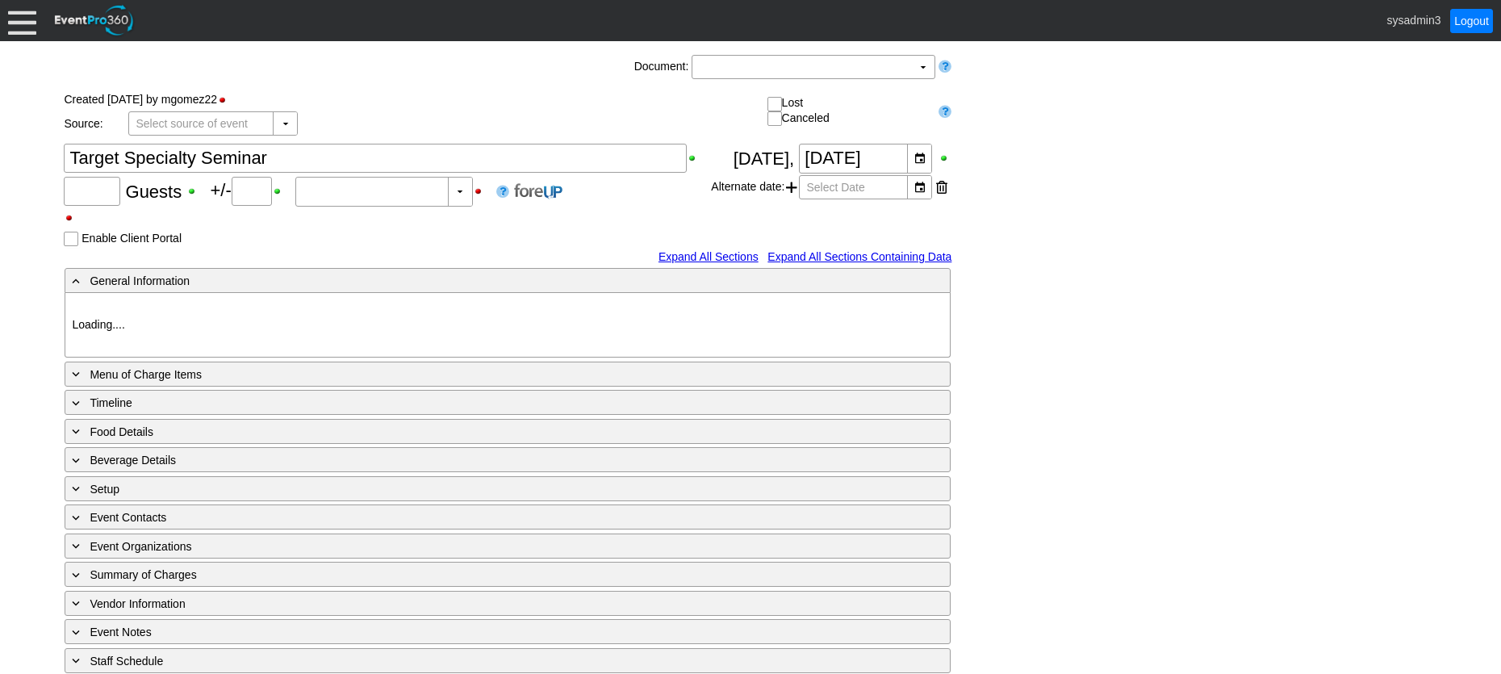
type input "95"
type input "Confirmed"
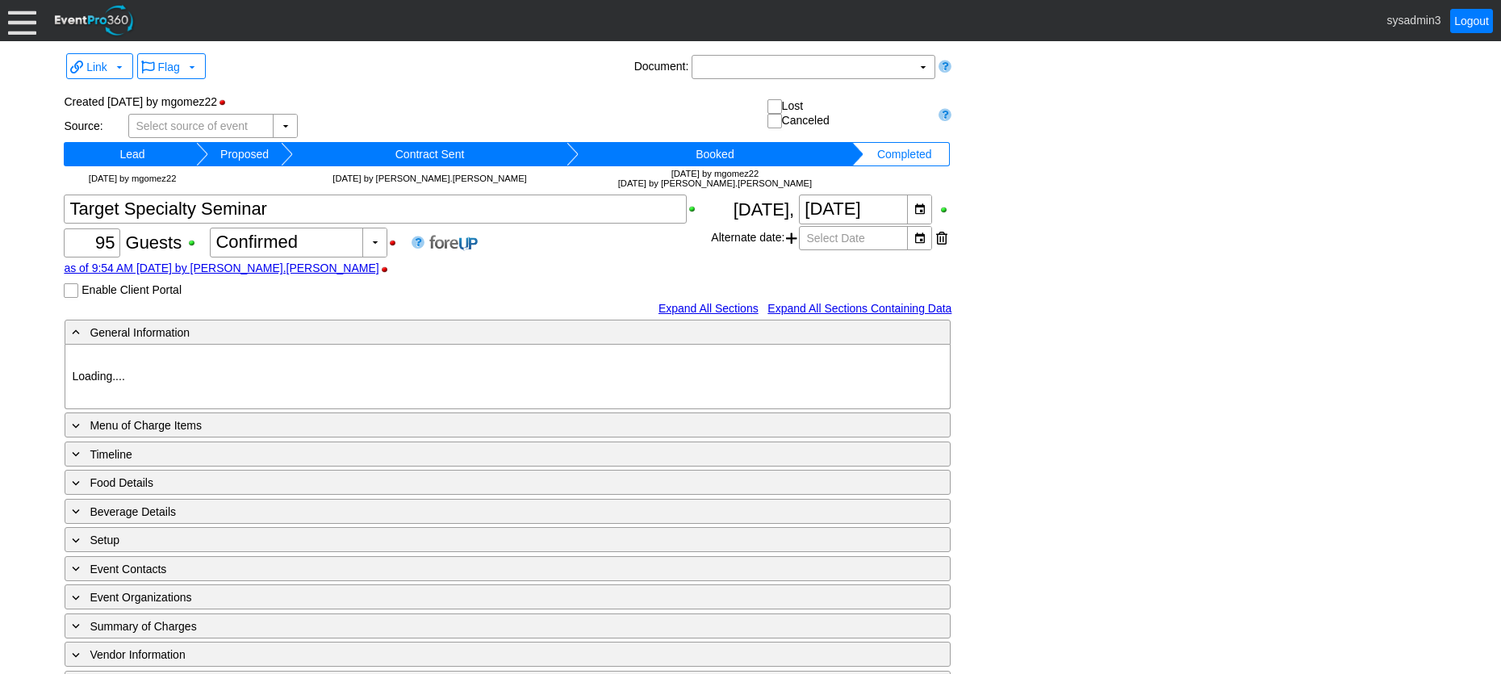
type input "Woodhaven CC"
type input "Luncheon"
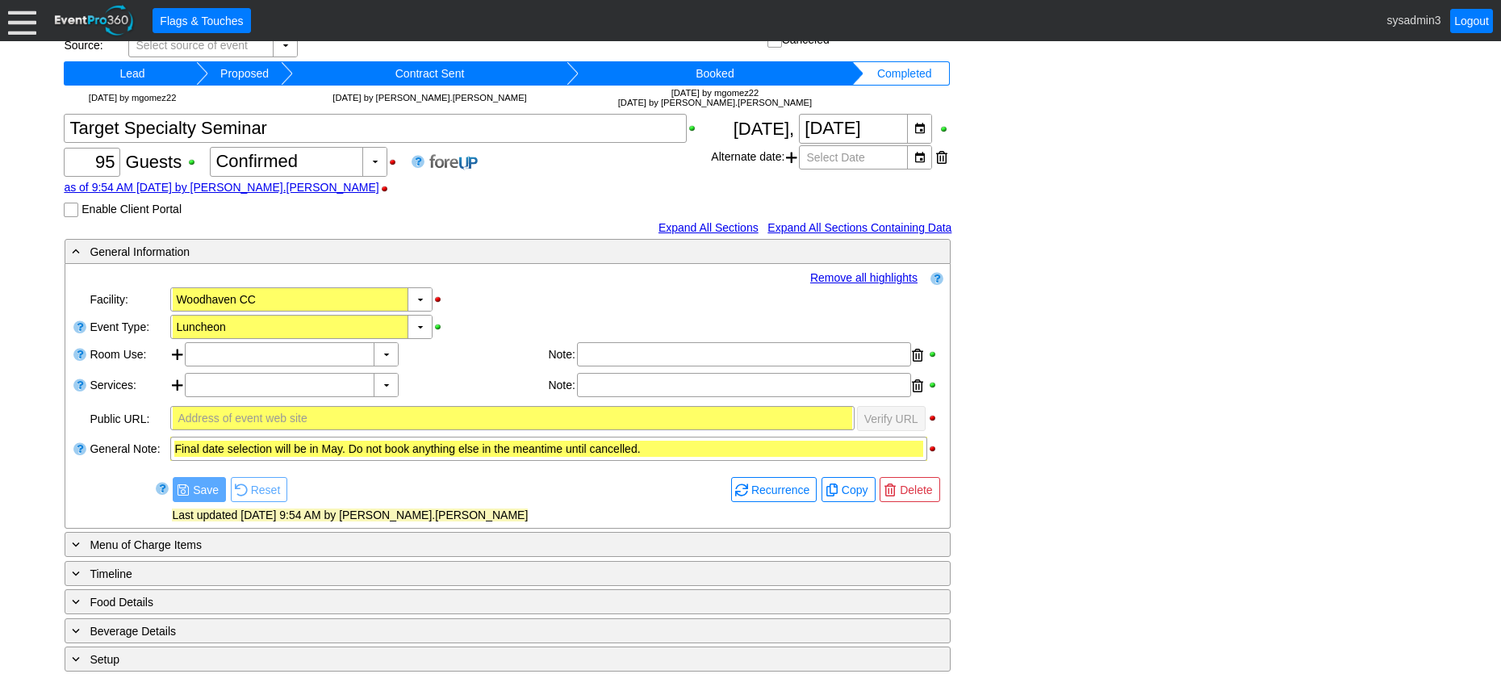
click at [860, 275] on link "Remove all highlights" at bounding box center [863, 277] width 107 height 13
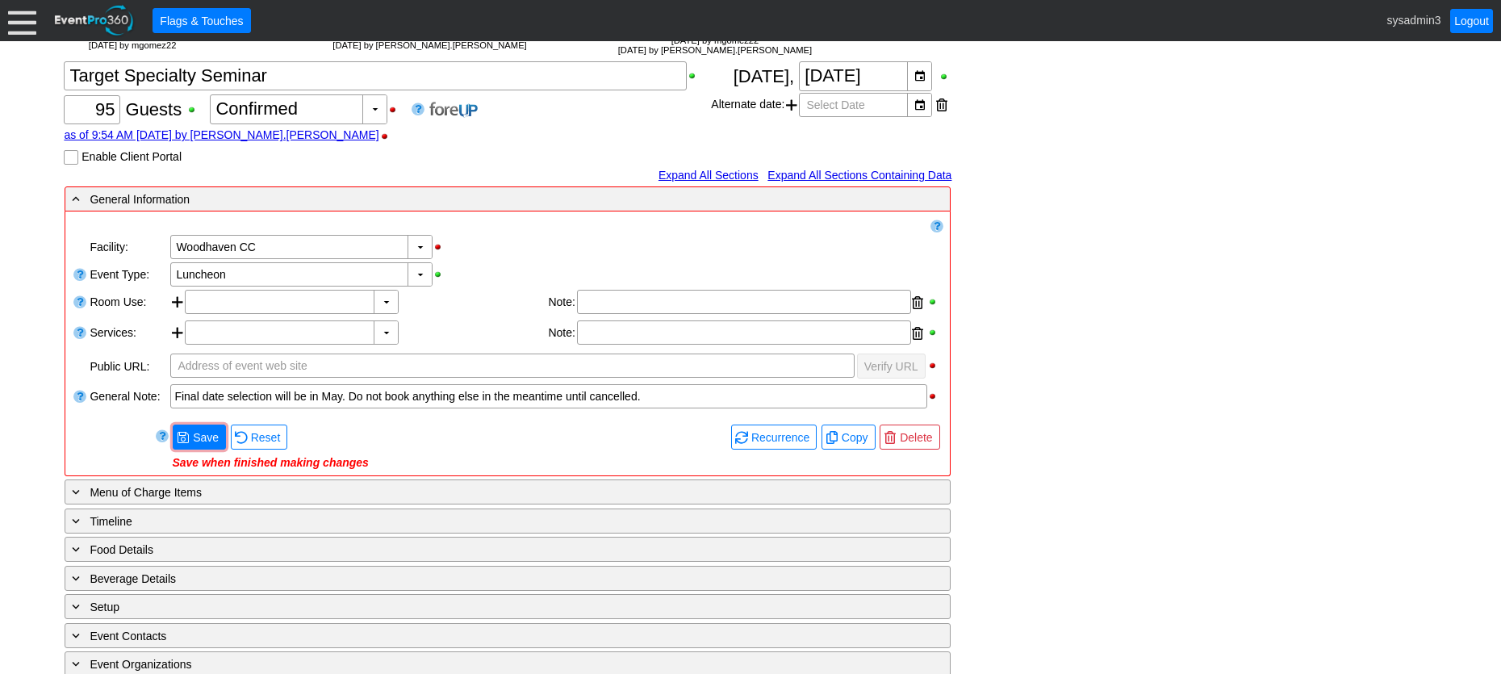
scroll to position [242, 0]
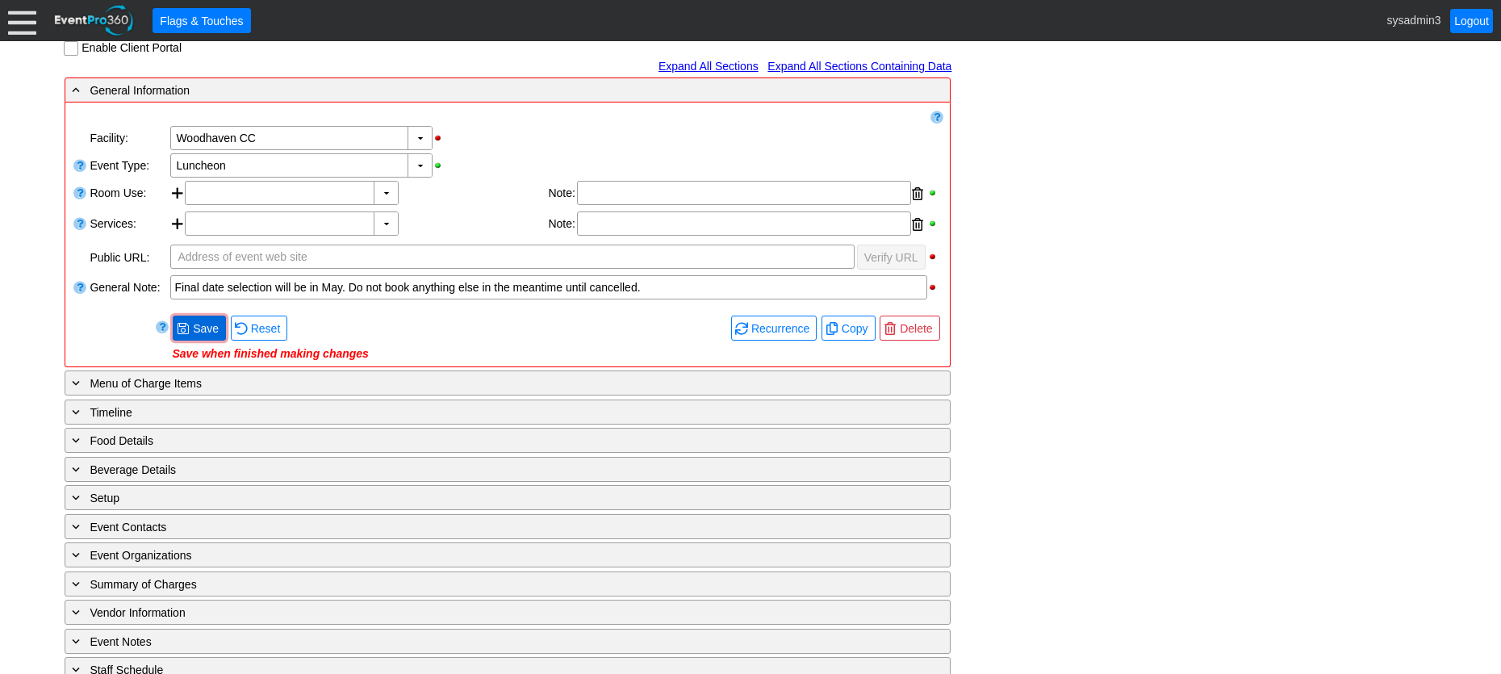
click at [207, 316] on span "● Save" at bounding box center [199, 327] width 53 height 25
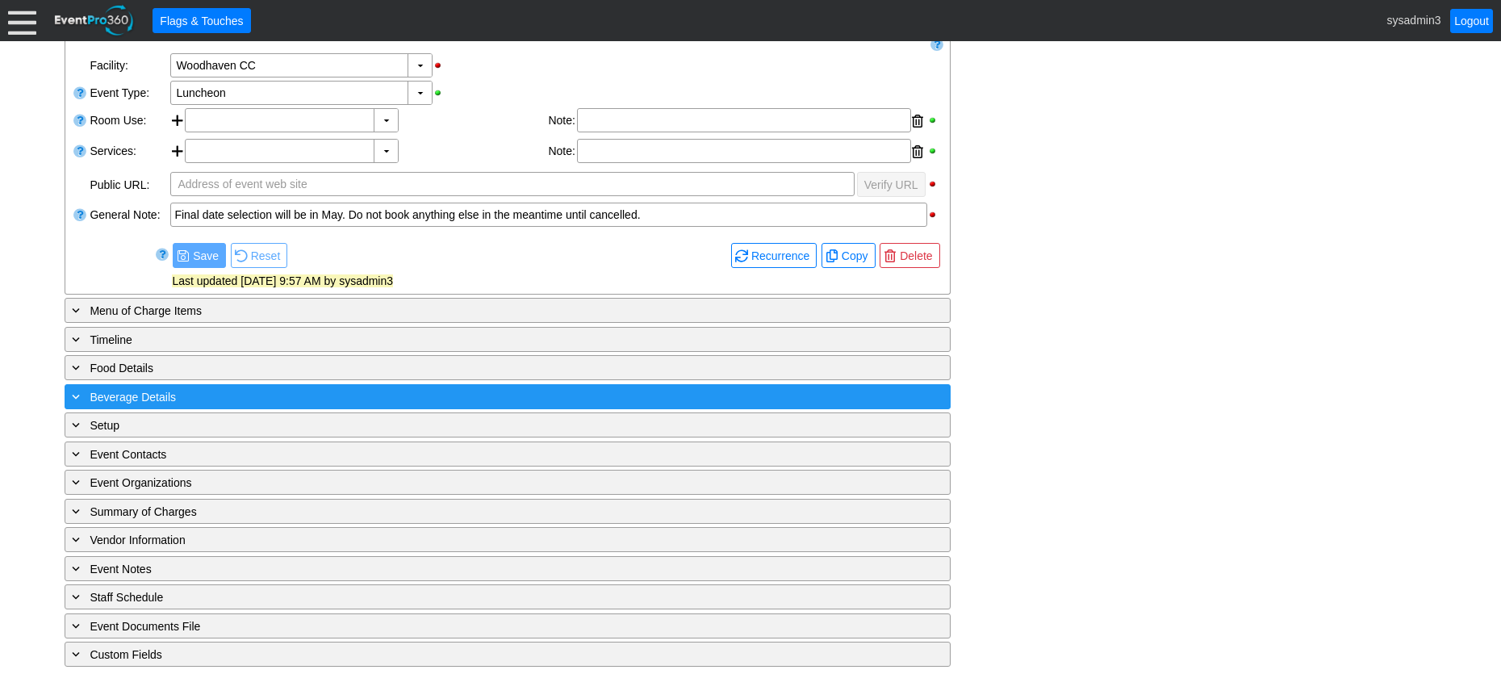
scroll to position [324, 0]
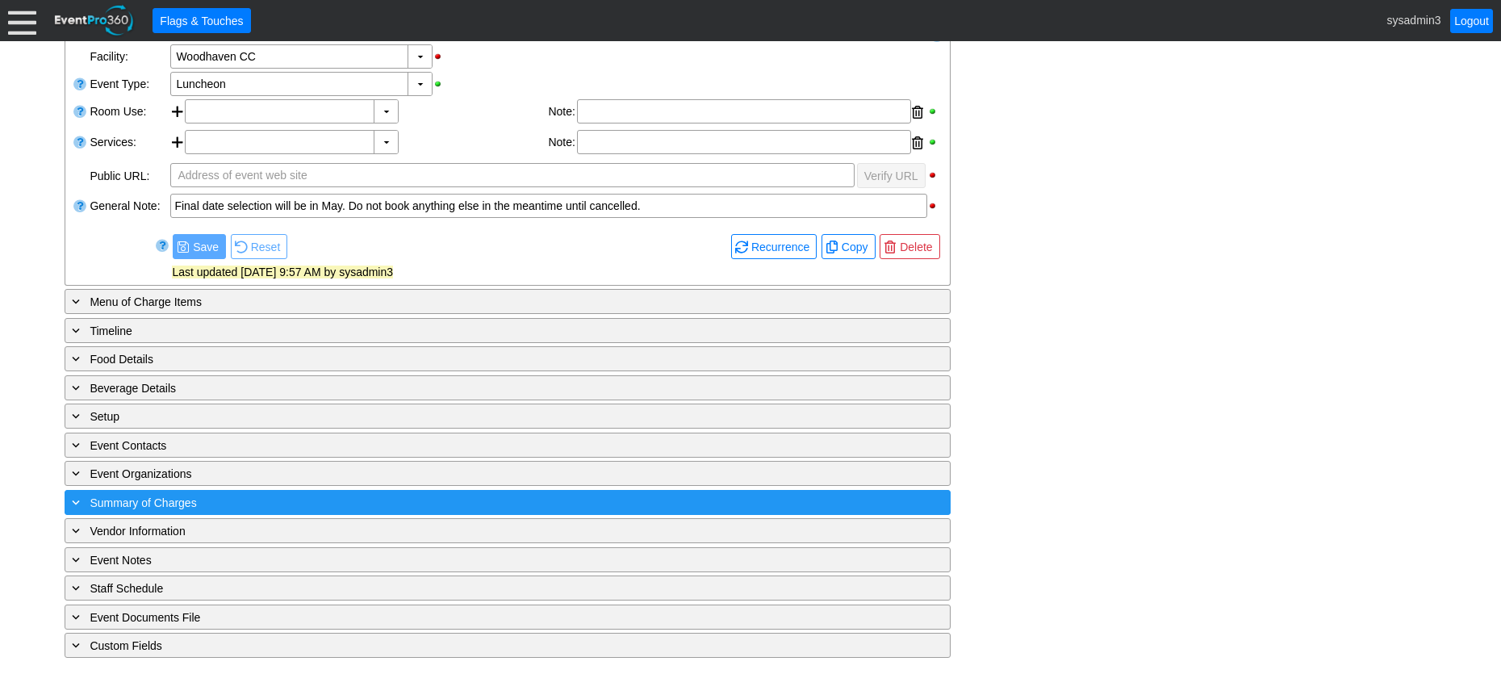
click at [339, 501] on div "+ Summary of Charges" at bounding box center [475, 502] width 812 height 19
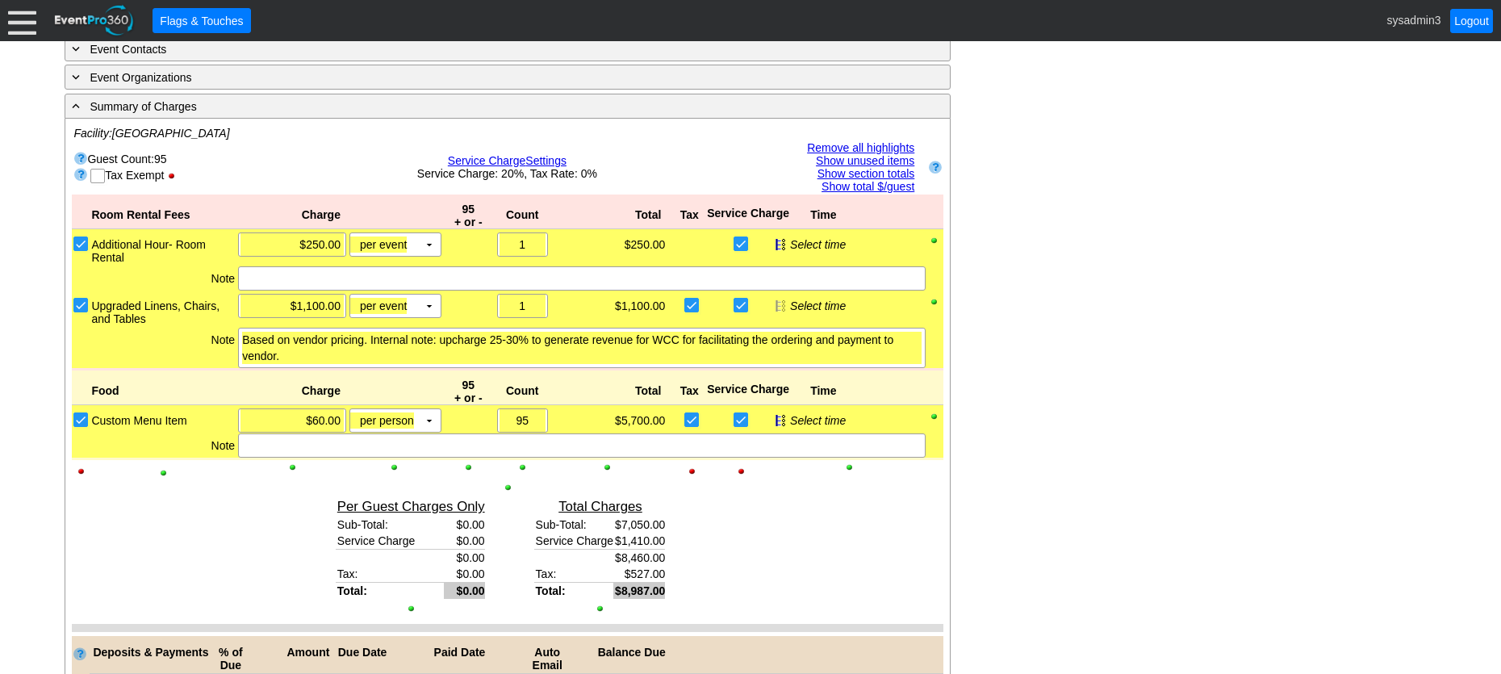
scroll to position [781, 0]
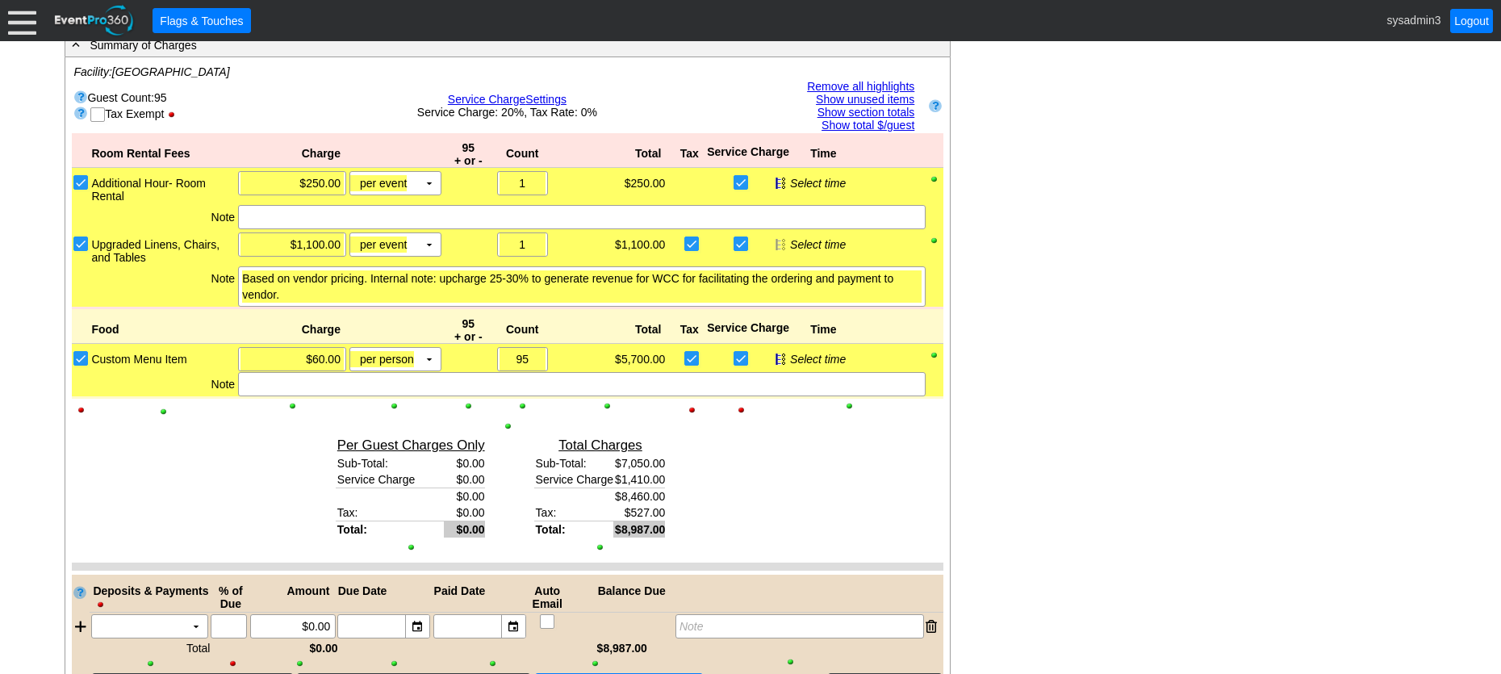
click at [1088, 314] on div "- General Information ▼ Loading.... Remove all highlights Facility: ▼ Χ Woodhav…" at bounding box center [750, 312] width 1381 height 1549
click at [873, 82] on link "Remove all highlights" at bounding box center [860, 86] width 107 height 13
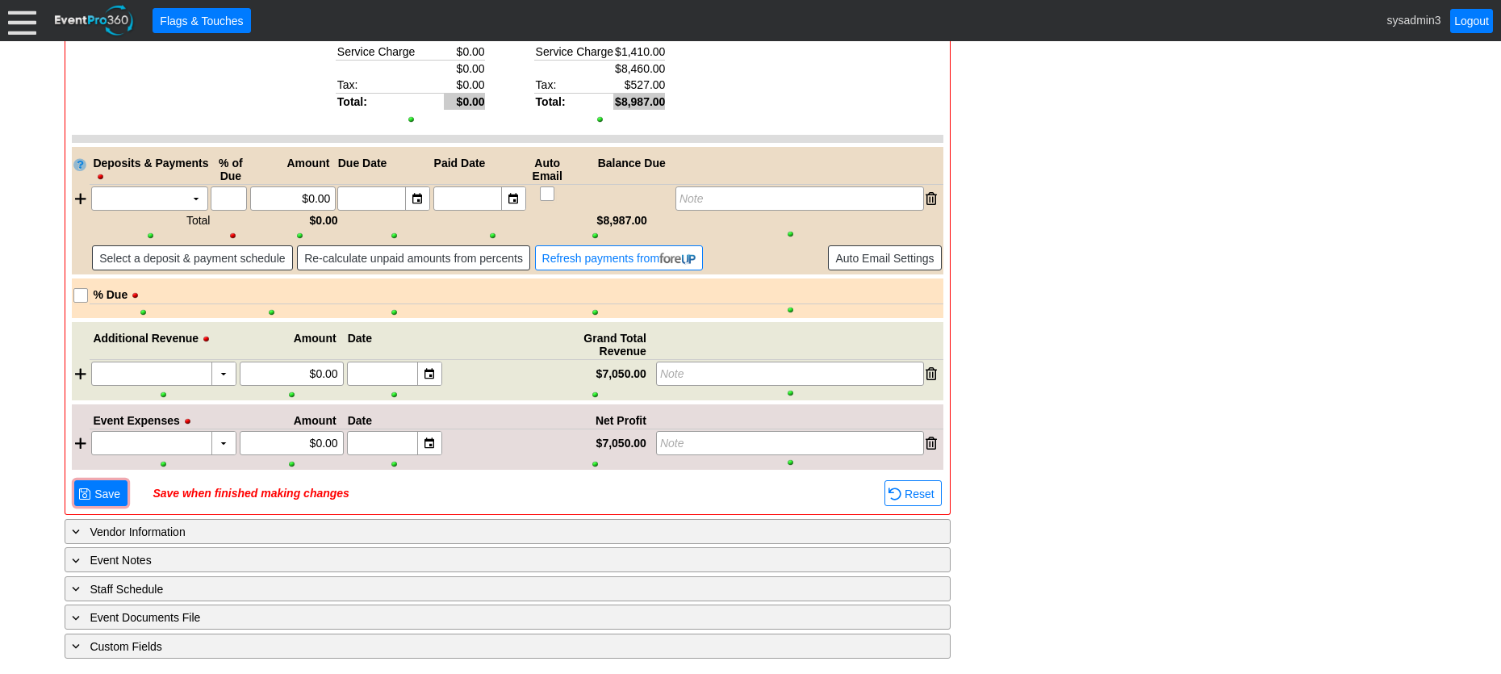
scroll to position [1197, 0]
click at [113, 495] on span "Save" at bounding box center [107, 494] width 32 height 16
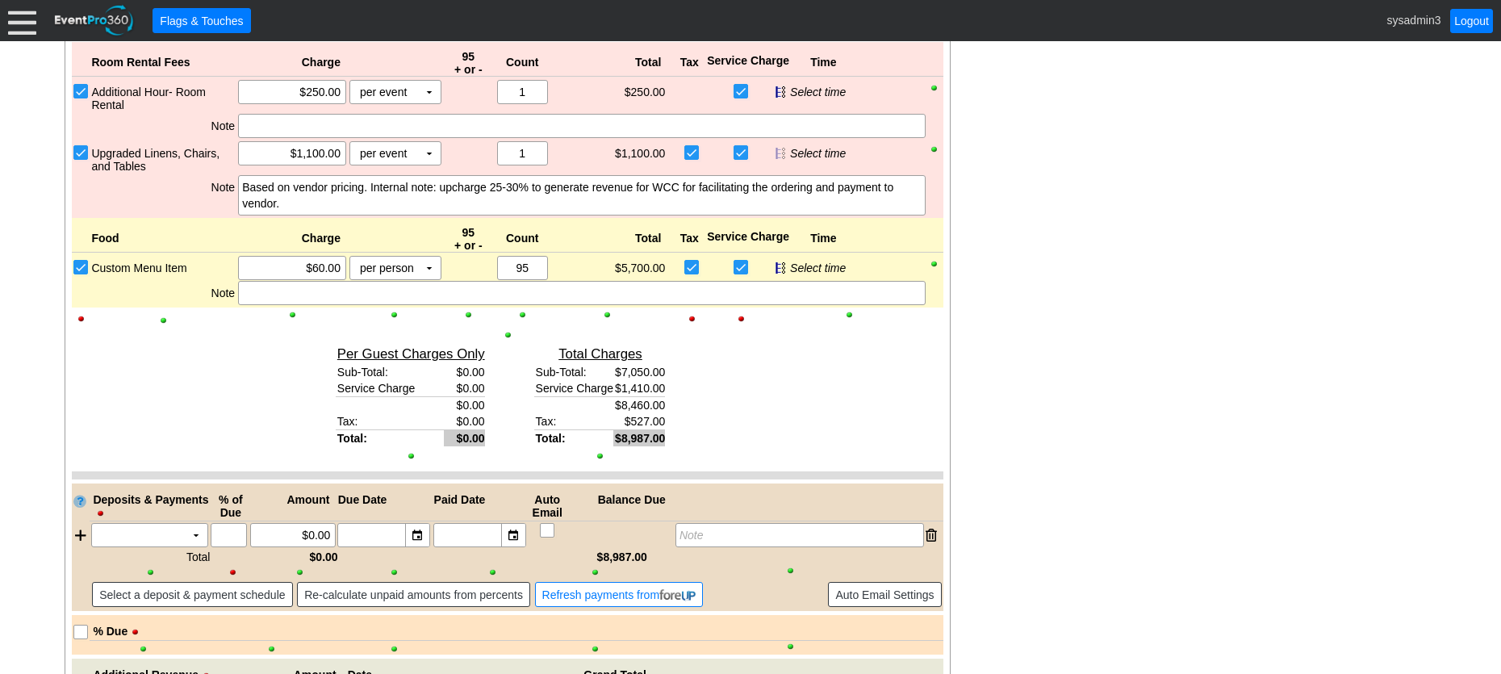
scroll to position [875, 0]
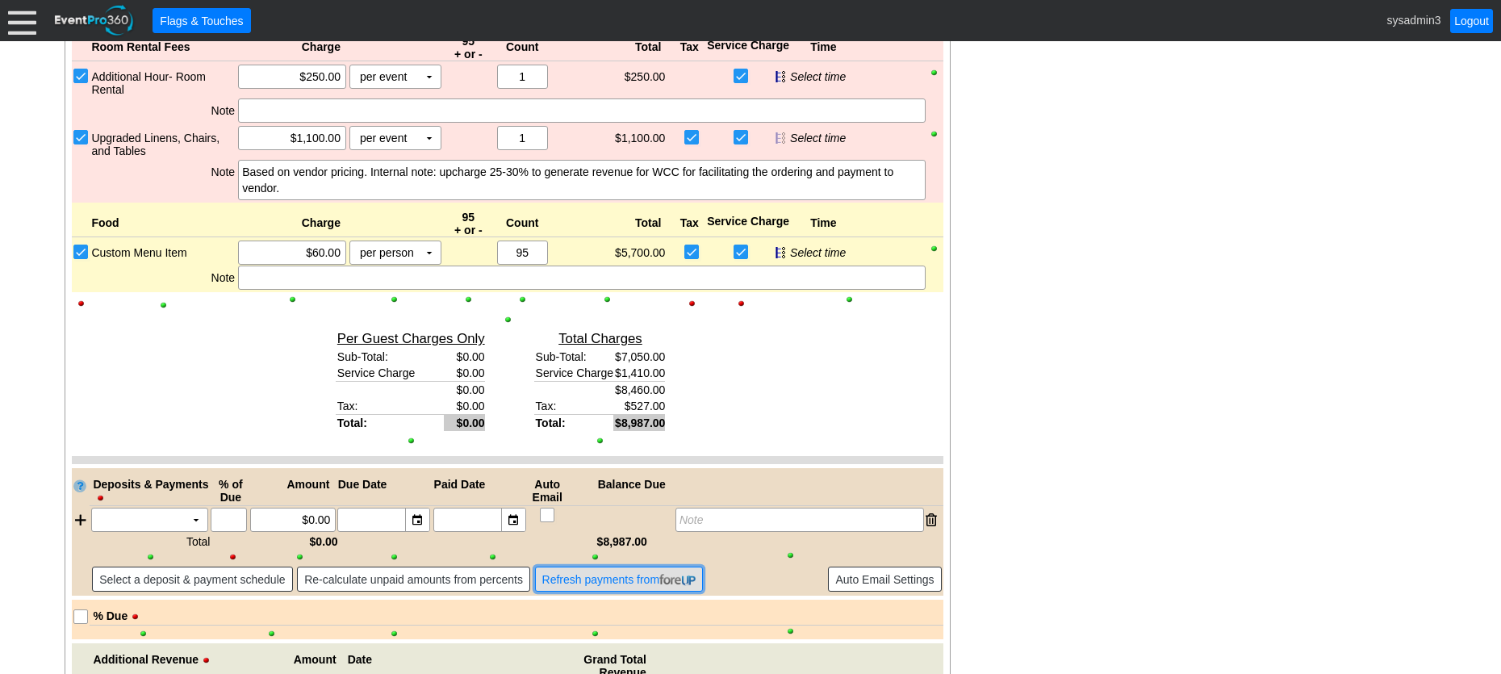
click at [616, 585] on span "Refresh payments from" at bounding box center [619, 579] width 161 height 16
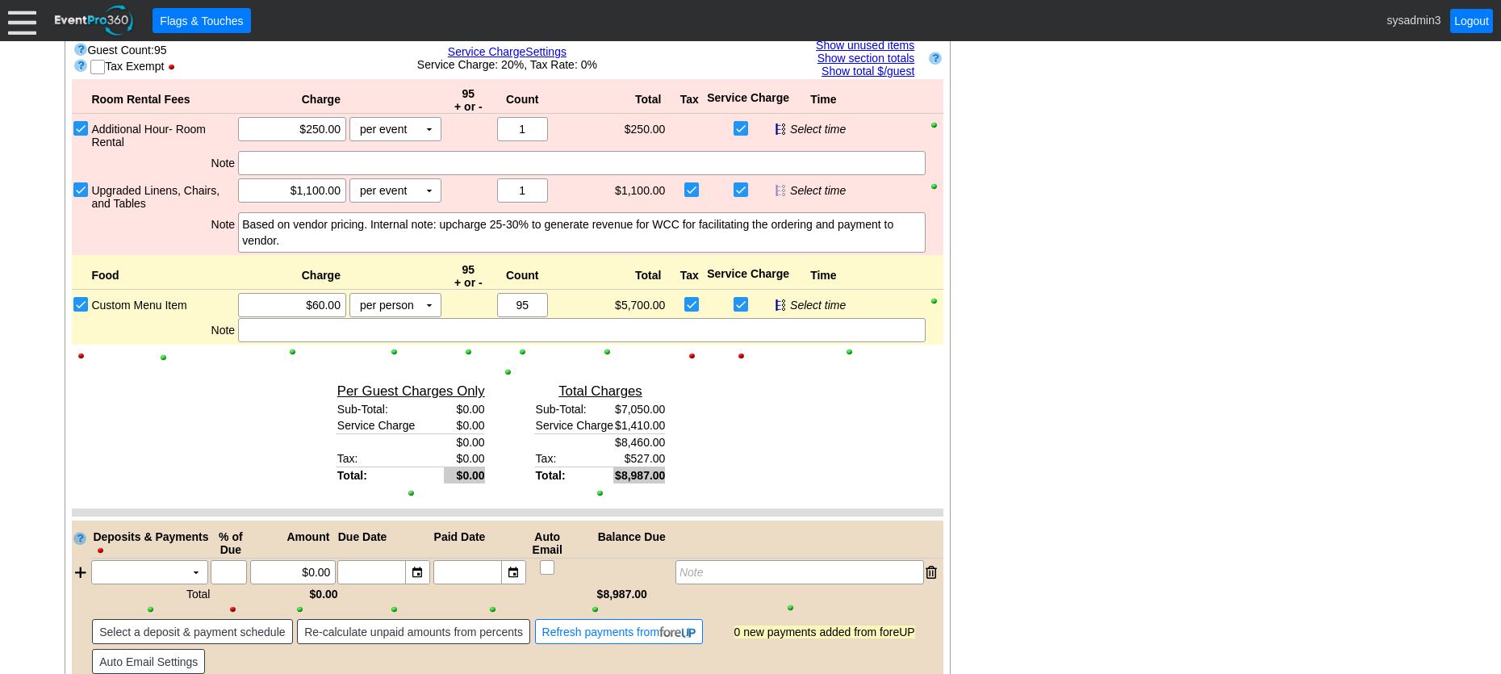
scroll to position [794, 0]
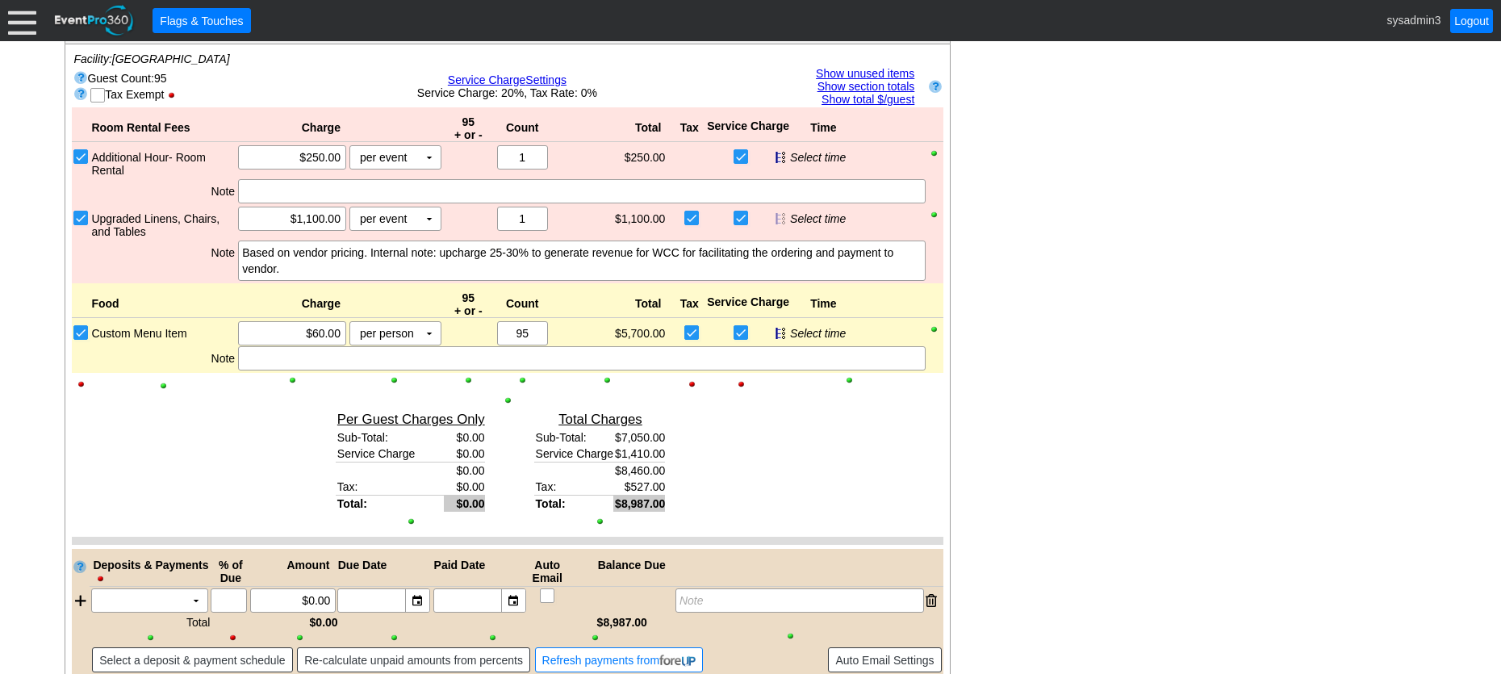
click at [28, 17] on div at bounding box center [22, 20] width 28 height 28
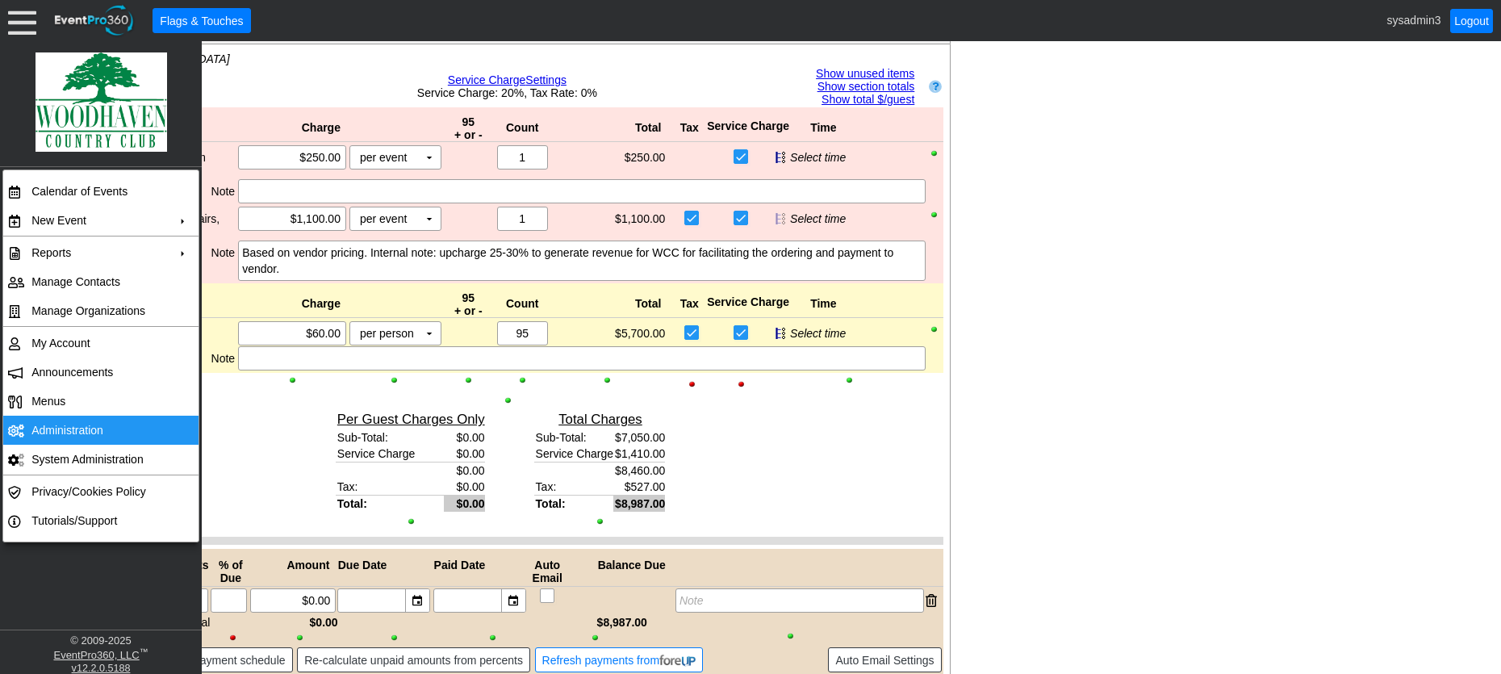
click at [65, 428] on td "Administration" at bounding box center [97, 430] width 144 height 29
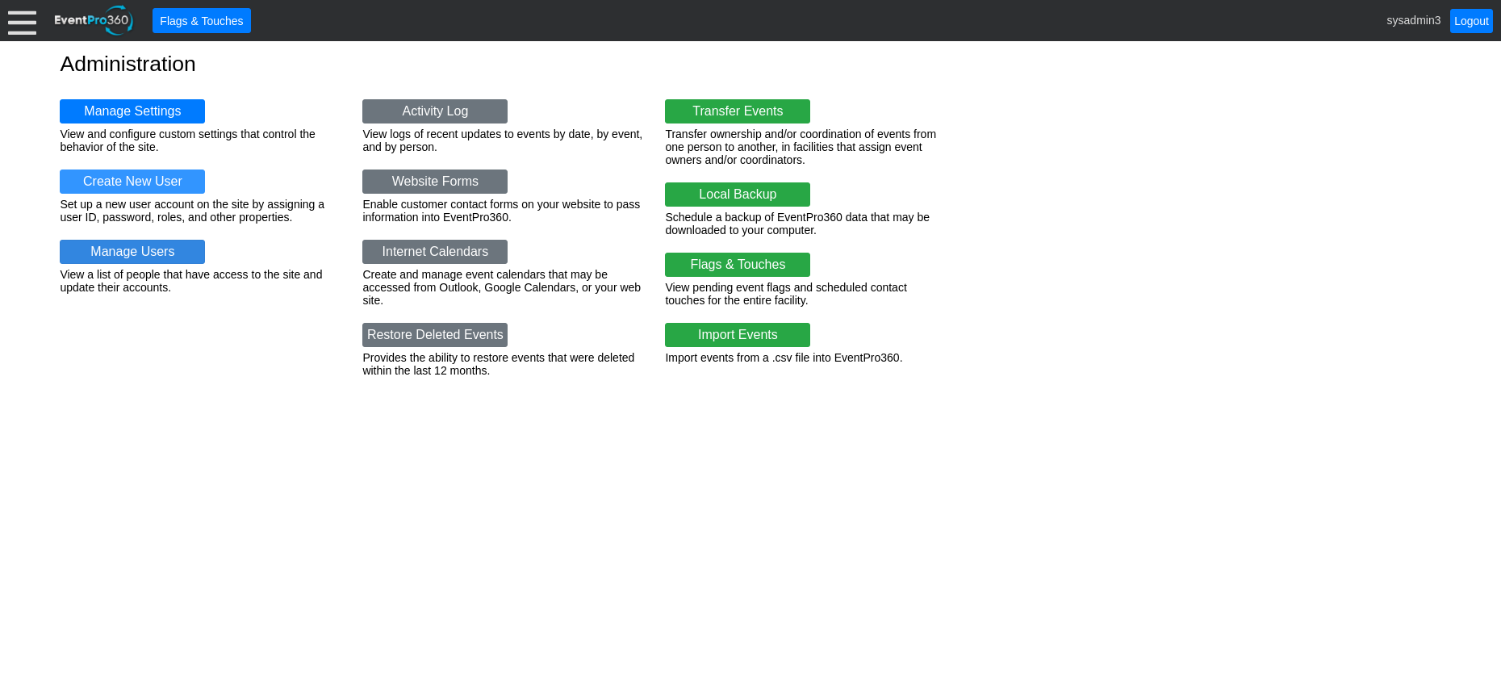
click at [140, 244] on link "Manage Users" at bounding box center [132, 252] width 145 height 24
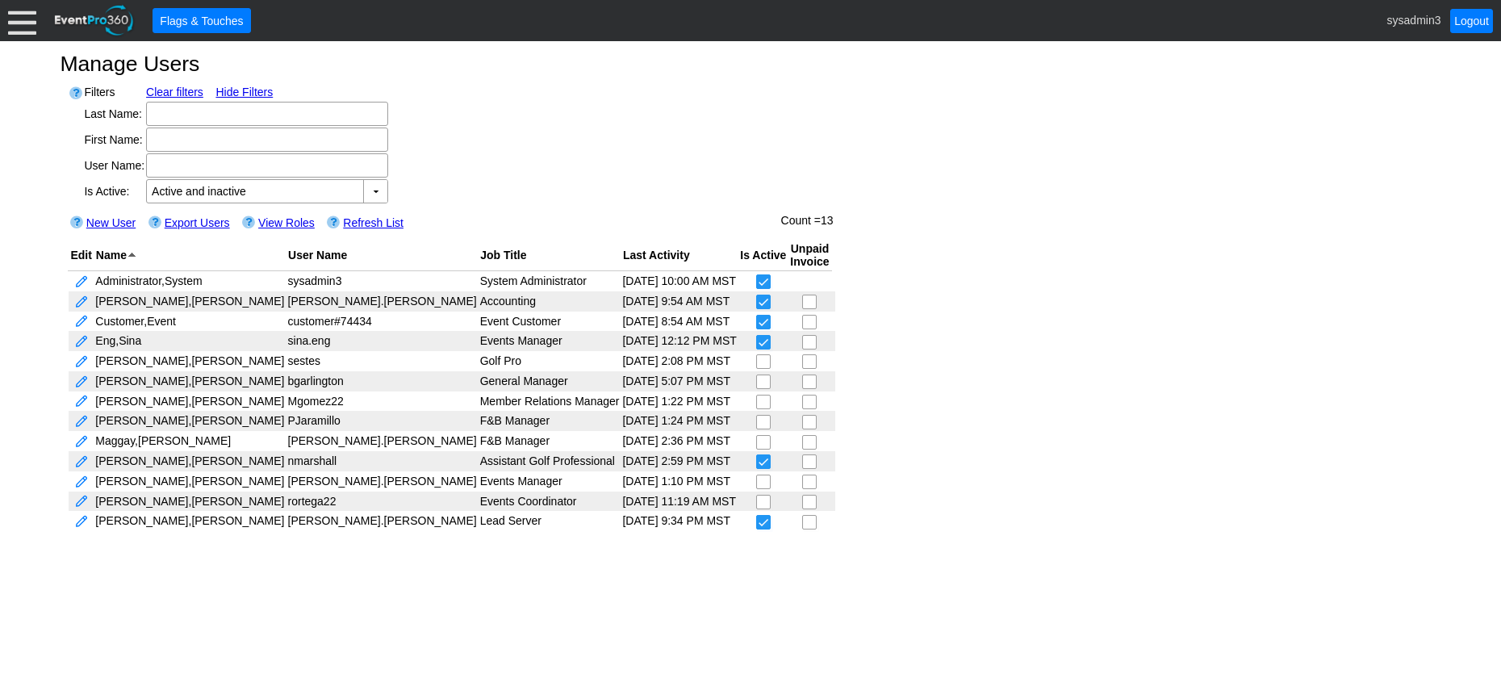
click at [26, 26] on div at bounding box center [22, 20] width 28 height 28
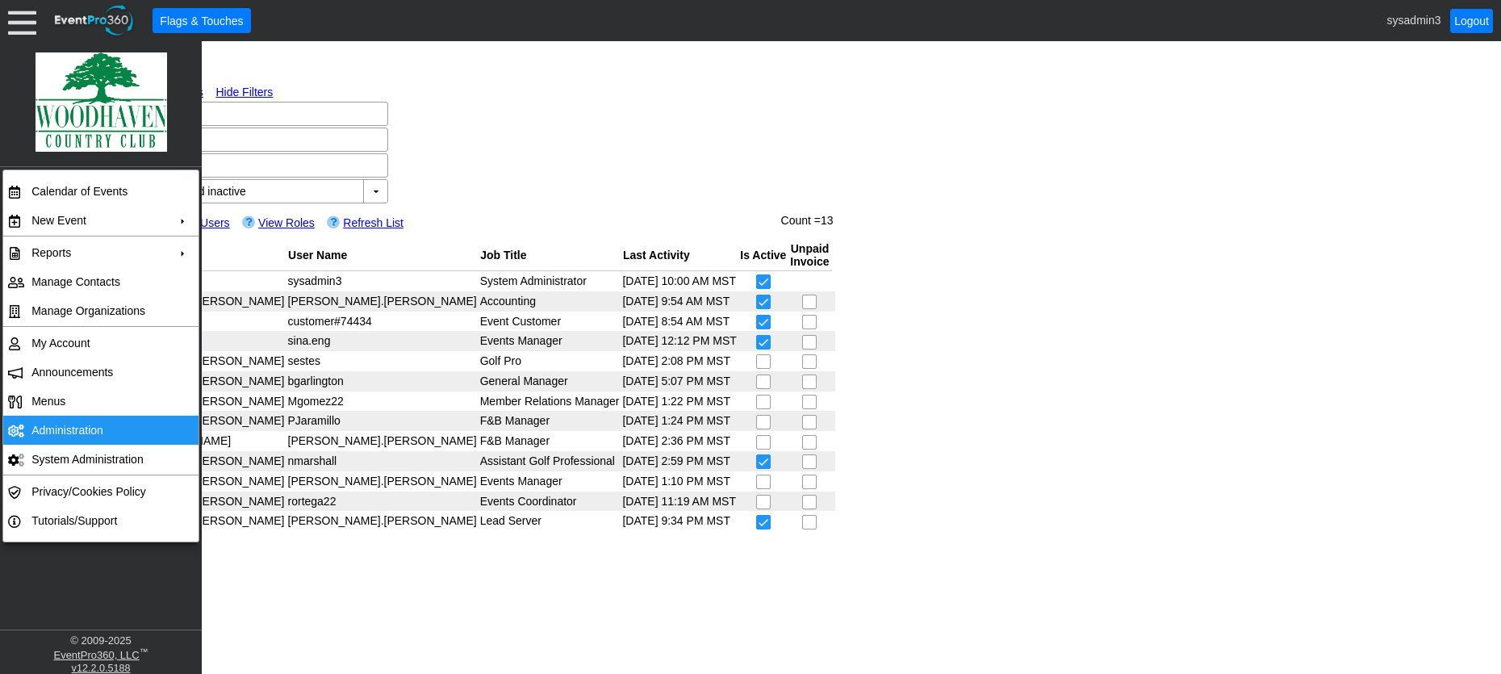
click at [83, 425] on td "Administration" at bounding box center [97, 430] width 144 height 29
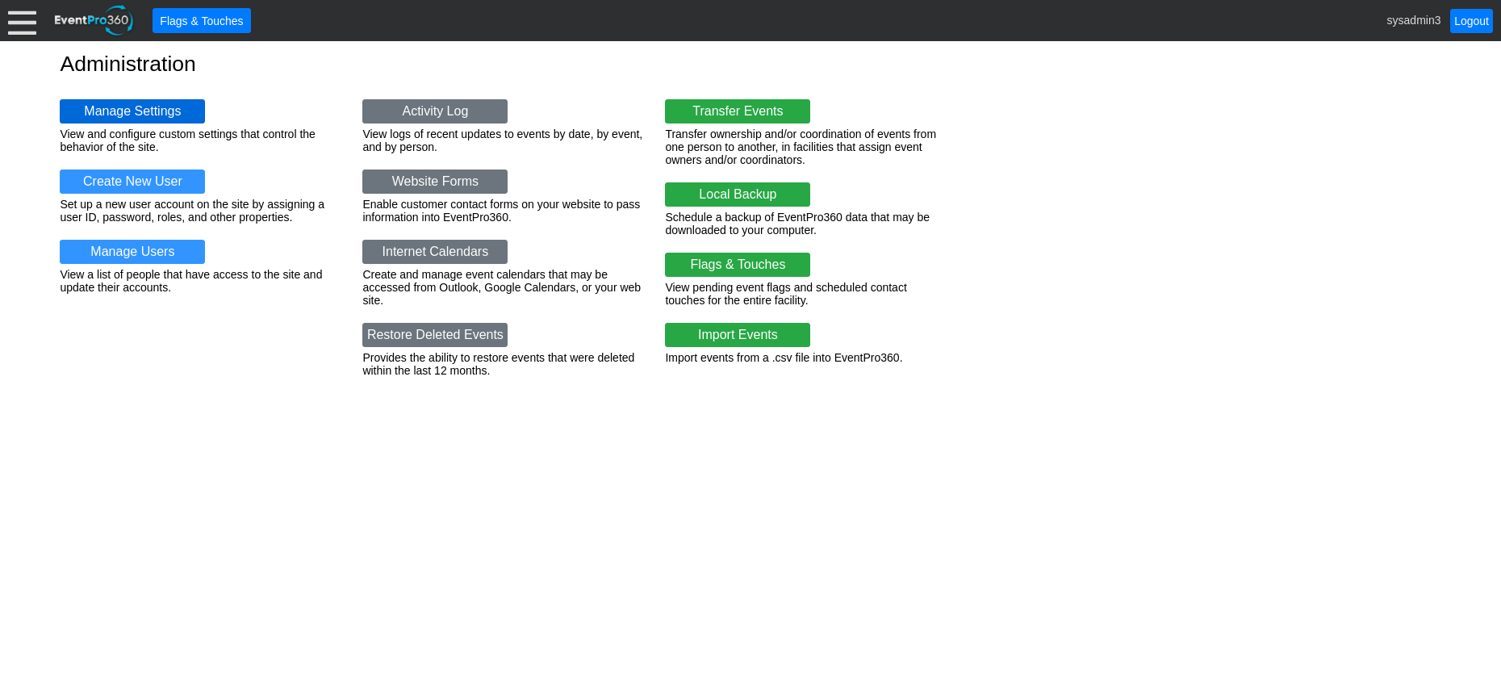
click at [138, 107] on link "Manage Settings" at bounding box center [132, 111] width 145 height 24
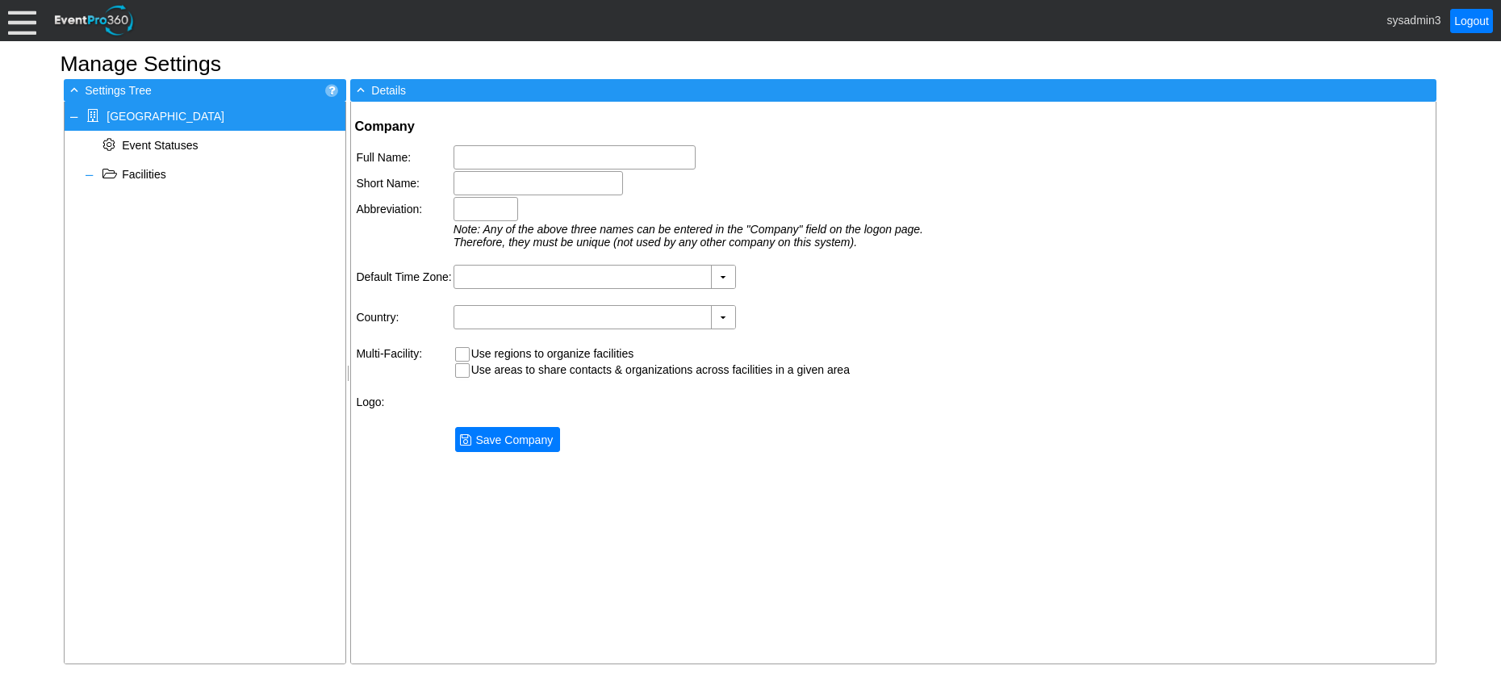
type input "[GEOGRAPHIC_DATA]"
type input "Woodhaven CC"
type input "Woodhaven"
type input "(GMT-08:00) Pacific Time (US & Canada)"
type input "United States (English)"
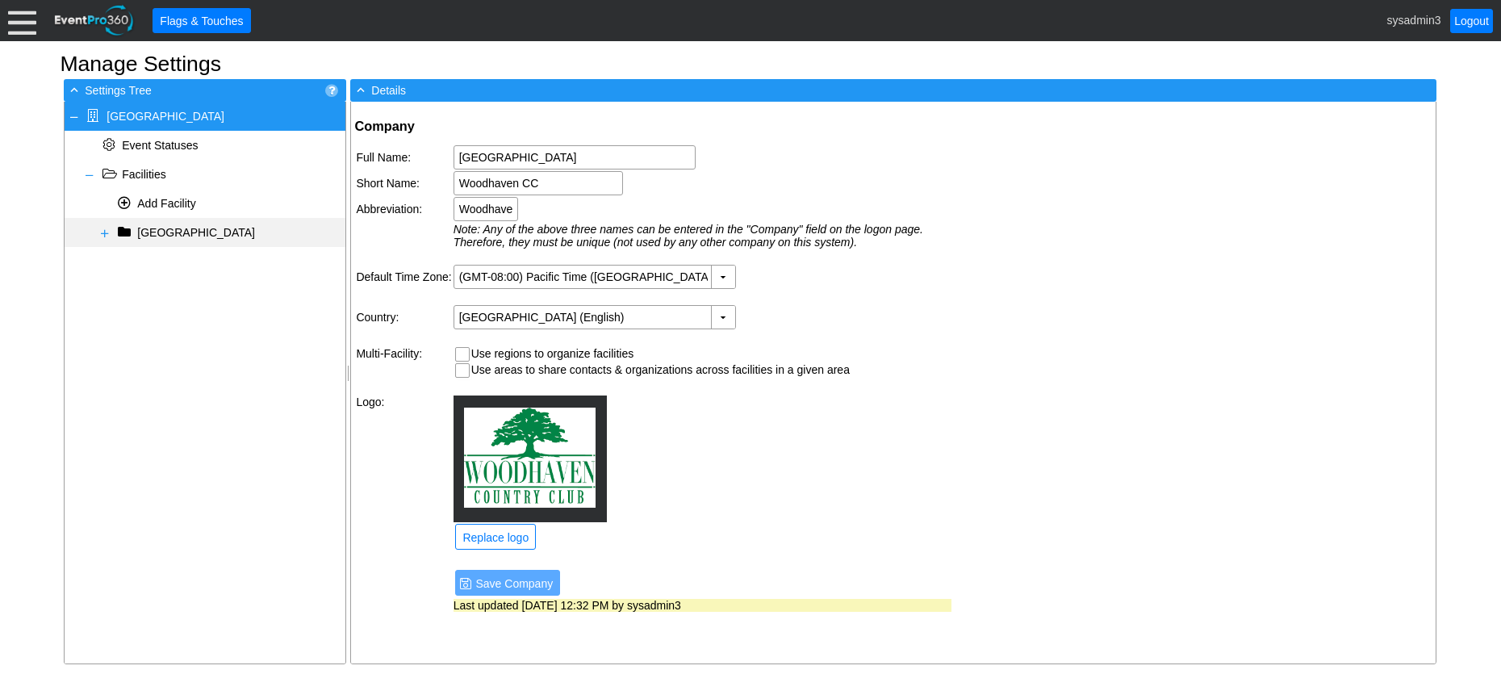
click at [102, 231] on span at bounding box center [104, 233] width 13 height 13
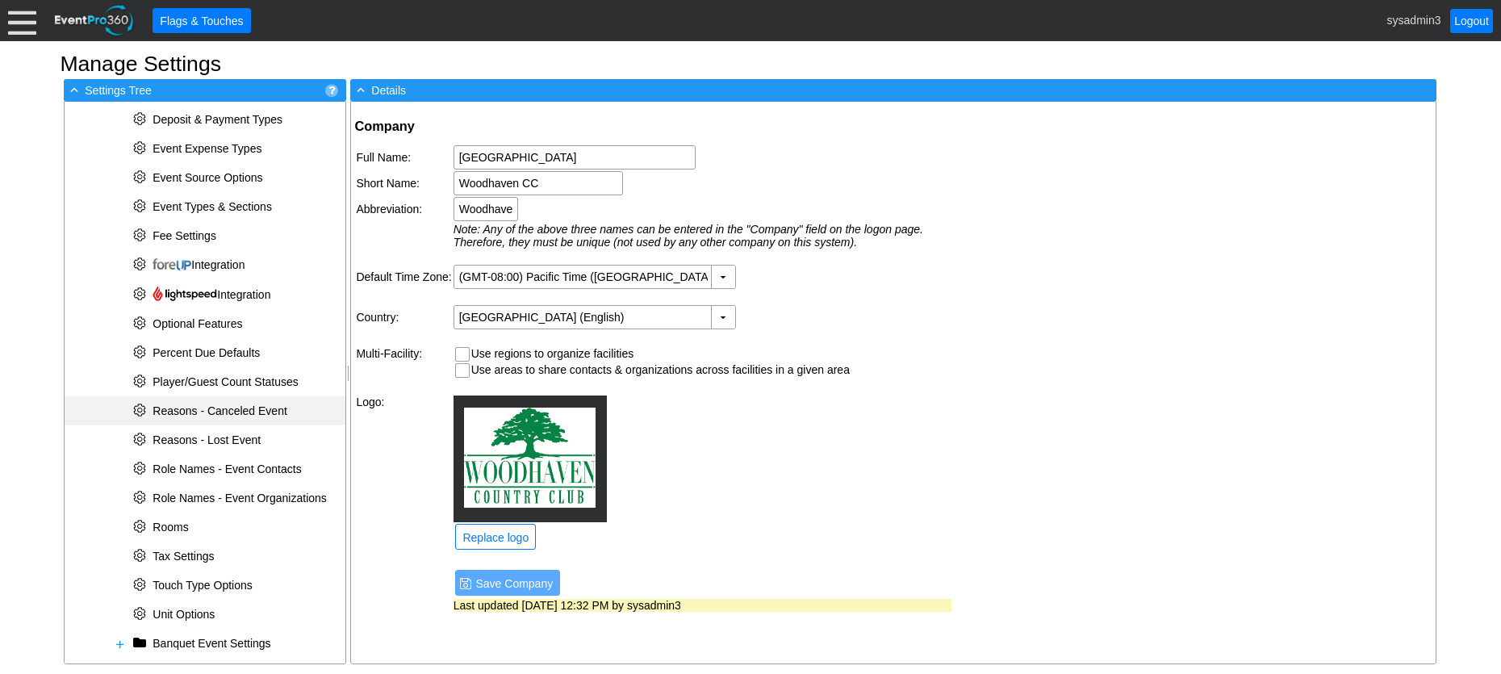
scroll to position [476, 0]
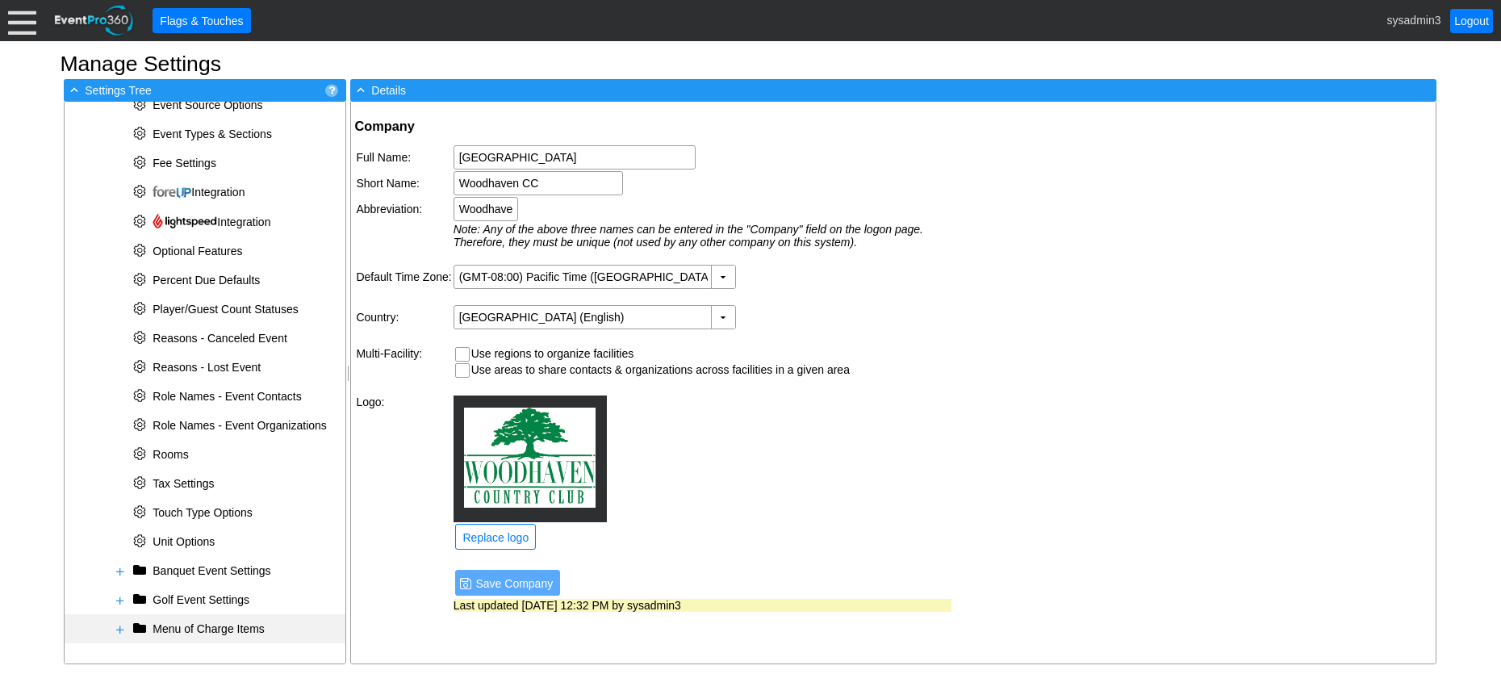
click at [123, 625] on span at bounding box center [120, 629] width 13 height 13
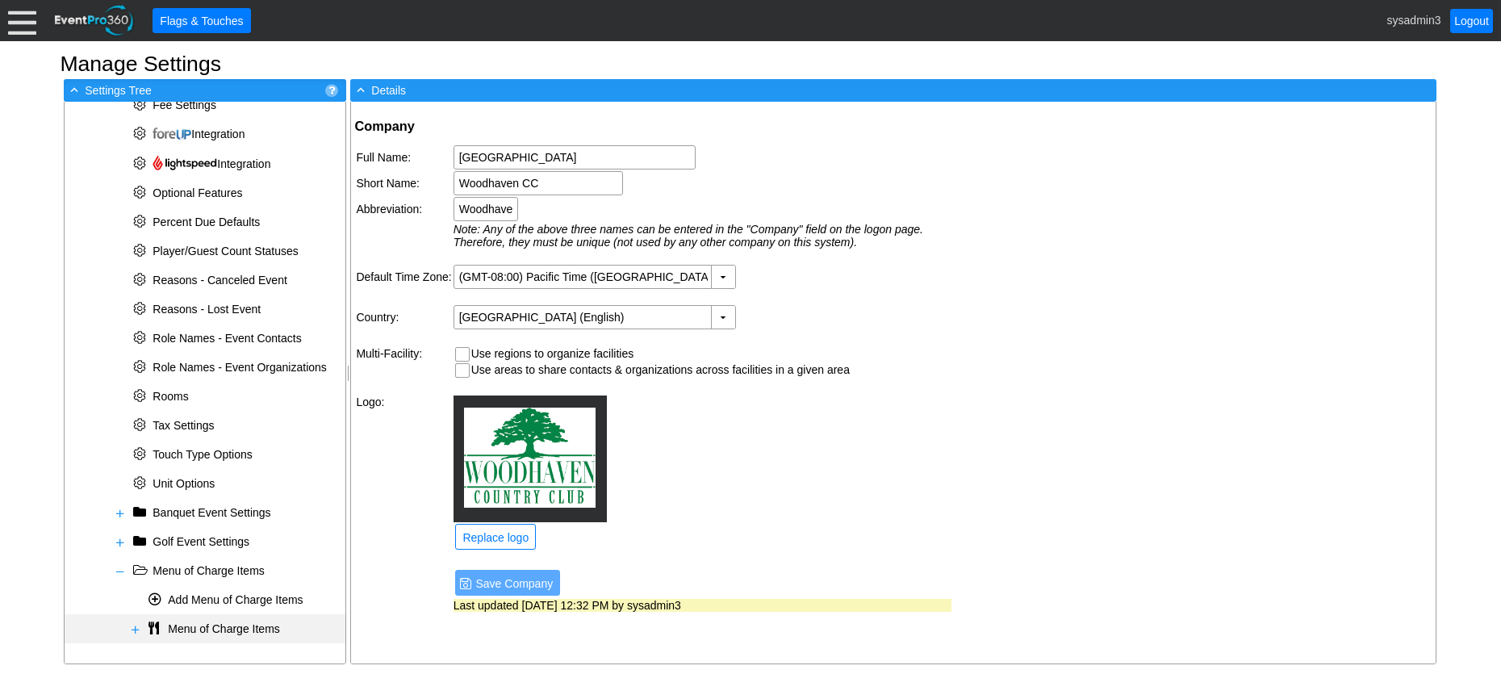
click at [138, 627] on span at bounding box center [135, 629] width 13 height 13
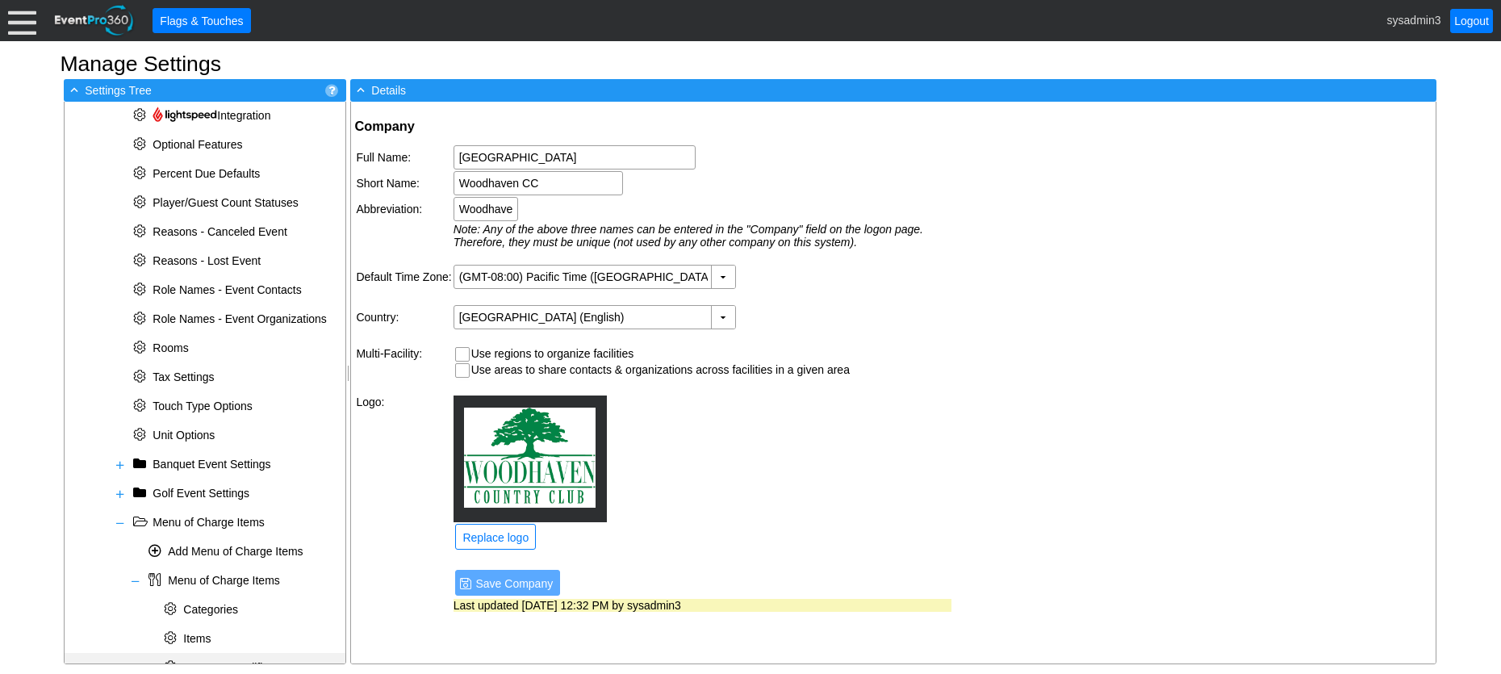
scroll to position [621, 0]
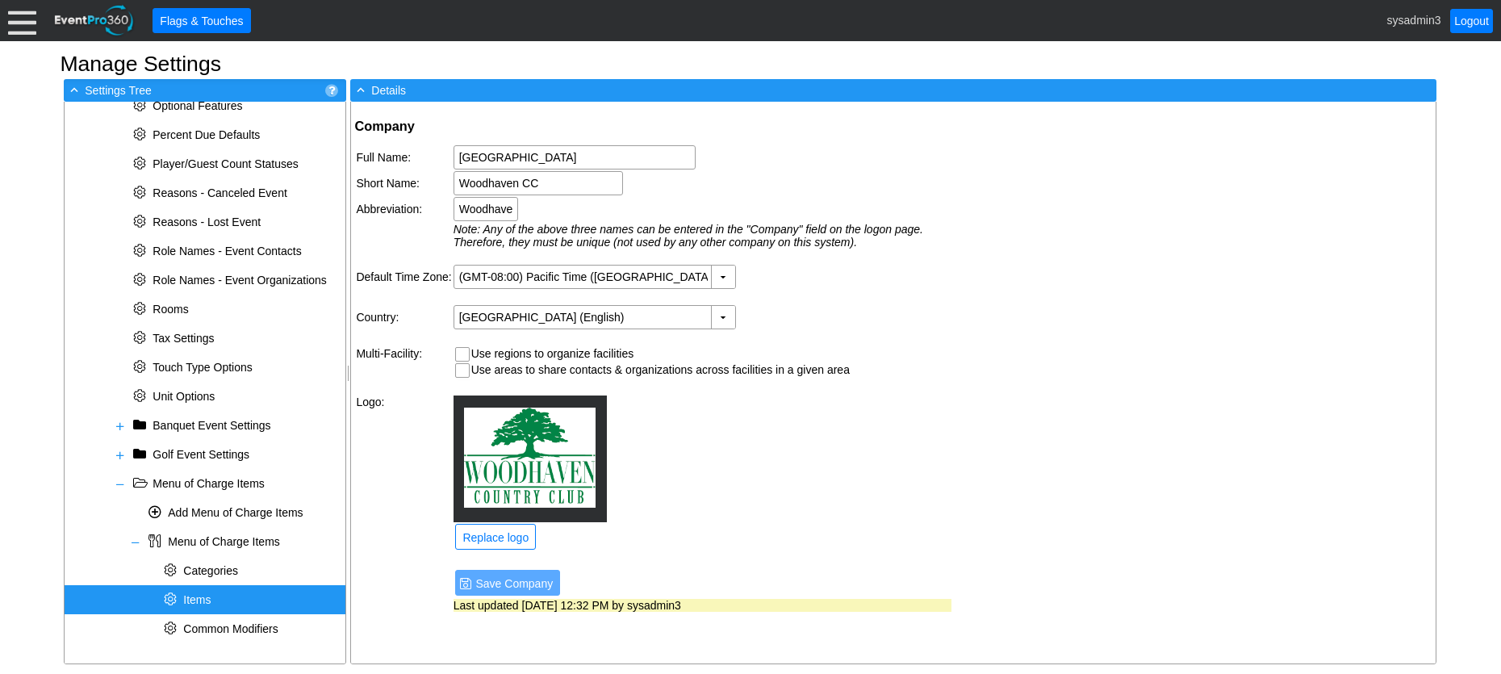
click at [204, 604] on span "Items" at bounding box center [196, 599] width 27 height 13
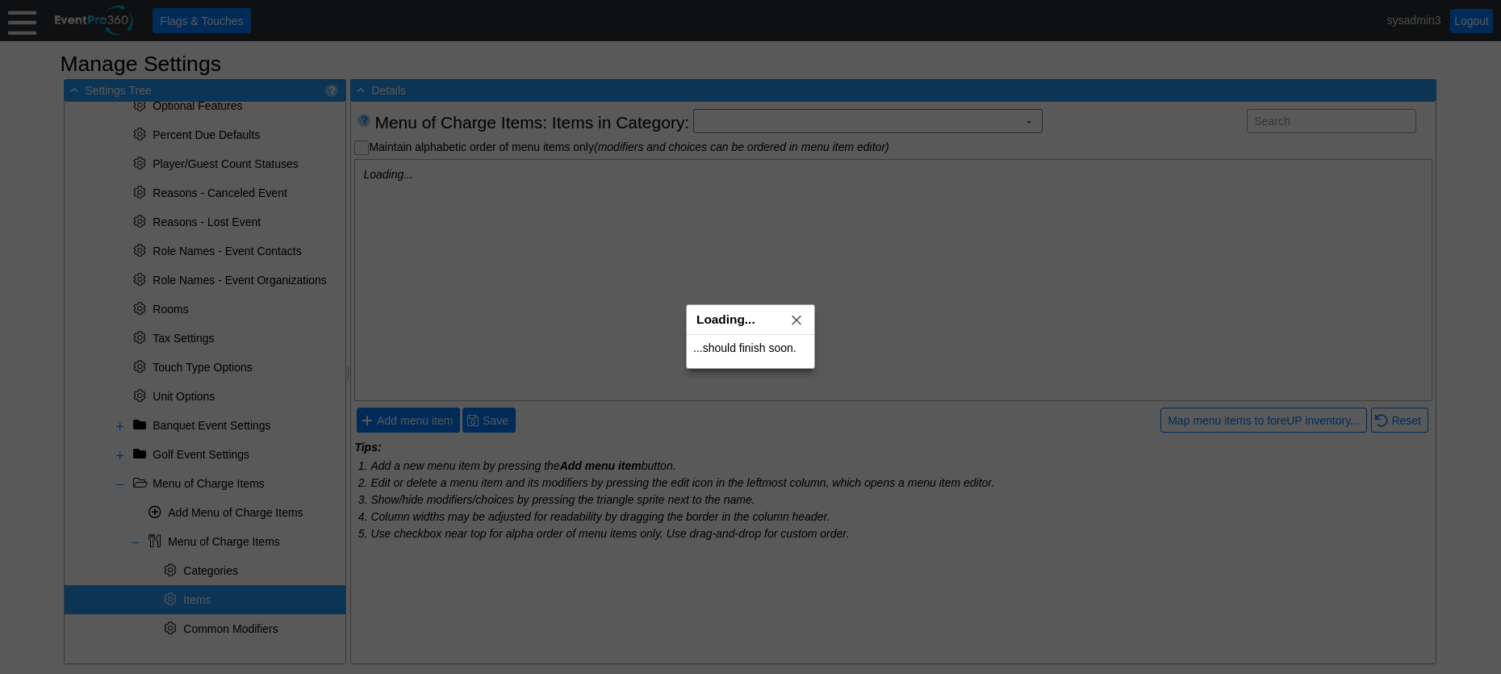
checkbox input "true"
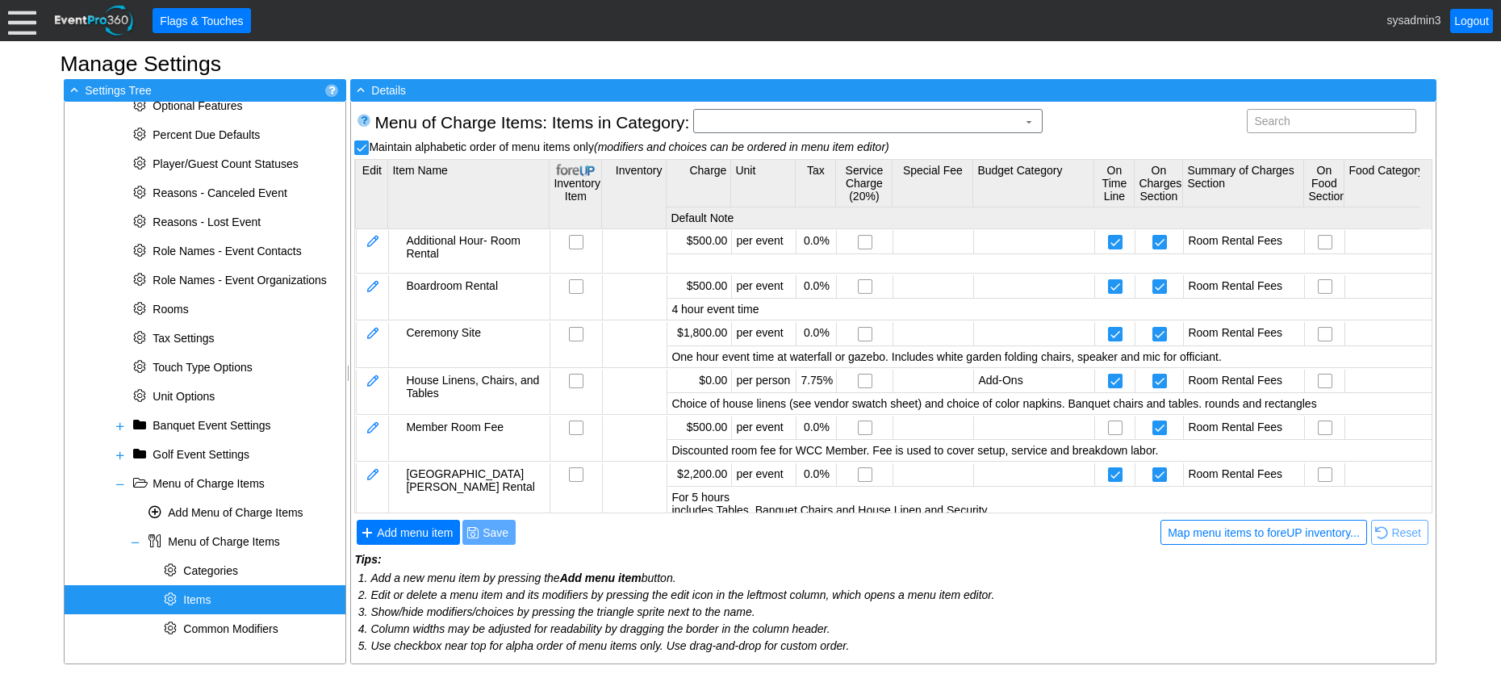
scroll to position [0, 0]
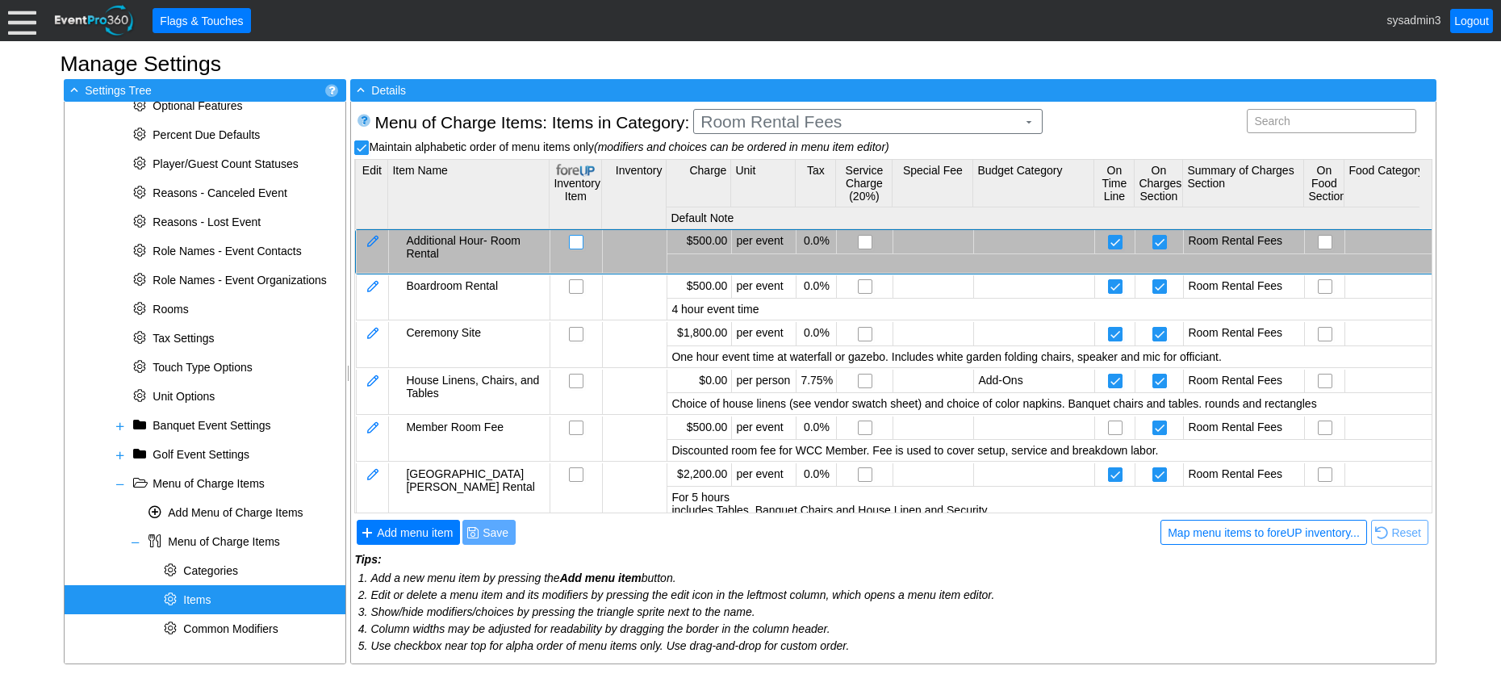
click at [576, 243] on input "checkbox" at bounding box center [578, 244] width 16 height 16
checkbox input "false"
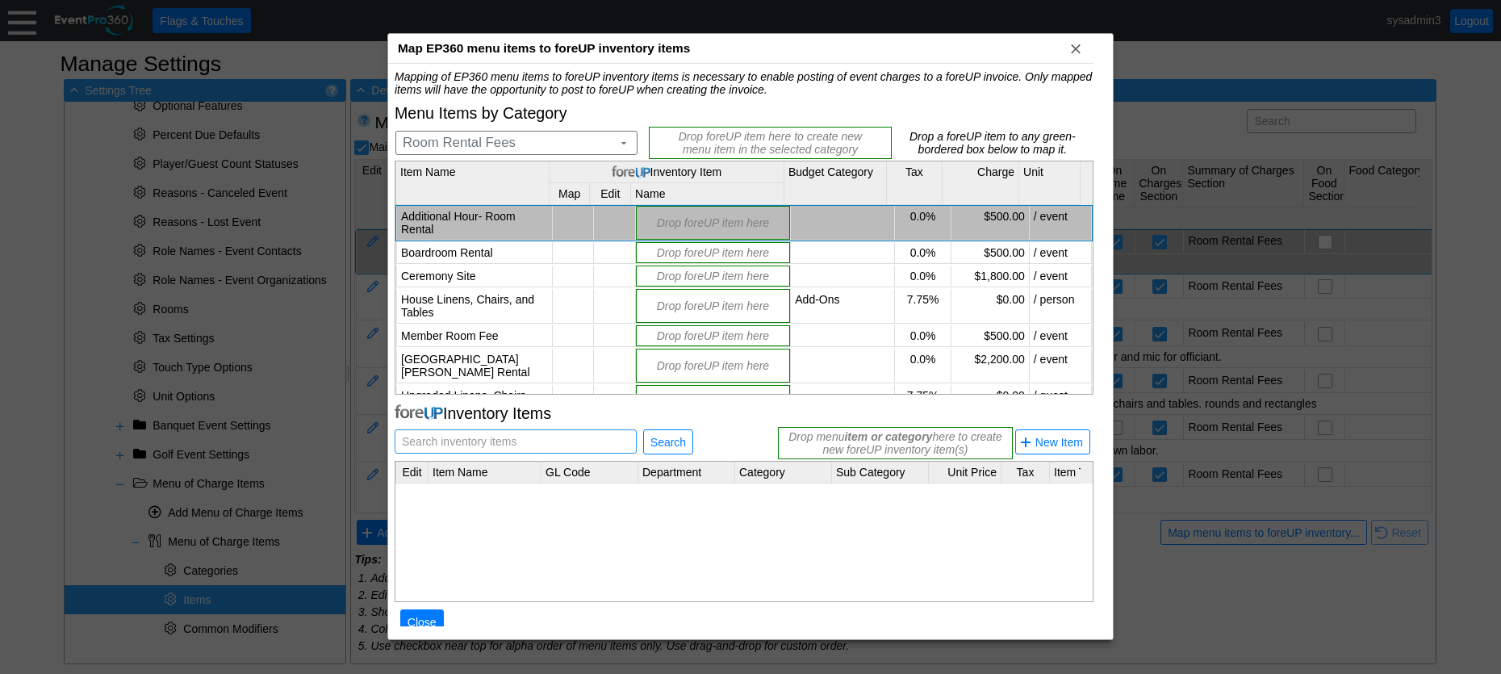
click at [494, 440] on span "Search inventory items" at bounding box center [459, 441] width 121 height 23
type input "Additonal Hour - Room Rental"
click at [671, 445] on span "Search" at bounding box center [668, 442] width 42 height 16
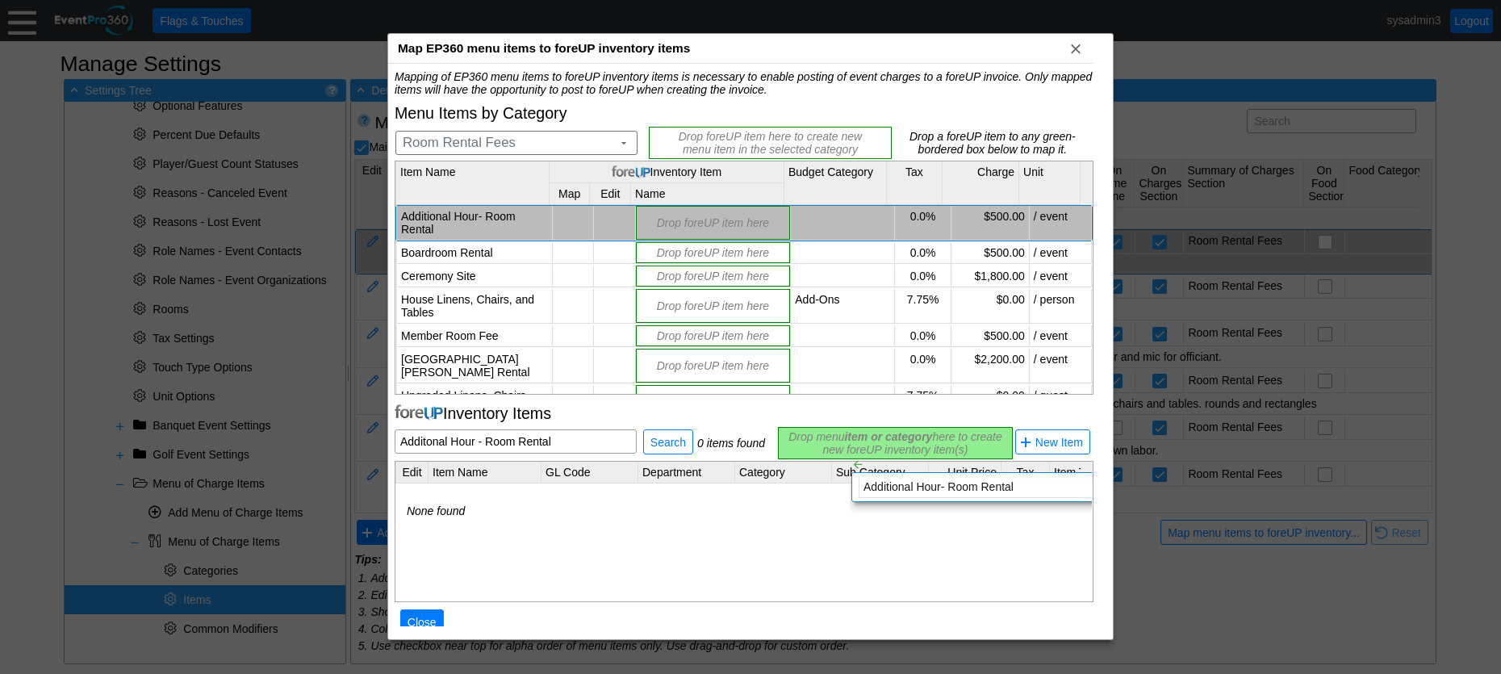
click at [837, 443] on div "Mapping of EP360 menu items to foreUP inventory items is necessary to enable po…" at bounding box center [744, 360] width 699 height 581
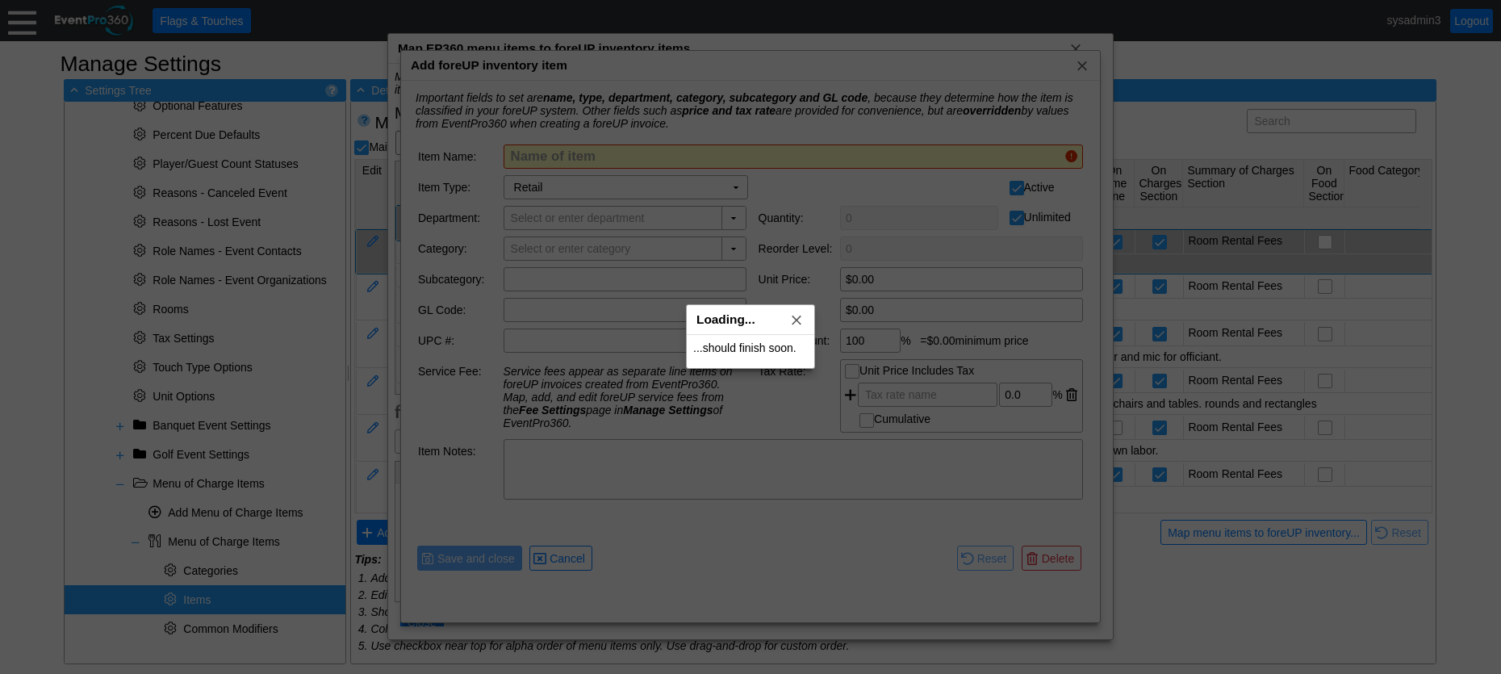
type input "Additional Hour- Room Rental"
type input "Room Rental Fees"
type input "$500.00"
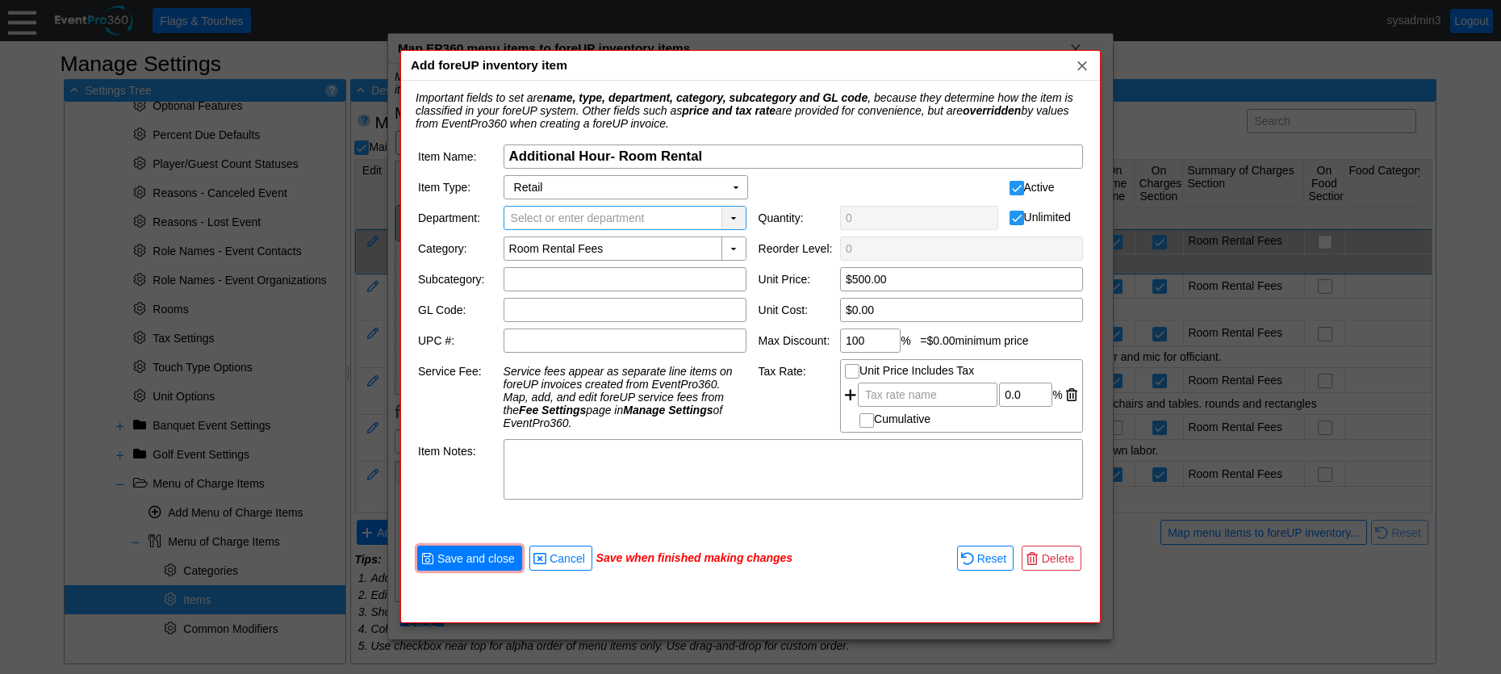
click at [731, 217] on div "▼" at bounding box center [733, 218] width 24 height 23
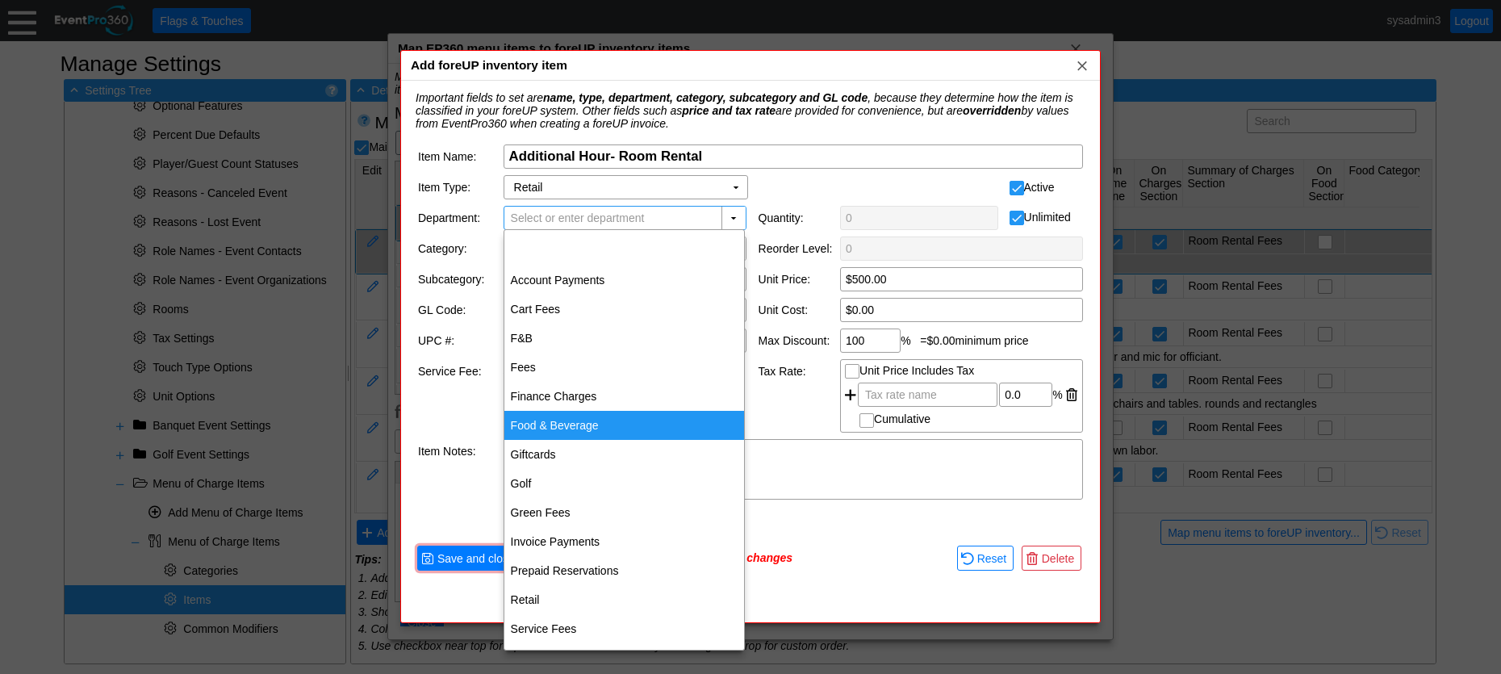
click at [554, 426] on div "Food & Beverage" at bounding box center [624, 425] width 240 height 29
type input "Food & Beverage"
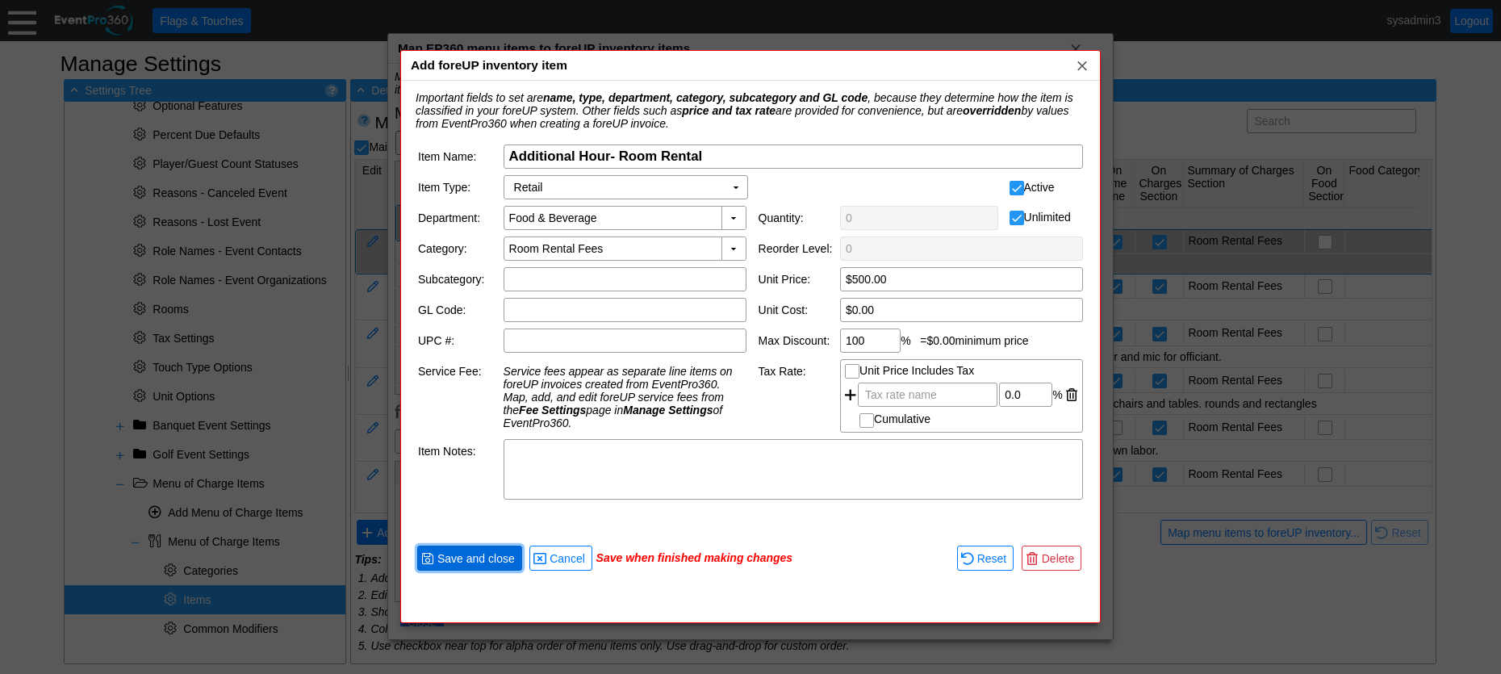
click at [479, 559] on span "Save and close" at bounding box center [476, 558] width 84 height 16
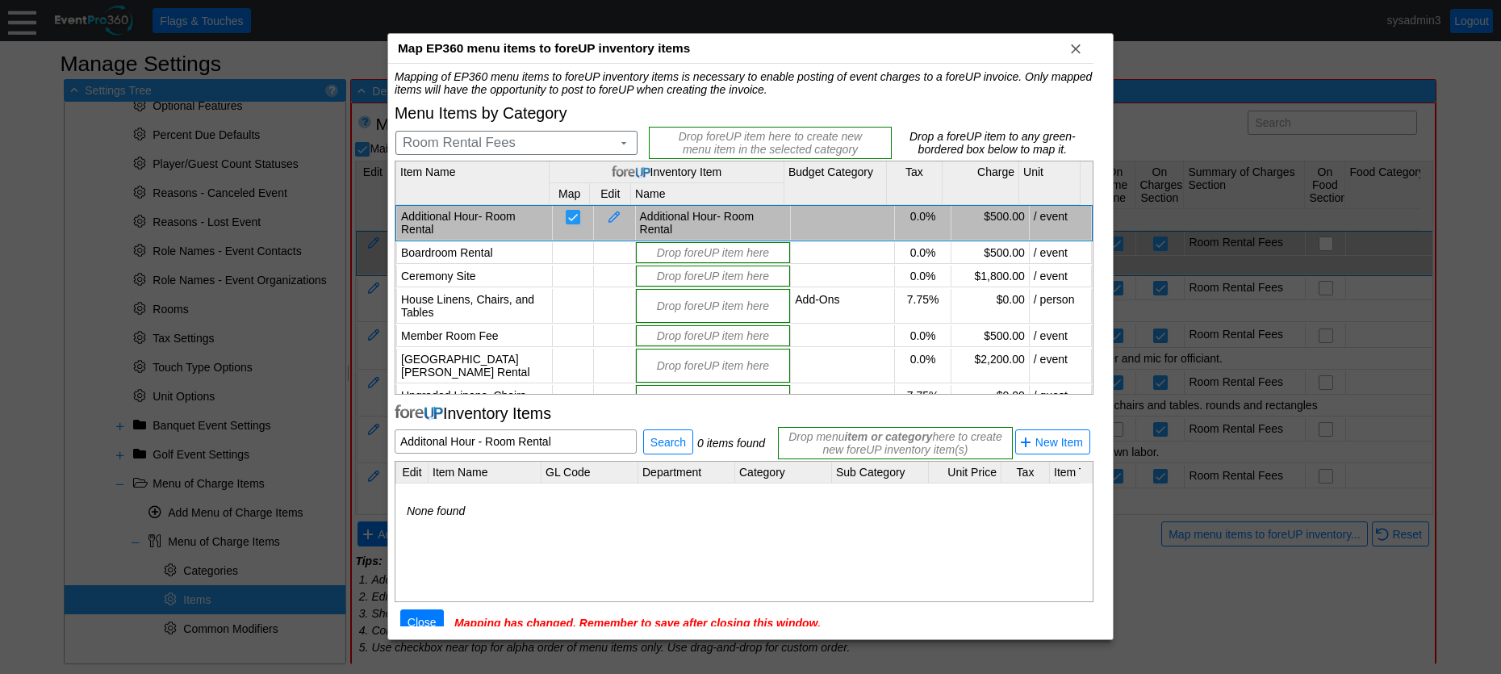
scroll to position [31, 0]
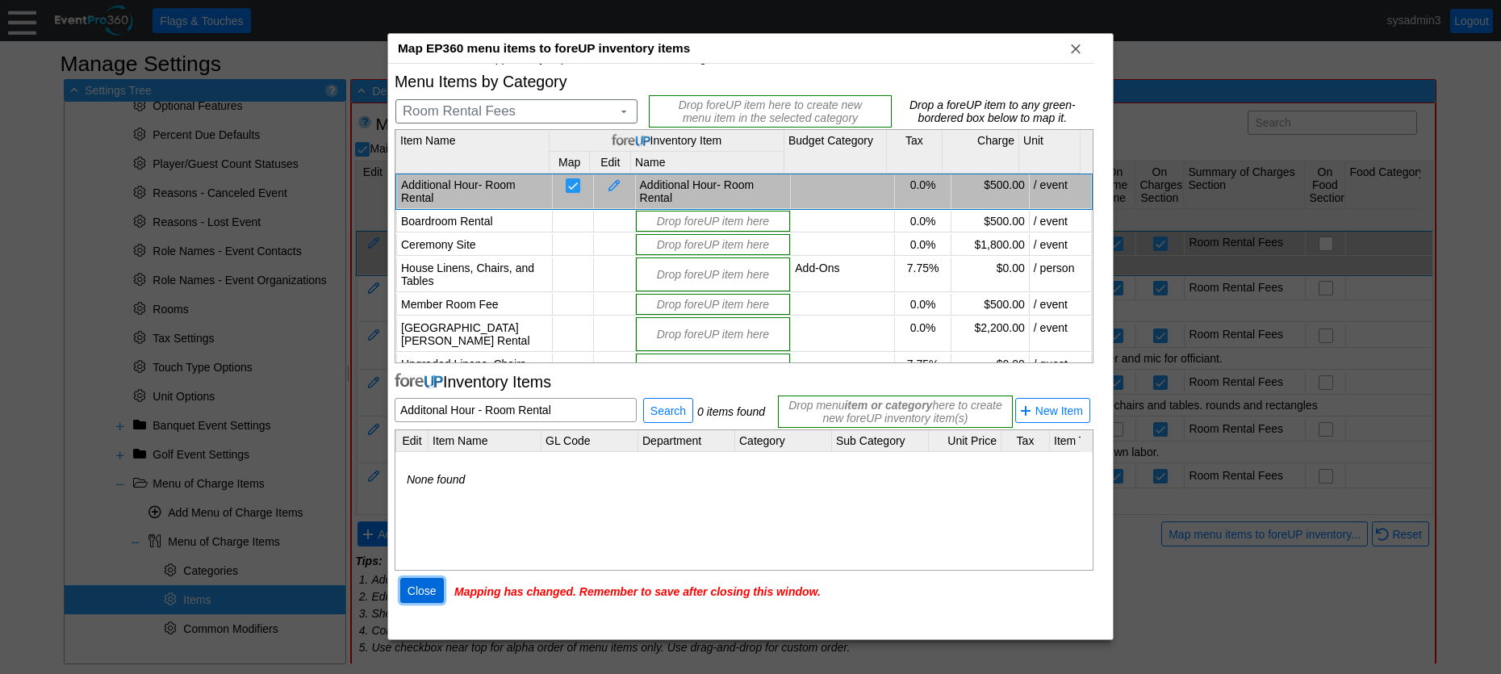
click at [420, 599] on span "Close" at bounding box center [422, 591] width 36 height 16
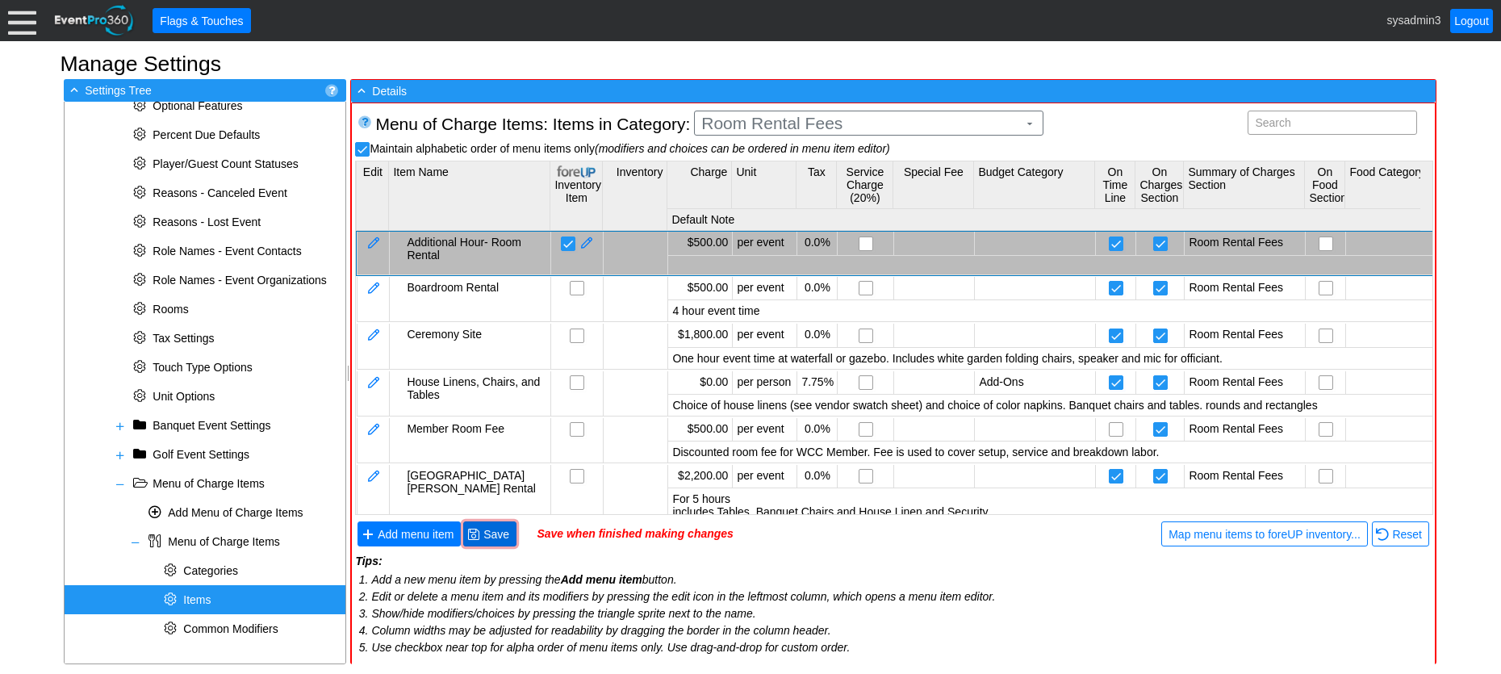
click at [491, 523] on span "● Save" at bounding box center [489, 533] width 53 height 25
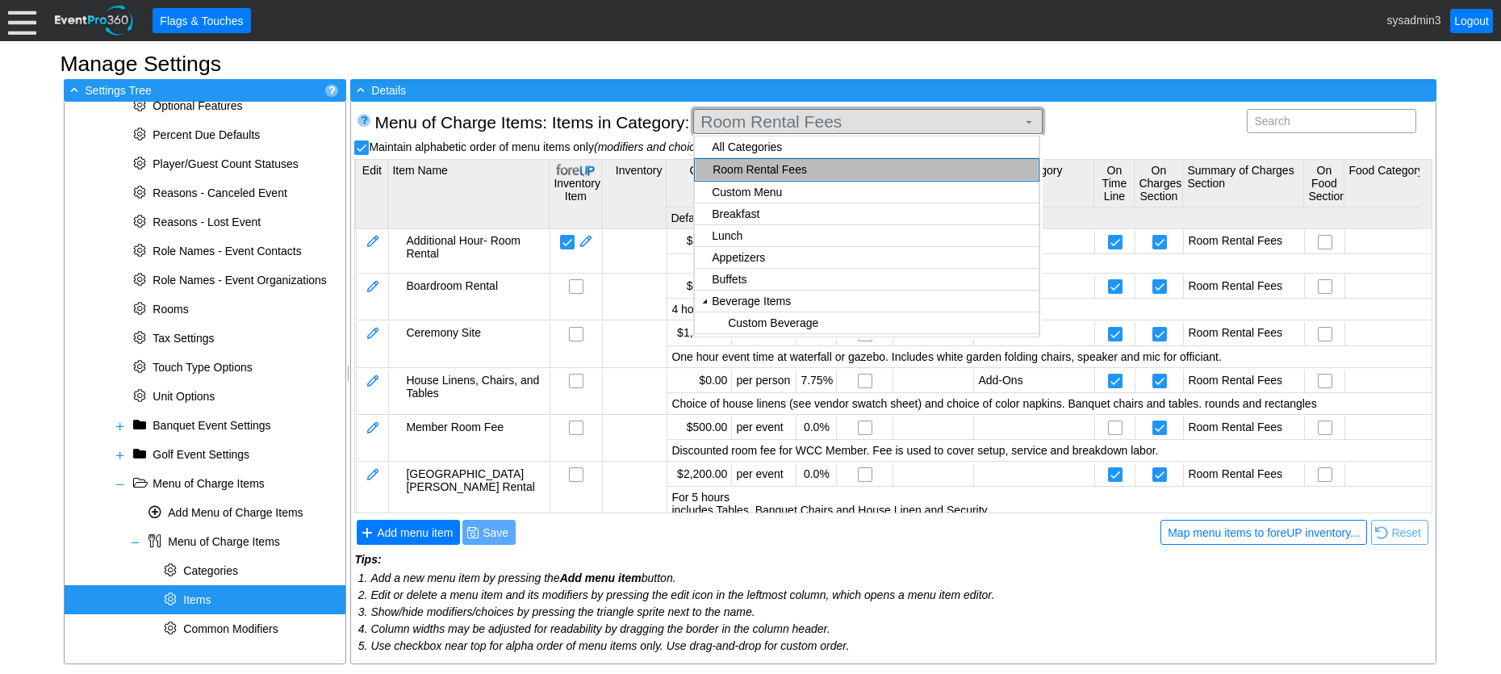
click at [888, 119] on span "Room Rental Fees" at bounding box center [858, 122] width 323 height 16
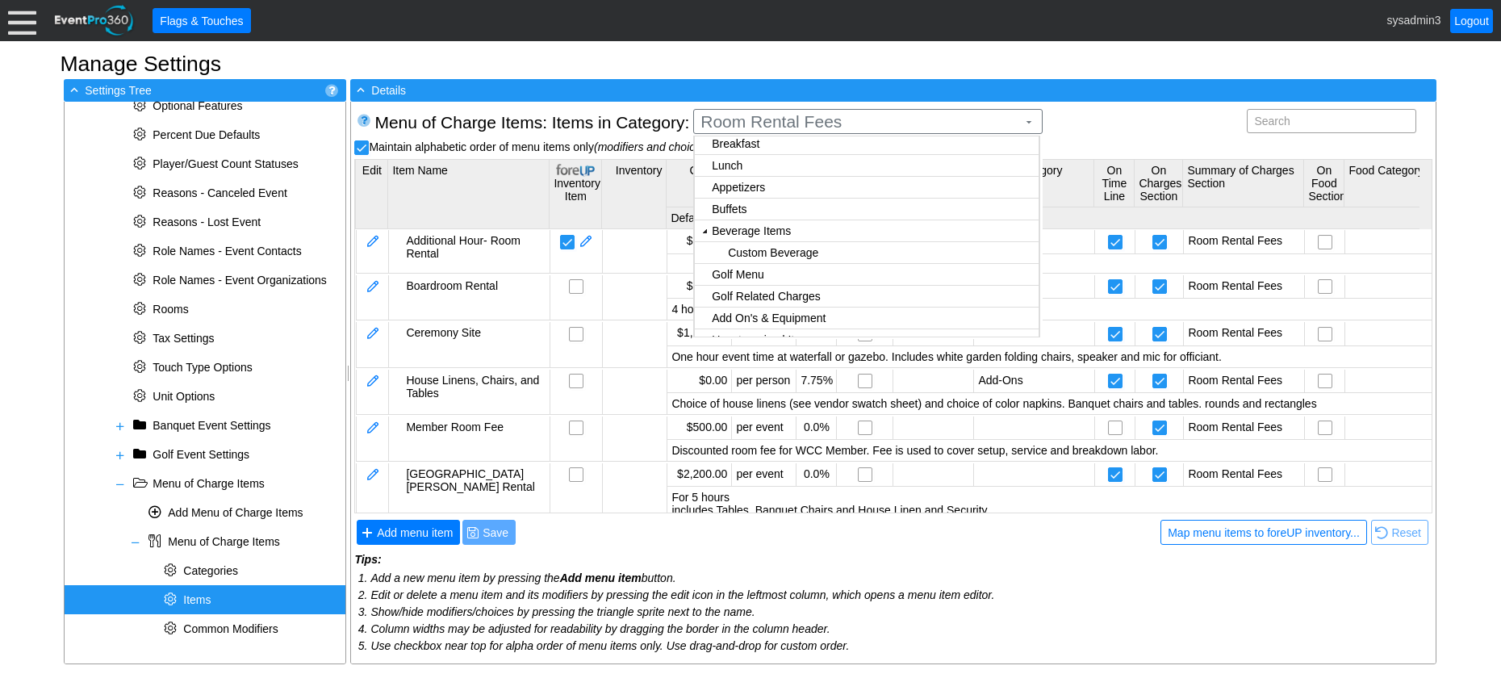
scroll to position [85, 0]
click at [725, 297] on body "Calendar of Events + New Event + Reports + Manage Contacts + Manage Organizatio…" at bounding box center [750, 337] width 1501 height 674
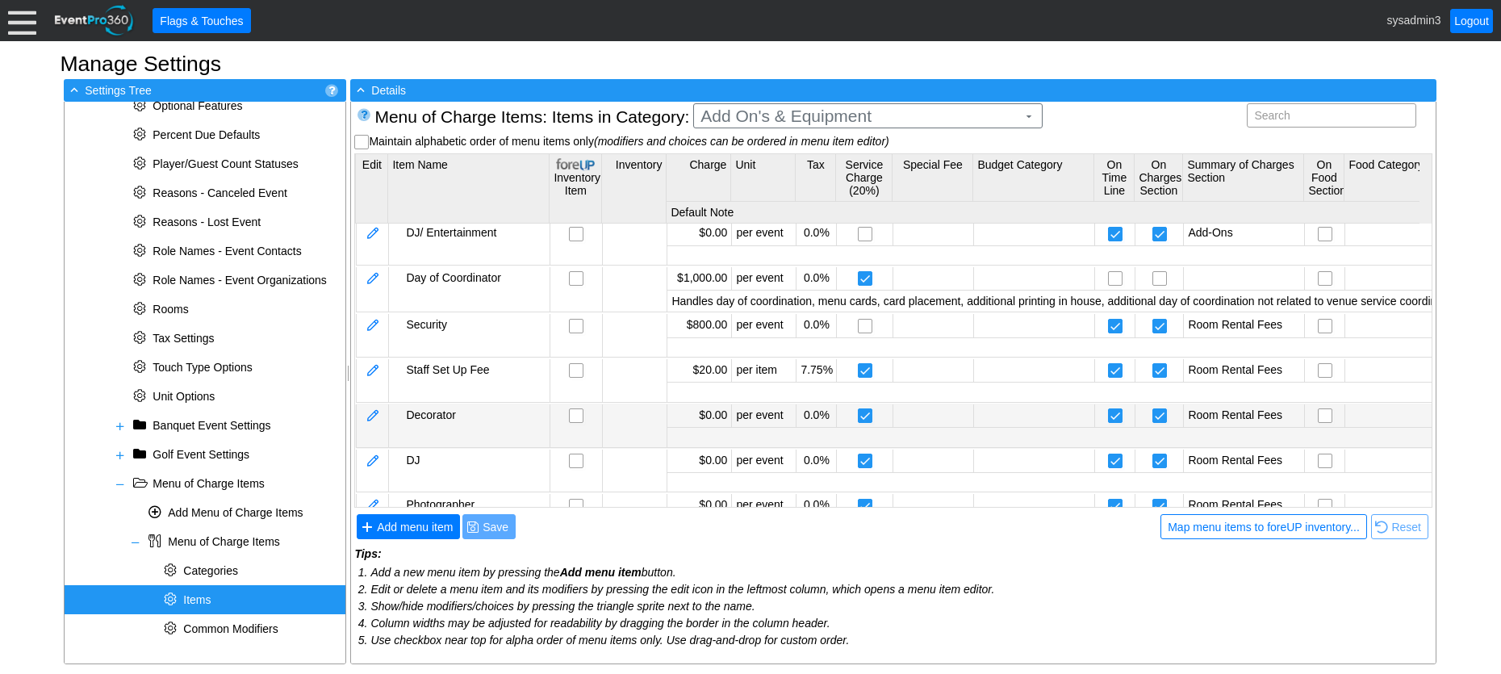
scroll to position [0, 0]
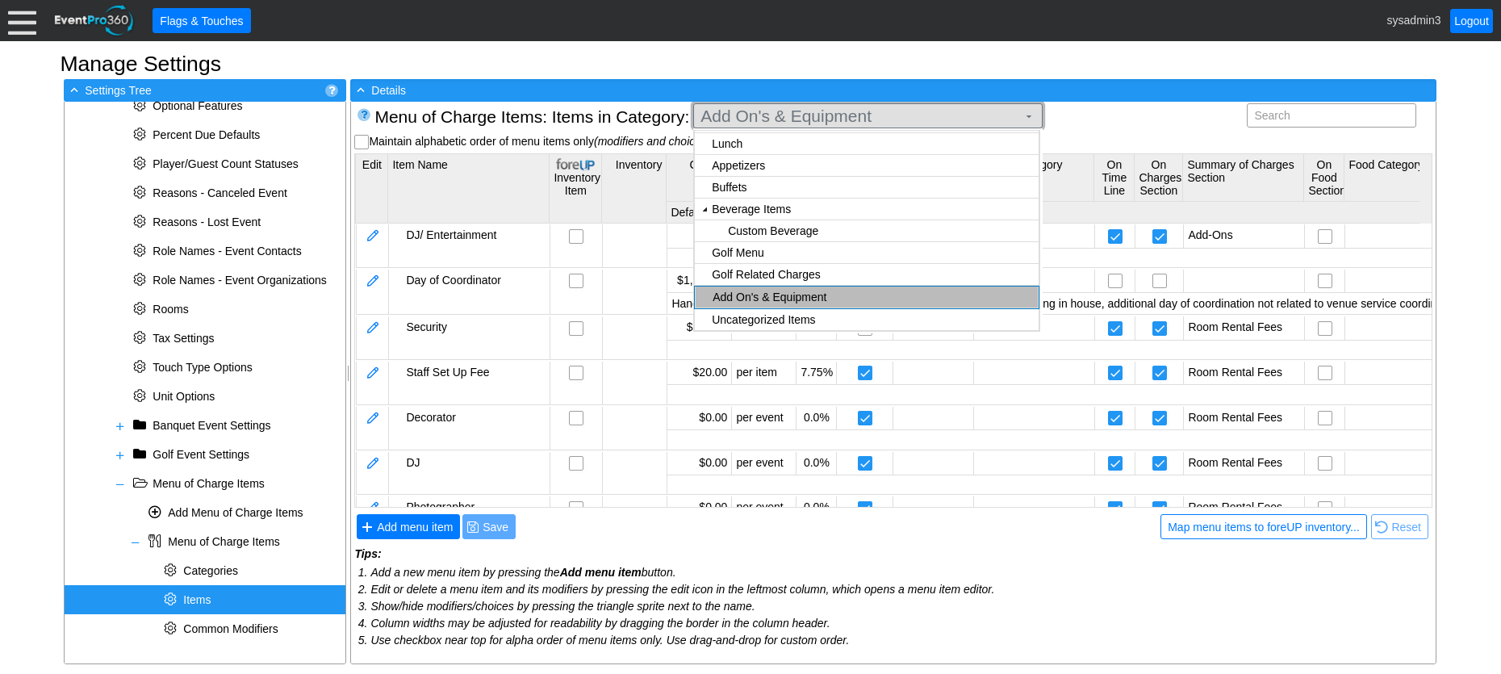
click at [875, 115] on span "Add On's & Equipment" at bounding box center [858, 116] width 323 height 16
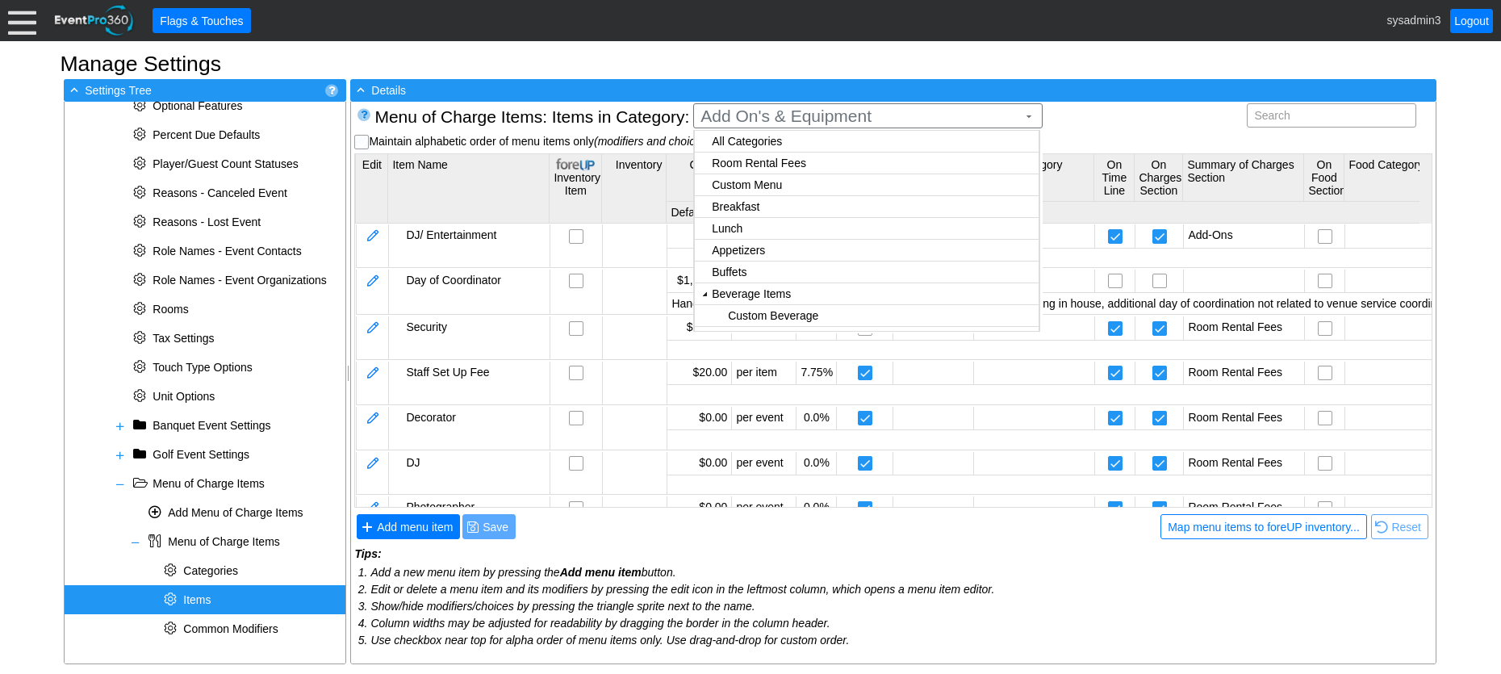
checkbox input "true"
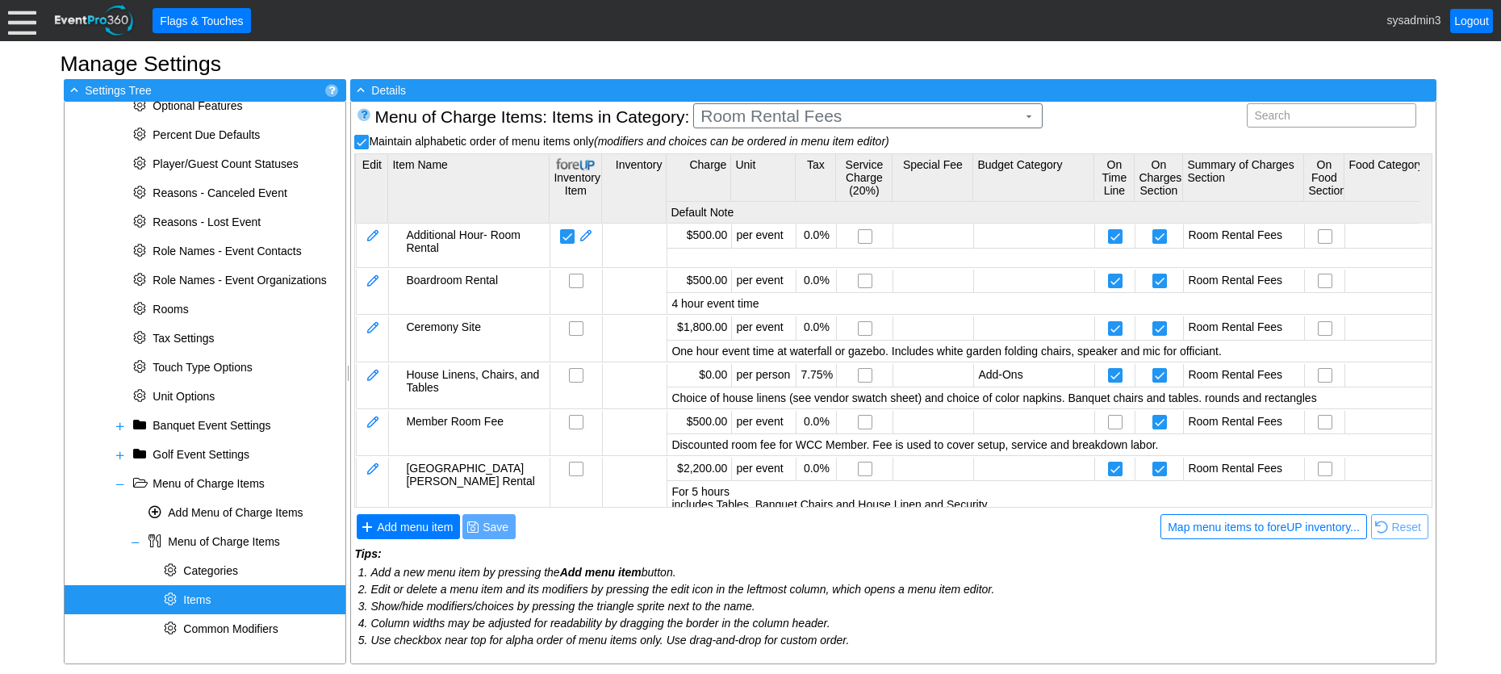
click at [775, 161] on body "Calendar of Events + New Event + Reports + Manage Contacts + Manage Organizatio…" at bounding box center [750, 337] width 1501 height 674
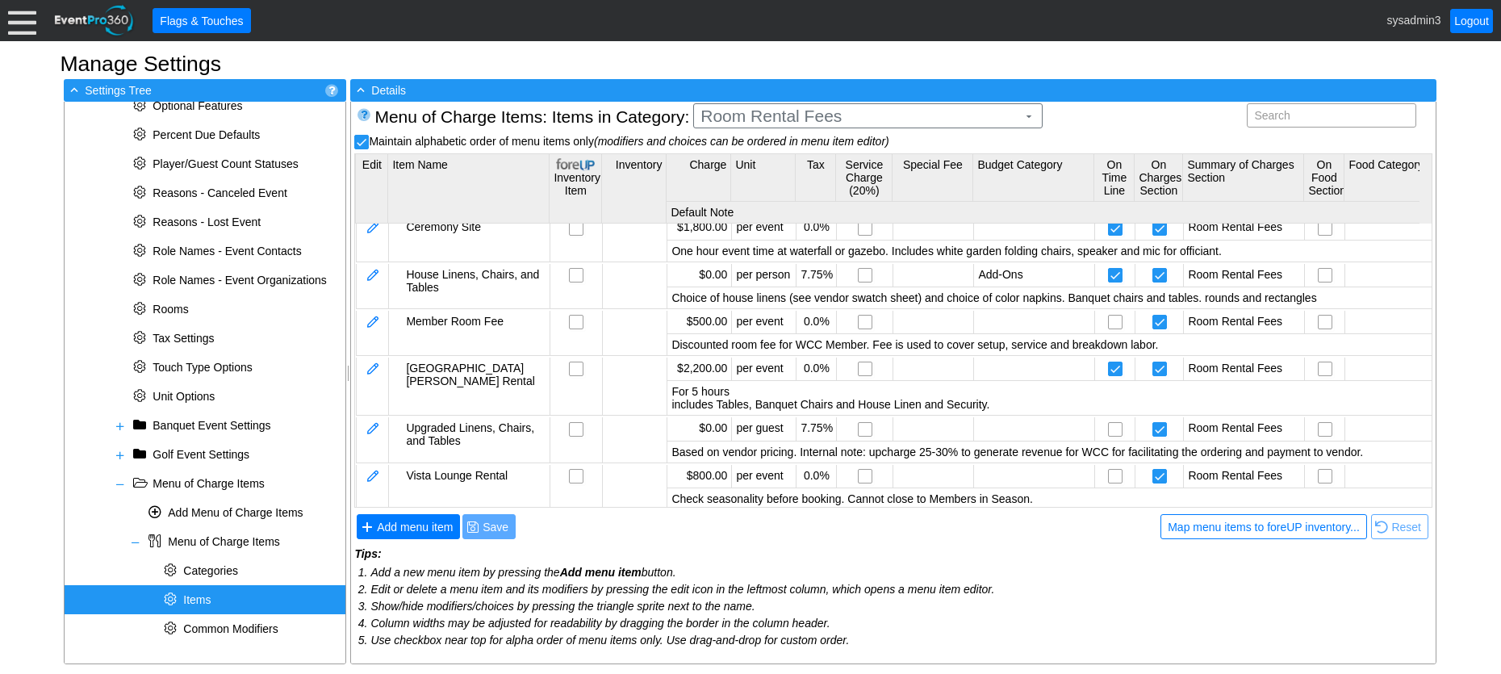
scroll to position [117, 0]
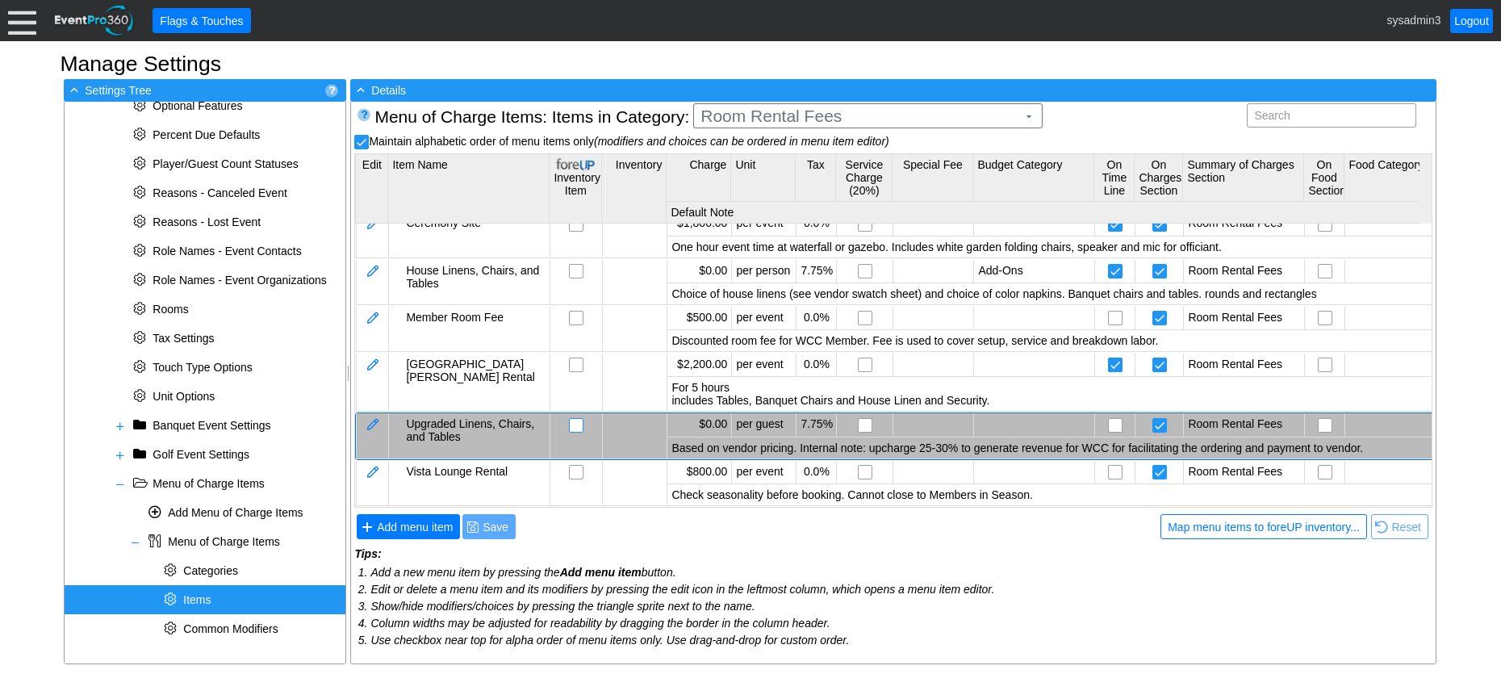
click at [582, 419] on input "checkbox" at bounding box center [578, 427] width 16 height 16
checkbox input "false"
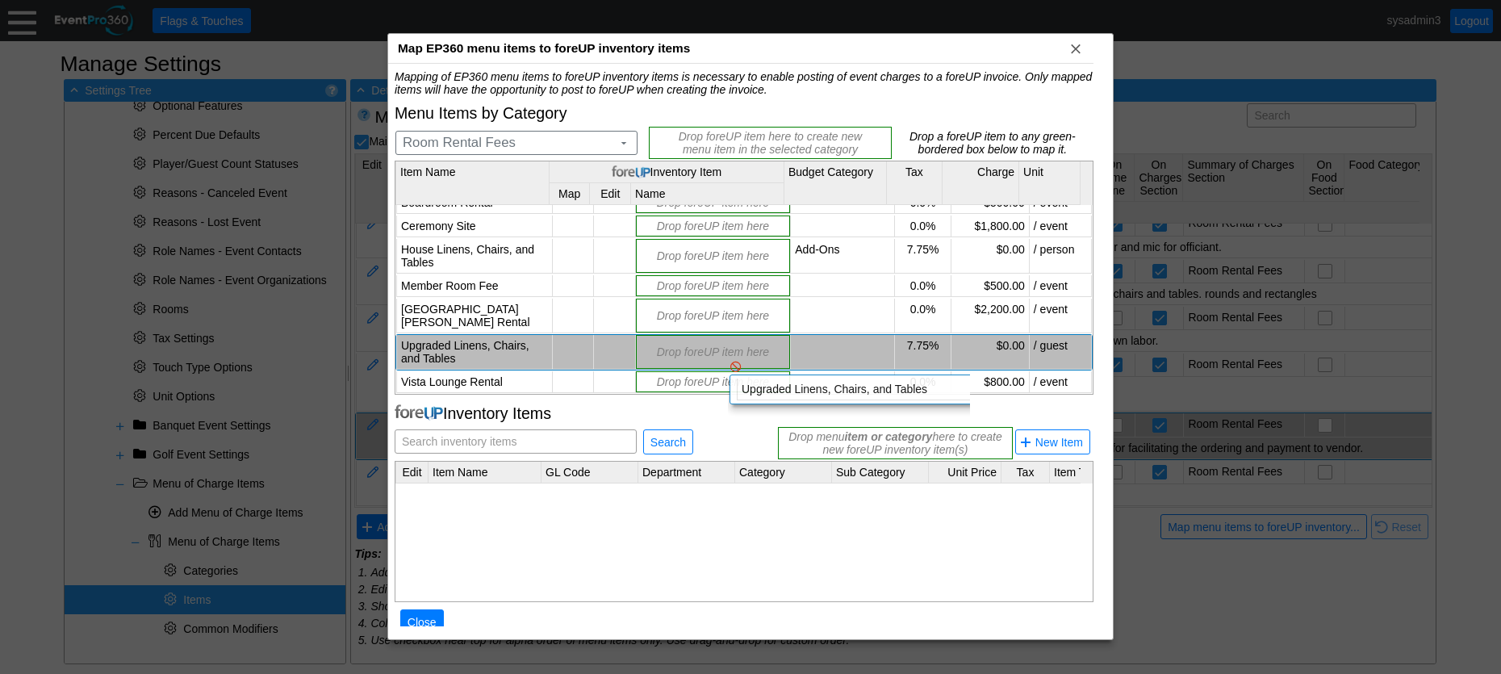
scroll to position [37, 0]
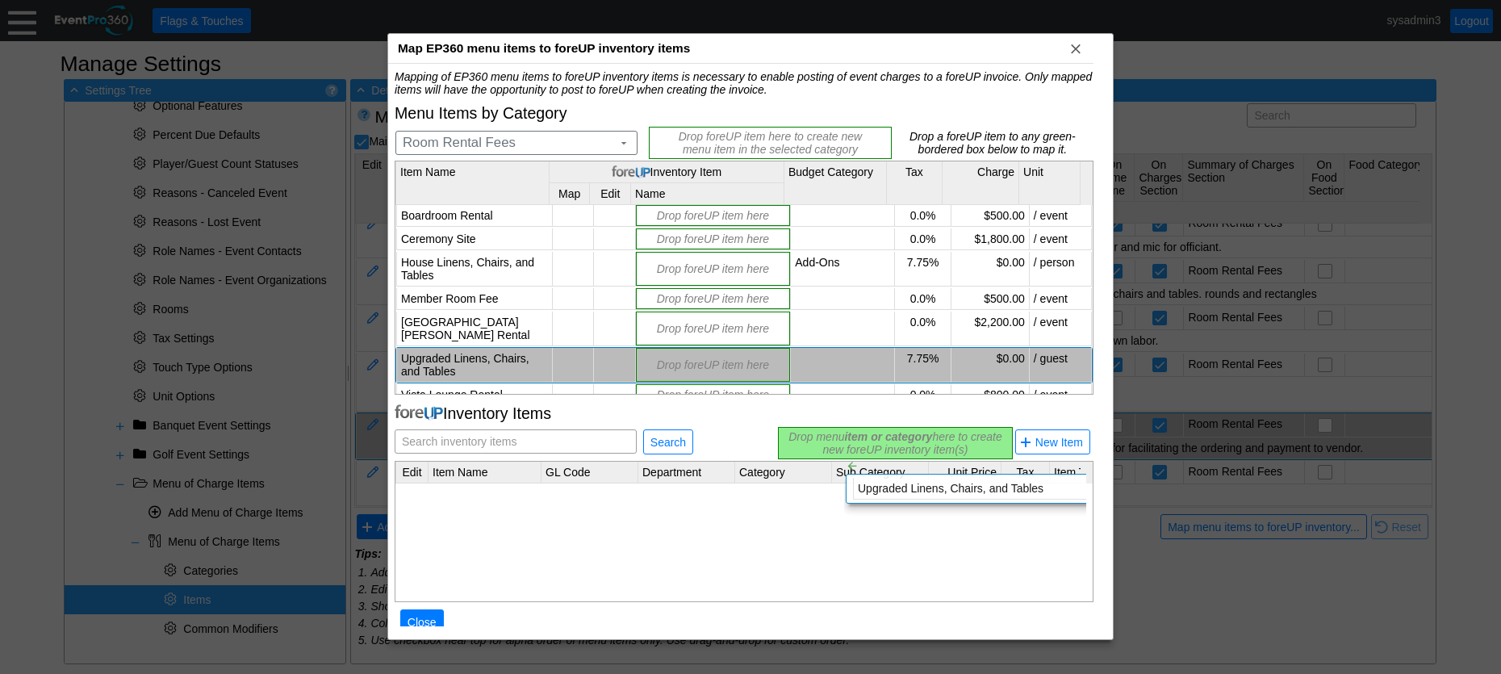
click at [831, 445] on div "Mapping of EP360 menu items to foreUP inventory items is necessary to enable po…" at bounding box center [744, 360] width 699 height 581
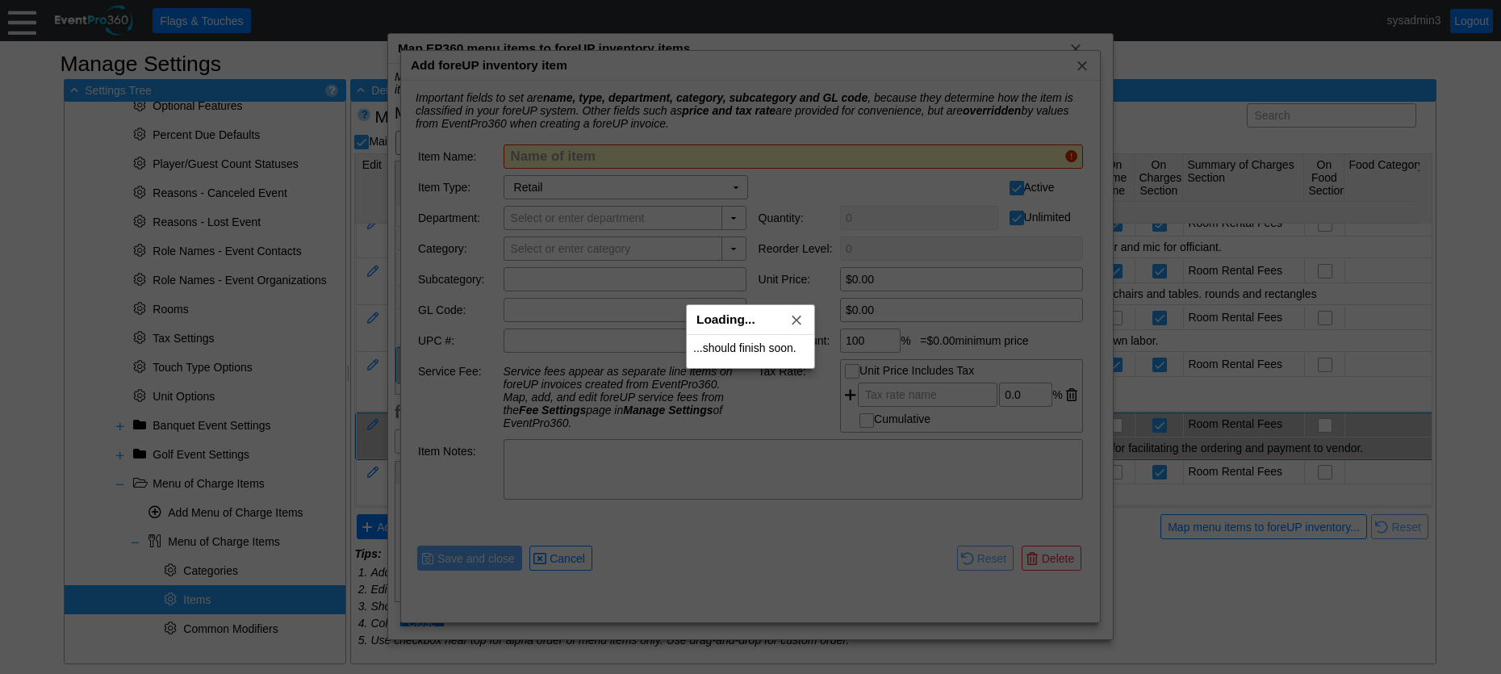
type input "Upgraded Linens, Chairs, and Tables"
type input "Room Rental Fees"
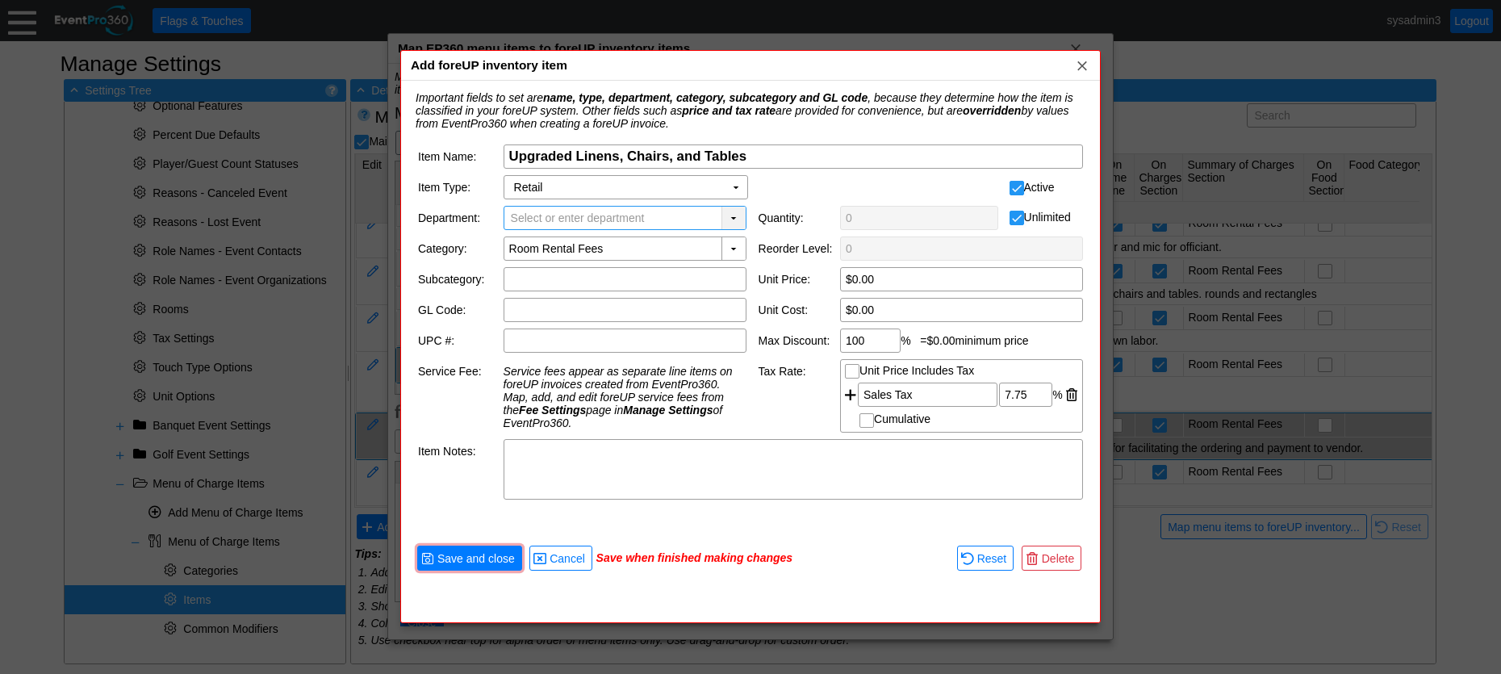
click at [740, 219] on div "▼" at bounding box center [733, 218] width 24 height 23
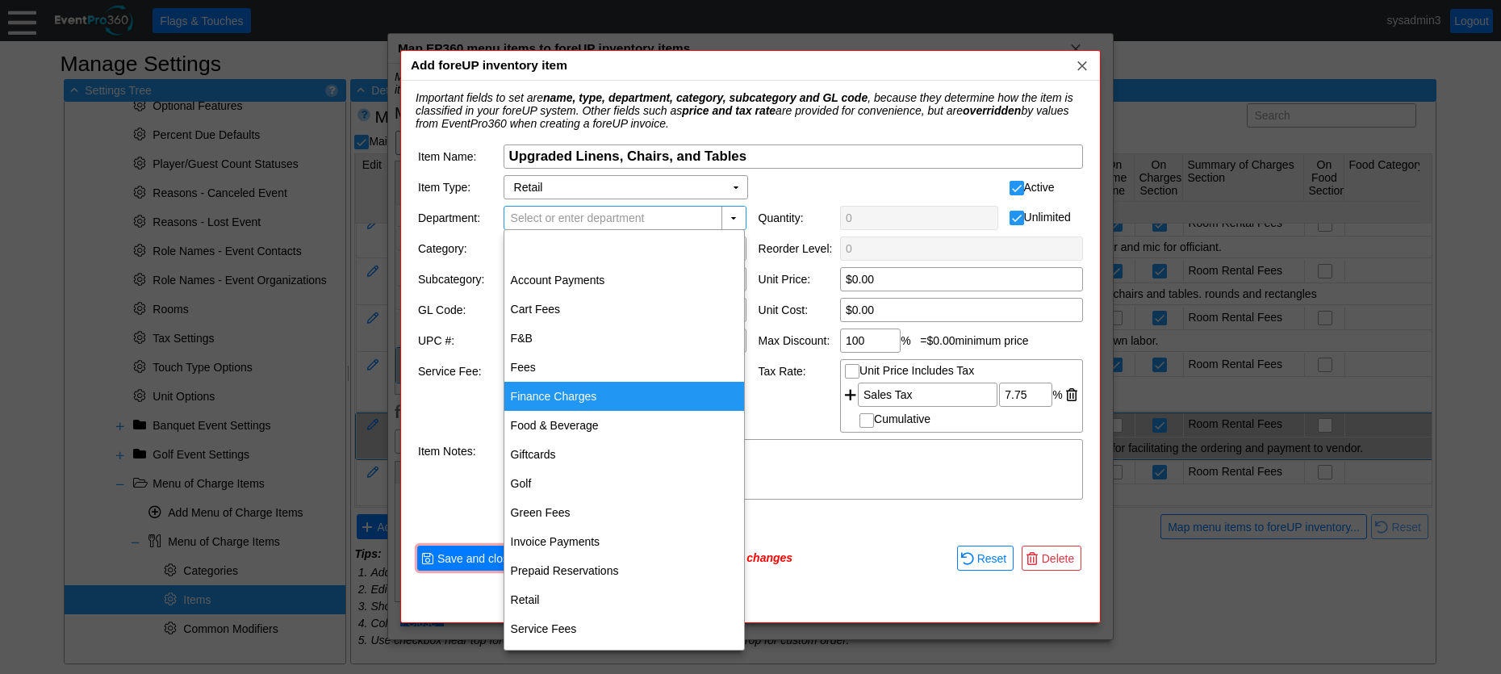
scroll to position [50, 0]
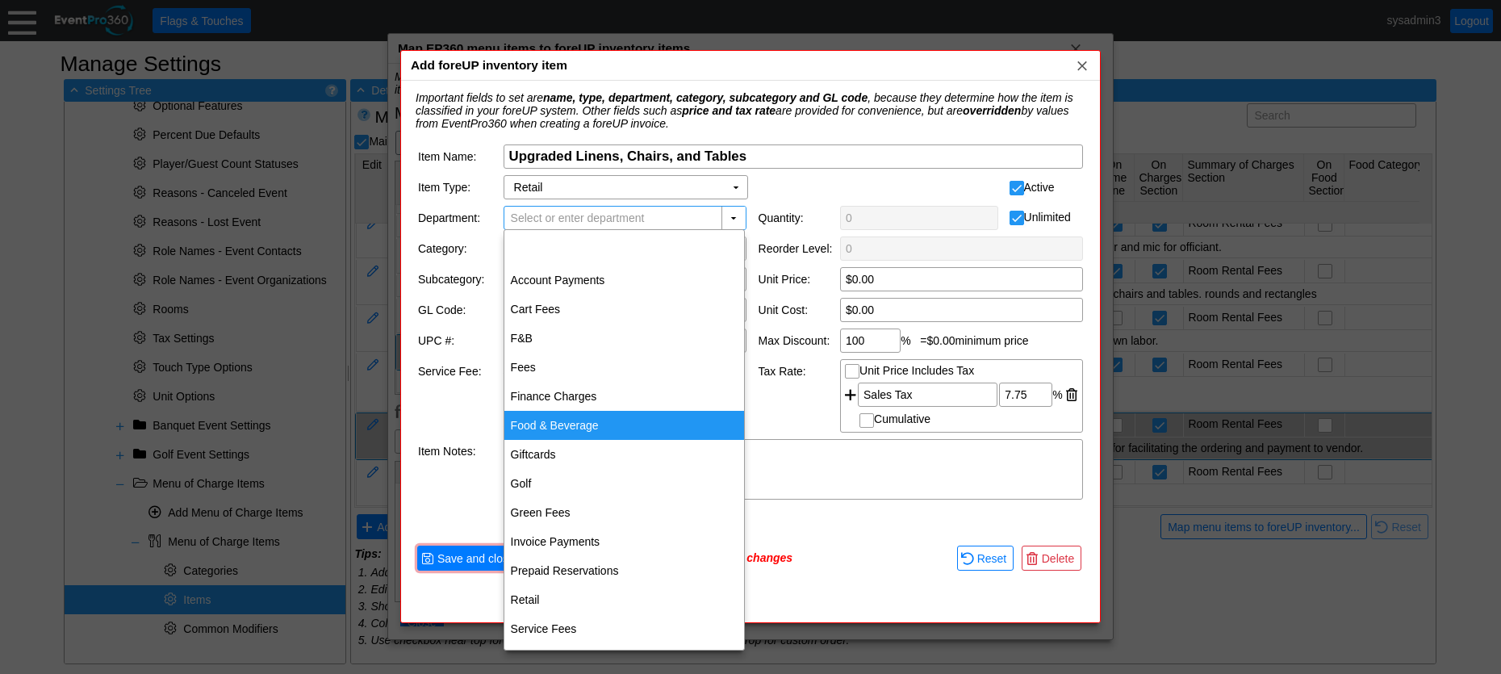
click at [558, 428] on div "Food & Beverage" at bounding box center [624, 425] width 240 height 29
type input "Food & Beverage"
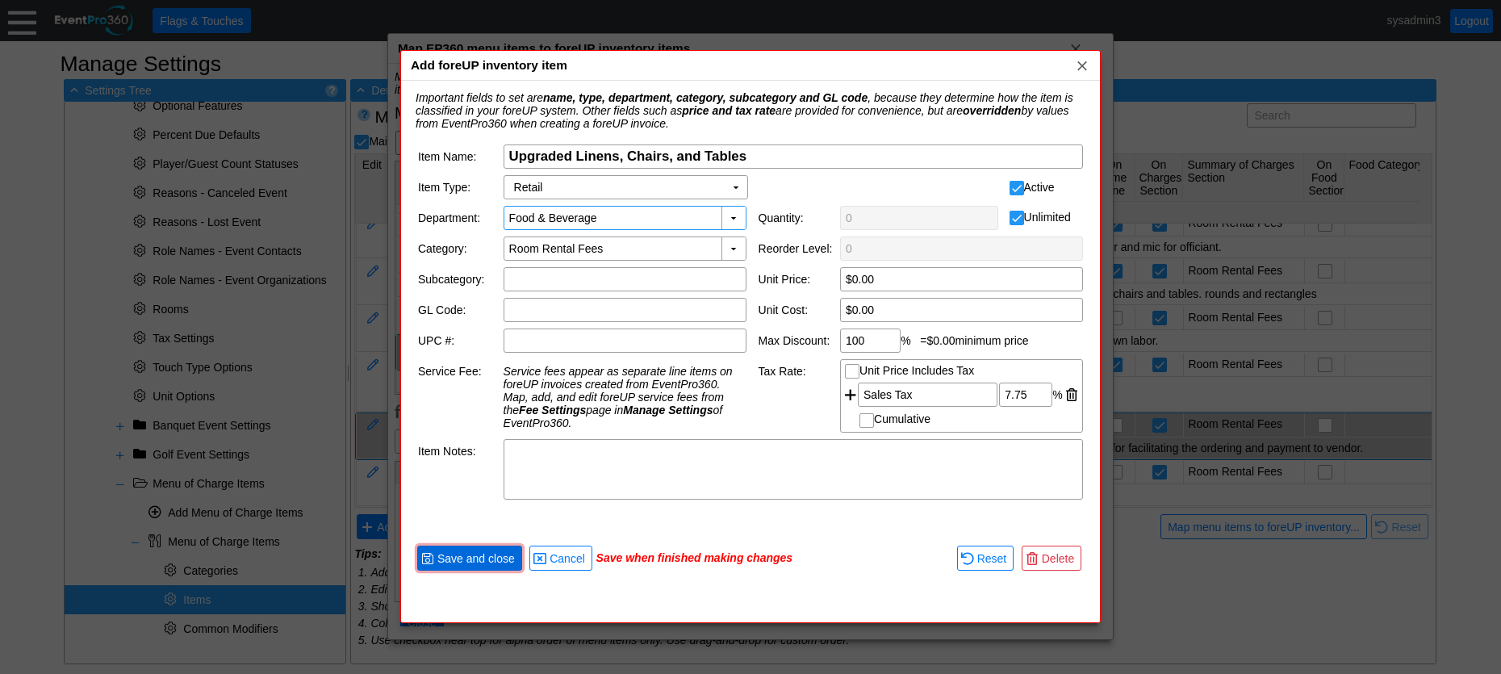
click at [483, 561] on span "Save and close" at bounding box center [476, 558] width 84 height 16
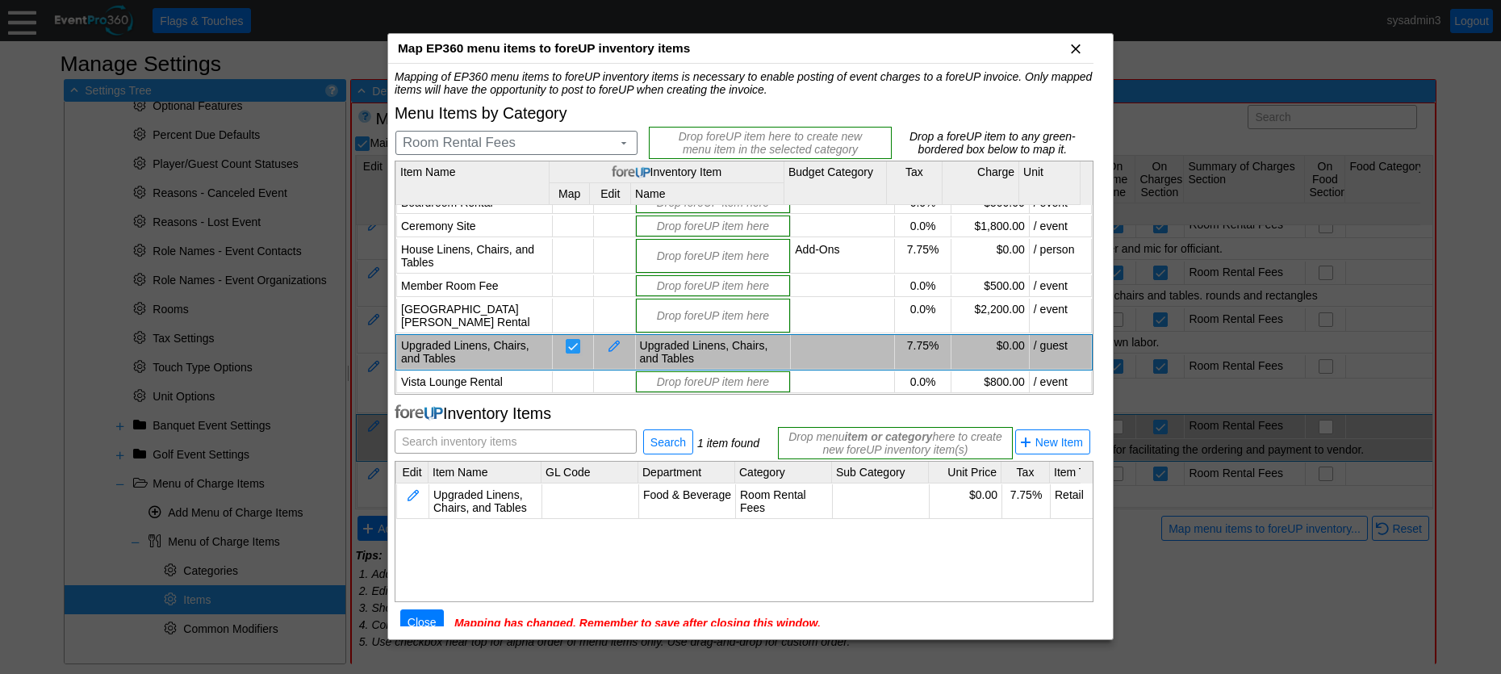
click at [1072, 53] on span "x" at bounding box center [1076, 48] width 16 height 16
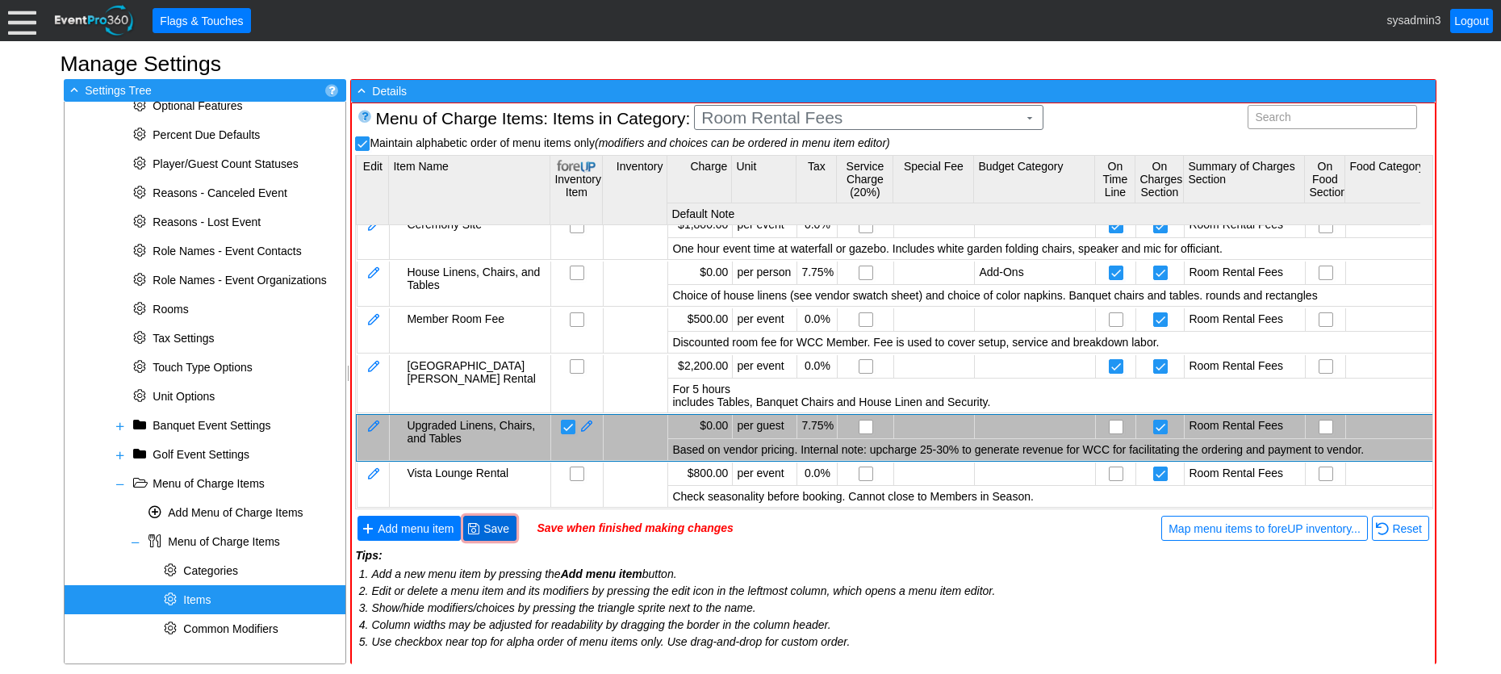
click at [490, 522] on span "Save" at bounding box center [496, 528] width 32 height 16
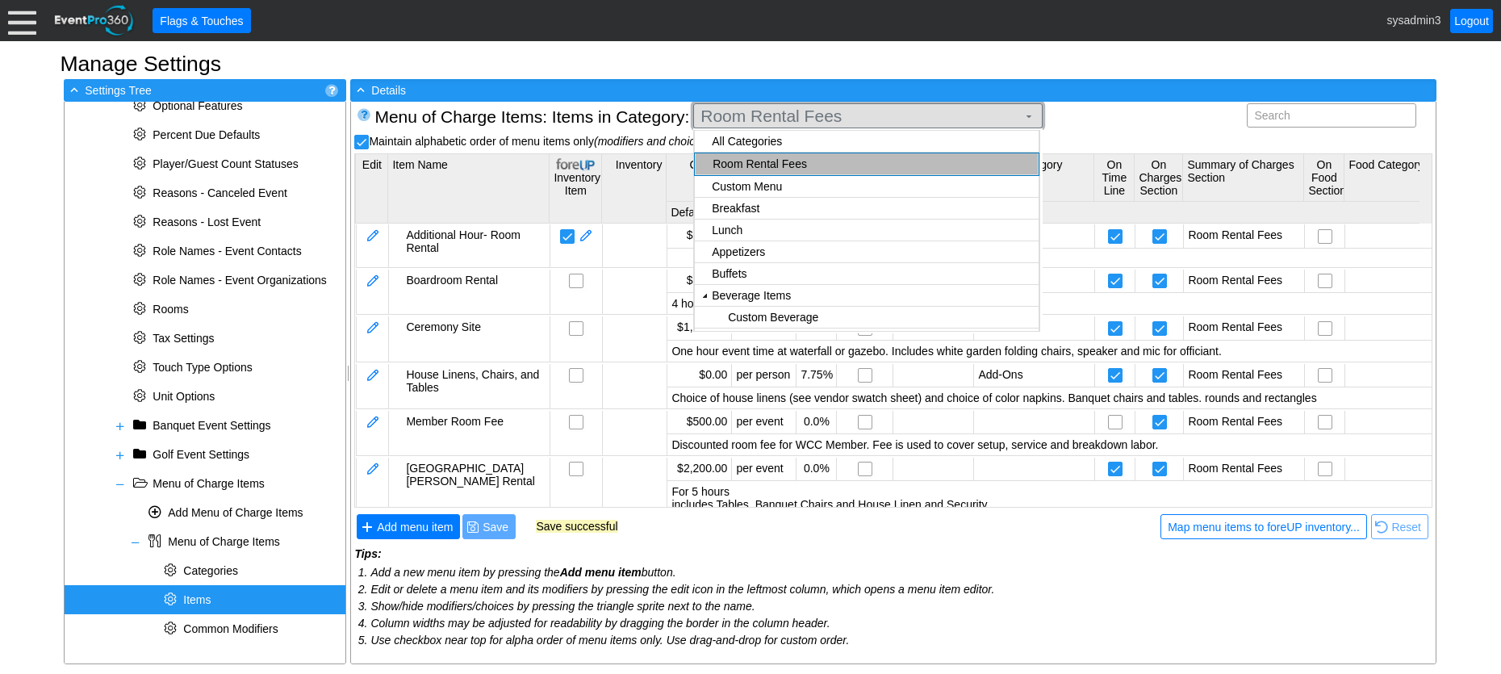
click at [882, 111] on span "Room Rental Fees" at bounding box center [858, 116] width 323 height 16
checkbox input "true"
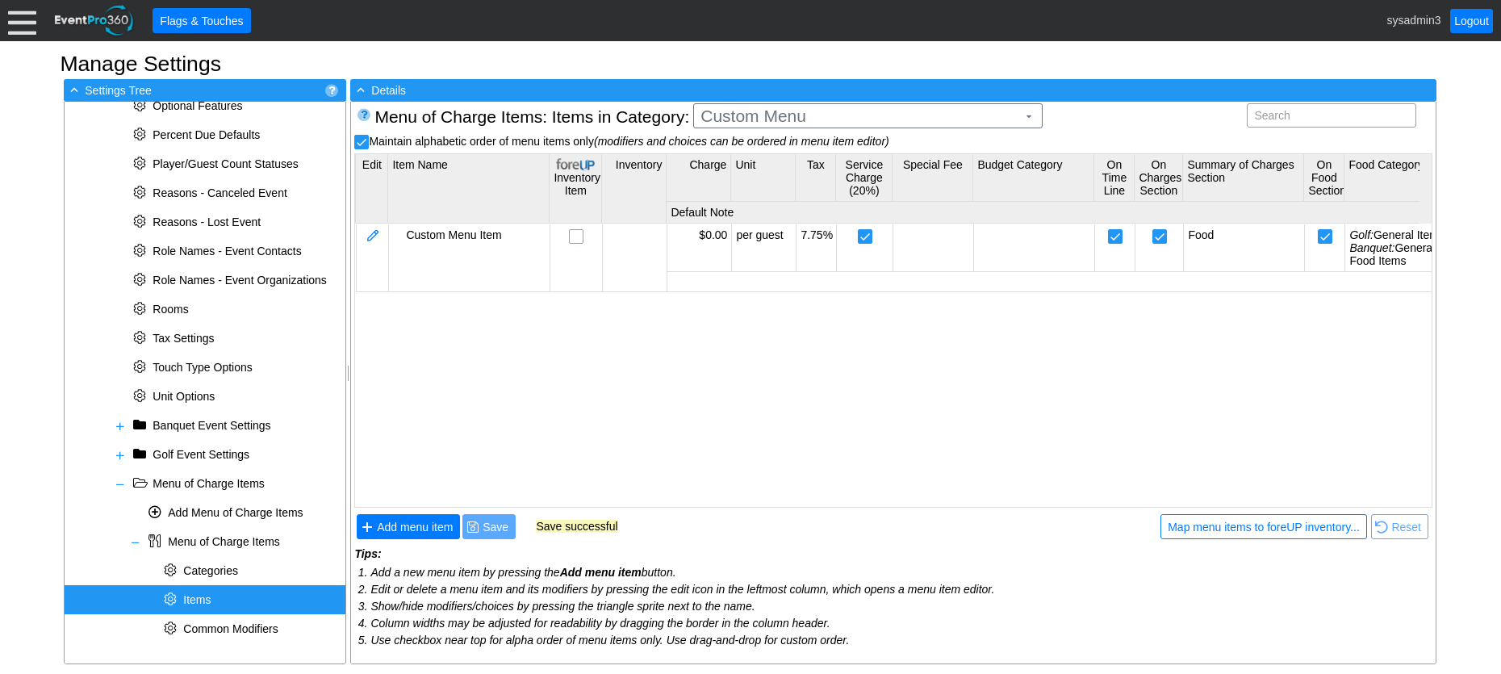
scroll to position [0, 0]
click at [779, 159] on body "Calendar of Events + New Event + Reports + Manage Contacts + Manage Organizatio…" at bounding box center [750, 337] width 1501 height 674
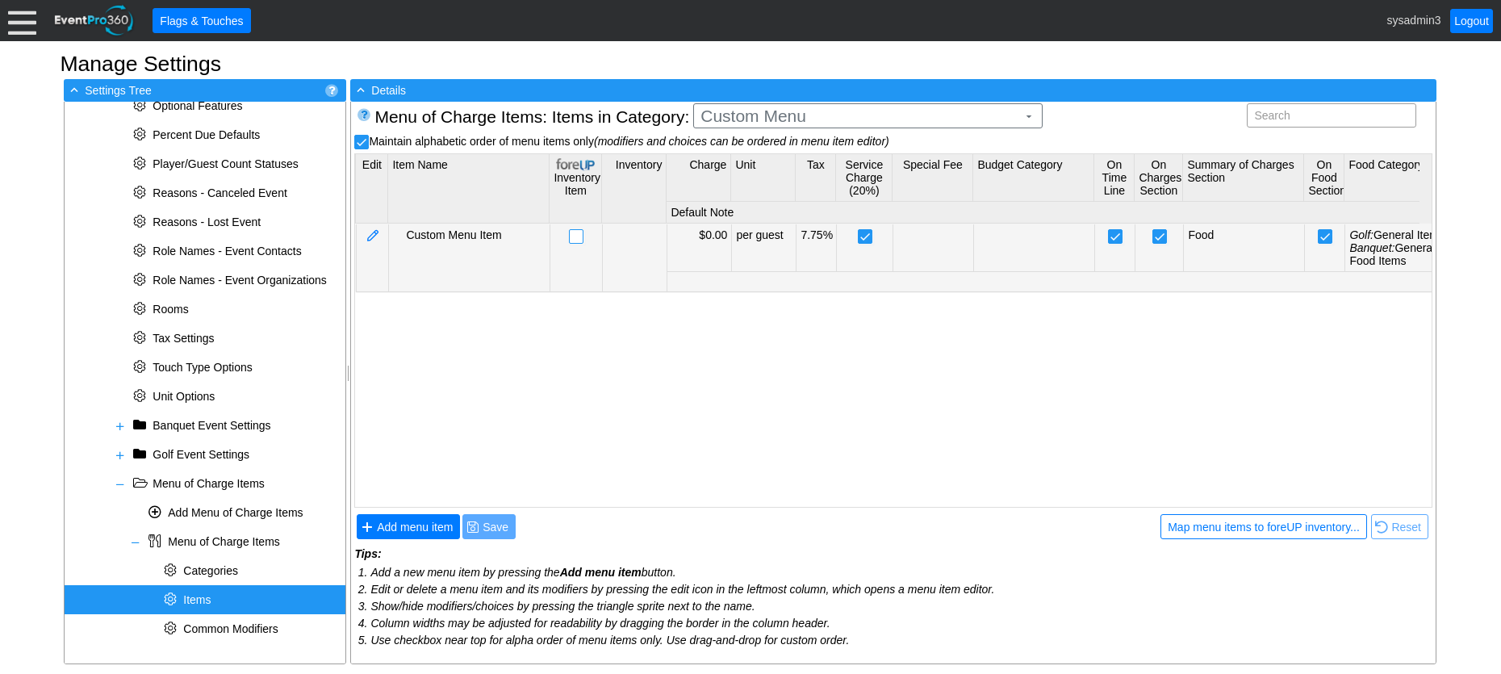
click at [580, 236] on input "checkbox" at bounding box center [578, 238] width 16 height 16
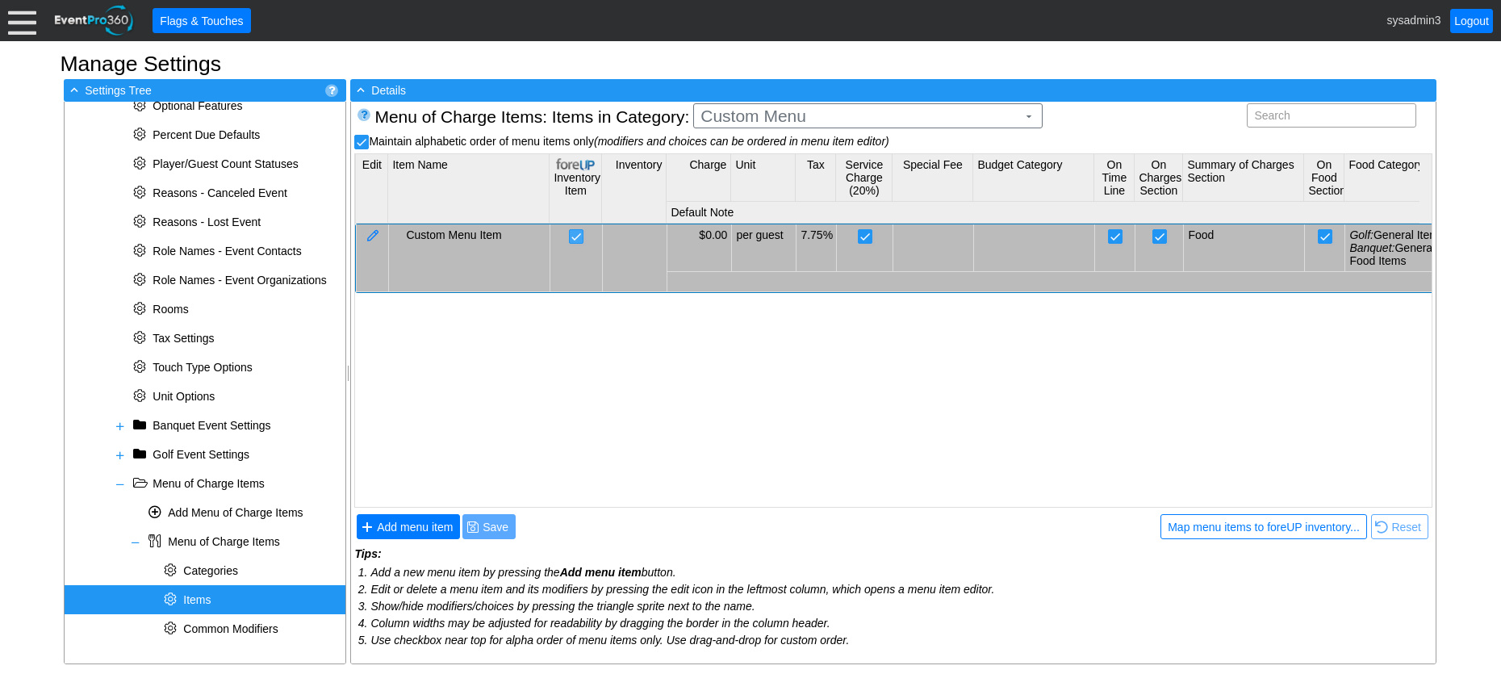
checkbox input "false"
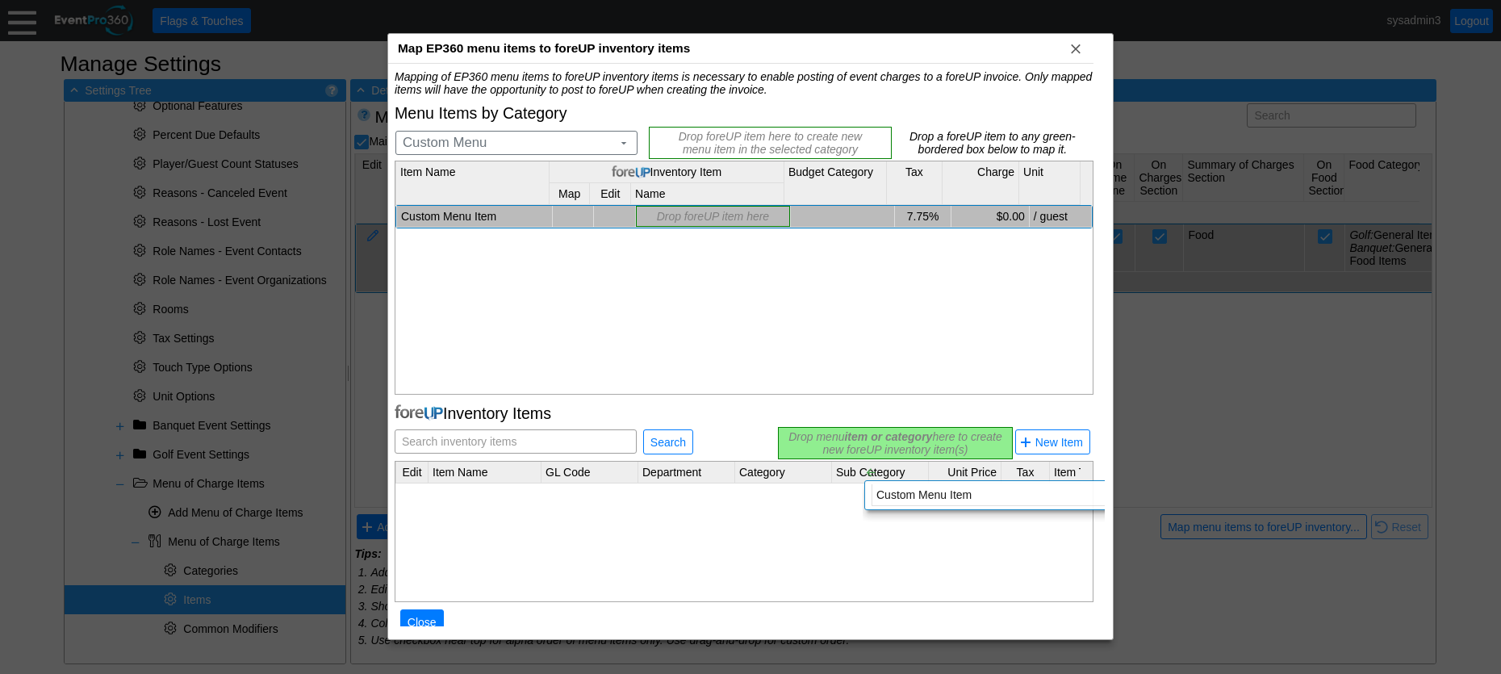
click at [850, 451] on div "Mapping of EP360 menu items to foreUP inventory items is necessary to enable po…" at bounding box center [744, 360] width 699 height 581
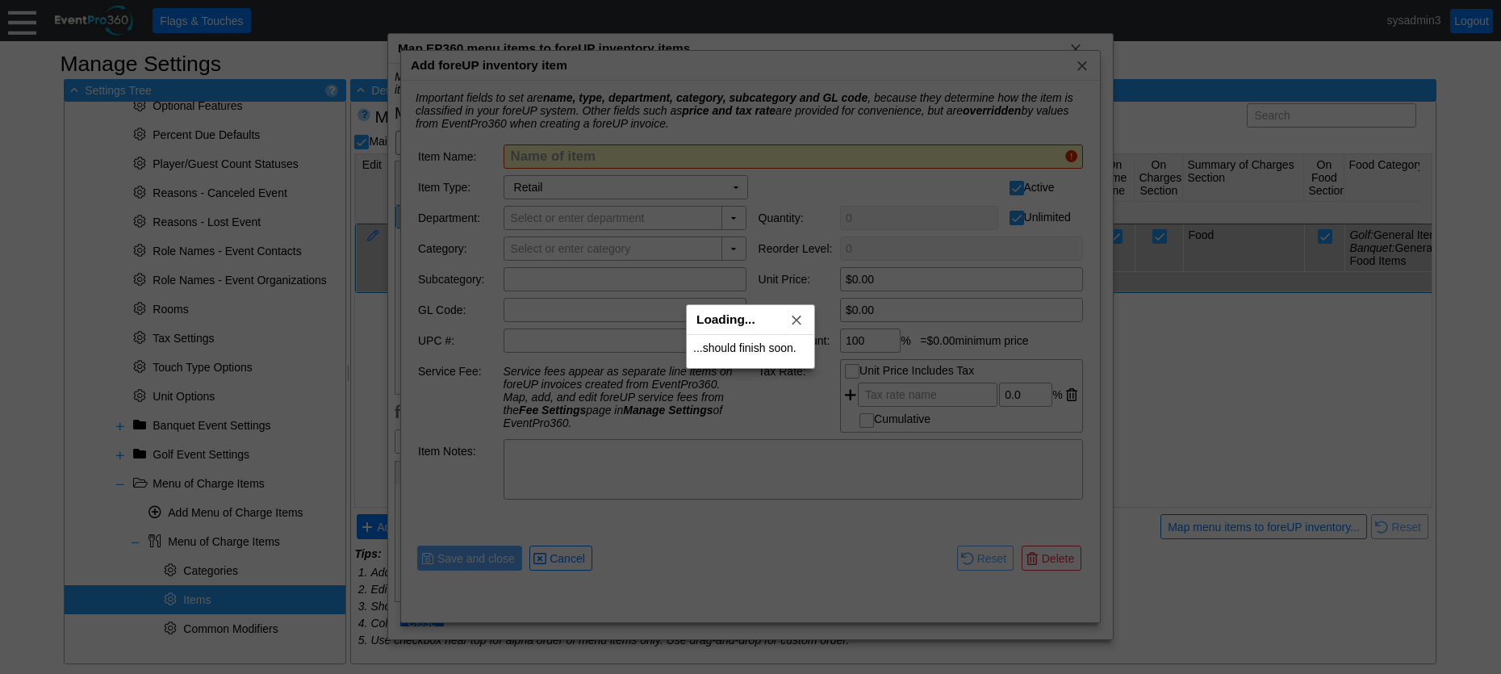
type input "Custom Menu Item"
type input "Custom Menu"
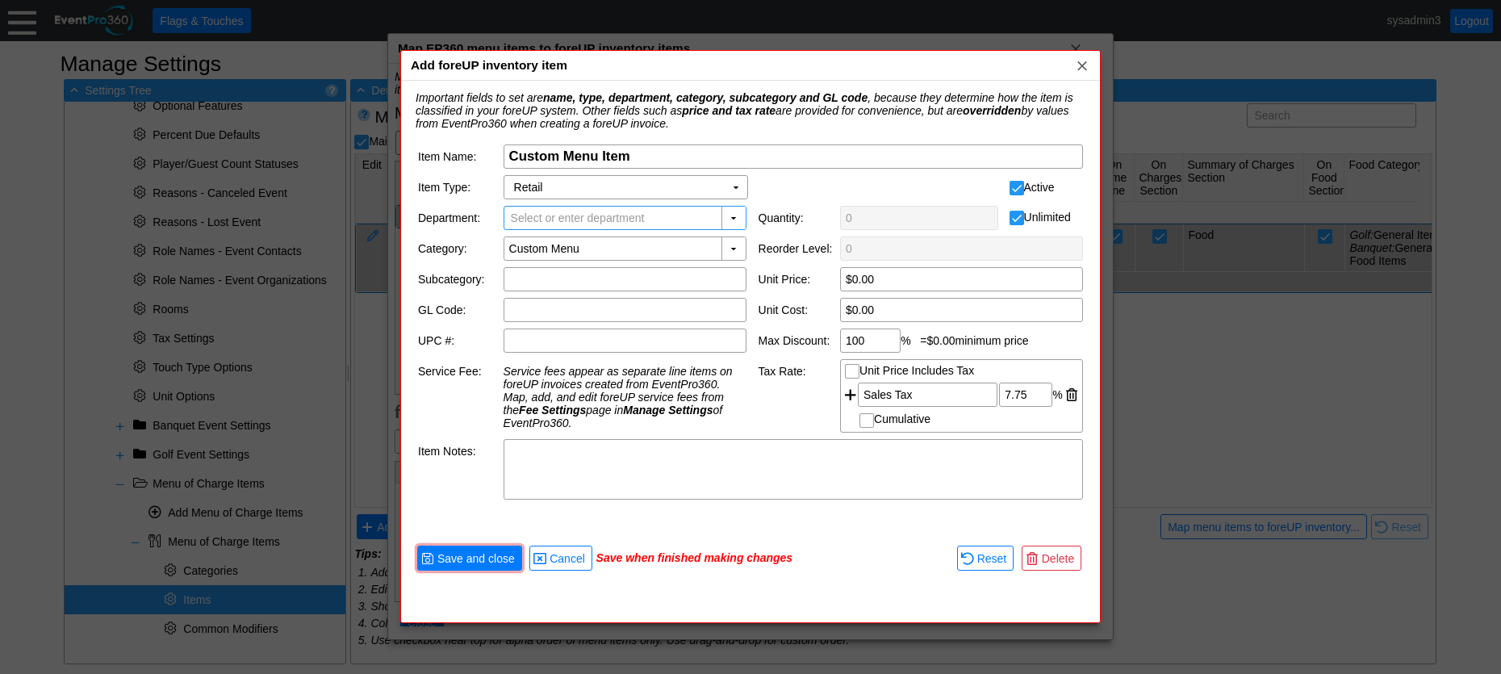
click at [620, 219] on span "Select or enter department" at bounding box center [578, 218] width 140 height 23
click at [734, 213] on div "▼" at bounding box center [733, 218] width 24 height 23
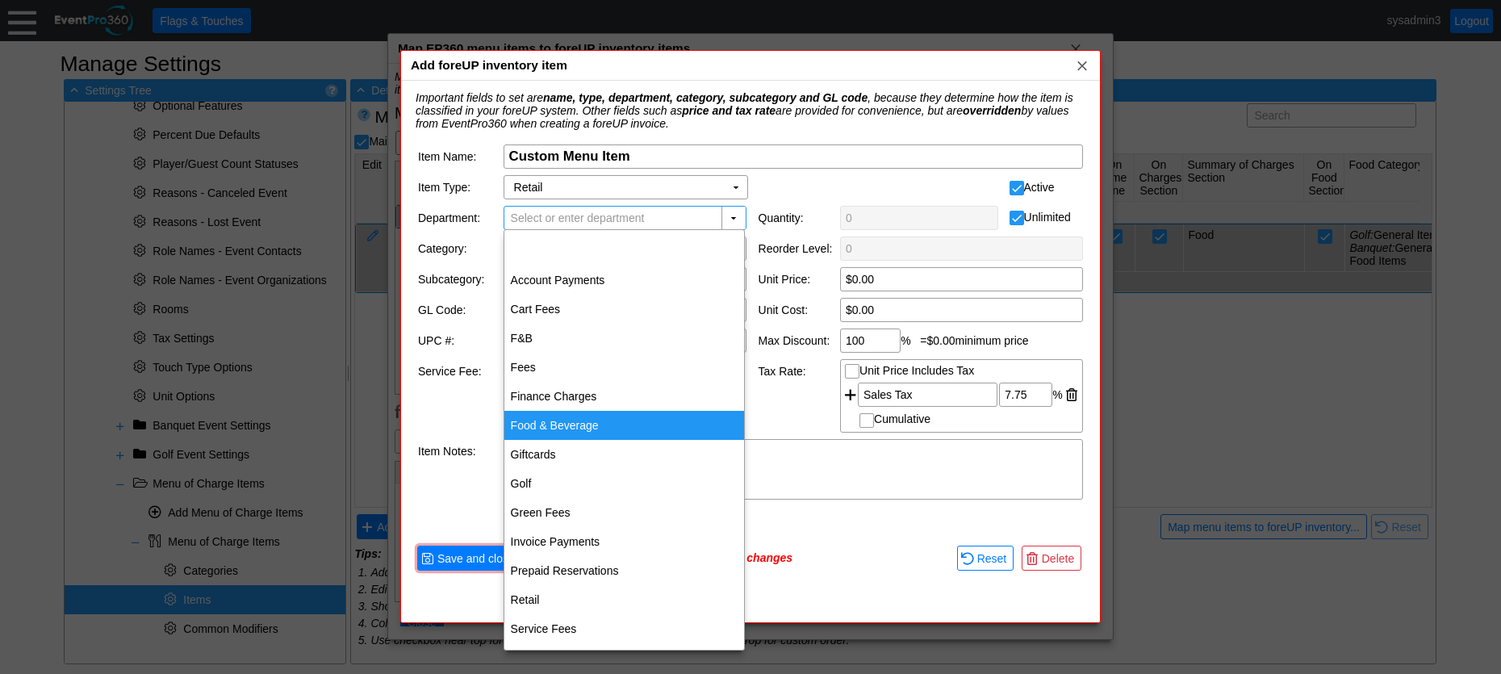
click at [562, 424] on div "Food & Beverage" at bounding box center [624, 425] width 240 height 29
type input "Food & Beverage"
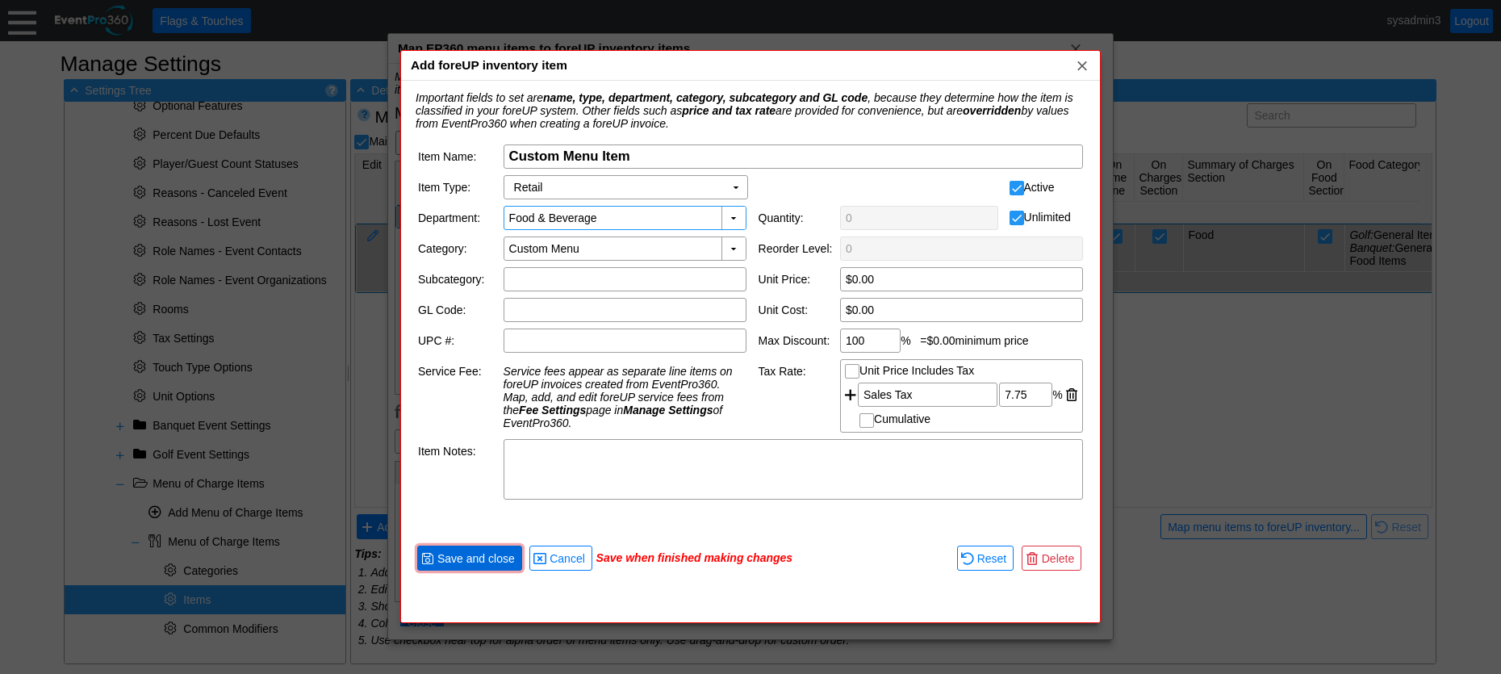
click at [499, 554] on span "Save and close" at bounding box center [476, 558] width 84 height 16
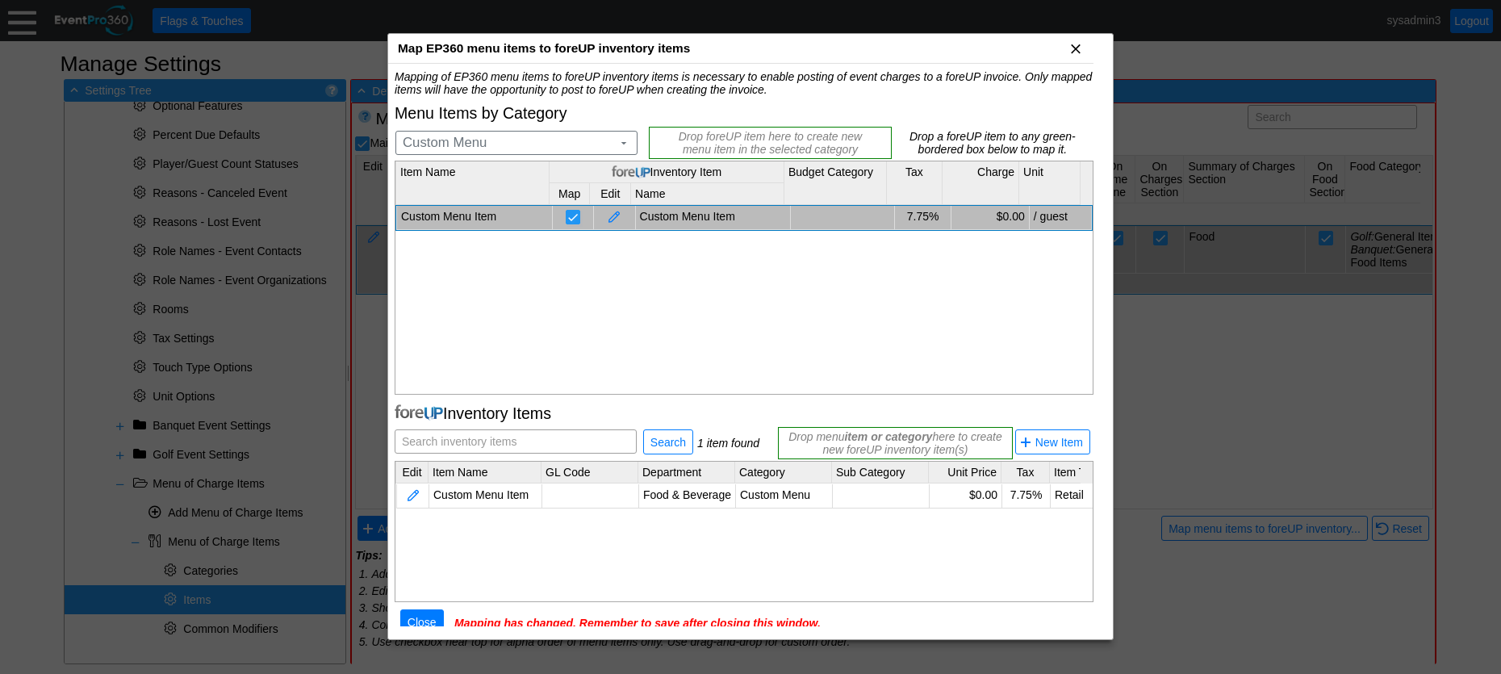
click at [1077, 41] on span "x" at bounding box center [1076, 48] width 16 height 16
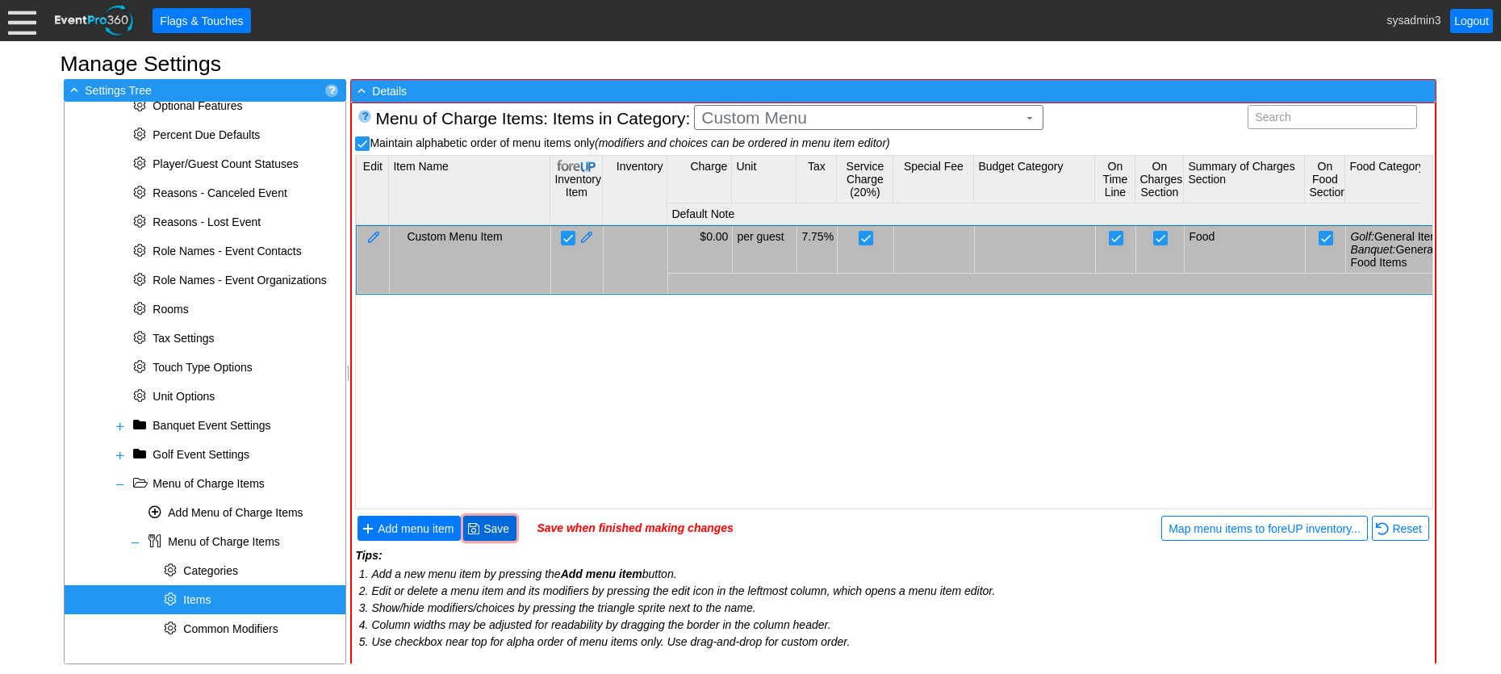
click at [490, 534] on span "Save" at bounding box center [496, 528] width 32 height 16
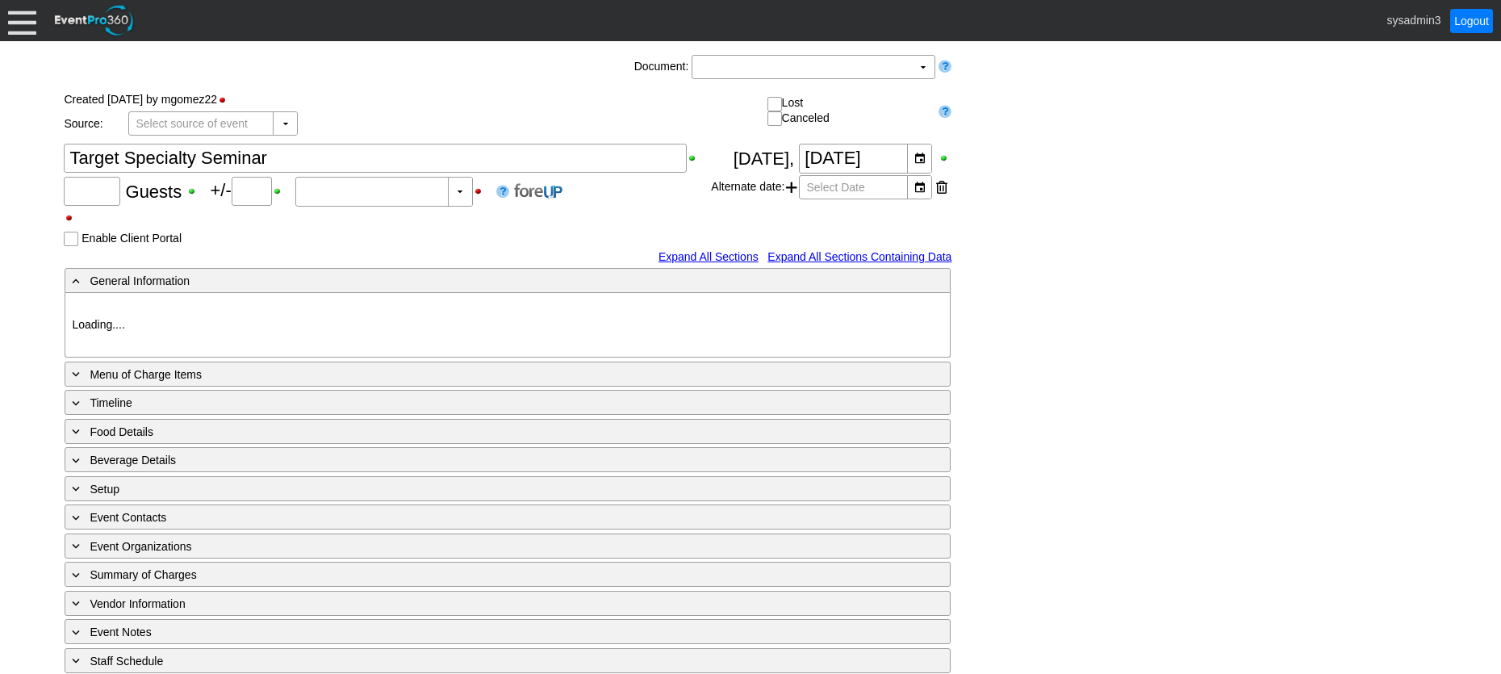
type input "95"
type input "Confirmed"
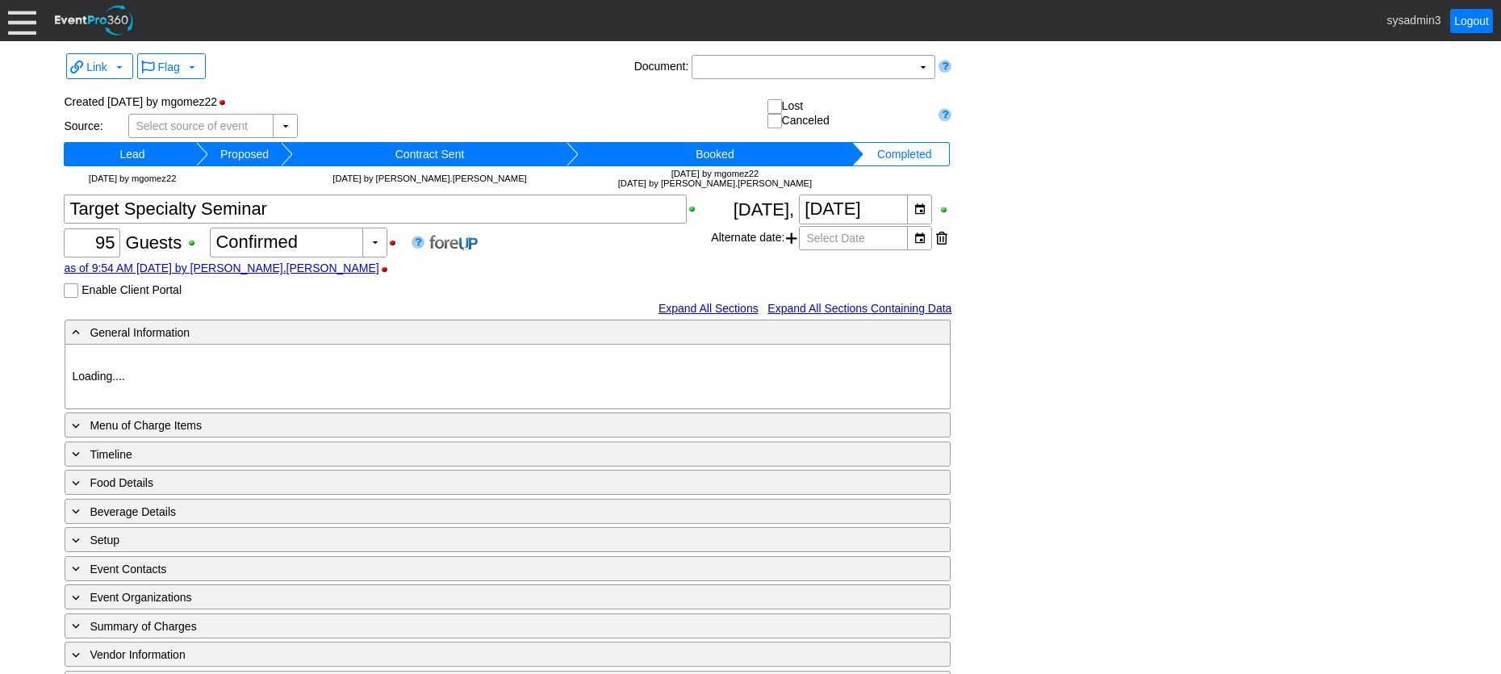
type input "Woodhaven CC"
type input "Luncheon"
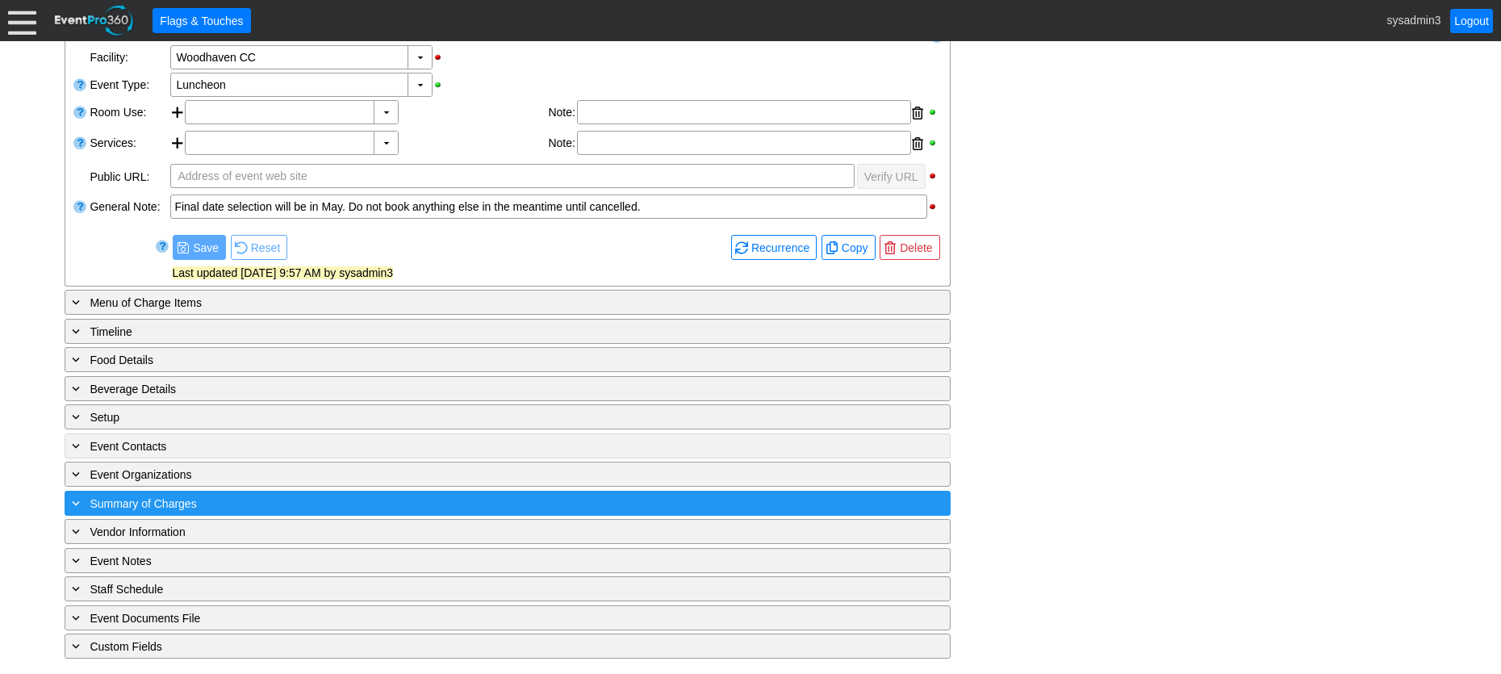
scroll to position [324, 0]
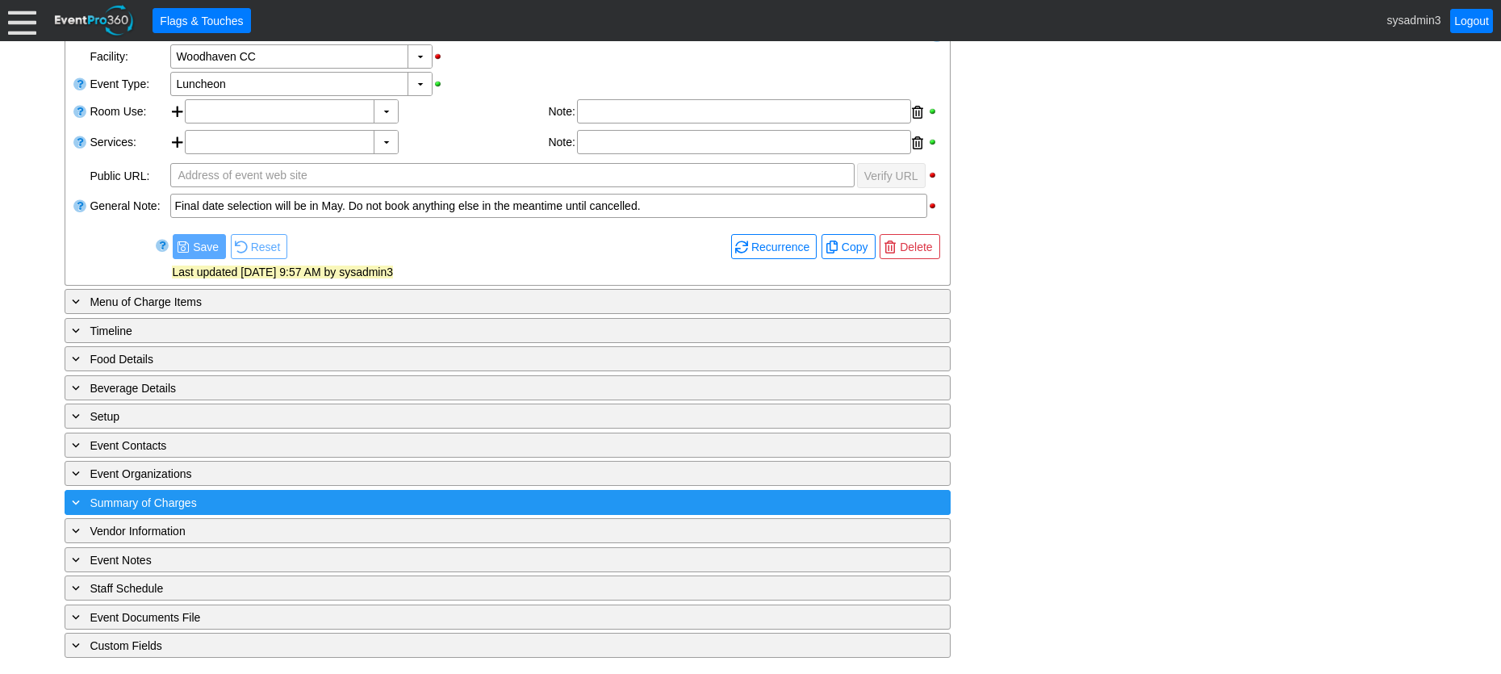
click at [341, 504] on div "+ Summary of Charges" at bounding box center [475, 502] width 812 height 19
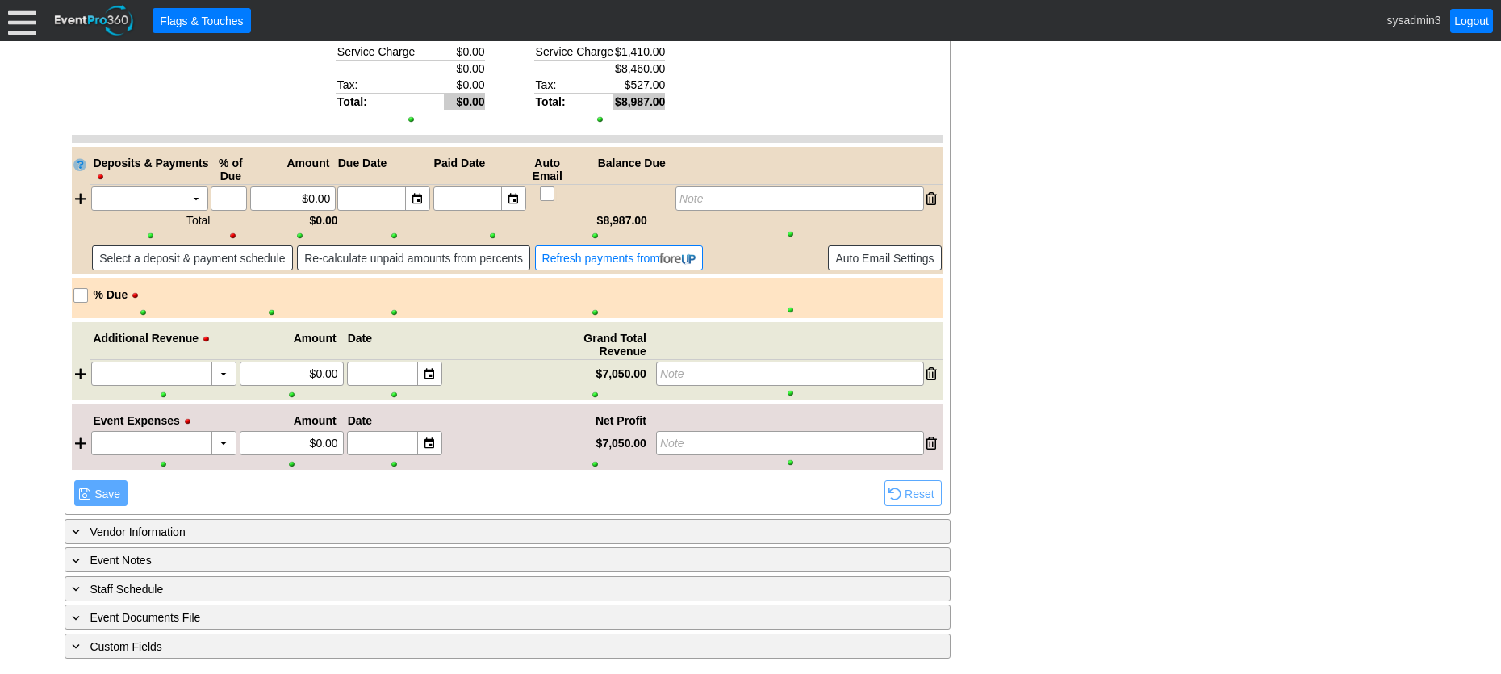
scroll to position [1197, 0]
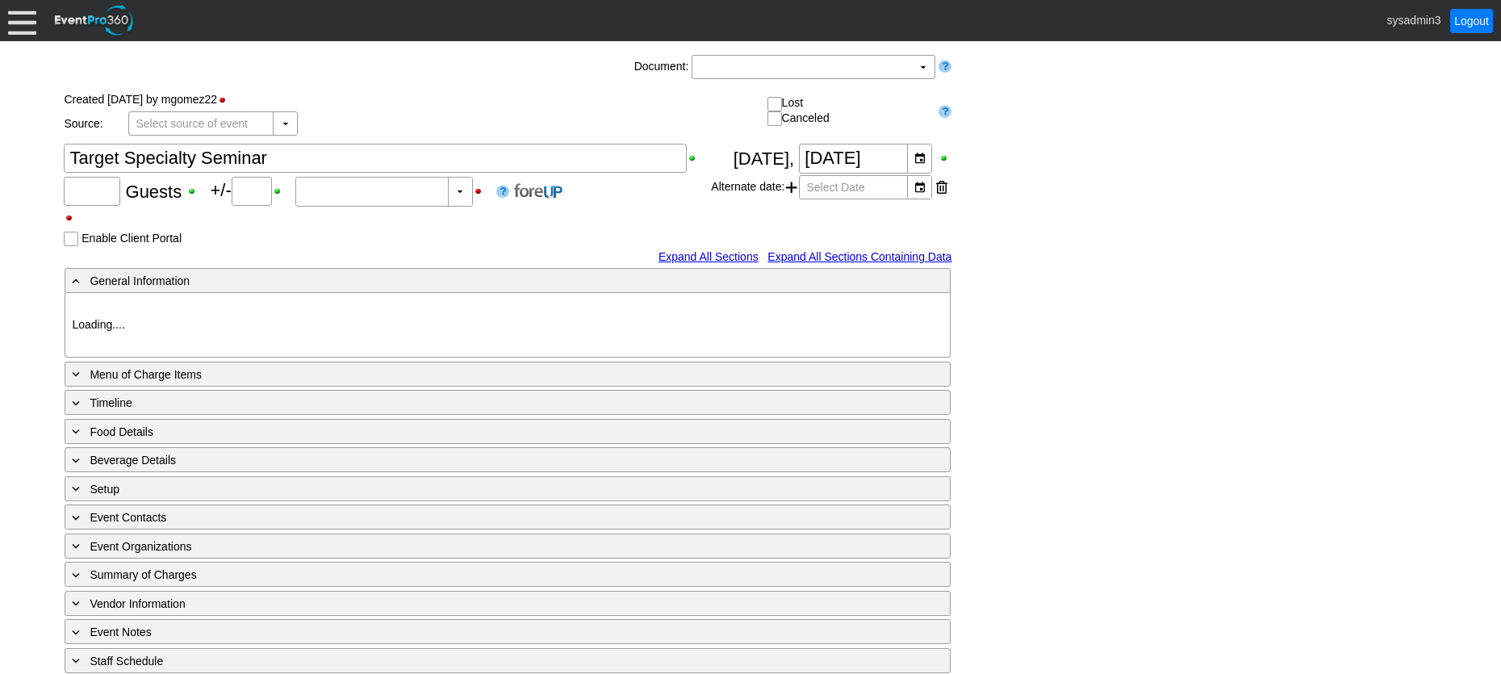
type input "95"
type input "Confirmed"
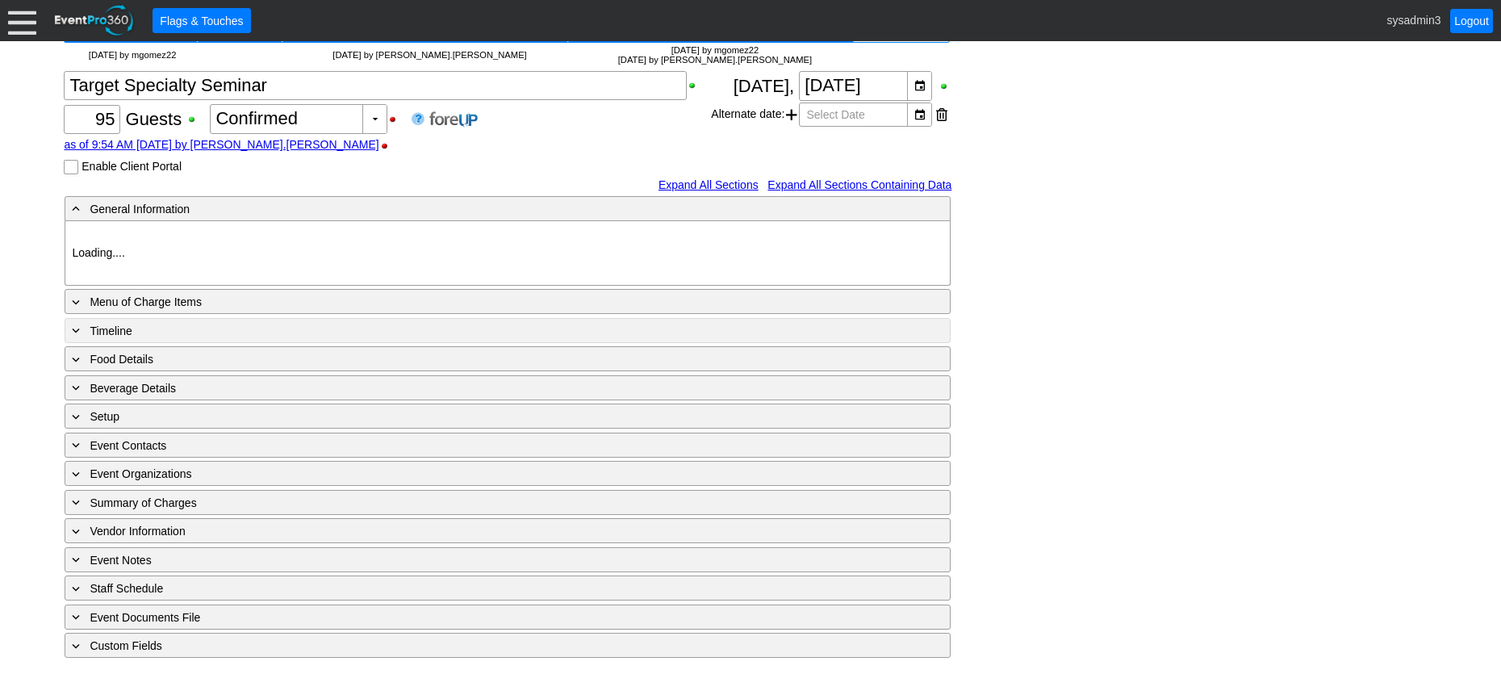
type input "Woodhaven CC"
type input "Luncheon"
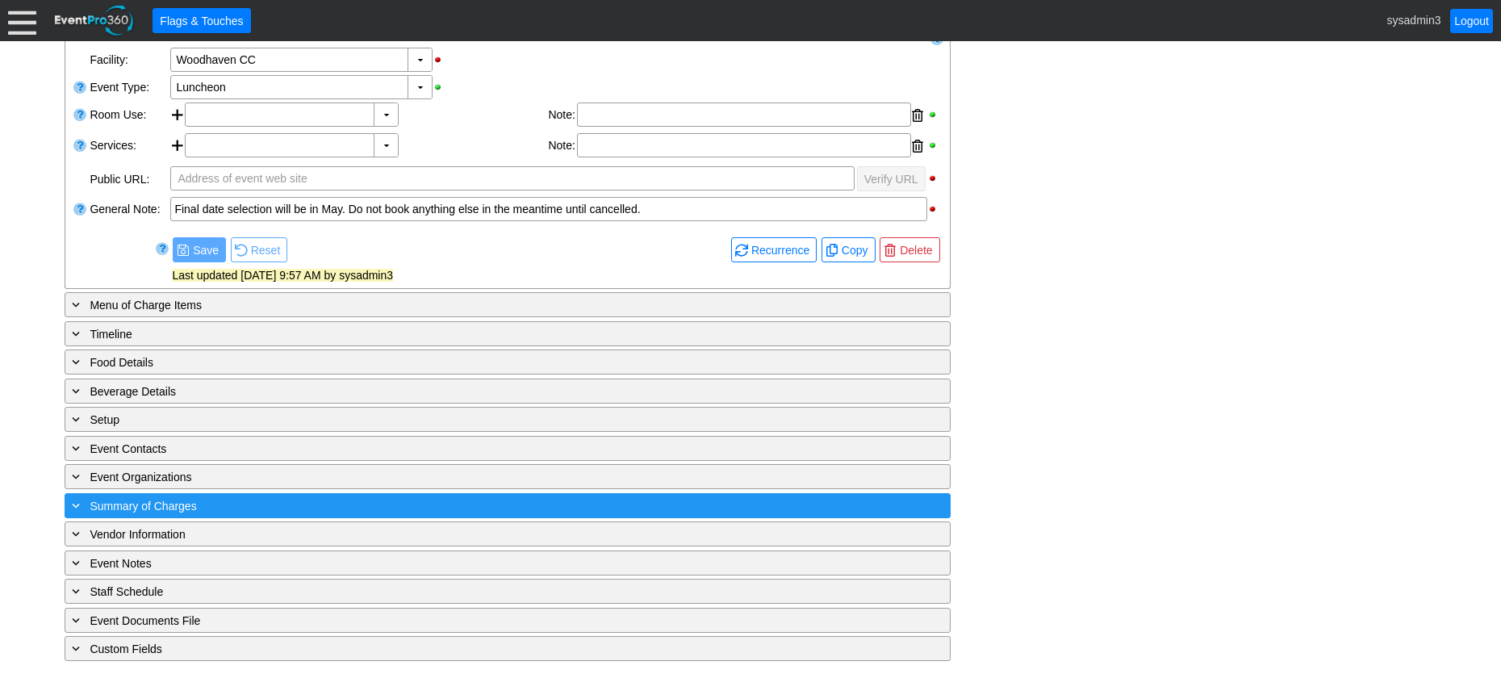
click at [420, 512] on div "+ Summary of Charges" at bounding box center [475, 505] width 812 height 19
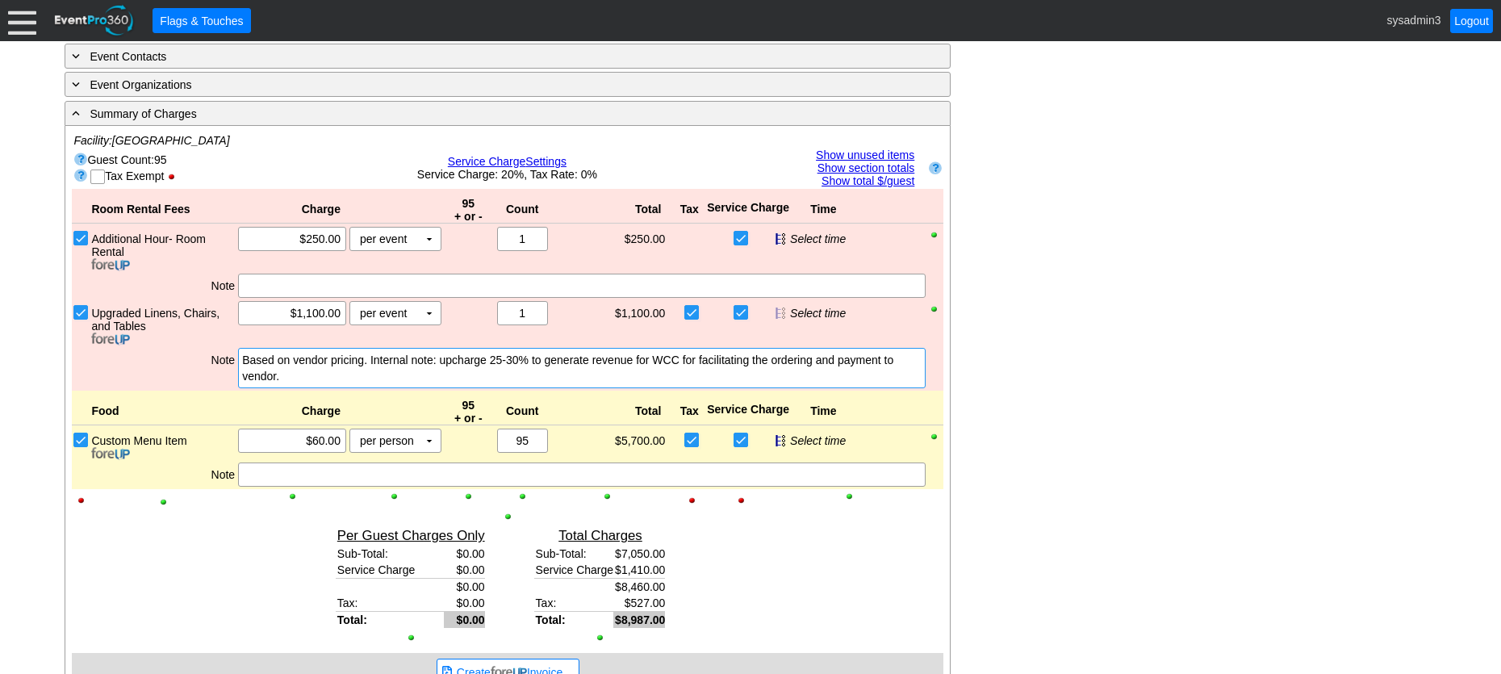
scroll to position [470, 0]
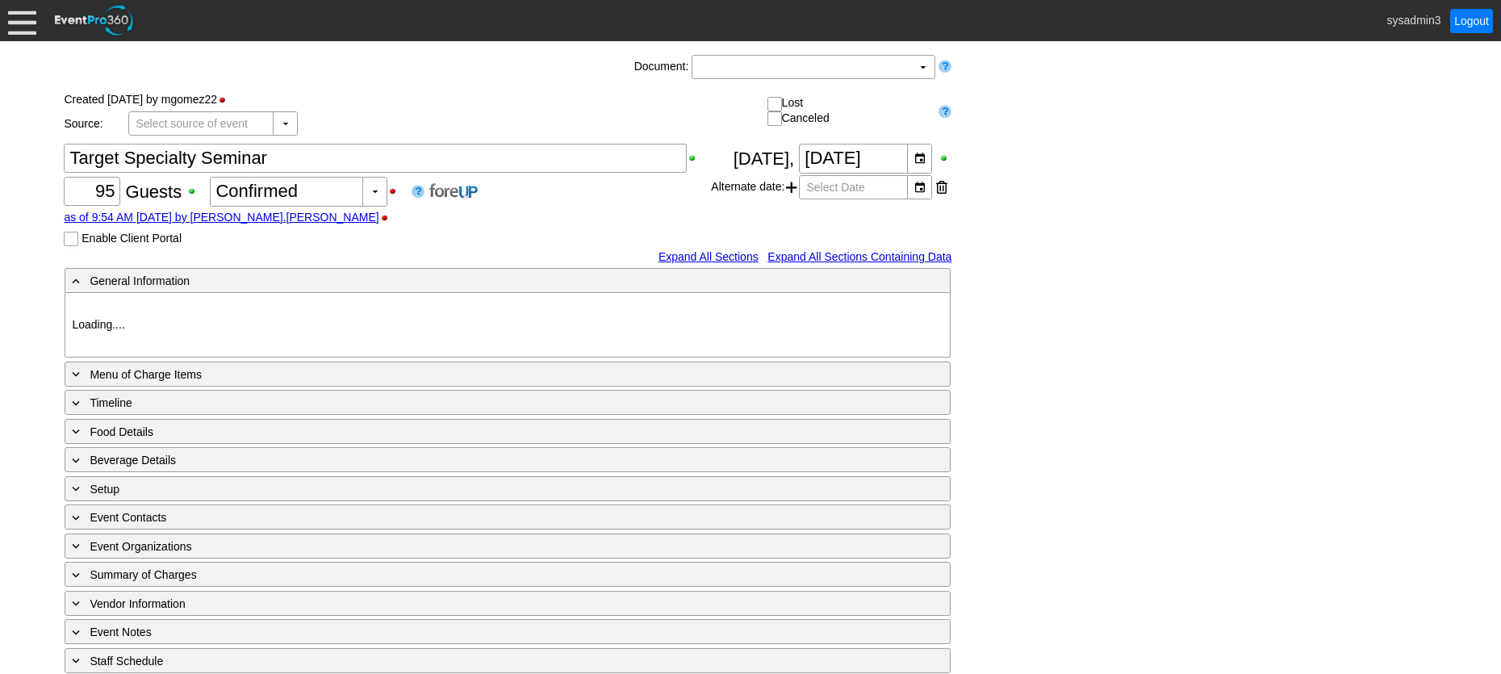
type input "Woodhaven CC"
type input "Luncheon"
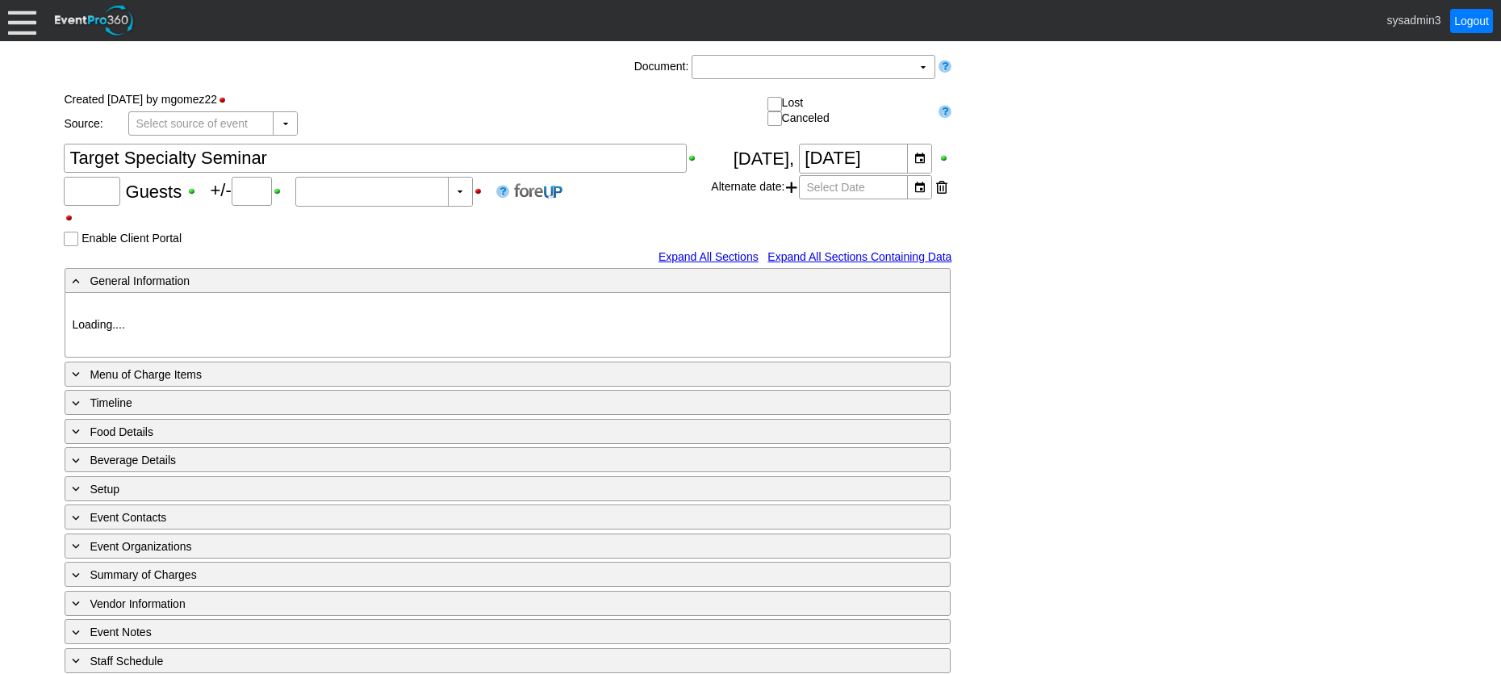
type input "95"
type input "Confirmed"
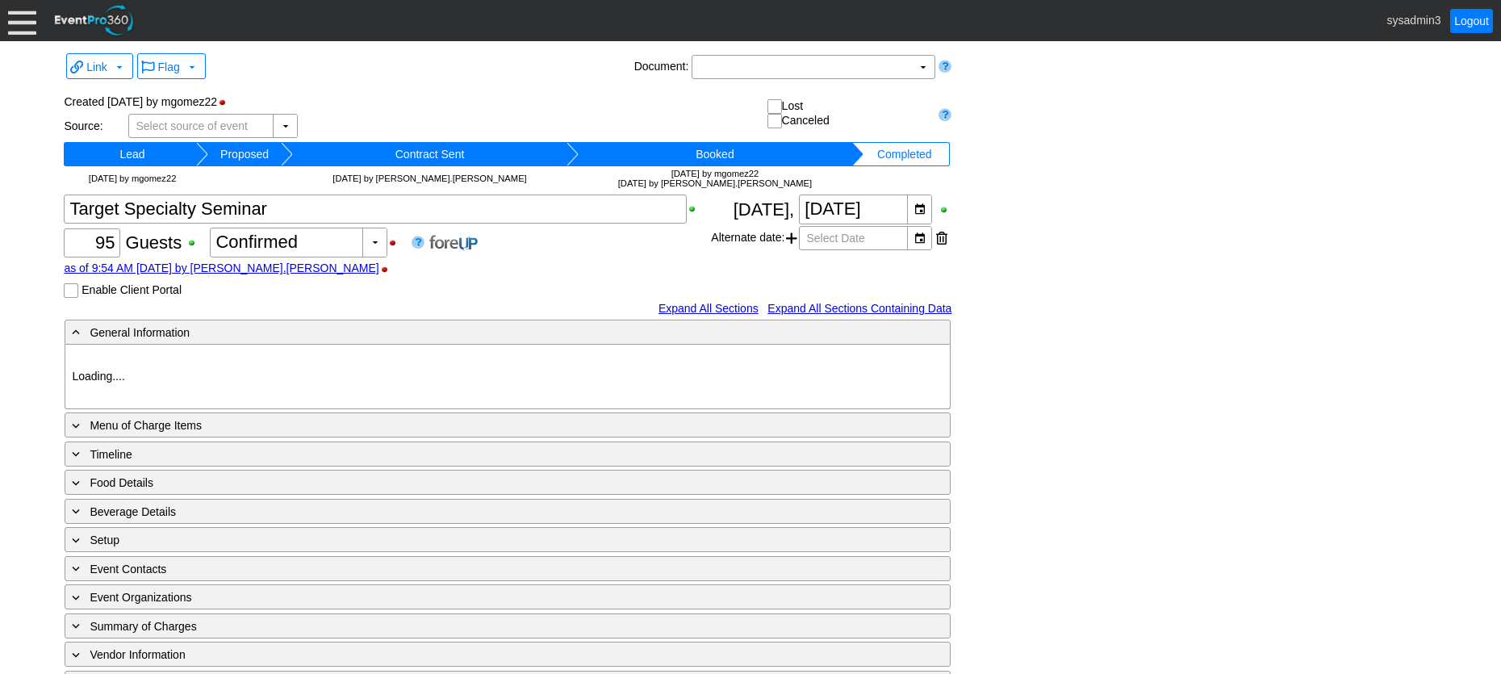
type input "Woodhaven CC"
type input "Luncheon"
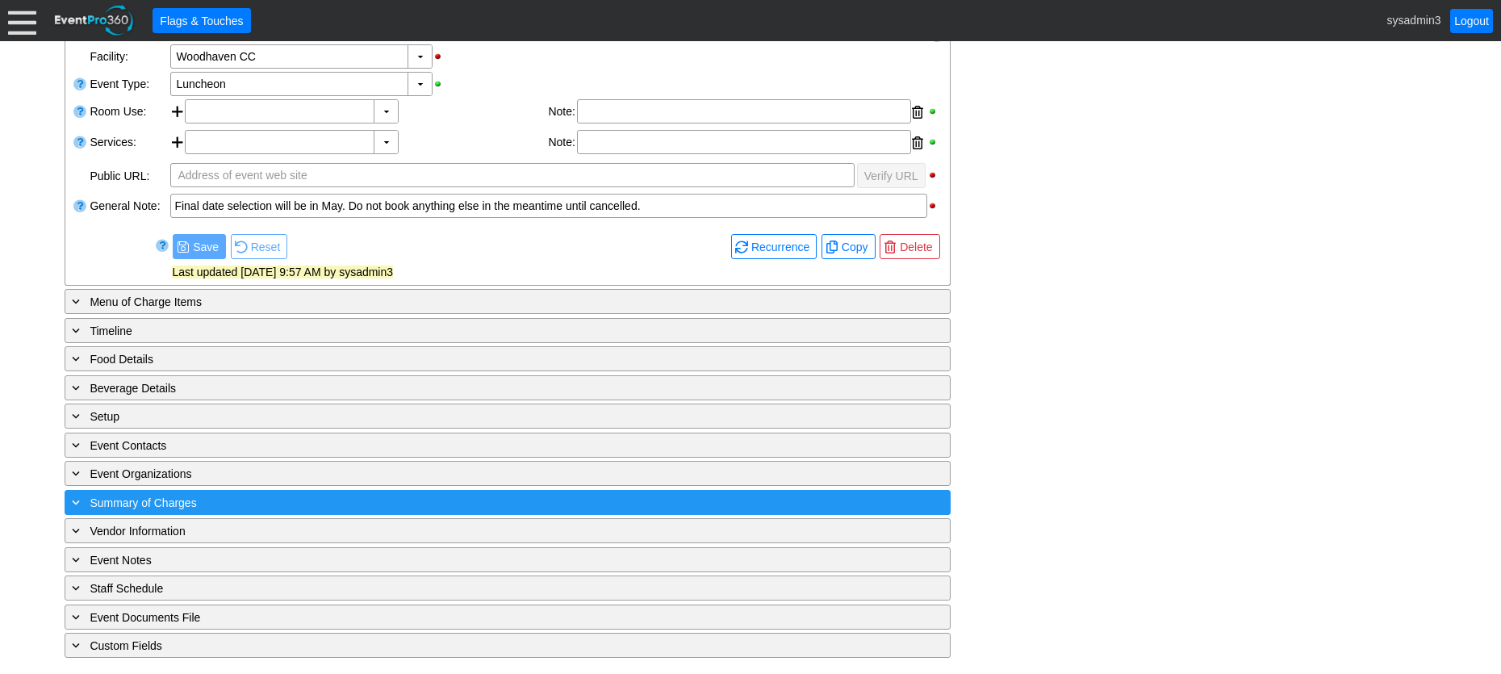
click at [356, 503] on div "+ Summary of Charges" at bounding box center [475, 502] width 812 height 19
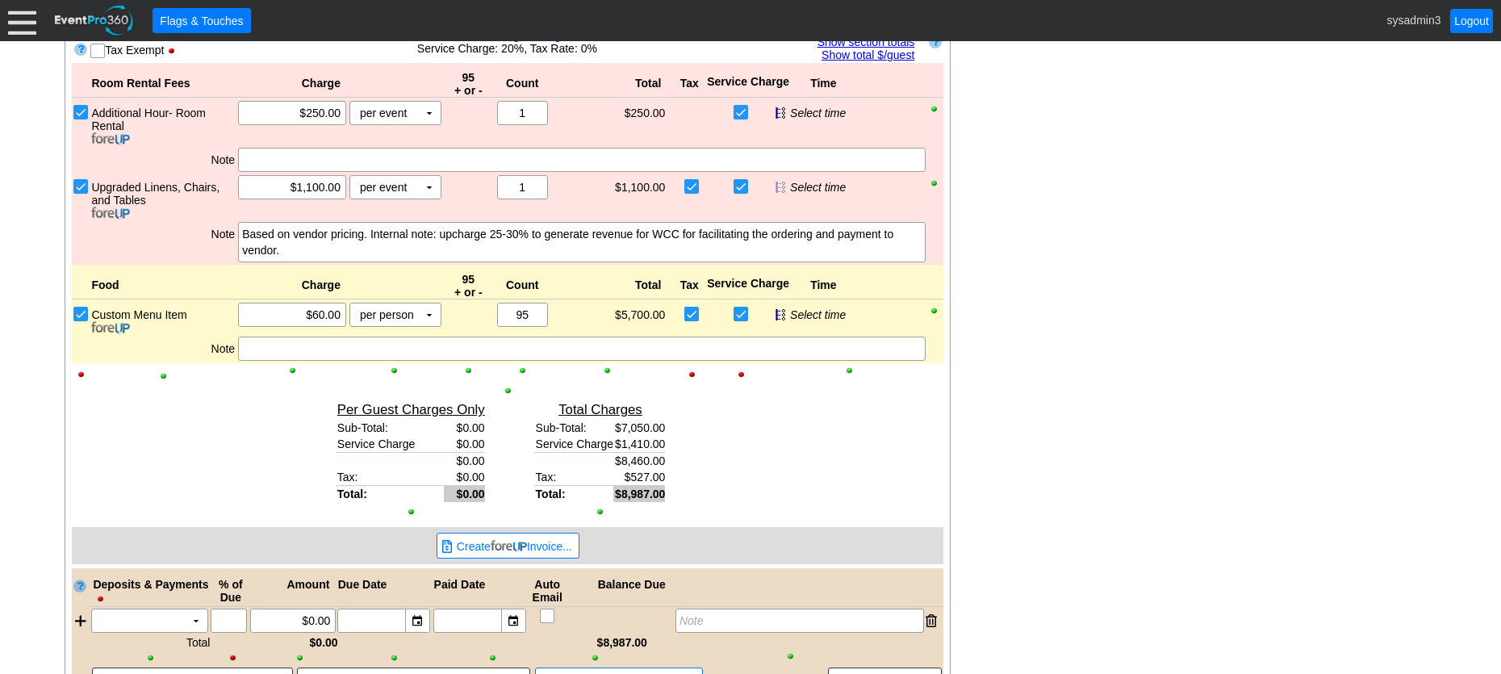
scroll to position [874, 0]
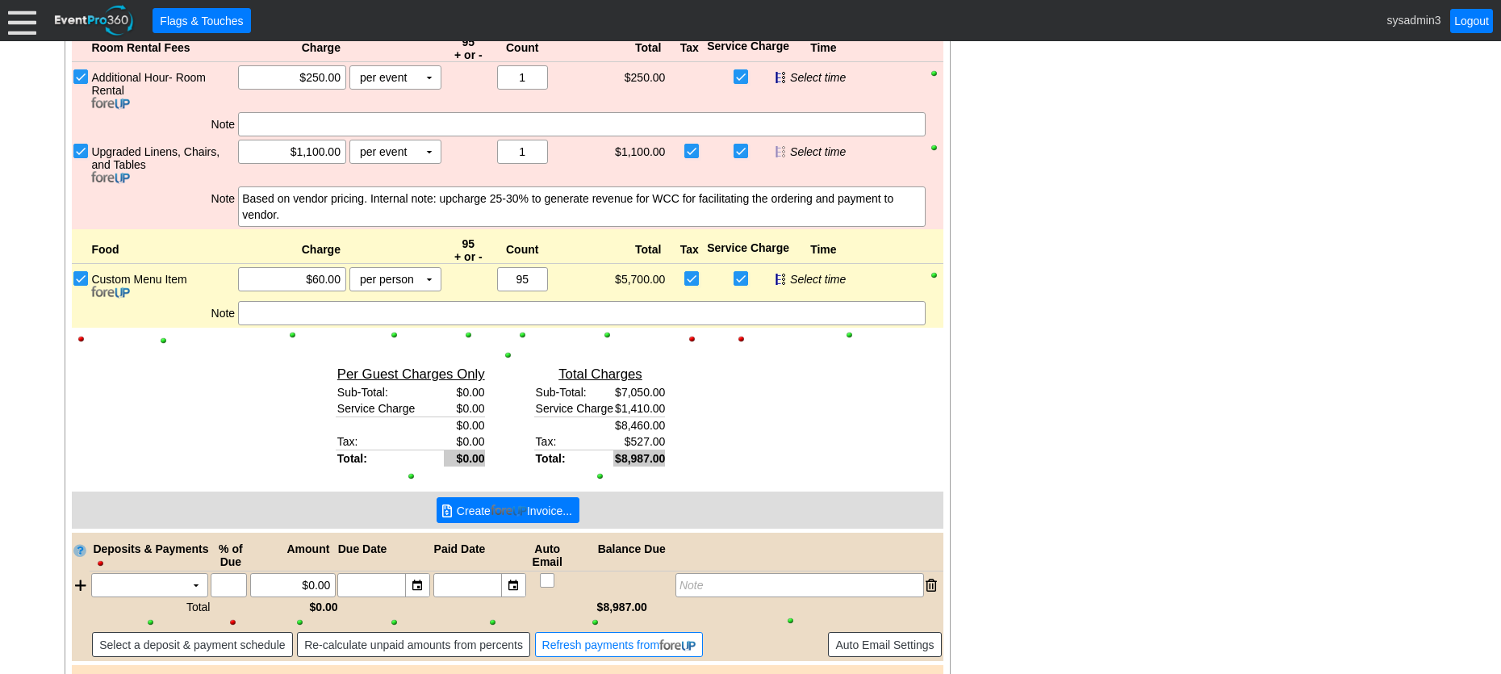
click at [516, 510] on img at bounding box center [509, 510] width 36 height 12
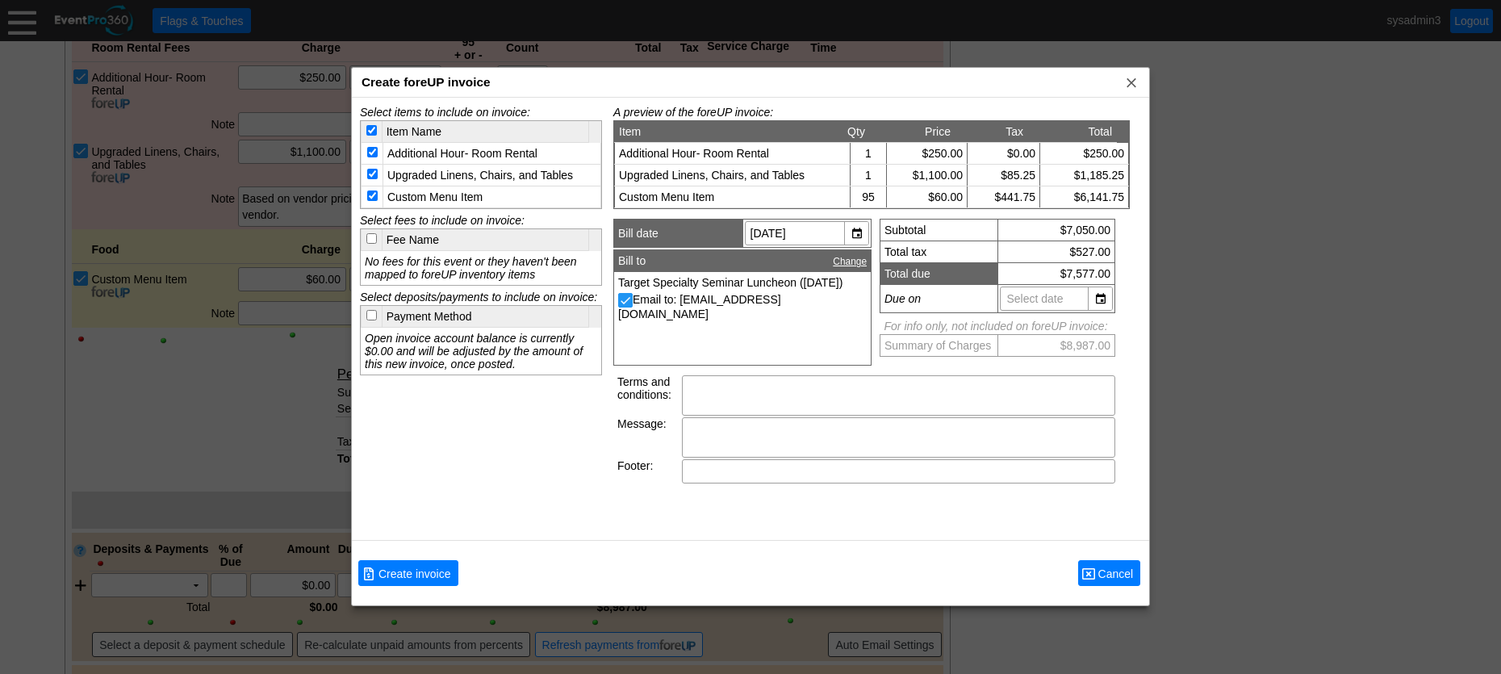
click at [1126, 577] on span "Cancel" at bounding box center [1116, 574] width 42 height 16
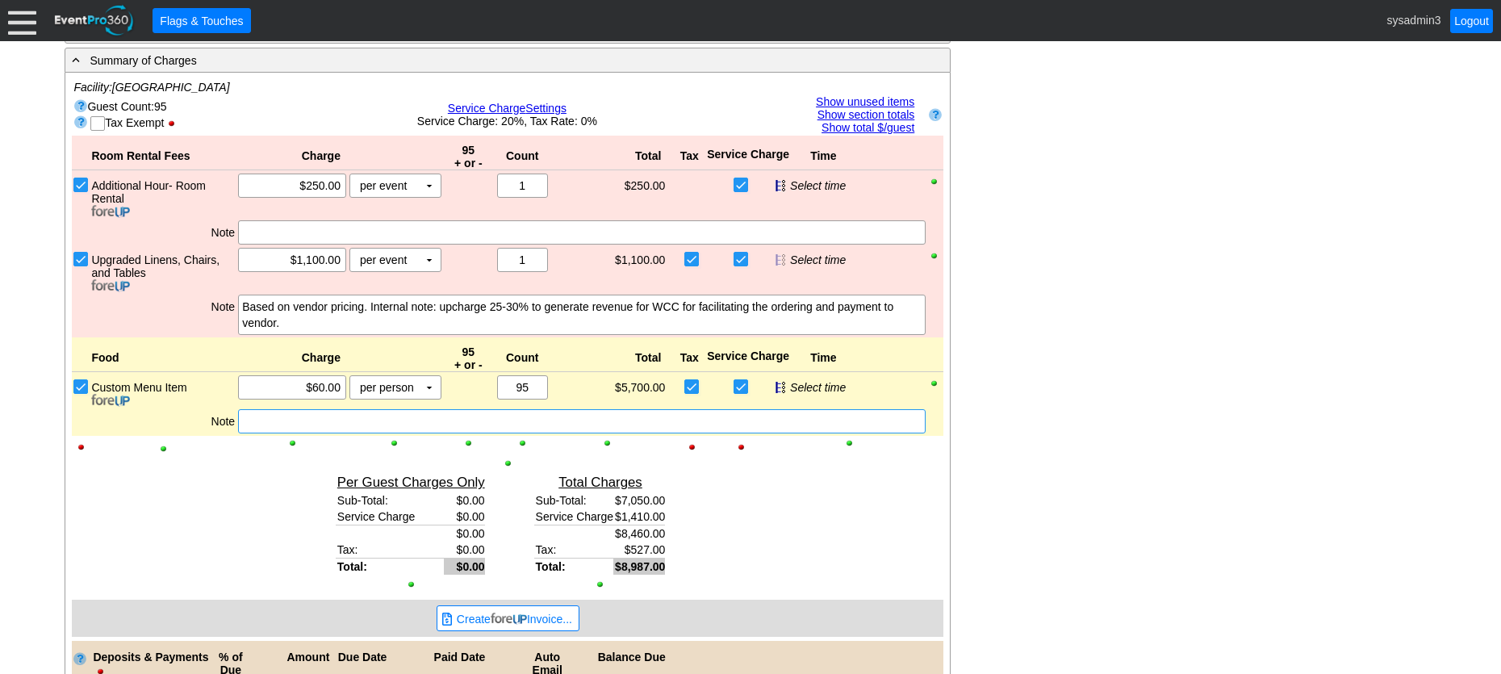
scroll to position [793, 0]
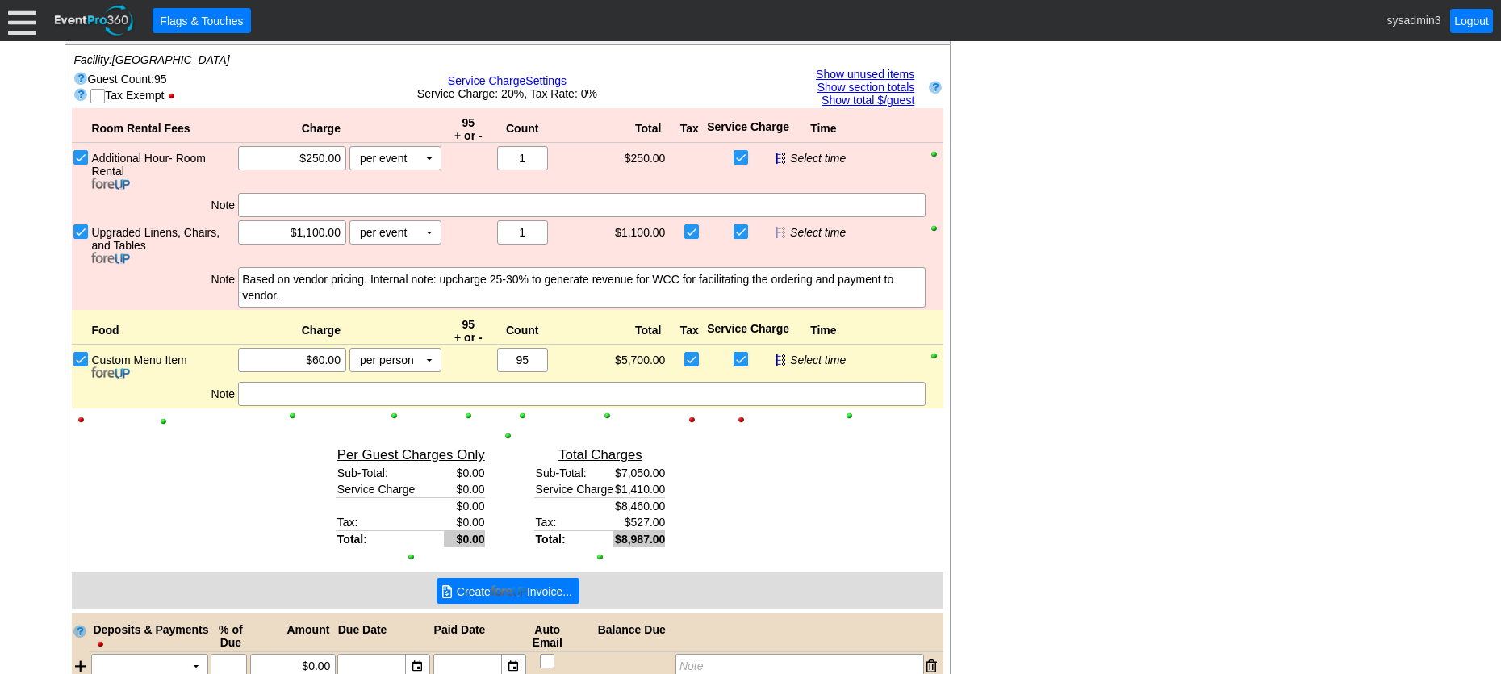
click at [518, 593] on img at bounding box center [509, 591] width 36 height 12
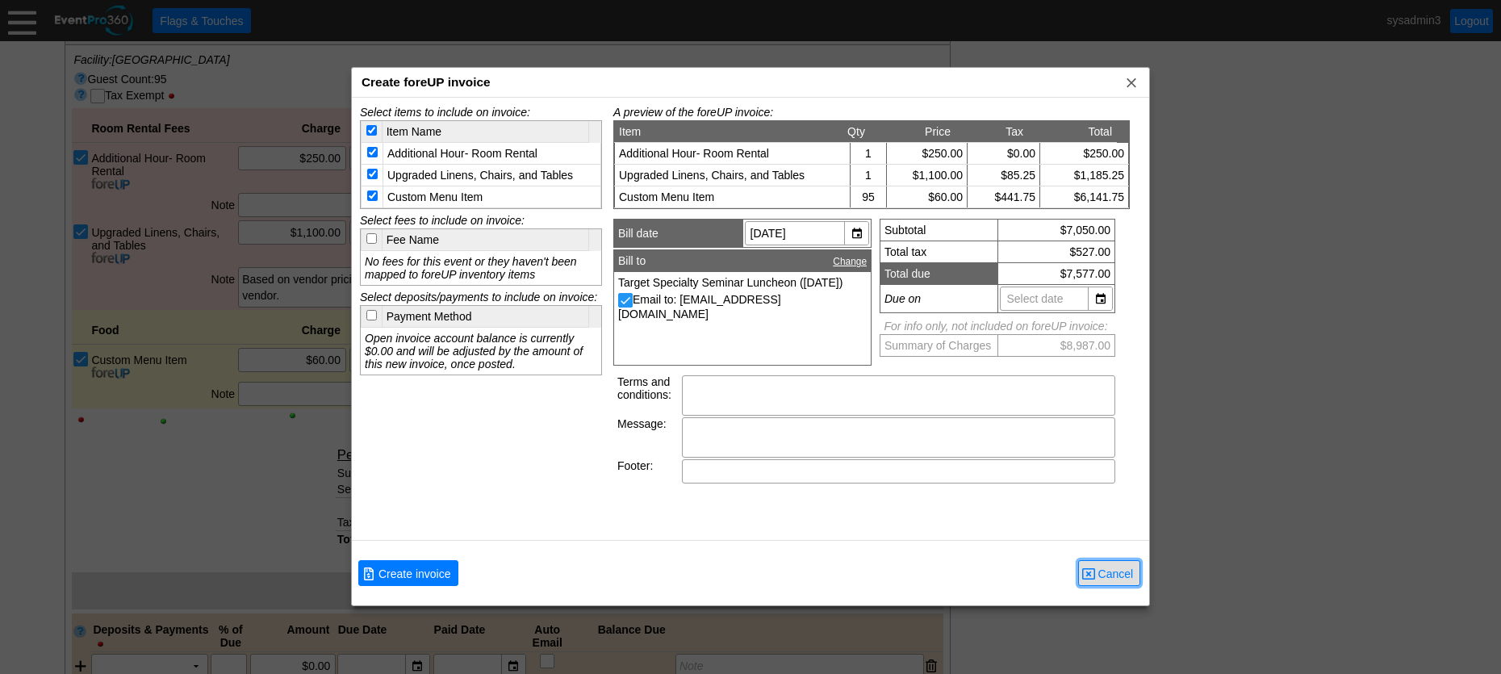
click at [1113, 577] on span "Cancel" at bounding box center [1116, 574] width 42 height 16
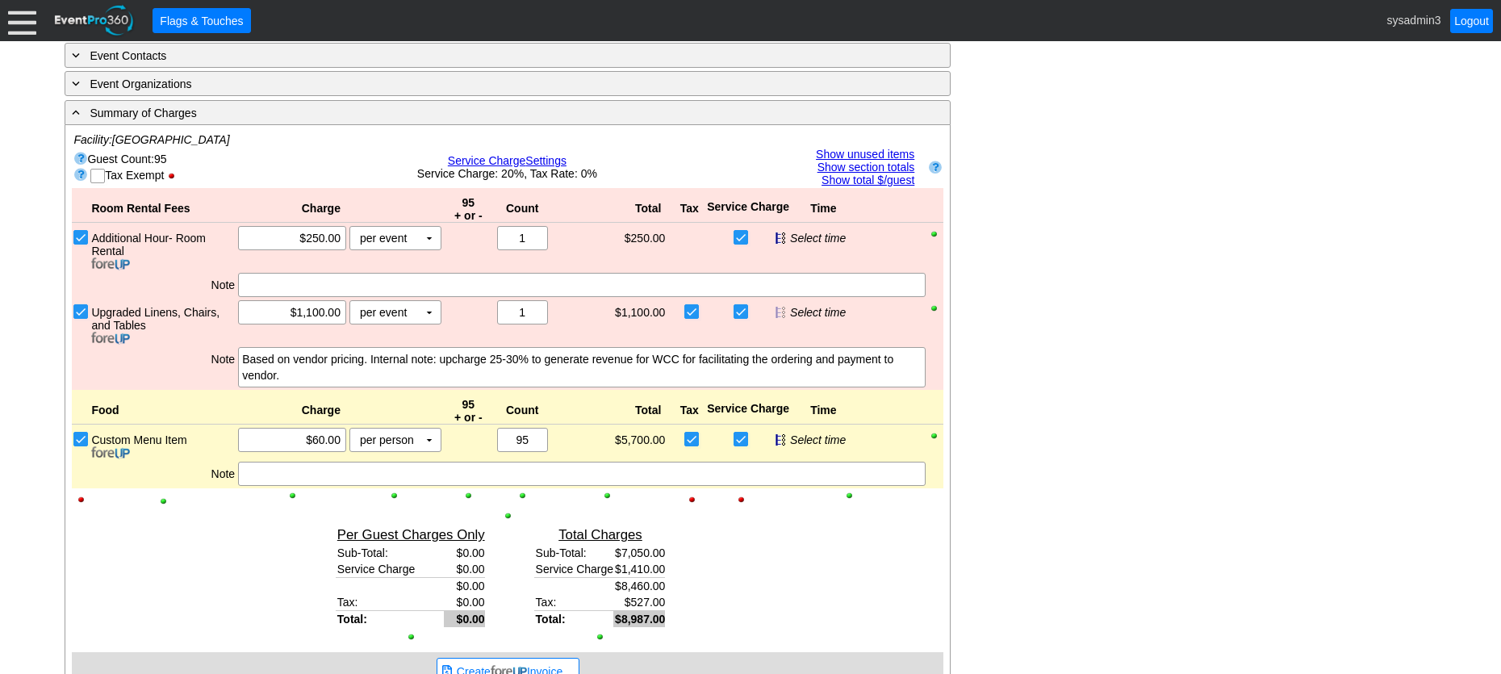
scroll to position [712, 0]
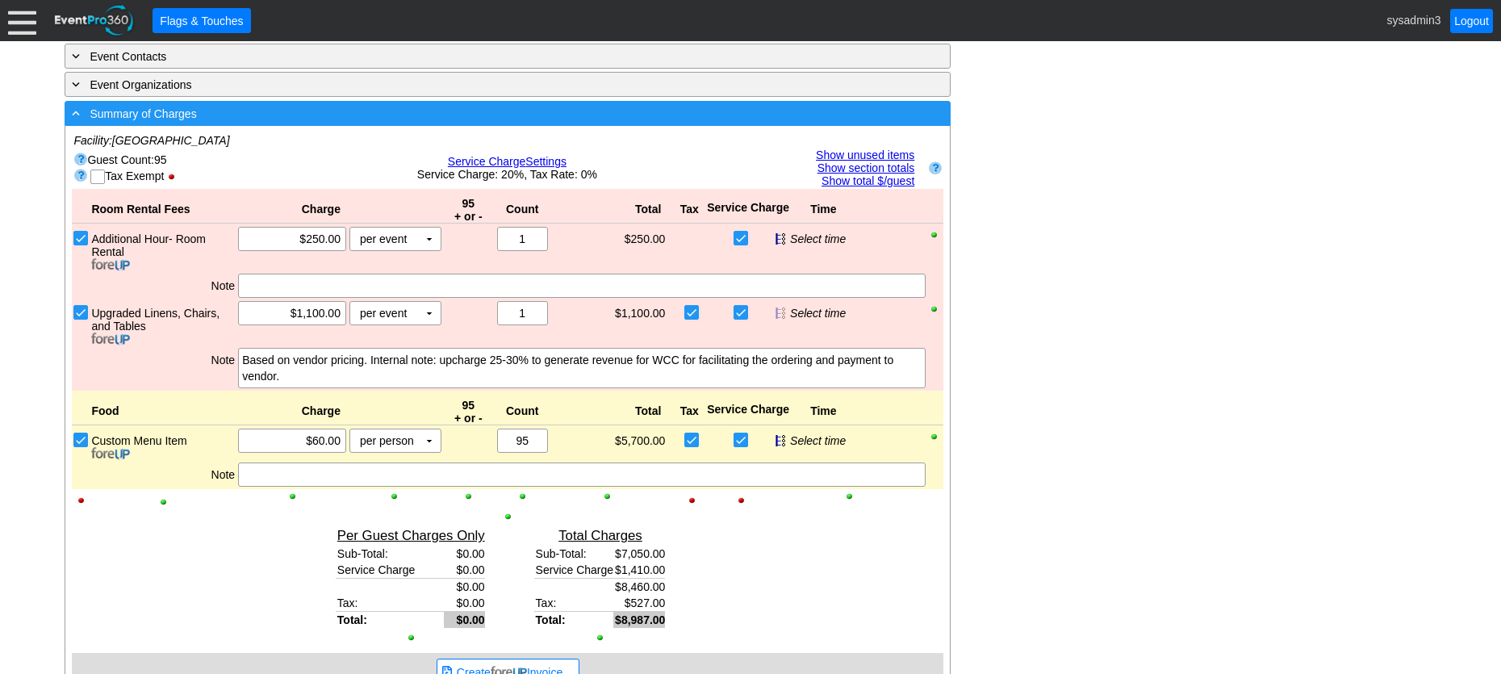
click at [276, 113] on div "- Summary of Charges" at bounding box center [475, 113] width 812 height 19
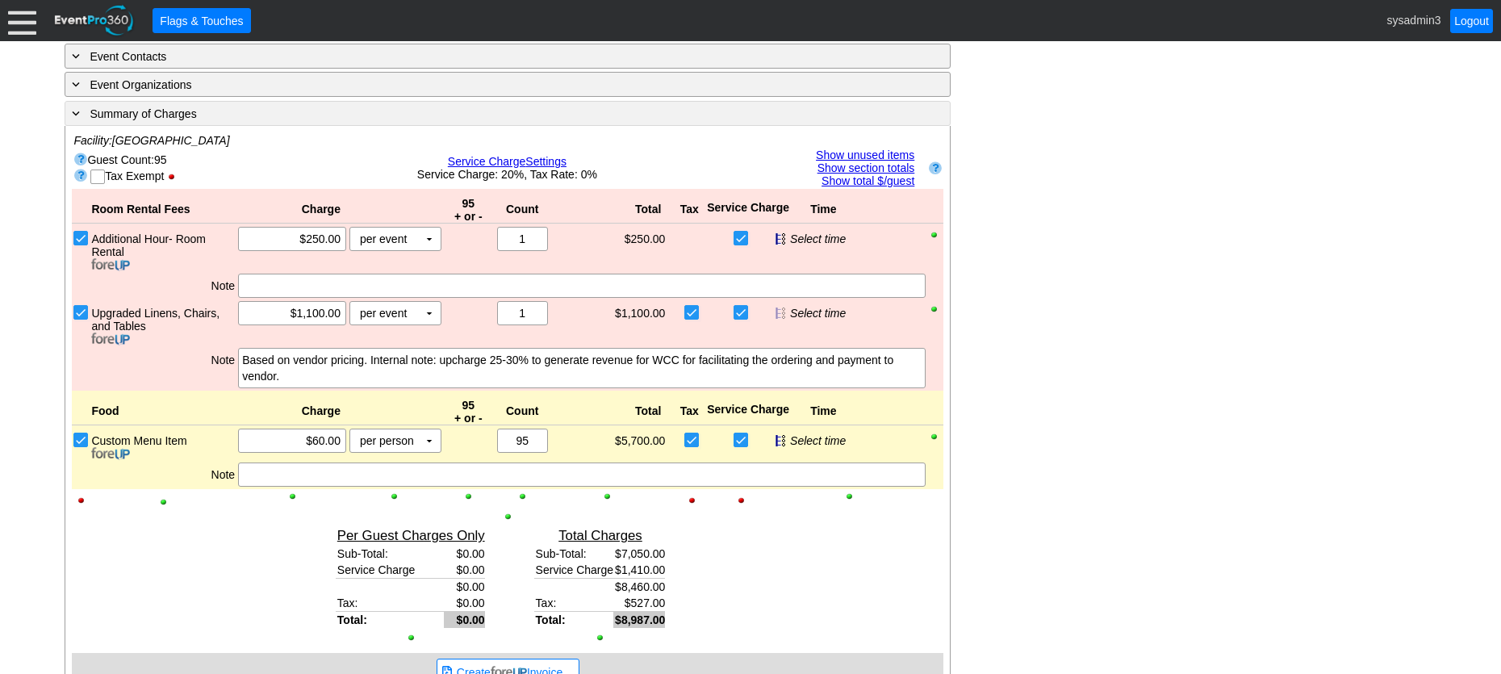
scroll to position [324, 0]
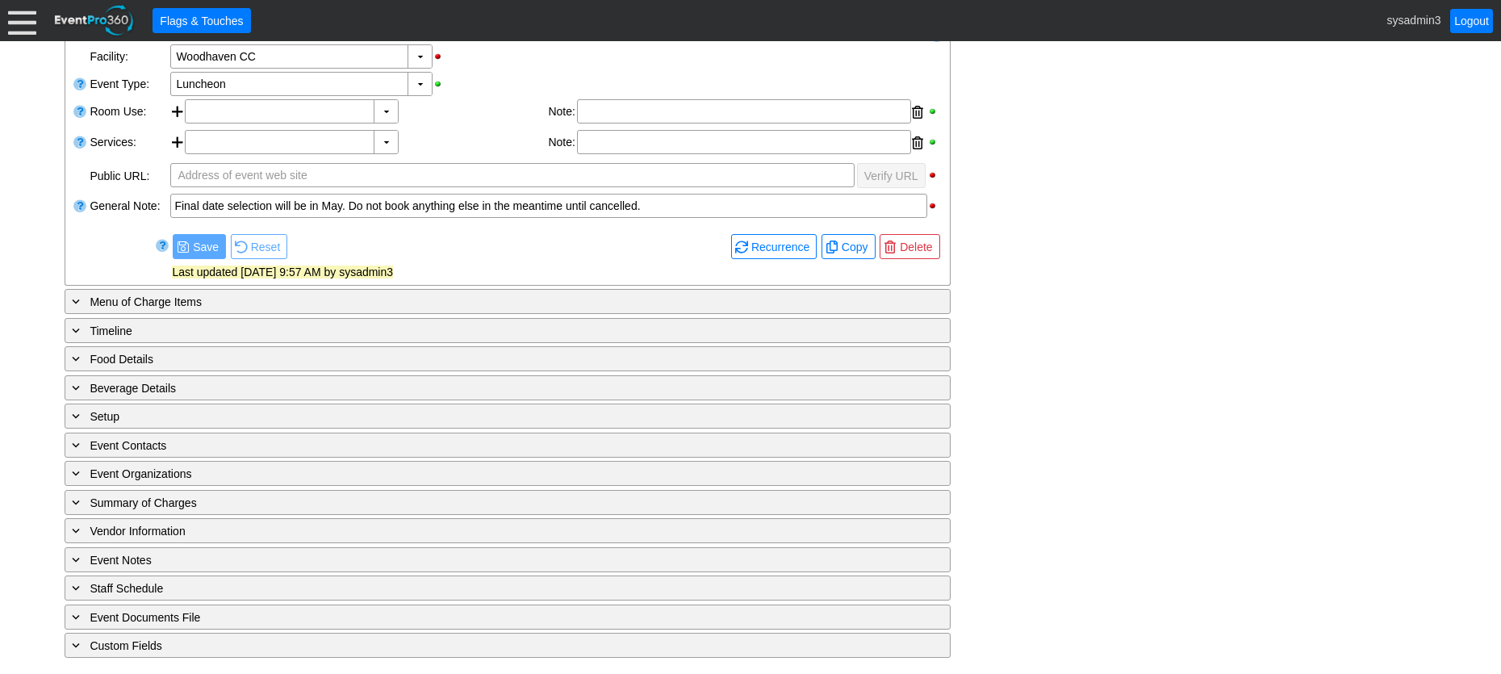
click at [22, 19] on div at bounding box center [22, 20] width 28 height 28
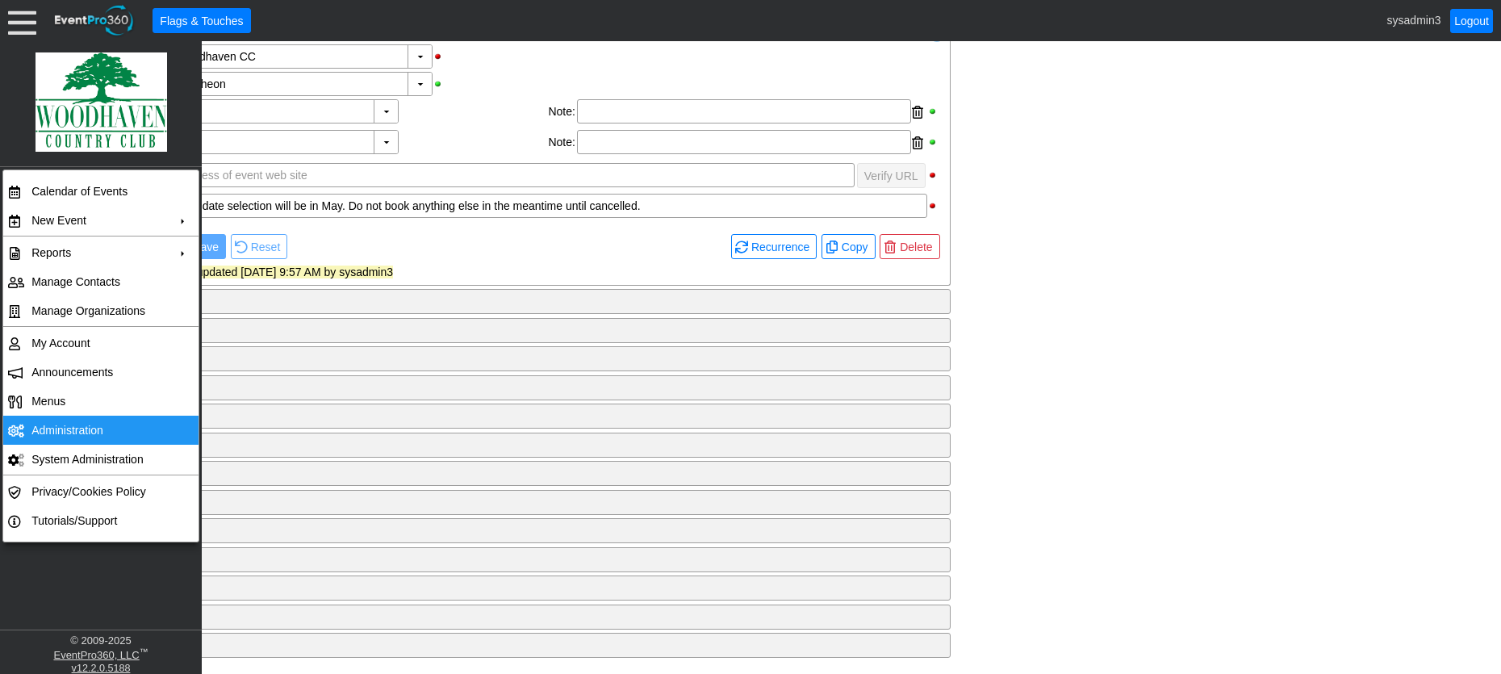
click at [60, 431] on td "Administration" at bounding box center [97, 430] width 144 height 29
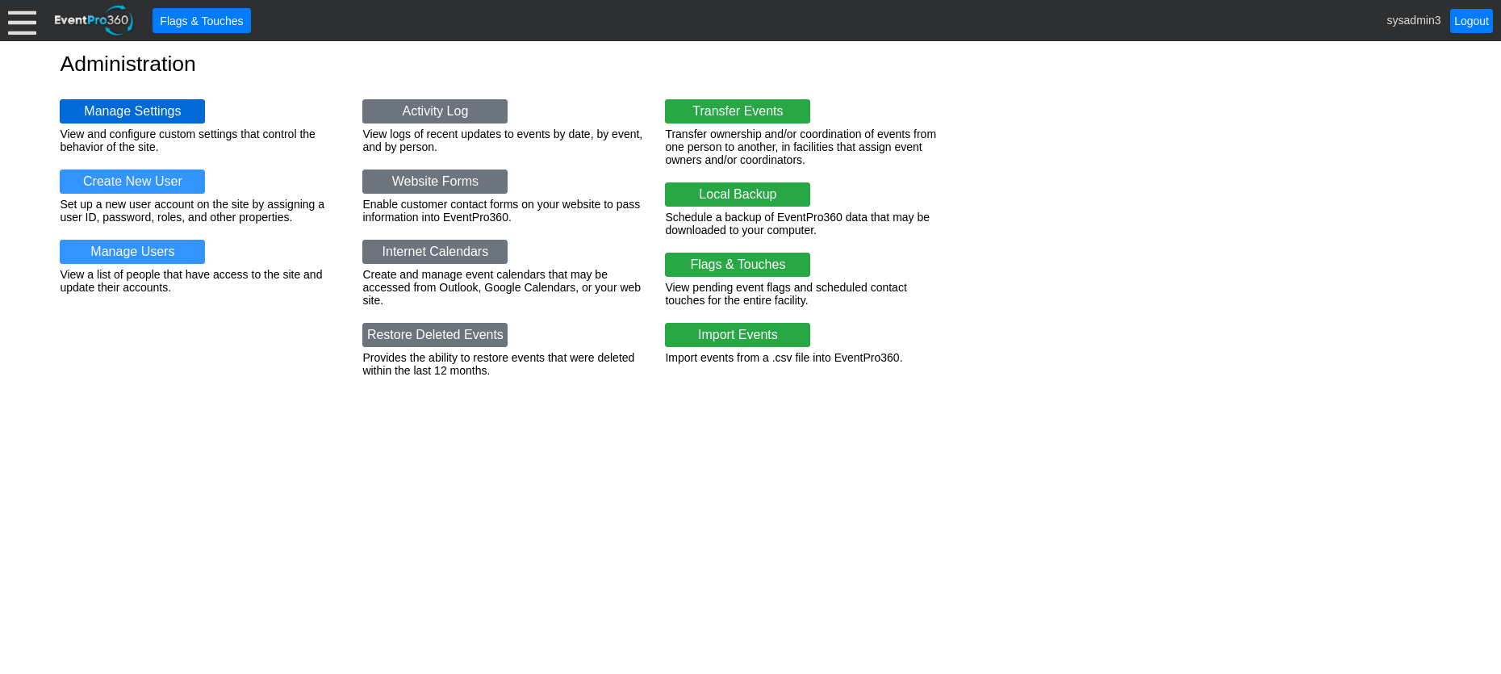
click at [133, 107] on link "Manage Settings" at bounding box center [132, 111] width 145 height 24
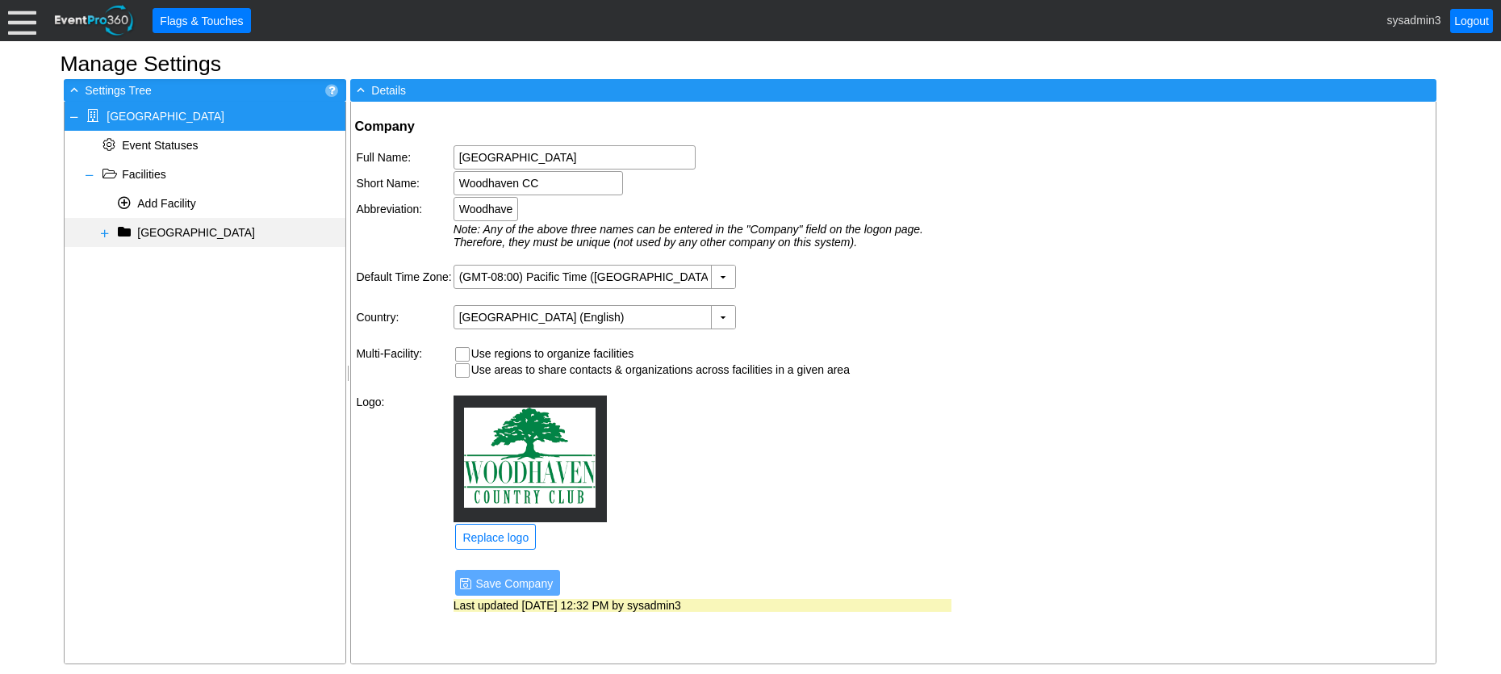
click at [106, 236] on span at bounding box center [104, 233] width 13 height 13
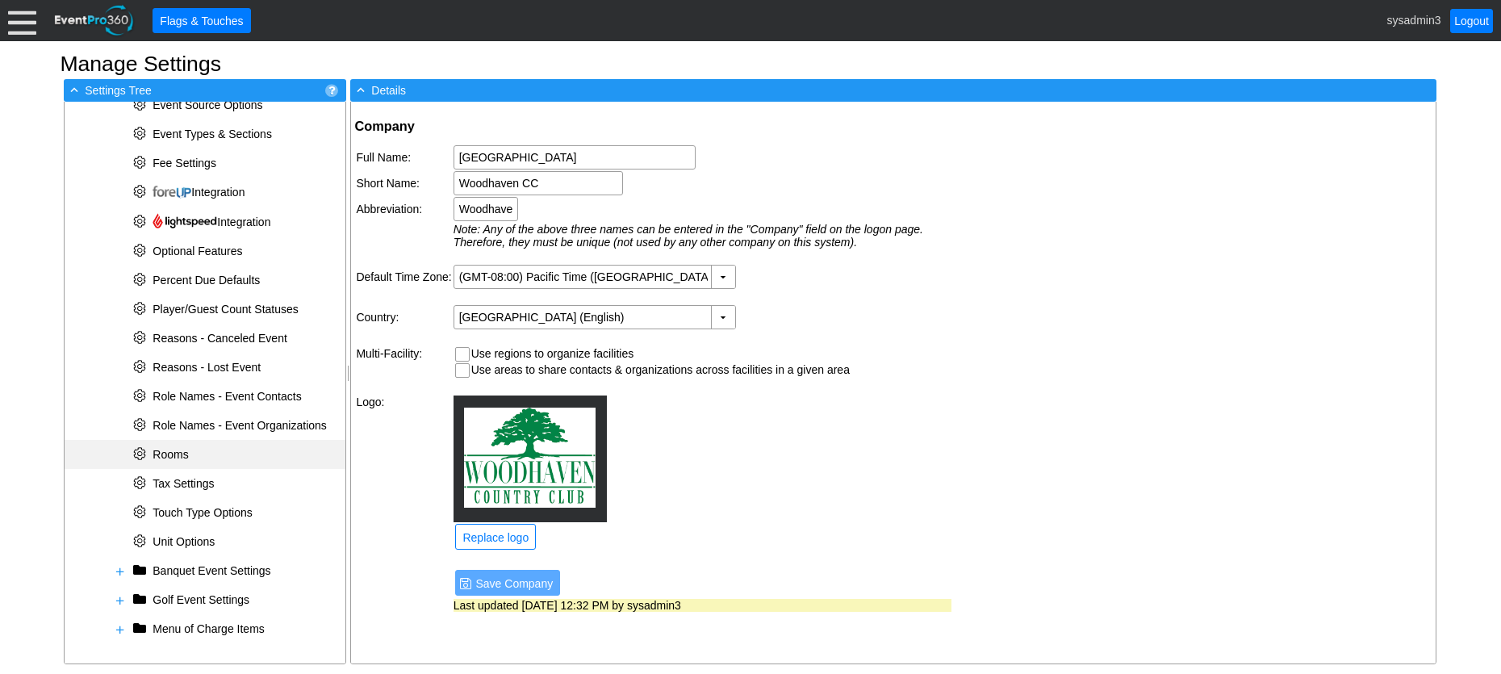
scroll to position [315, 0]
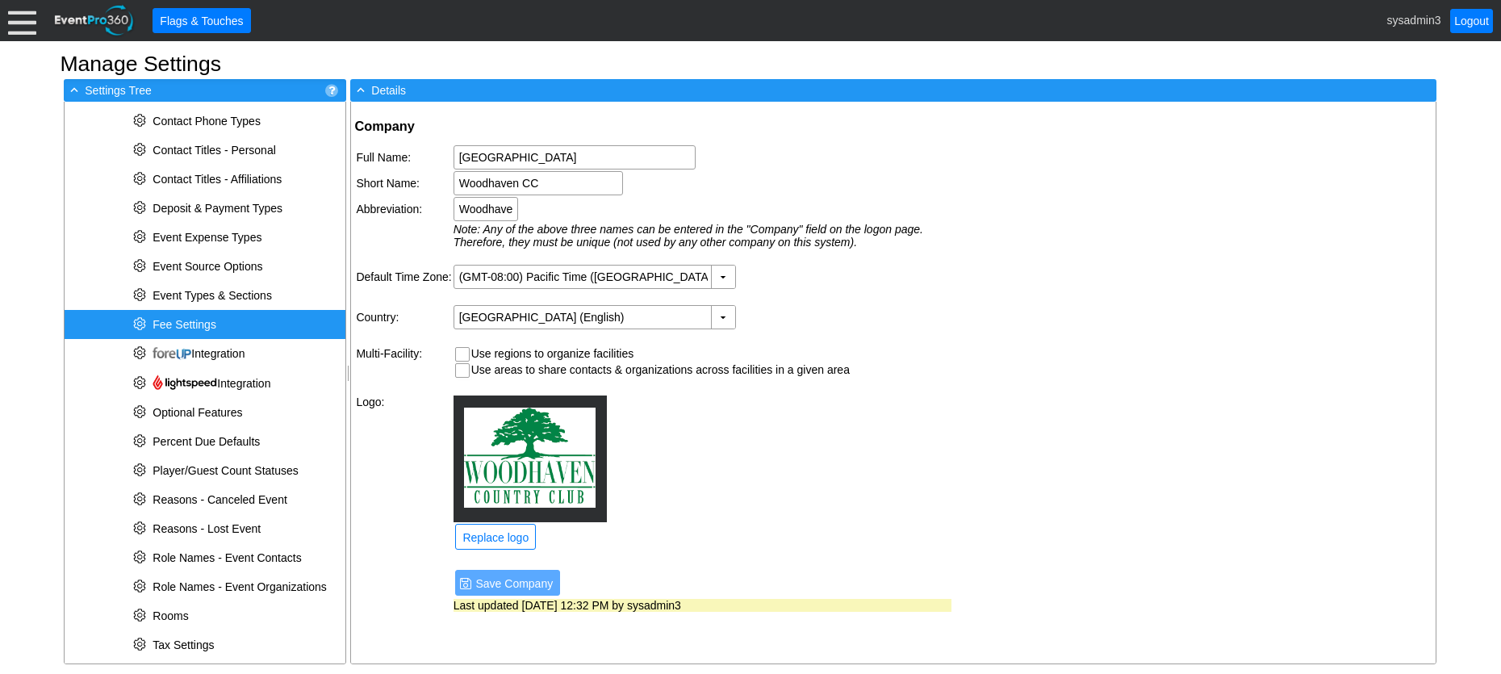
click at [200, 320] on span "Fee Settings" at bounding box center [185, 324] width 64 height 13
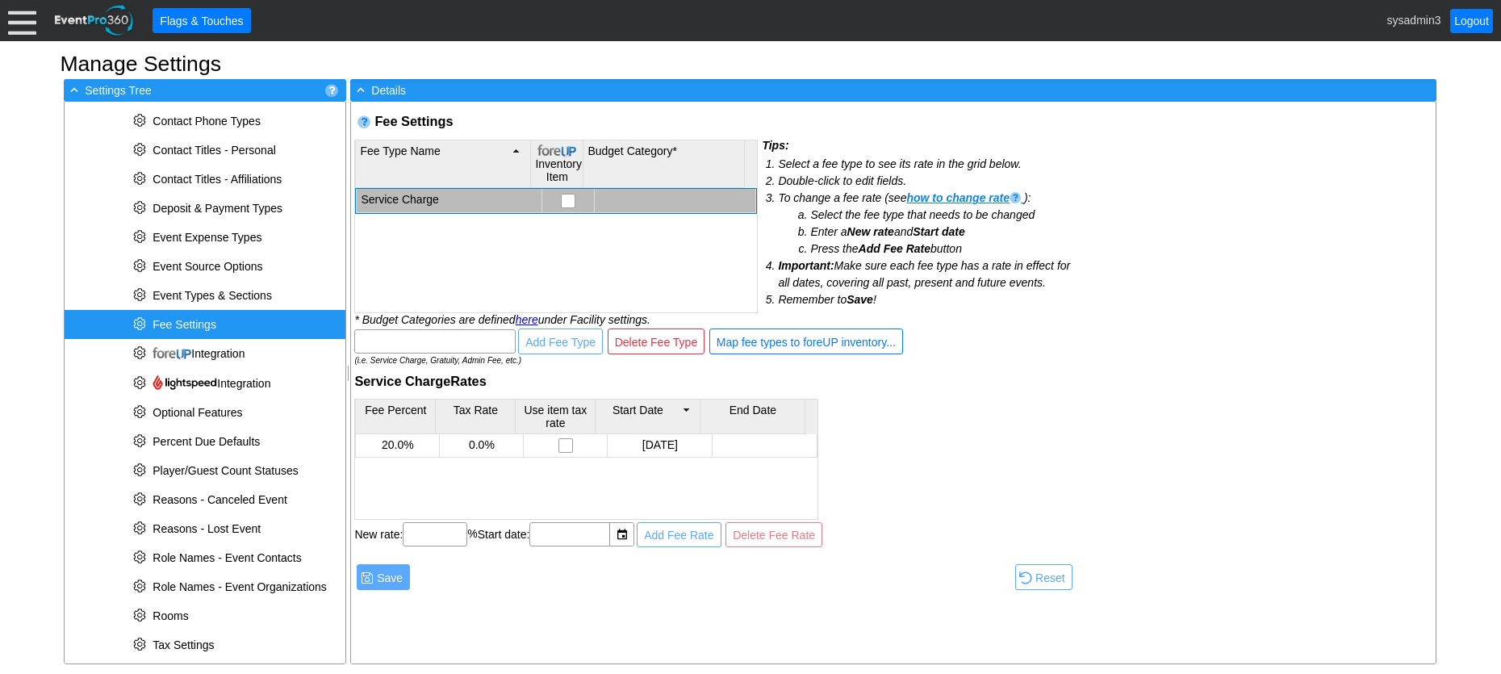
click at [562, 197] on input "checkbox" at bounding box center [570, 202] width 16 height 16
checkbox input "false"
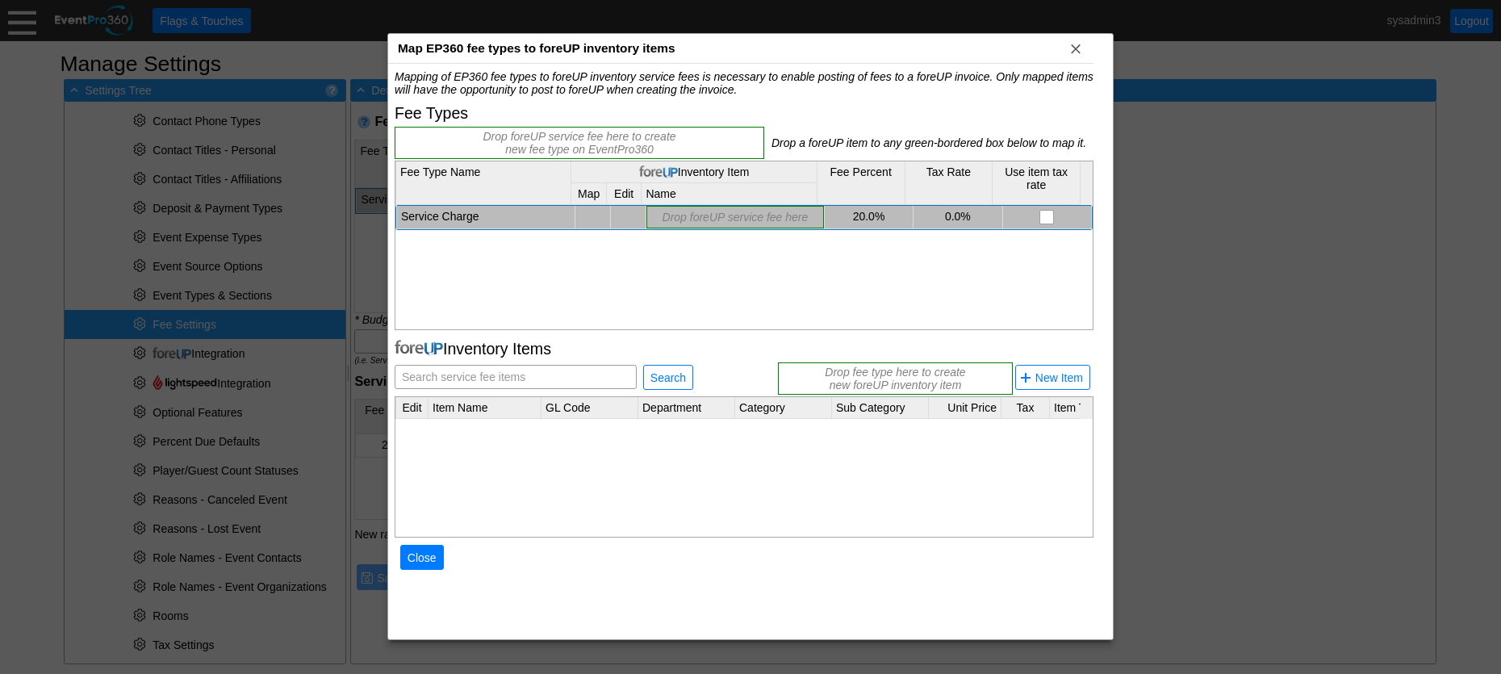
click at [704, 211] on div "Drop foreUP service fee here" at bounding box center [735, 217] width 178 height 23
click at [471, 368] on span "Search service fee items" at bounding box center [464, 377] width 130 height 23
type input "Service Charge"
click at [662, 373] on span "Search" at bounding box center [668, 378] width 42 height 16
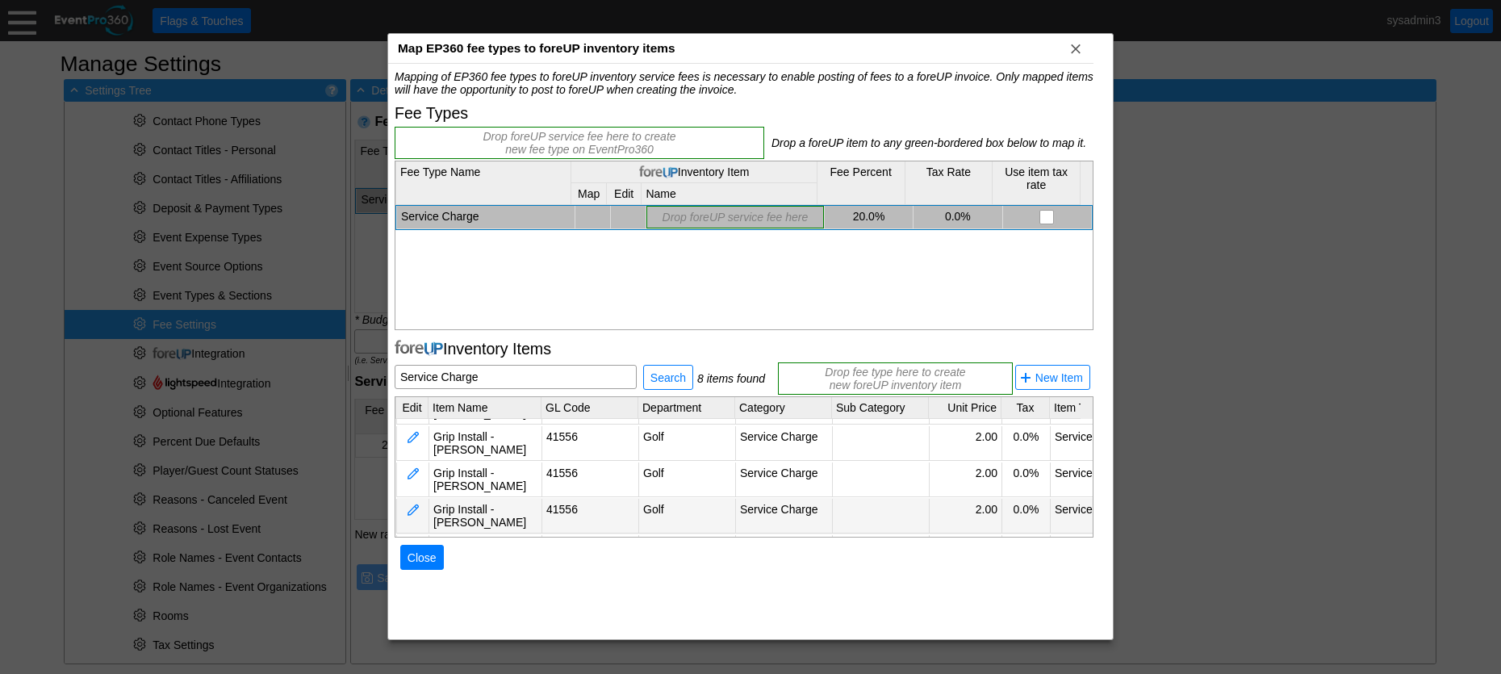
scroll to position [0, 0]
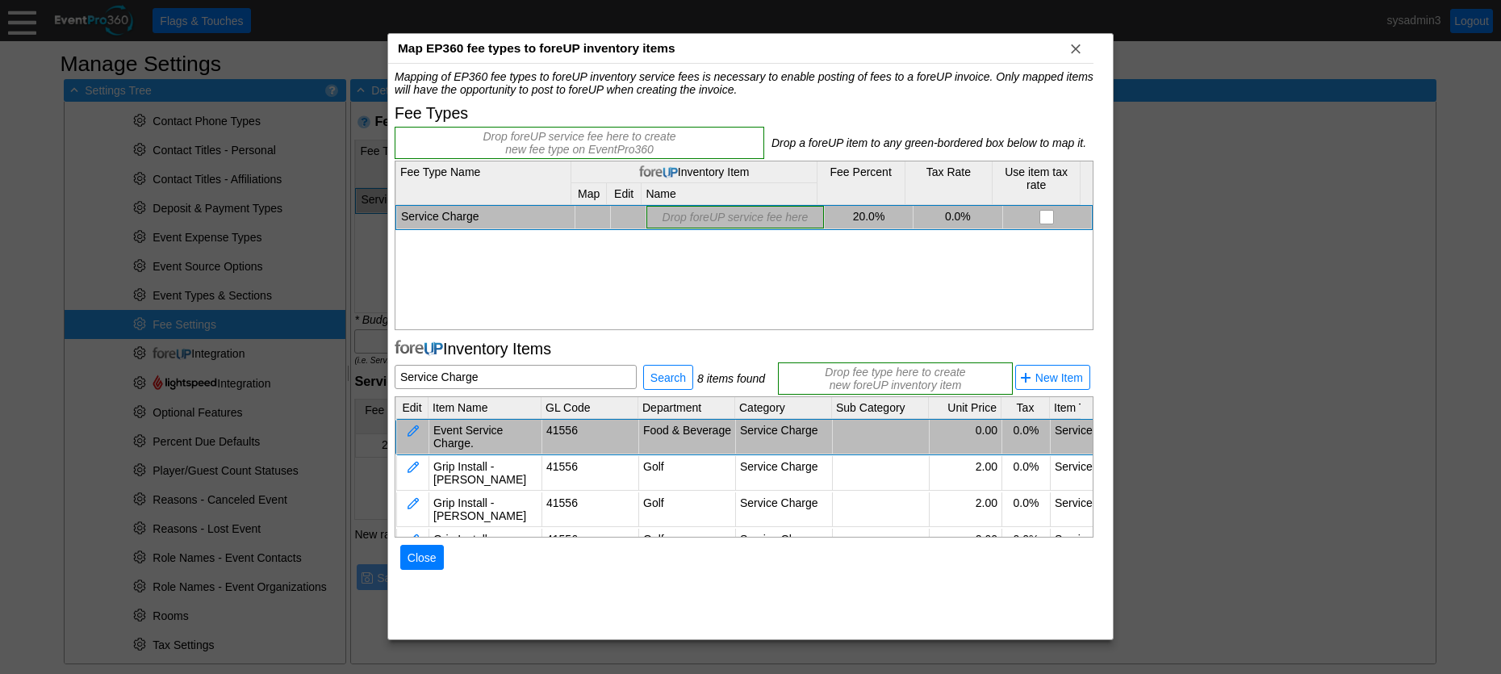
click at [498, 426] on td "Event Service Charge." at bounding box center [485, 437] width 113 height 35
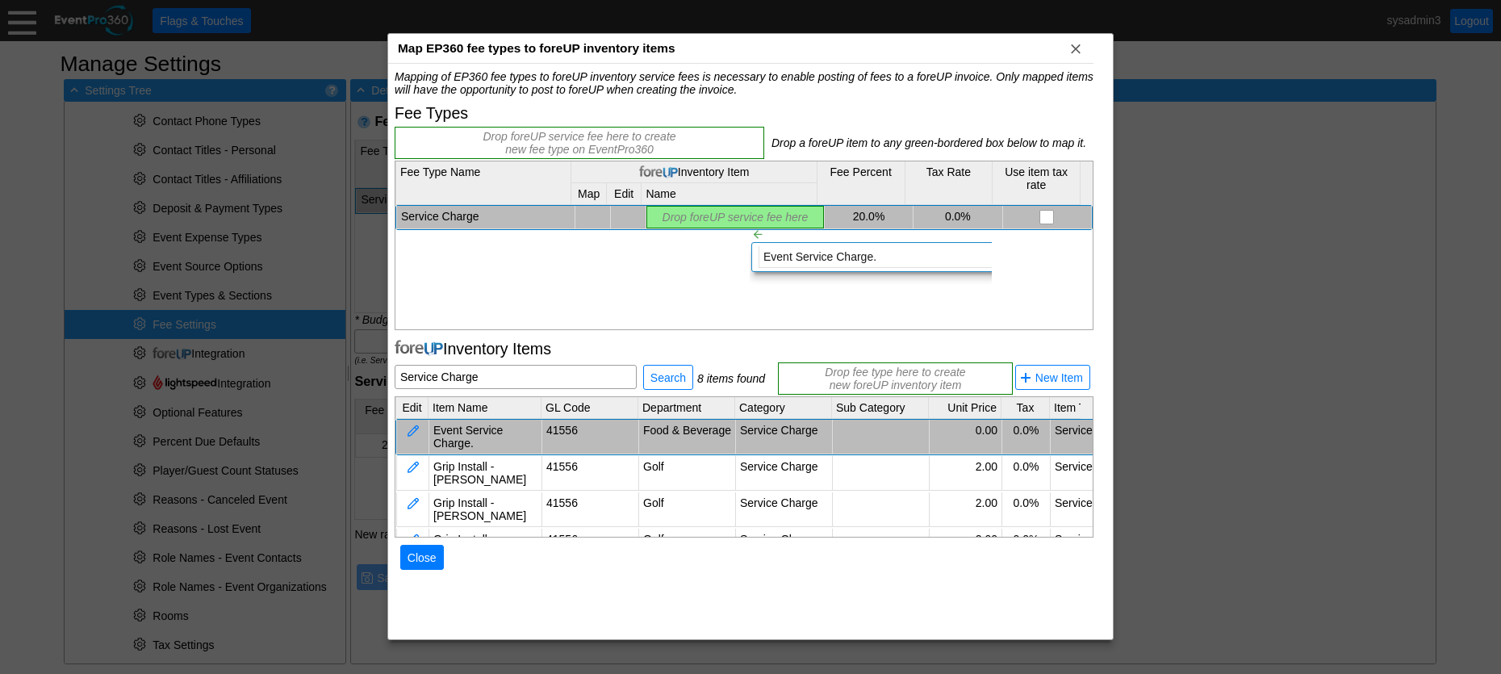
click at [737, 213] on div "Mapping of EP360 fee types to foreUP inventory service fees is necessary to ena…" at bounding box center [744, 332] width 699 height 524
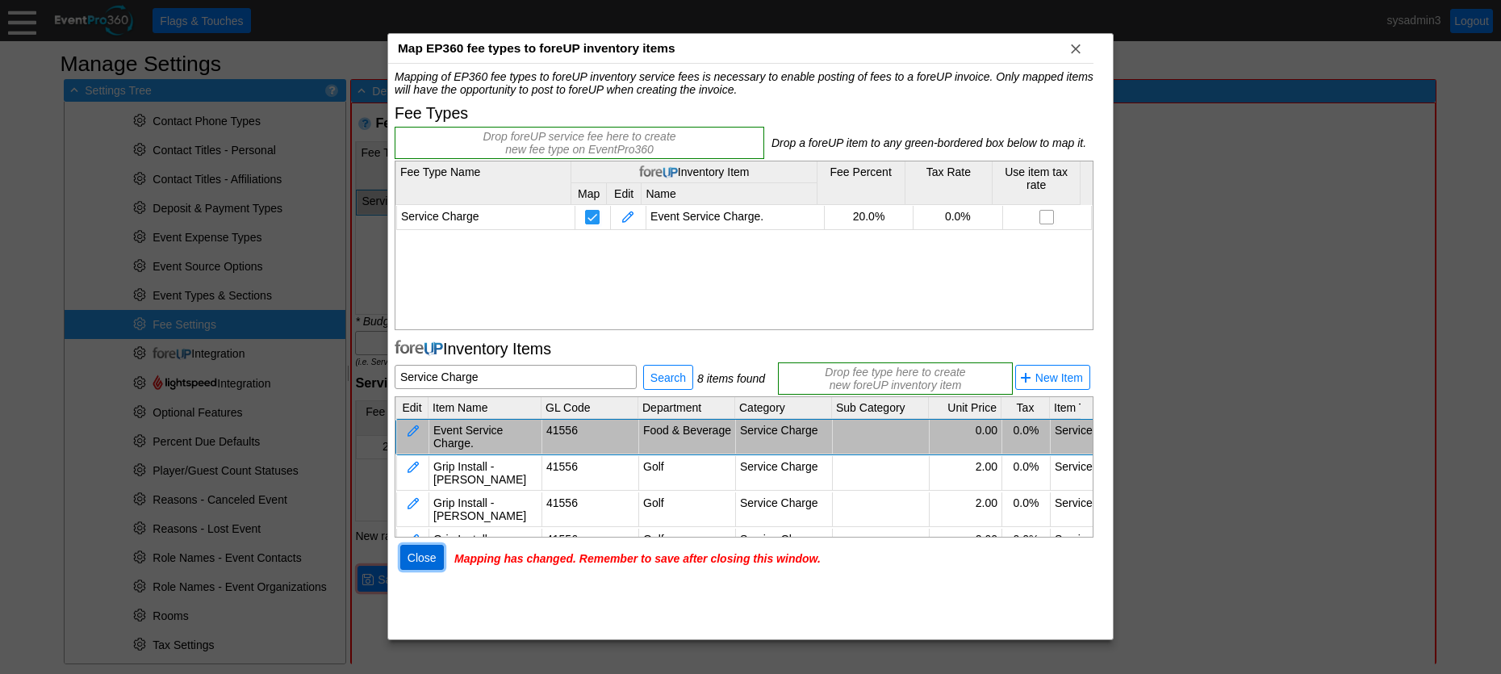
click at [426, 554] on span "Close" at bounding box center [422, 557] width 36 height 16
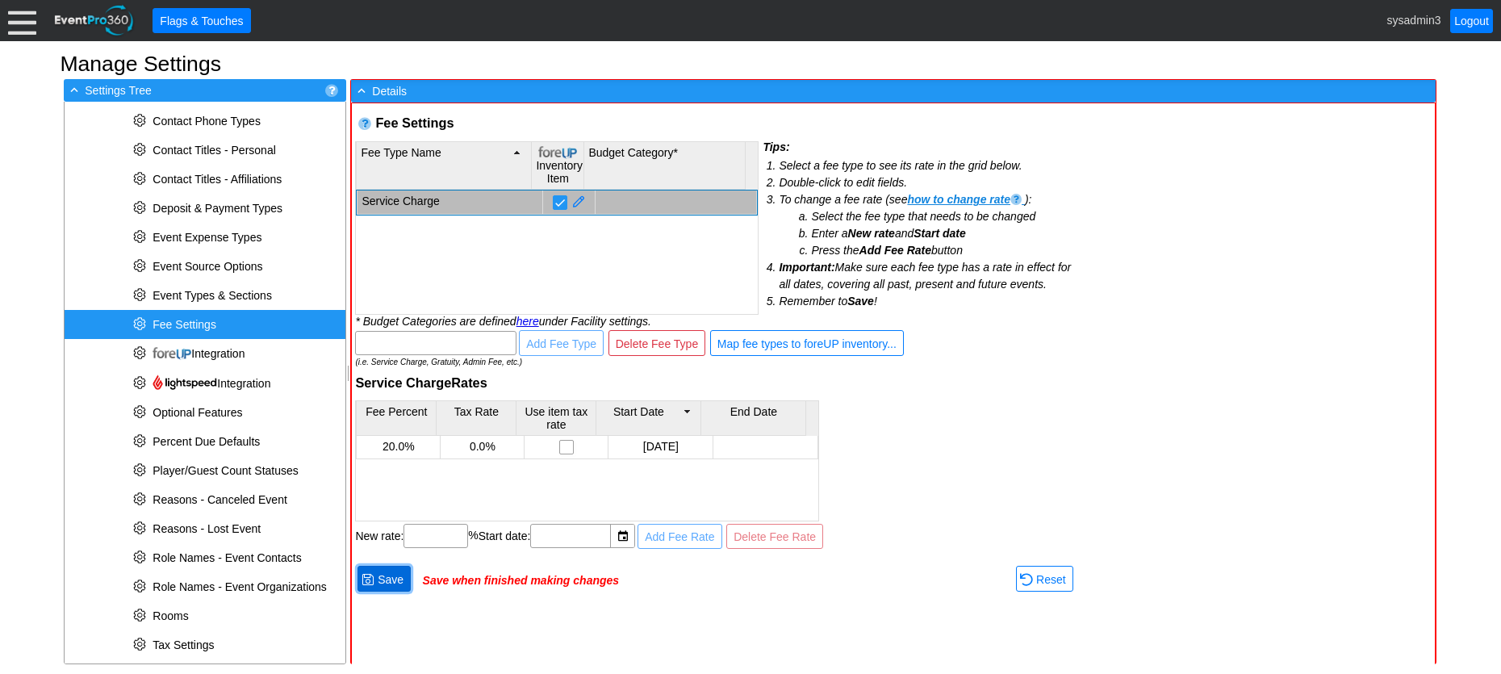
click at [393, 572] on span "Save" at bounding box center [390, 579] width 32 height 16
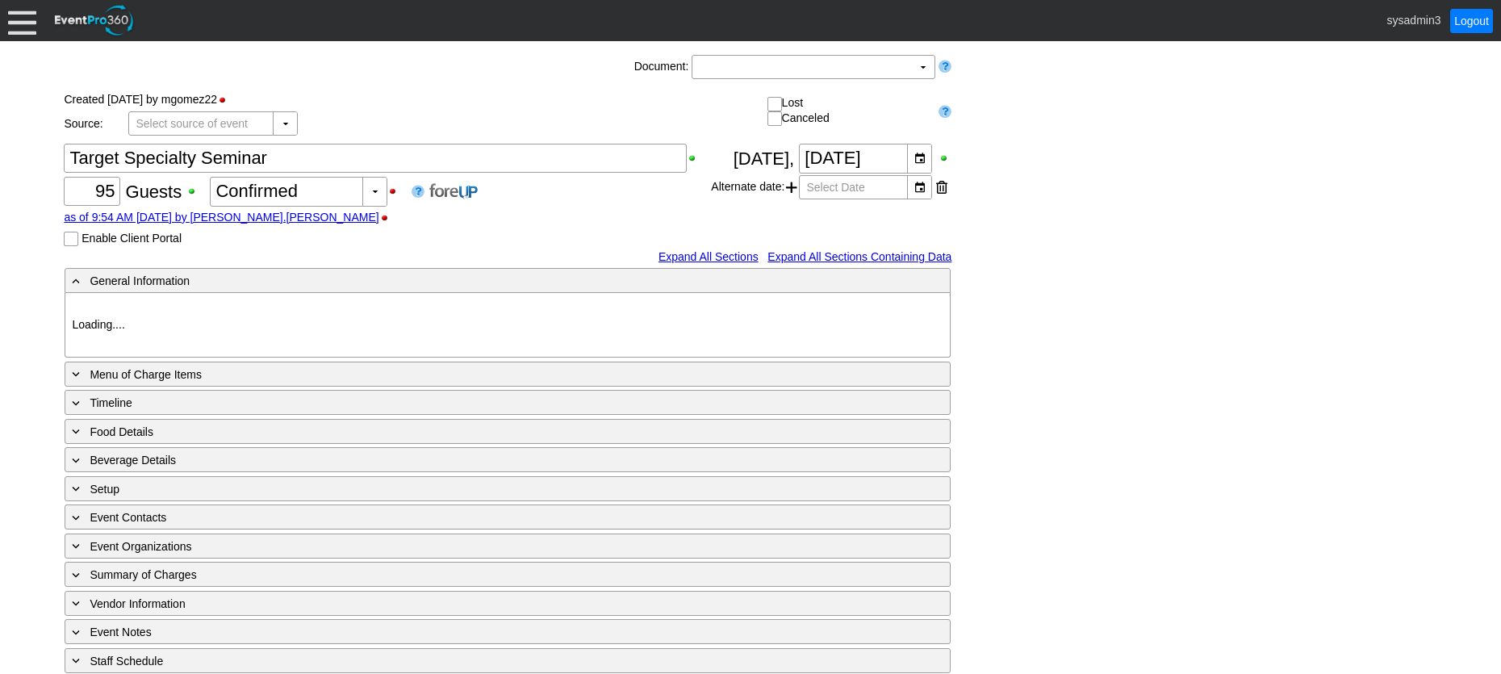
type input "Woodhaven CC"
type input "Luncheon"
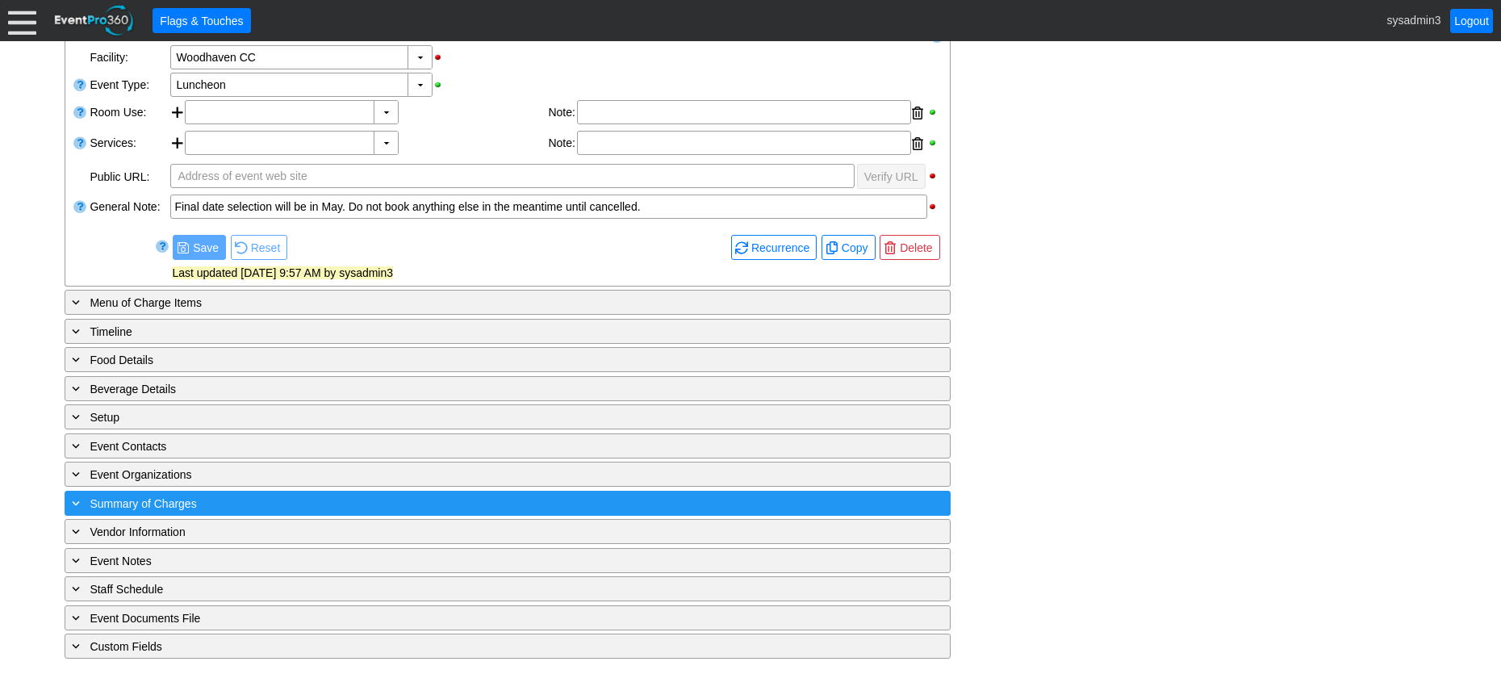
scroll to position [324, 0]
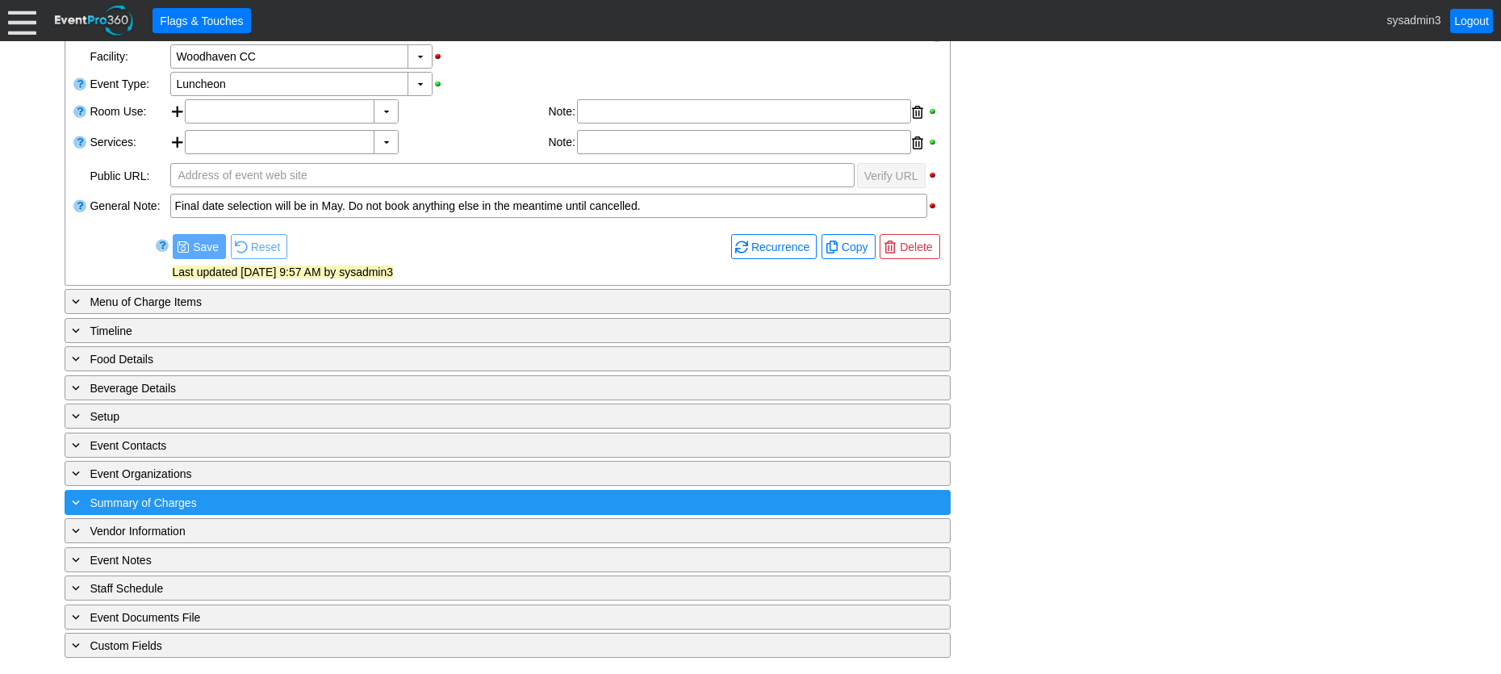
click at [365, 496] on div "+ Summary of Charges" at bounding box center [475, 502] width 812 height 19
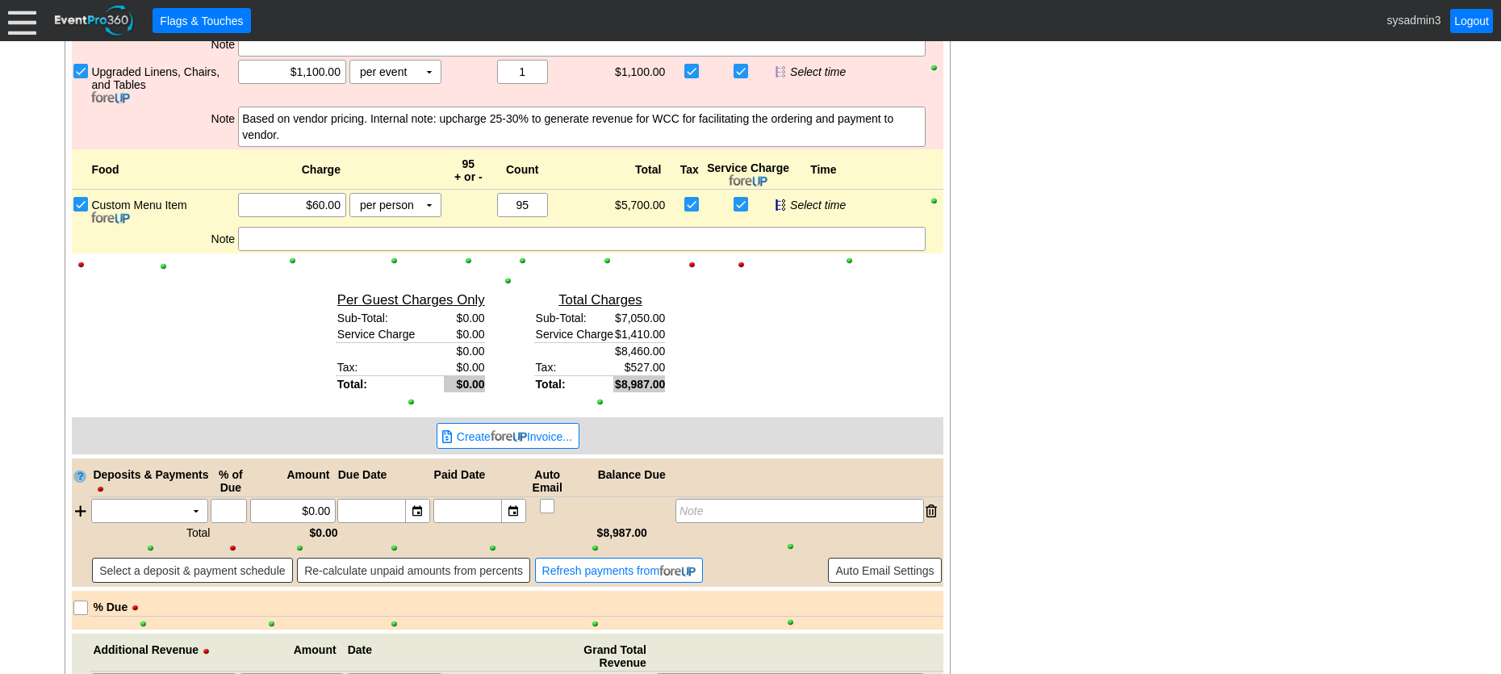
scroll to position [969, 0]
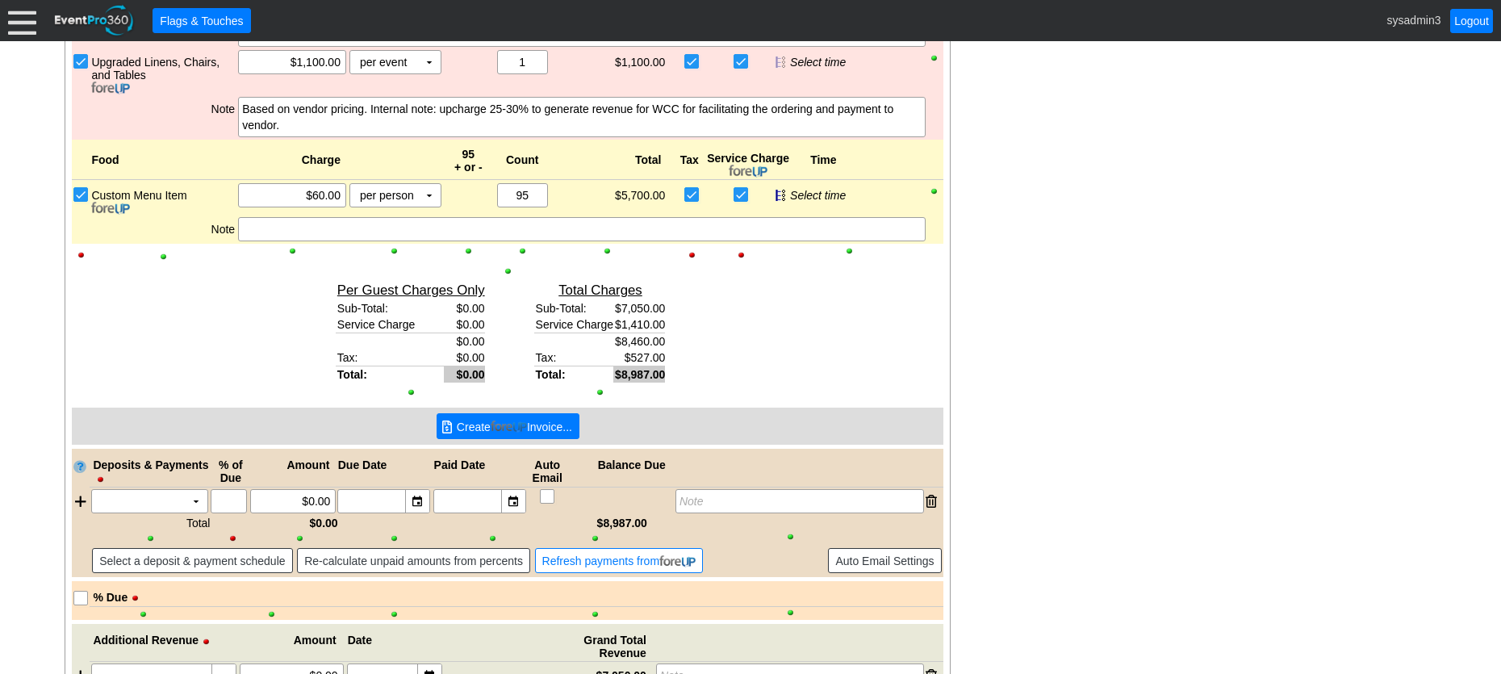
click at [494, 420] on span "Create Invoice..." at bounding box center [514, 427] width 122 height 16
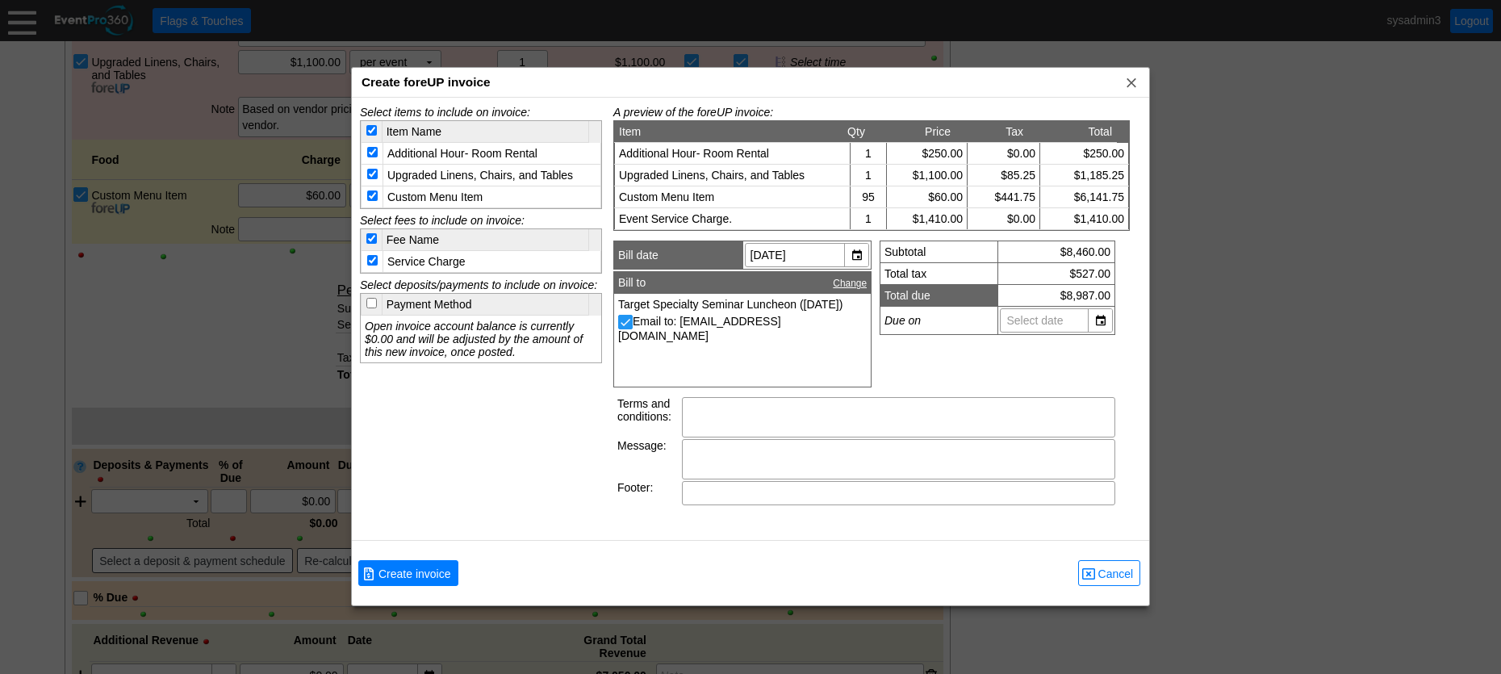
click at [1279, 301] on div at bounding box center [750, 337] width 1501 height 674
click at [1109, 570] on span "Cancel" at bounding box center [1116, 574] width 42 height 16
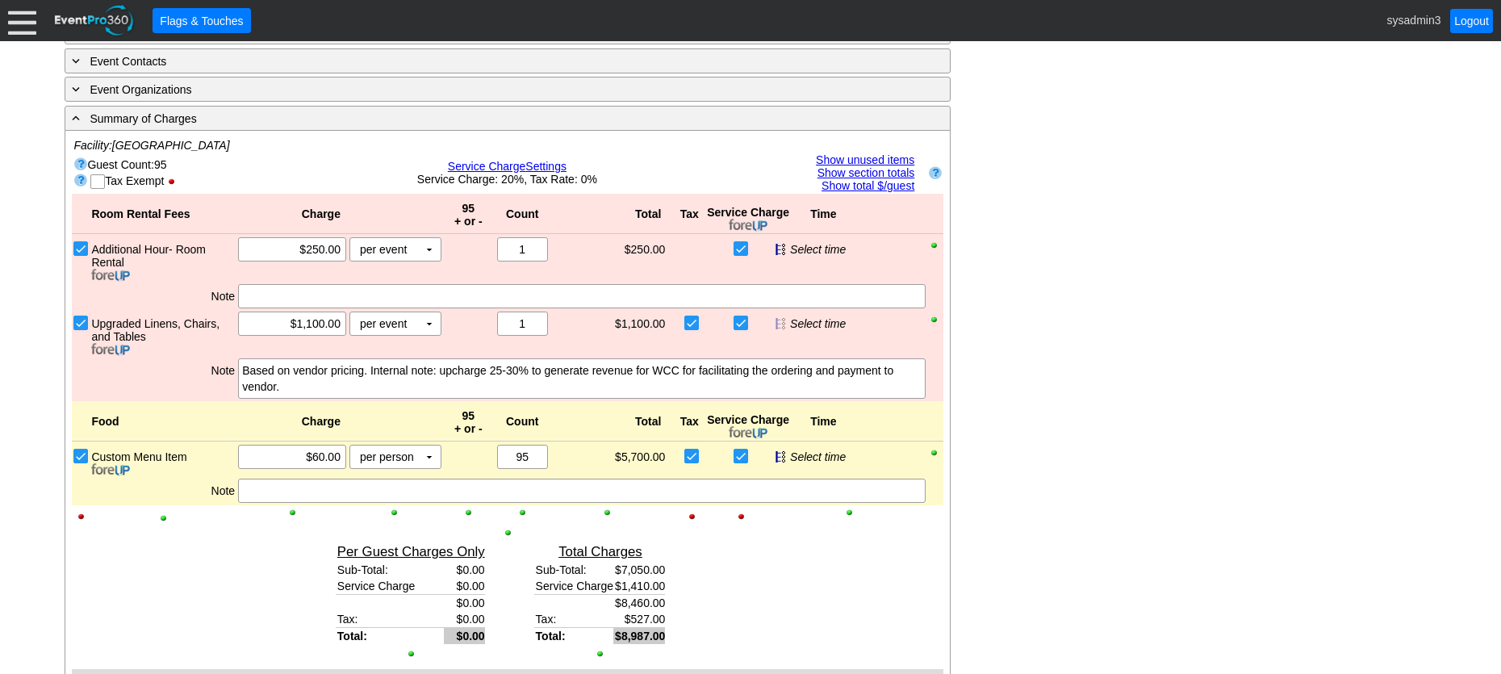
scroll to position [566, 0]
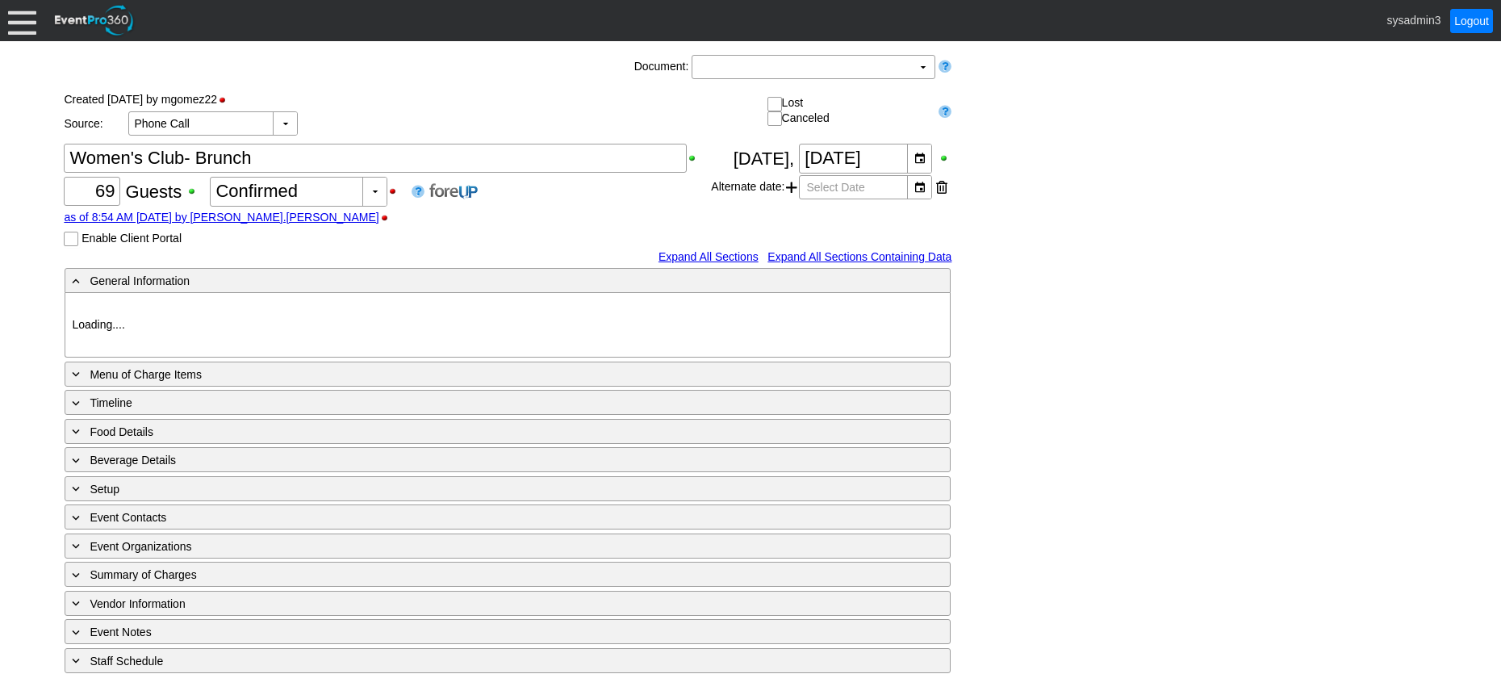
type input "Woodhaven CC"
type input "Golf Tournament Luncheon"
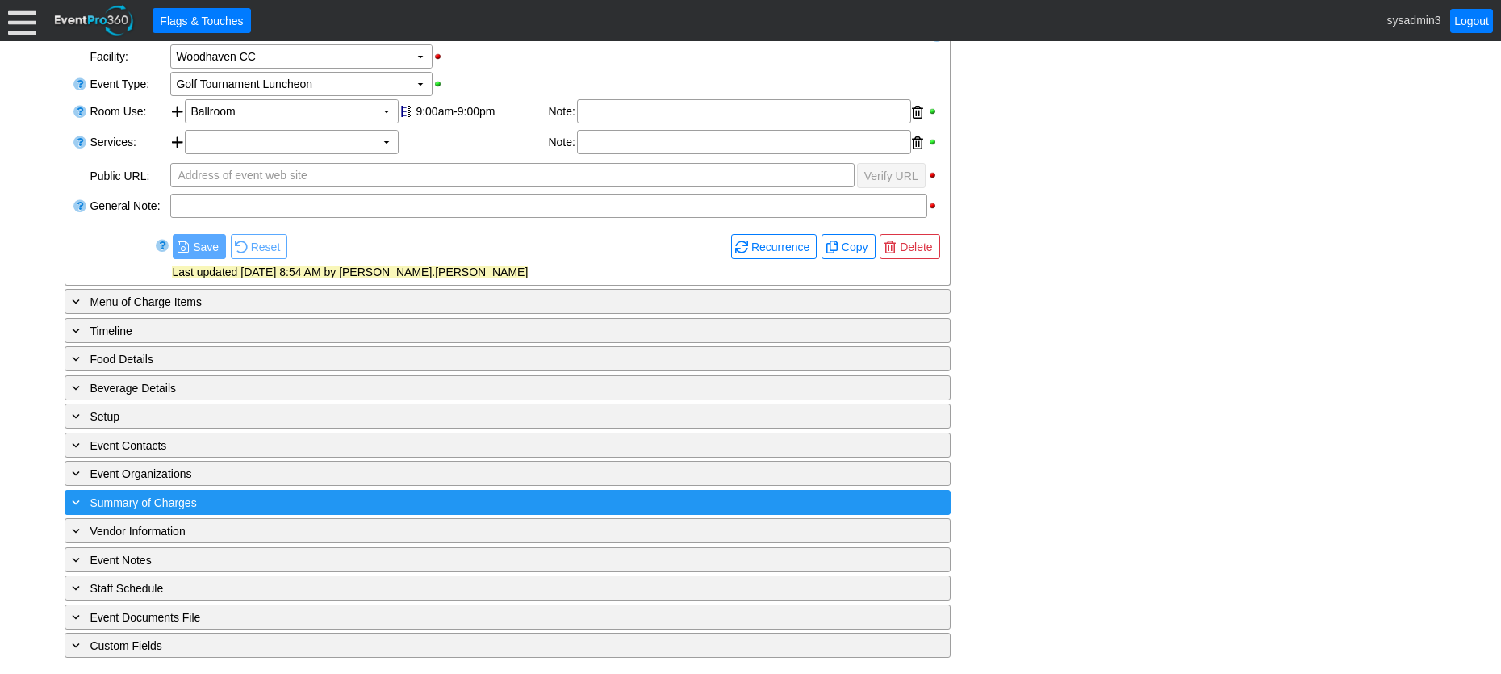
click at [326, 503] on div "+ Summary of Charges" at bounding box center [475, 502] width 812 height 19
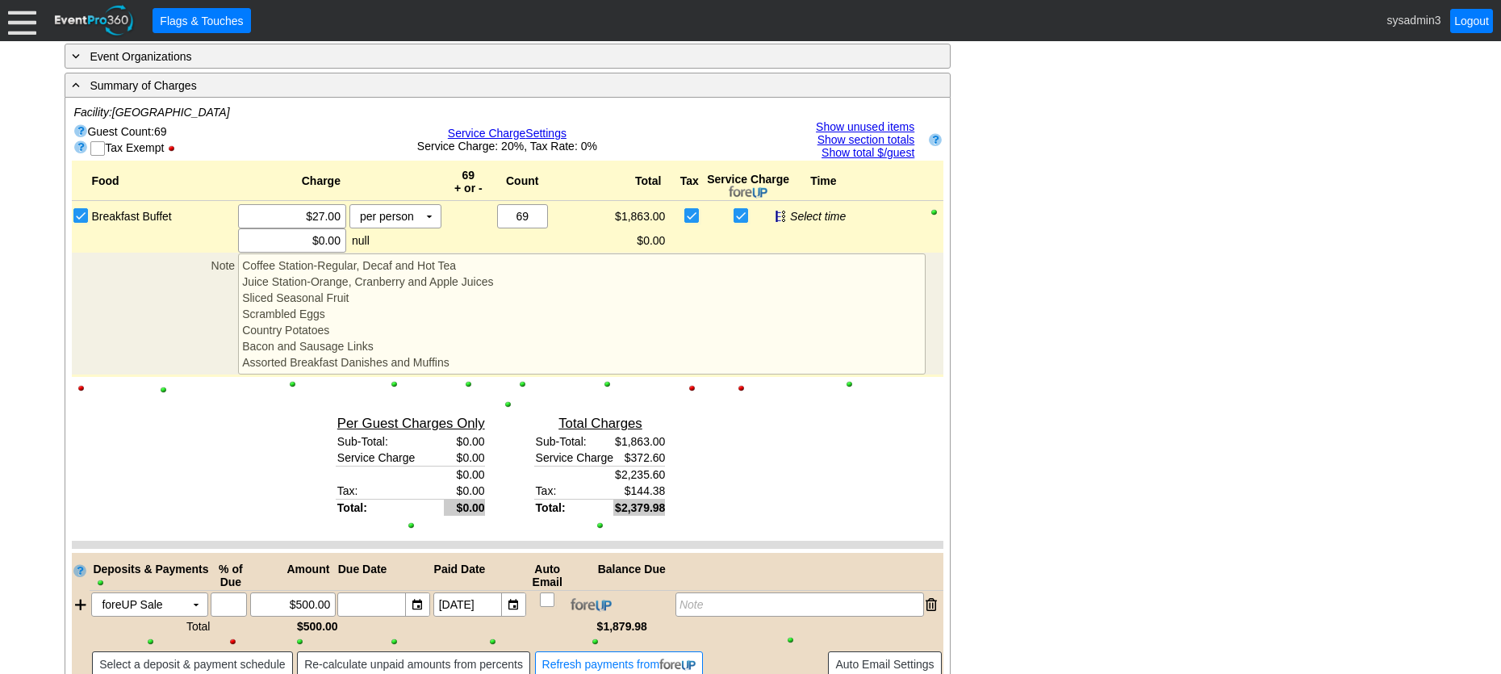
scroll to position [703, 0]
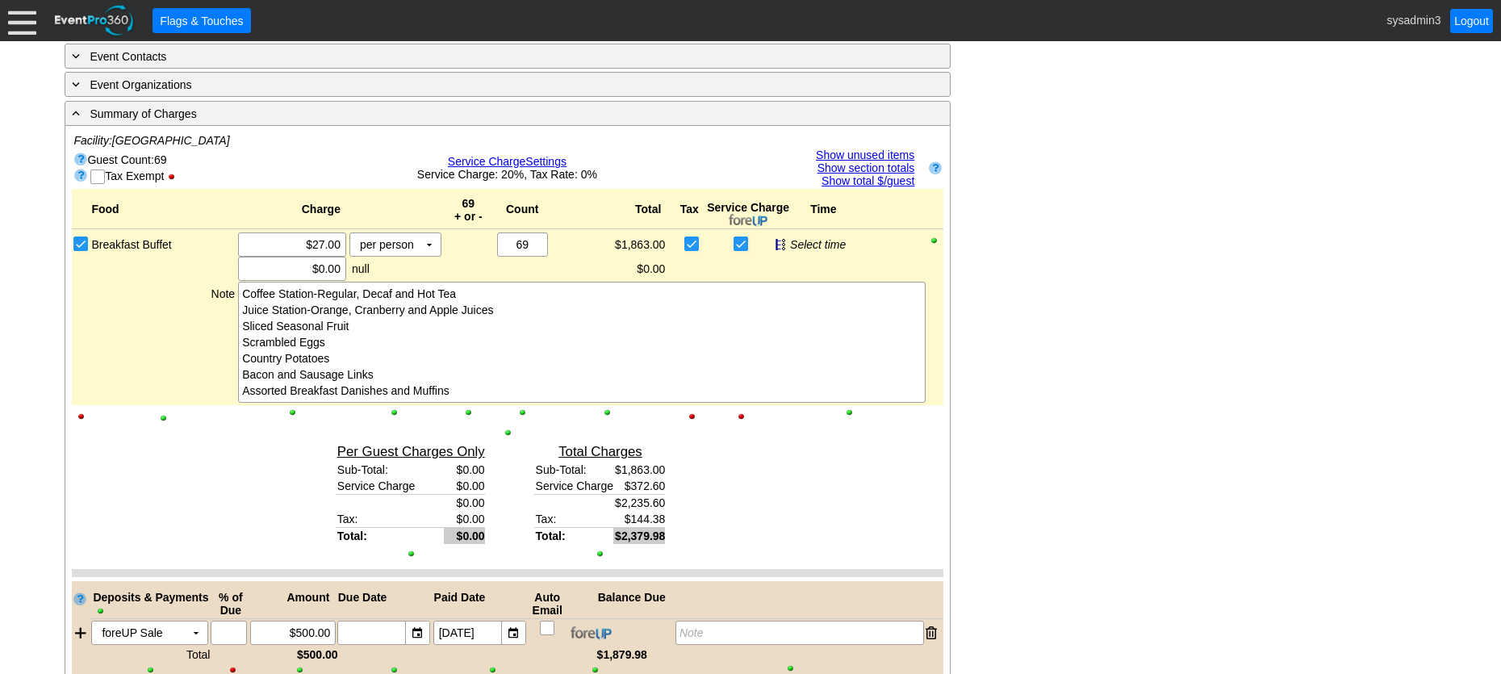
click at [19, 19] on div at bounding box center [22, 20] width 28 height 28
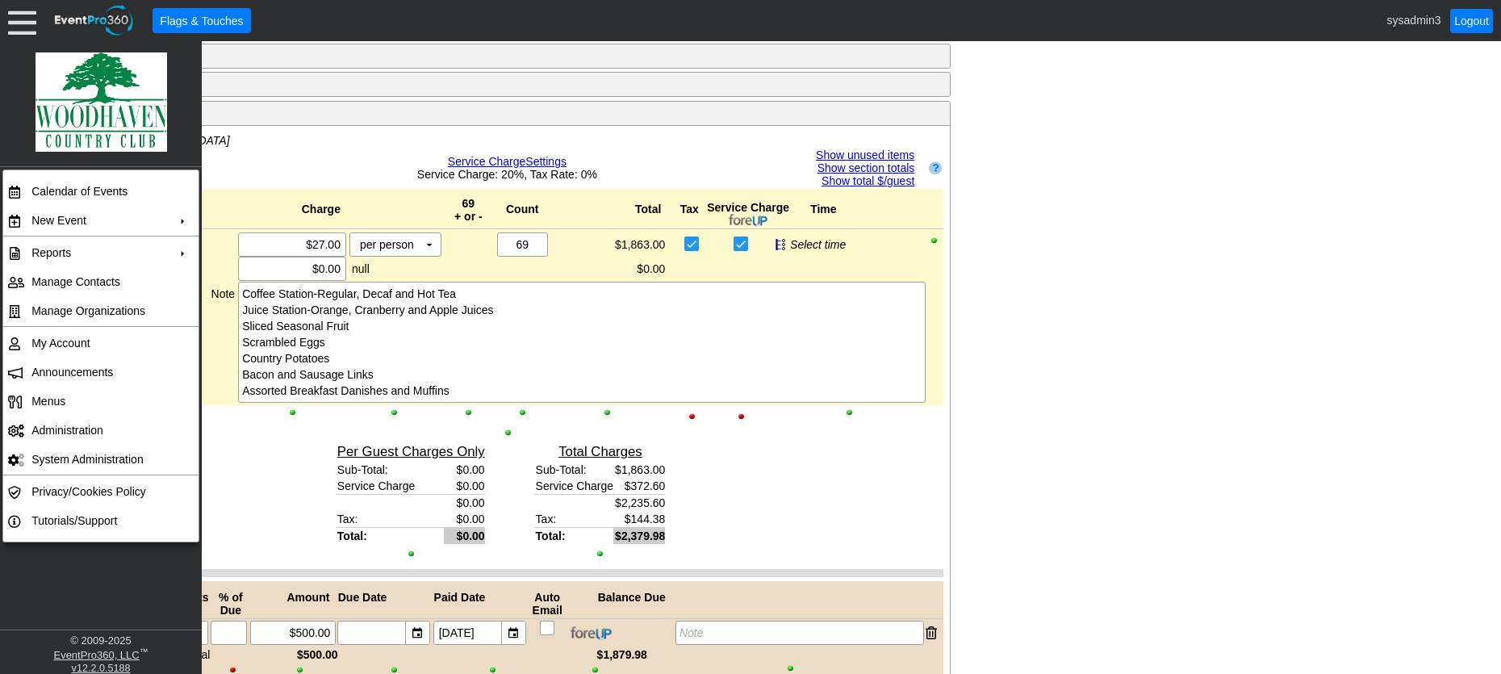
click at [1090, 366] on div "- General Information ▼ Loading.... Remove all highlights Facility: ▼ Χ Woodhav…" at bounding box center [750, 349] width 1381 height 1487
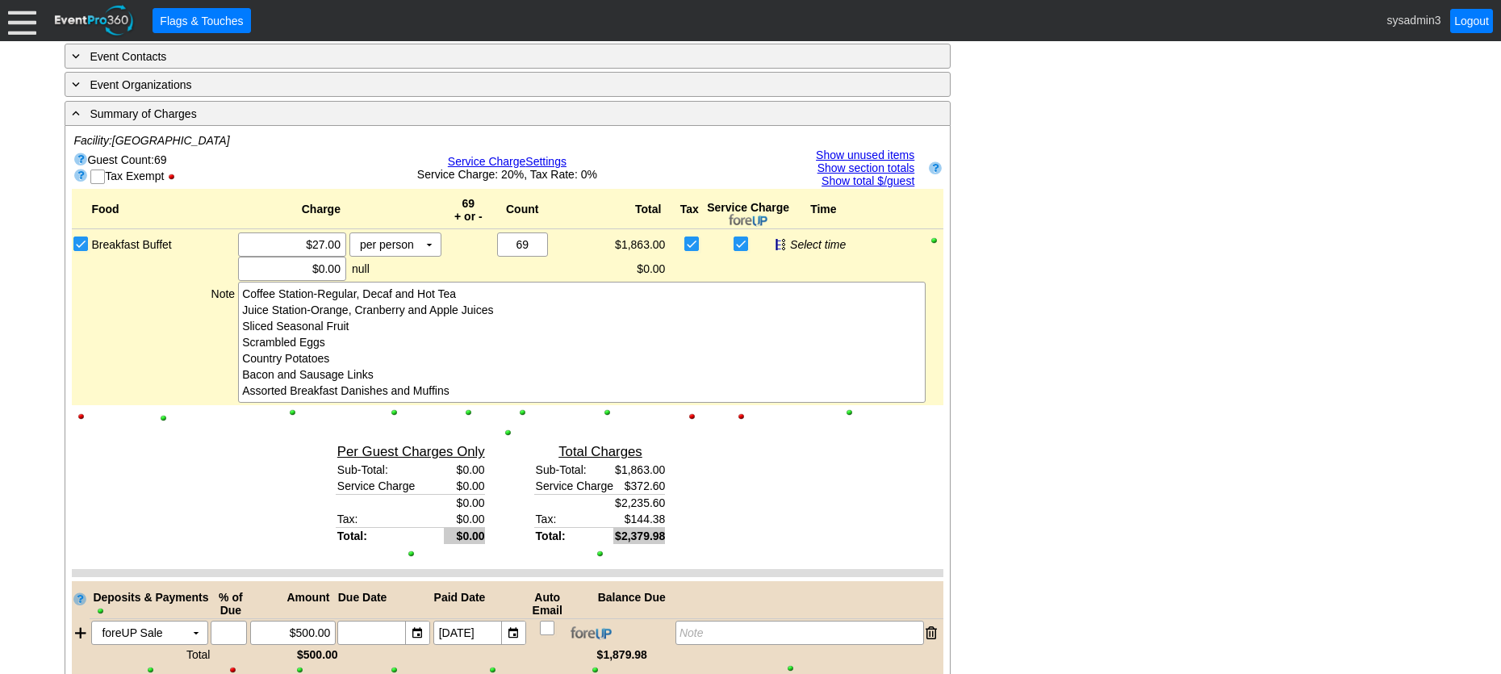
click at [20, 19] on div at bounding box center [22, 20] width 28 height 28
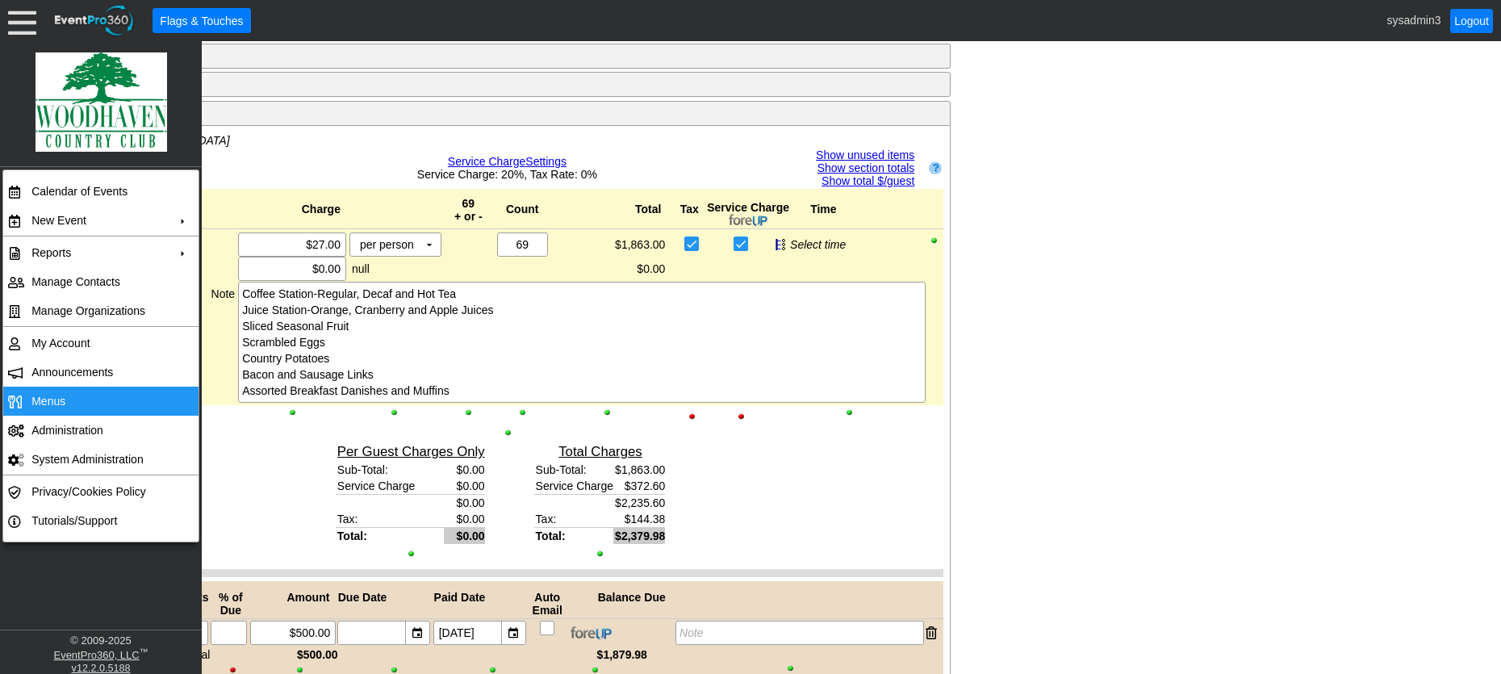
click at [52, 396] on span "Menus" at bounding box center [48, 401] width 34 height 13
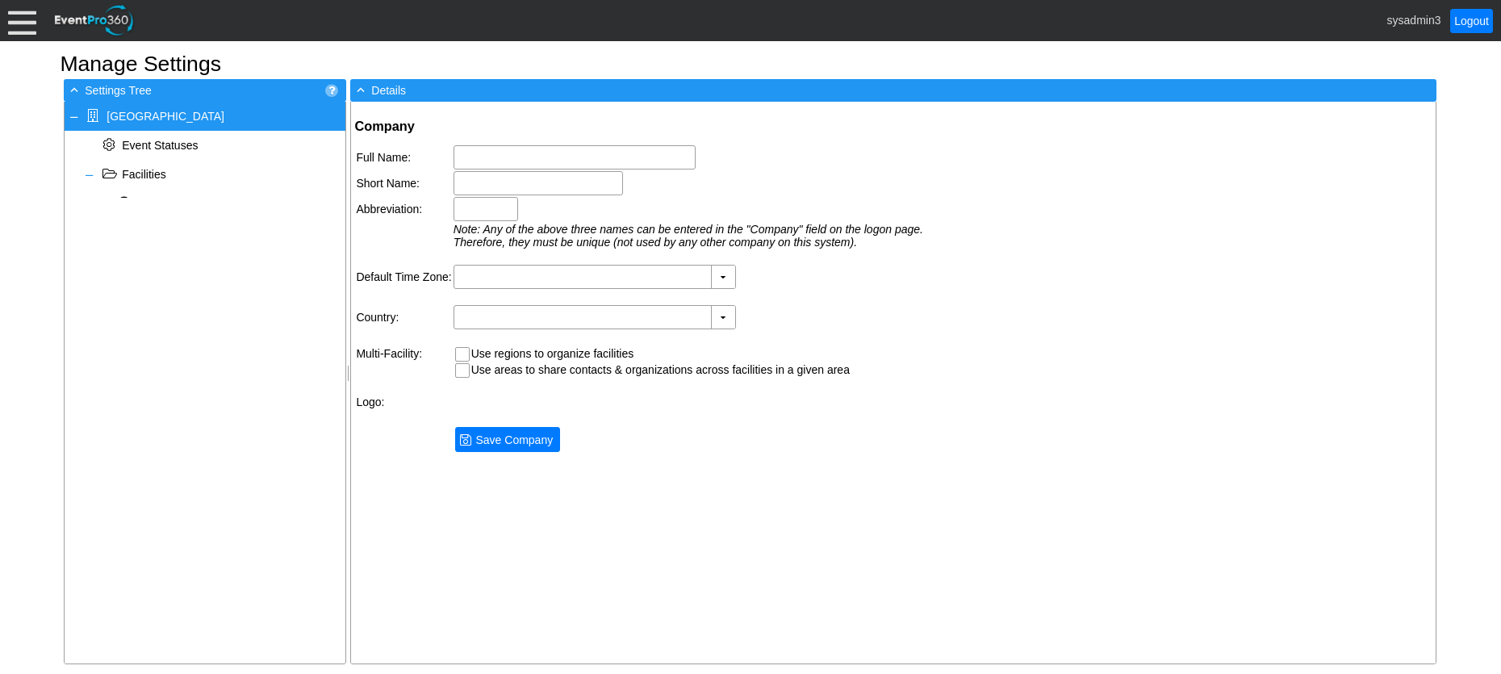
type input "[GEOGRAPHIC_DATA]"
type input "Woodhaven CC"
type input "Woodhaven"
type input "(GMT-08:00) Pacific Time ([GEOGRAPHIC_DATA] & [GEOGRAPHIC_DATA])"
type input "[GEOGRAPHIC_DATA] (English)"
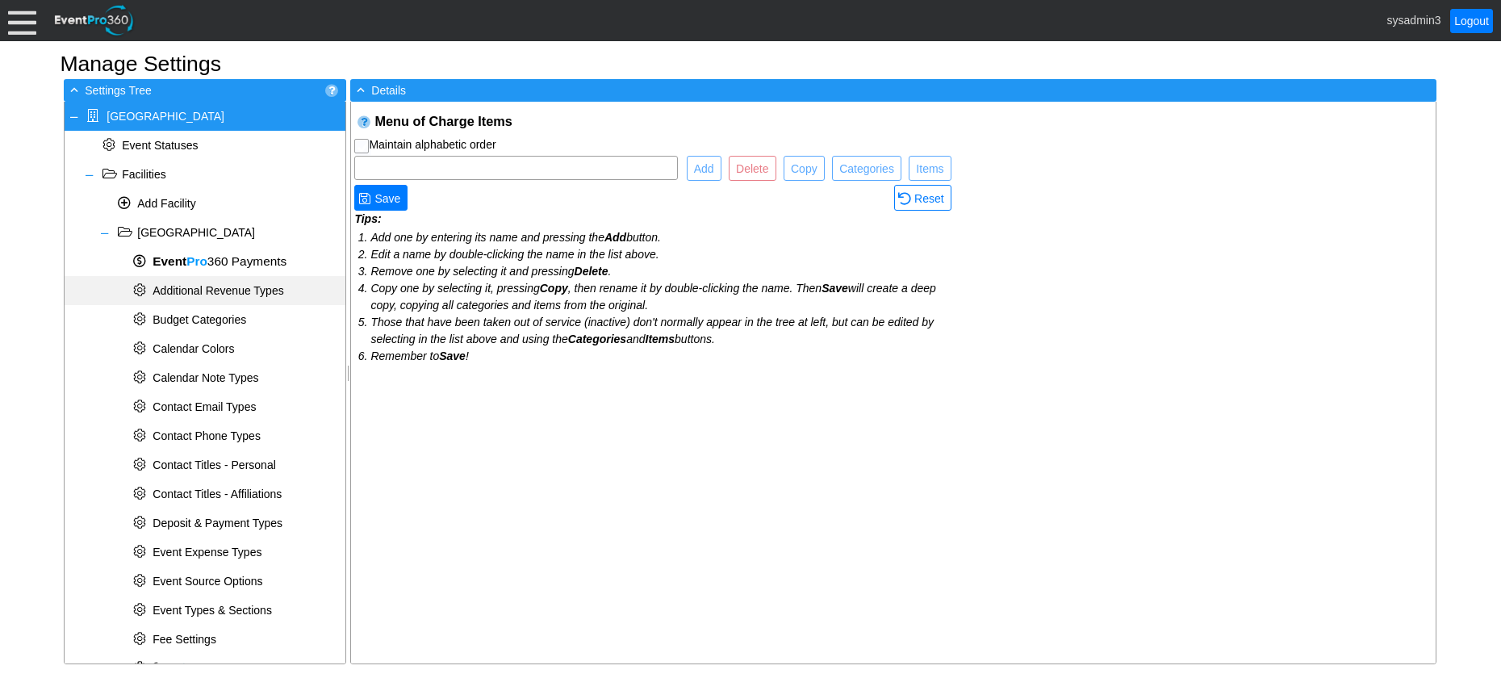
checkbox input "true"
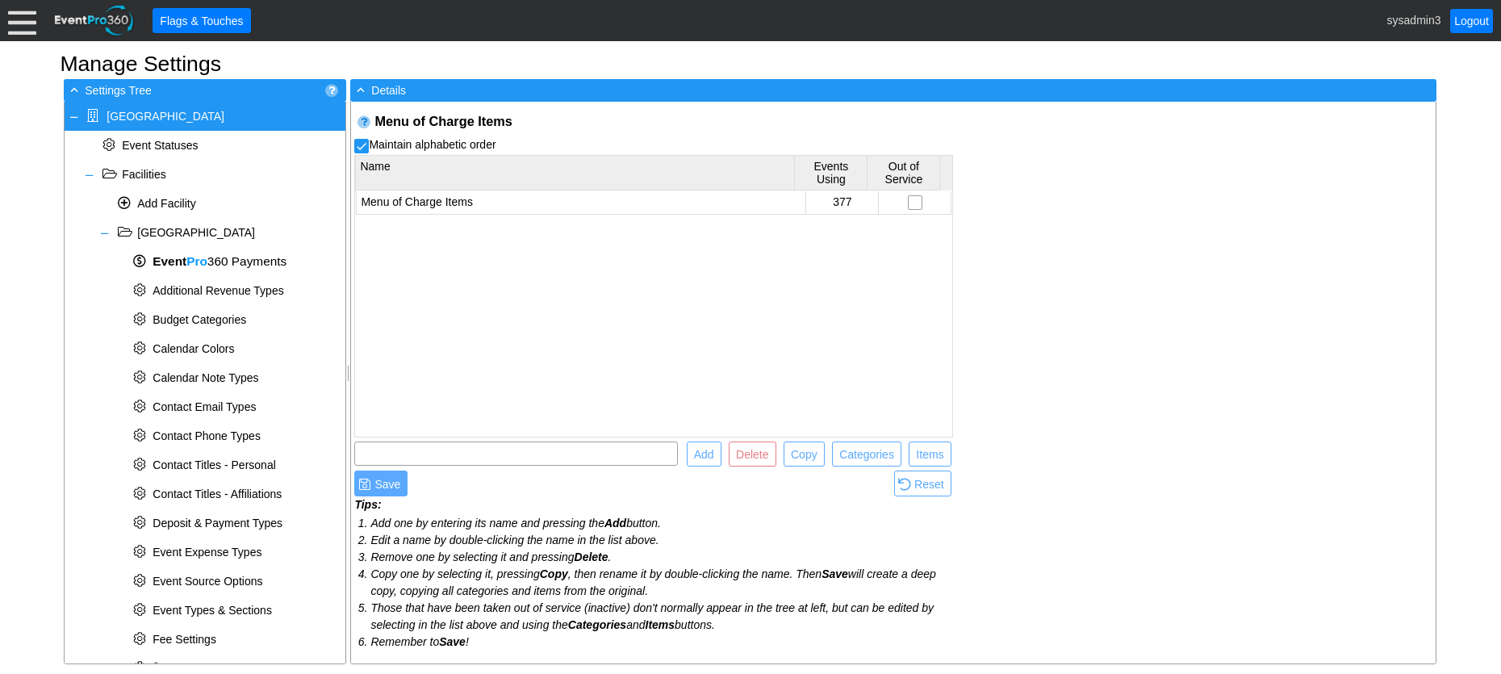
scroll to position [534, 0]
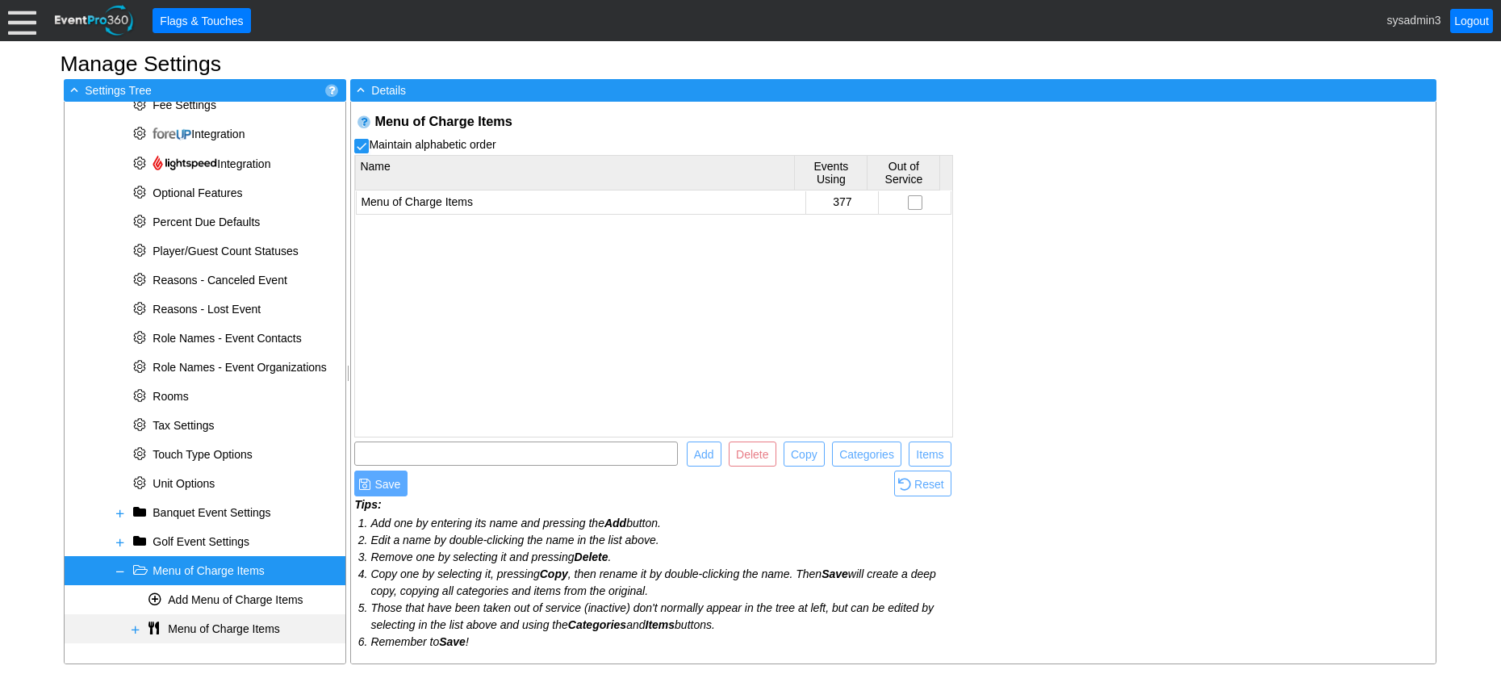
click at [136, 628] on span at bounding box center [135, 629] width 13 height 13
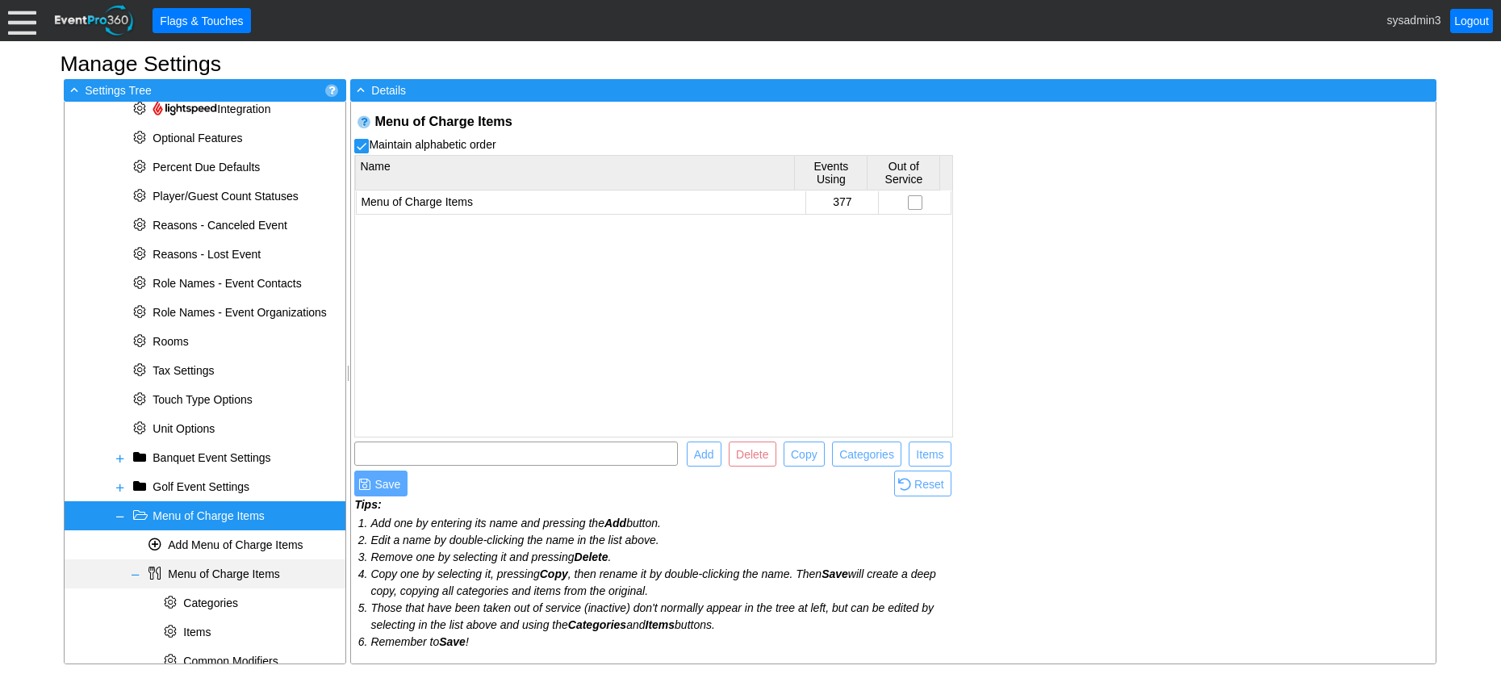
scroll to position [621, 0]
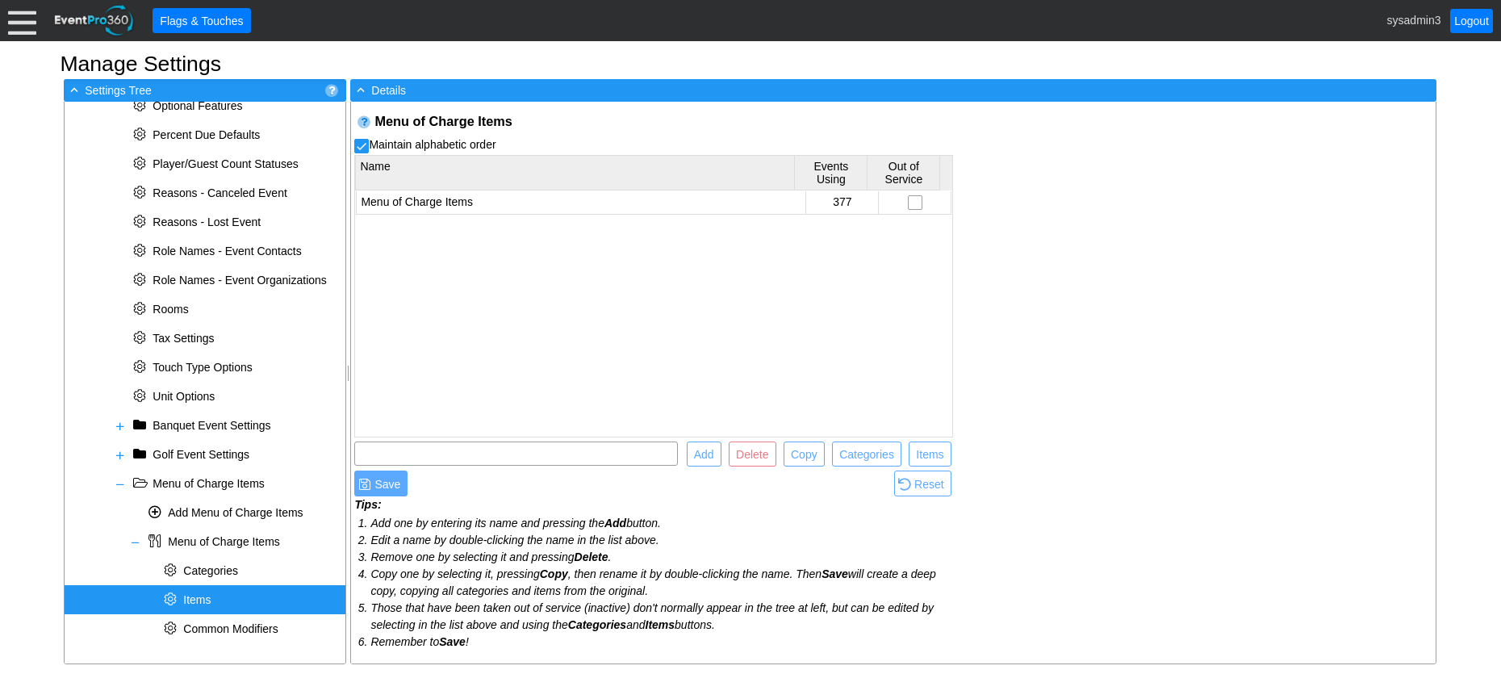
click at [204, 595] on span "Items" at bounding box center [196, 599] width 27 height 13
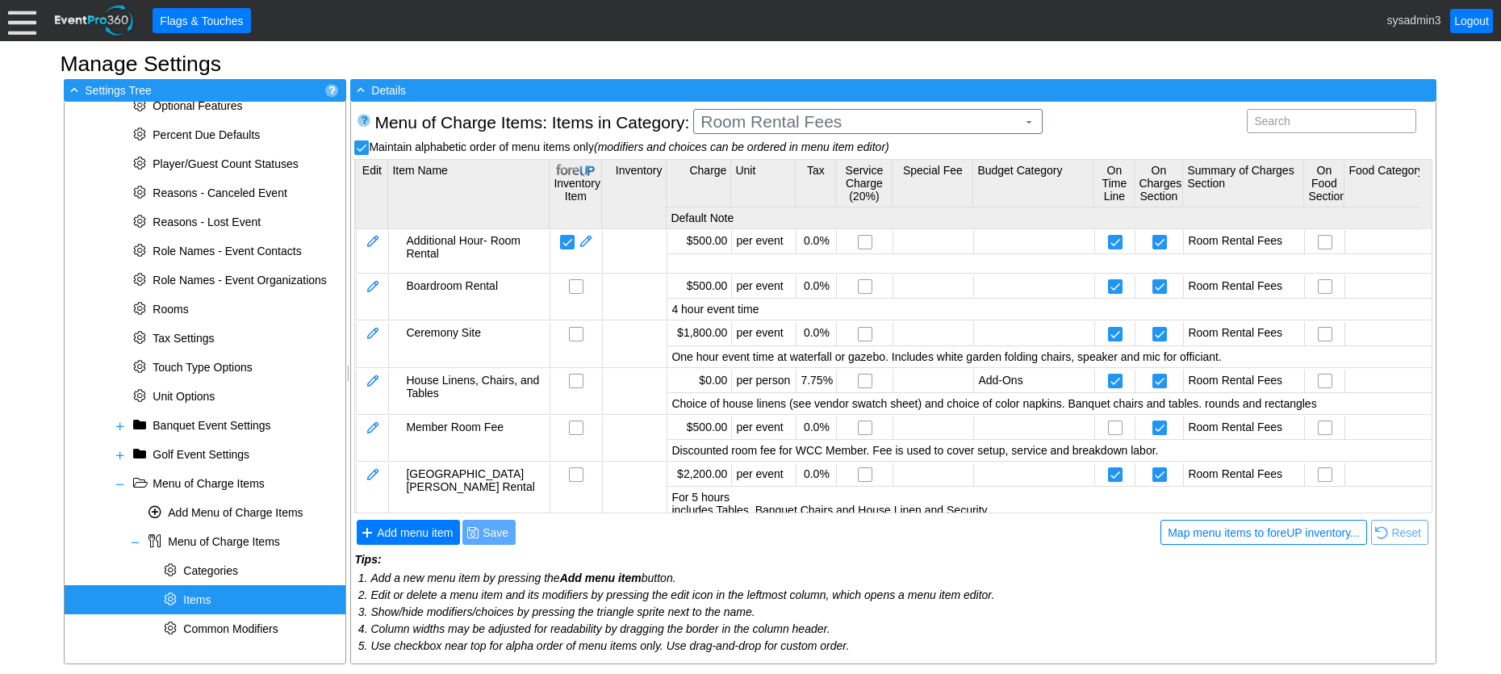
scroll to position [0, 0]
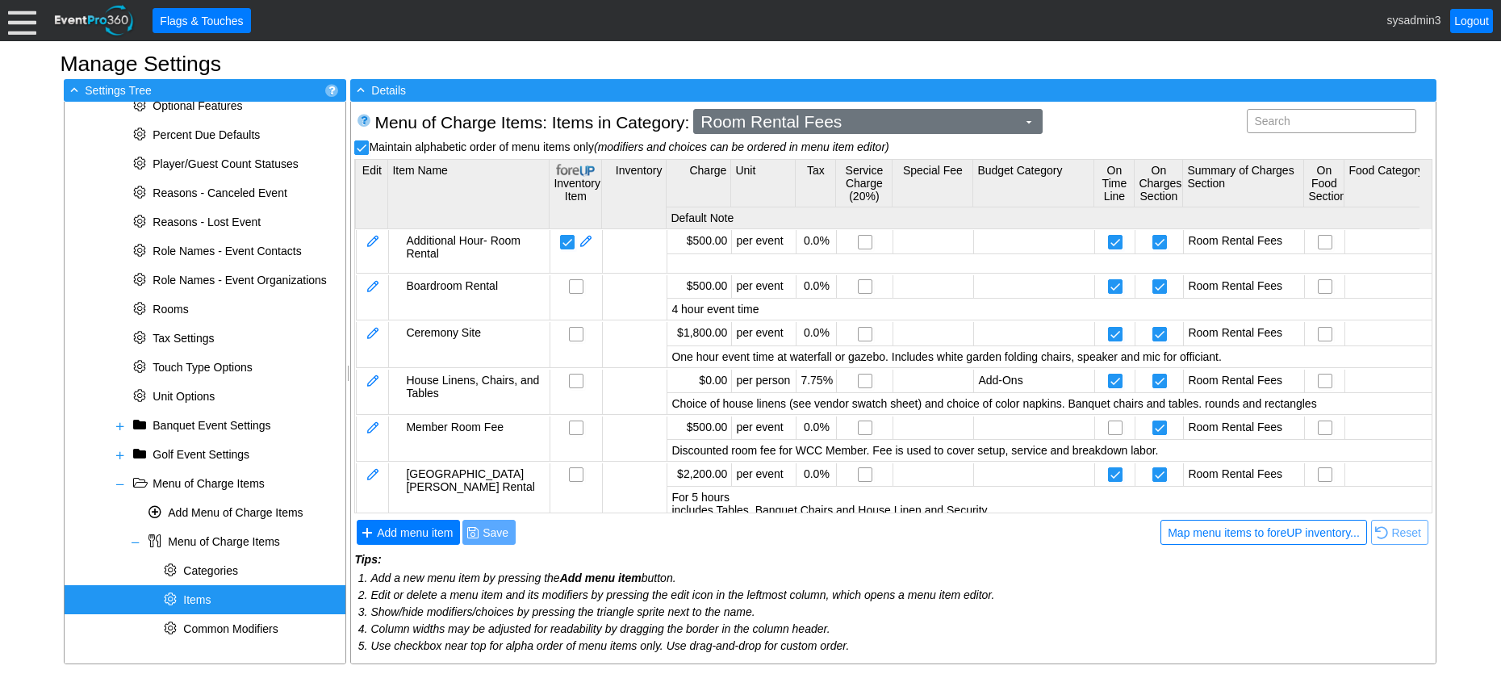
click at [938, 123] on span "Room Rental Fees" at bounding box center [858, 122] width 323 height 16
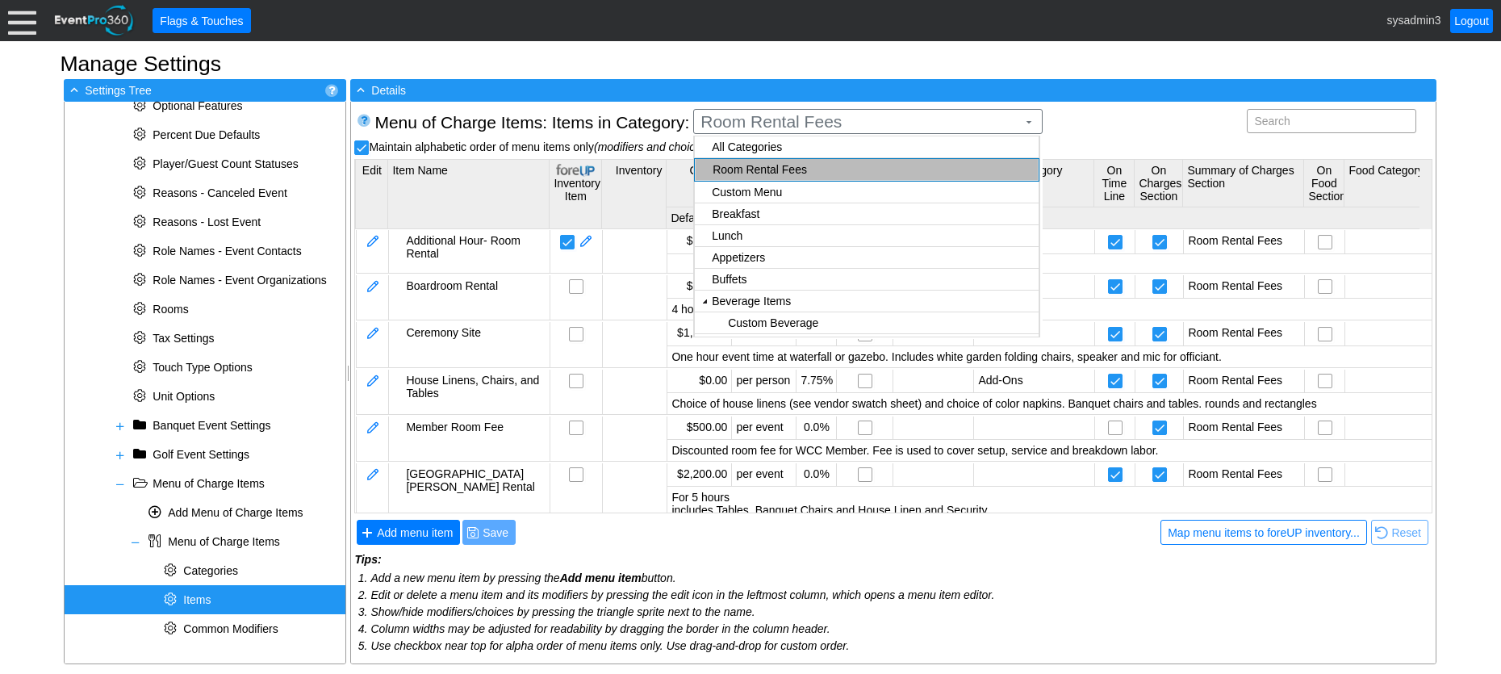
checkbox input "true"
click at [759, 194] on body "Calendar of Events + New Event + Reports + Manage Contacts + Manage Organizatio…" at bounding box center [750, 337] width 1501 height 674
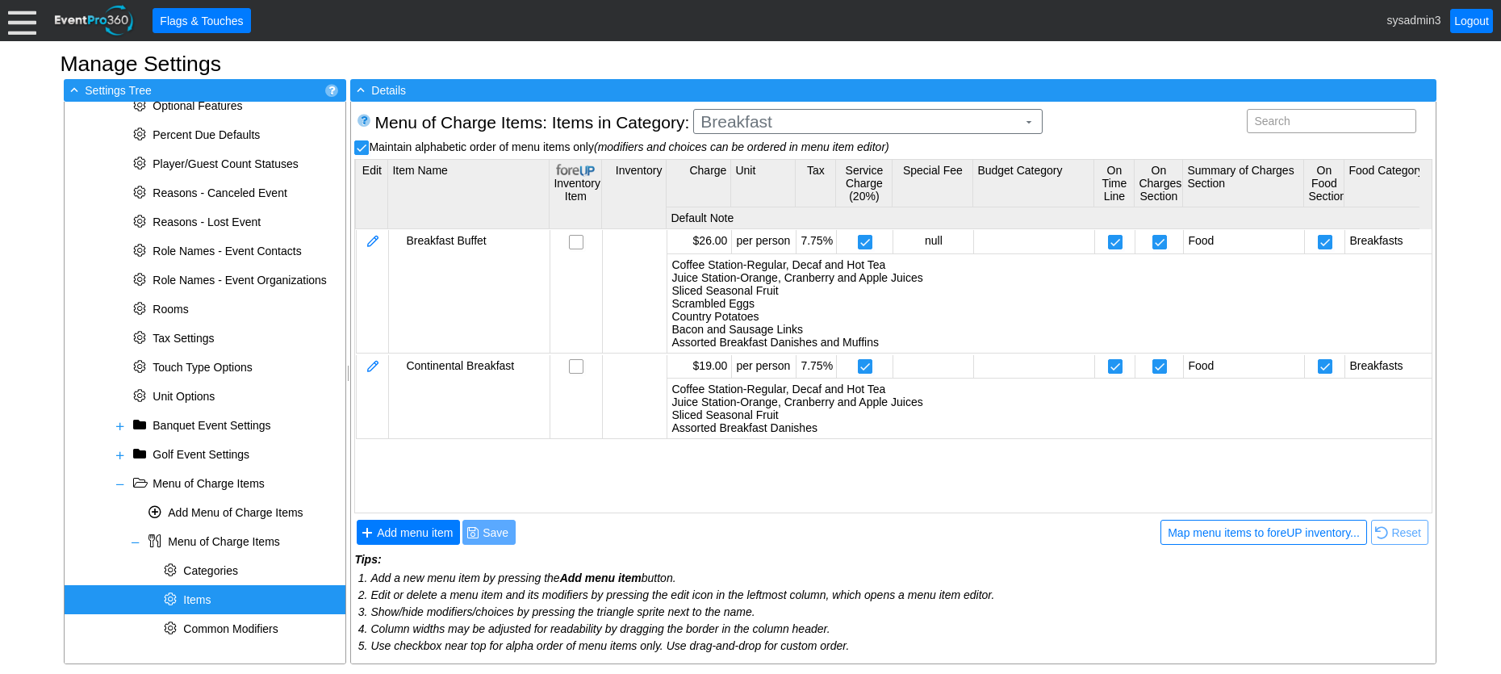
click at [213, 603] on span "Items" at bounding box center [187, 599] width 53 height 13
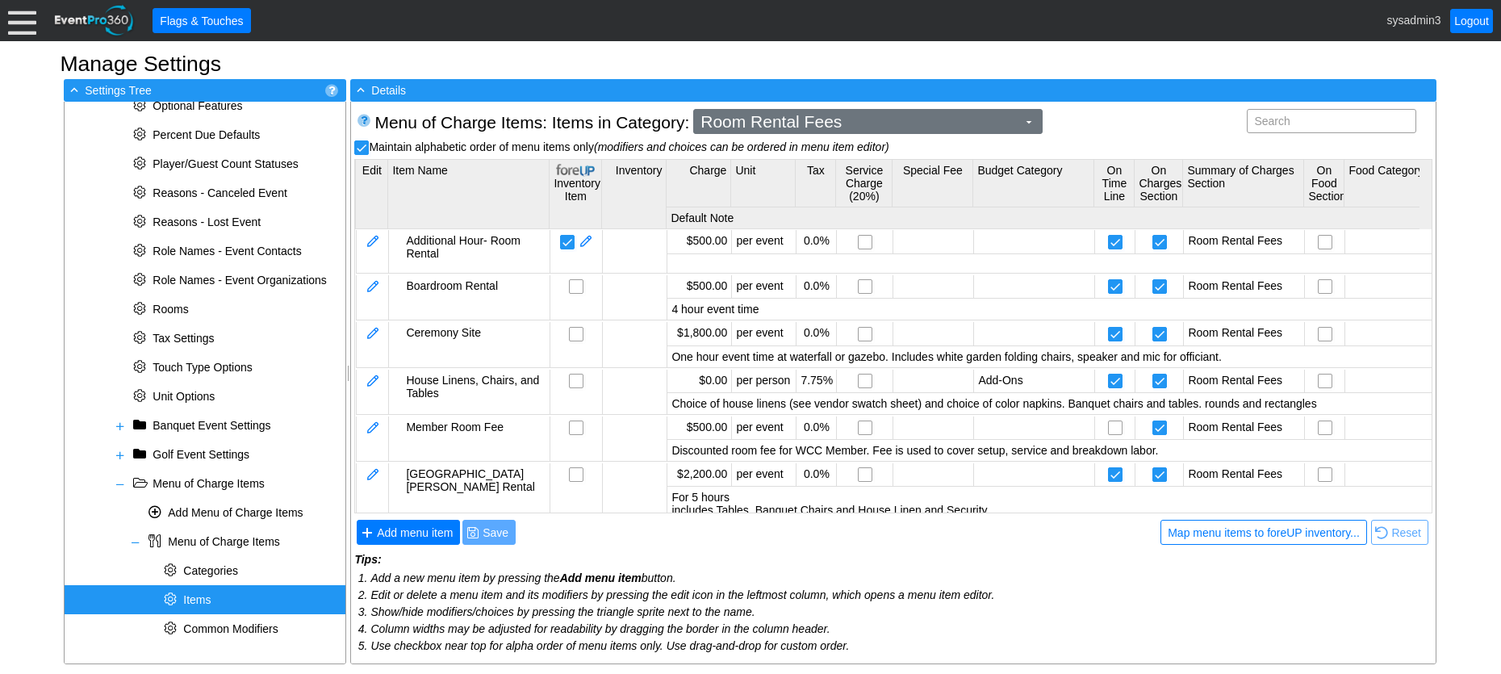
click at [892, 119] on span "Room Rental Fees" at bounding box center [858, 122] width 323 height 16
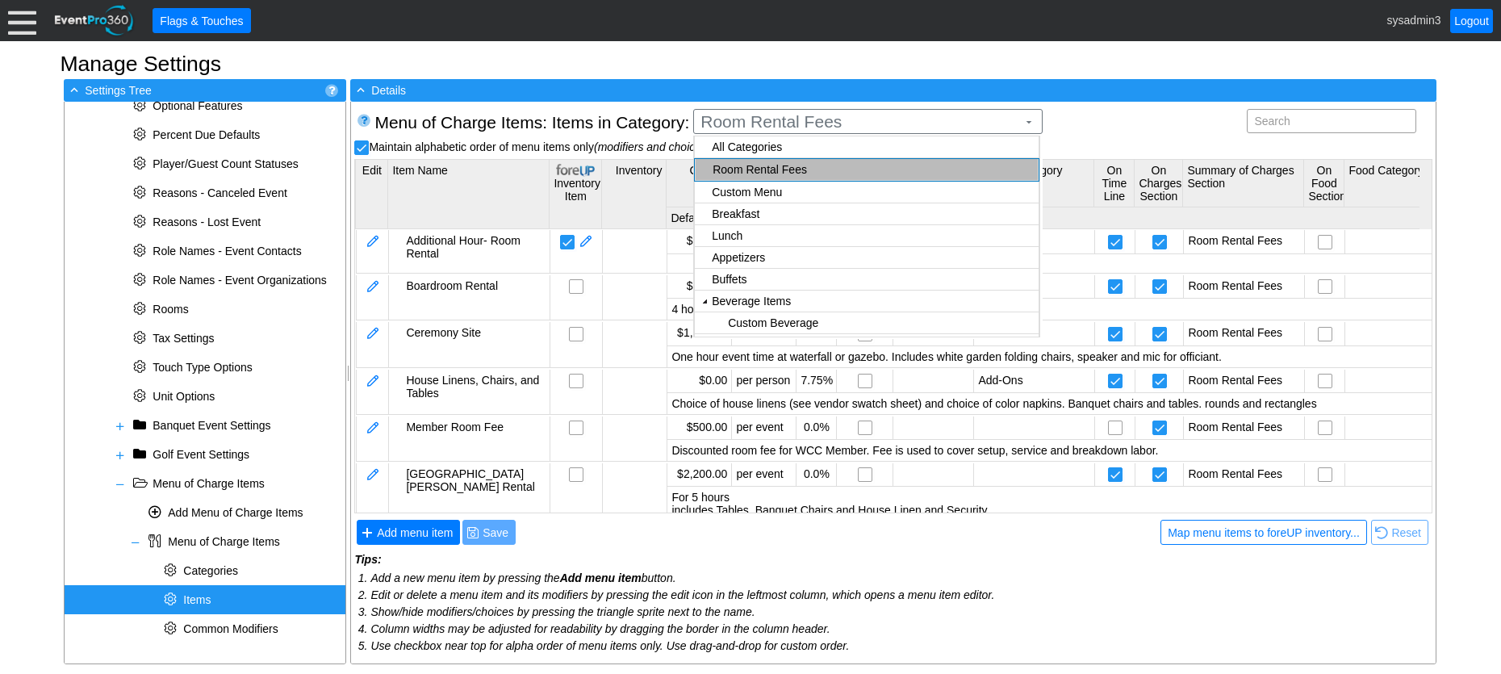
checkbox input "true"
click at [762, 188] on body "Calendar of Events + New Event + Reports + Manage Contacts + Manage Organizatio…" at bounding box center [750, 337] width 1501 height 674
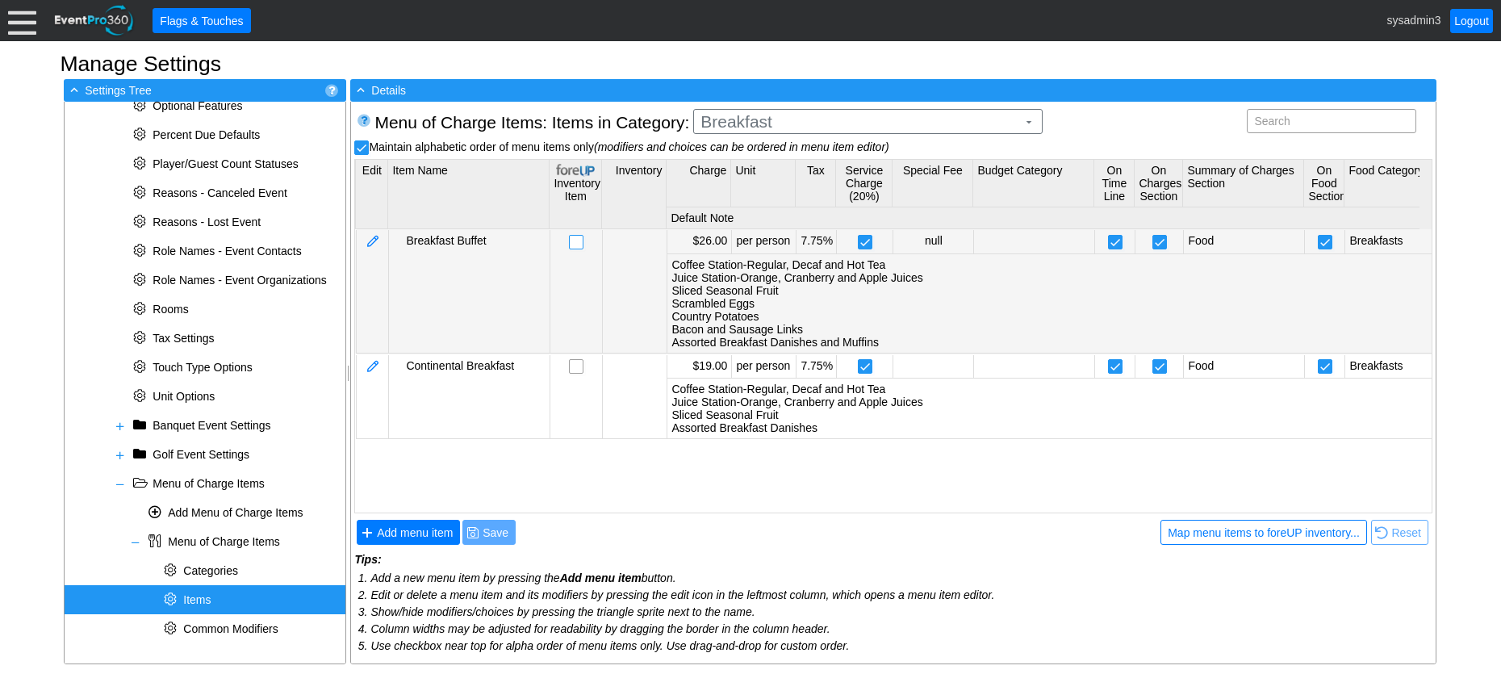
click at [576, 240] on input "checkbox" at bounding box center [578, 244] width 16 height 16
checkbox input "false"
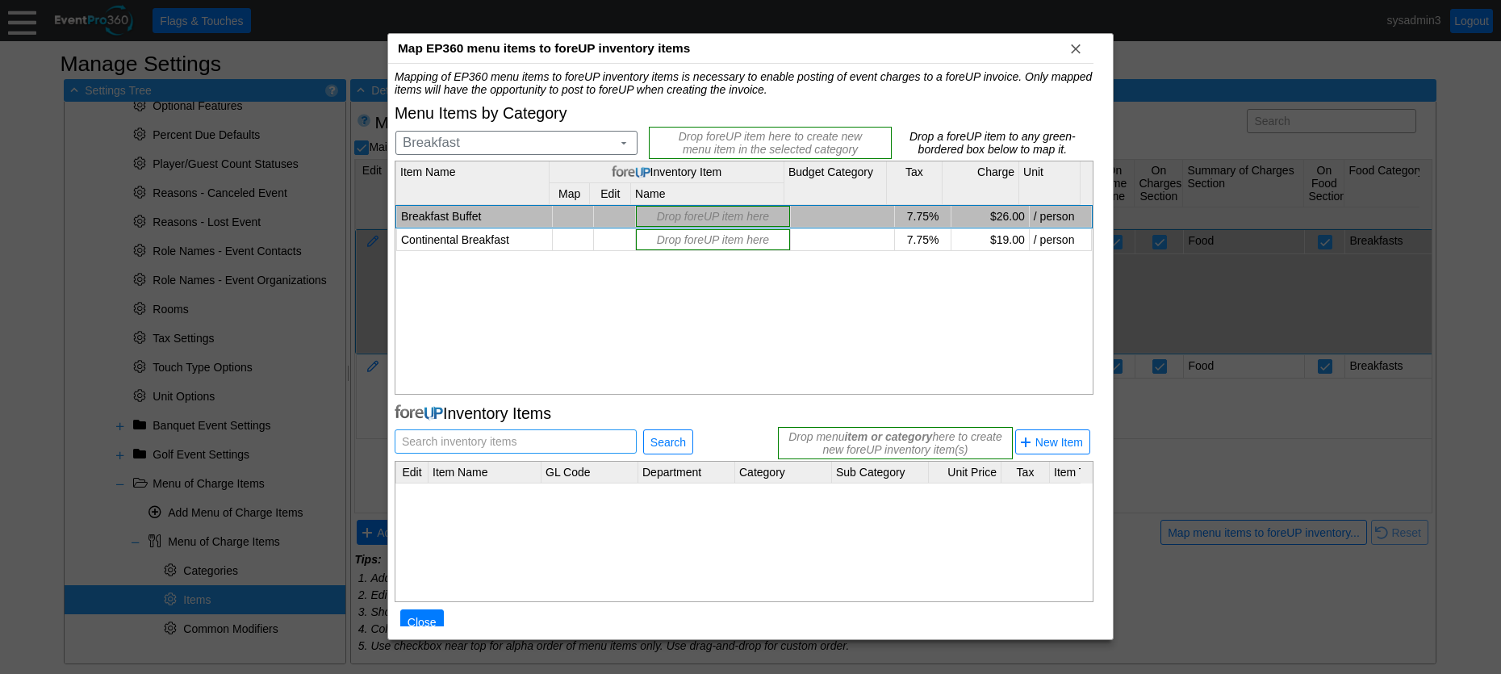
click at [449, 437] on span "Search inventory items" at bounding box center [459, 441] width 121 height 23
click at [416, 436] on span "Search inventory items" at bounding box center [459, 441] width 121 height 23
click at [471, 443] on span "Search inventory items" at bounding box center [459, 441] width 121 height 23
type input "Breakfast Buffet"
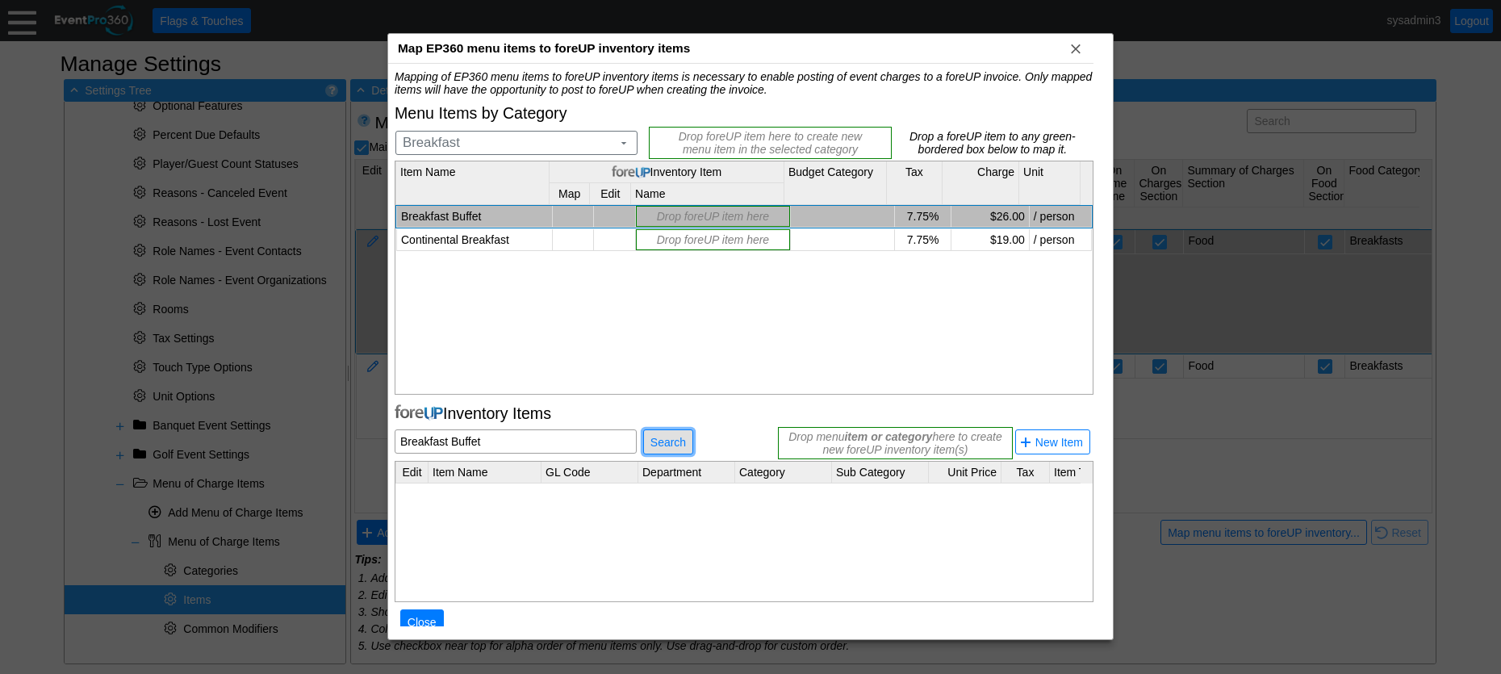
click at [678, 441] on span "Search" at bounding box center [668, 442] width 42 height 16
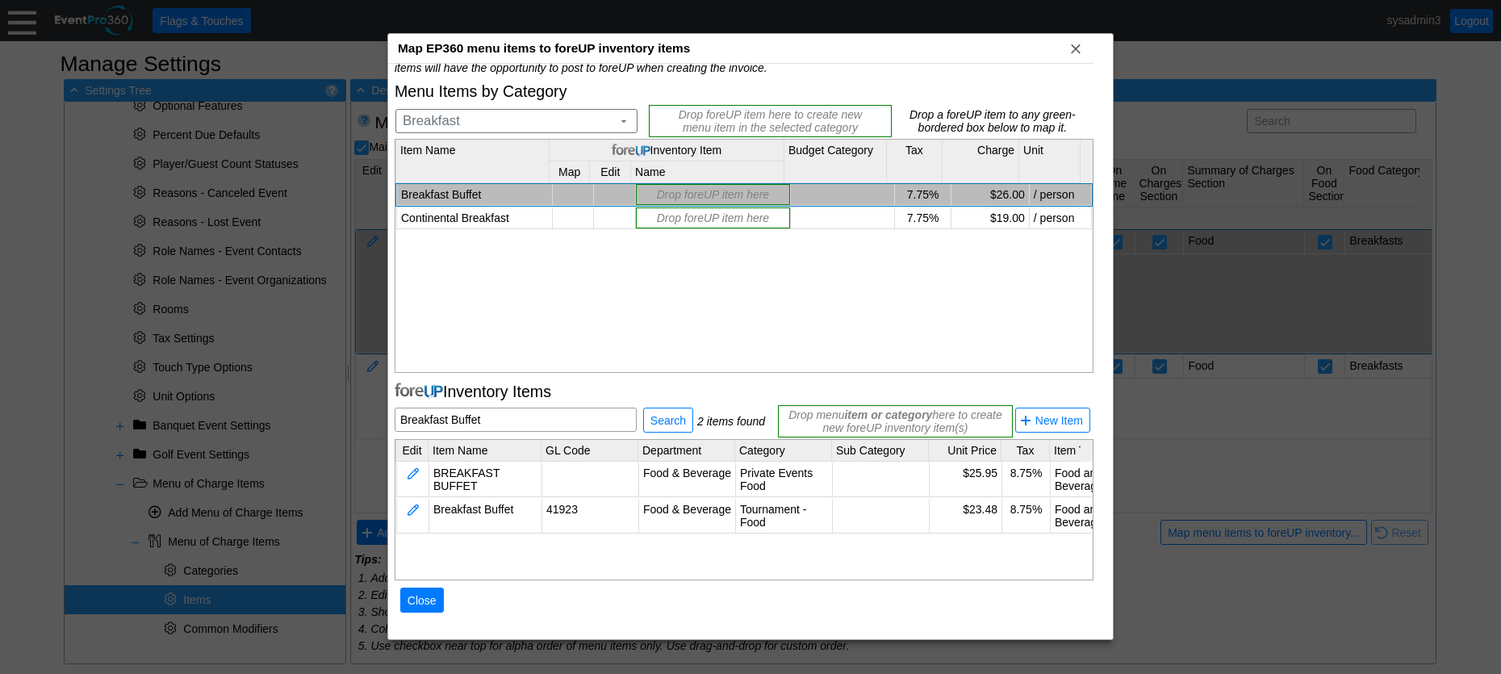
scroll to position [31, 0]
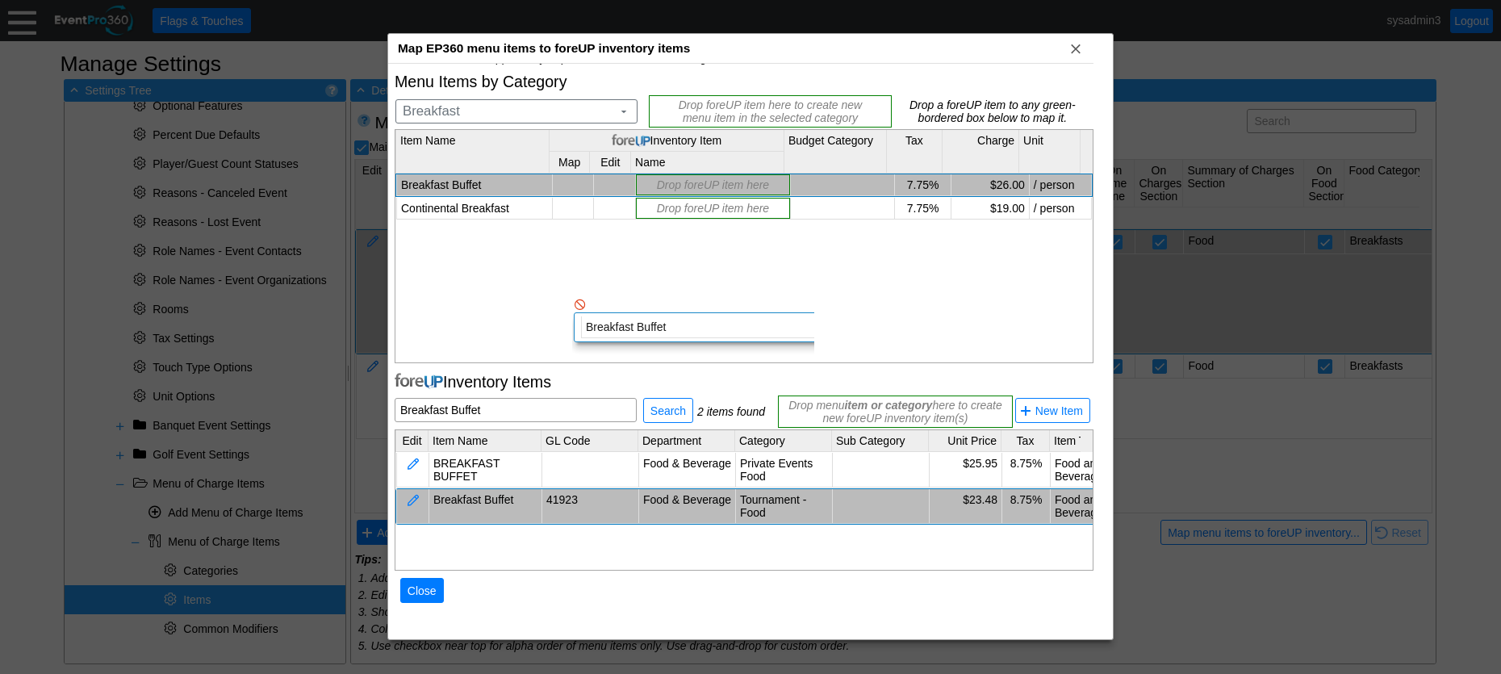
click at [559, 283] on div "Mapping of EP360 menu items to foreUP inventory items is necessary to enable po…" at bounding box center [744, 329] width 699 height 581
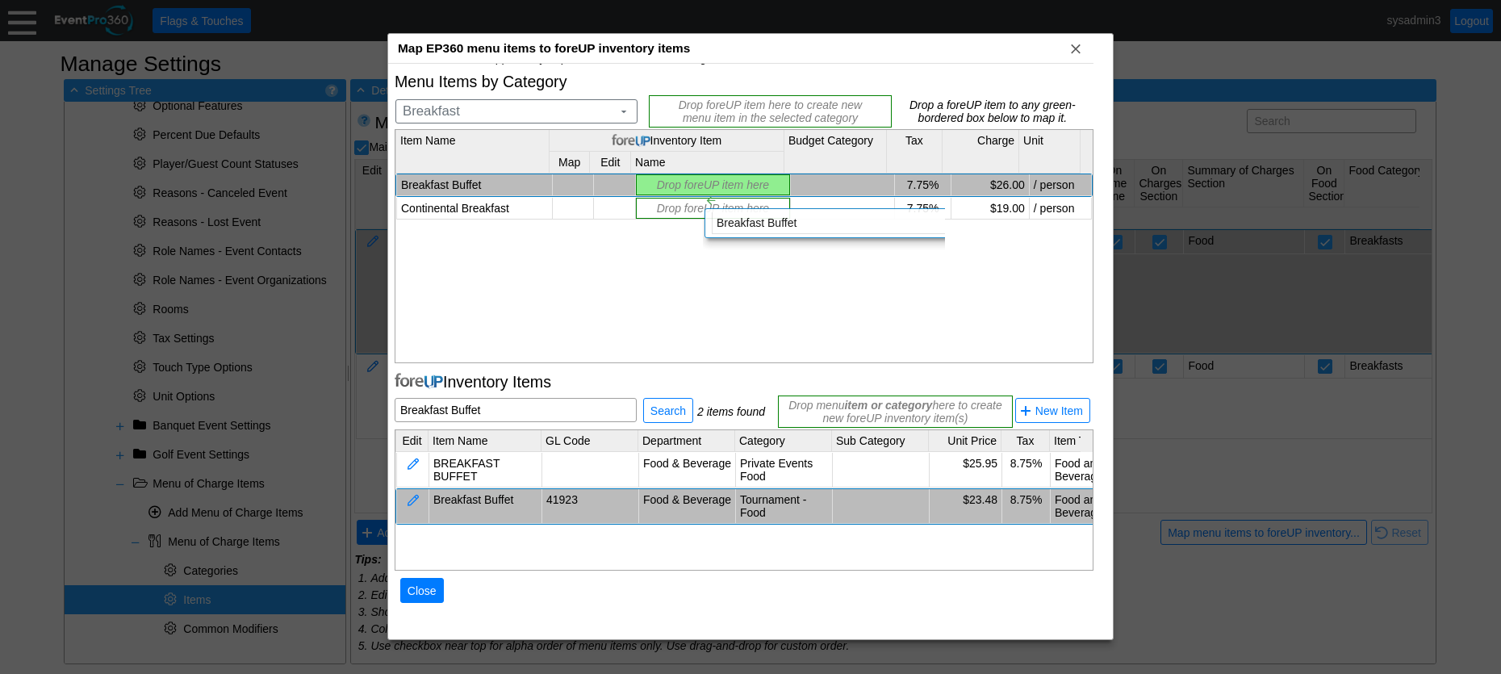
click at [690, 179] on div "Mapping of EP360 menu items to foreUP inventory items is necessary to enable po…" at bounding box center [744, 329] width 699 height 581
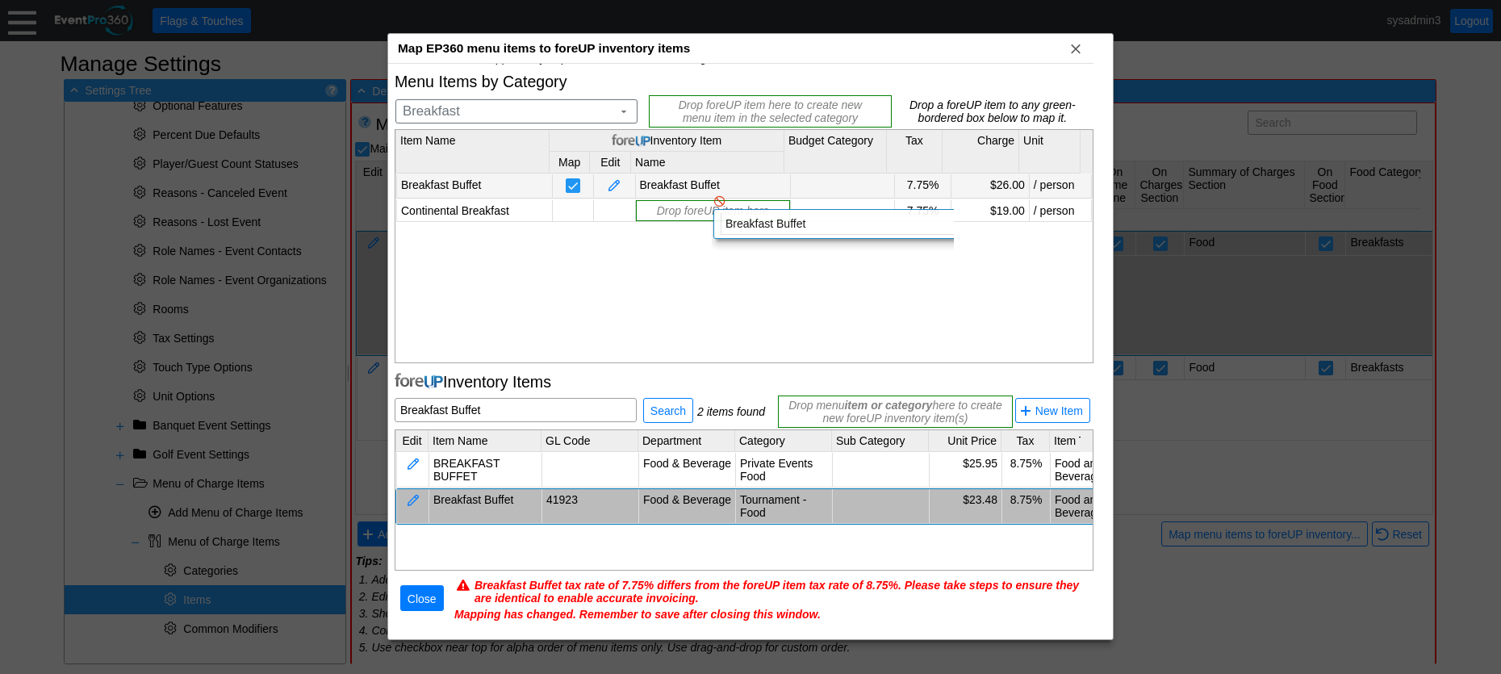
click at [699, 180] on div "Mapping of EP360 menu items to foreUP inventory items is necessary to enable po…" at bounding box center [744, 329] width 699 height 581
click at [571, 294] on div "Breakfast Buffet Breakfast Buffet 7.75% $26.00 / person Continental Breakfast D…" at bounding box center [743, 266] width 697 height 187
click at [426, 599] on span "Close" at bounding box center [422, 599] width 36 height 16
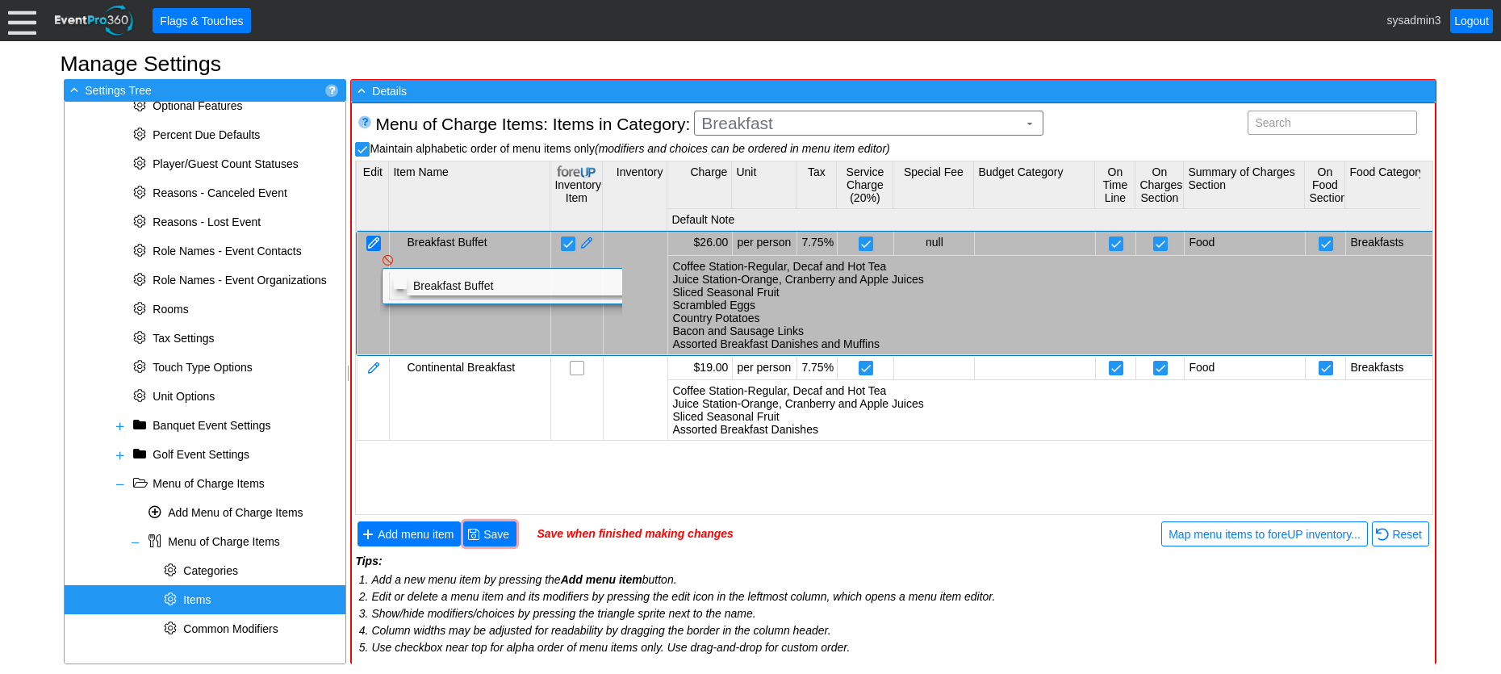
click at [367, 239] on div at bounding box center [373, 243] width 15 height 15
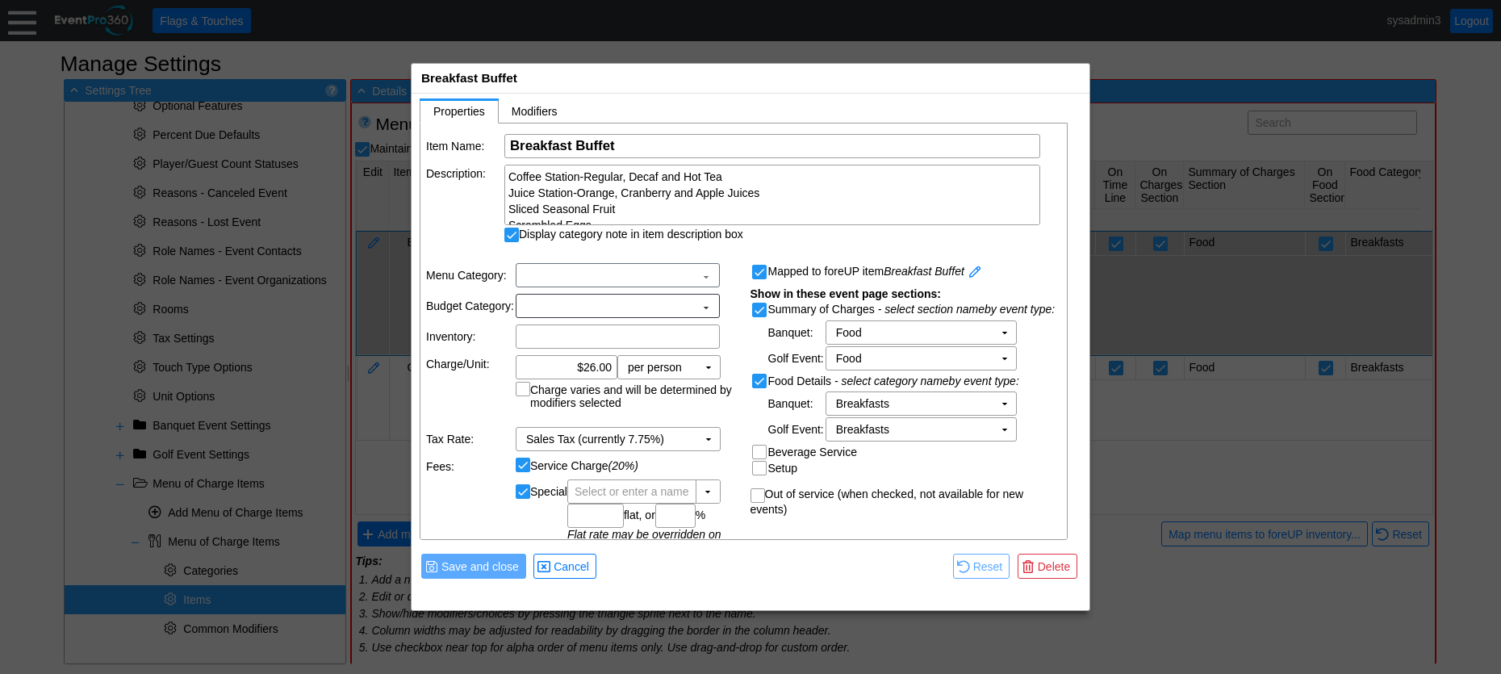
scroll to position [0, 0]
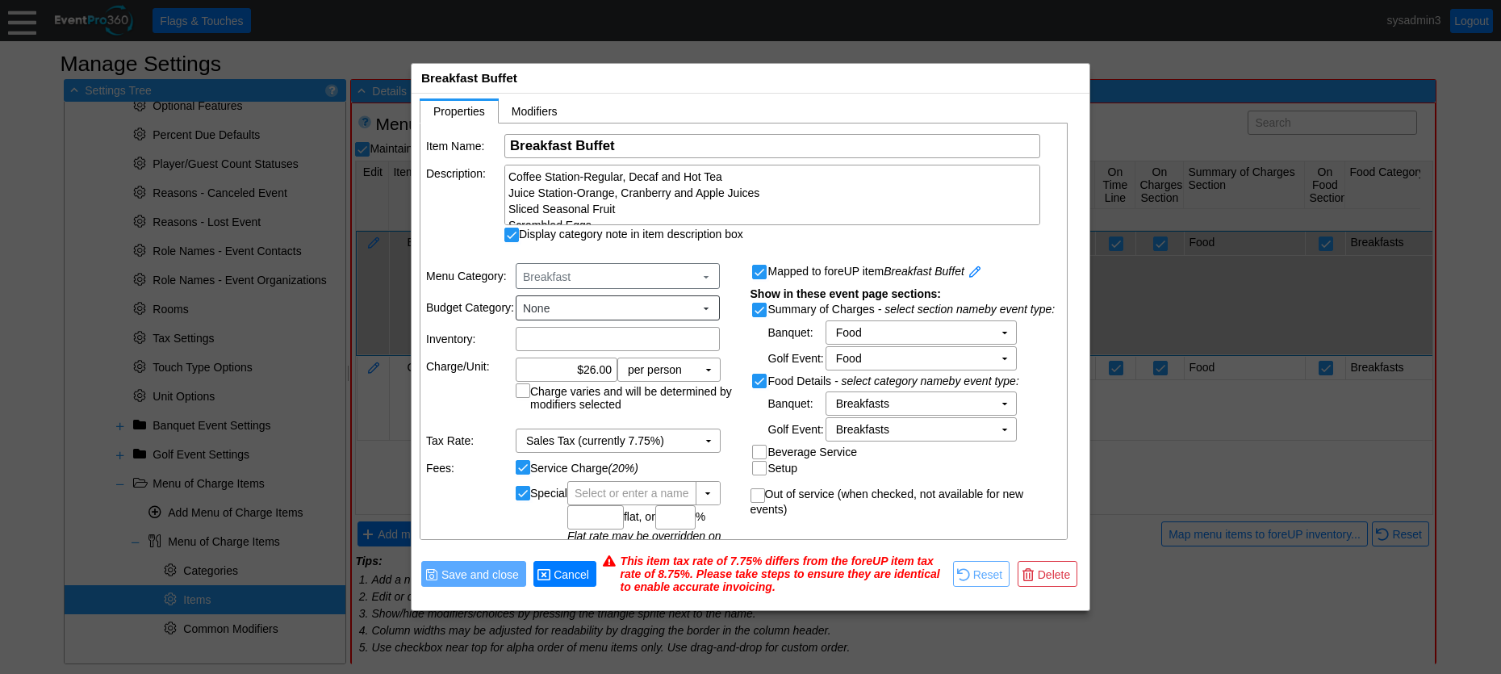
click at [582, 579] on span "Cancel" at bounding box center [571, 574] width 42 height 16
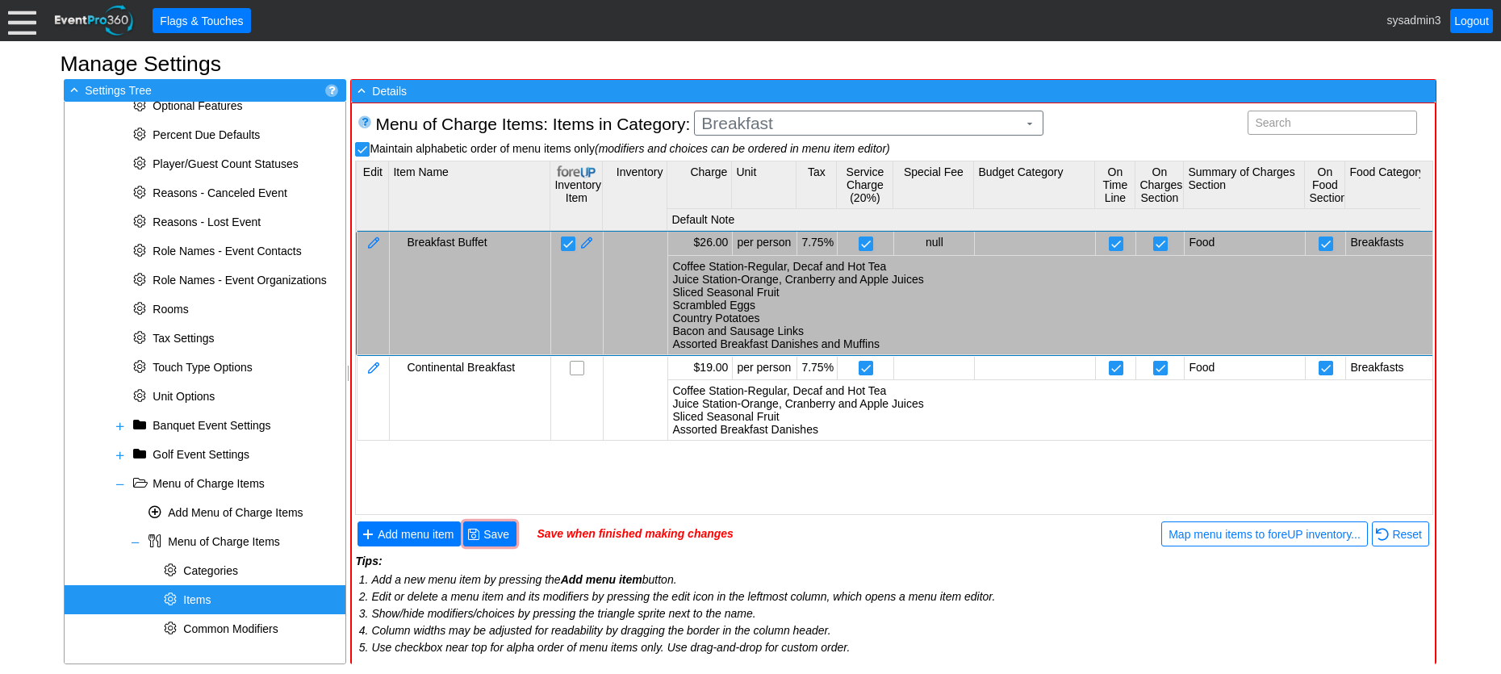
click at [578, 259] on td at bounding box center [577, 293] width 52 height 123
click at [499, 533] on span "Save" at bounding box center [496, 534] width 32 height 16
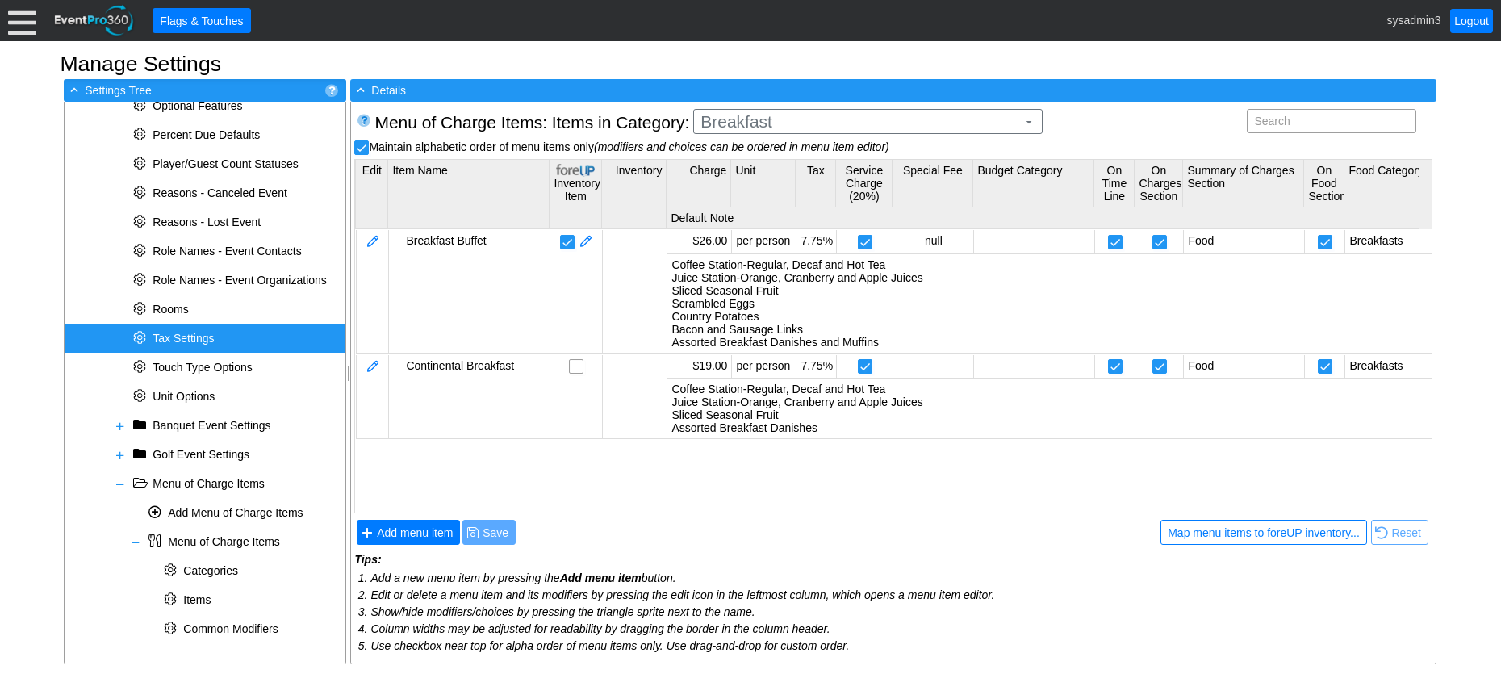
click at [190, 336] on span "Tax Settings" at bounding box center [183, 338] width 61 height 13
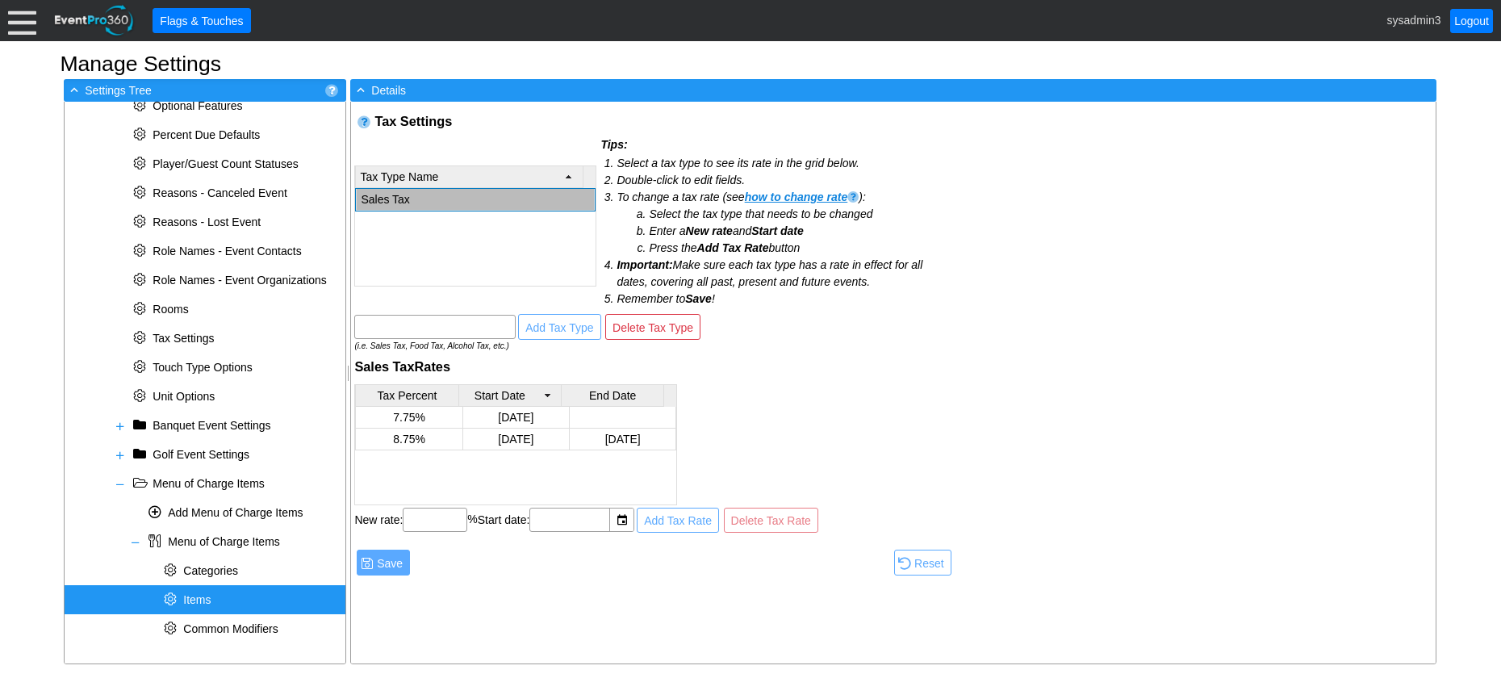
click at [194, 599] on span "Items" at bounding box center [196, 599] width 27 height 13
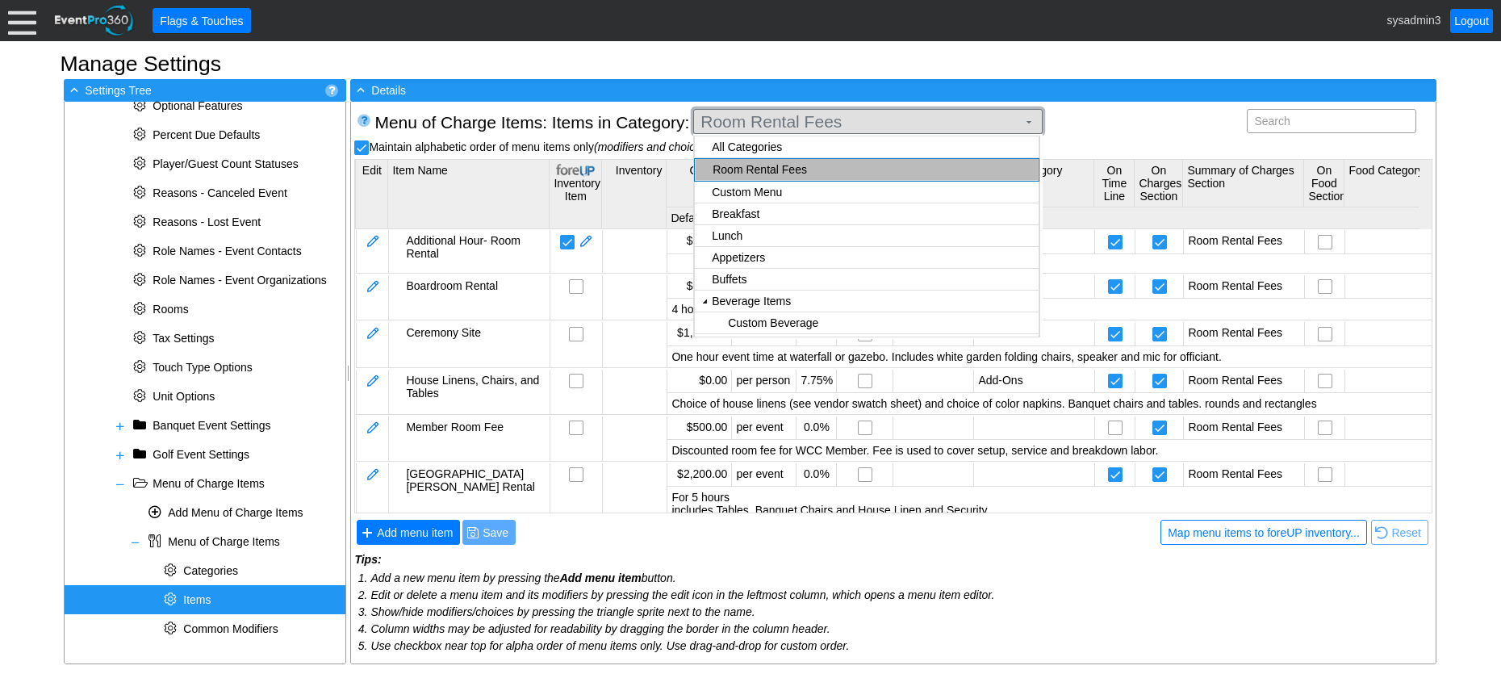
click at [822, 124] on span "Room Rental Fees" at bounding box center [858, 122] width 323 height 16
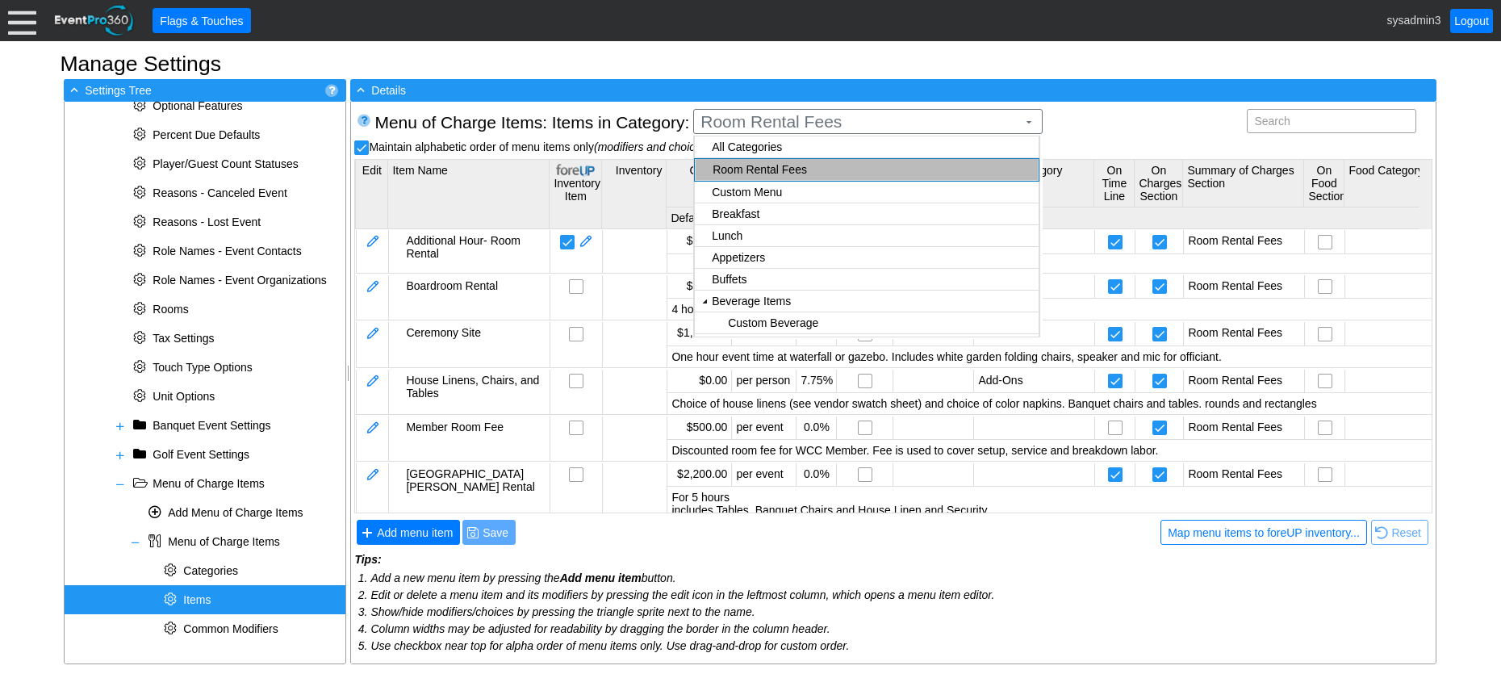
checkbox input "true"
click at [758, 189] on body "Calendar of Events + New Event + Reports + Manage Contacts + Manage Organizatio…" at bounding box center [750, 337] width 1501 height 674
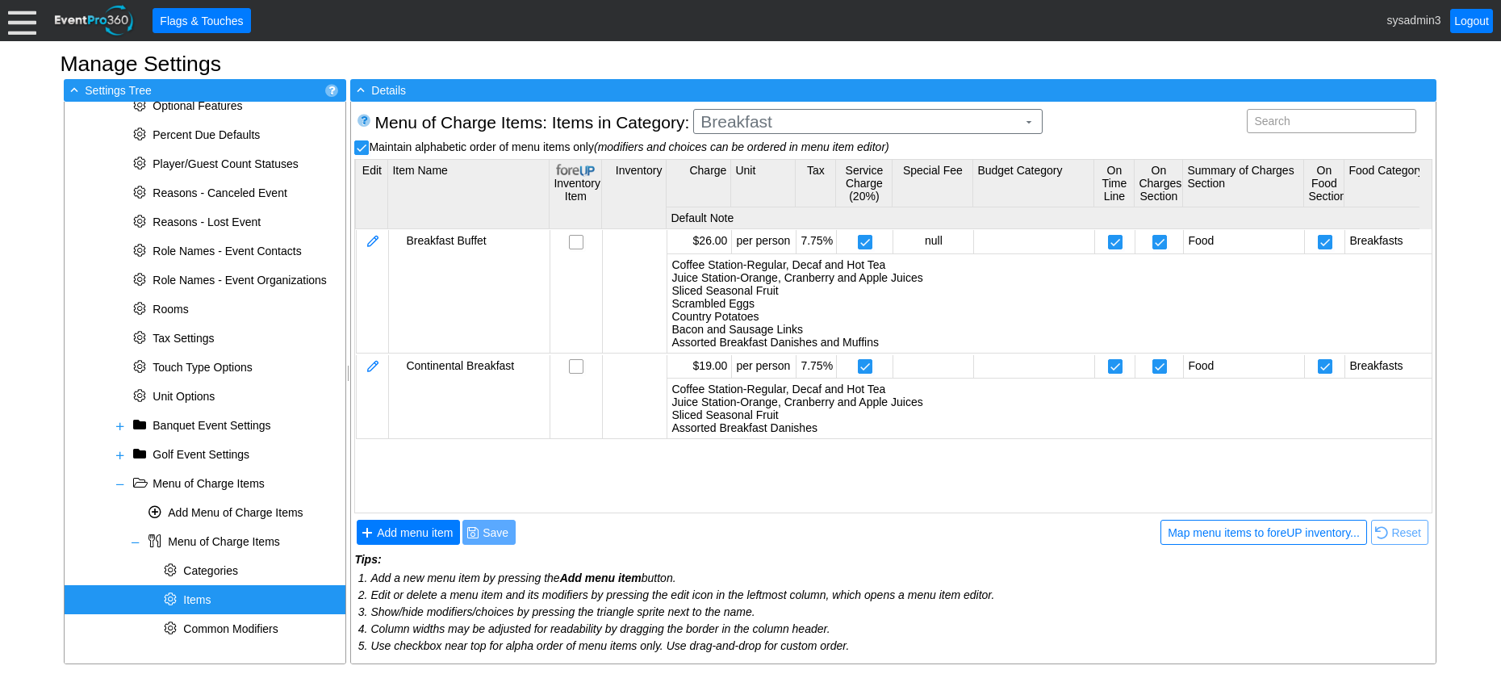
click at [194, 597] on span "Items" at bounding box center [196, 599] width 27 height 13
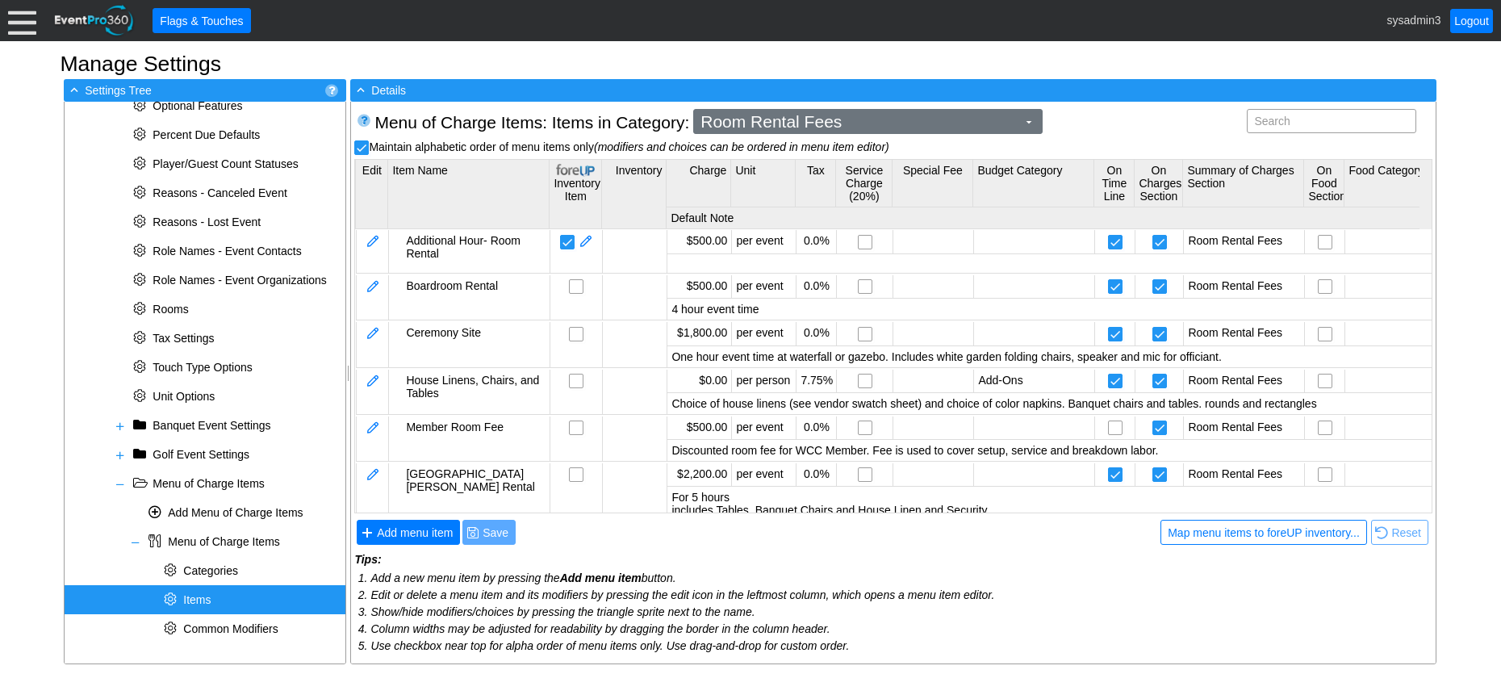
click at [876, 126] on span "Room Rental Fees" at bounding box center [858, 122] width 323 height 16
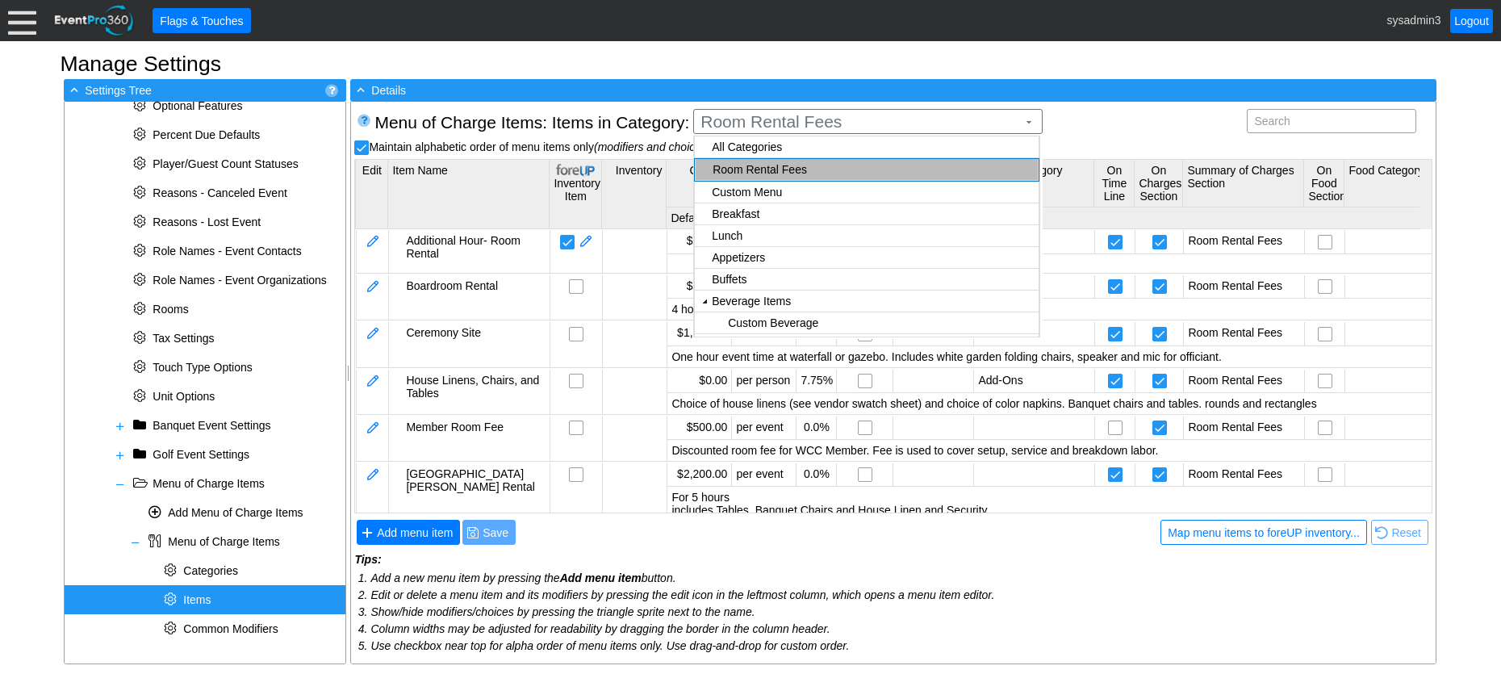
checkbox input "true"
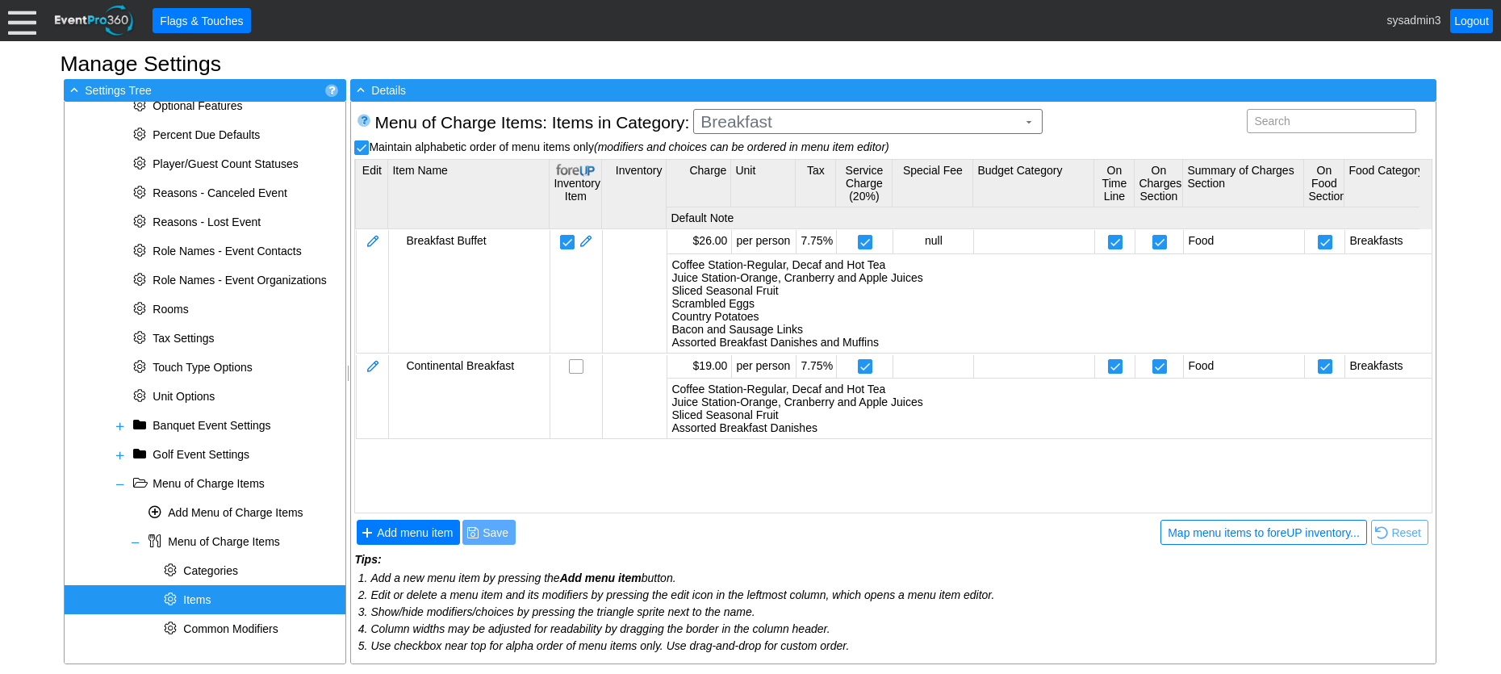
click at [749, 185] on body "Calendar of Events + New Event + Reports + Manage Contacts + Manage Organizatio…" at bounding box center [750, 337] width 1501 height 674
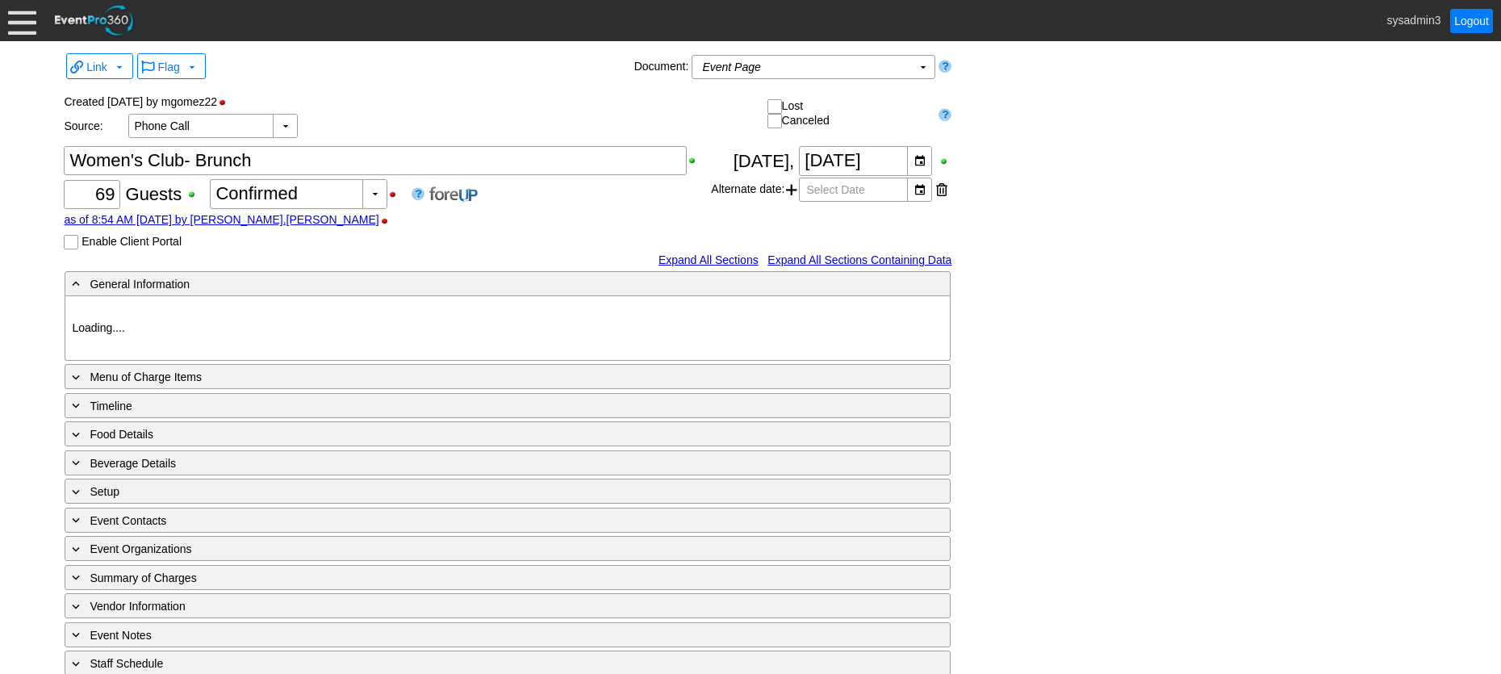
type input "Woodhaven CC"
type input "Golf Tournament Luncheon"
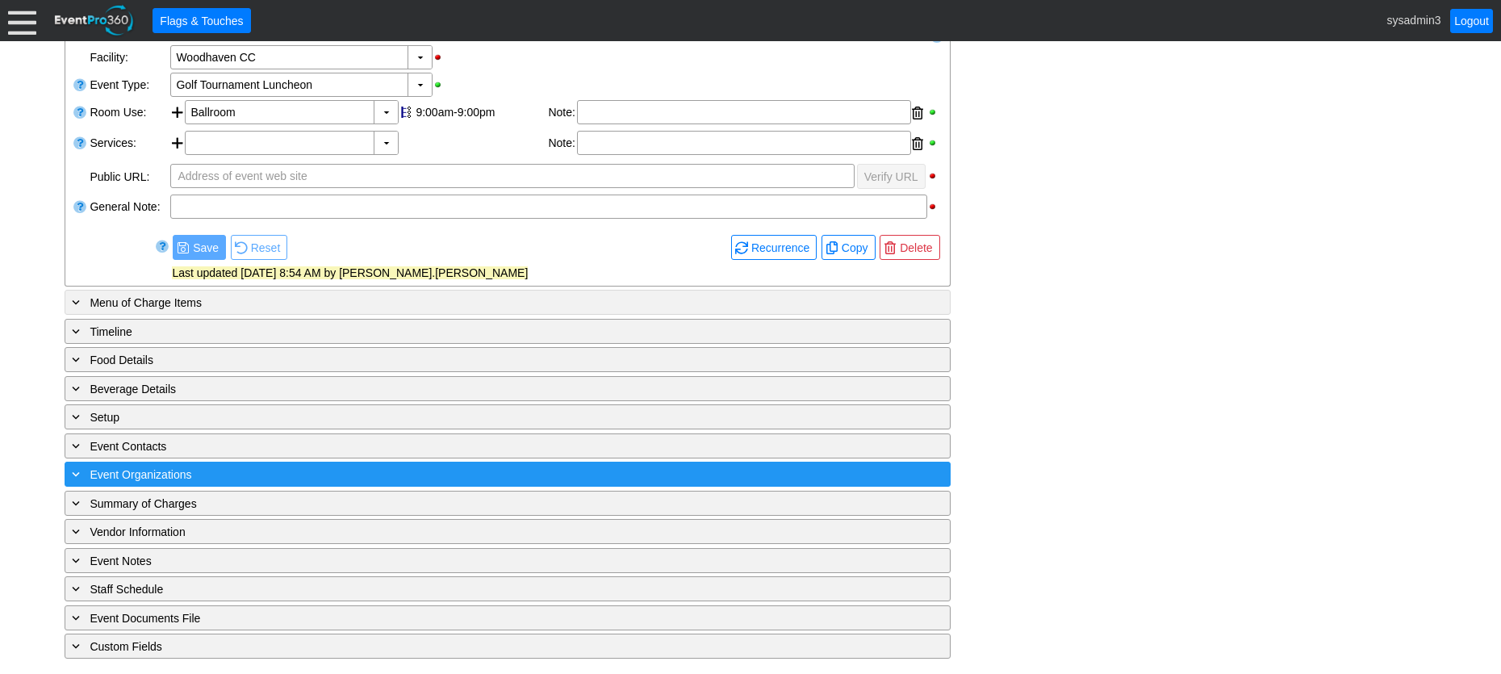
scroll to position [314, 0]
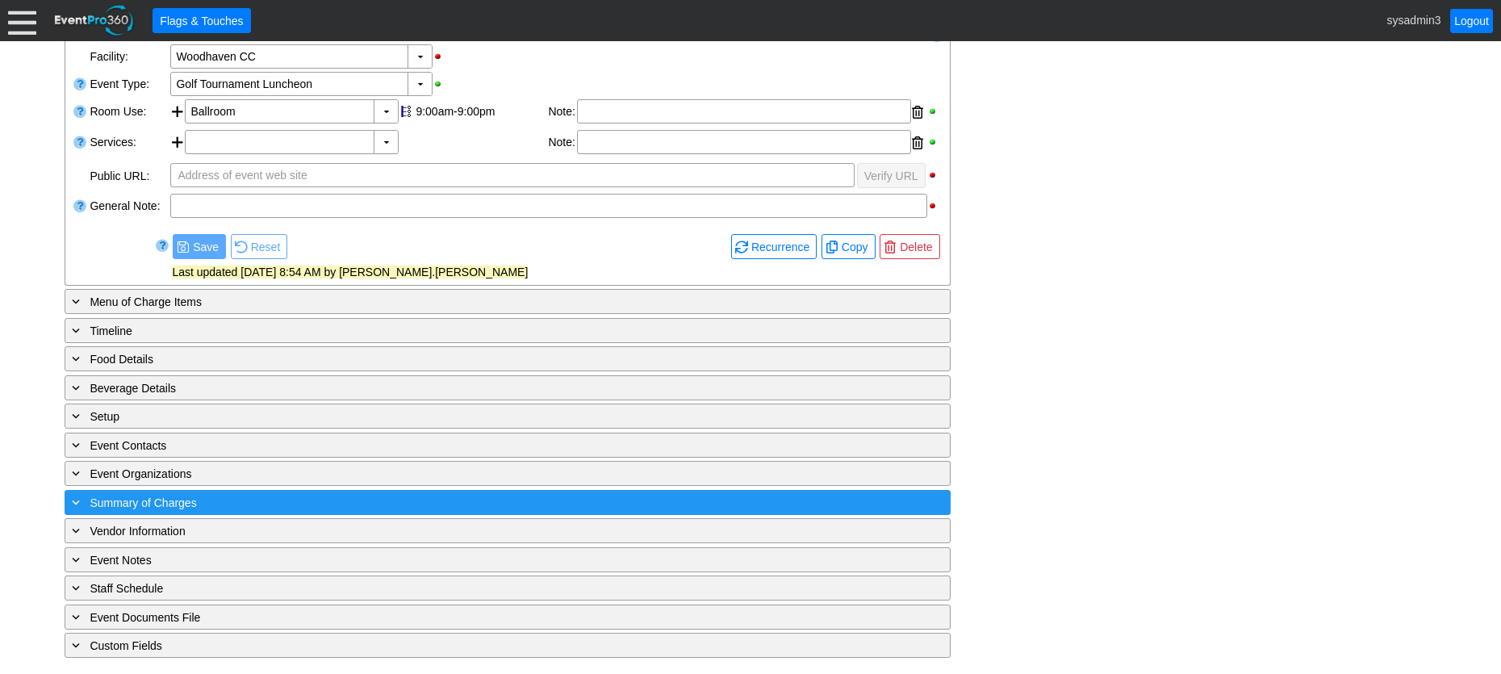
click at [363, 498] on div "+ Summary of Charges" at bounding box center [475, 502] width 812 height 19
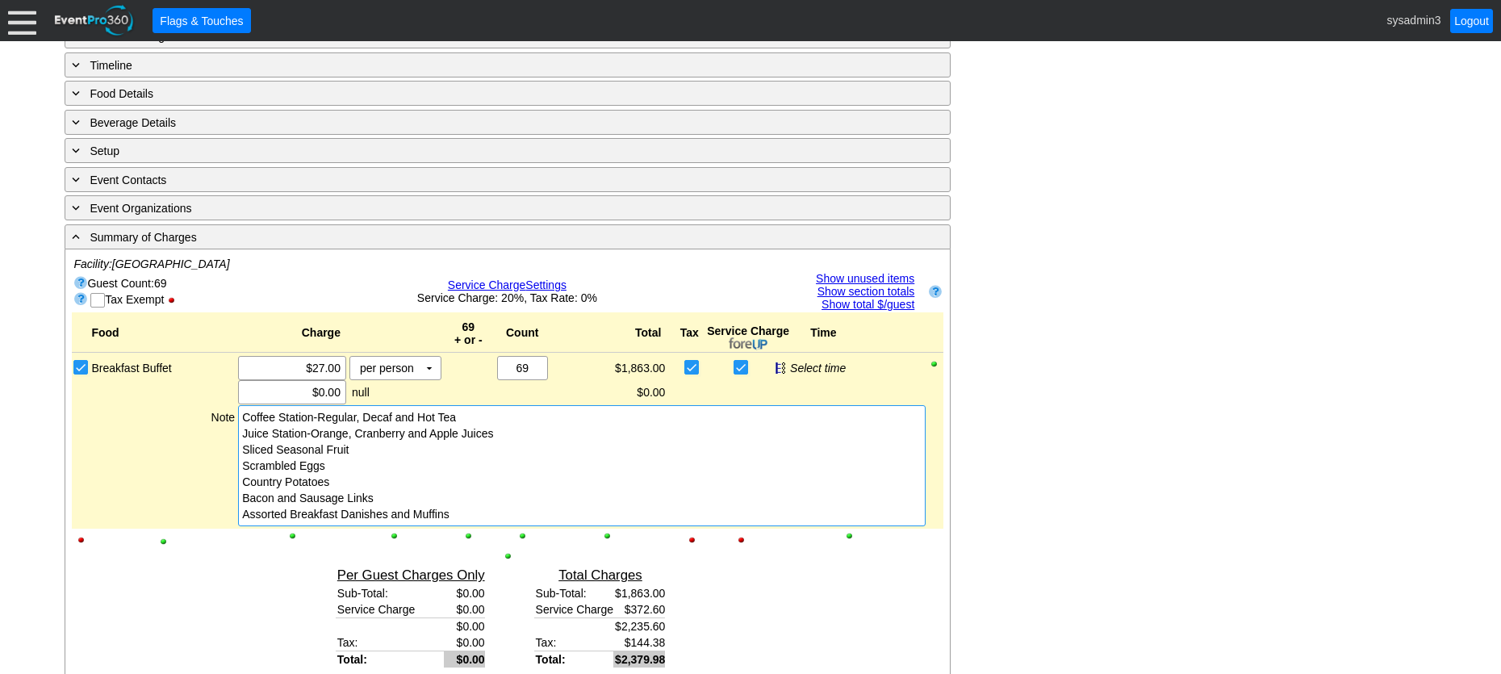
scroll to position [703, 0]
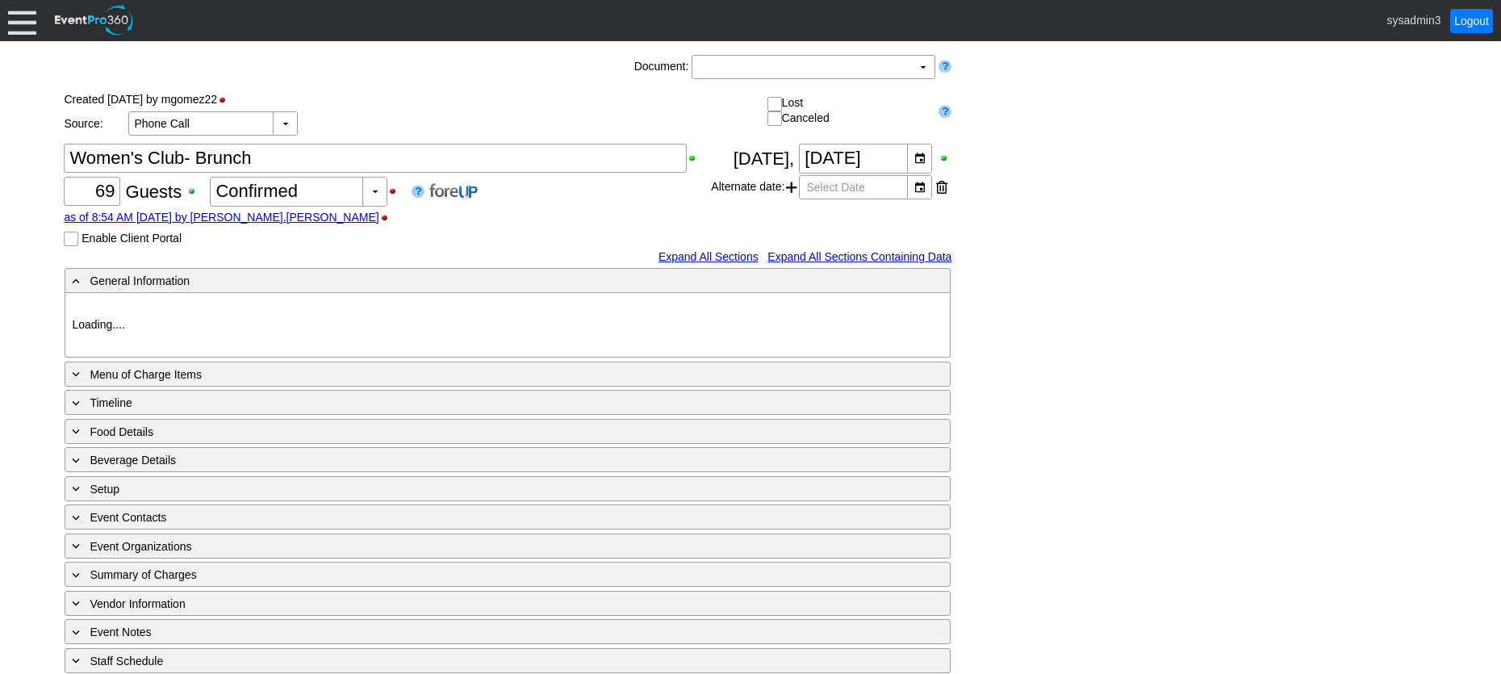
type input "Woodhaven CC"
type input "Golf Tournament Luncheon"
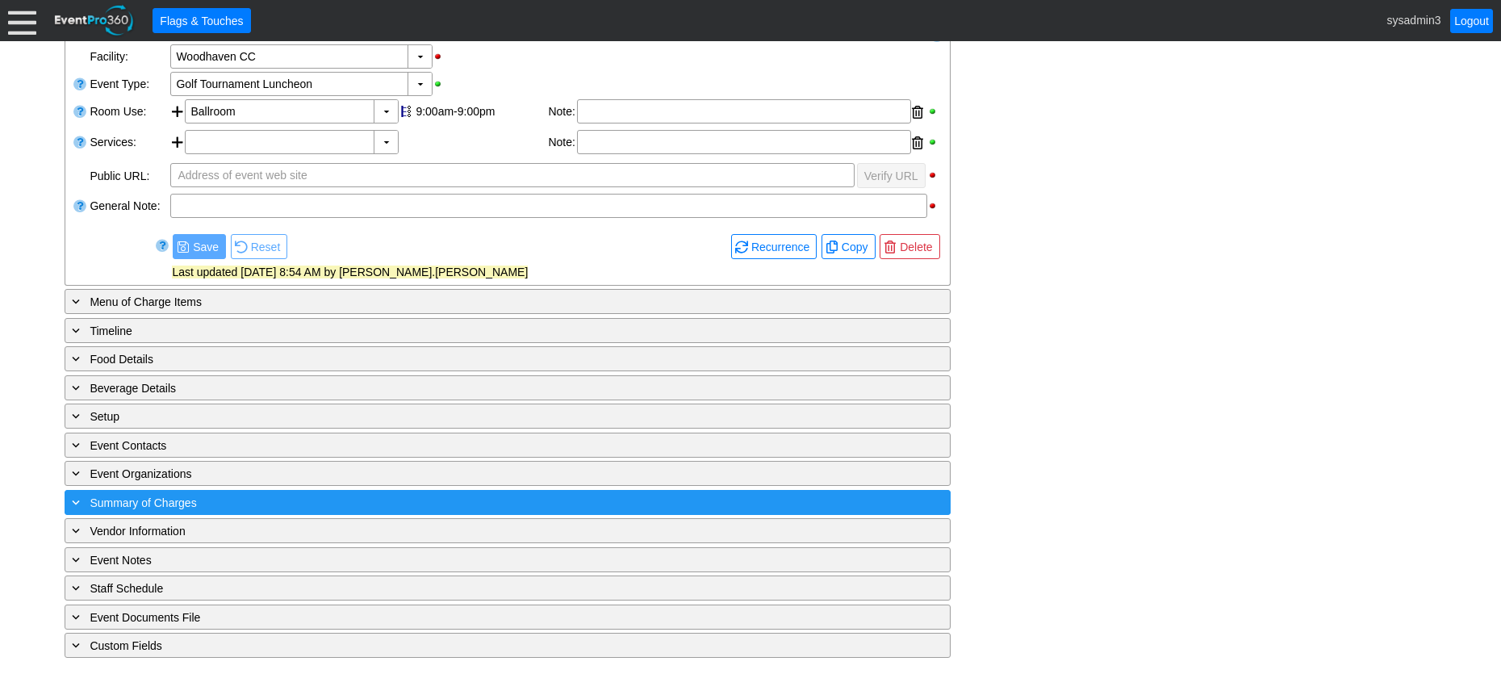
click at [318, 506] on div "+ Summary of Charges" at bounding box center [475, 502] width 812 height 19
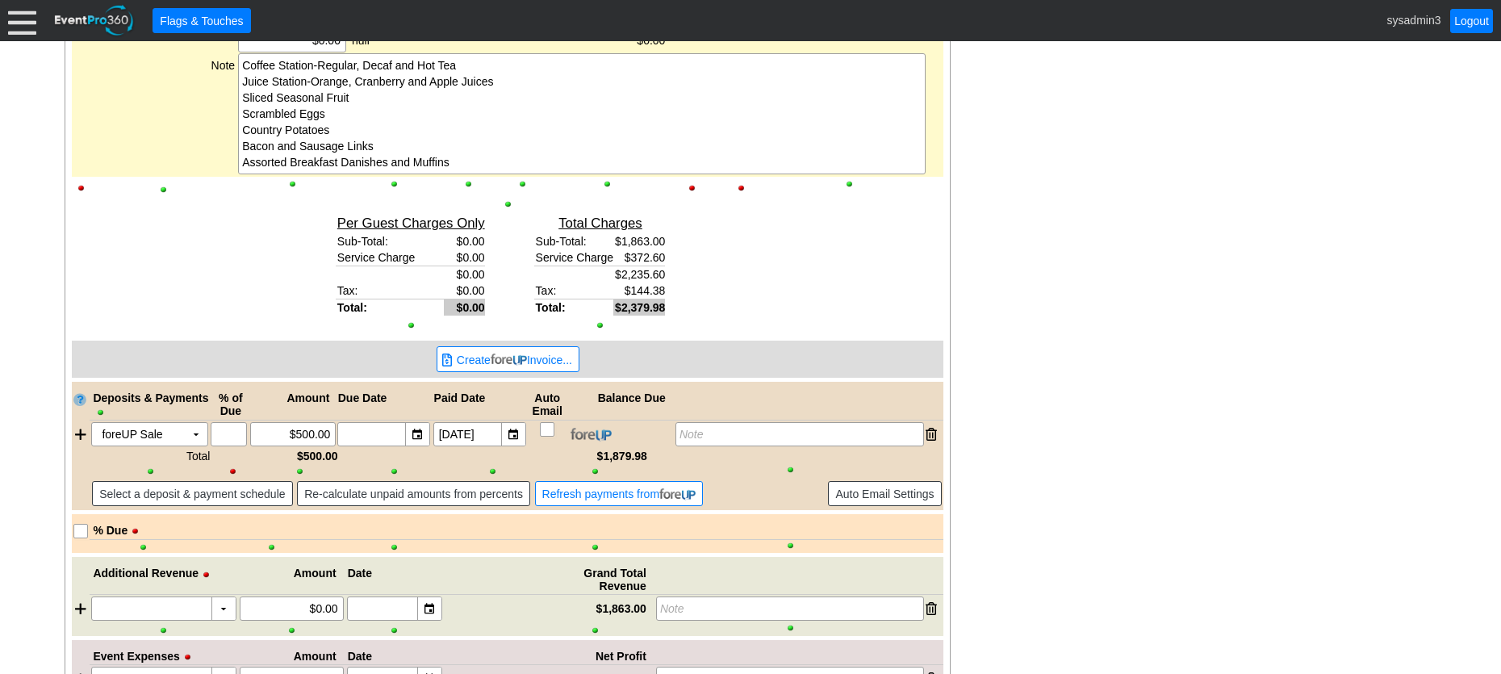
scroll to position [945, 0]
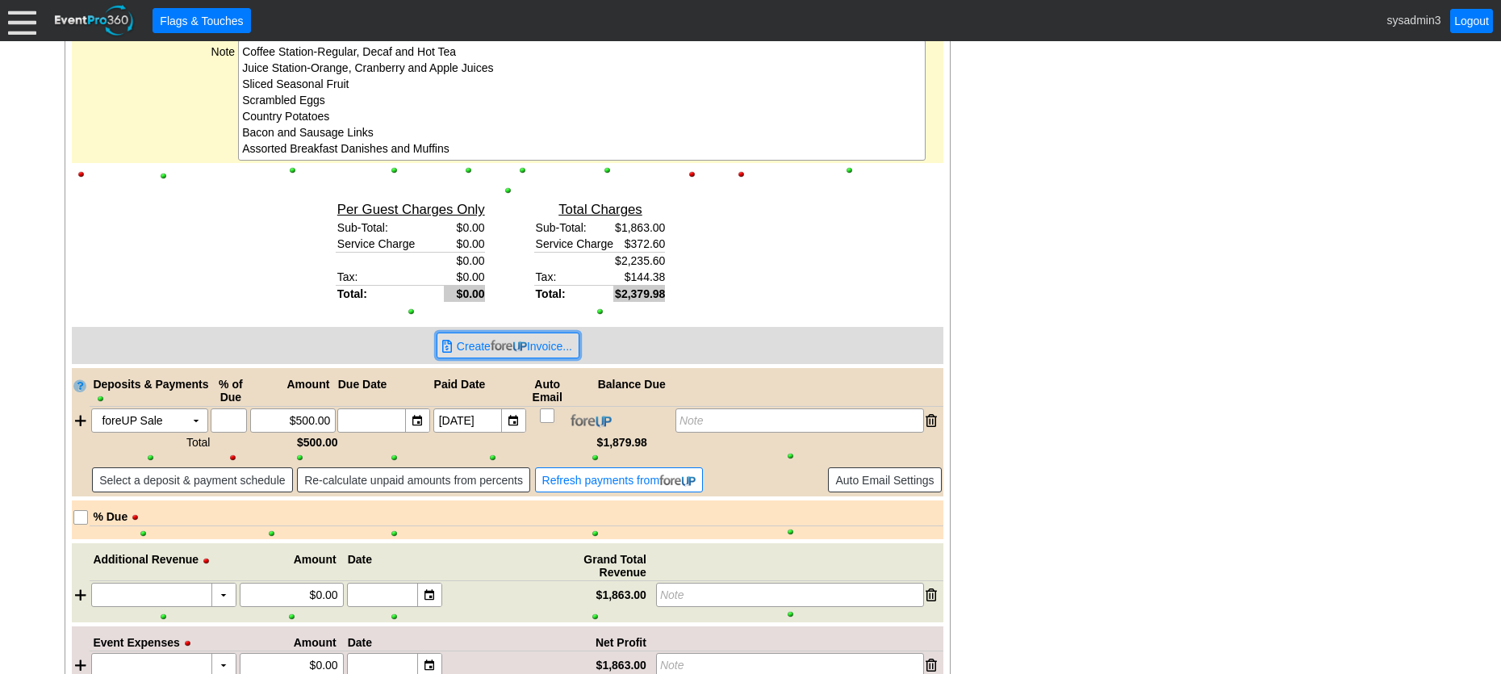
click at [545, 345] on span "Create Invoice..." at bounding box center [514, 346] width 122 height 16
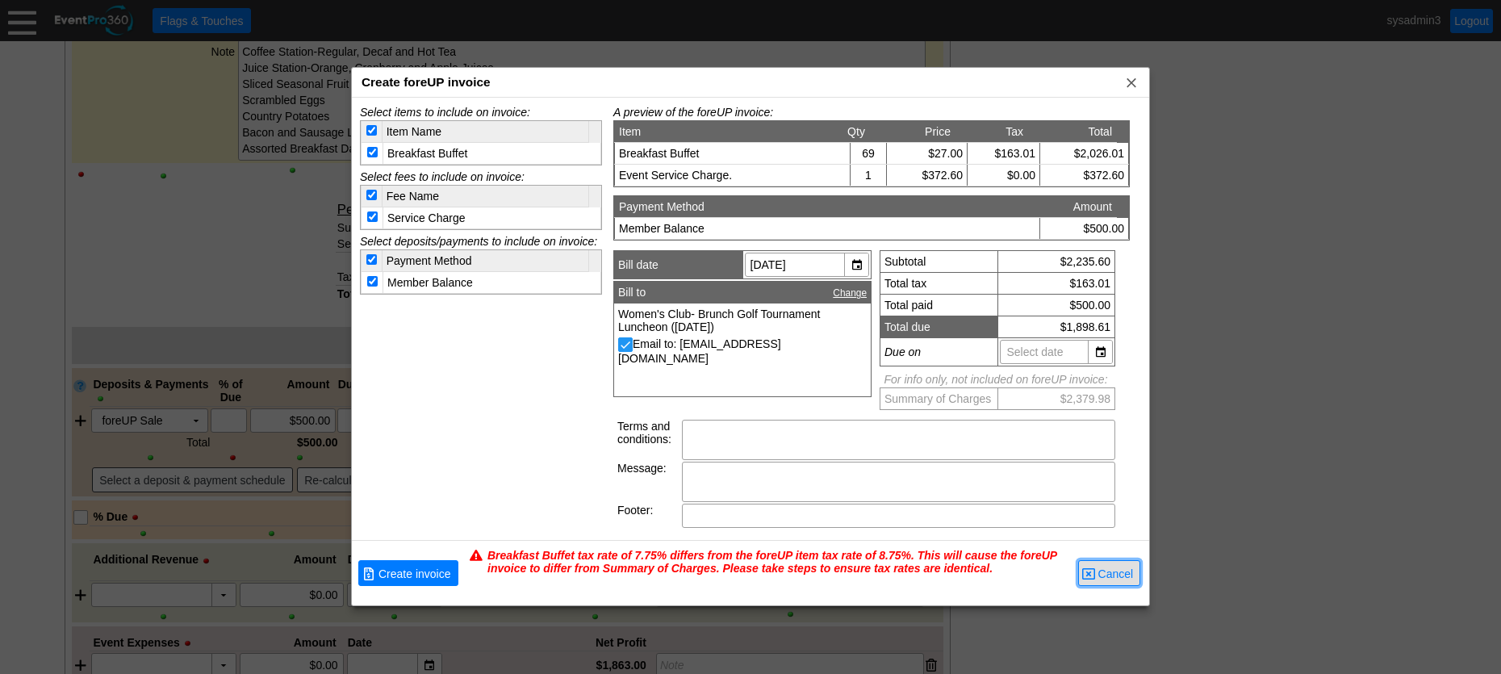
click at [1101, 566] on span "Cancel" at bounding box center [1116, 574] width 42 height 16
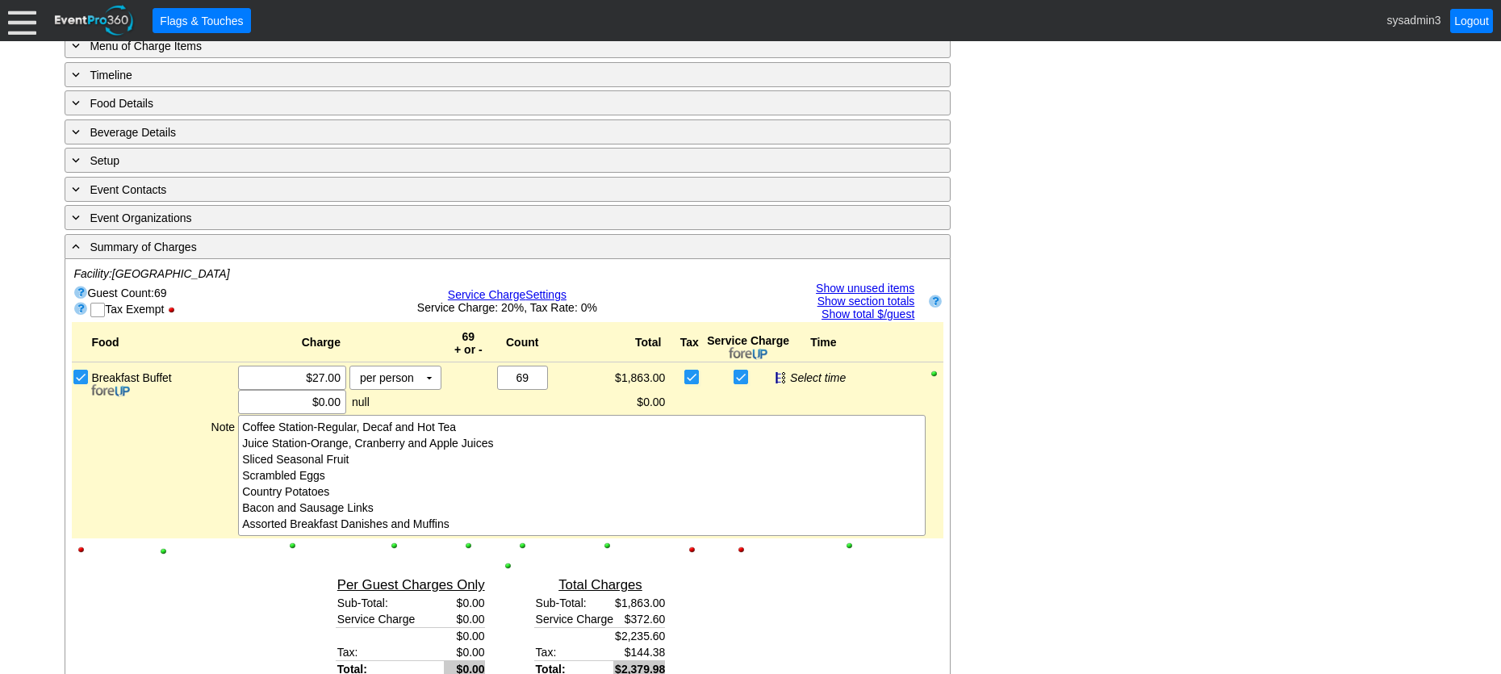
scroll to position [541, 0]
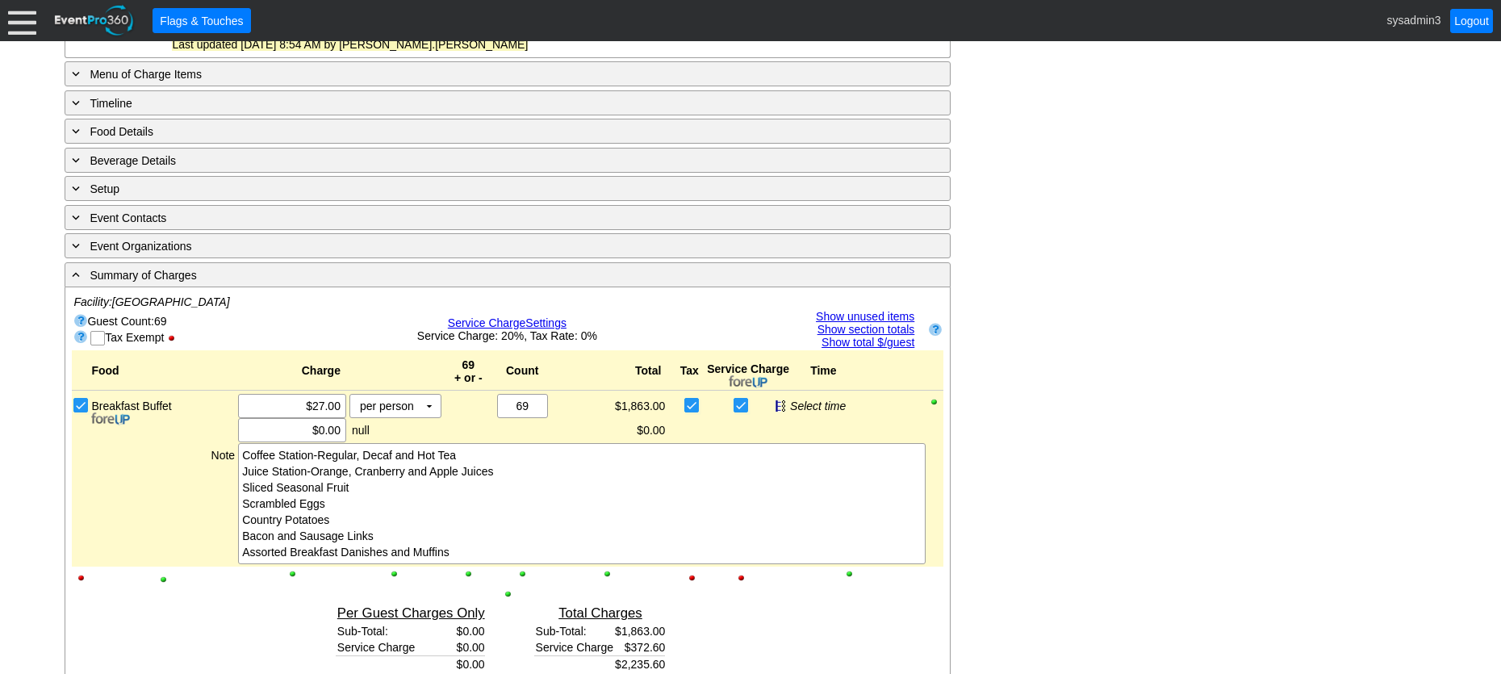
click at [520, 320] on span "Service Charge" at bounding box center [487, 322] width 78 height 13
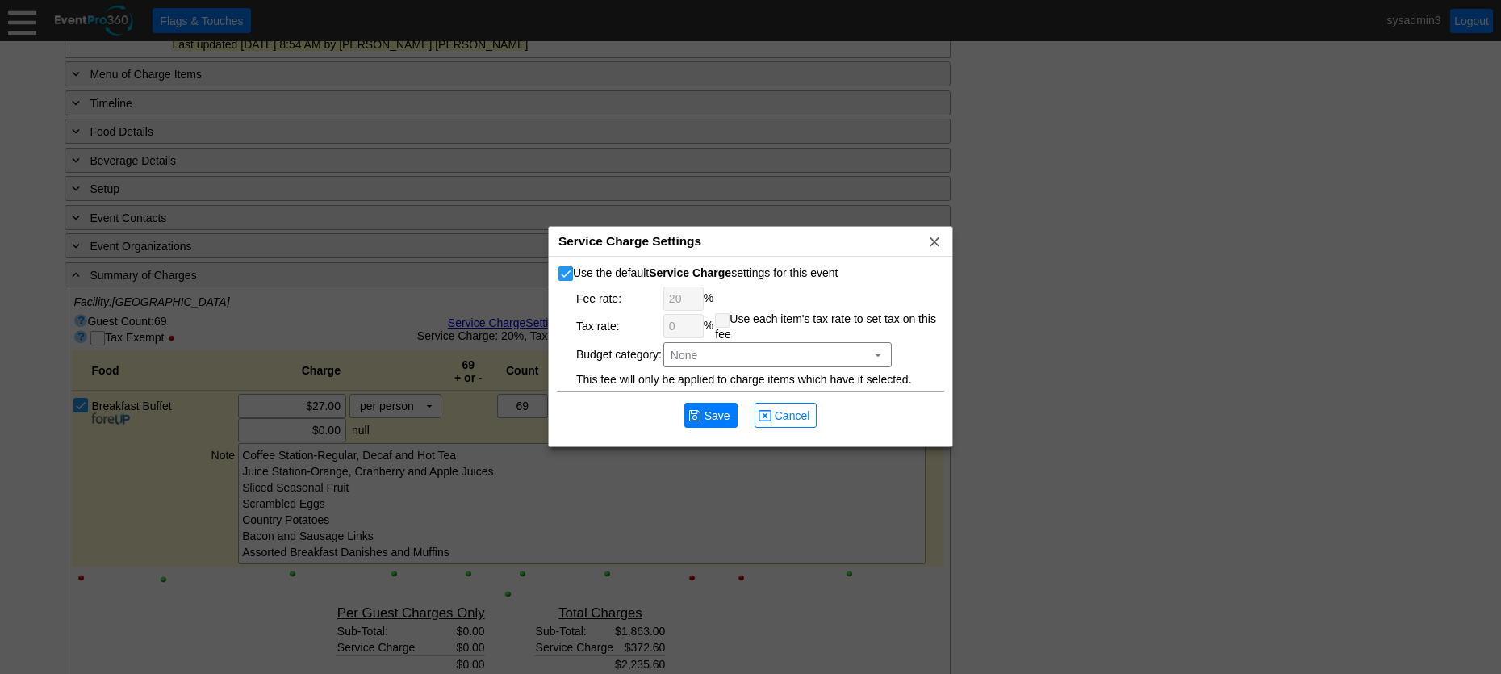
click at [566, 273] on input "Use the default Service Charge settings for this event" at bounding box center [567, 275] width 16 height 16
checkbox input "false"
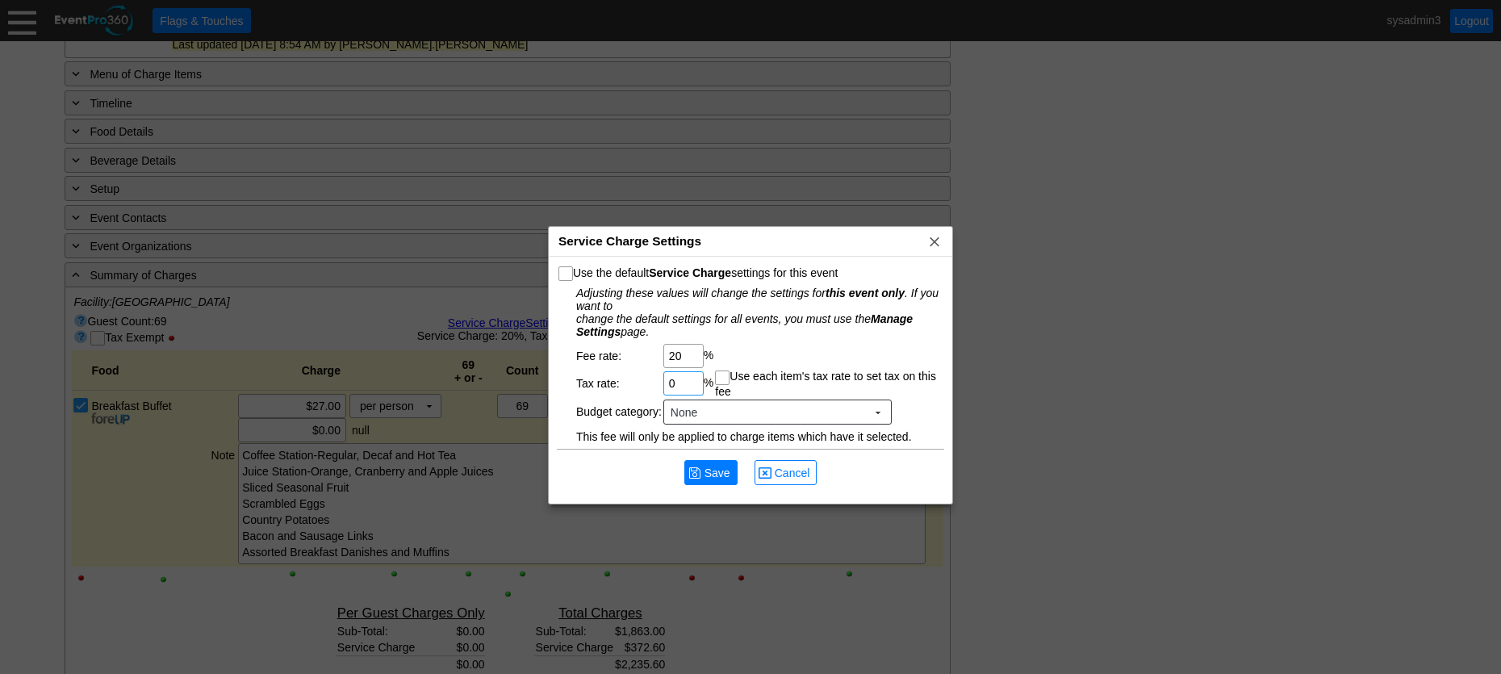
click at [687, 384] on input "0" at bounding box center [683, 383] width 29 height 23
type input "8.75"
click at [714, 470] on span "Save" at bounding box center [717, 473] width 32 height 16
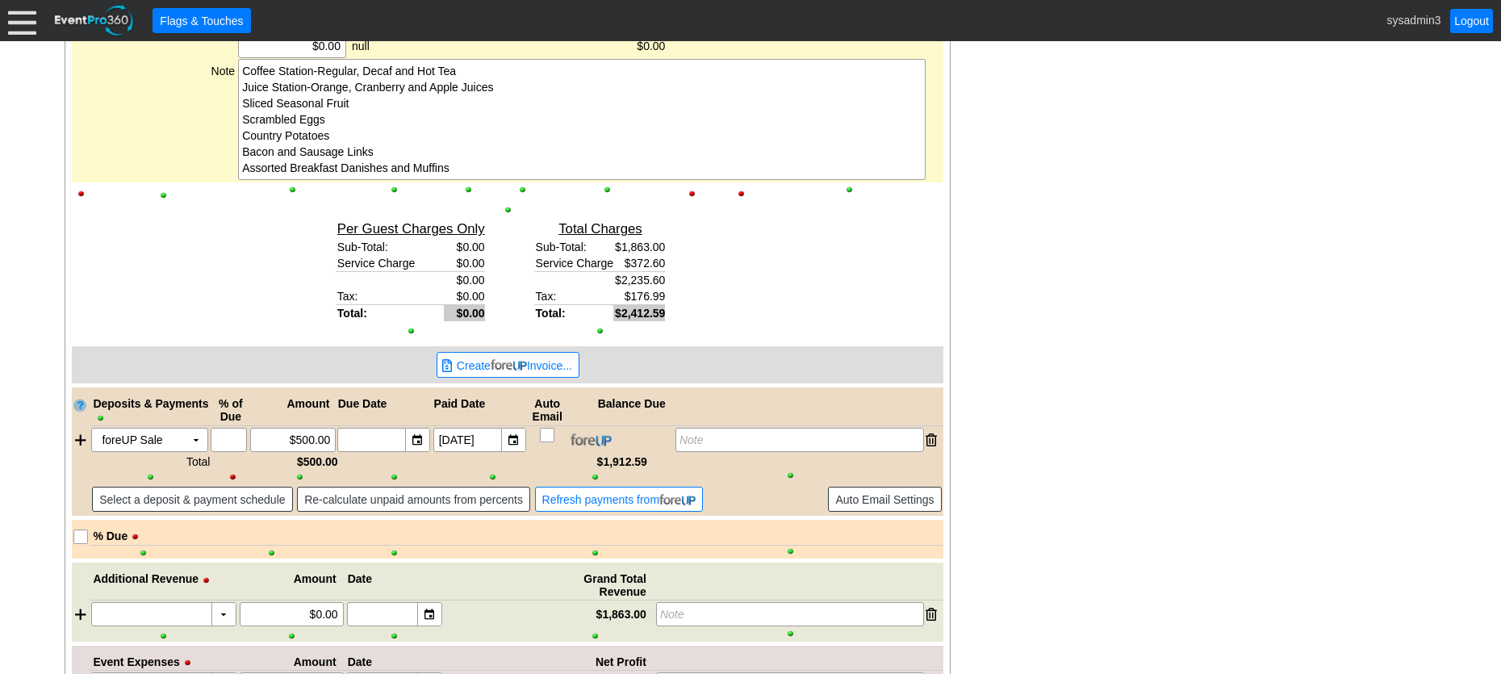
scroll to position [684, 0]
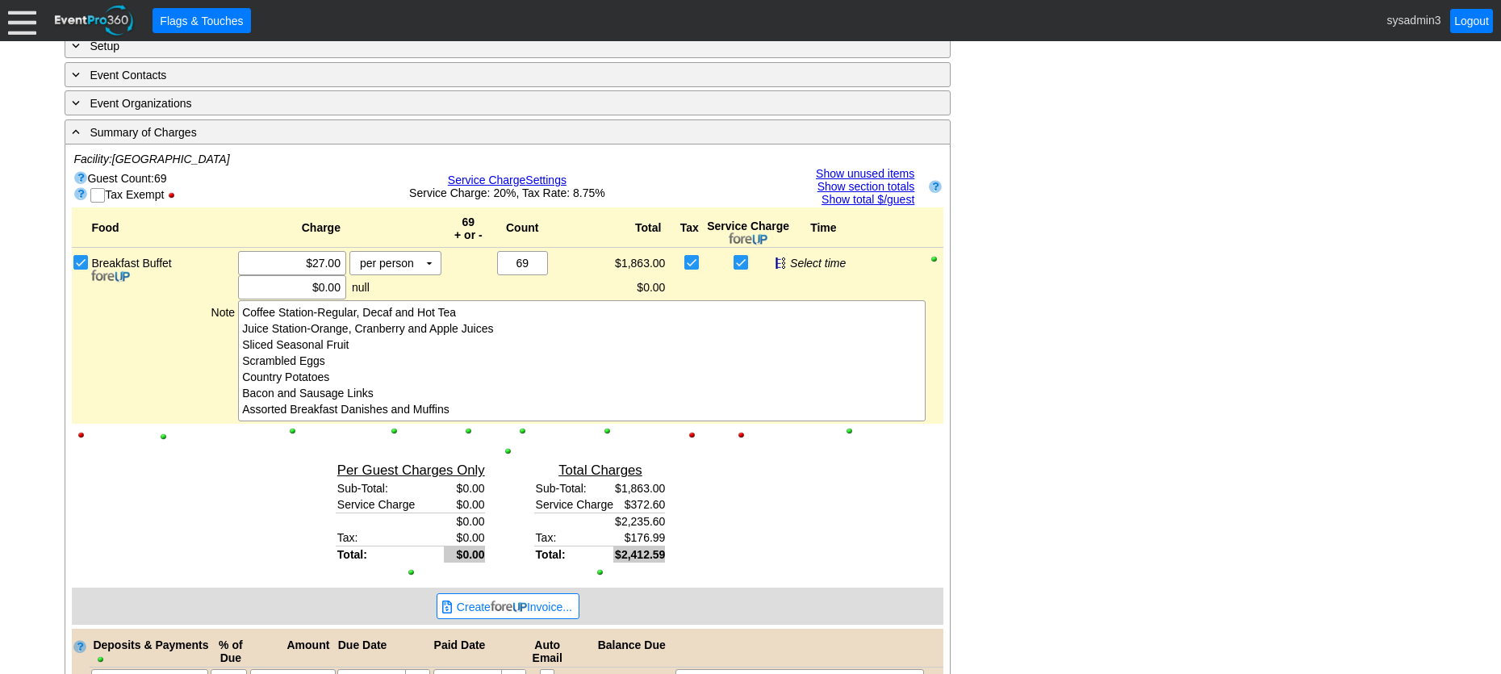
click at [966, 277] on div "- General Information ▼ Loading.... Remove all highlights Facility: ▼ Χ Woodhav…" at bounding box center [750, 383] width 1381 height 1517
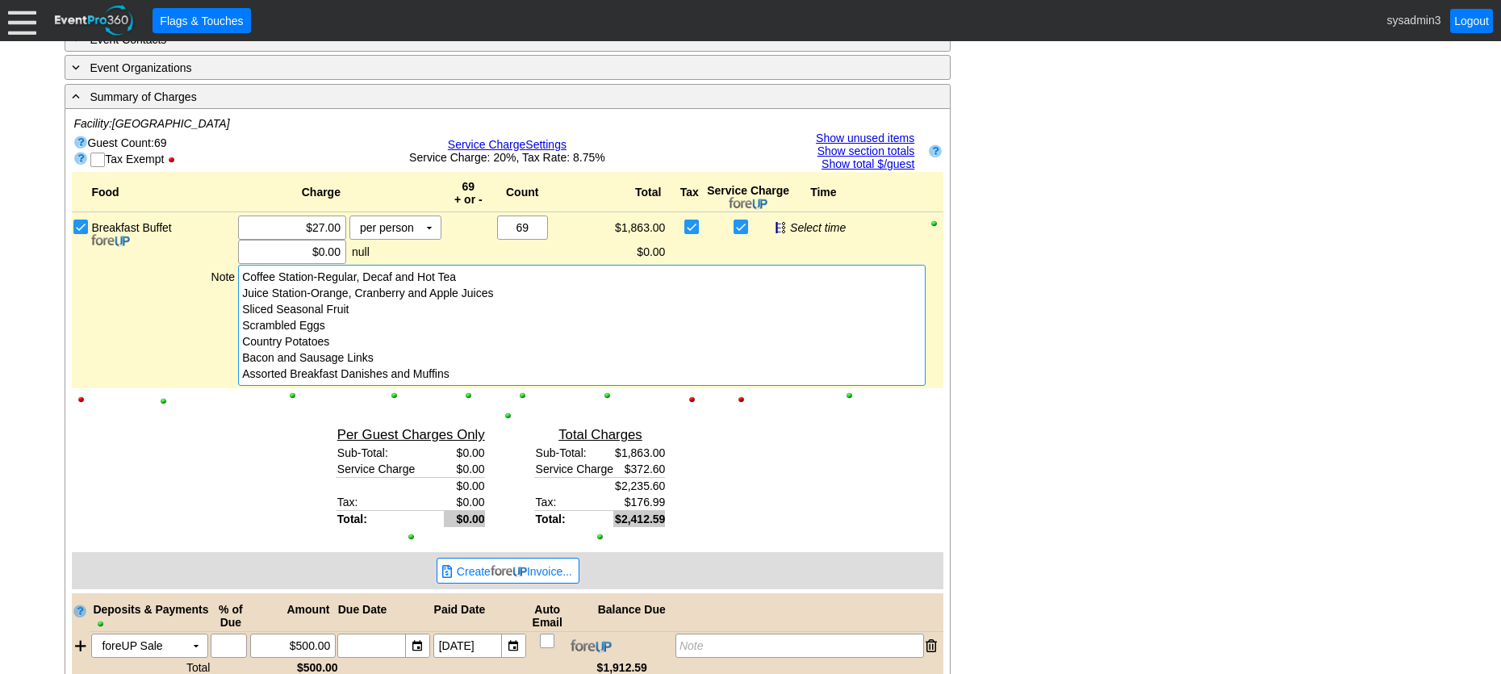
scroll to position [604, 0]
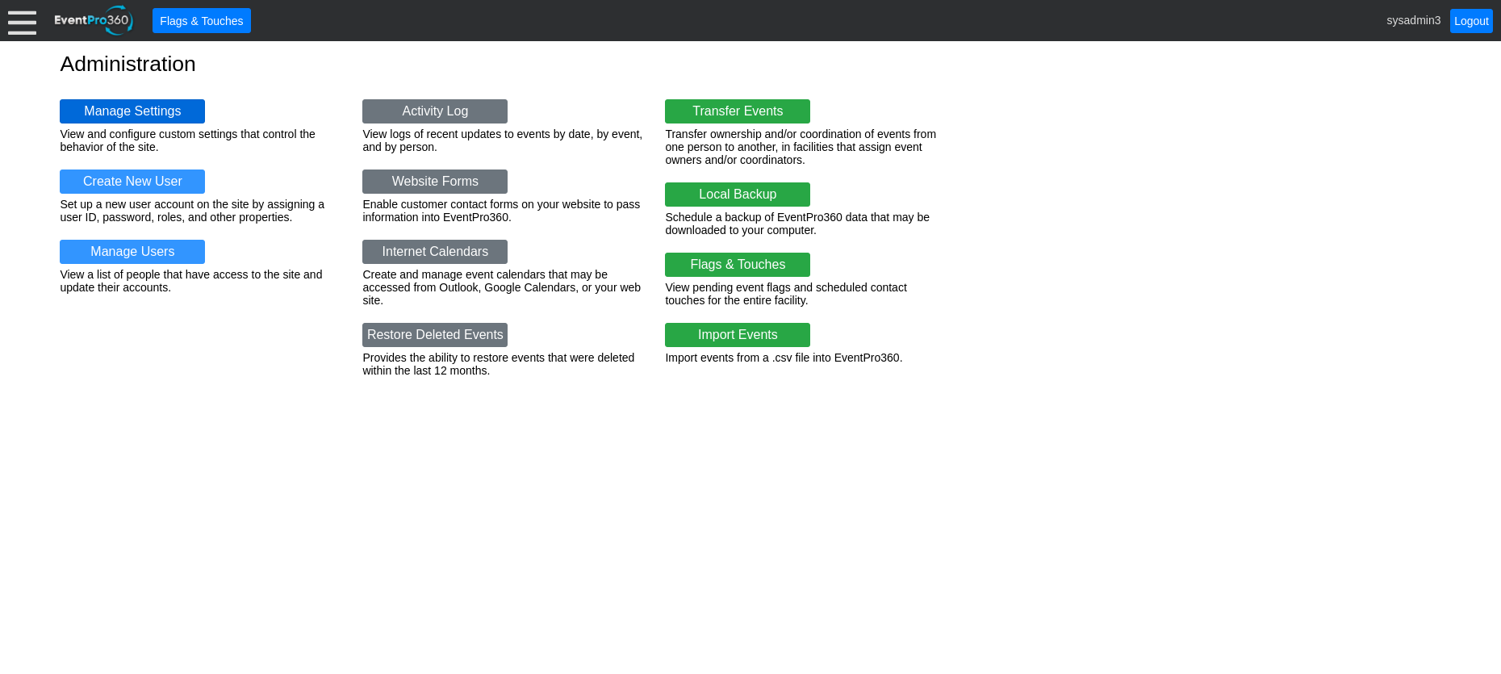
click at [129, 107] on link "Manage Settings" at bounding box center [132, 111] width 145 height 24
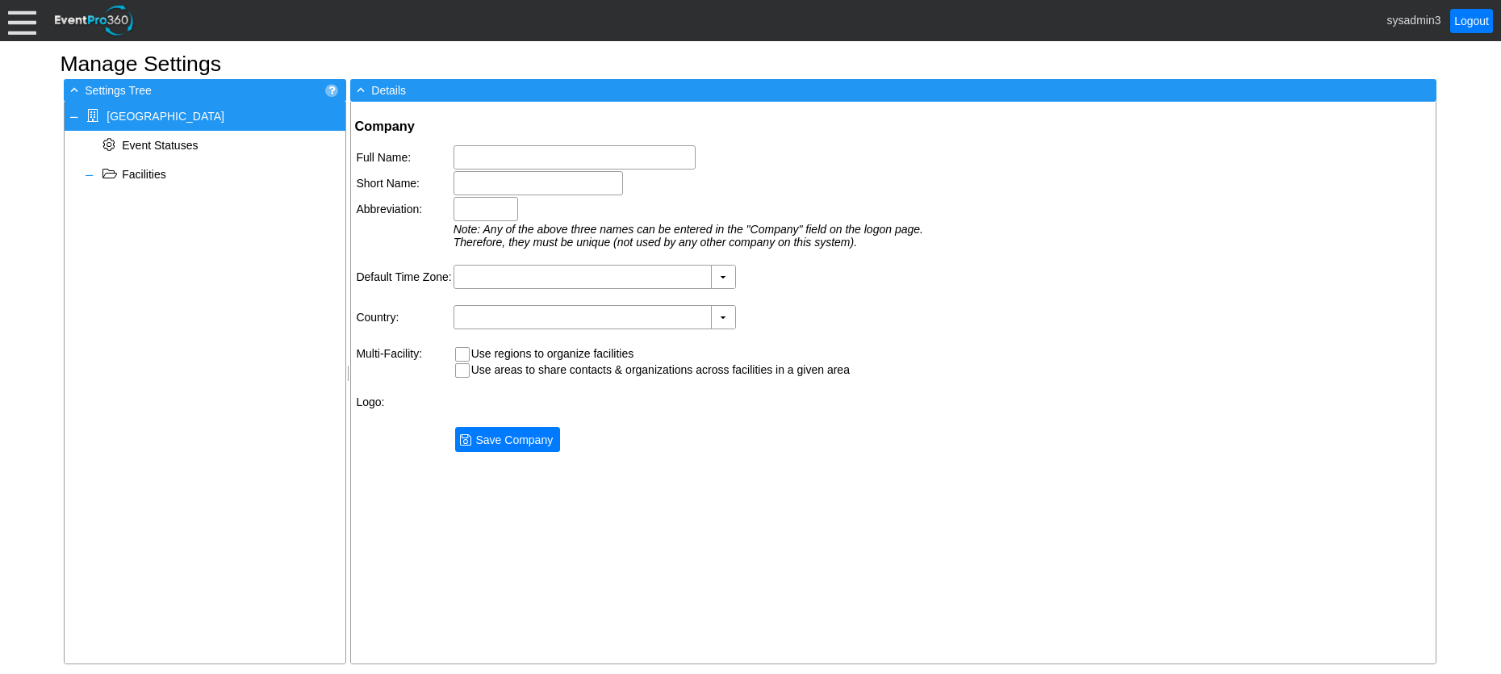
type input "[GEOGRAPHIC_DATA]"
type input "Woodhaven CC"
type input "Woodhaven"
type input "(GMT-08:00) Pacific Time ([GEOGRAPHIC_DATA] & [GEOGRAPHIC_DATA])"
type input "[GEOGRAPHIC_DATA] (English)"
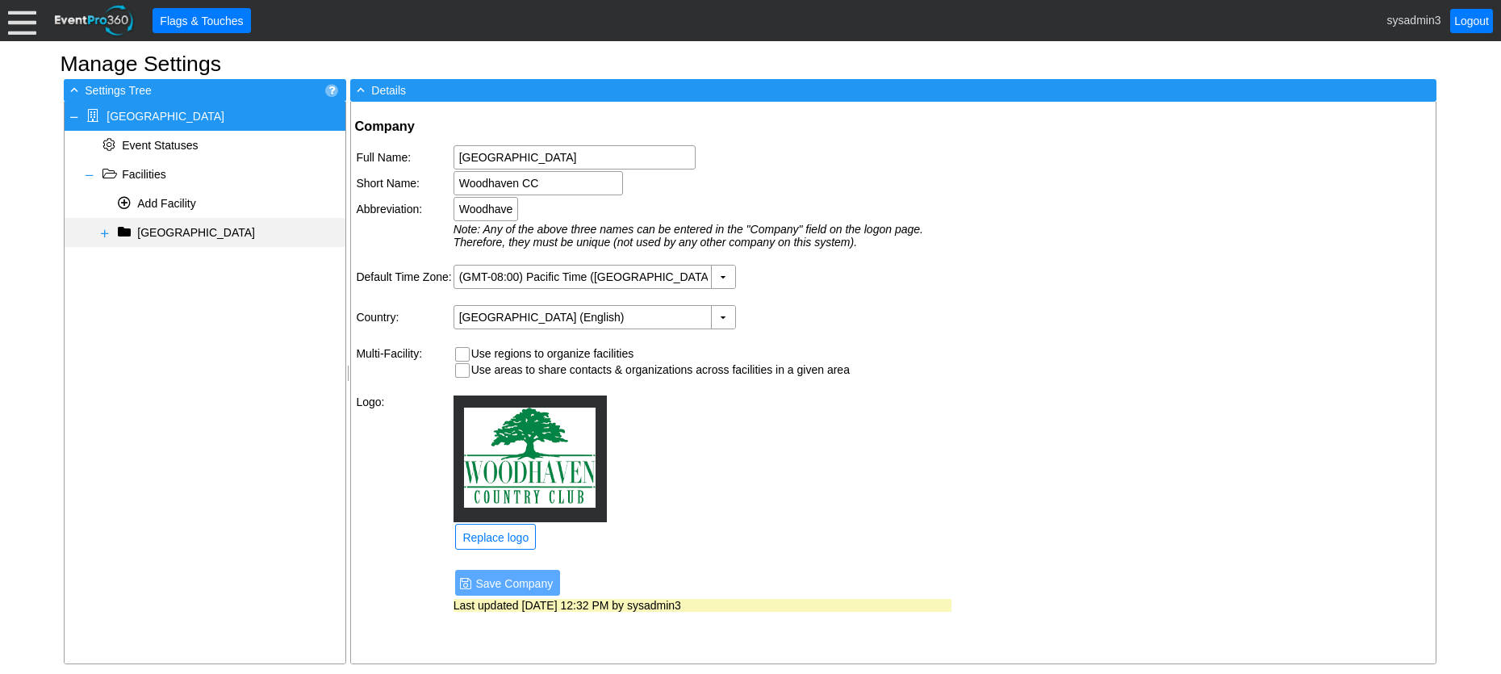
click at [102, 232] on span at bounding box center [104, 233] width 13 height 13
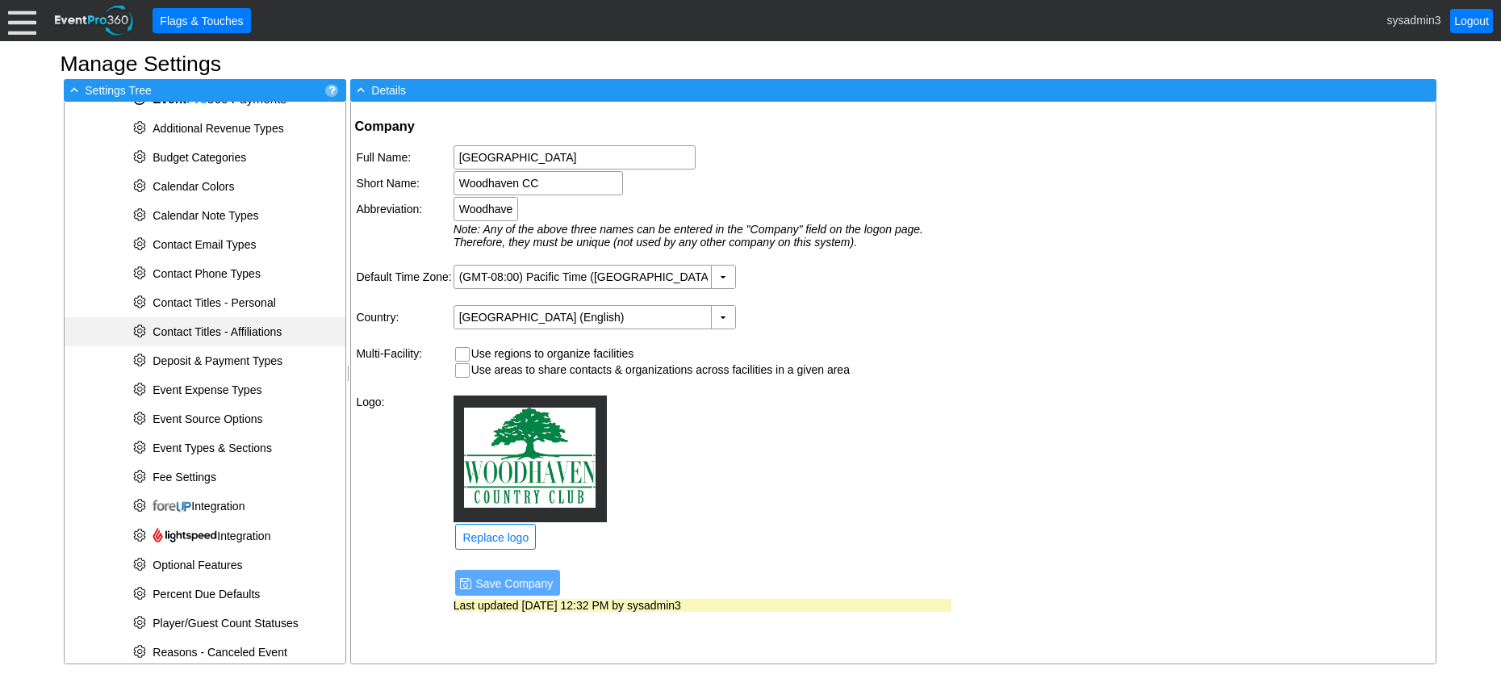
scroll to position [242, 0]
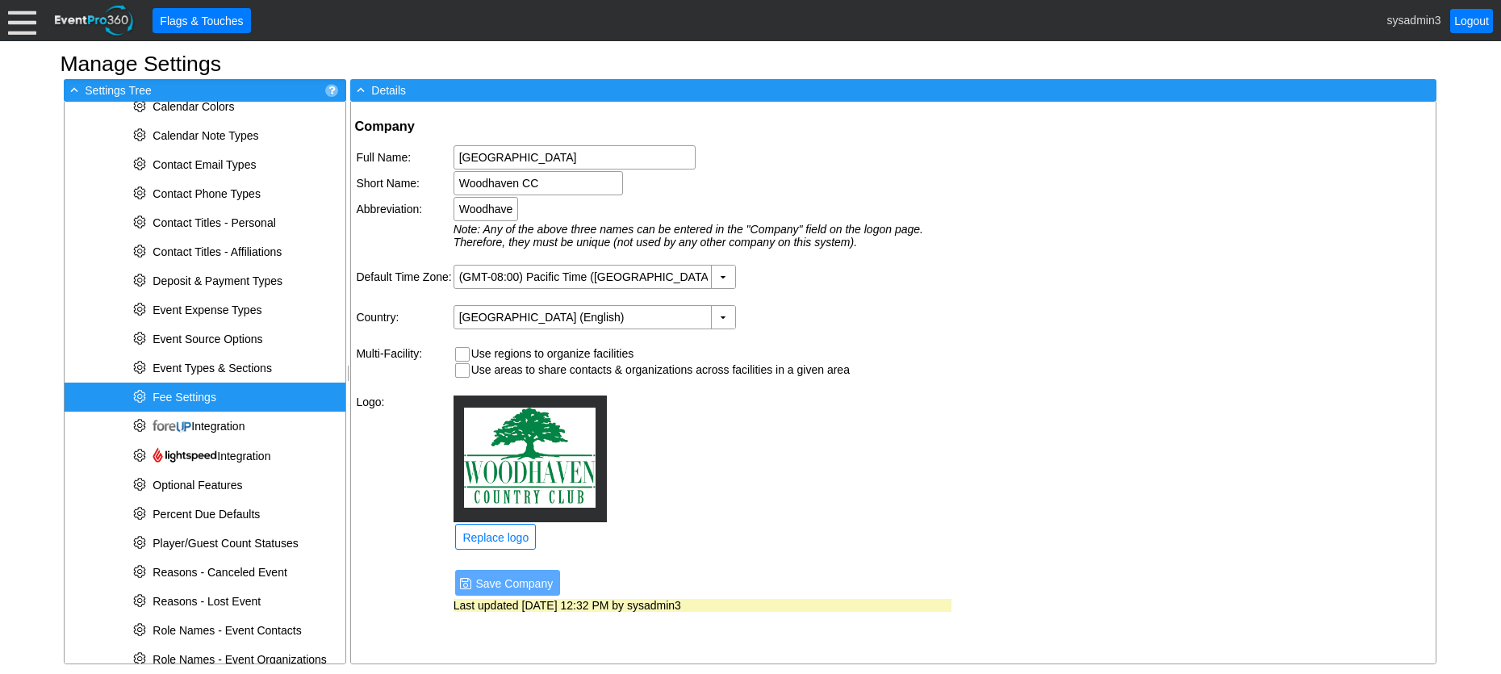
click at [200, 387] on div "* Fee Settings" at bounding box center [205, 396] width 281 height 29
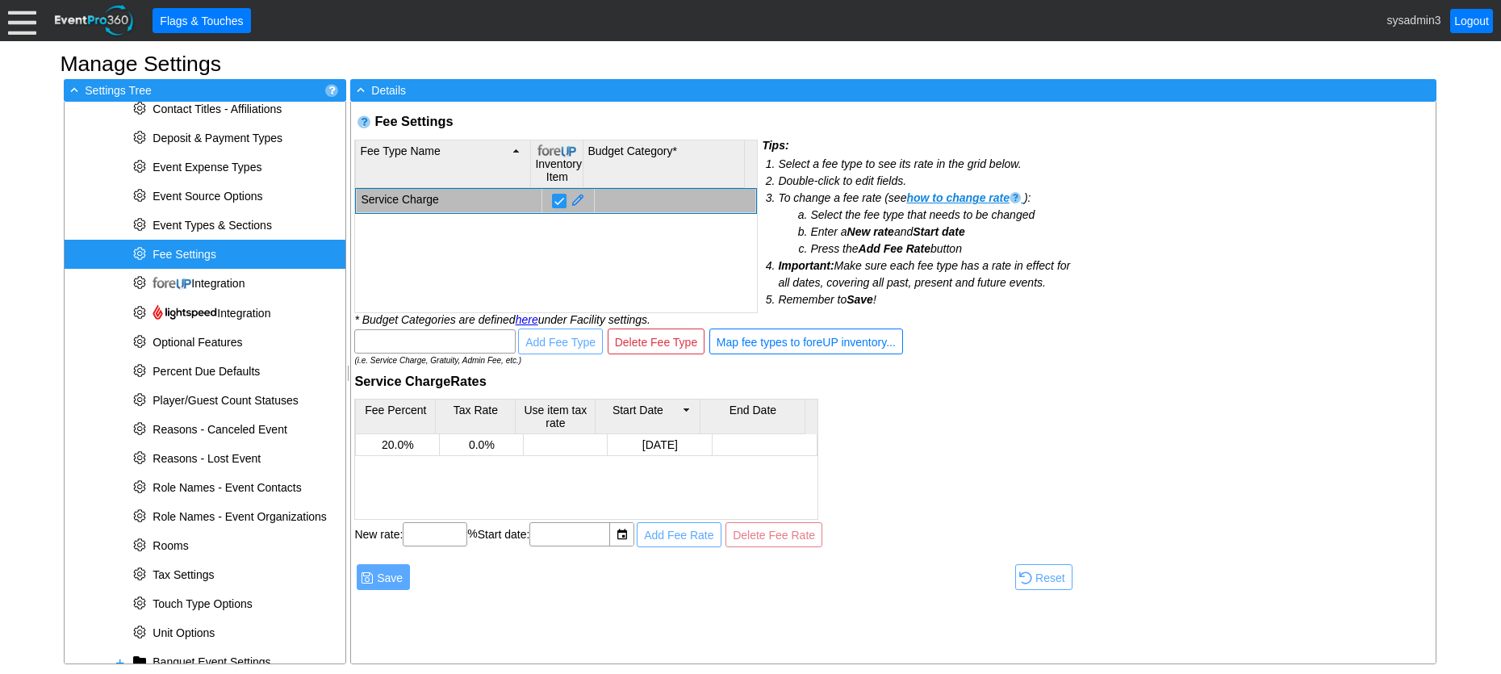
scroll to position [403, 0]
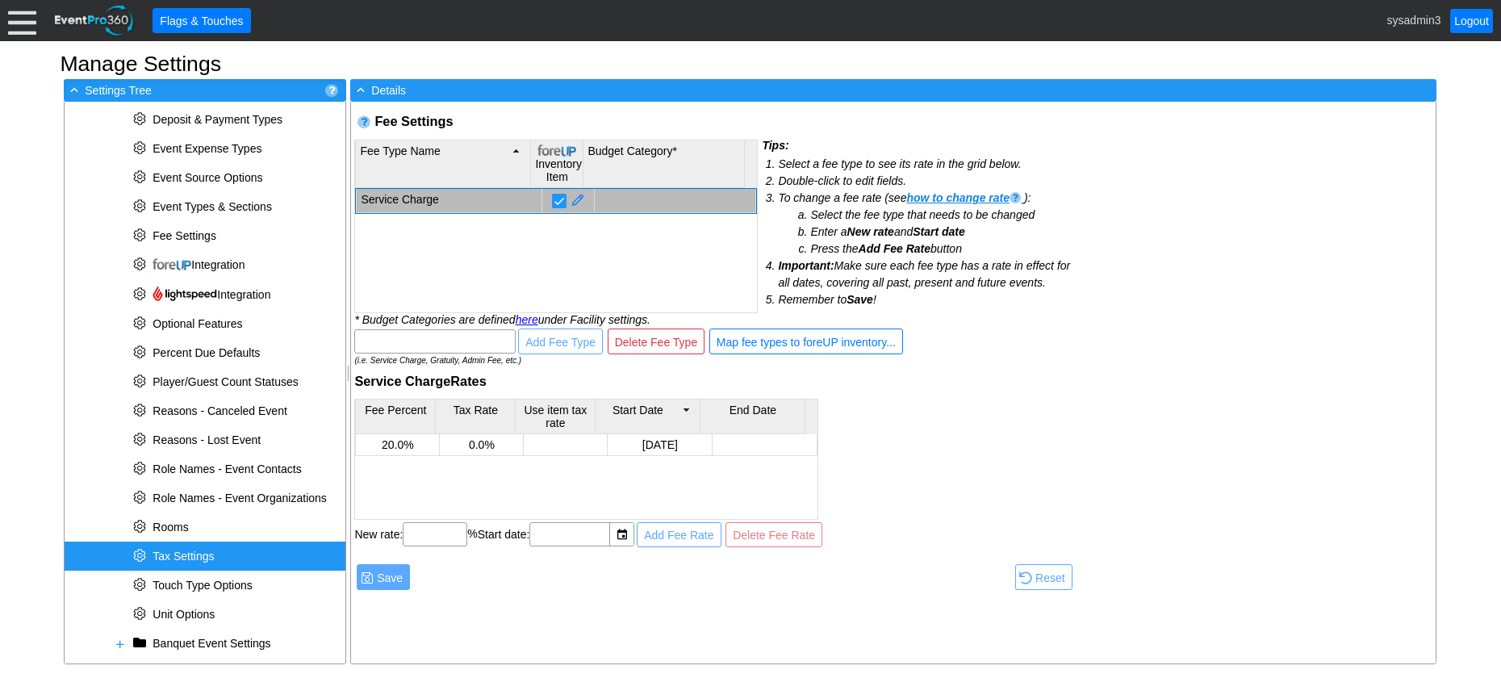
click at [182, 552] on span "Tax Settings" at bounding box center [183, 555] width 61 height 13
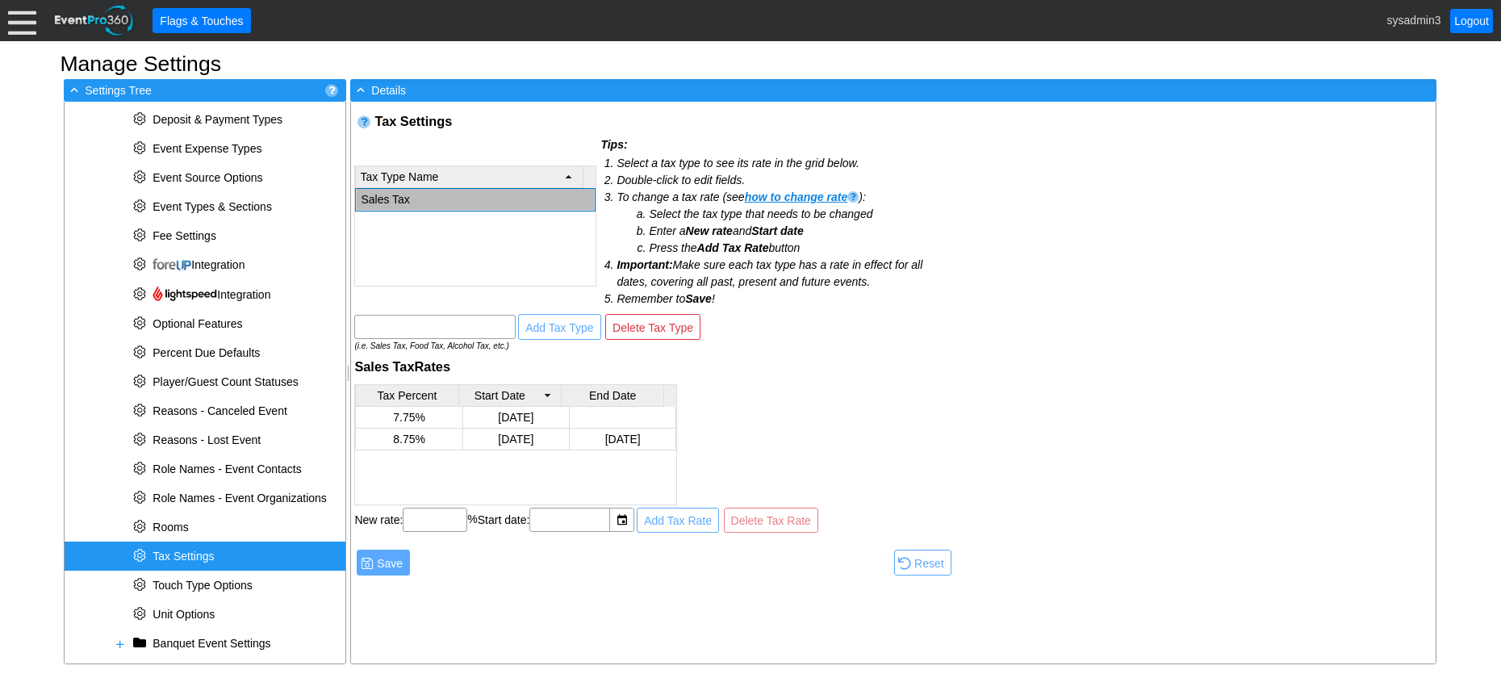
click at [428, 195] on td "Sales Tax" at bounding box center [476, 200] width 238 height 22
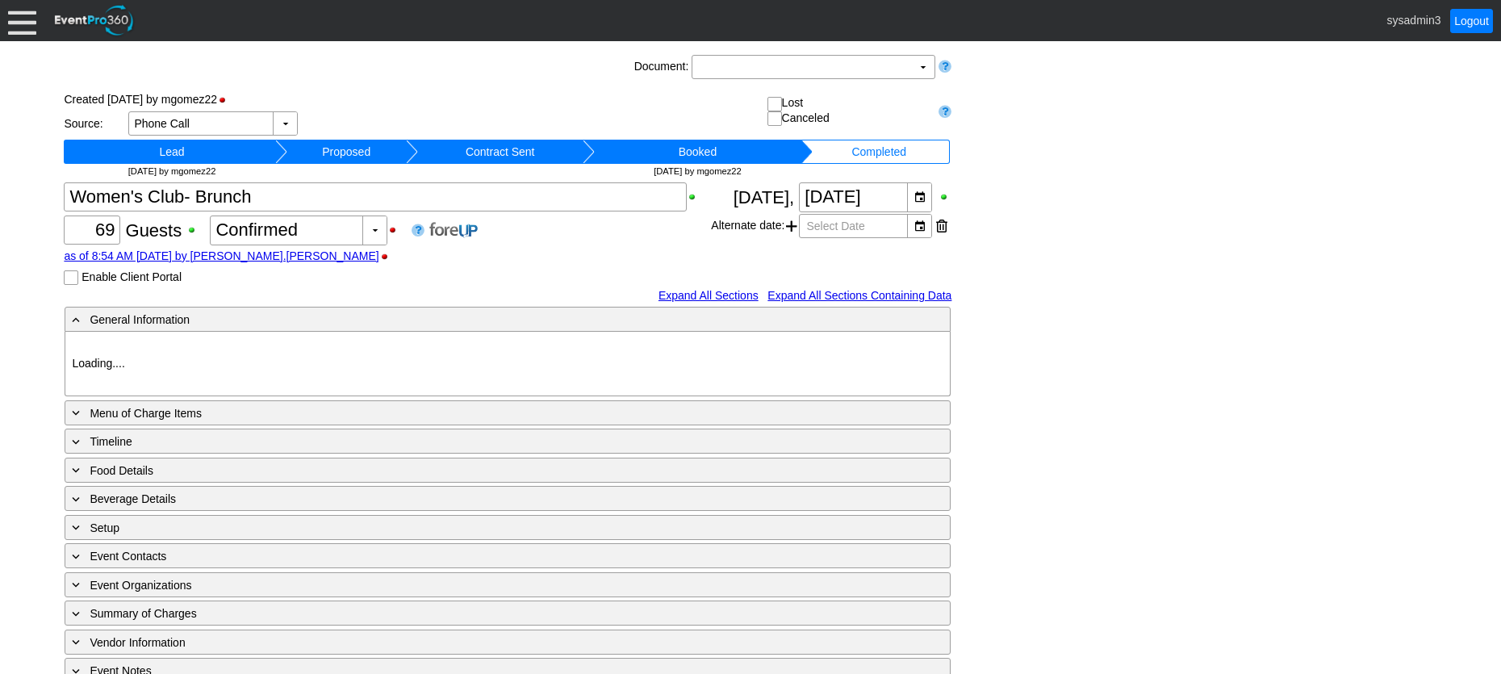
type input "Woodhaven CC"
type input "Golf Tournament Luncheon"
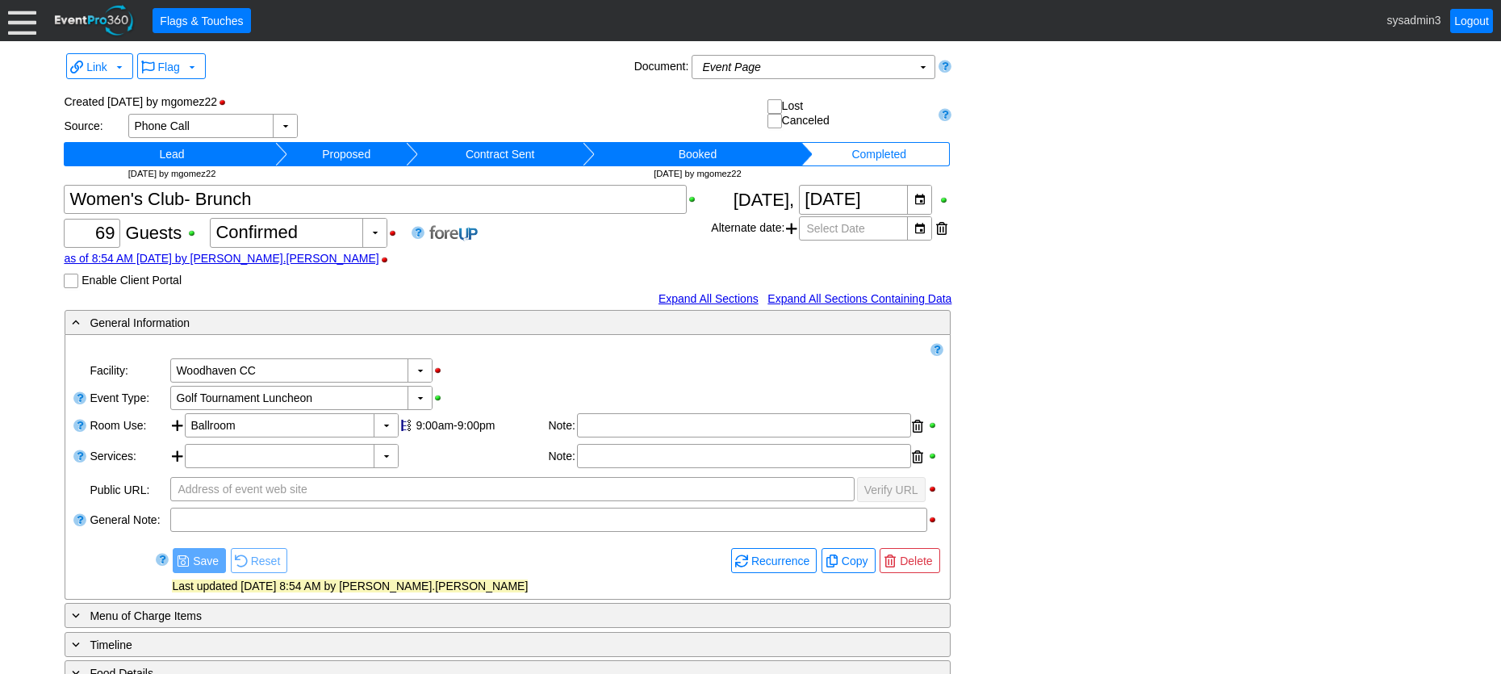
click at [26, 26] on div at bounding box center [22, 20] width 28 height 28
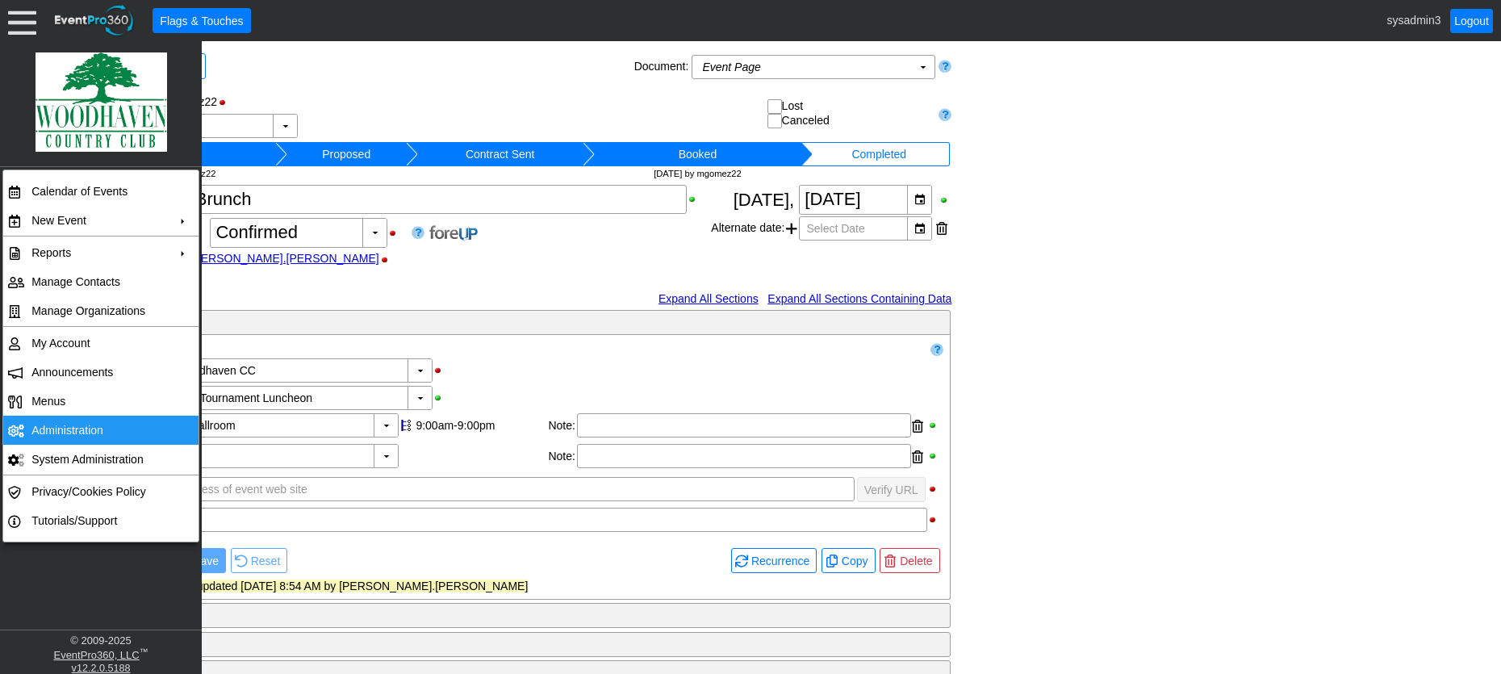
click at [66, 428] on td "Administration" at bounding box center [97, 430] width 144 height 29
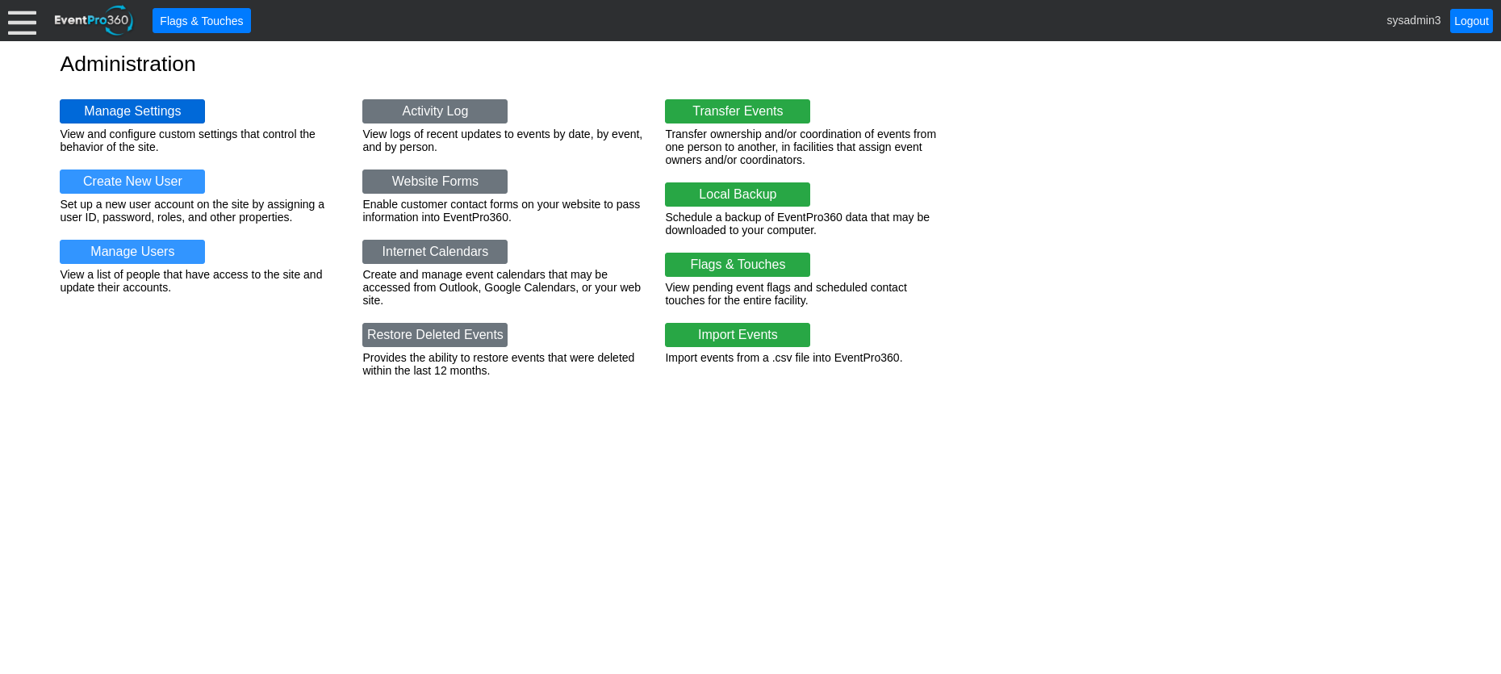
click at [137, 102] on link "Manage Settings" at bounding box center [132, 111] width 145 height 24
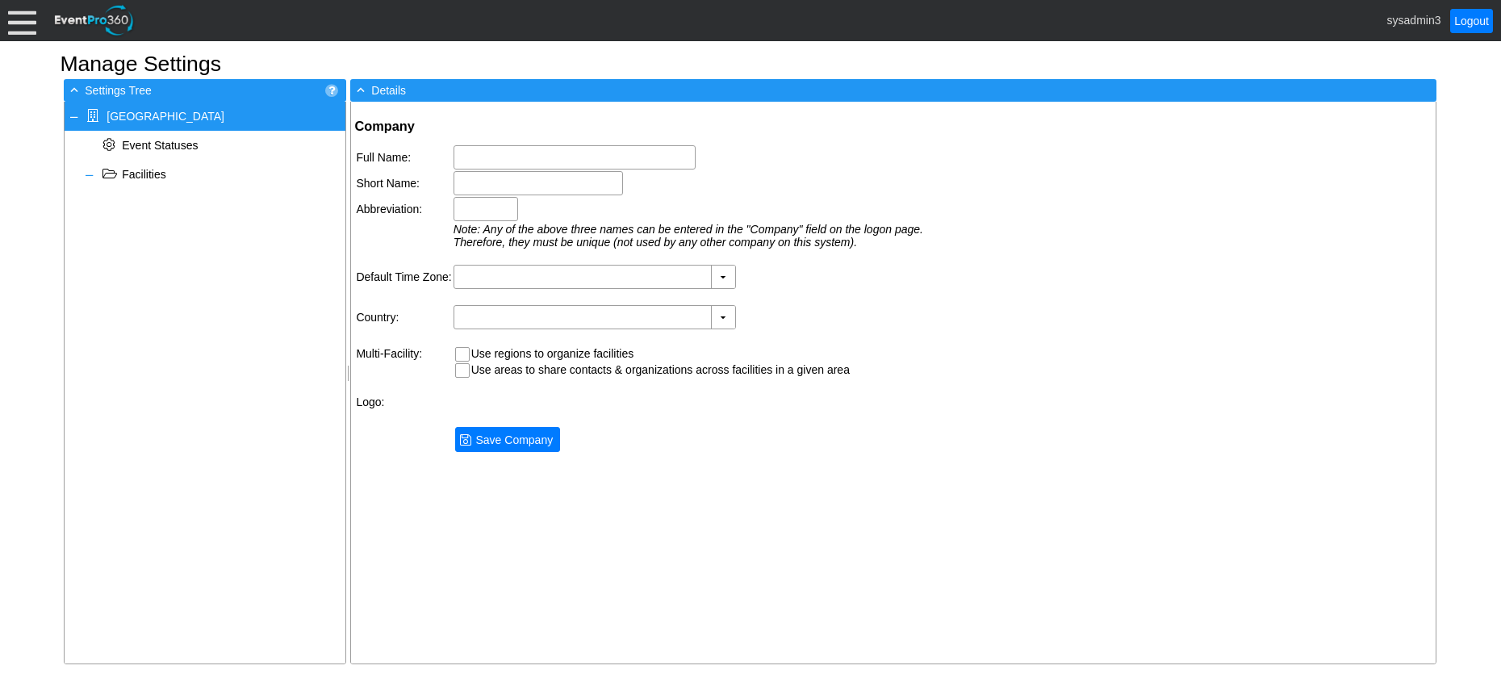
type input "[GEOGRAPHIC_DATA]"
type input "Woodhaven CC"
type input "Woodhaven"
type input "(GMT-08:00) Pacific Time ([GEOGRAPHIC_DATA] & [GEOGRAPHIC_DATA])"
type input "[GEOGRAPHIC_DATA] (English)"
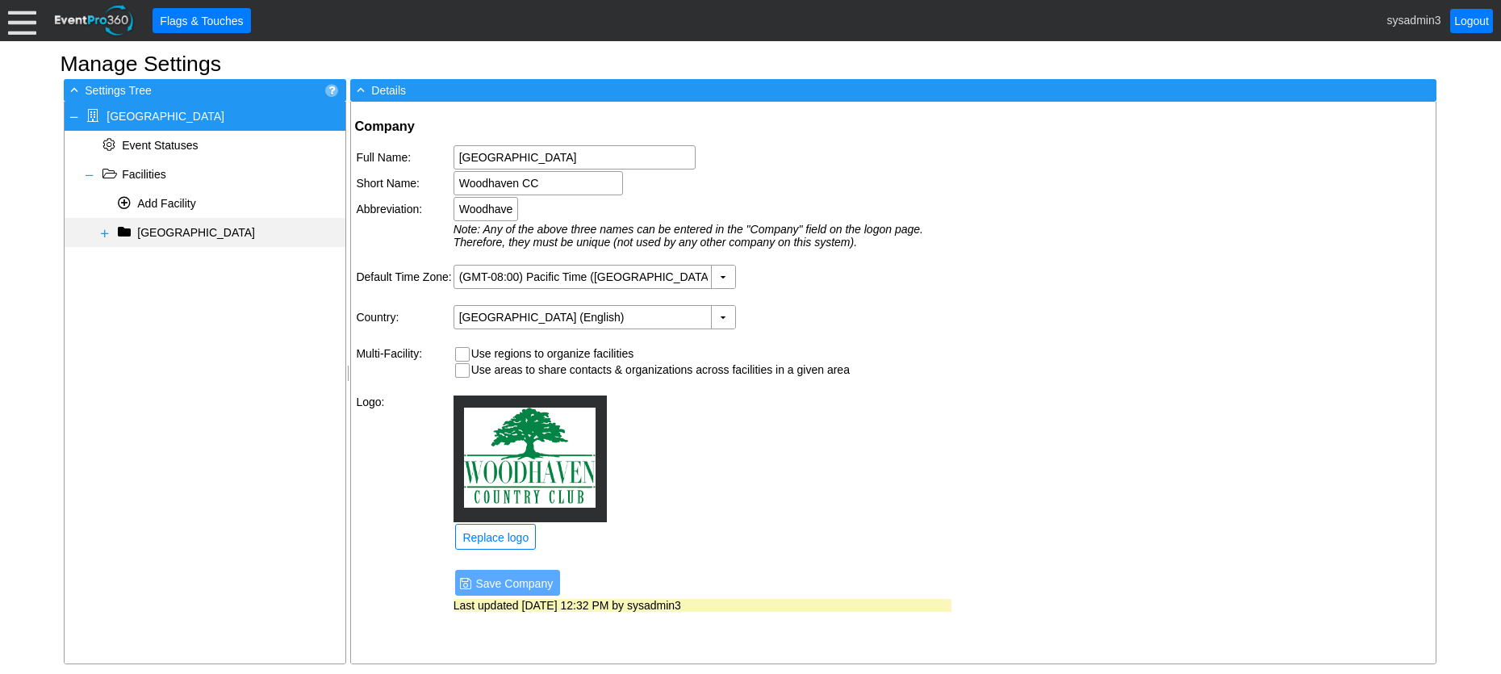
click at [98, 228] on span at bounding box center [104, 233] width 13 height 13
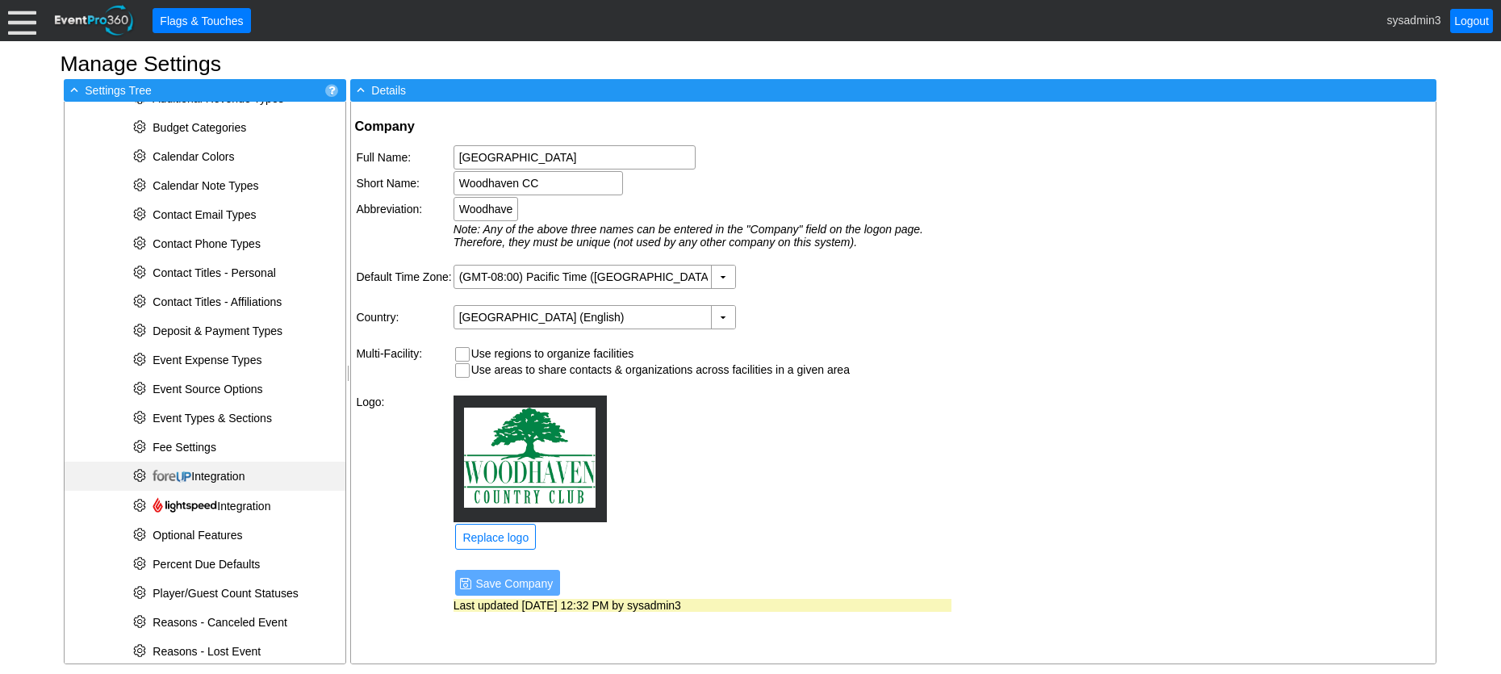
scroll to position [476, 0]
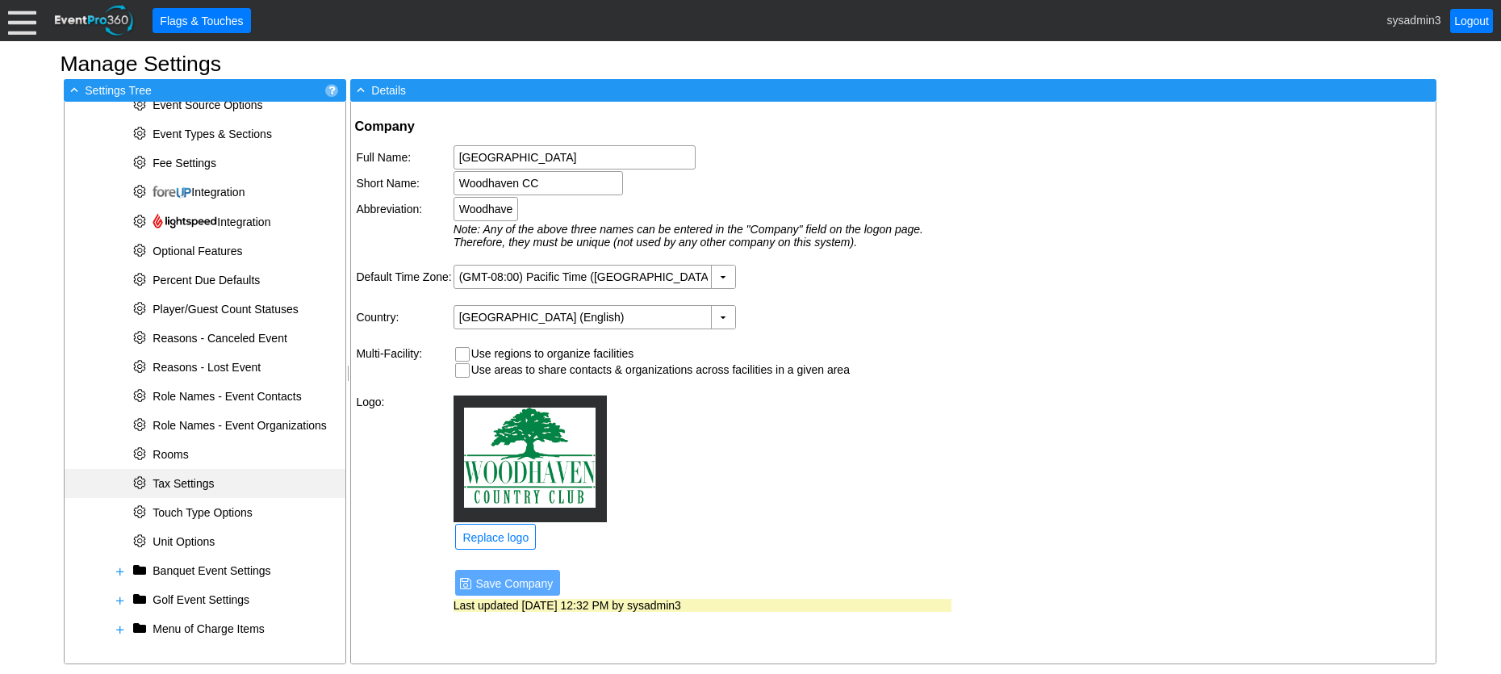
click at [196, 478] on span "Tax Settings" at bounding box center [183, 483] width 61 height 13
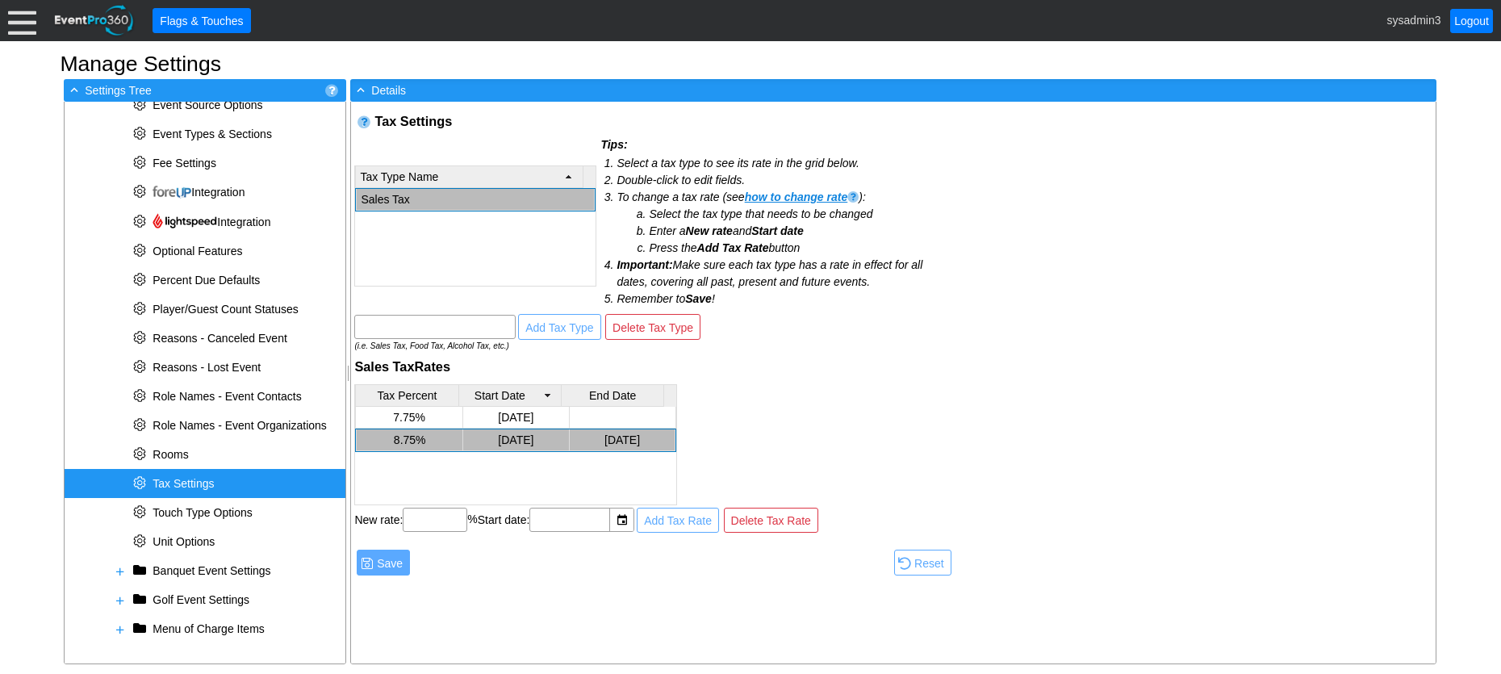
click at [430, 436] on td "8.75%" at bounding box center [410, 440] width 107 height 22
click at [769, 345] on div "Tax Settings Tax Type Name Sales Tax Tips: Select a tax type to see its rate in…" at bounding box center [653, 348] width 605 height 492
click at [419, 324] on input "text" at bounding box center [435, 326] width 150 height 23
type input "8.75"
click at [560, 328] on span "Add Tax Type" at bounding box center [559, 328] width 74 height 16
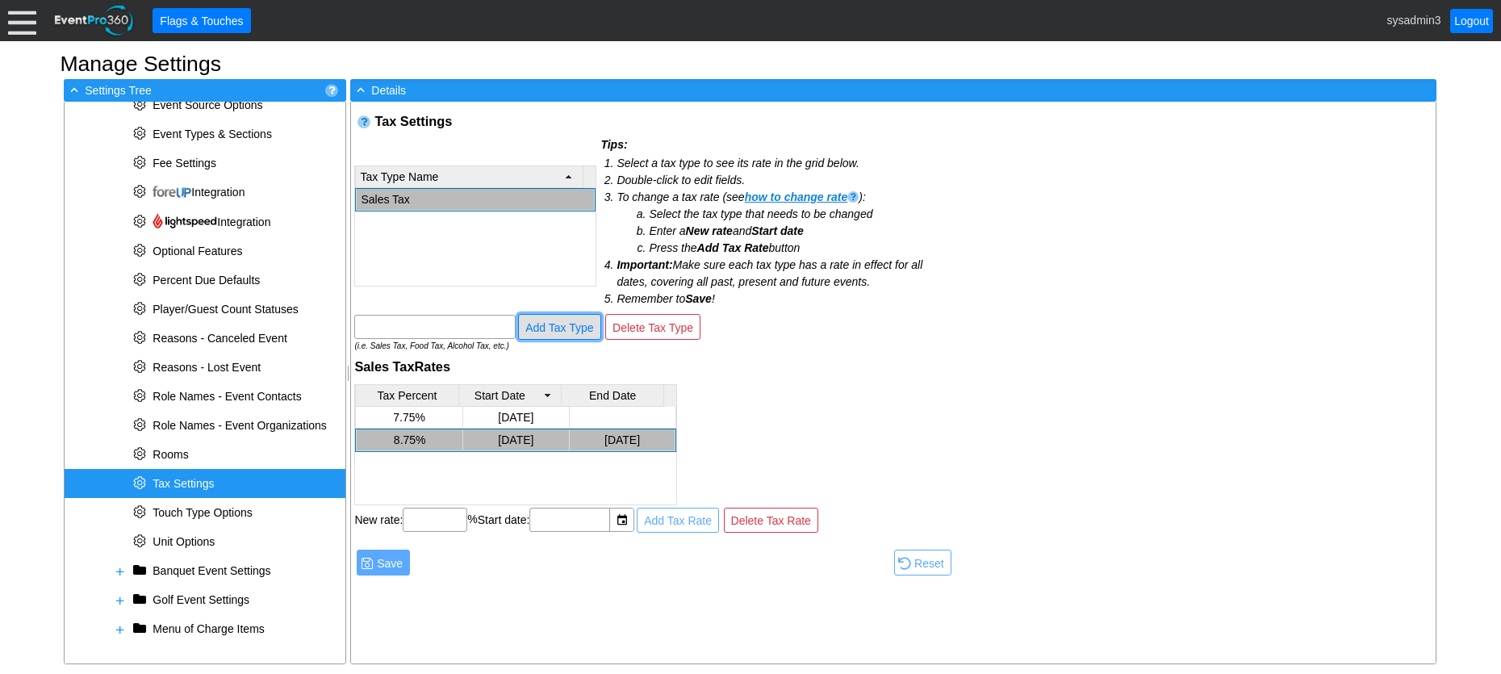
scroll to position [2, 0]
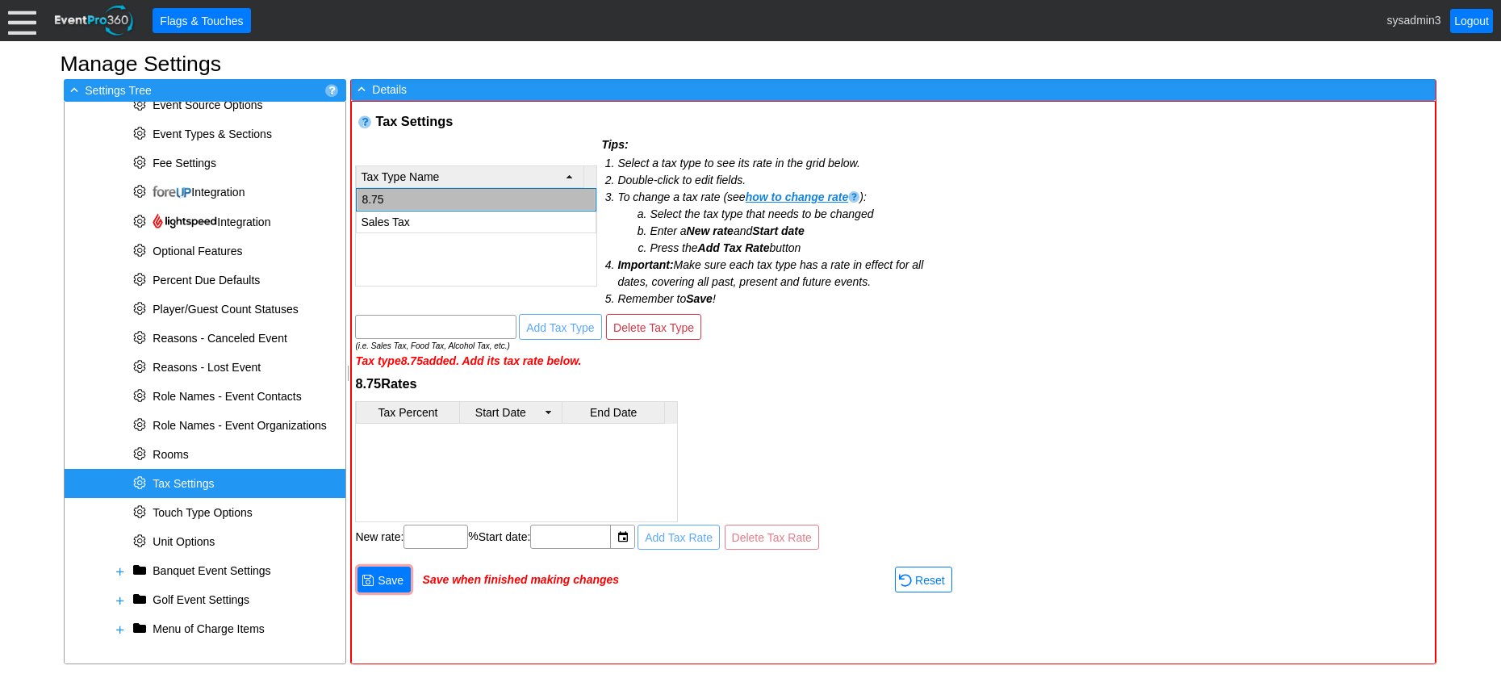
click at [416, 197] on td "8.75" at bounding box center [476, 200] width 238 height 22
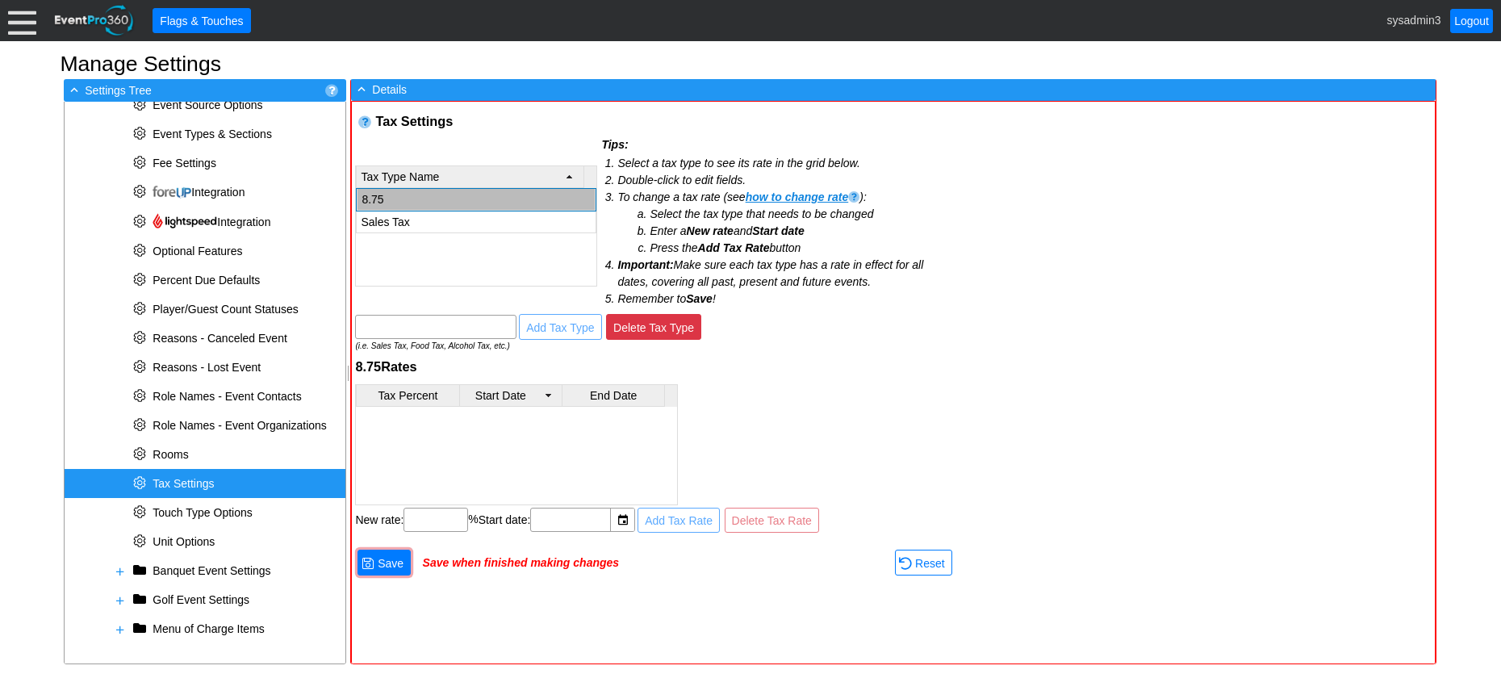
click at [652, 326] on span "Delete Tax Type" at bounding box center [653, 328] width 87 height 16
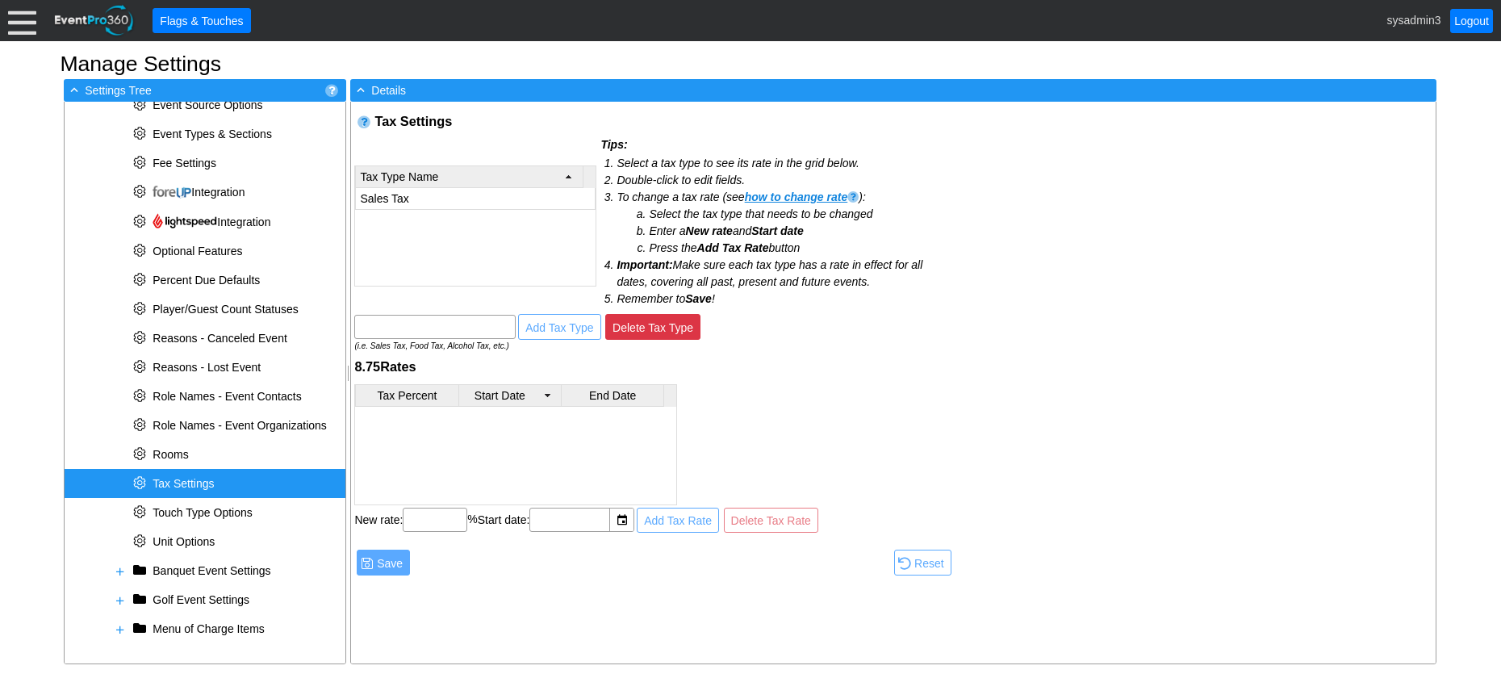
scroll to position [0, 0]
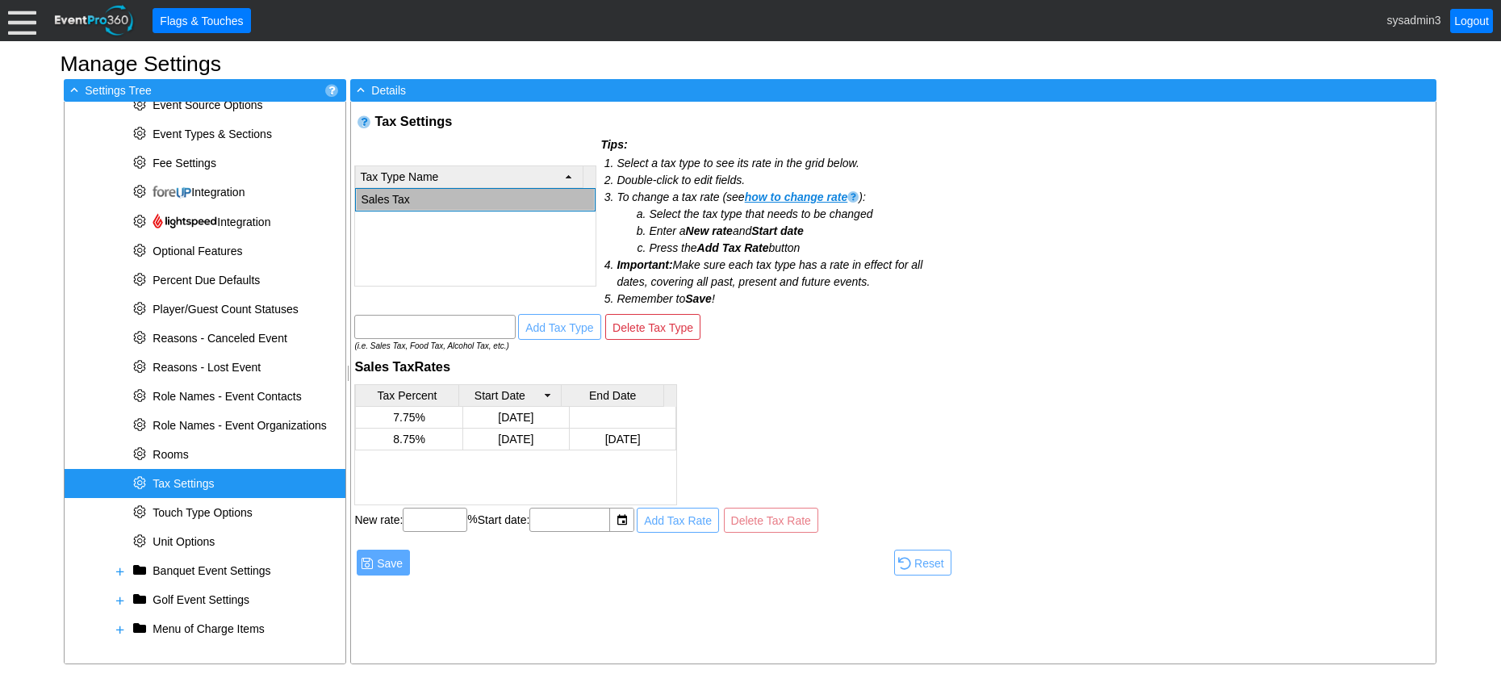
click at [398, 196] on td "Sales Tax" at bounding box center [476, 200] width 238 height 22
click at [433, 516] on input "text" at bounding box center [434, 519] width 53 height 23
type input "8.75"
click at [563, 517] on input "text" at bounding box center [570, 519] width 71 height 23
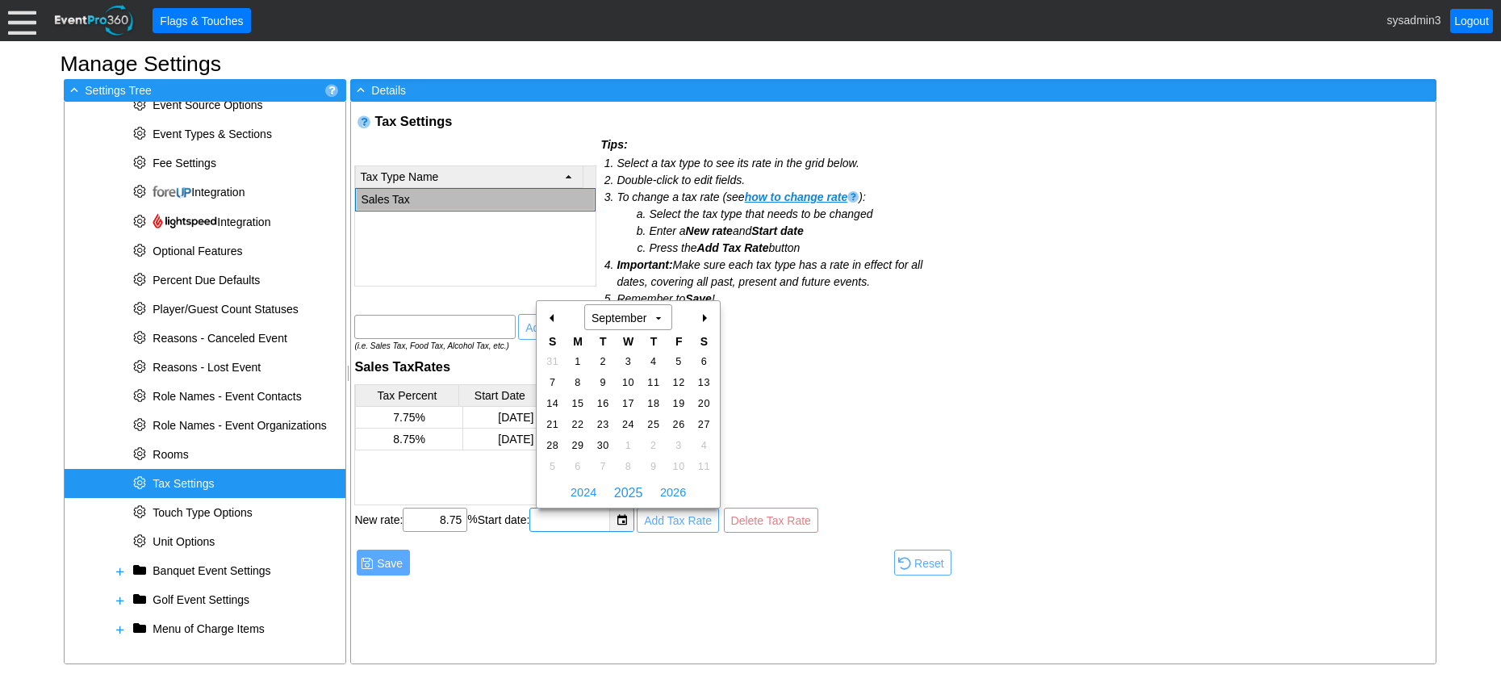
click at [627, 517] on div "▼" at bounding box center [621, 519] width 24 height 23
click at [549, 376] on span "7" at bounding box center [552, 382] width 19 height 15
type input "[DATE]"
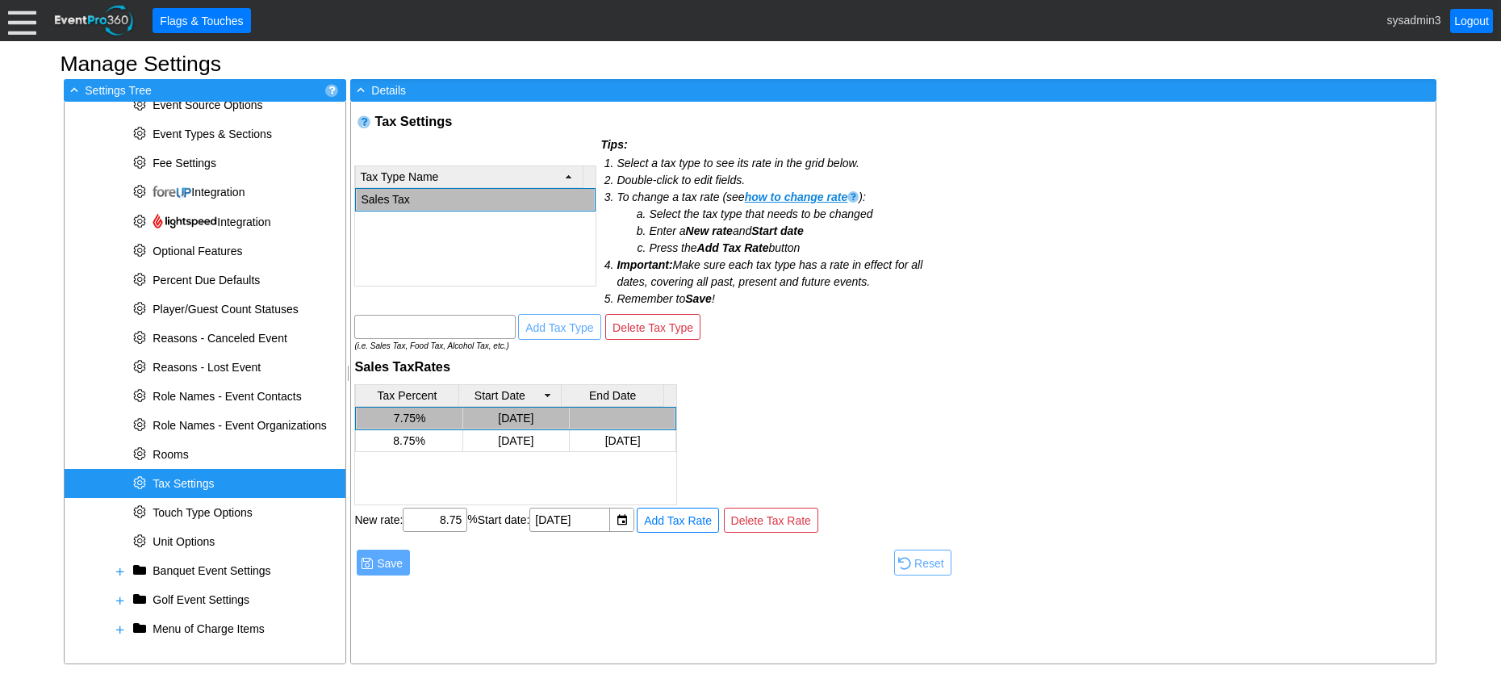
click at [604, 416] on td at bounding box center [622, 418] width 107 height 22
type input "1"
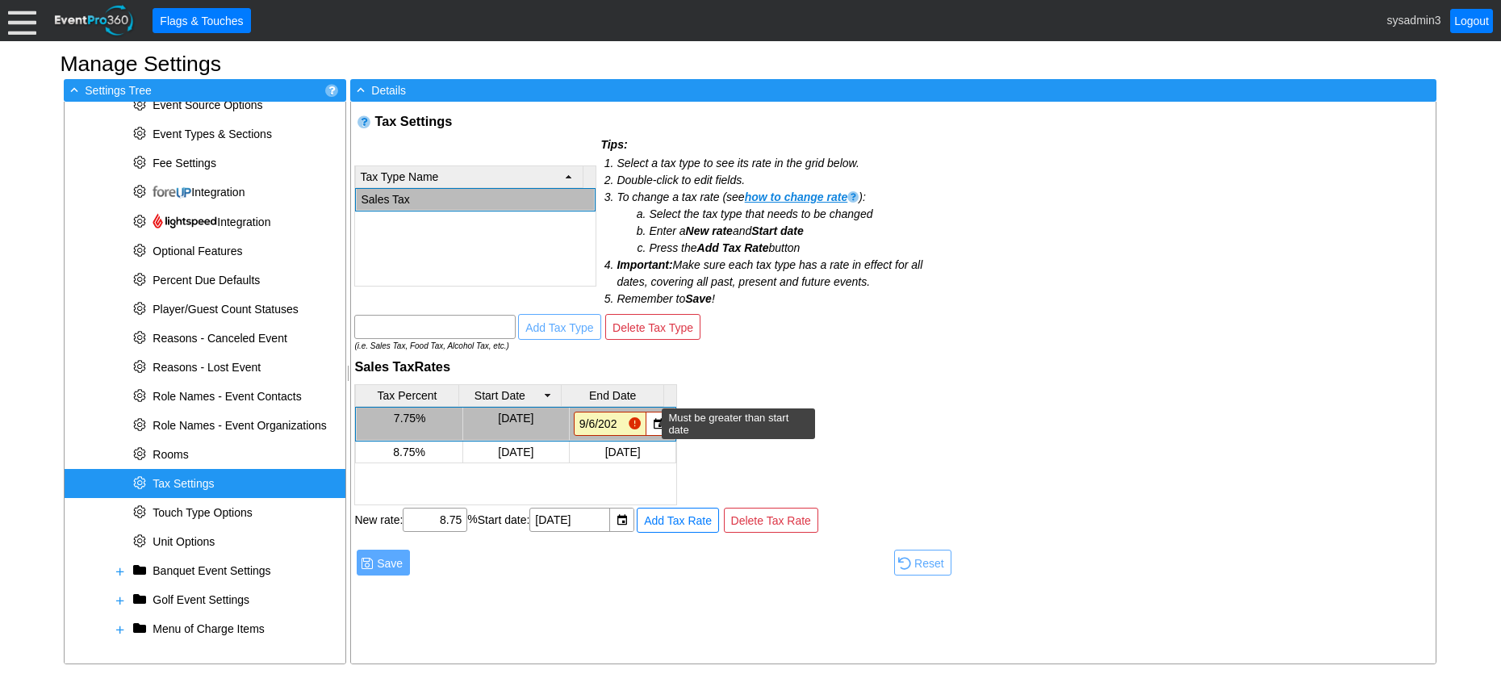
type input "[DATE]"
click at [734, 373] on h2 "Sales Tax Rates" at bounding box center [653, 366] width 599 height 17
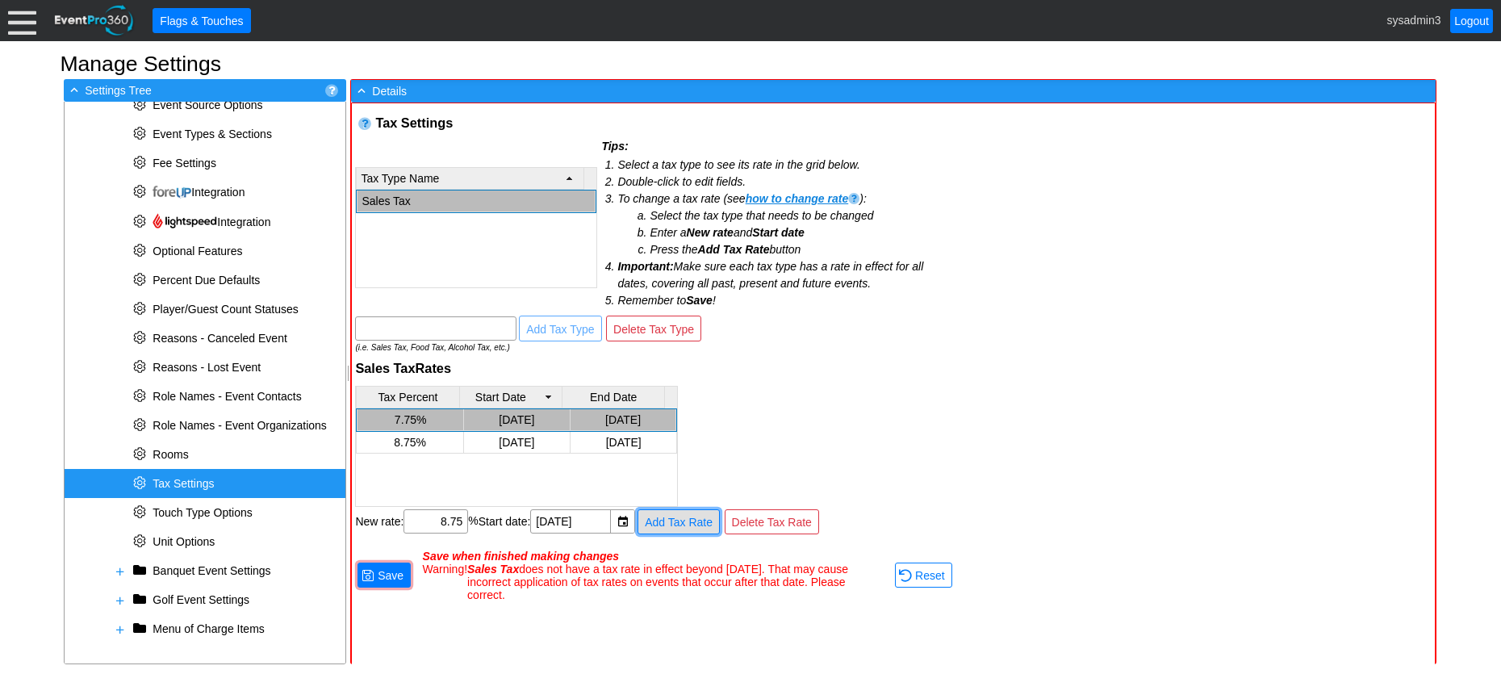
click at [669, 520] on span "Add Tax Rate" at bounding box center [678, 522] width 74 height 16
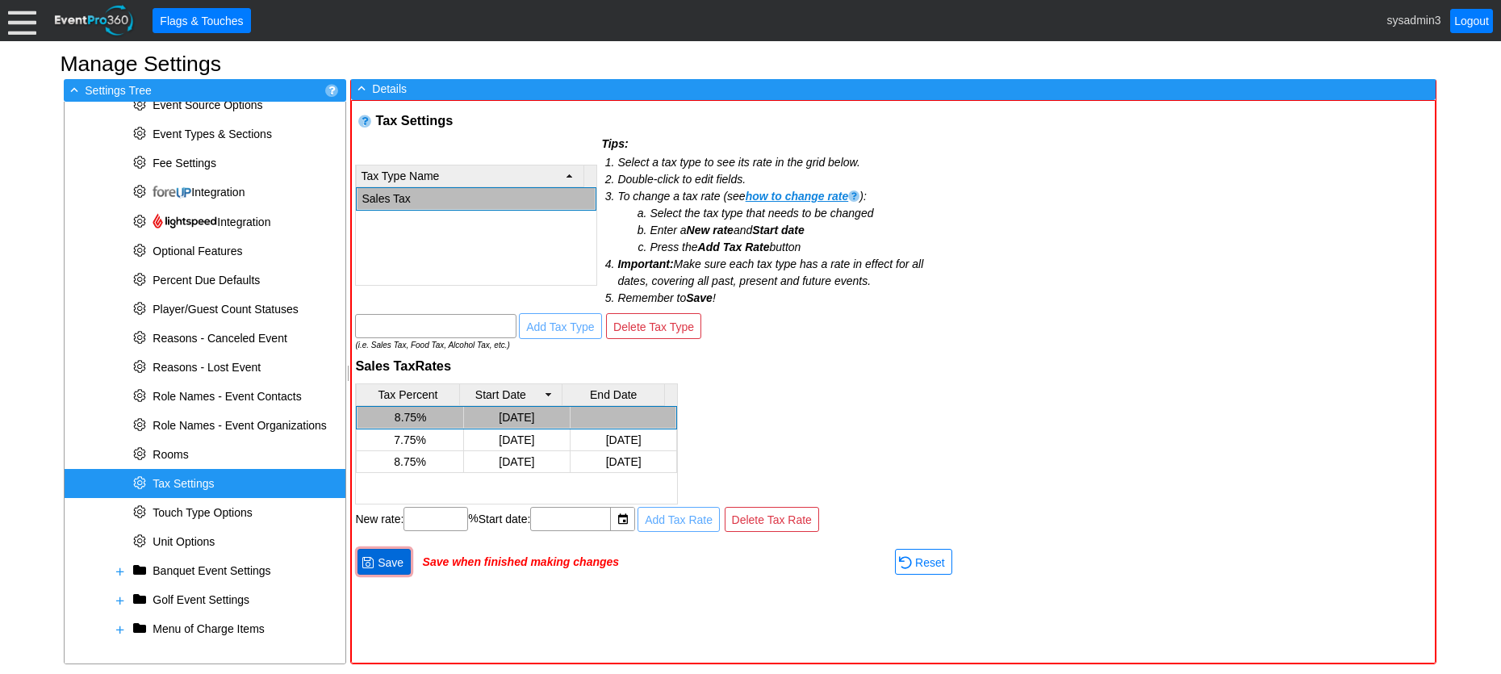
click at [391, 559] on span "Save" at bounding box center [390, 562] width 32 height 16
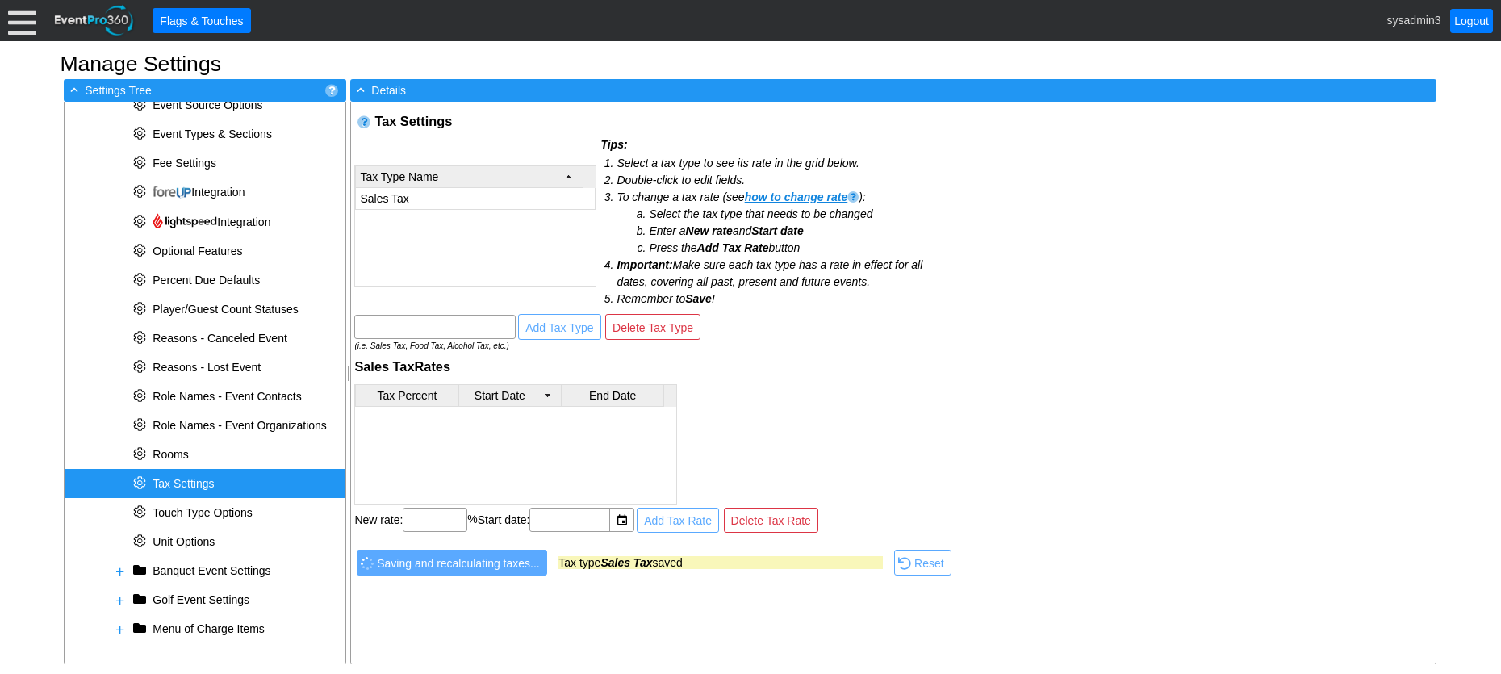
scroll to position [0, 0]
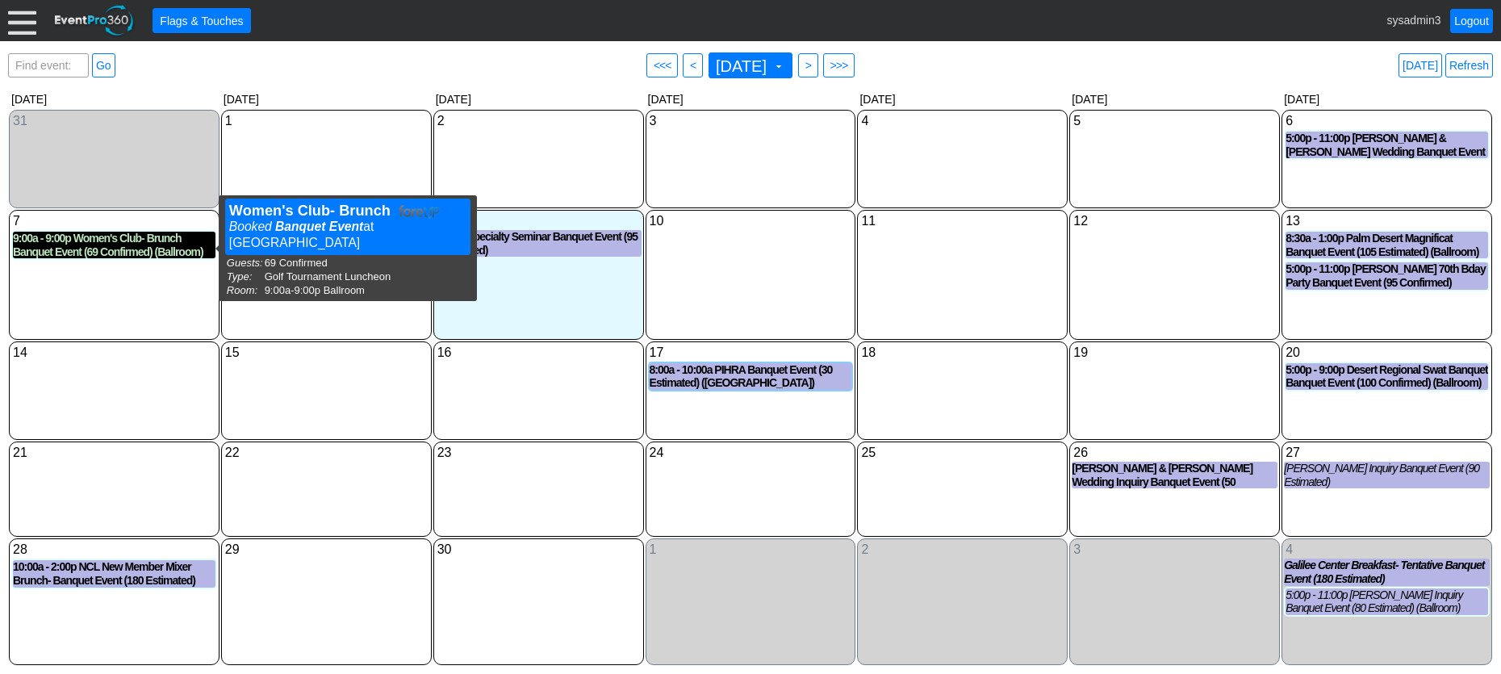
click at [102, 245] on div "9:00a - 9:00p Women's Club- Brunch Banquet Event (69 Confirmed) (Ballroom)" at bounding box center [114, 245] width 203 height 27
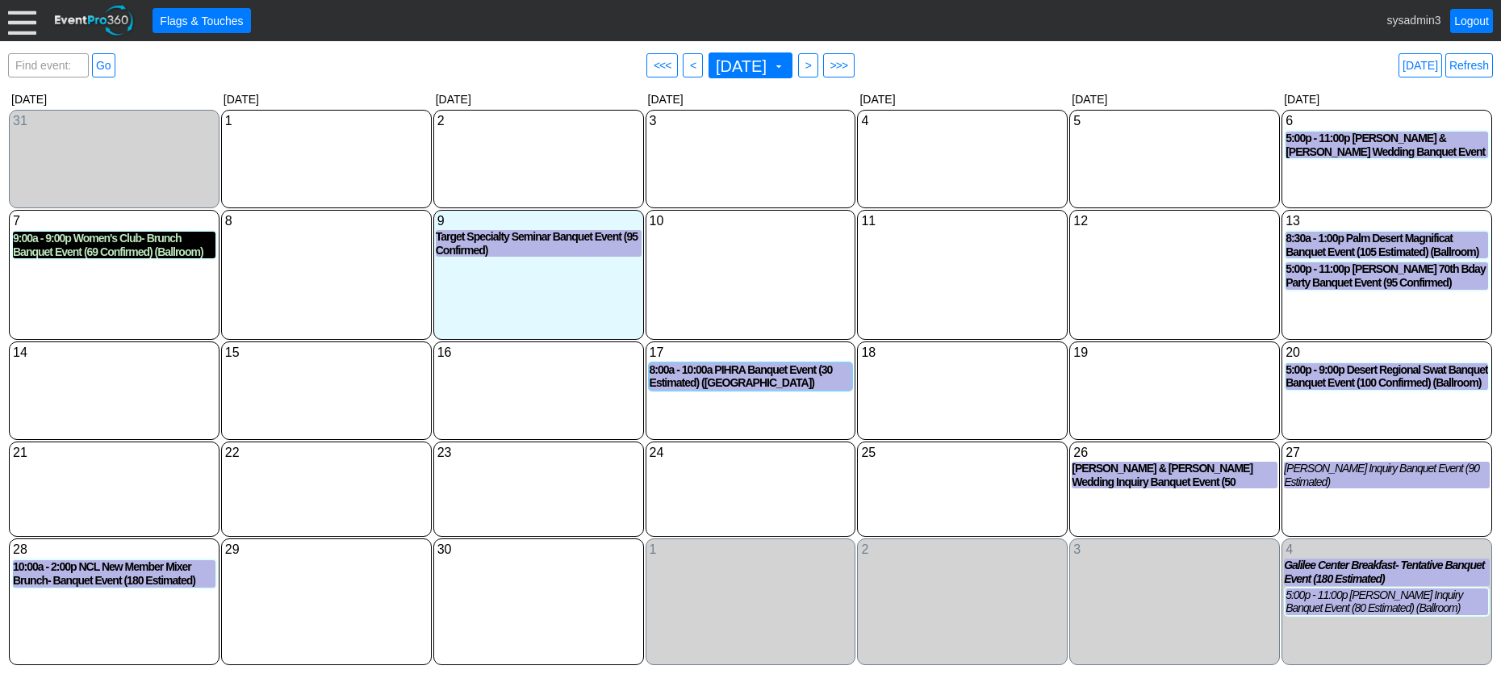
click at [81, 248] on div "9:00a - 9:00p Women's Club- Brunch Banquet Event (69 Confirmed) (Ballroom)" at bounding box center [114, 245] width 203 height 27
click at [1475, 23] on link "Logout" at bounding box center [1471, 21] width 43 height 24
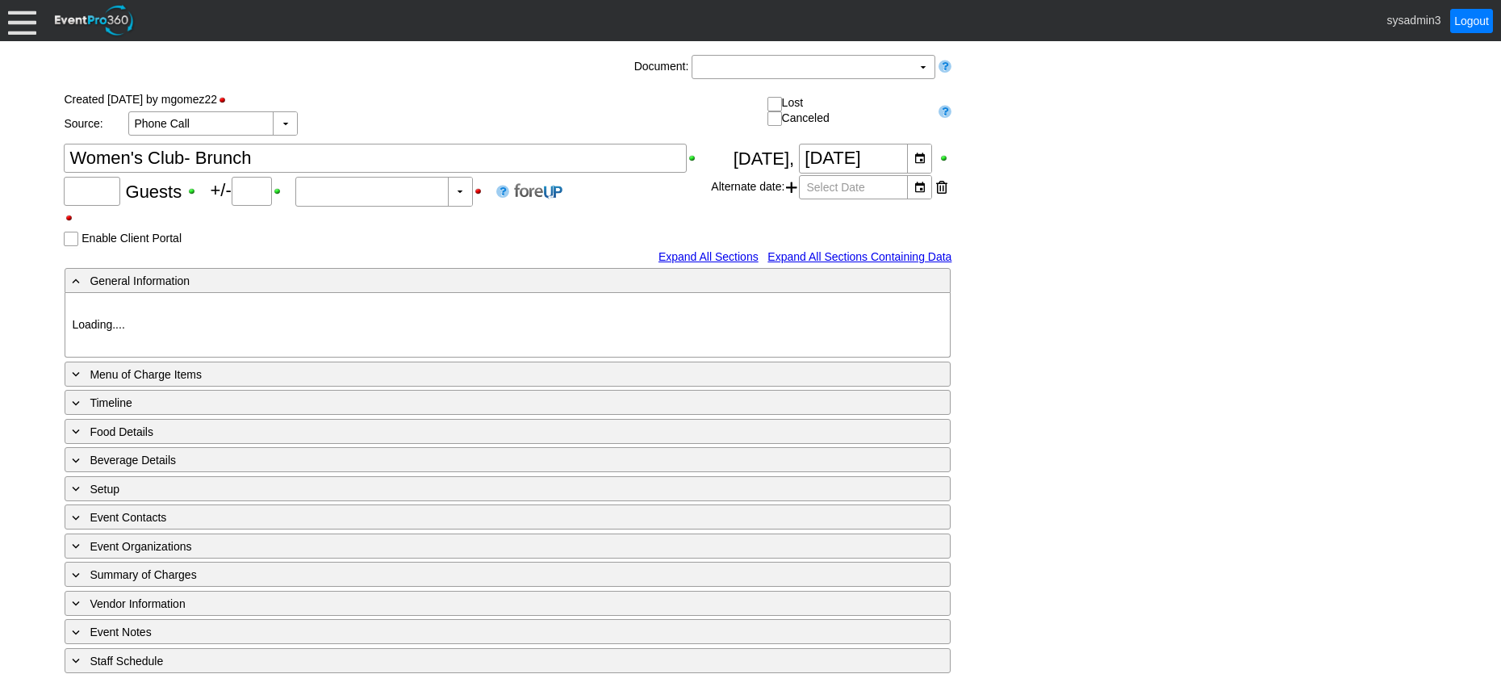
type input "69"
type input "Confirmed"
type input "Woodhaven CC"
type input "Golf Tournament Luncheon"
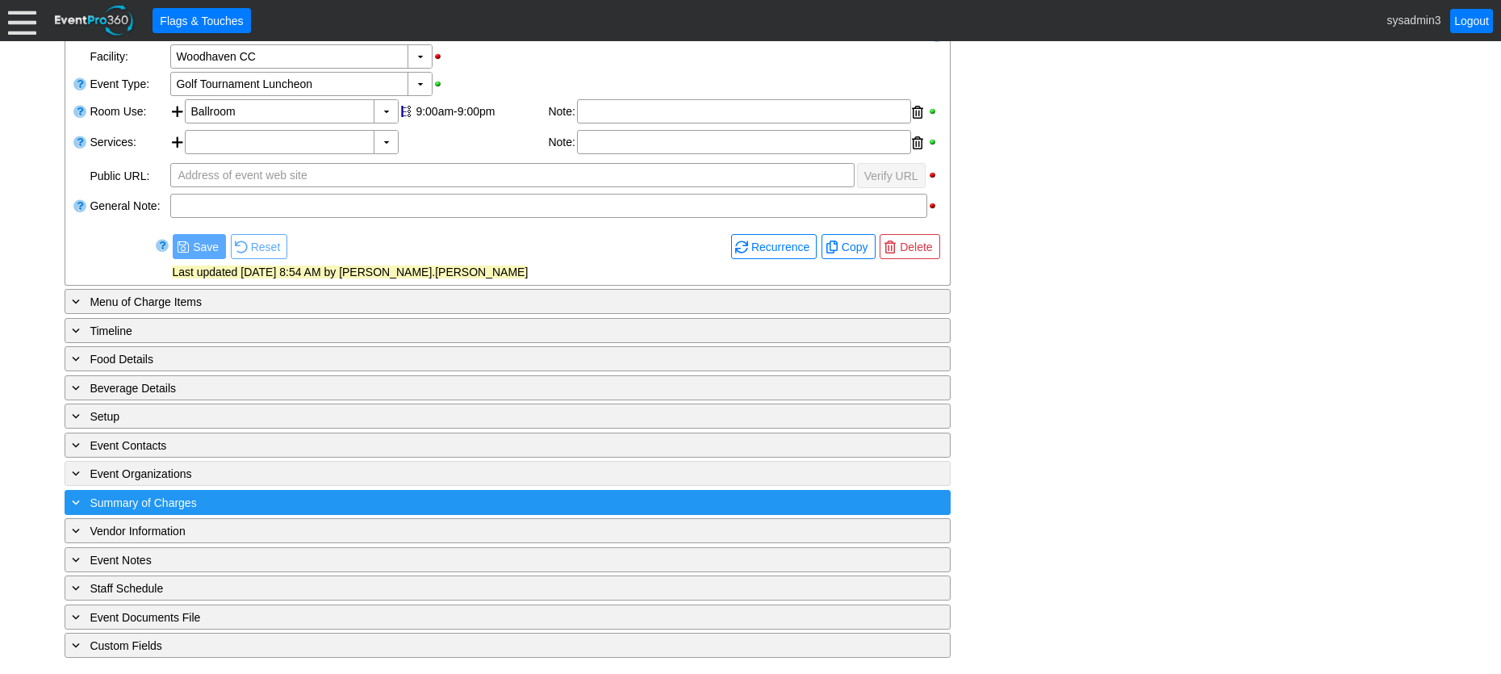
scroll to position [314, 0]
click at [323, 492] on div "+ Summary of Charges ▼" at bounding box center [508, 502] width 886 height 25
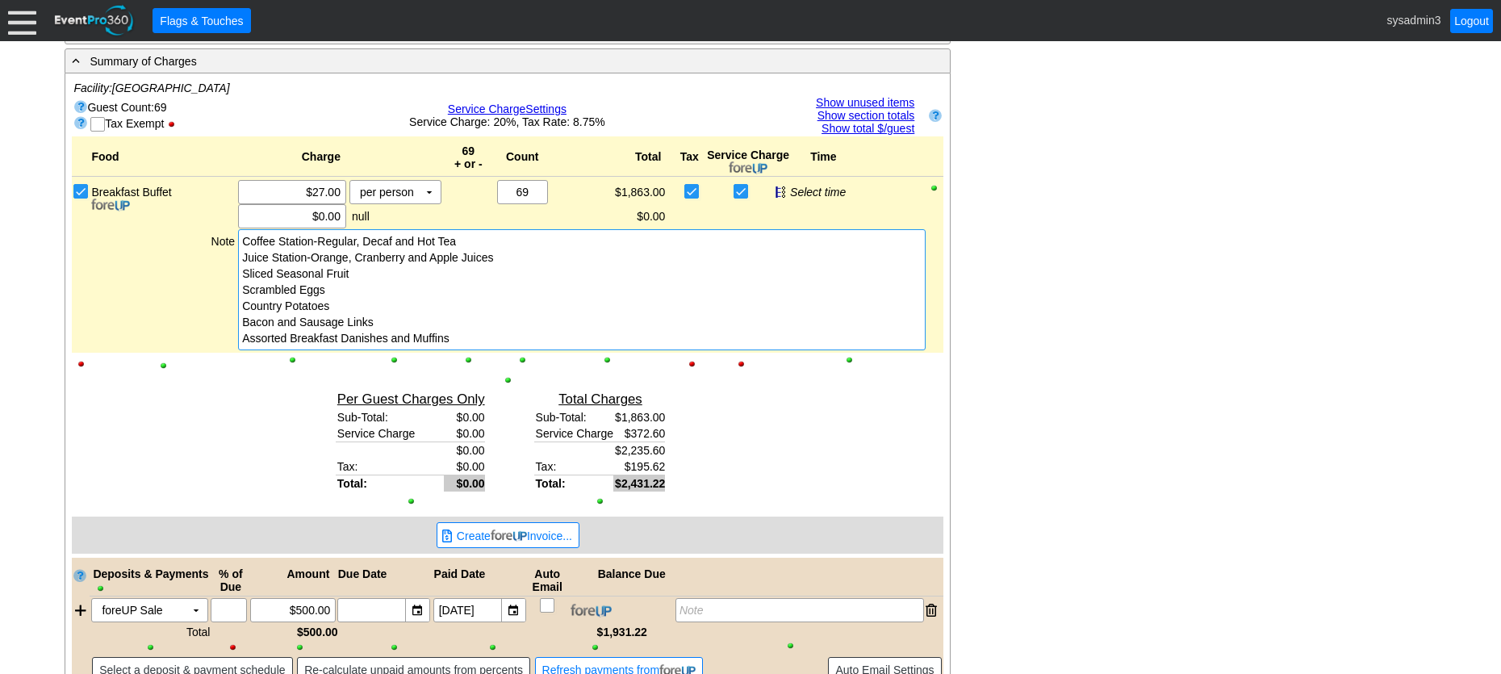
scroll to position [783, 0]
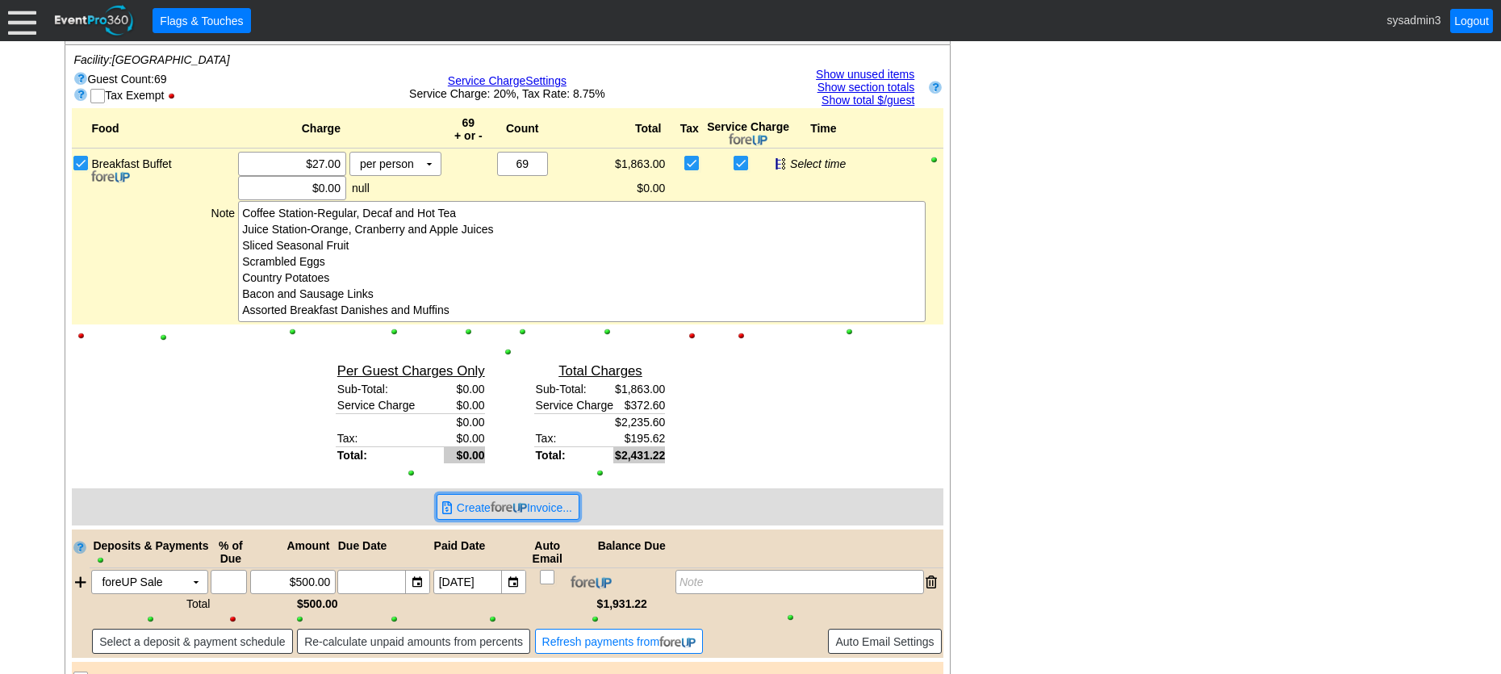
click at [493, 502] on img at bounding box center [509, 507] width 36 height 12
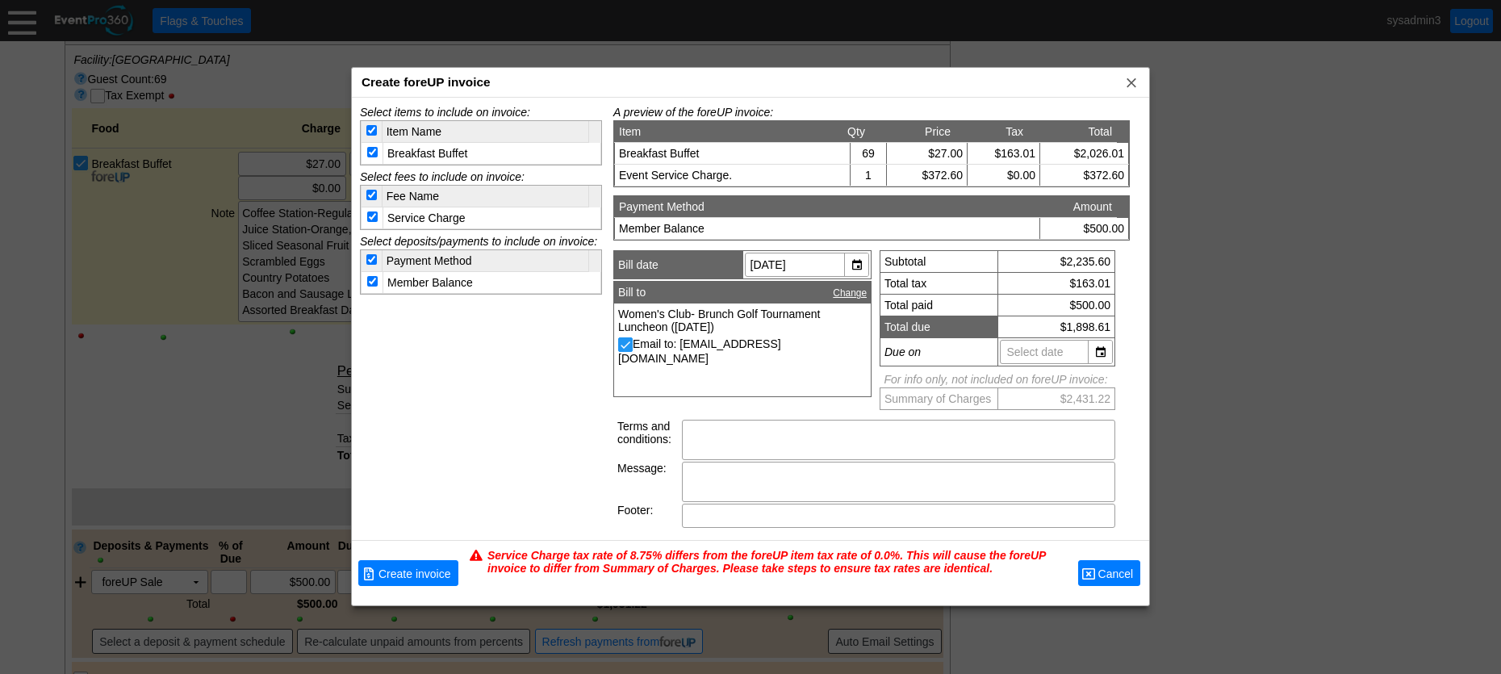
click at [1114, 570] on span "Cancel" at bounding box center [1116, 574] width 42 height 16
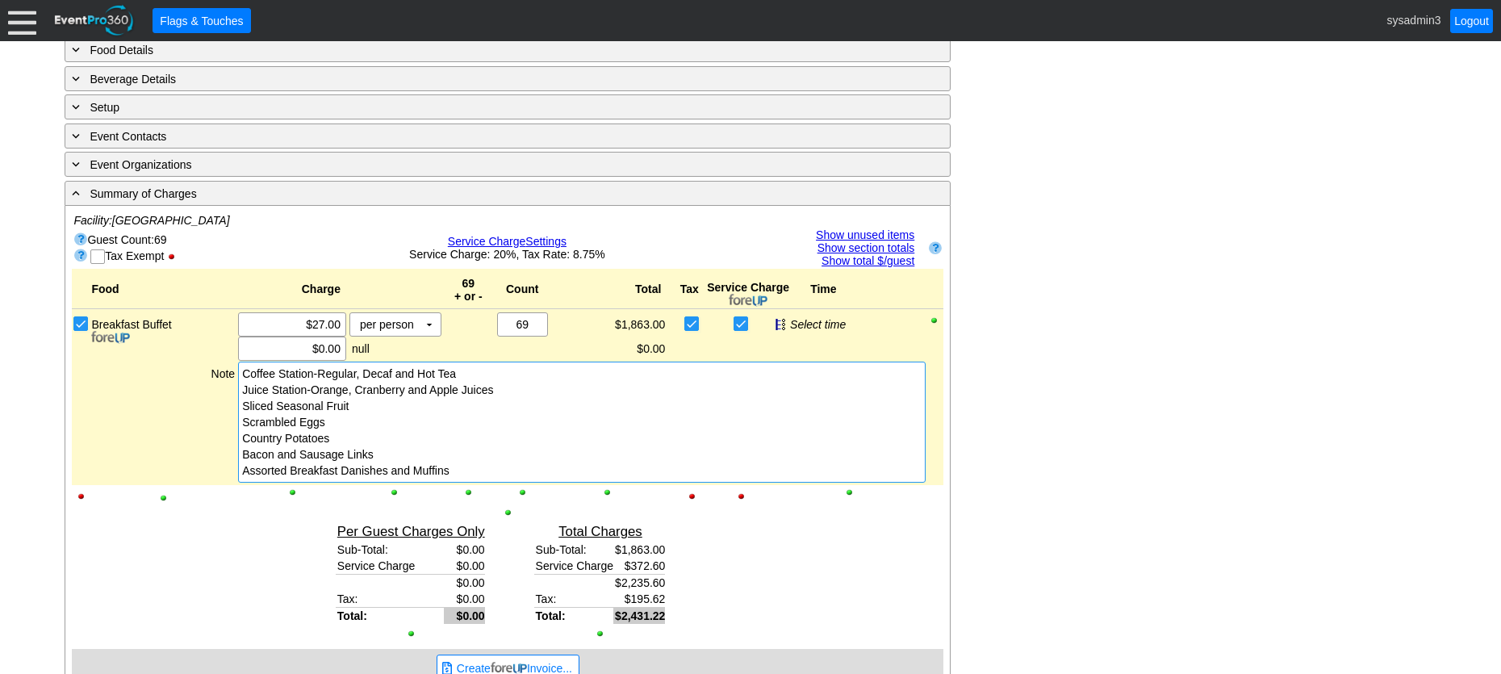
scroll to position [622, 0]
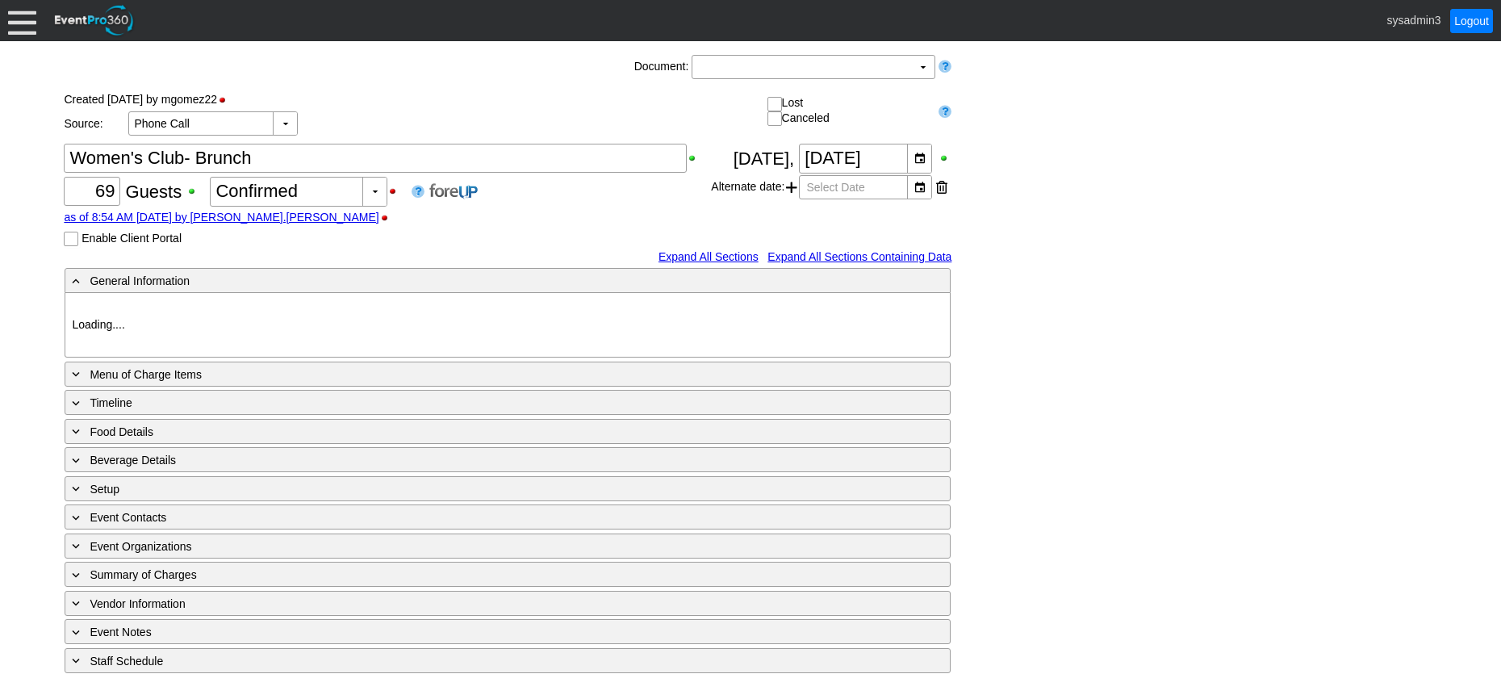
type input "Woodhaven CC"
type input "Golf Tournament Luncheon"
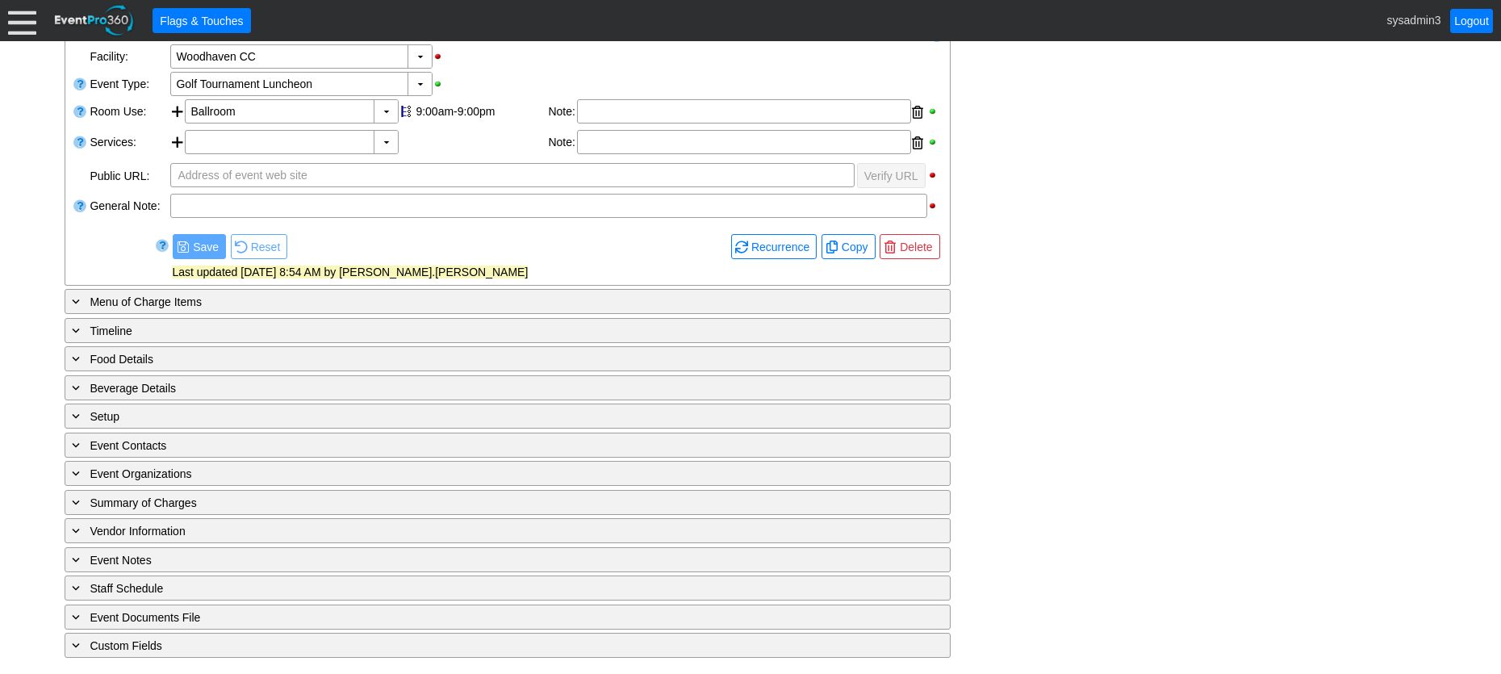
click at [12, 18] on div at bounding box center [22, 20] width 28 height 28
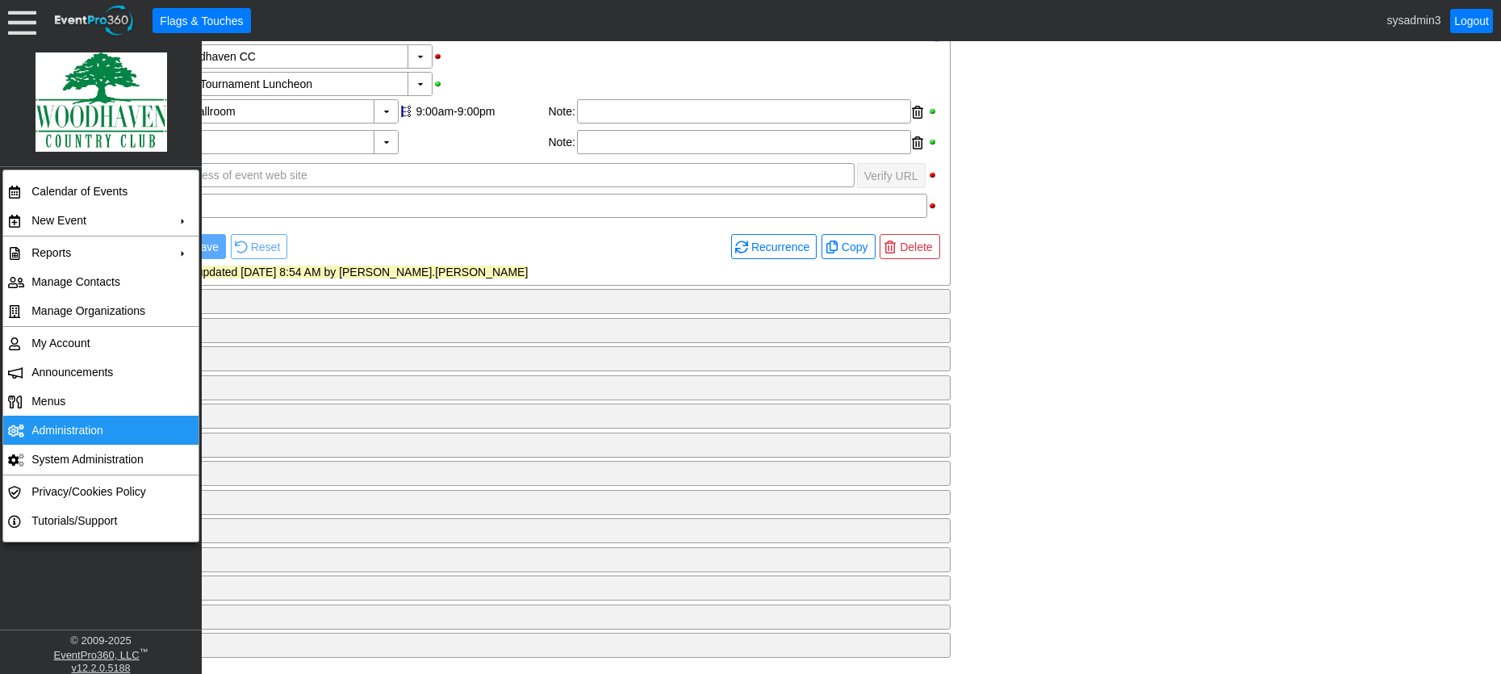
click at [66, 424] on td "Administration" at bounding box center [97, 430] width 144 height 29
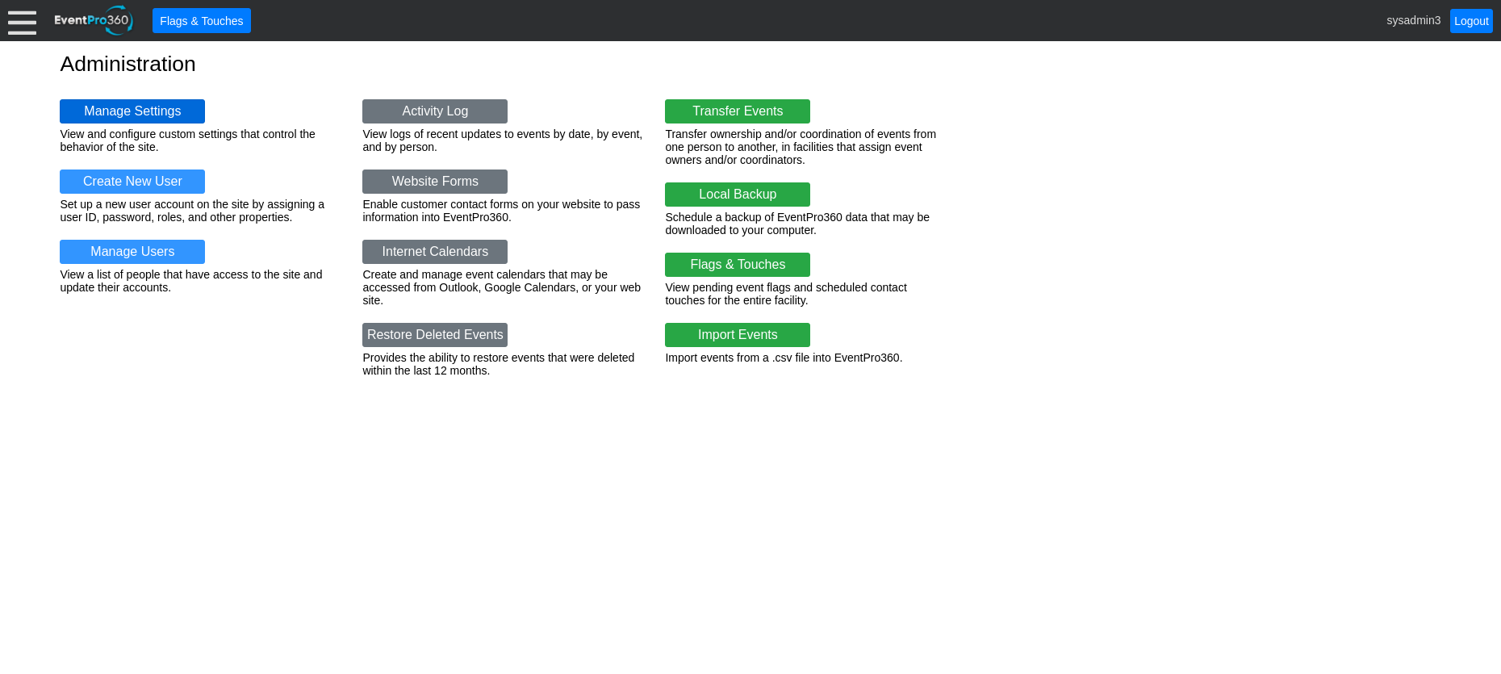
click at [152, 115] on link "Manage Settings" at bounding box center [132, 111] width 145 height 24
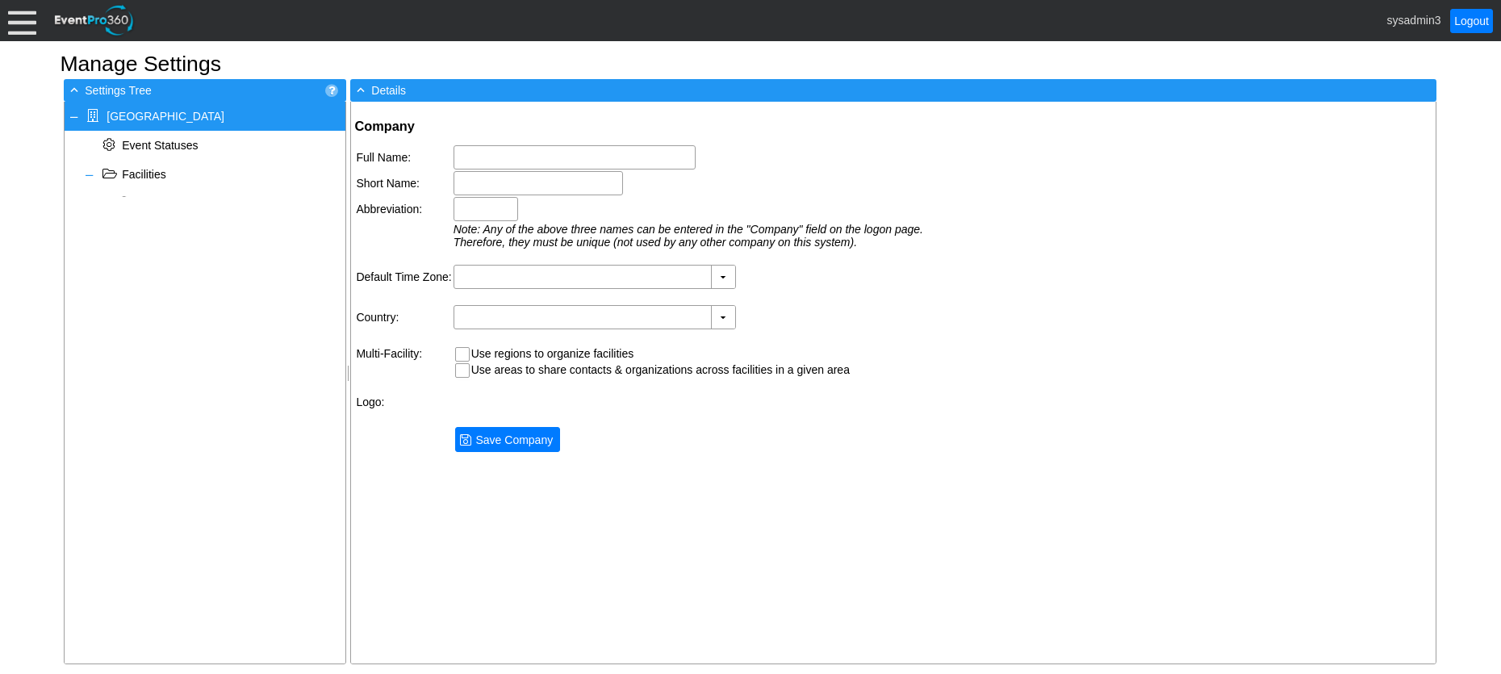
type input "[GEOGRAPHIC_DATA]"
type input "Woodhaven CC"
type input "Woodhaven"
type input "(GMT-08:00) Pacific Time ([GEOGRAPHIC_DATA] & [GEOGRAPHIC_DATA])"
type input "[GEOGRAPHIC_DATA] (English)"
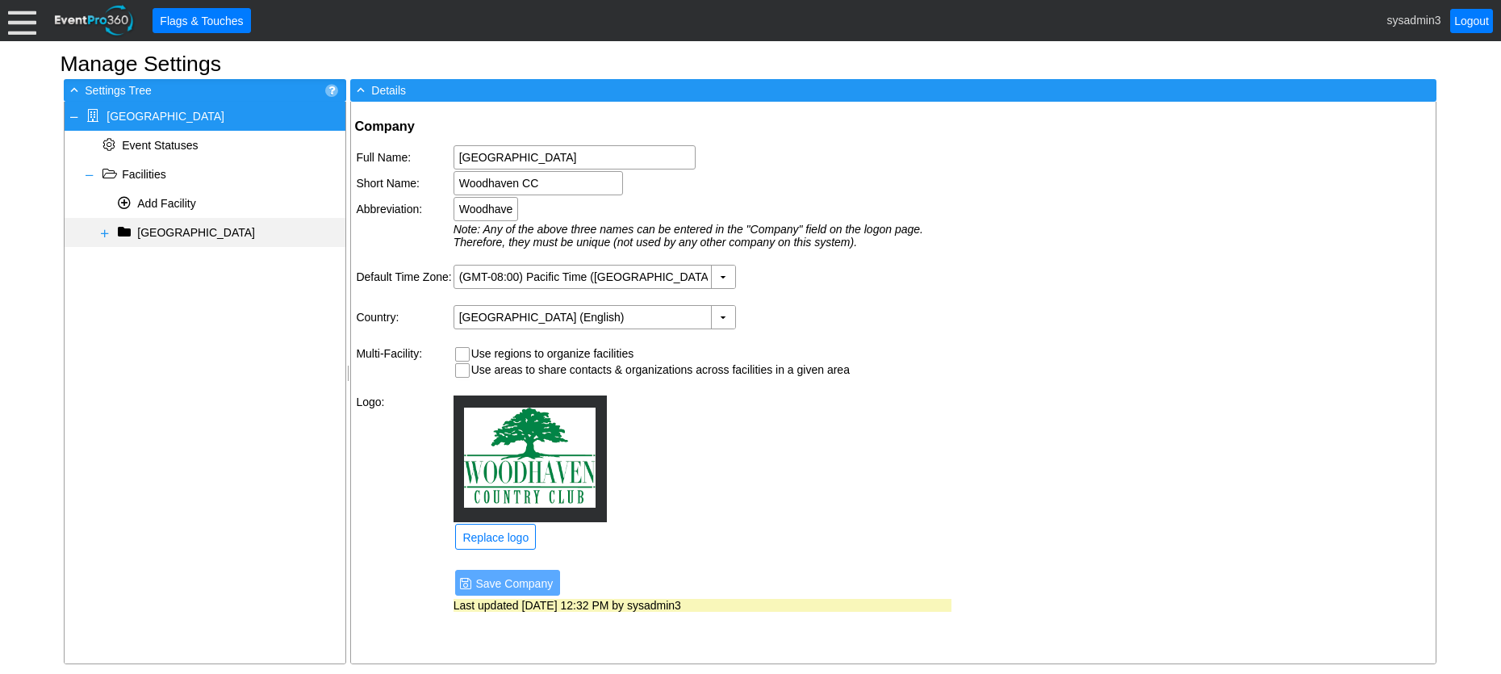
click at [105, 236] on span at bounding box center [104, 233] width 13 height 13
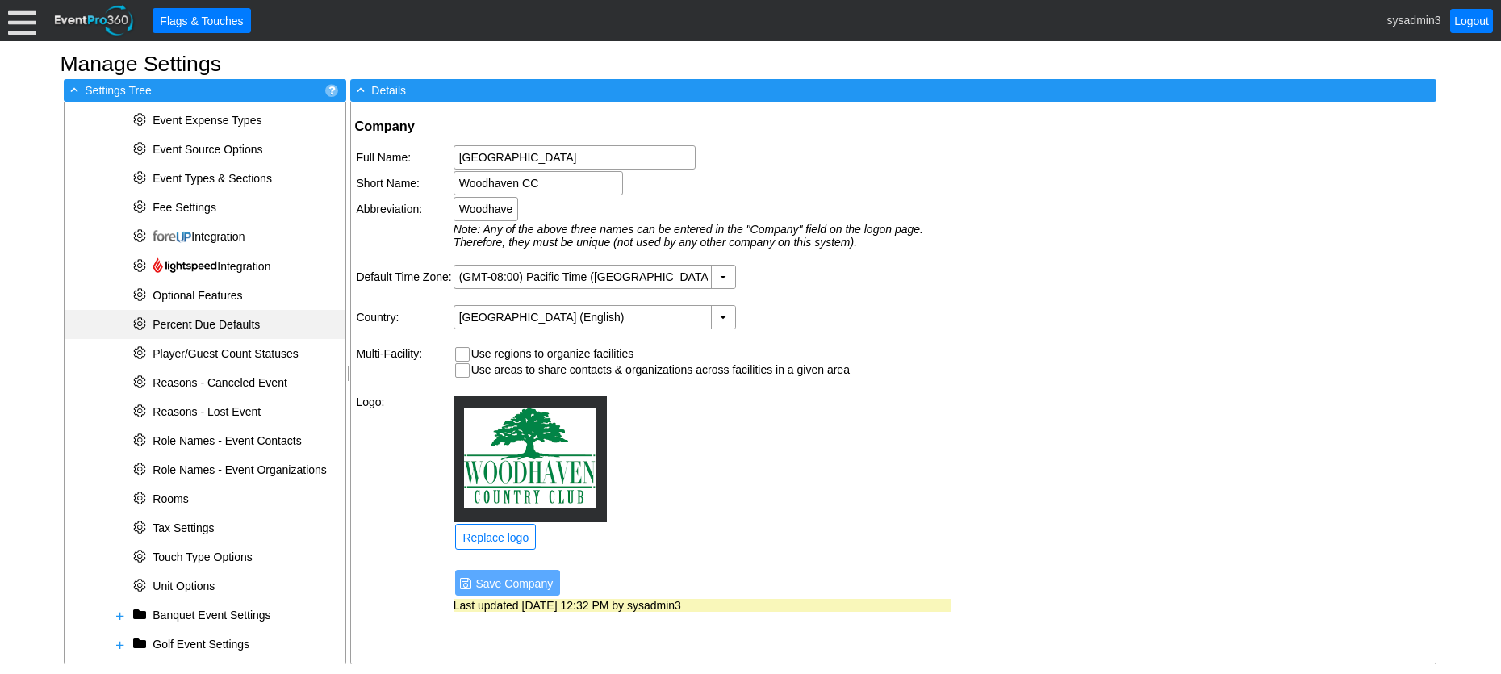
scroll to position [476, 0]
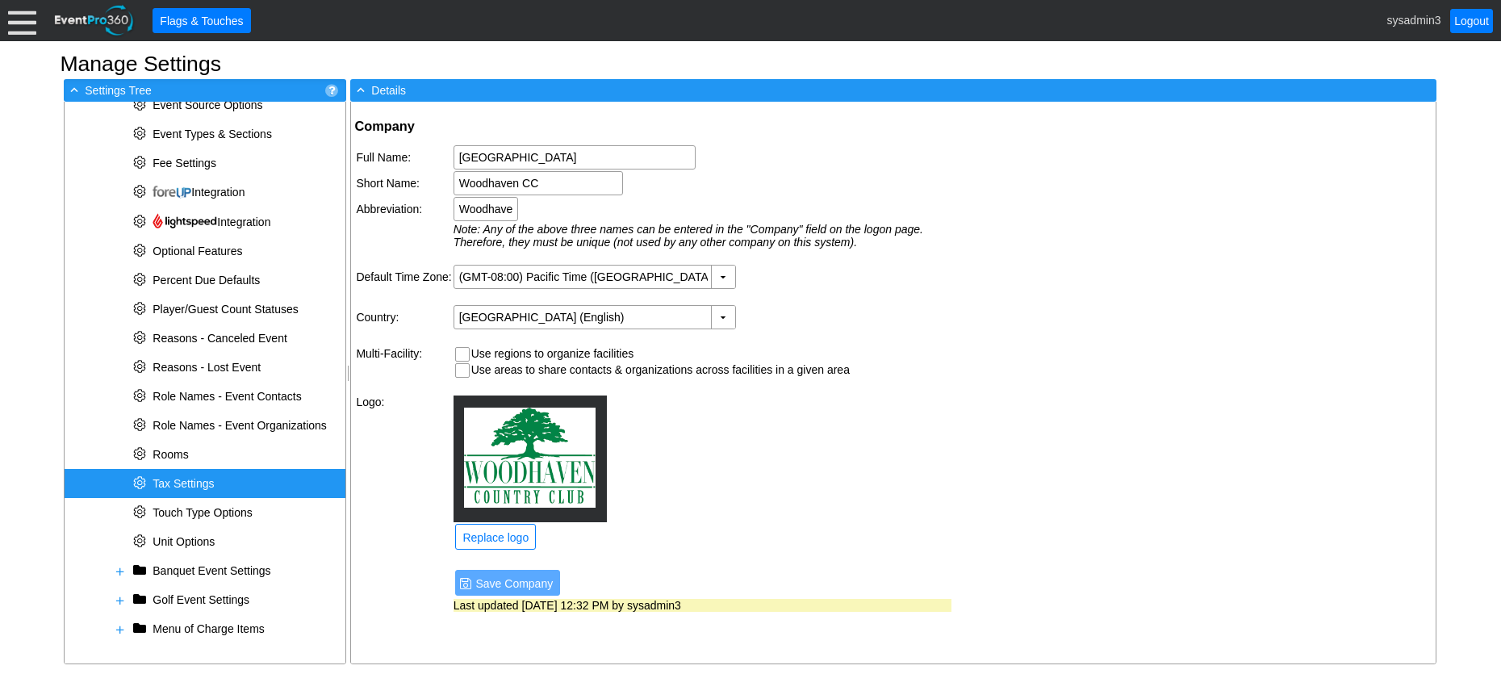
click at [186, 485] on span "Tax Settings" at bounding box center [183, 483] width 61 height 13
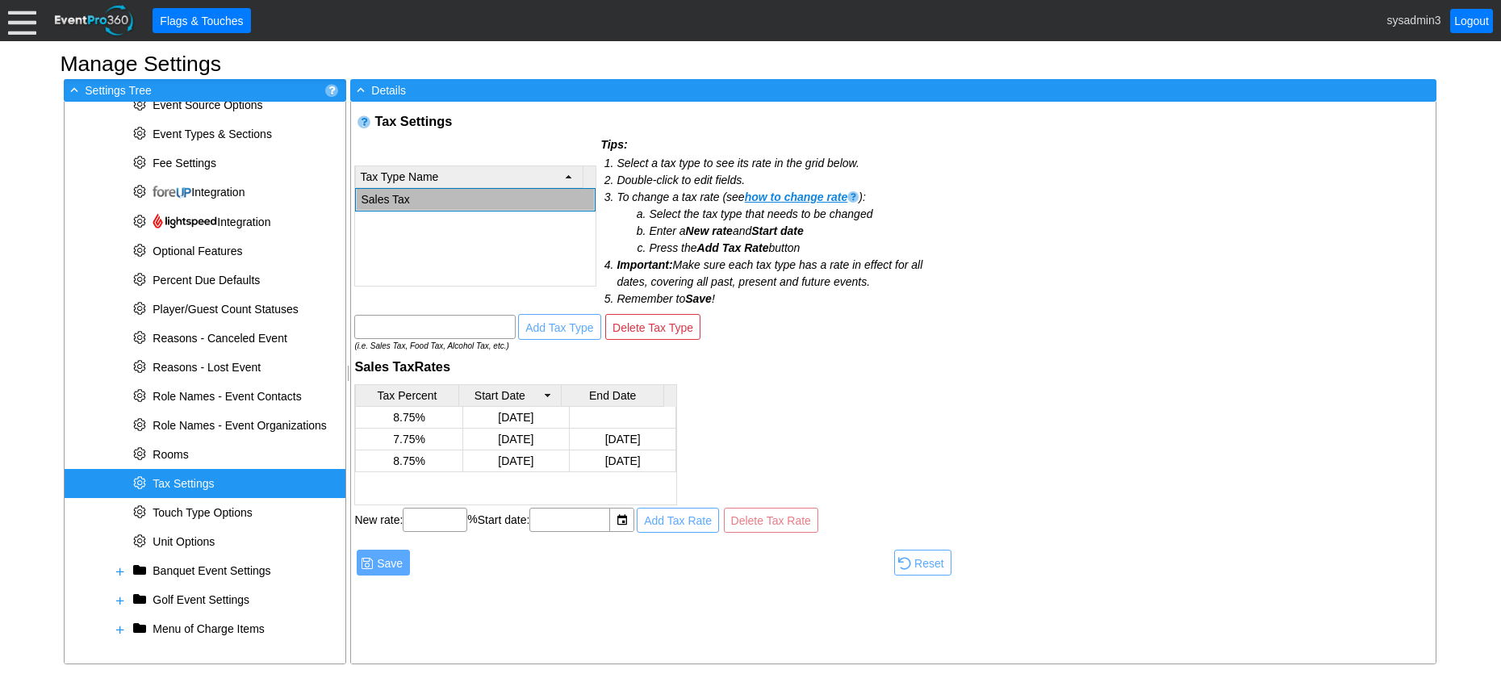
click at [200, 482] on span "Tax Settings" at bounding box center [183, 483] width 61 height 13
click at [121, 629] on span at bounding box center [120, 629] width 13 height 13
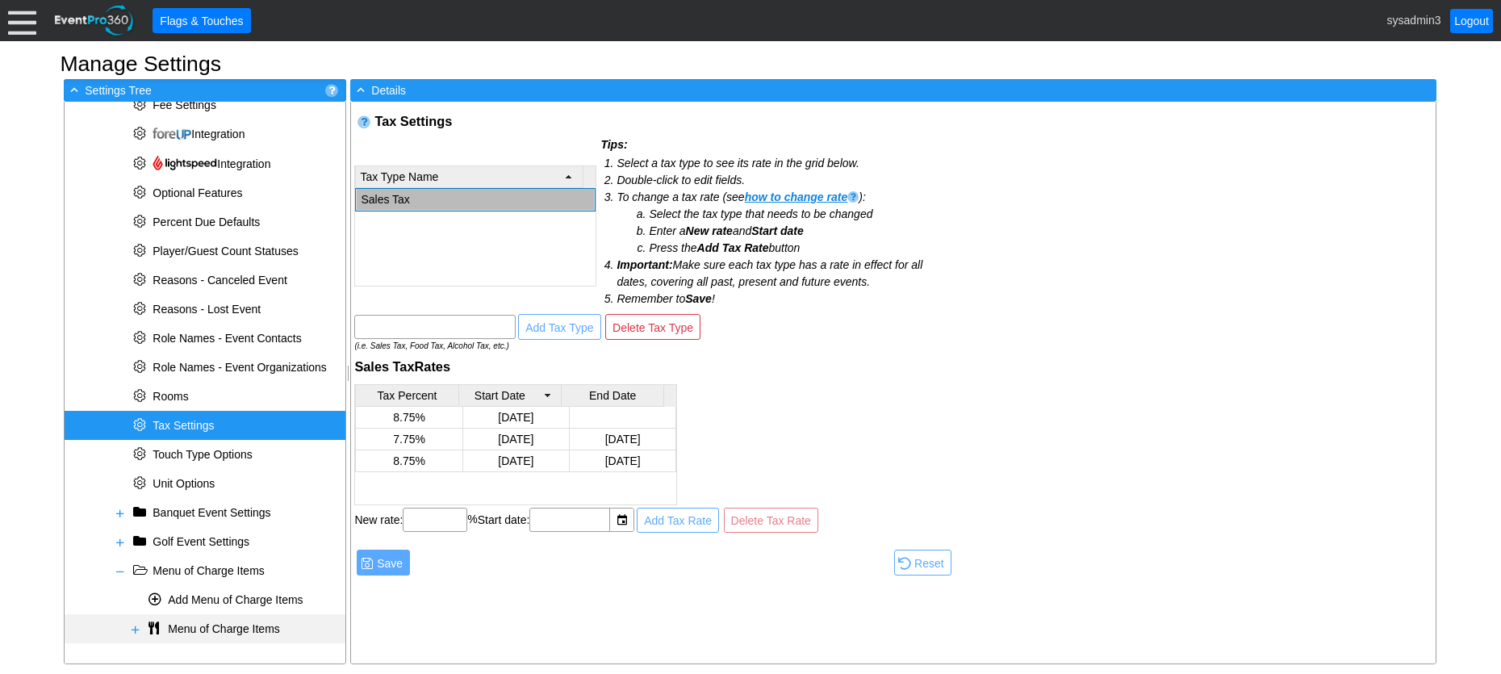
click at [134, 625] on span at bounding box center [135, 629] width 13 height 13
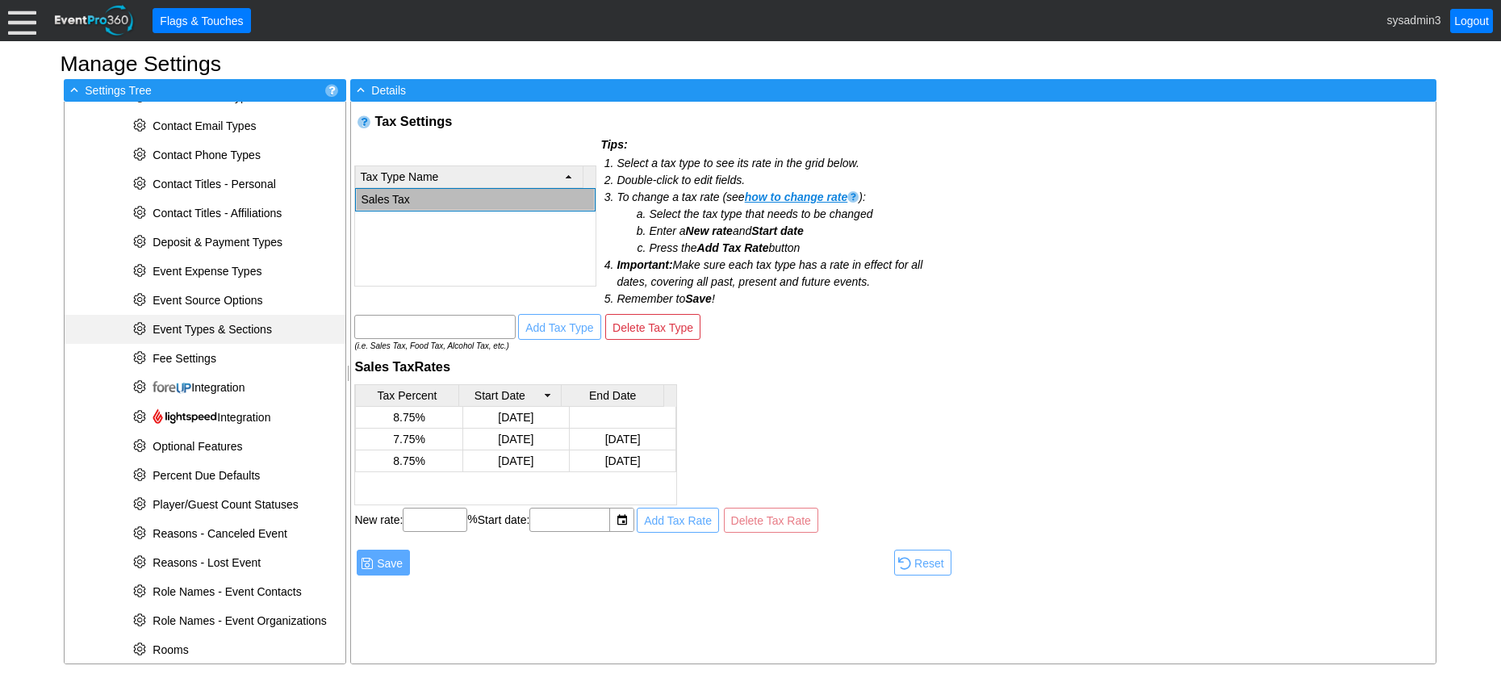
scroll to position [403, 0]
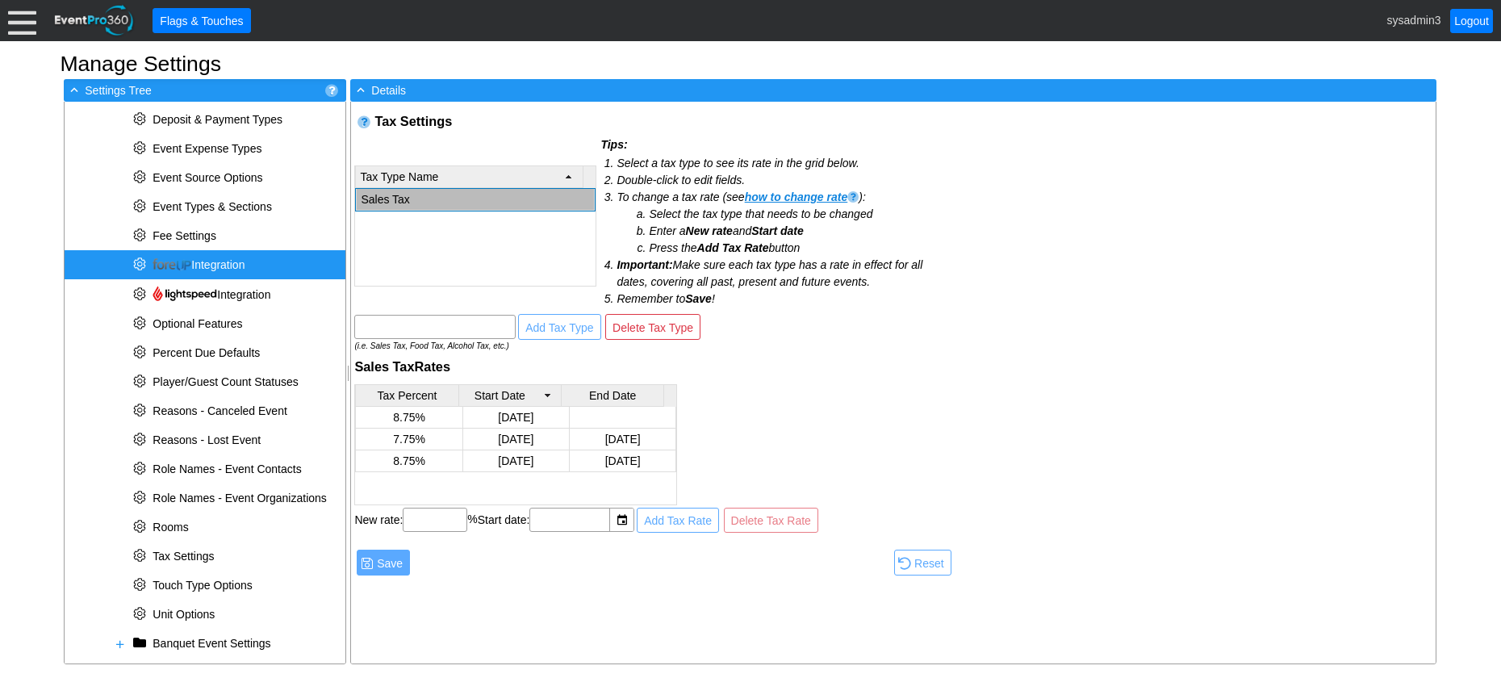
click at [221, 263] on span "Integration" at bounding box center [199, 264] width 92 height 13
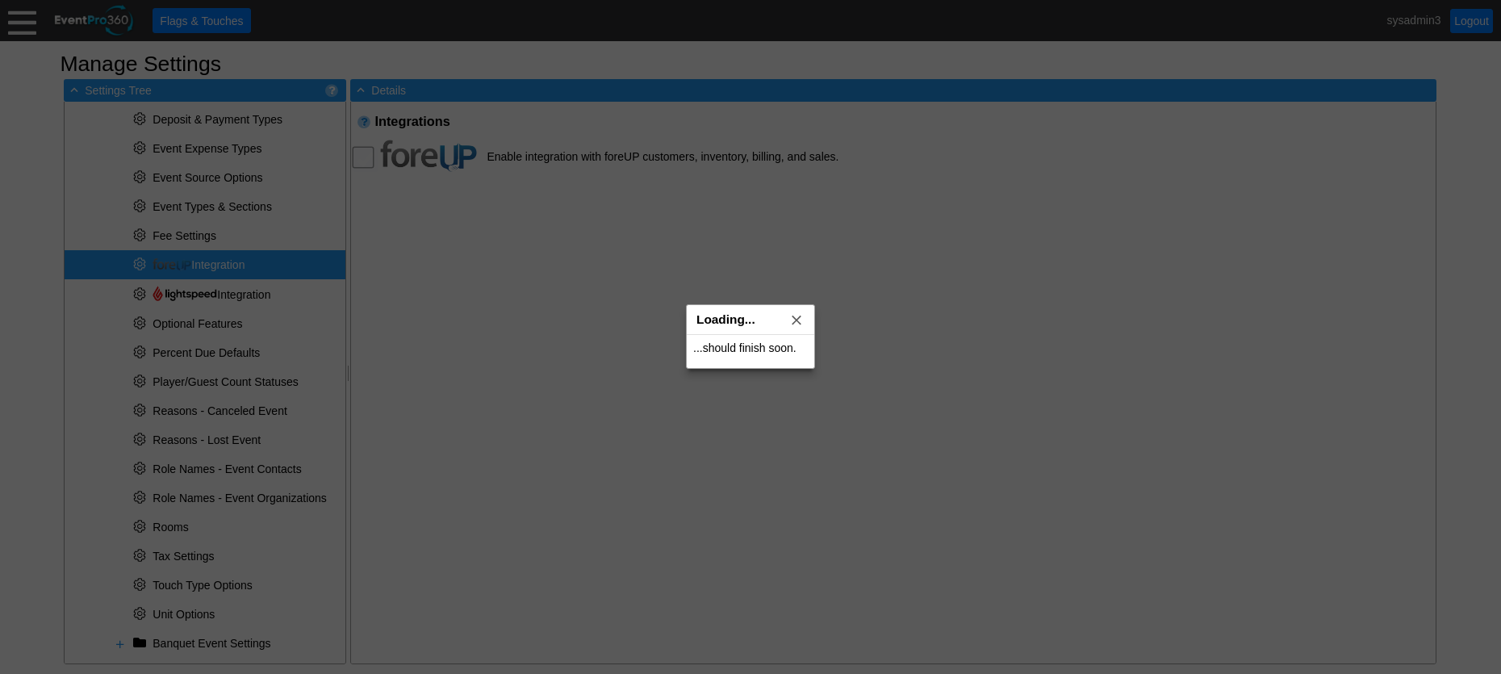
checkbox input "true"
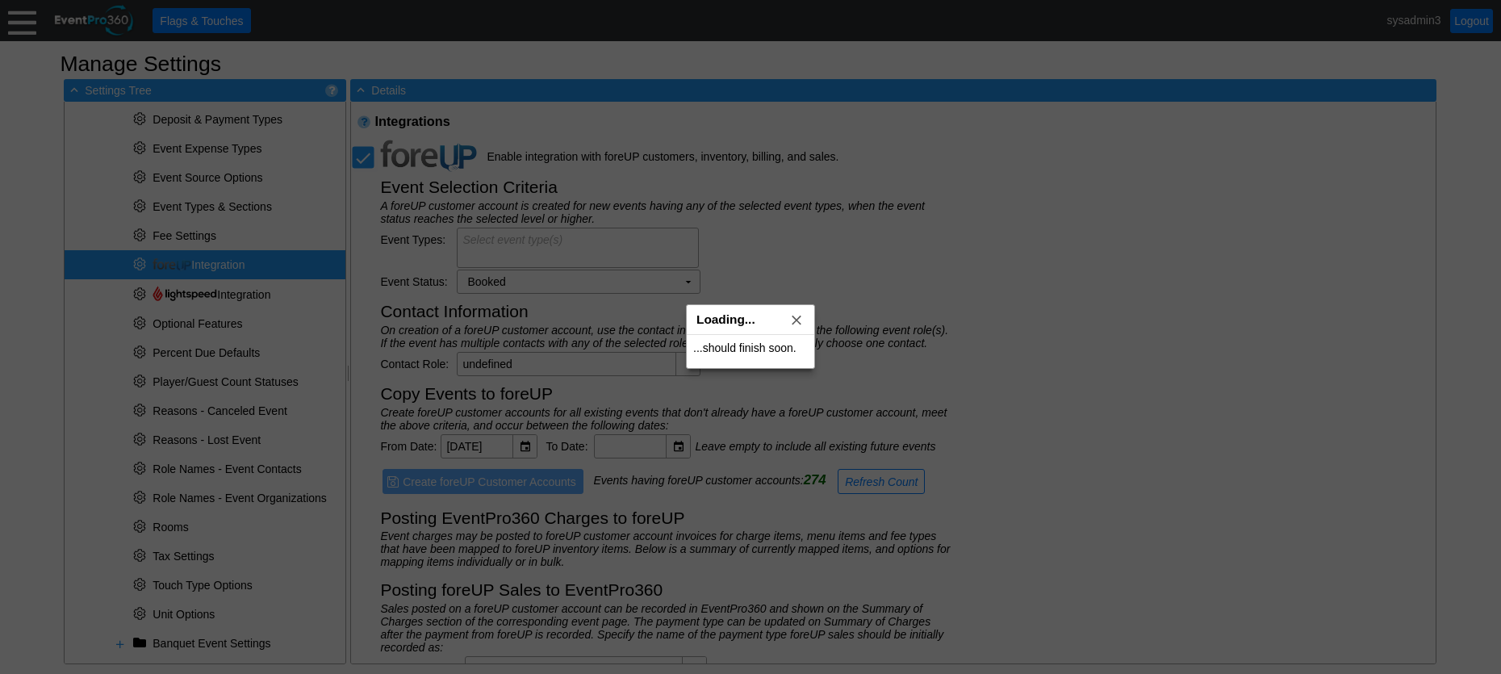
type textarea "Golf Event (All); Banquet Event (All)"
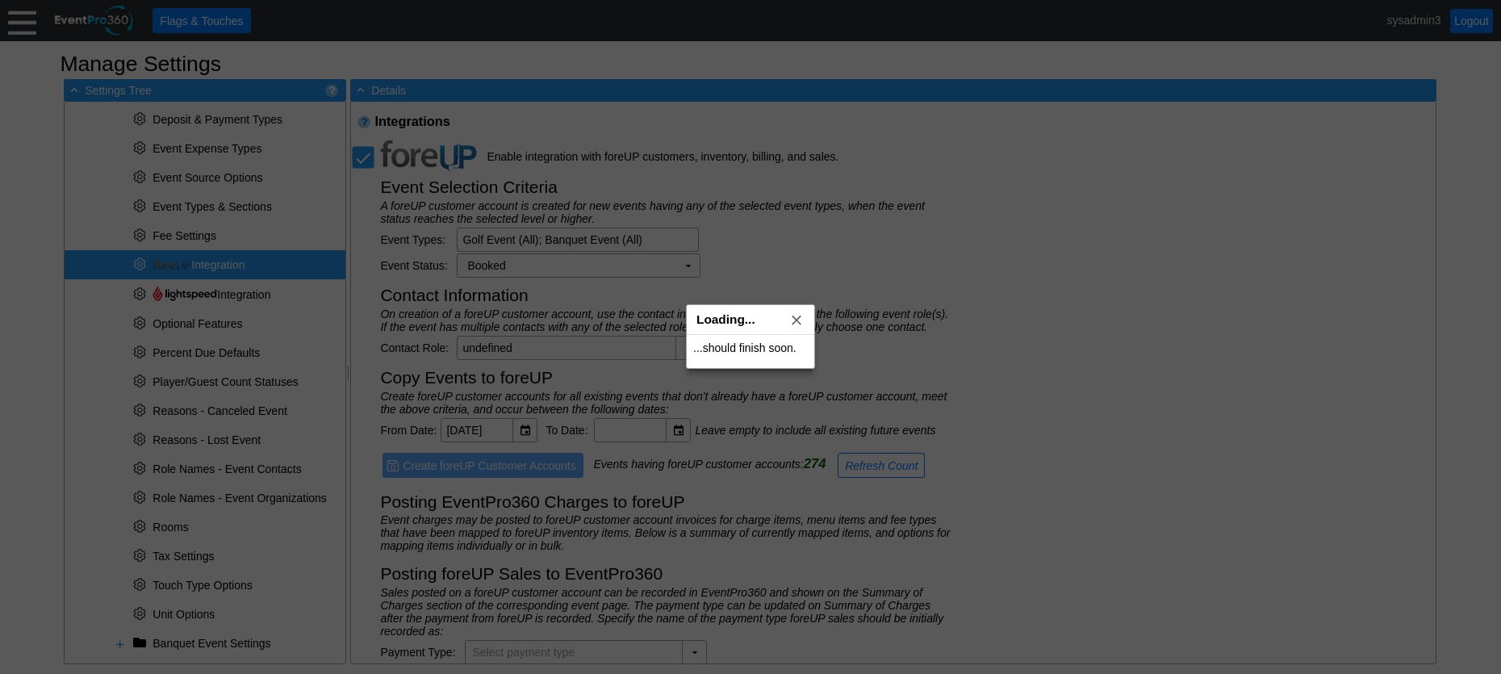
type input "foreUP Sale"
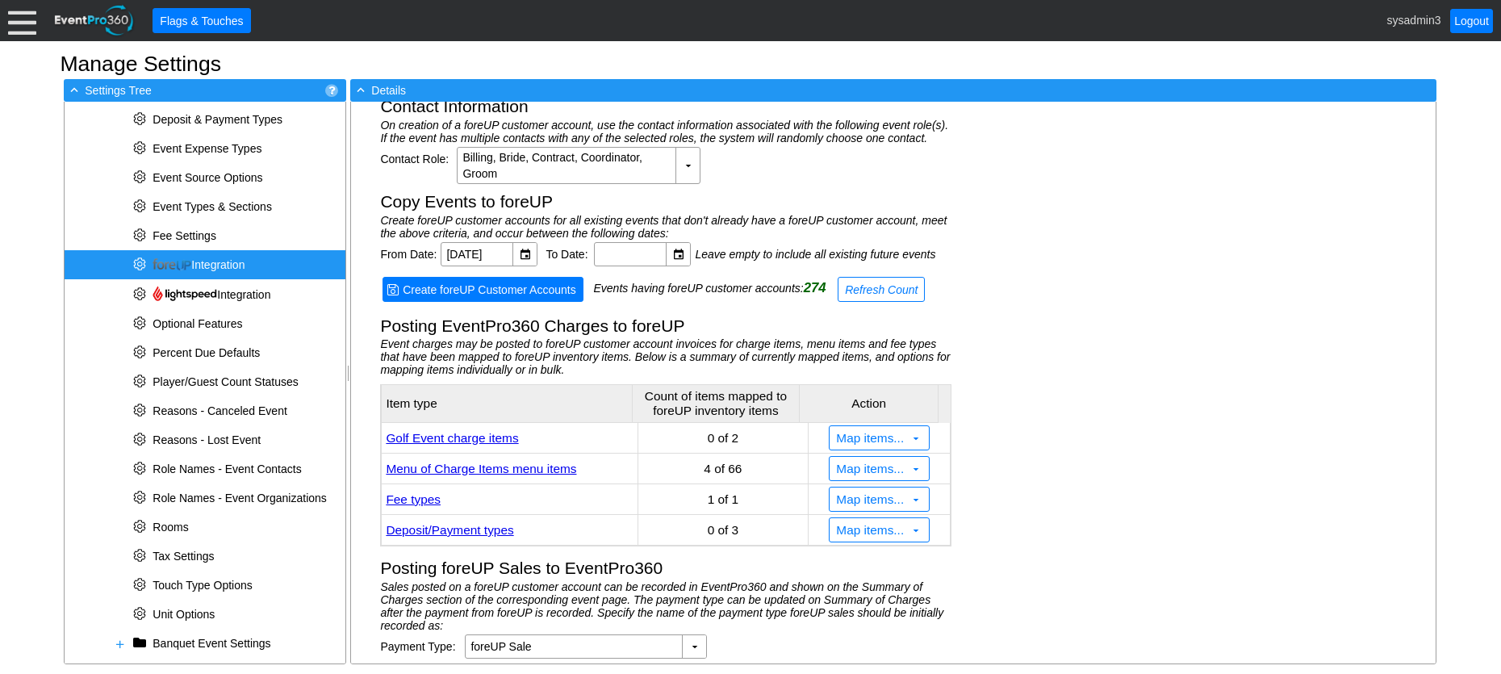
scroll to position [191, 0]
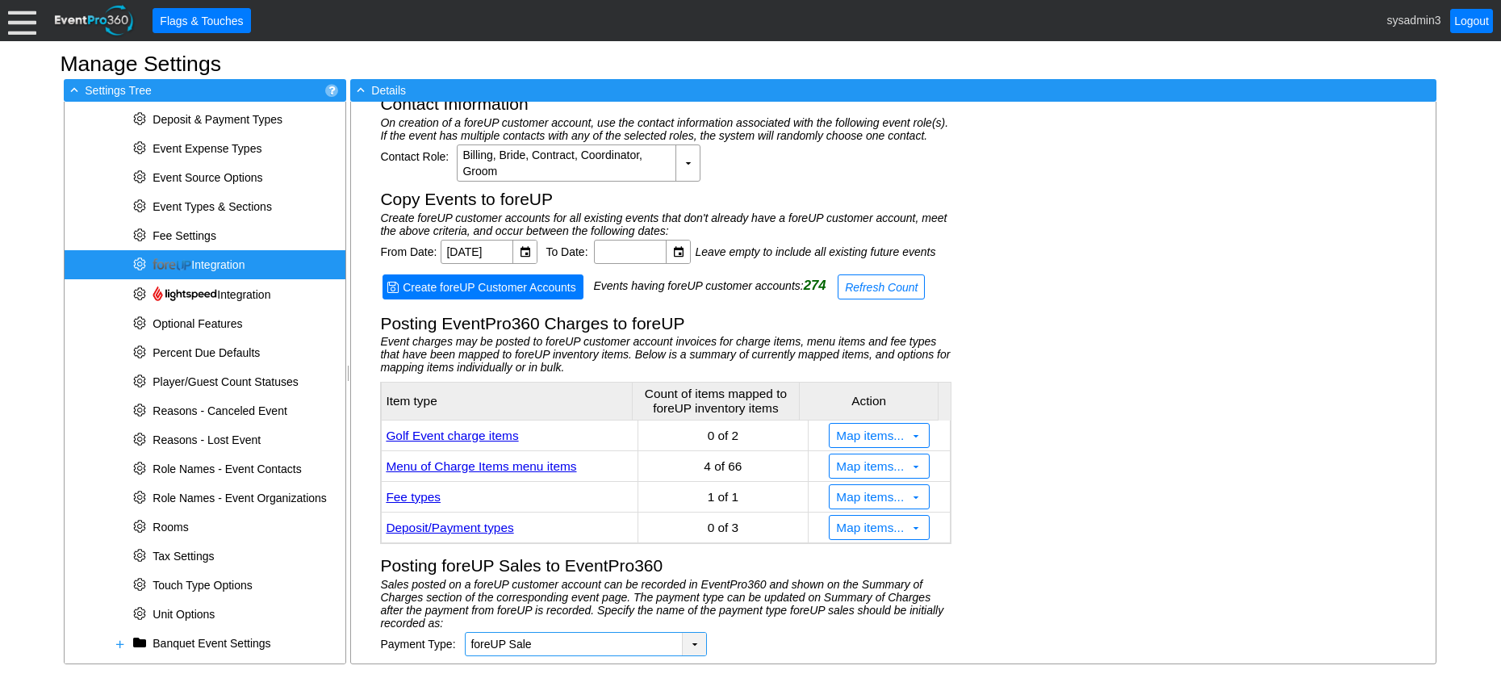
click at [695, 641] on div "▼" at bounding box center [694, 644] width 24 height 23
click at [1017, 272] on div "Integrations Enable integration with foreUP customers, inventory, billing, and …" at bounding box center [893, 383] width 1084 height 562
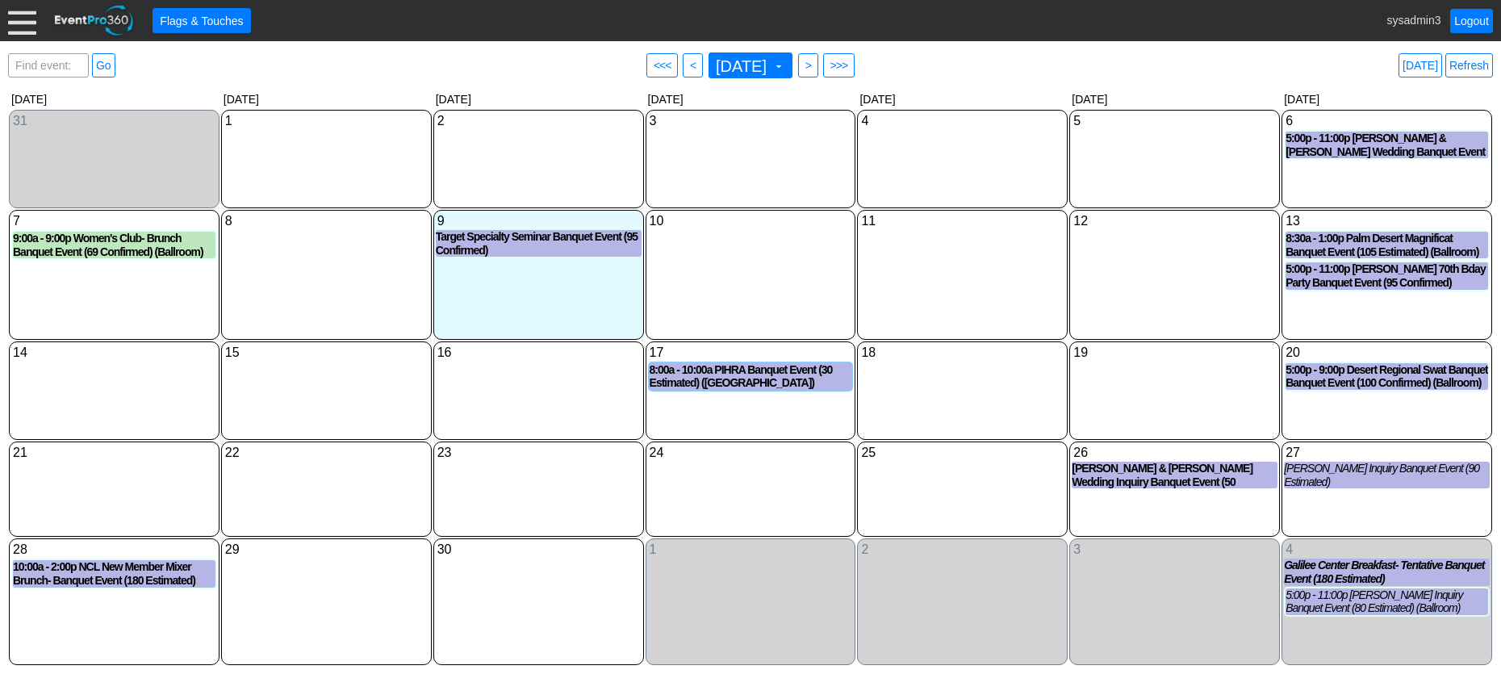
click at [15, 24] on div at bounding box center [22, 20] width 28 height 28
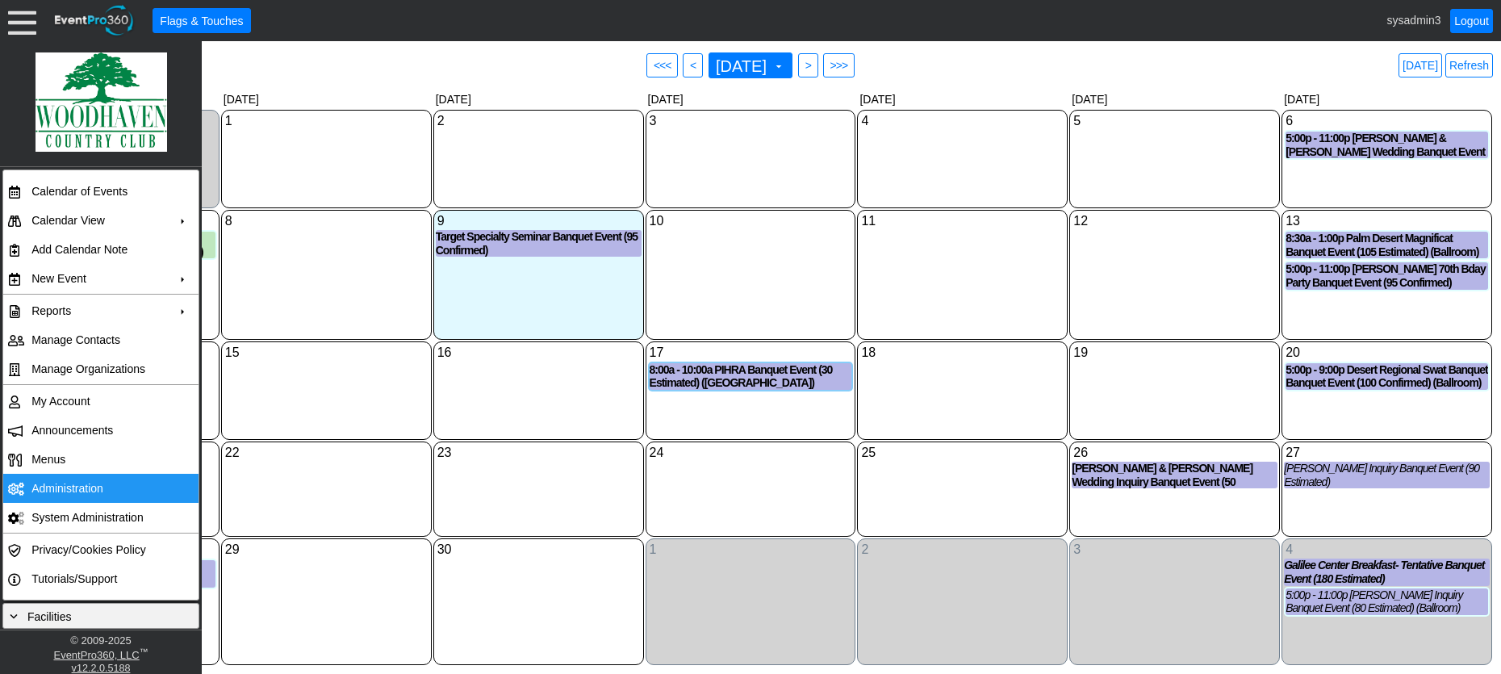
click at [77, 491] on td "Administration" at bounding box center [97, 488] width 144 height 29
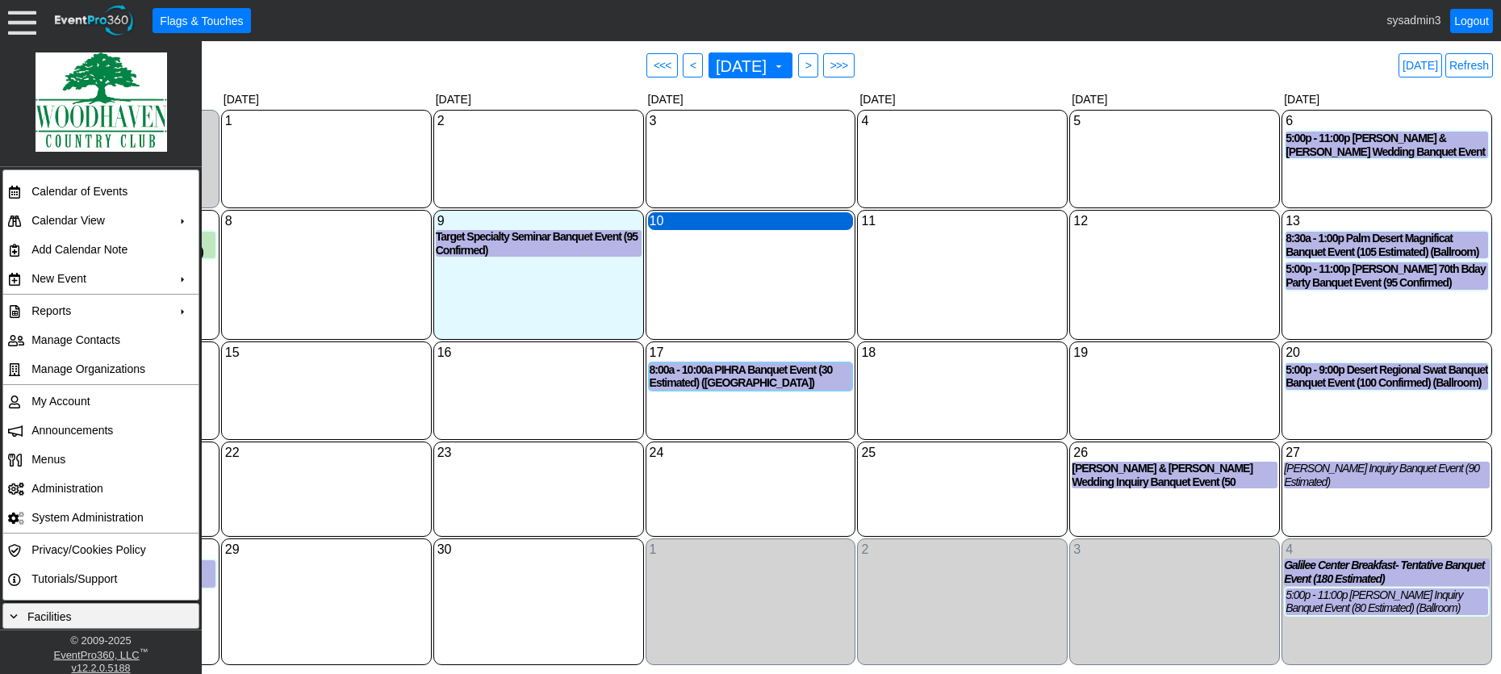
click at [714, 230] on div "10 [DATE]" at bounding box center [751, 221] width 206 height 18
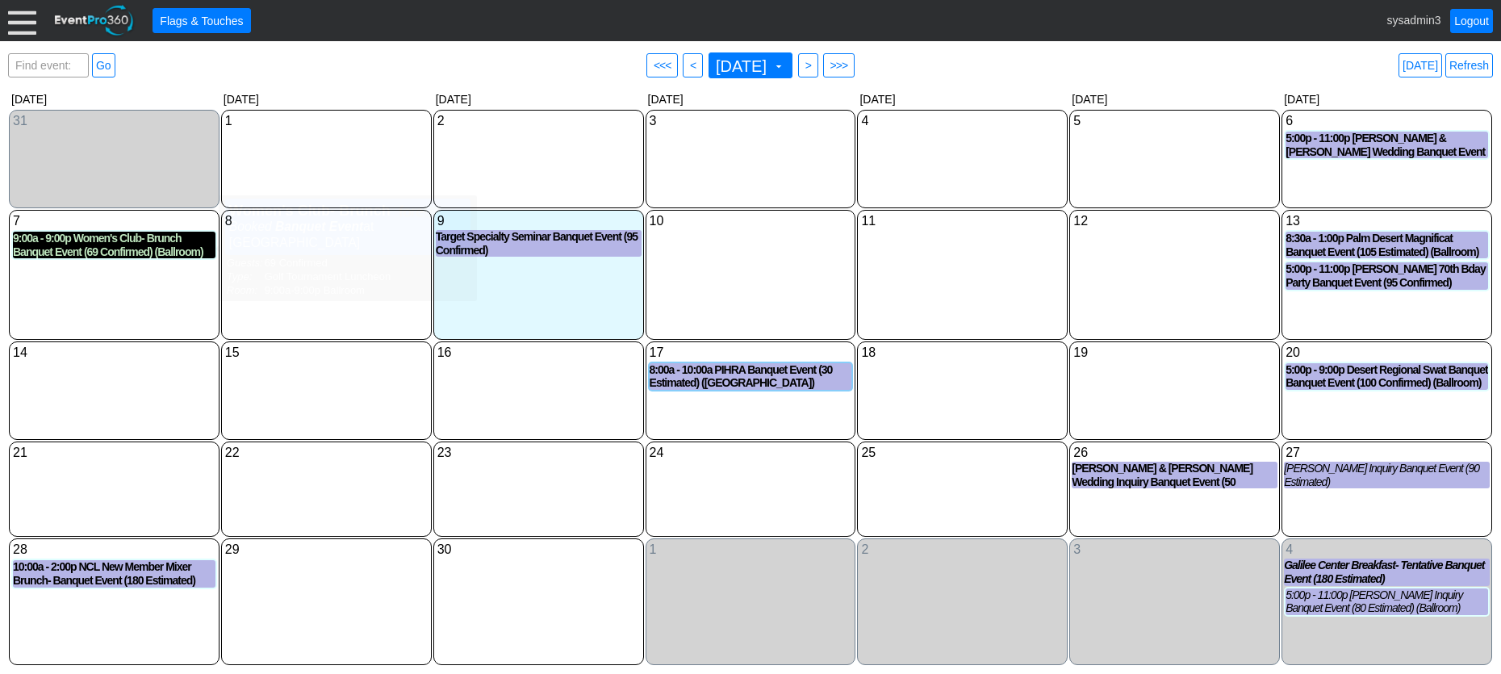
click at [130, 237] on div "9:00a - 9:00p Women's Club- Brunch Banquet Event (69 Confirmed) (Ballroom)" at bounding box center [114, 245] width 203 height 27
click at [1463, 56] on link "Refresh" at bounding box center [1469, 65] width 48 height 24
click at [136, 243] on div "9:00a - 9:00p Women's Club- Brunch Banquet Event (69 Confirmed) (Ballroom)" at bounding box center [114, 245] width 203 height 27
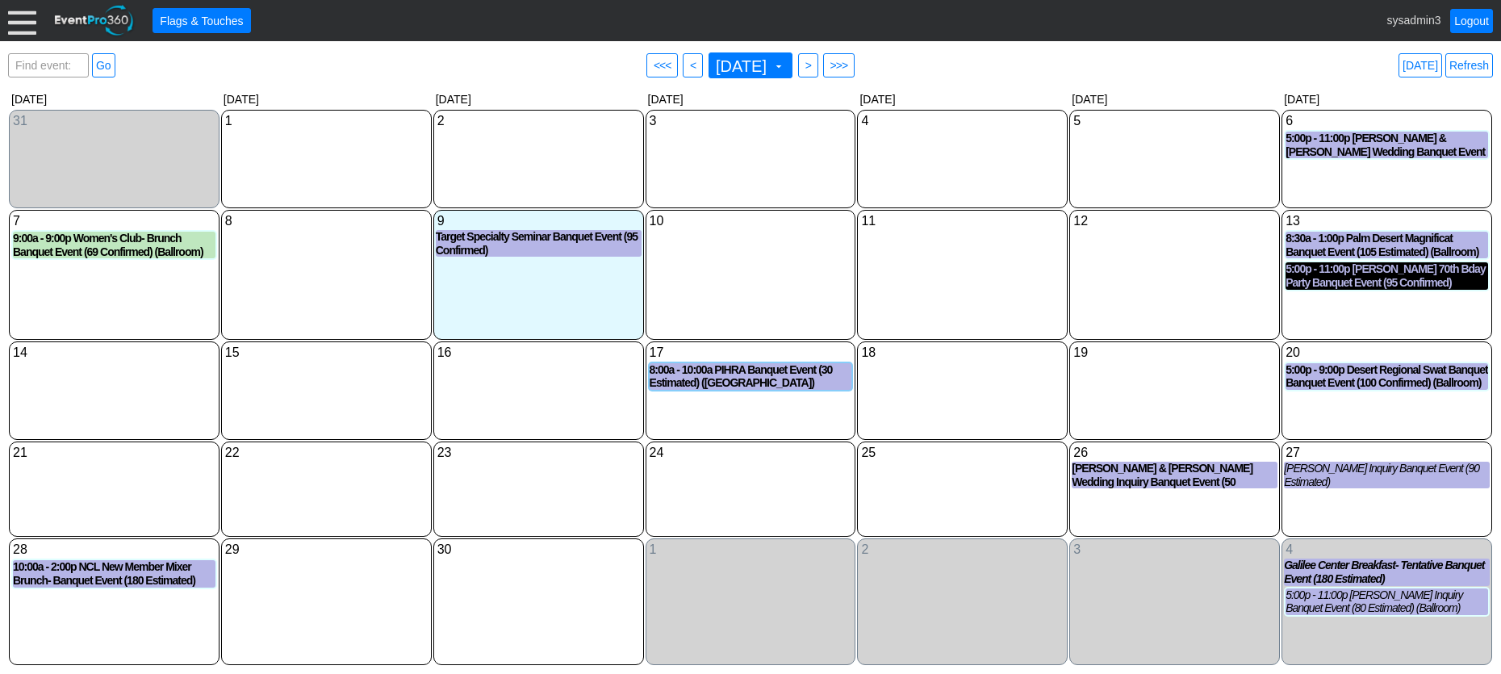
click at [1364, 276] on div "5:00p - 11:00p [PERSON_NAME] 70th Bday Party Banquet Event (95 Confirmed) (Ball…" at bounding box center [1386, 275] width 203 height 27
click at [1472, 61] on link "Refresh" at bounding box center [1469, 65] width 48 height 24
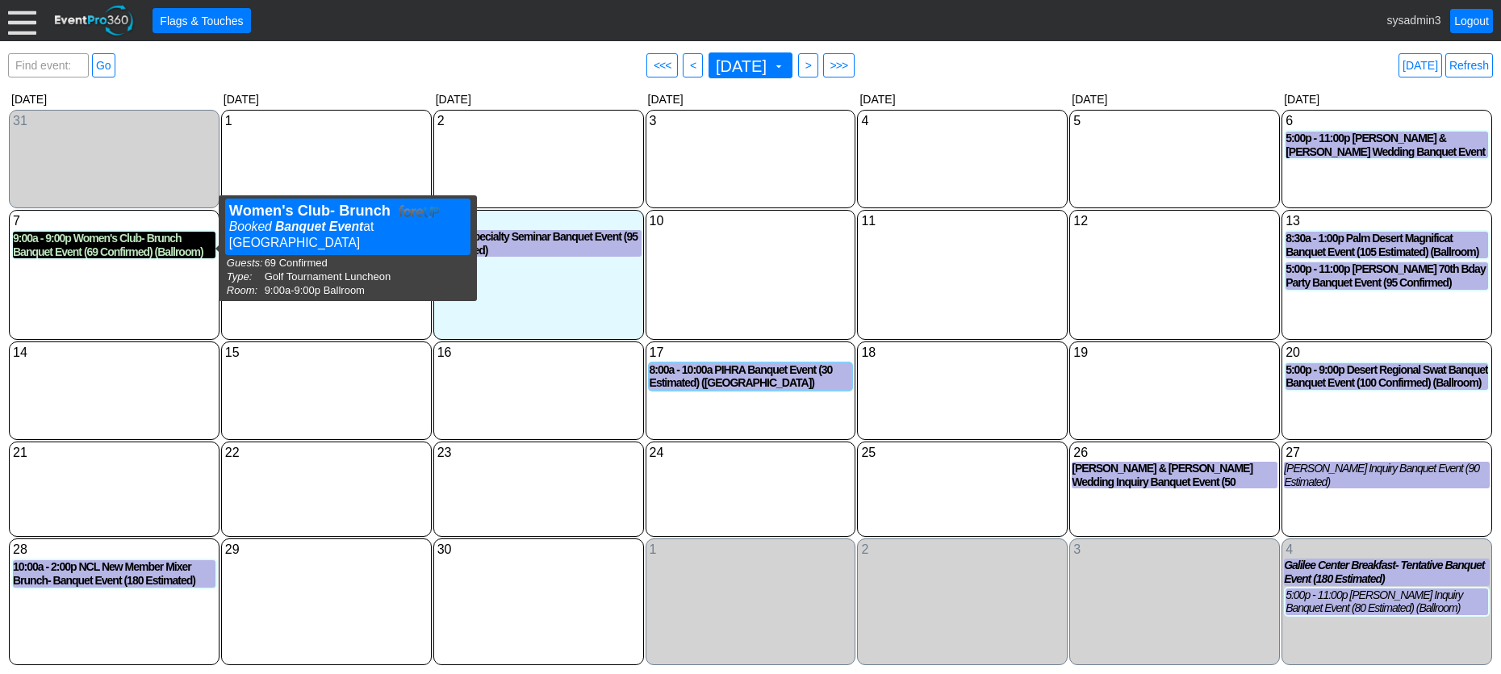
click at [92, 243] on div "9:00a - 9:00p Women's Club- Brunch Banquet Event (69 Confirmed) (Ballroom)" at bounding box center [114, 245] width 203 height 27
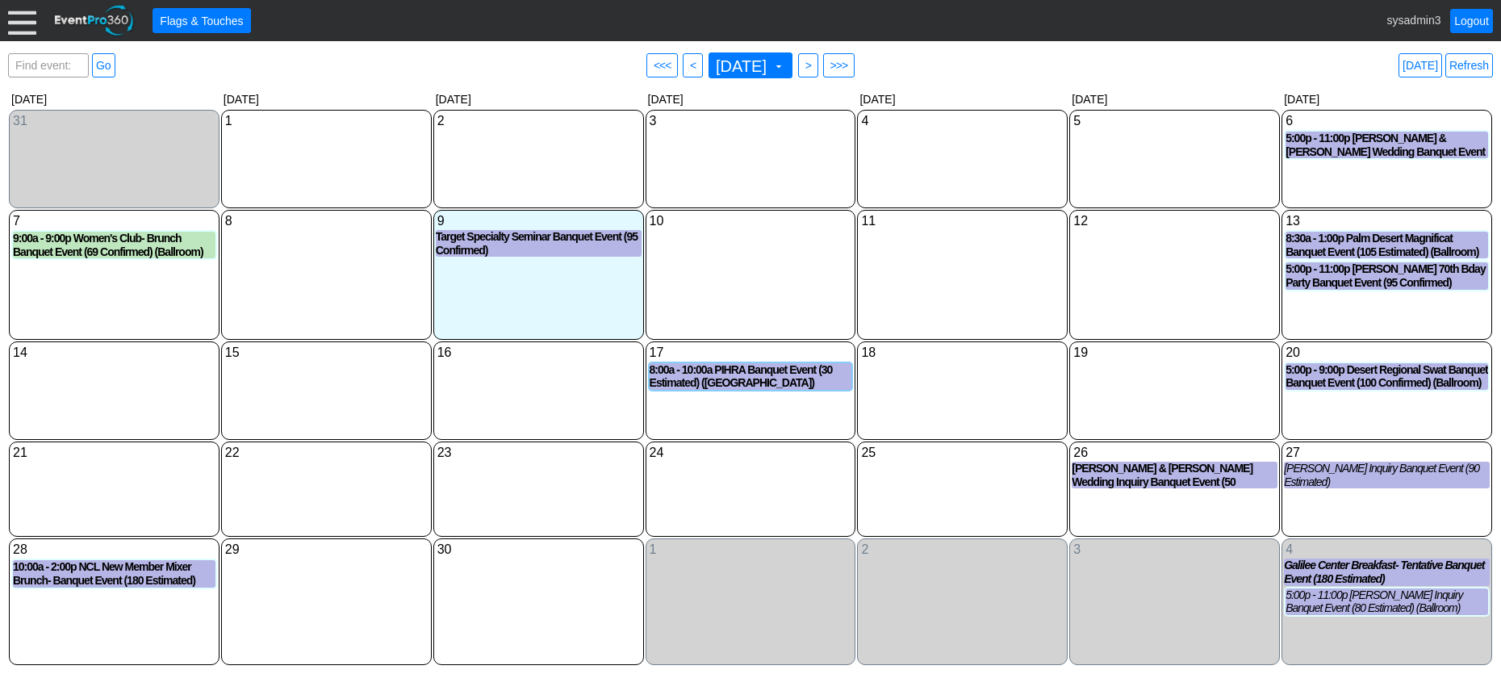
click at [20, 21] on div at bounding box center [22, 20] width 28 height 28
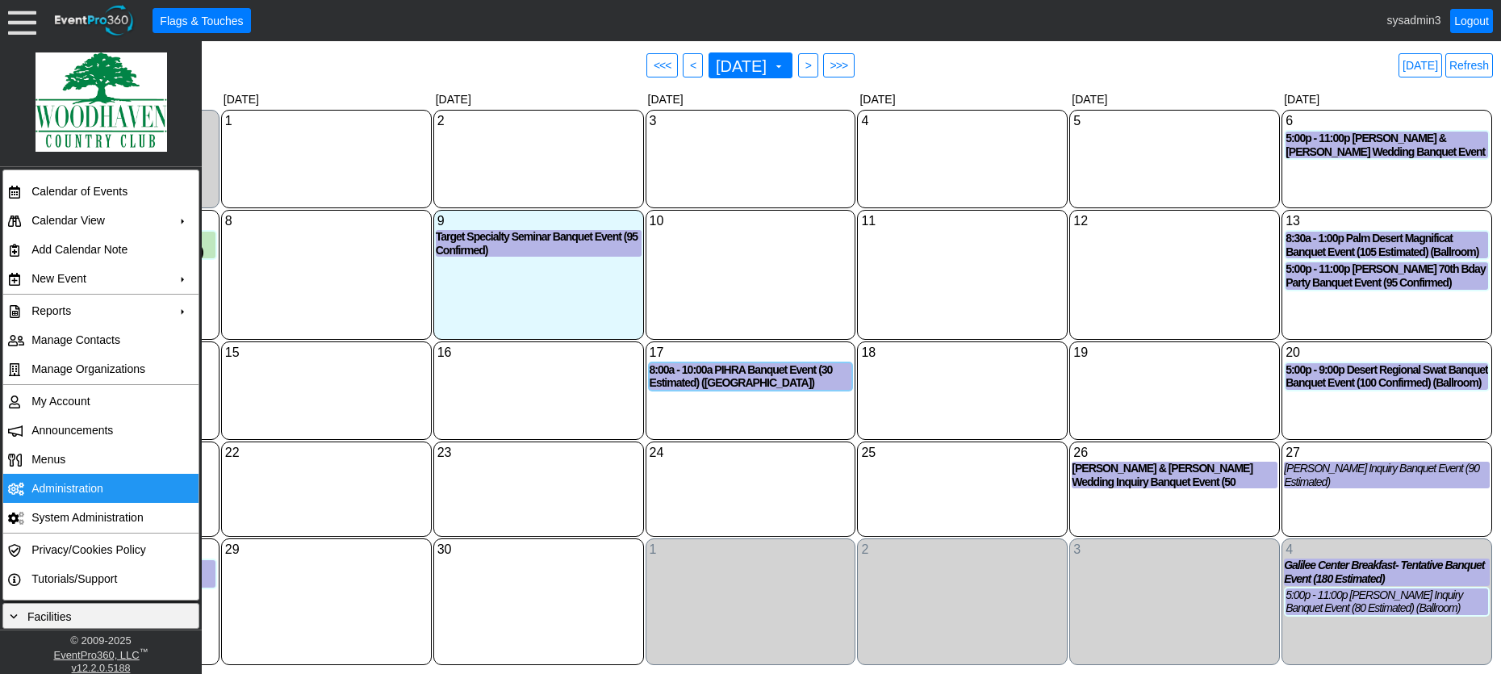
click at [70, 491] on td "Administration" at bounding box center [97, 488] width 144 height 29
click at [1467, 65] on link "Refresh" at bounding box center [1469, 65] width 48 height 24
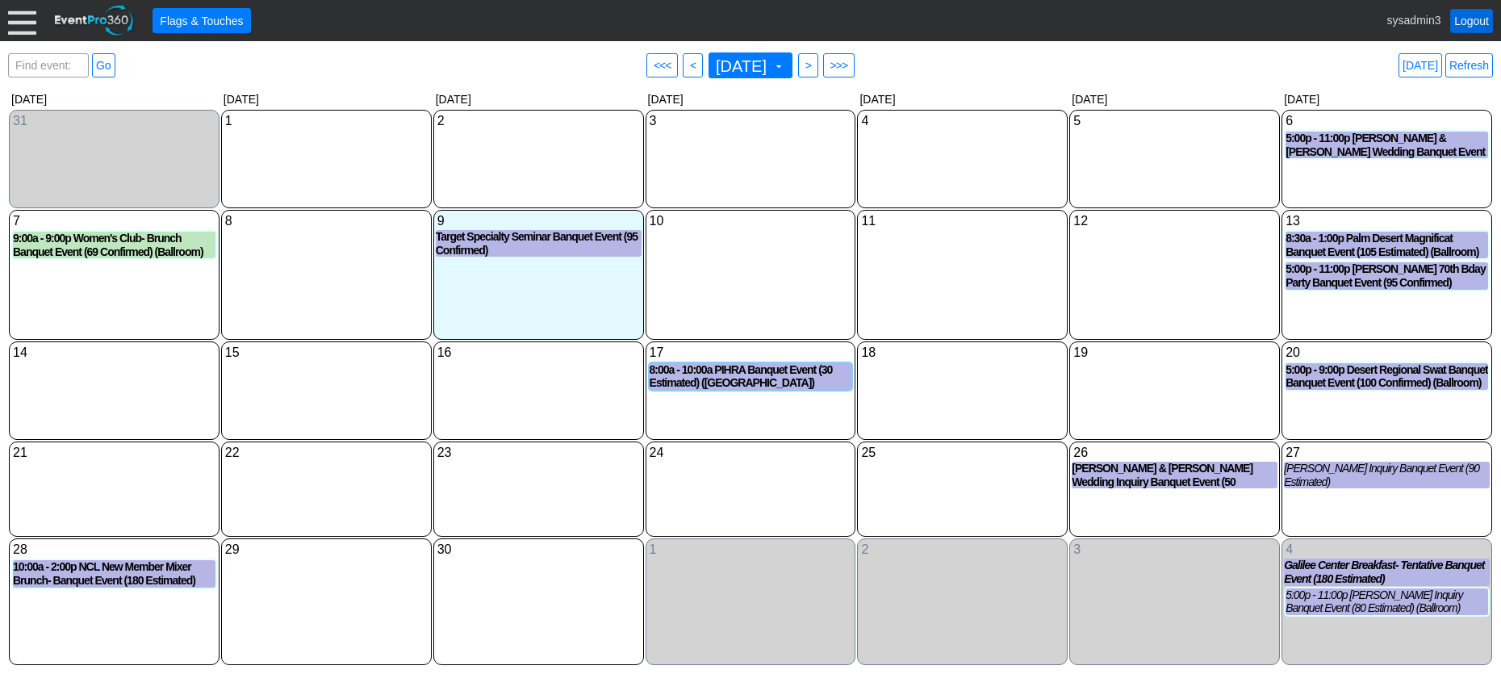
click at [1481, 15] on link "Logout" at bounding box center [1471, 21] width 43 height 24
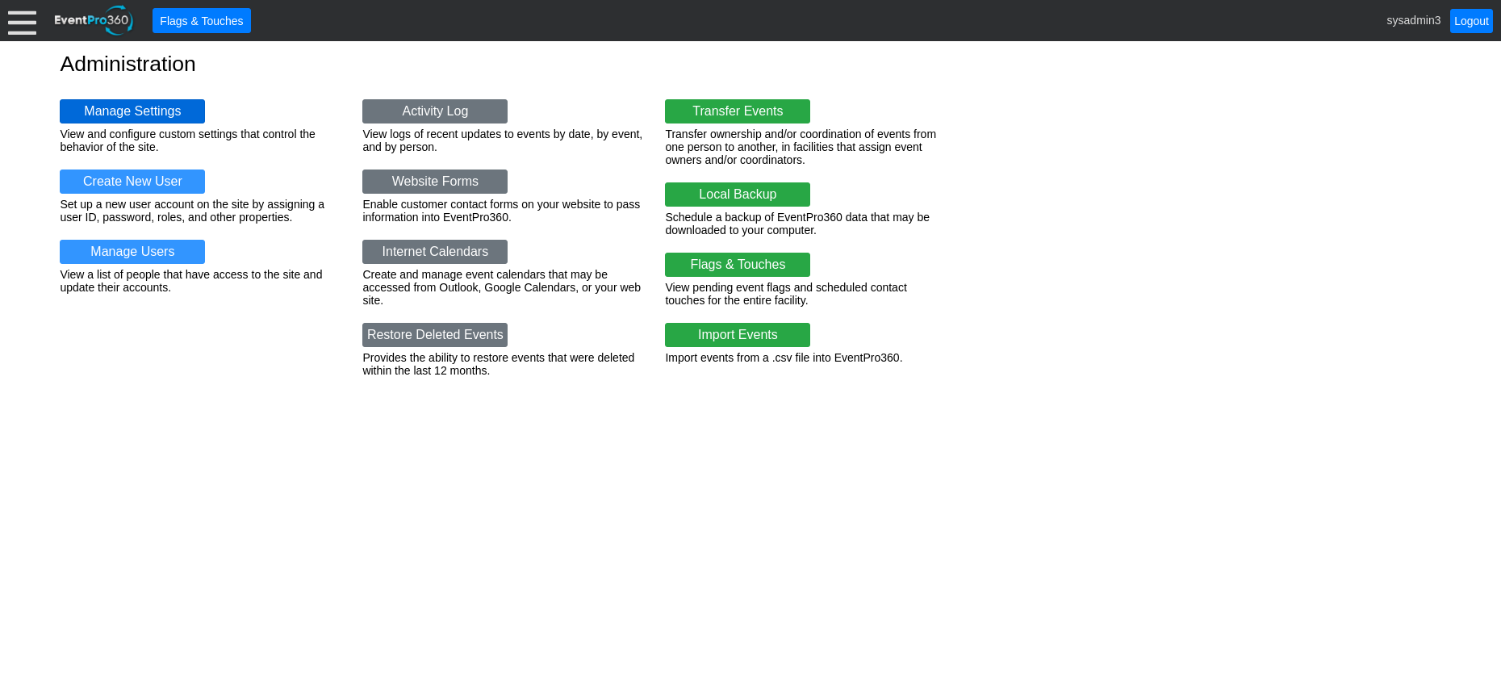
click at [151, 113] on link "Manage Settings" at bounding box center [132, 111] width 145 height 24
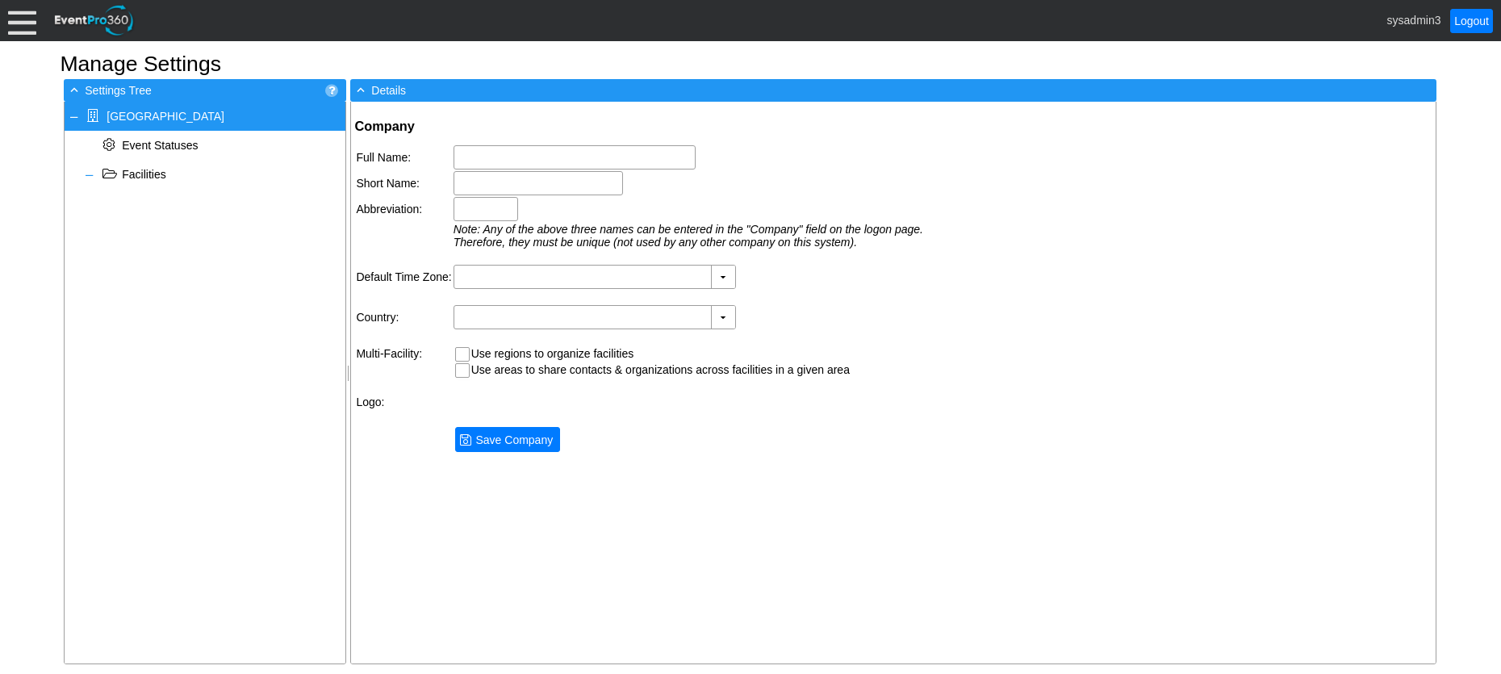
type input "[GEOGRAPHIC_DATA]"
type input "Woodhaven CC"
type input "Woodhaven"
type input "(GMT-08:00) Pacific Time ([GEOGRAPHIC_DATA] & [GEOGRAPHIC_DATA])"
type input "[GEOGRAPHIC_DATA] (English)"
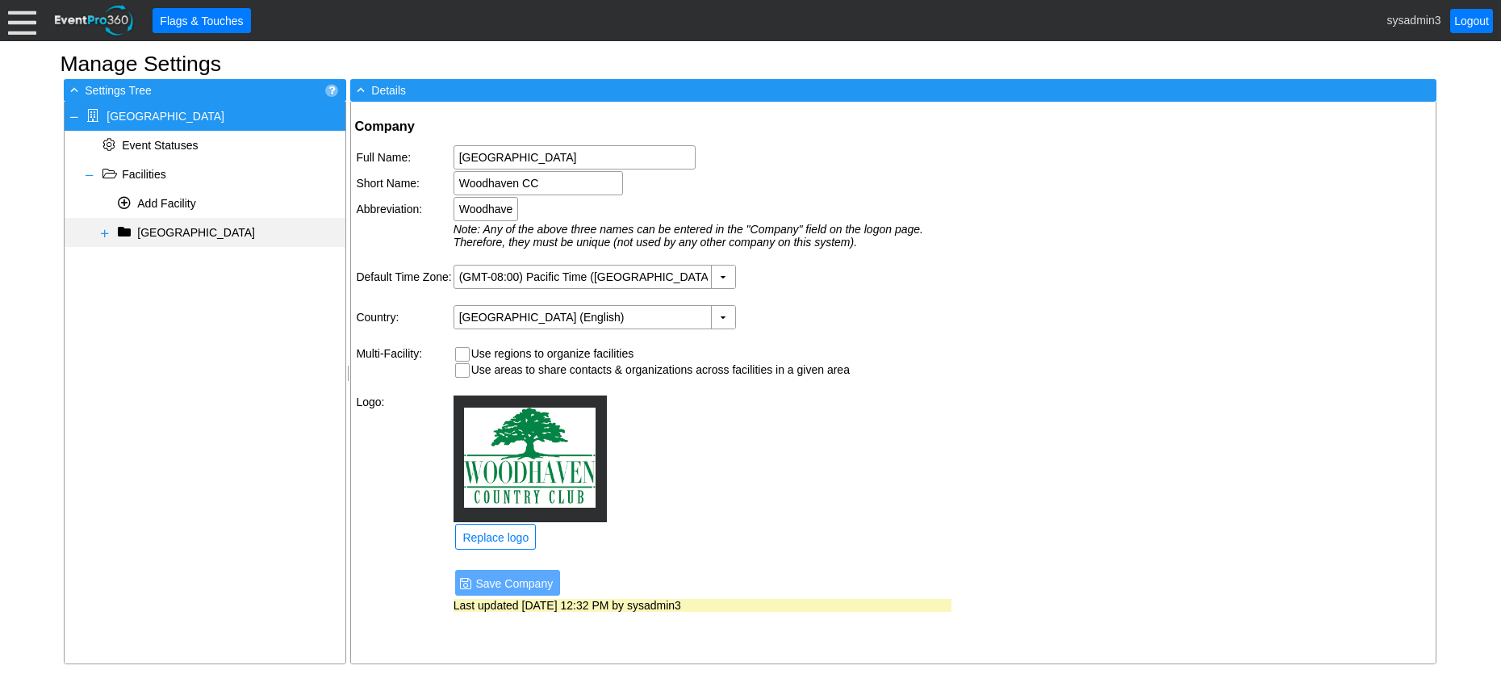
click at [98, 230] on div "+ [GEOGRAPHIC_DATA]" at bounding box center [205, 232] width 281 height 29
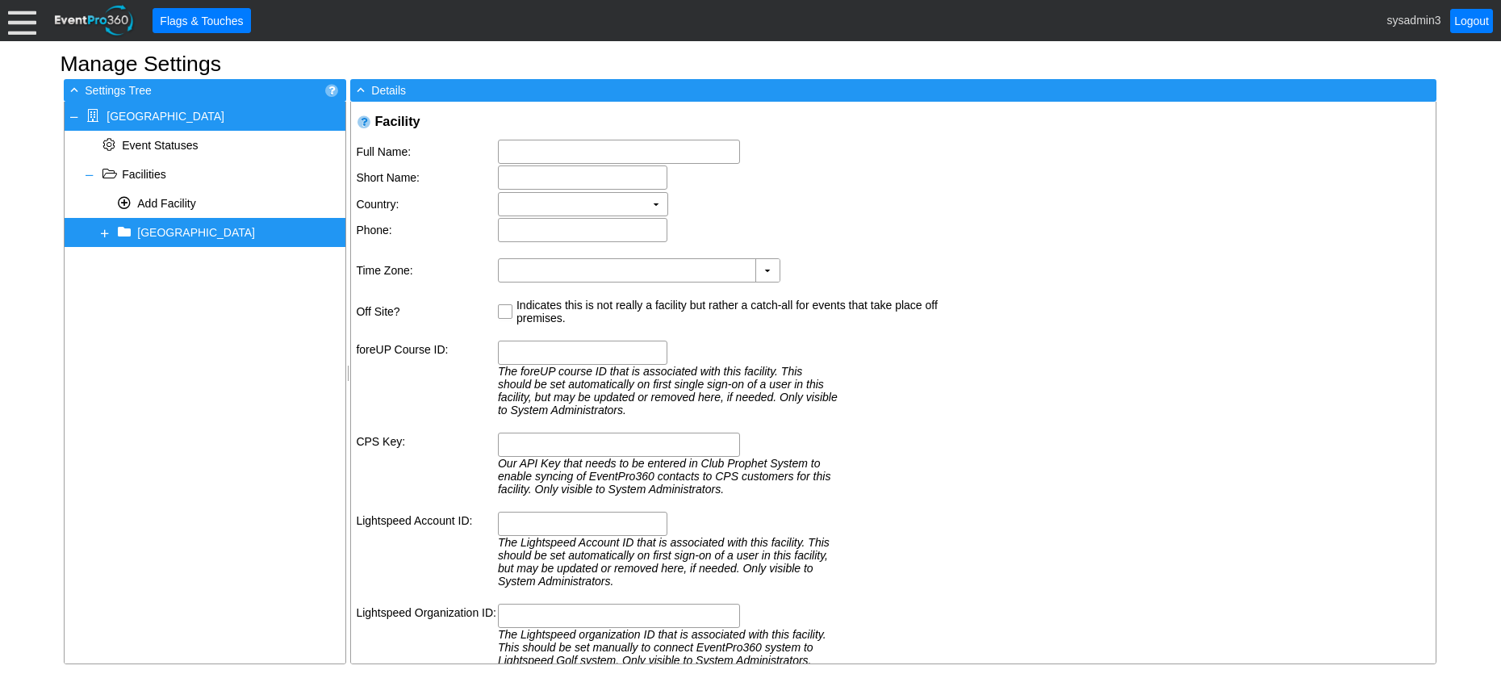
type input "[STREET_ADDRESS]"
type input "Palm Desert"
type input "CA"
type input "92211"
type input "[PHONE_NUMBER]"
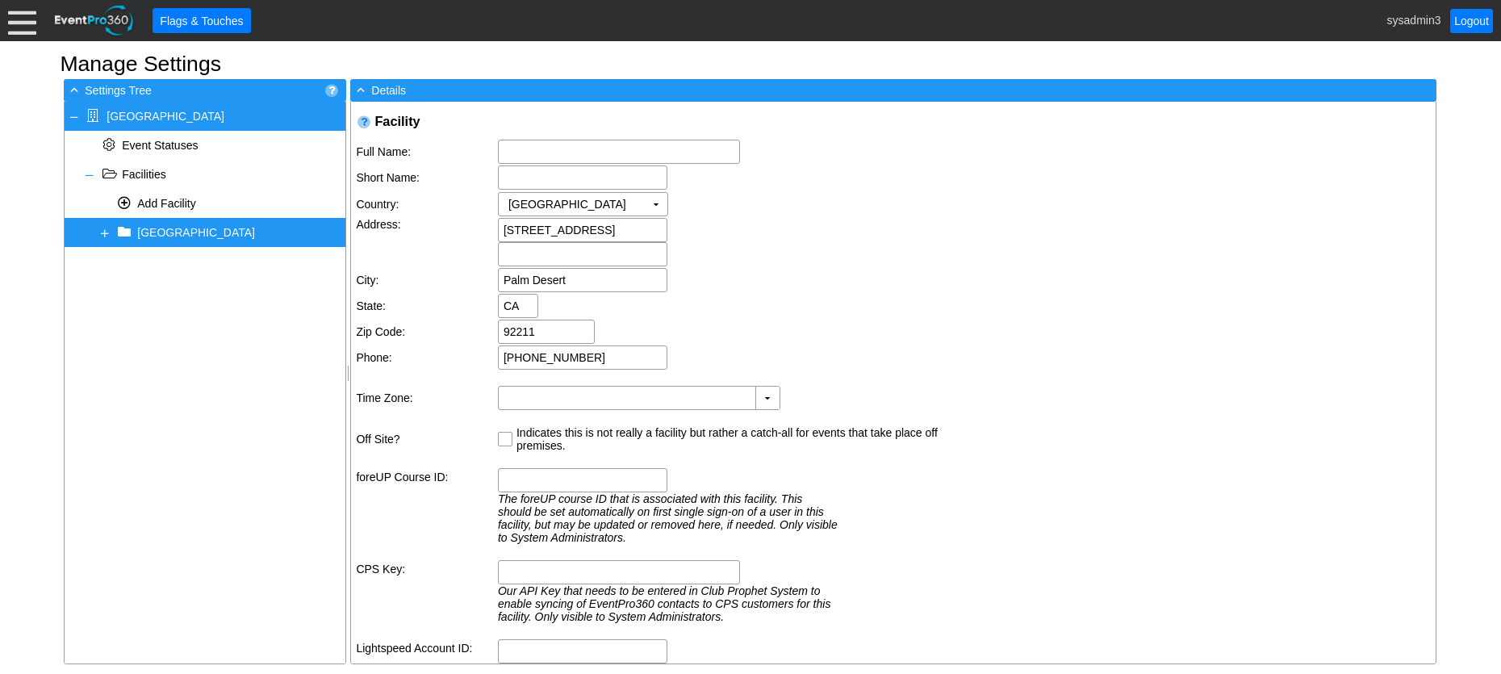
type input "[GEOGRAPHIC_DATA]"
type input "Woodhaven CC"
type input "(GMT-08:00) Pacific Time ([GEOGRAPHIC_DATA] & [GEOGRAPHIC_DATA])"
type input "21720"
click at [107, 234] on span at bounding box center [104, 233] width 13 height 13
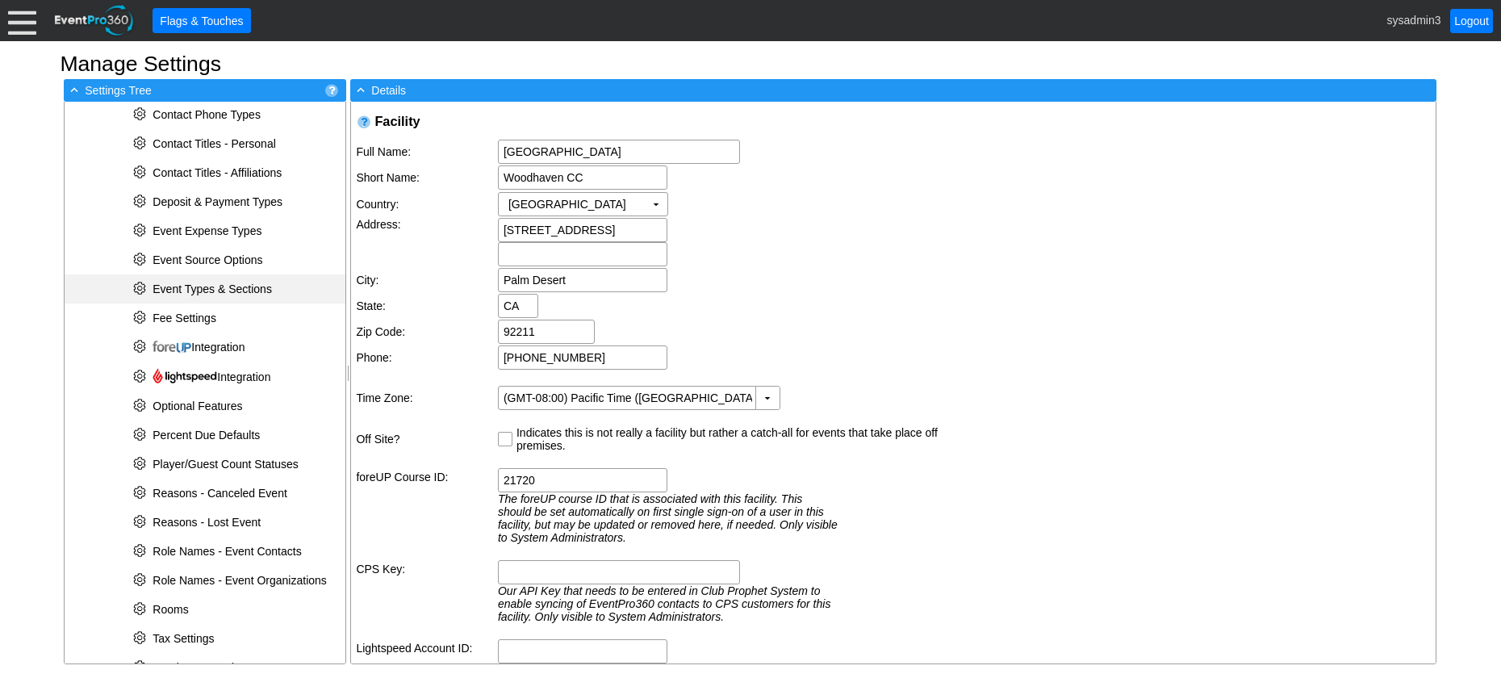
scroll to position [323, 0]
click at [207, 312] on span "Fee Settings" at bounding box center [185, 316] width 64 height 13
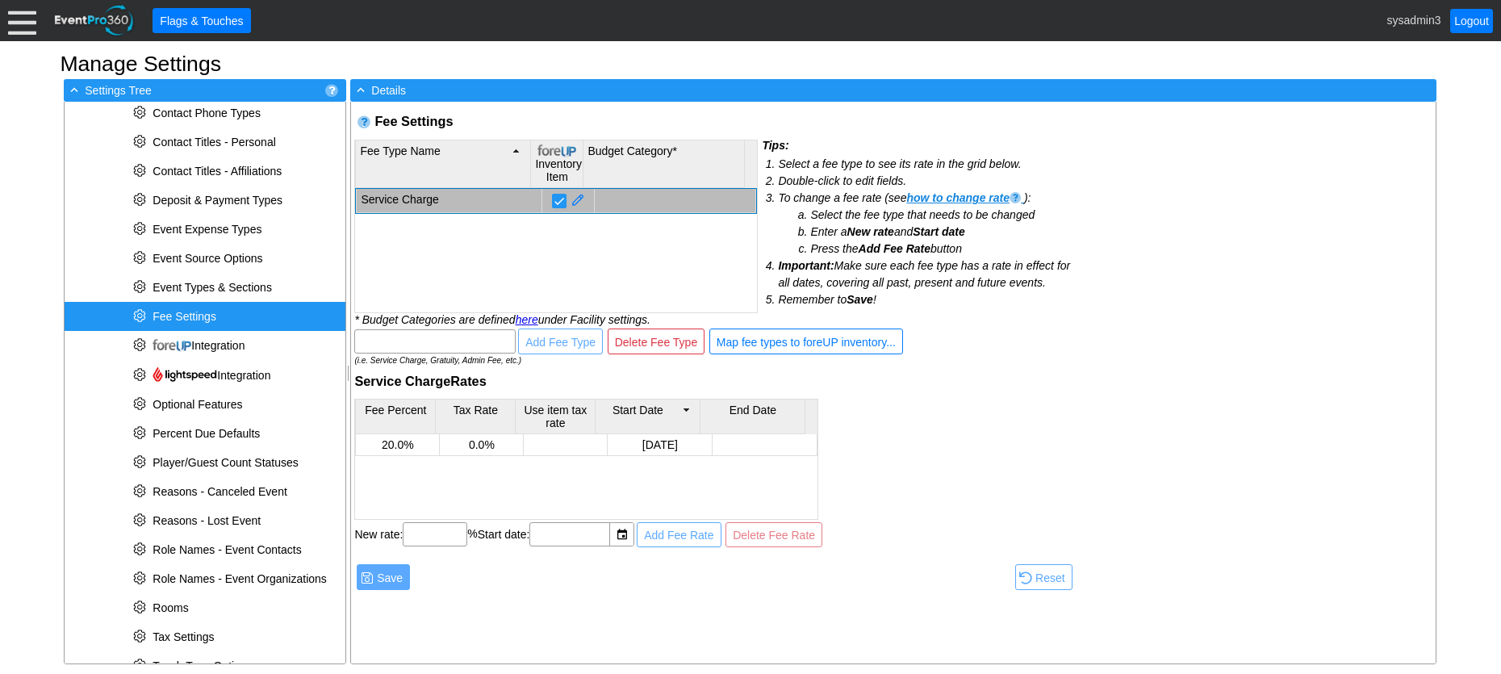
drag, startPoint x: 207, startPoint y: 312, endPoint x: 1155, endPoint y: 273, distance: 948.9
click at [1155, 273] on div "Fee Settings Warning: There defined in Summary of Charges Items having a specia…" at bounding box center [893, 383] width 1084 height 562
click at [194, 626] on div "* Tax Settings" at bounding box center [205, 636] width 281 height 29
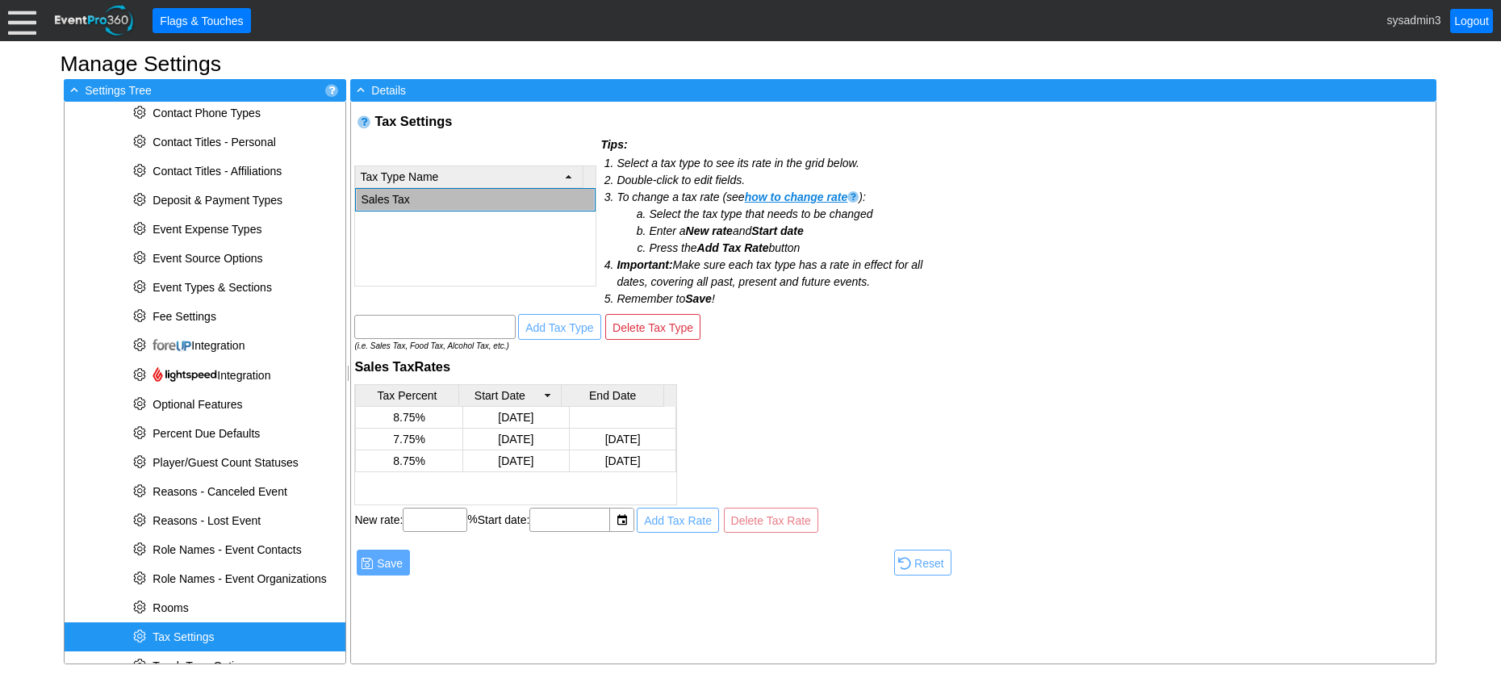
click at [429, 200] on td "Sales Tax" at bounding box center [476, 200] width 238 height 22
click at [392, 559] on span "Save" at bounding box center [390, 563] width 32 height 16
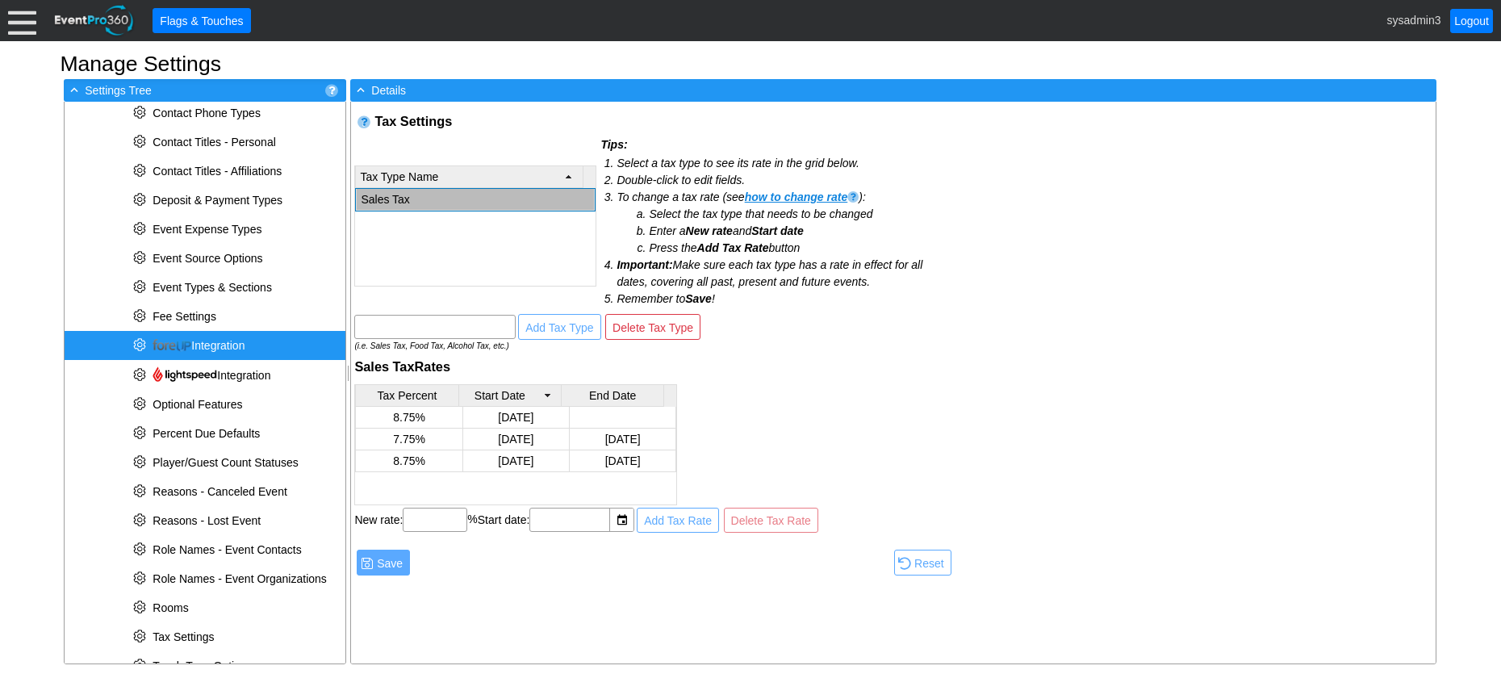
click at [206, 342] on span "Integration" at bounding box center [199, 345] width 92 height 13
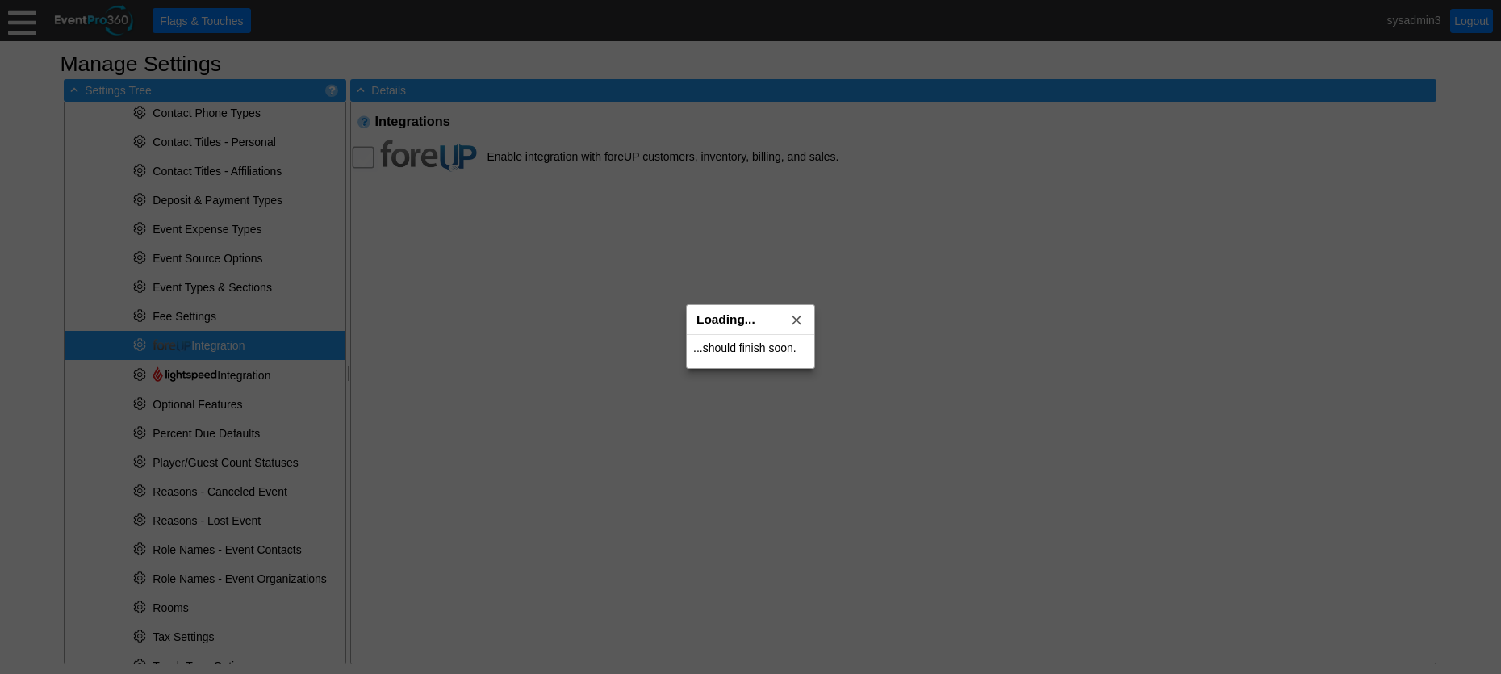
checkbox input "true"
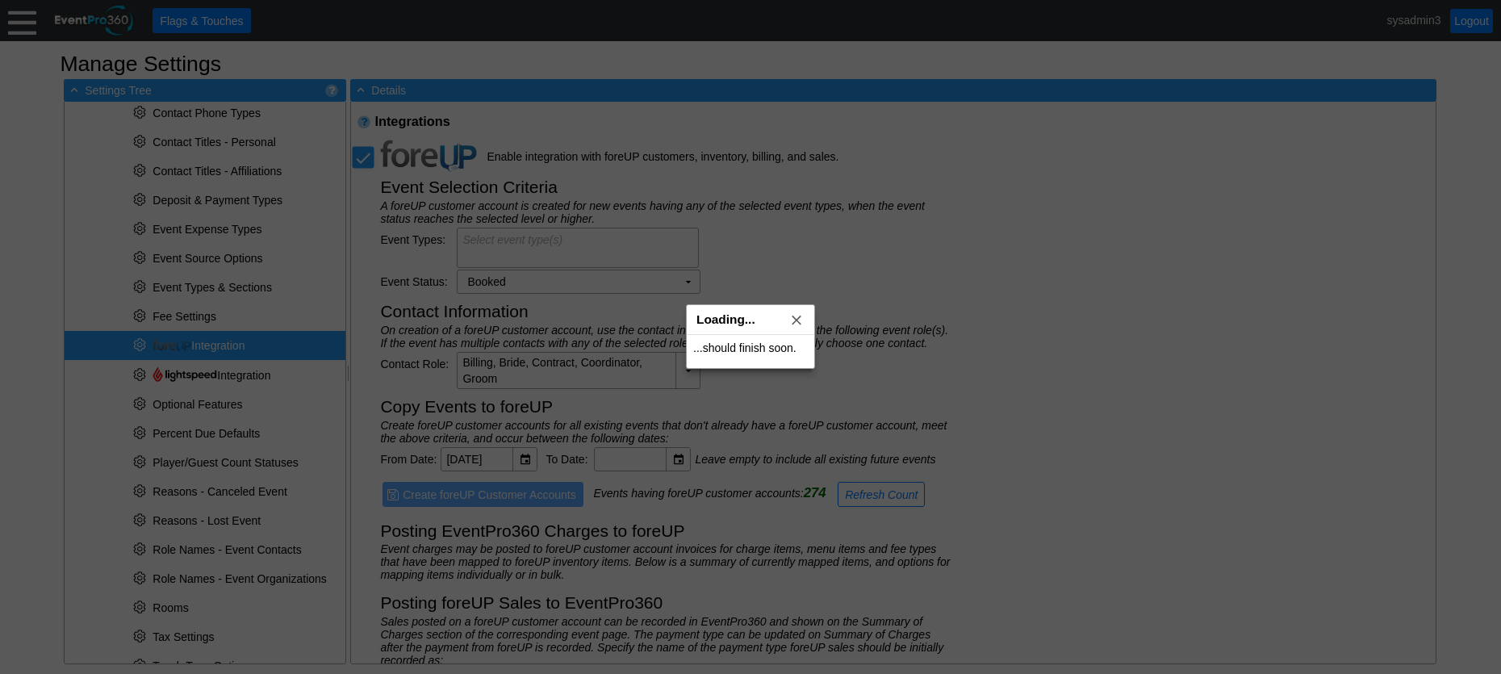
type input "foreUP Sale"
type textarea "Golf Event (All); Banquet Event (All)"
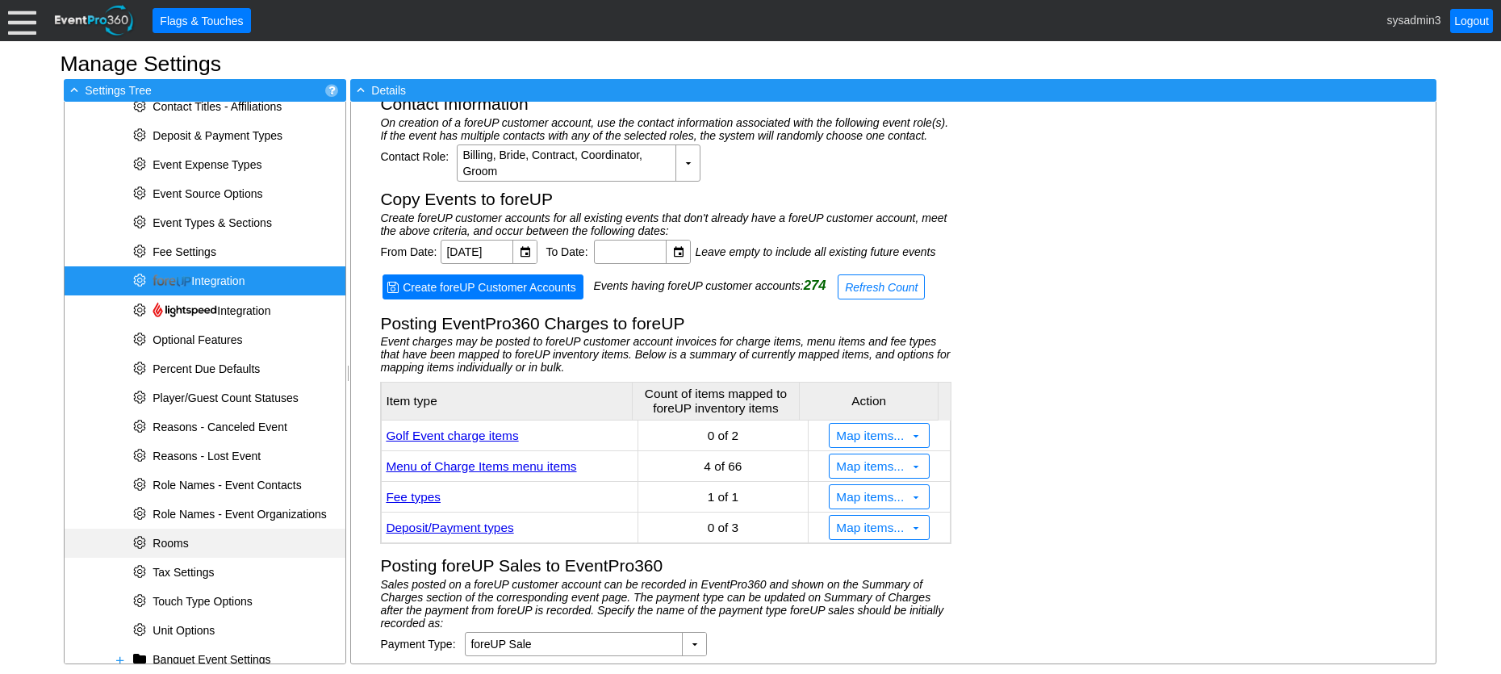
scroll to position [476, 0]
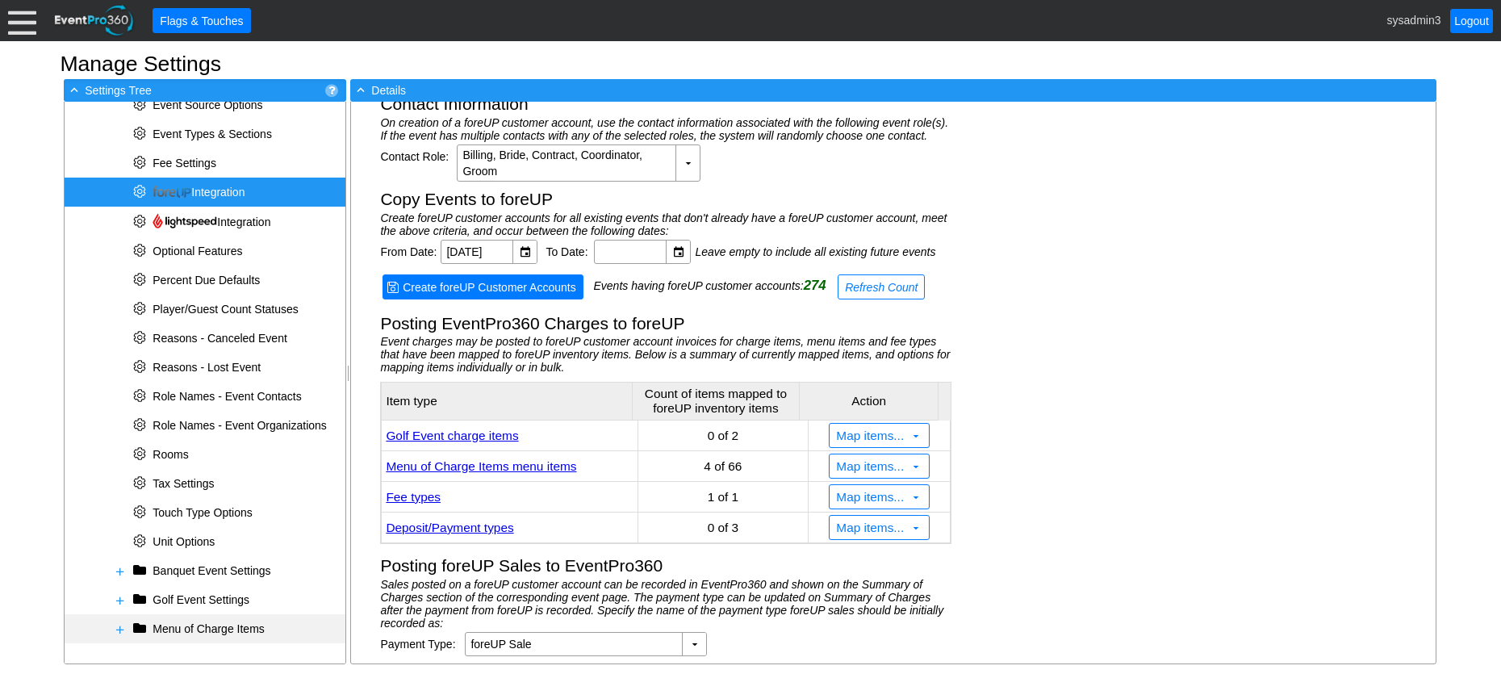
click at [123, 629] on span at bounding box center [120, 629] width 13 height 13
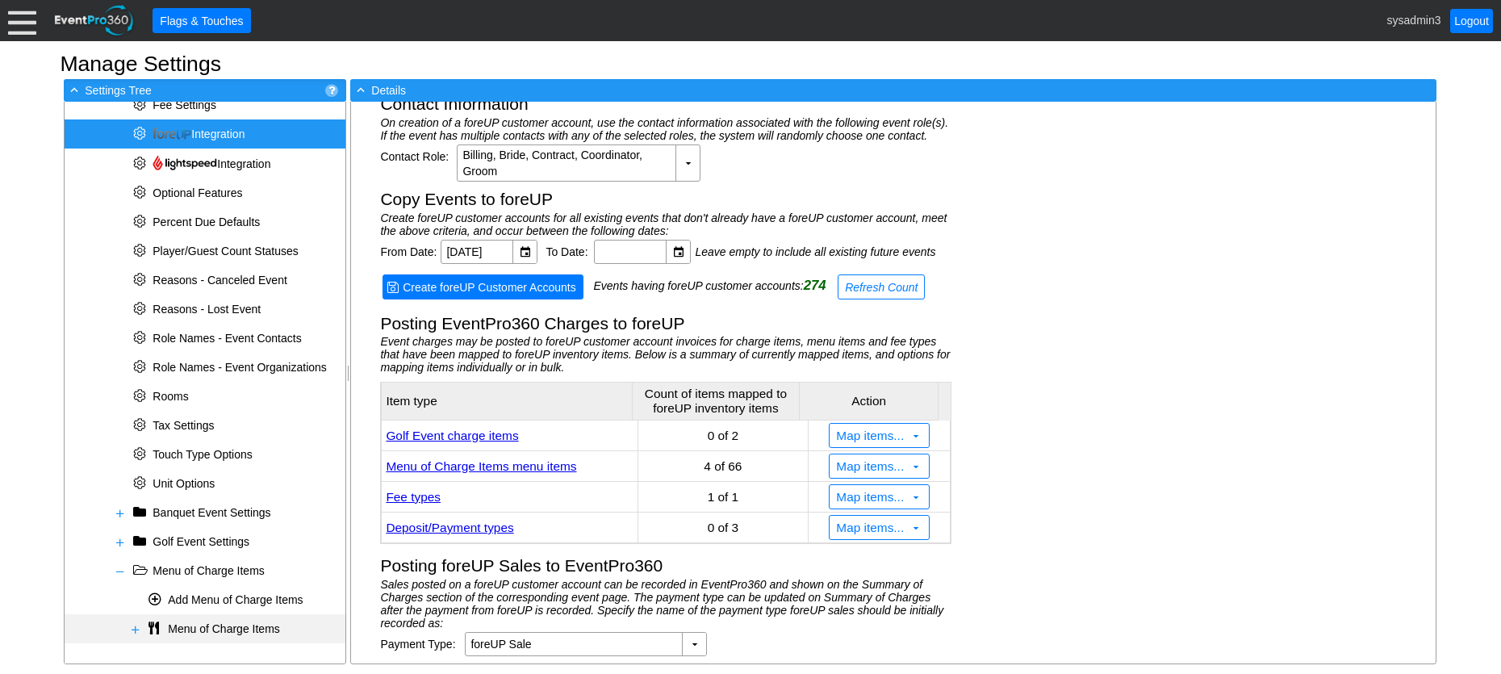
click at [135, 624] on span at bounding box center [135, 629] width 13 height 13
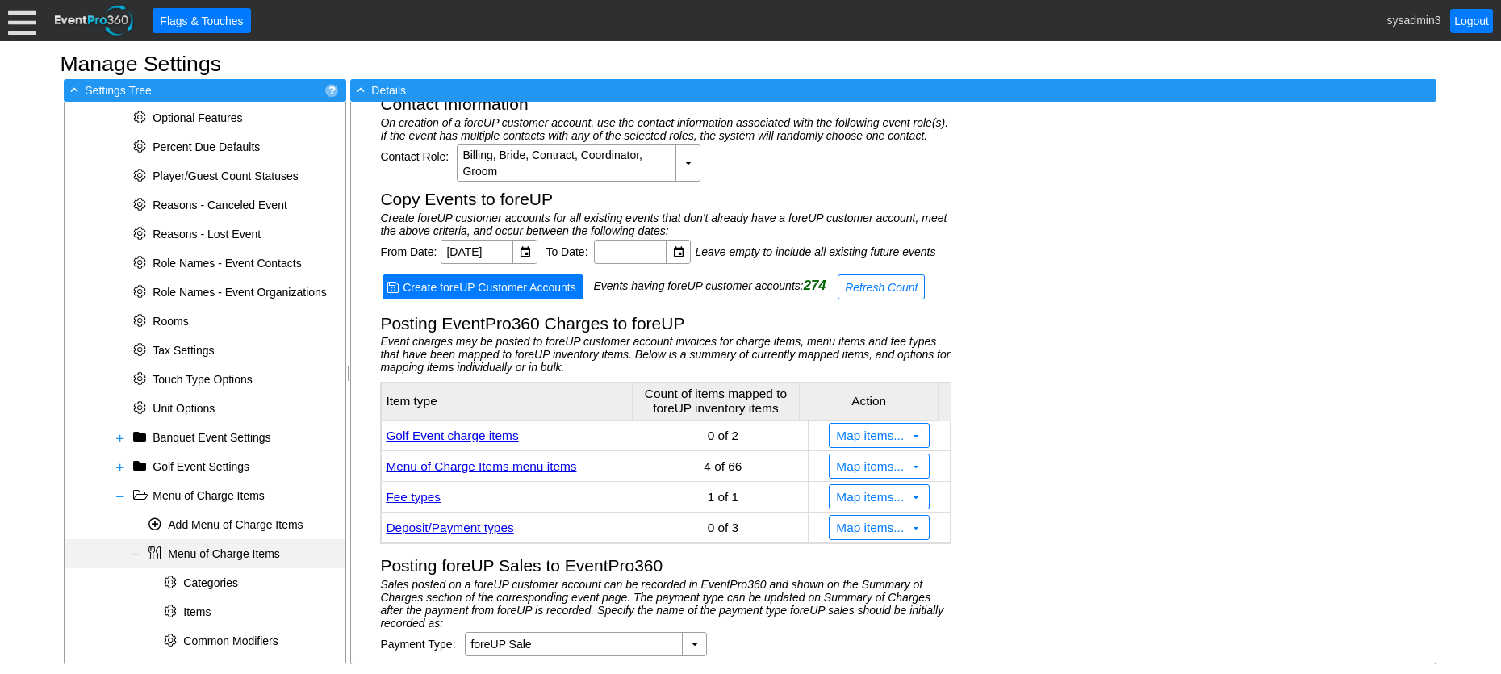
scroll to position [621, 0]
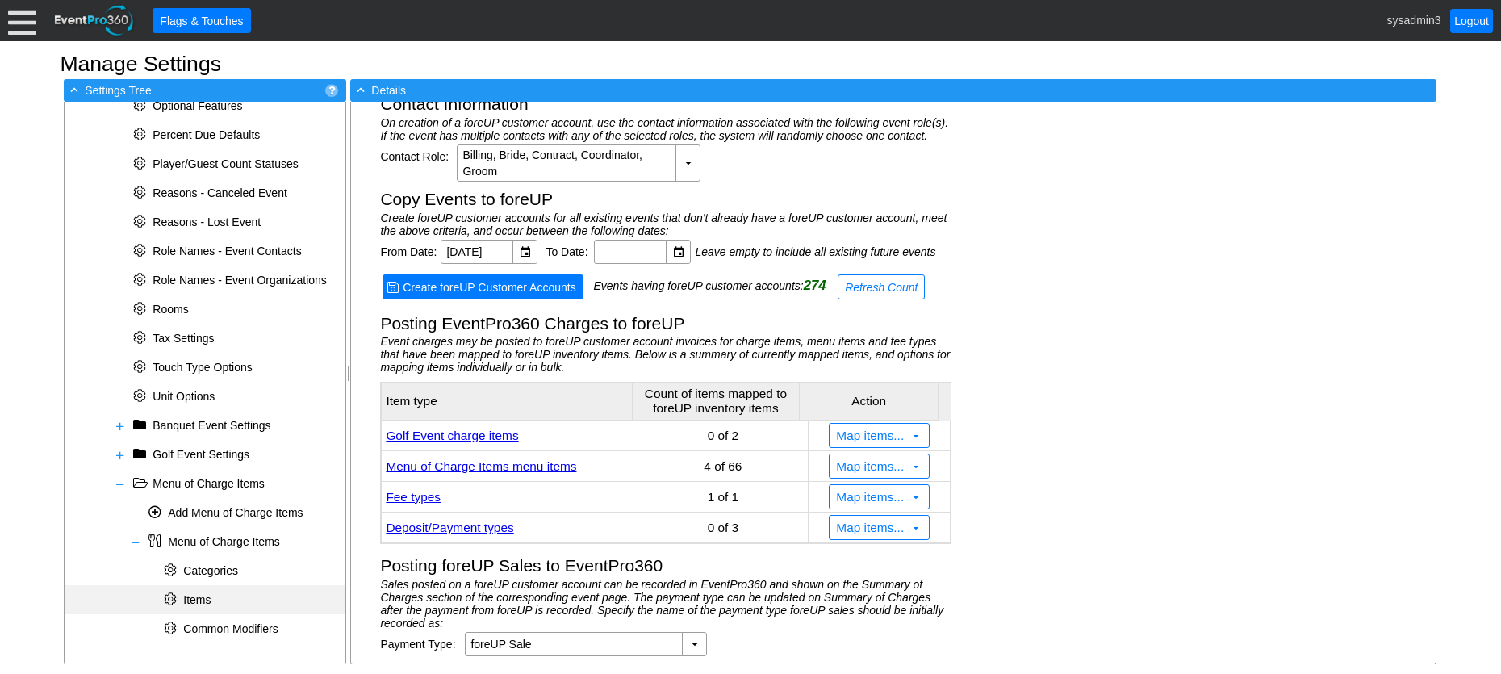
click at [203, 598] on span "Items" at bounding box center [196, 599] width 27 height 13
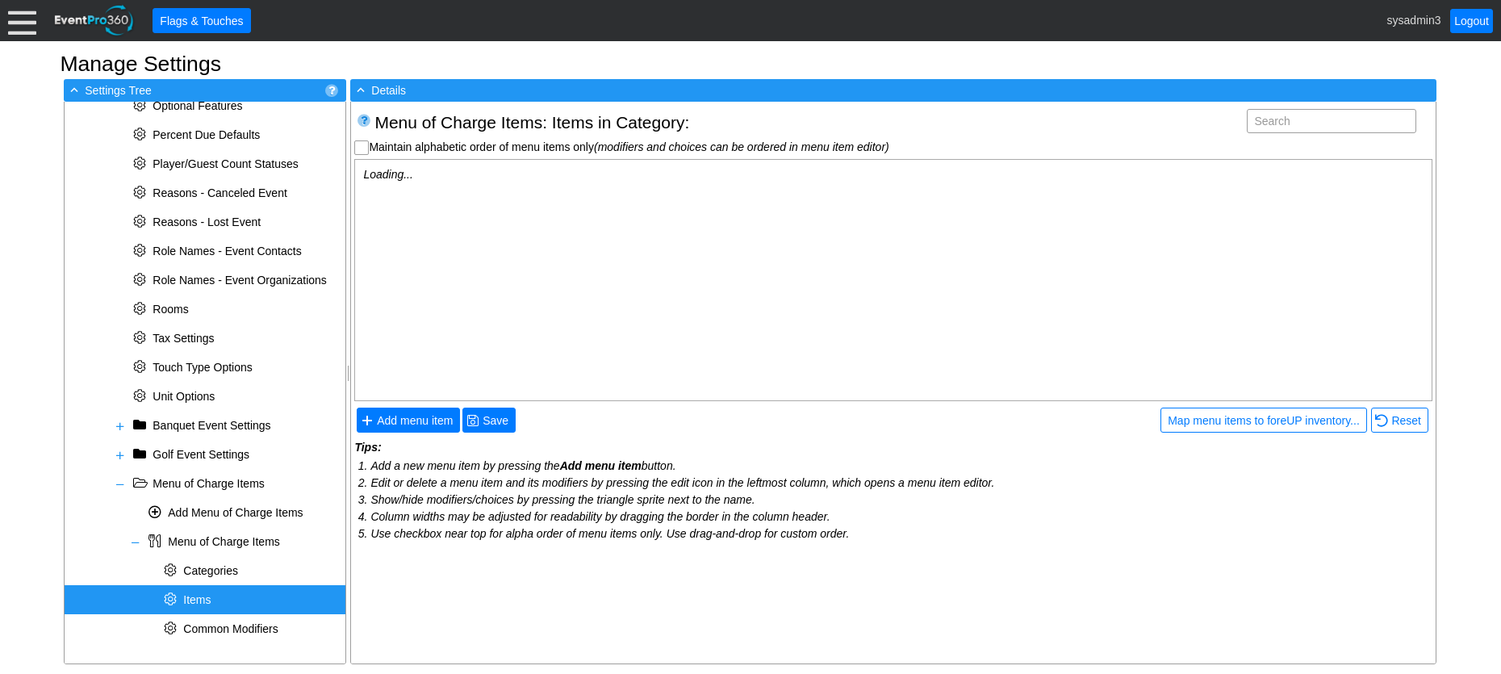
scroll to position [0, 0]
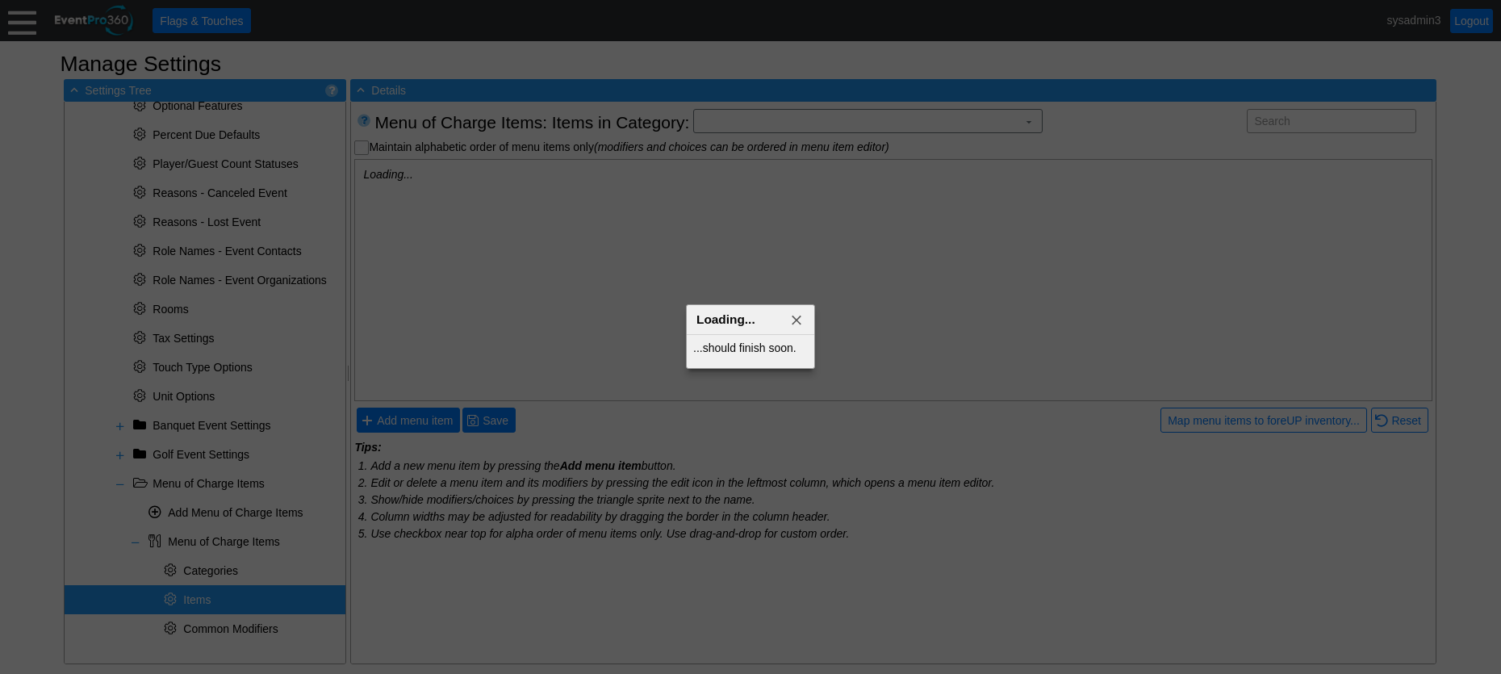
checkbox input "true"
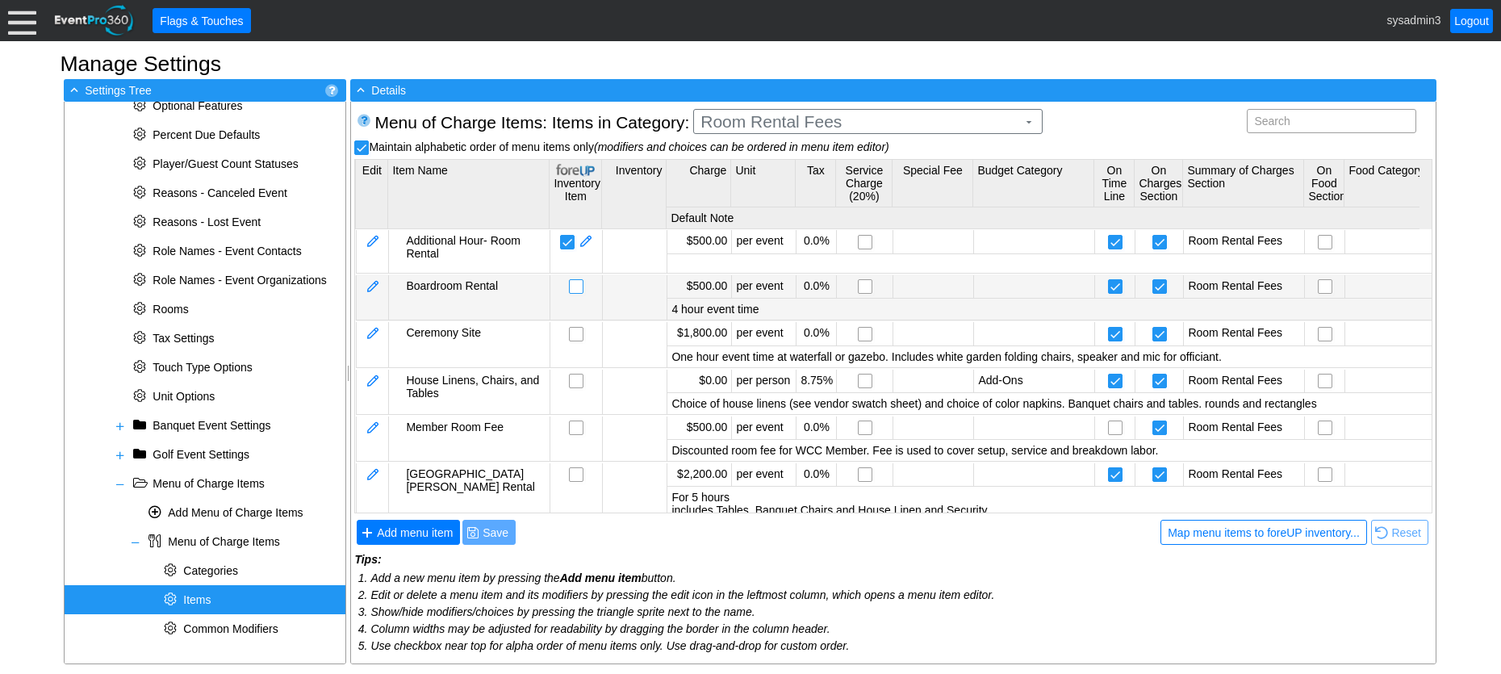
click at [577, 288] on input "checkbox" at bounding box center [578, 288] width 16 height 16
checkbox input "false"
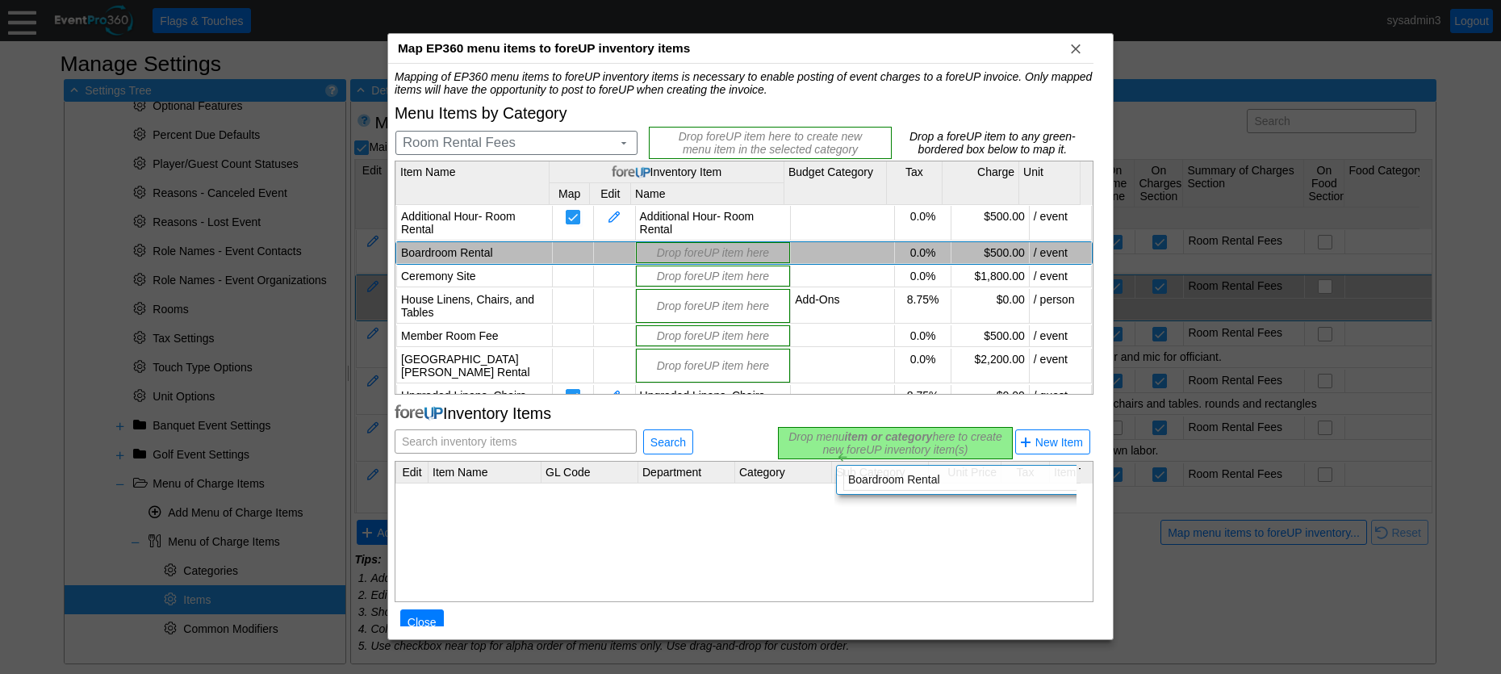
click at [821, 436] on div "Mapping of EP360 menu items to foreUP inventory items is necessary to enable po…" at bounding box center [744, 360] width 699 height 581
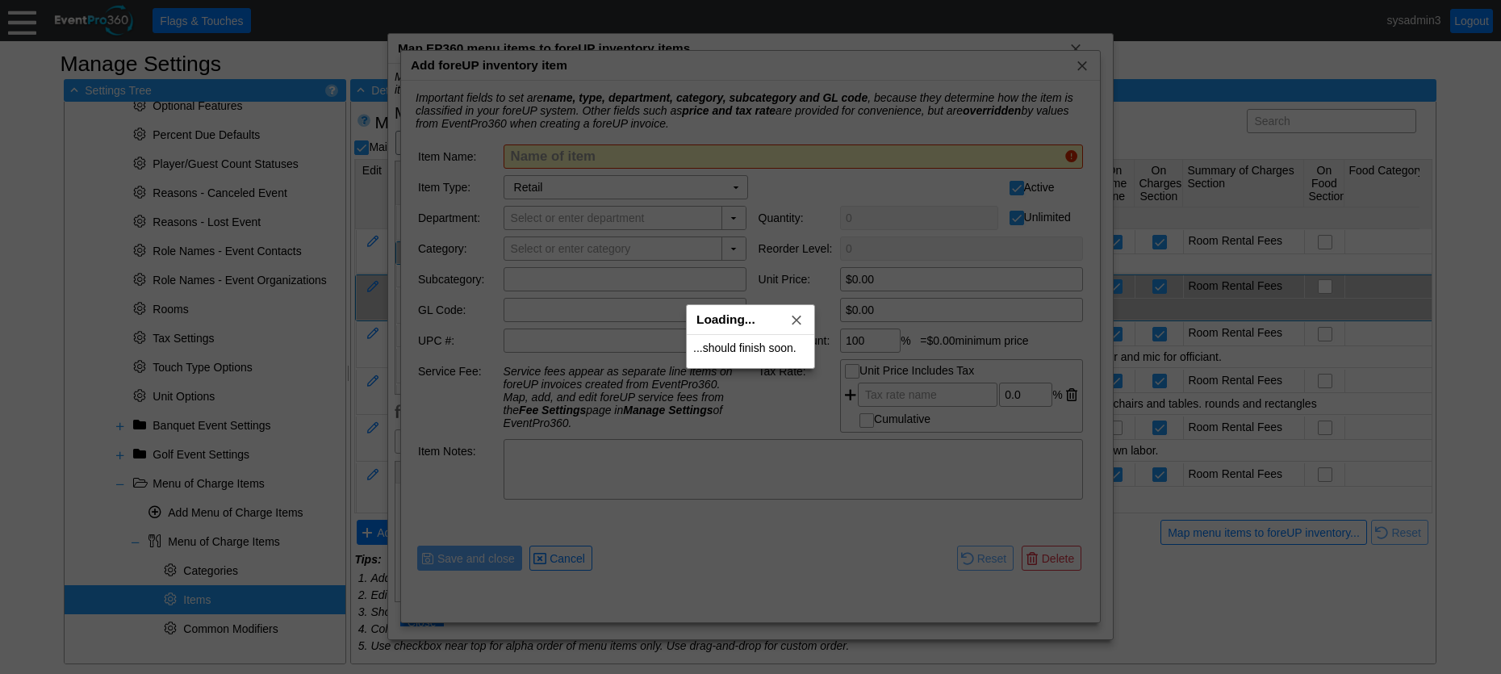
type input "Boardroom Rental"
type input "Room Rental Fees"
type input "$500.00"
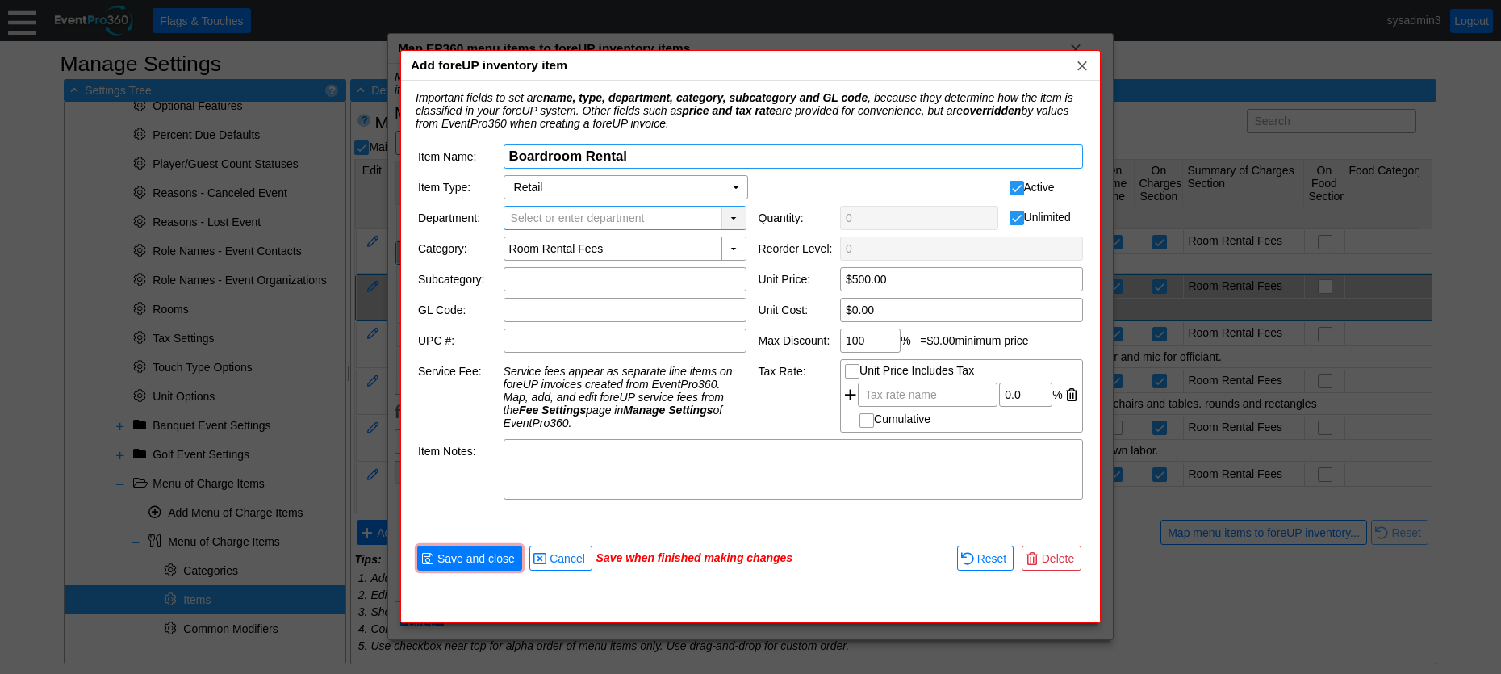
click at [734, 219] on div "▼" at bounding box center [733, 218] width 24 height 23
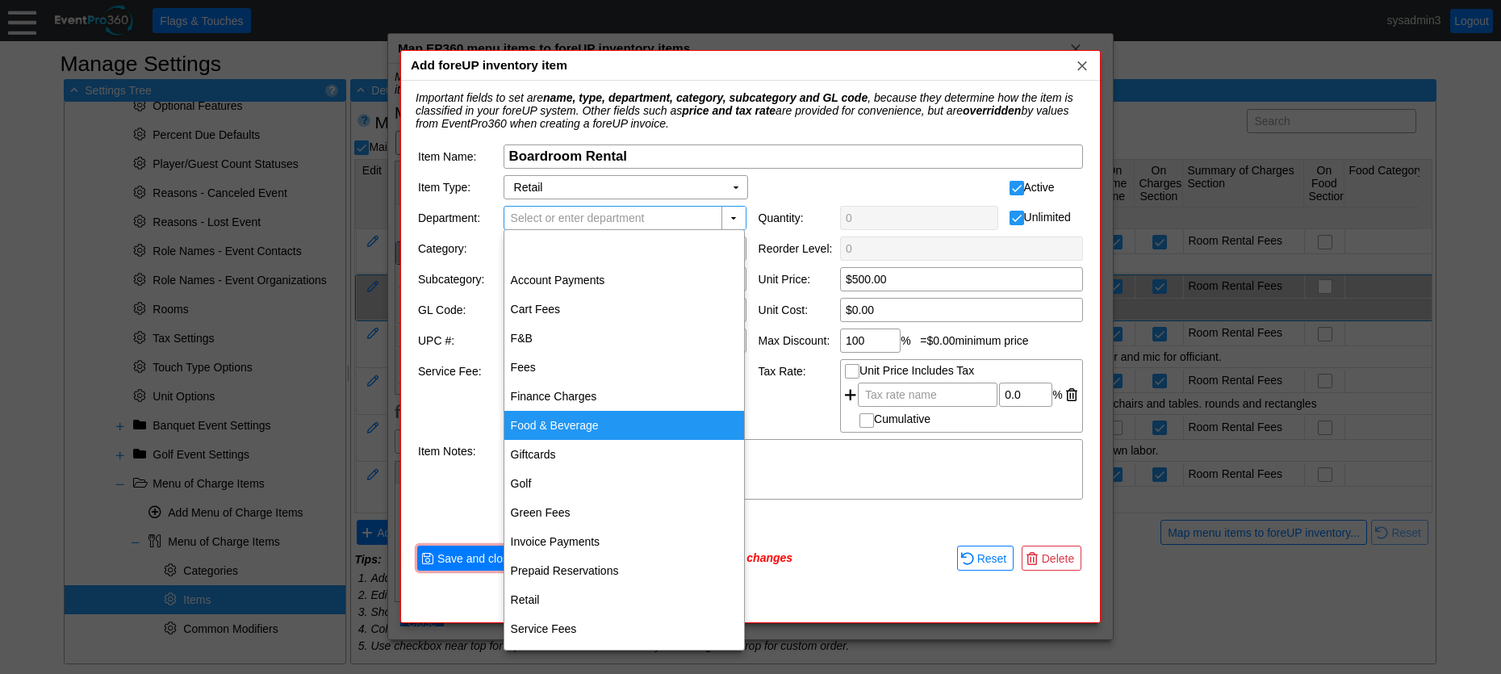
click at [552, 423] on div "Food & Beverage" at bounding box center [624, 425] width 240 height 29
type input "Food & Beverage"
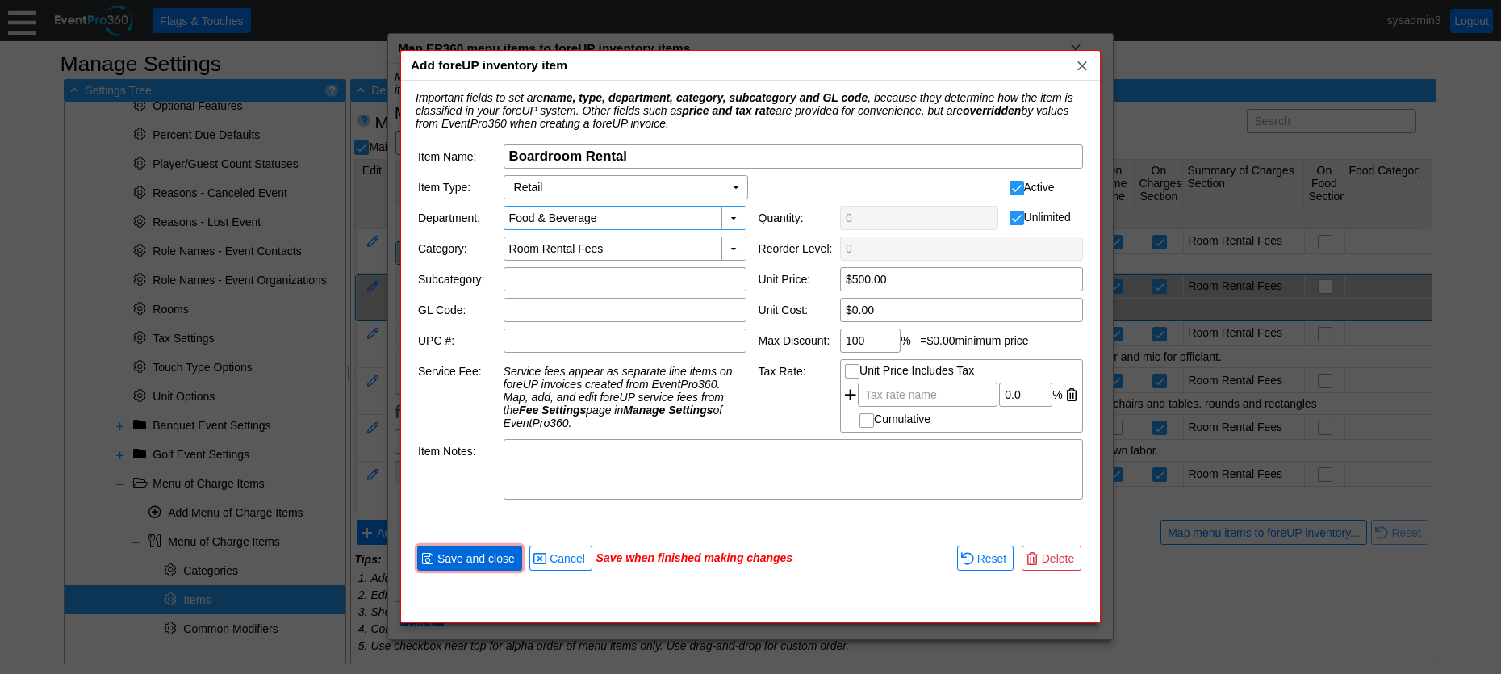
click at [468, 557] on span "Save and close" at bounding box center [476, 558] width 84 height 16
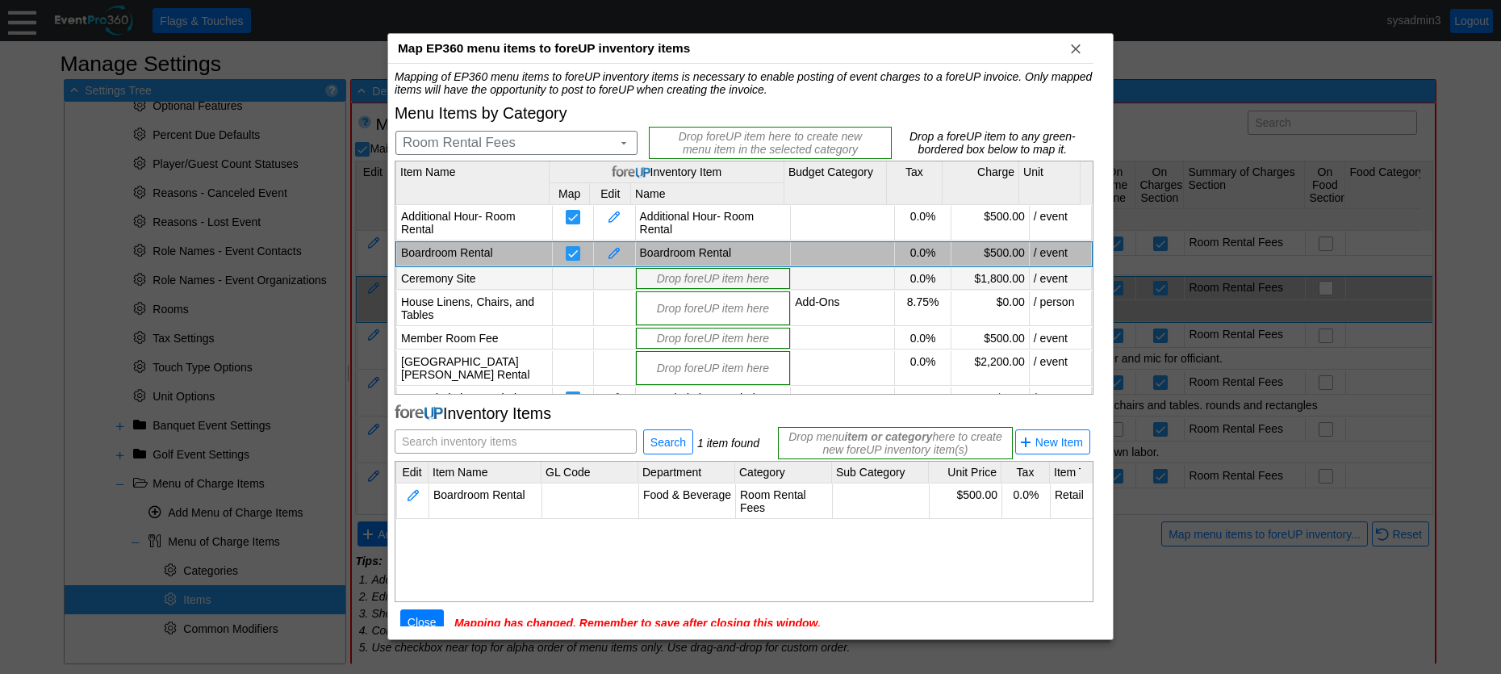
click at [571, 276] on td at bounding box center [572, 279] width 41 height 22
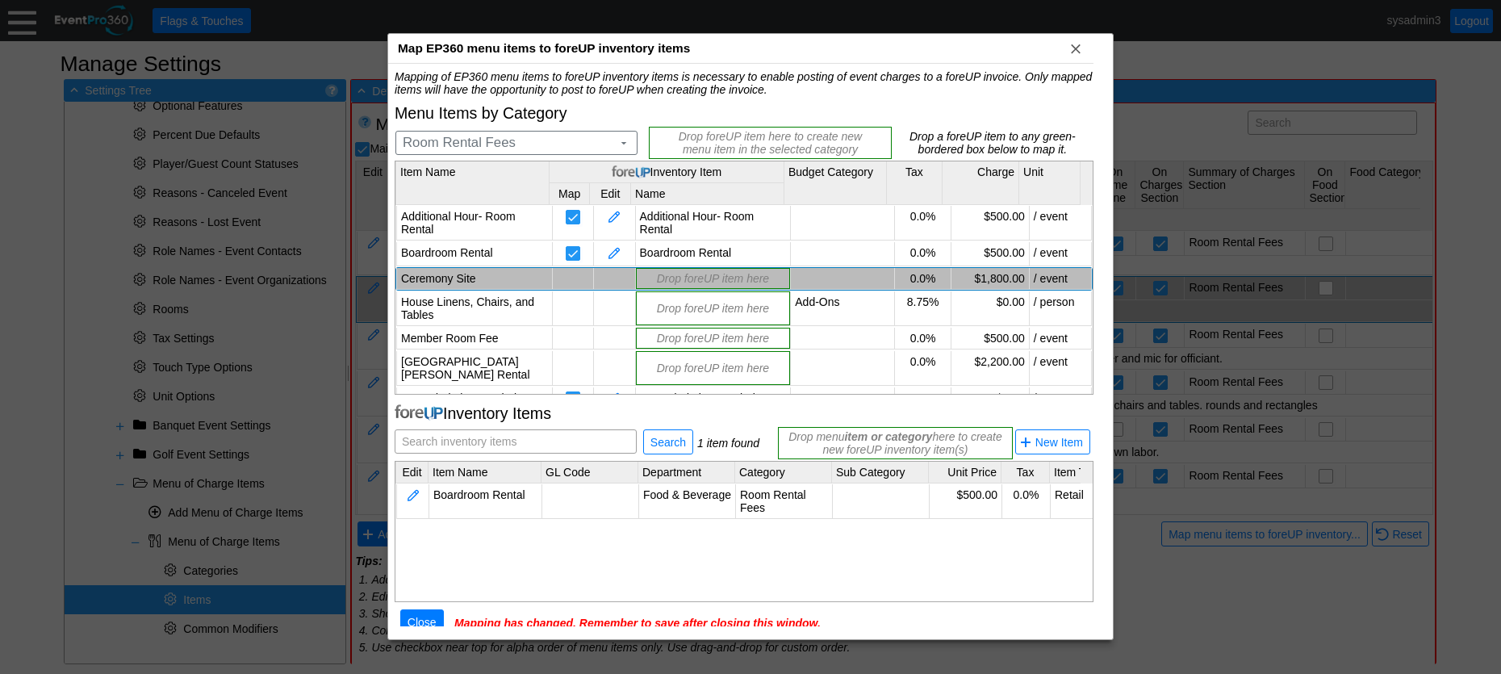
click at [460, 271] on td "Ceremony Site" at bounding box center [475, 279] width 156 height 22
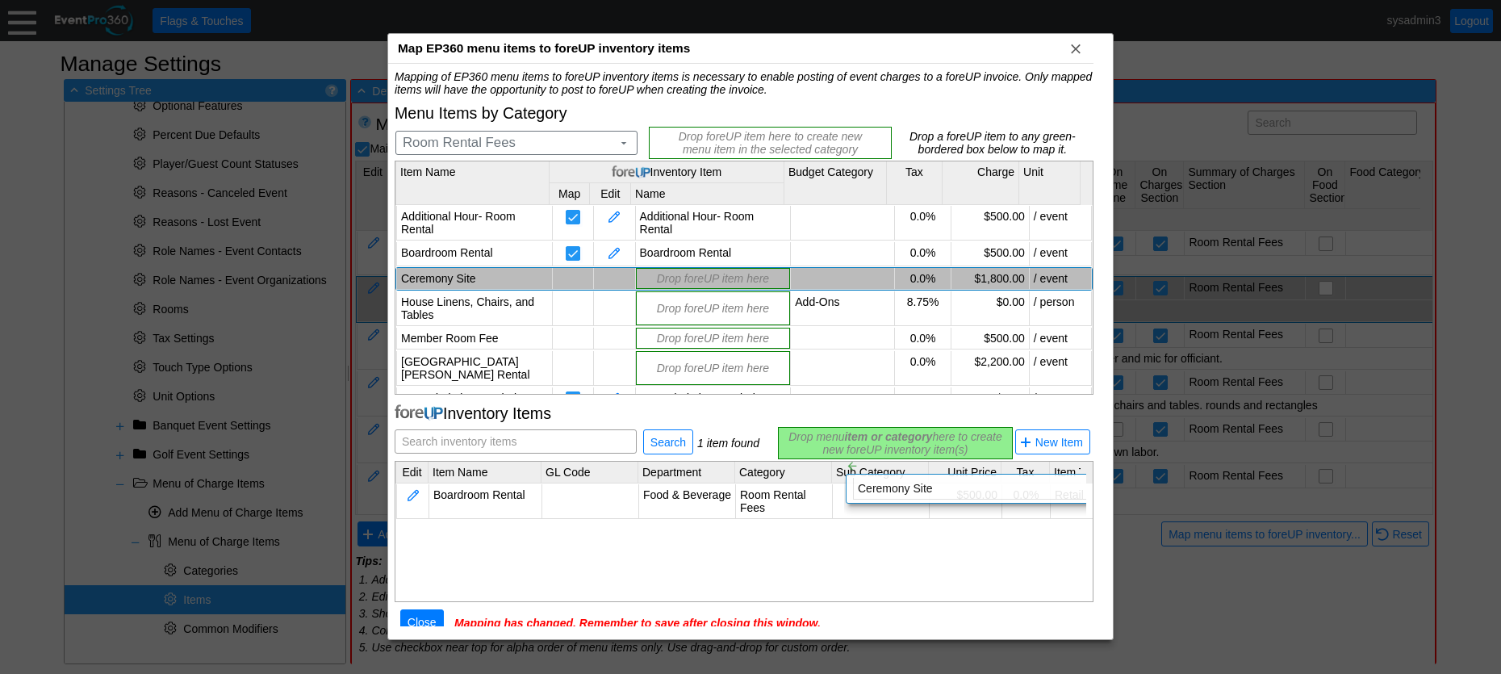
click at [831, 445] on div "Mapping of EP360 menu items to foreUP inventory items is necessary to enable po…" at bounding box center [744, 360] width 699 height 581
type input "$0.00"
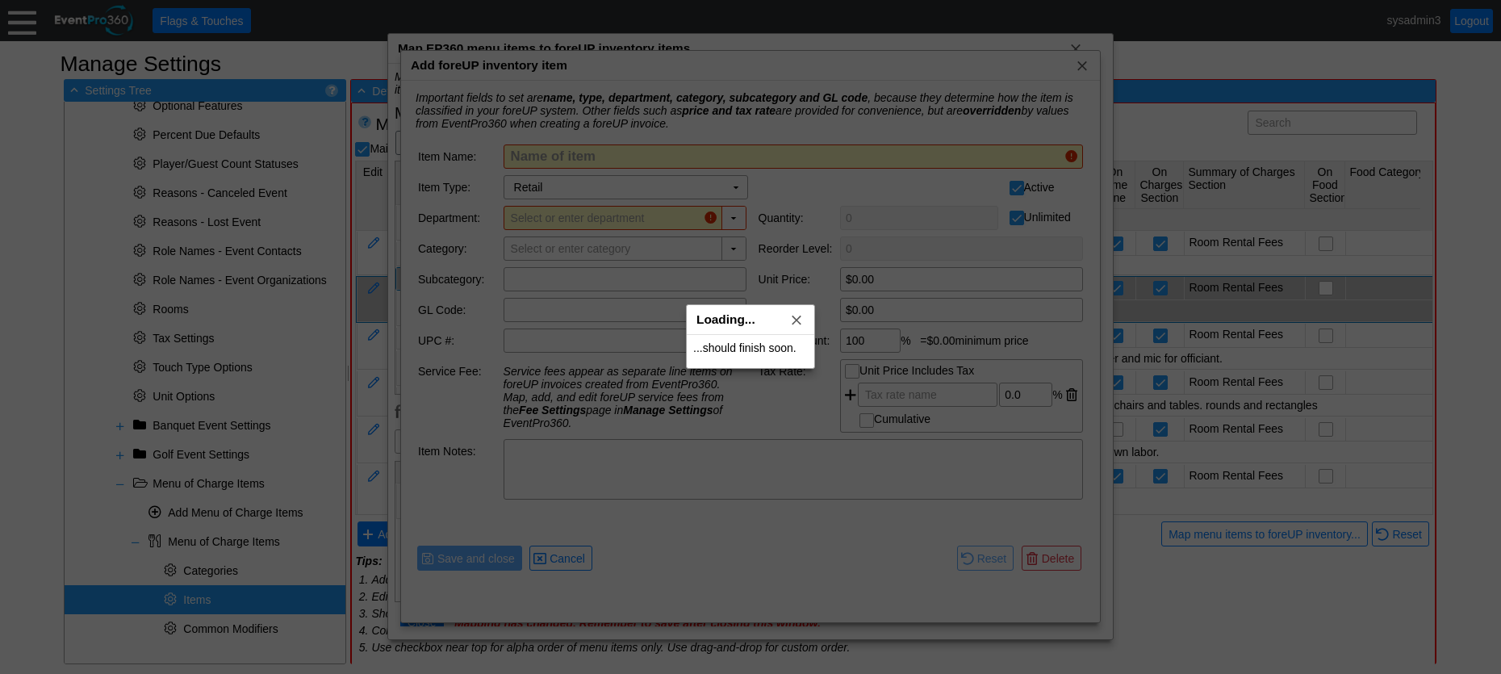
type input "Ceremony Site"
type input "Room Rental Fees"
type input "$1,800.00"
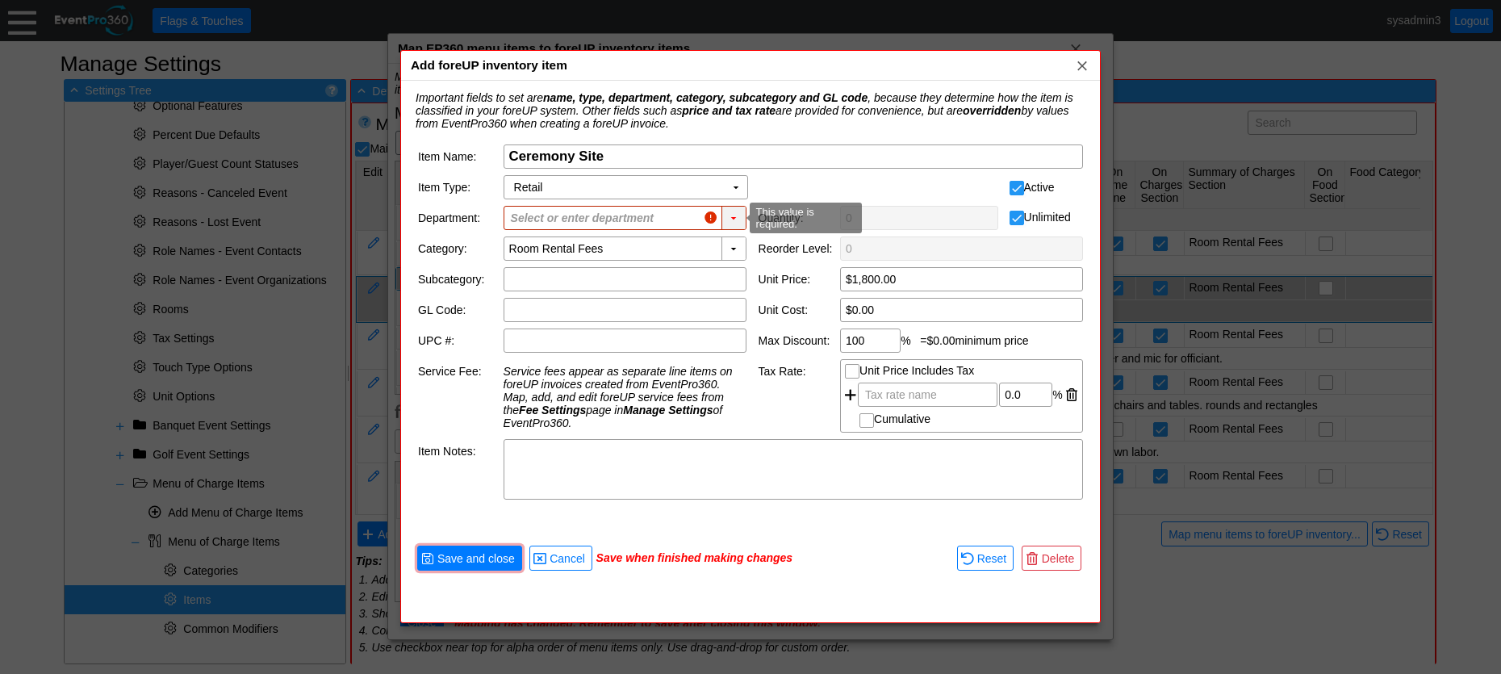
click at [733, 215] on div "▼" at bounding box center [733, 218] width 24 height 23
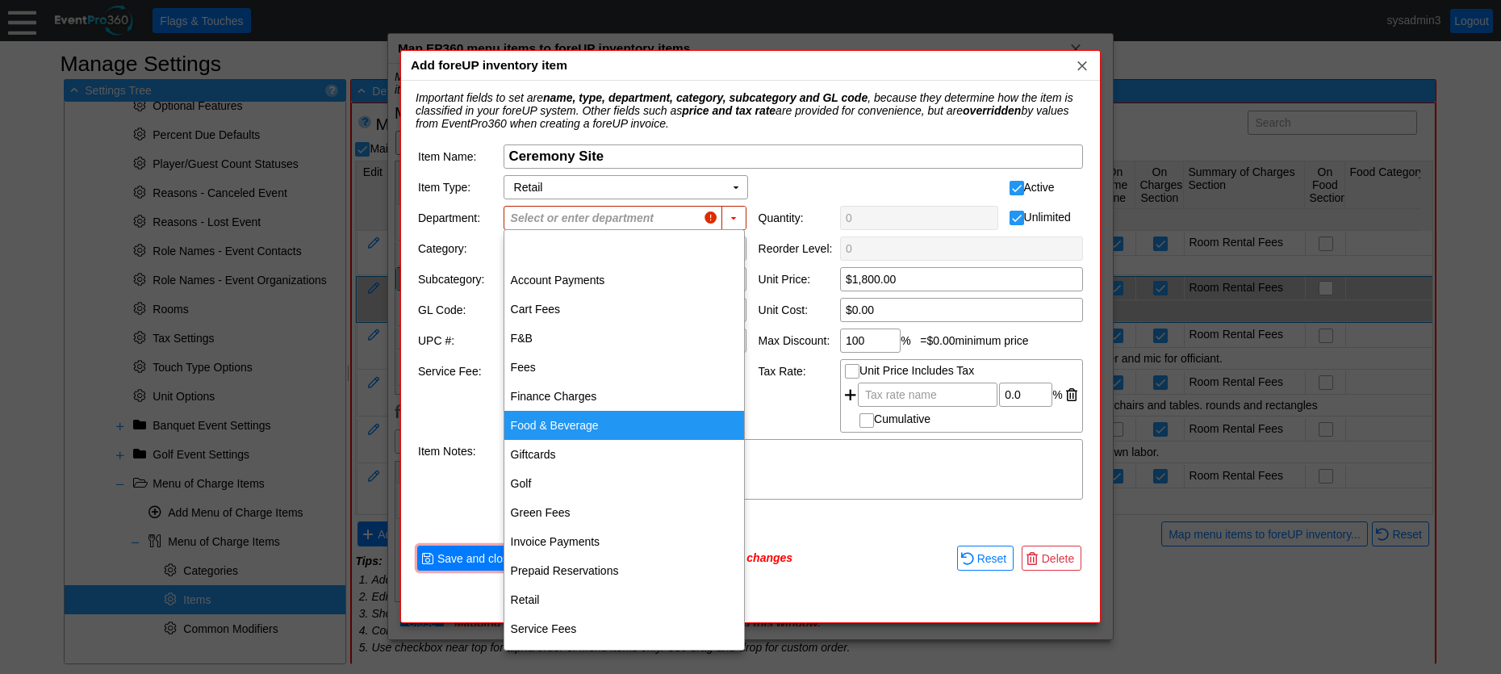
click at [527, 418] on div "Food & Beverage" at bounding box center [624, 425] width 240 height 29
type input "Food & Beverage"
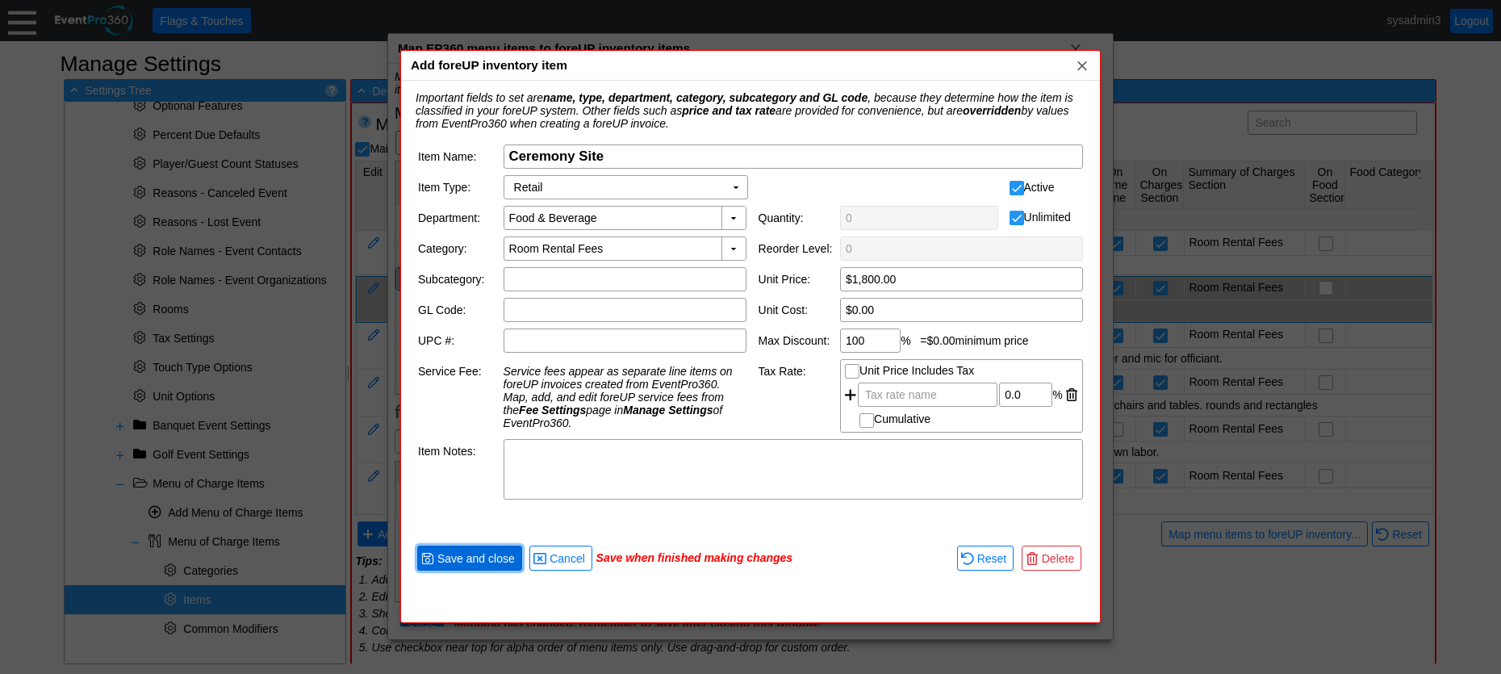
click at [480, 553] on span "Save and close" at bounding box center [476, 558] width 84 height 16
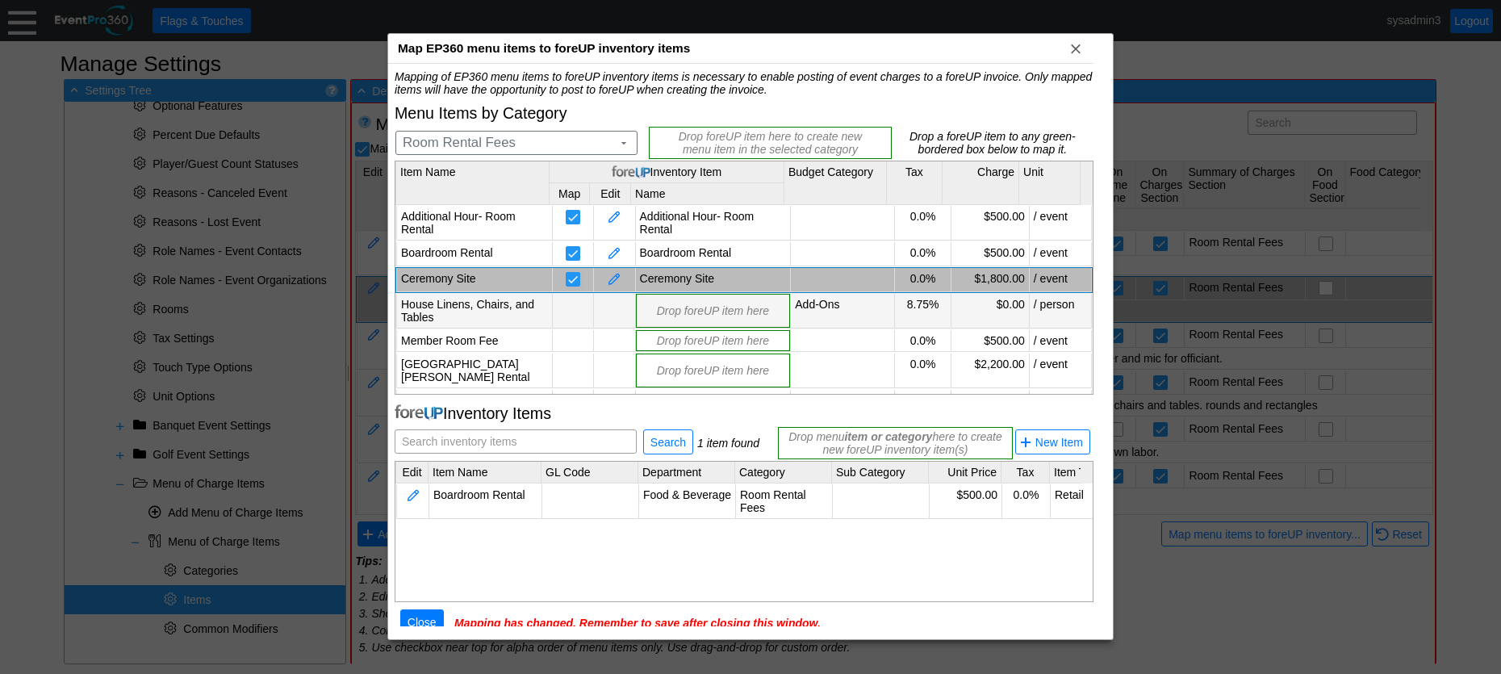
scroll to position [55, 0]
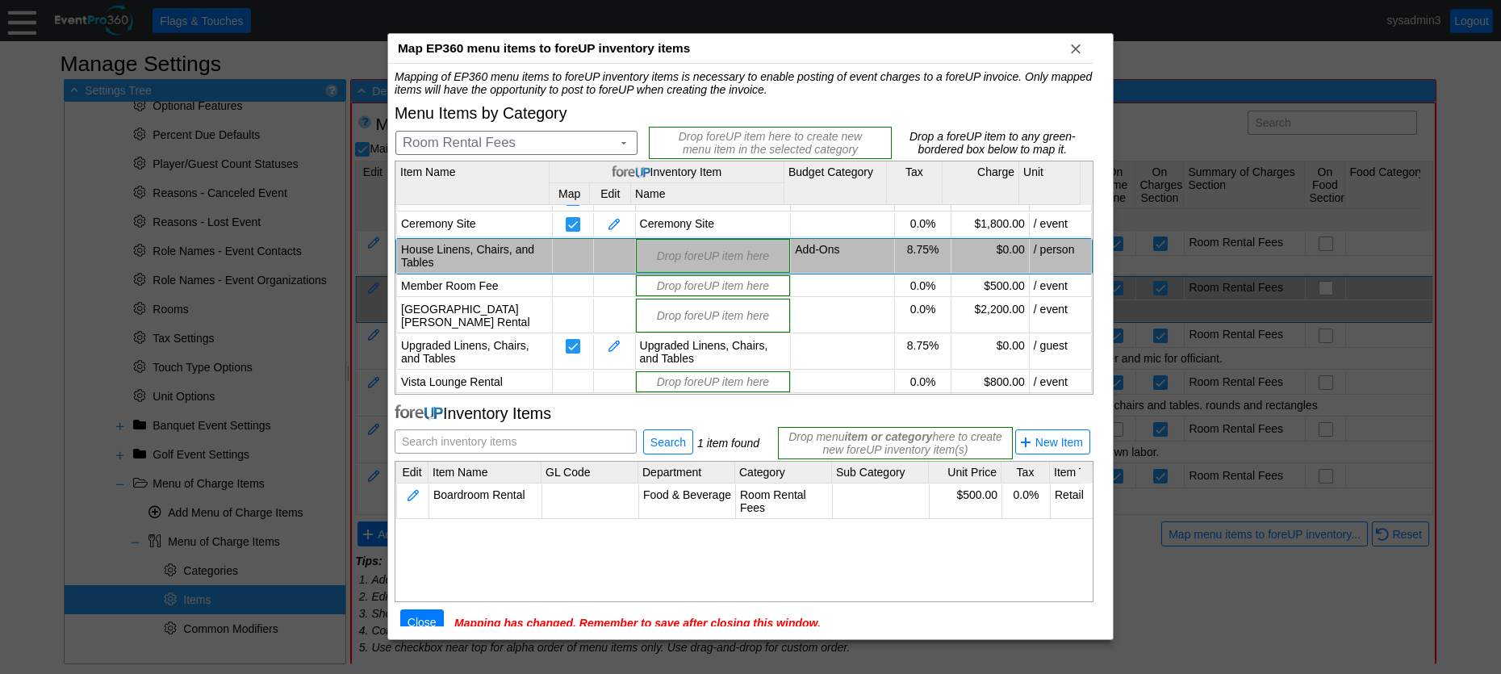
click at [486, 249] on td "House Linens, Chairs, and Tables" at bounding box center [475, 256] width 156 height 35
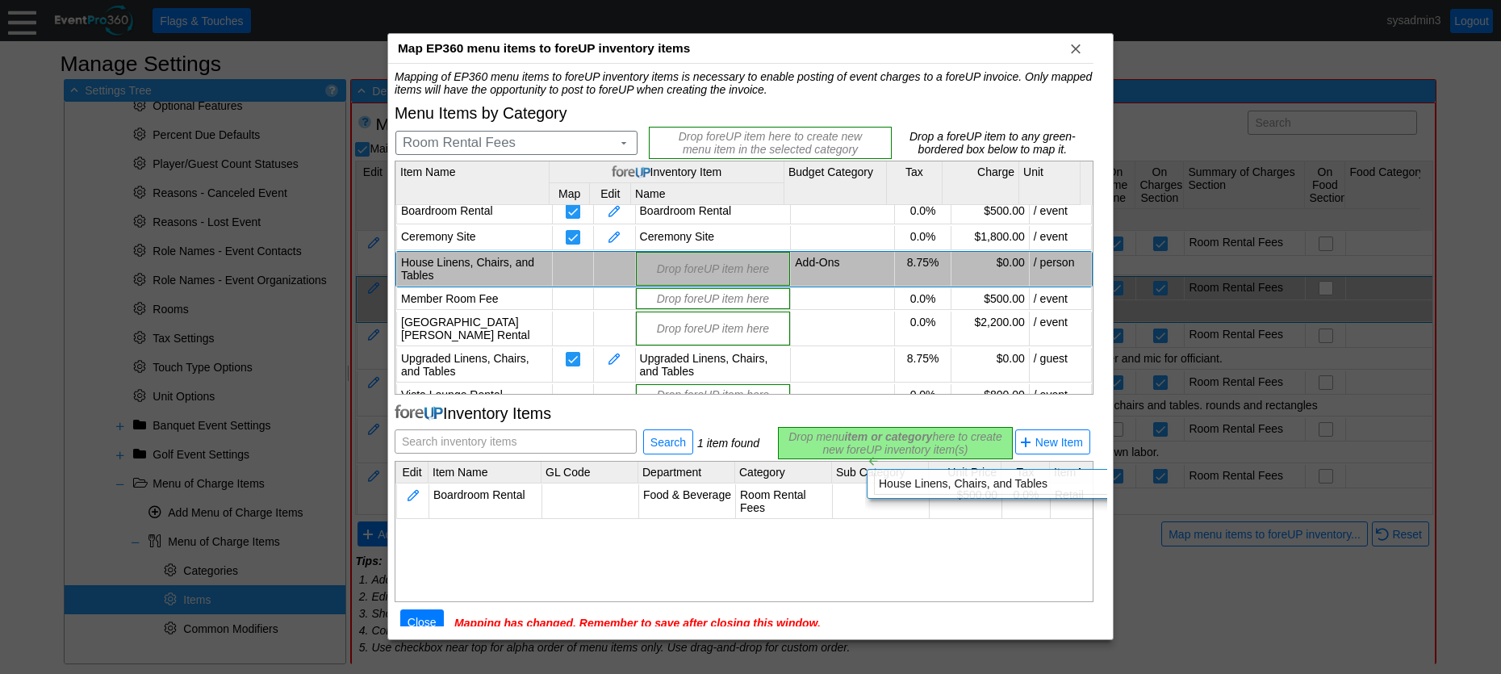
click at [852, 440] on div "Mapping of EP360 menu items to foreUP inventory items is necessary to enable po…" at bounding box center [744, 360] width 699 height 581
type input "$0.00"
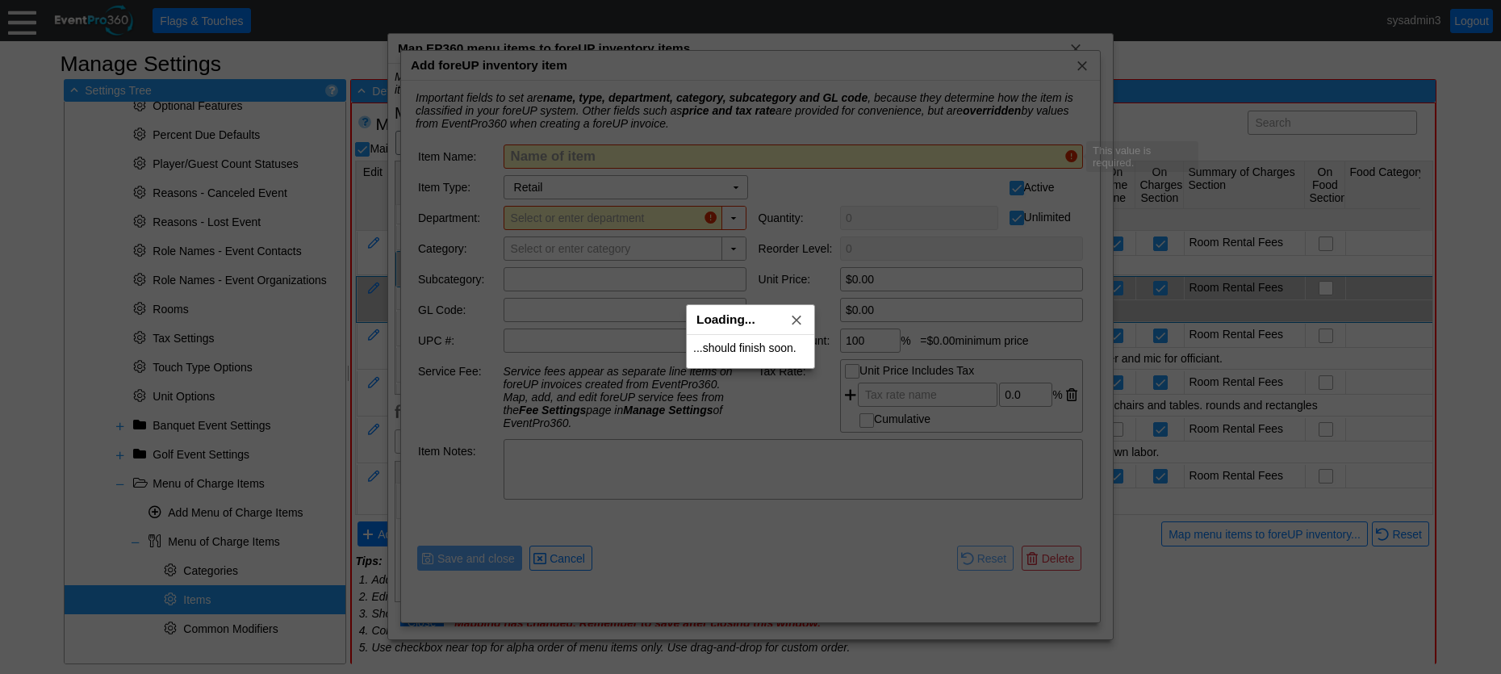
type input "House Linens, Chairs, and Tables"
type input "Room Rental Fees"
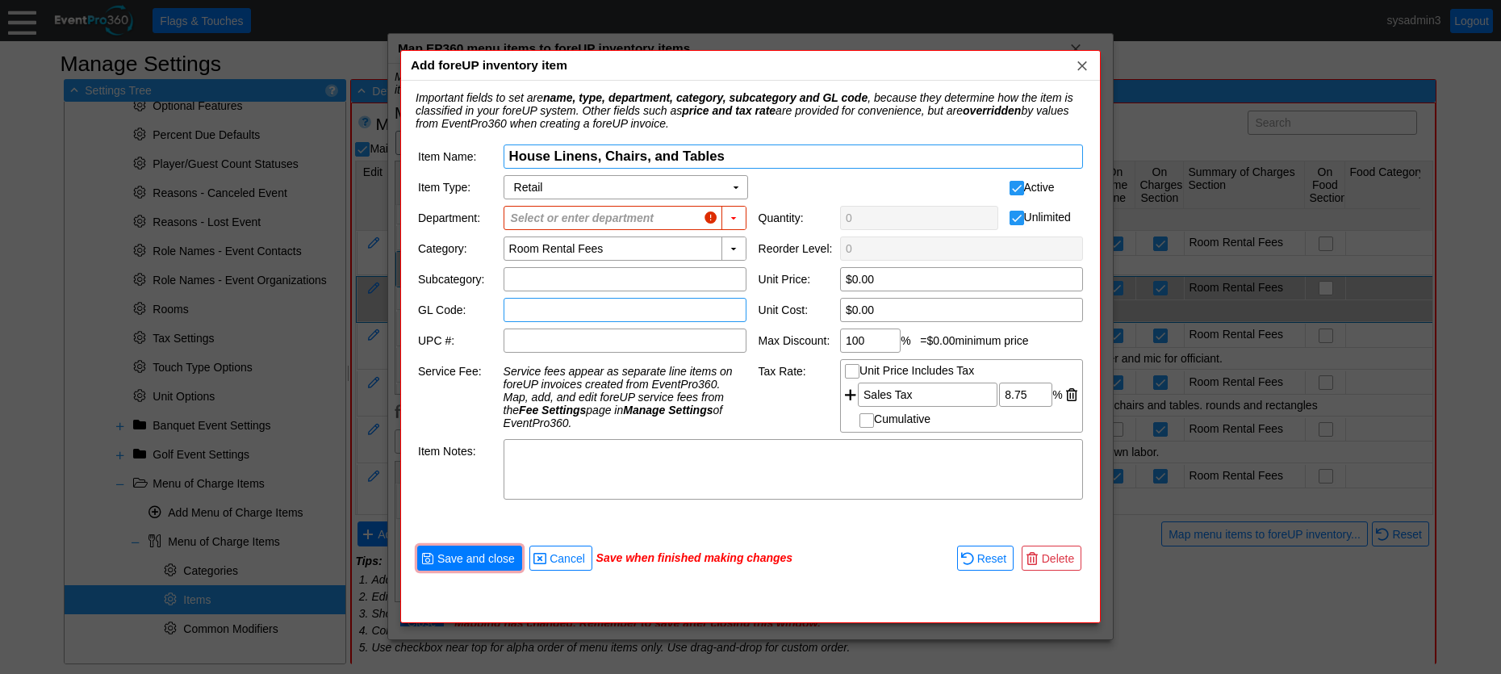
scroll to position [55, 0]
click at [736, 216] on div "▼" at bounding box center [733, 218] width 24 height 23
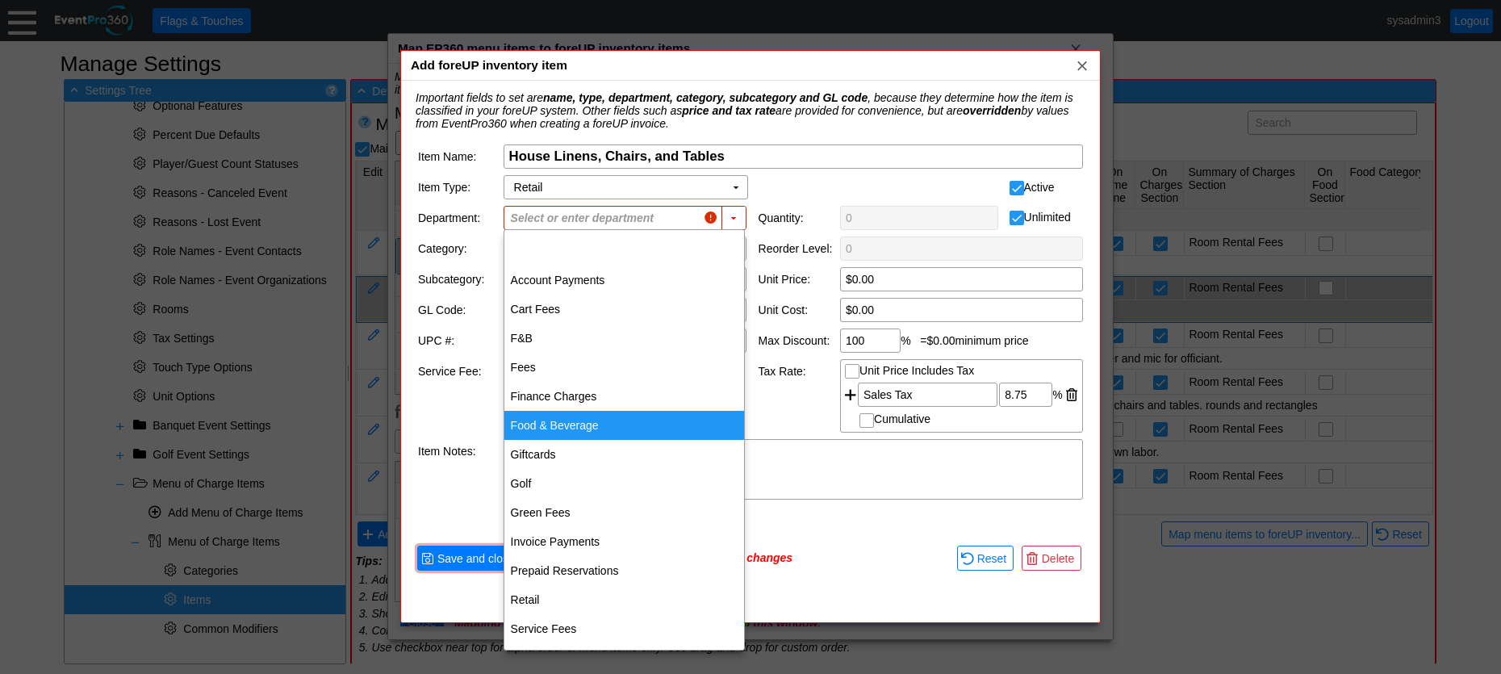
click at [559, 418] on div "Food & Beverage" at bounding box center [624, 425] width 240 height 29
type input "Food & Beverage"
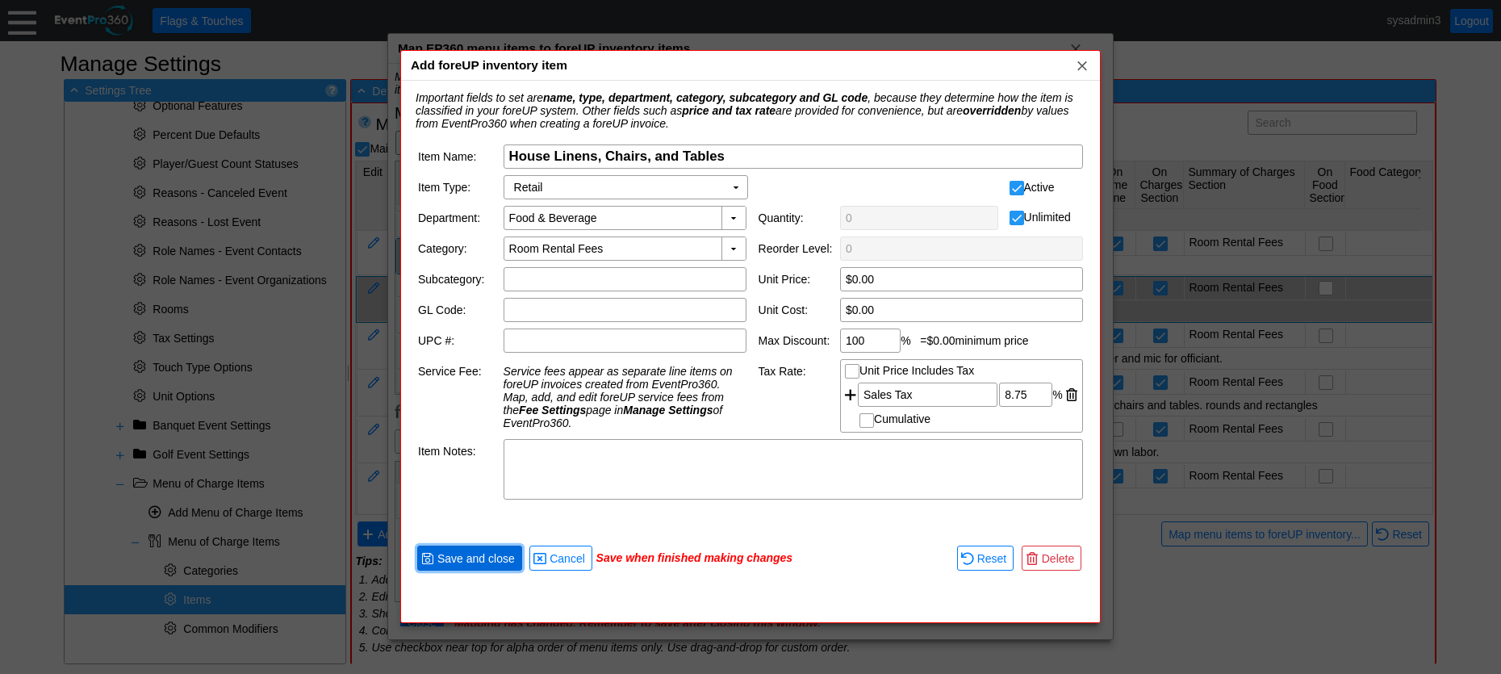
click at [485, 553] on span "Save and close" at bounding box center [476, 558] width 84 height 16
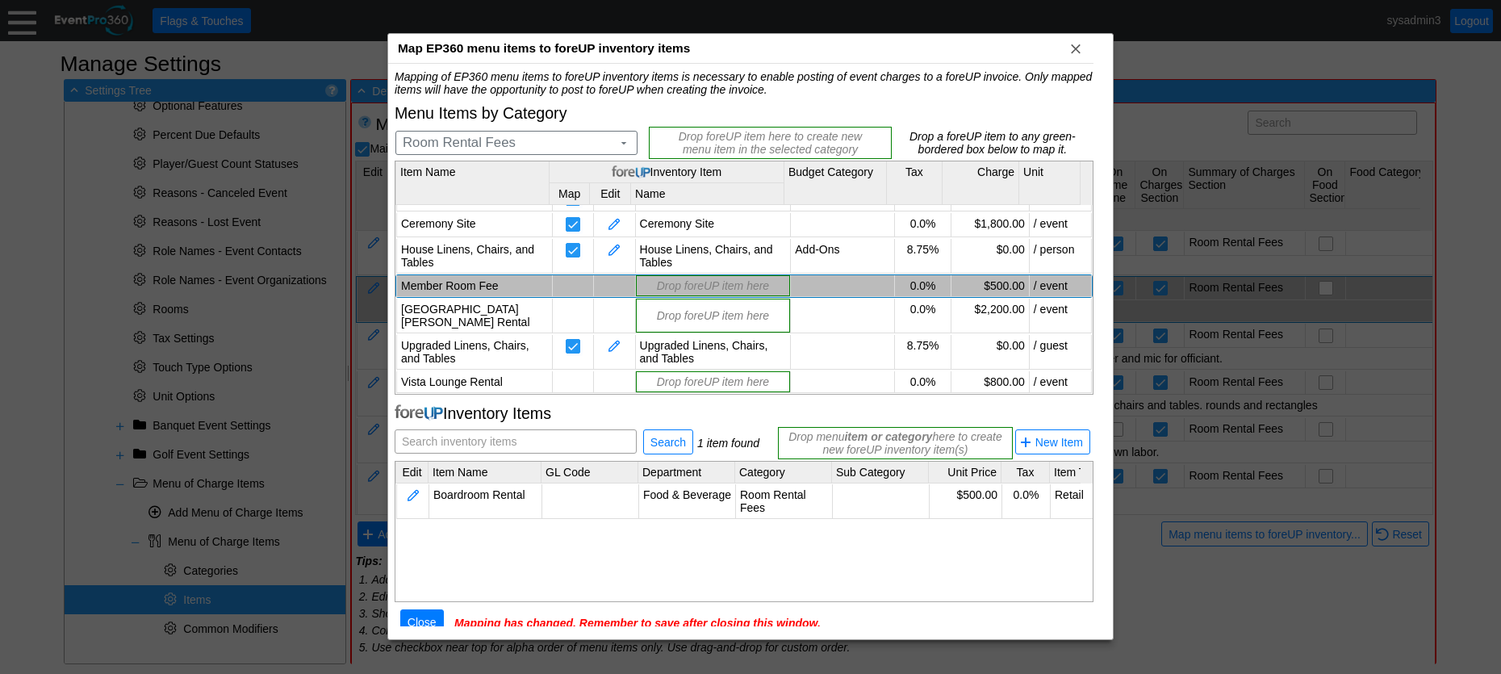
click at [465, 282] on td "Member Room Fee" at bounding box center [475, 286] width 156 height 22
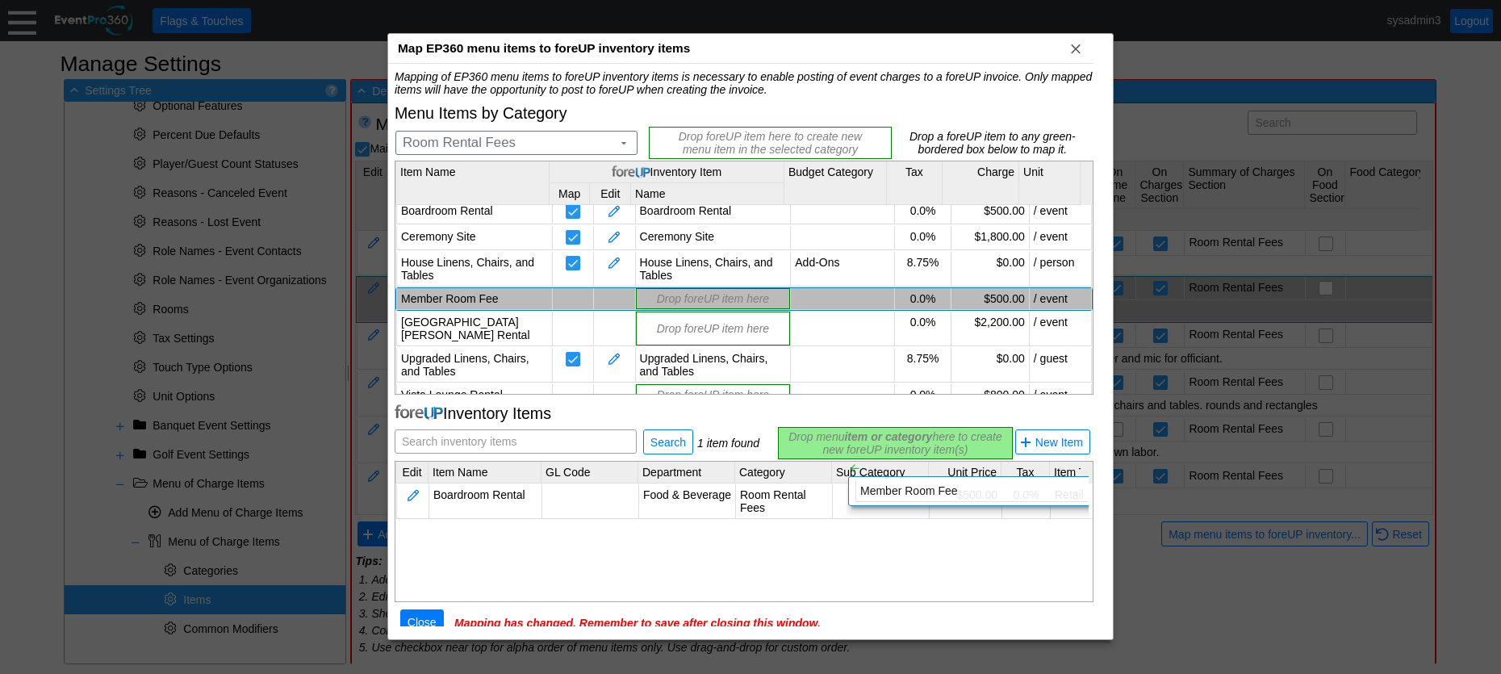
click at [834, 447] on div "Mapping of EP360 menu items to foreUP inventory items is necessary to enable po…" at bounding box center [744, 360] width 699 height 581
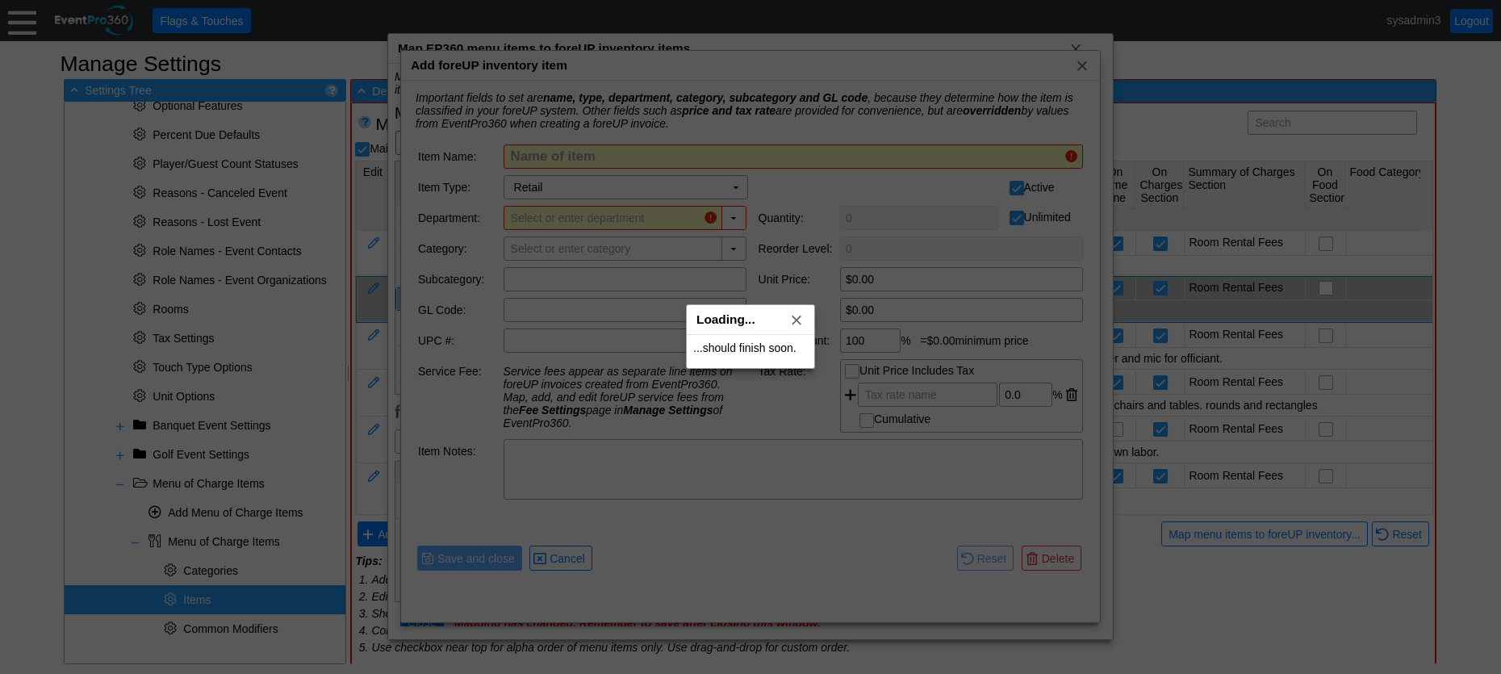
type input "Member Room Fee"
type input "Room Rental Fees"
type input "$500.00"
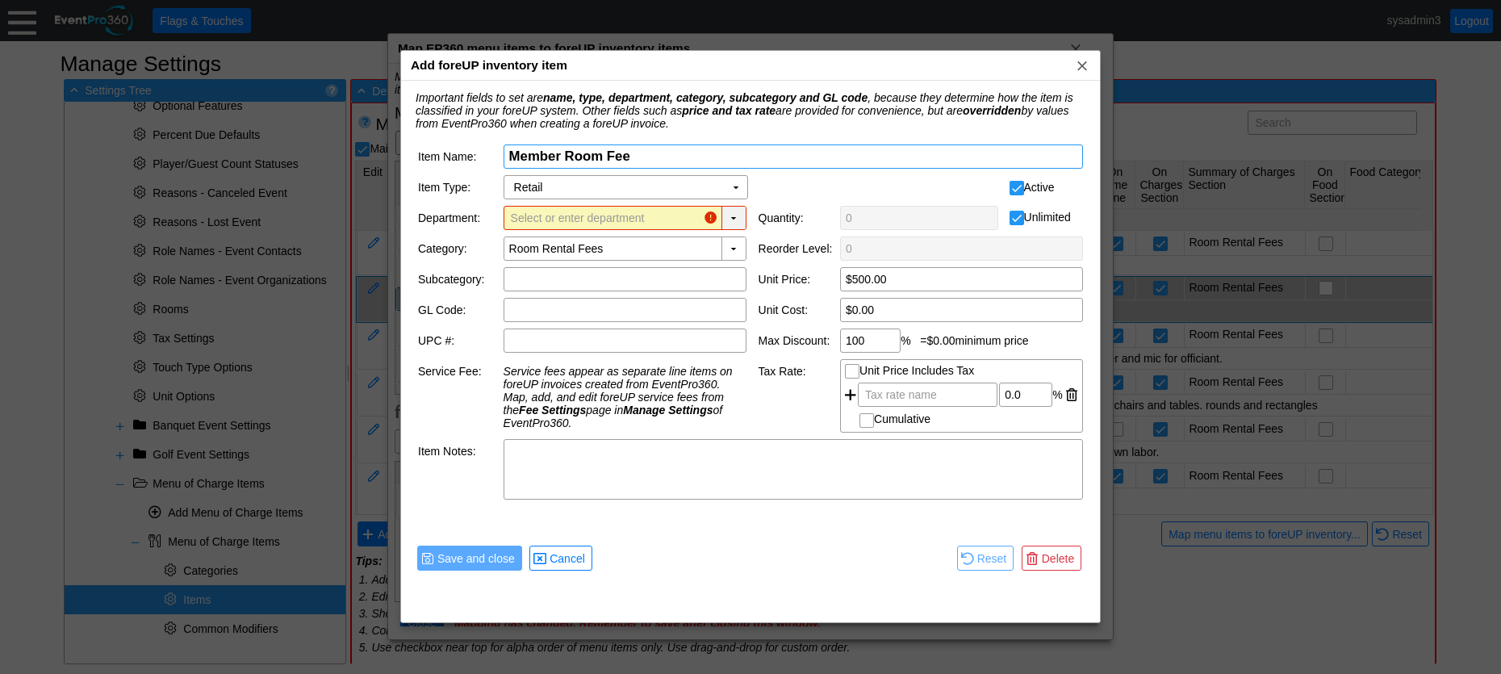
scroll to position [55, 0]
click at [732, 211] on div "▼" at bounding box center [733, 218] width 24 height 23
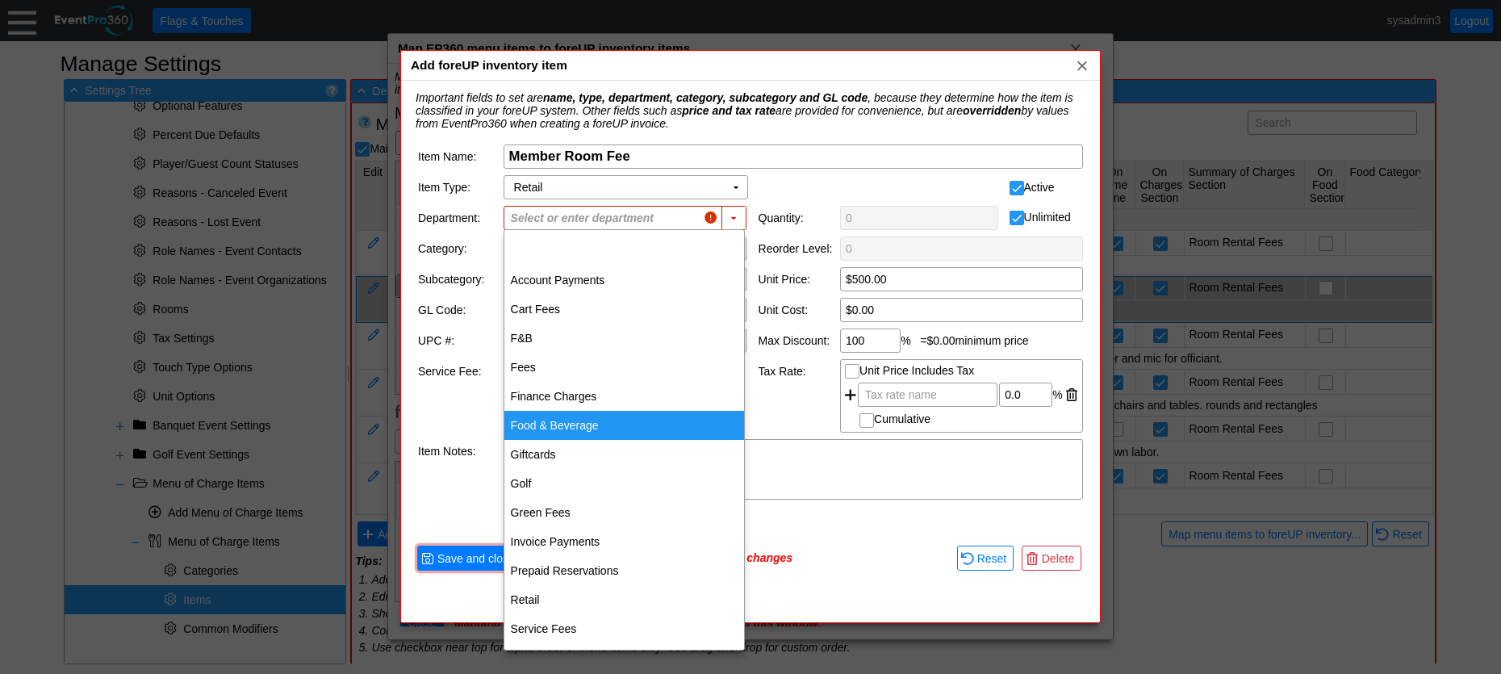
click at [549, 420] on div "Food & Beverage" at bounding box center [624, 425] width 240 height 29
type input "Food & Beverage"
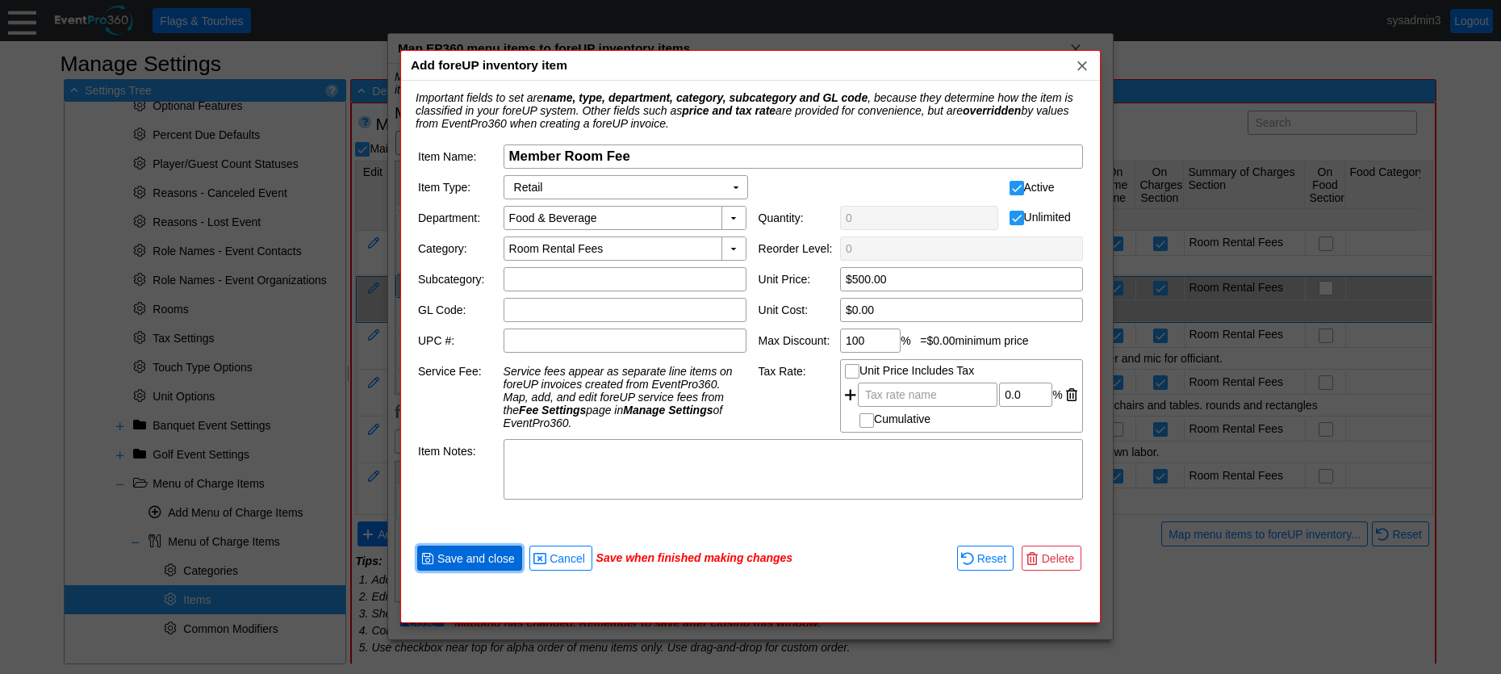
click at [468, 553] on span "Save and close" at bounding box center [476, 558] width 84 height 16
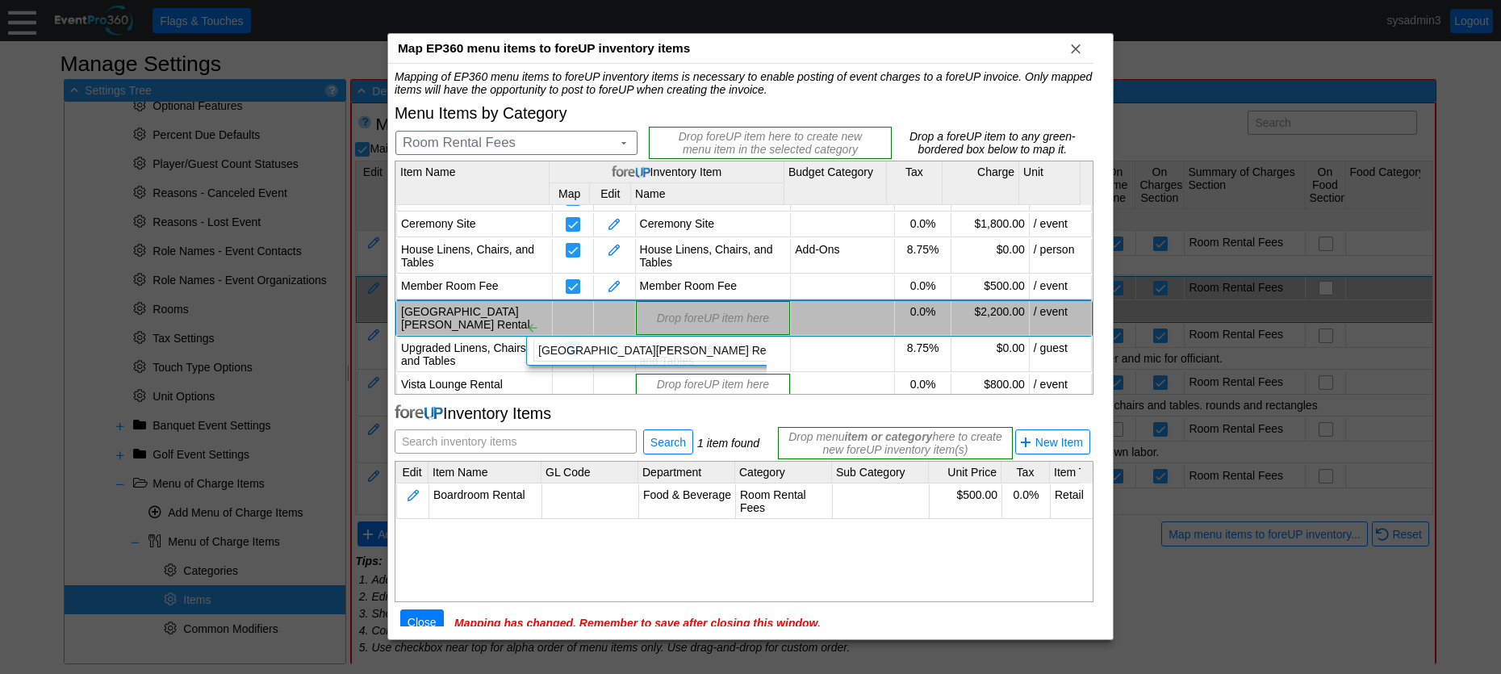
scroll to position [44, 0]
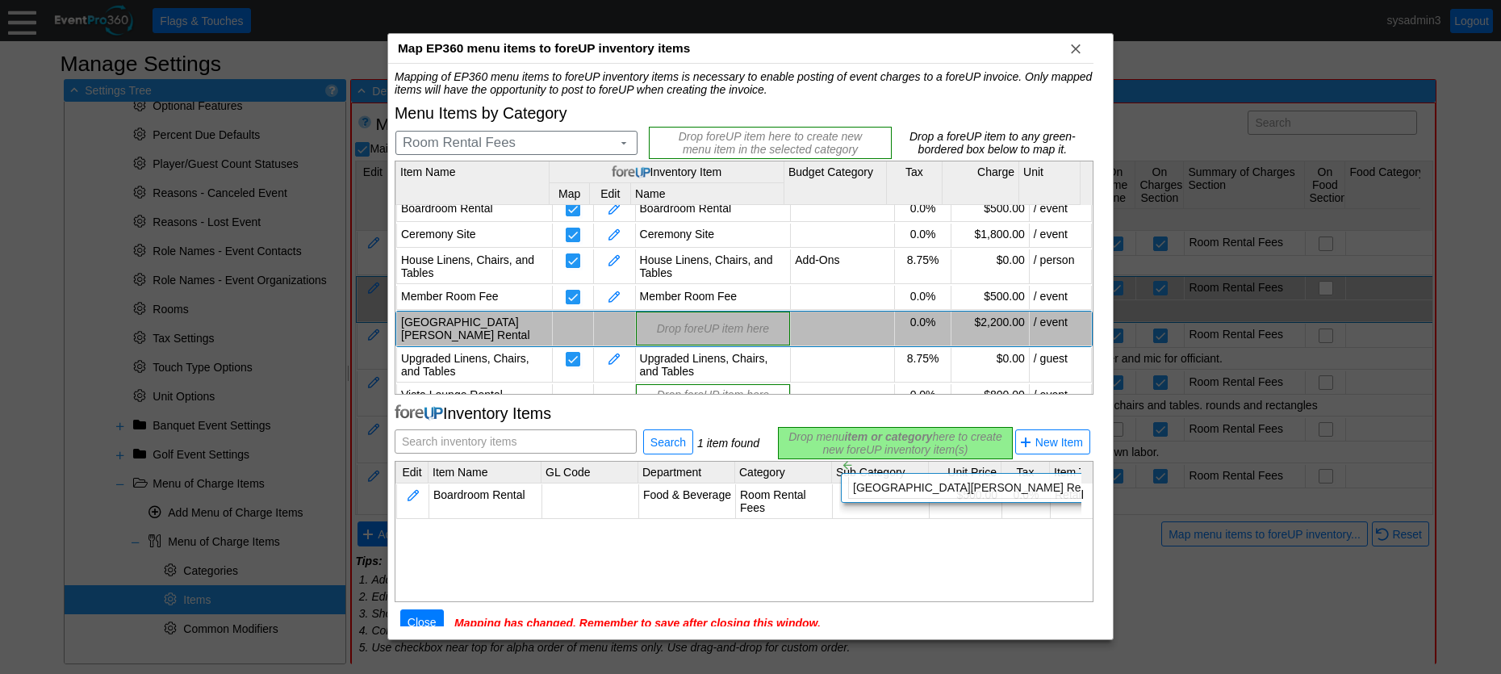
click at [826, 444] on div "Mapping of EP360 menu items to foreUP inventory items is necessary to enable po…" at bounding box center [744, 360] width 699 height 581
type input "$0.00"
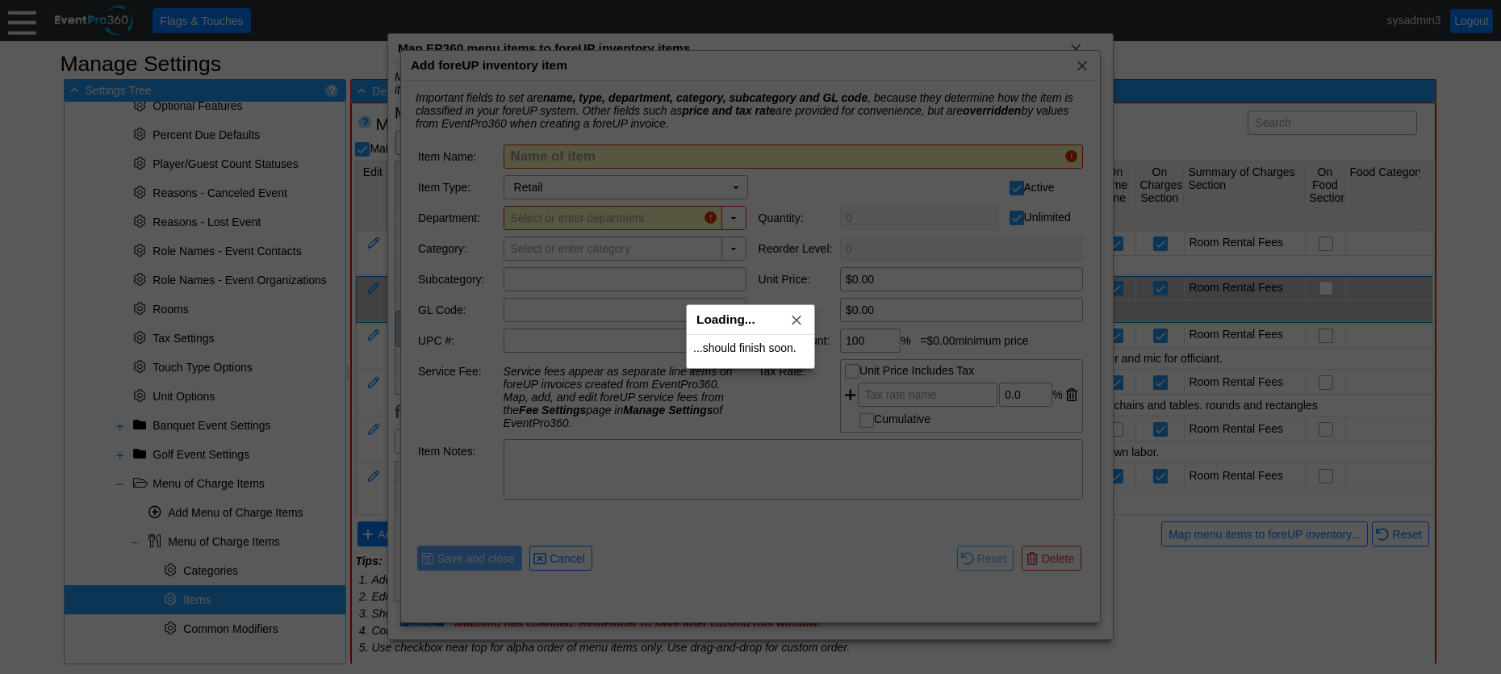
type input "[GEOGRAPHIC_DATA][PERSON_NAME] Rental"
type input "Room Rental Fees"
type input "$2,200.00"
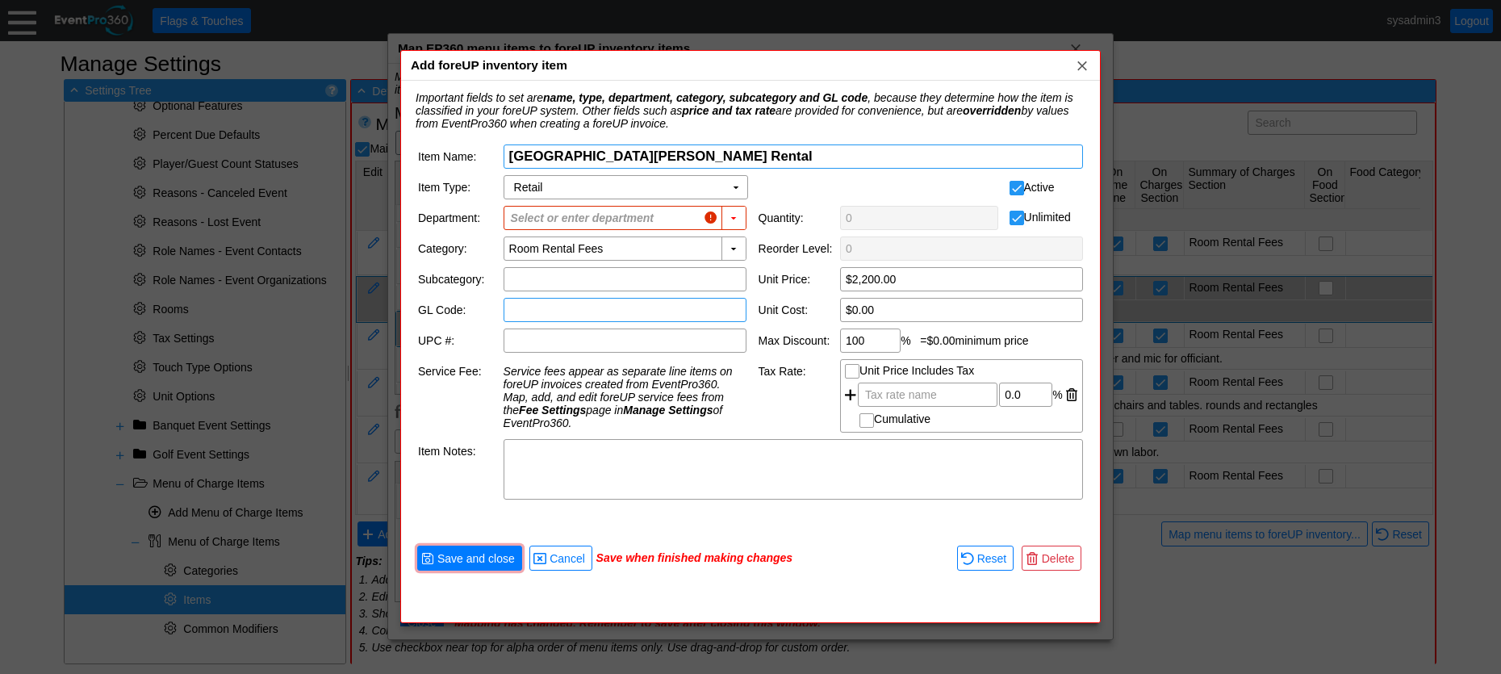
scroll to position [55, 0]
click at [734, 220] on div "▼" at bounding box center [733, 218] width 24 height 23
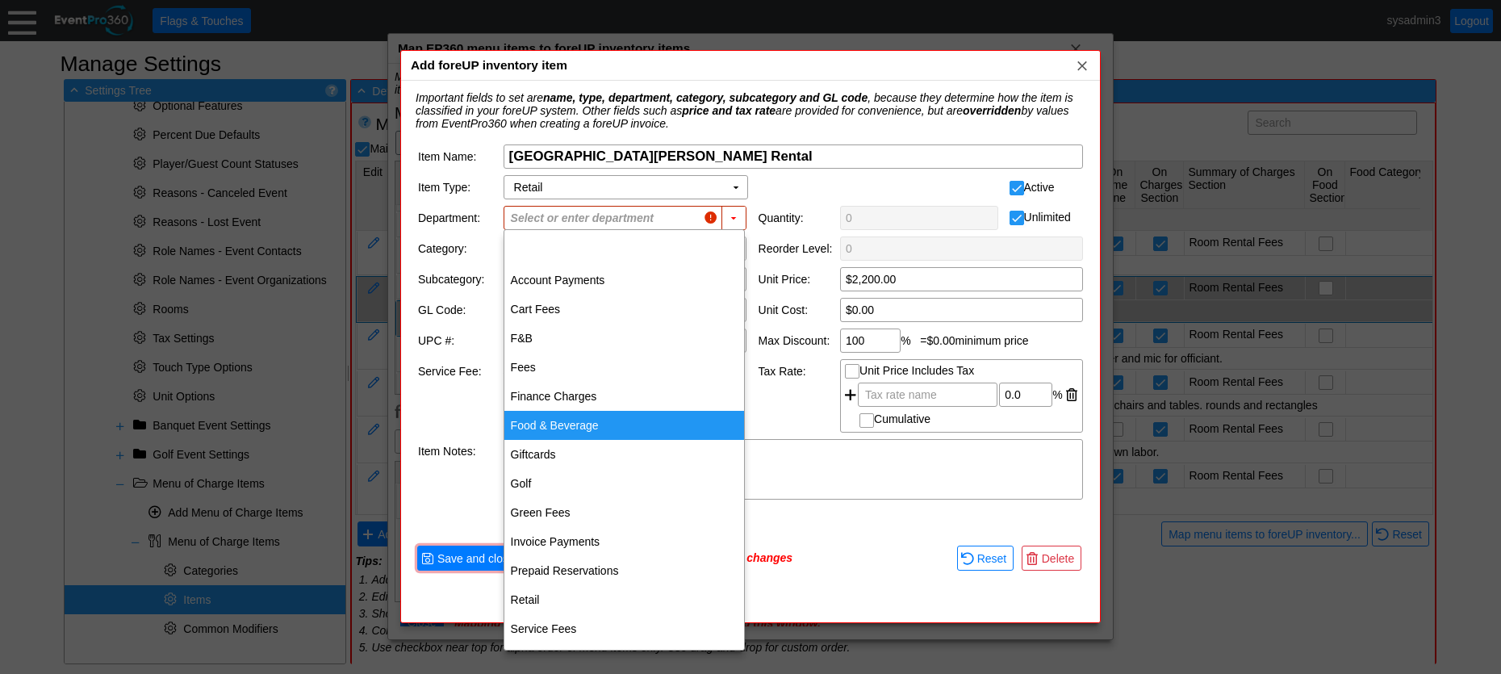
click at [547, 420] on div "Food & Beverage" at bounding box center [624, 425] width 240 height 29
type input "Food & Beverage"
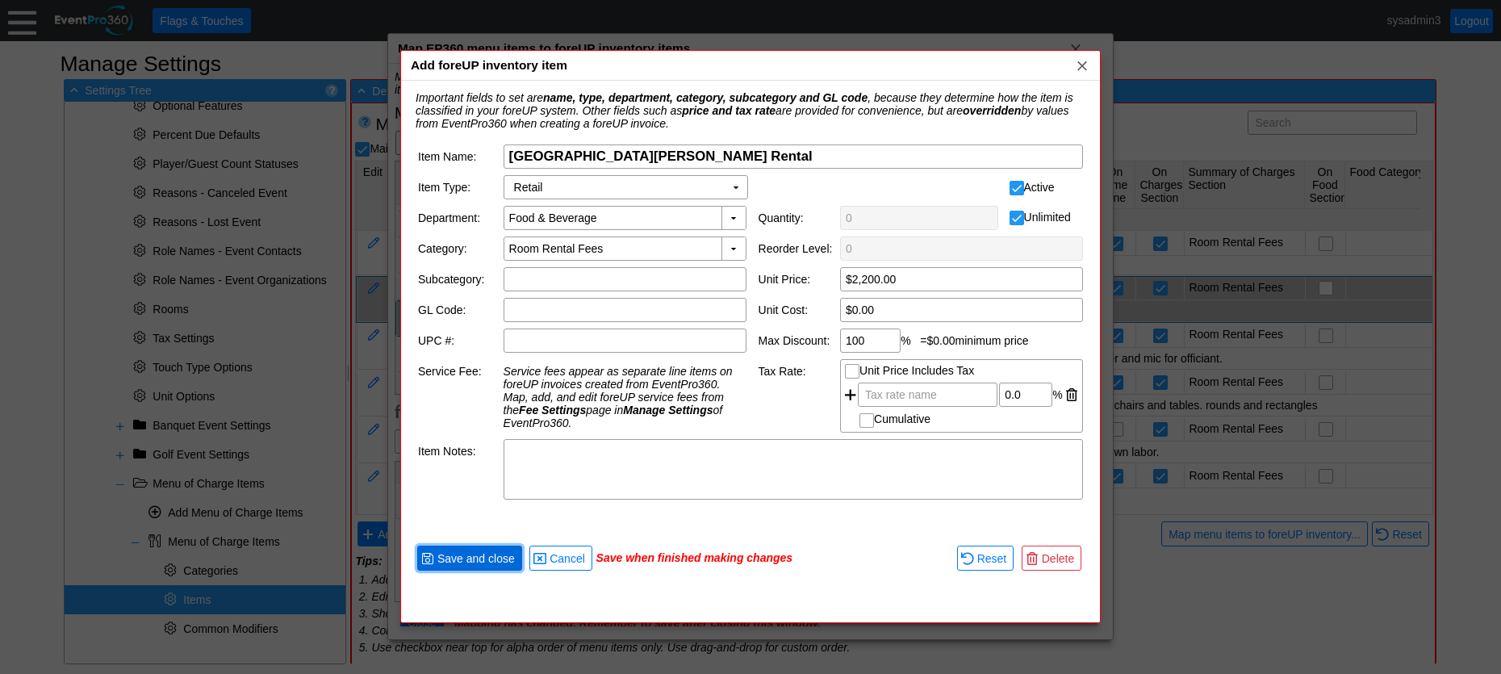
click at [457, 554] on span "Save and close" at bounding box center [476, 558] width 84 height 16
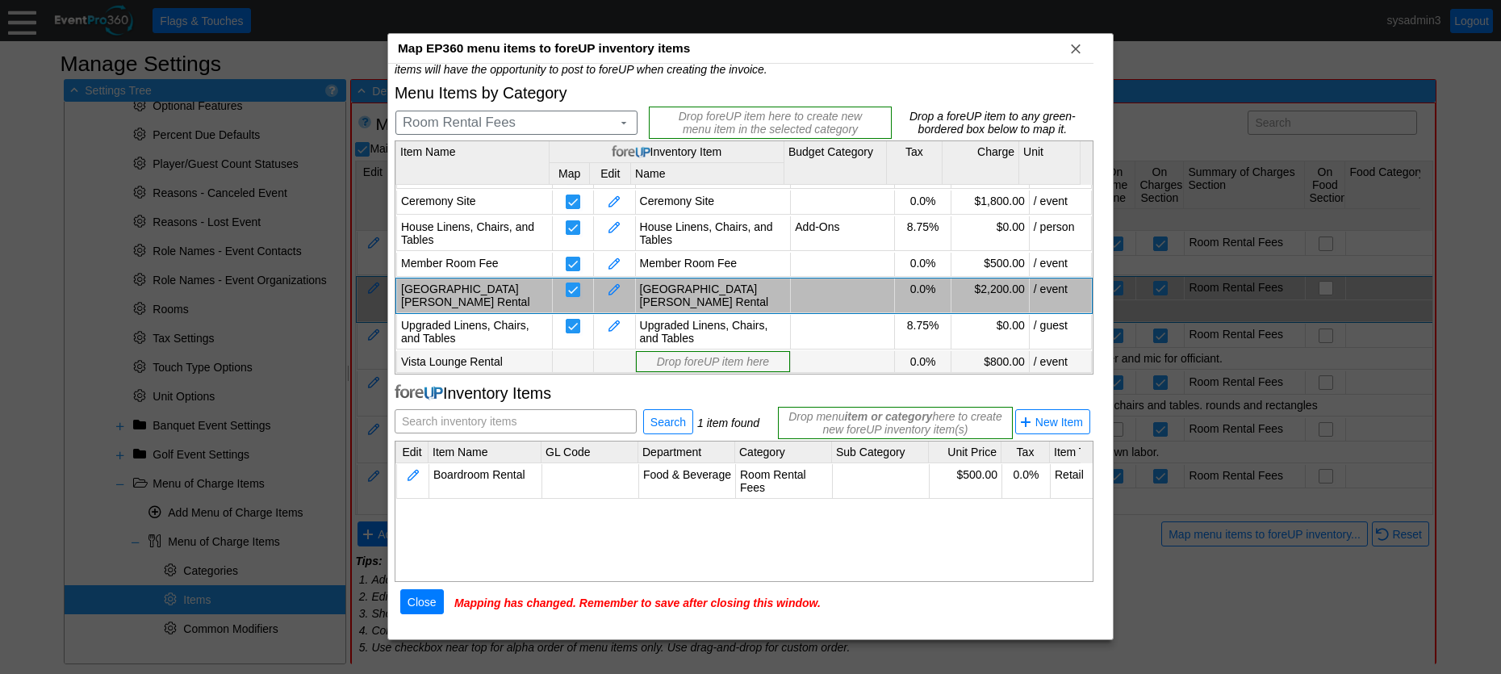
scroll to position [31, 0]
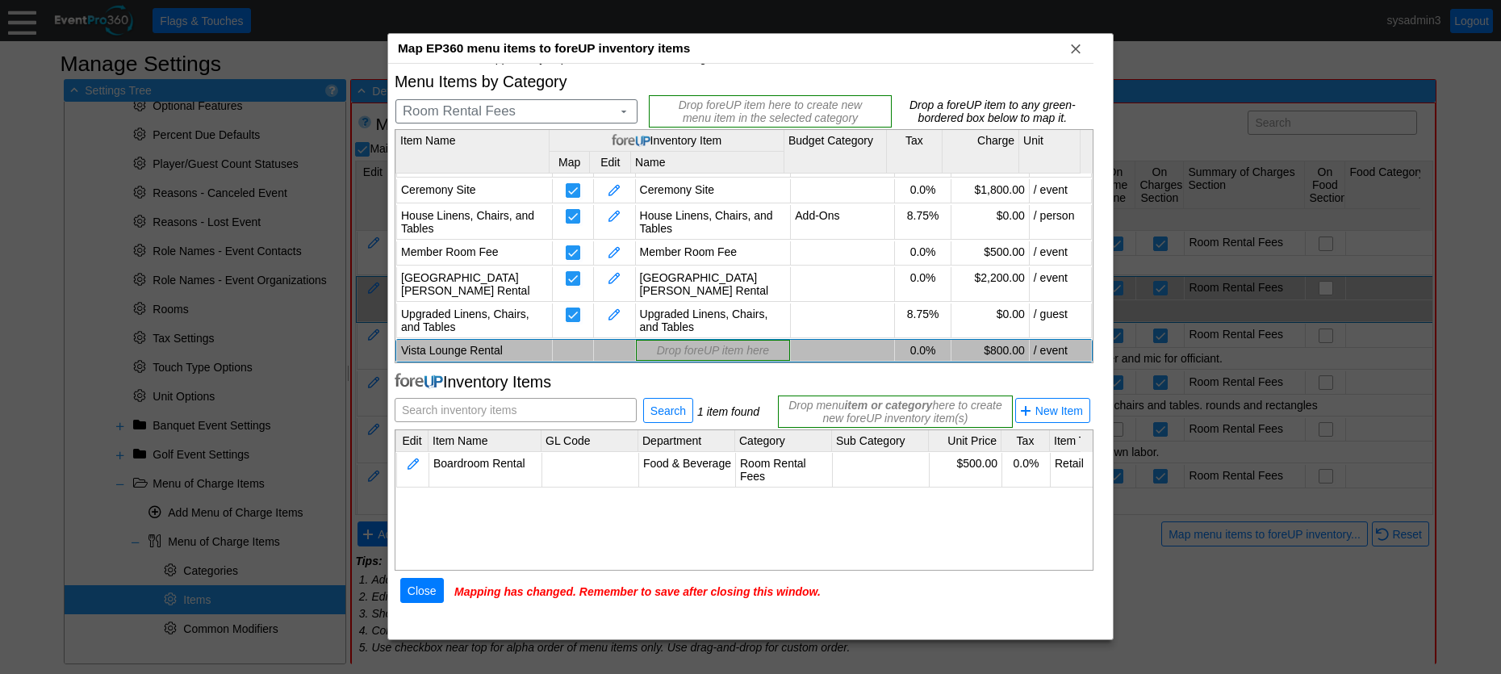
click at [487, 344] on td "Vista Lounge Rental" at bounding box center [475, 351] width 156 height 22
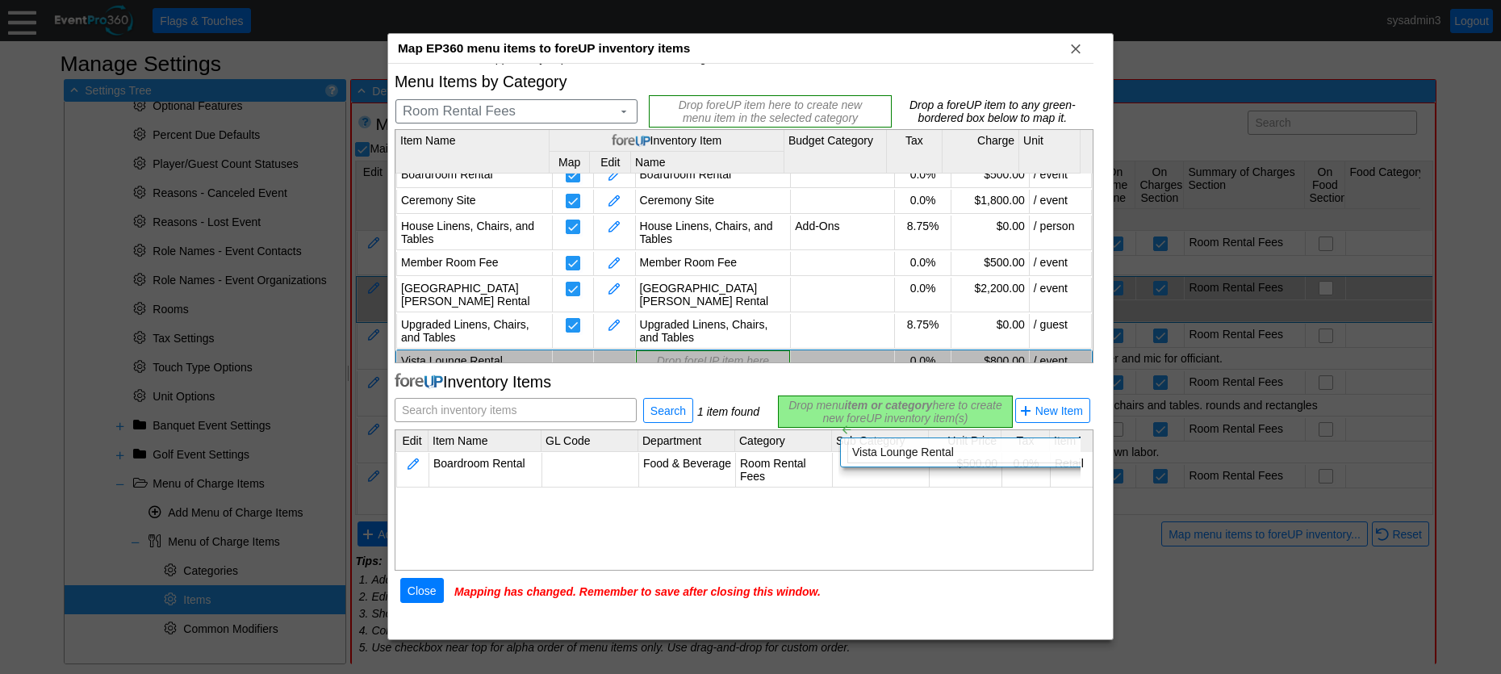
click at [825, 408] on div "Mapping of EP360 menu items to foreUP inventory items is necessary to enable po…" at bounding box center [744, 329] width 699 height 581
type input "$0.00"
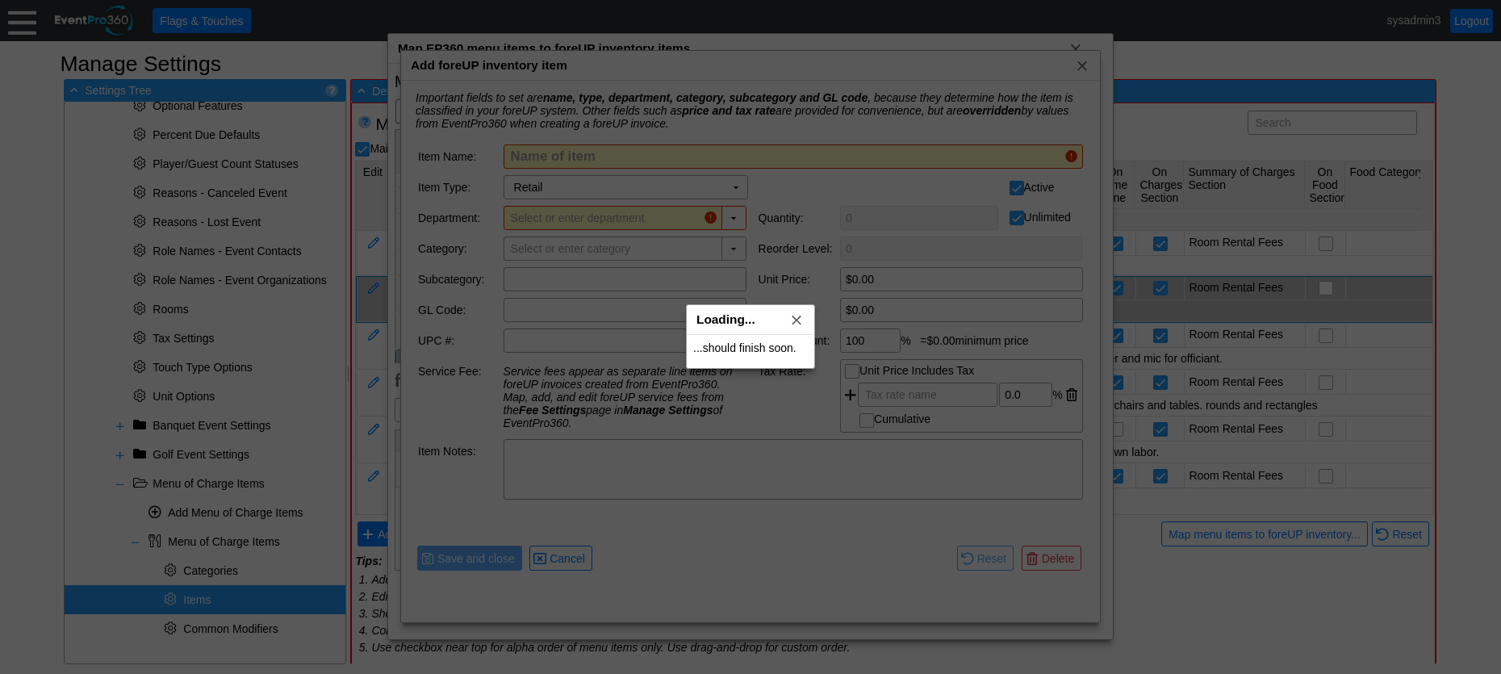
type input "Vista Lounge Rental"
type input "Room Rental Fees"
type input "$800.00"
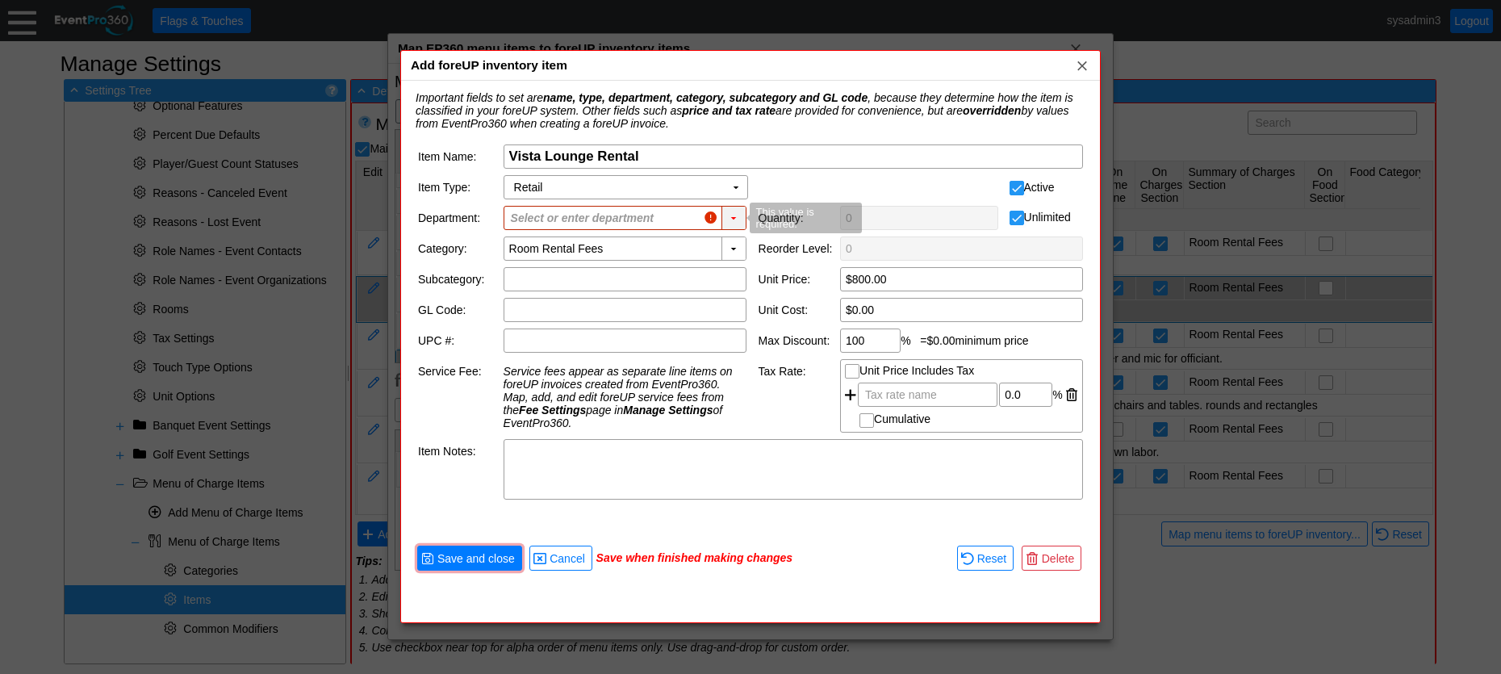
click at [737, 213] on div "▼" at bounding box center [733, 218] width 24 height 23
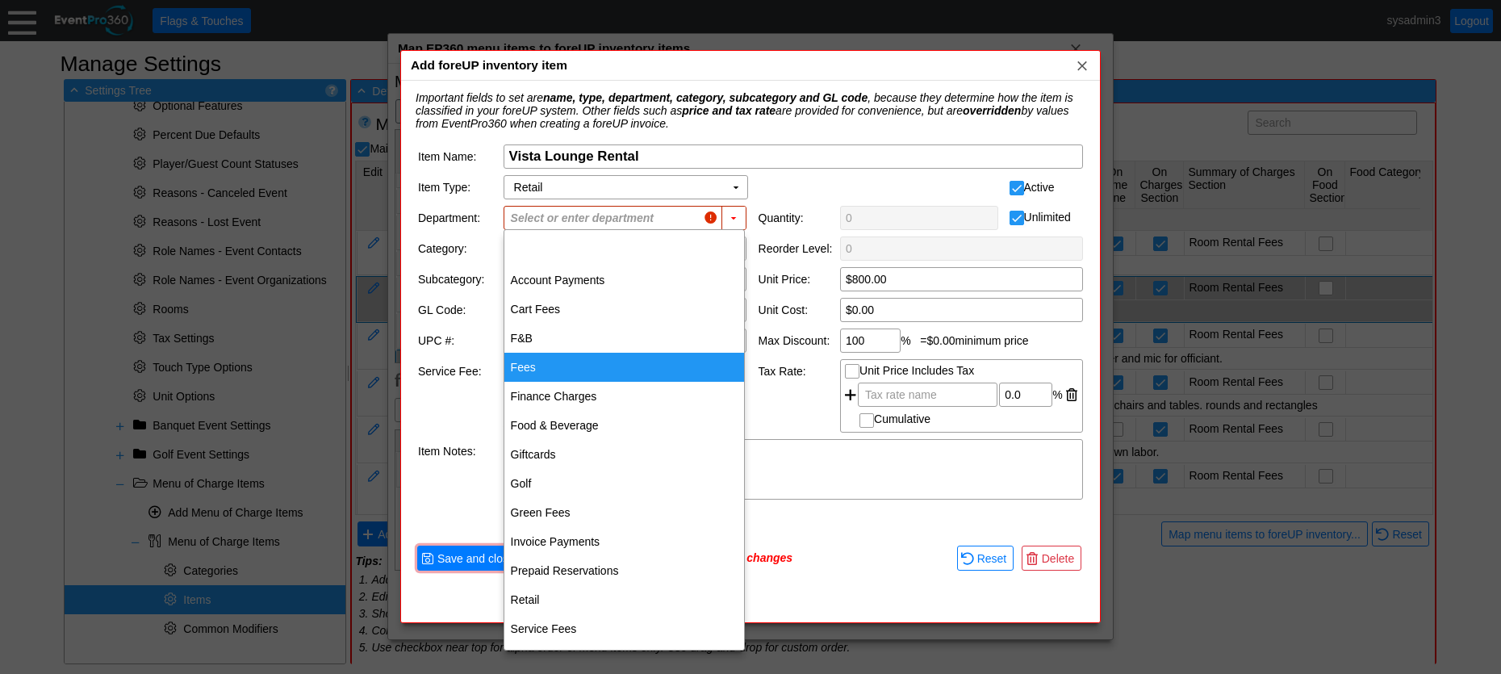
scroll to position [57, 0]
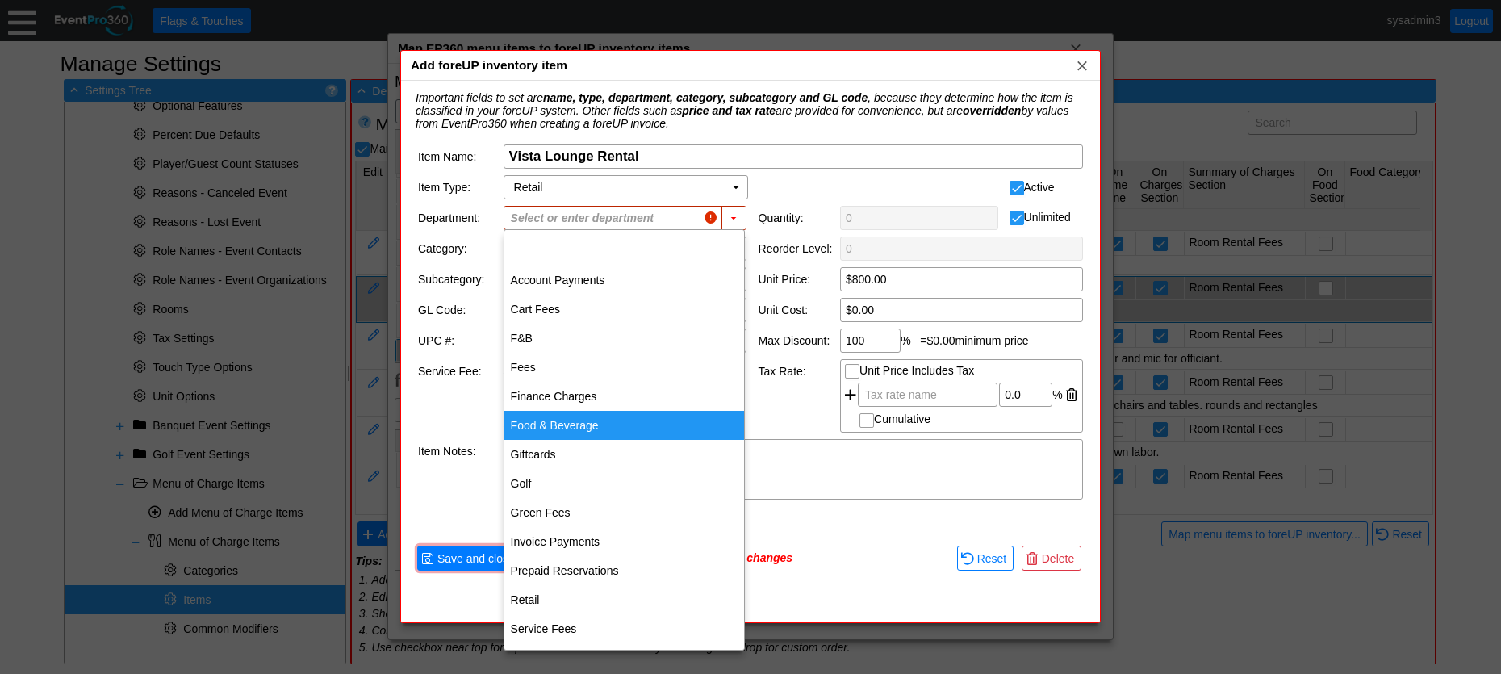
click at [549, 424] on div "Food & Beverage" at bounding box center [624, 425] width 240 height 29
type input "Food & Beverage"
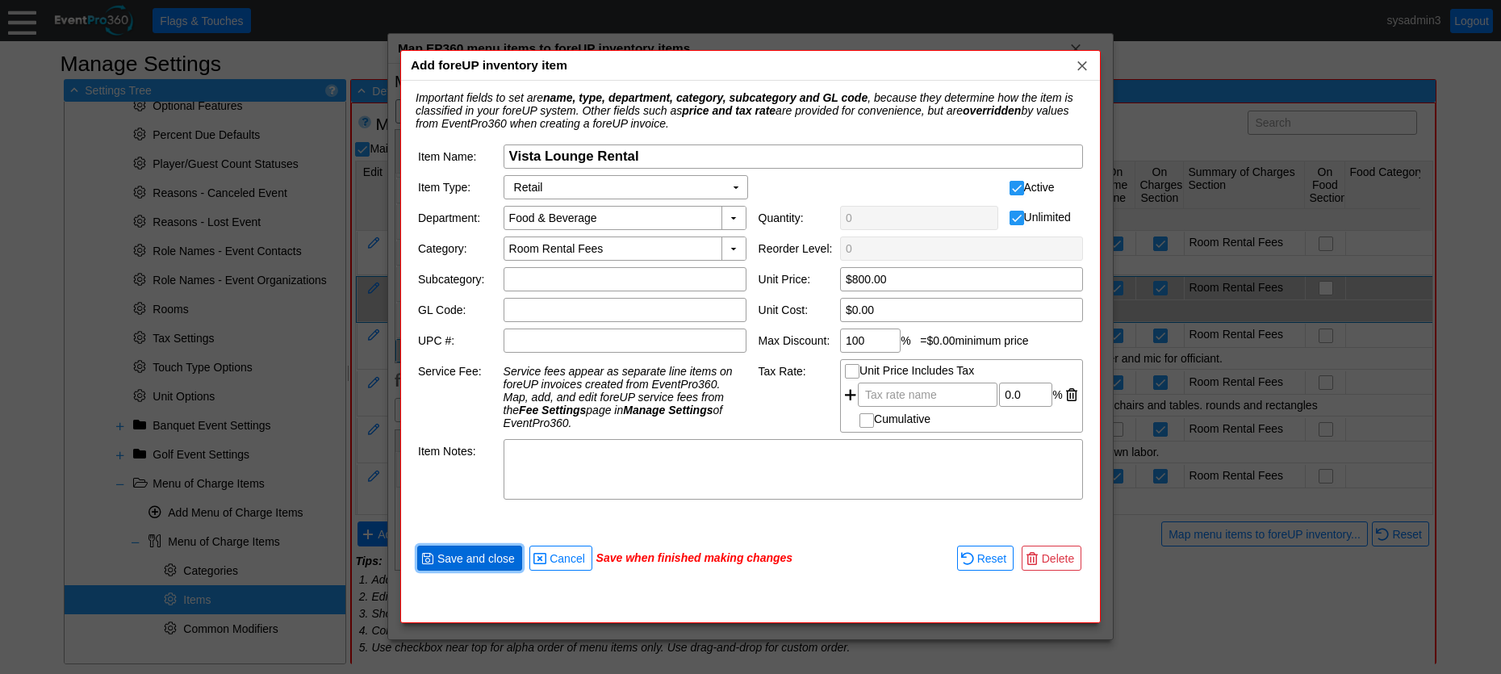
click at [481, 559] on span "Save and close" at bounding box center [476, 558] width 84 height 16
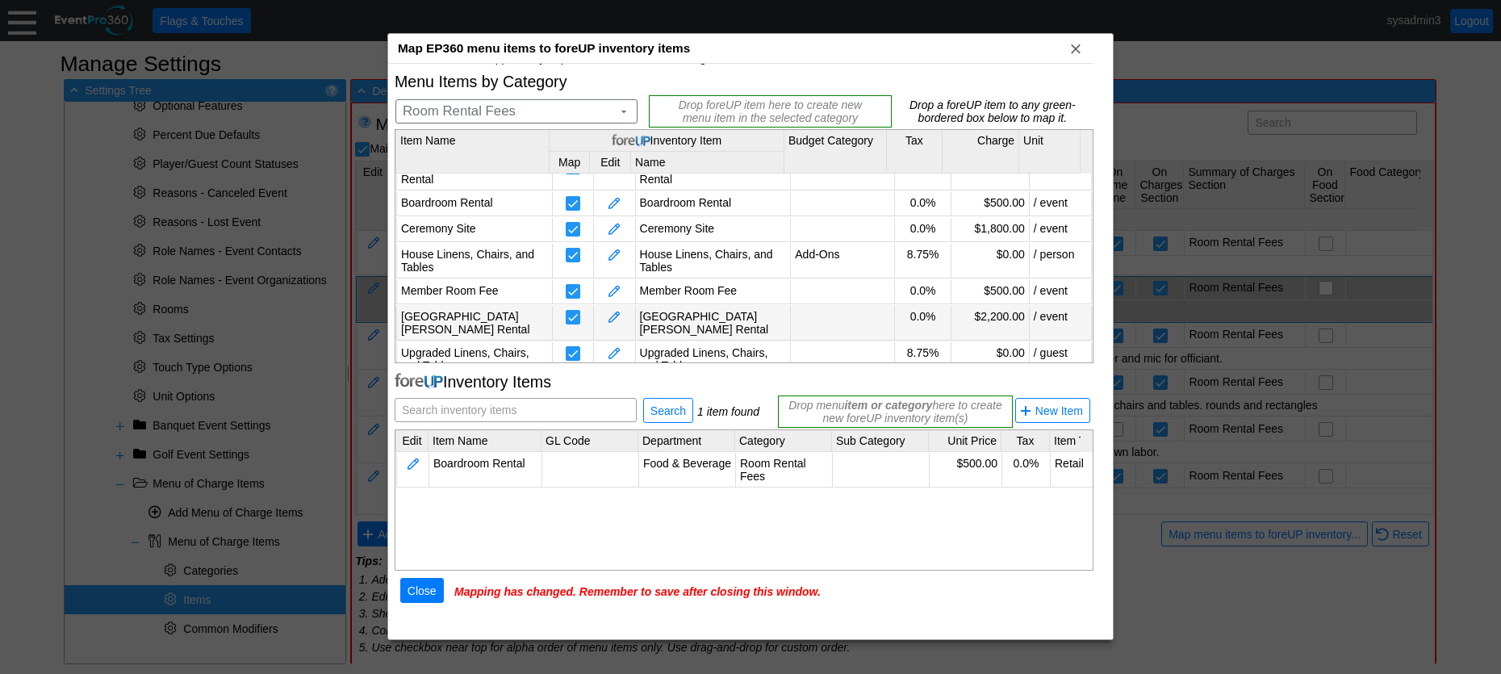
scroll to position [0, 0]
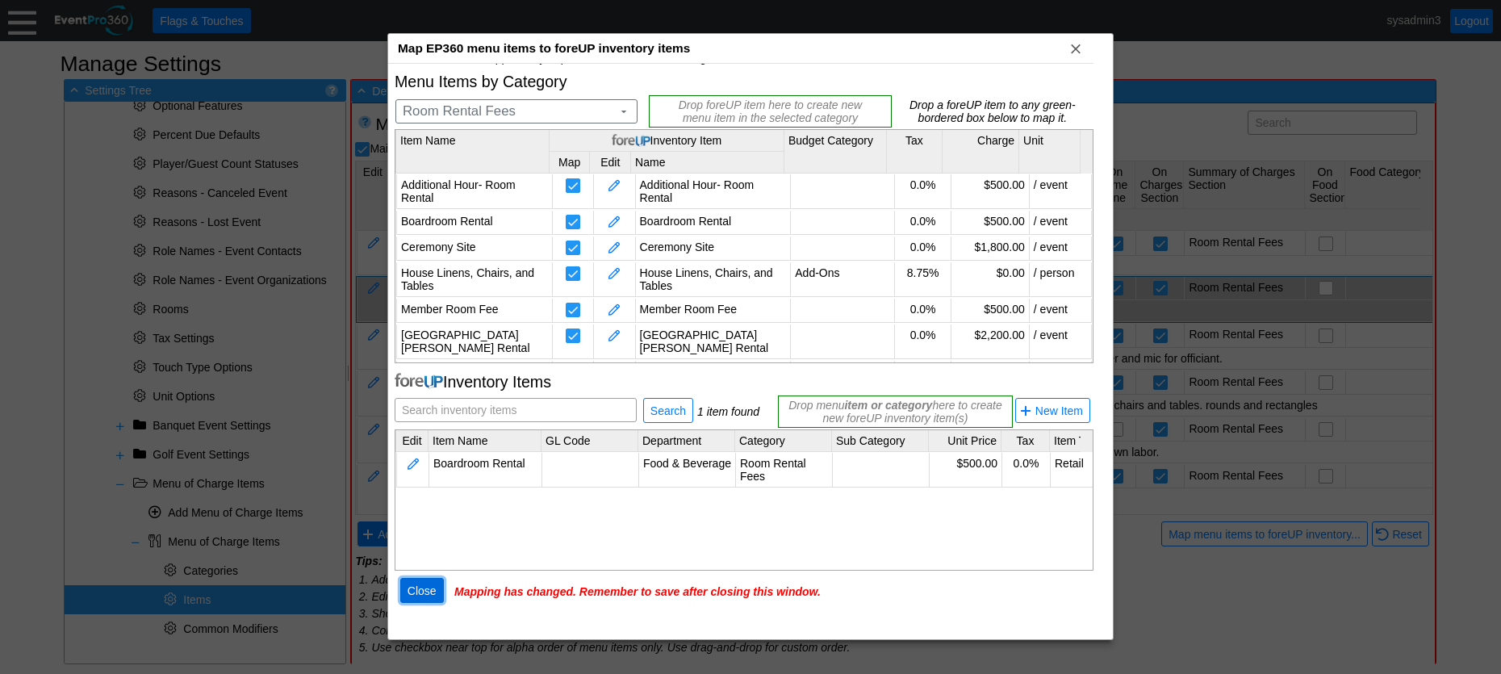
click at [421, 599] on span "Close" at bounding box center [422, 591] width 36 height 16
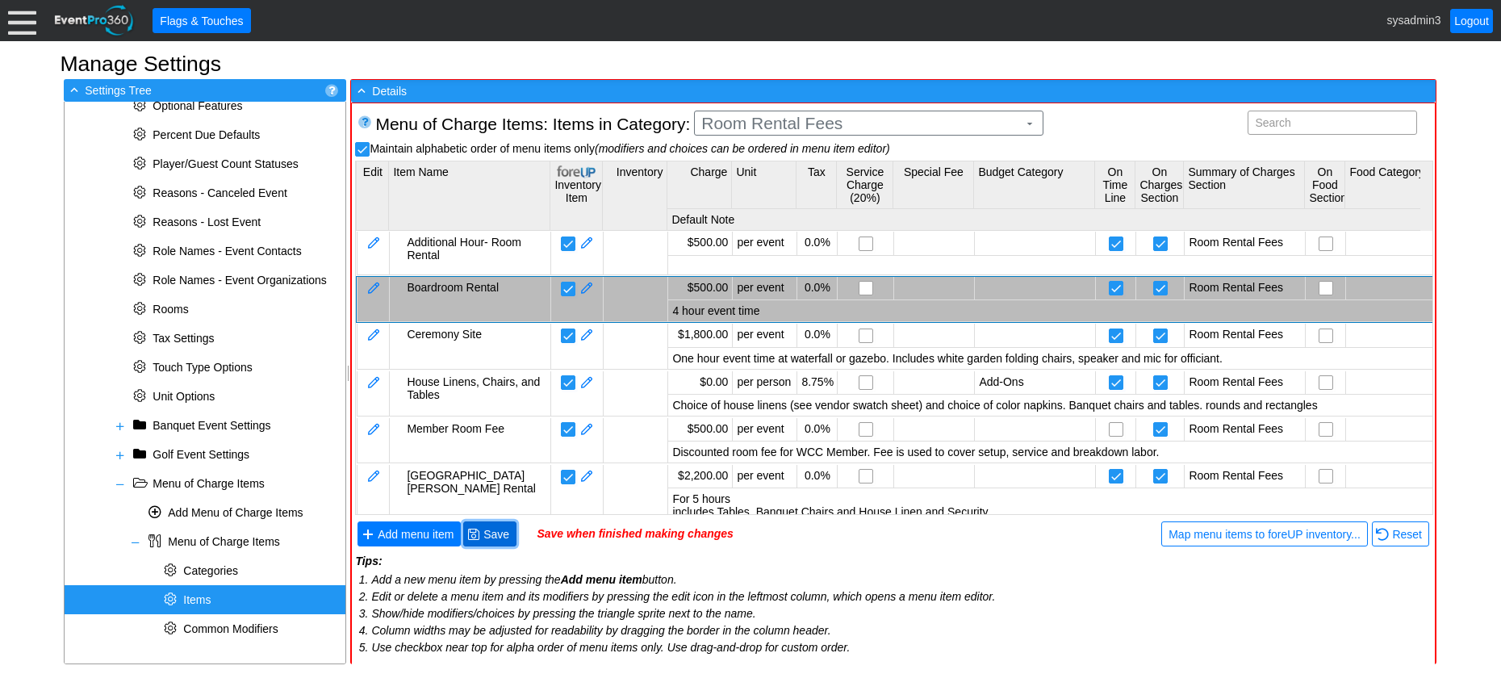
click at [495, 530] on span "Save" at bounding box center [496, 534] width 32 height 16
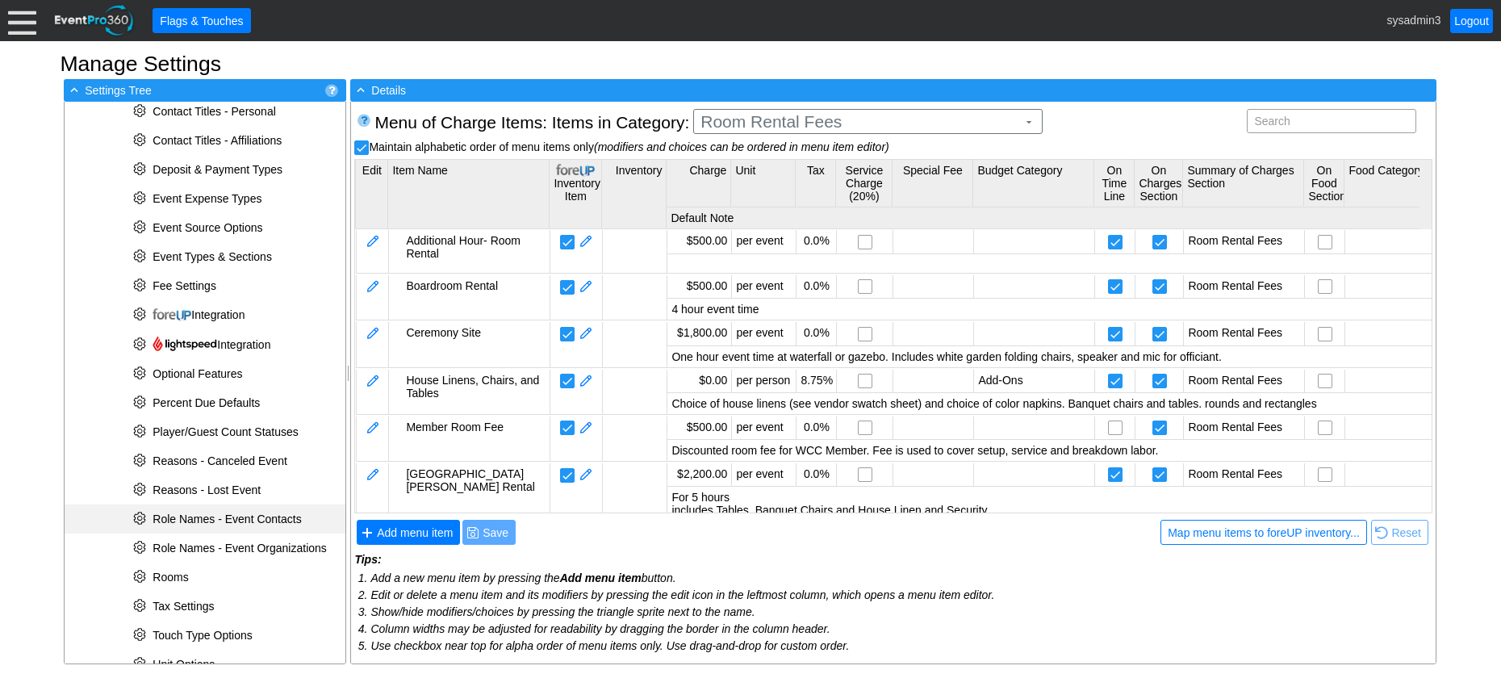
scroll to position [299, 0]
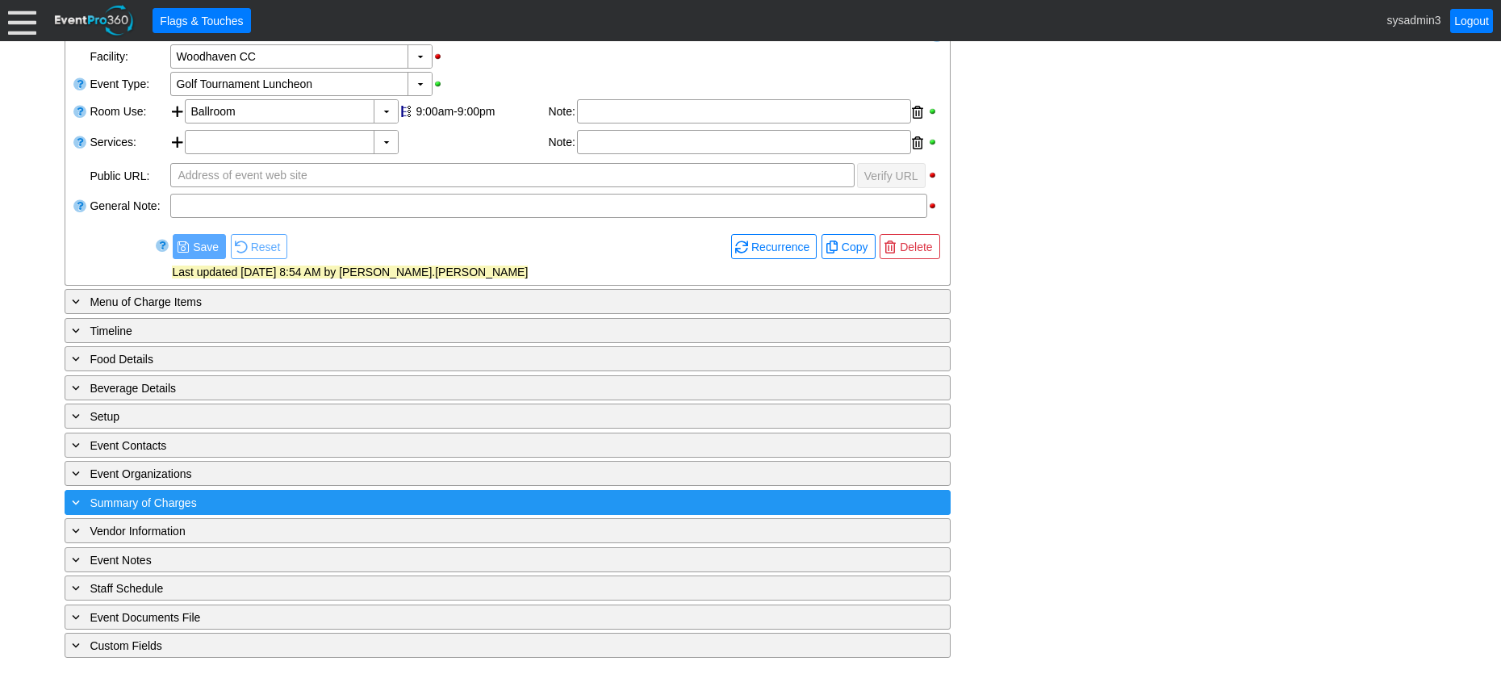
click at [340, 501] on div "+ Summary of Charges" at bounding box center [475, 502] width 812 height 19
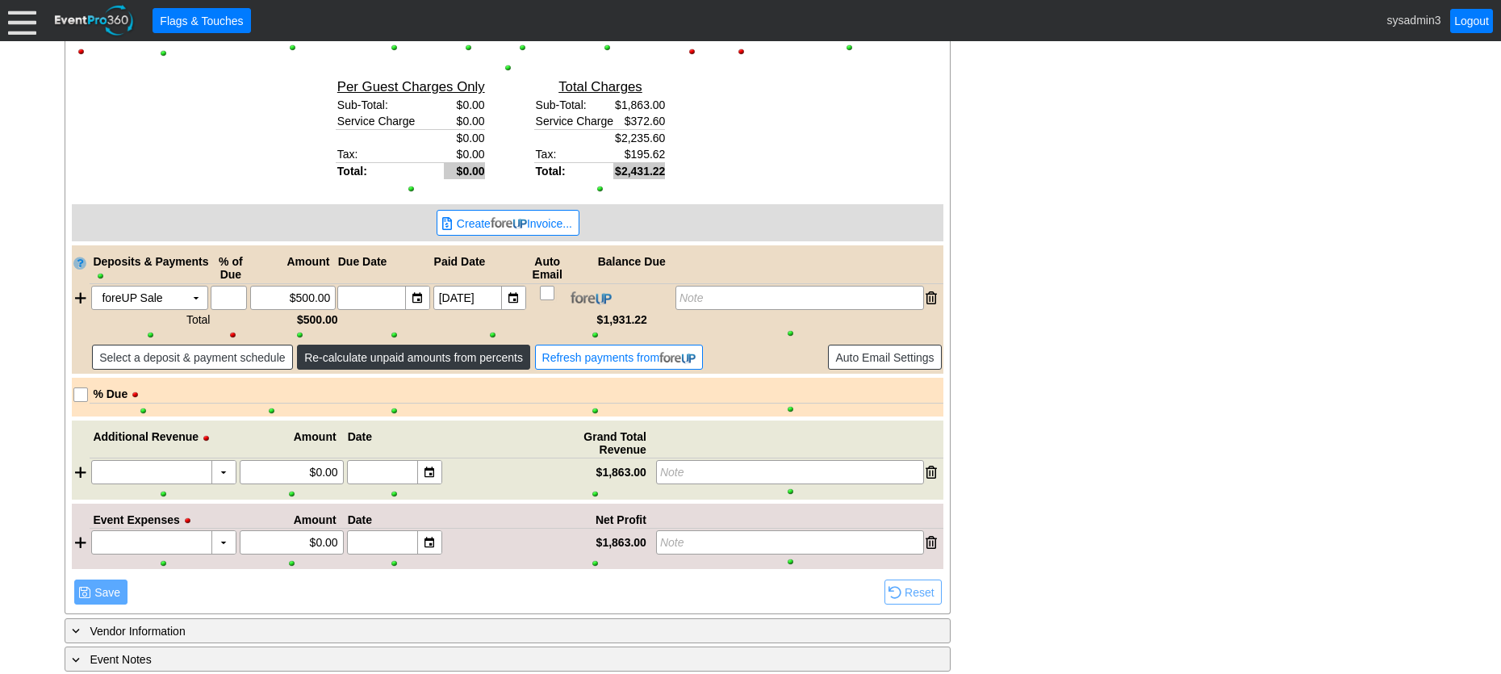
scroll to position [1121, 0]
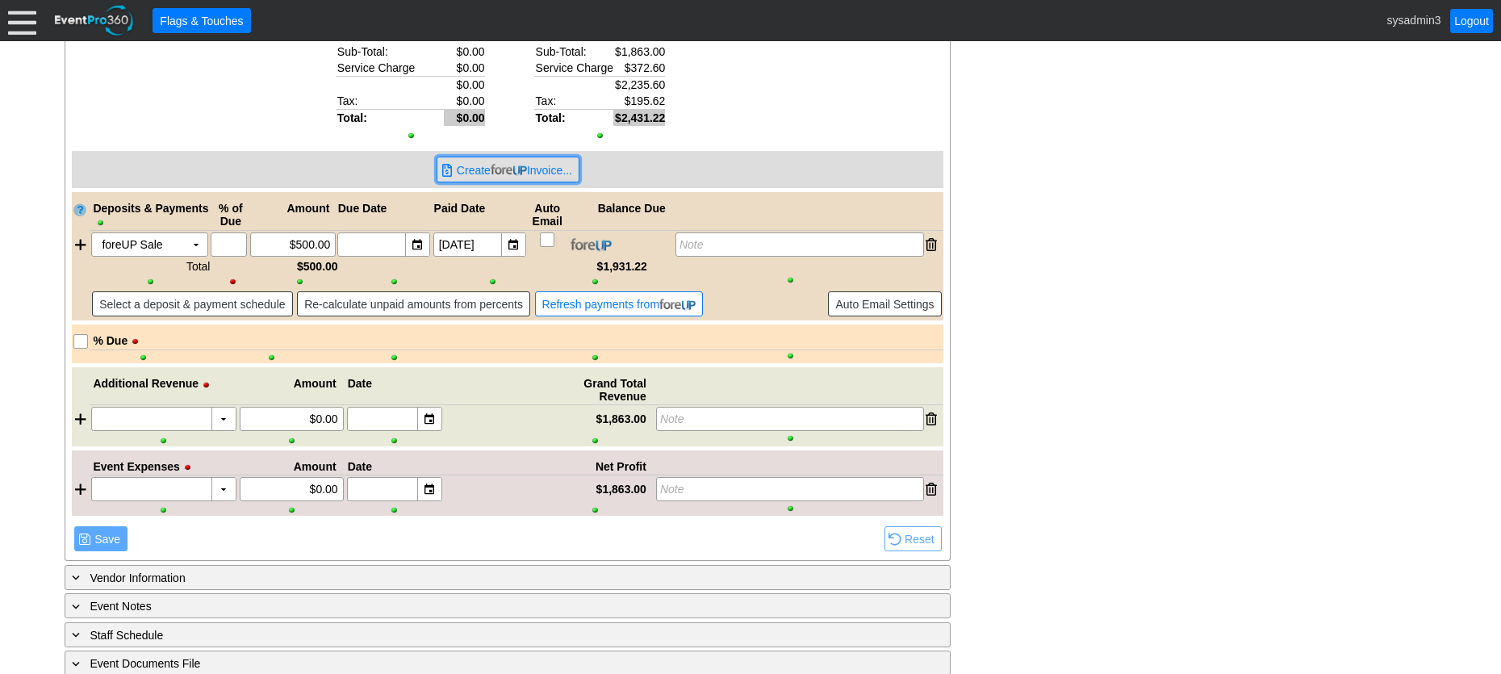
click at [511, 176] on img at bounding box center [509, 170] width 36 height 12
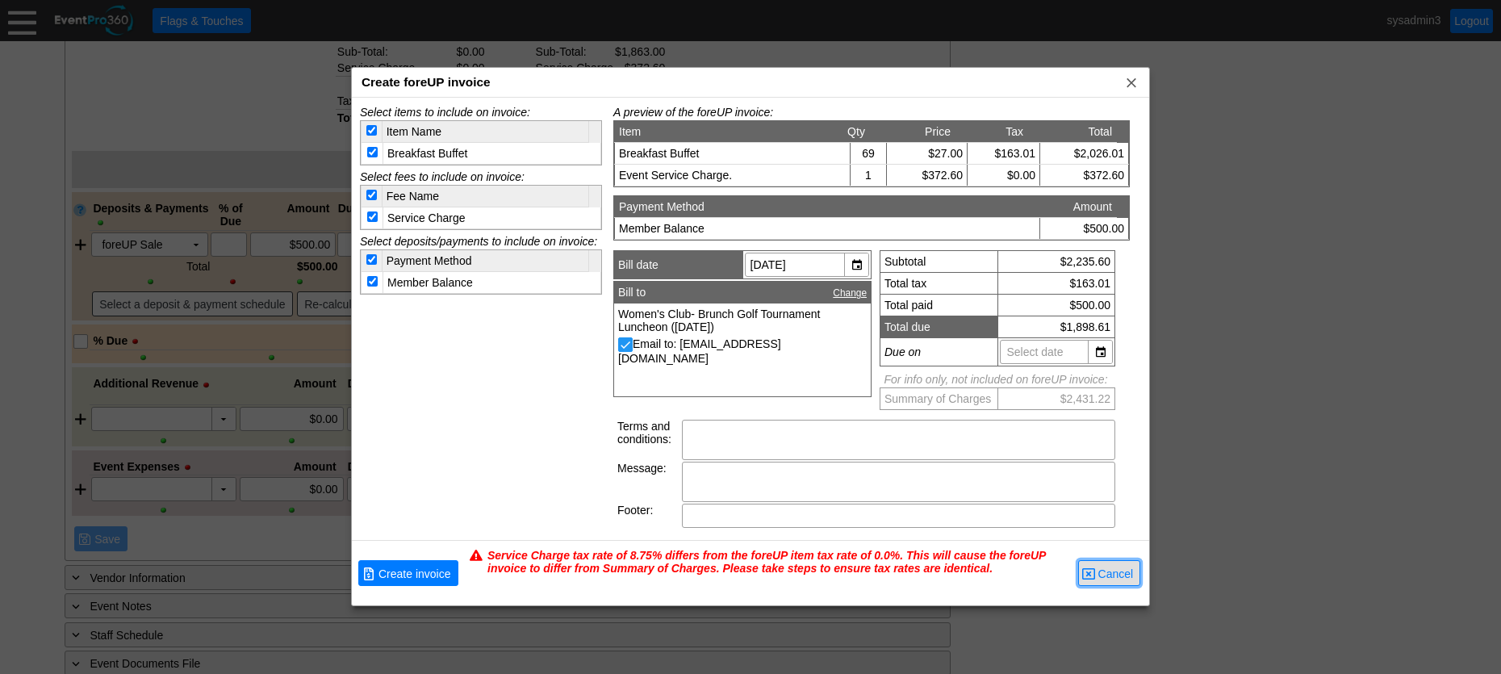
click at [1105, 567] on span "Cancel" at bounding box center [1116, 574] width 42 height 16
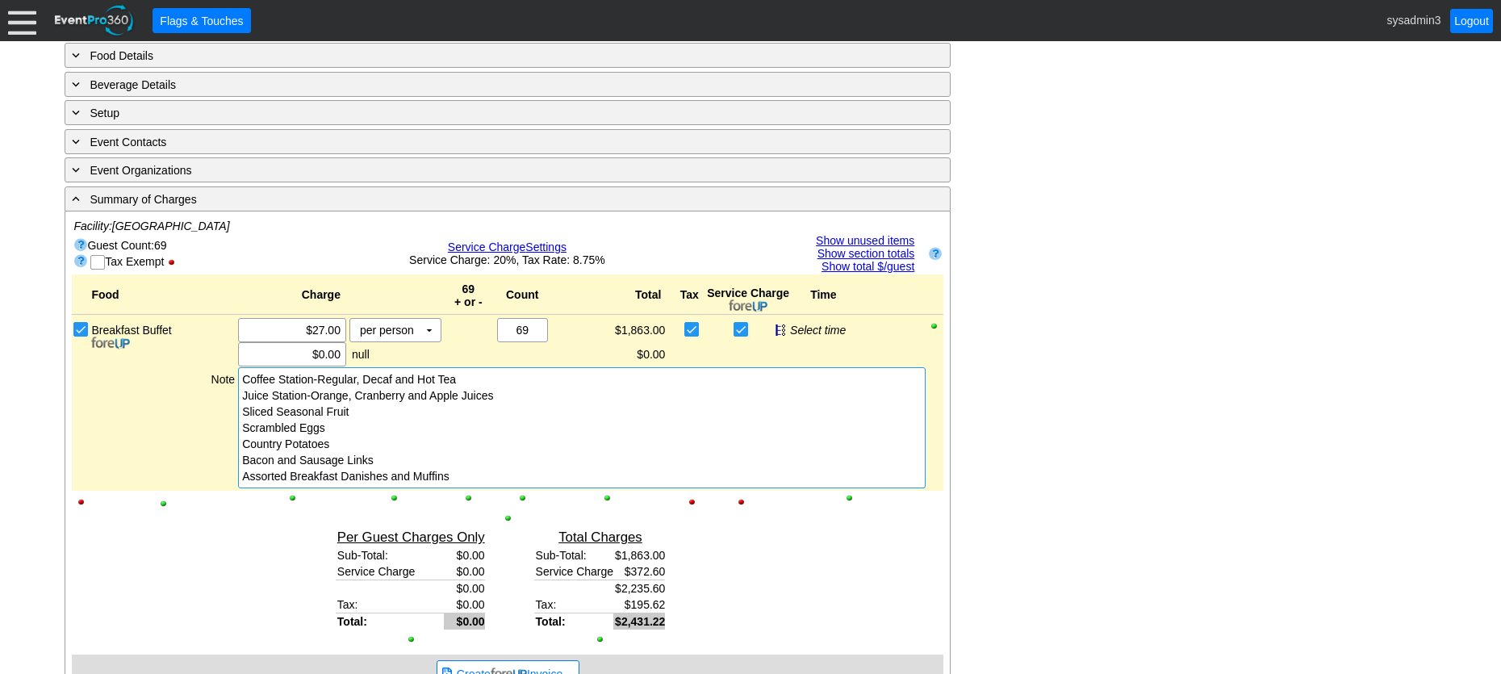
scroll to position [637, 0]
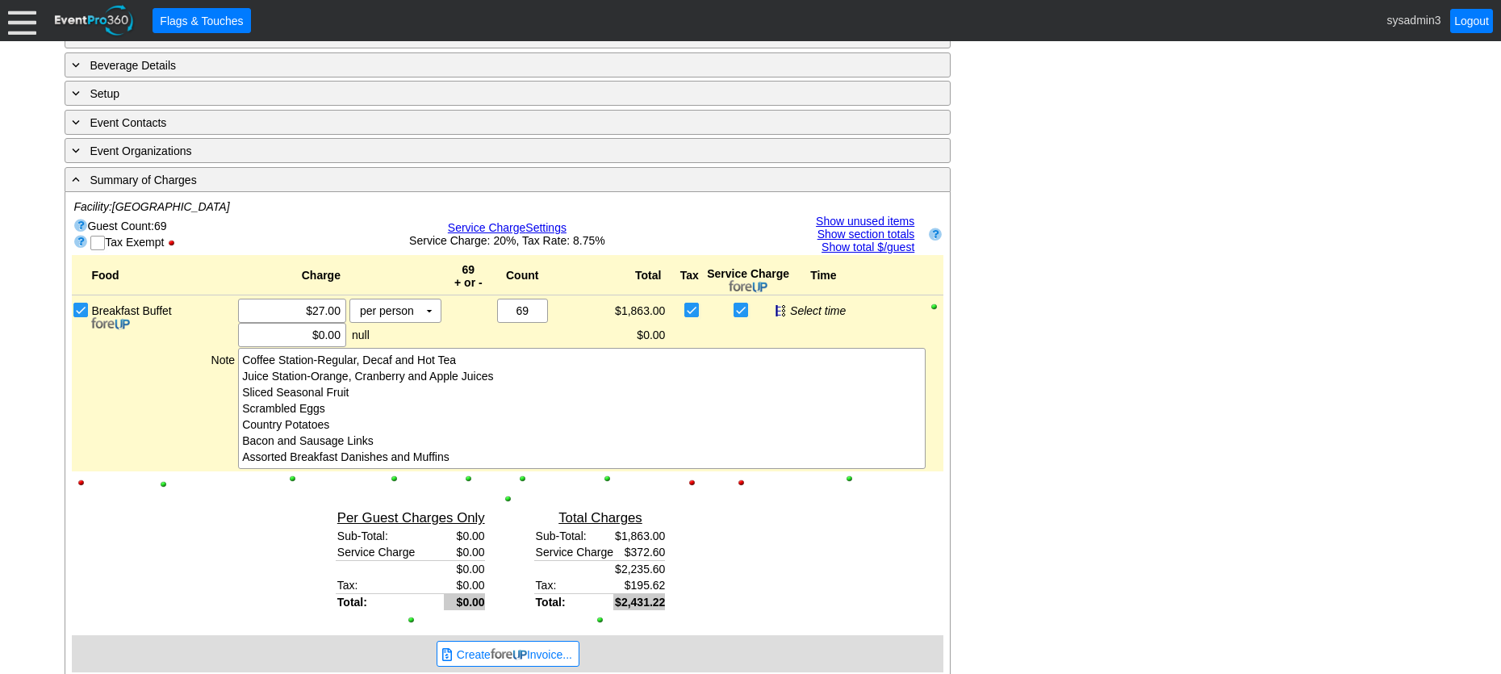
click at [512, 223] on span "Service Charge" at bounding box center [487, 227] width 78 height 13
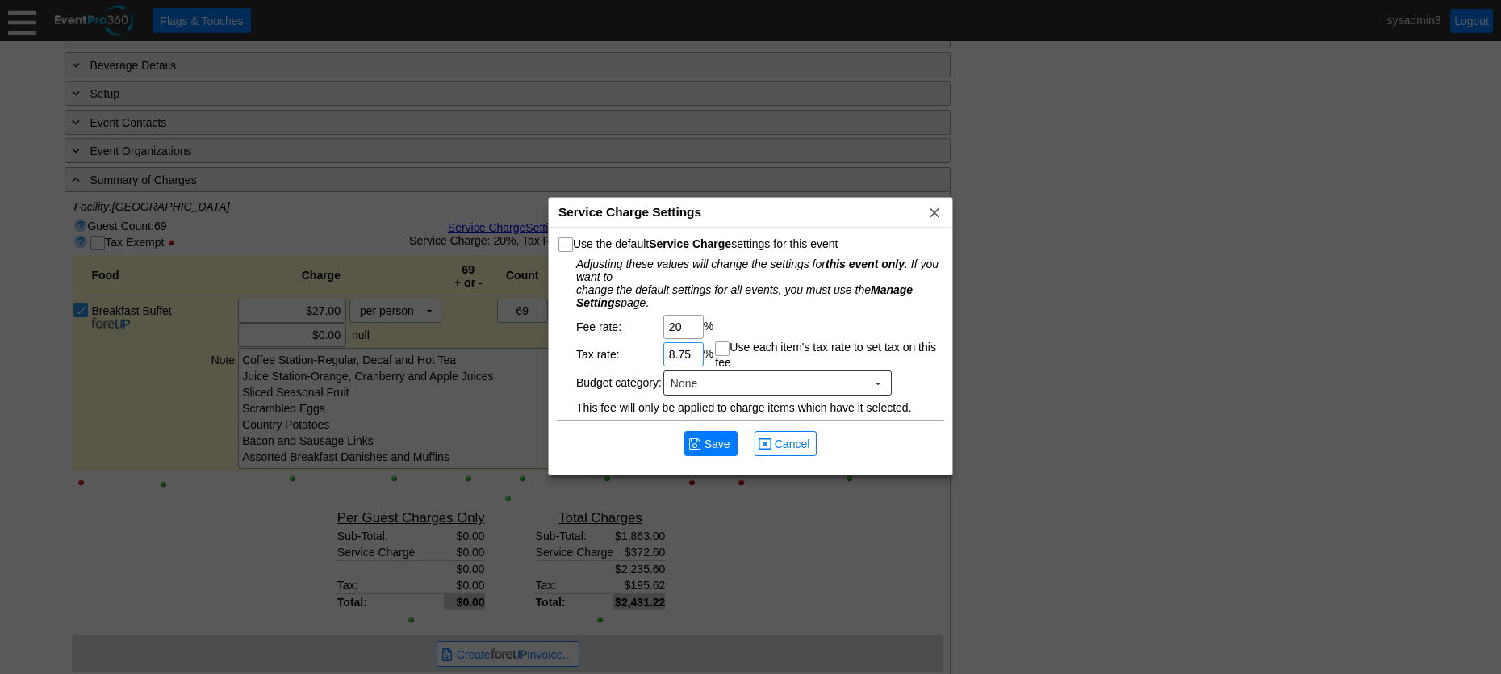
click at [694, 353] on input "8.75" at bounding box center [683, 354] width 29 height 23
click at [677, 349] on input "8.75" at bounding box center [683, 354] width 29 height 23
type input "7.75"
click at [848, 308] on td "Adjusting these values will change the settings for this event only . If you wa…" at bounding box center [759, 285] width 366 height 56
click at [732, 347] on input "Use each item's tax rate to set tax on this fee" at bounding box center [724, 350] width 16 height 16
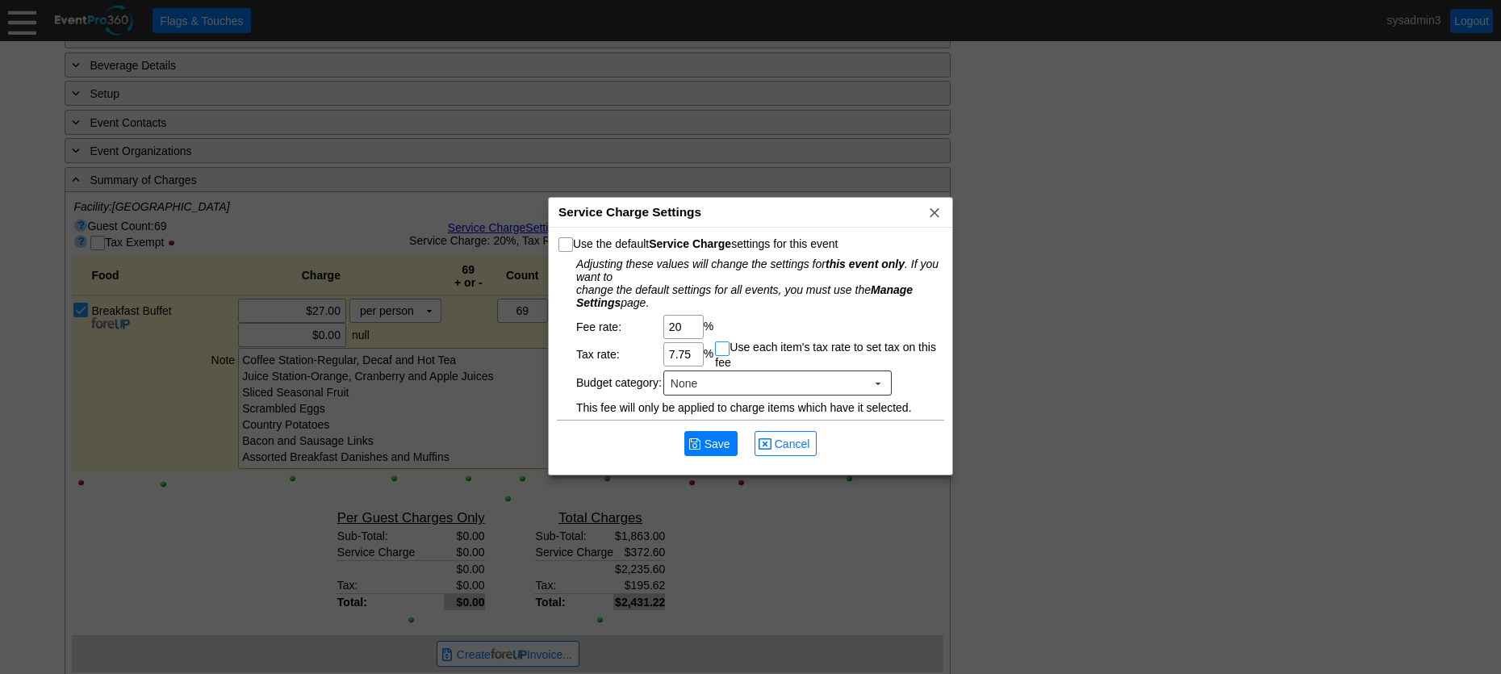
checkbox input "true"
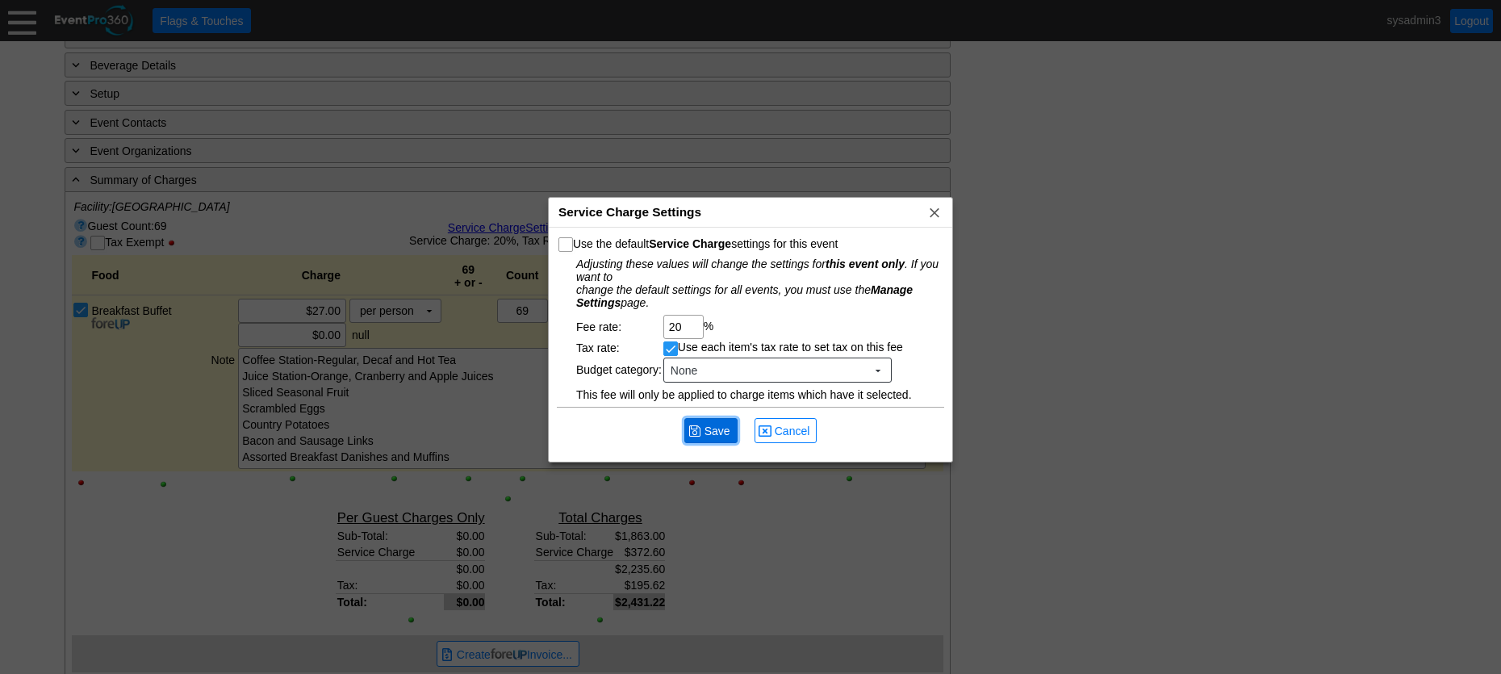
click at [713, 427] on span "Save" at bounding box center [717, 431] width 32 height 16
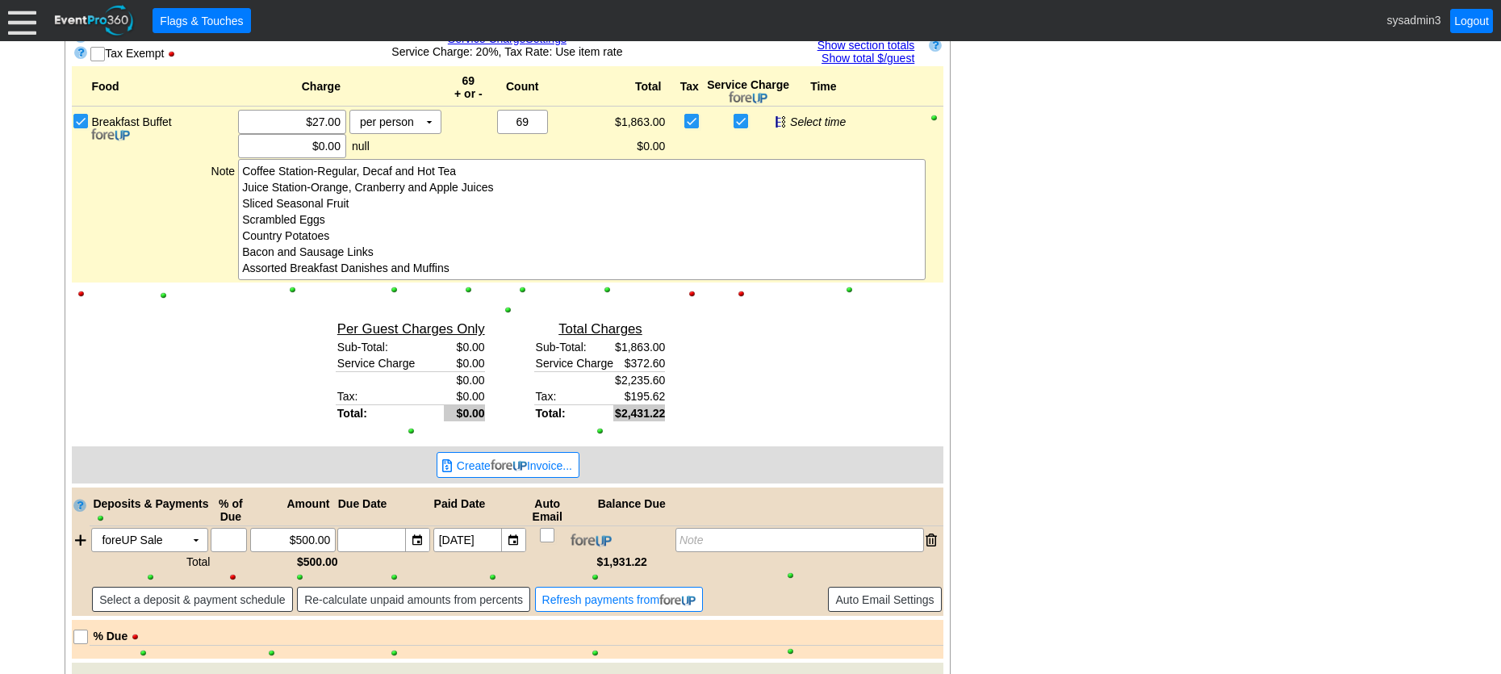
scroll to position [798, 0]
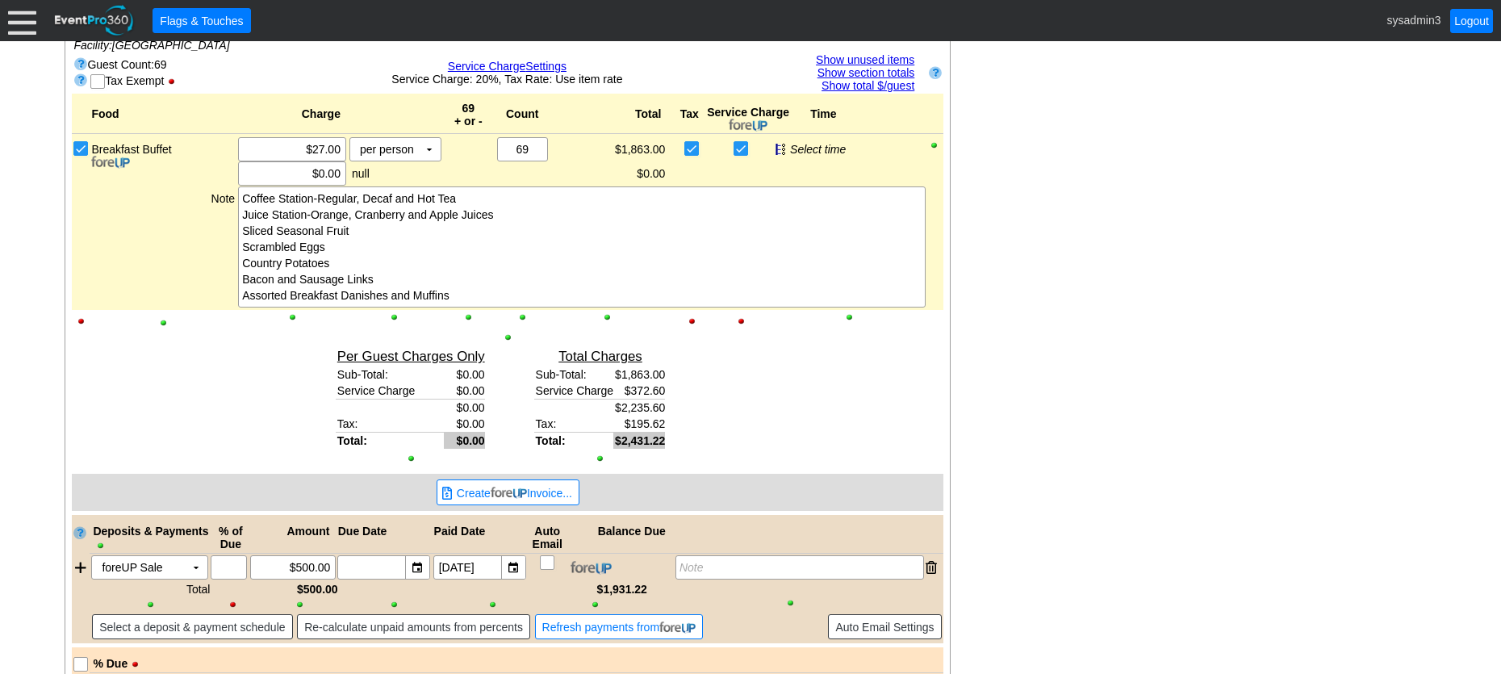
click at [991, 302] on div "- General Information ▼ Loading.... Remove all highlights Facility: ▼ Χ Woodhav…" at bounding box center [750, 269] width 1381 height 1517
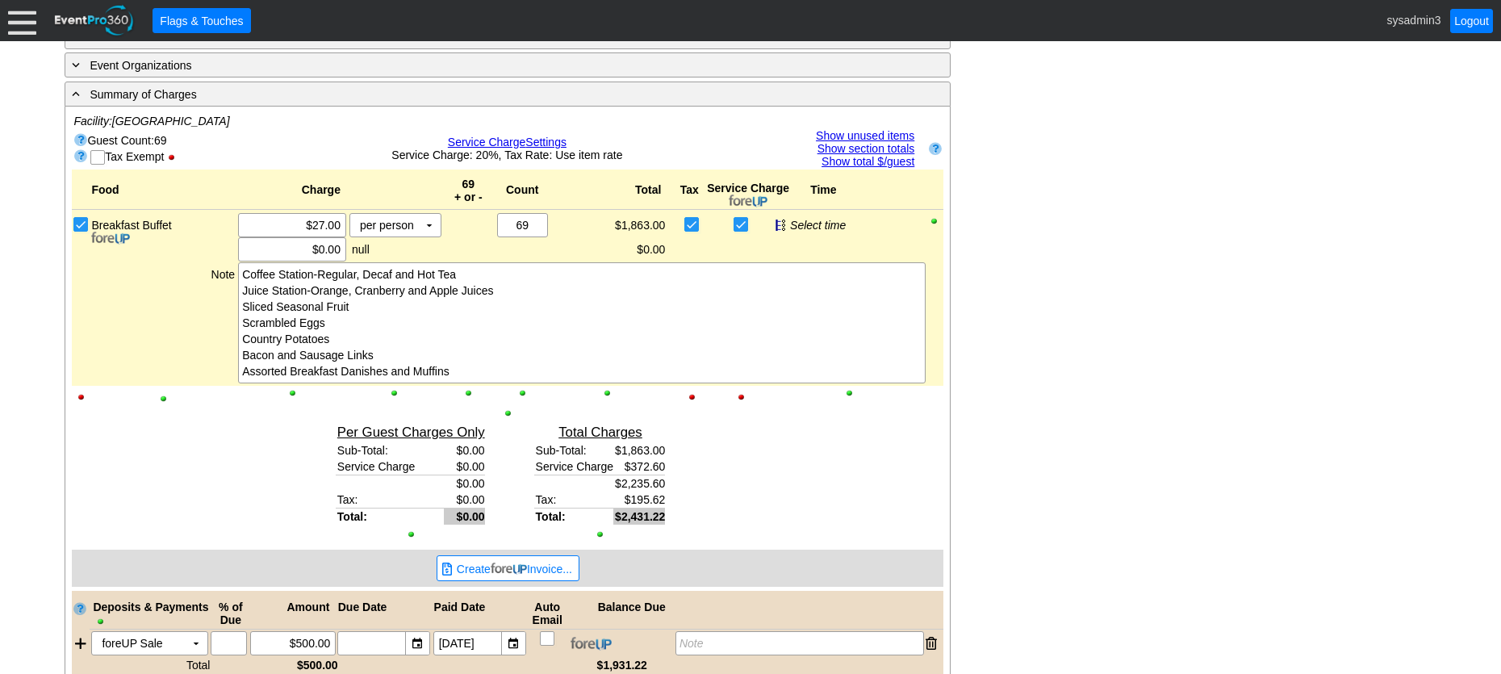
scroll to position [717, 0]
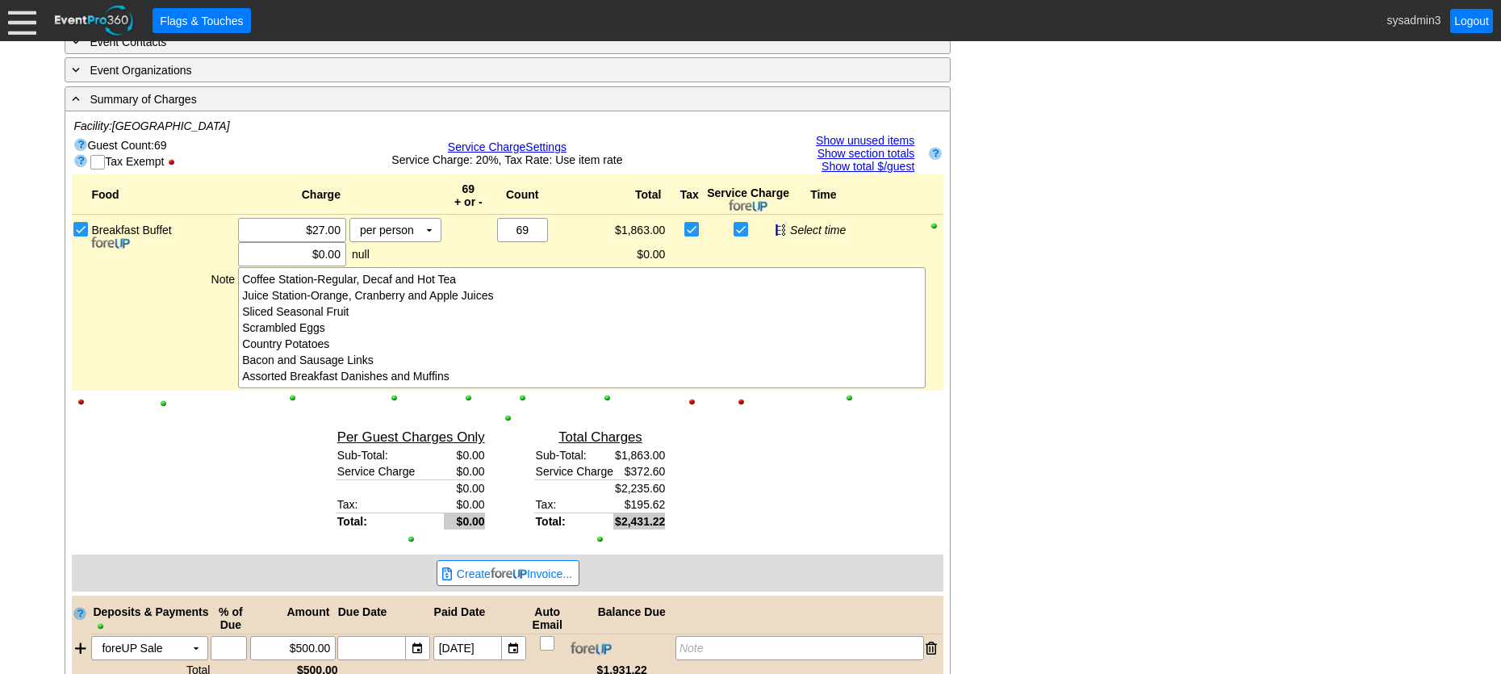
click at [482, 143] on span "Service Charge" at bounding box center [487, 146] width 78 height 13
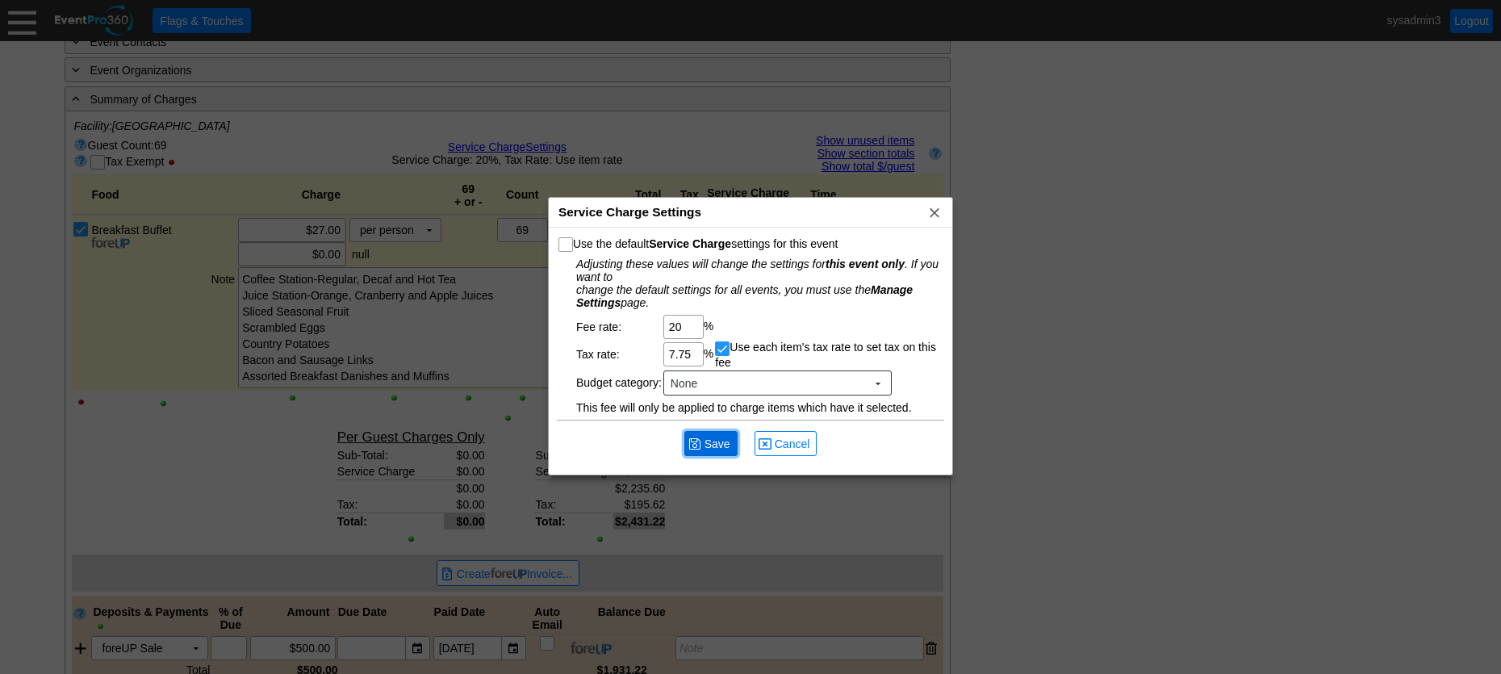
click at [721, 443] on span "Save" at bounding box center [717, 444] width 32 height 16
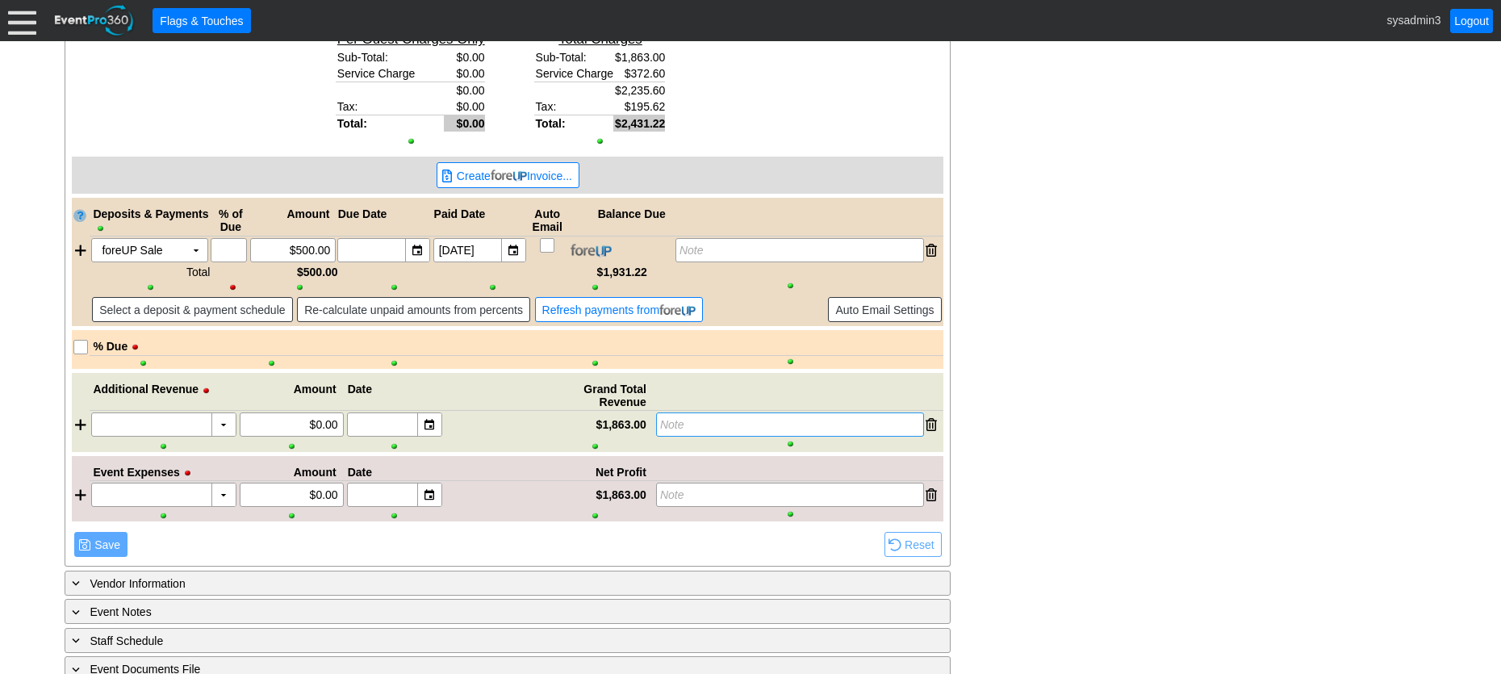
scroll to position [1088, 0]
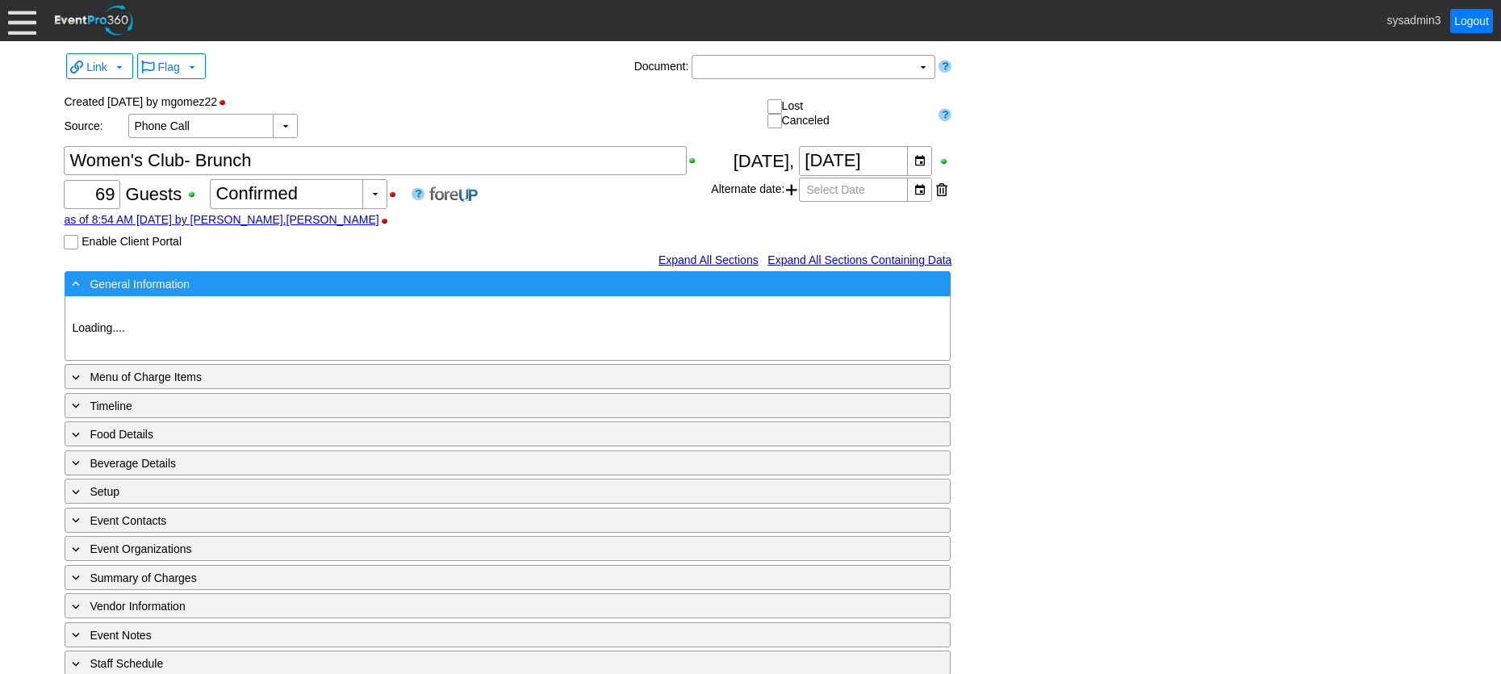
type input "Woodhaven CC"
type input "Golf Tournament Luncheon"
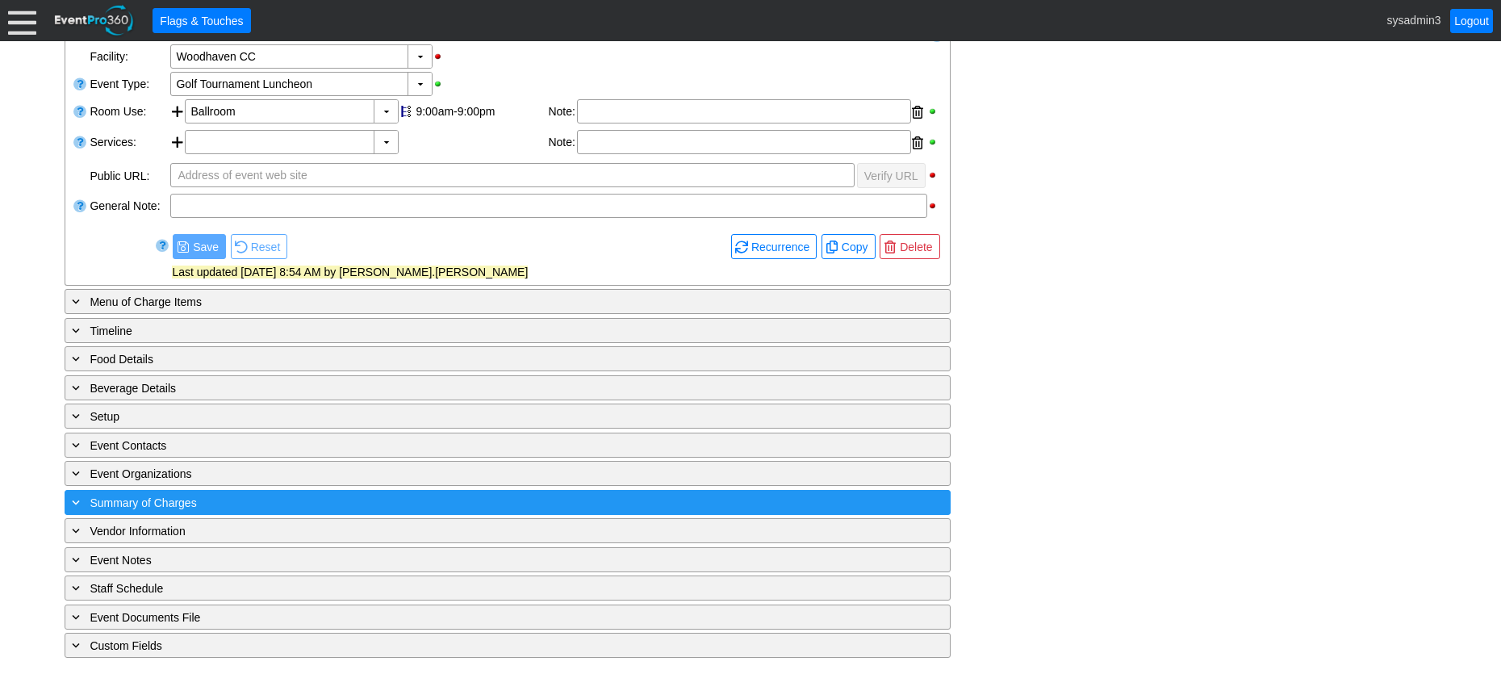
click at [390, 500] on div "+ Summary of Charges" at bounding box center [475, 502] width 812 height 19
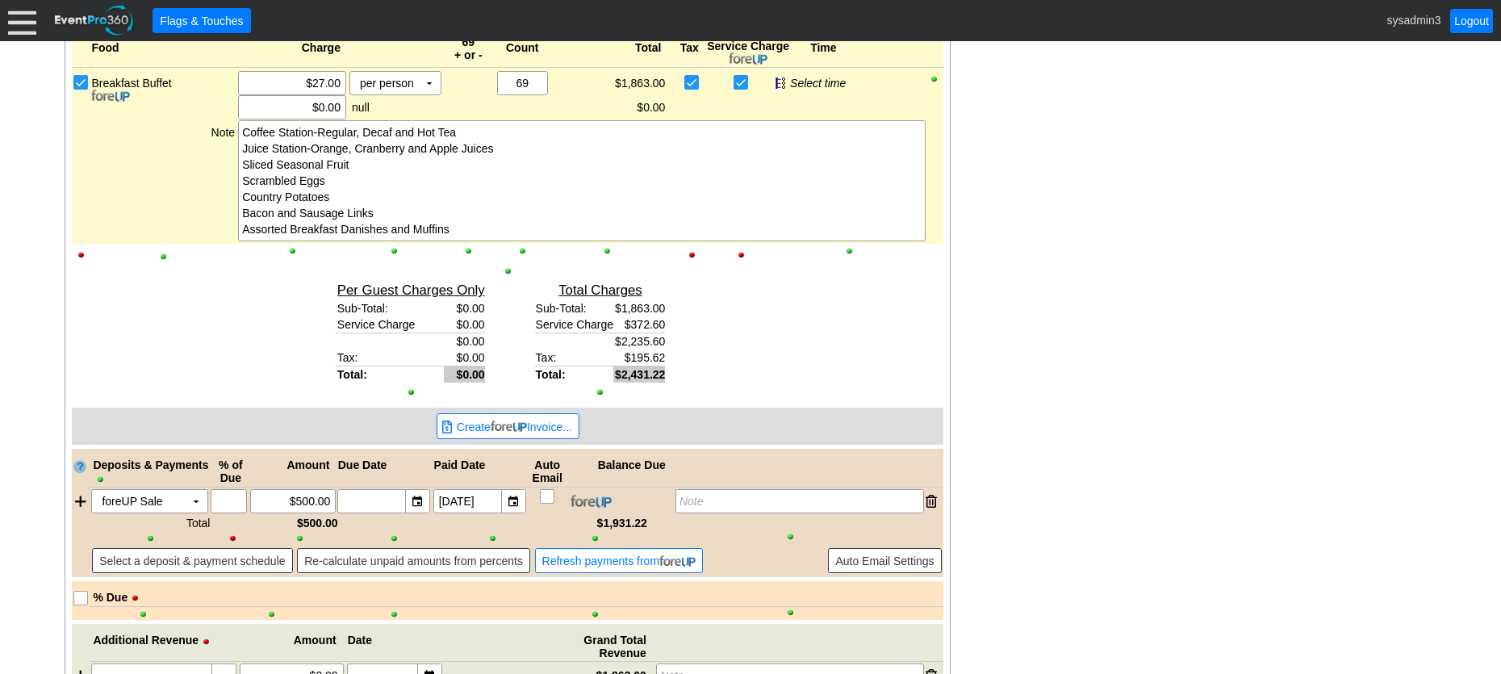
scroll to position [703, 0]
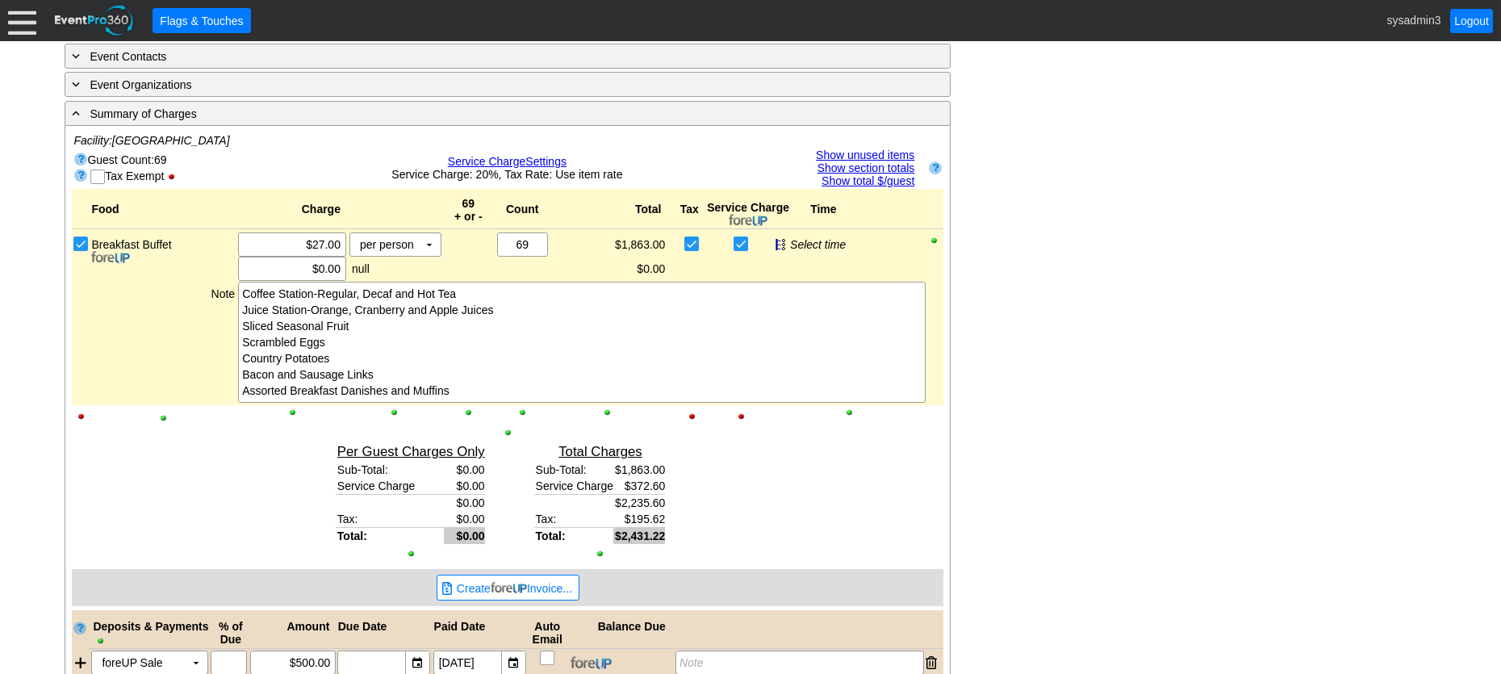
click at [520, 159] on span "Service Charge" at bounding box center [487, 161] width 78 height 13
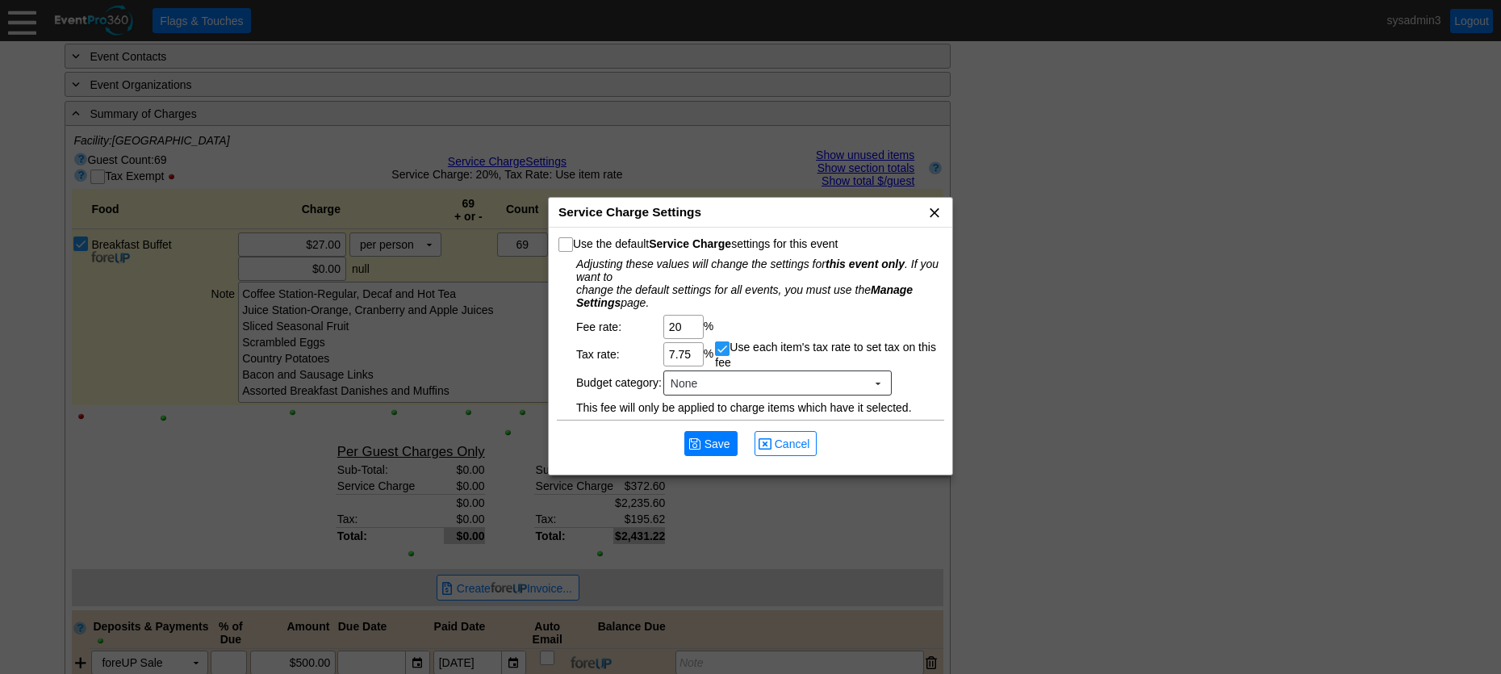
click at [936, 208] on span "x" at bounding box center [934, 212] width 16 height 16
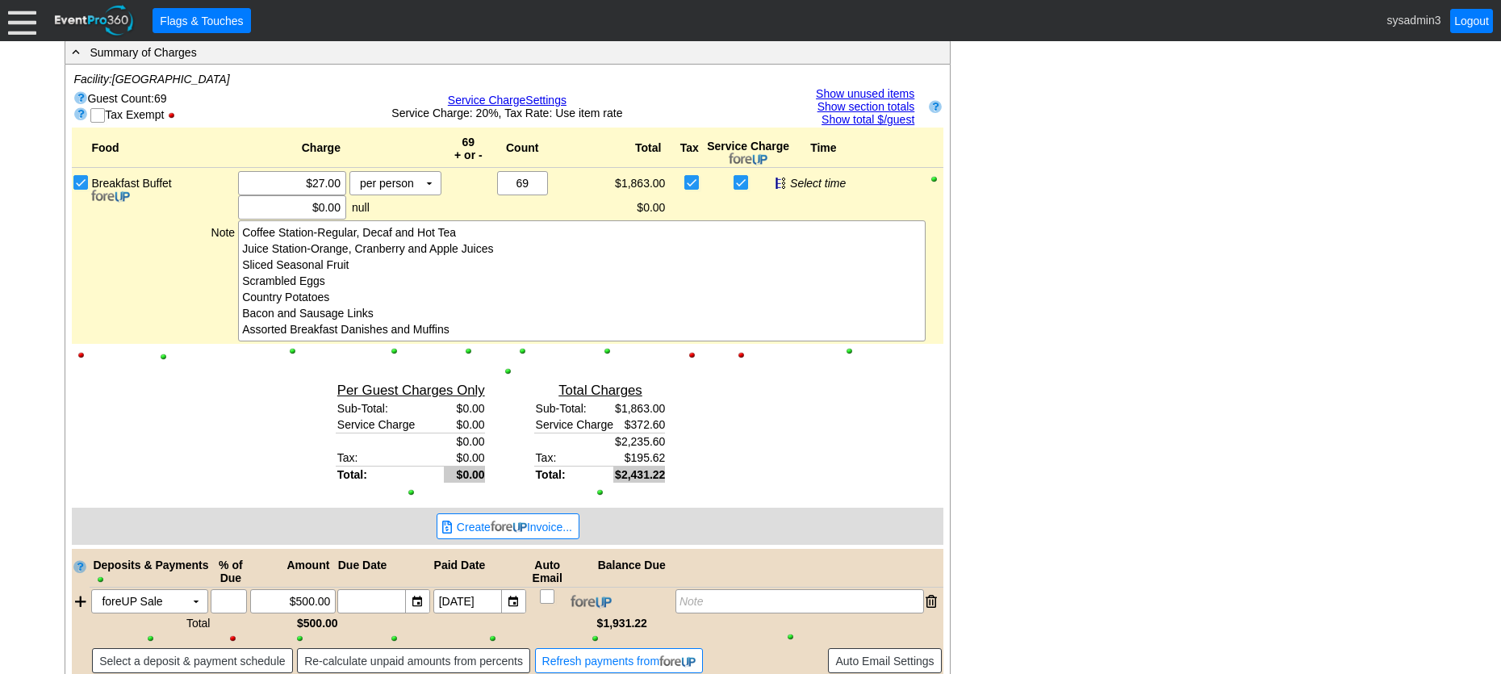
scroll to position [726, 0]
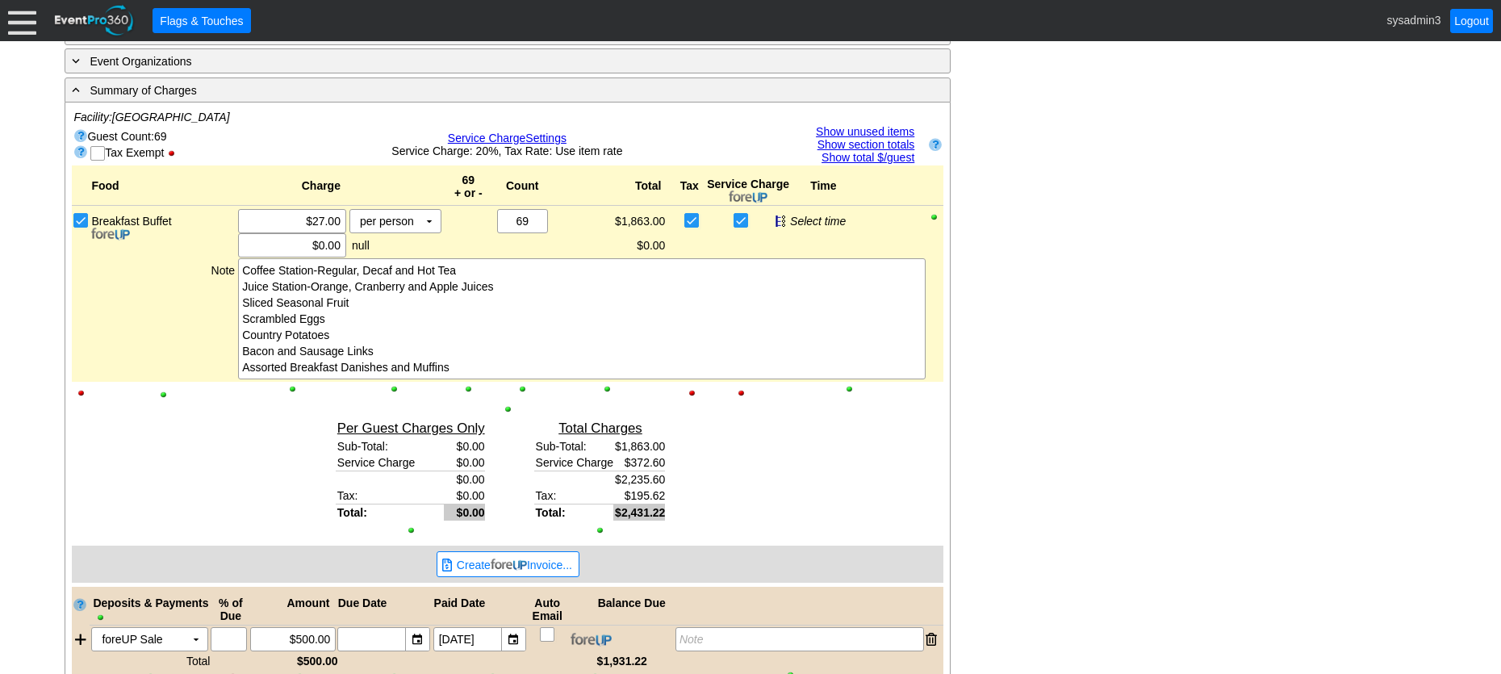
click at [502, 136] on span "Service Charge" at bounding box center [487, 138] width 78 height 13
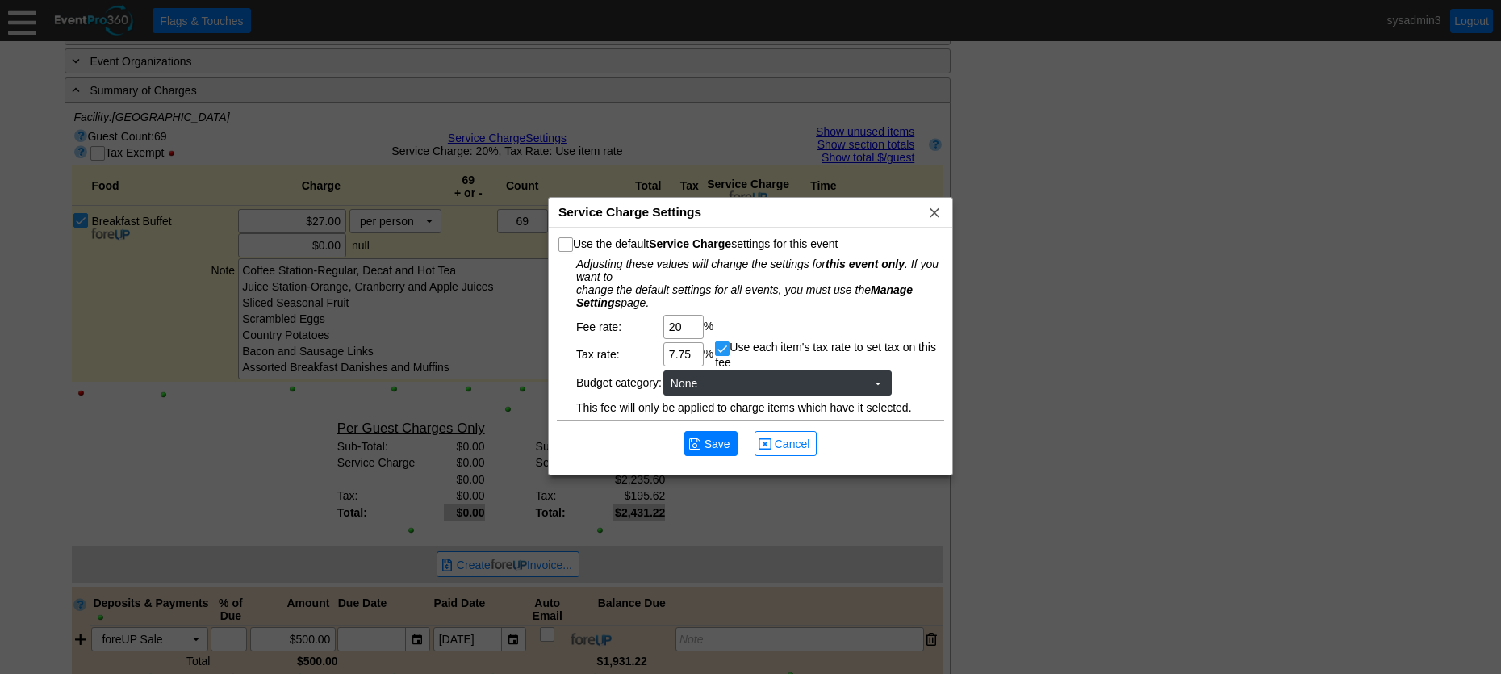
click at [873, 382] on span "None ▼" at bounding box center [775, 382] width 217 height 17
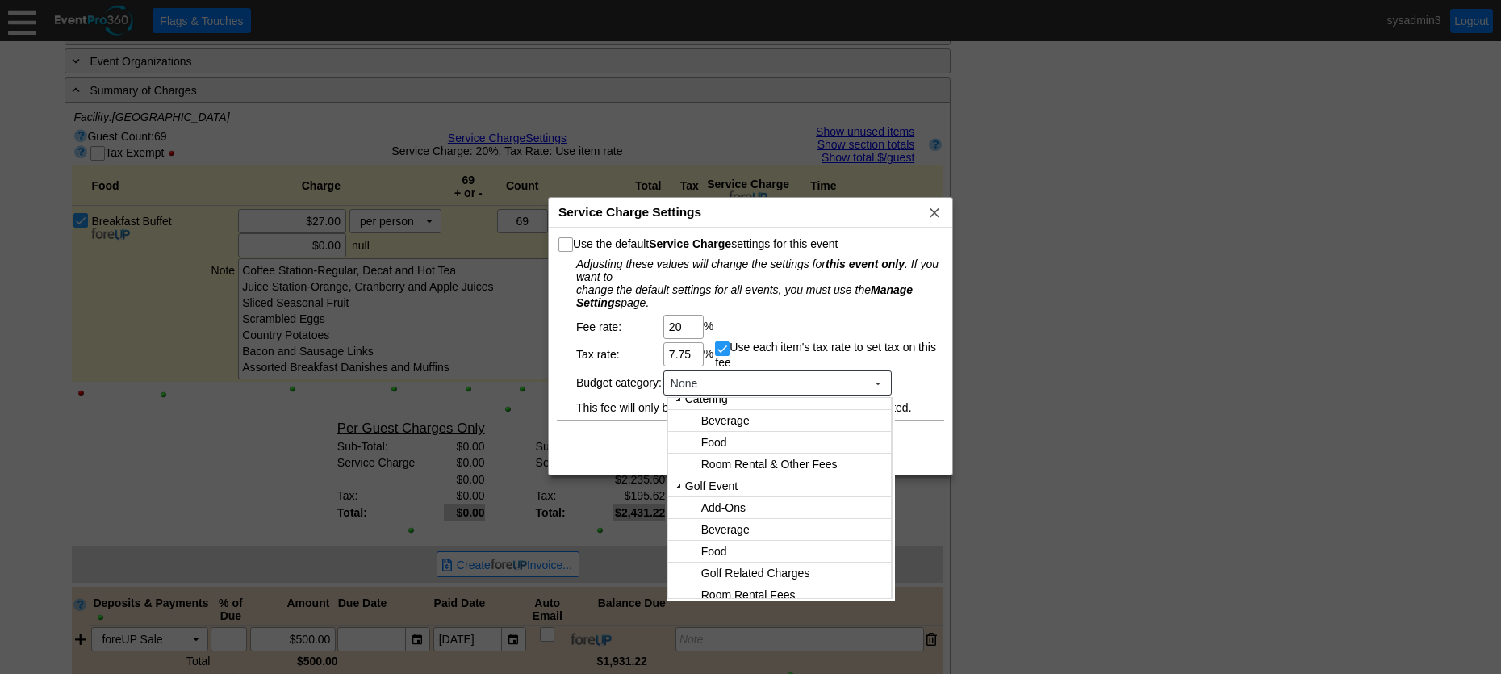
scroll to position [172, 0]
click at [743, 499] on body "Calendar of Events + New Event + Reports + Manage Contacts + Manage Organizatio…" at bounding box center [750, 337] width 1501 height 674
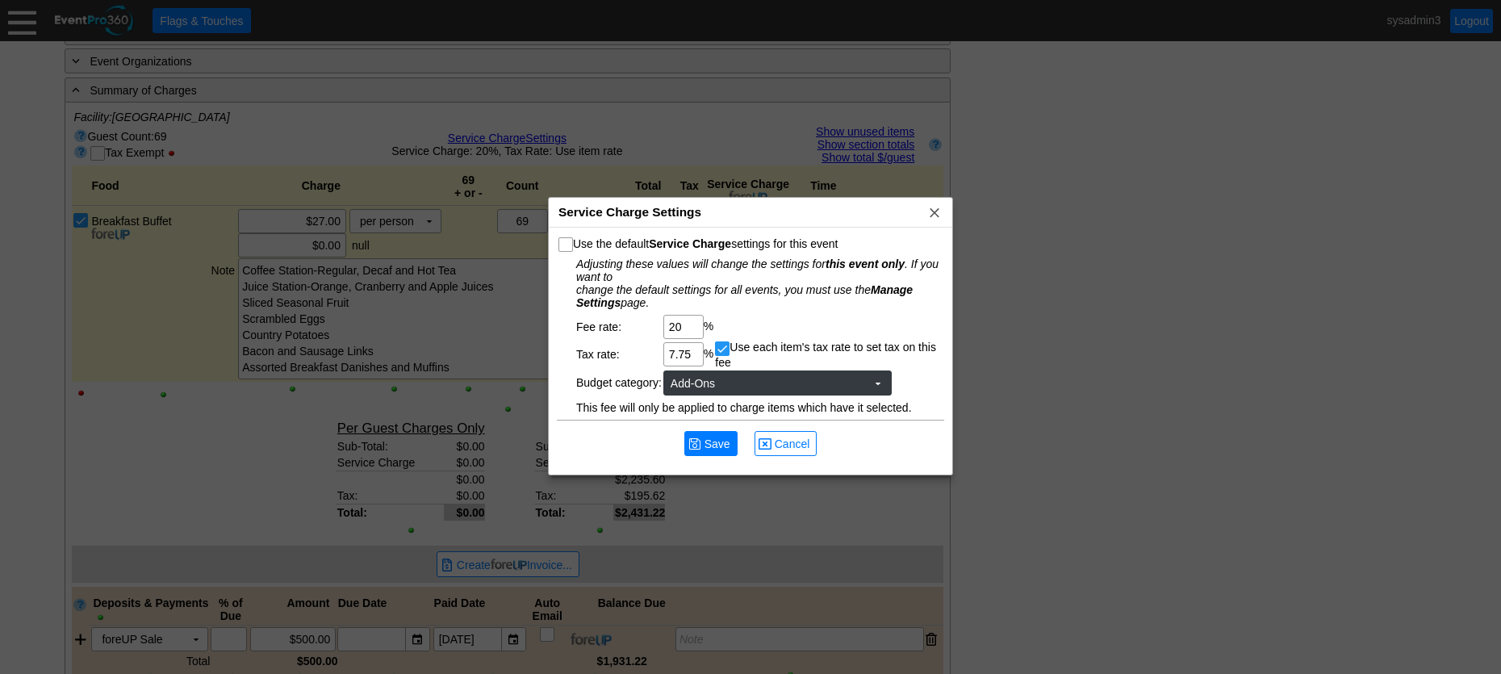
click at [879, 382] on span at bounding box center [877, 383] width 13 height 13
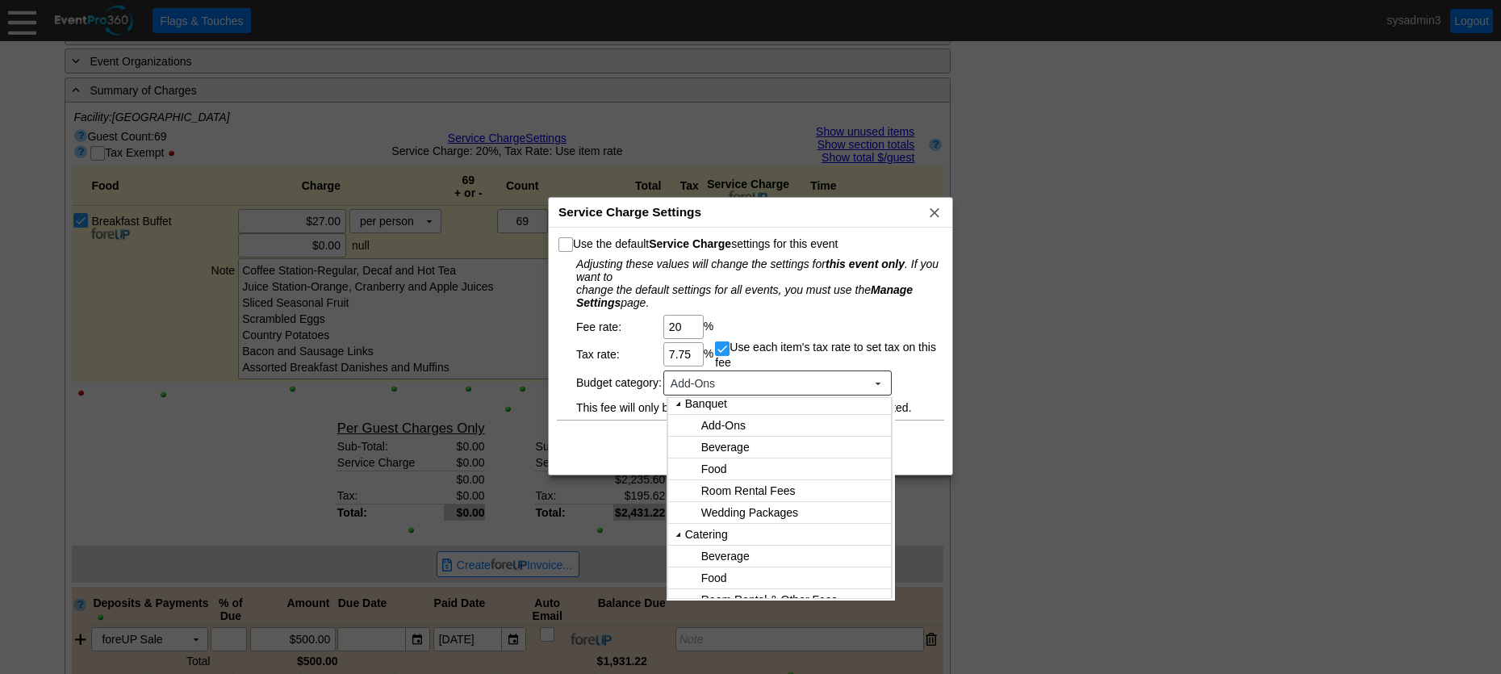
scroll to position [0, 0]
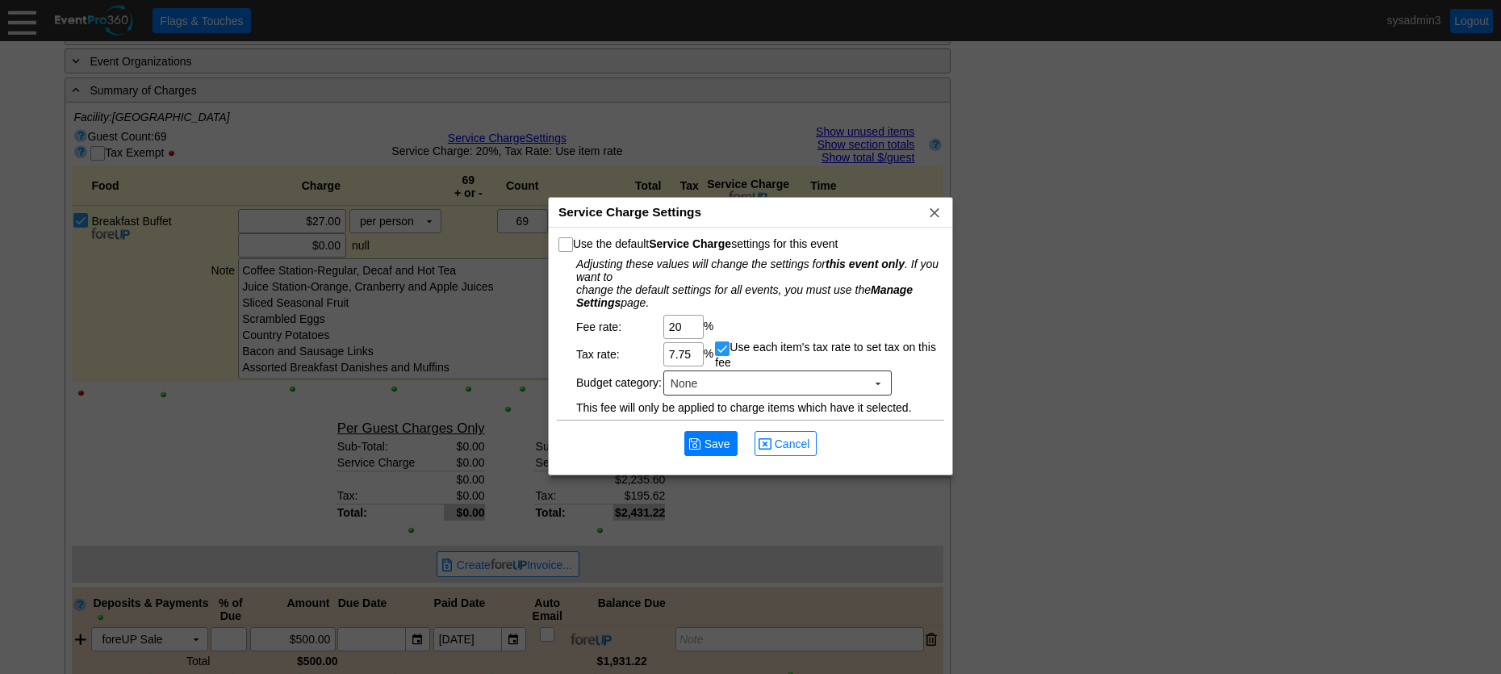
click at [700, 407] on body "Calendar of Events + New Event + Reports + Manage Contacts + Manage Organizatio…" at bounding box center [750, 337] width 1501 height 674
click at [712, 444] on span "Save" at bounding box center [717, 444] width 32 height 16
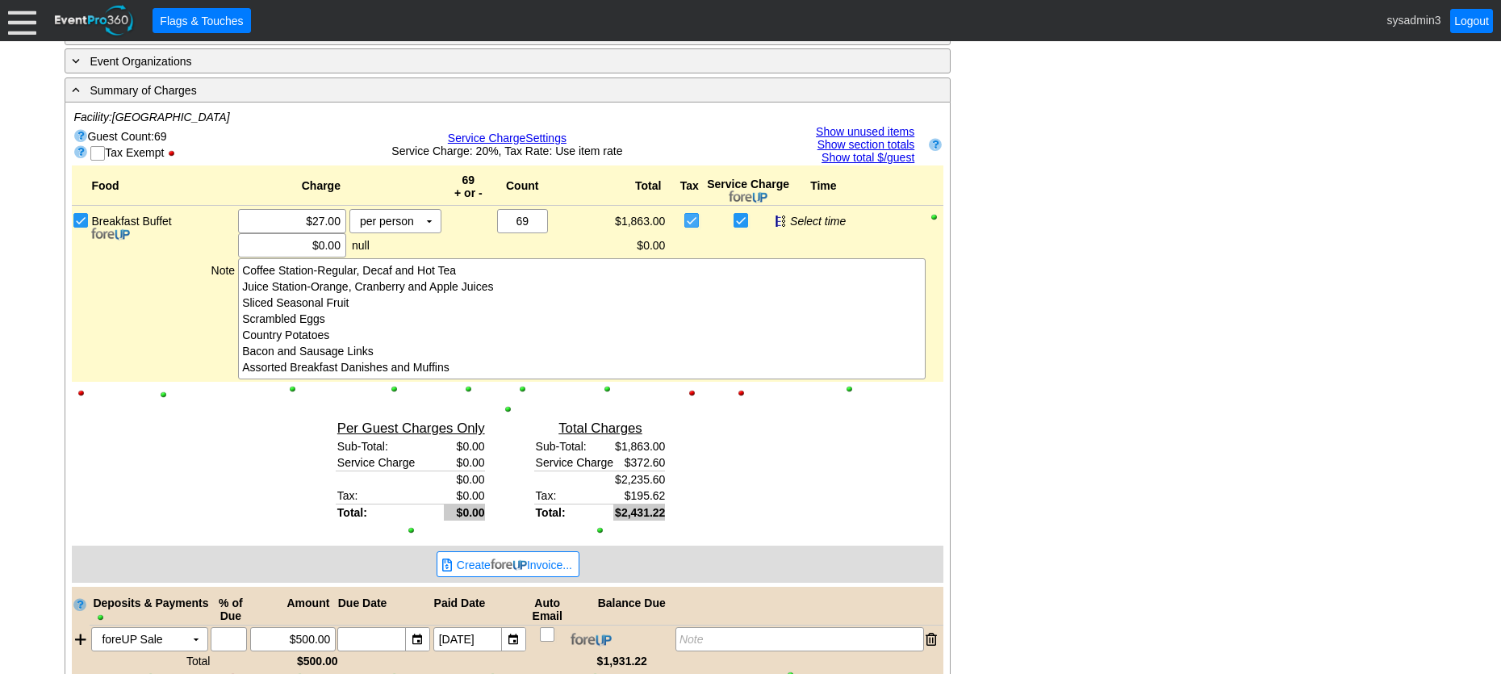
click at [691, 219] on input "checkbox" at bounding box center [693, 222] width 16 height 16
checkbox input "false"
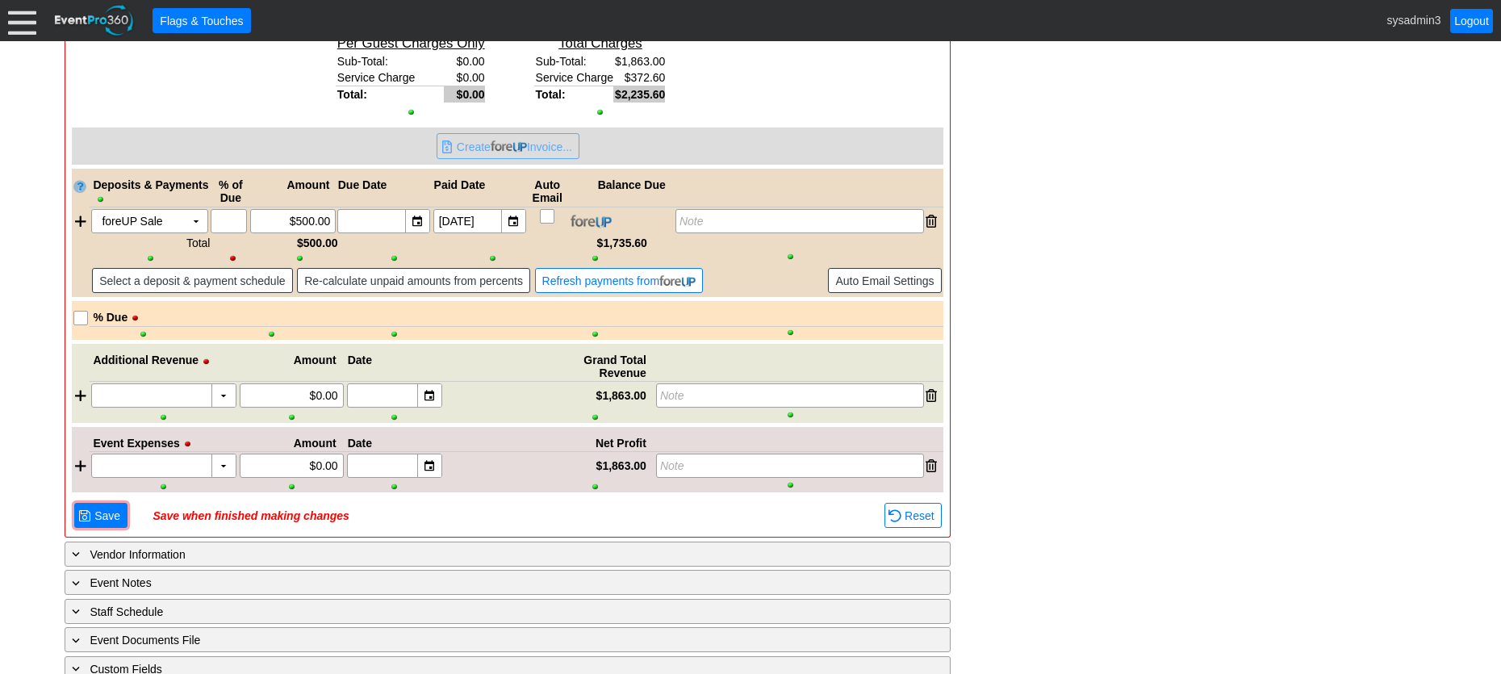
scroll to position [1130, 0]
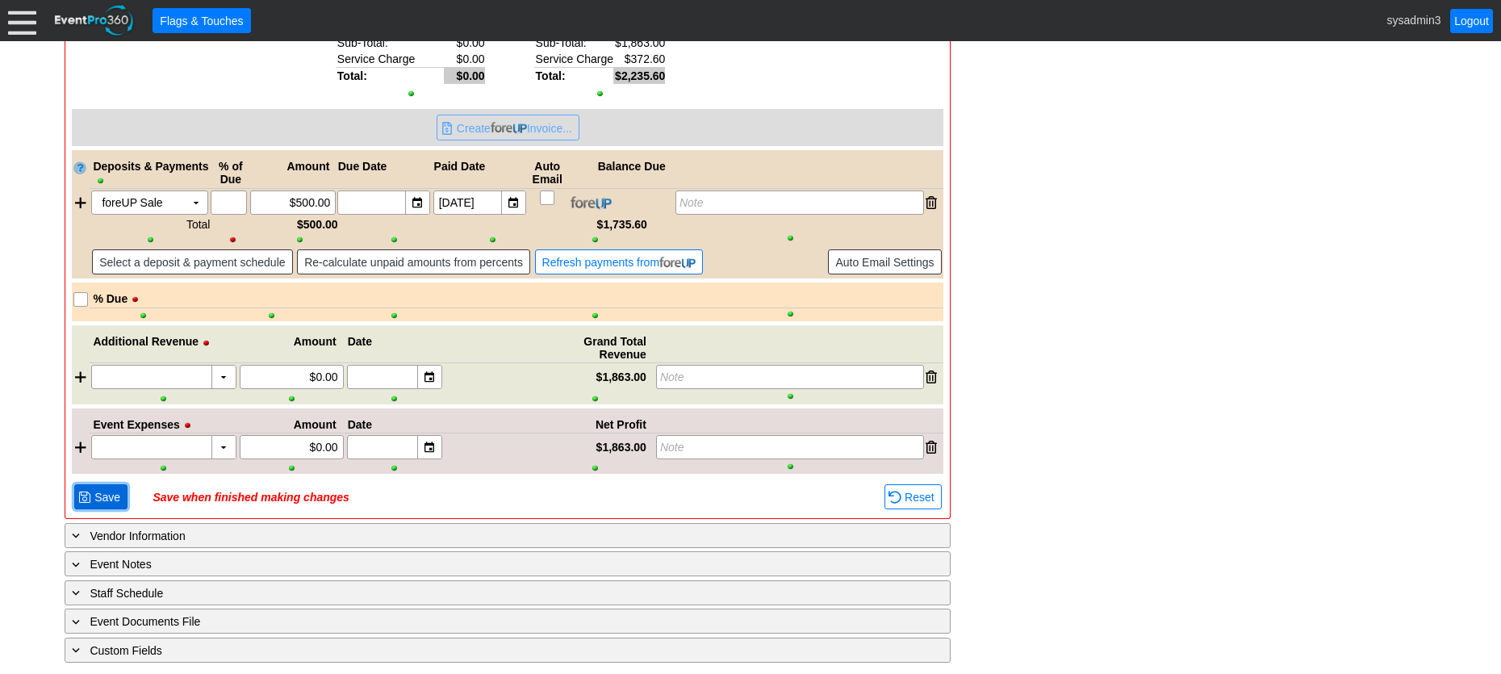
click at [106, 501] on span "Save" at bounding box center [107, 497] width 32 height 16
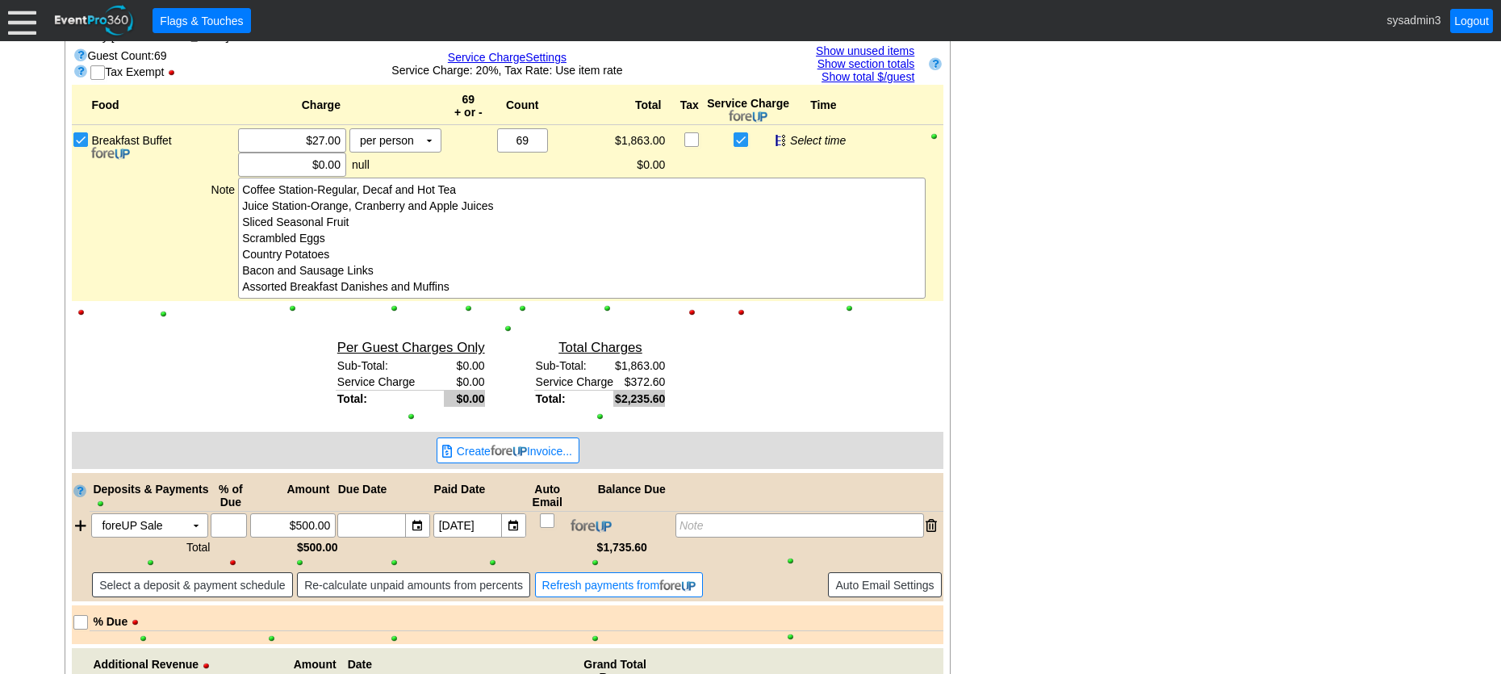
scroll to position [726, 0]
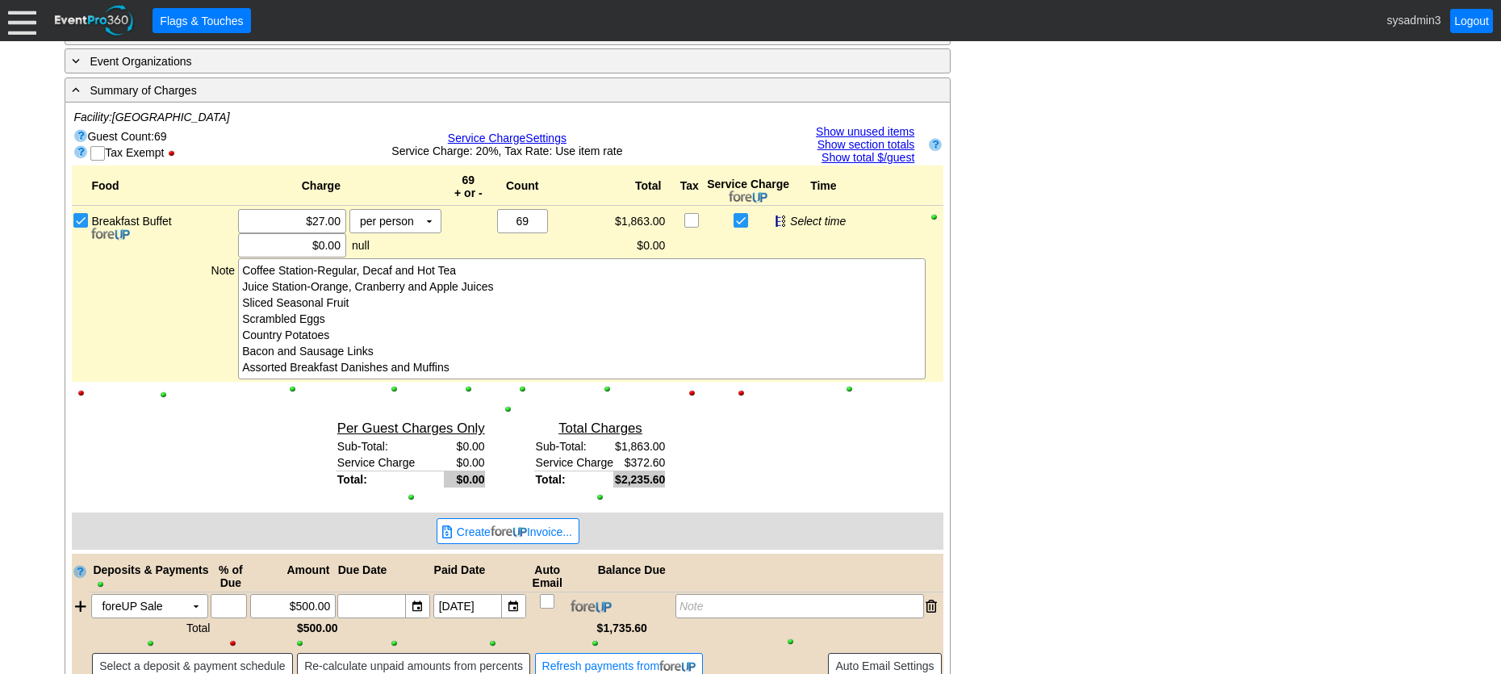
click at [692, 216] on input "checkbox" at bounding box center [693, 222] width 16 height 16
checkbox input "true"
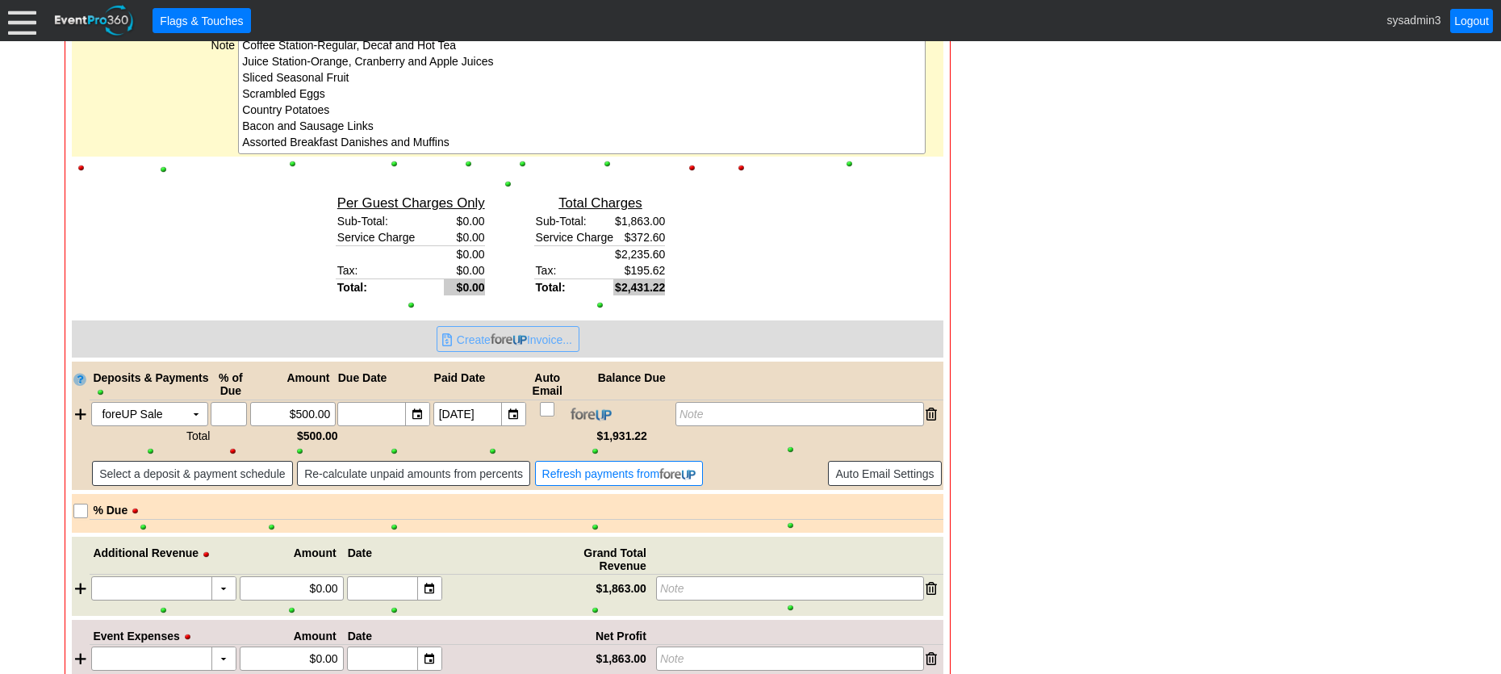
scroll to position [1168, 0]
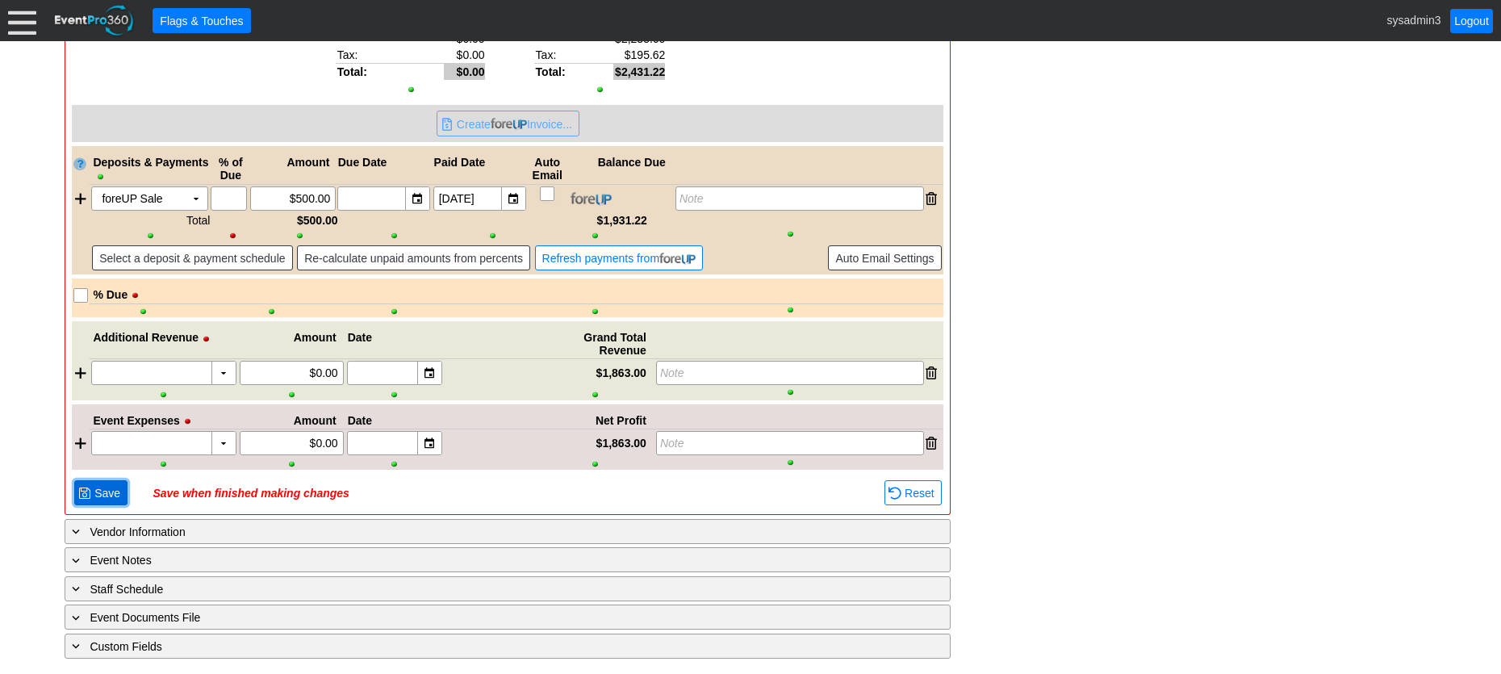
click at [97, 495] on span "Save" at bounding box center [107, 493] width 32 height 16
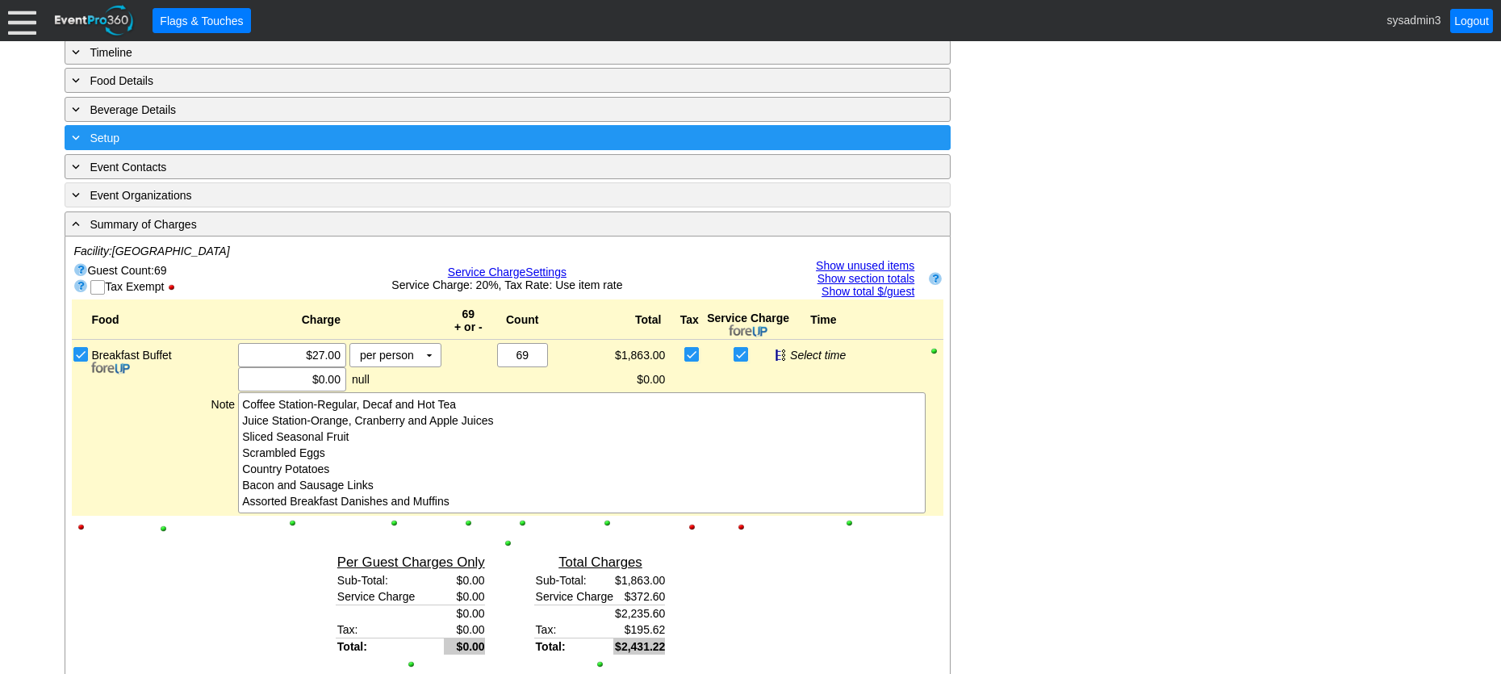
scroll to position [442, 0]
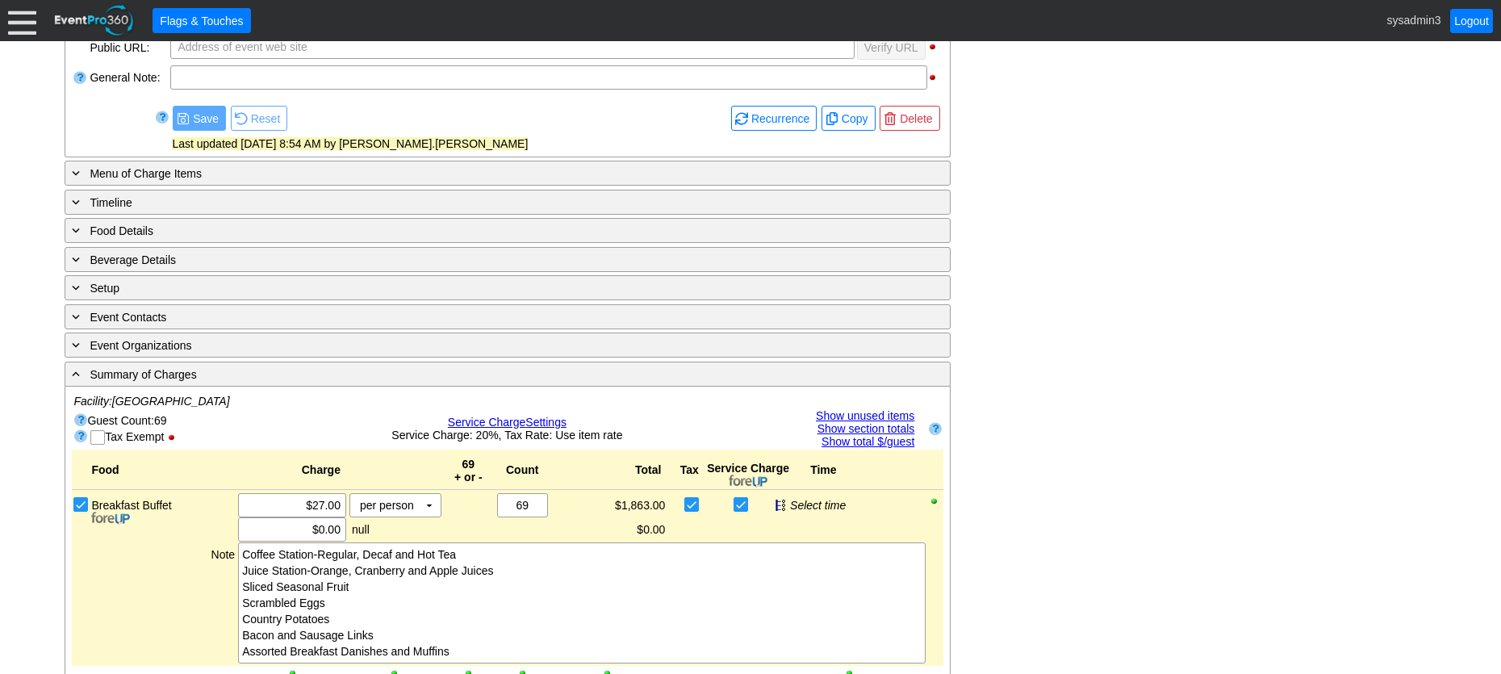
click at [526, 421] on link "Service Charge Settings" at bounding box center [507, 422] width 119 height 13
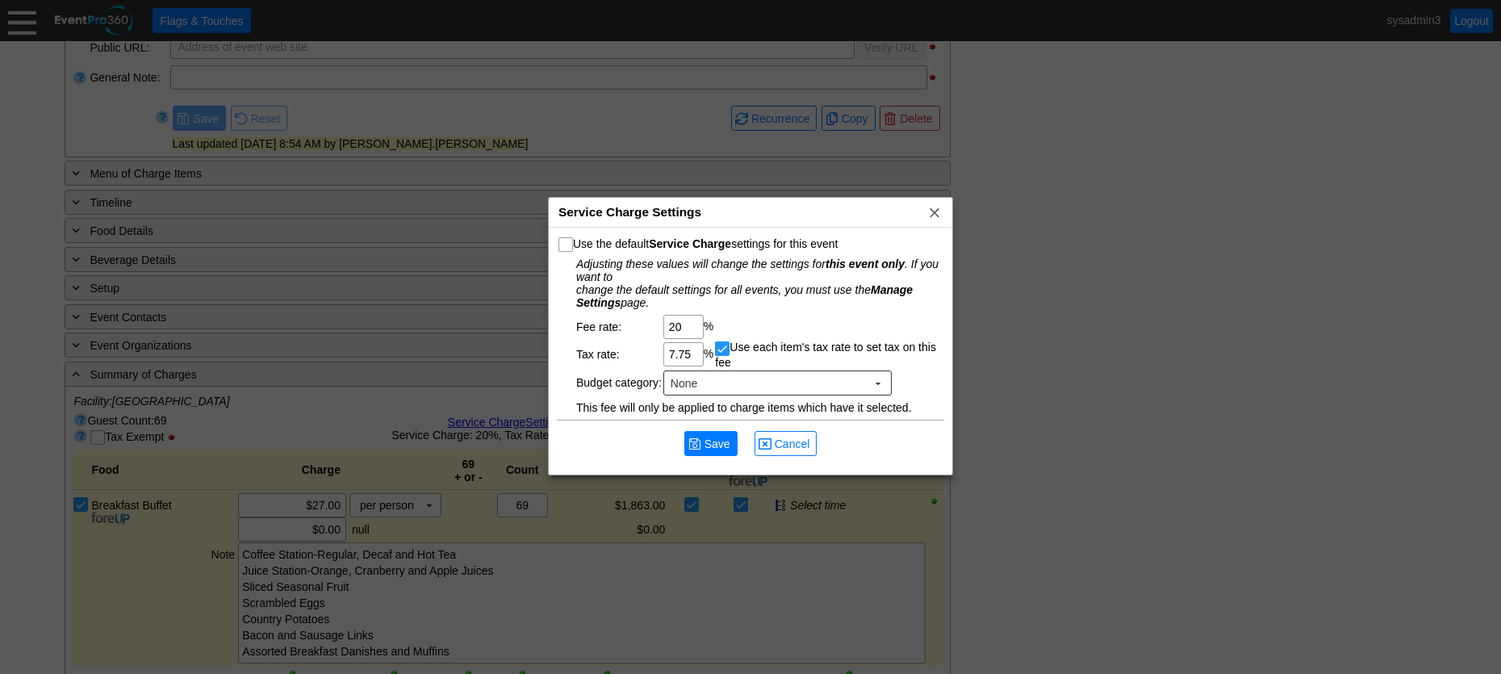
click at [562, 244] on input "Use the default Service Charge settings for this event" at bounding box center [567, 246] width 16 height 16
checkbox input "true"
type input "0"
checkbox input "false"
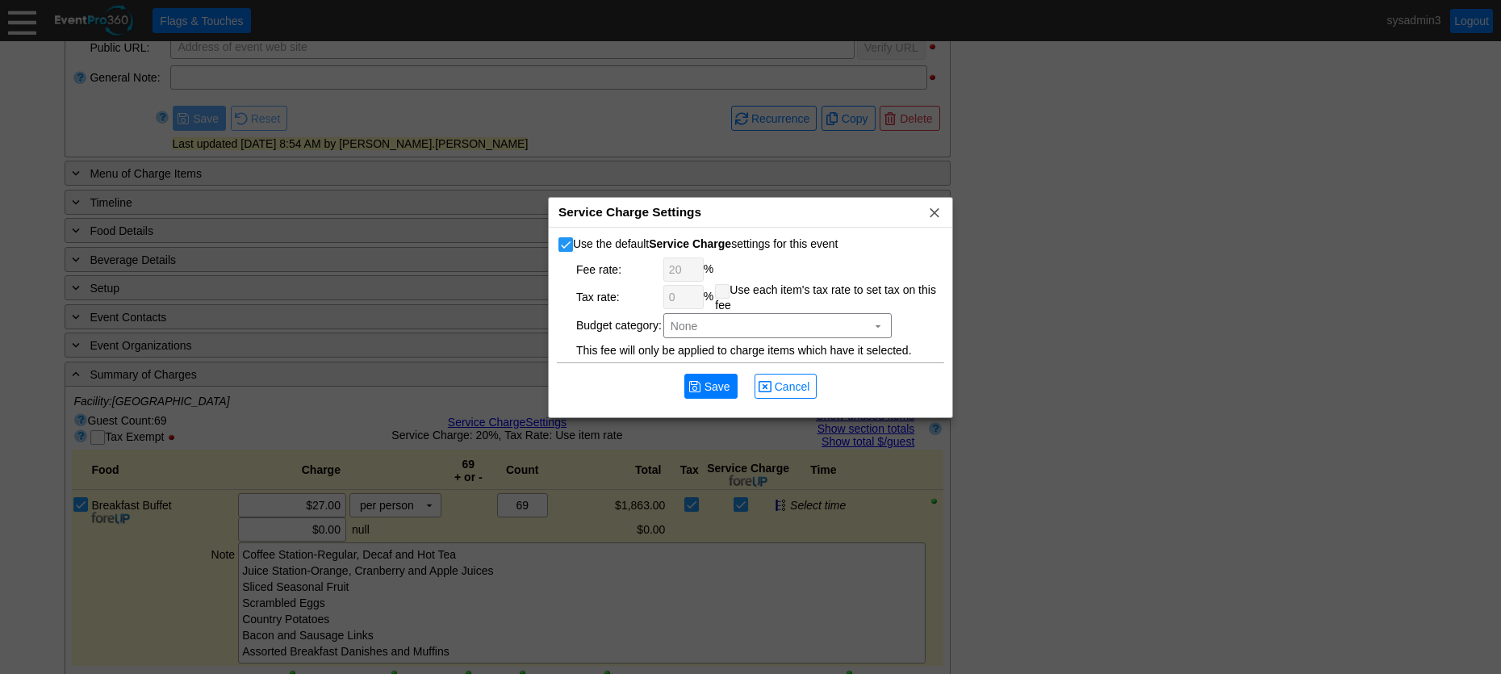
click at [566, 244] on input "Use the default Service Charge settings for this event" at bounding box center [567, 246] width 16 height 16
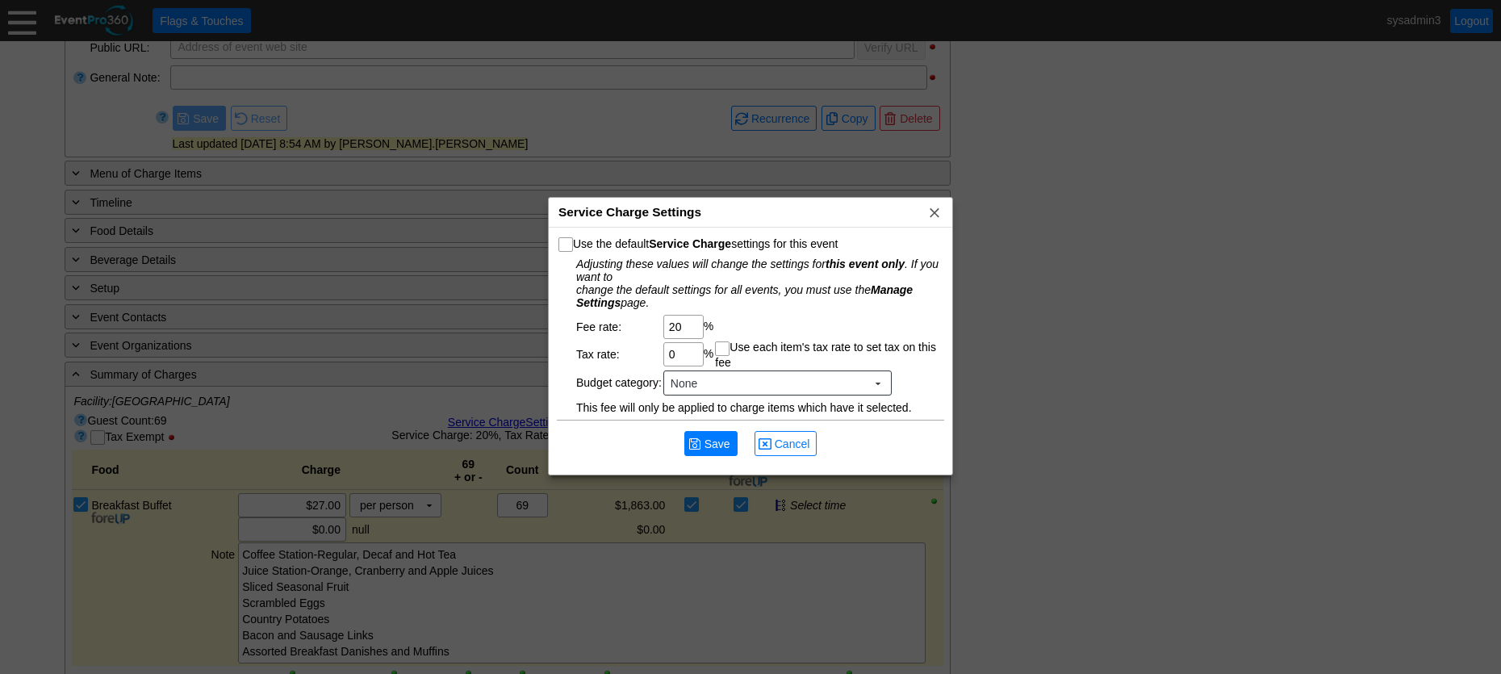
click at [569, 243] on input "Use the default Service Charge settings for this event" at bounding box center [567, 246] width 16 height 16
checkbox input "true"
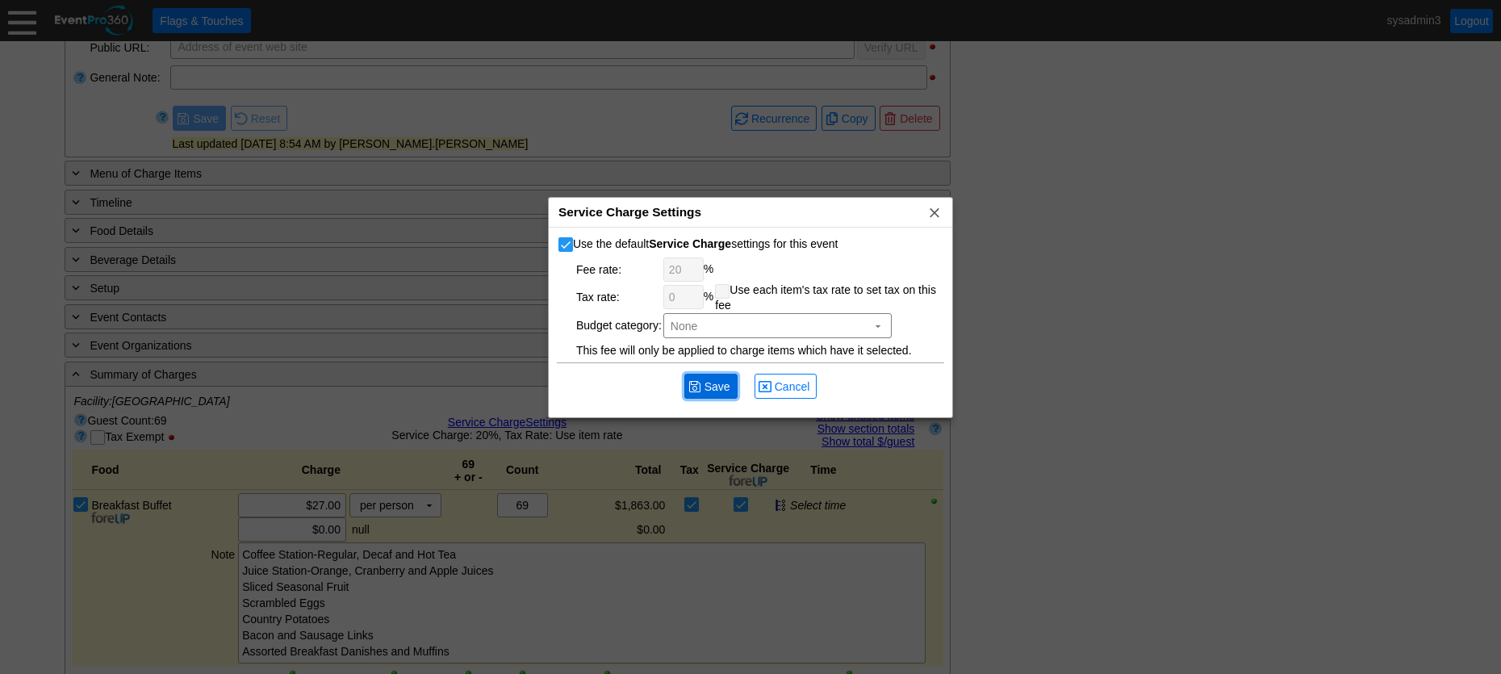
click at [708, 380] on span "Save" at bounding box center [717, 386] width 32 height 16
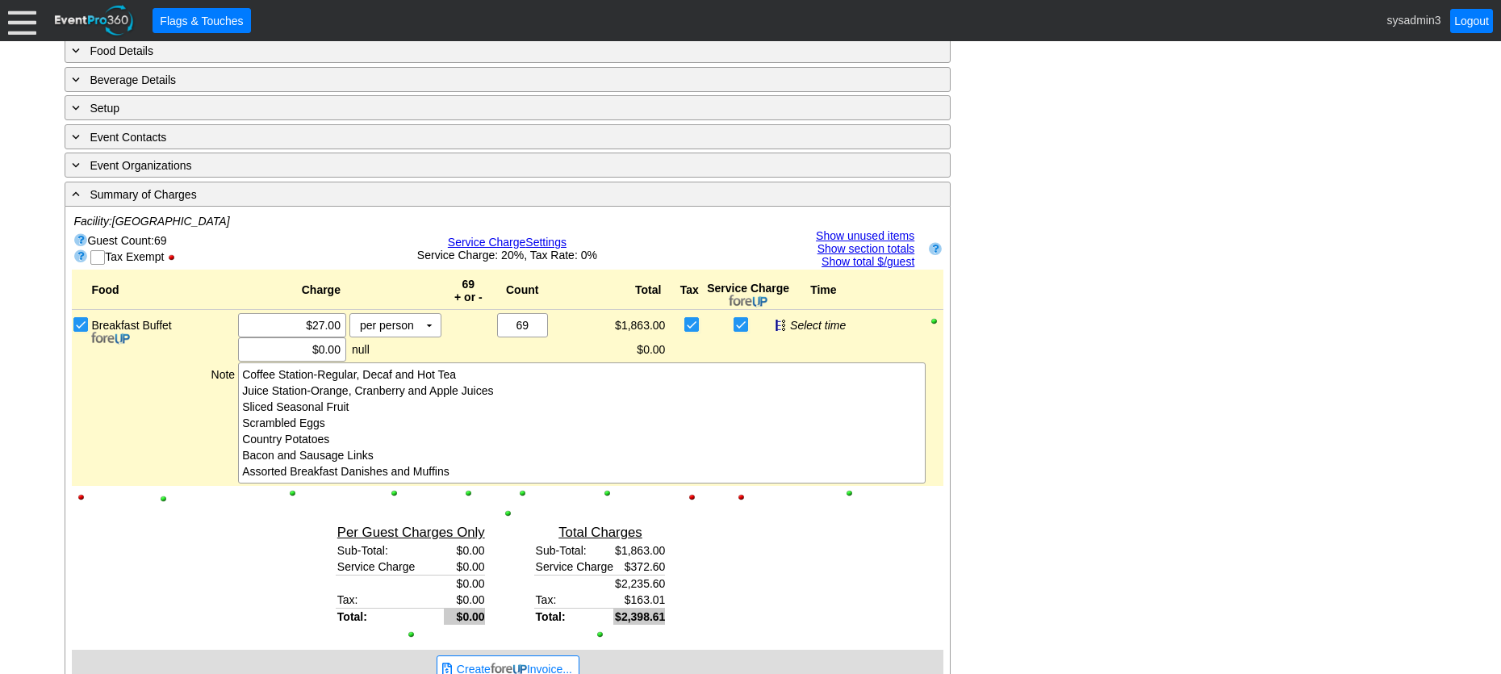
scroll to position [604, 0]
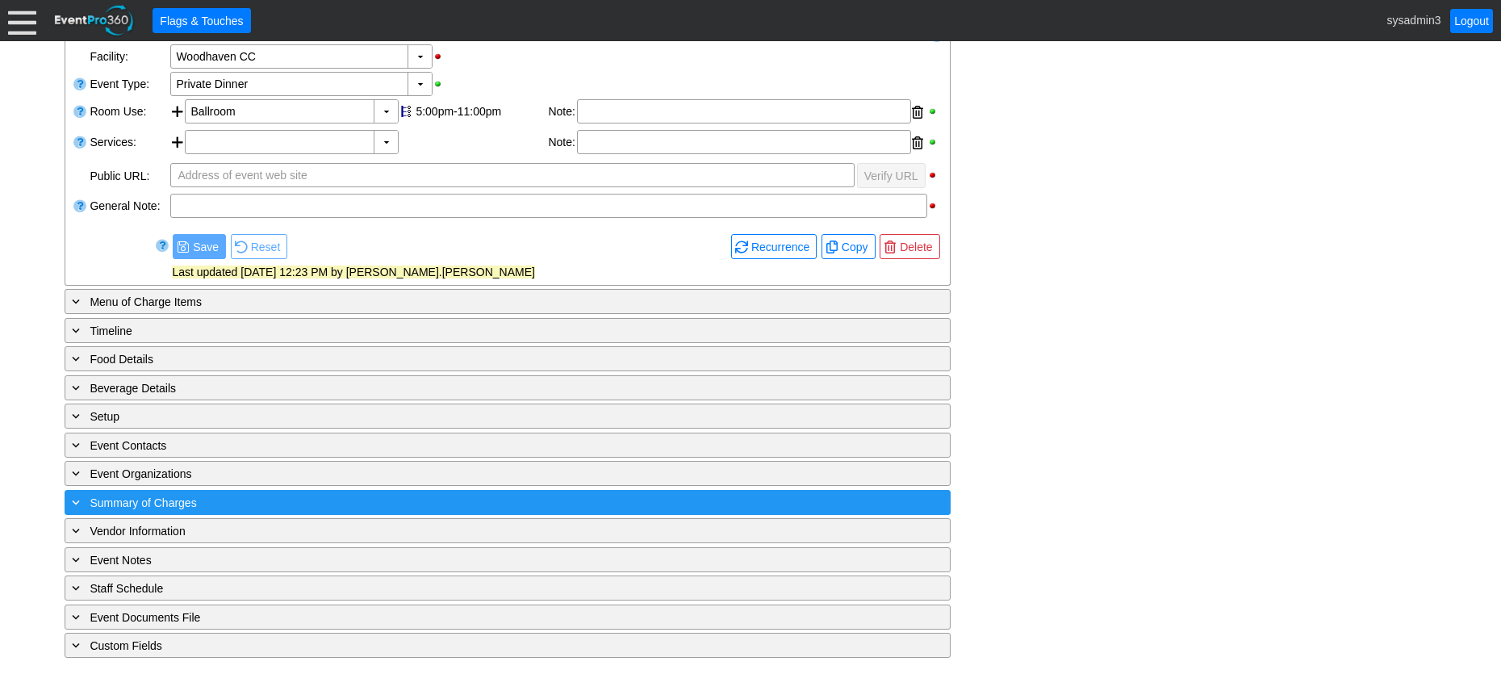
click at [377, 498] on div "+ Summary of Charges" at bounding box center [475, 502] width 812 height 19
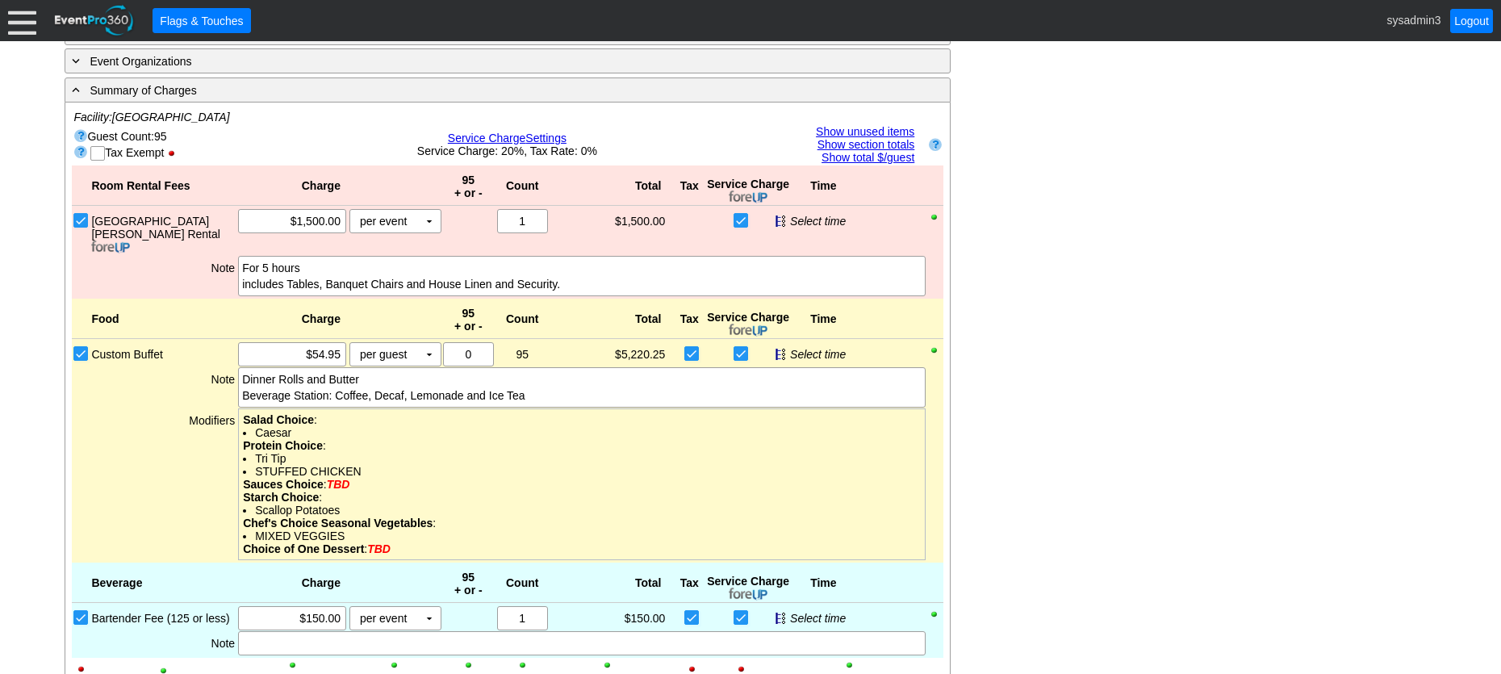
scroll to position [712, 0]
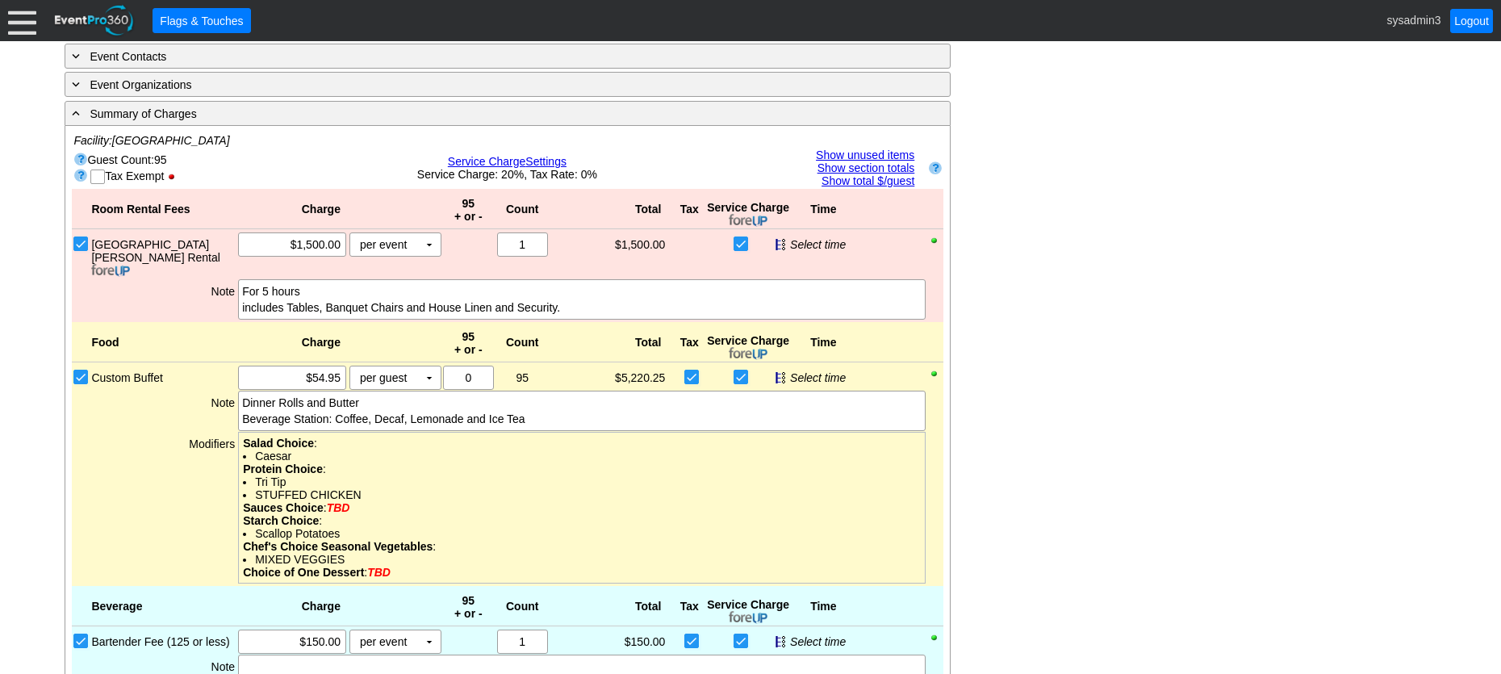
drag, startPoint x: 496, startPoint y: 160, endPoint x: 693, endPoint y: 158, distance: 196.9
click at [693, 158] on div "Hide unused items Show unused items" at bounding box center [784, 154] width 259 height 13
click at [512, 158] on span "Service Charge" at bounding box center [487, 161] width 78 height 13
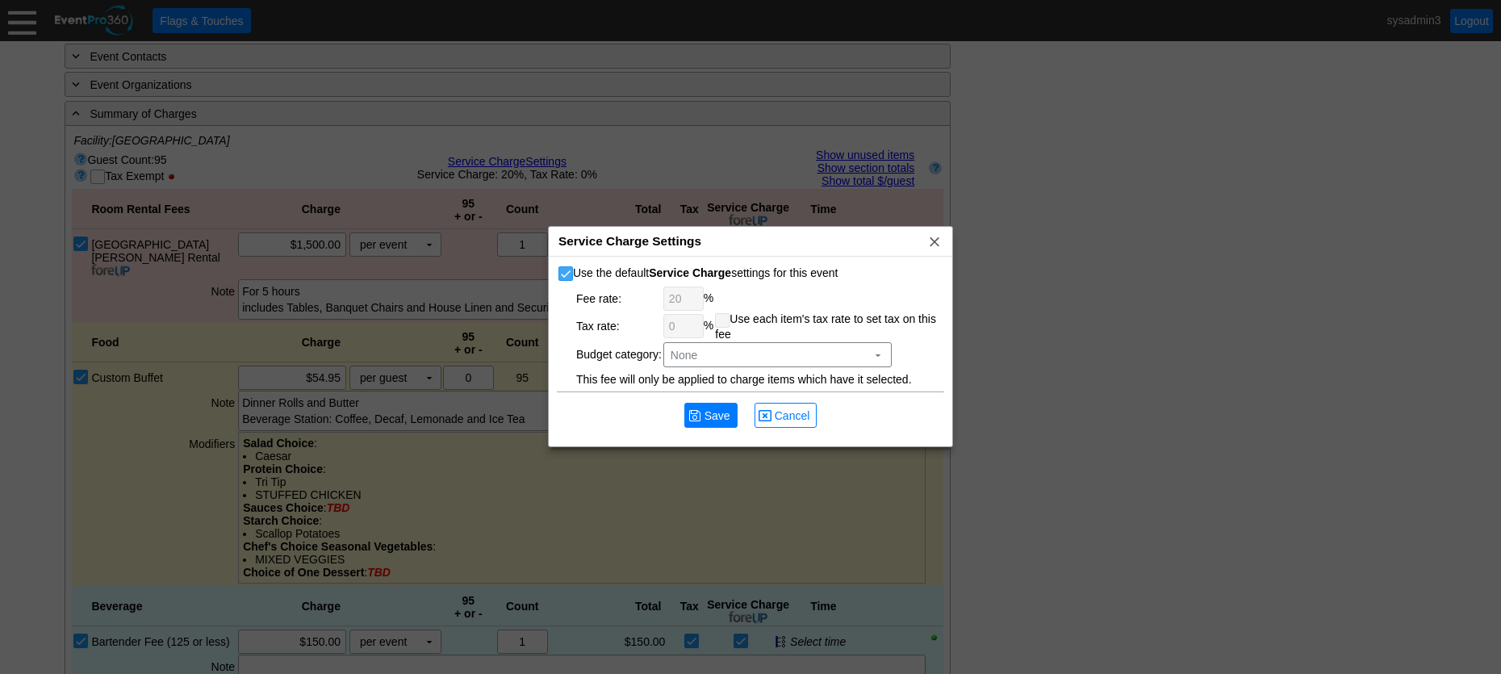
click at [564, 270] on input "Use the default Service Charge settings for this event" at bounding box center [567, 275] width 16 height 16
checkbox input "false"
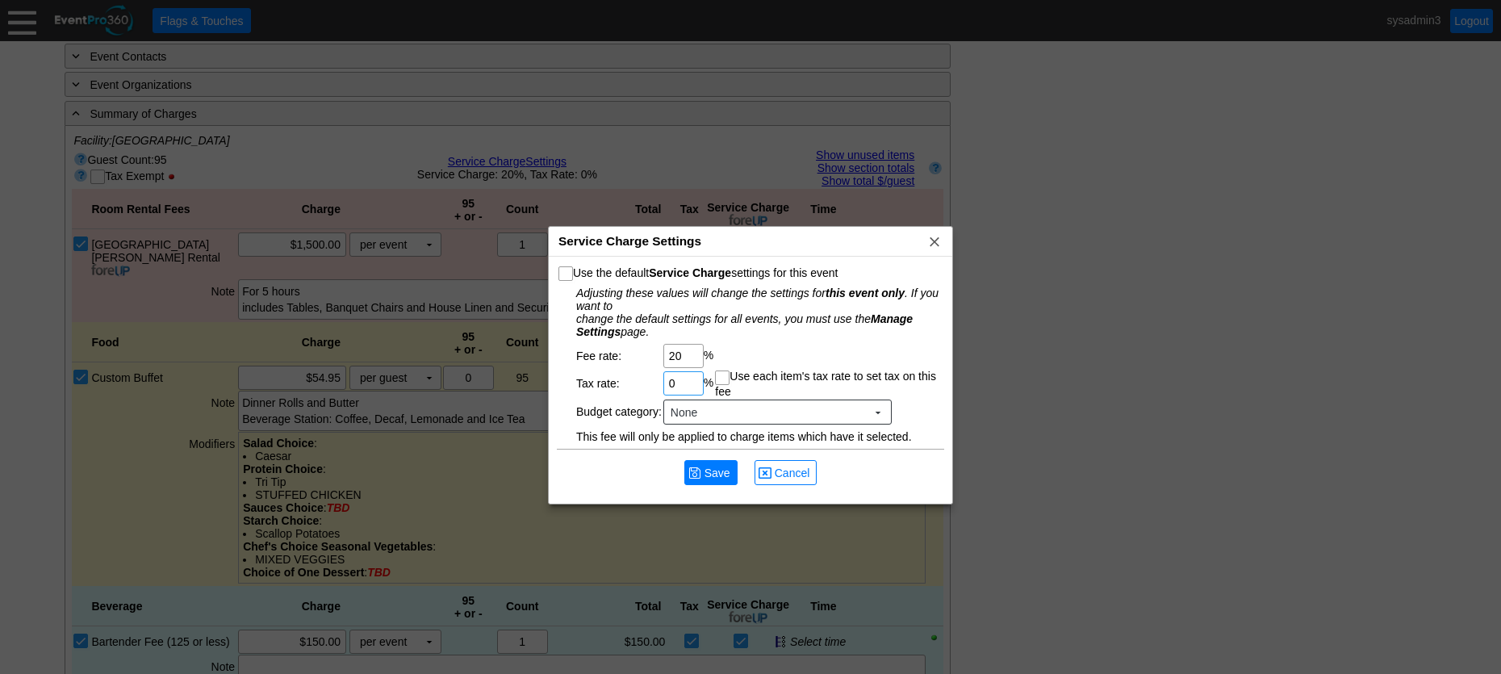
click at [683, 379] on input "0" at bounding box center [683, 383] width 29 height 23
type input "7.75"
click at [716, 472] on span "Save" at bounding box center [717, 473] width 32 height 16
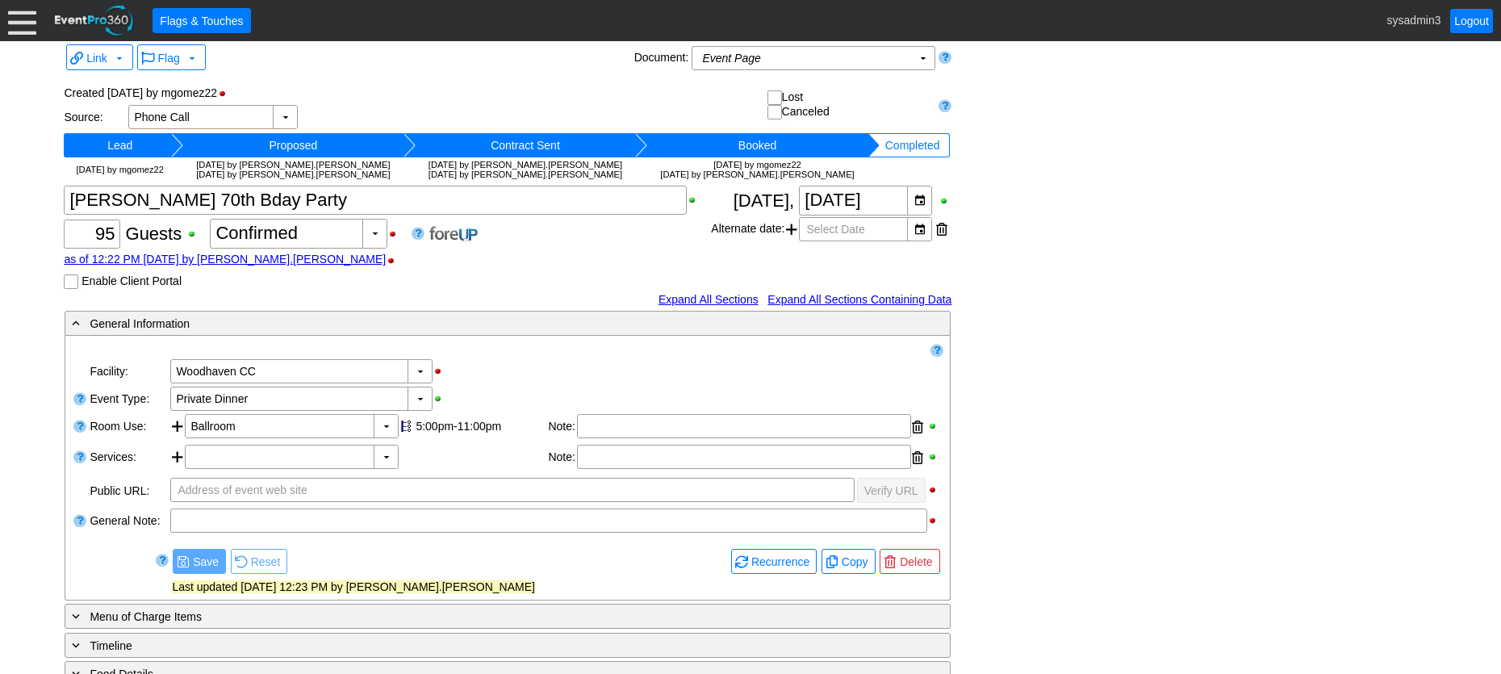
scroll to position [0, 0]
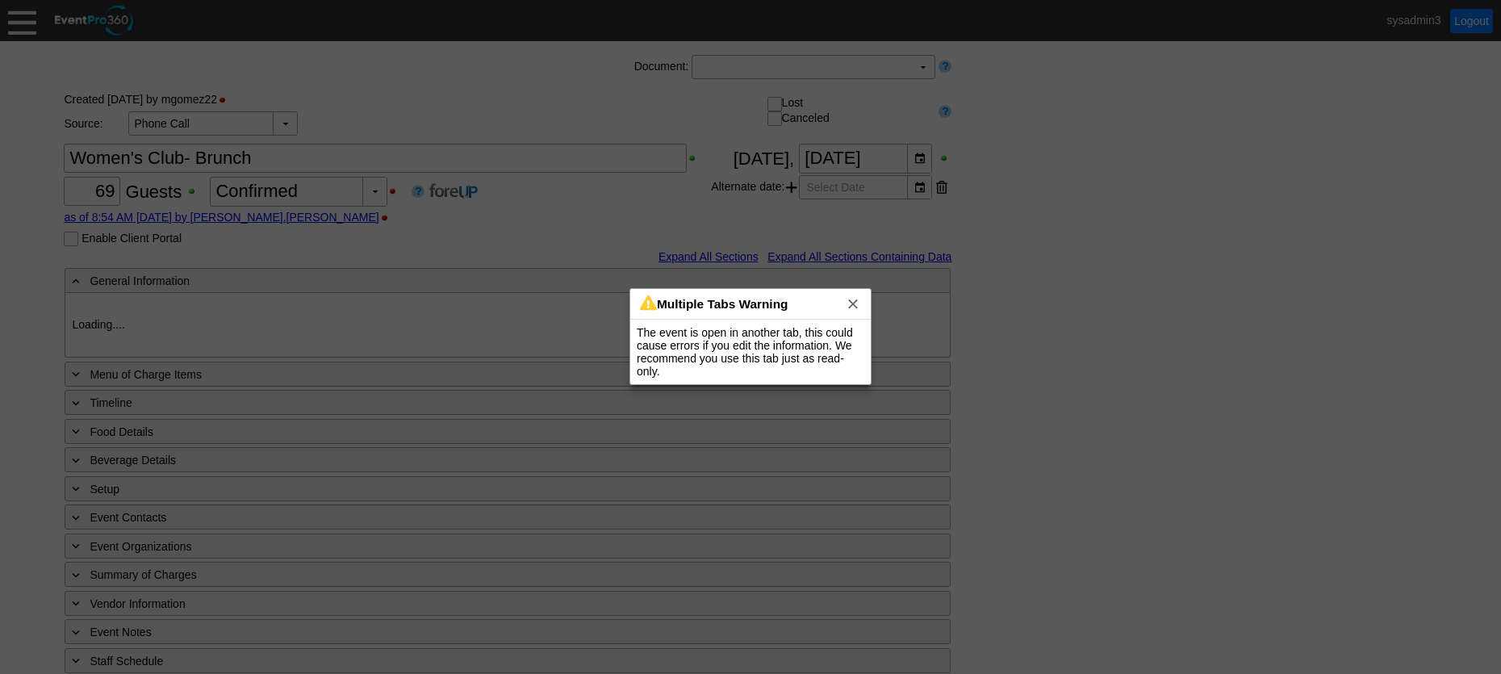
type input "Woodhaven CC"
type input "Golf Tournament Luncheon"
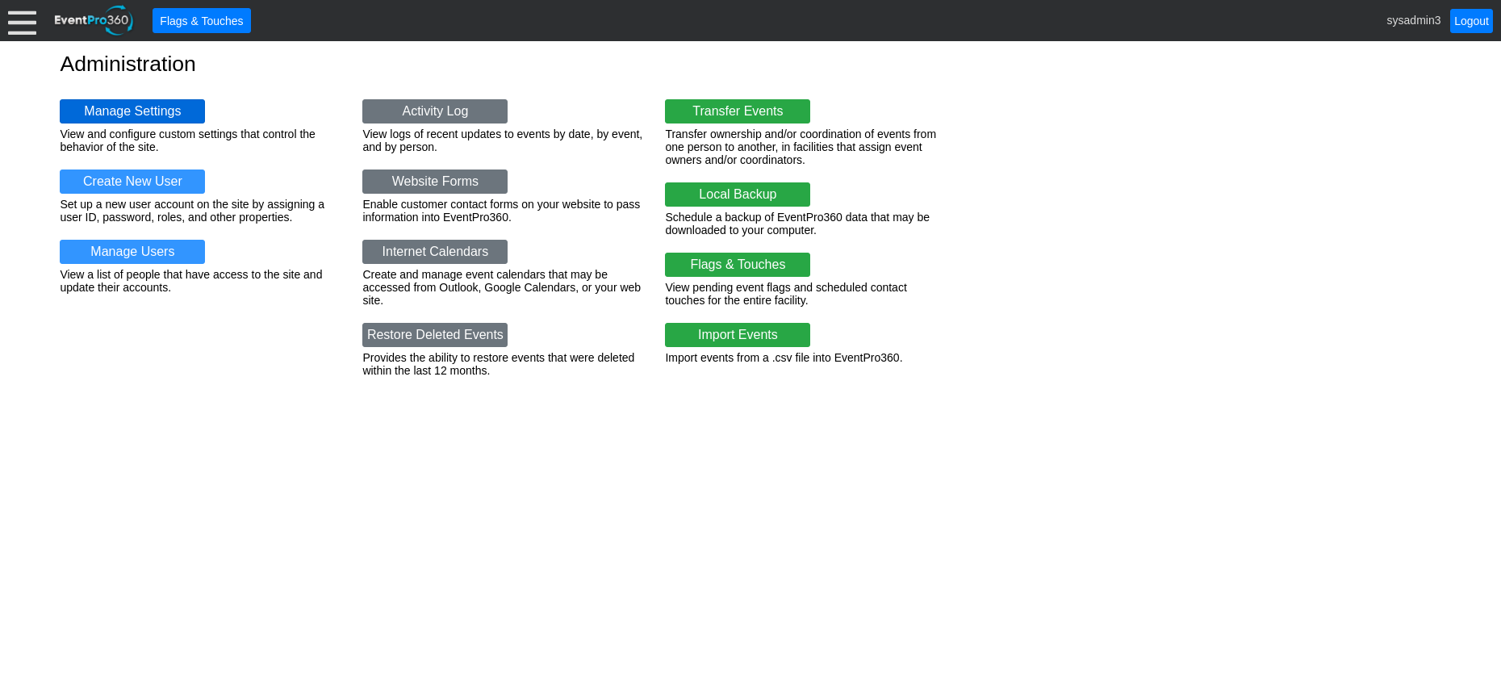
click at [140, 105] on link "Manage Settings" at bounding box center [132, 111] width 145 height 24
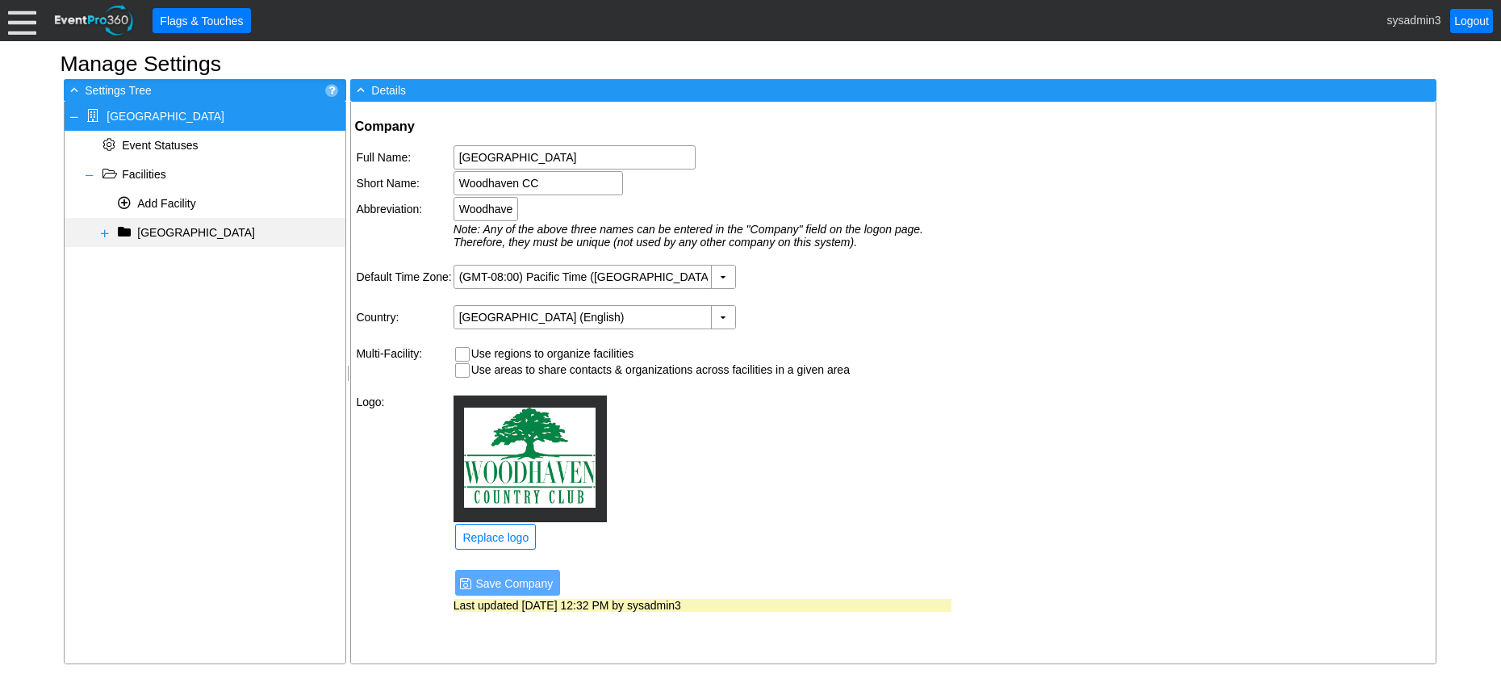
click at [102, 232] on span at bounding box center [104, 233] width 13 height 13
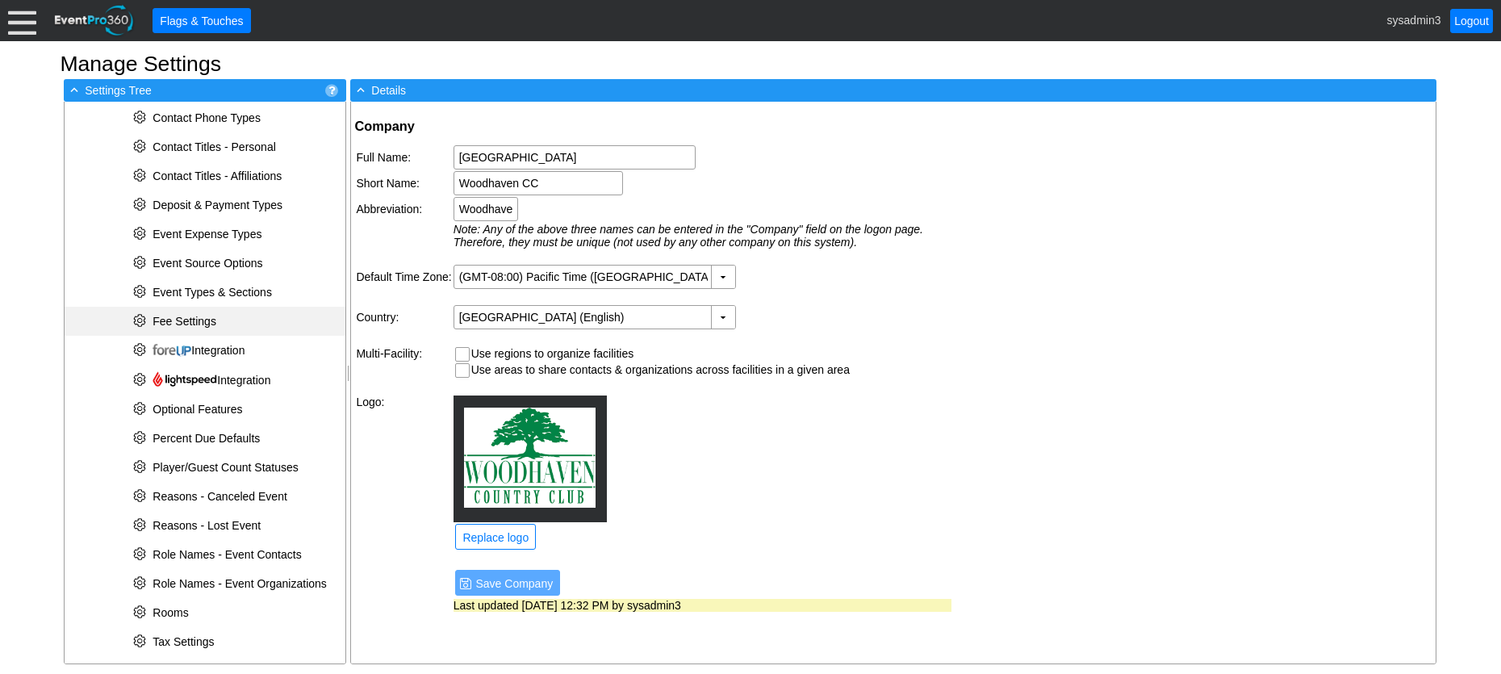
scroll to position [403, 0]
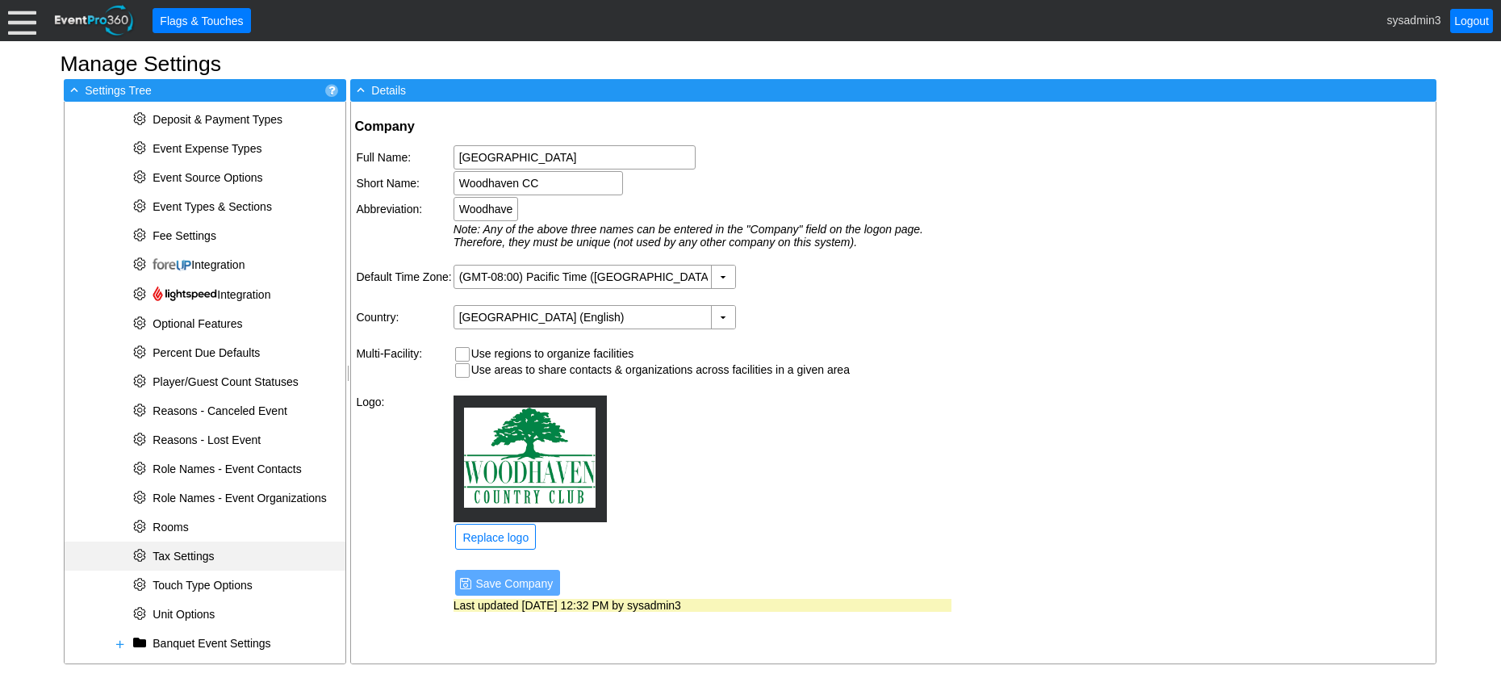
click at [194, 554] on span "Tax Settings" at bounding box center [183, 555] width 61 height 13
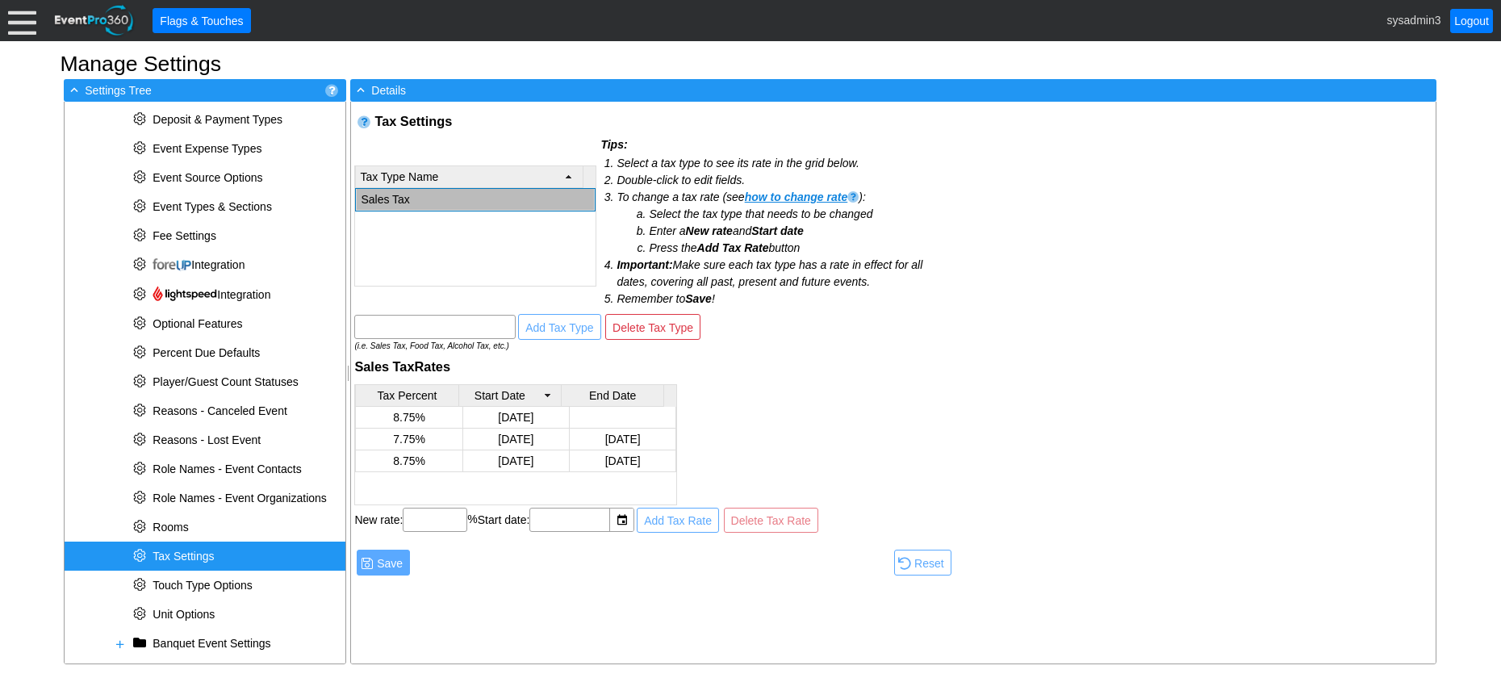
click at [378, 190] on td "Sales Tax" at bounding box center [476, 200] width 238 height 22
click at [607, 437] on td "[DATE]" at bounding box center [622, 440] width 107 height 22
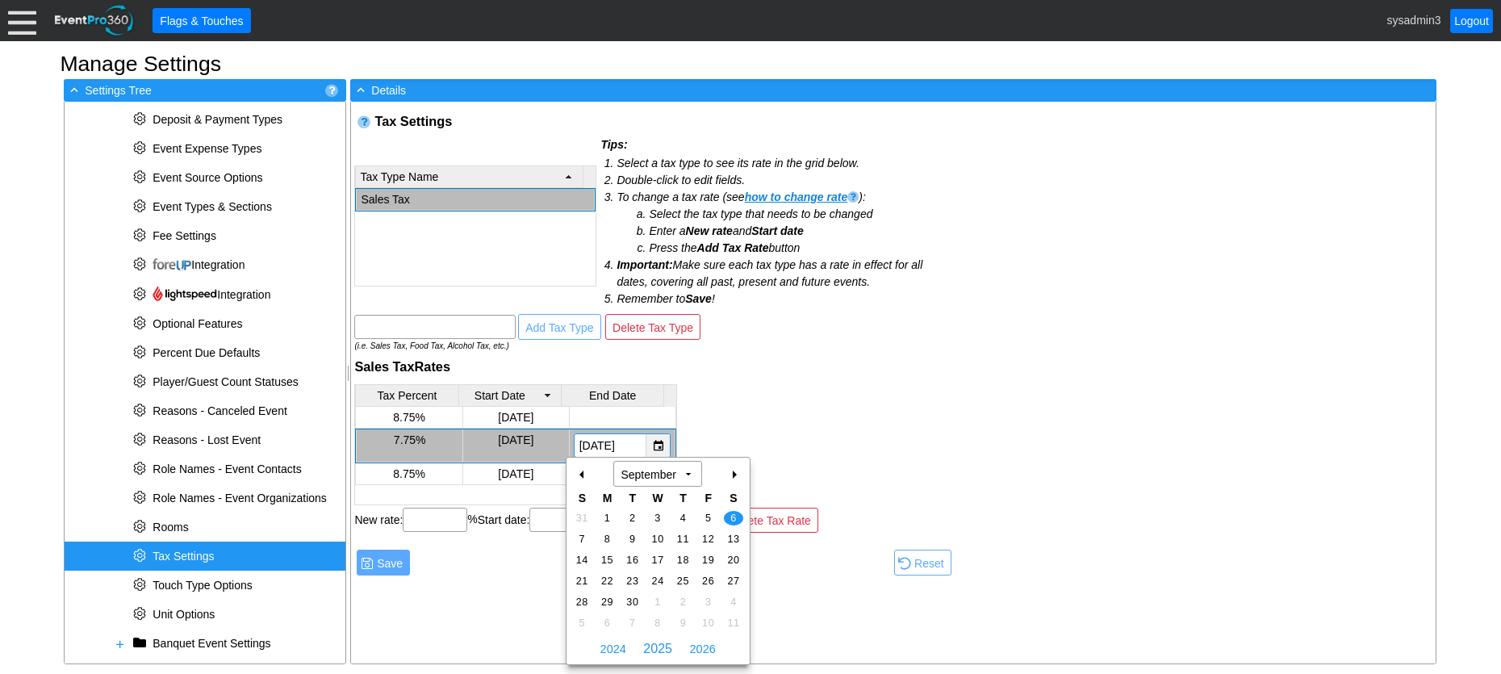
click at [646, 451] on div "▼" at bounding box center [658, 445] width 24 height 23
click at [729, 535] on span "13" at bounding box center [733, 539] width 19 height 15
type input "[DATE]"
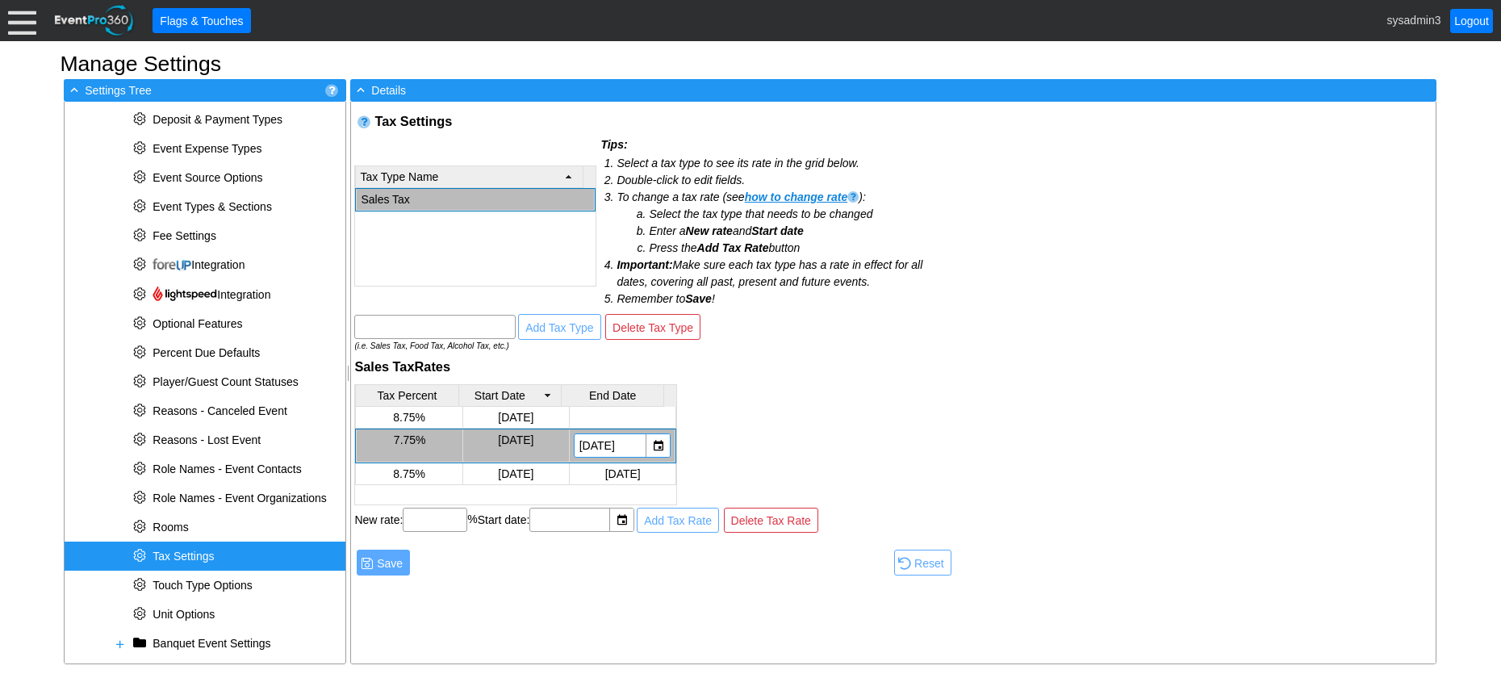
click at [717, 430] on div "Tax Percent Start Date End Date 8.75% [DATE] 7.75% [DATE] ▼ Χ [DATE] 8.75% [DAT…" at bounding box center [653, 444] width 599 height 121
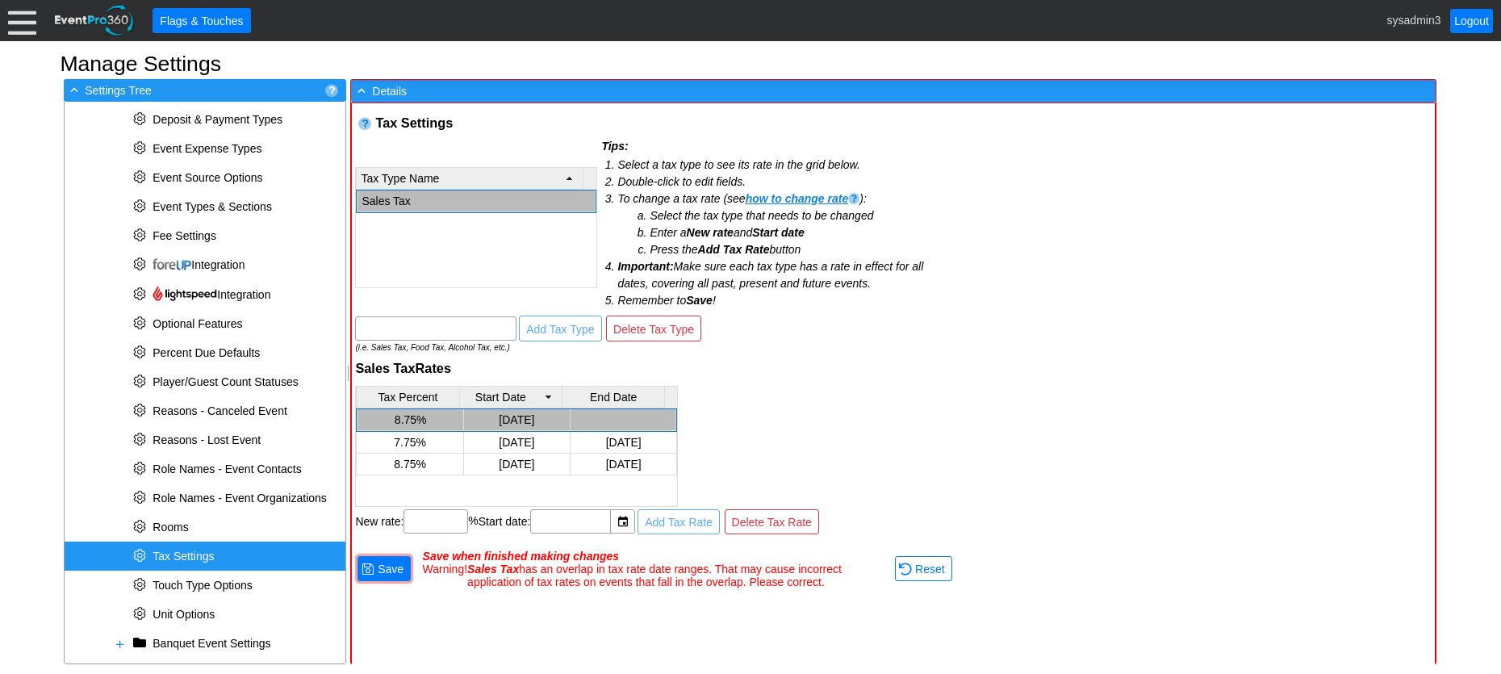
click at [516, 417] on td "[DATE]" at bounding box center [517, 420] width 107 height 22
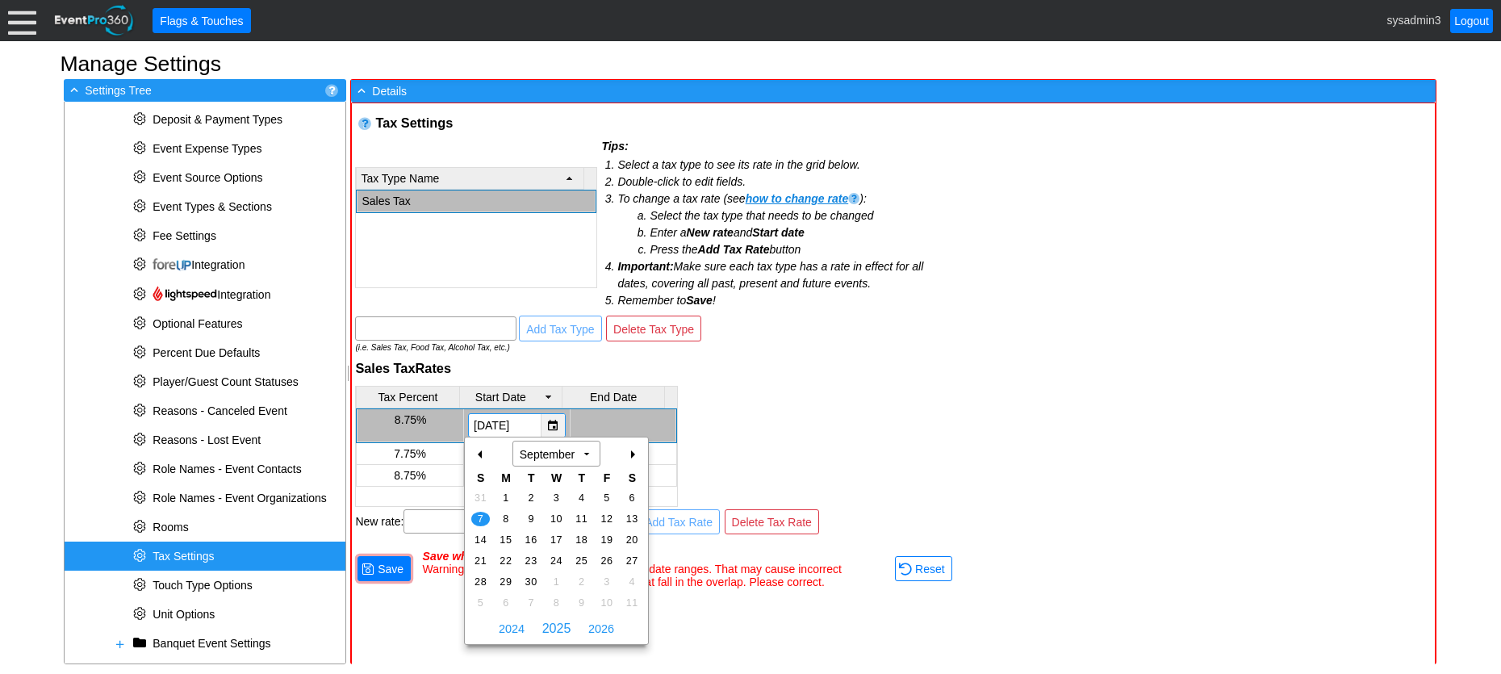
click at [547, 427] on div "▼" at bounding box center [553, 425] width 24 height 23
click at [477, 540] on span "14" at bounding box center [480, 540] width 19 height 15
type input "[DATE]"
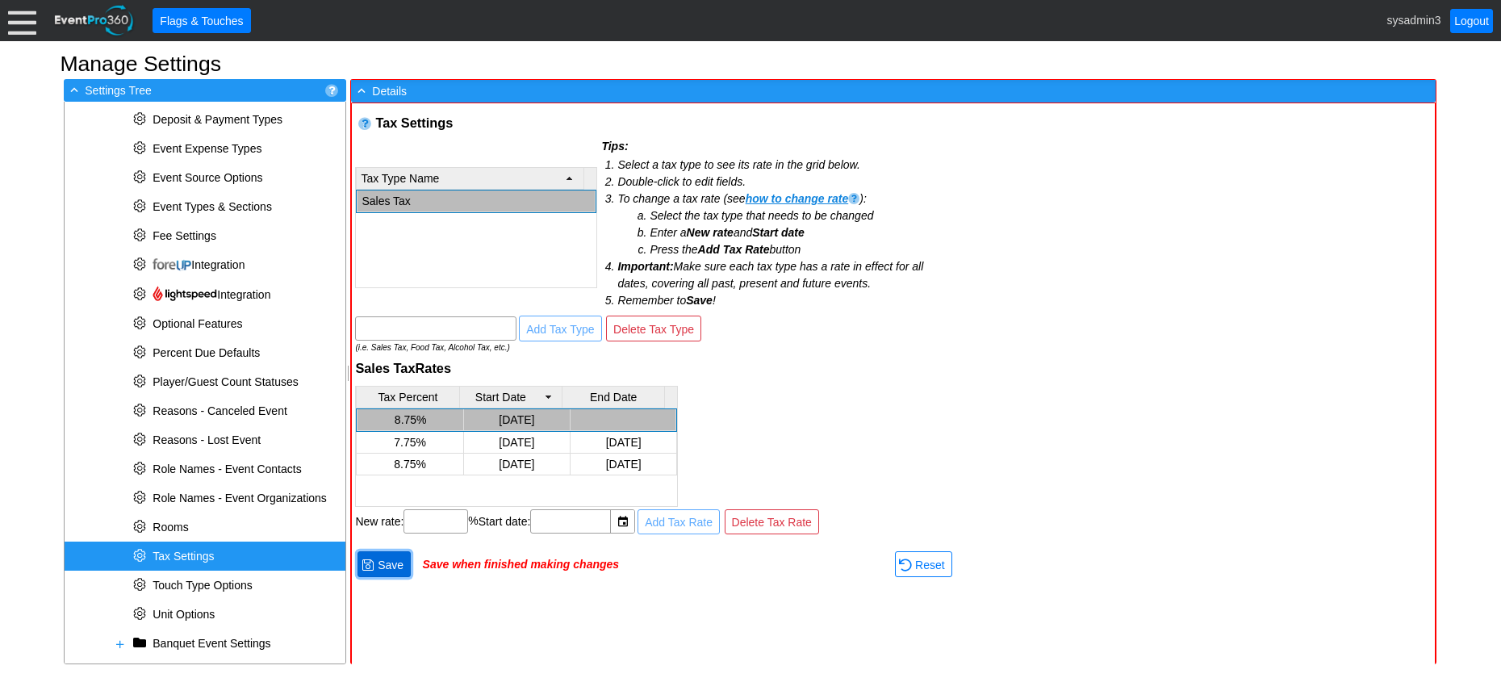
click at [384, 568] on span "Save" at bounding box center [390, 565] width 32 height 16
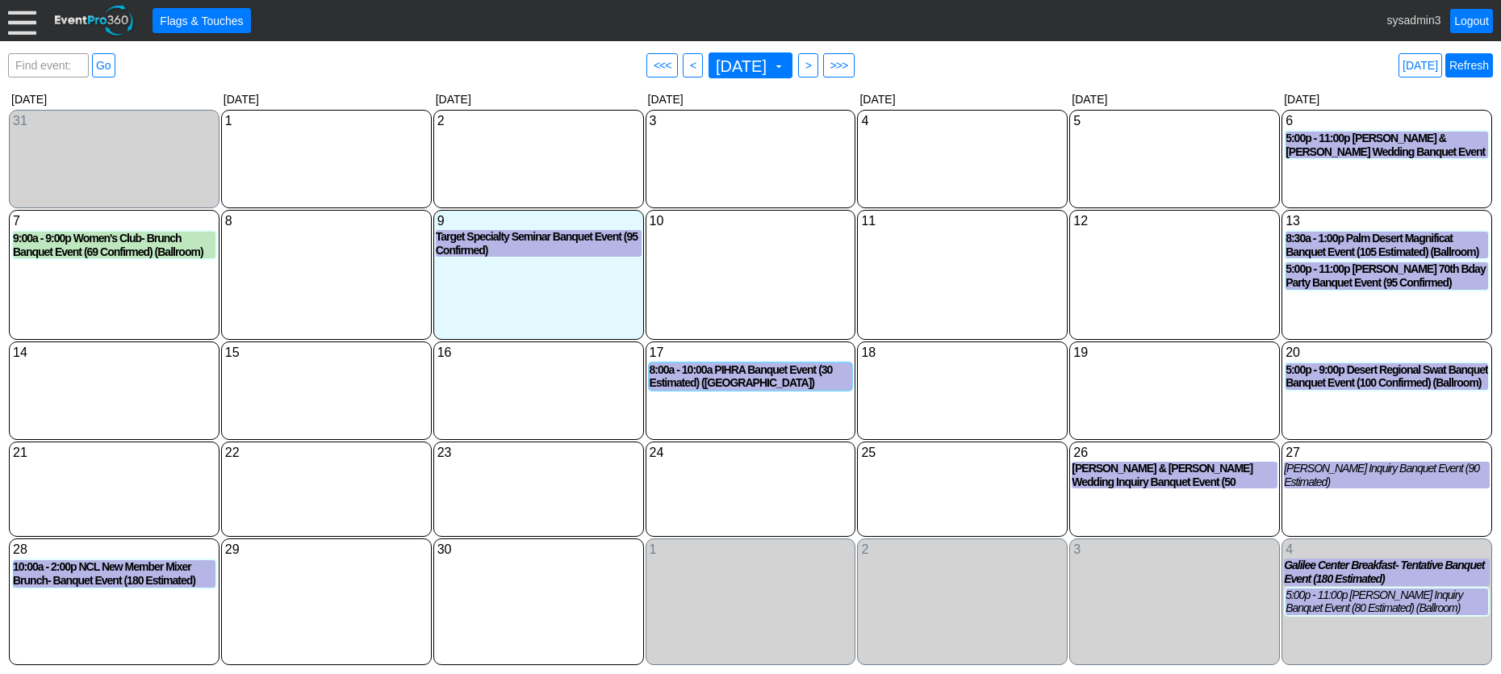
click at [1474, 66] on link "Refresh" at bounding box center [1469, 65] width 48 height 24
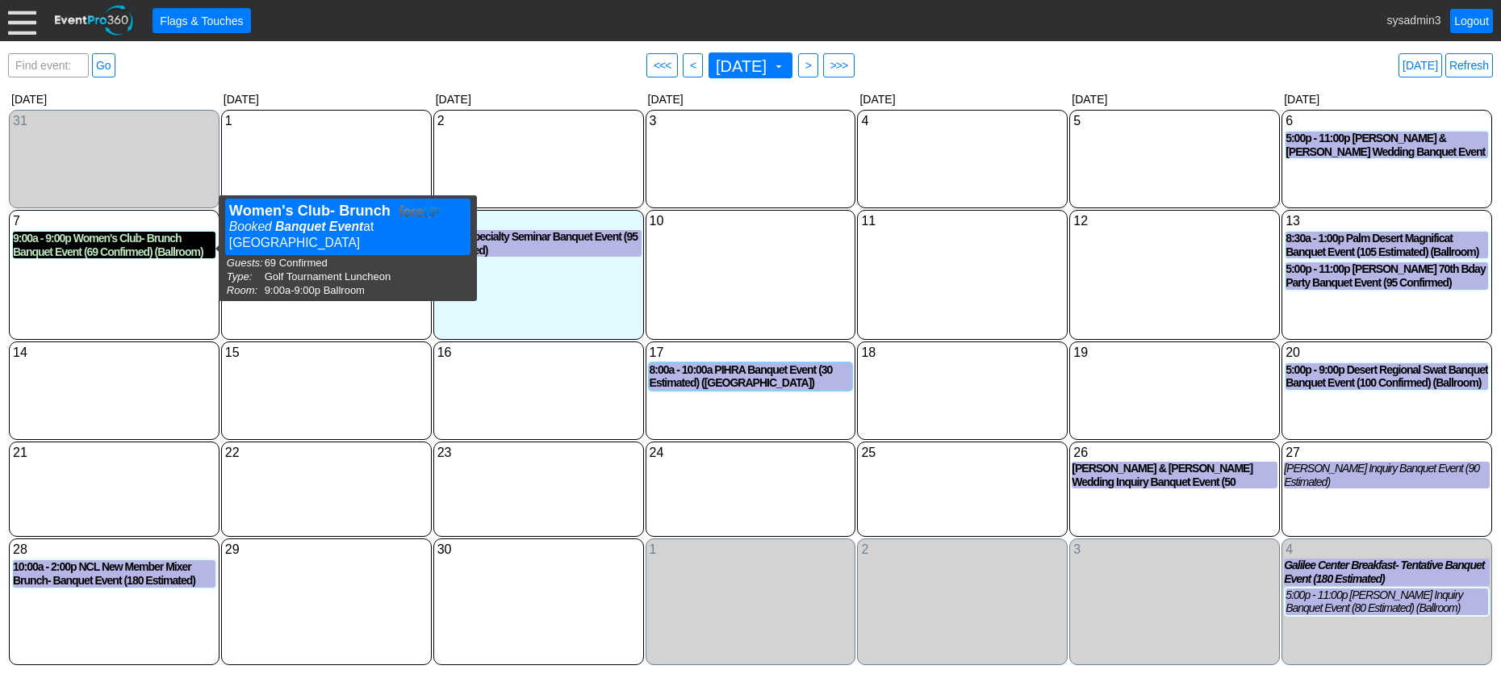
click at [116, 250] on div "9:00a - 9:00p Women's Club- Brunch Banquet Event (69 Confirmed) (Ballroom)" at bounding box center [114, 245] width 203 height 27
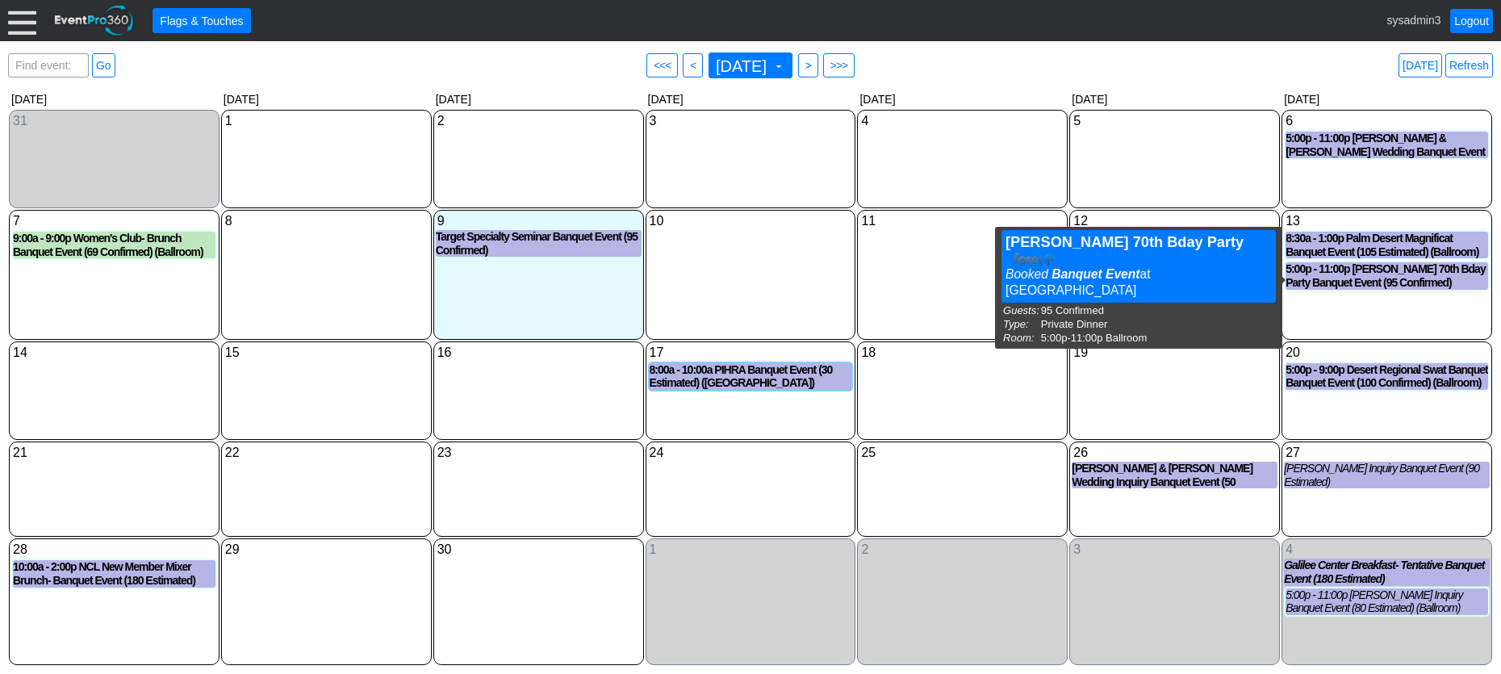
click at [934, 270] on div "11 [DATE]" at bounding box center [962, 275] width 211 height 130
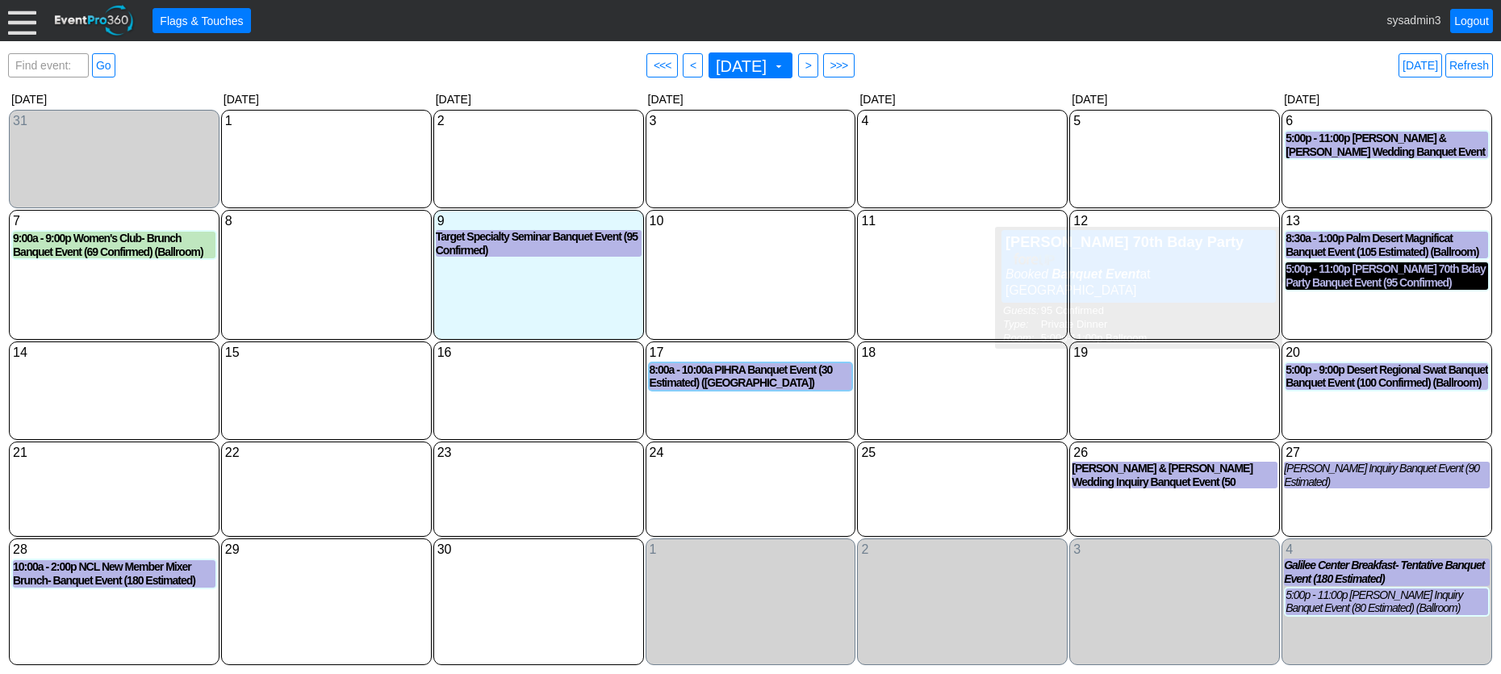
click at [1362, 284] on div "5:00p - 11:00p [PERSON_NAME] 70th Bday Party Banquet Event (95 Confirmed) (Ball…" at bounding box center [1386, 275] width 203 height 27
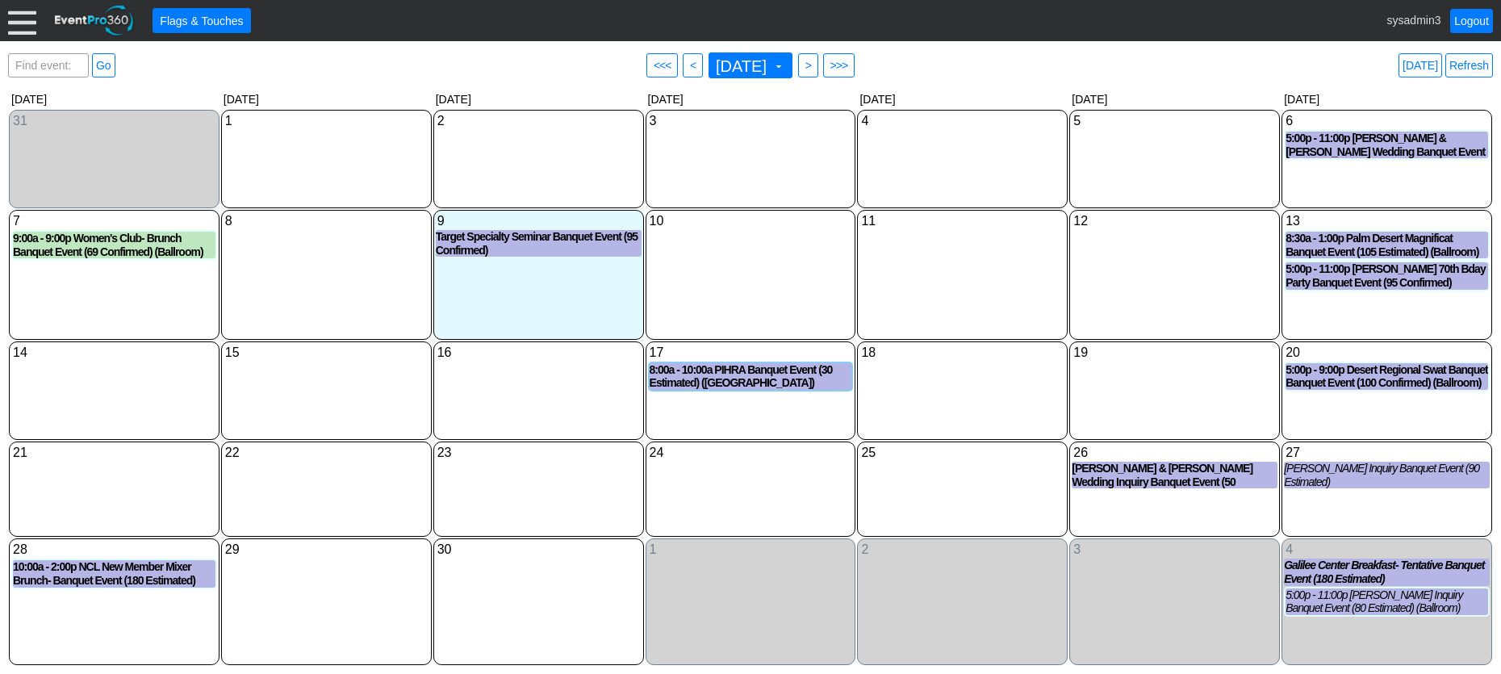
click at [882, 296] on div "11 [DATE]" at bounding box center [962, 275] width 211 height 130
click at [792, 273] on div "10 [DATE]" at bounding box center [751, 275] width 211 height 130
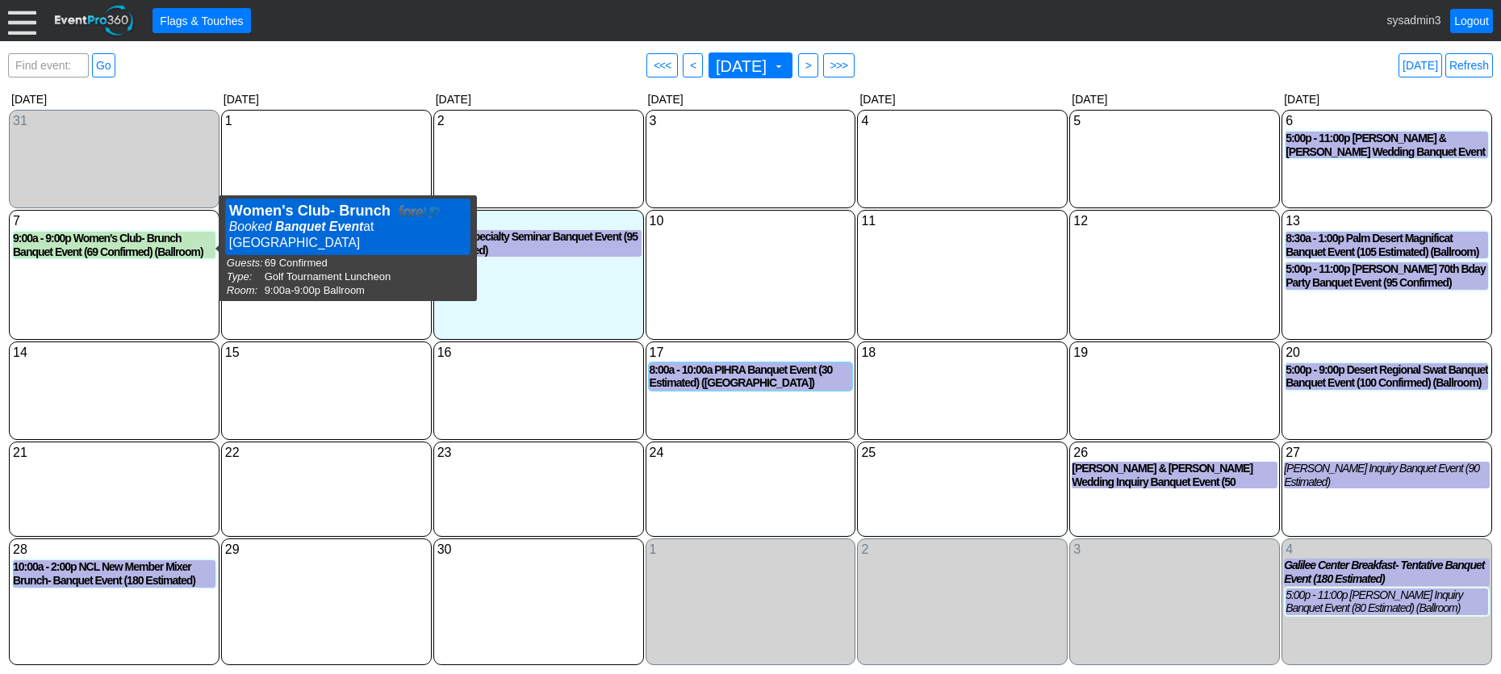
click at [377, 211] on div "Women's Club- Brunch" at bounding box center [347, 211] width 237 height 16
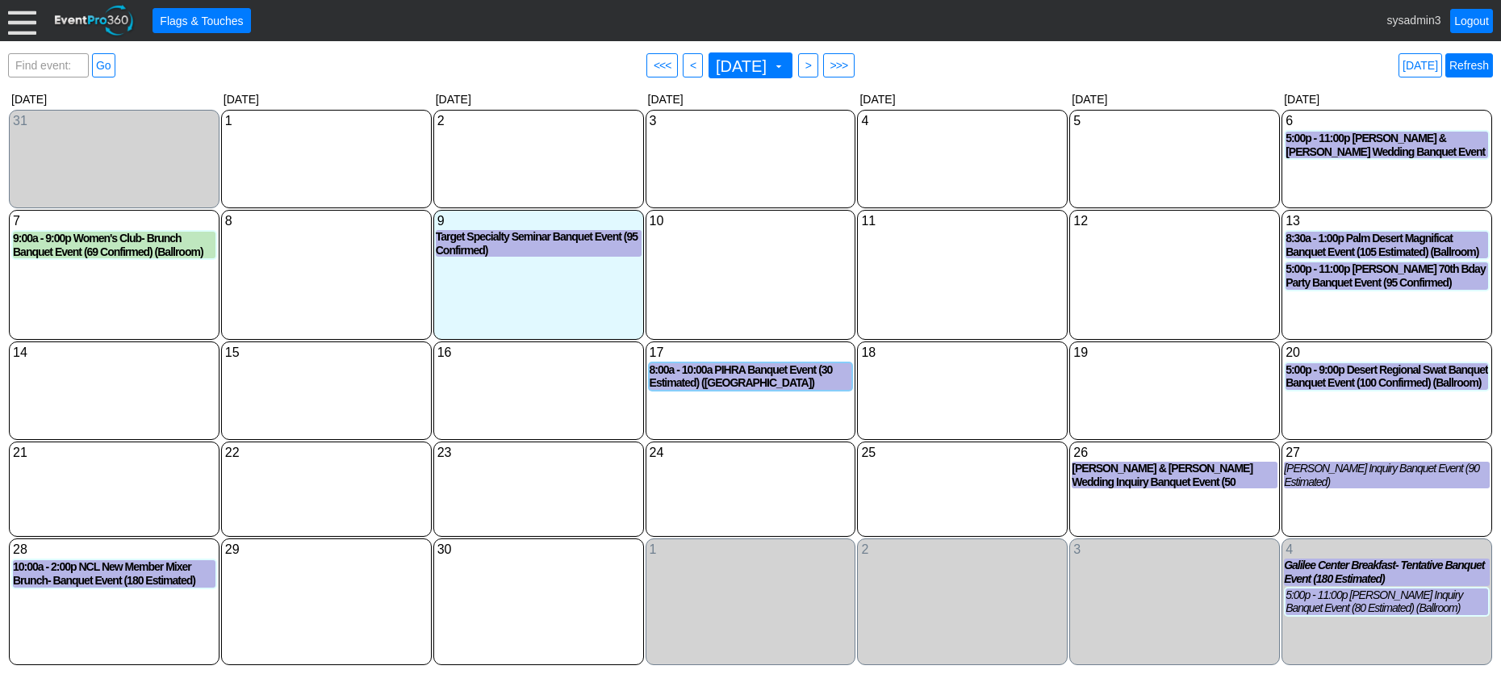
click at [1465, 66] on link "Refresh" at bounding box center [1469, 65] width 48 height 24
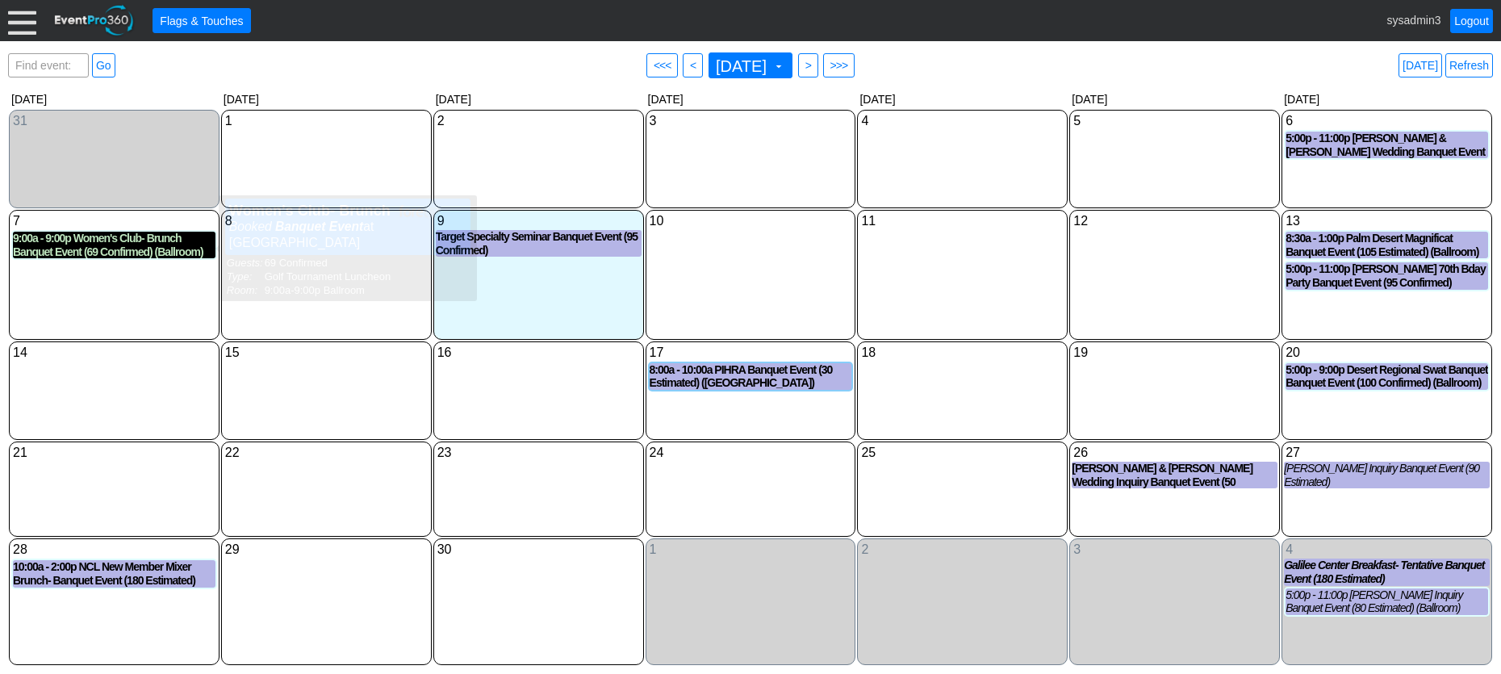
click at [78, 249] on div "9:00a - 9:00p Women's Club- Brunch Banquet Event (69 Confirmed) (Ballroom)" at bounding box center [114, 245] width 203 height 27
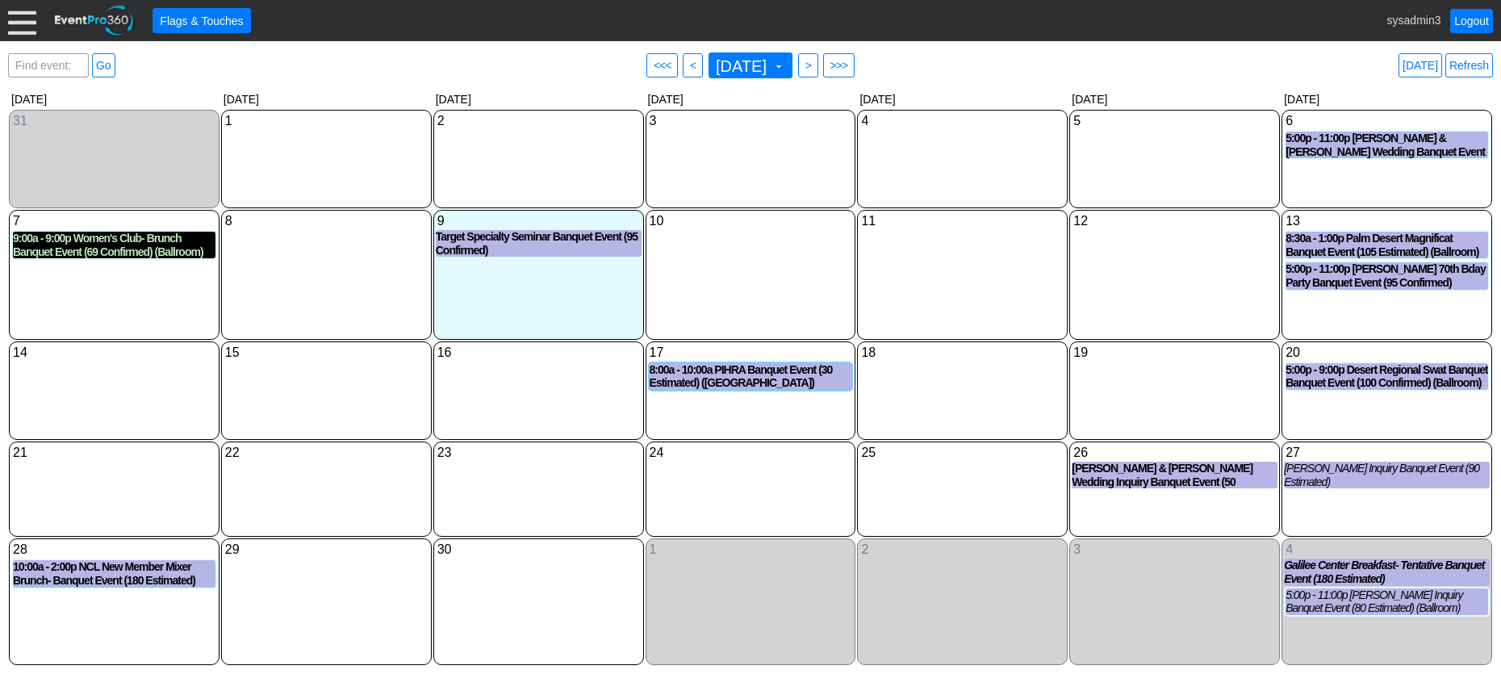
click at [122, 245] on div "9:00a - 9:00p Women's Club- Brunch Banquet Event (69 Confirmed) (Ballroom)" at bounding box center [114, 245] width 203 height 27
click at [126, 241] on div "9:00a - 9:00p Women's Club- Brunch Banquet Event (69 Confirmed) (Ballroom)" at bounding box center [114, 245] width 203 height 27
click at [1469, 61] on link "Refresh" at bounding box center [1469, 65] width 48 height 24
click at [1473, 18] on link "Logout" at bounding box center [1471, 21] width 43 height 24
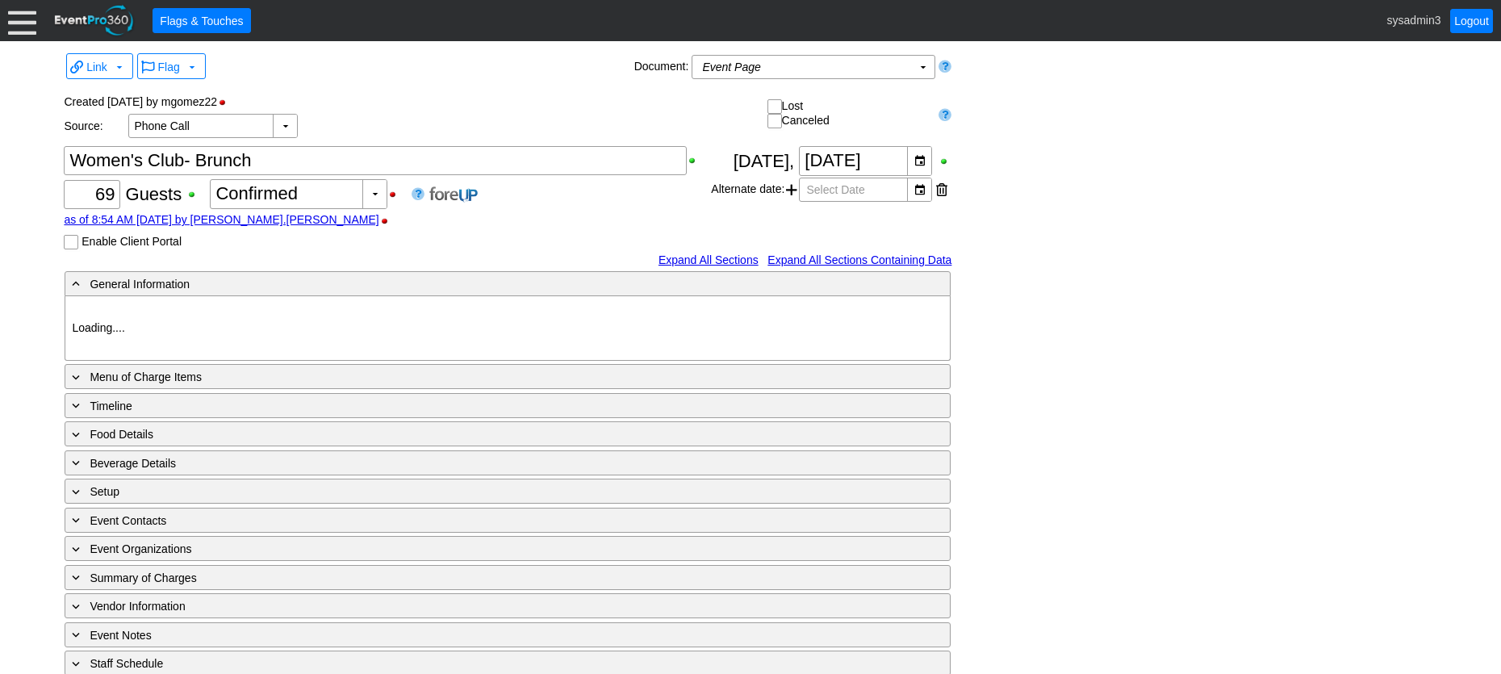
type input "Woodhaven CC"
type input "Golf Tournament Luncheon"
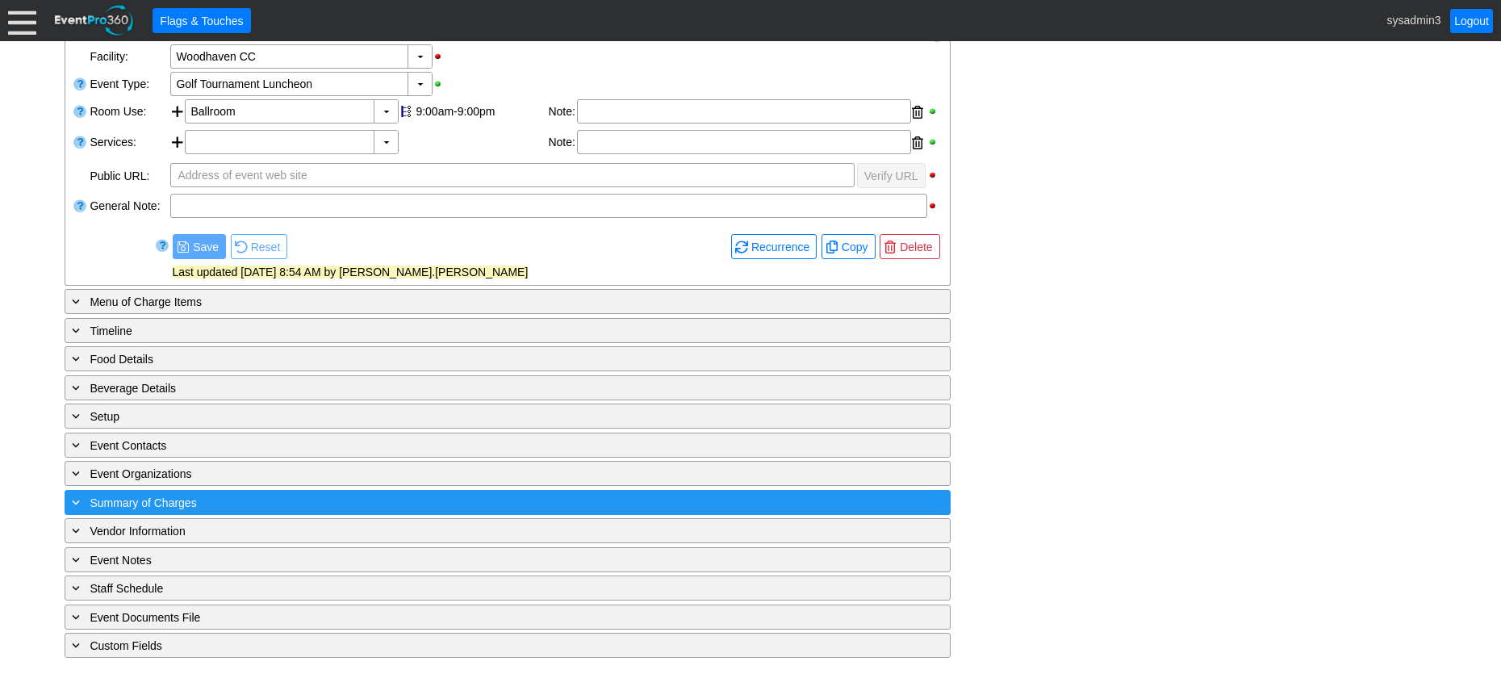
click at [443, 494] on div "+ Summary of Charges" at bounding box center [475, 502] width 812 height 19
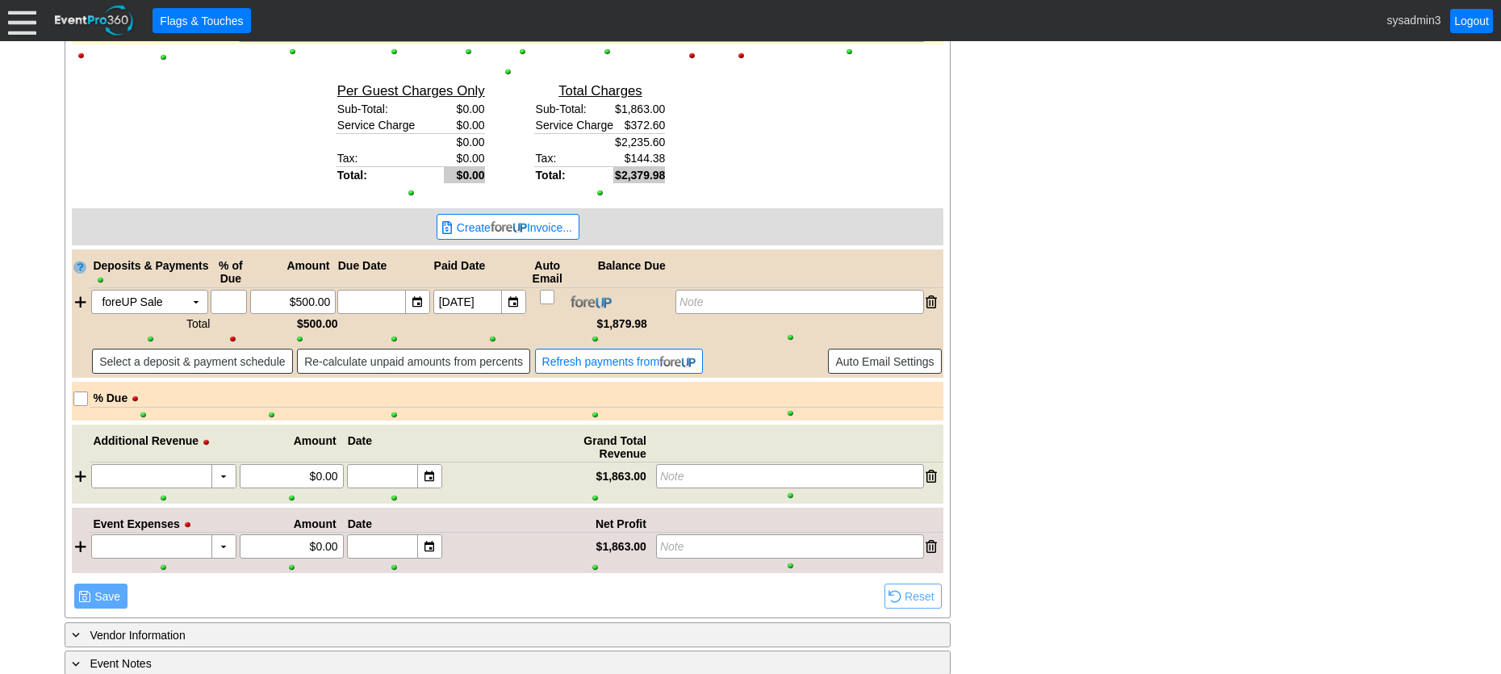
scroll to position [1106, 0]
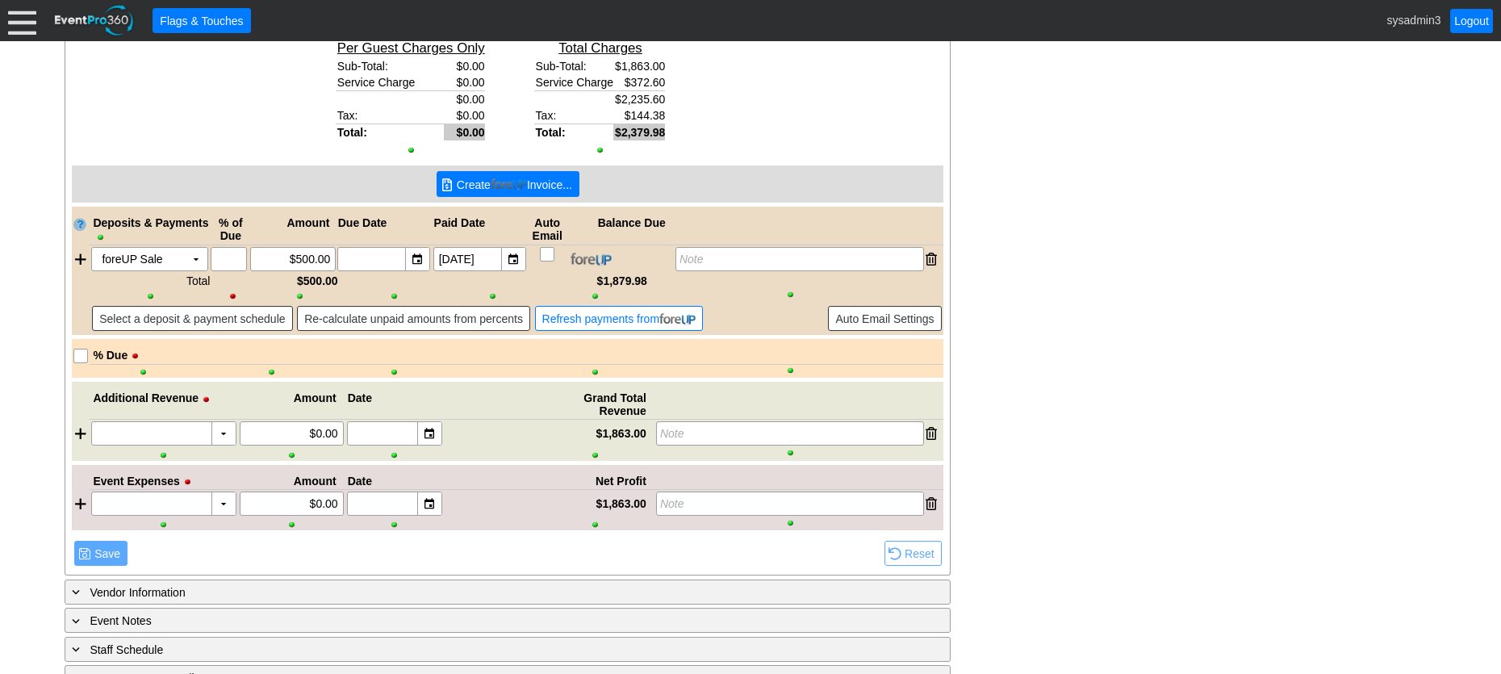
click at [529, 184] on span "Create Invoice..." at bounding box center [514, 185] width 122 height 16
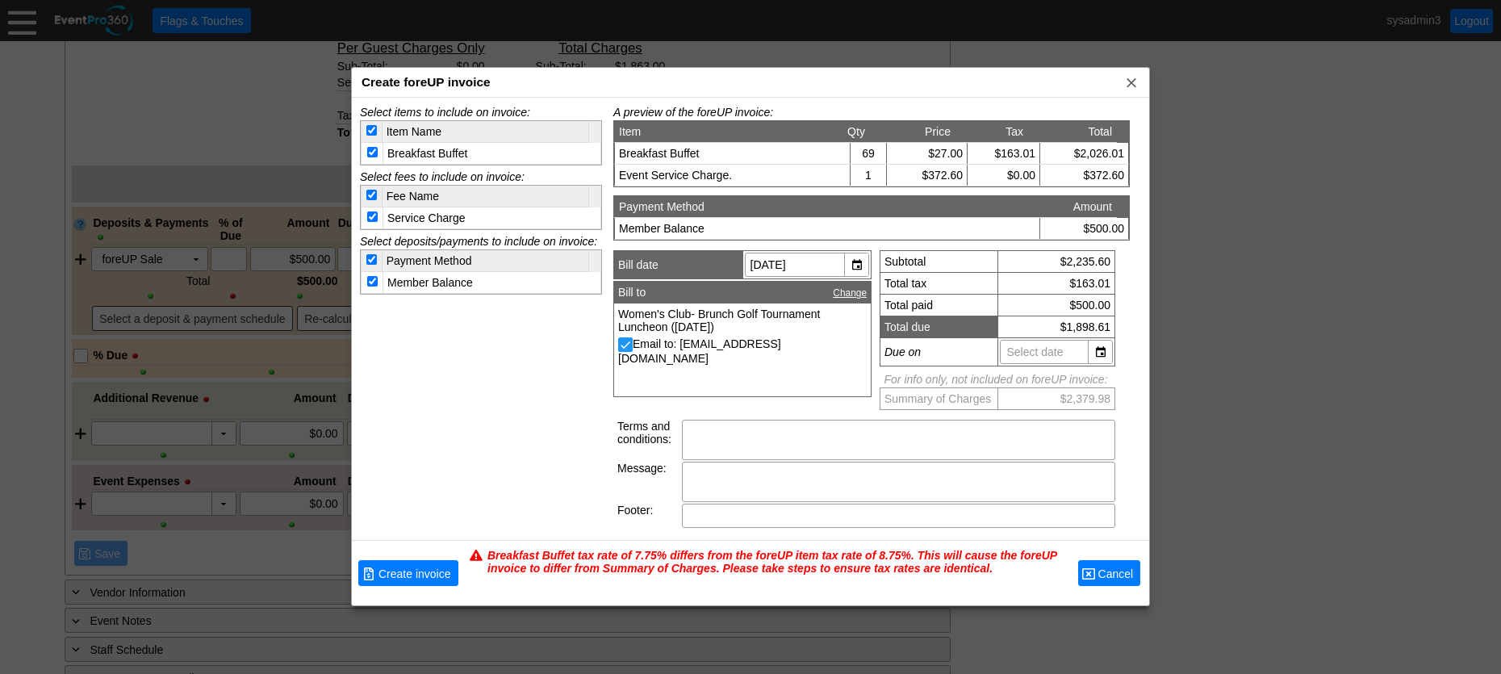
click at [1109, 572] on span "Cancel" at bounding box center [1116, 574] width 42 height 16
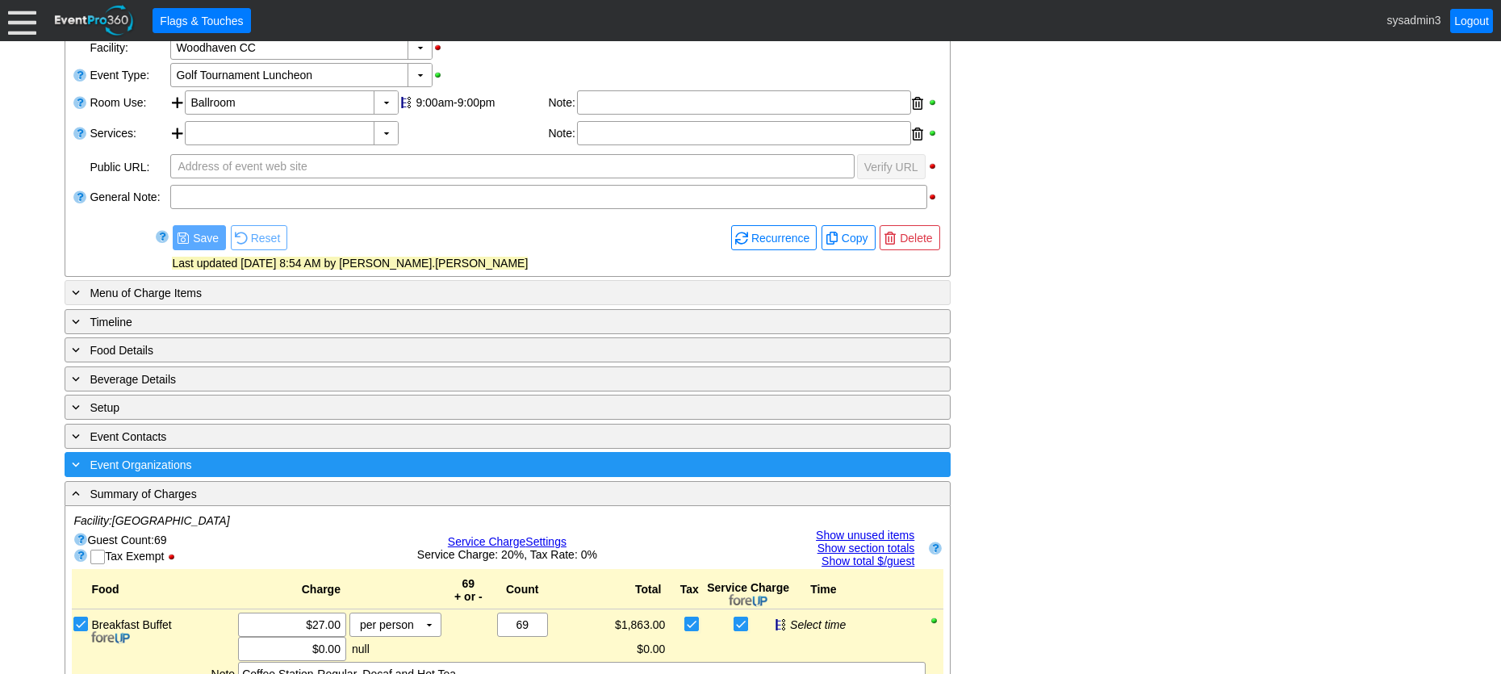
scroll to position [0, 0]
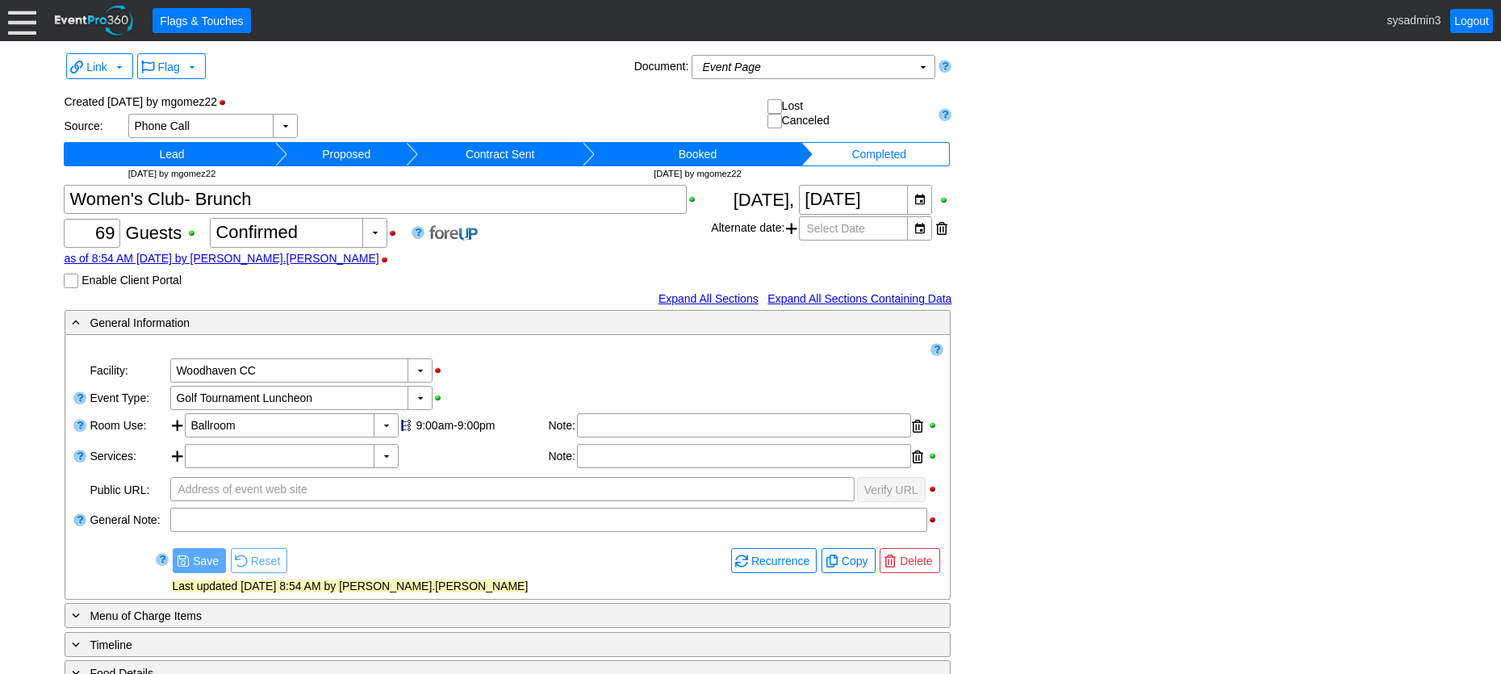
click at [526, 241] on div "Χ 69 Guests +/- Χ 0 ▼ Χ Confirmed as of 8:54 AM on Monday, 9/8/2025 by mindy.al…" at bounding box center [387, 236] width 647 height 103
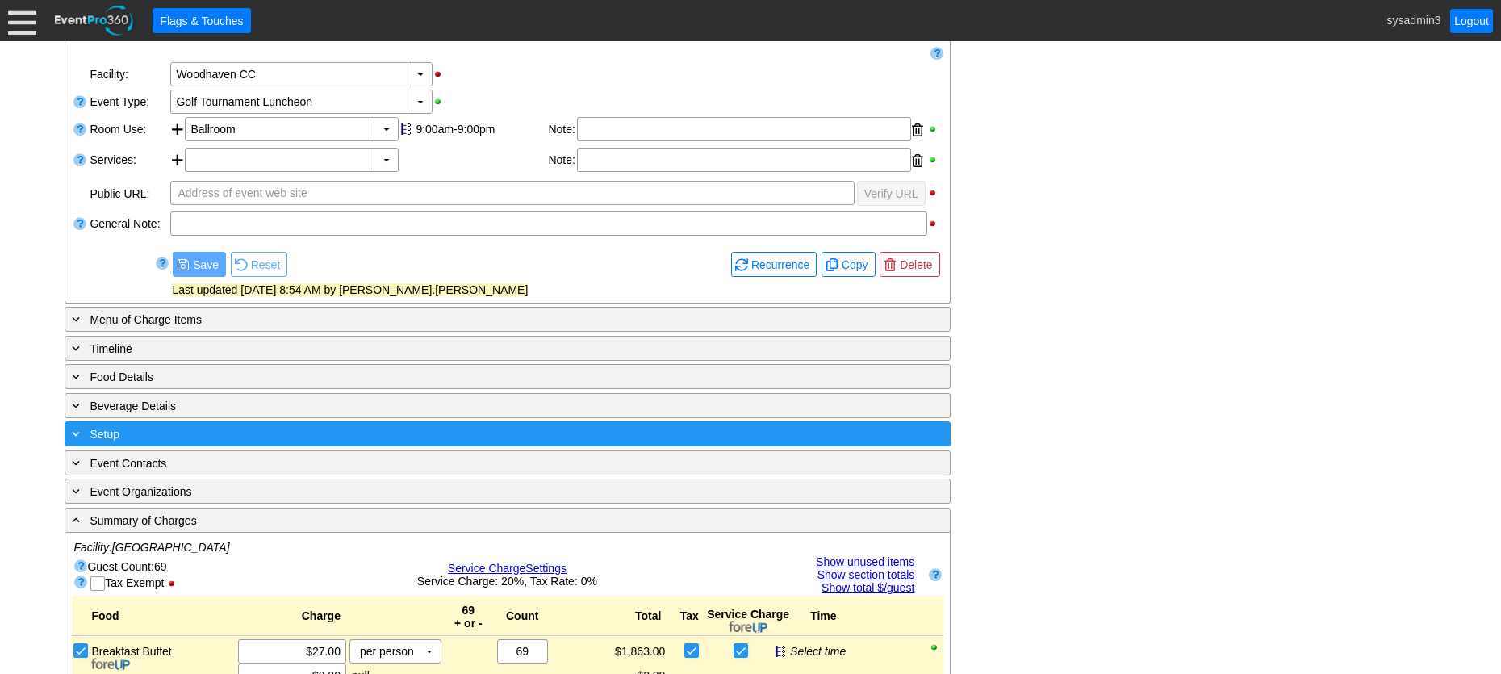
scroll to position [484, 0]
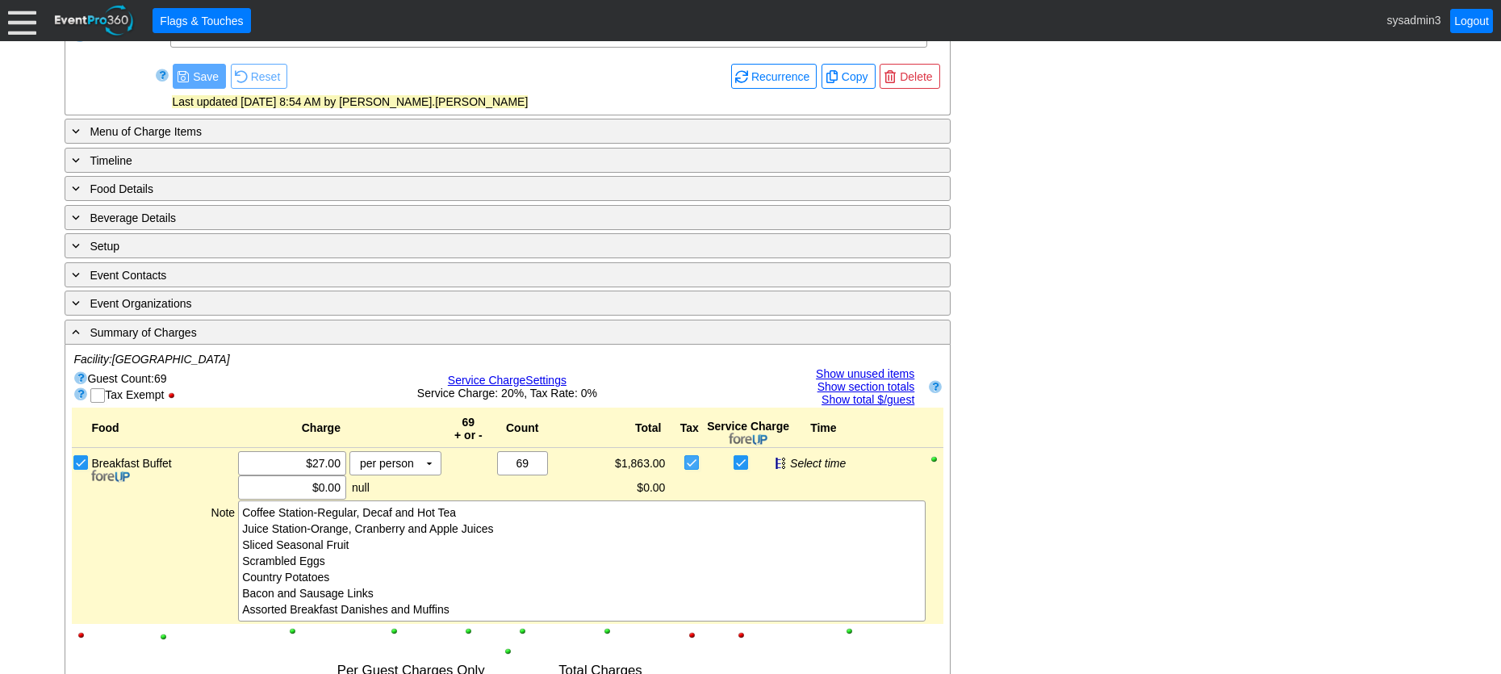
click at [692, 462] on input "checkbox" at bounding box center [693, 464] width 16 height 16
checkbox input "true"
click at [1091, 385] on div "- General Information ▼ Loading.... Remove all highlights Facility: ▼ Χ Woodhav…" at bounding box center [750, 583] width 1381 height 1517
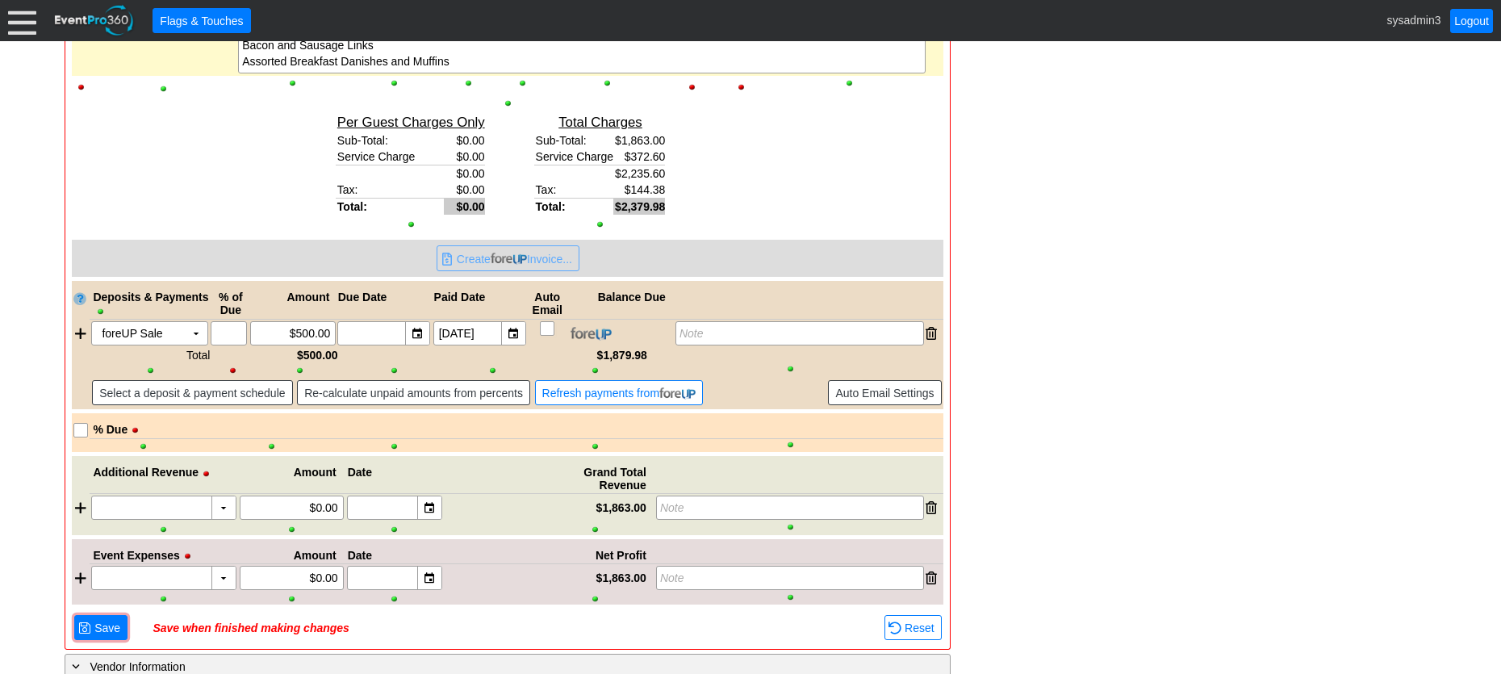
scroll to position [1049, 0]
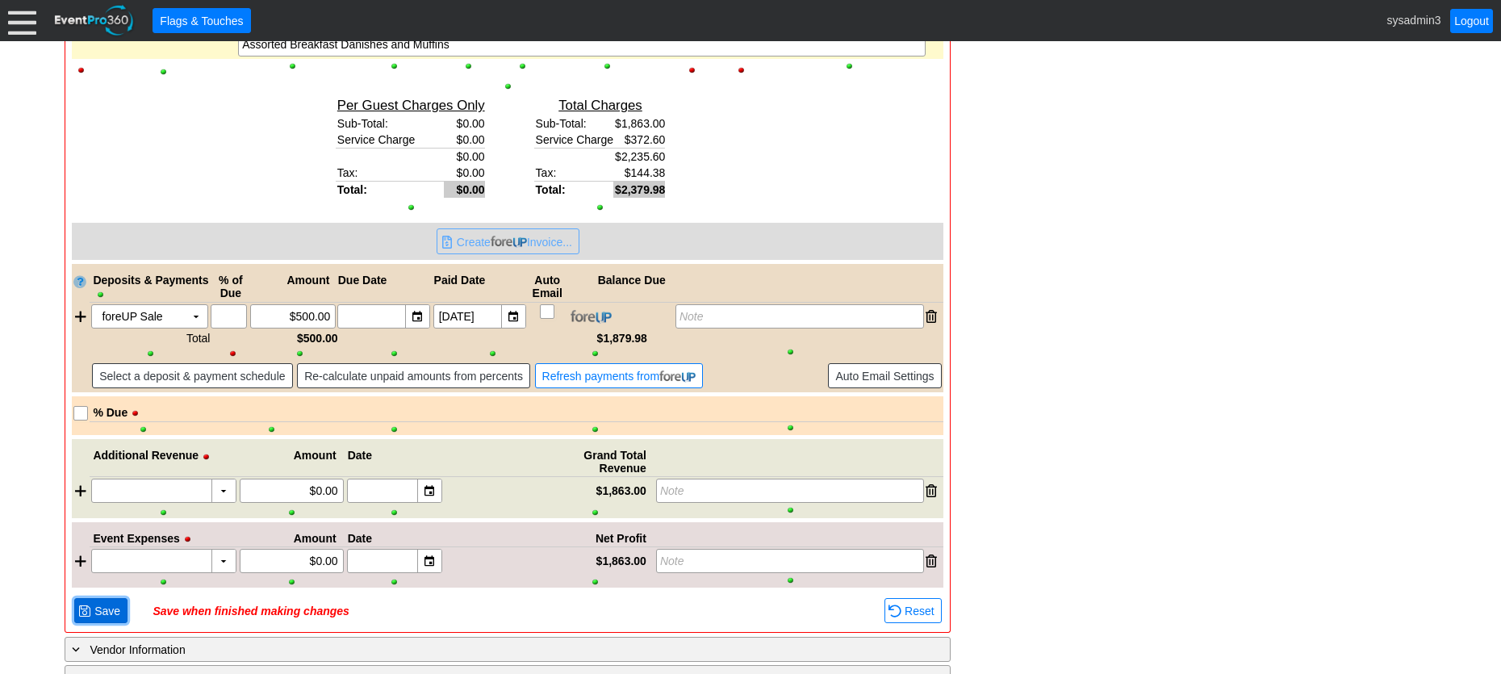
click at [97, 604] on span "Save" at bounding box center [107, 611] width 32 height 16
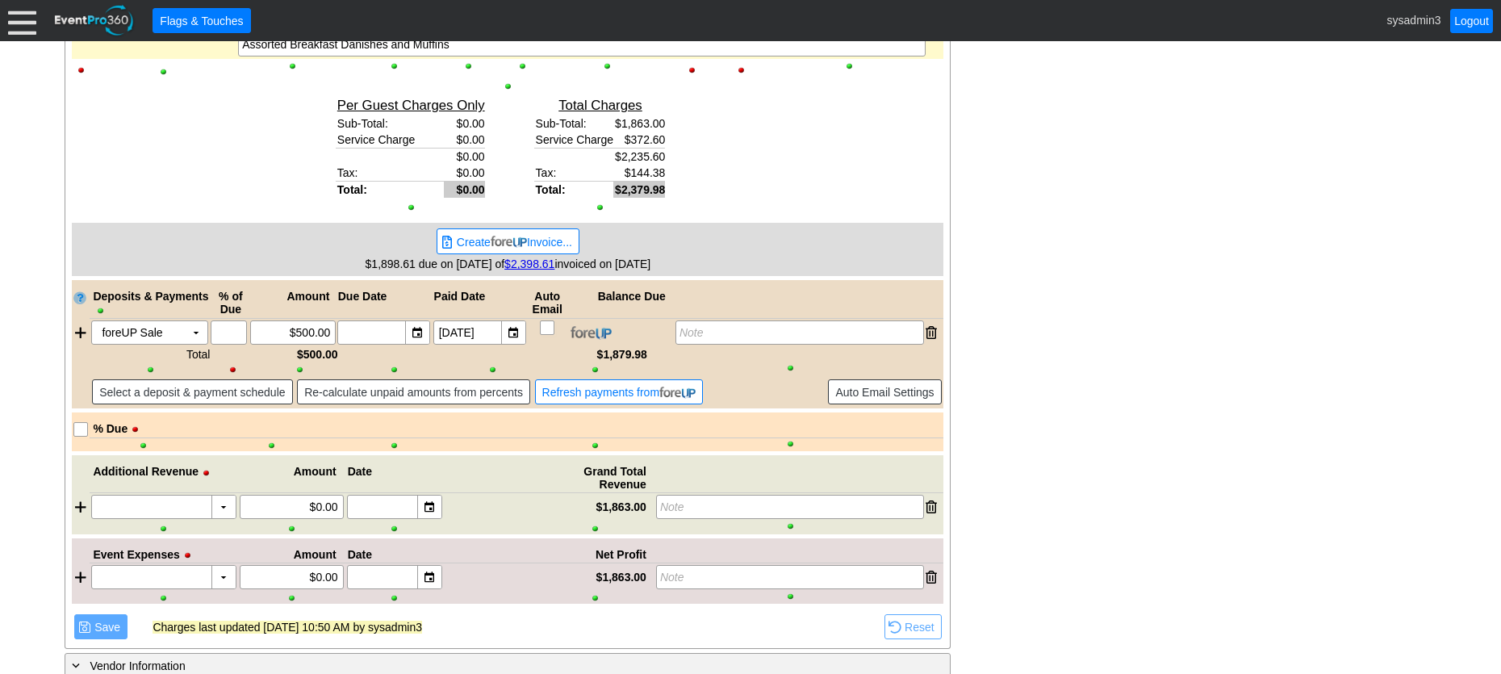
scroll to position [888, 0]
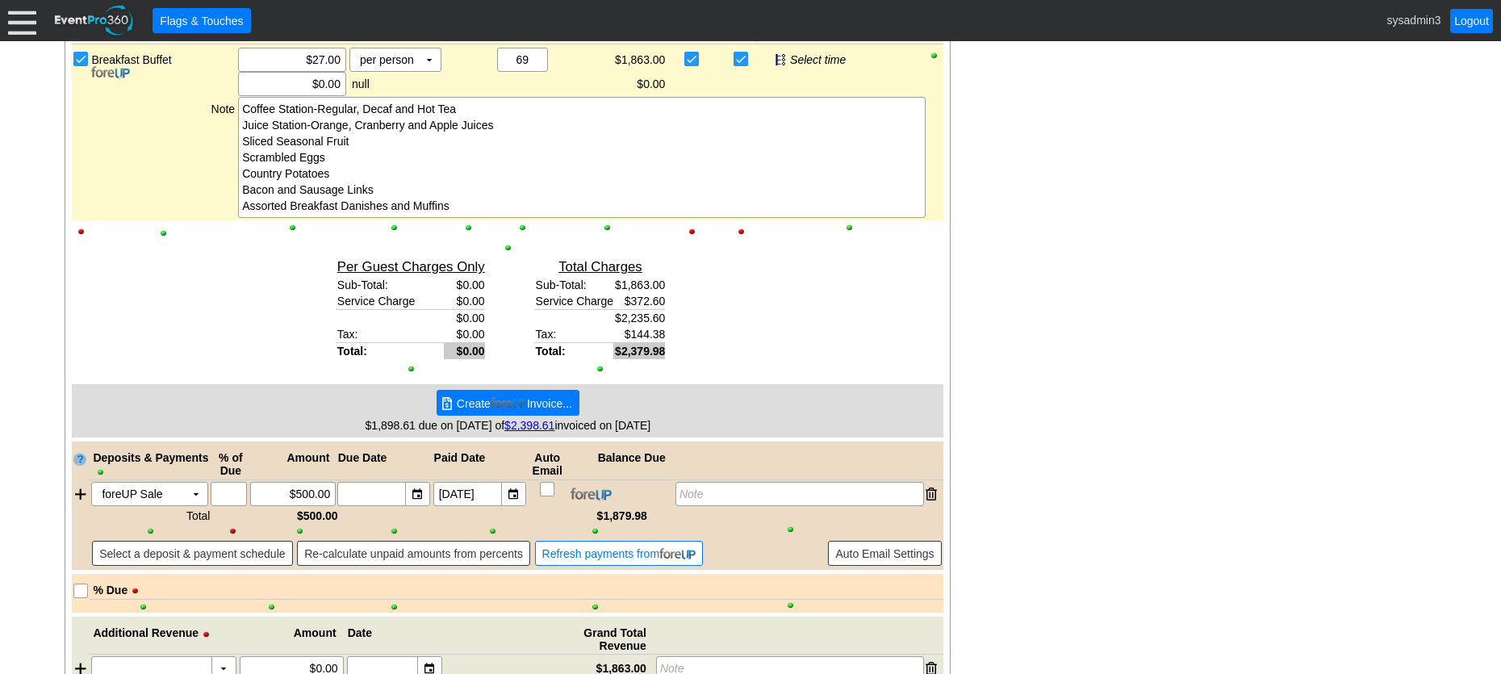
click at [491, 402] on img at bounding box center [509, 403] width 36 height 12
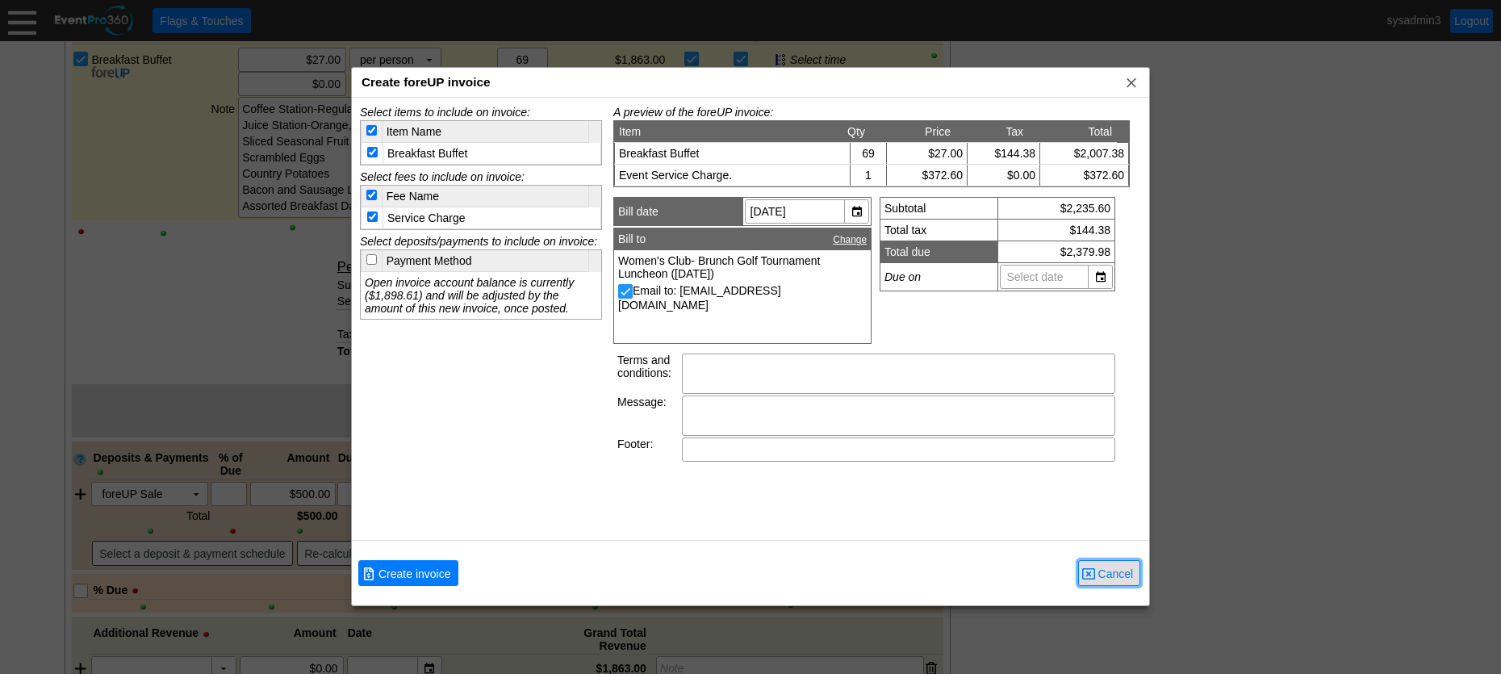
click at [1113, 577] on span "Cancel" at bounding box center [1116, 574] width 42 height 16
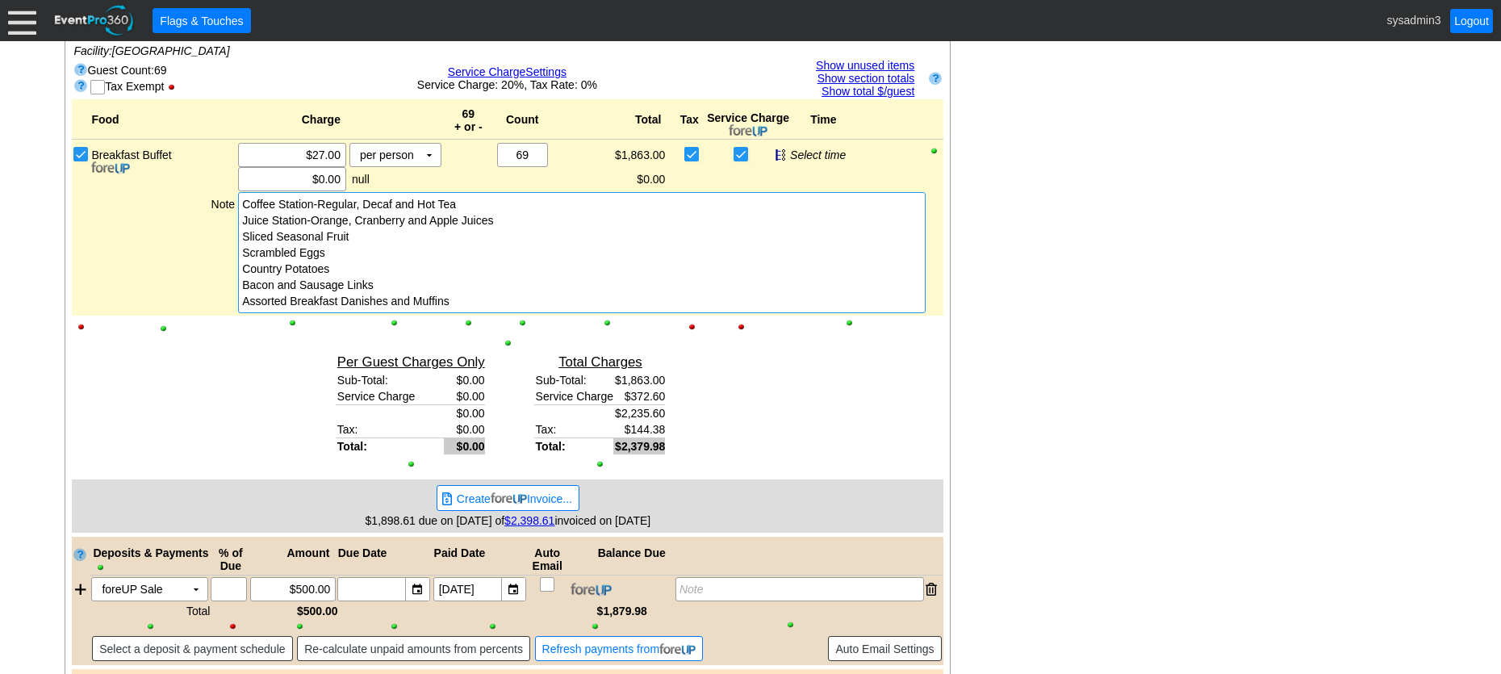
scroll to position [1049, 0]
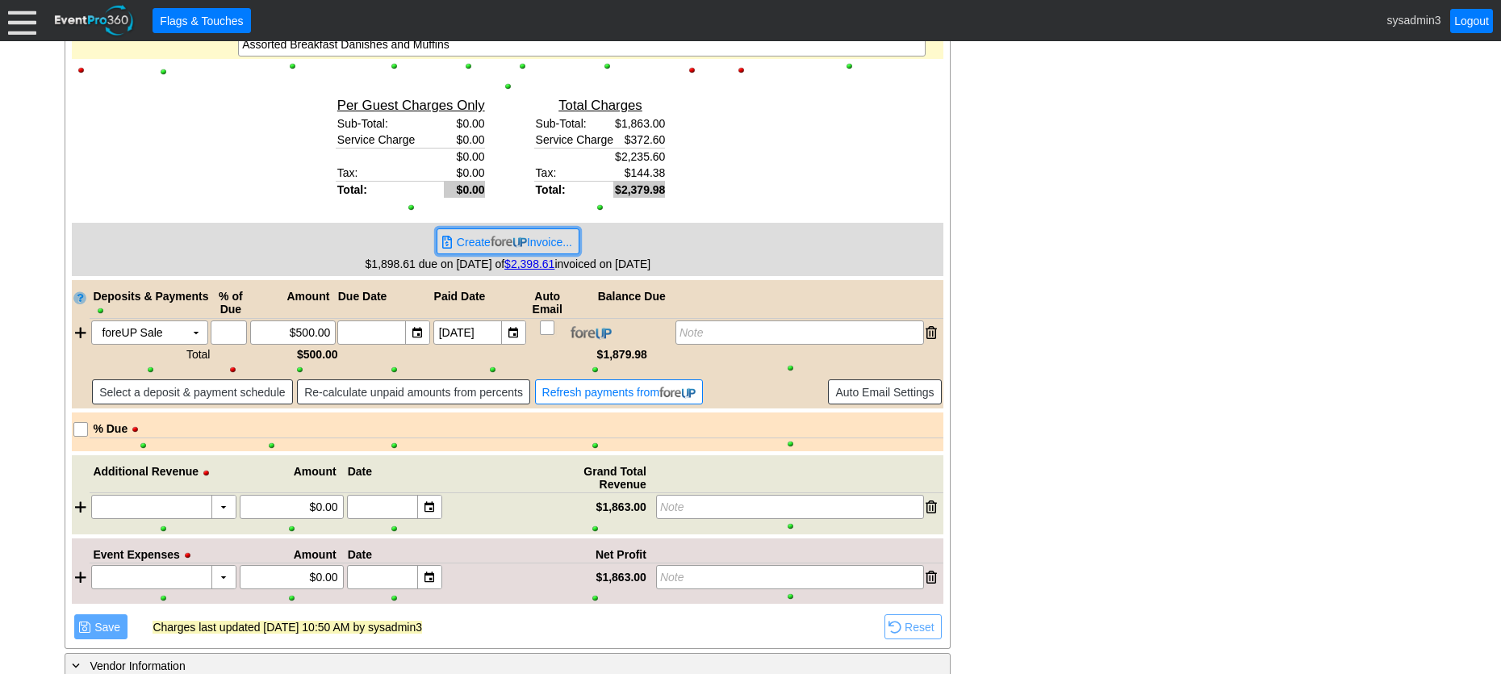
click at [512, 240] on img at bounding box center [509, 242] width 36 height 12
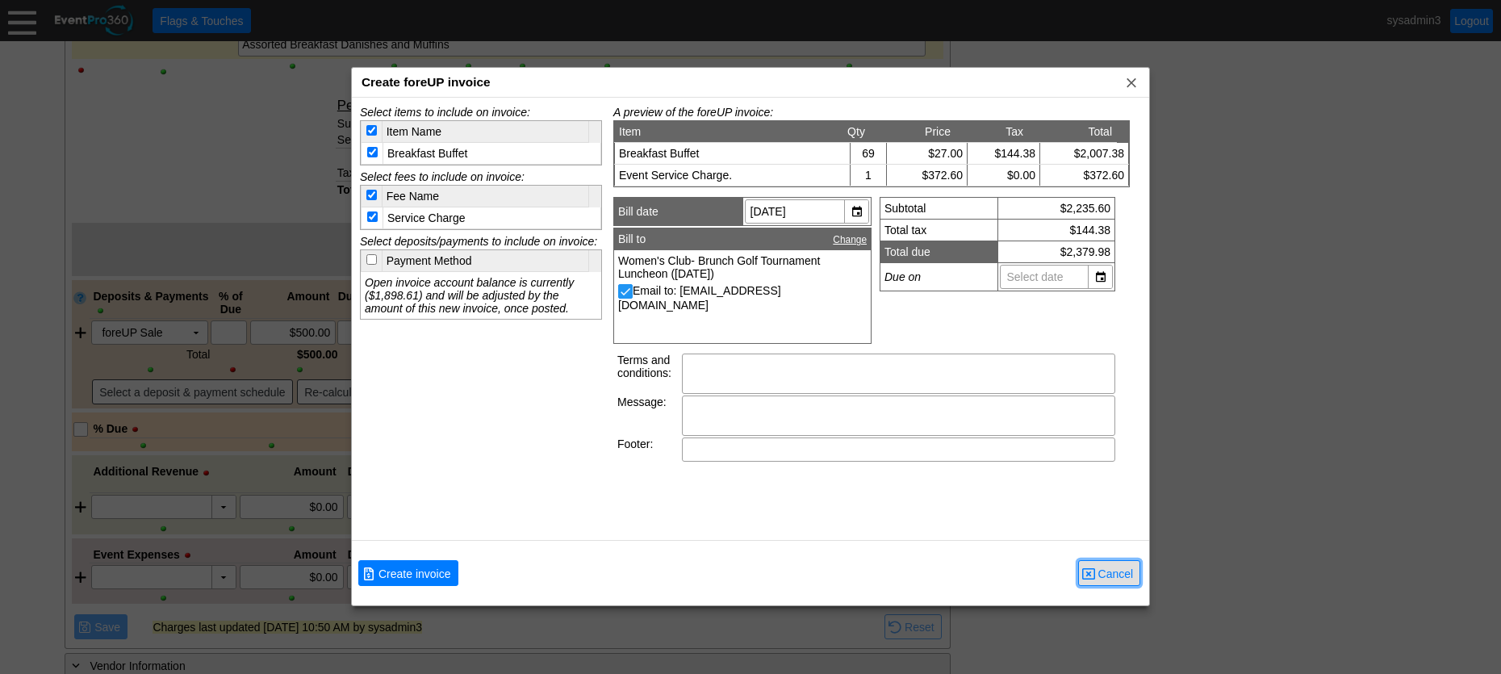
click at [1128, 576] on span "Cancel" at bounding box center [1116, 574] width 42 height 16
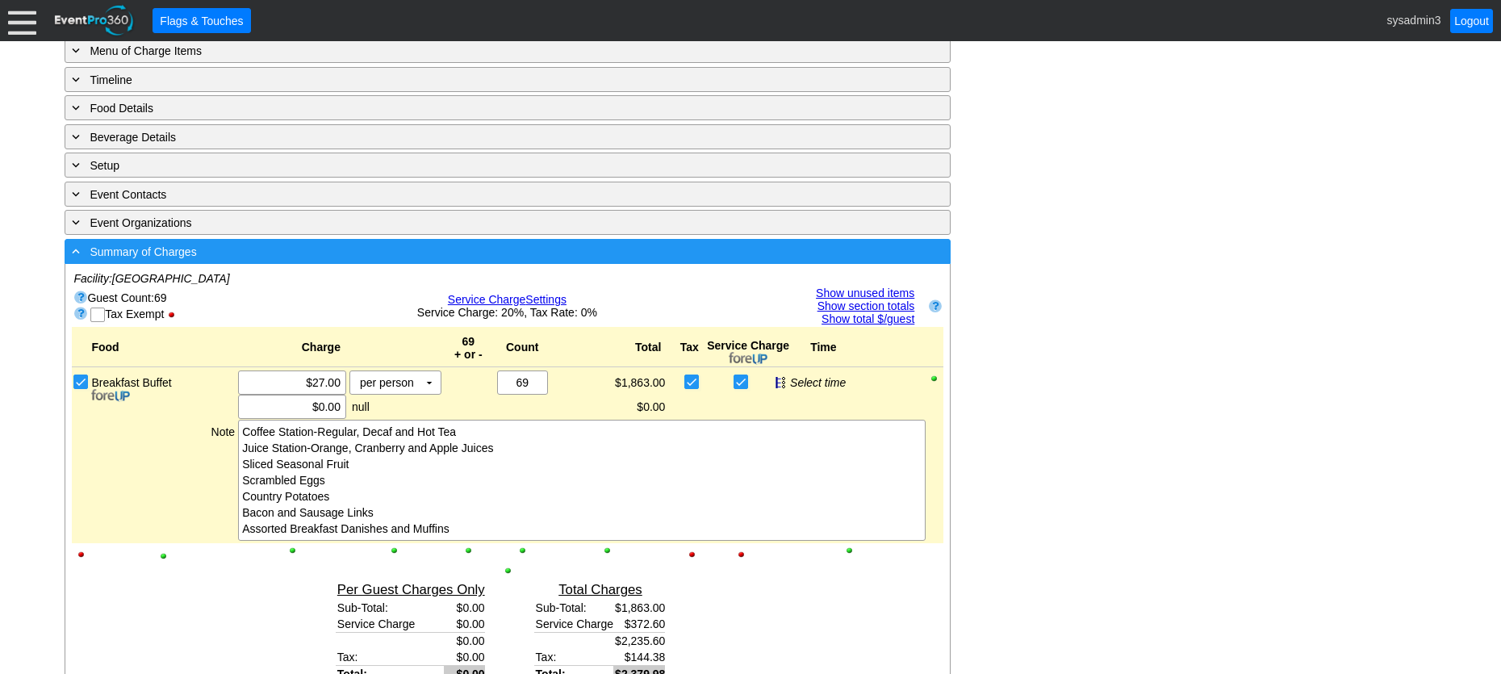
click at [367, 250] on div "- Summary of Charges" at bounding box center [475, 251] width 812 height 19
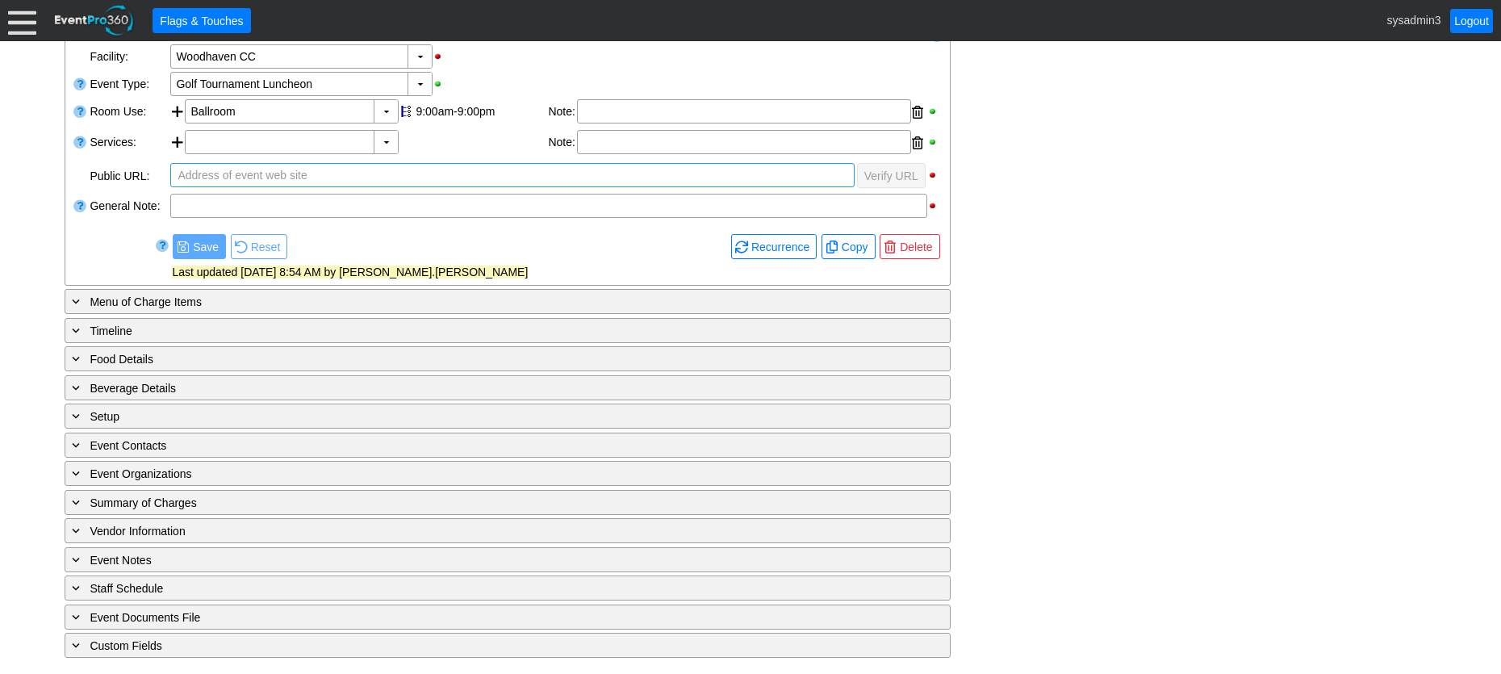
scroll to position [314, 0]
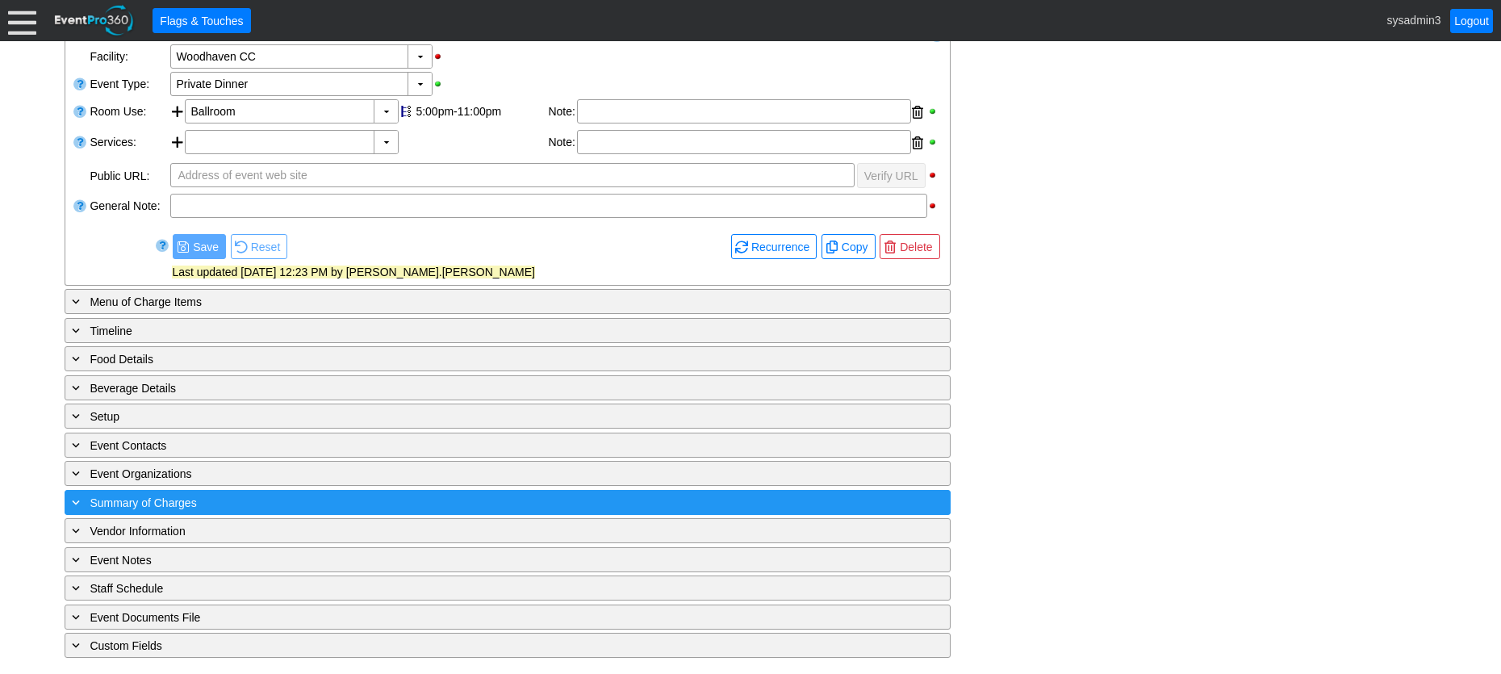
click at [398, 494] on div "+ Summary of Charges" at bounding box center [475, 502] width 812 height 19
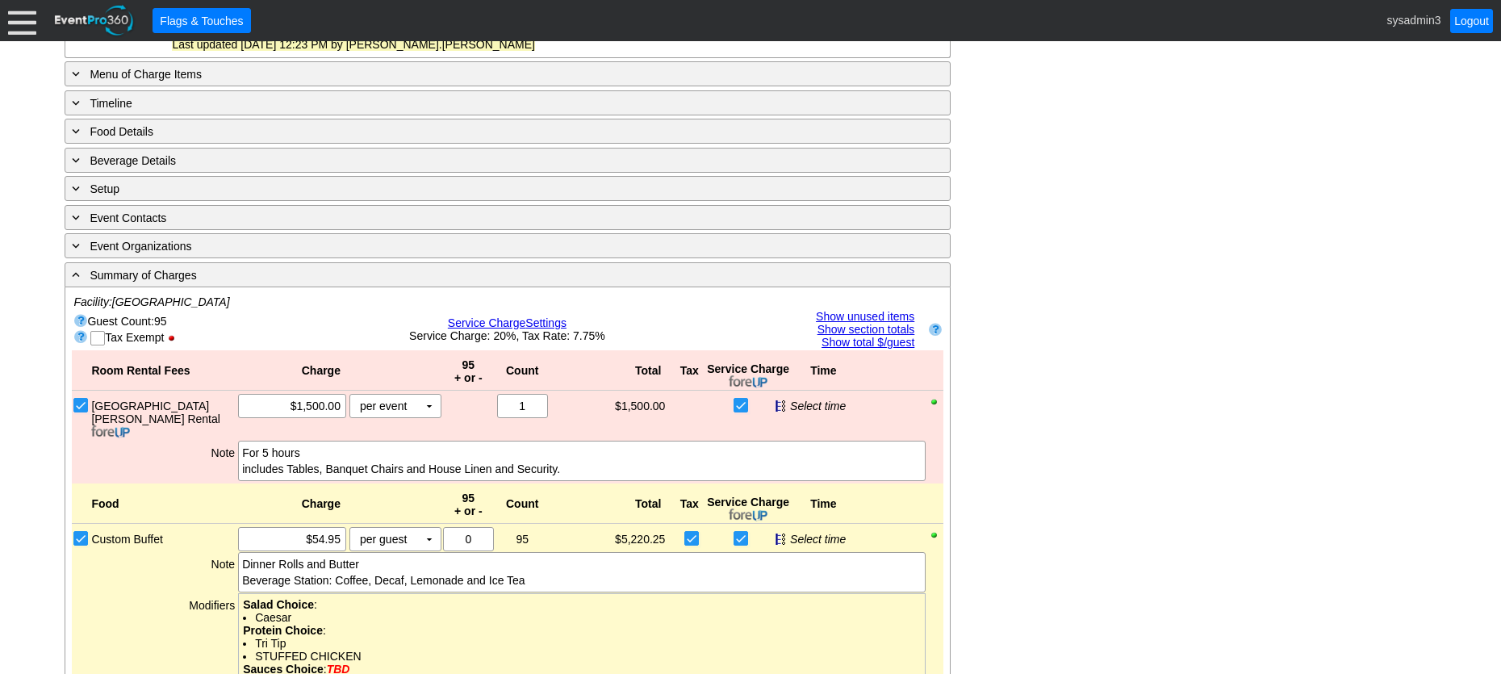
scroll to position [390, 0]
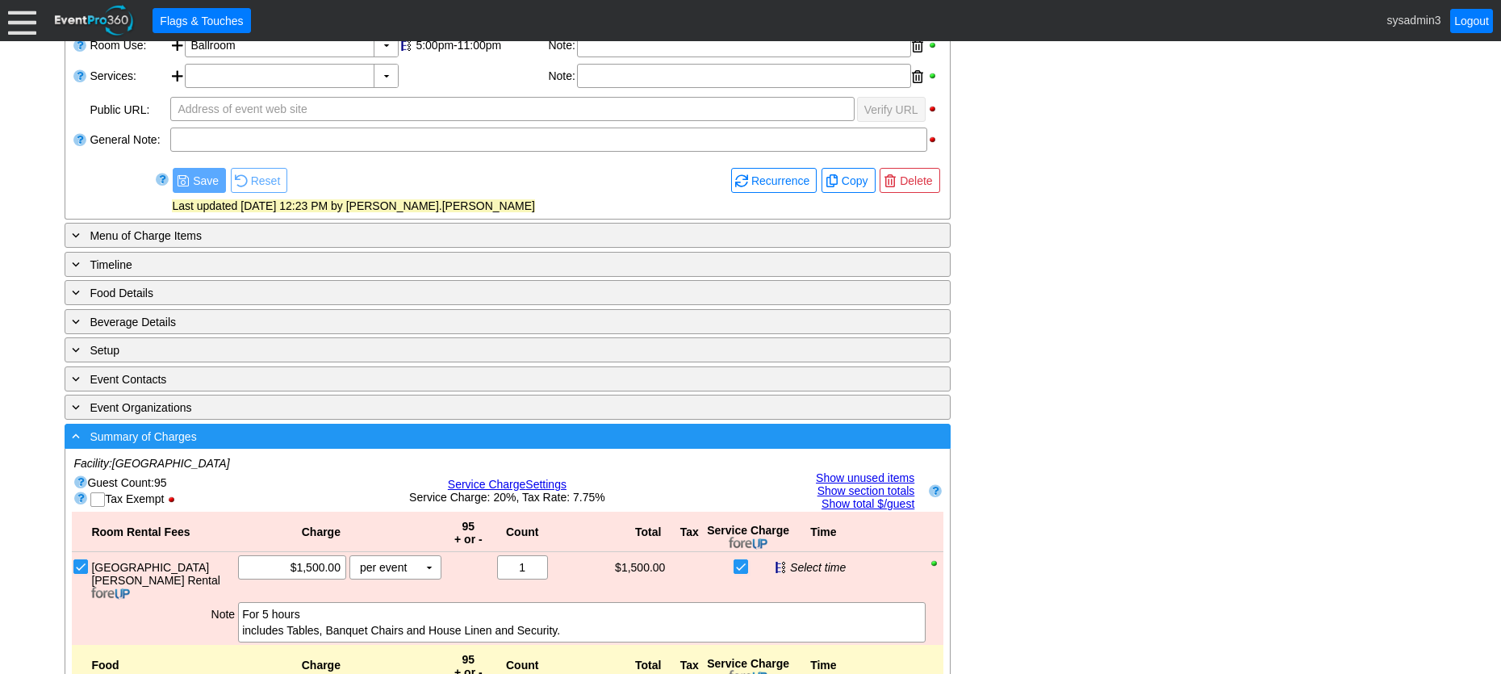
click at [467, 440] on div "- Summary of Charges" at bounding box center [475, 436] width 812 height 19
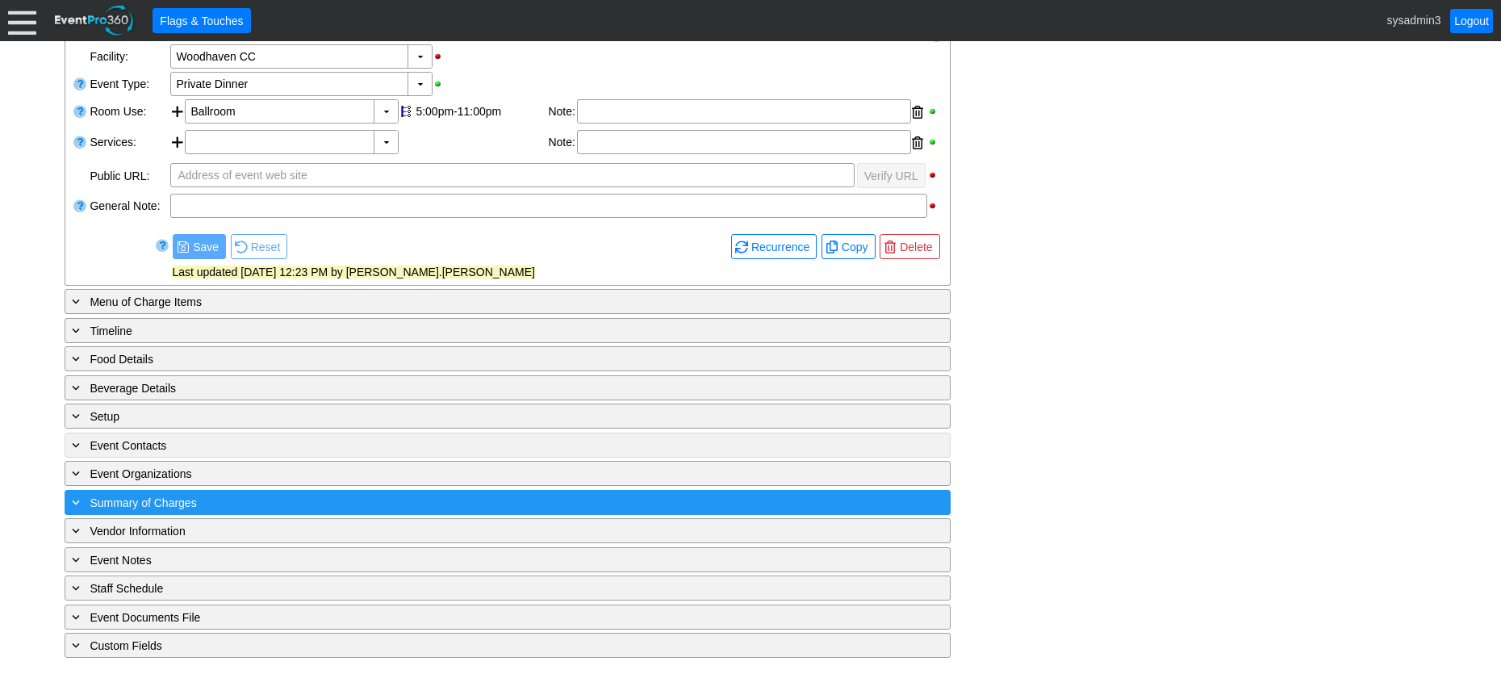
scroll to position [324, 0]
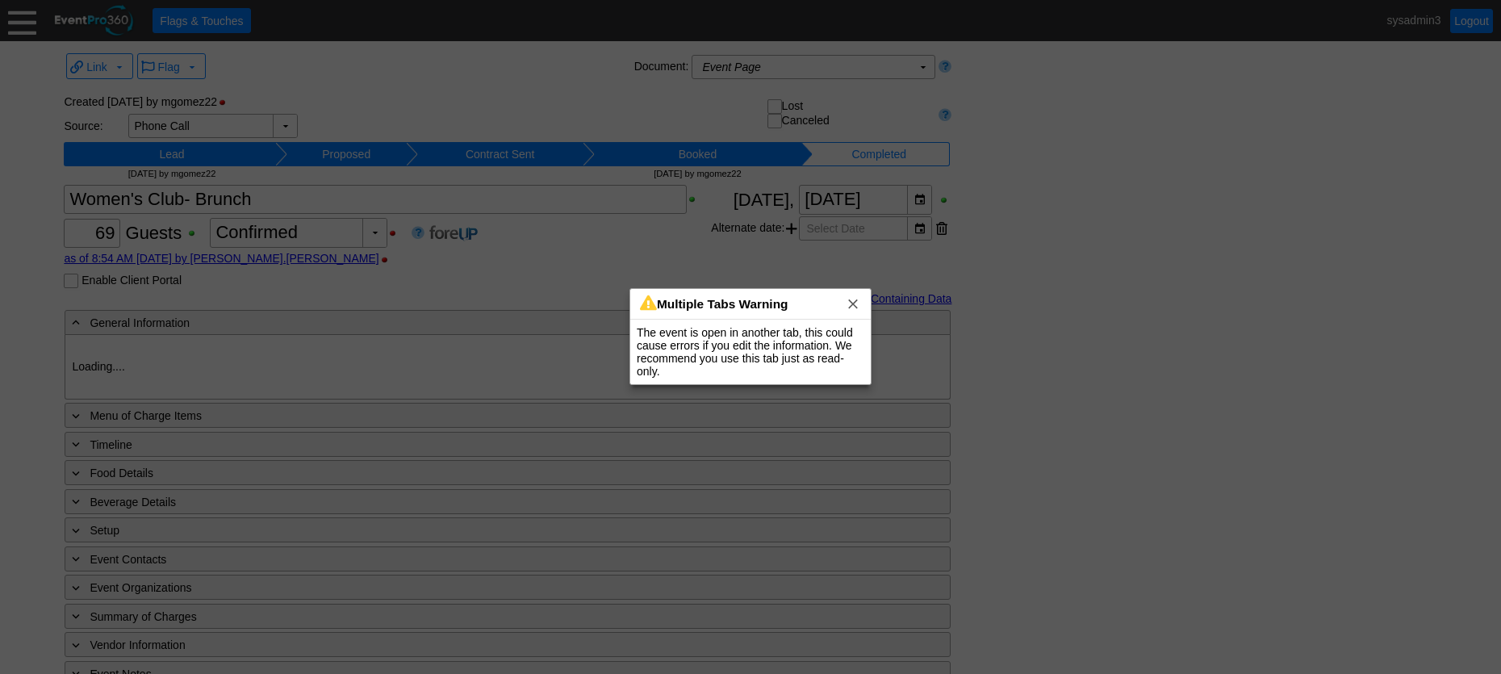
type input "Woodhaven CC"
type input "Golf Tournament Luncheon"
type input "Woodhaven CC"
type input "Golf Tournament Luncheon"
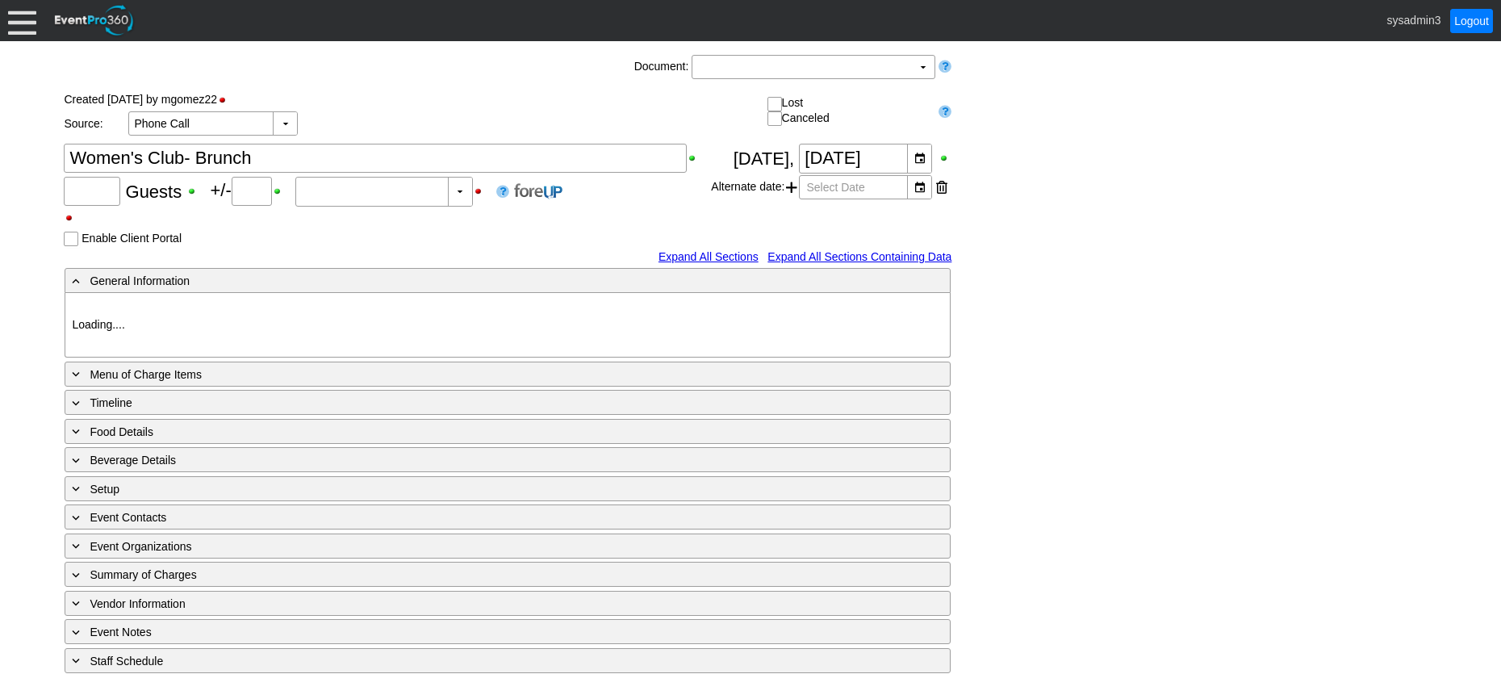
type input "69"
type input "Confirmed"
type input "Woodhaven CC"
type input "Golf Tournament Luncheon"
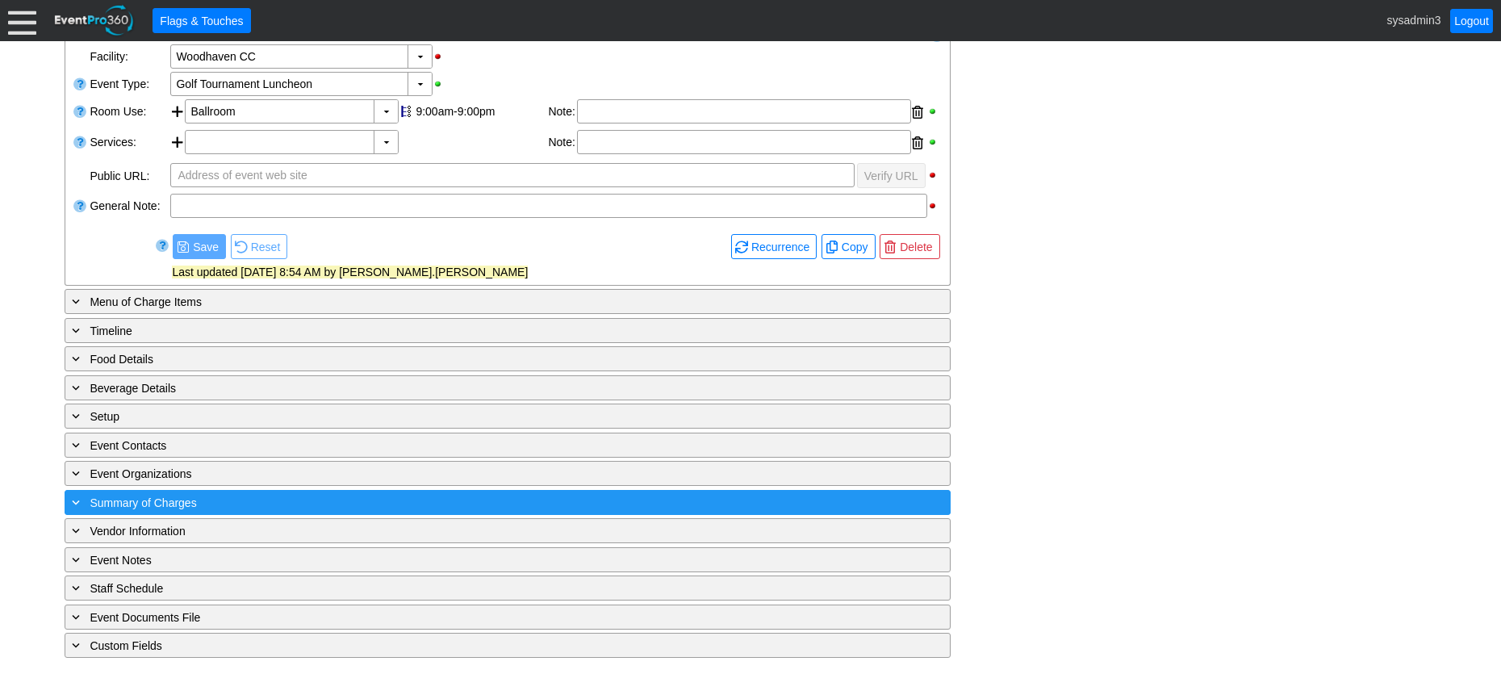
click at [403, 499] on div "+ Summary of Charges" at bounding box center [475, 502] width 812 height 19
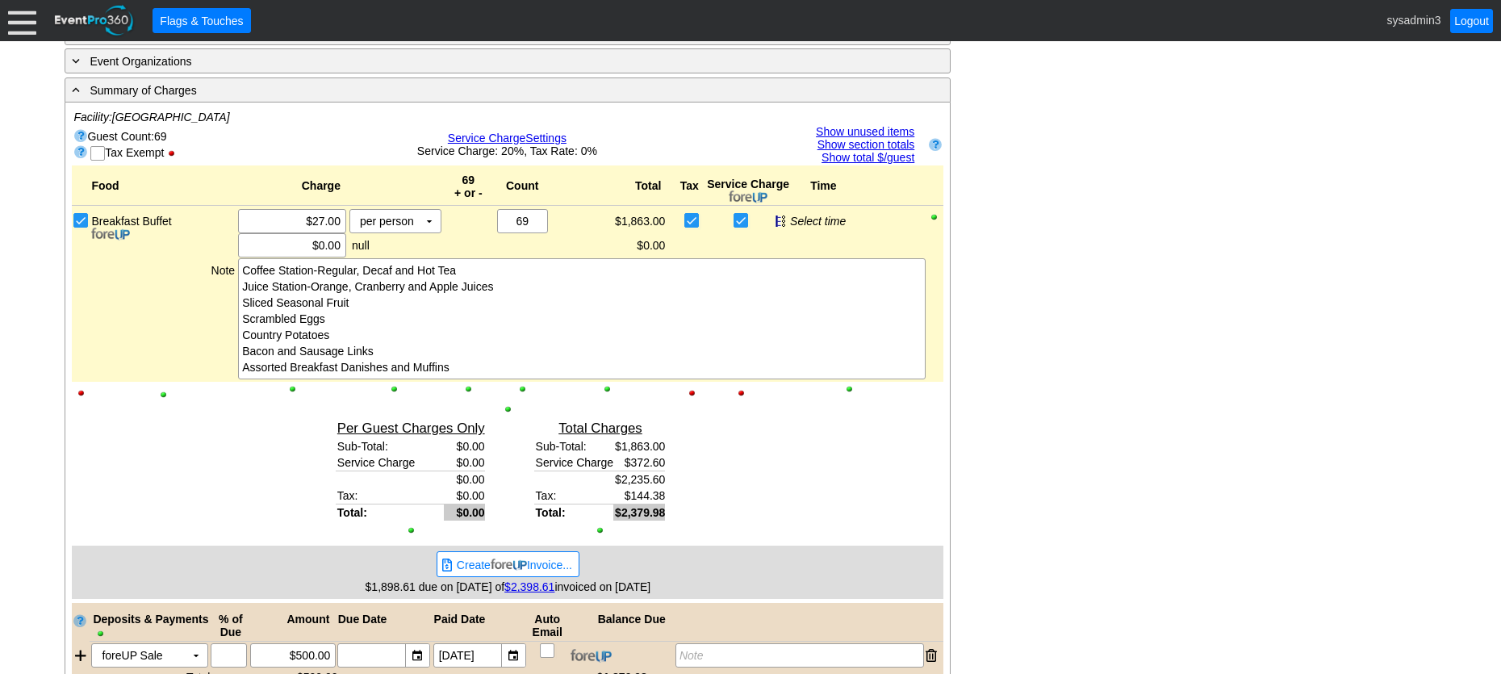
scroll to position [807, 0]
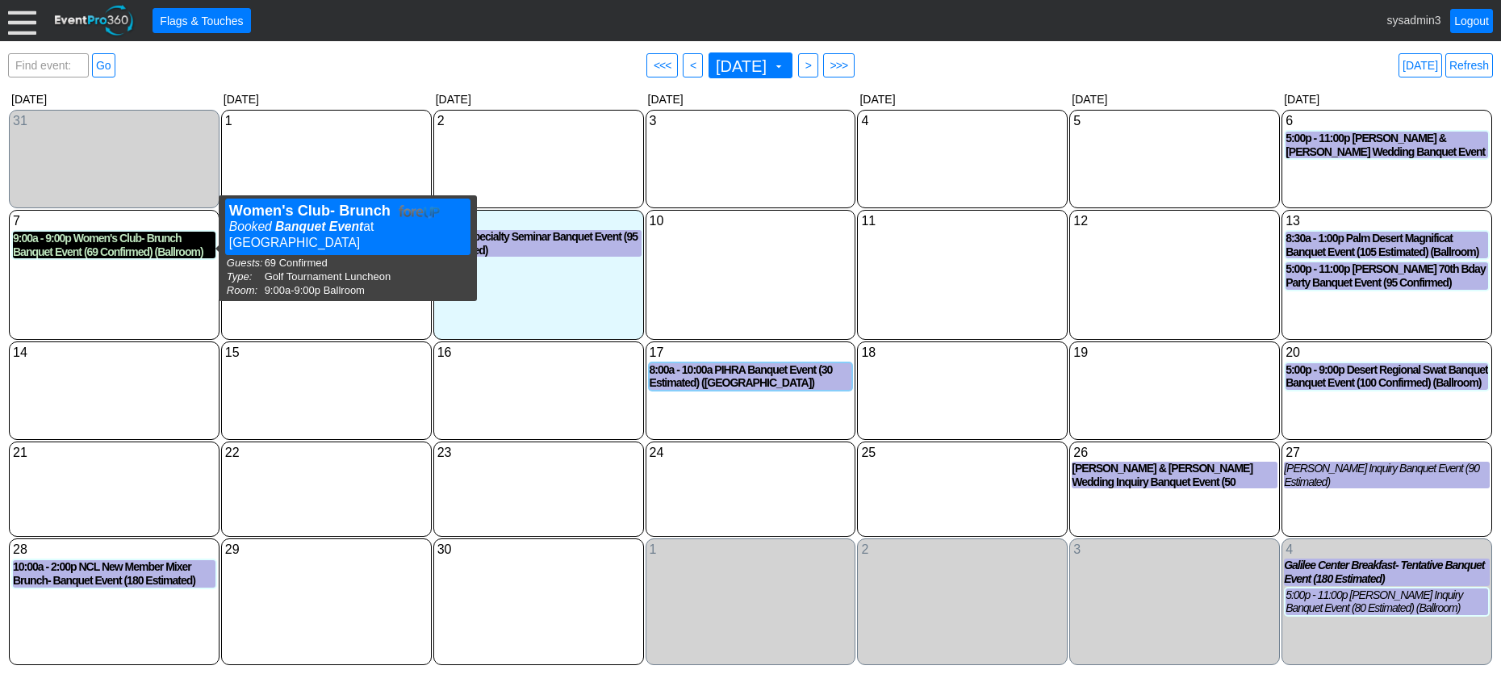
click at [108, 245] on div "9:00a - 9:00p Women's Club- Brunch Banquet Event (69 Confirmed) (Ballroom)" at bounding box center [114, 245] width 203 height 27
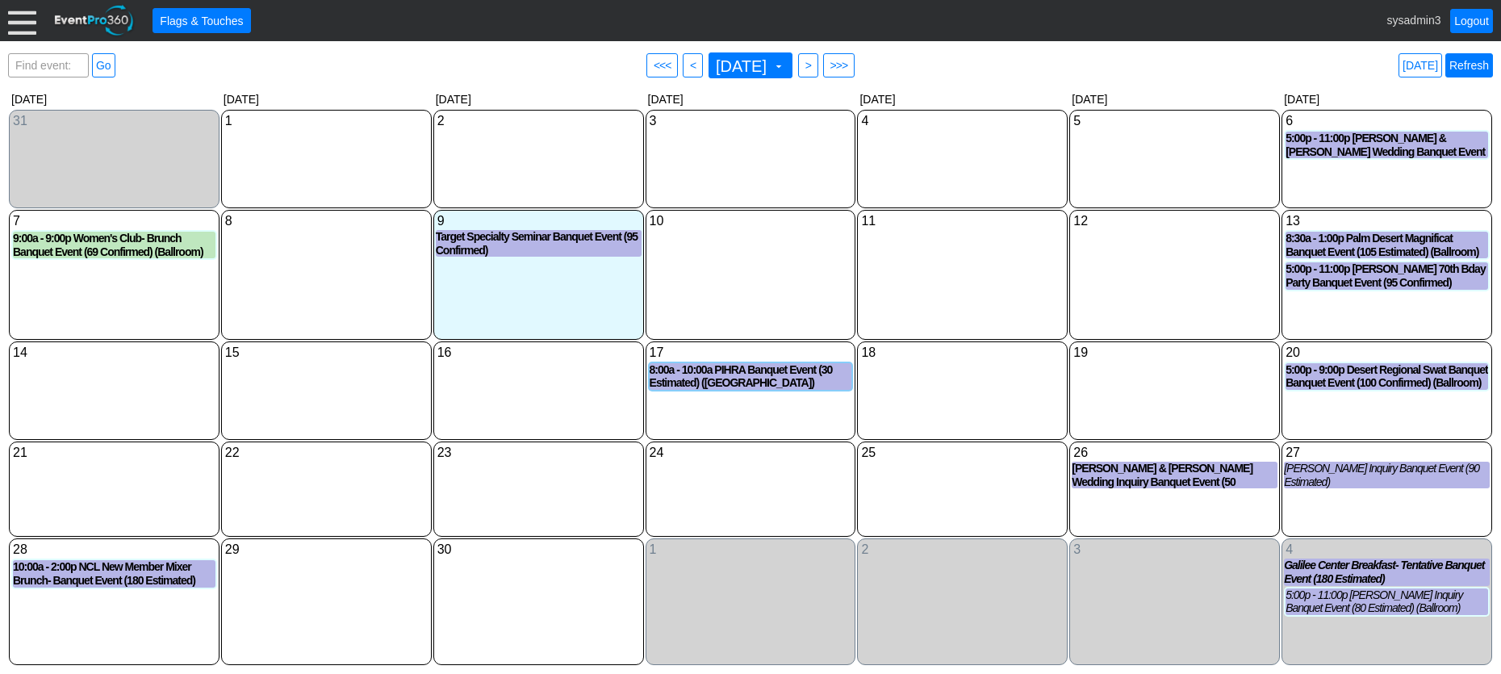
click at [1476, 66] on link "Refresh" at bounding box center [1469, 65] width 48 height 24
click at [1469, 19] on link "Logout" at bounding box center [1471, 21] width 43 height 24
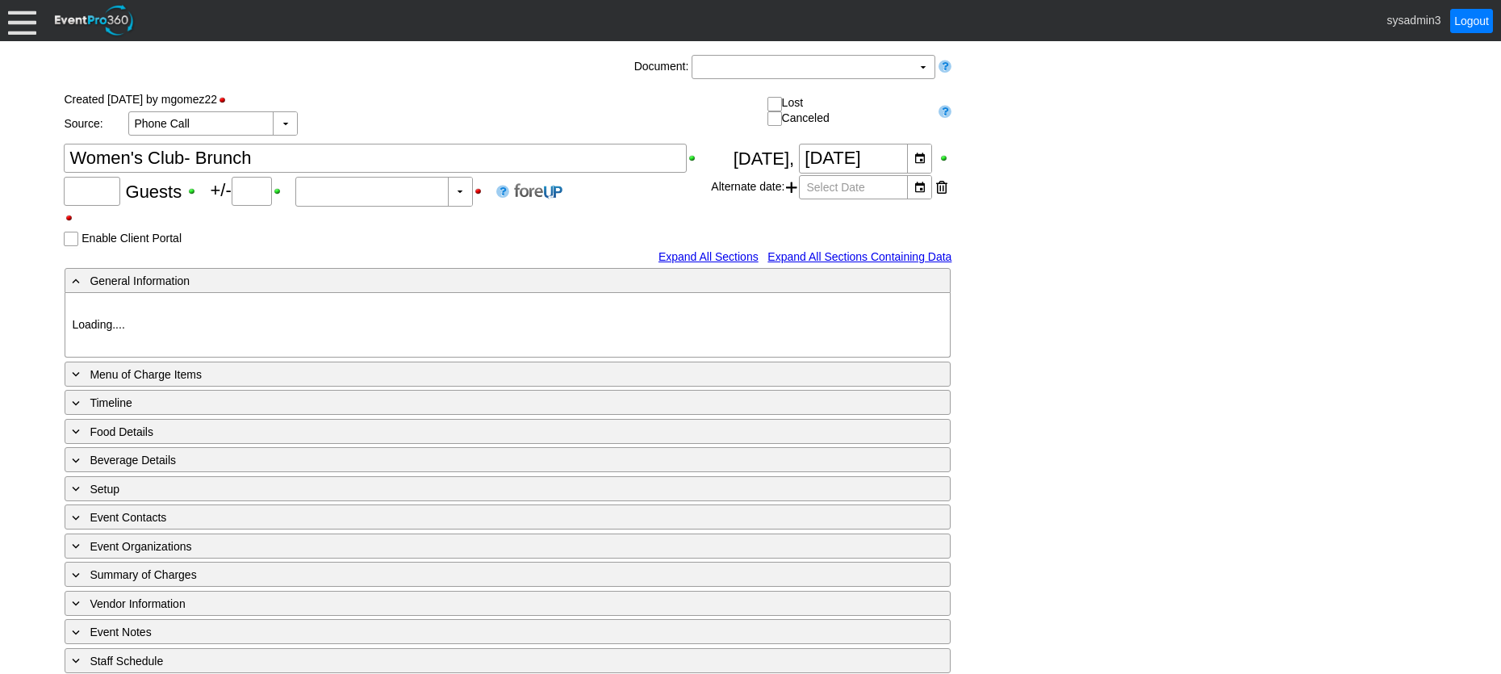
type input "69"
type input "Confirmed"
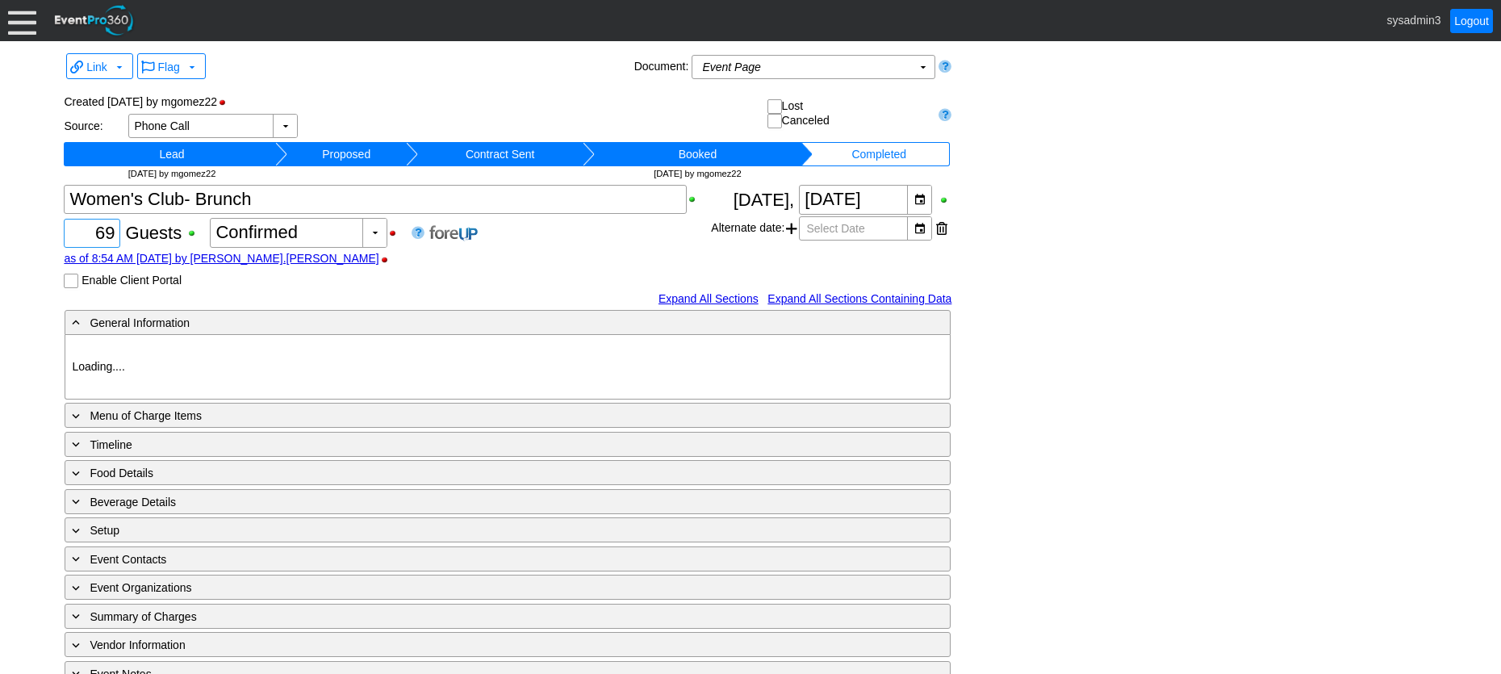
type input "Woodhaven CC"
type input "Golf Tournament Luncheon"
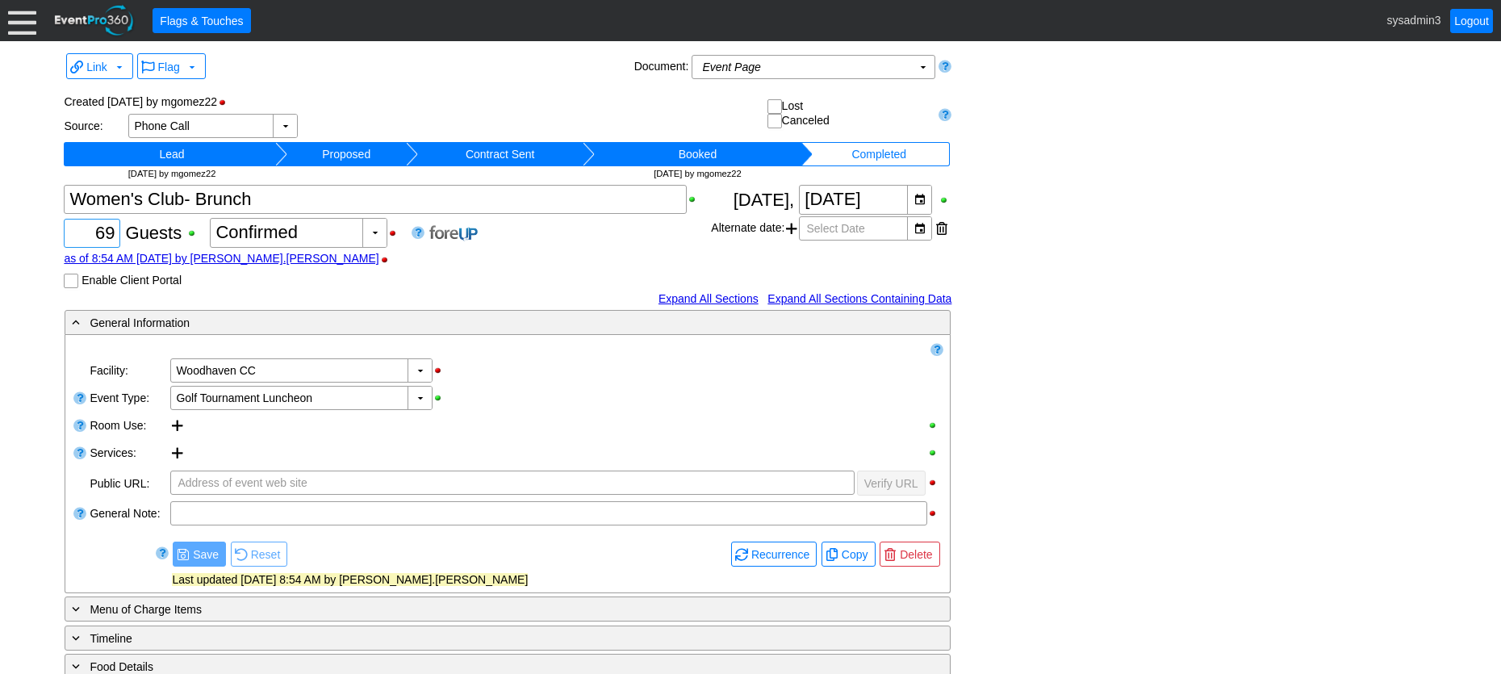
drag, startPoint x: 0, startPoint y: 0, endPoint x: 1073, endPoint y: 155, distance: 1084.3
click at [1073, 155] on div "Link ▼ Flag ▼ Document: Event Page Χ ▼ ● Print or PDF E-Sign ▼ Insert ▼ Save ▼ …" at bounding box center [750, 515] width 1381 height 932
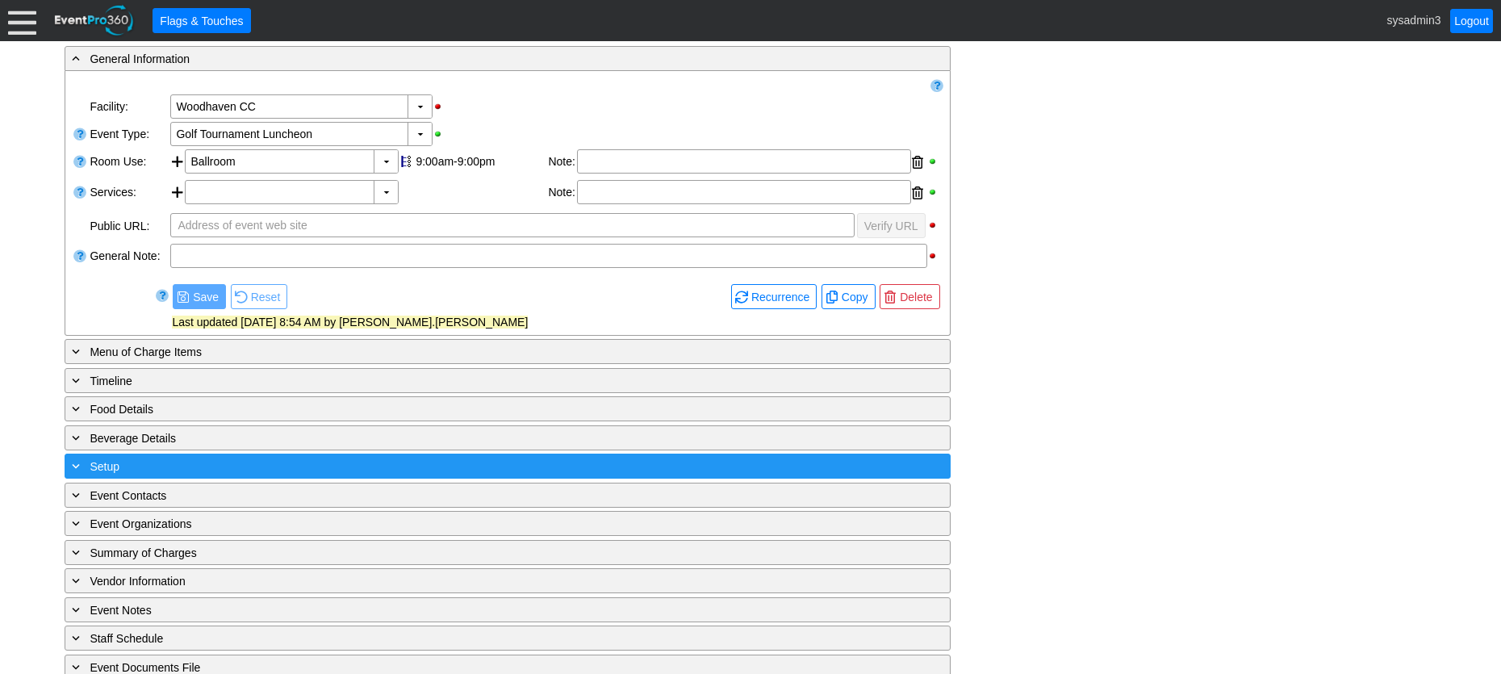
scroll to position [314, 0]
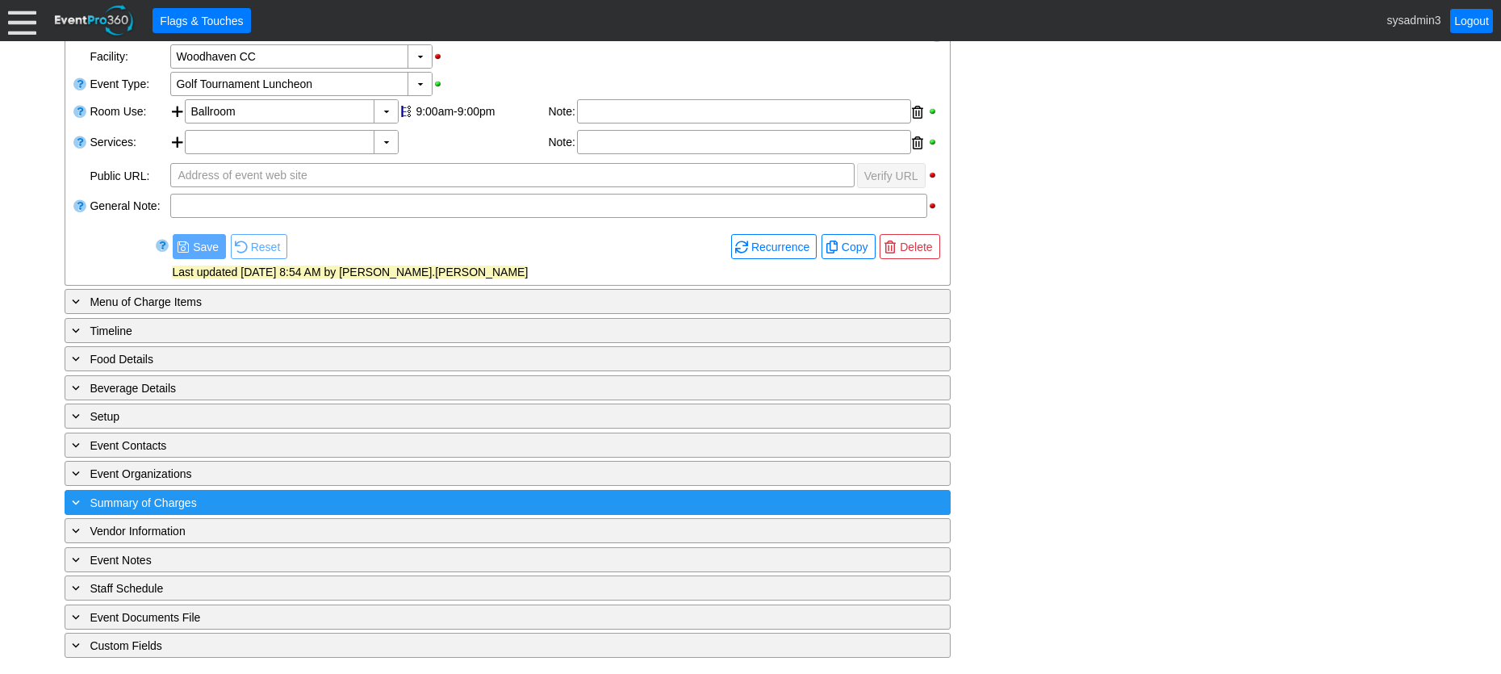
click at [405, 492] on div "+ Summary of Charges ▼" at bounding box center [508, 502] width 886 height 25
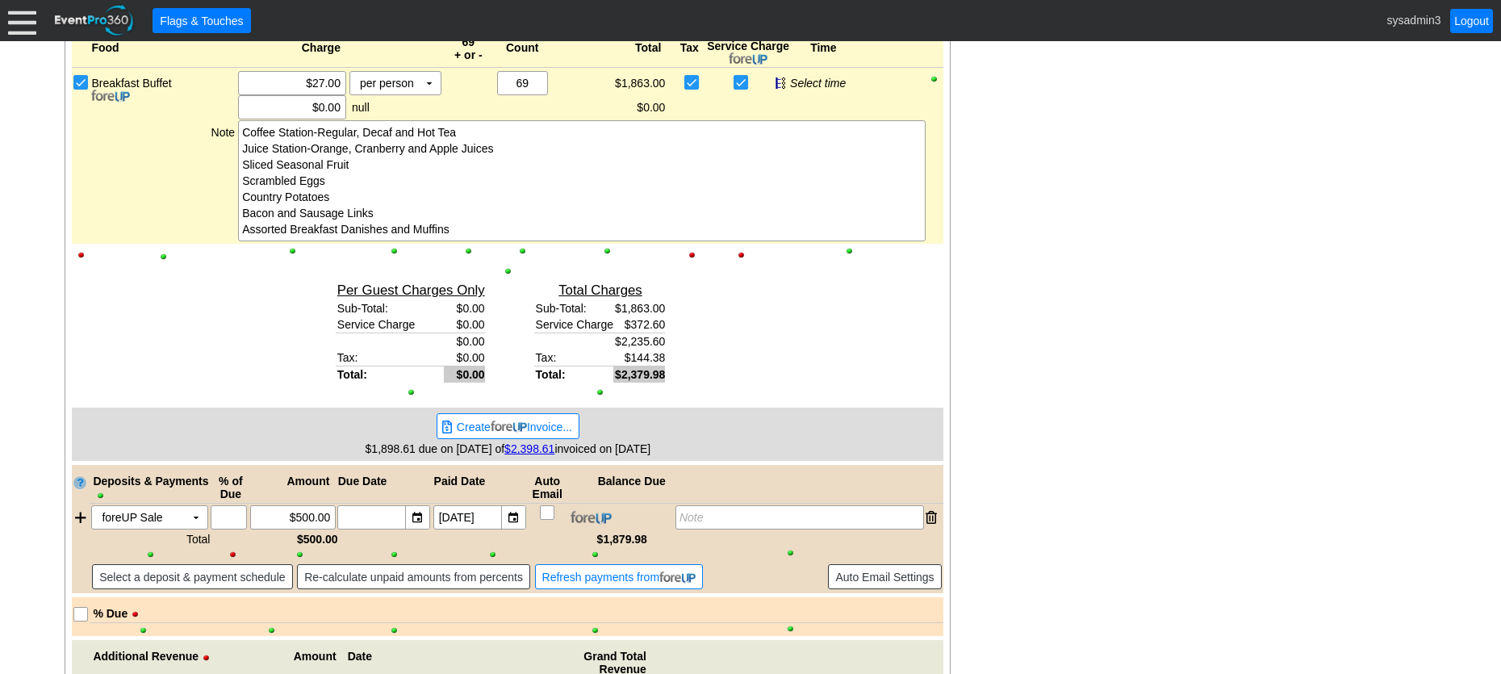
scroll to position [783, 0]
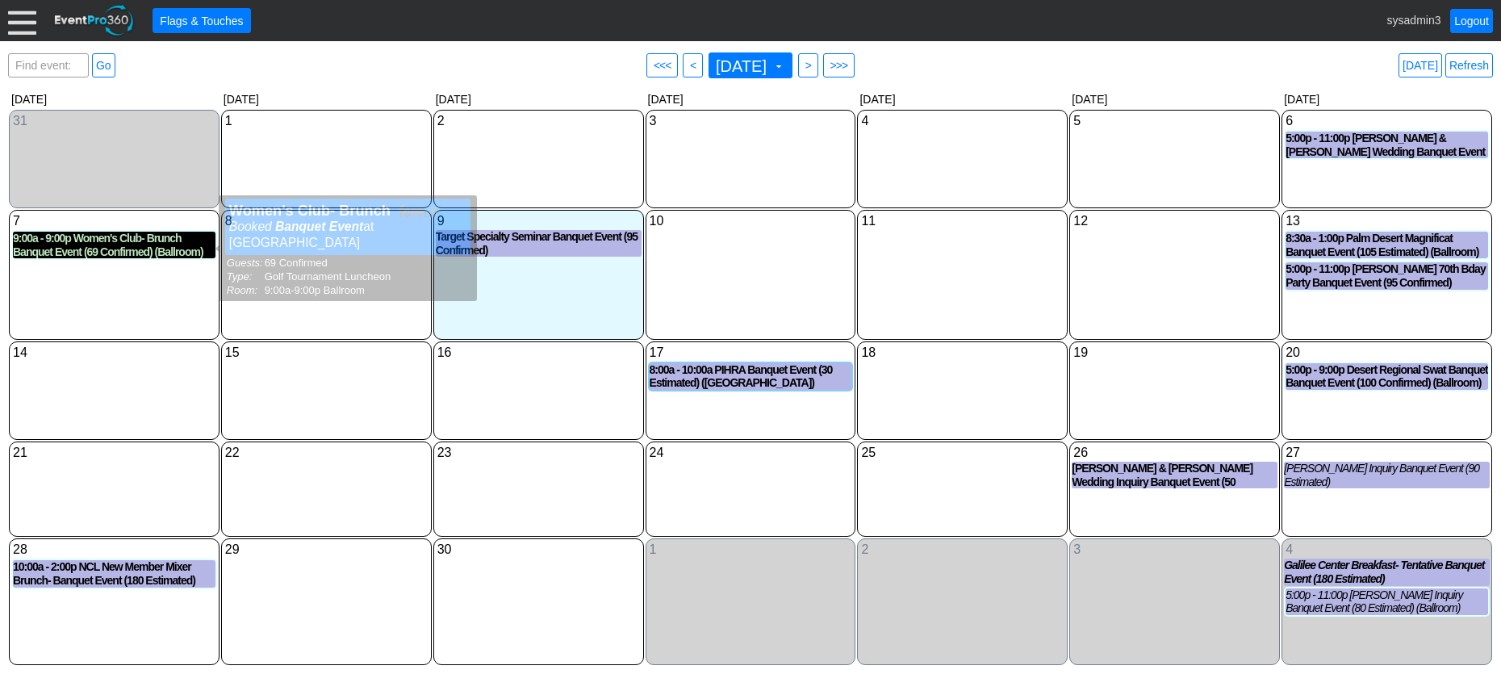
click at [138, 243] on div "9:00a - 9:00p Women's Club- Brunch Banquet Event (69 Confirmed) (Ballroom)" at bounding box center [114, 245] width 203 height 27
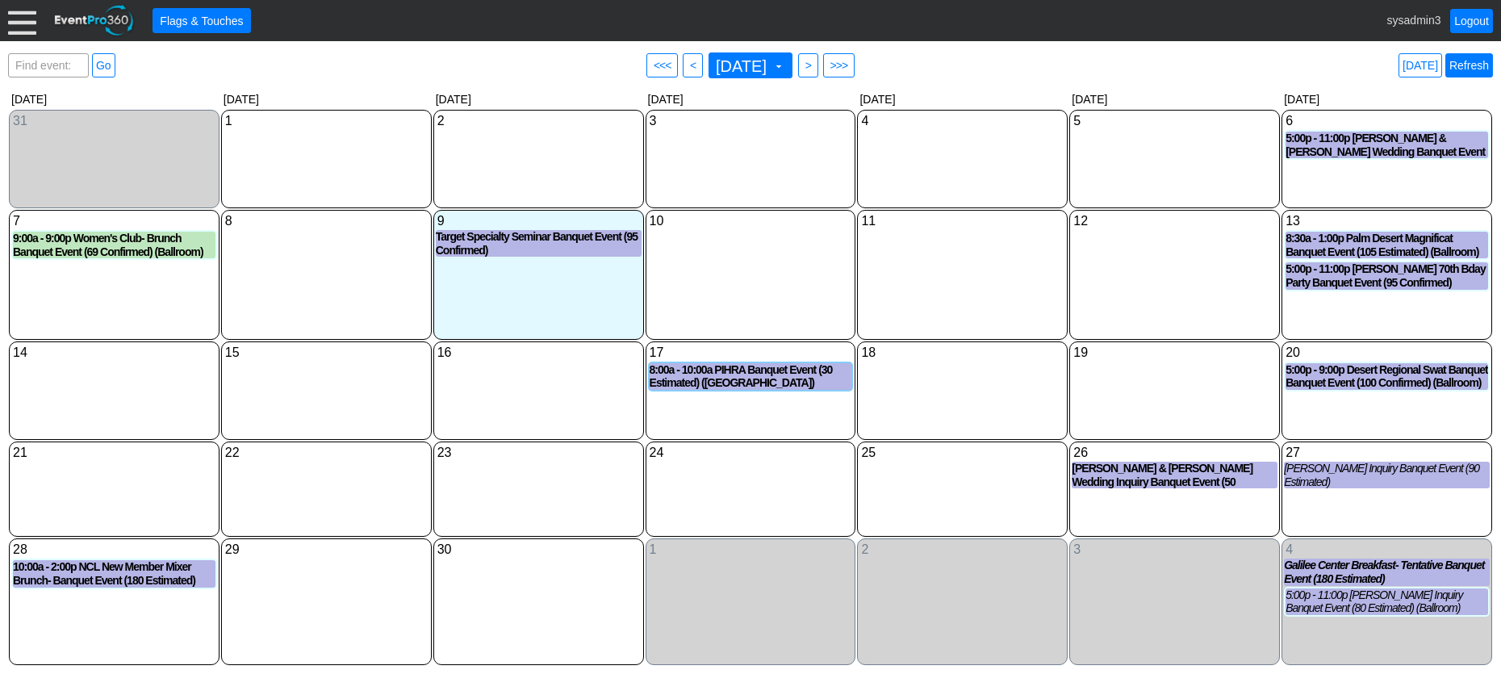
click at [1464, 62] on link "Refresh" at bounding box center [1469, 65] width 48 height 24
click at [1475, 21] on link "Logout" at bounding box center [1471, 21] width 43 height 24
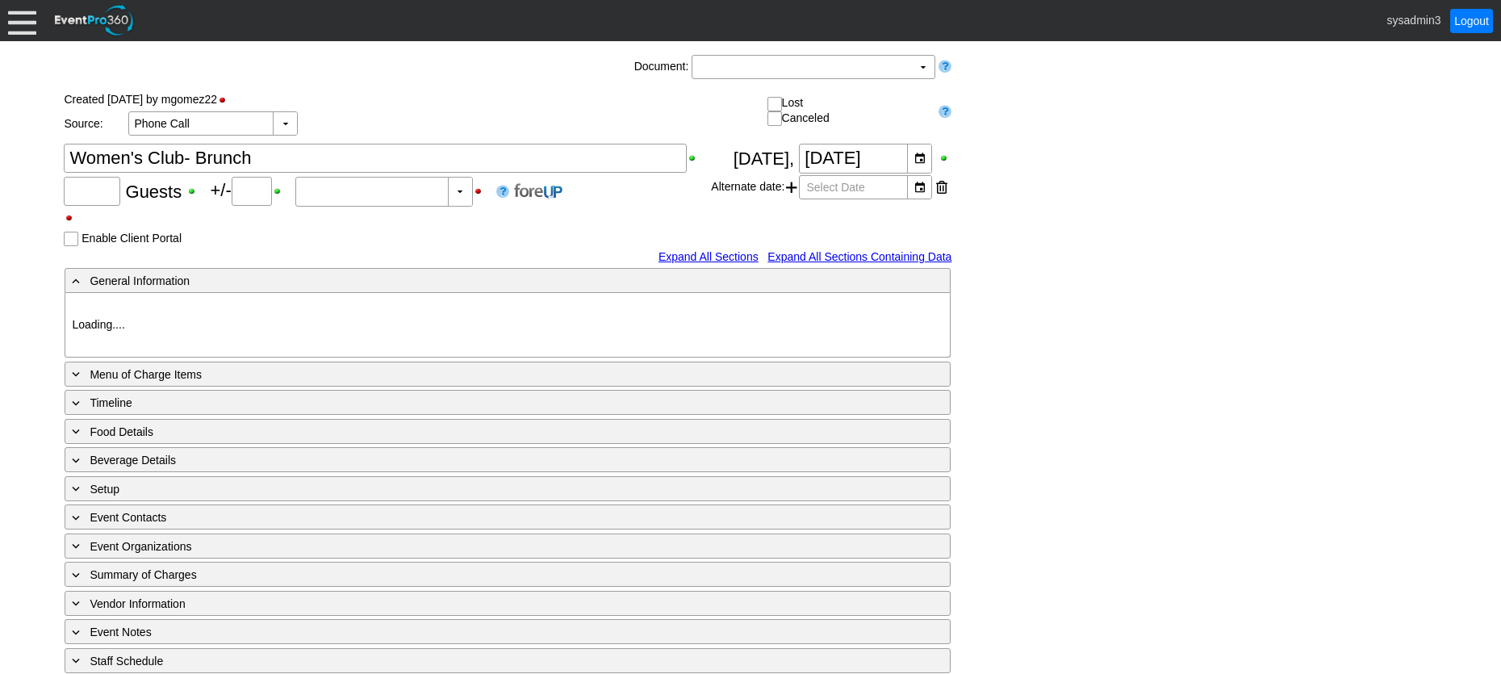
type input "69"
type input "Confirmed"
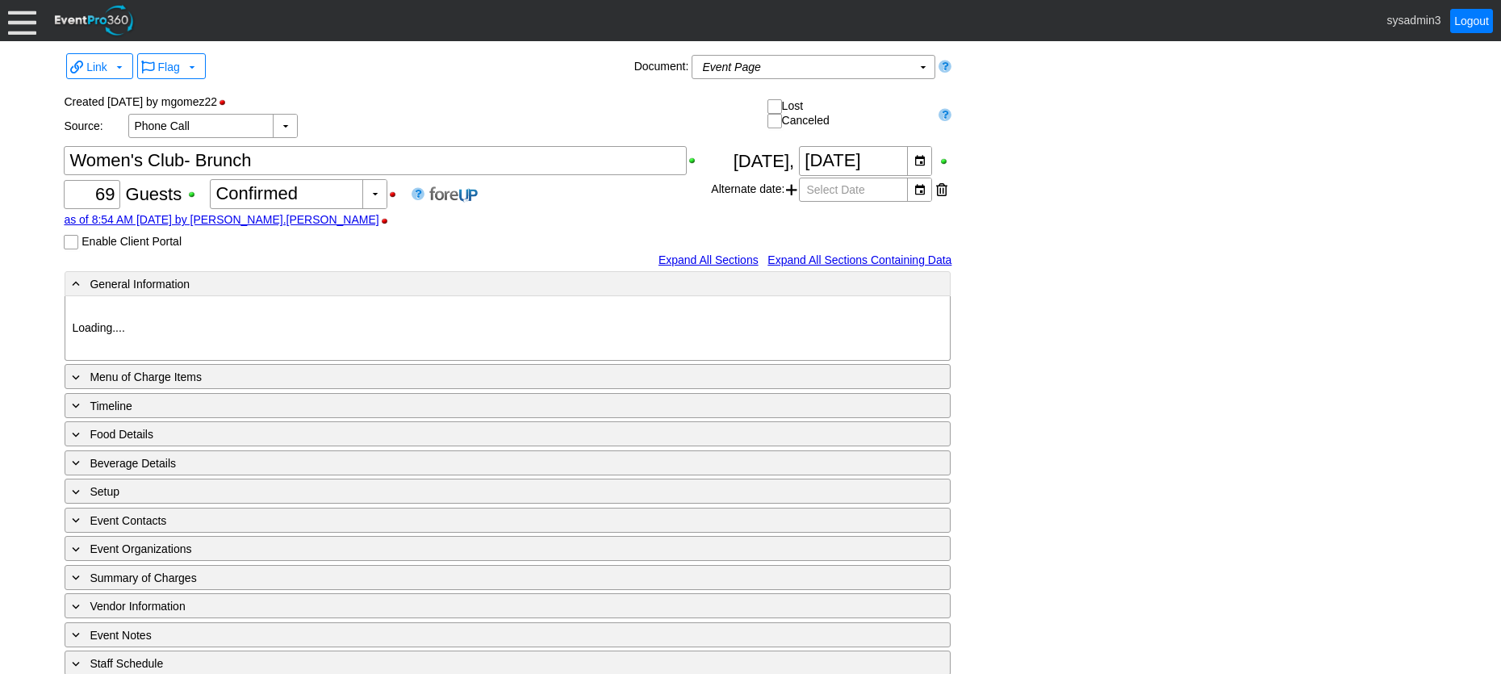
type input "Woodhaven CC"
type input "Golf Tournament Luncheon"
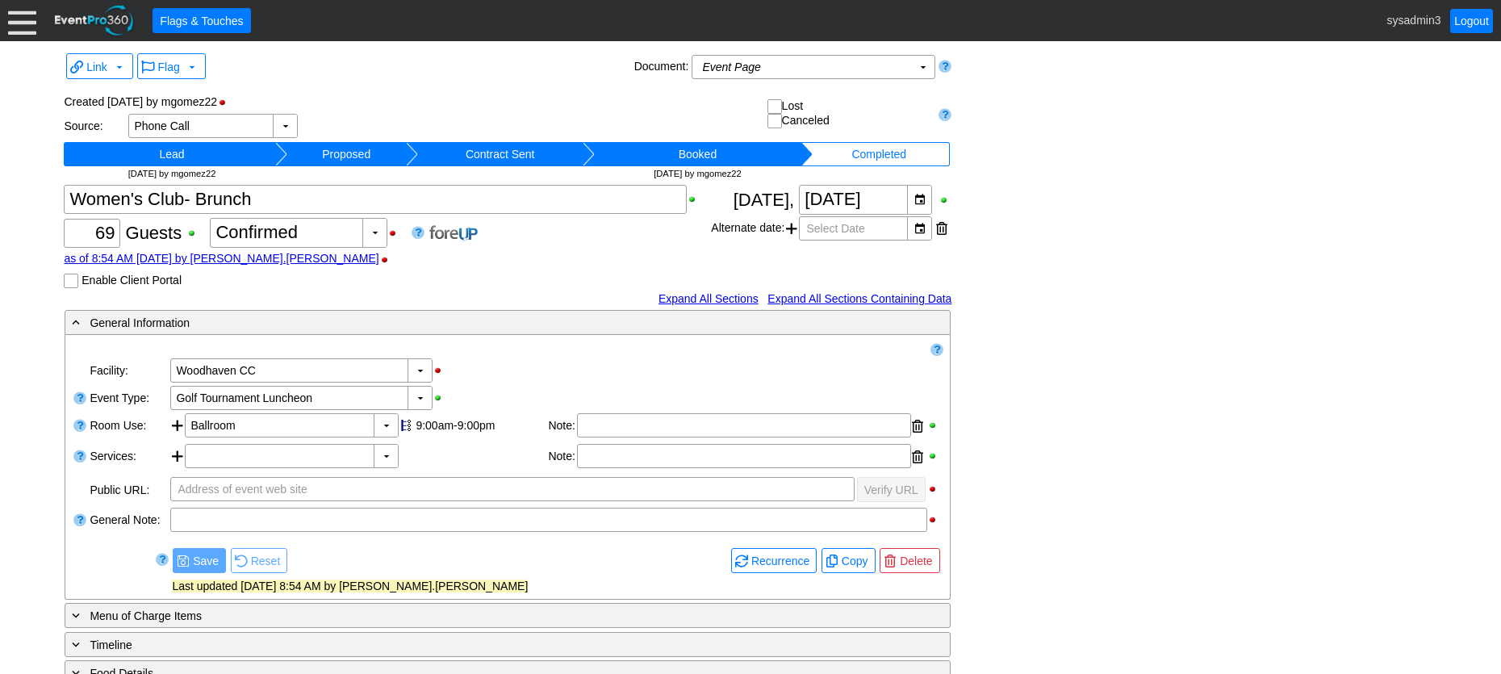
click at [334, 88] on div "Created 7/29/2025 by mgomez22 Source: ▼ Χ Phone Call Select source of event Own…" at bounding box center [508, 133] width 888 height 99
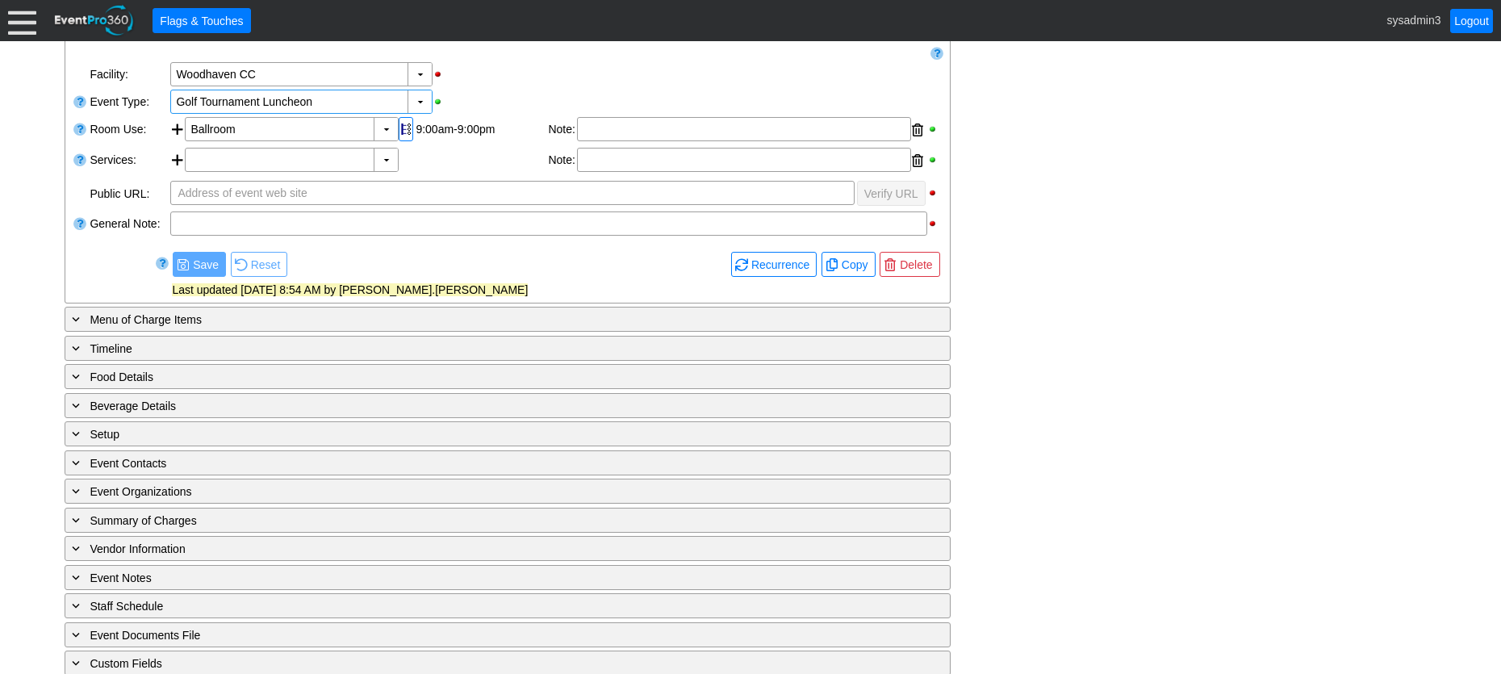
scroll to position [314, 0]
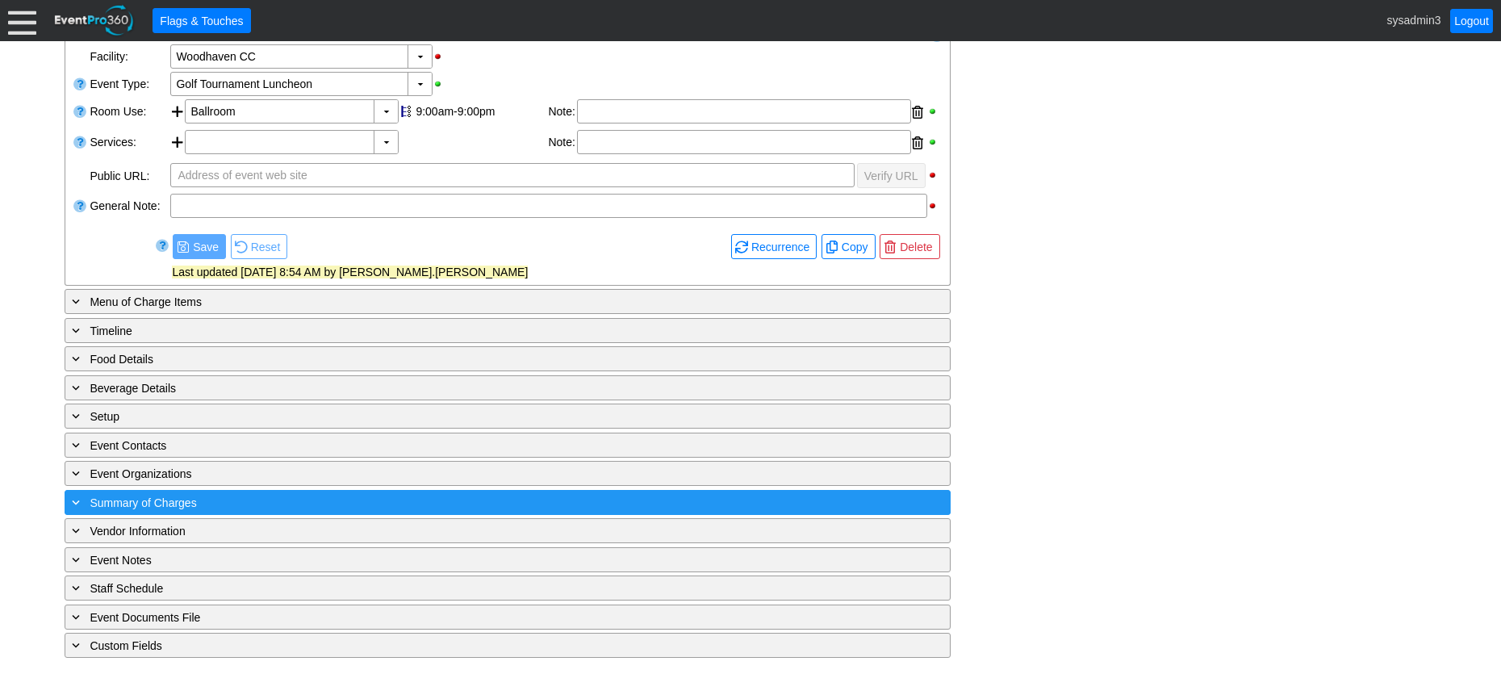
click at [302, 503] on div "+ Summary of Charges" at bounding box center [475, 502] width 812 height 19
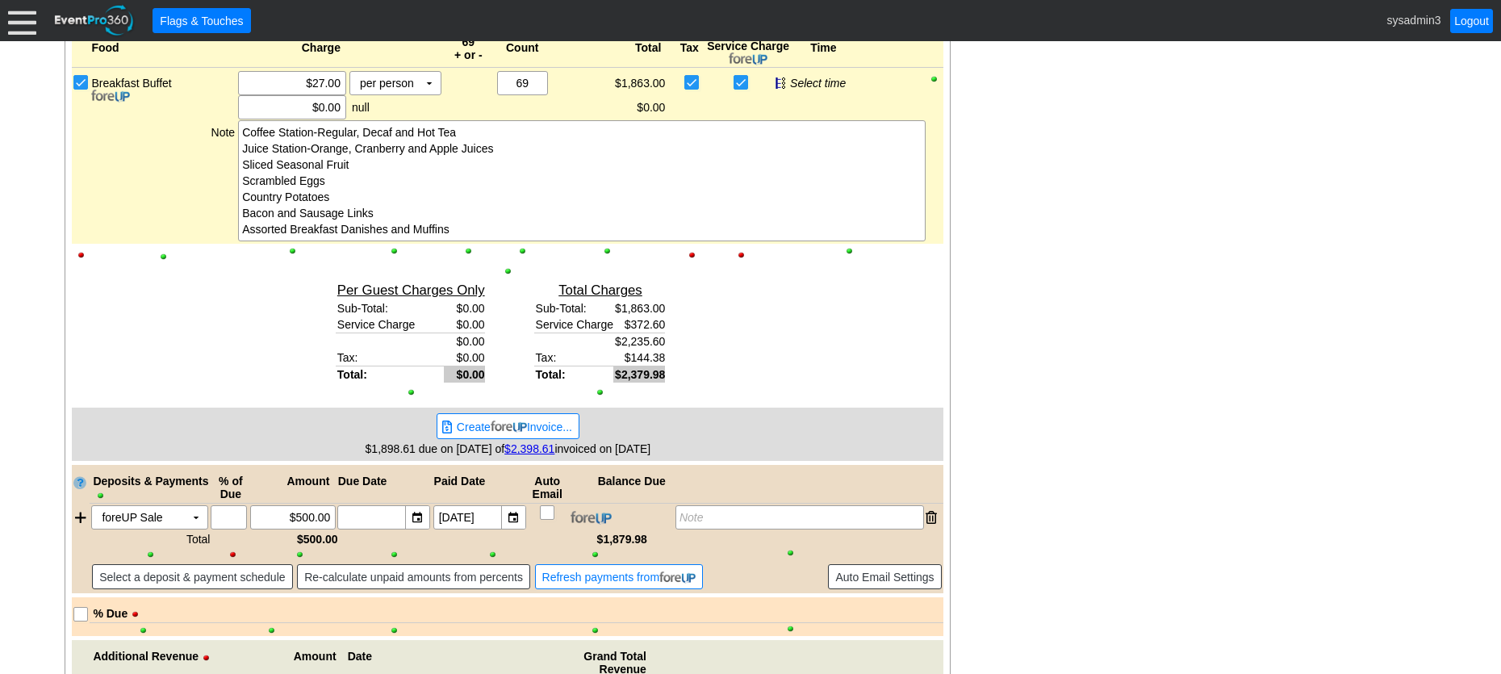
scroll to position [783, 0]
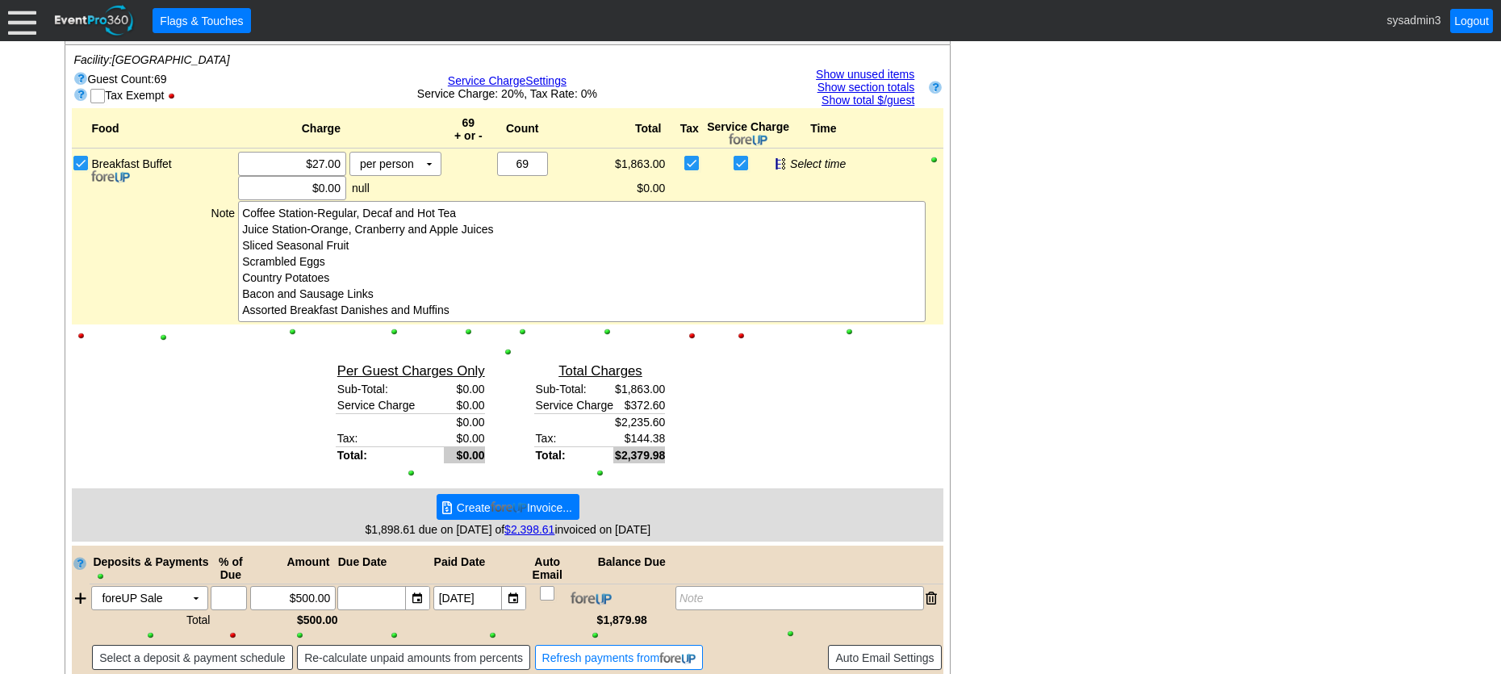
click at [538, 507] on span "Create Invoice..." at bounding box center [514, 507] width 122 height 16
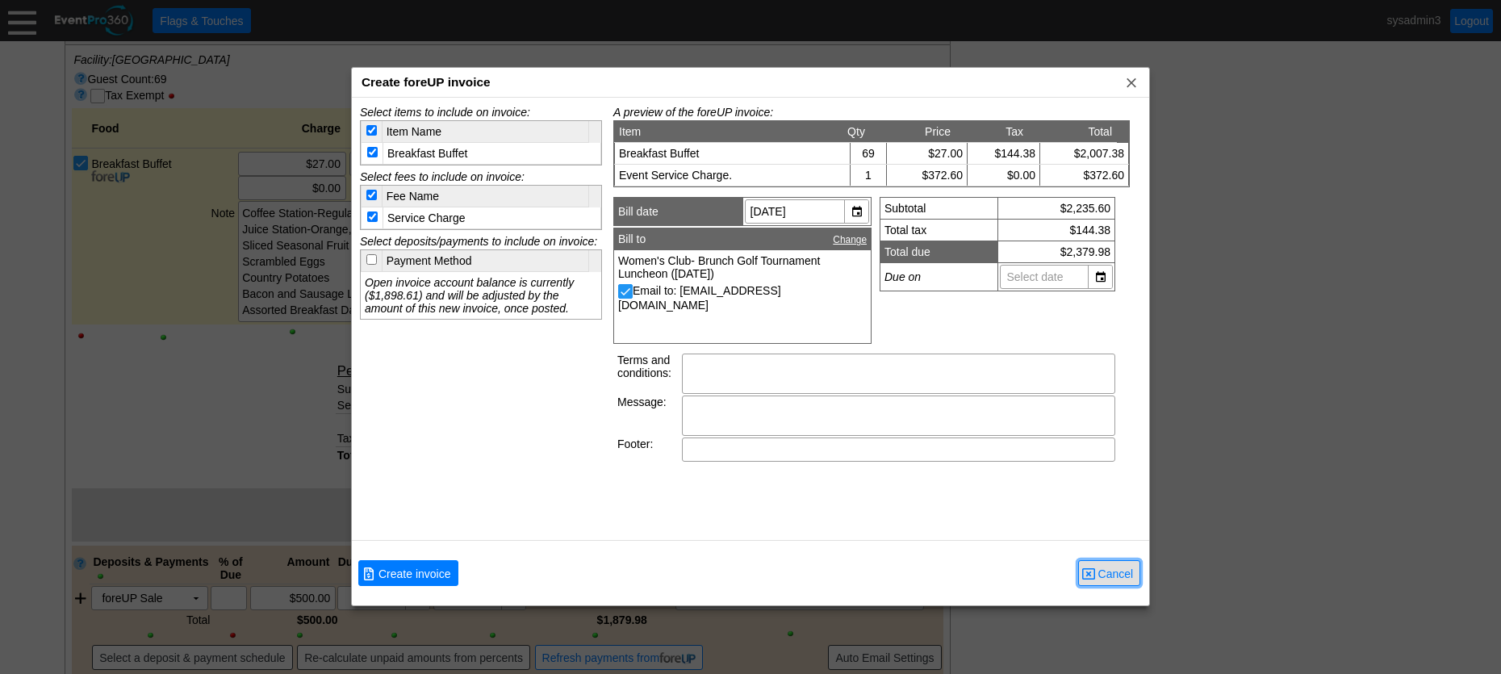
click at [1115, 573] on span "Cancel" at bounding box center [1116, 574] width 42 height 16
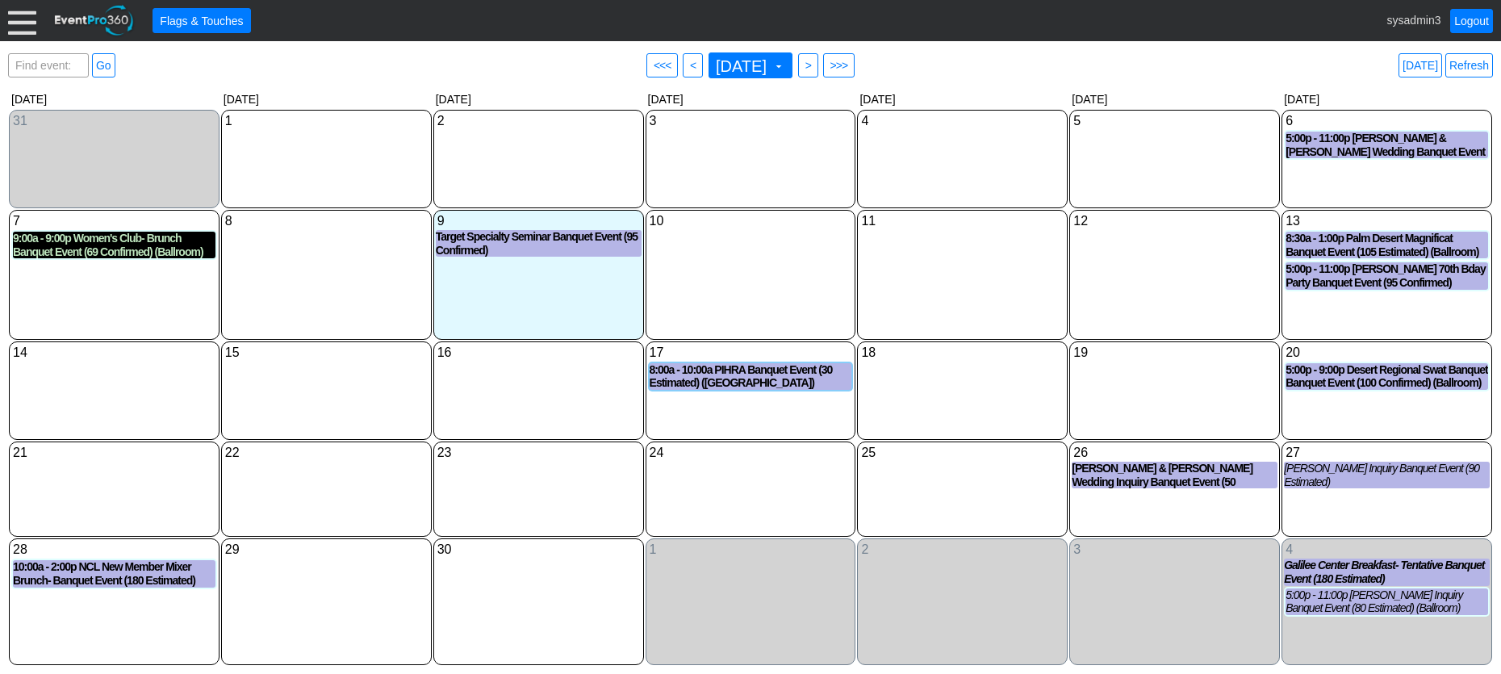
click at [94, 246] on div "9:00a - 9:00p Women's Club- Brunch Banquet Event (69 Confirmed) (Ballroom)" at bounding box center [114, 245] width 203 height 27
click at [1466, 63] on link "Refresh" at bounding box center [1469, 65] width 48 height 24
click at [1468, 15] on link "Logout" at bounding box center [1471, 21] width 43 height 24
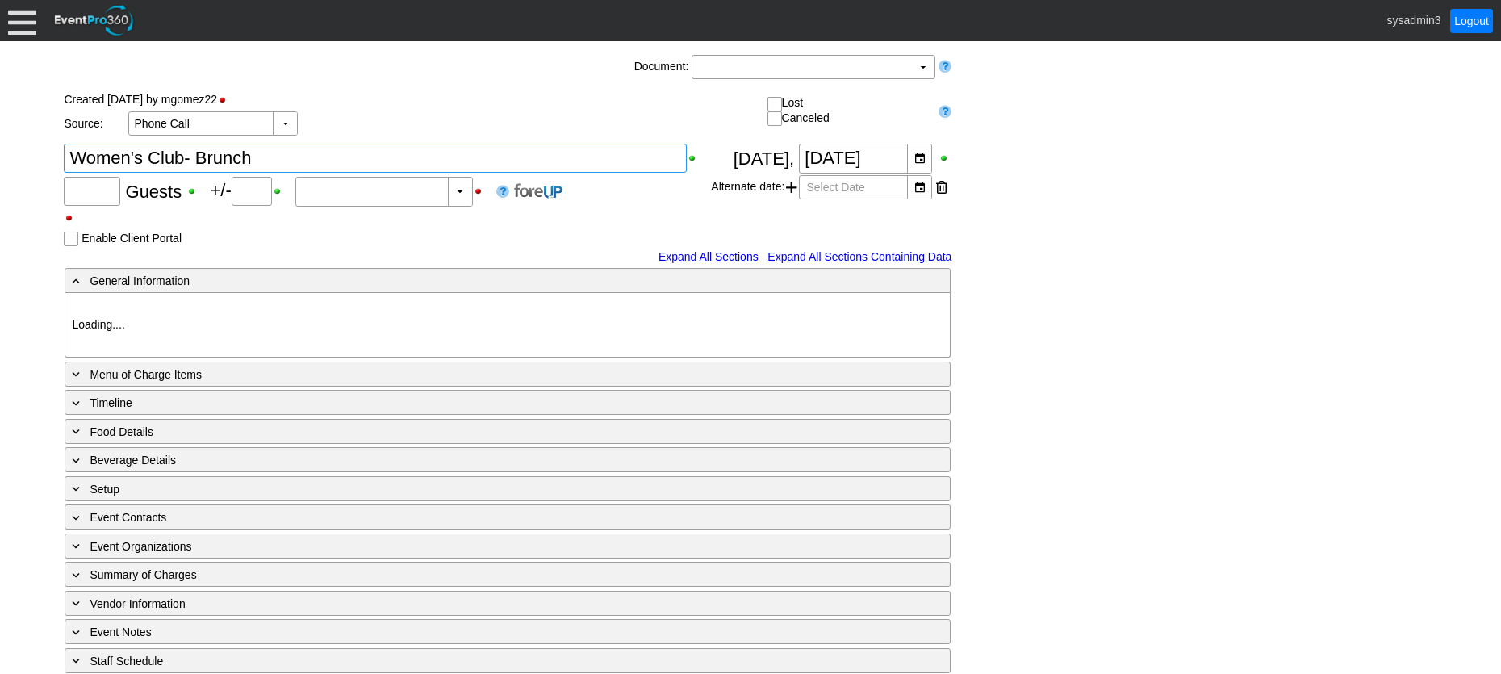
type input "69"
type input "Confirmed"
type input "Woodhaven CC"
type input "Golf Tournament Luncheon"
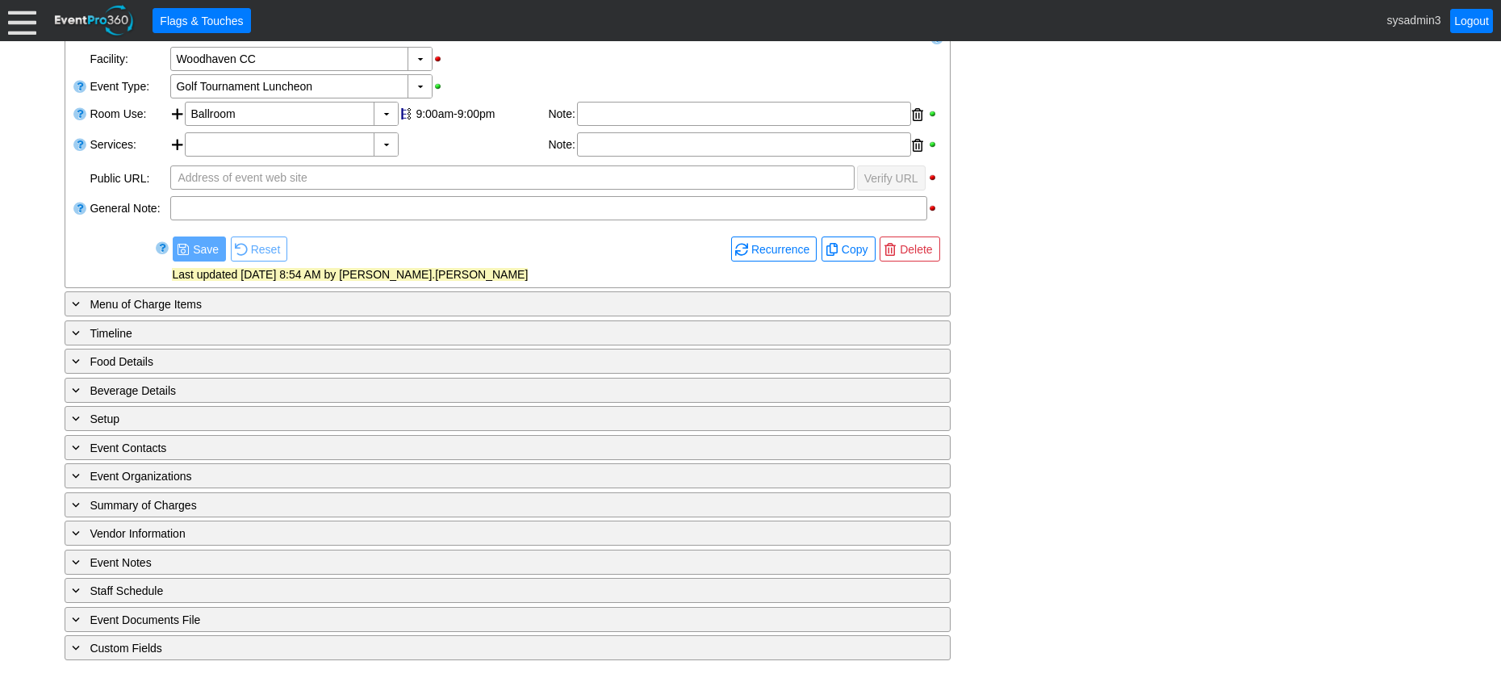
scroll to position [314, 0]
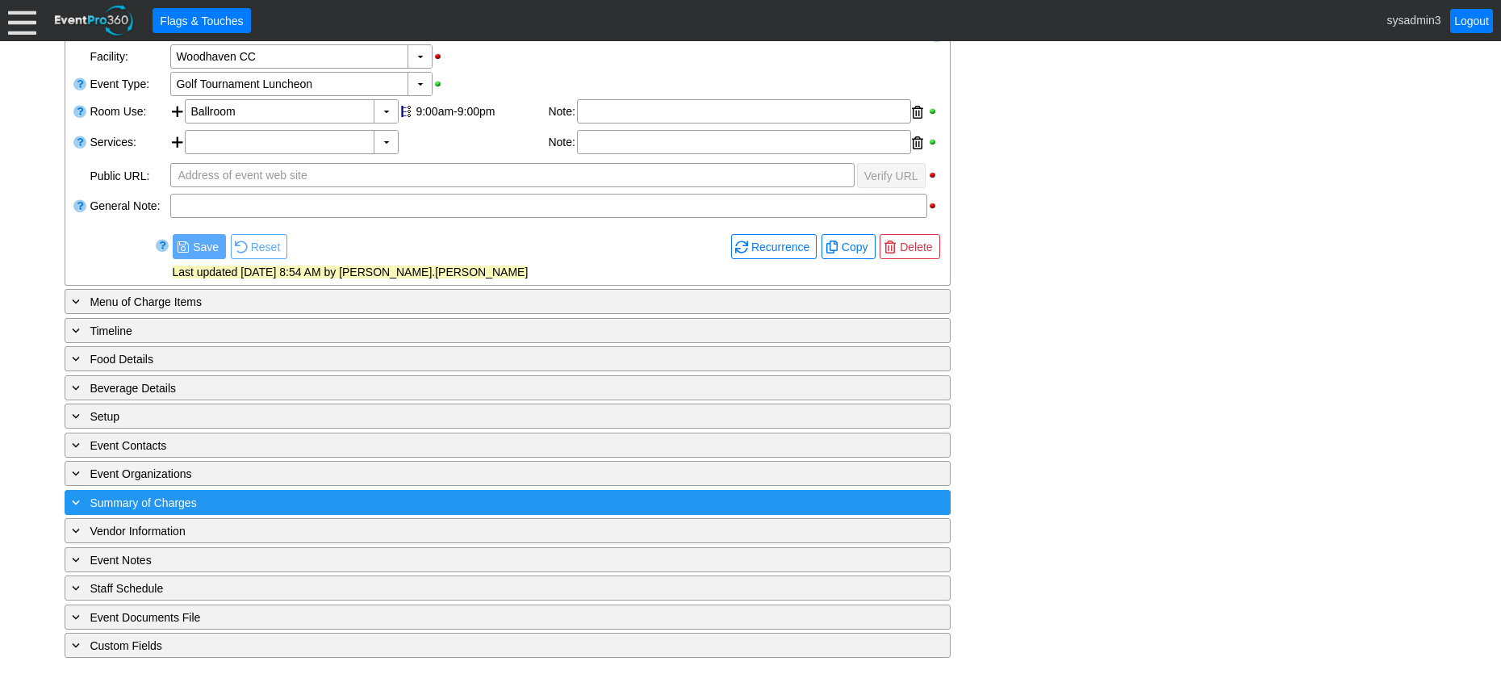
click at [334, 500] on div "+ Summary of Charges" at bounding box center [475, 502] width 812 height 19
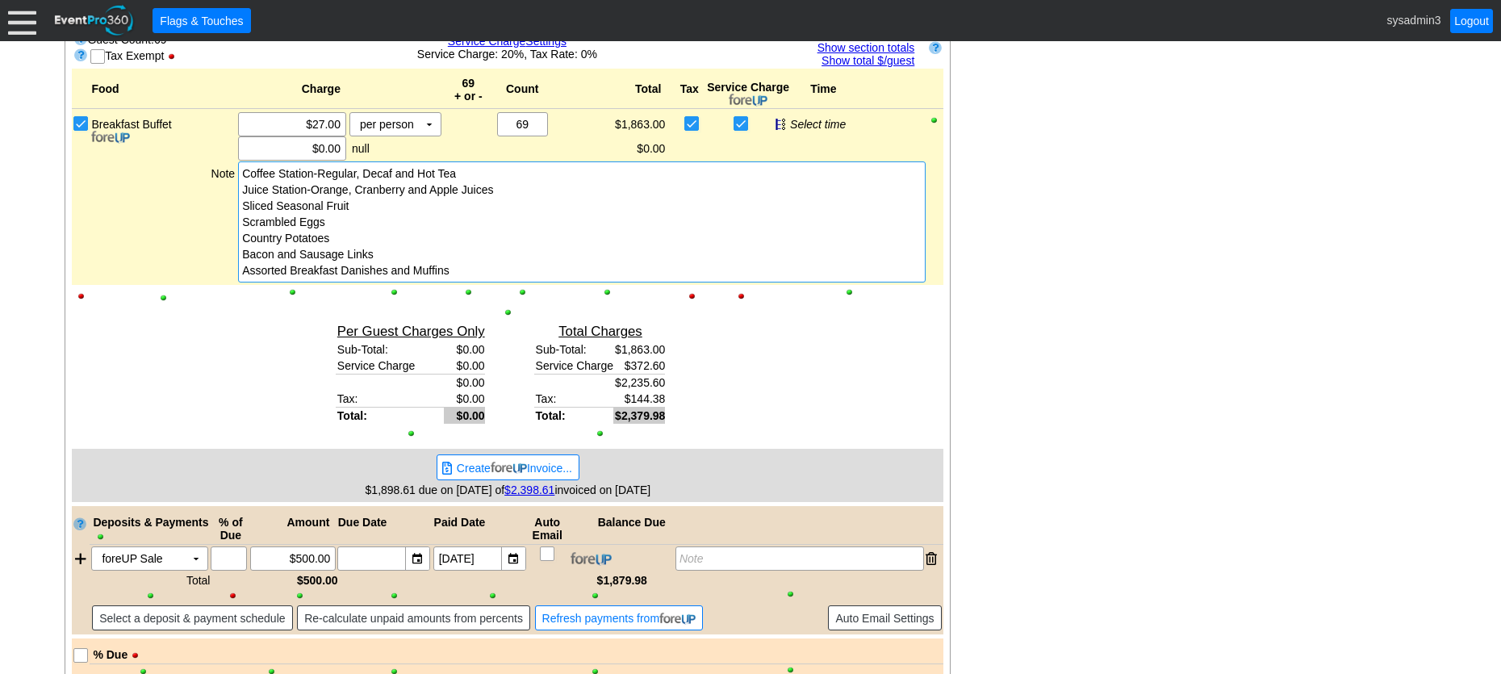
scroll to position [864, 0]
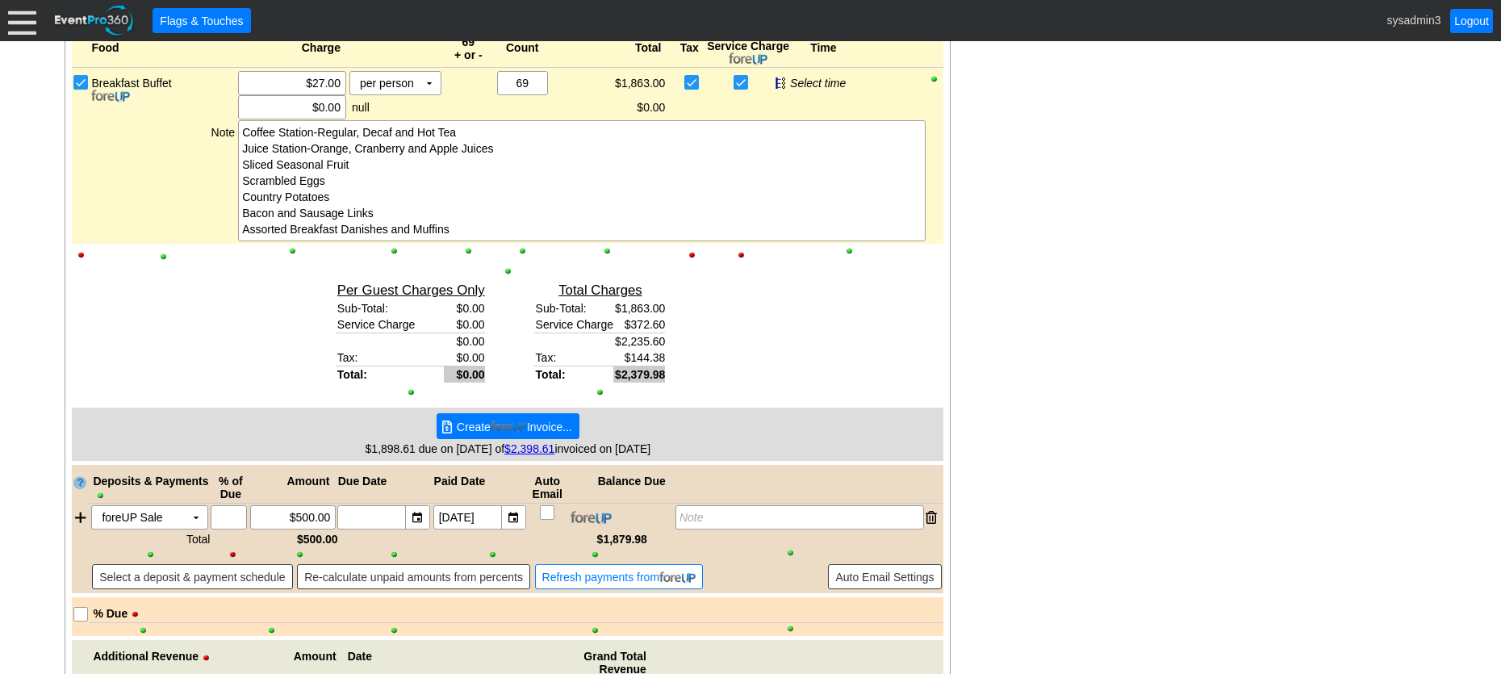
click at [516, 424] on img at bounding box center [509, 426] width 36 height 12
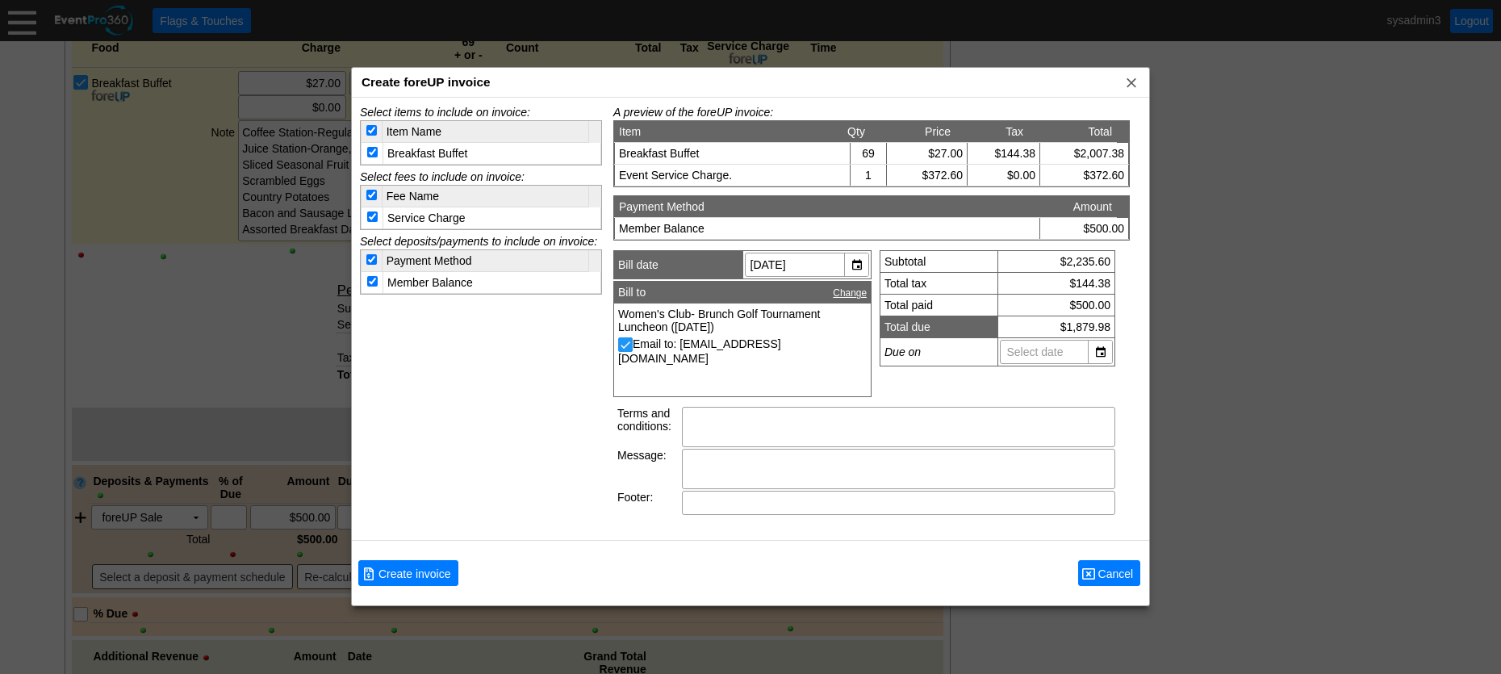
click at [1109, 574] on span "Cancel" at bounding box center [1116, 574] width 42 height 16
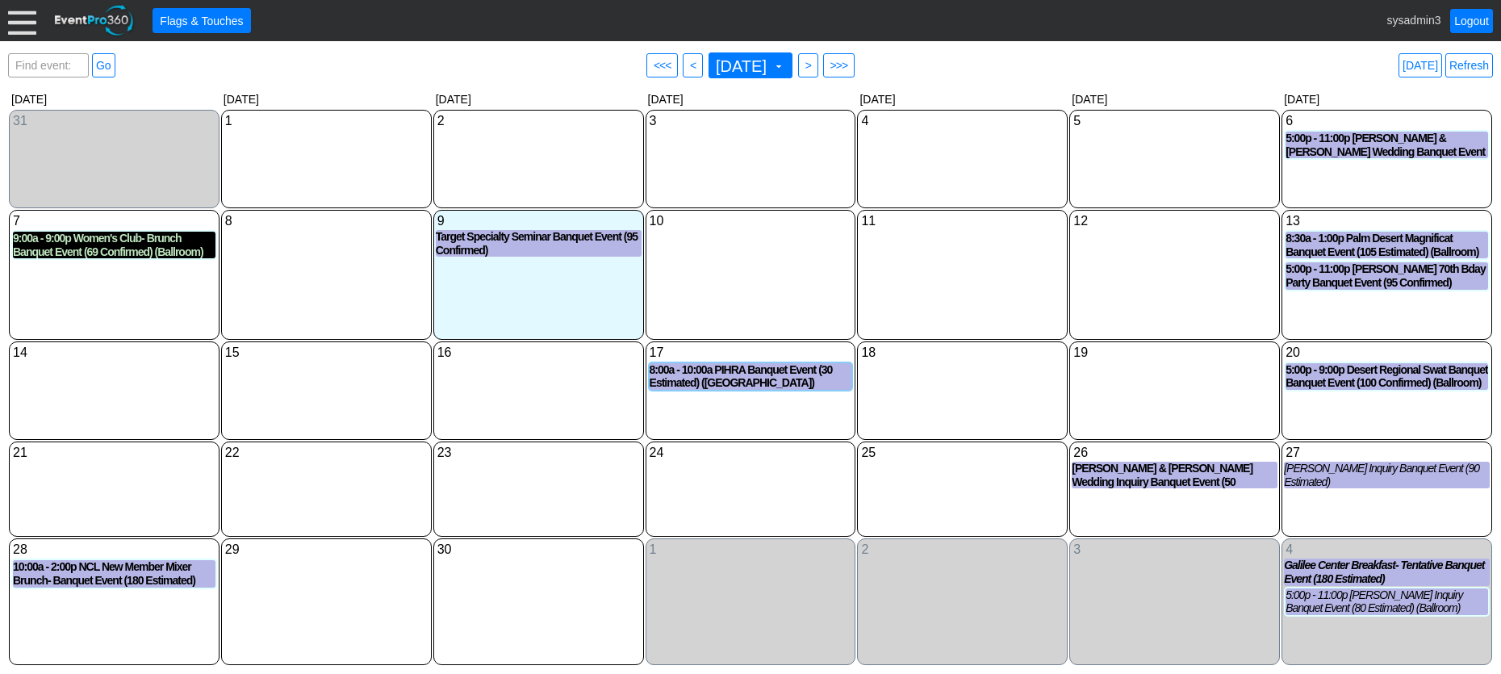
click at [115, 246] on div "9:00a - 9:00p Women's Club- Brunch Banquet Event (69 Confirmed) (Ballroom)" at bounding box center [114, 245] width 203 height 27
click at [992, 266] on div "11 [DATE]" at bounding box center [962, 275] width 211 height 130
click at [1465, 63] on link "Refresh" at bounding box center [1469, 65] width 48 height 24
click at [1466, 75] on link "Refresh" at bounding box center [1469, 65] width 48 height 24
click at [128, 250] on div "9:00a - 9:00p Women's Club- Brunch Banquet Event (69 Confirmed) (Ballroom)" at bounding box center [114, 245] width 203 height 27
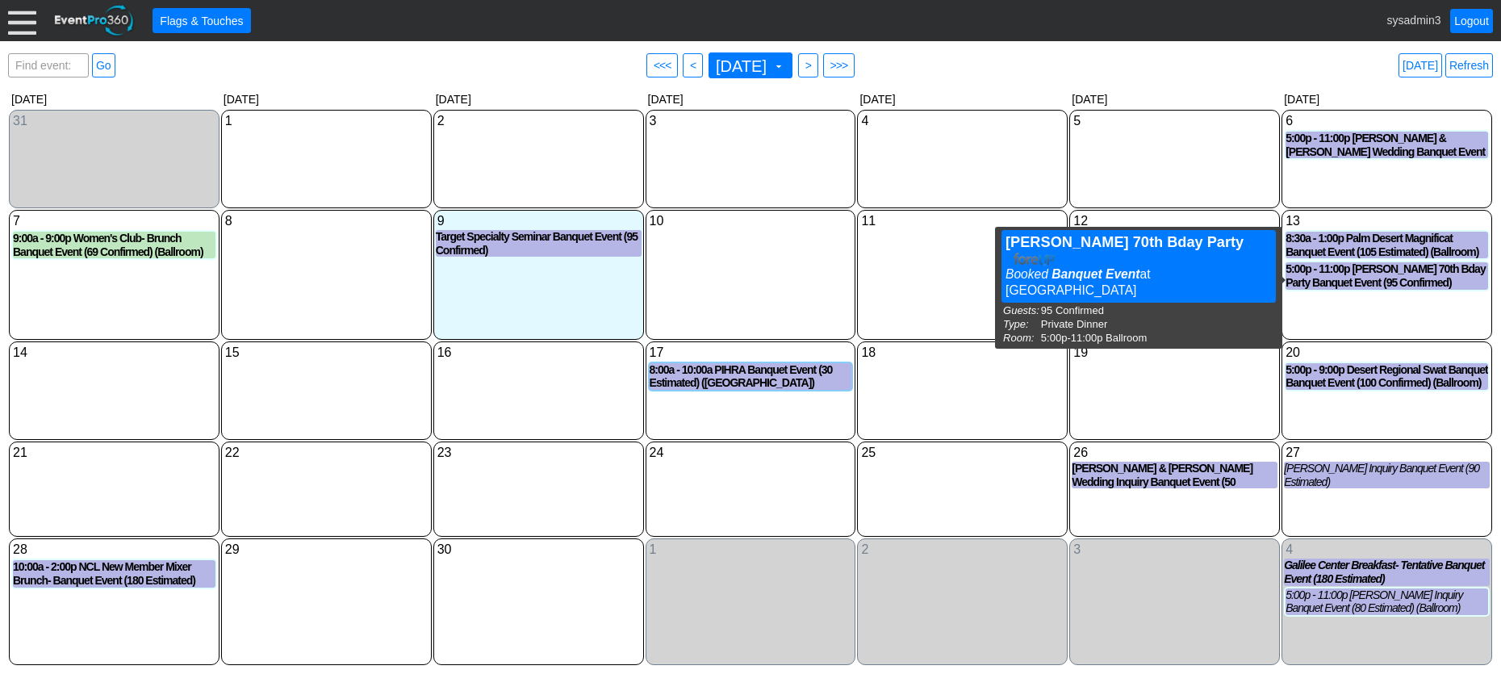
click at [963, 261] on div "11 Thursday" at bounding box center [962, 275] width 211 height 130
click at [1368, 278] on div "5:00p - 11:00p Rachel Ramos 70th Bday Party Banquet Event (95 Confirmed) (Ballr…" at bounding box center [1386, 275] width 203 height 27
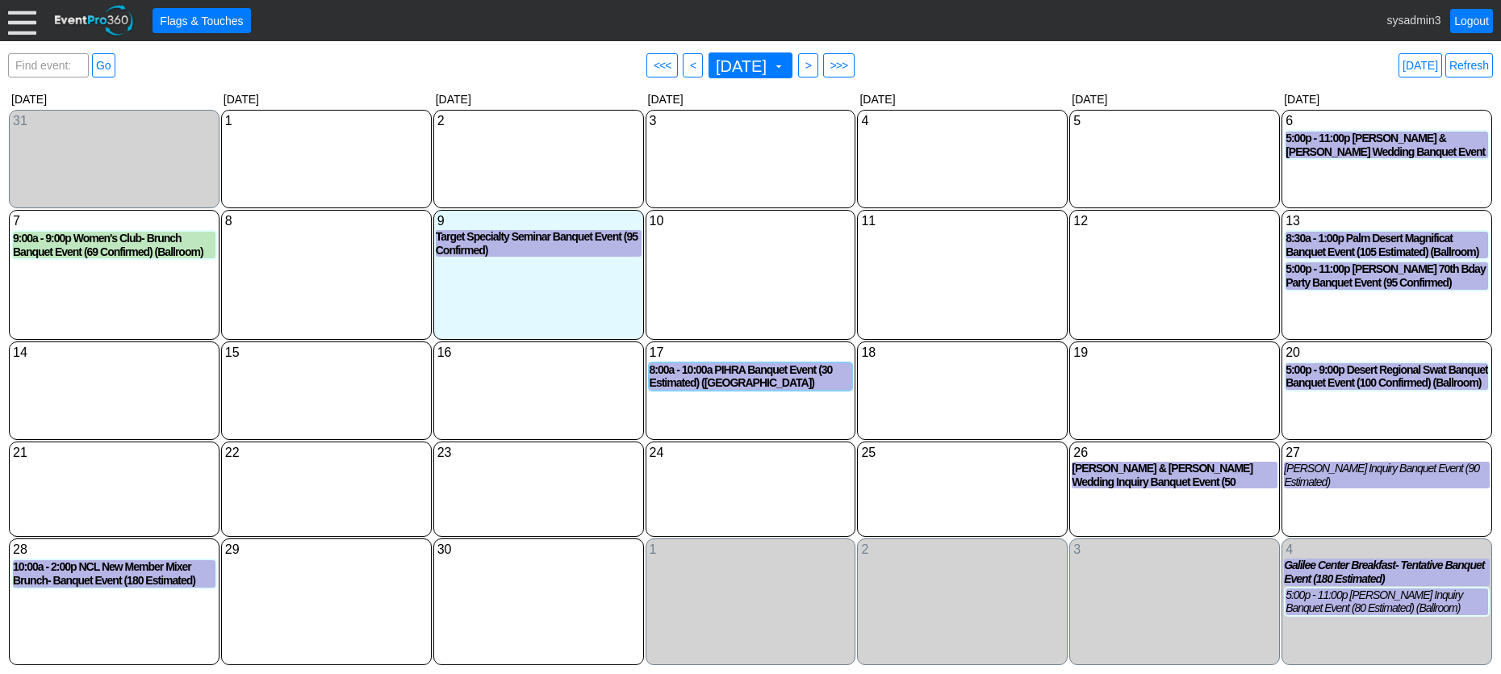
click at [1133, 277] on div "12 Friday" at bounding box center [1174, 275] width 211 height 130
click at [1199, 282] on div "12 Friday" at bounding box center [1174, 275] width 211 height 130
click at [1199, 284] on div "12 Friday" at bounding box center [1174, 275] width 211 height 130
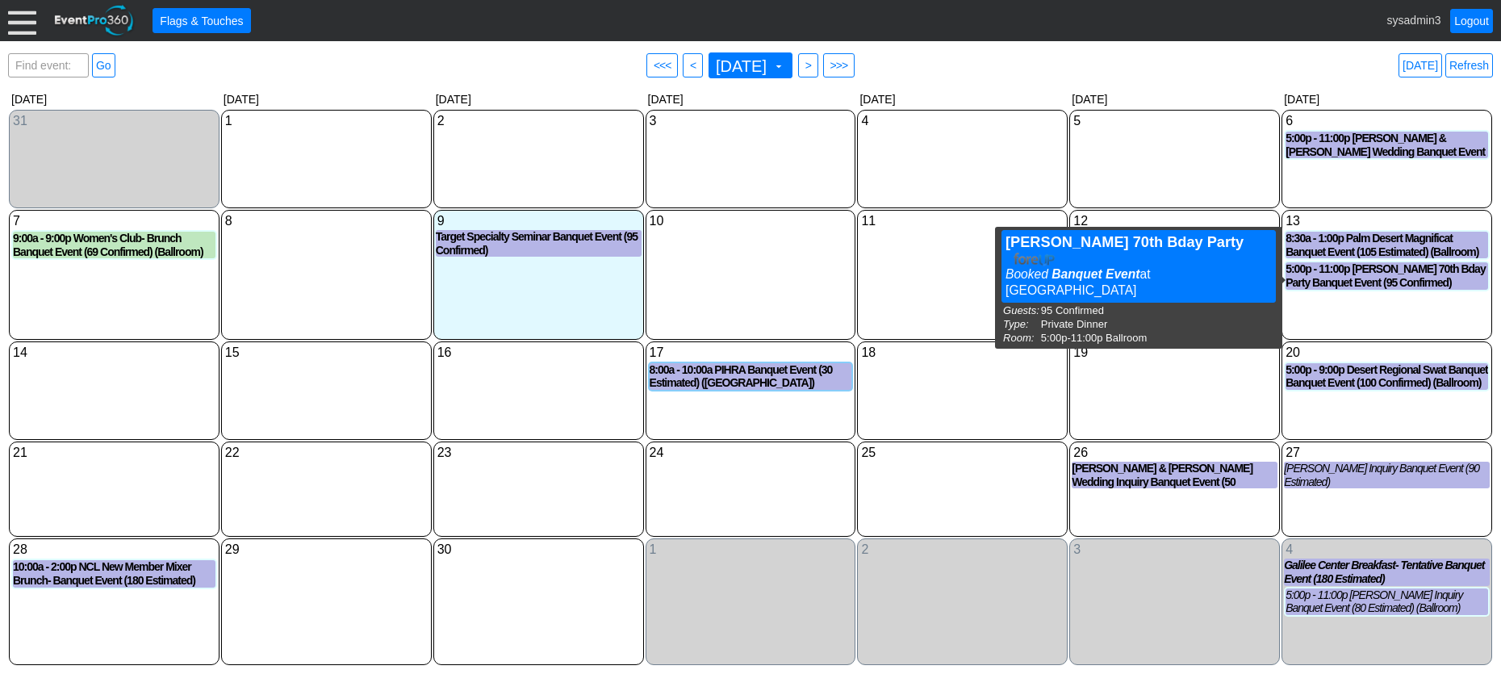
click at [921, 251] on div "11 Thursday" at bounding box center [962, 275] width 211 height 130
click at [1380, 275] on div "5:00p - 11:00p Rachel Ramos 70th Bday Party Banquet Event (95 Confirmed) (Ballr…" at bounding box center [1386, 275] width 203 height 27
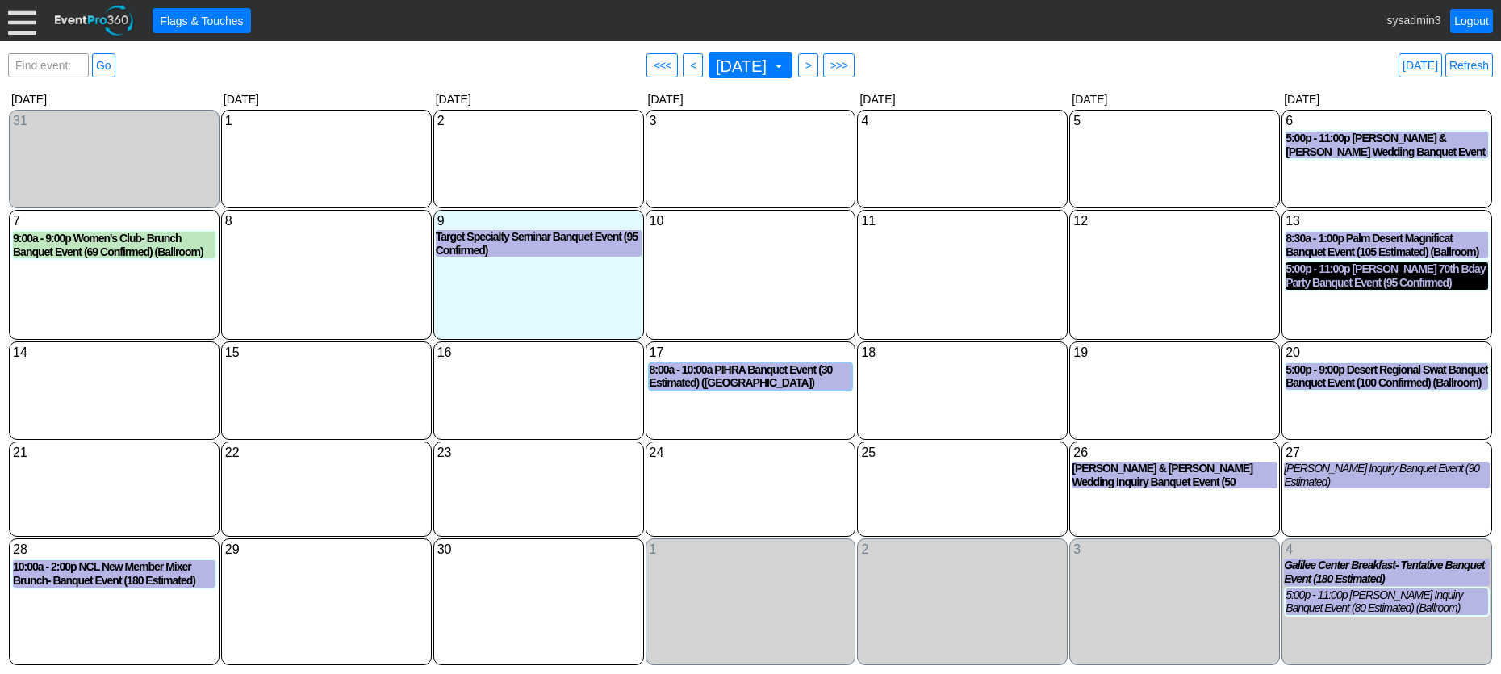
click at [1367, 289] on div "5:00p - 11:00p Rachel Ramos 70th Bday Party Banquet Event (95 Confirmed) (Ballr…" at bounding box center [1386, 275] width 203 height 27
click at [1473, 60] on link "Refresh" at bounding box center [1469, 65] width 48 height 24
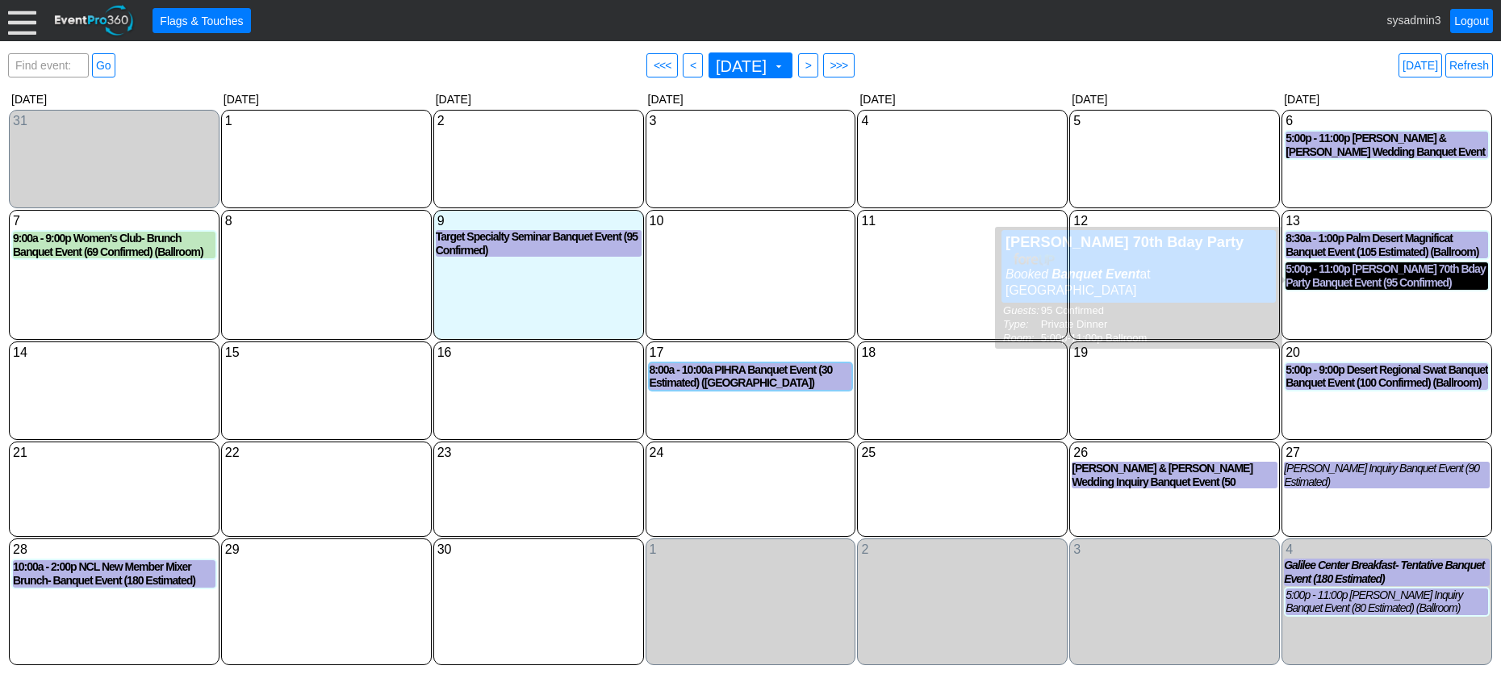
click at [1365, 285] on div "5:00p - 11:00p Rachel Ramos 70th Bday Party Banquet Event (95 Confirmed) (Ballr…" at bounding box center [1386, 275] width 203 height 27
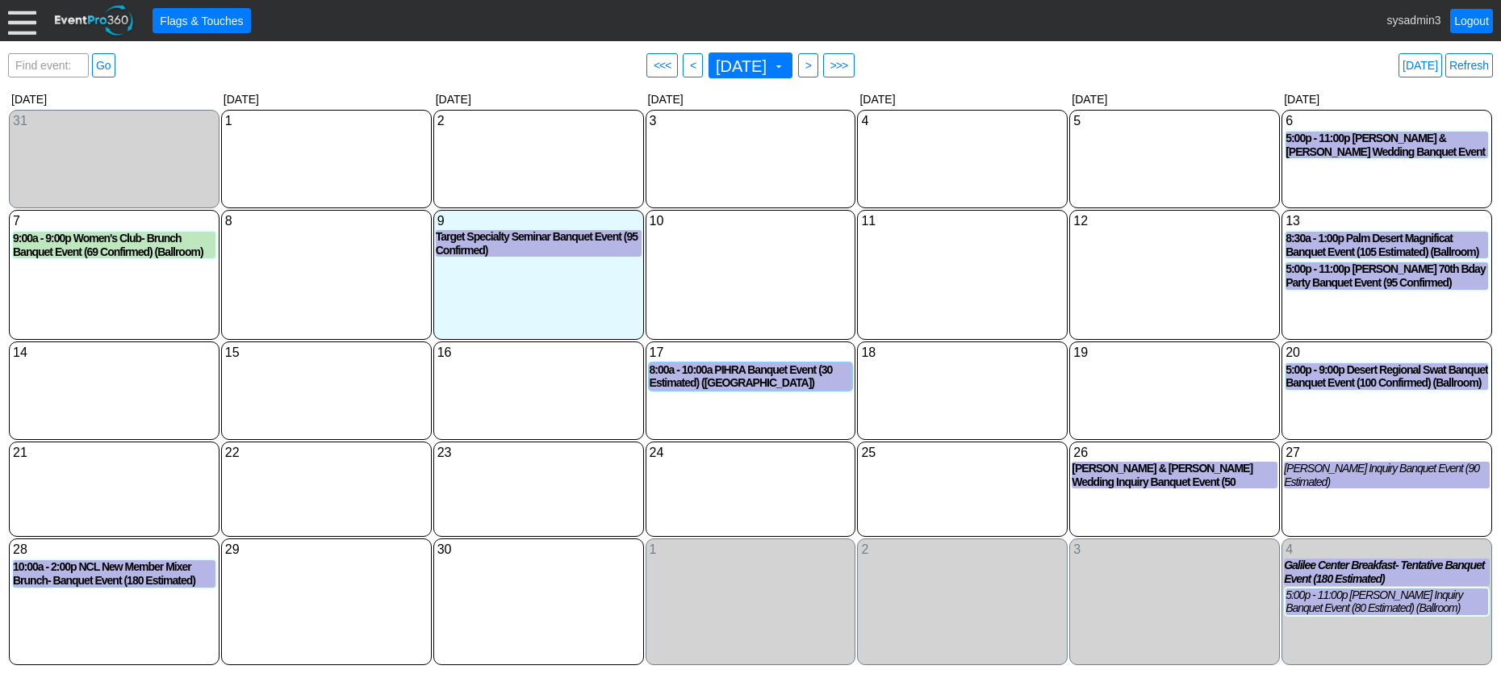
click at [1227, 260] on div "12 Friday" at bounding box center [1174, 275] width 211 height 130
click at [1472, 62] on link "Refresh" at bounding box center [1469, 65] width 48 height 24
click at [1473, 64] on link "Refresh" at bounding box center [1469, 65] width 48 height 24
click at [1444, 64] on div "Today Refresh" at bounding box center [1415, 65] width 153 height 24
click at [1464, 63] on link "Refresh" at bounding box center [1469, 65] width 48 height 24
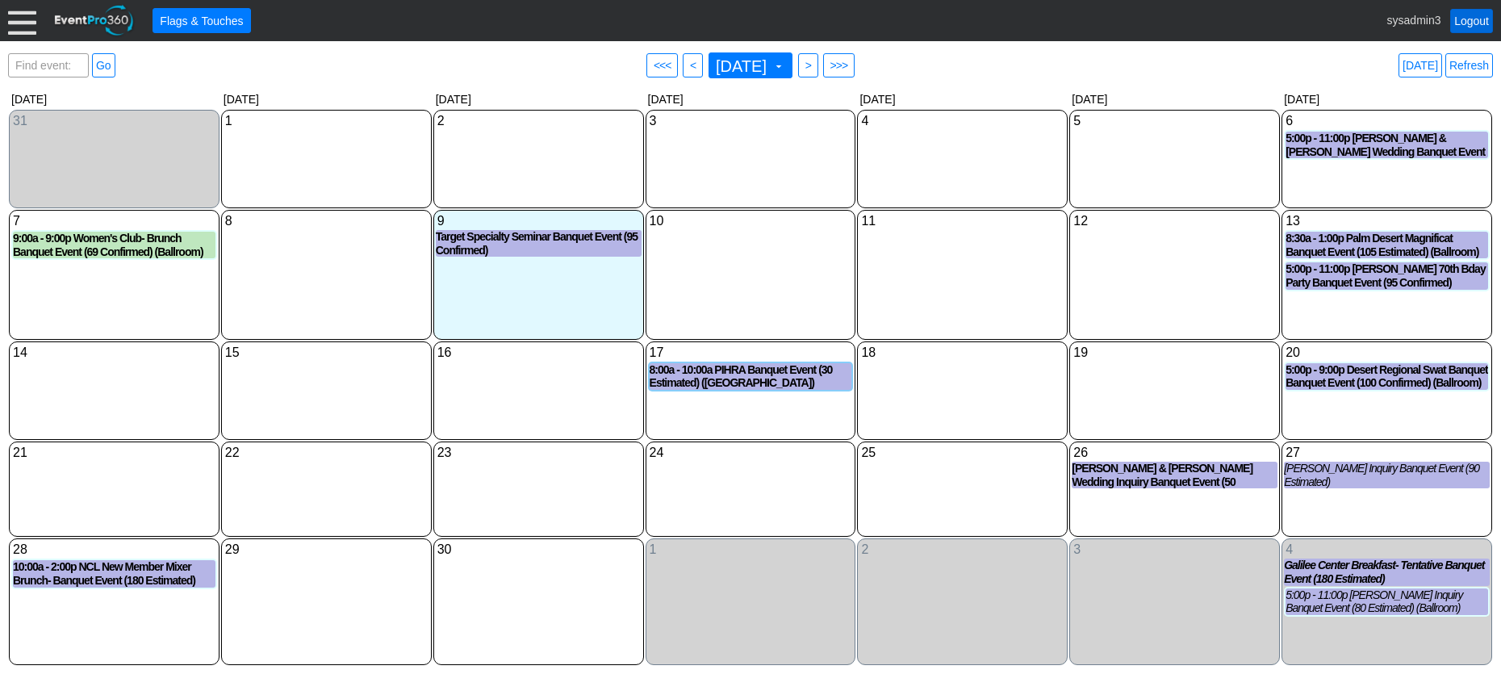
click at [1469, 19] on link "Logout" at bounding box center [1471, 21] width 43 height 24
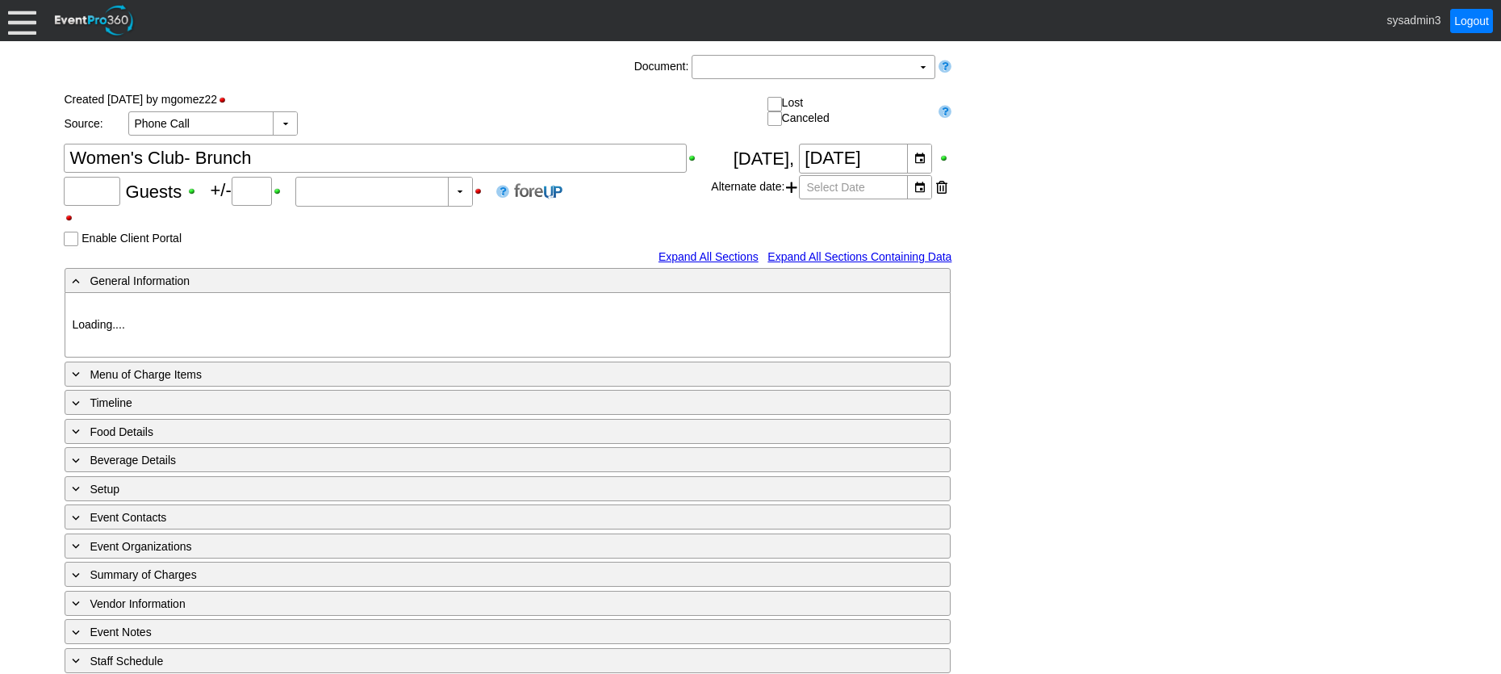
type input "69"
type input "Confirmed"
type input "Woodhaven CC"
type input "Golf Tournament Luncheon"
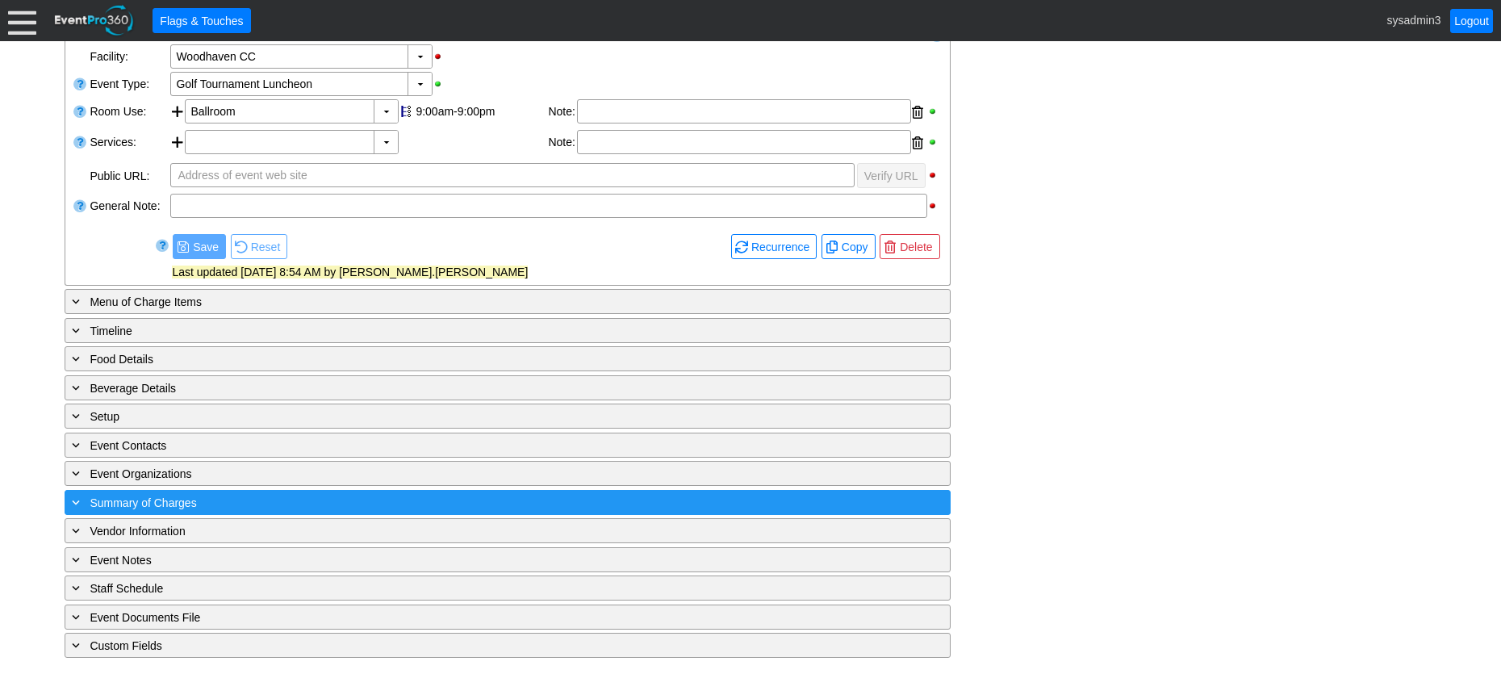
click at [432, 503] on div "+ Summary of Charges" at bounding box center [475, 502] width 812 height 19
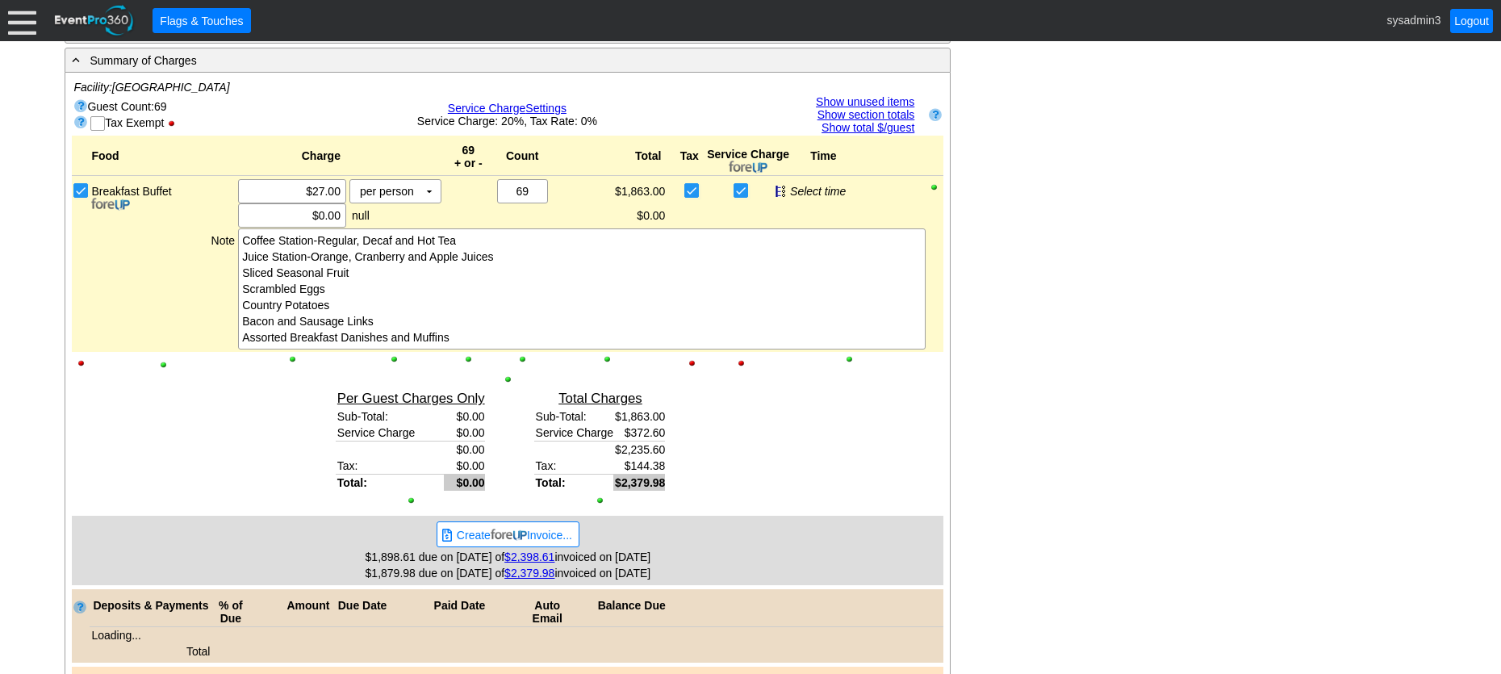
scroll to position [864, 0]
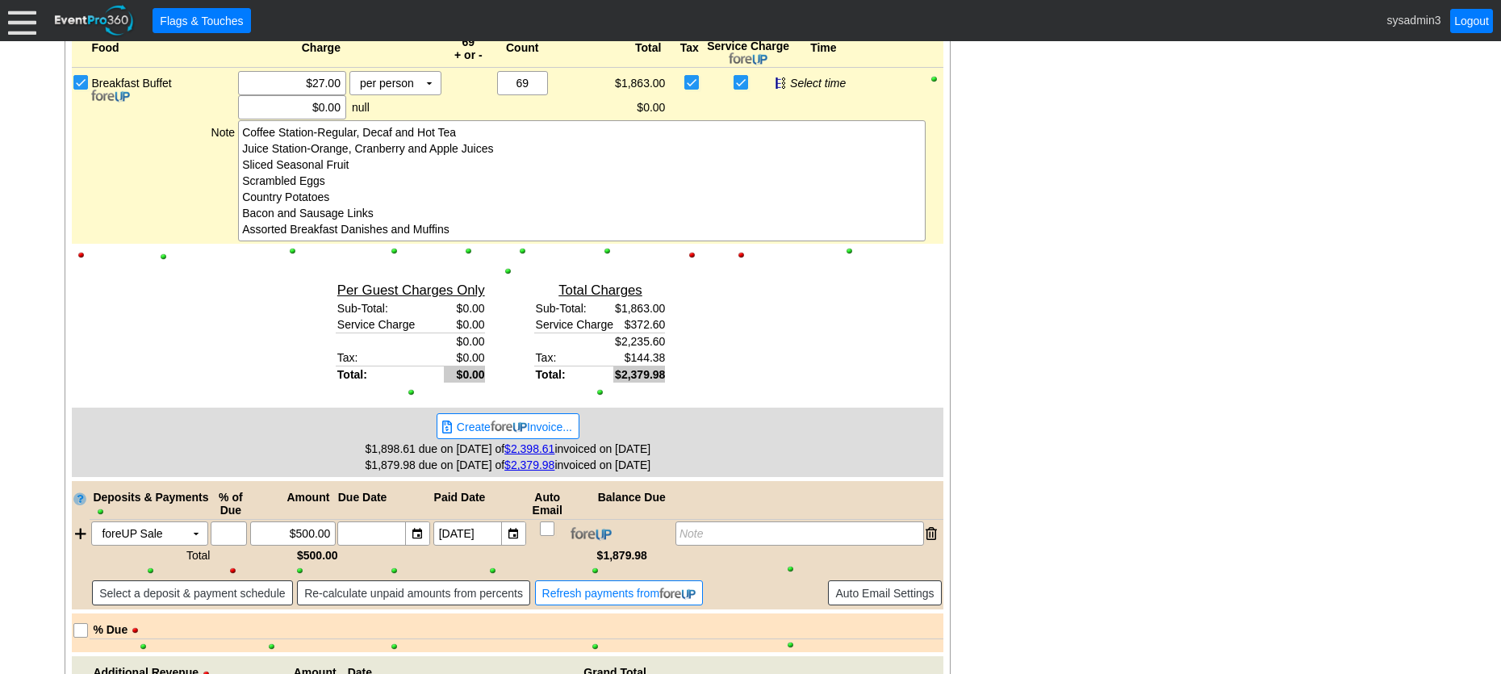
click at [545, 467] on link "$2,379.98" at bounding box center [529, 464] width 50 height 13
click at [990, 305] on div "- General Information ▼ Loading.... Remove all highlights Facility: ▼ Χ Woodhav…" at bounding box center [750, 219] width 1381 height 1549
click at [552, 430] on span "Create Invoice..." at bounding box center [514, 427] width 122 height 16
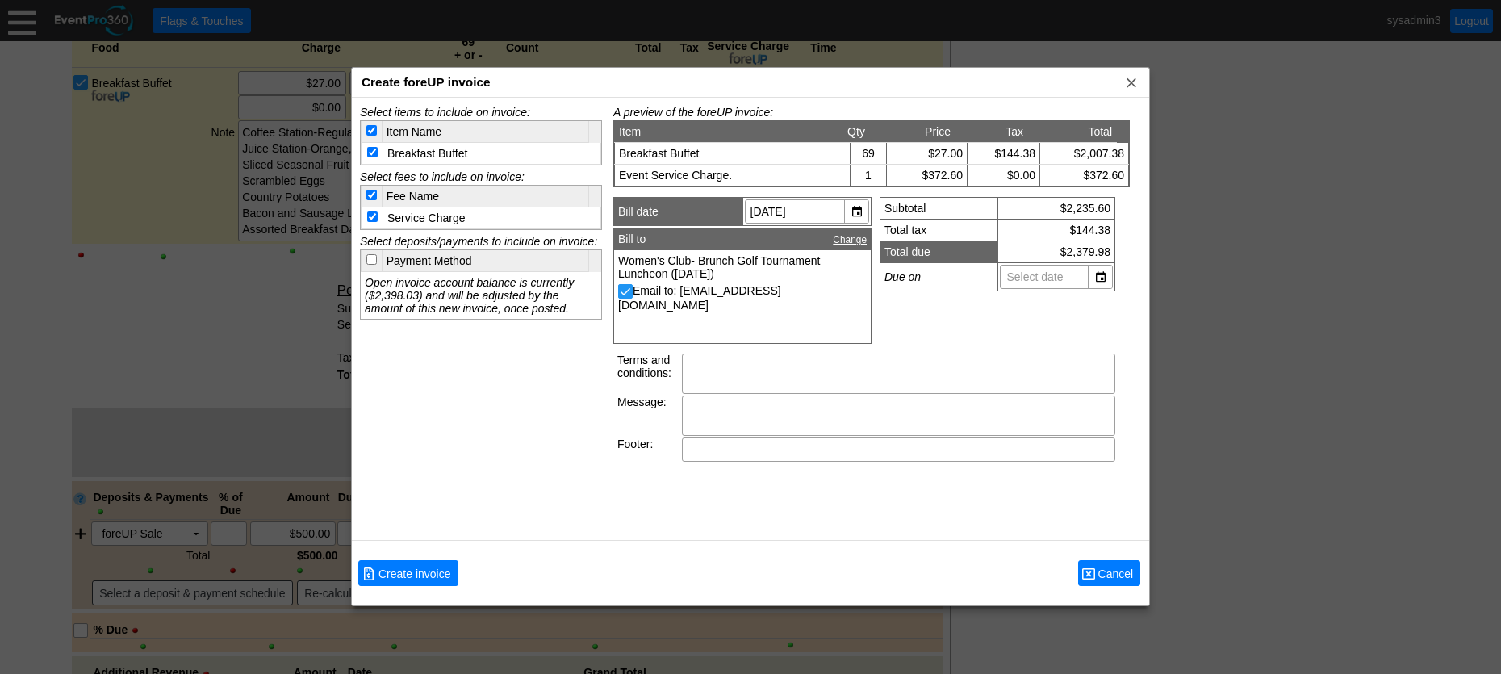
click at [1112, 570] on span "Cancel" at bounding box center [1116, 574] width 42 height 16
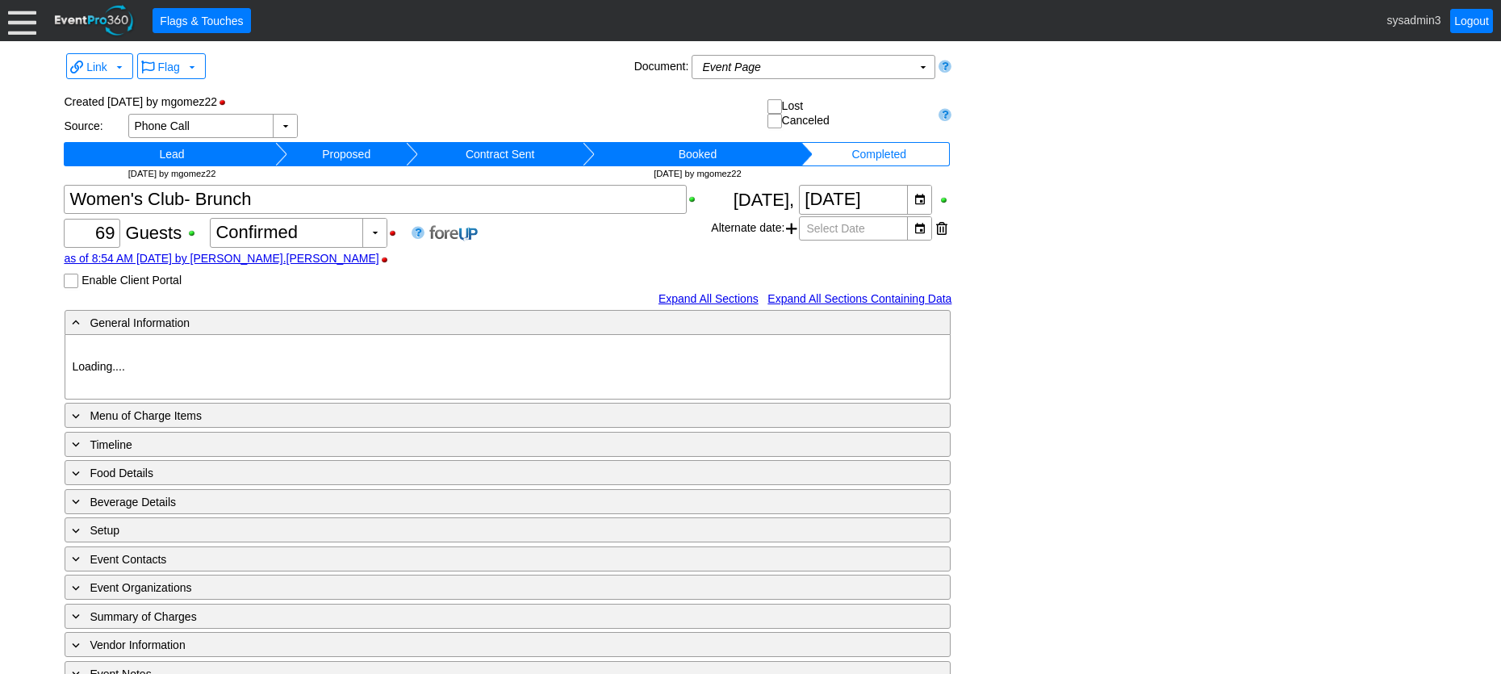
type input "Woodhaven CC"
type input "Golf Tournament Luncheon"
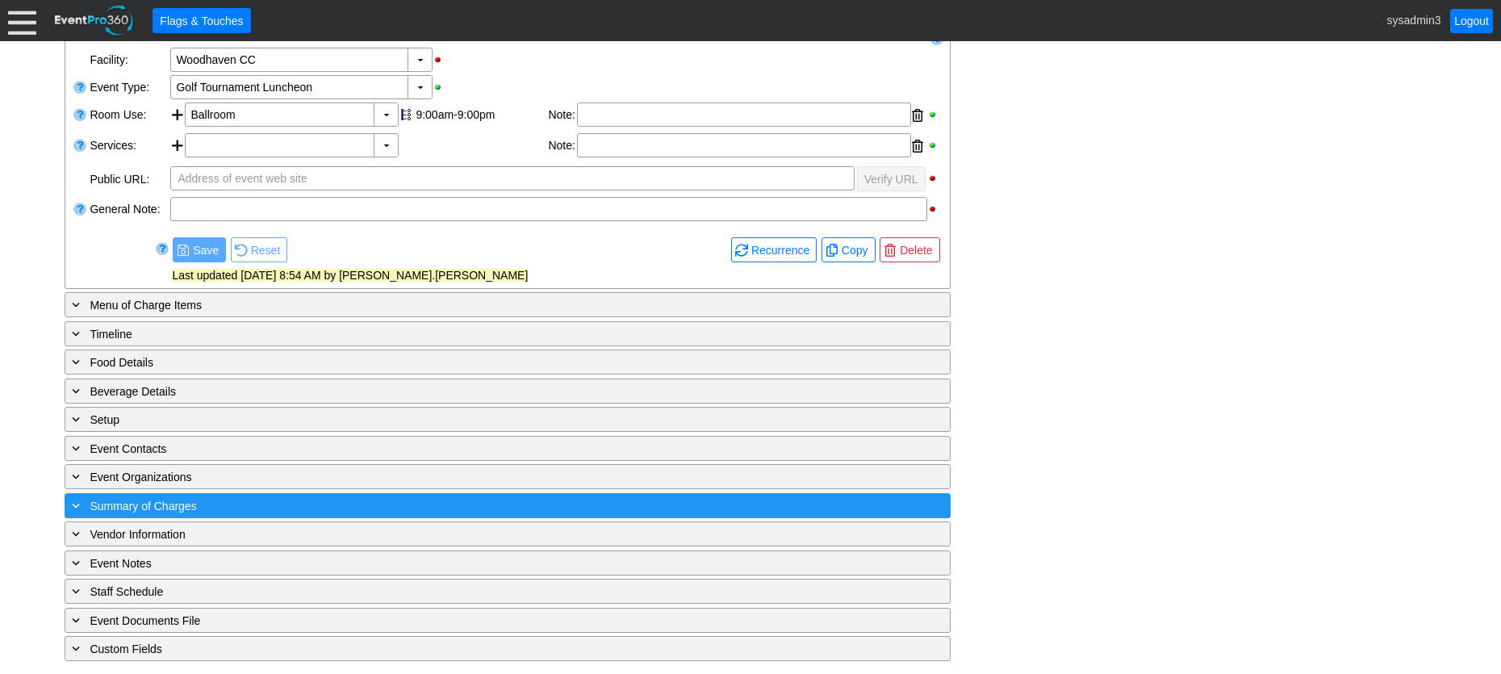
click at [720, 508] on div "+ Summary of Charges" at bounding box center [475, 505] width 812 height 19
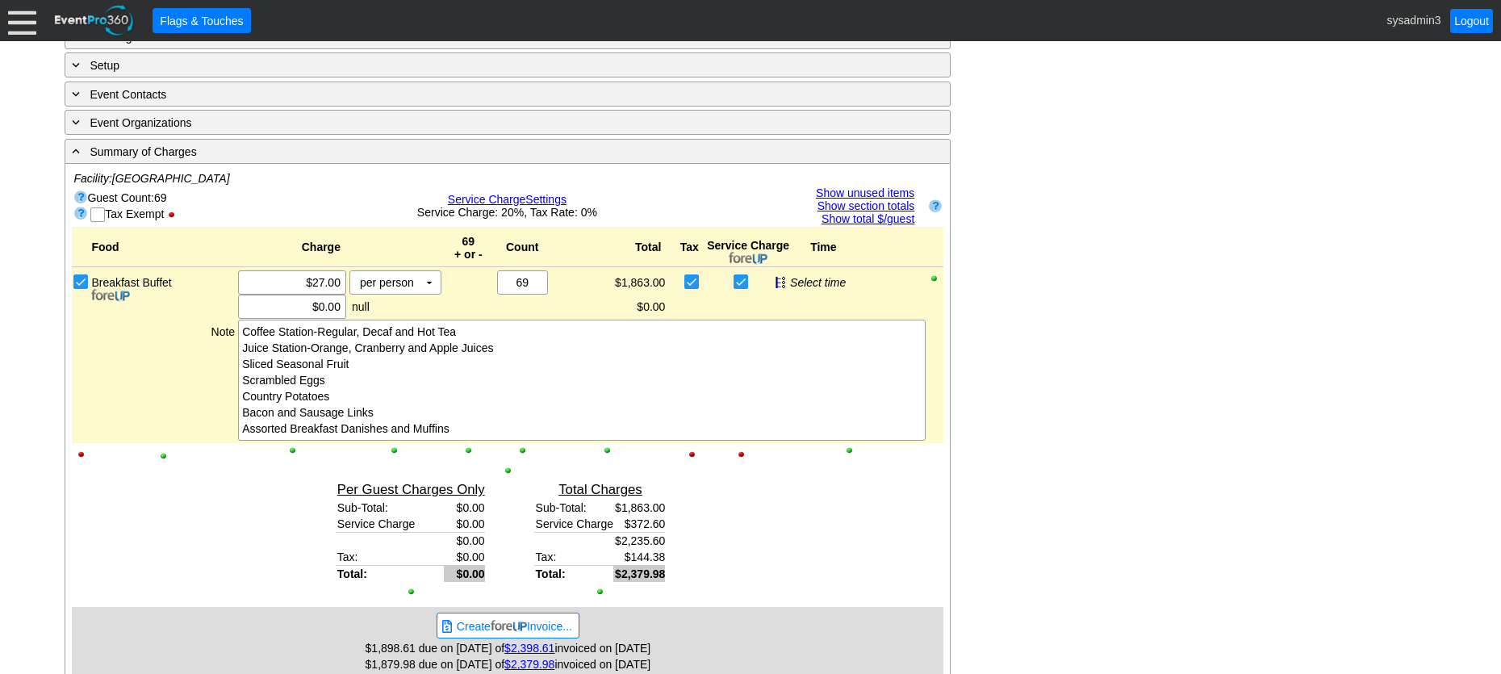
scroll to position [703, 0]
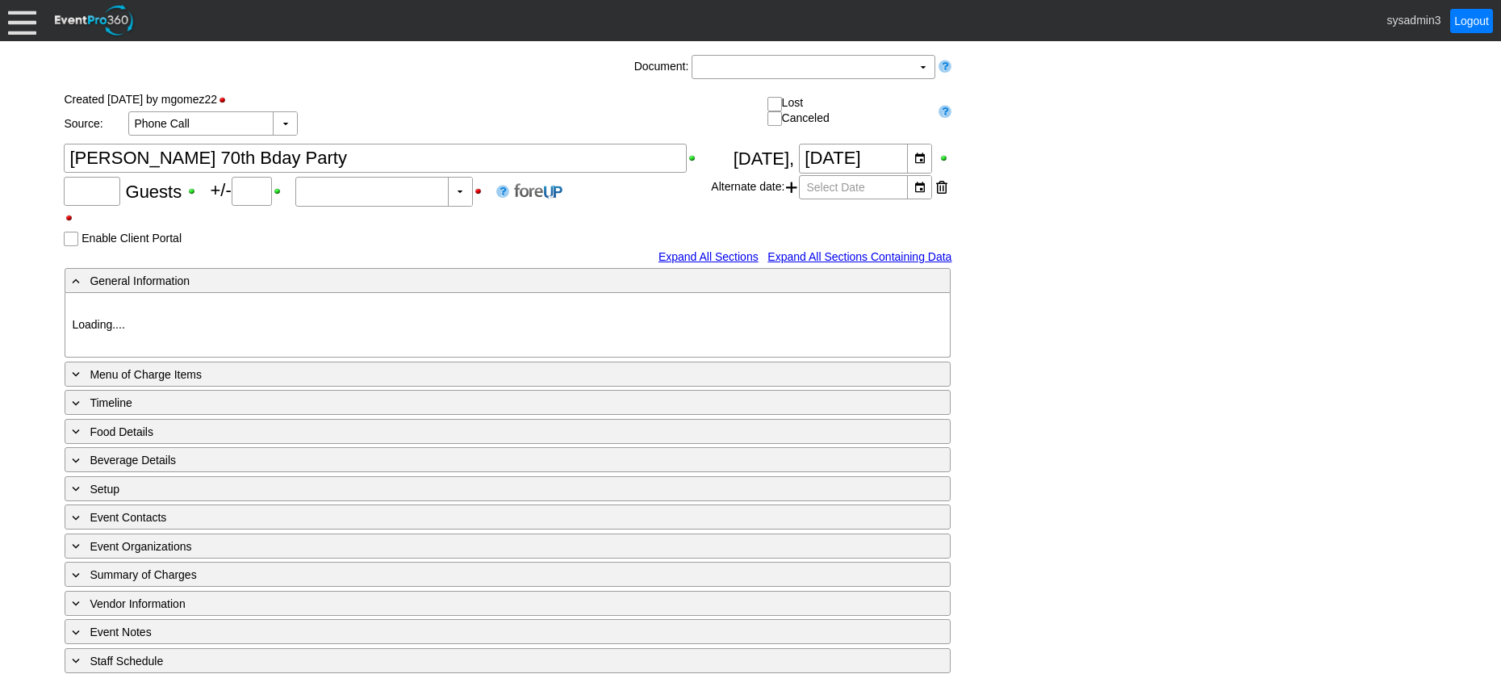
type input "95"
type input "Confirmed"
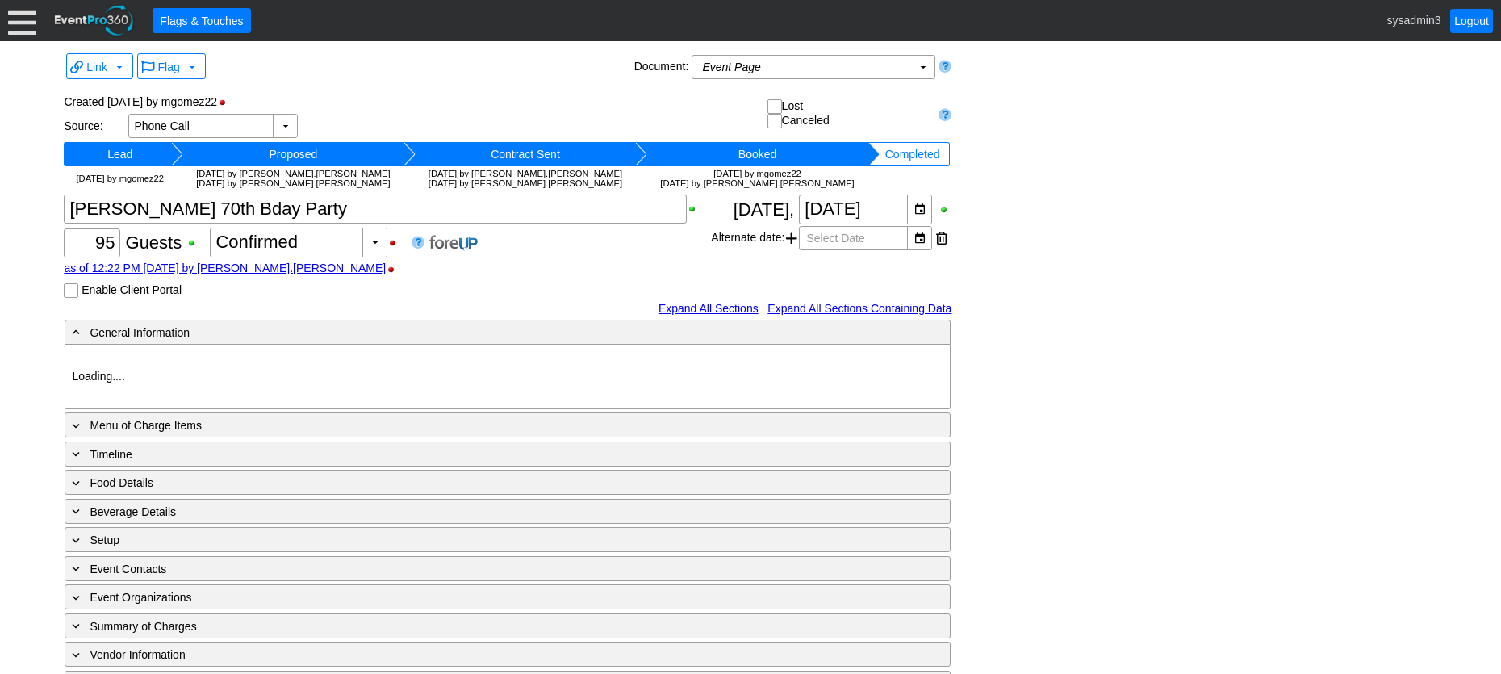
type input "Woodhaven CC"
type input "Private Dinner"
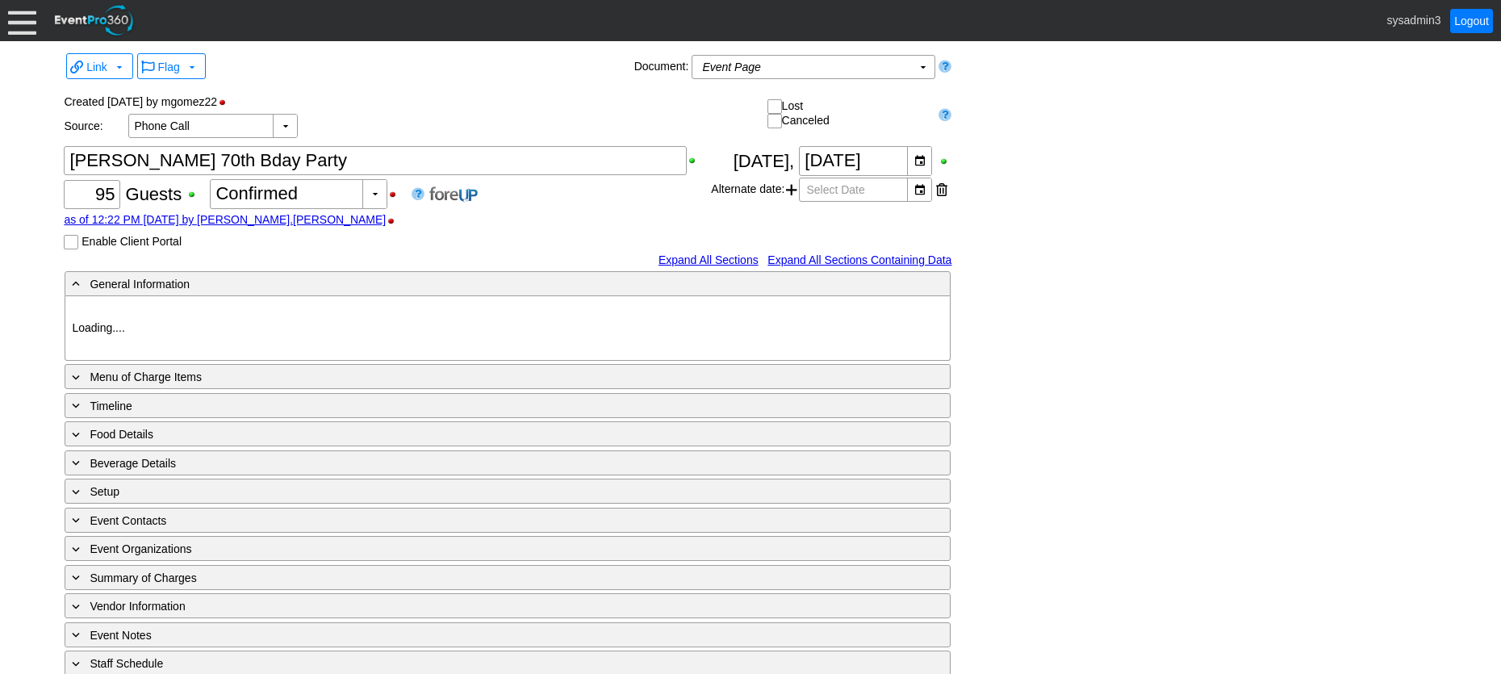
type input "Woodhaven CC"
type input "Private Dinner"
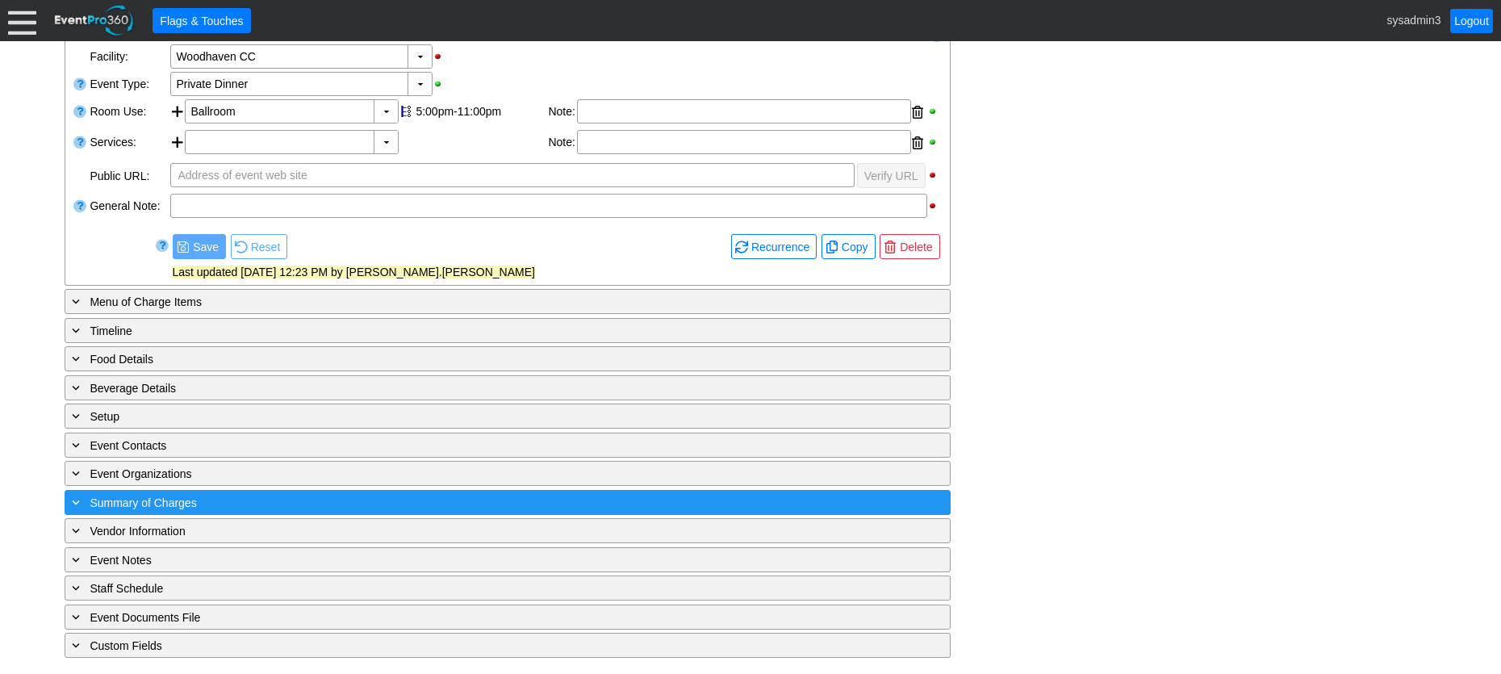
click at [389, 501] on div "+ Summary of Charges" at bounding box center [475, 502] width 812 height 19
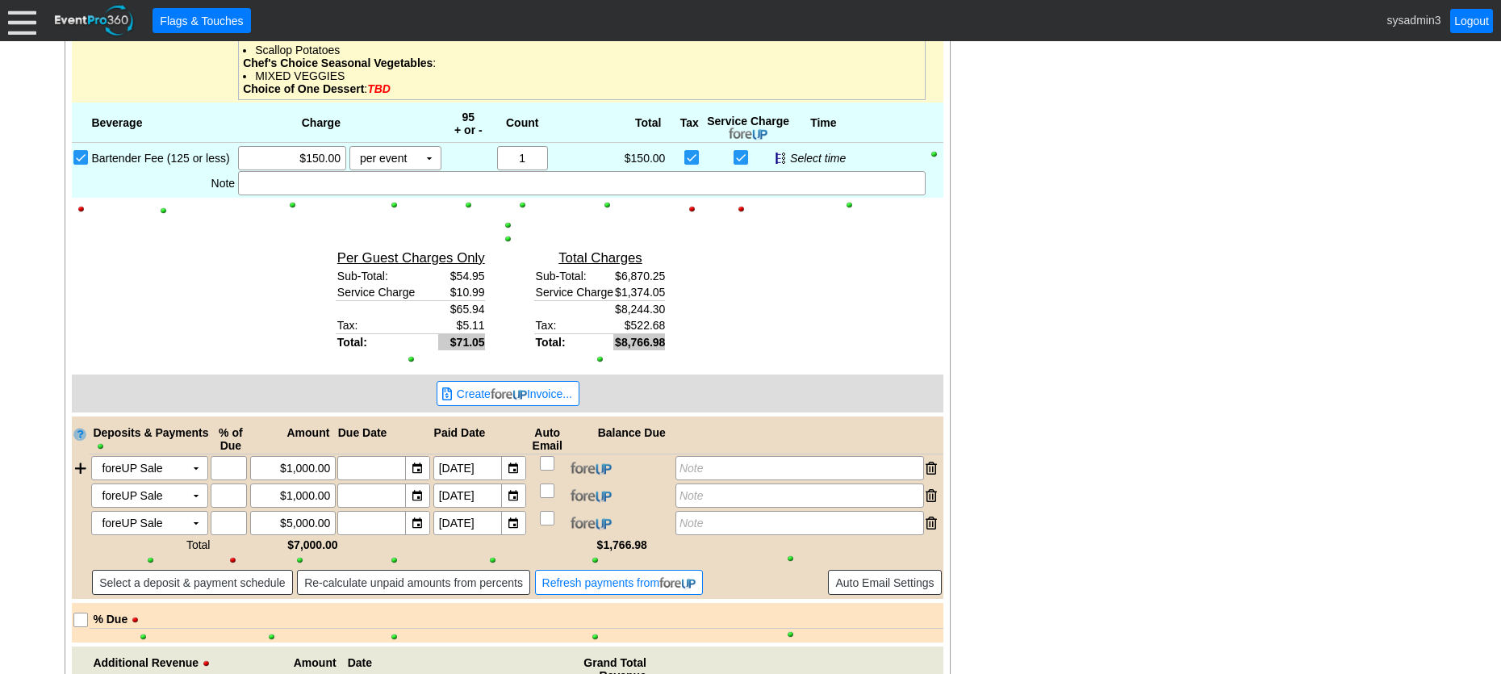
scroll to position [1197, 0]
click at [541, 385] on span "Create Invoice..." at bounding box center [514, 393] width 122 height 16
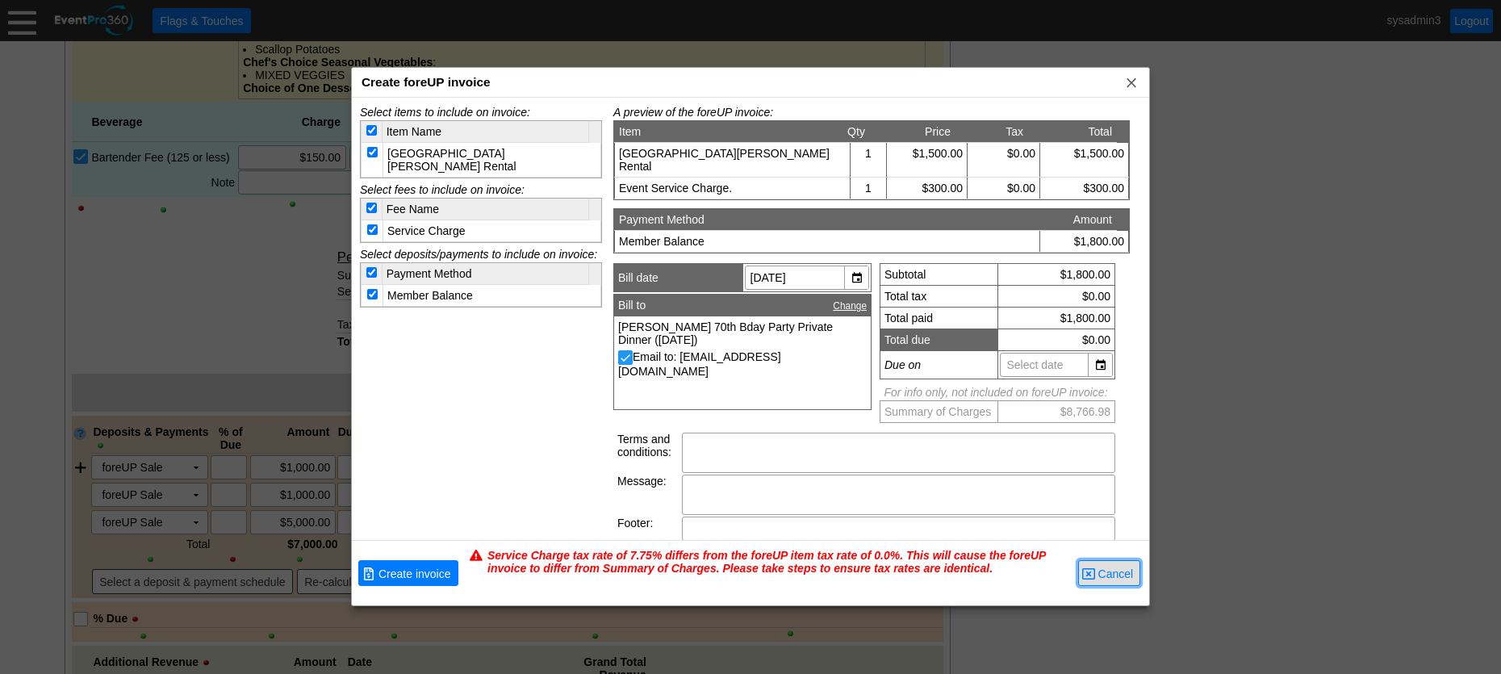
click at [1126, 571] on span "Cancel" at bounding box center [1116, 574] width 42 height 16
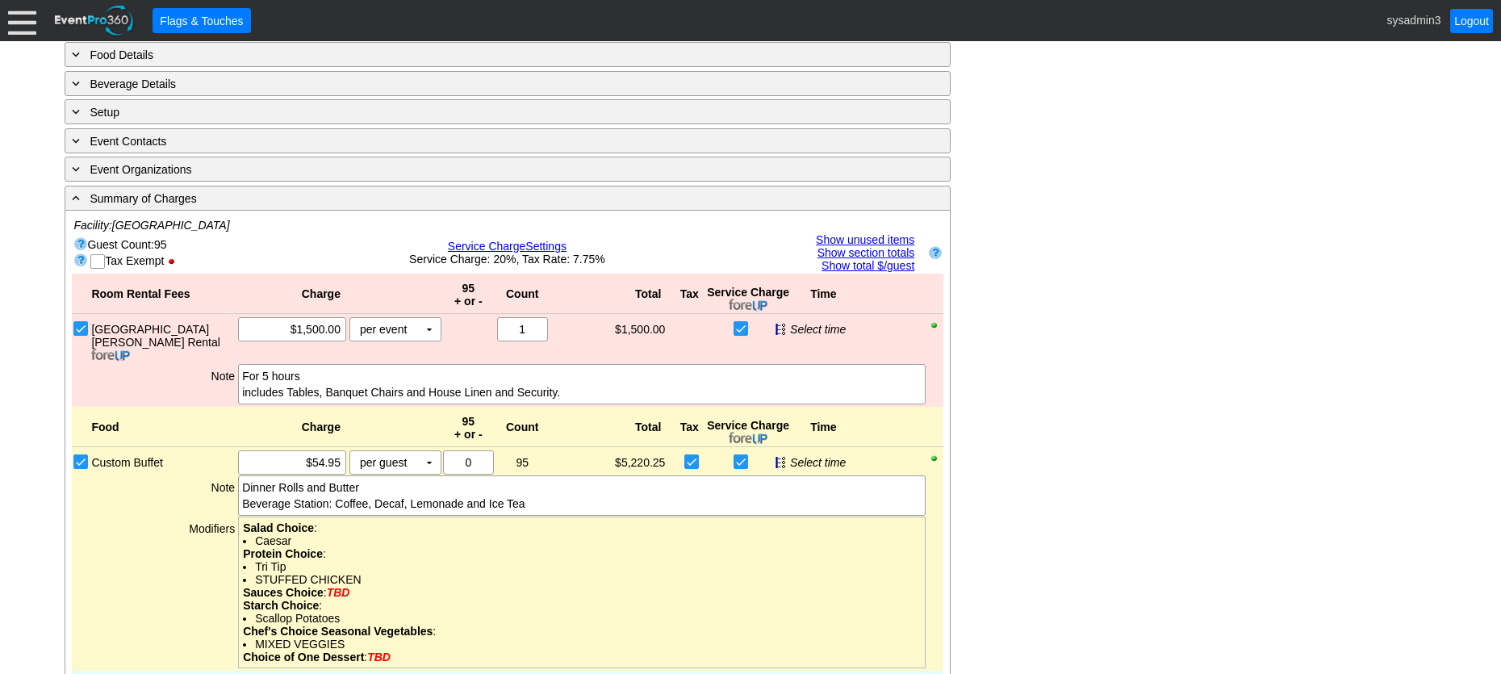
scroll to position [593, 0]
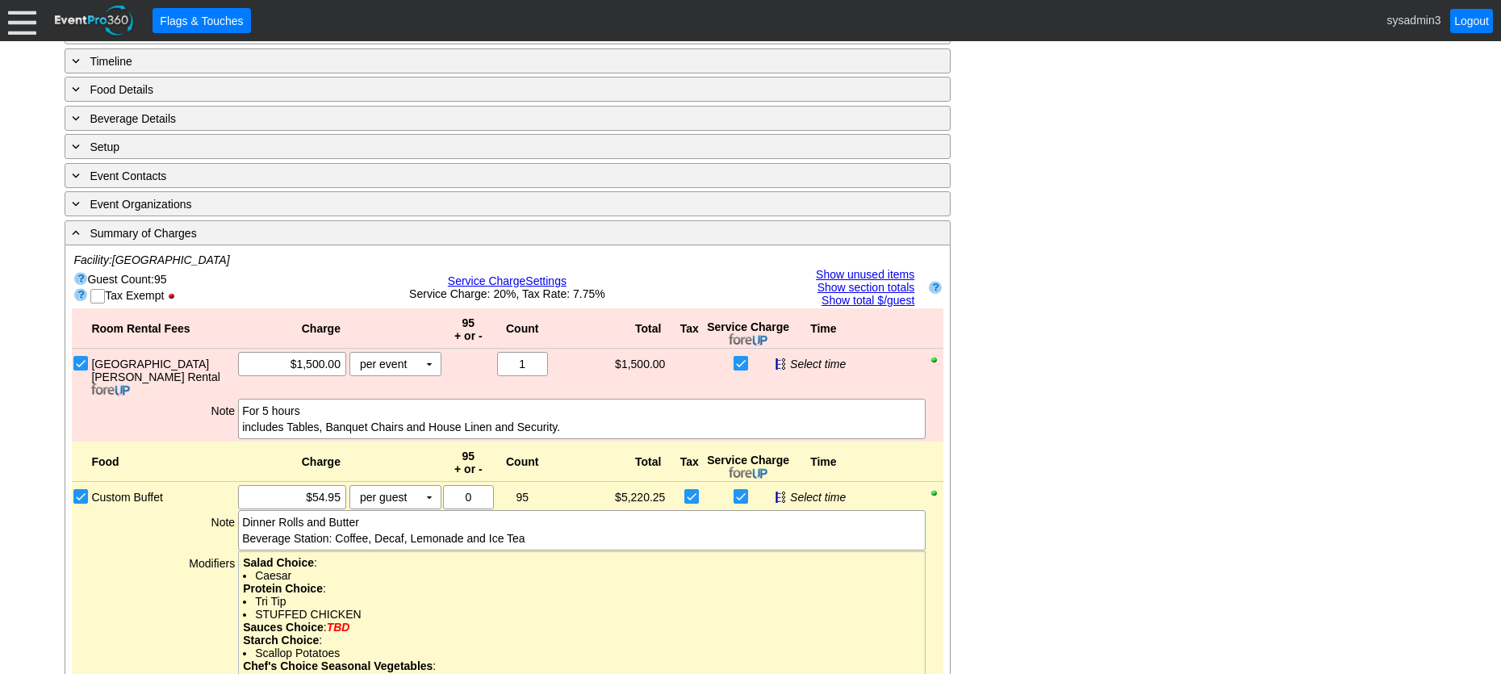
click at [510, 279] on span "Service Charge" at bounding box center [487, 280] width 78 height 13
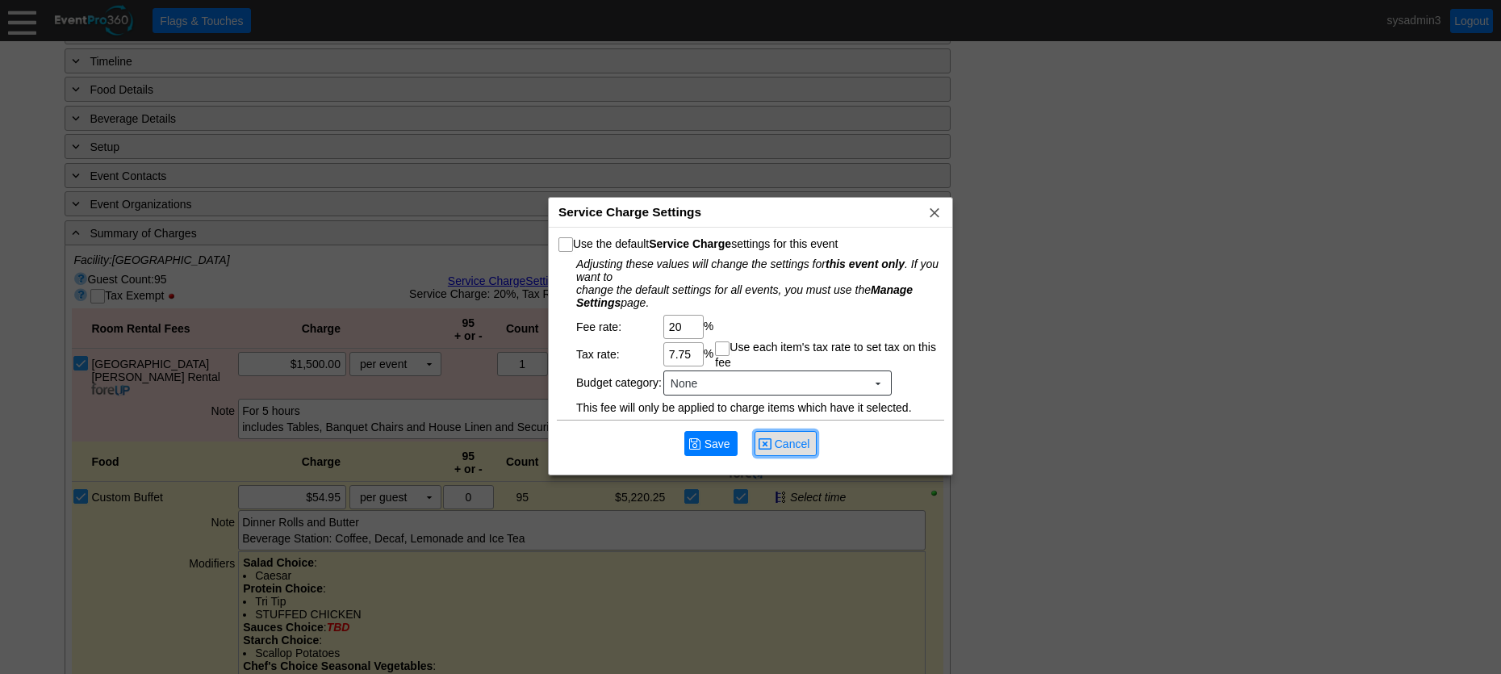
click at [787, 448] on span "Cancel" at bounding box center [792, 444] width 42 height 16
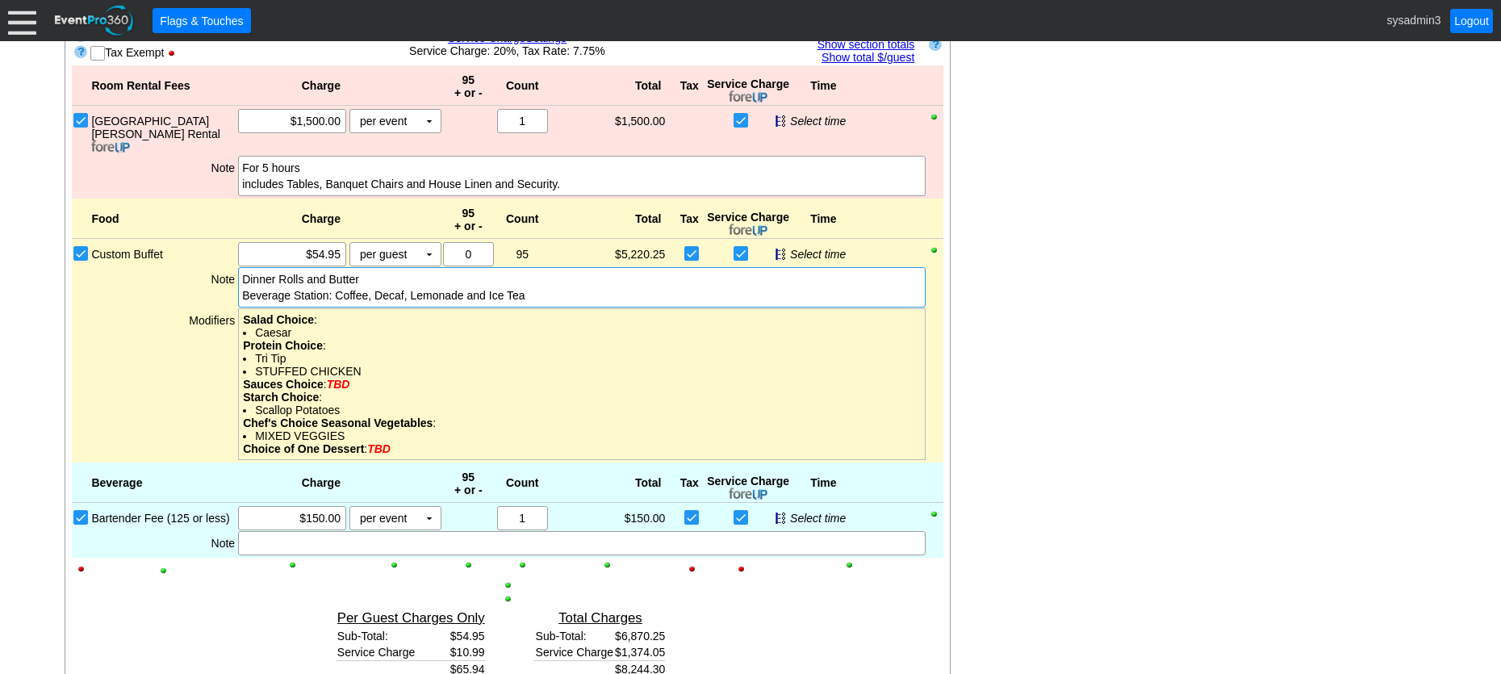
scroll to position [674, 0]
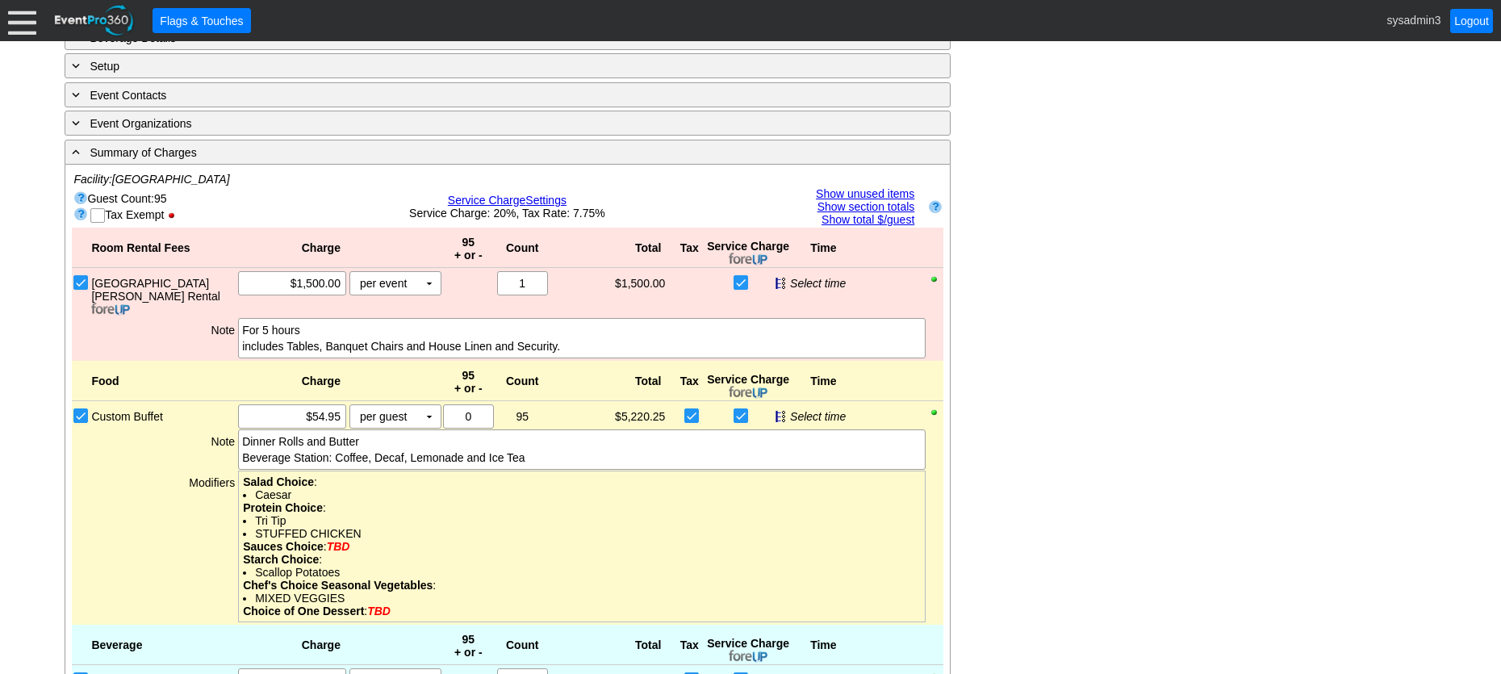
click at [508, 197] on span "Service Charge" at bounding box center [487, 200] width 78 height 13
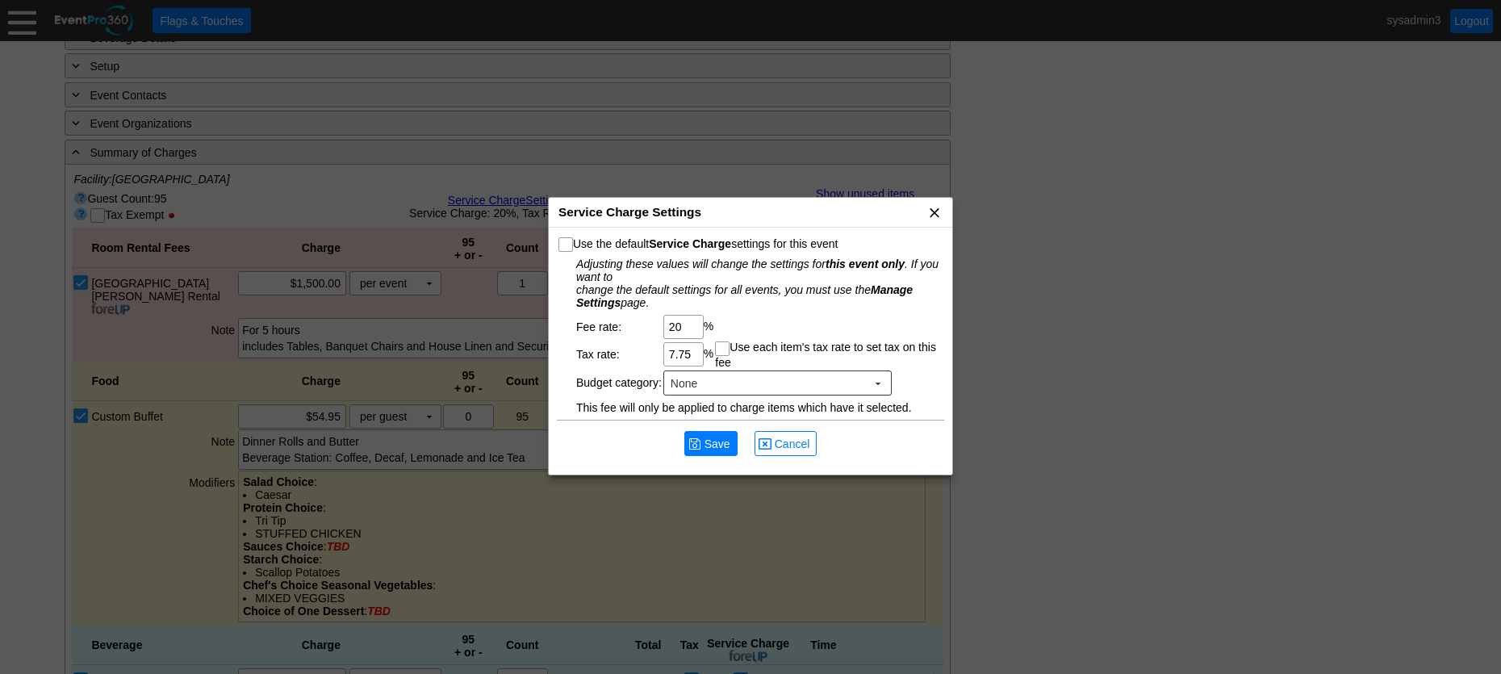
click at [934, 212] on span "x" at bounding box center [934, 212] width 16 height 16
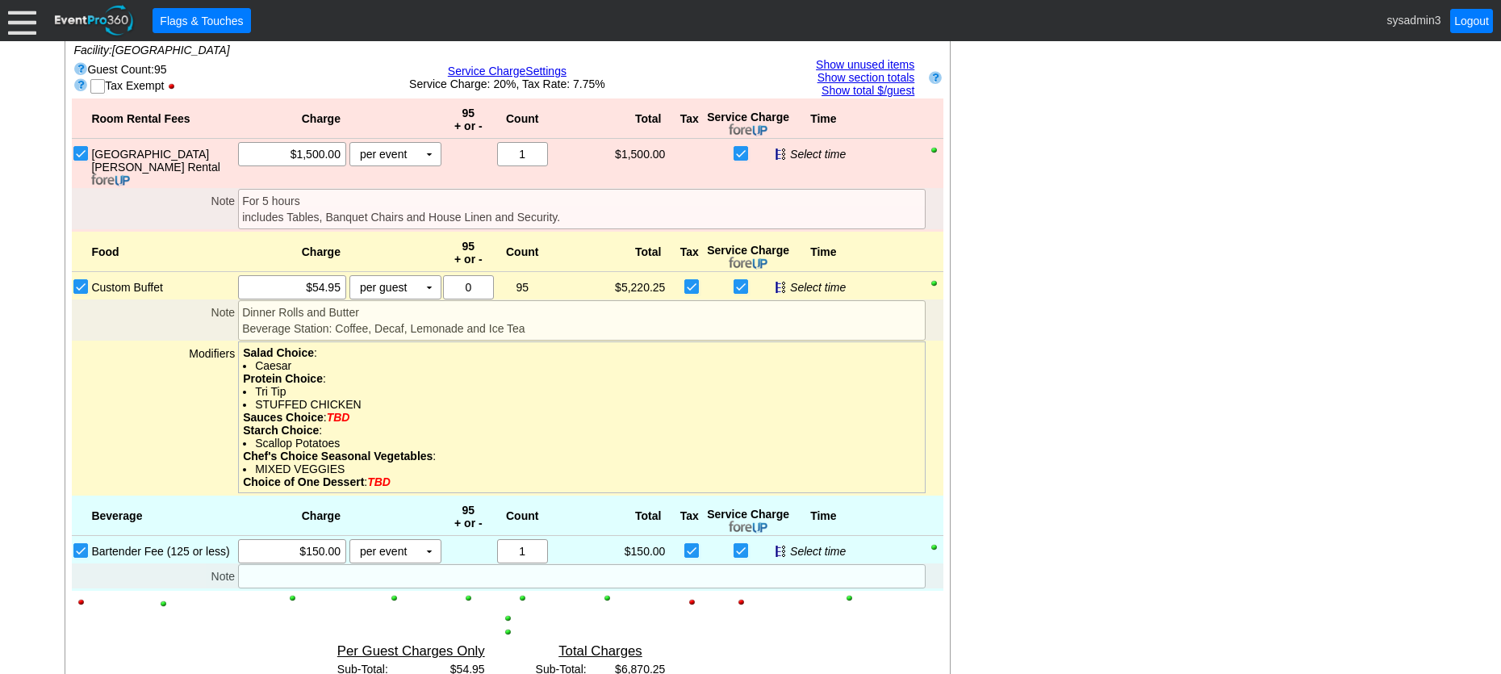
scroll to position [754, 0]
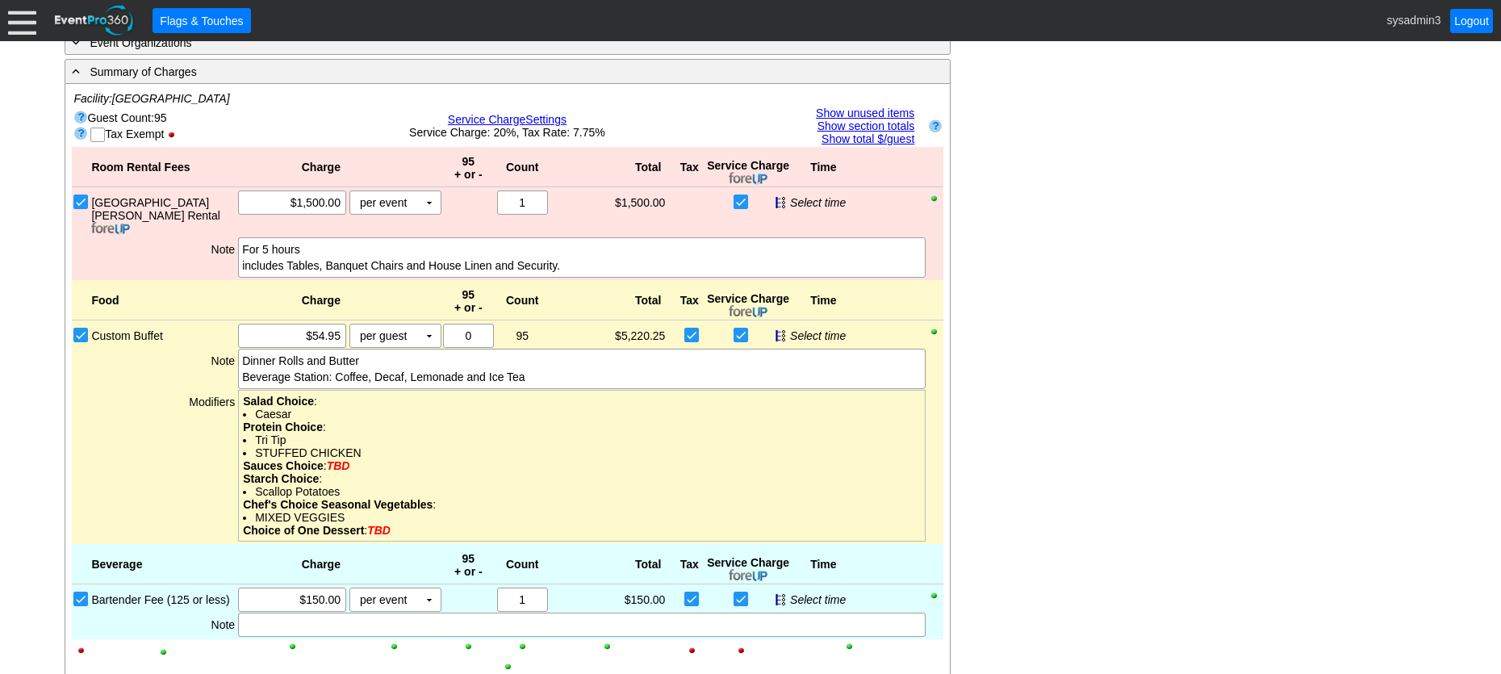
click at [23, 17] on div at bounding box center [22, 20] width 28 height 28
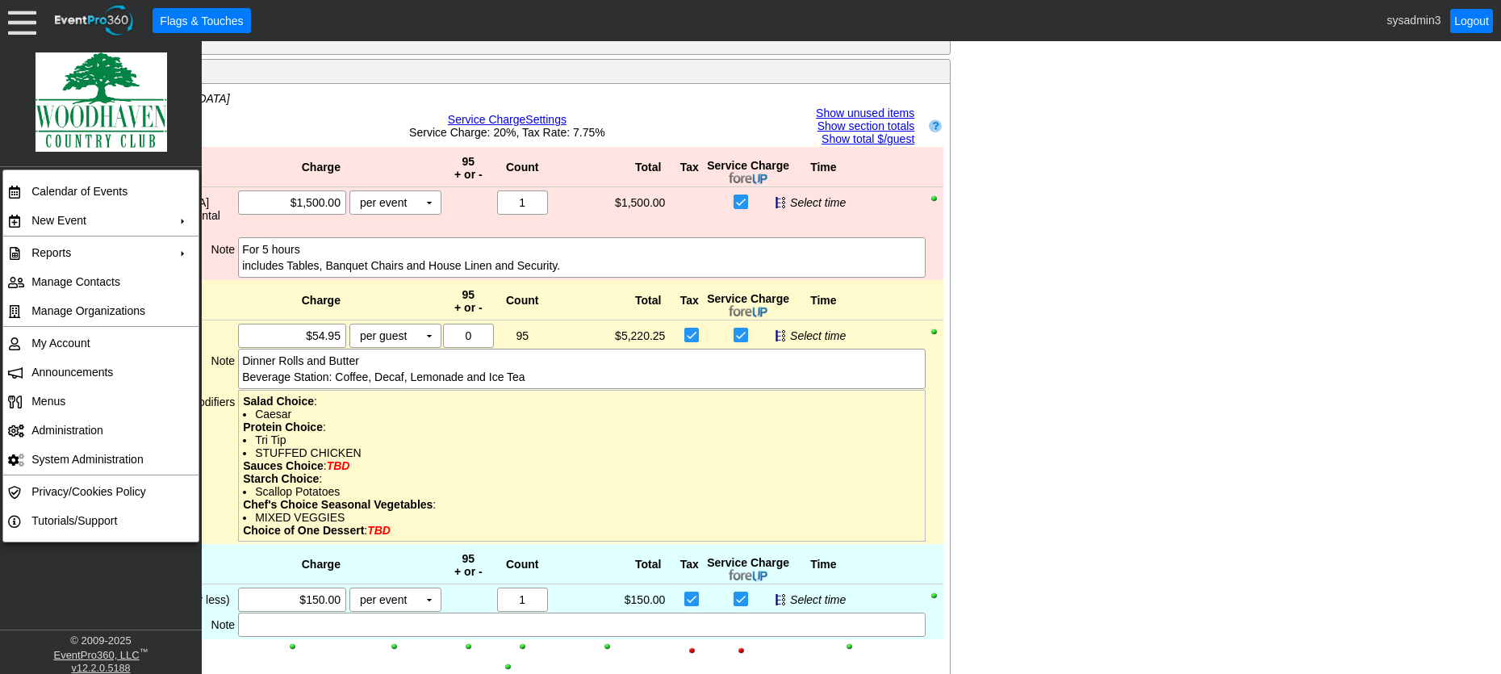
click at [286, 113] on div "Guest Count: 95" at bounding box center [215, 116] width 283 height 15
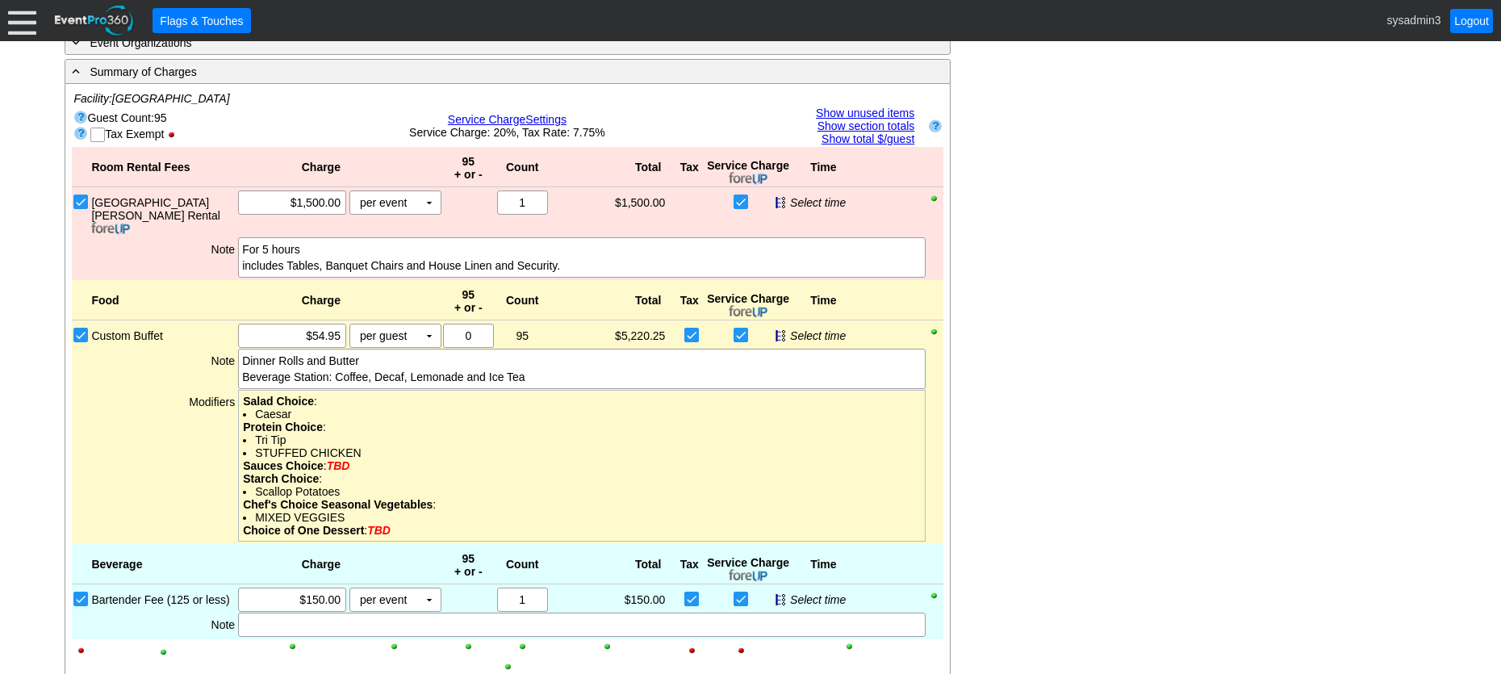
click at [521, 118] on span "Service Charge" at bounding box center [487, 119] width 78 height 13
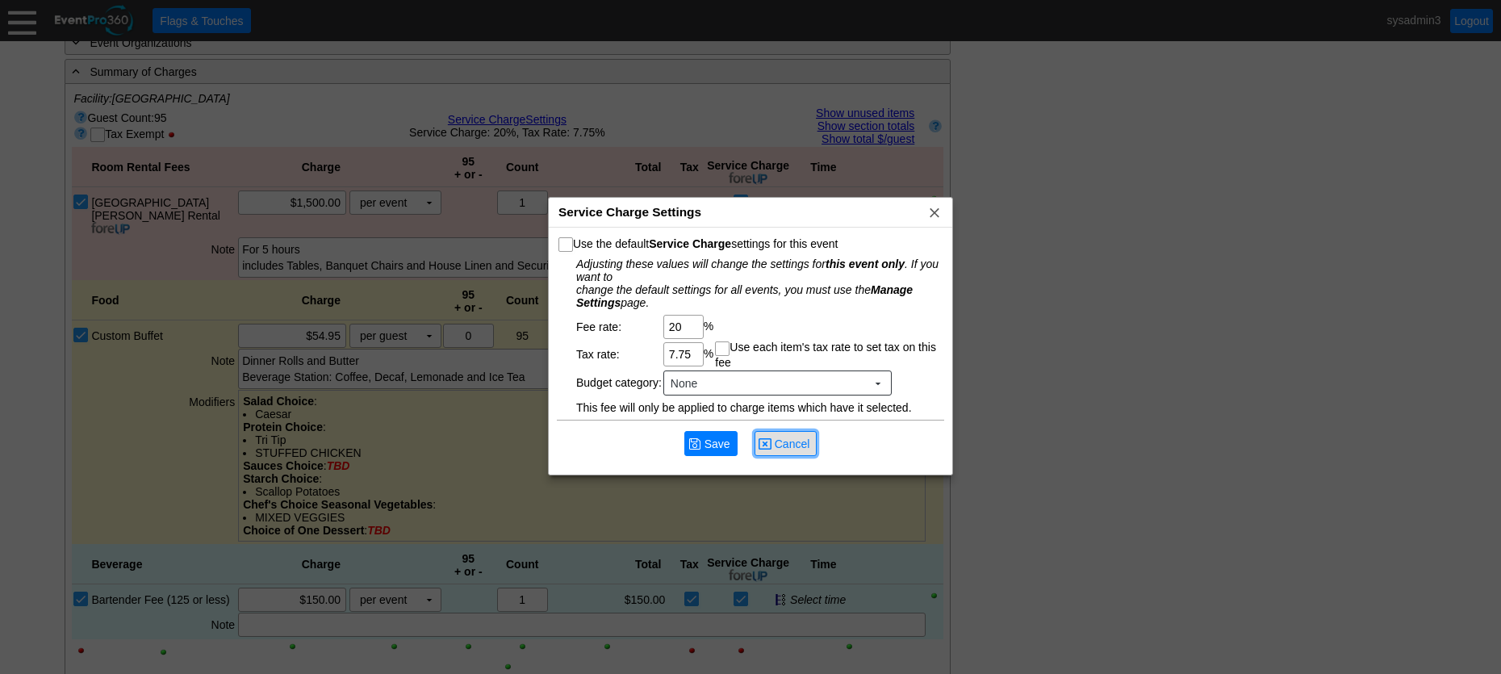
click at [780, 444] on span "Cancel" at bounding box center [792, 444] width 42 height 16
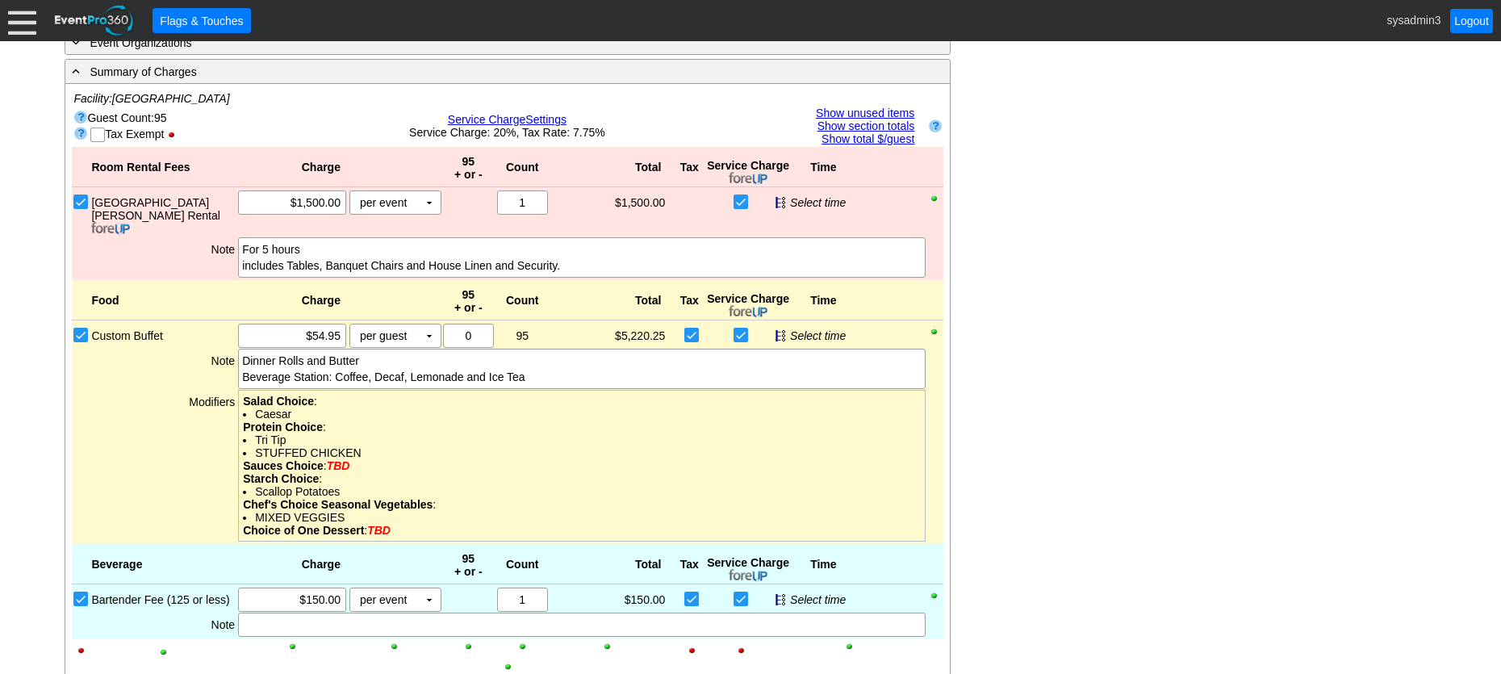
click at [20, 20] on div at bounding box center [22, 20] width 28 height 28
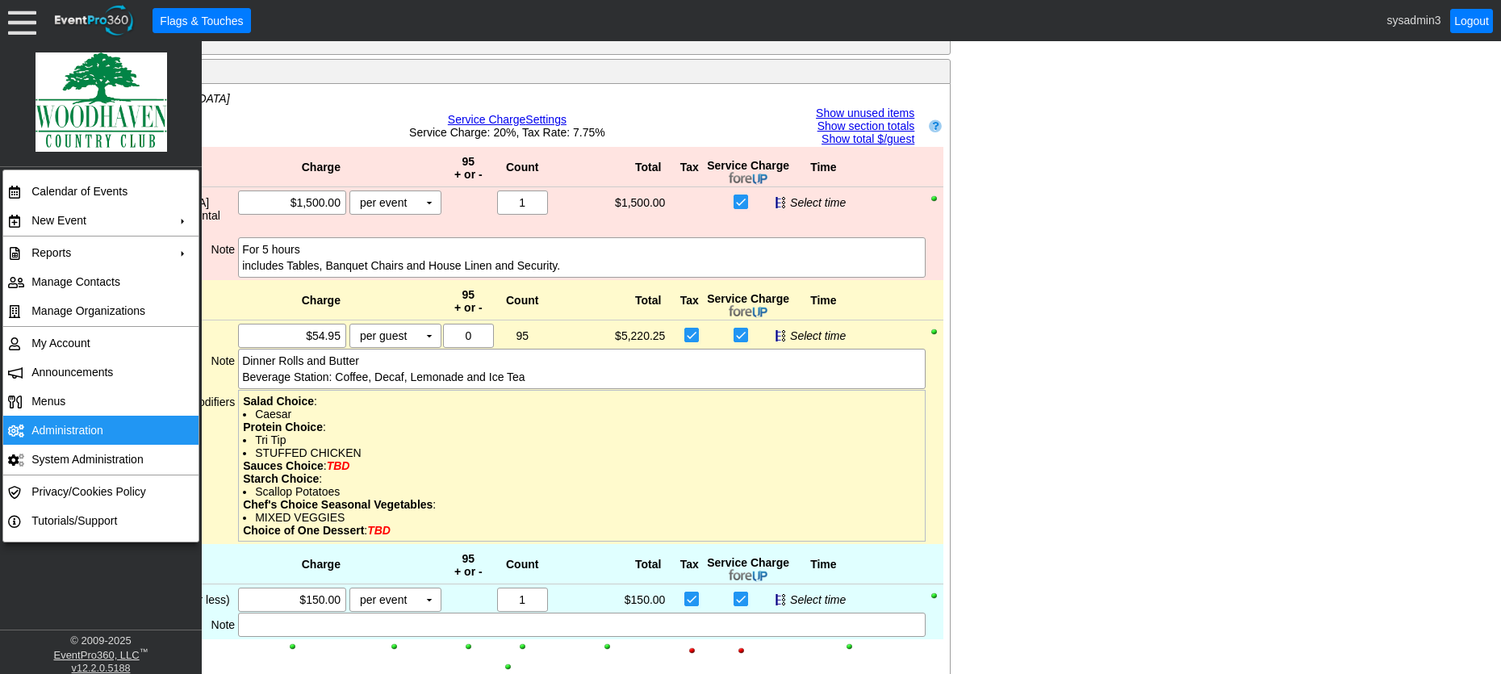
click at [86, 428] on td "Administration" at bounding box center [97, 430] width 144 height 29
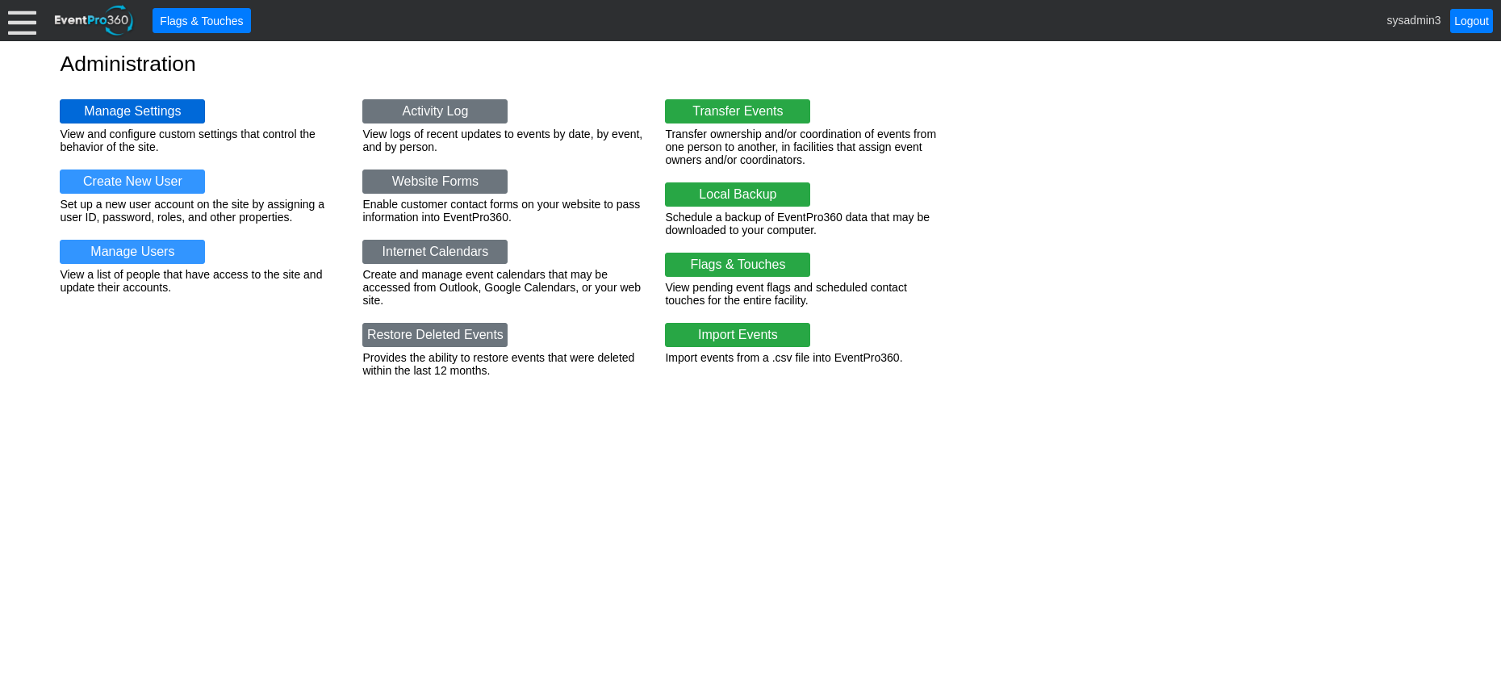
click at [133, 114] on link "Manage Settings" at bounding box center [132, 111] width 145 height 24
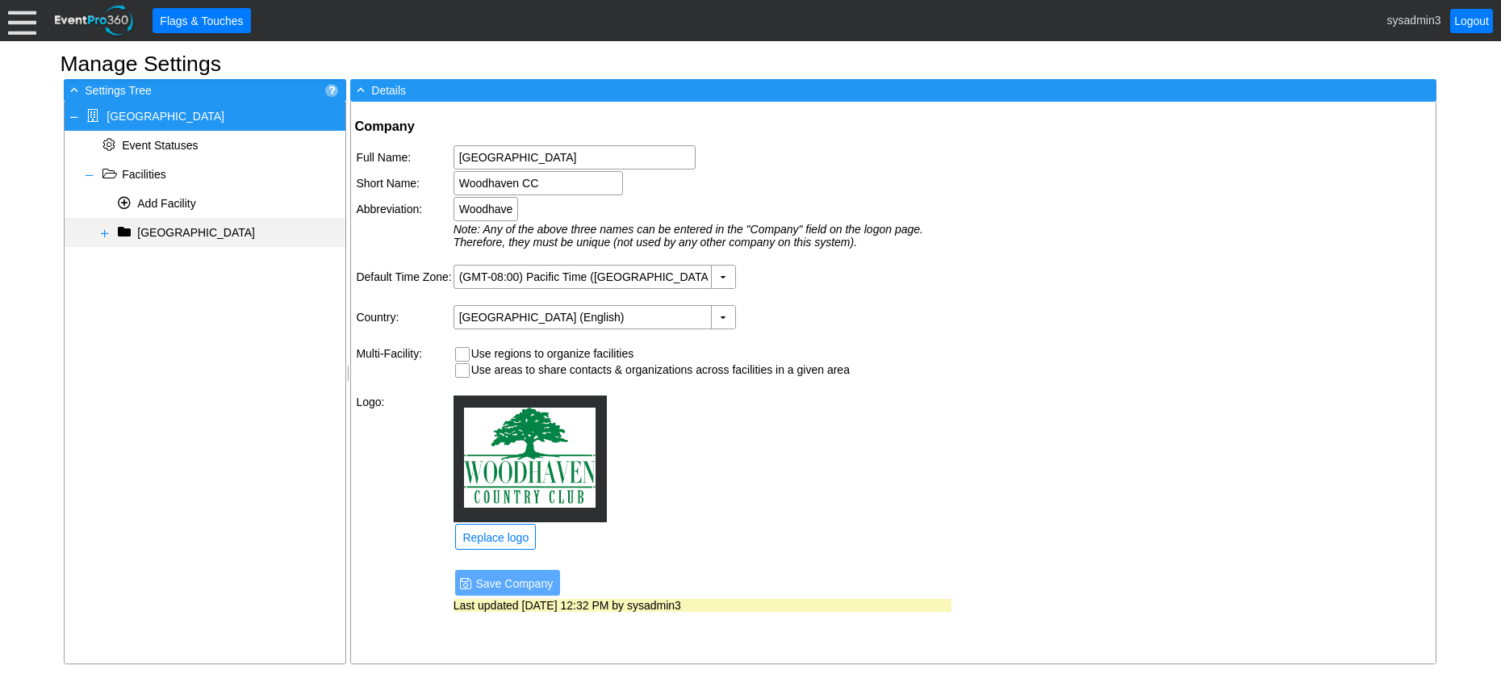
click at [101, 232] on span at bounding box center [104, 233] width 13 height 13
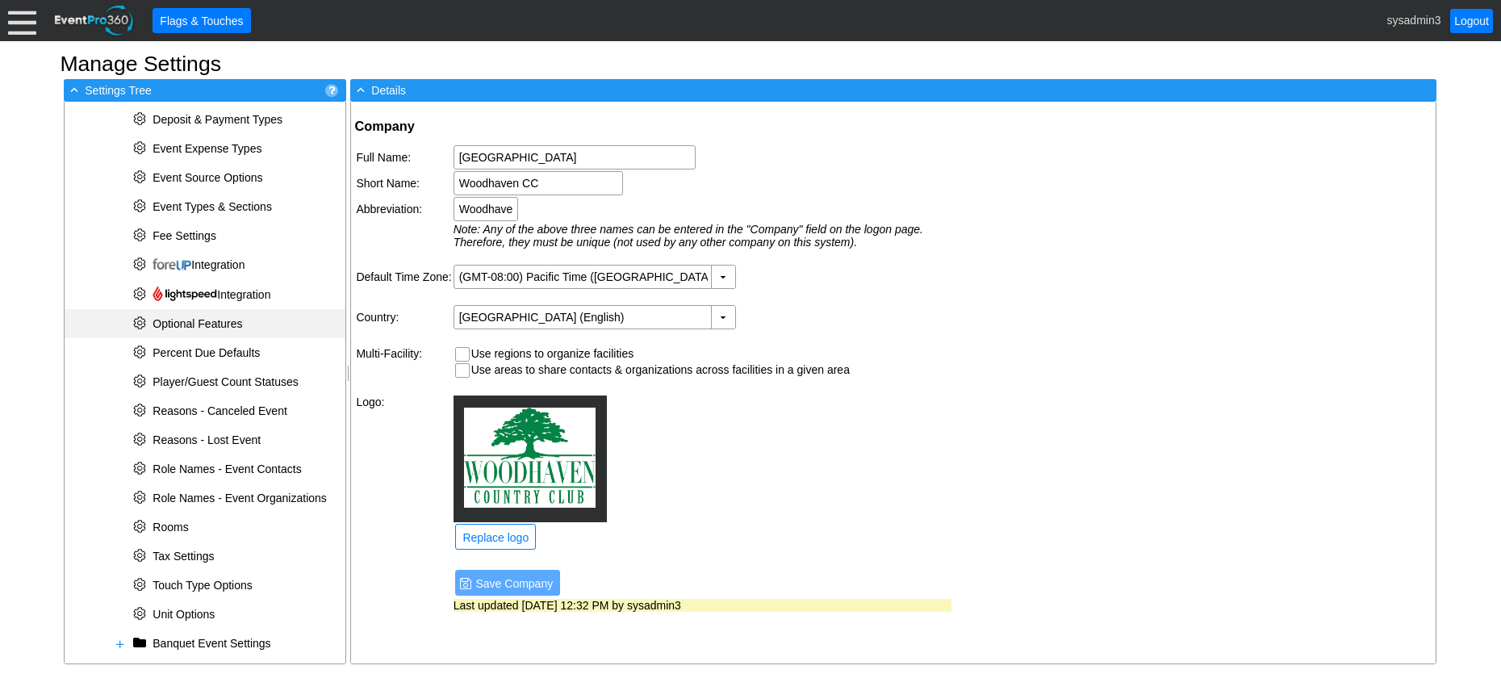
scroll to position [476, 0]
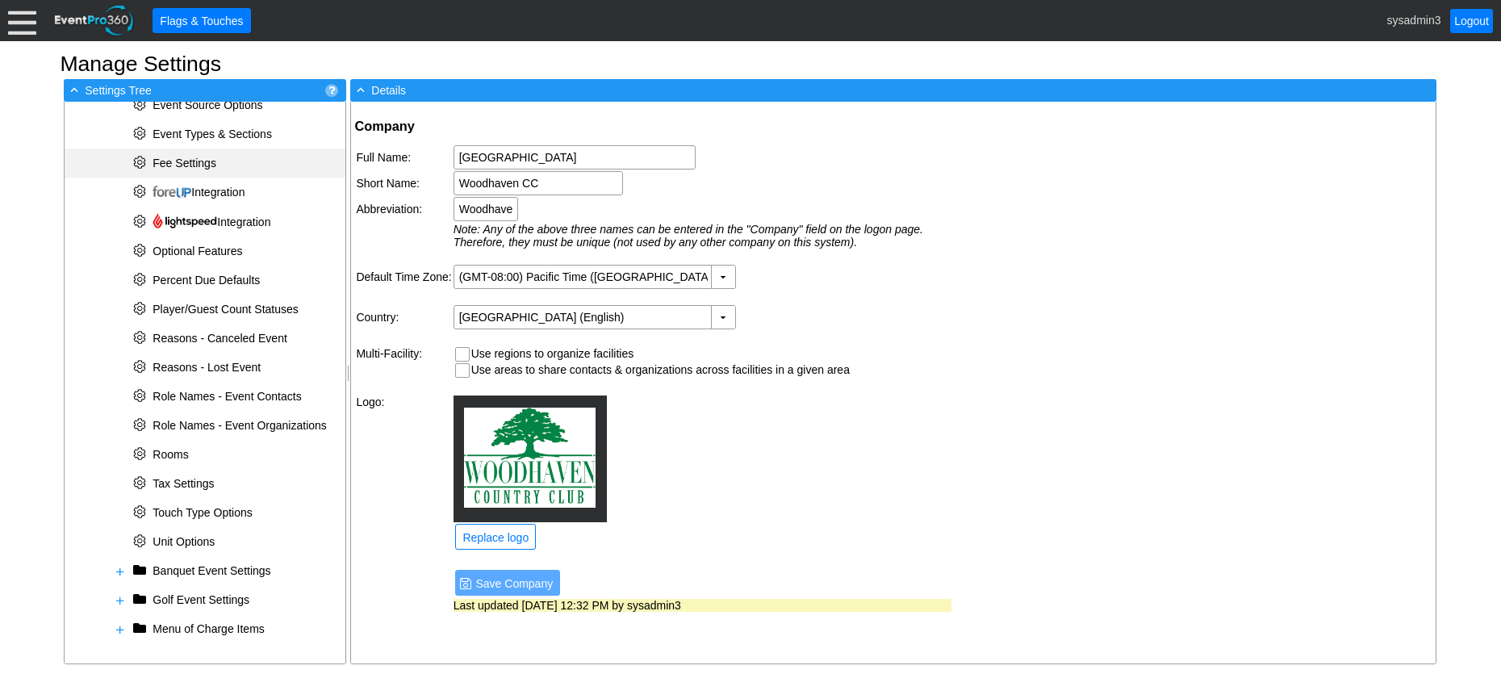
click at [190, 159] on span "Fee Settings" at bounding box center [185, 163] width 64 height 13
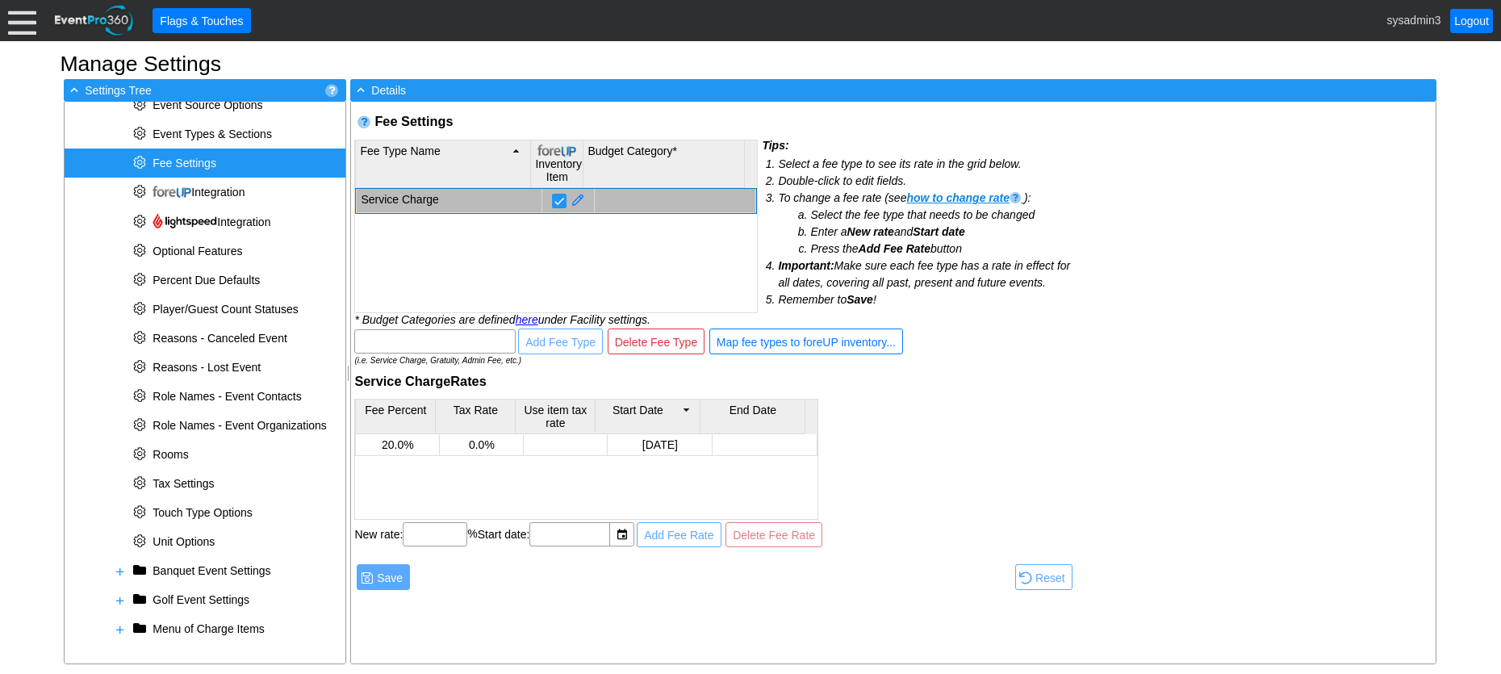
drag, startPoint x: 353, startPoint y: 6, endPoint x: 346, endPoint y: -7, distance: 14.8
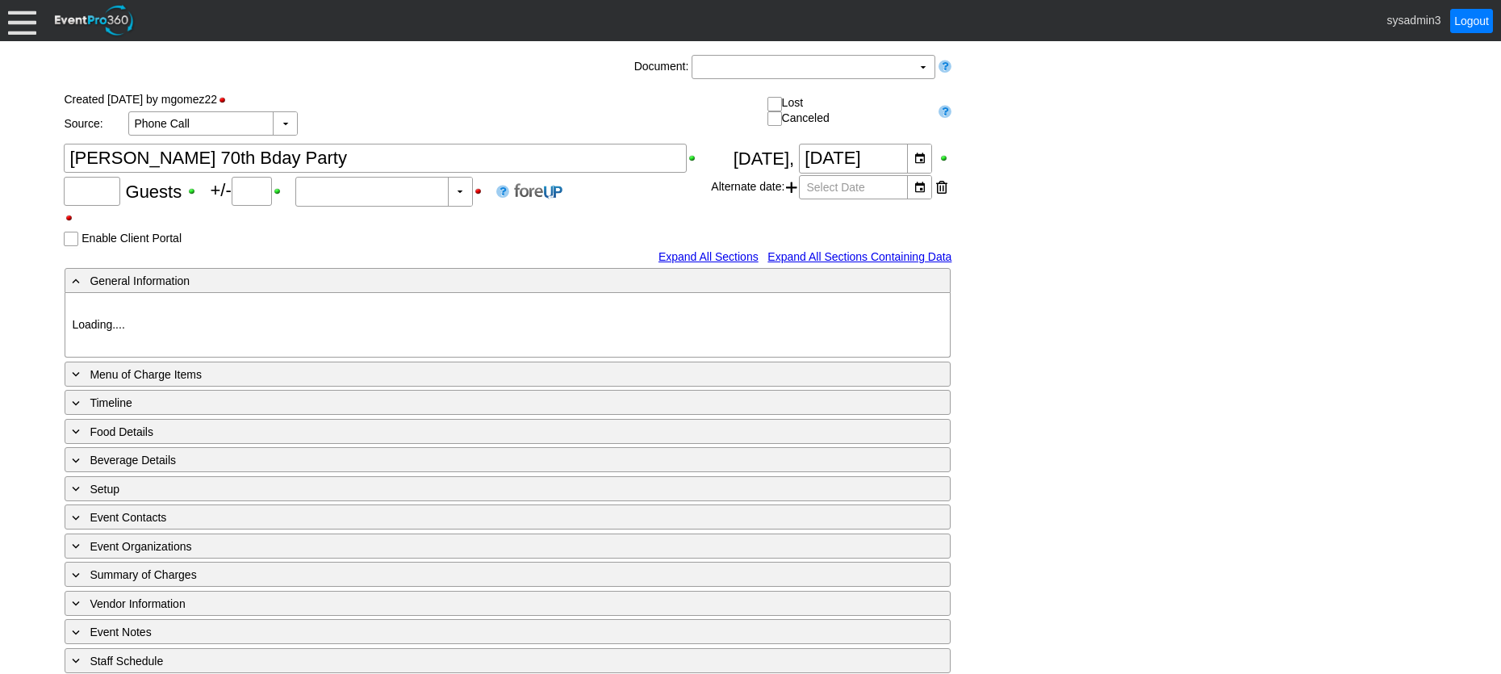
type input "95"
type input "Confirmed"
type input "Woodhaven CC"
type input "Private Dinner"
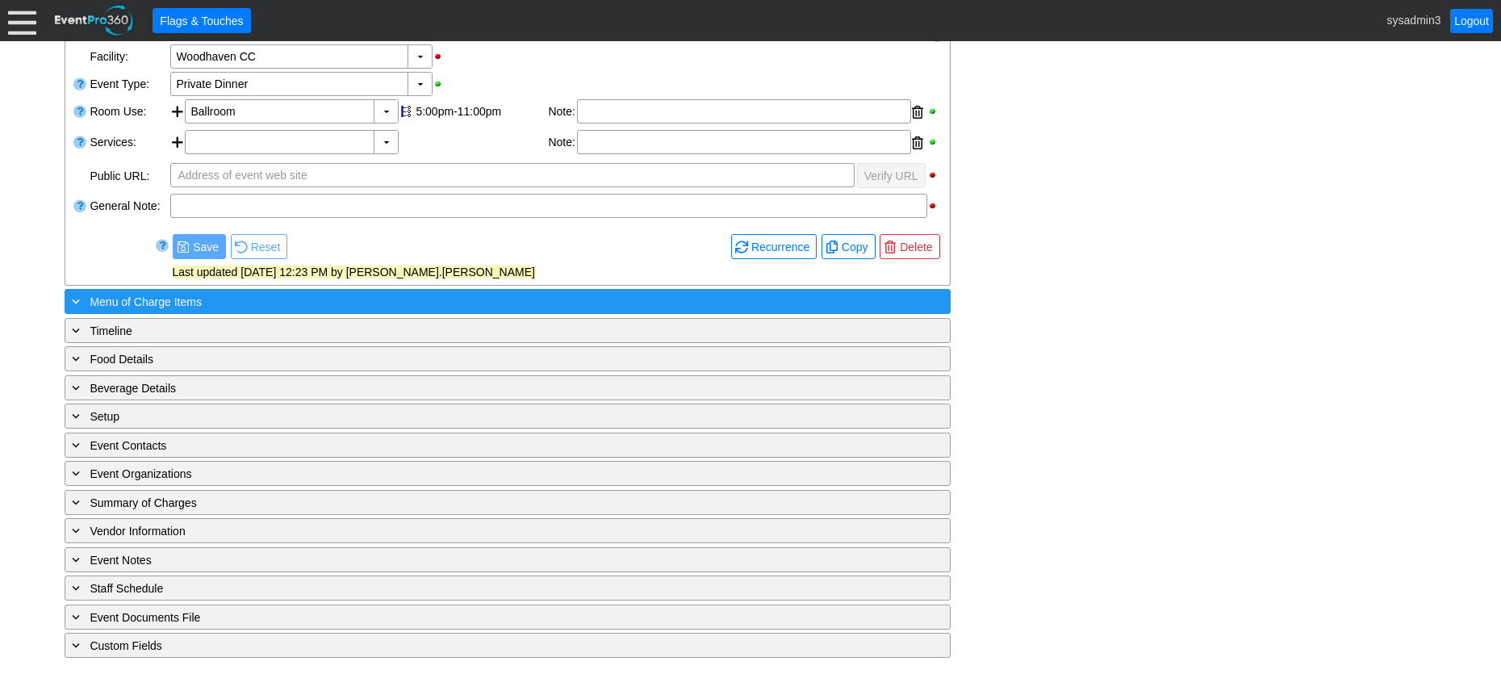
click at [395, 299] on div "+ Menu of Charge Items" at bounding box center [475, 301] width 812 height 19
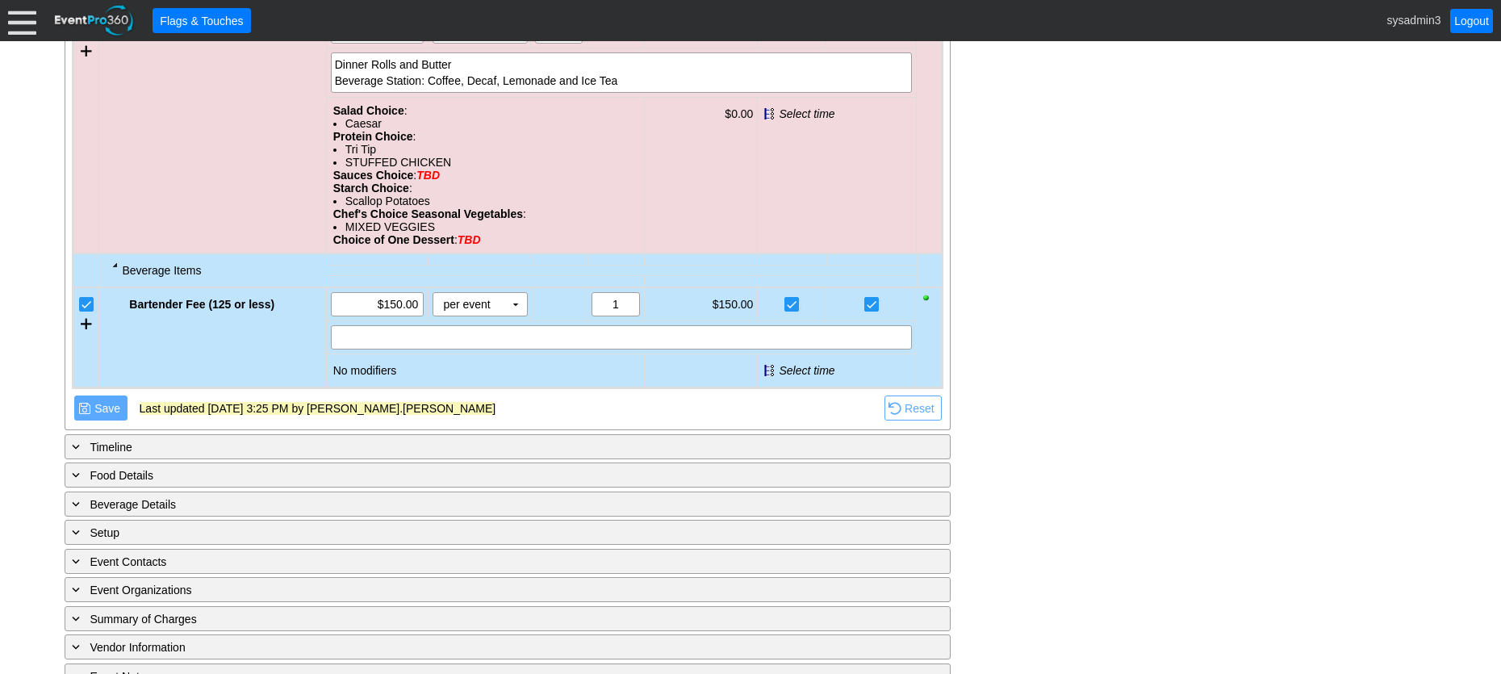
scroll to position [1073, 0]
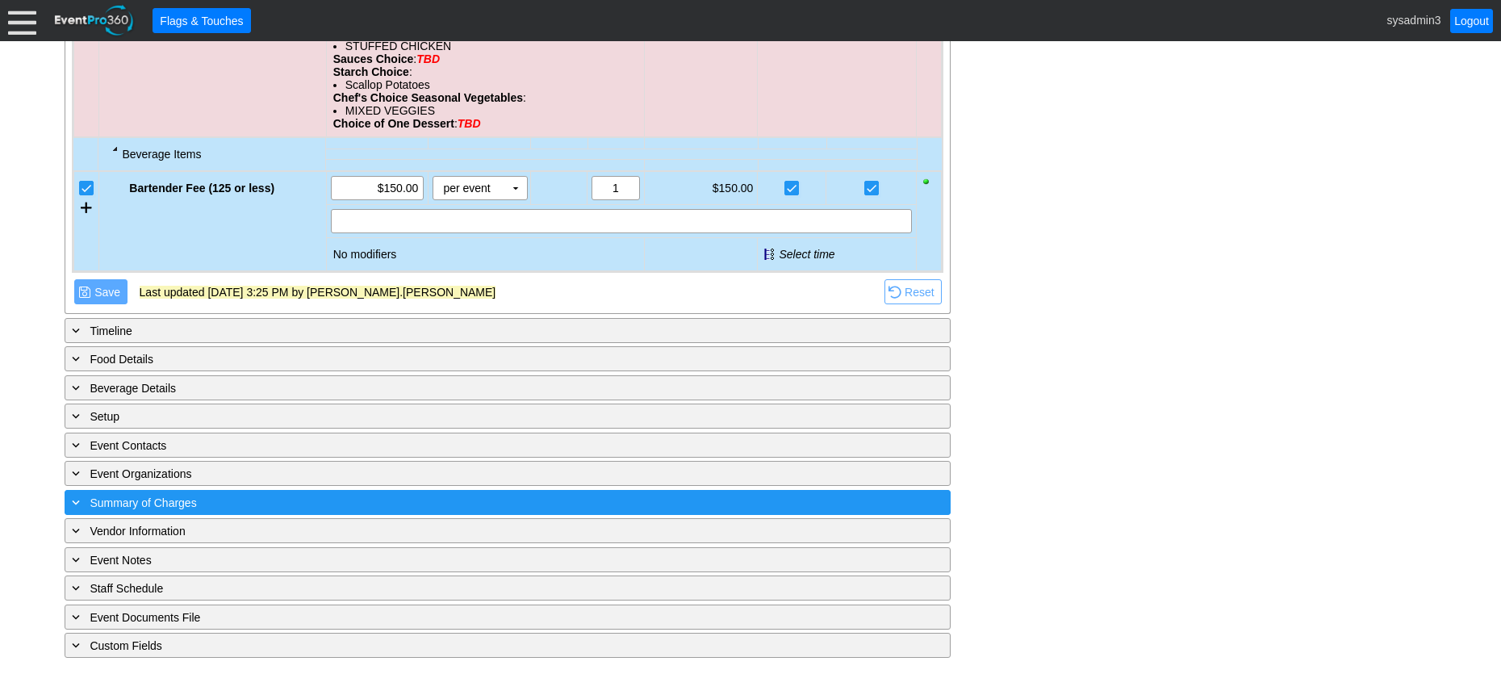
click at [395, 503] on div "+ Summary of Charges" at bounding box center [475, 502] width 812 height 19
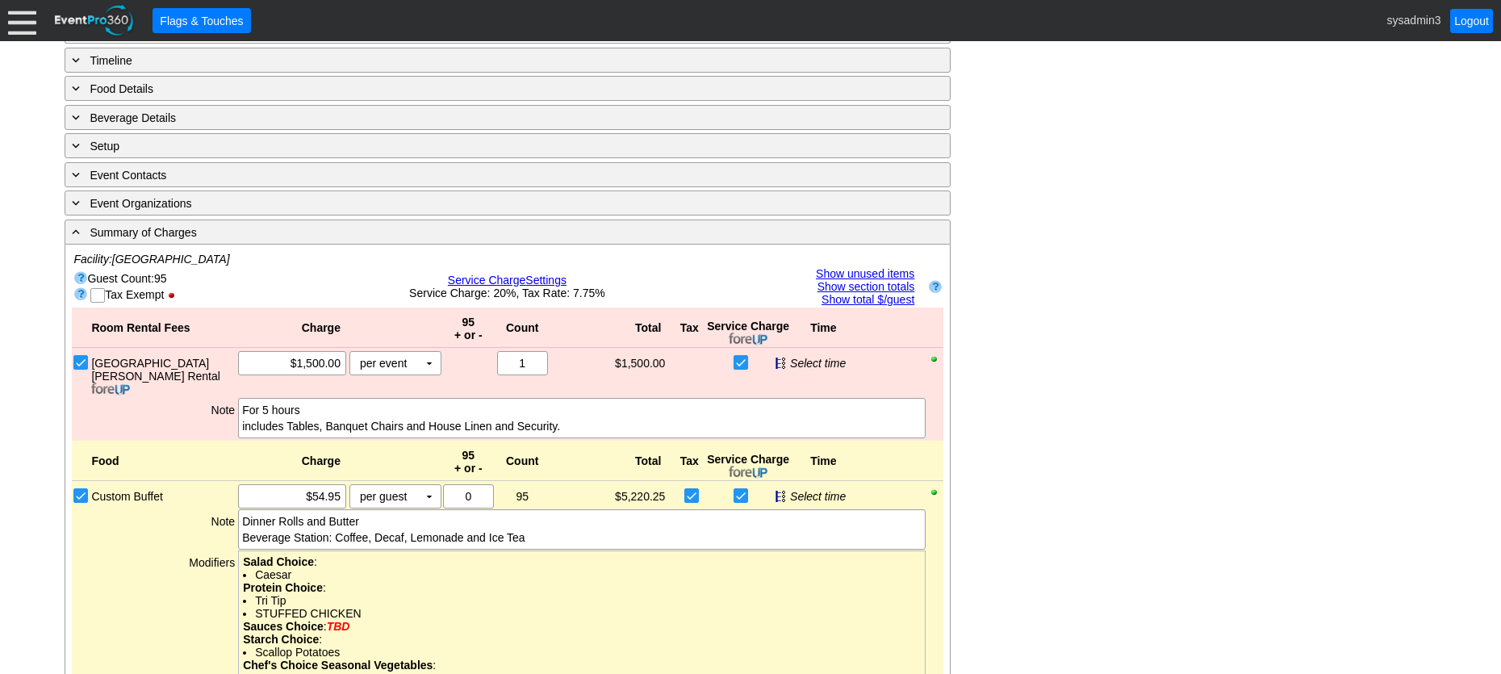
scroll to position [1462, 0]
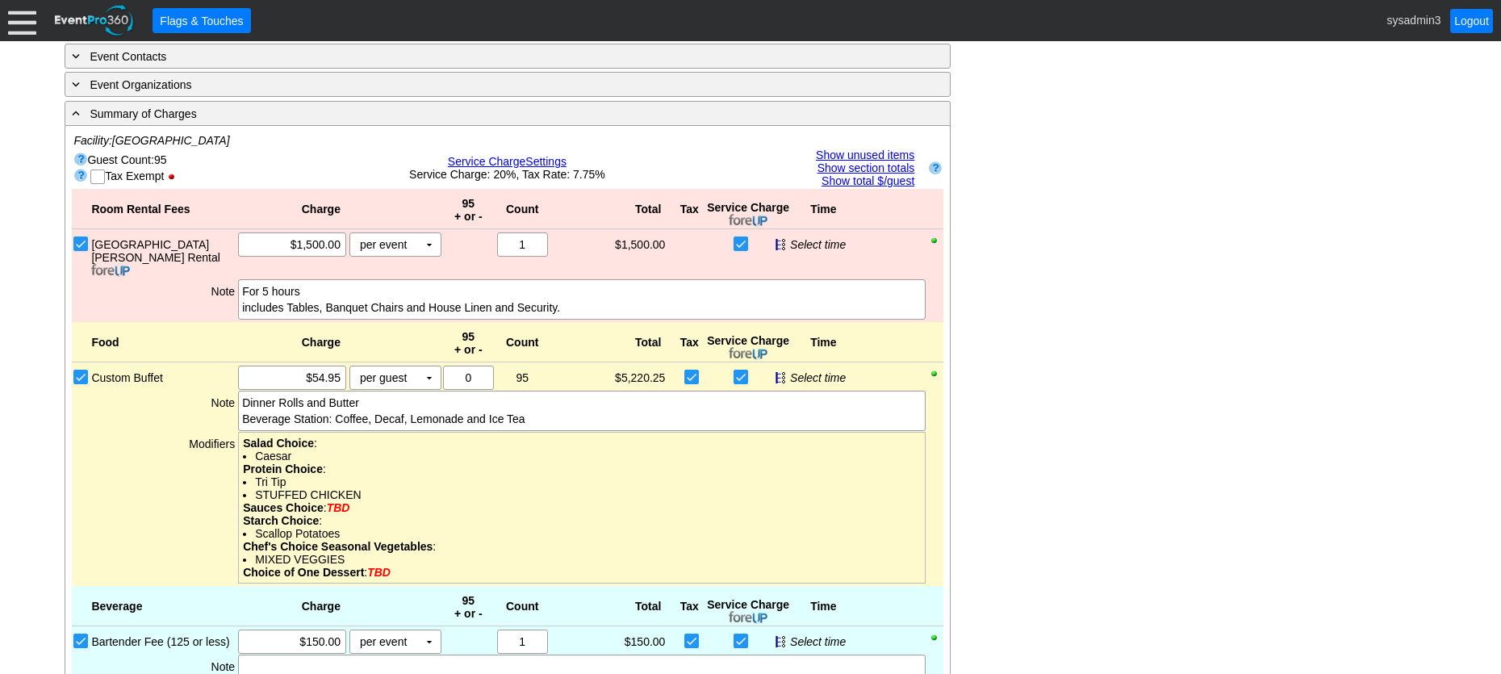
click at [506, 161] on span "Service Charge" at bounding box center [487, 161] width 78 height 13
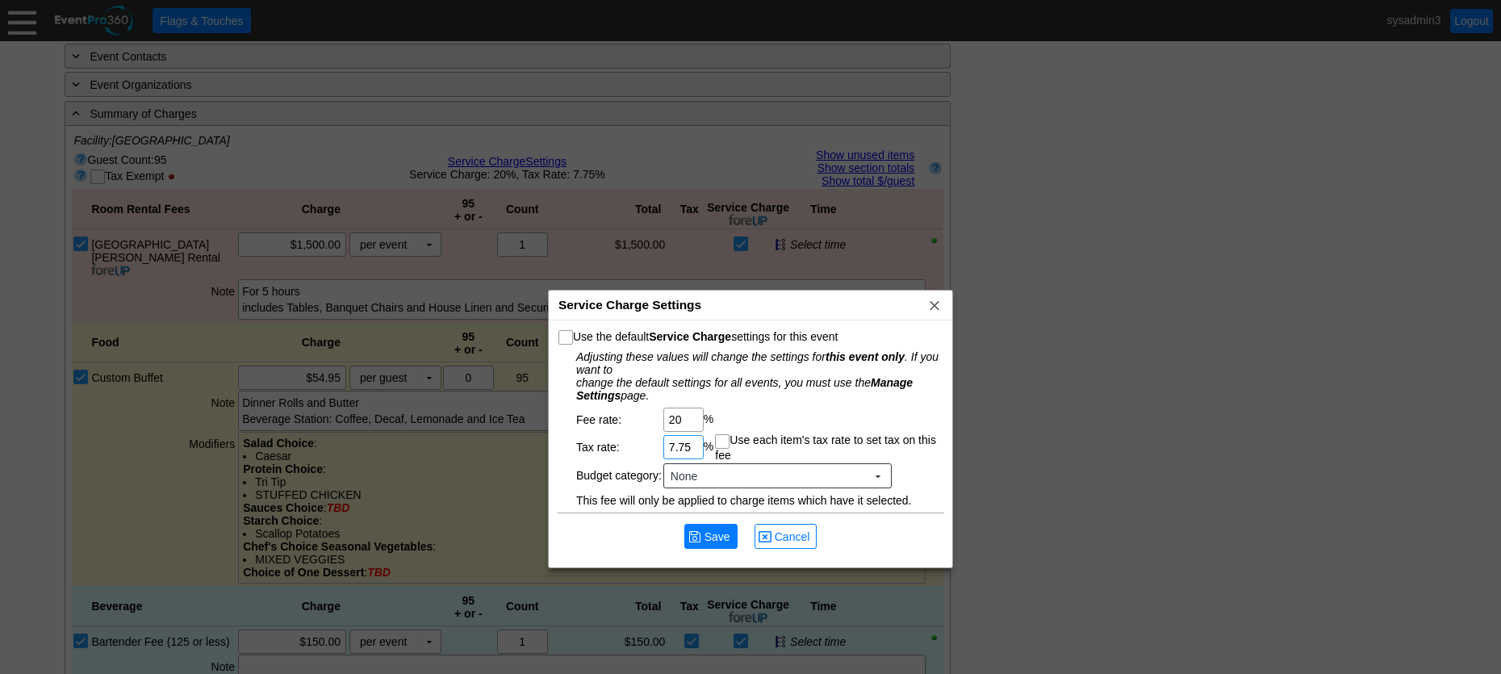
click at [696, 447] on input "7.75" at bounding box center [683, 447] width 29 height 23
type input "7"
type input "0"
click at [828, 408] on td "Χ 20 %" at bounding box center [802, 419] width 279 height 24
click at [704, 541] on span "Save" at bounding box center [717, 537] width 32 height 16
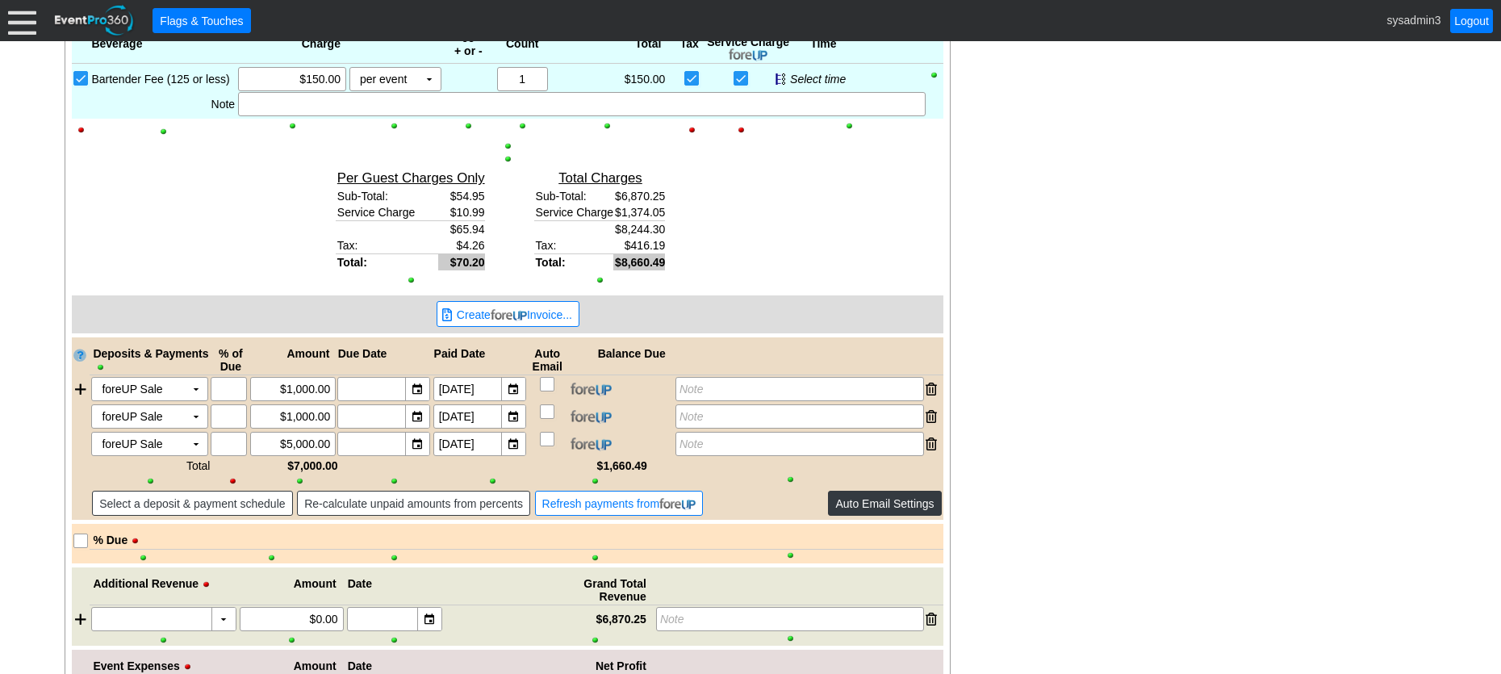
scroll to position [2027, 0]
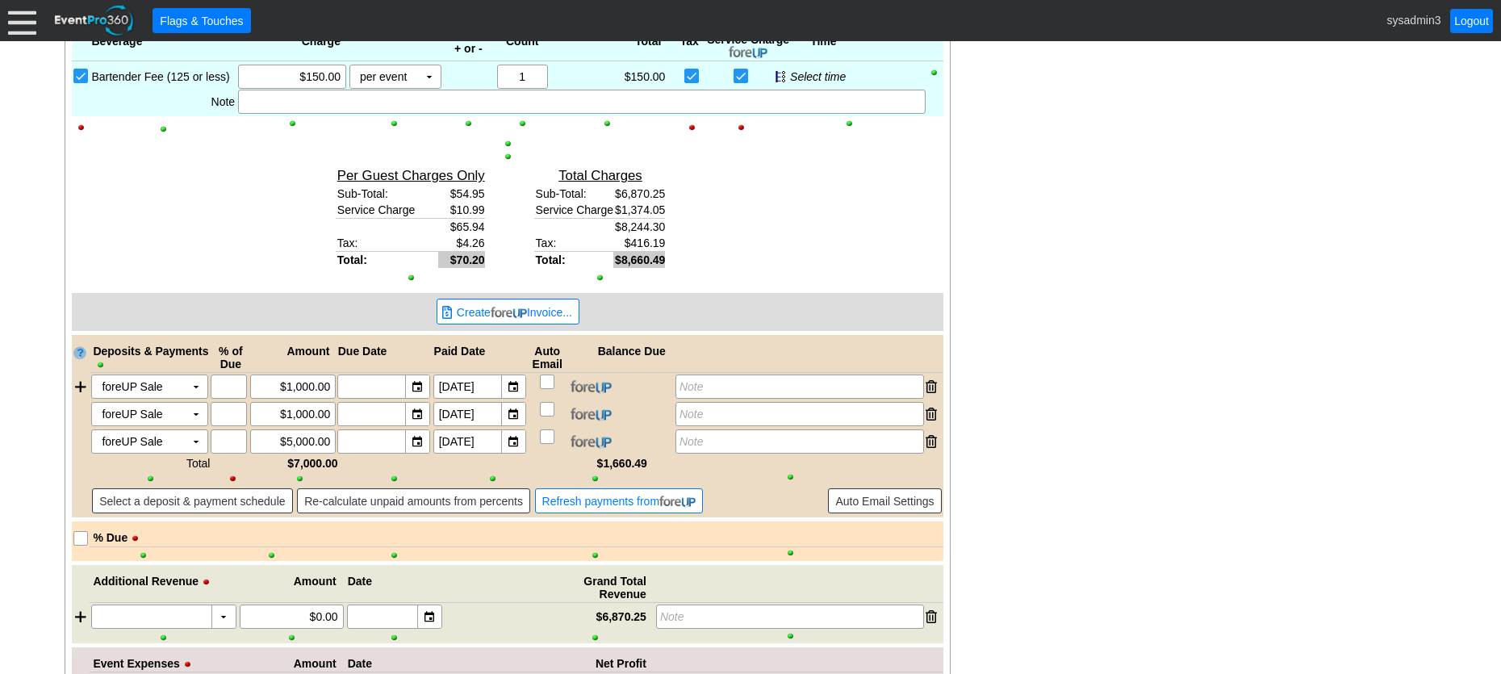
click at [649, 235] on td "$416.19" at bounding box center [639, 243] width 52 height 17
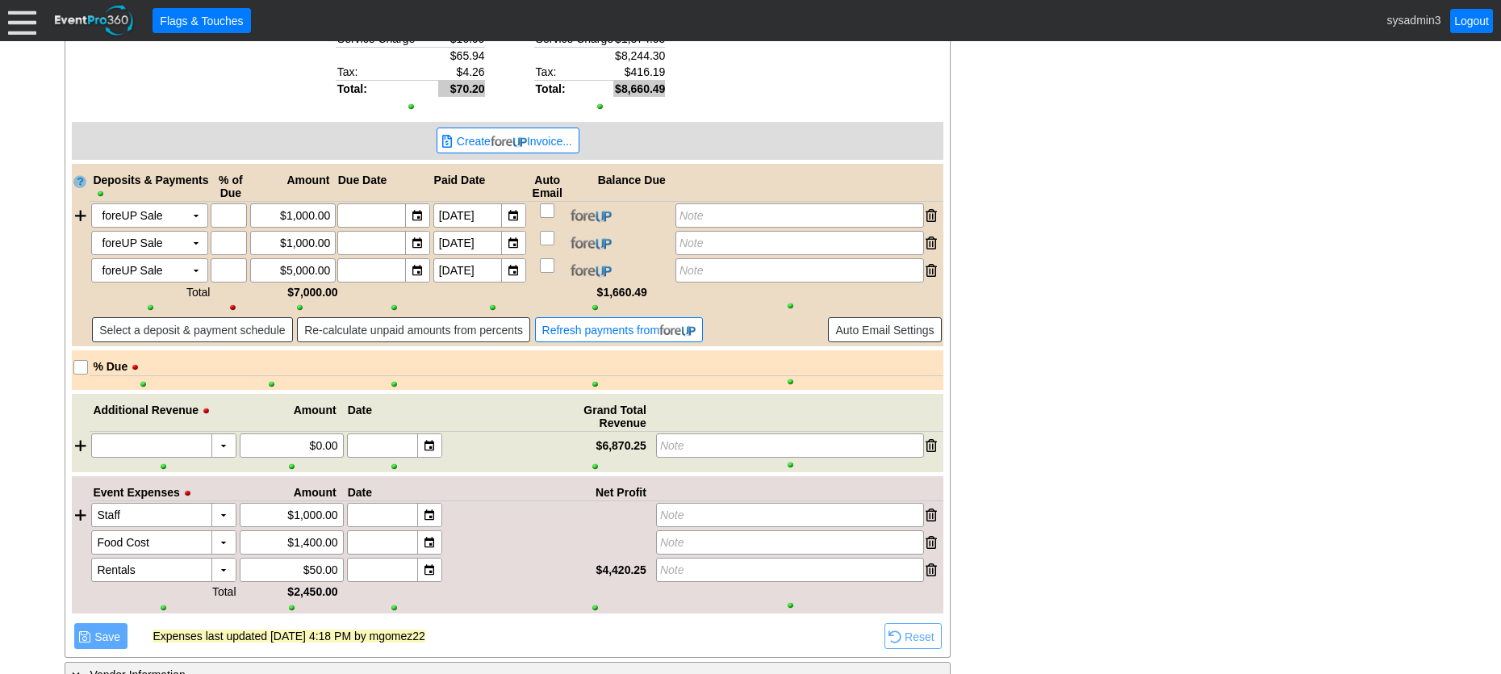
scroll to position [2329, 0]
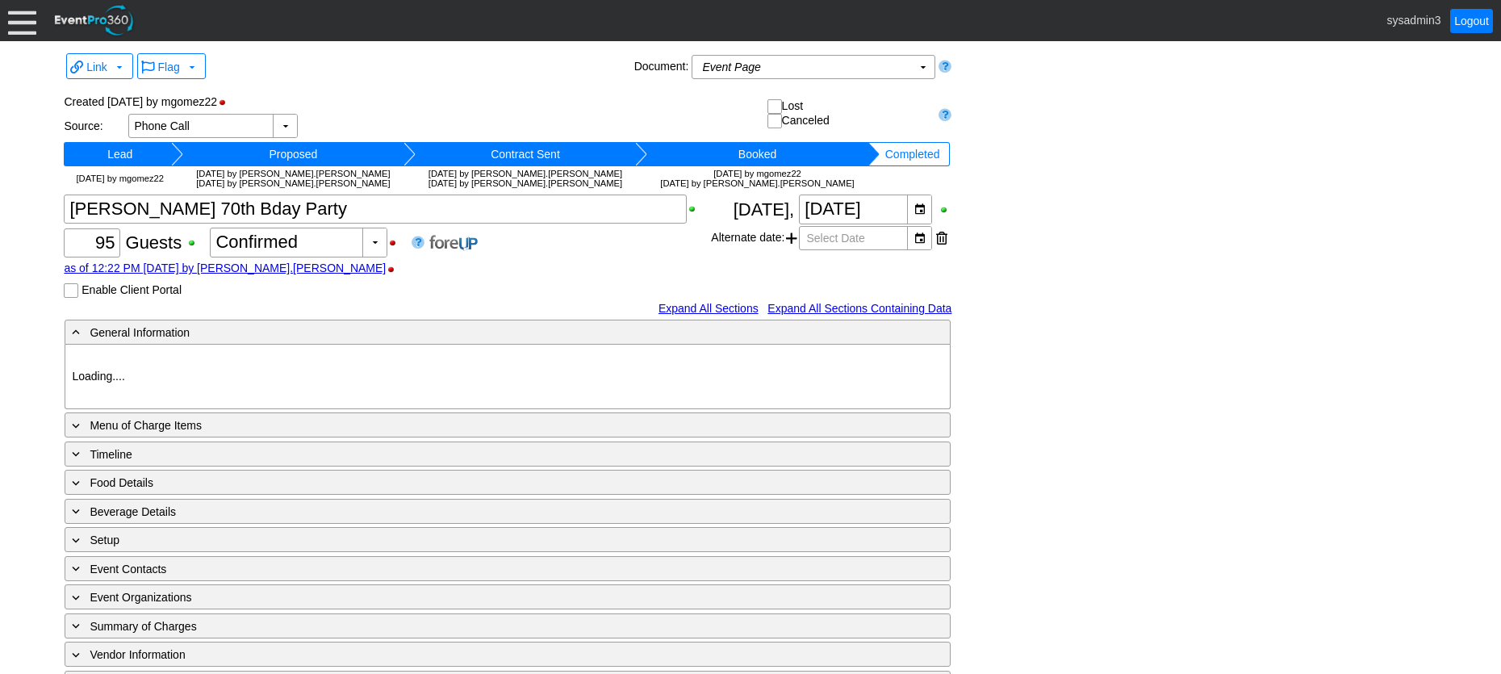
type input "Woodhaven CC"
type input "Private Dinner"
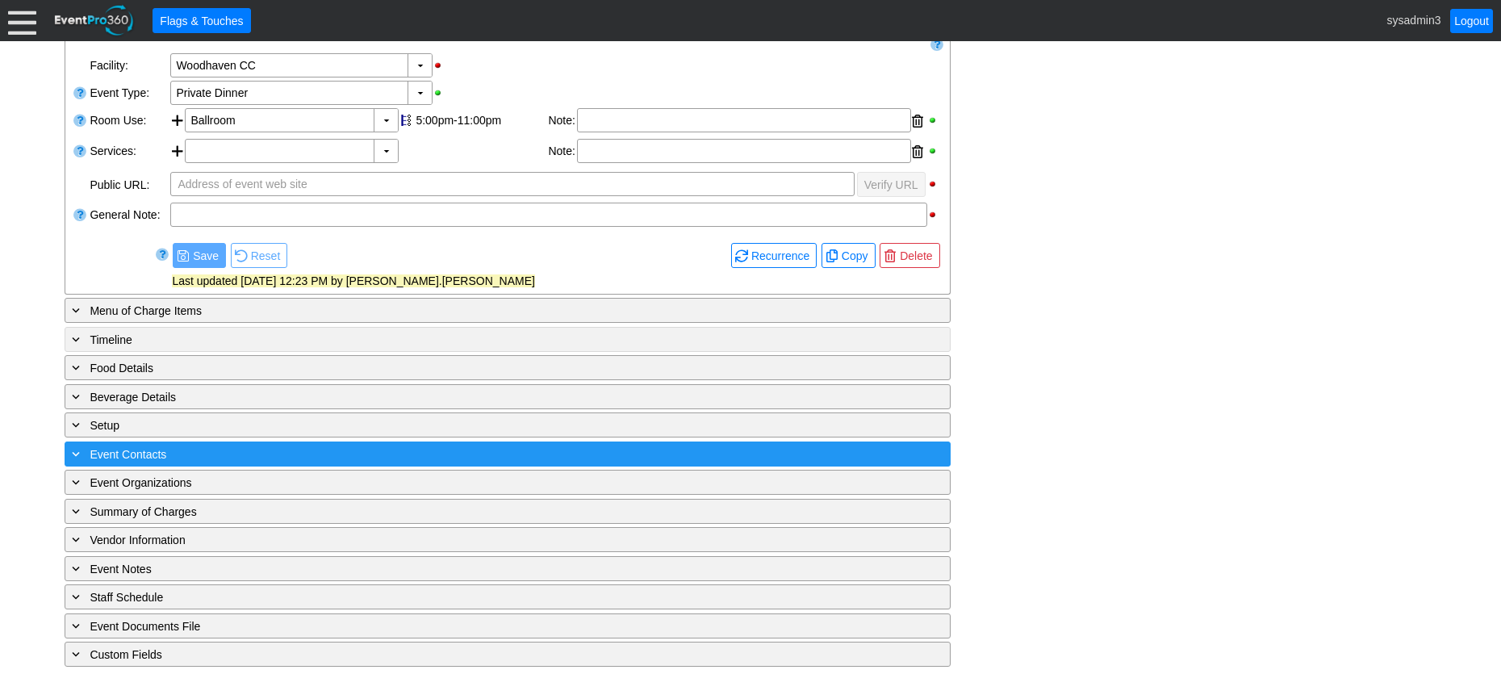
scroll to position [324, 0]
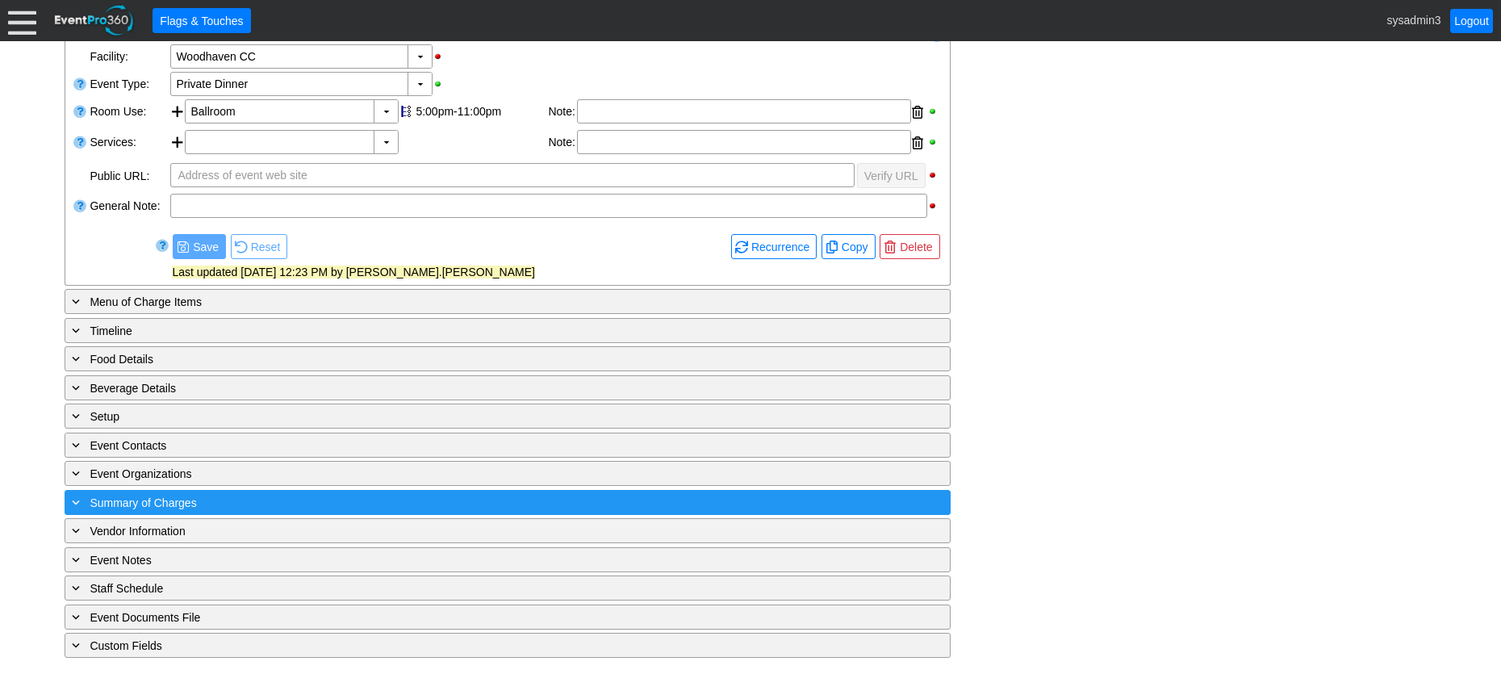
click at [382, 505] on div "+ Summary of Charges" at bounding box center [475, 502] width 812 height 19
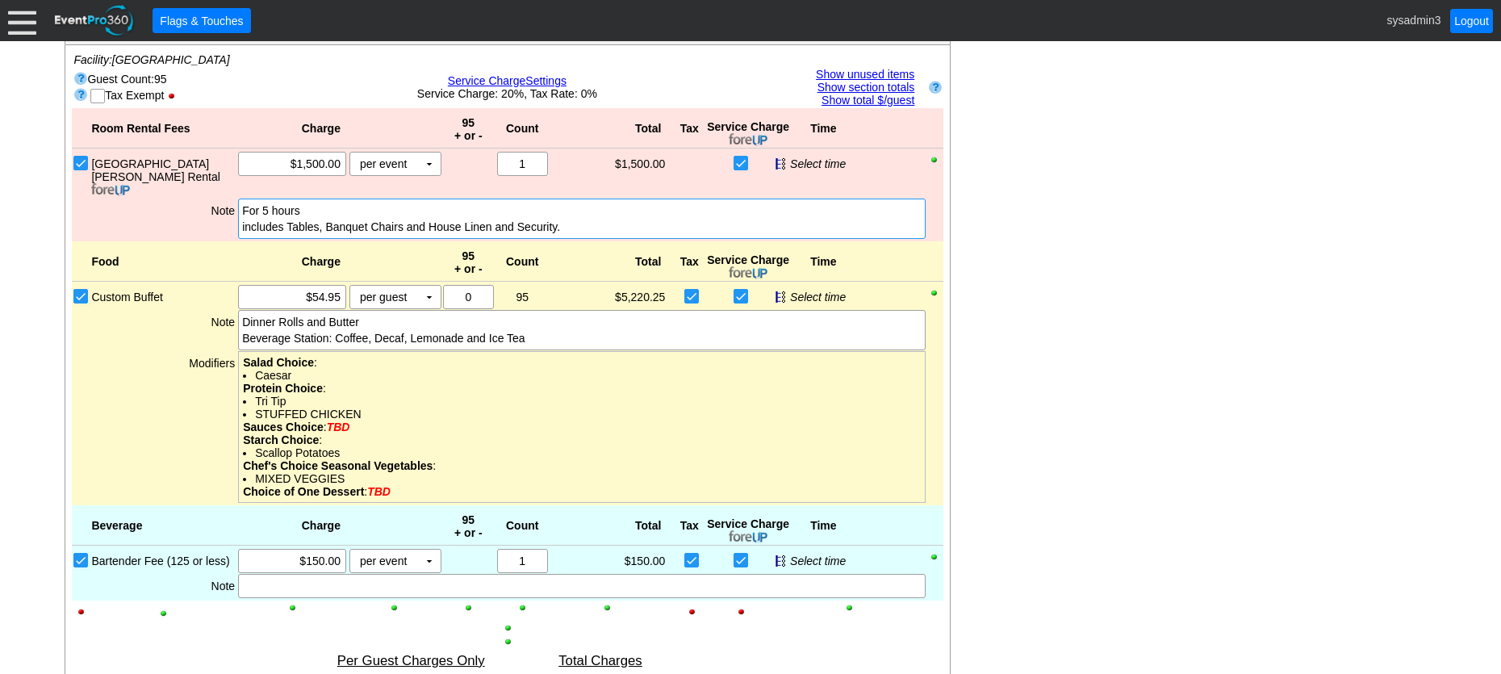
scroll to position [712, 0]
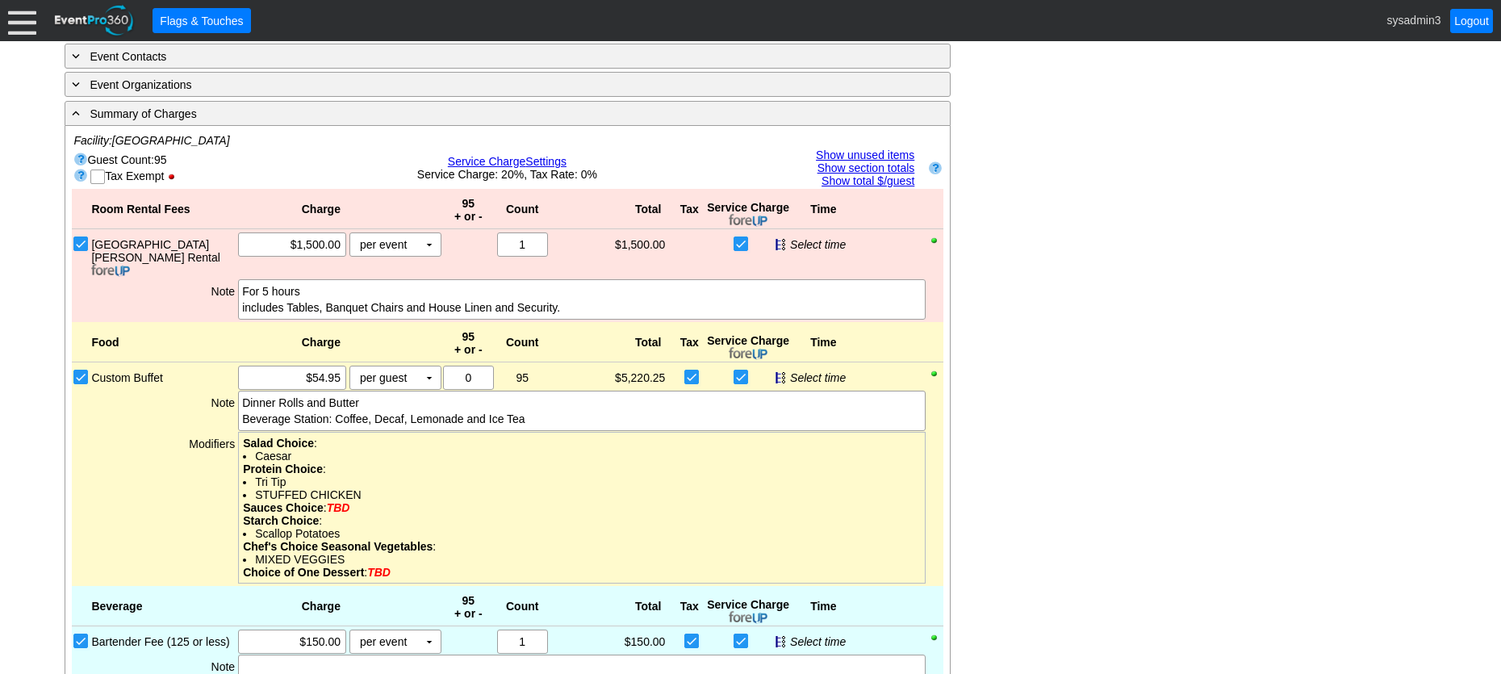
click at [7, 16] on div "● Flags & Touches sysadmin3 Logout" at bounding box center [750, 20] width 1501 height 41
click at [17, 16] on div at bounding box center [22, 20] width 28 height 28
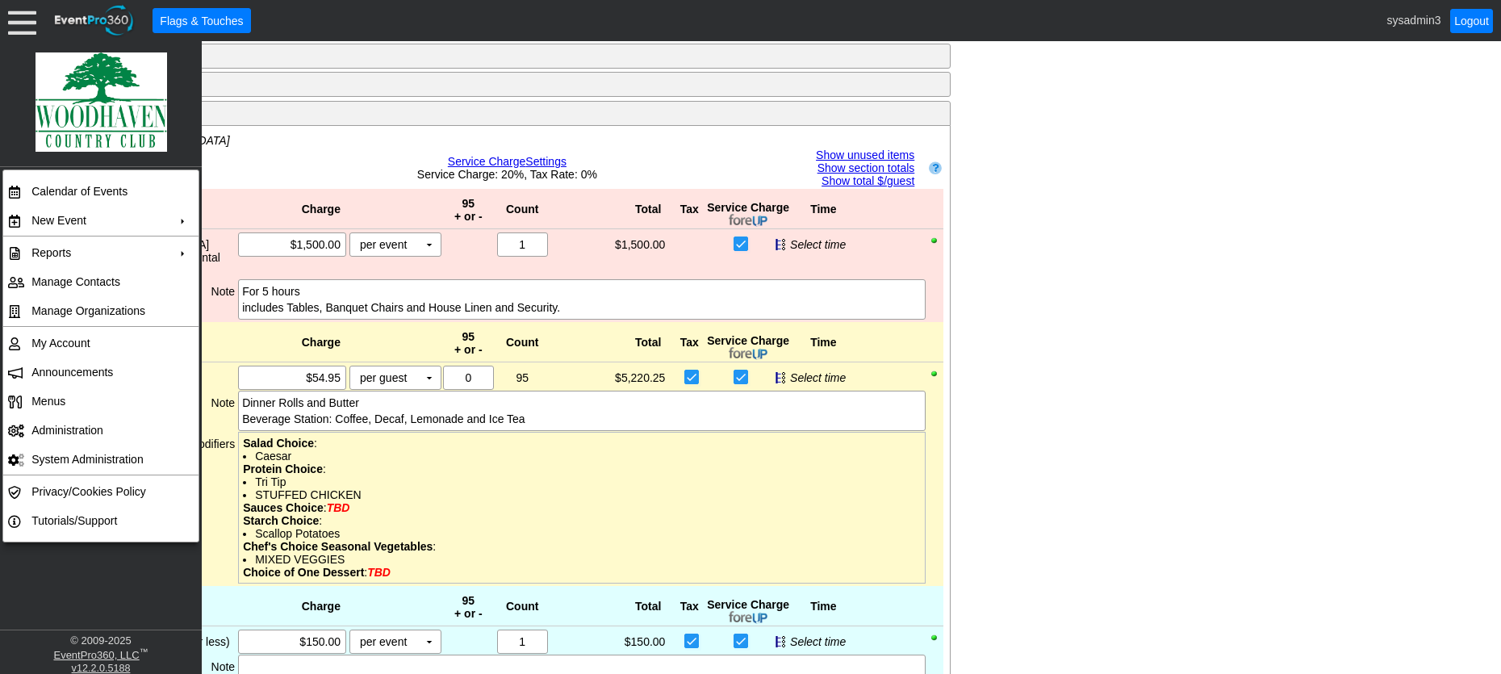
click at [1009, 276] on div "- General Information ▼ Loading.... Remove all highlights Facility: ▼ Χ Woodhav…" at bounding box center [750, 572] width 1381 height 1932
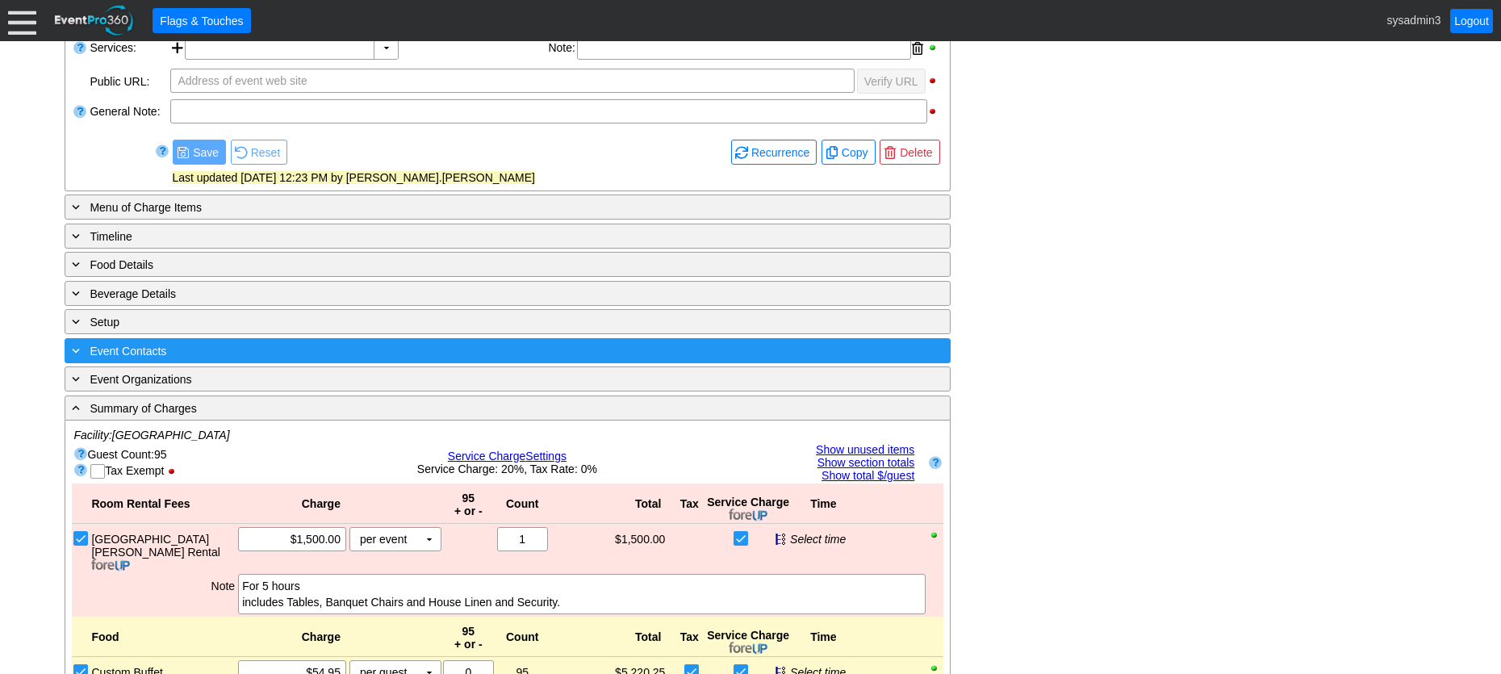
scroll to position [403, 0]
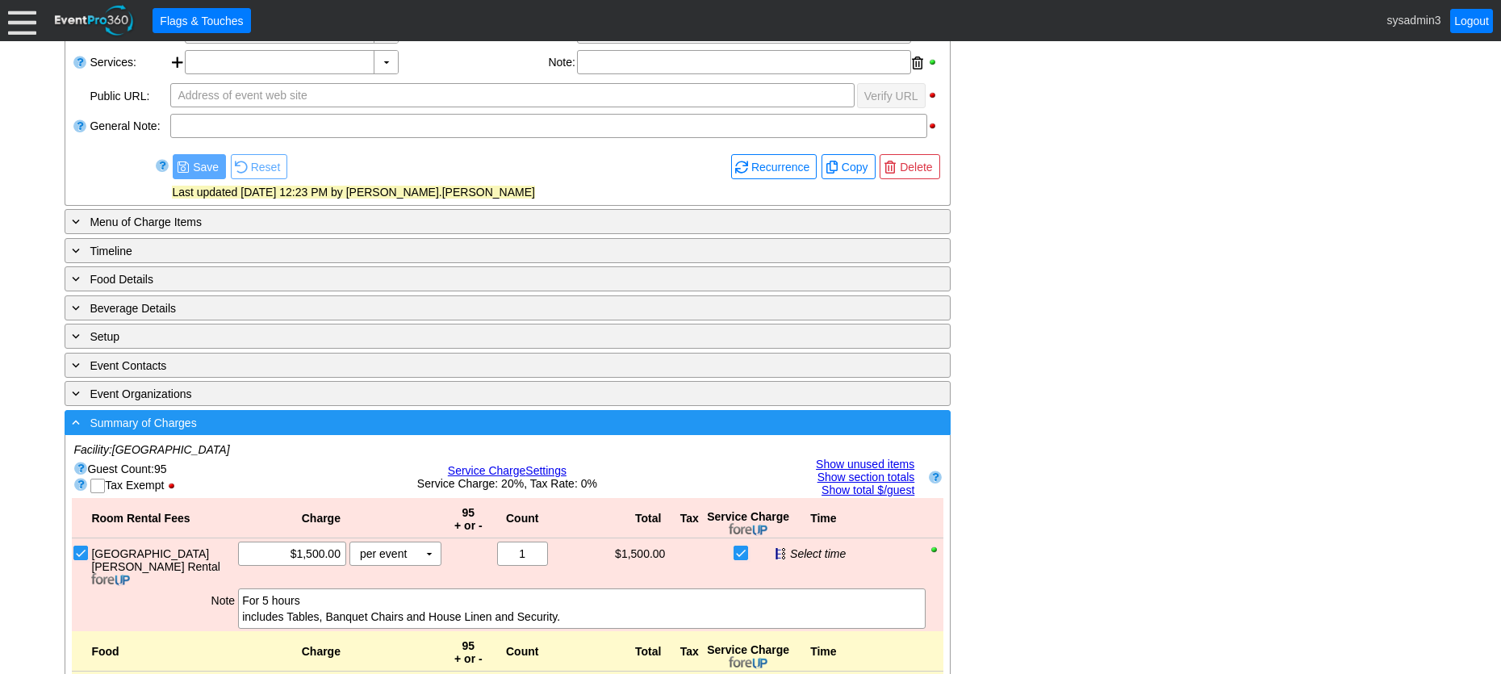
click at [435, 423] on div "- Summary of Charges" at bounding box center [475, 422] width 812 height 19
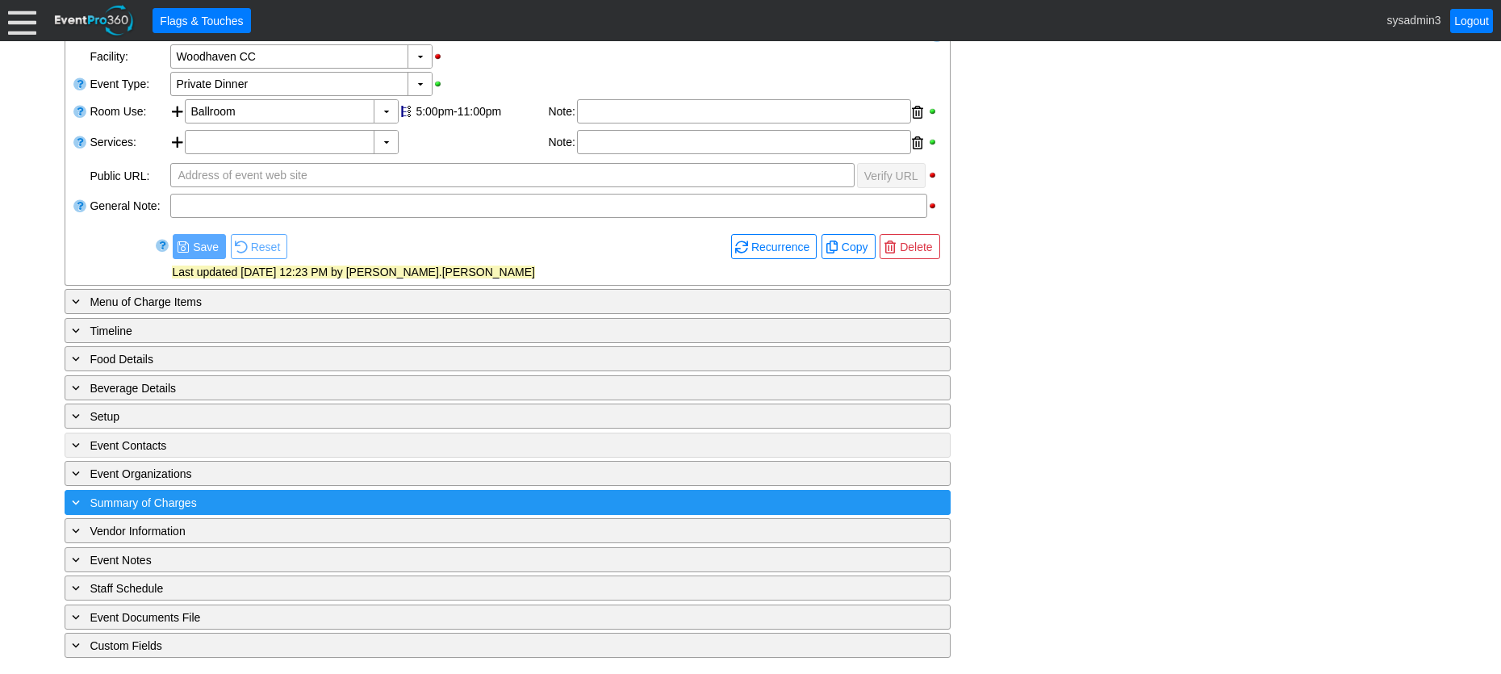
scroll to position [324, 0]
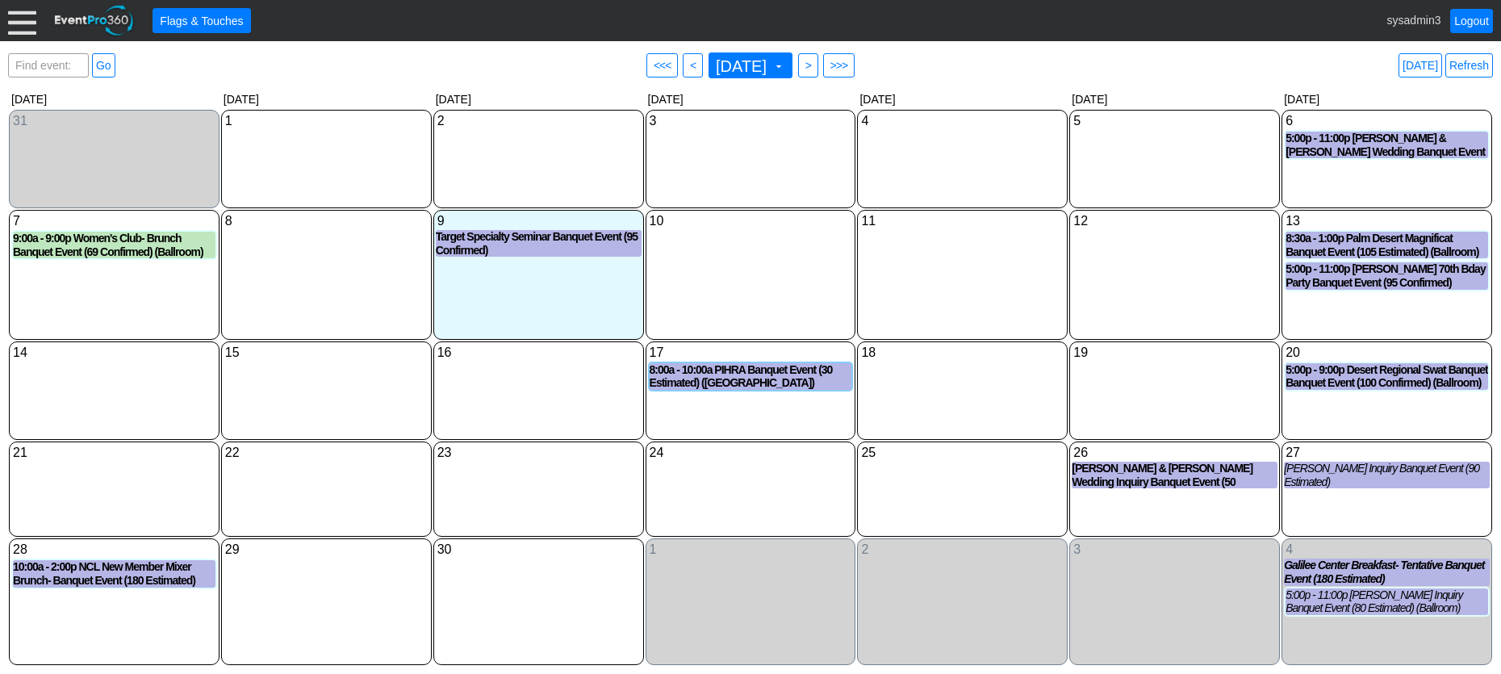
click at [22, 23] on div at bounding box center [22, 20] width 28 height 28
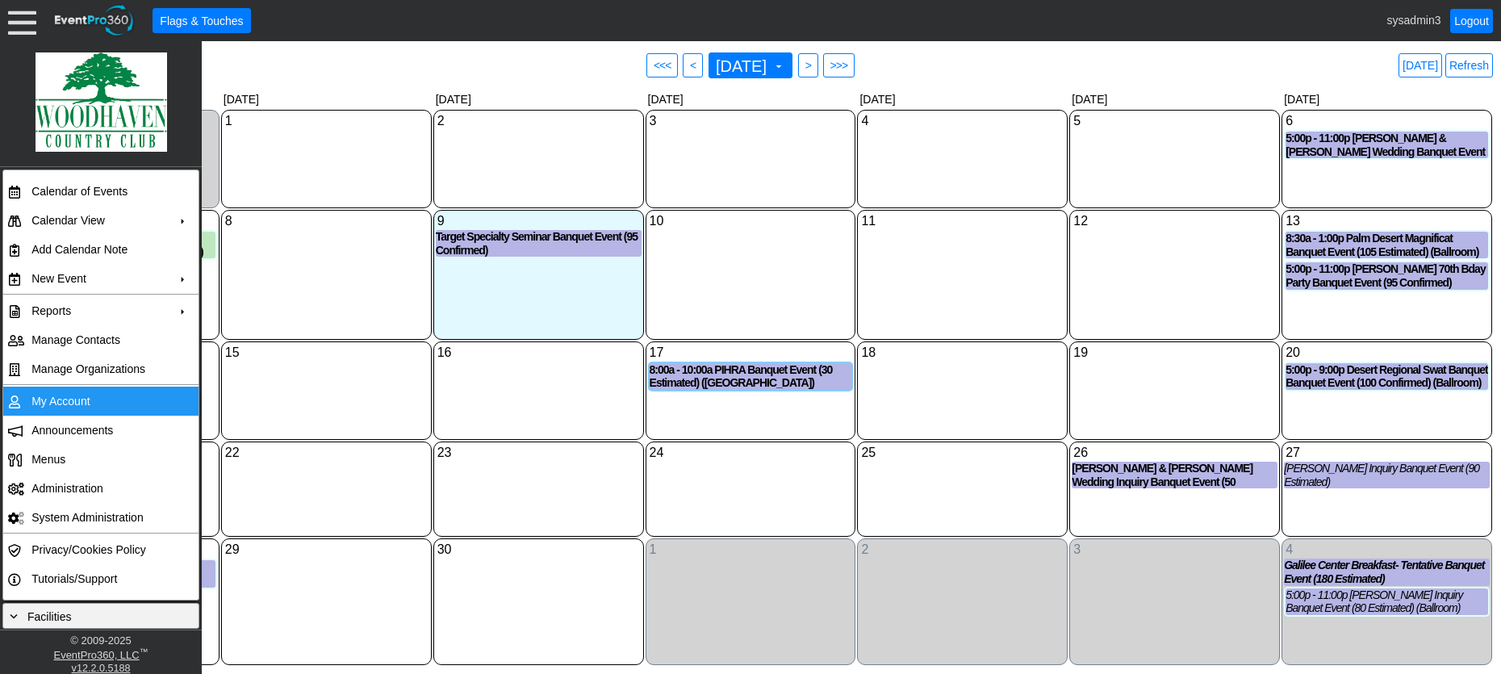
click at [81, 401] on td "My Account" at bounding box center [97, 400] width 144 height 29
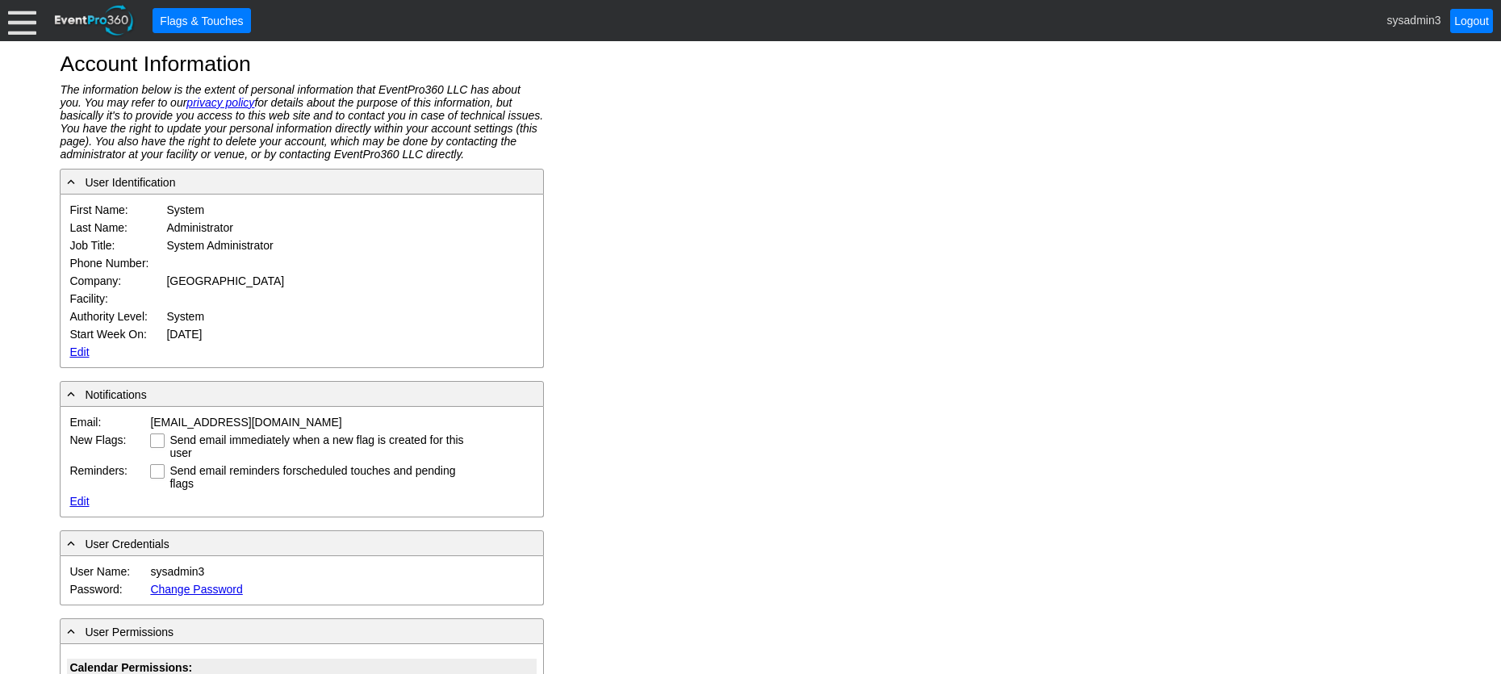
click at [26, 26] on div at bounding box center [22, 20] width 28 height 28
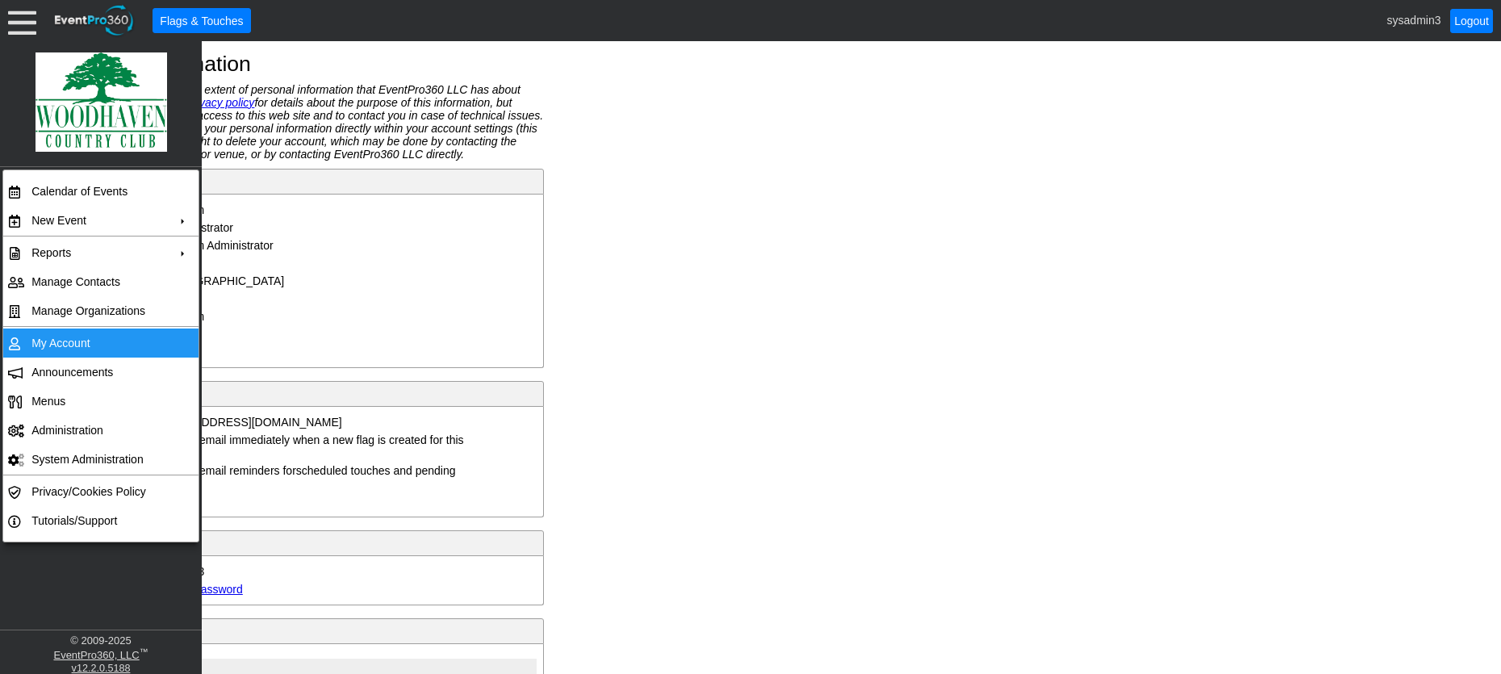
click at [93, 340] on td "My Account" at bounding box center [97, 342] width 144 height 29
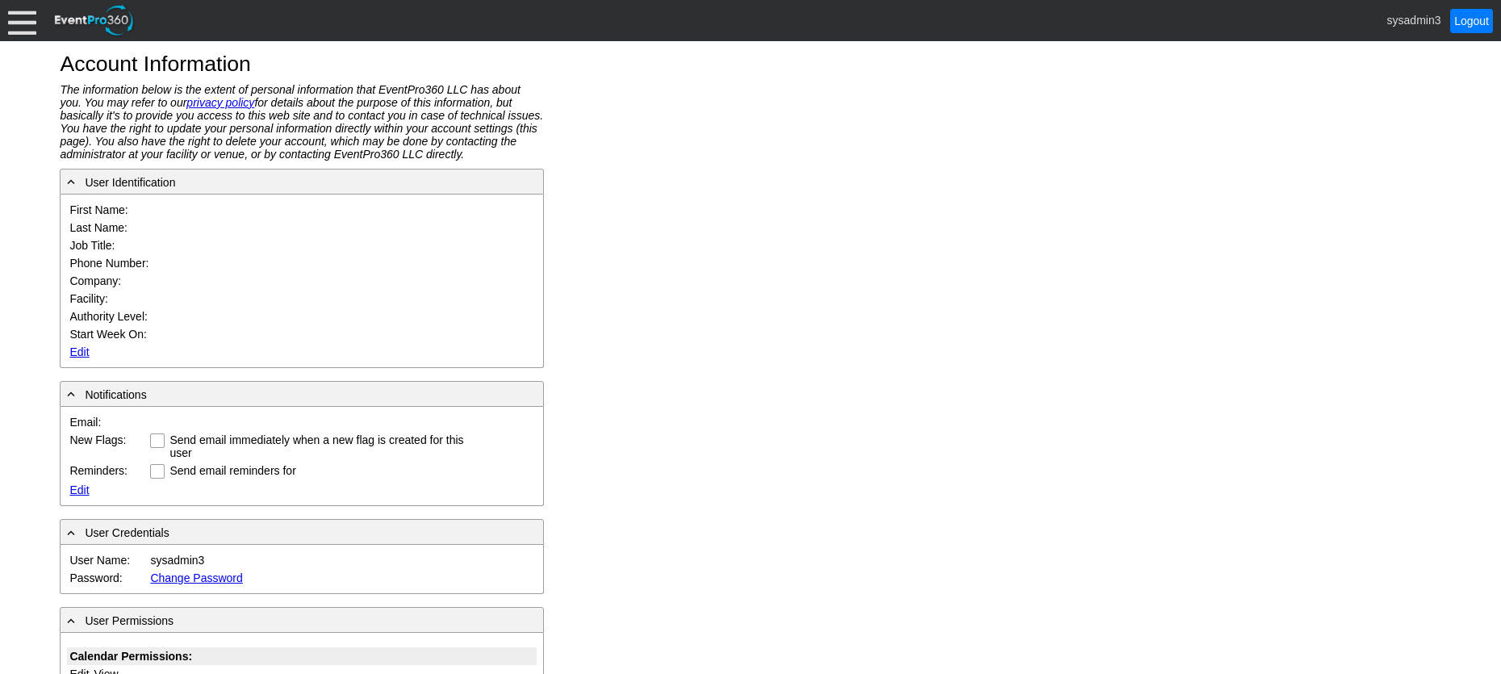
type input "System"
type input "Administrator"
type input "System Administrator"
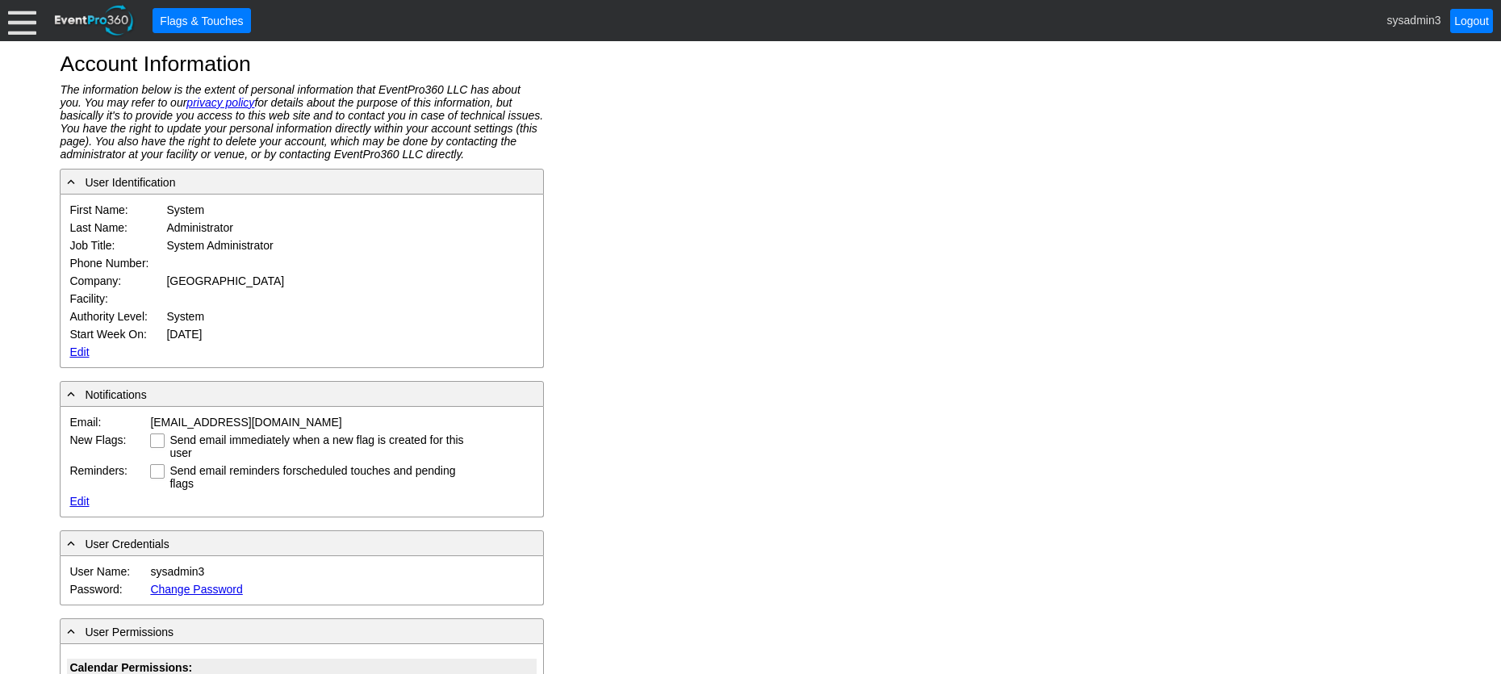
click at [81, 351] on link "Edit" at bounding box center [78, 351] width 19 height 13
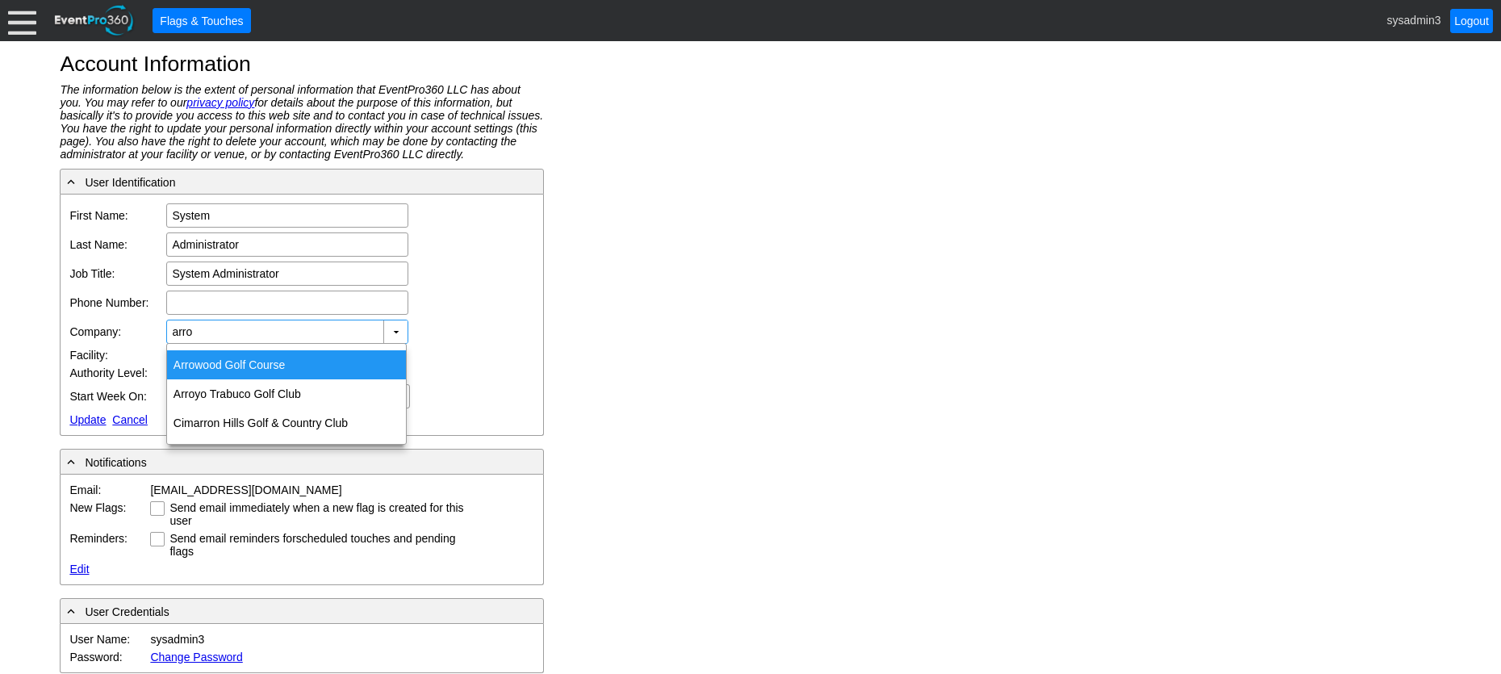
click at [253, 365] on div "Arro wood Golf Course" at bounding box center [286, 364] width 239 height 29
type input "Arrowood Golf Course"
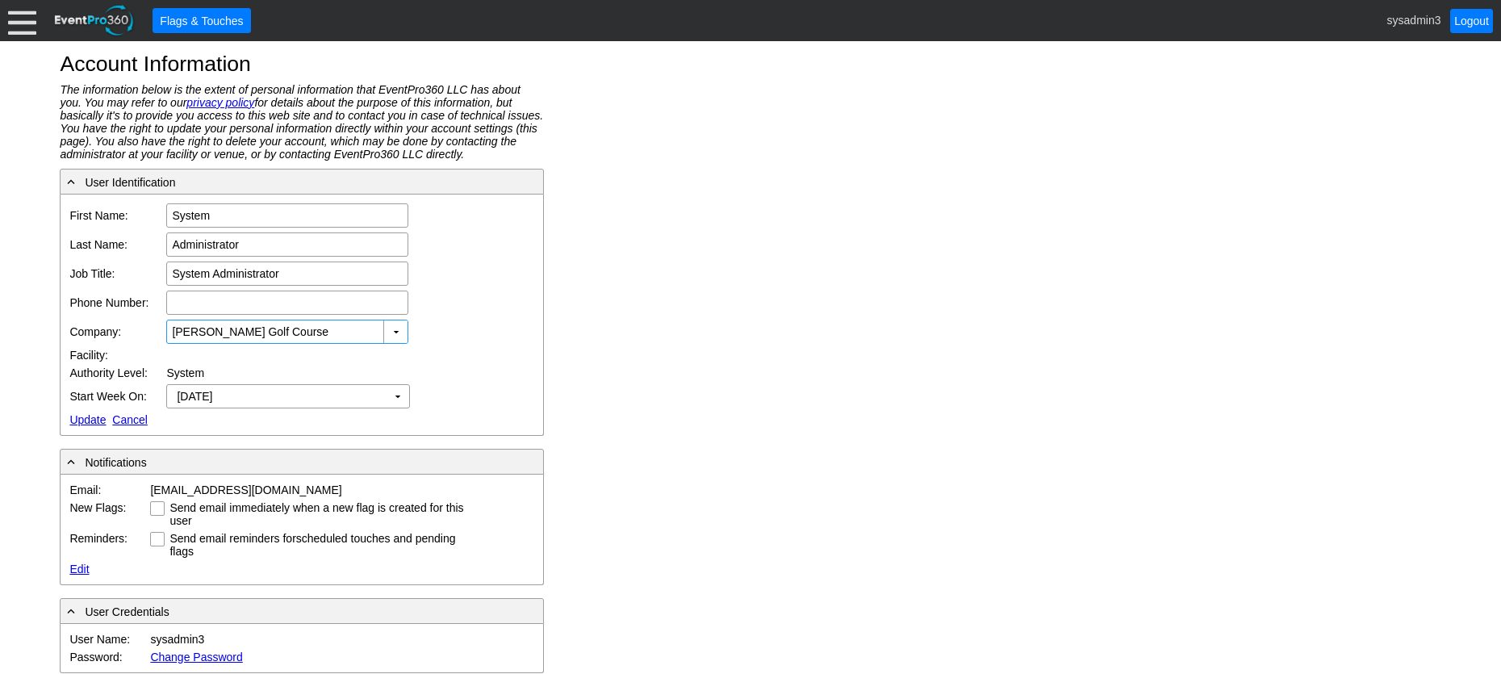
click at [83, 415] on link "Update" at bounding box center [87, 419] width 36 height 13
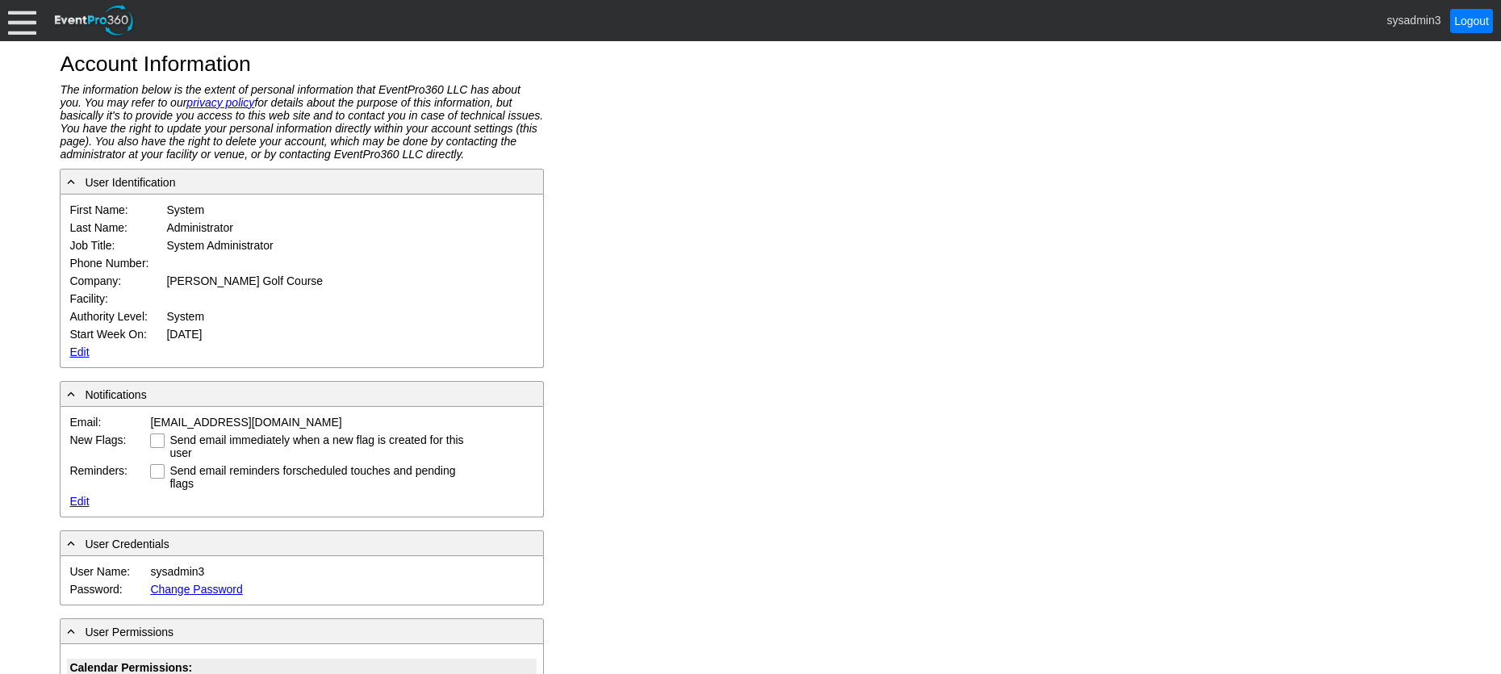
click at [35, 30] on div at bounding box center [22, 20] width 28 height 28
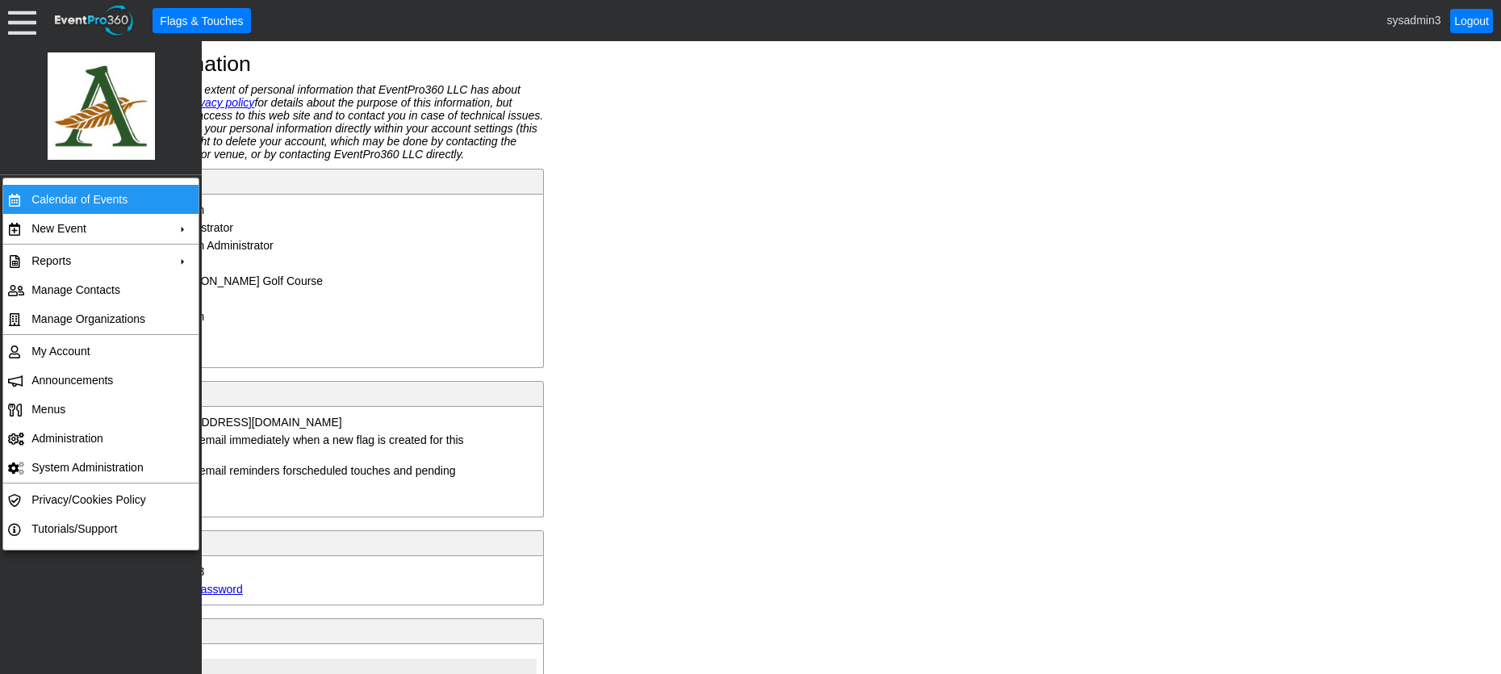
click at [65, 197] on td "Calendar of Events" at bounding box center [97, 199] width 144 height 29
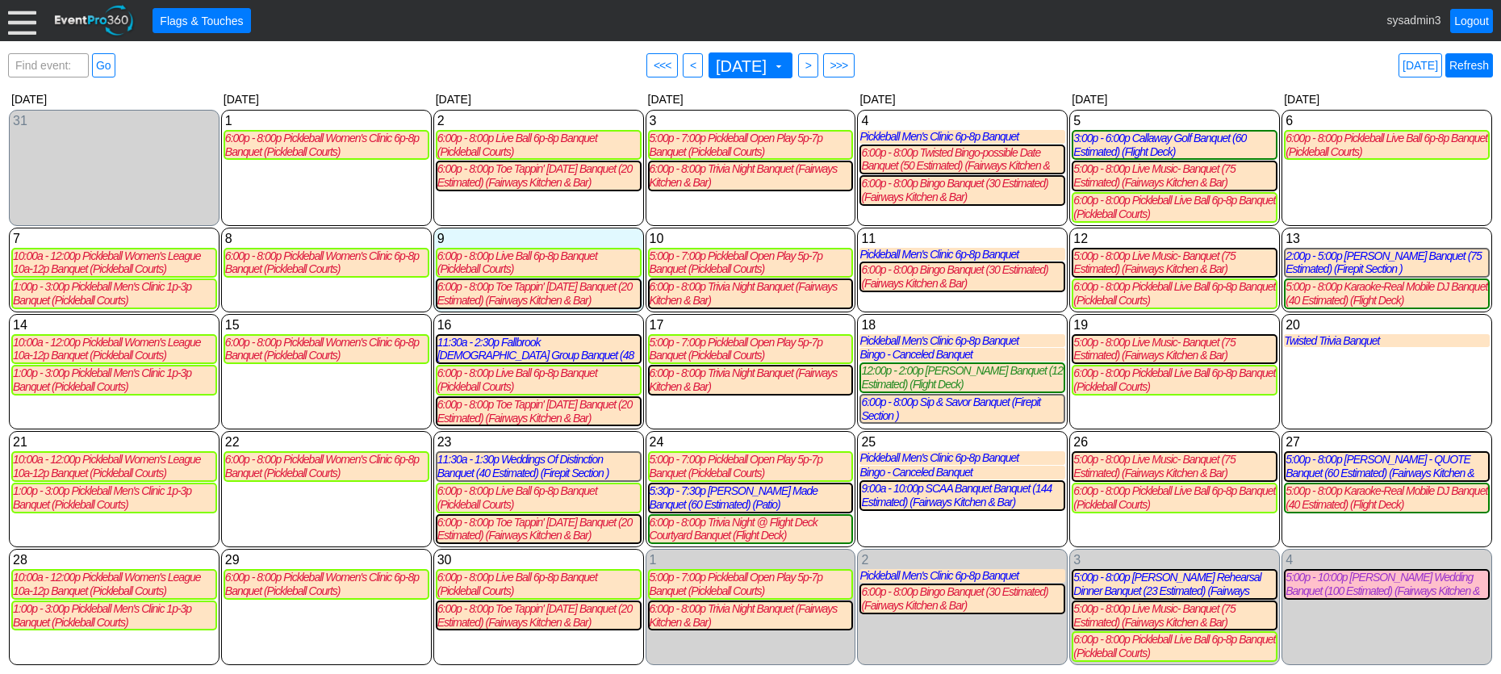
click at [1471, 65] on link "Refresh" at bounding box center [1469, 65] width 48 height 24
click at [20, 22] on div at bounding box center [22, 20] width 28 height 28
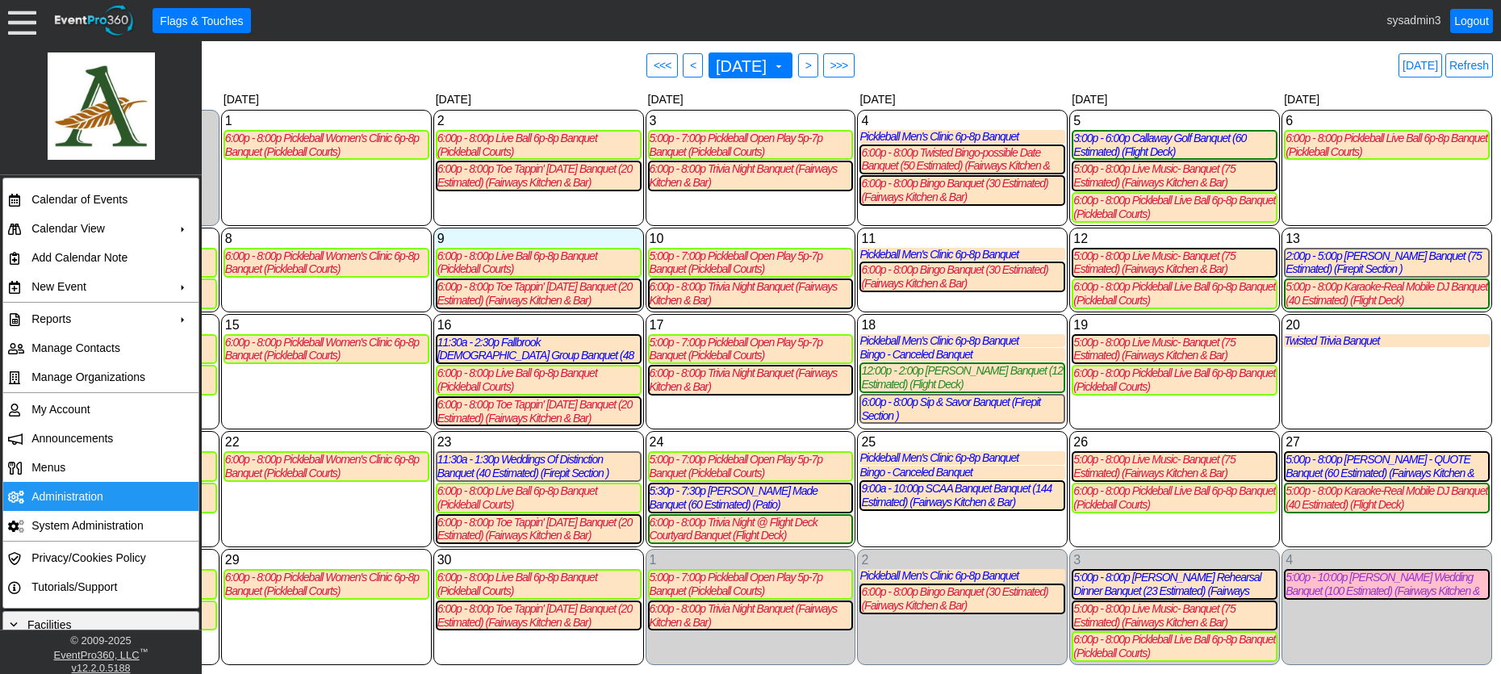
click at [65, 488] on td "Administration" at bounding box center [97, 496] width 144 height 29
click at [1471, 56] on link "Refresh" at bounding box center [1469, 65] width 48 height 24
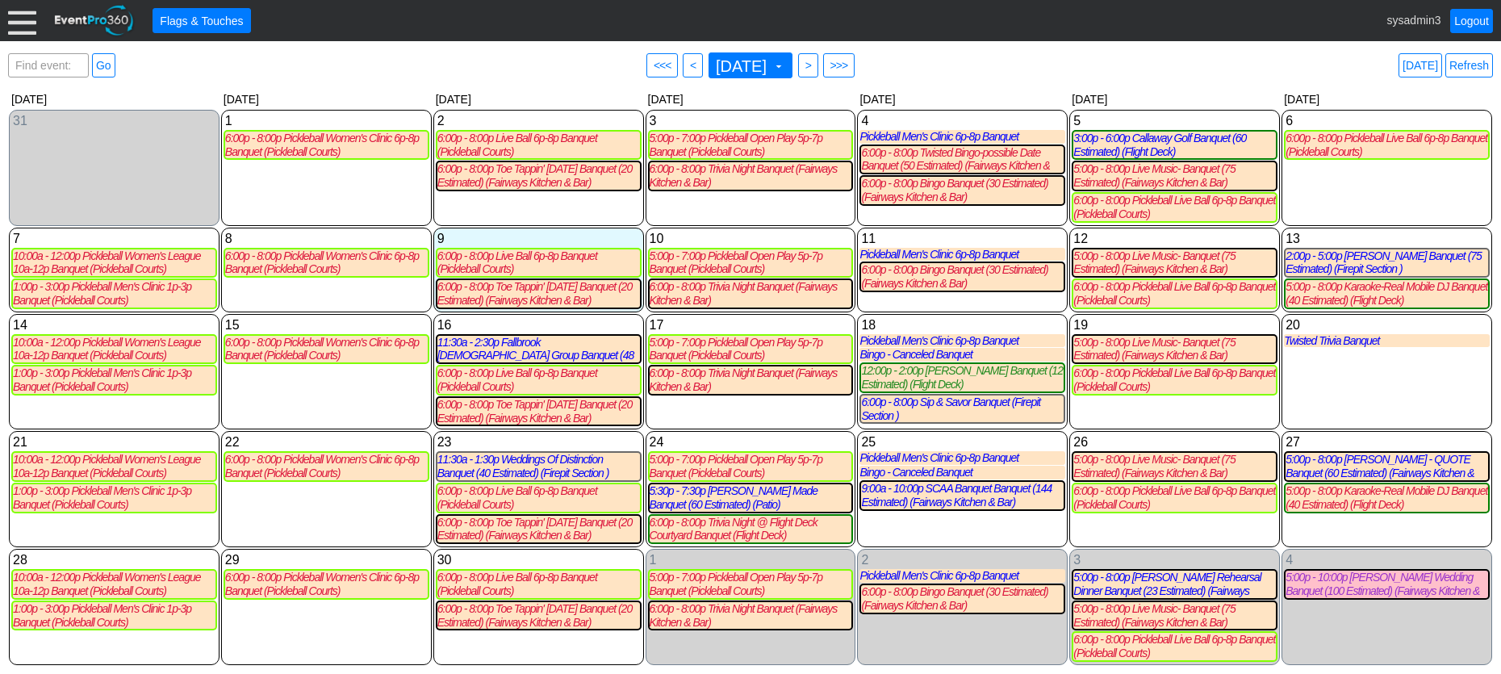
click at [1477, 17] on link "Logout" at bounding box center [1471, 21] width 43 height 24
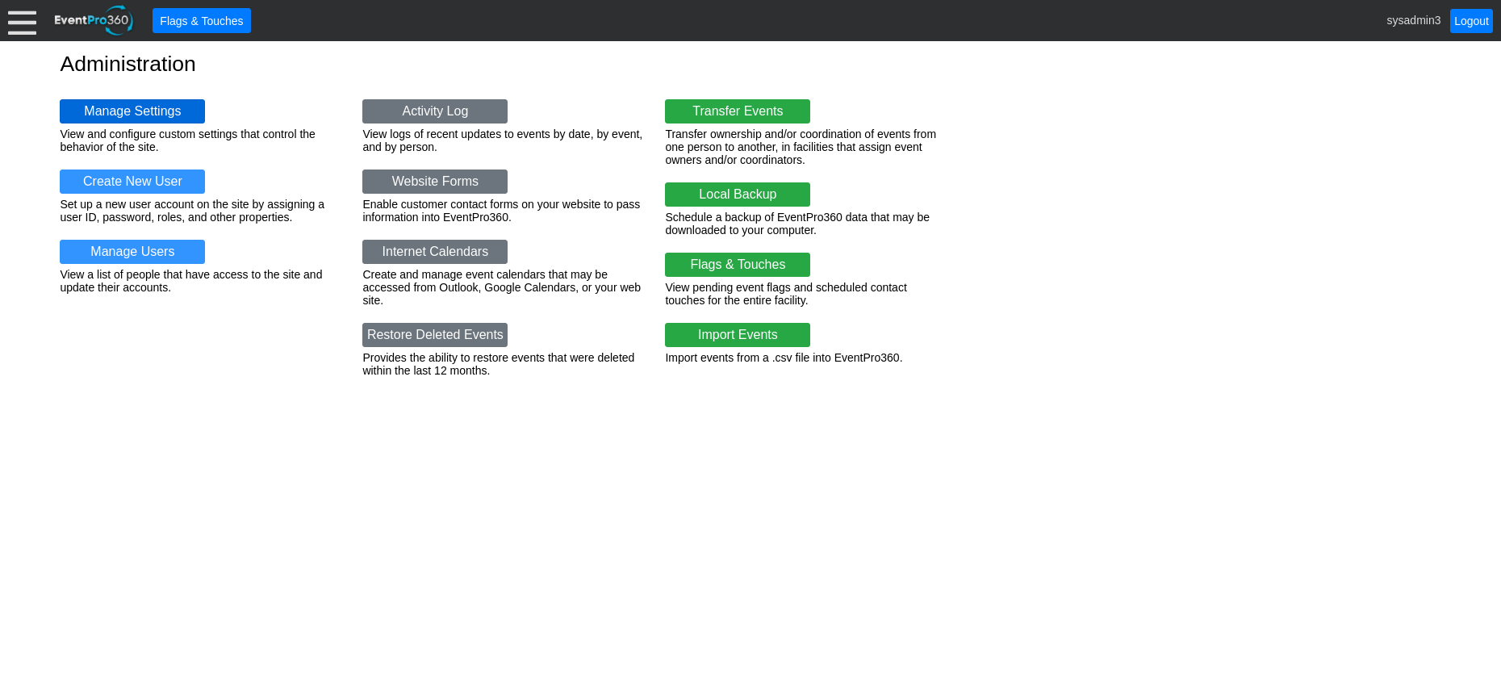
click at [133, 103] on link "Manage Settings" at bounding box center [132, 111] width 145 height 24
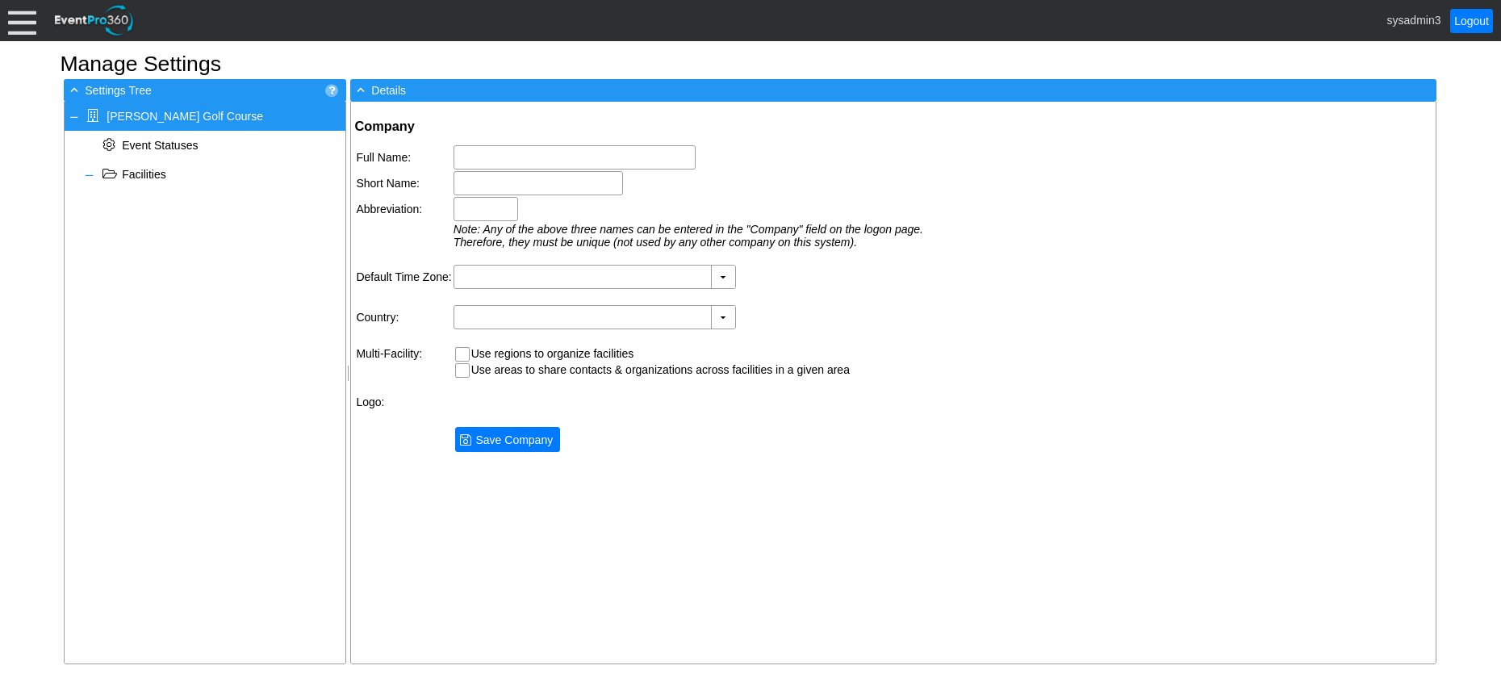
type input "[PERSON_NAME] Golf Course"
type input "[PERSON_NAME]"
type input "AGC"
type input "(GMT-08:00) Pacific Time ([GEOGRAPHIC_DATA] & [GEOGRAPHIC_DATA])"
type input "[GEOGRAPHIC_DATA] (English)"
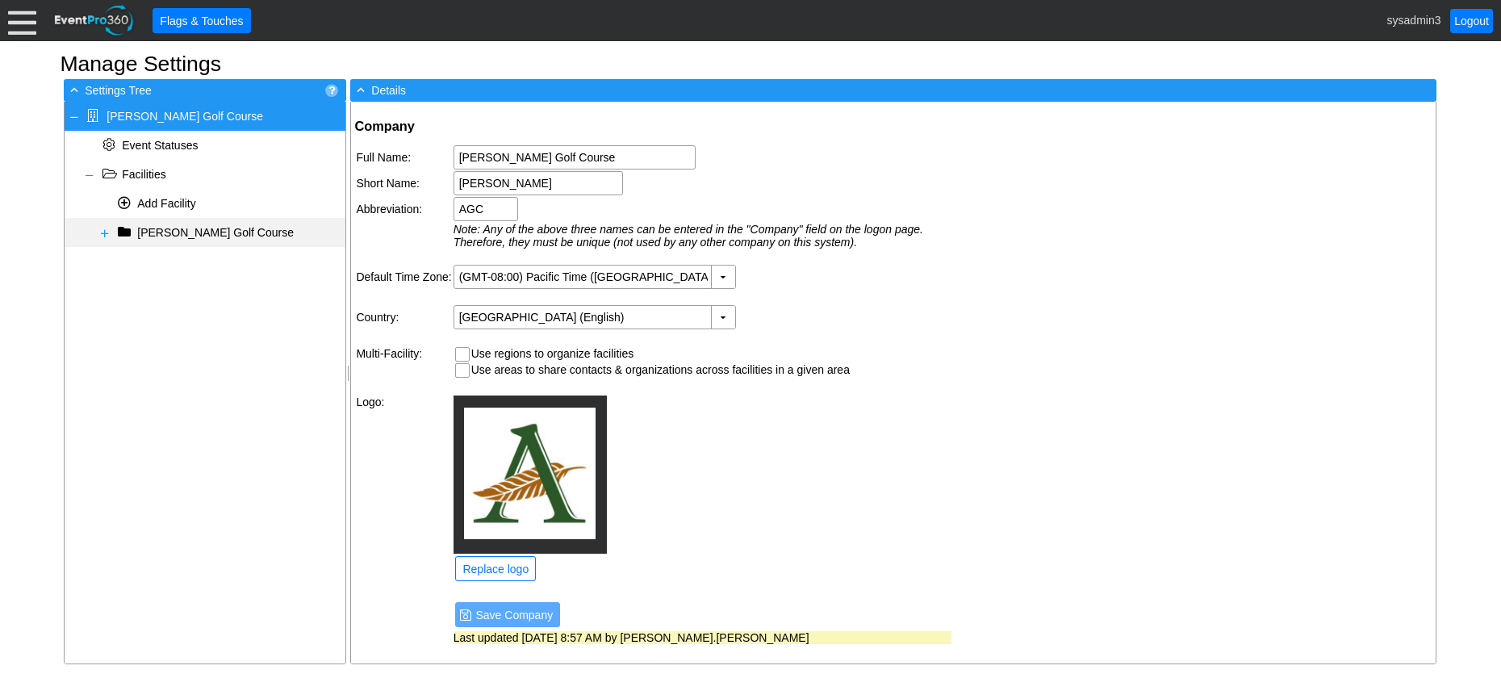
click at [102, 230] on span at bounding box center [104, 233] width 13 height 13
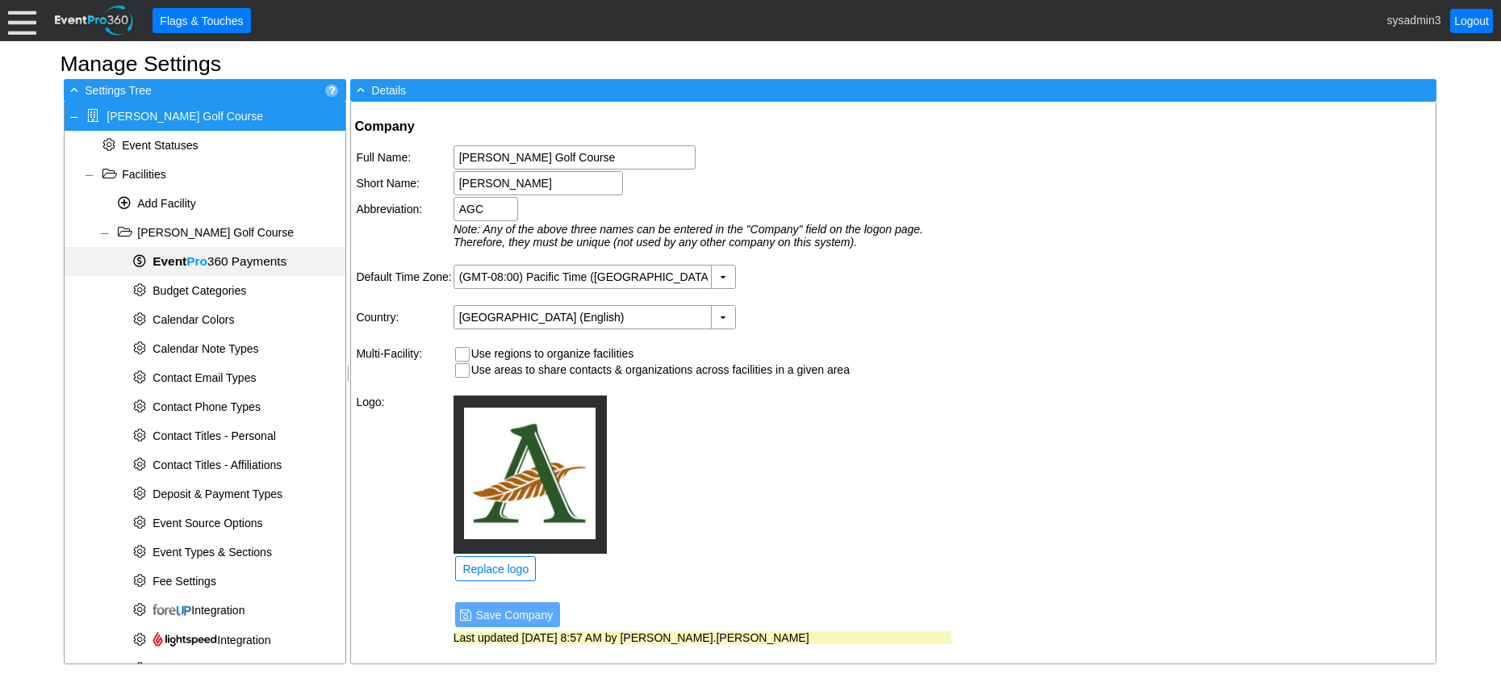
click at [214, 267] on span "Event Pro 360 Payments" at bounding box center [220, 261] width 134 height 14
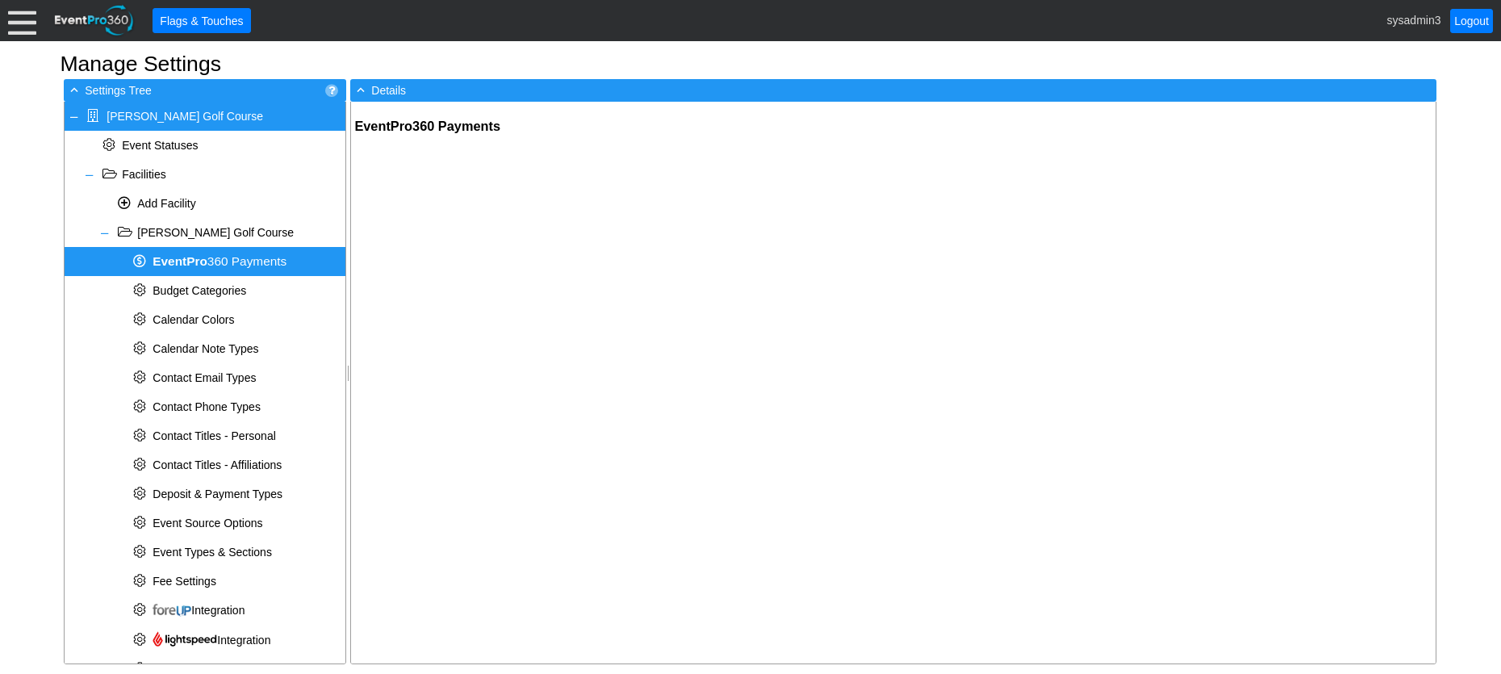
type input "[EMAIL_ADDRESS][DOMAIN_NAME]"
type input "(760) 967-8400 ext. 216"
checkbox input "true"
type input "0.00"
type input "p1_mer_67e2e5f33adb408d6b87d8e"
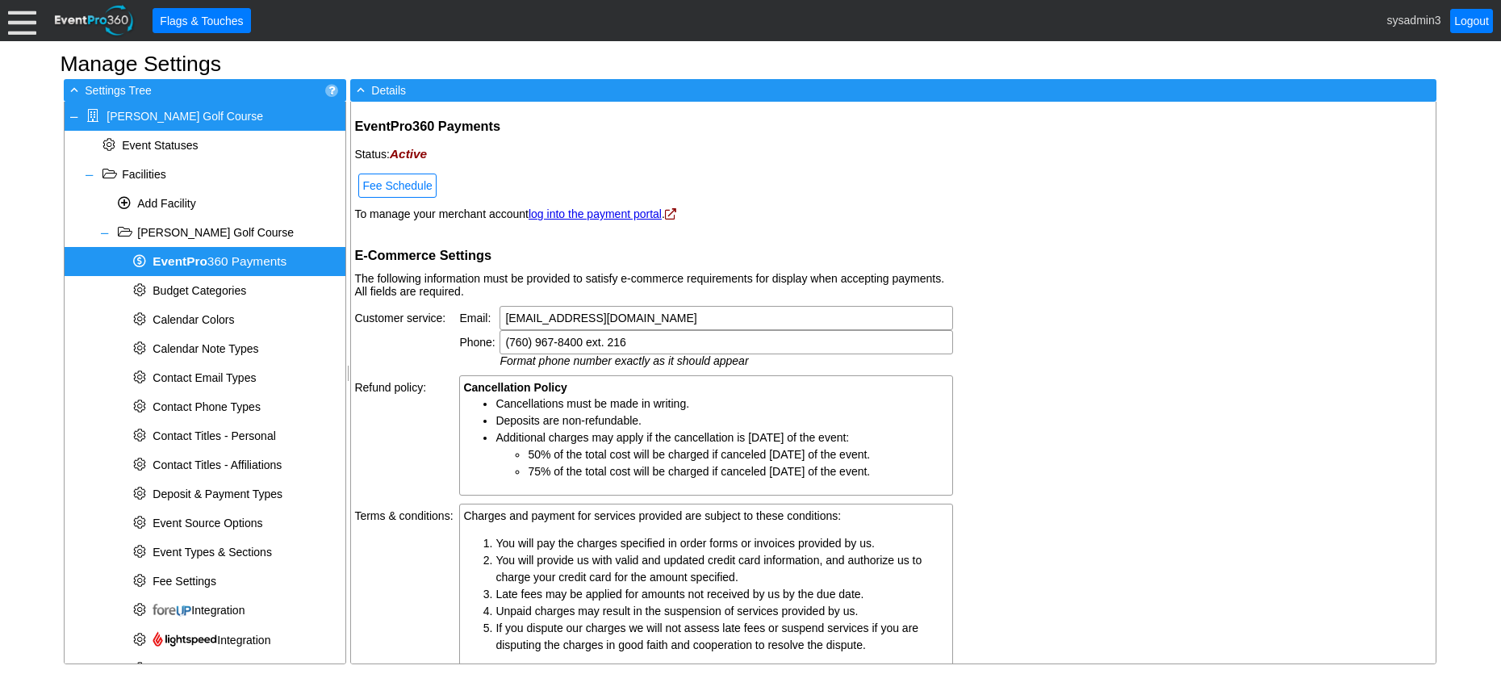
click at [608, 209] on link "log into the payment portal" at bounding box center [595, 213] width 133 height 13
click at [653, 130] on h2 "EventPro360 Payments" at bounding box center [653, 126] width 599 height 17
click at [676, 211] on icon at bounding box center [670, 213] width 11 height 11
click at [641, 215] on link "log into the payment portal" at bounding box center [595, 213] width 133 height 13
